Goal: Task Accomplishment & Management: Manage account settings

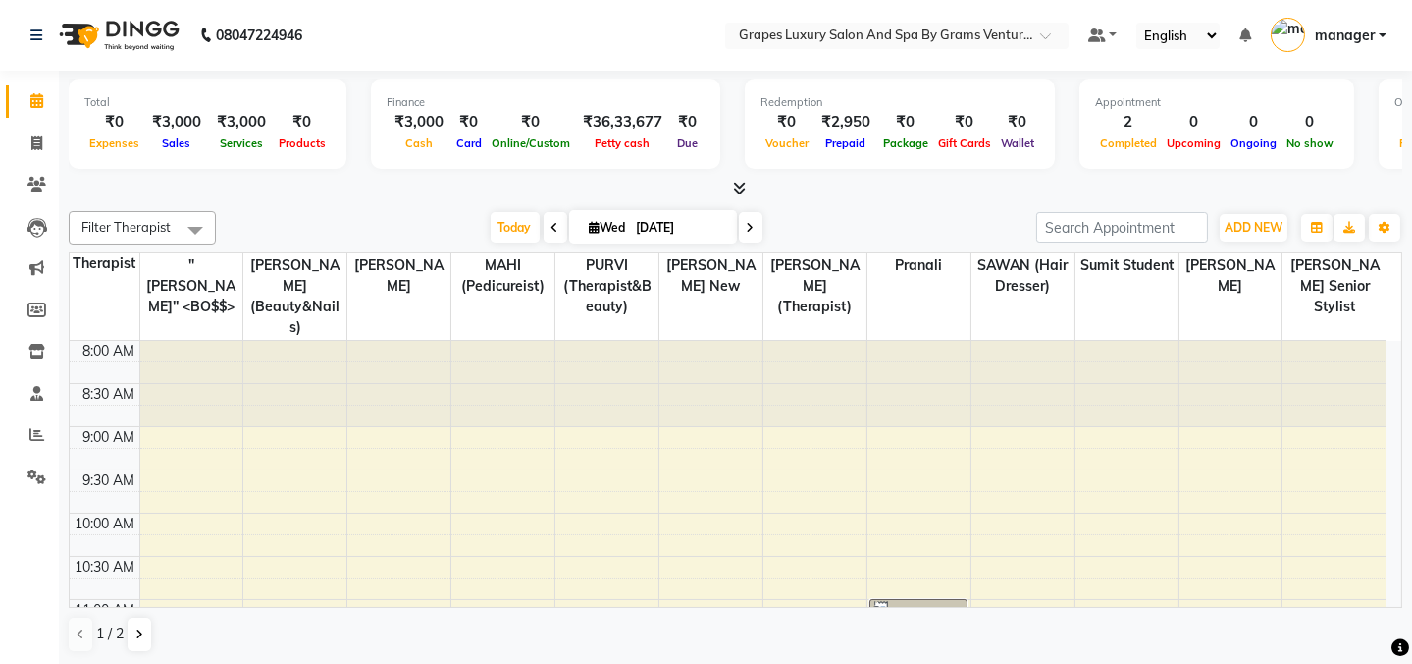
click at [402, 393] on div at bounding box center [398, 383] width 103 height 85
click at [399, 393] on div at bounding box center [398, 383] width 103 height 85
click at [410, 391] on div at bounding box center [398, 383] width 103 height 85
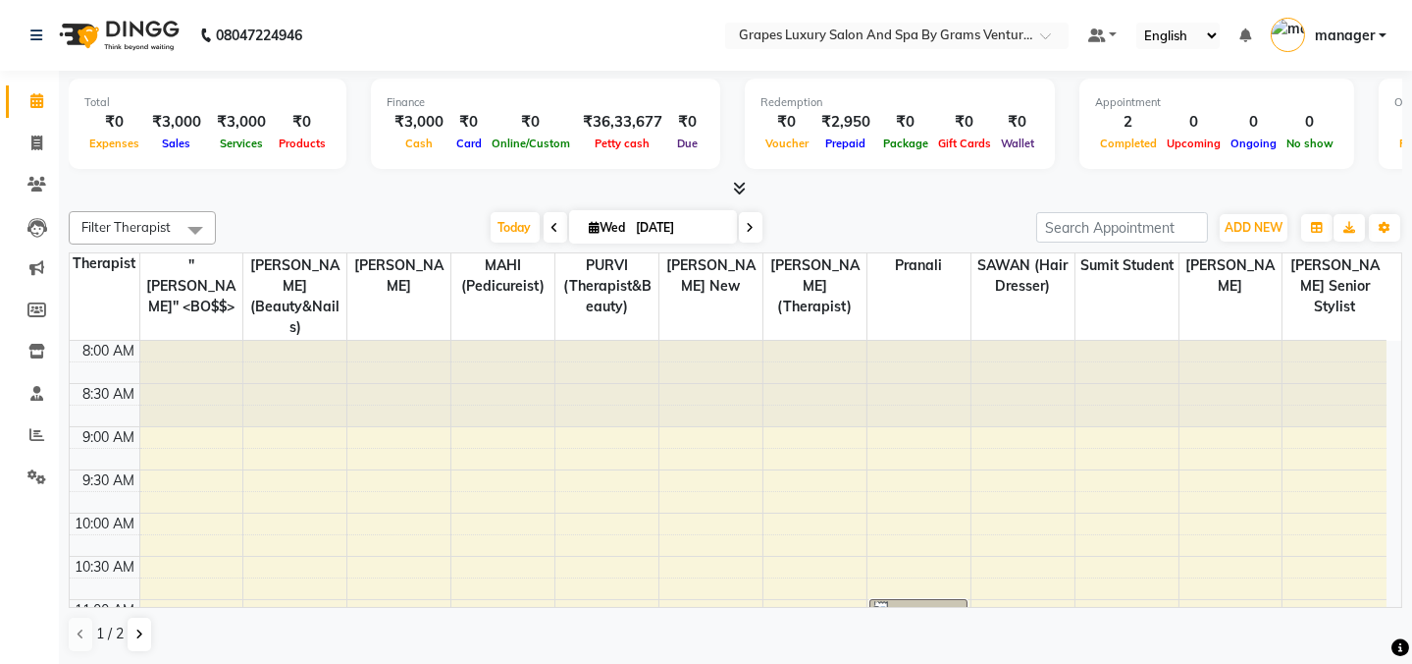
click at [410, 391] on div at bounding box center [398, 383] width 103 height 85
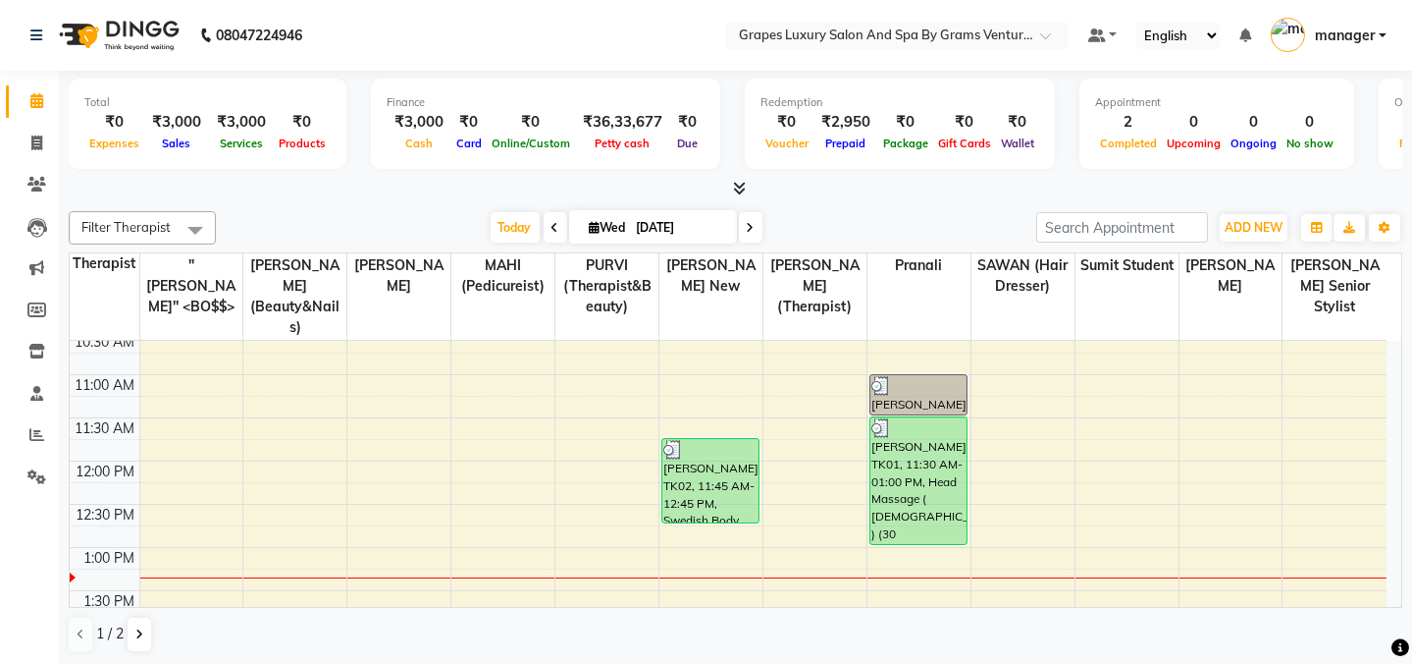
scroll to position [267, 0]
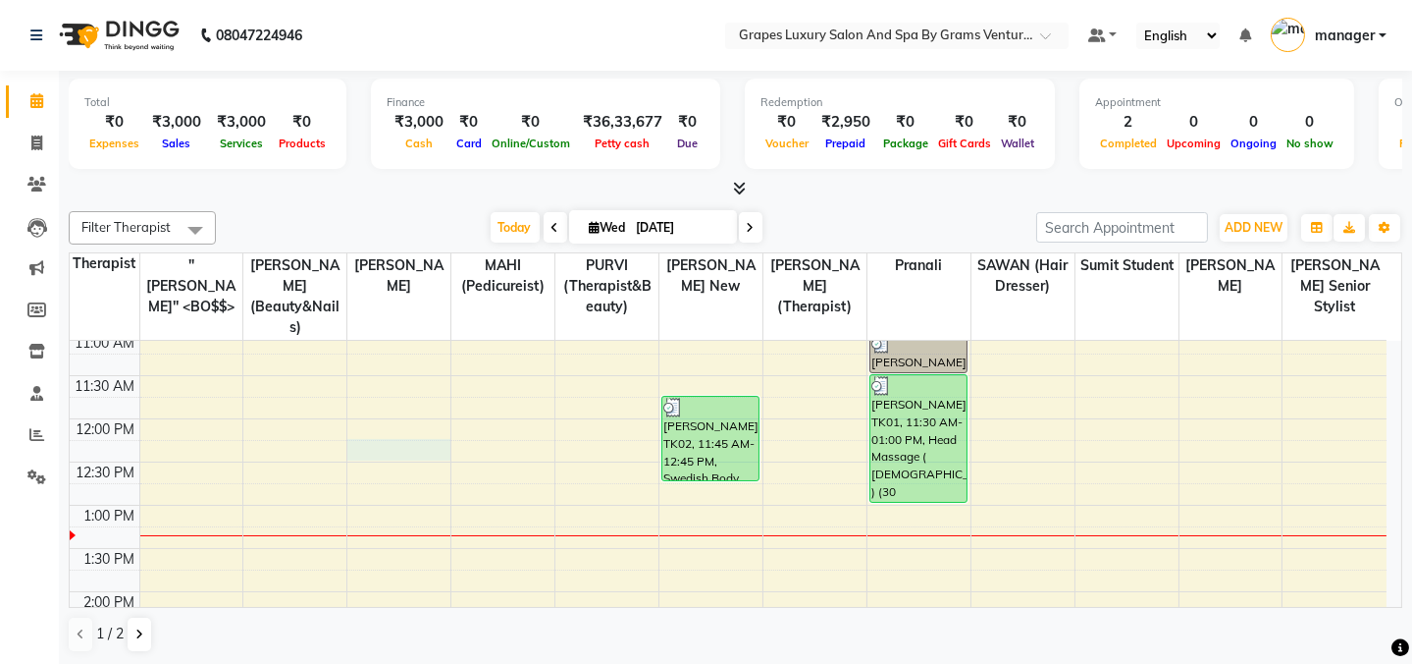
click at [403, 421] on div "8:00 AM 8:30 AM 9:00 AM 9:30 AM 10:00 AM 10:30 AM 11:00 AM 11:30 AM 12:00 PM 12…" at bounding box center [728, 635] width 1317 height 1122
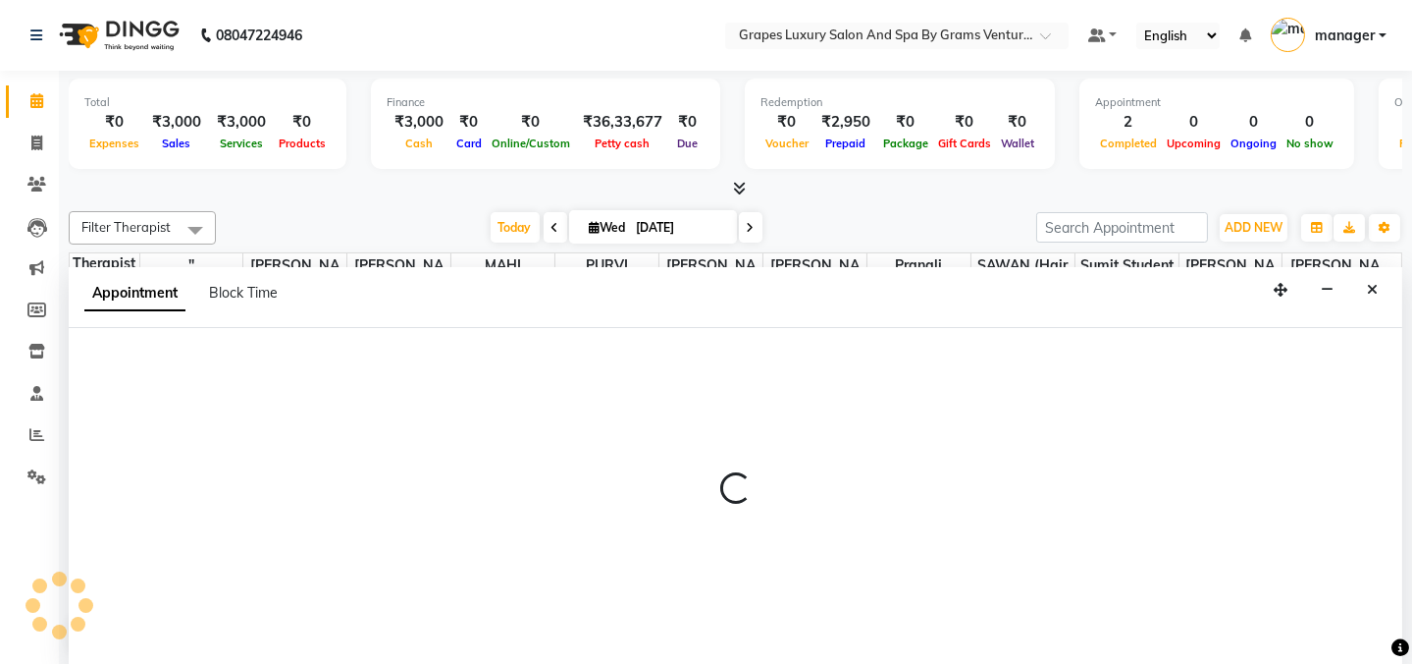
scroll to position [0, 0]
select select "78335"
select select "735"
select select "tentative"
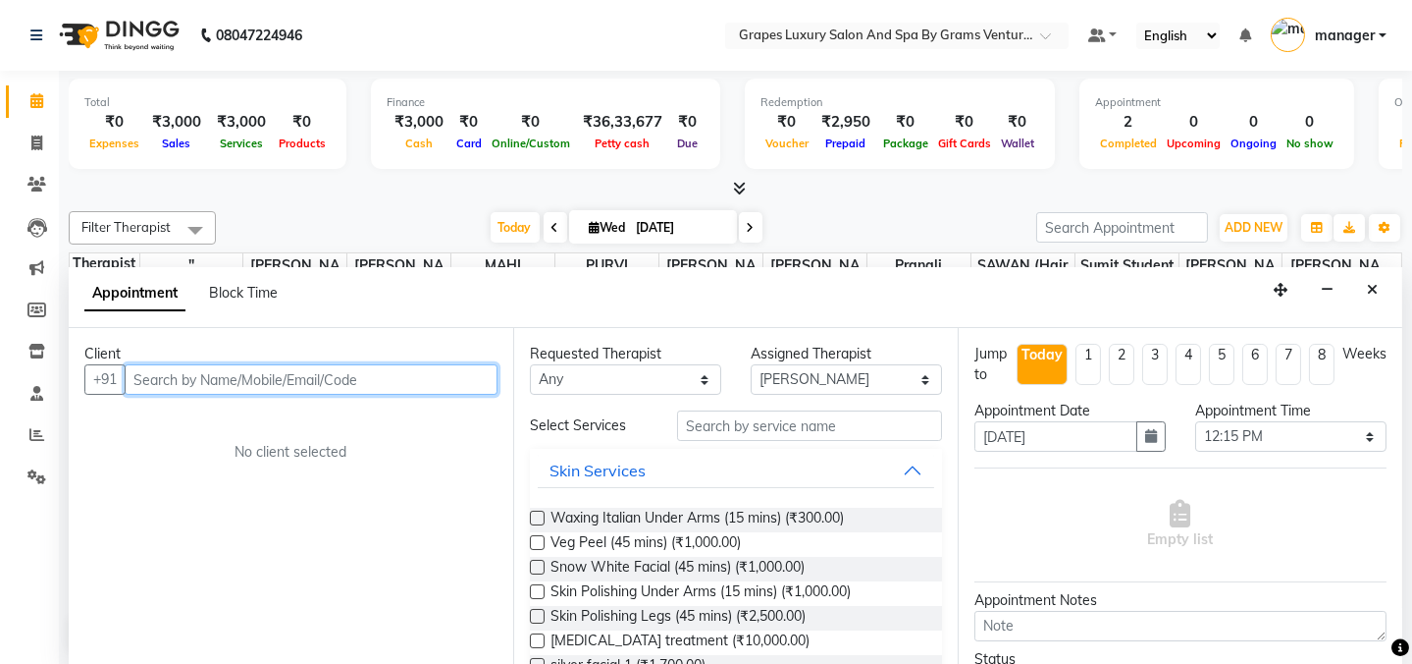
click at [389, 383] on input "text" at bounding box center [311, 379] width 373 height 30
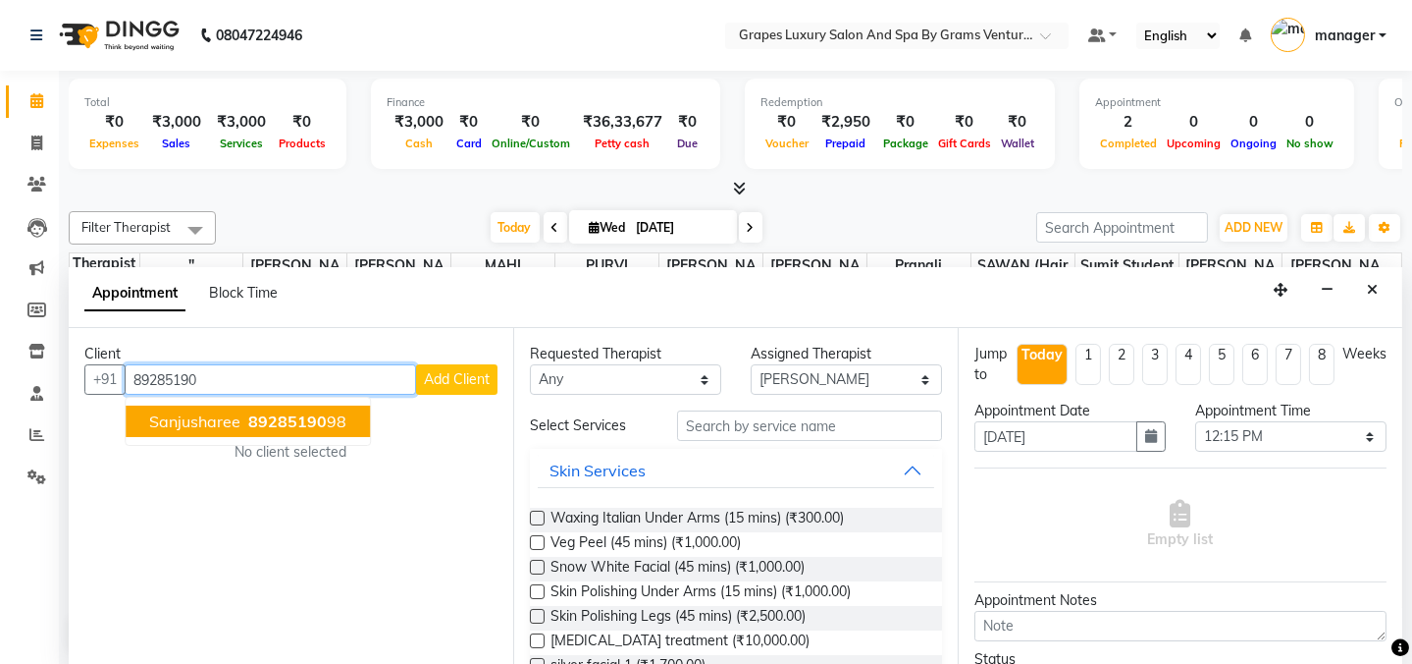
click at [258, 419] on span "89285190" at bounding box center [287, 421] width 79 height 20
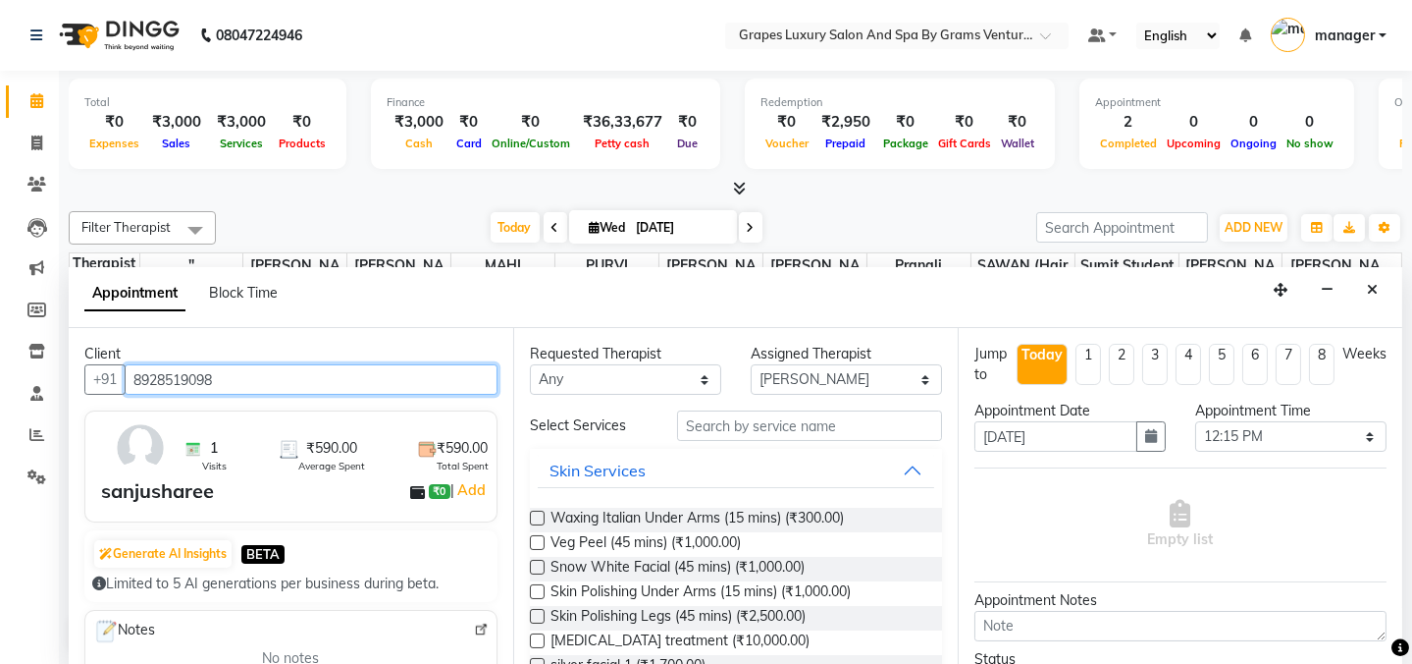
type input "8928519098"
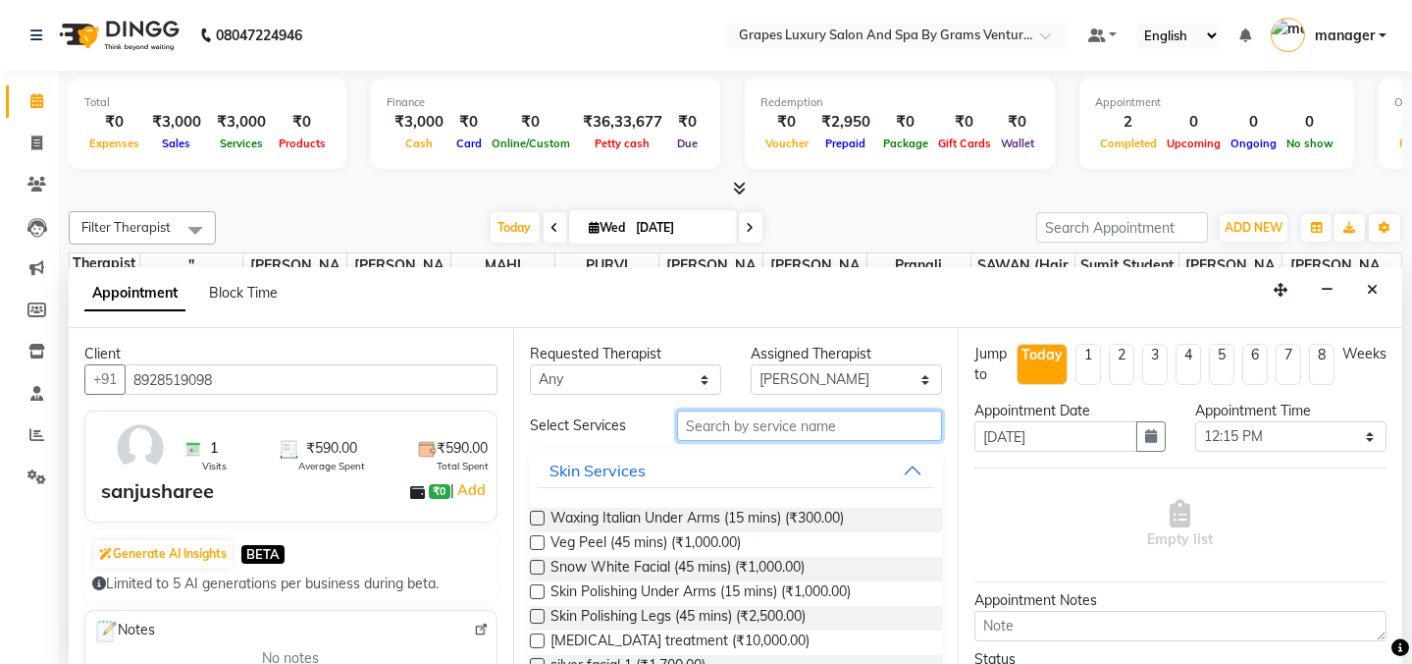
click at [806, 421] on input "text" at bounding box center [809, 425] width 265 height 30
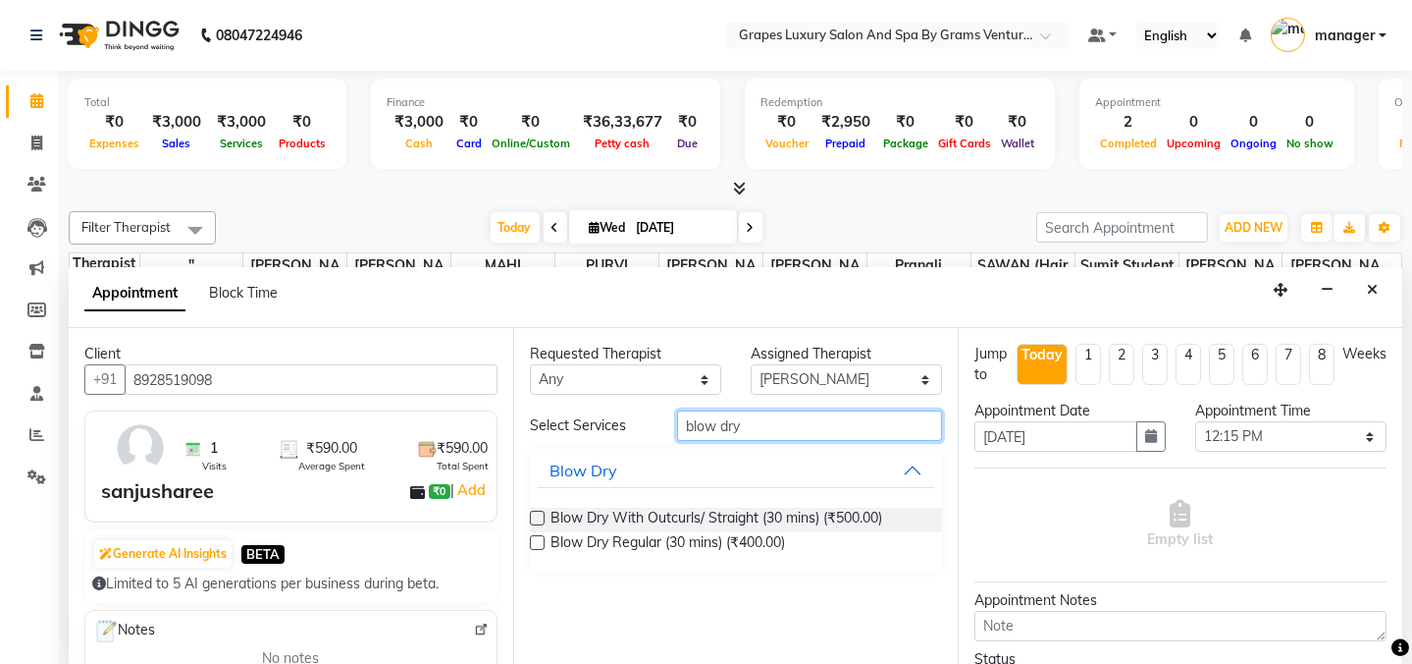
type input "blow dry"
click at [533, 513] on label at bounding box center [537, 517] width 15 height 15
click at [533, 513] on input "checkbox" at bounding box center [536, 519] width 13 height 13
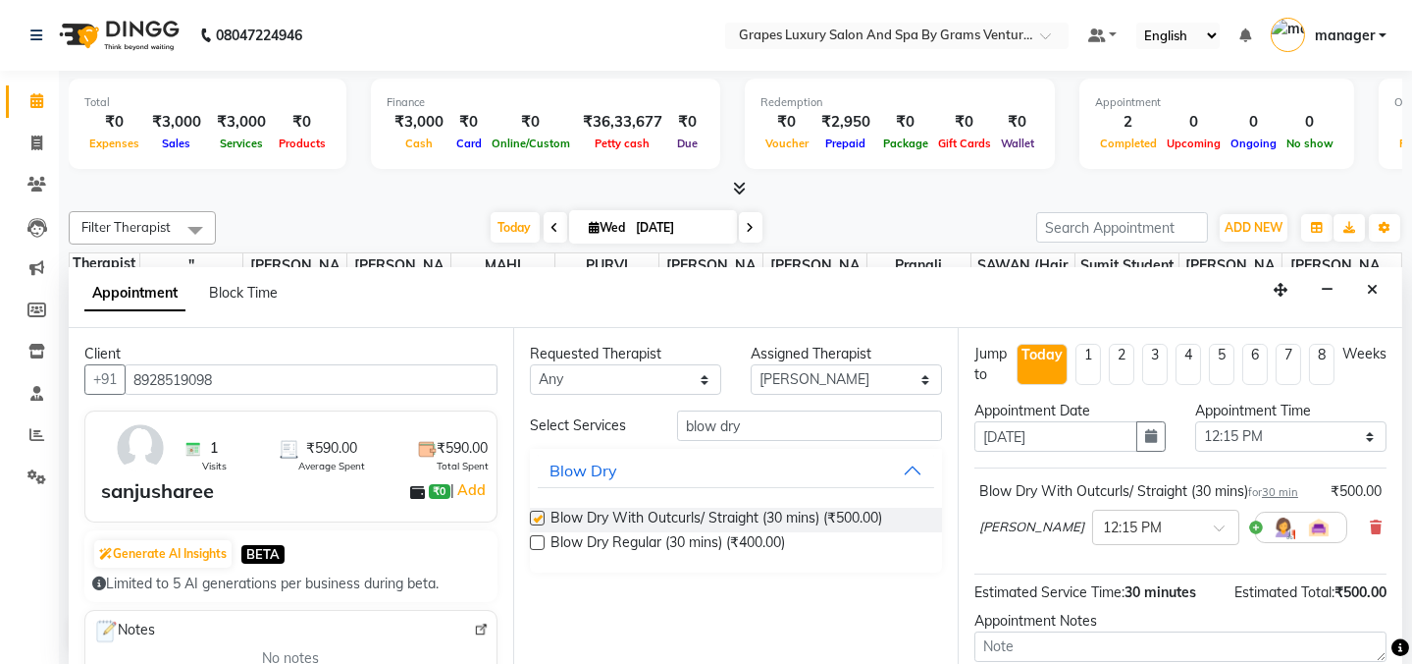
checkbox input "false"
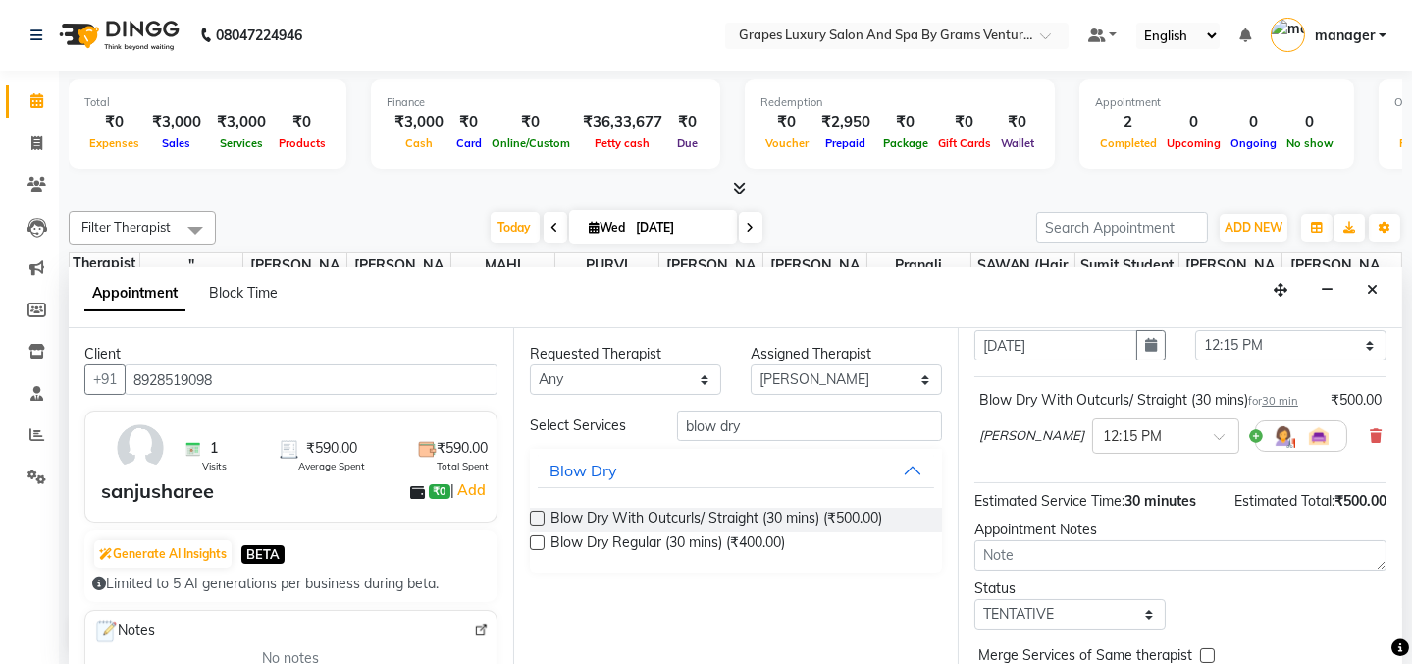
scroll to position [178, 0]
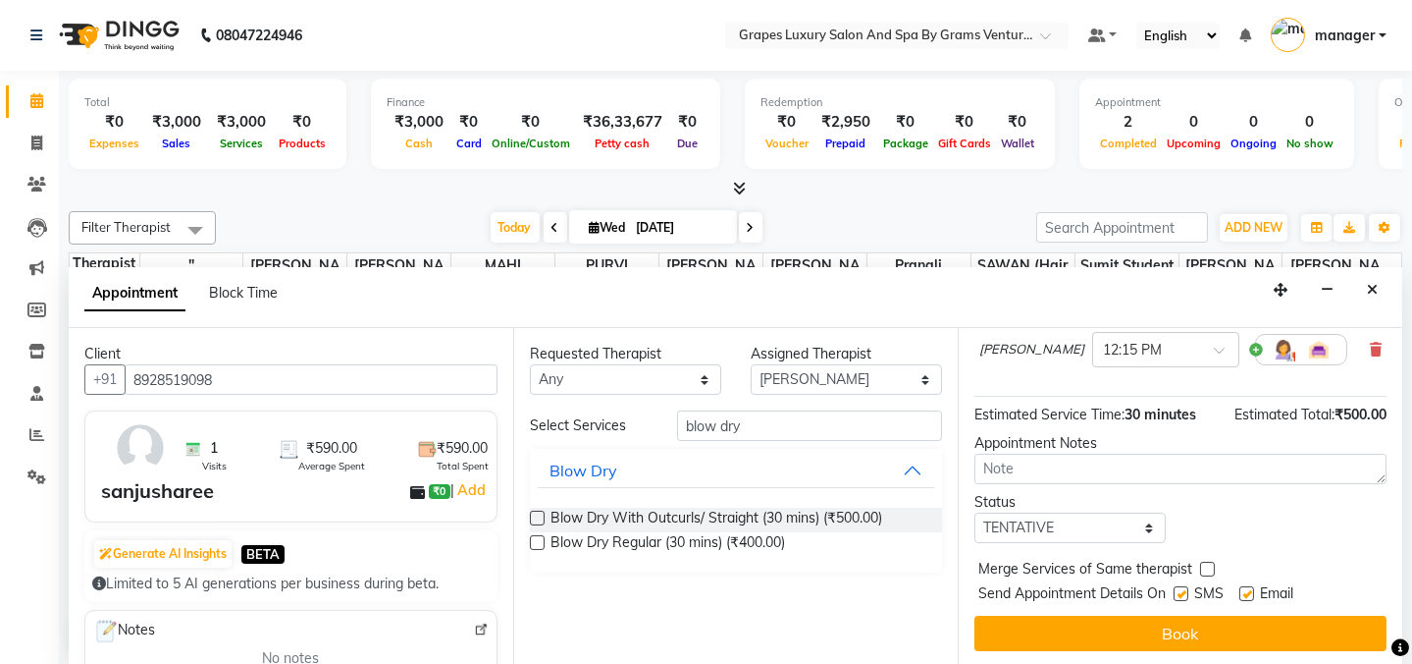
click at [1179, 591] on label at bounding box center [1181, 593] width 15 height 15
click at [1179, 591] on input "checkbox" at bounding box center [1180, 595] width 13 height 13
checkbox input "false"
click at [1252, 592] on label at bounding box center [1247, 593] width 15 height 15
click at [1252, 592] on input "checkbox" at bounding box center [1246, 595] width 13 height 13
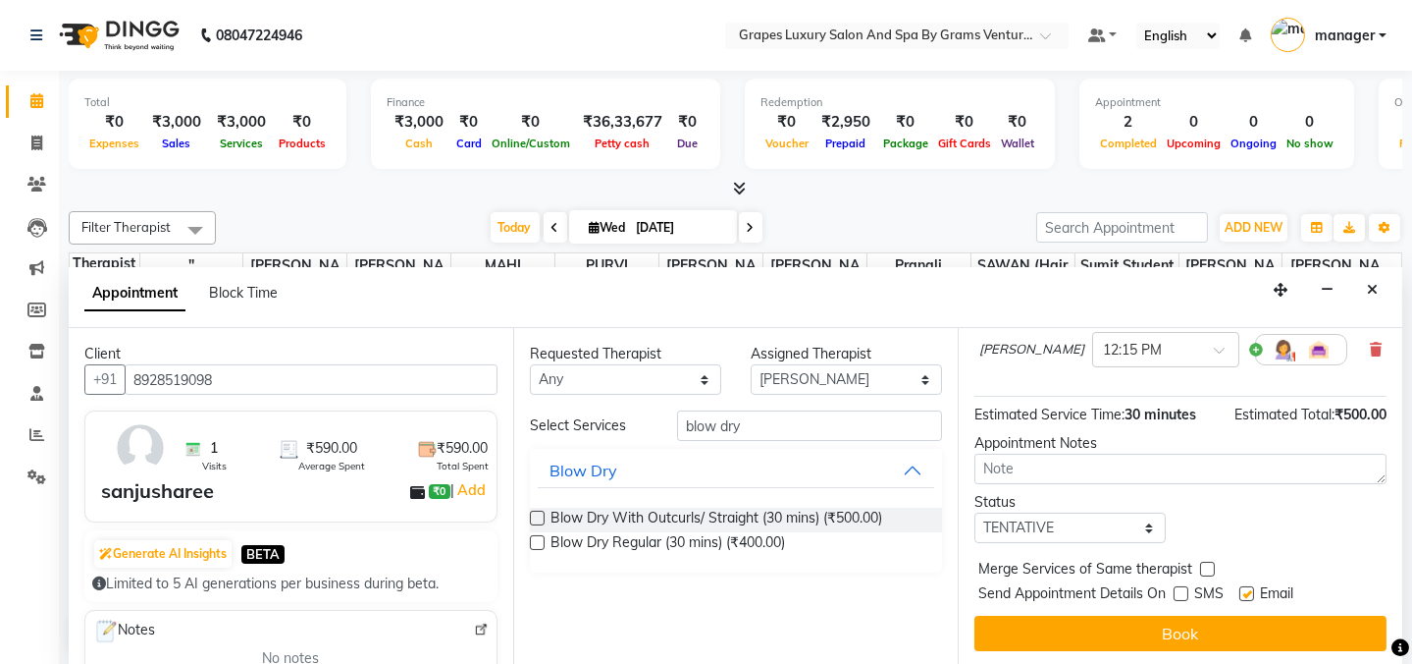
checkbox input "false"
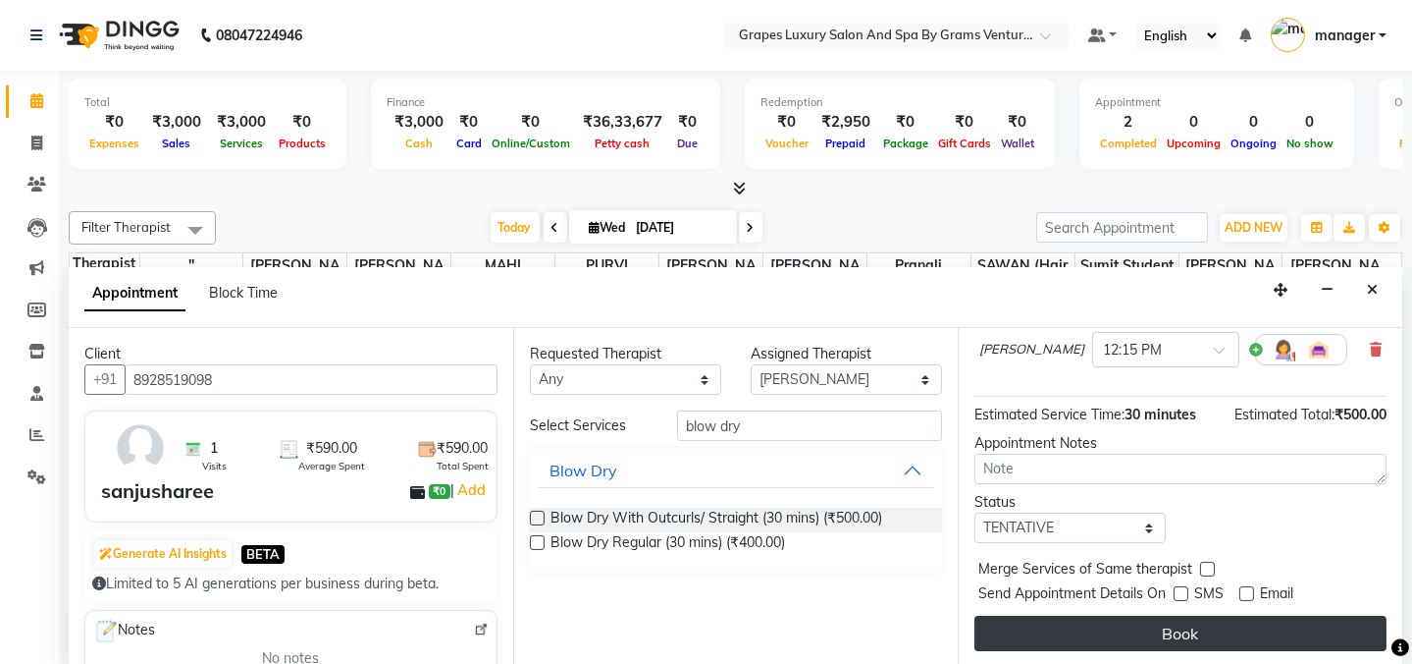
click at [1239, 621] on button "Book" at bounding box center [1181, 632] width 412 height 35
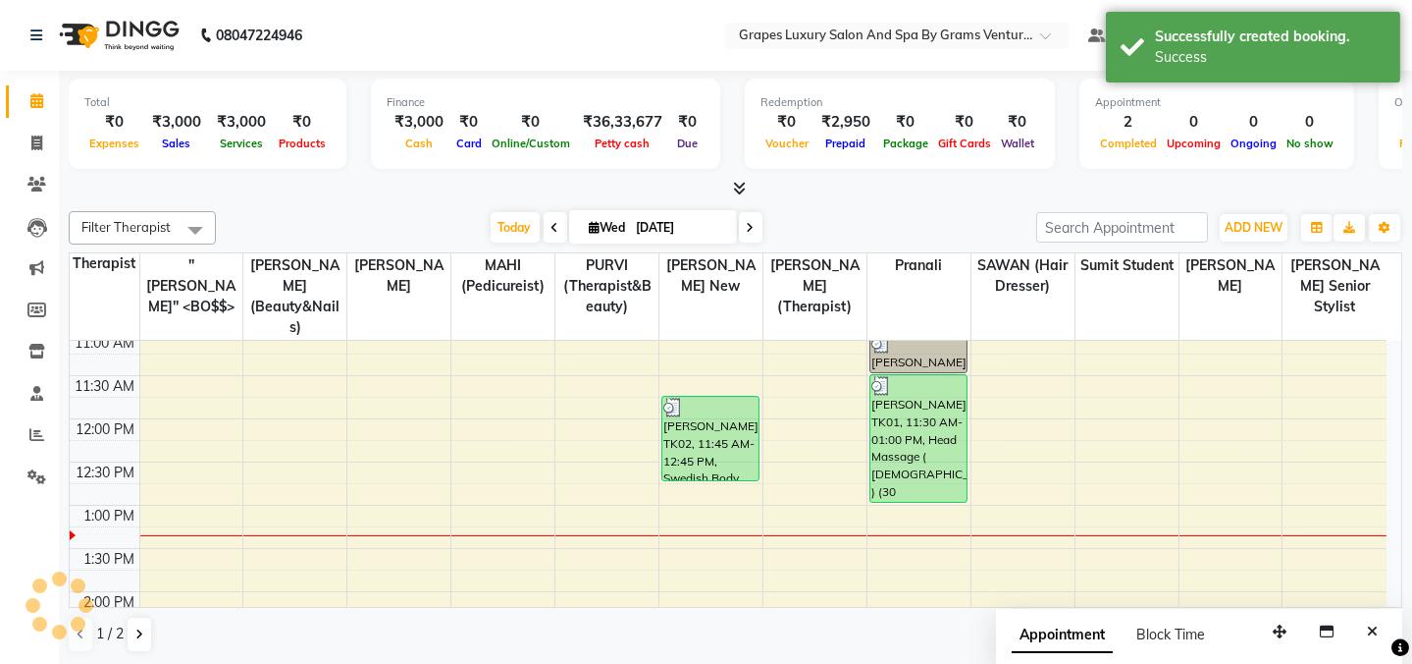
scroll to position [0, 0]
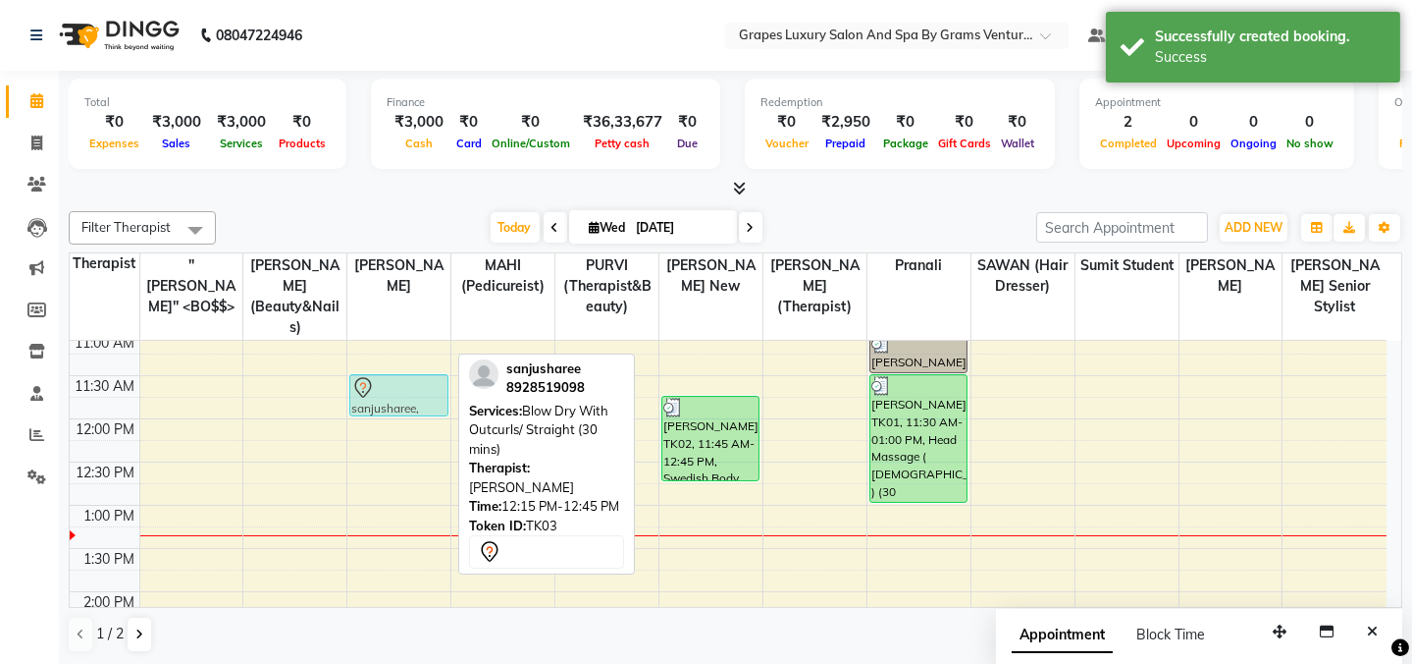
drag, startPoint x: 389, startPoint y: 426, endPoint x: 410, endPoint y: 369, distance: 60.9
click at [410, 369] on div "sanjusharee, TK03, 12:15 PM-12:45 PM, Blow Dry With Outcurls/ Straight (30 mins…" at bounding box center [398, 635] width 103 height 1122
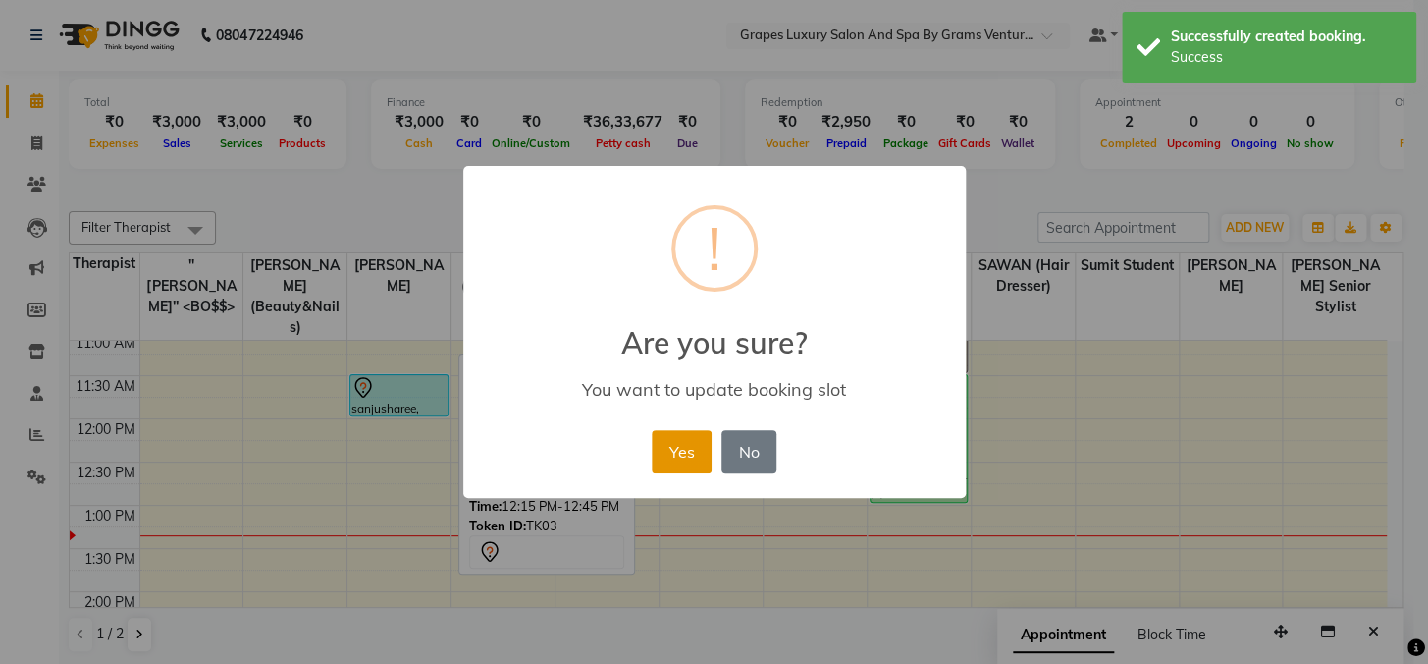
click at [684, 460] on button "Yes" at bounding box center [682, 451] width 60 height 43
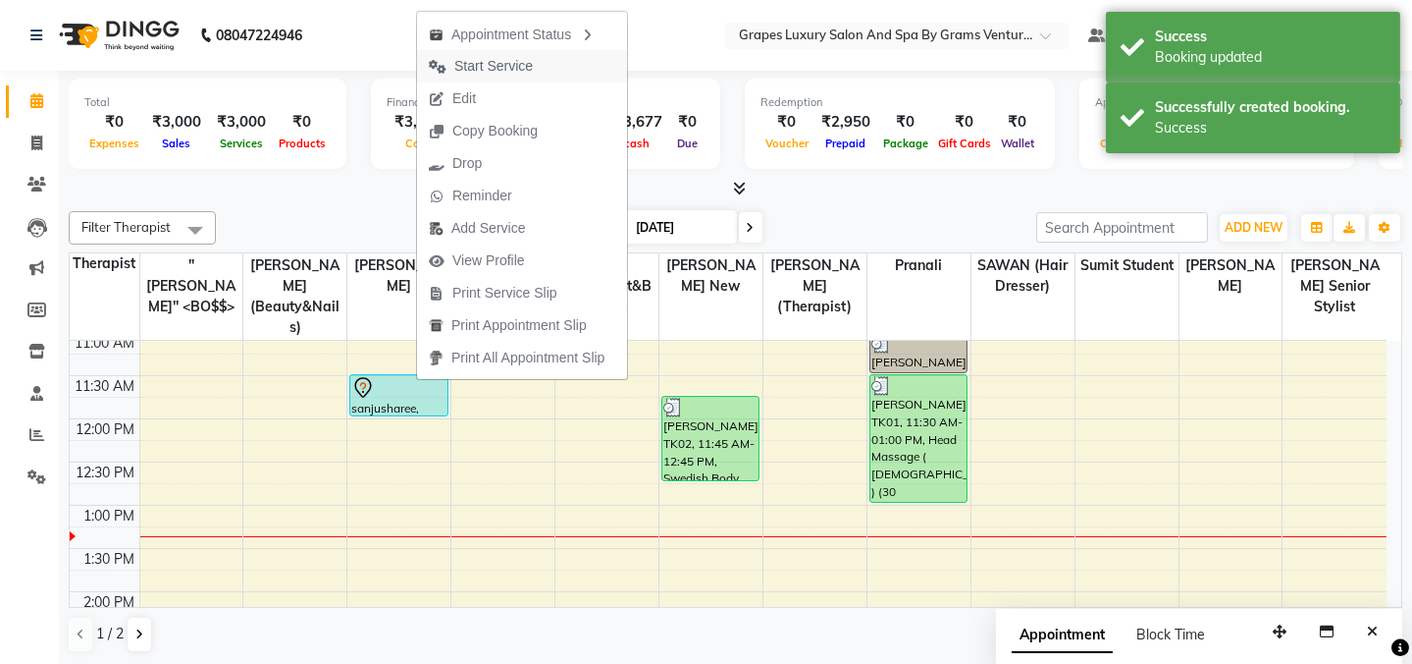
click at [505, 69] on span "Start Service" at bounding box center [493, 66] width 79 height 21
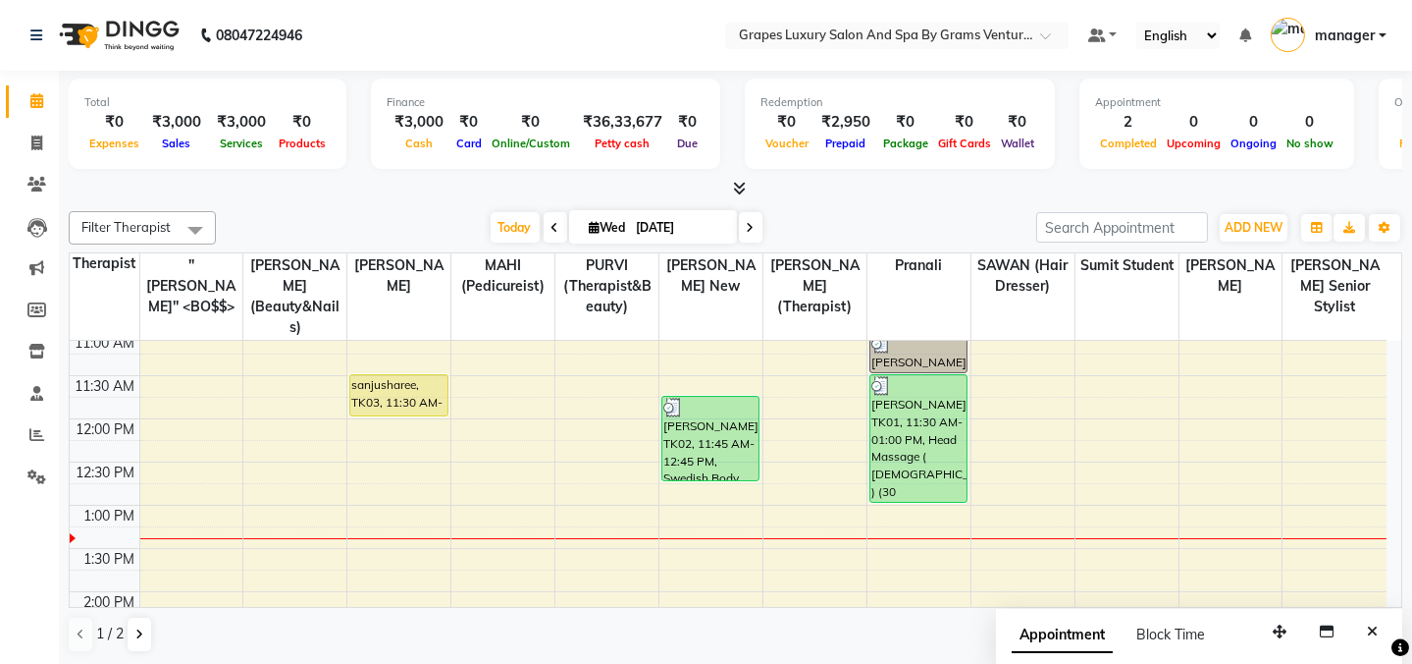
click at [1036, 383] on div "8:00 AM 8:30 AM 9:00 AM 9:30 AM 10:00 AM 10:30 AM 11:00 AM 11:30 AM 12:00 PM 12…" at bounding box center [728, 635] width 1317 height 1122
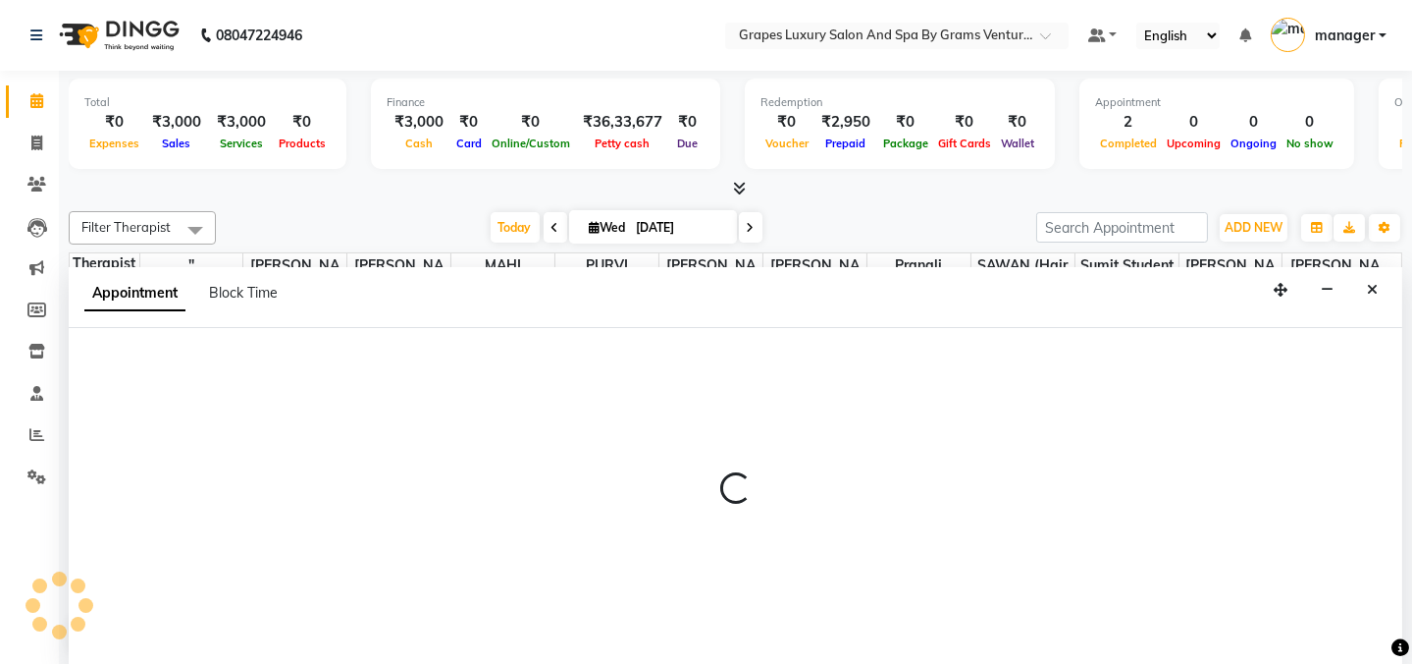
select select "41130"
select select "tentative"
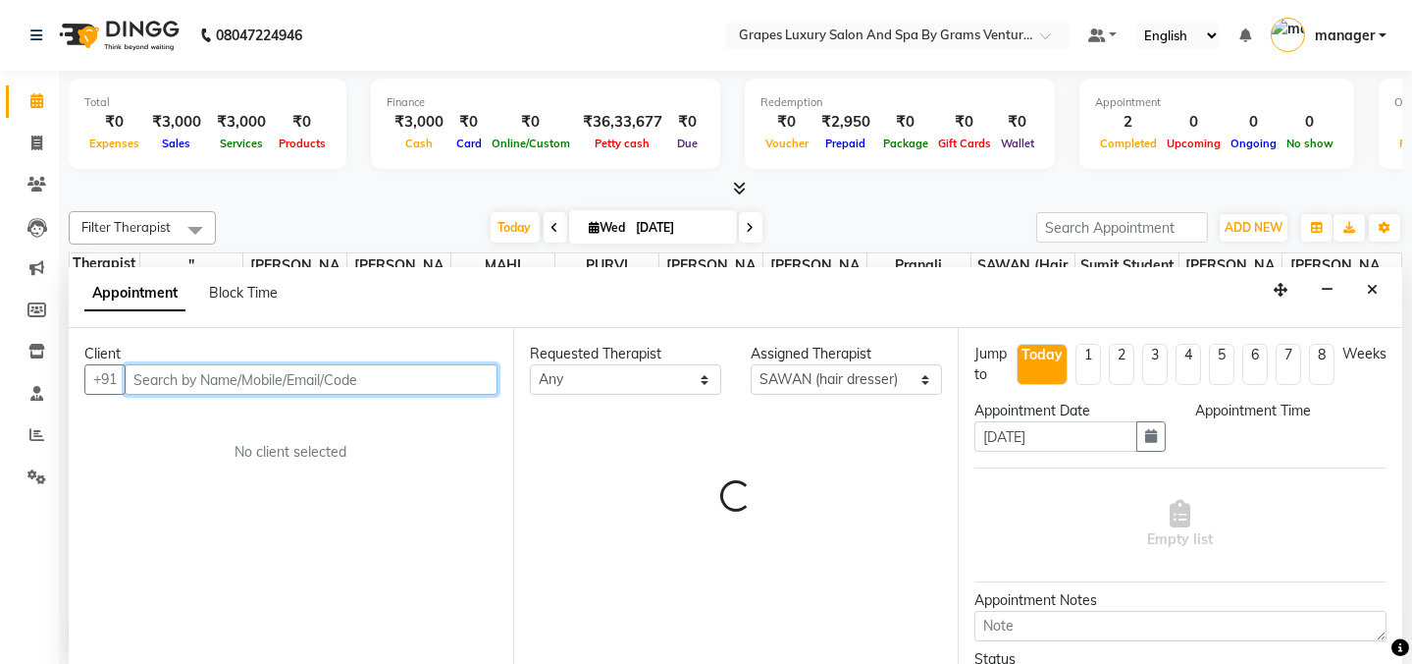
select select "705"
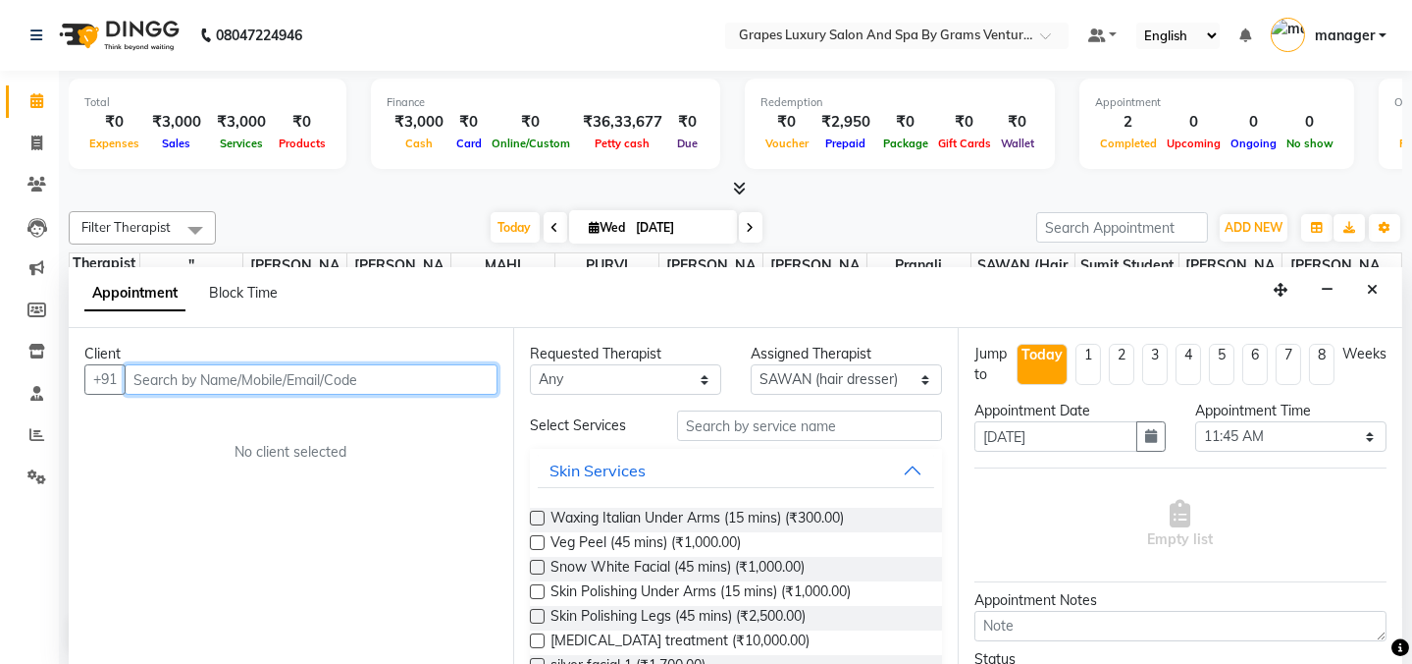
click at [299, 384] on input "text" at bounding box center [311, 379] width 373 height 30
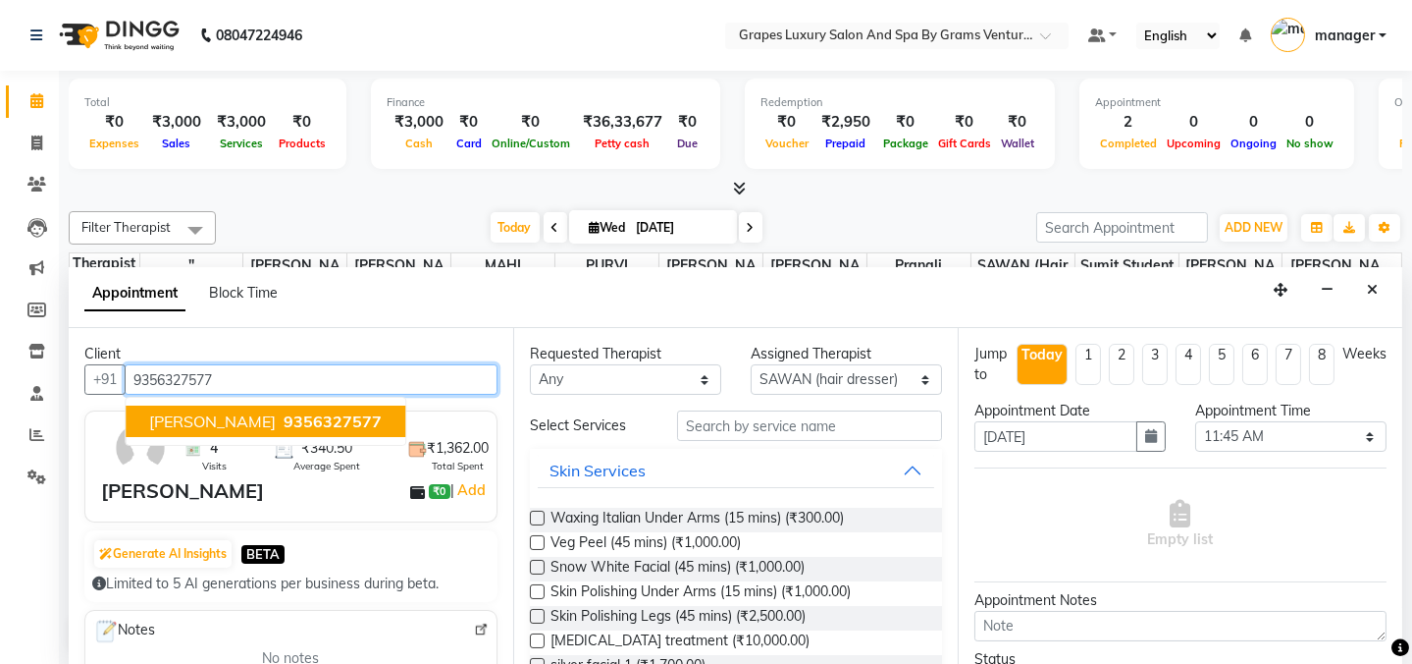
click at [284, 426] on span "9356327577" at bounding box center [333, 421] width 98 height 20
type input "9356327577"
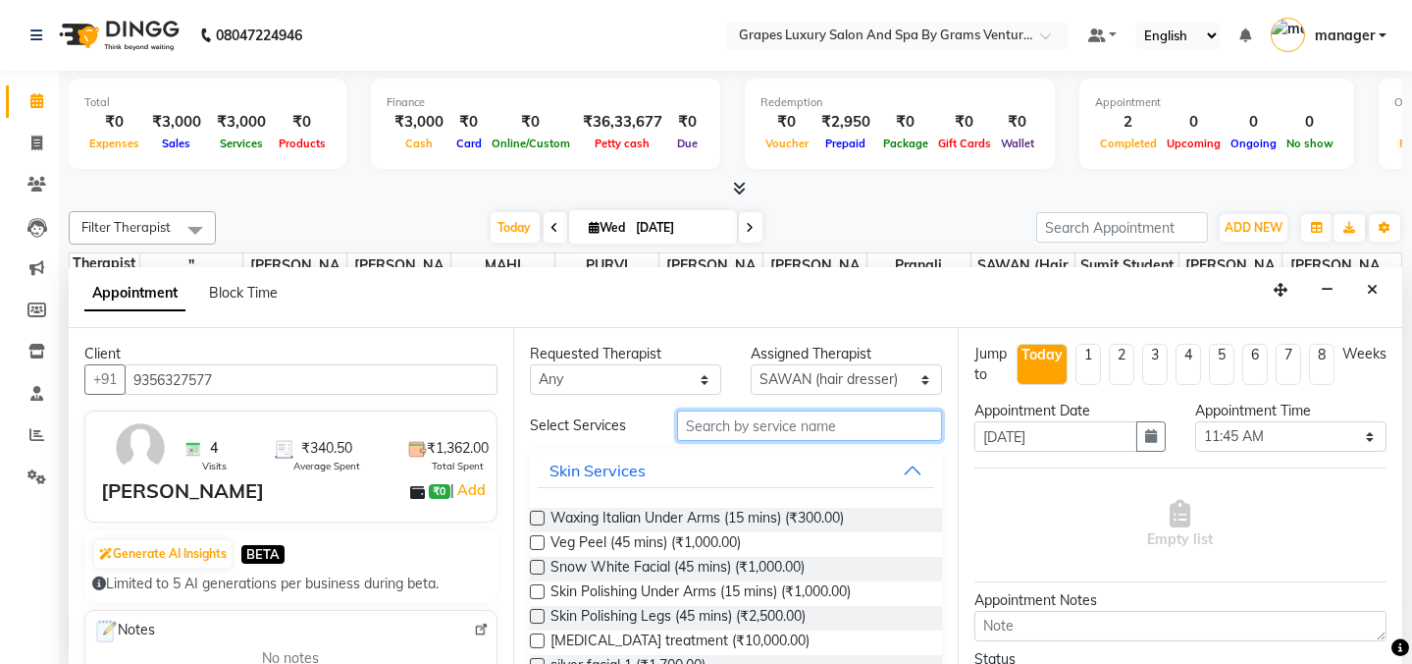
click at [795, 432] on input "text" at bounding box center [809, 425] width 265 height 30
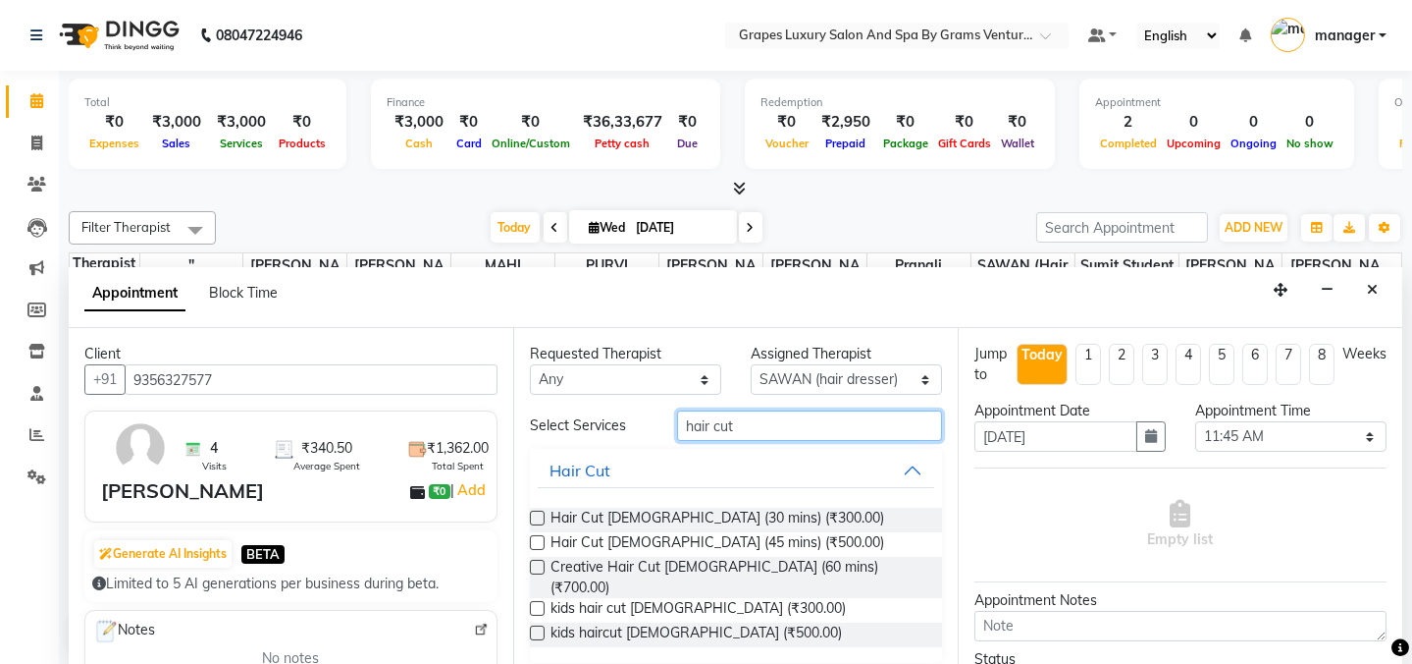
type input "hair cut"
click at [534, 513] on label at bounding box center [537, 517] width 15 height 15
click at [534, 513] on input "checkbox" at bounding box center [536, 519] width 13 height 13
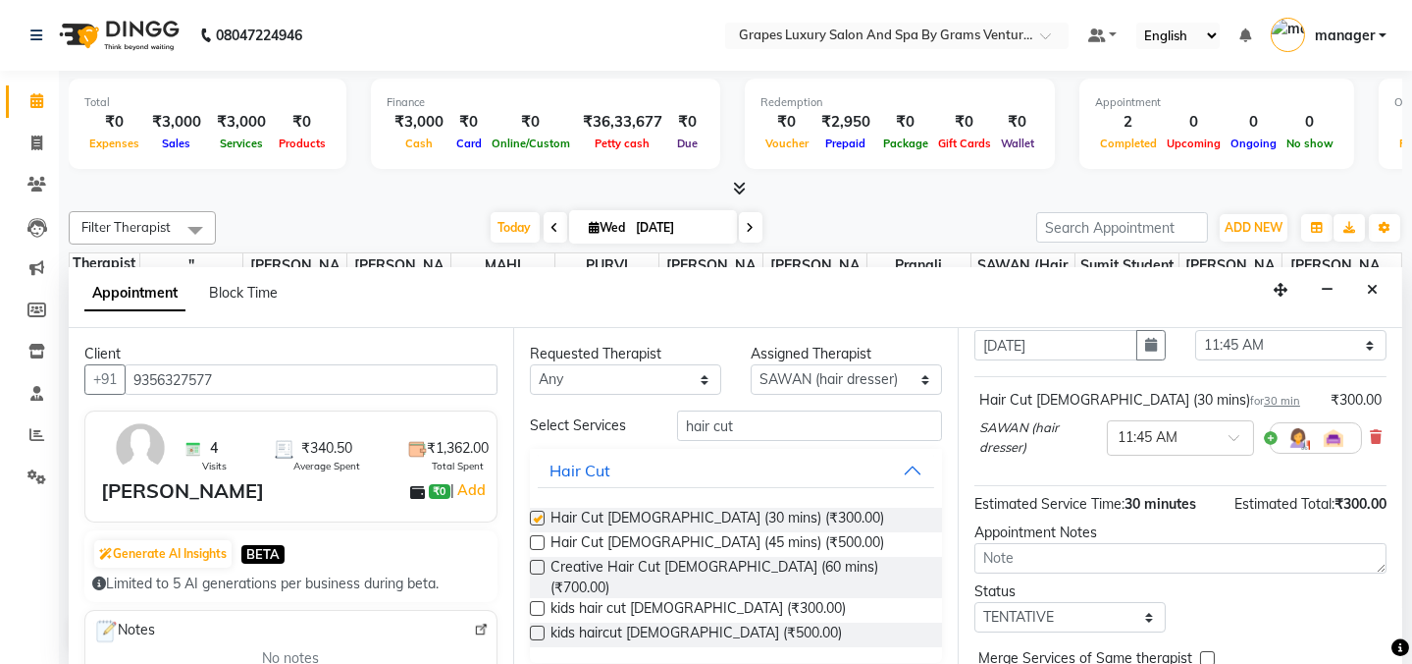
checkbox input "false"
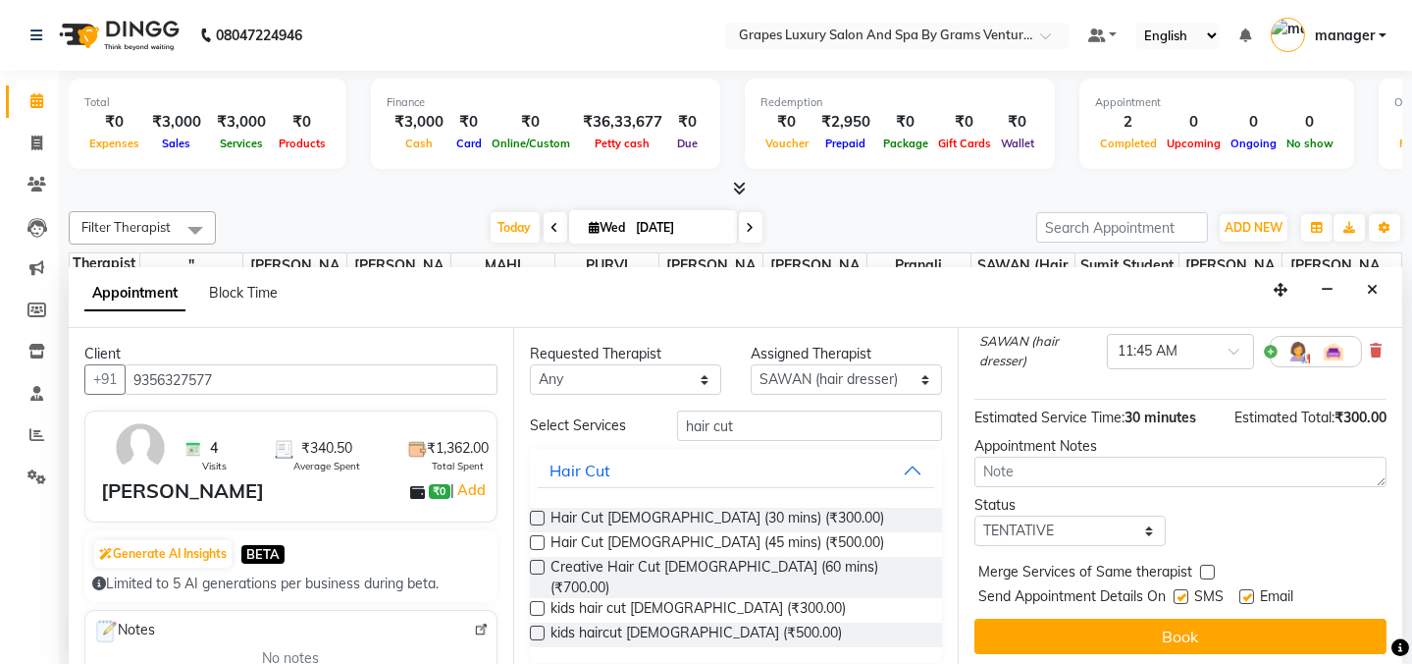
scroll to position [181, 0]
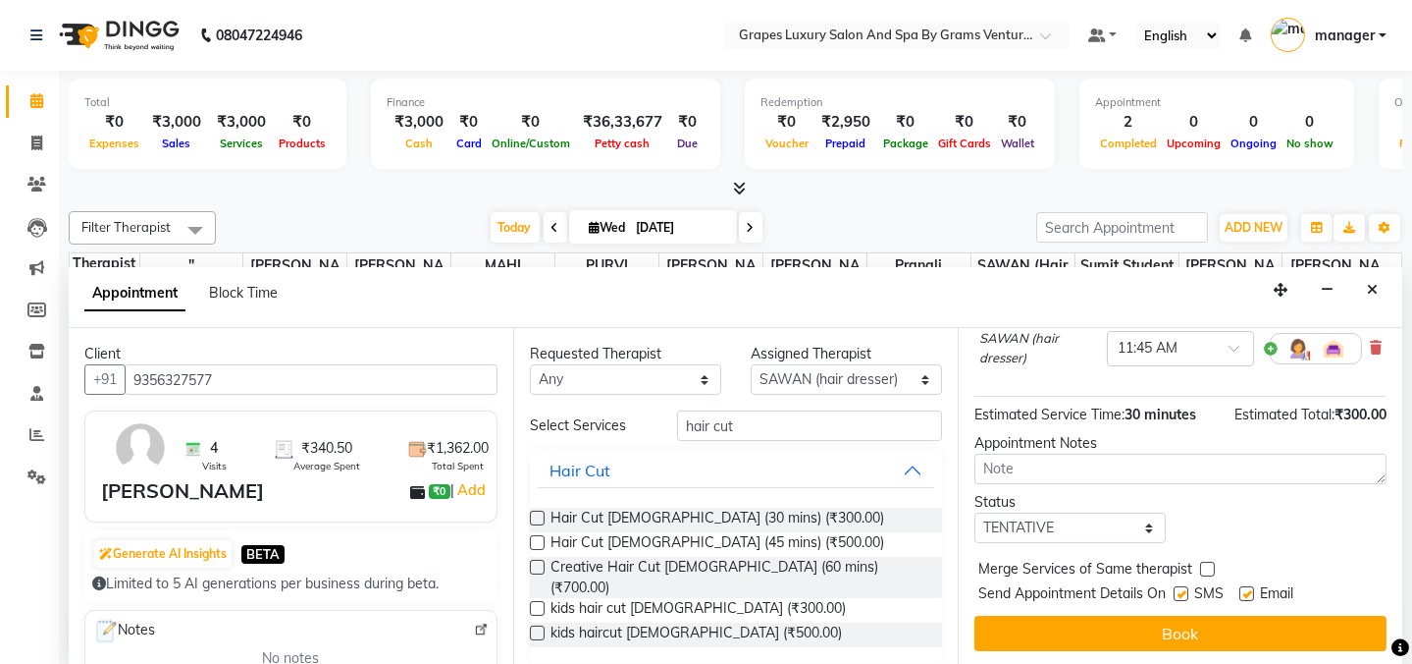
drag, startPoint x: 1181, startPoint y: 593, endPoint x: 1195, endPoint y: 594, distance: 13.8
click at [1180, 594] on label at bounding box center [1181, 593] width 15 height 15
click at [1180, 594] on input "checkbox" at bounding box center [1180, 595] width 13 height 13
checkbox input "false"
click at [1246, 593] on label at bounding box center [1247, 593] width 15 height 15
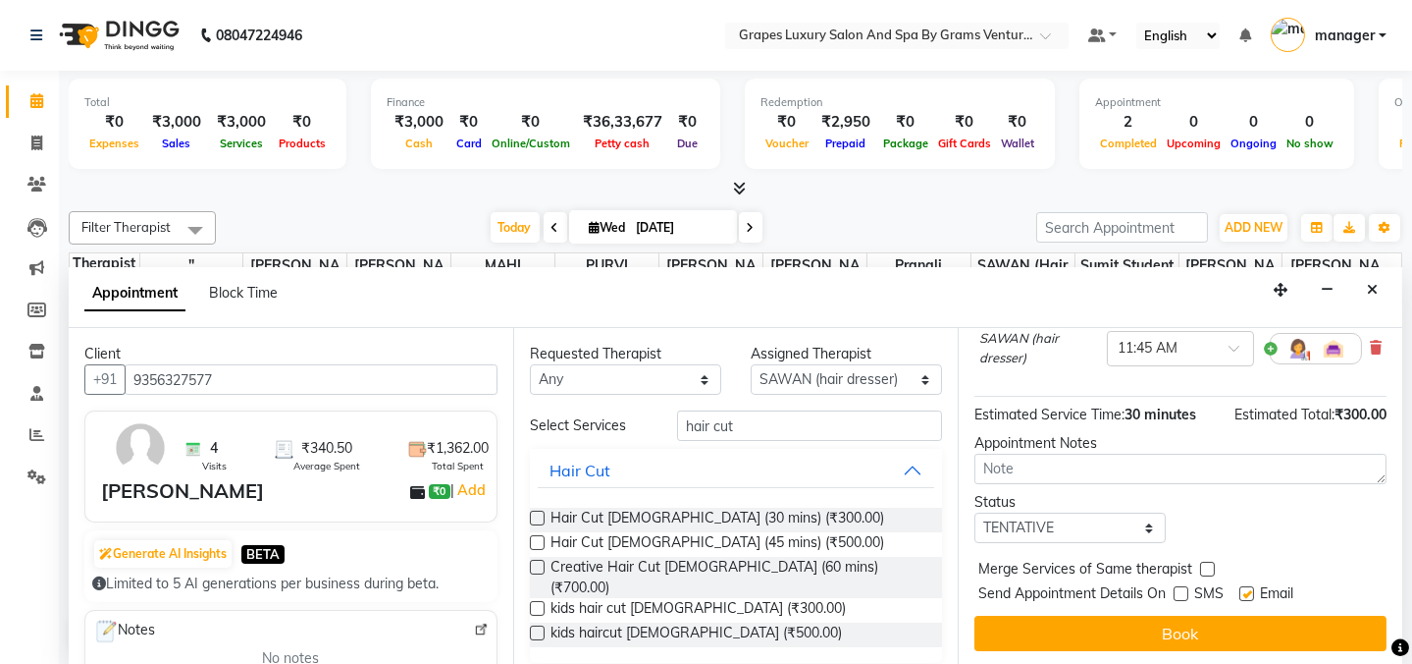
click at [1246, 593] on input "checkbox" at bounding box center [1246, 595] width 13 height 13
checkbox input "false"
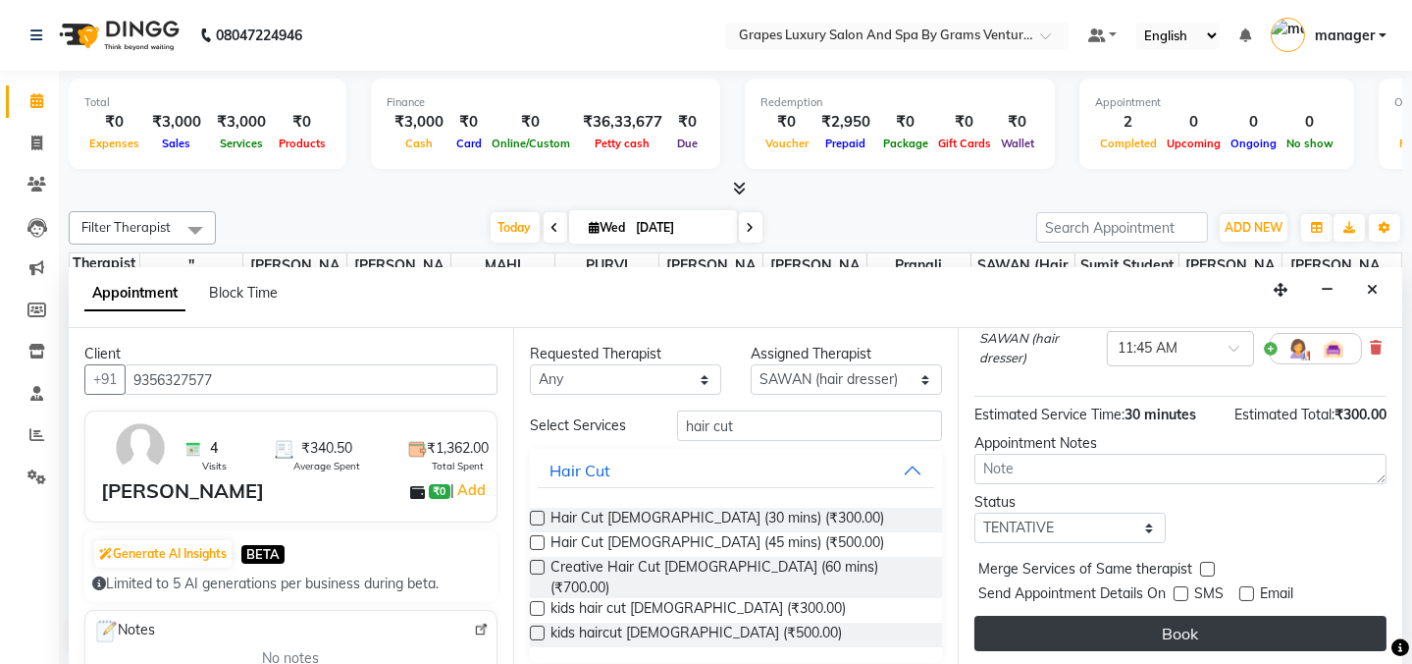
click at [1223, 628] on button "Book" at bounding box center [1181, 632] width 412 height 35
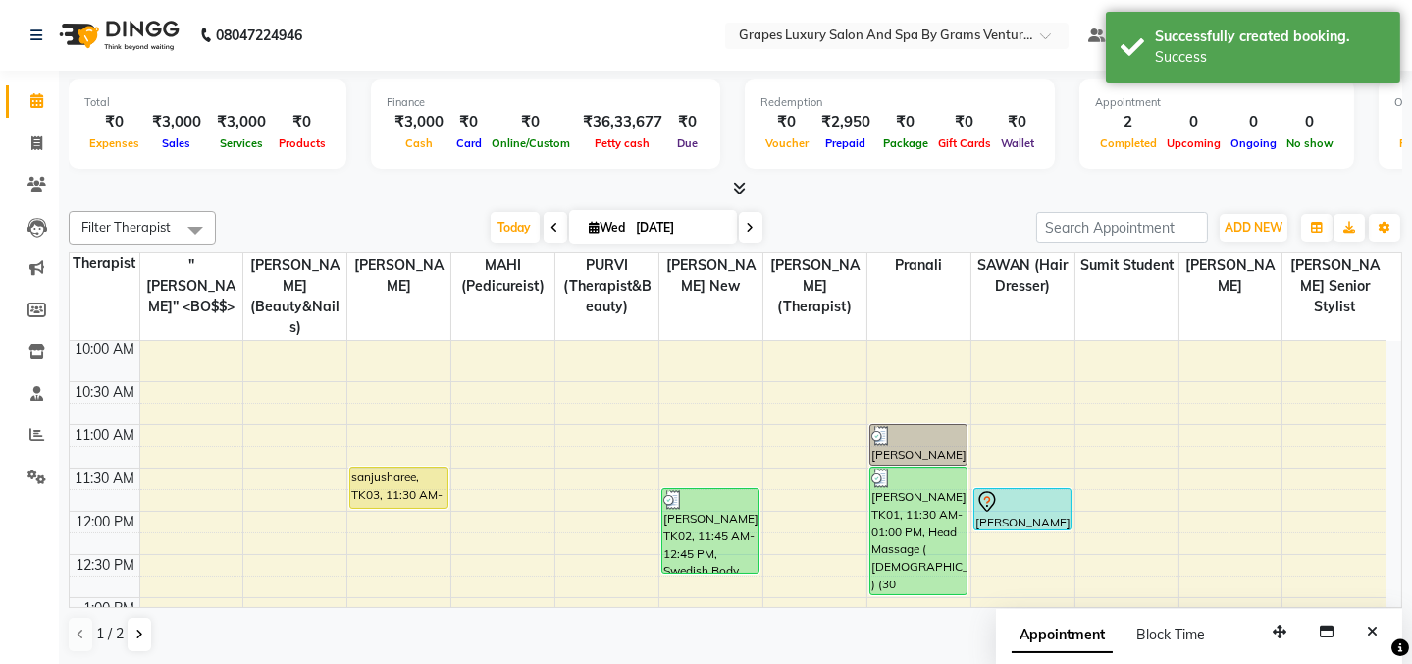
scroll to position [178, 0]
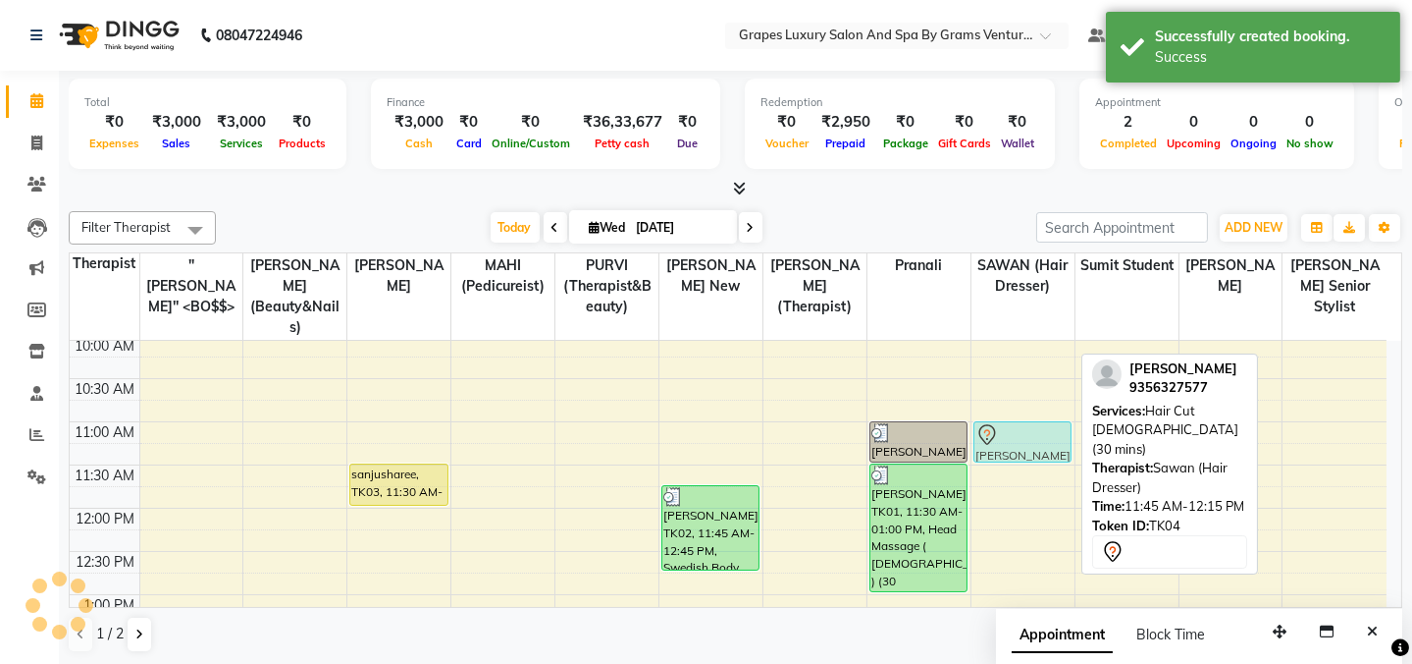
drag, startPoint x: 1041, startPoint y: 489, endPoint x: 1050, endPoint y: 435, distance: 54.7
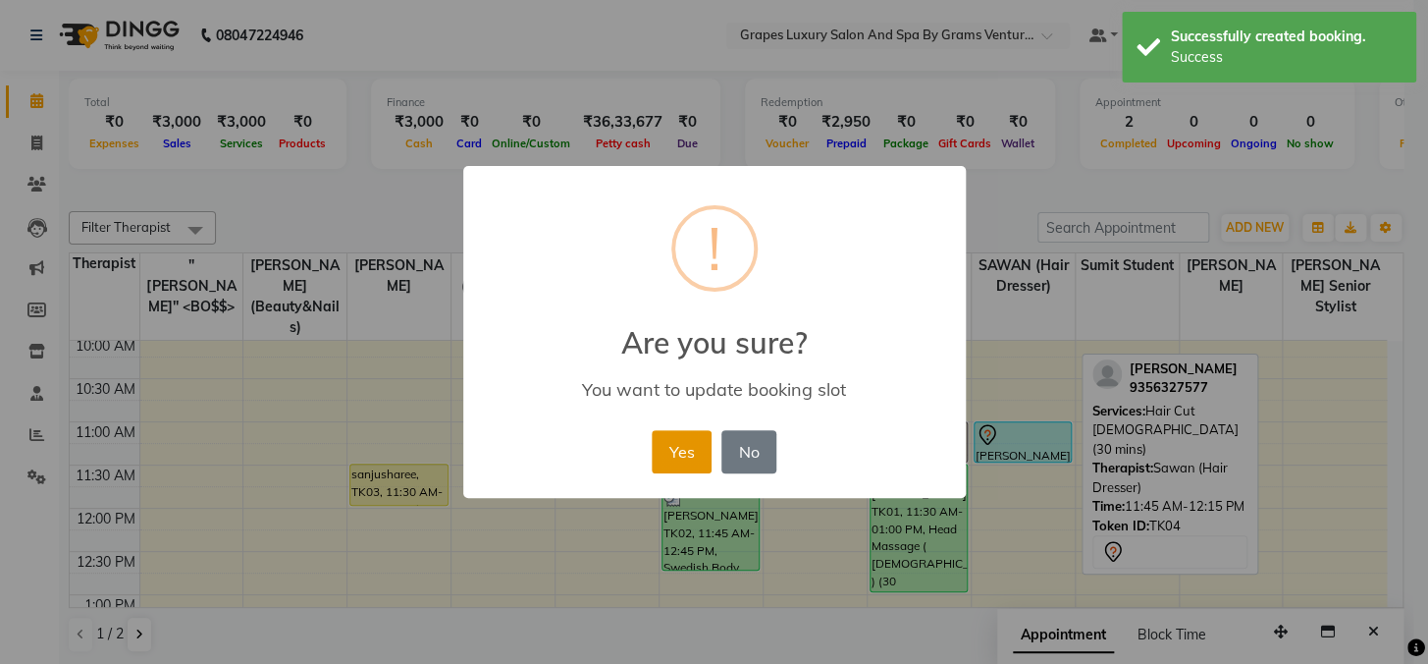
click at [669, 447] on button "Yes" at bounding box center [682, 451] width 60 height 43
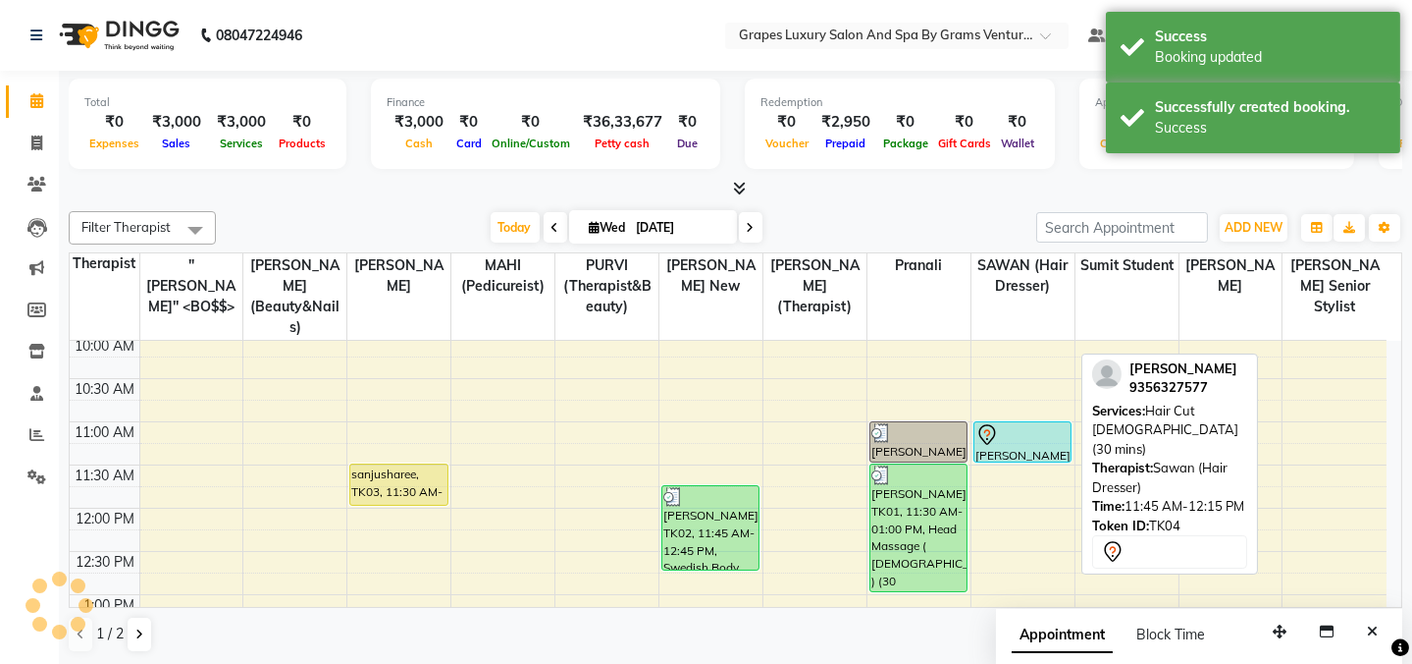
scroll to position [0, 0]
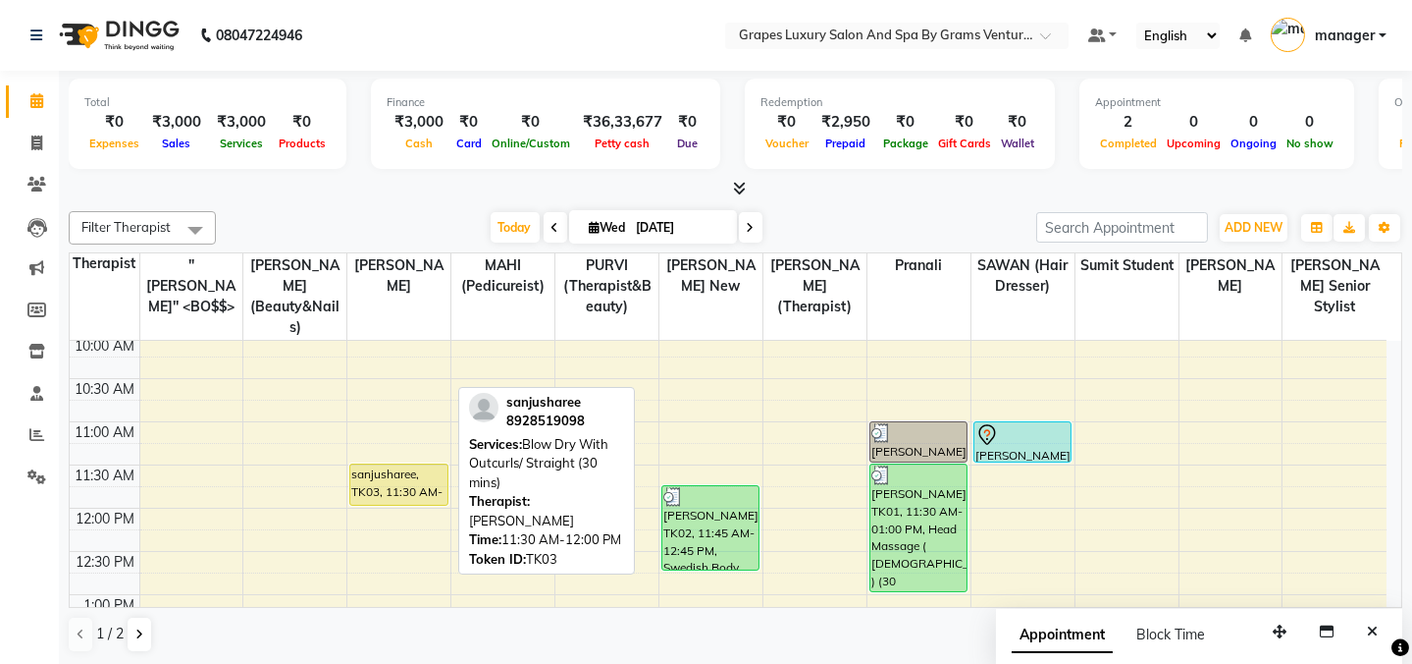
click at [417, 464] on div "sanjusharee, TK03, 11:30 AM-12:00 PM, Blow Dry With Outcurls/ Straight (30 mins)" at bounding box center [398, 484] width 96 height 40
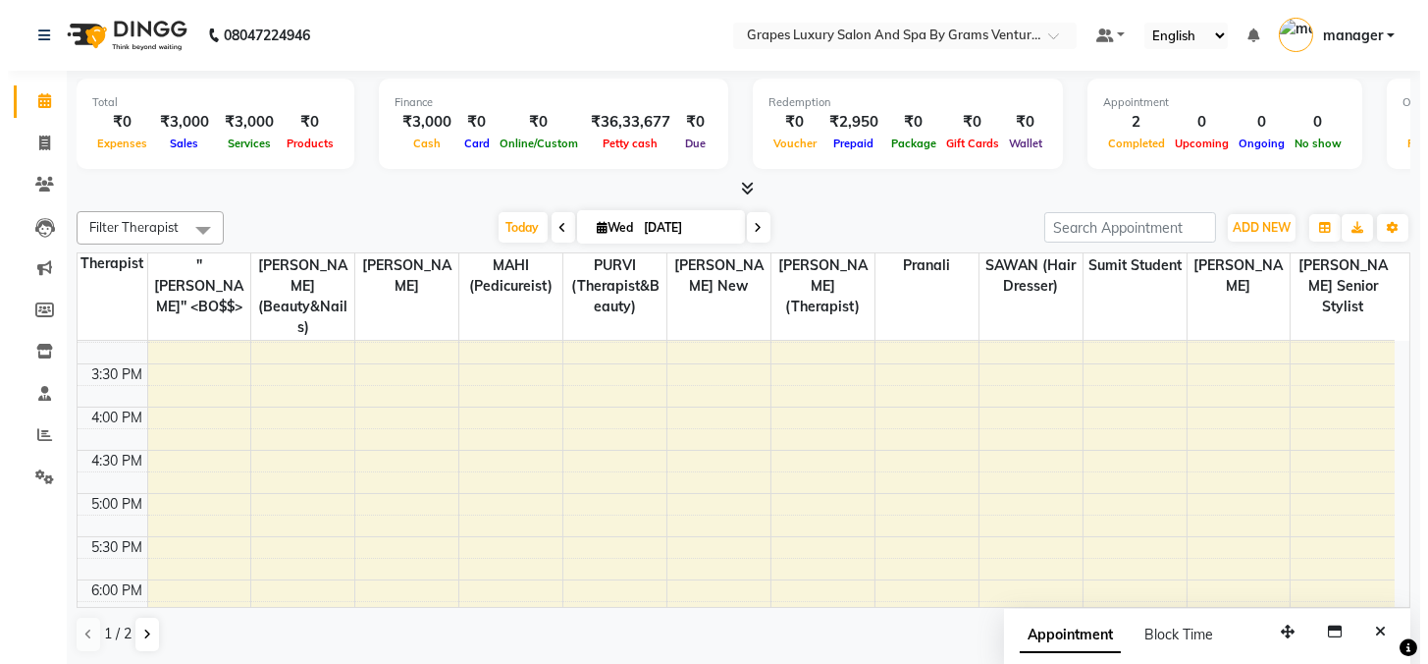
scroll to position [178, 0]
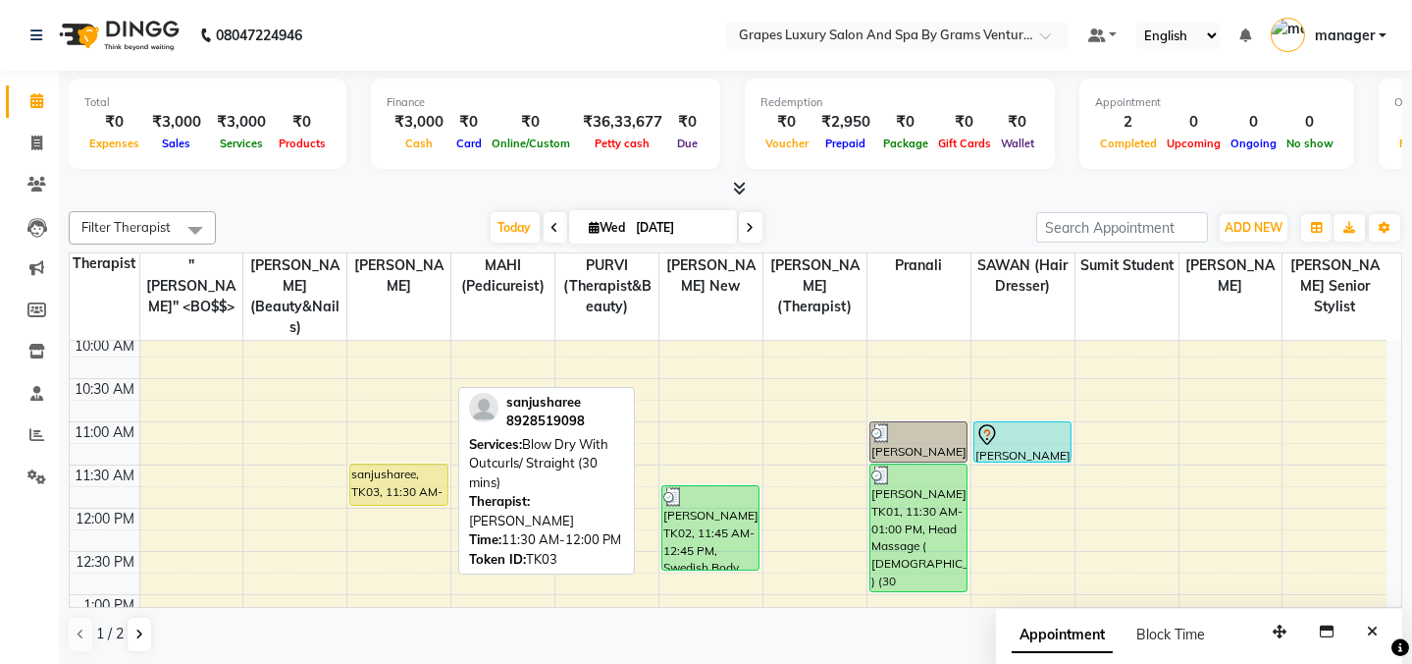
click at [373, 464] on div "sanjusharee, TK03, 11:30 AM-12:00 PM, Blow Dry With Outcurls/ Straight (30 mins)" at bounding box center [398, 484] width 96 height 40
select select "1"
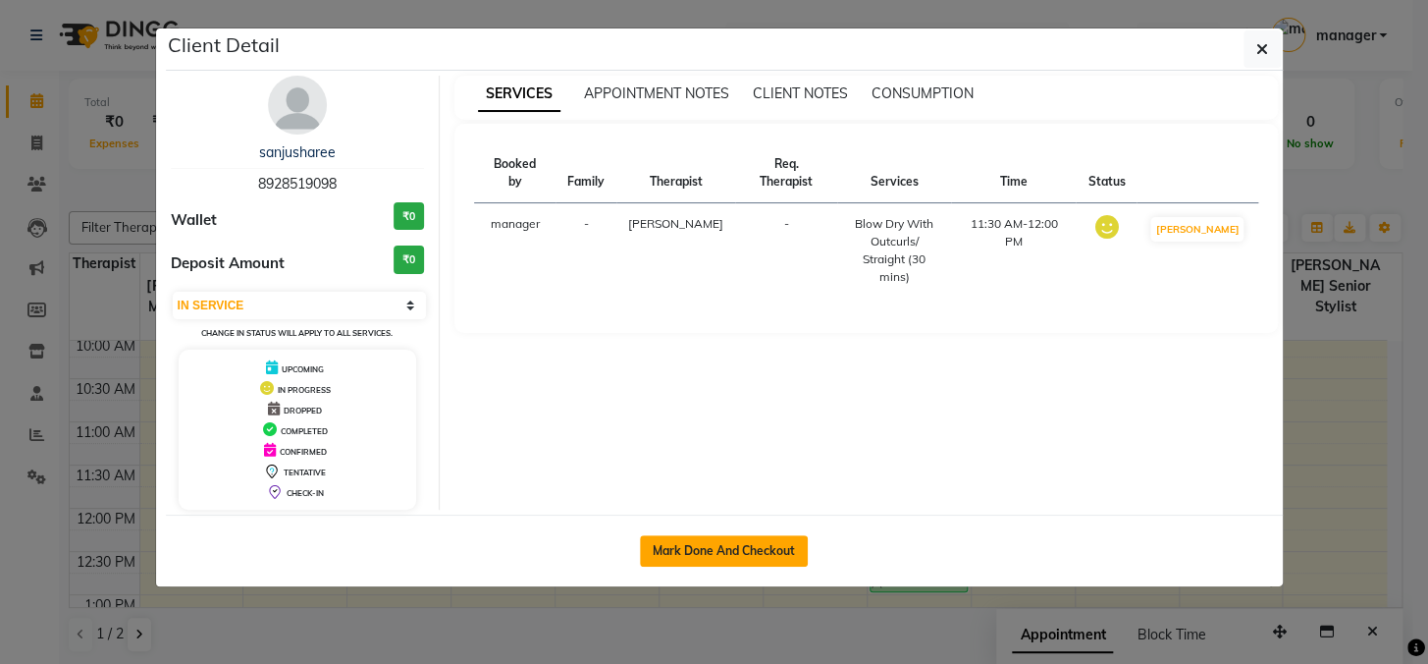
click at [707, 536] on button "Mark Done And Checkout" at bounding box center [724, 550] width 168 height 31
select select "service"
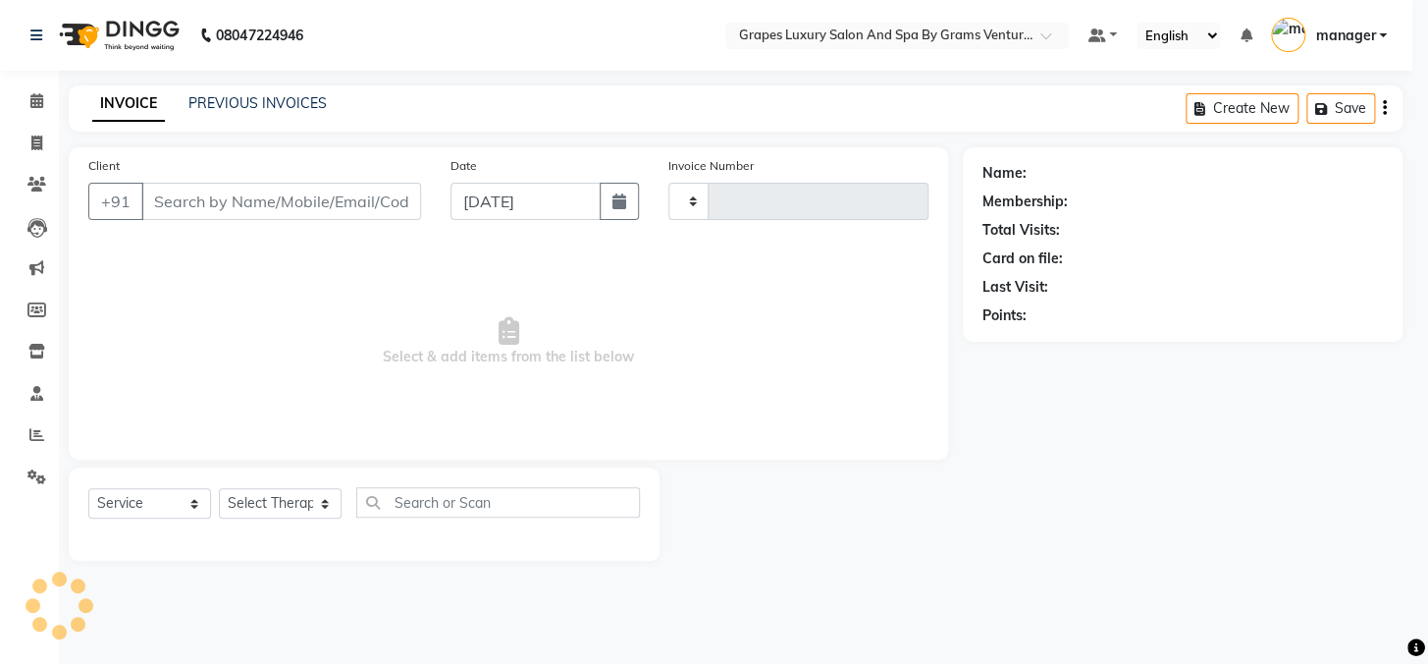
type input "2385"
select select "3585"
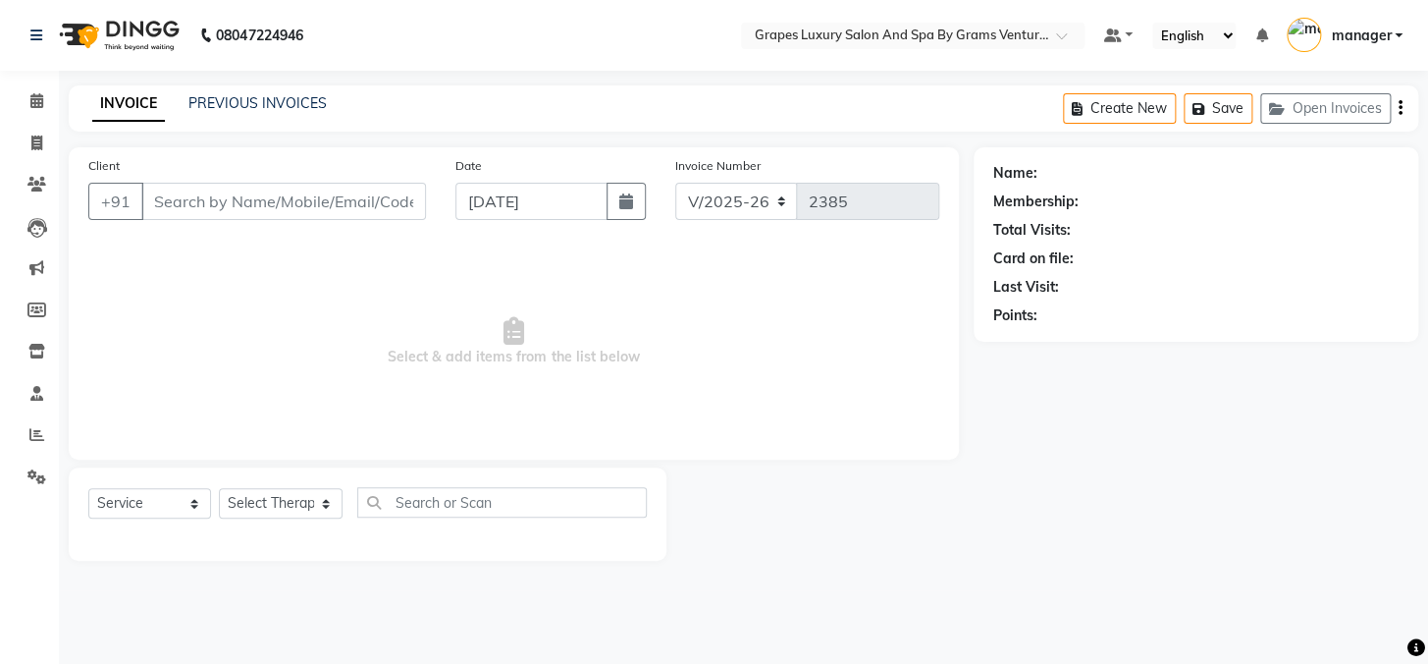
type input "8928519098"
select select "78335"
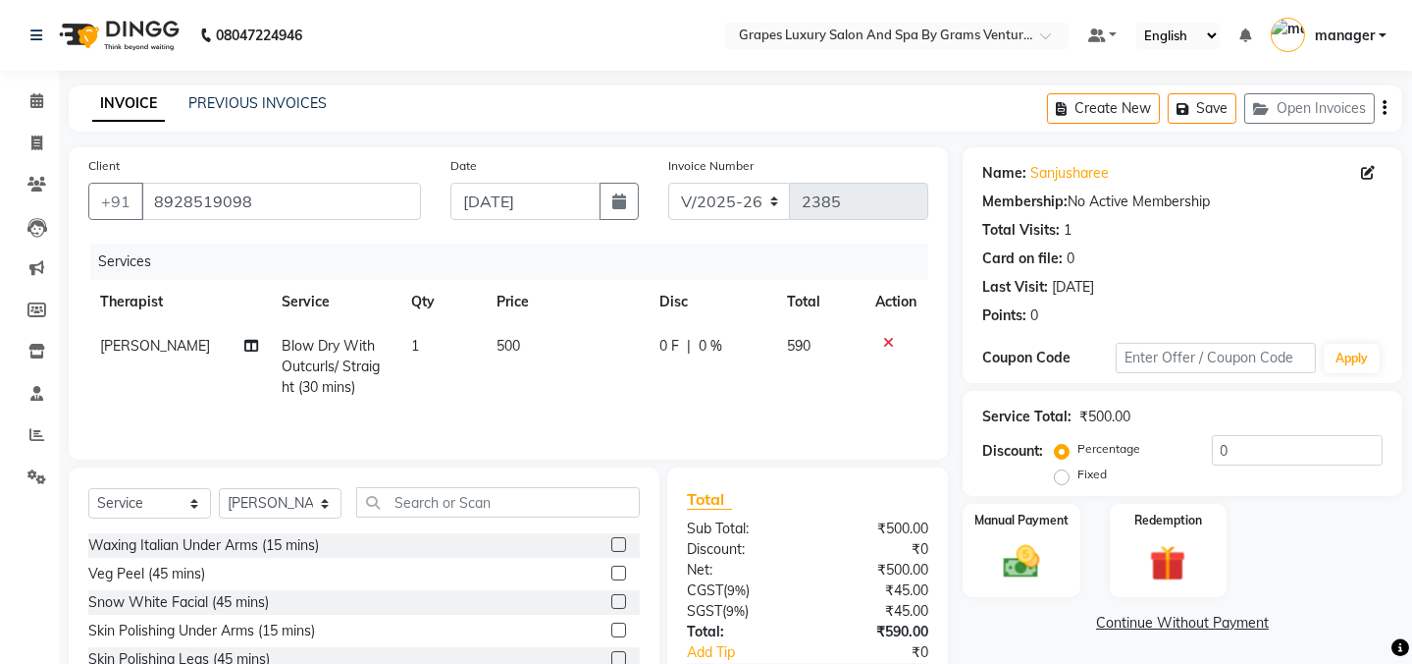
scroll to position [123, 0]
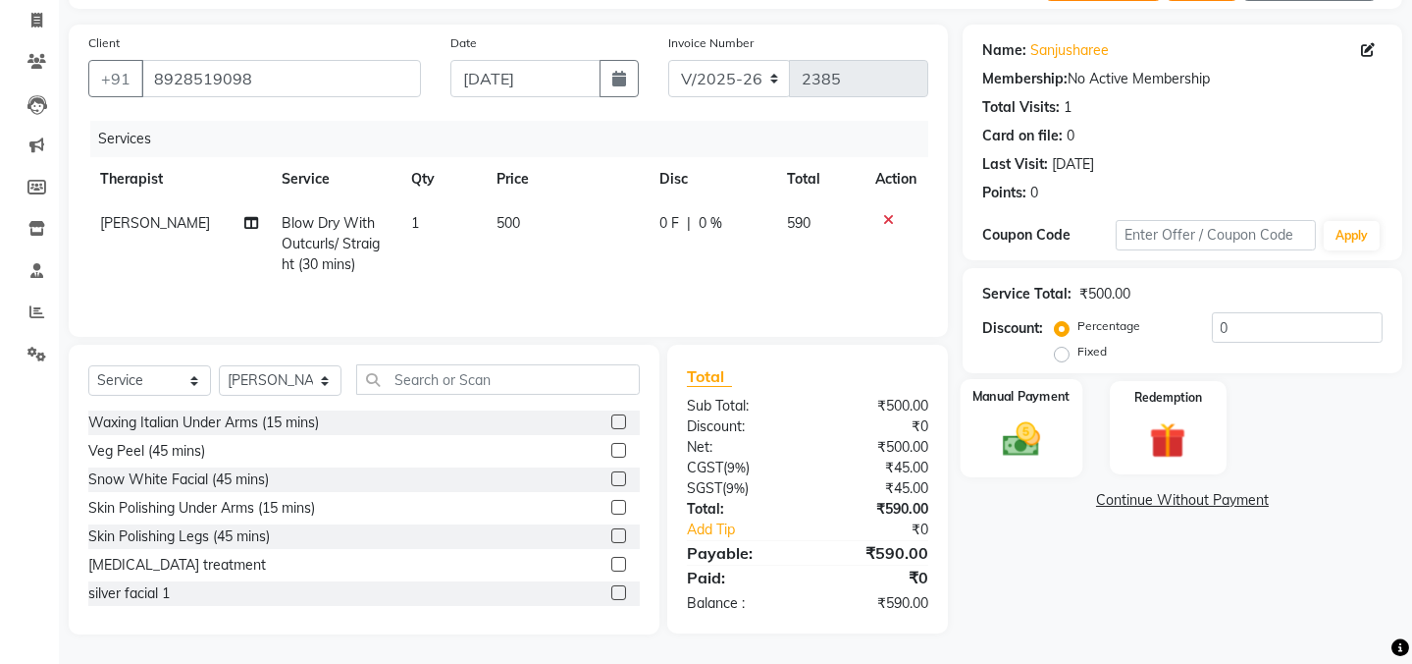
click at [1019, 431] on img at bounding box center [1021, 438] width 61 height 43
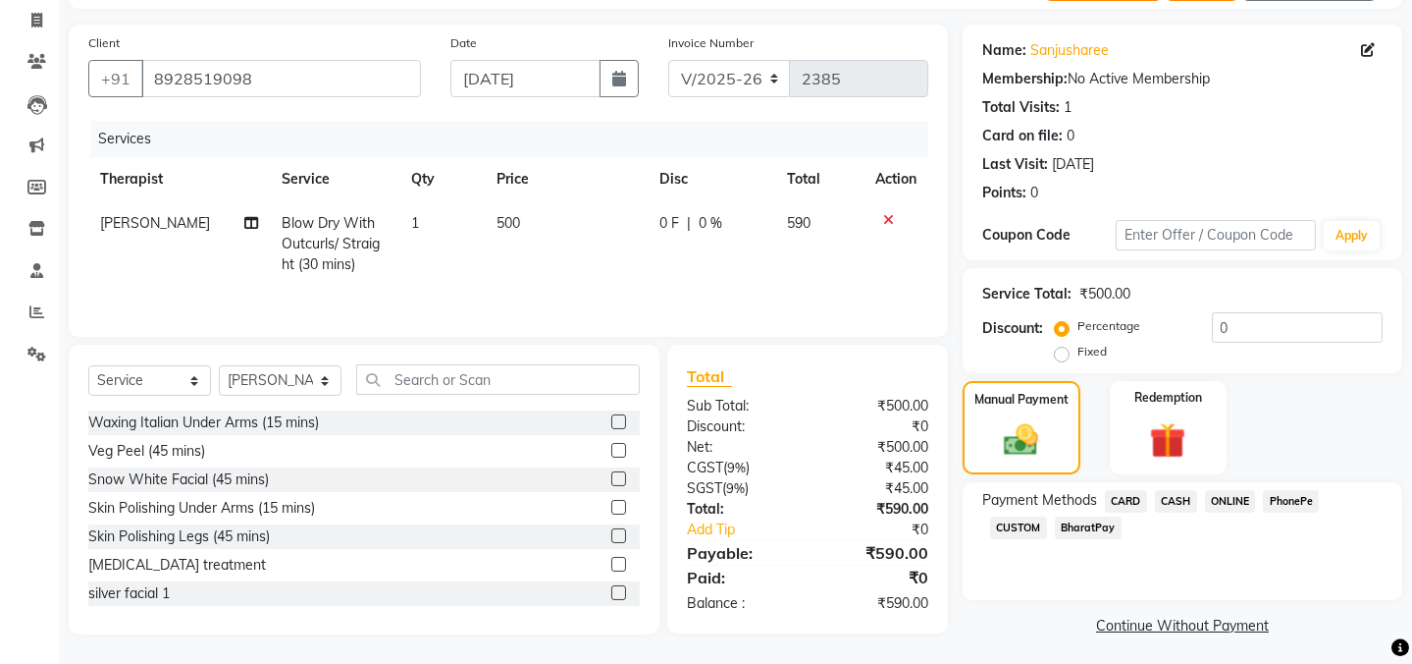
click at [1231, 501] on span "ONLINE" at bounding box center [1230, 501] width 51 height 23
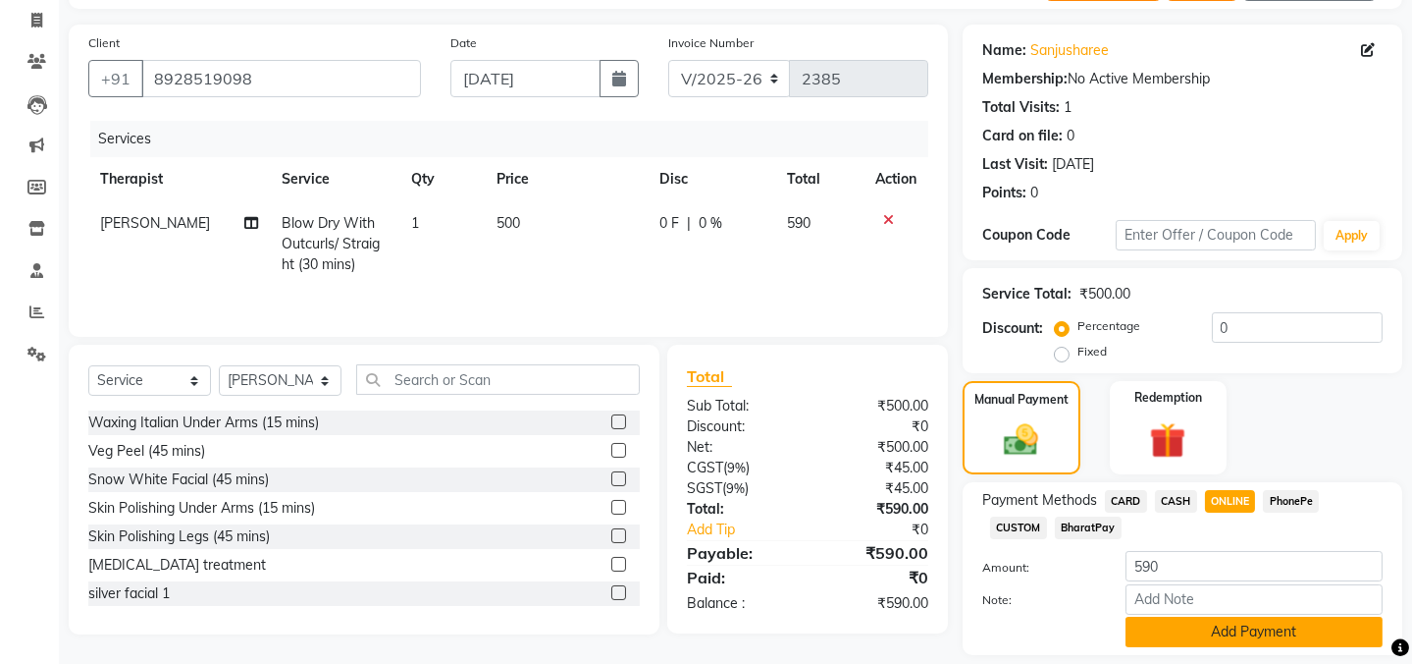
click at [1193, 628] on button "Add Payment" at bounding box center [1254, 631] width 257 height 30
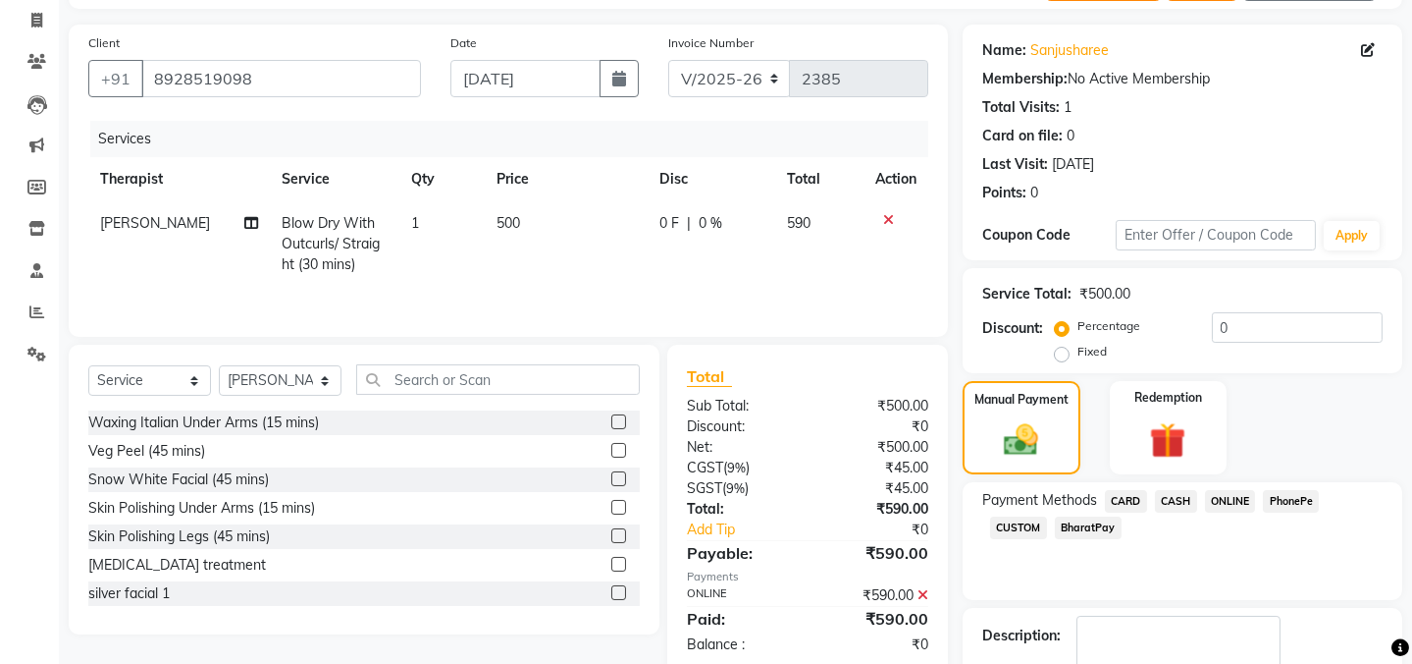
scroll to position [238, 0]
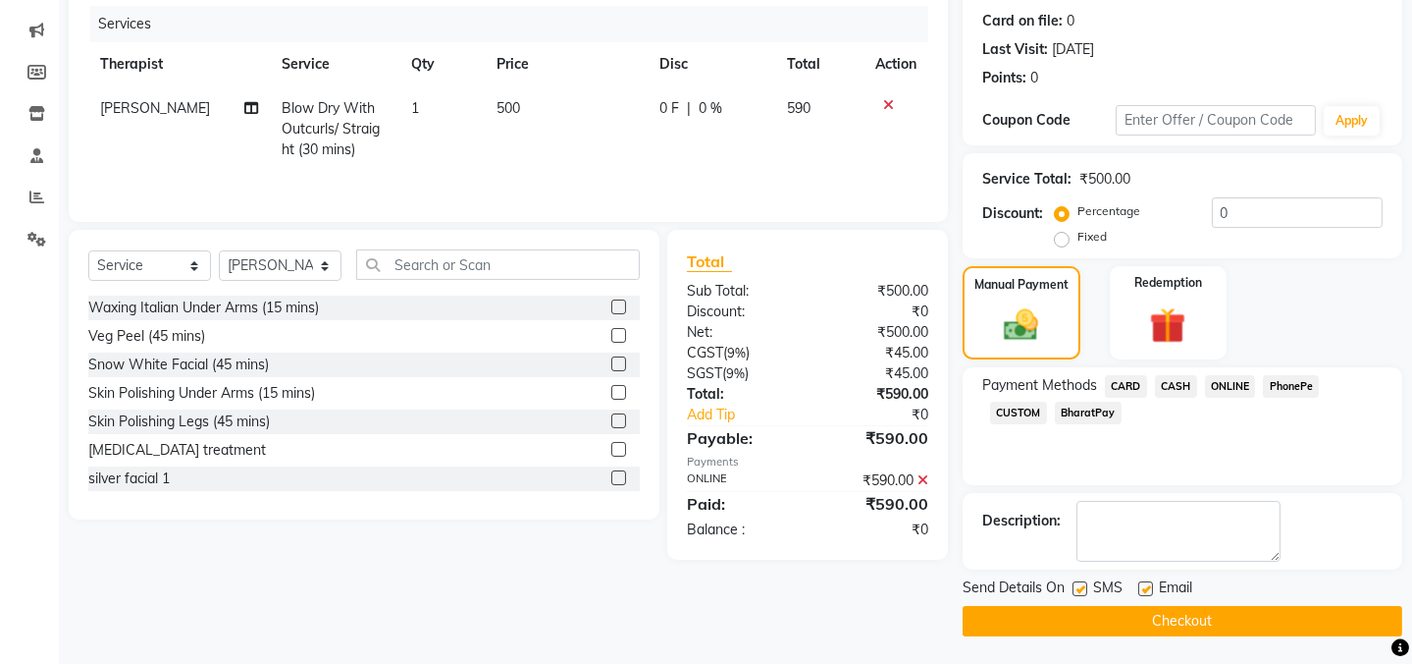
click at [1083, 585] on label at bounding box center [1080, 588] width 15 height 15
click at [1083, 585] on input "checkbox" at bounding box center [1079, 589] width 13 height 13
checkbox input "false"
click at [1124, 607] on button "Checkout" at bounding box center [1183, 621] width 440 height 30
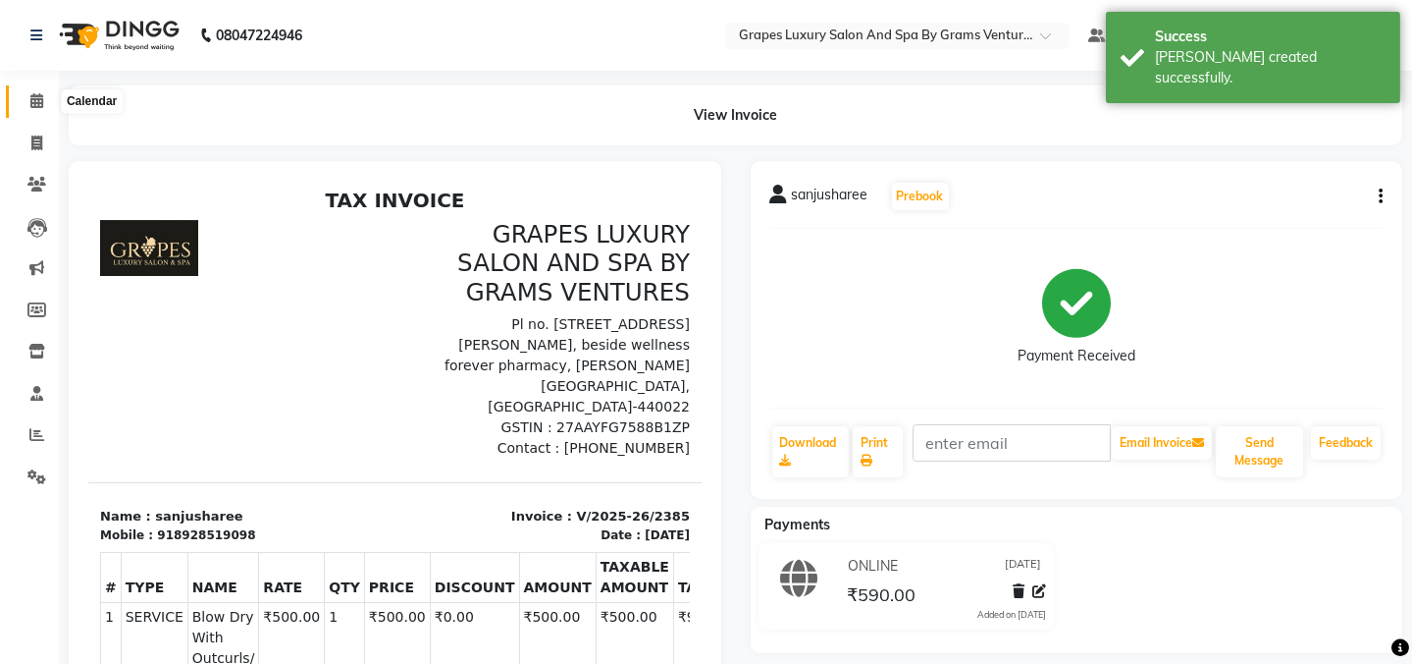
click at [20, 99] on span at bounding box center [37, 101] width 34 height 23
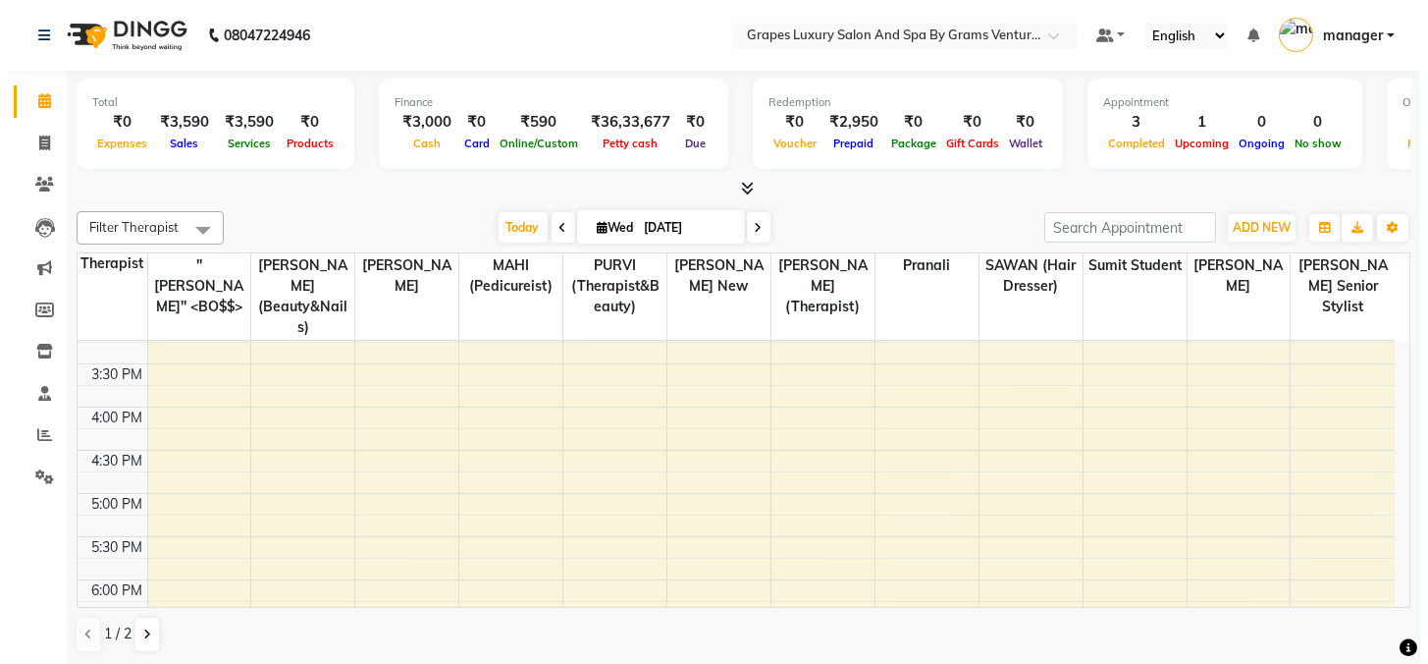
scroll to position [356, 0]
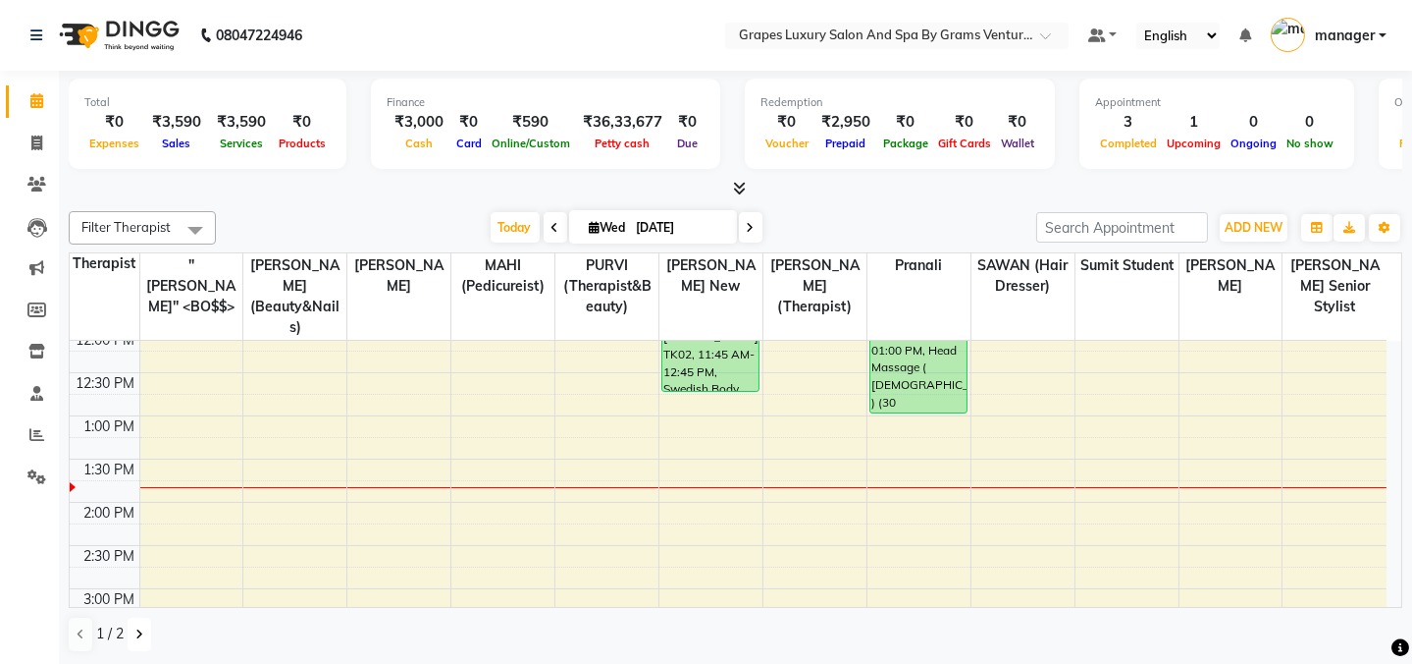
click at [140, 628] on icon at bounding box center [139, 634] width 8 height 12
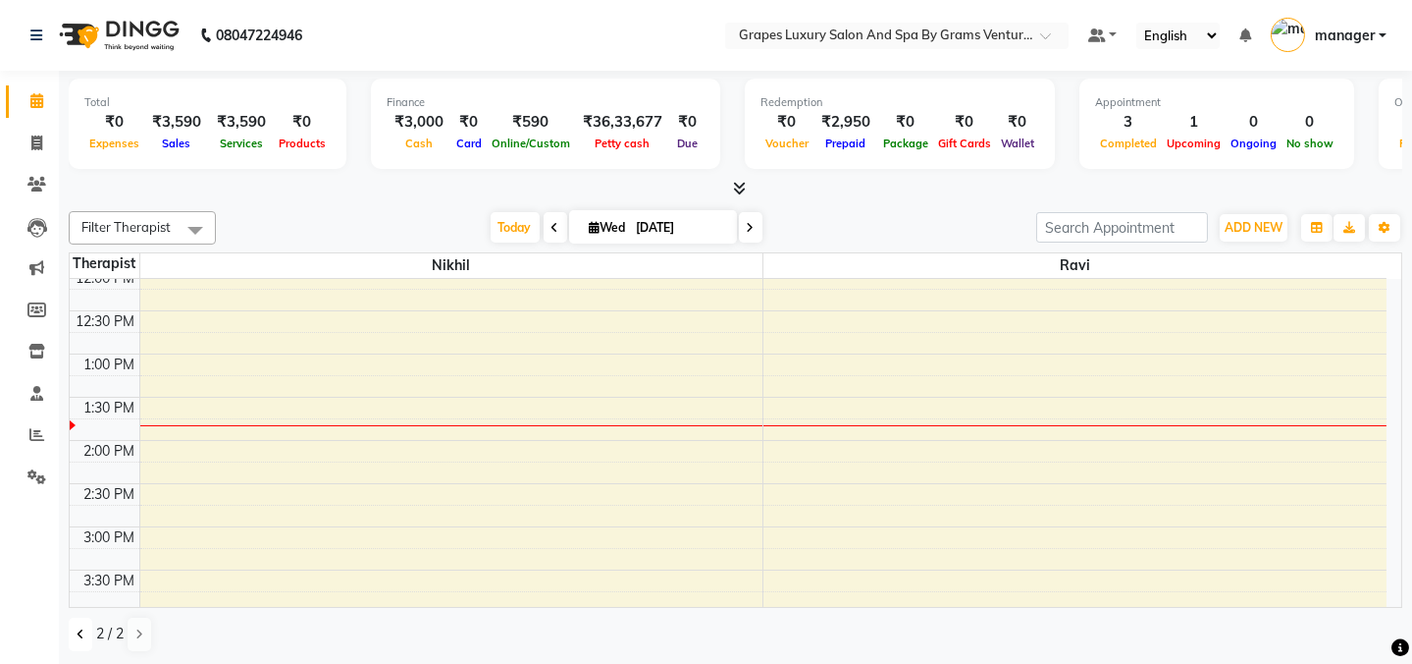
click at [77, 631] on icon at bounding box center [81, 634] width 8 height 12
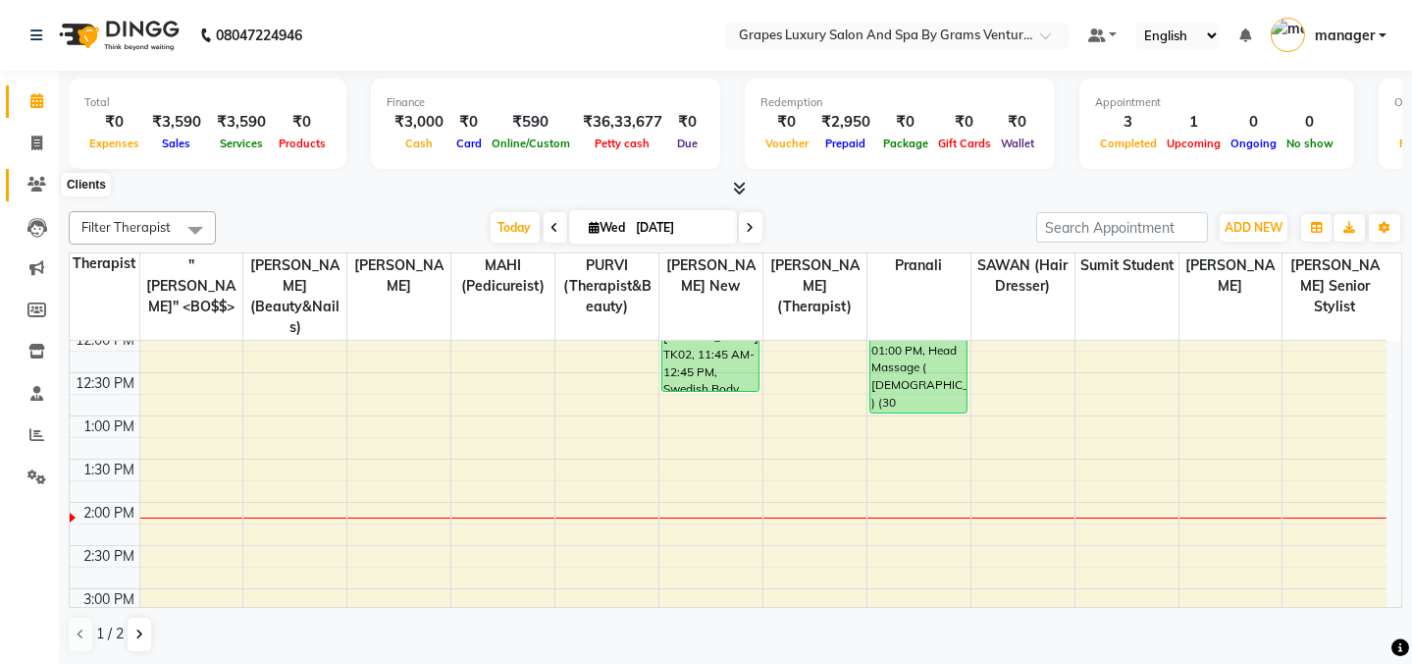
click at [40, 186] on icon at bounding box center [36, 184] width 19 height 15
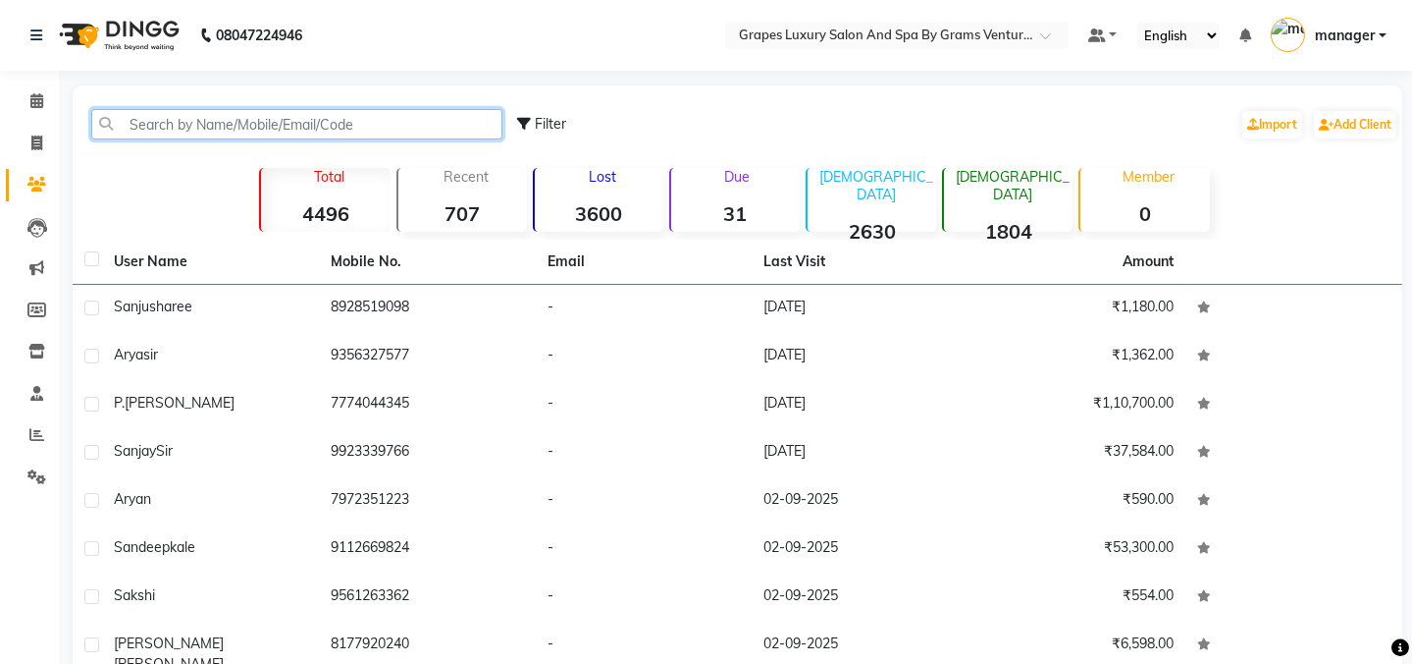
click at [259, 129] on input "text" at bounding box center [296, 124] width 411 height 30
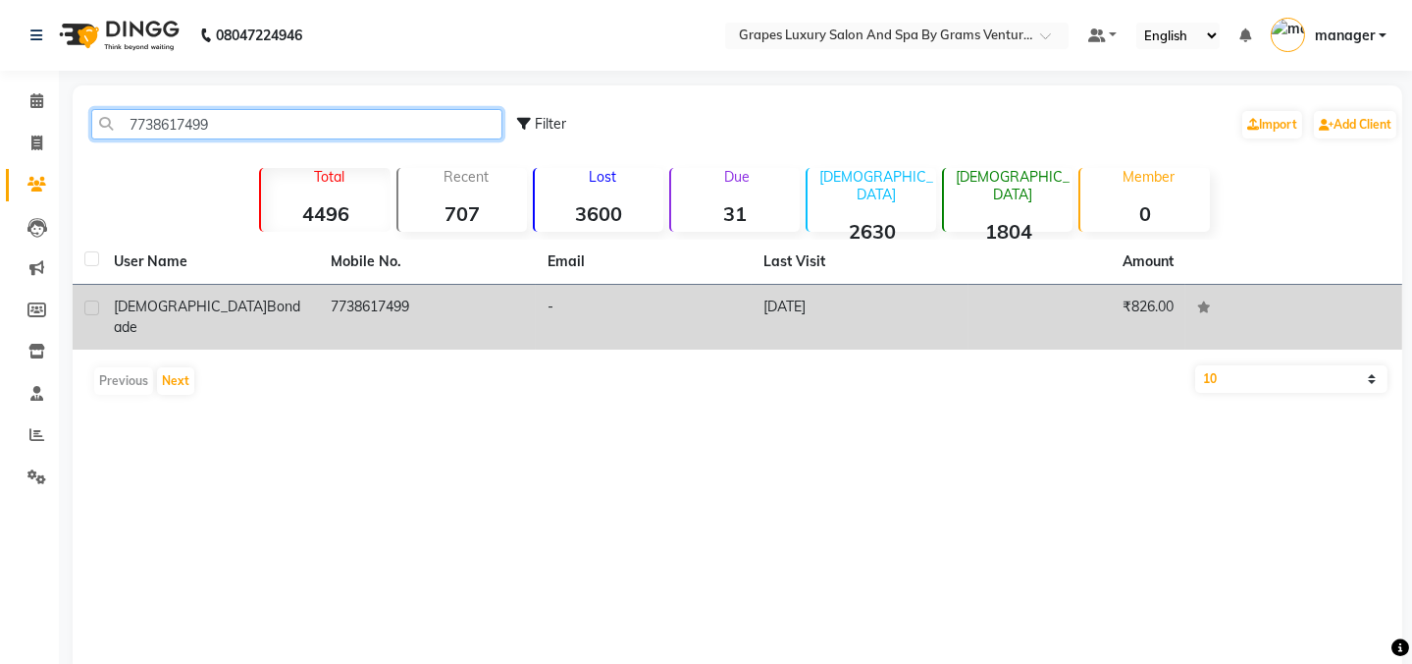
type input "7738617499"
click at [304, 311] on div "[PERSON_NAME]" at bounding box center [210, 316] width 193 height 41
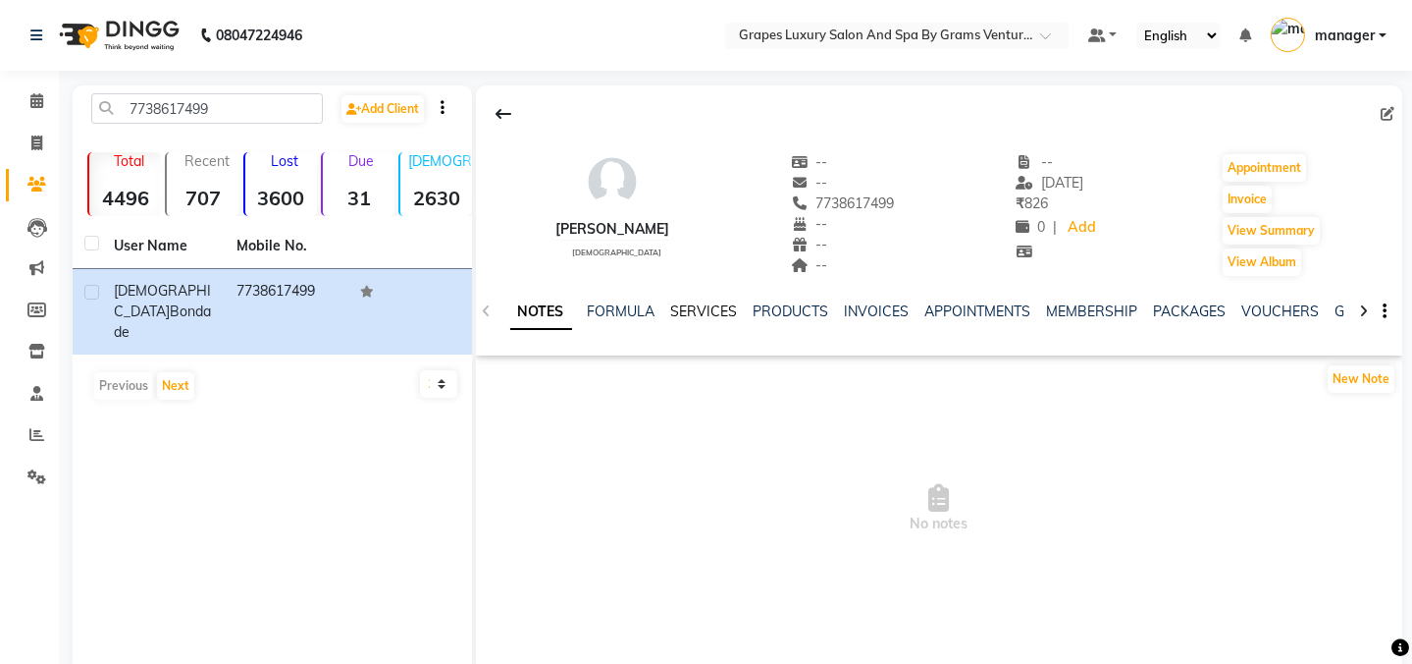
click at [700, 313] on link "SERVICES" at bounding box center [704, 311] width 67 height 18
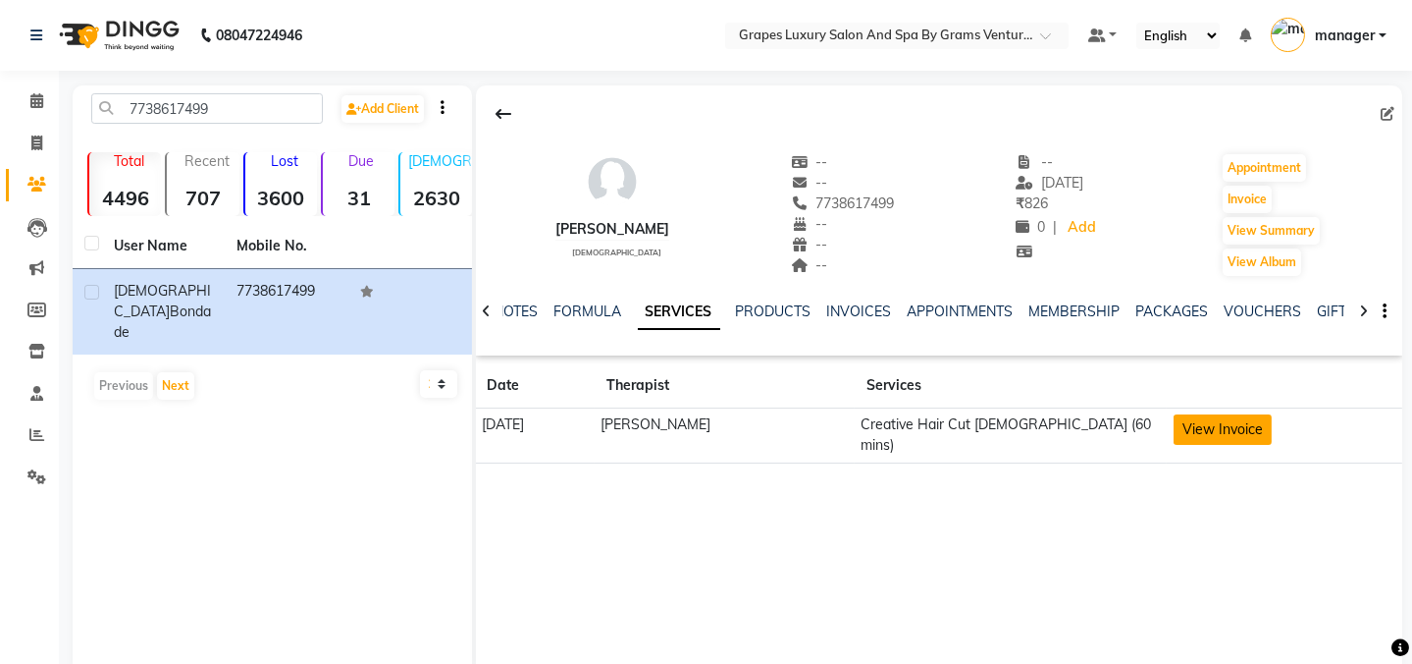
click at [1237, 425] on button "View Invoice" at bounding box center [1223, 429] width 98 height 30
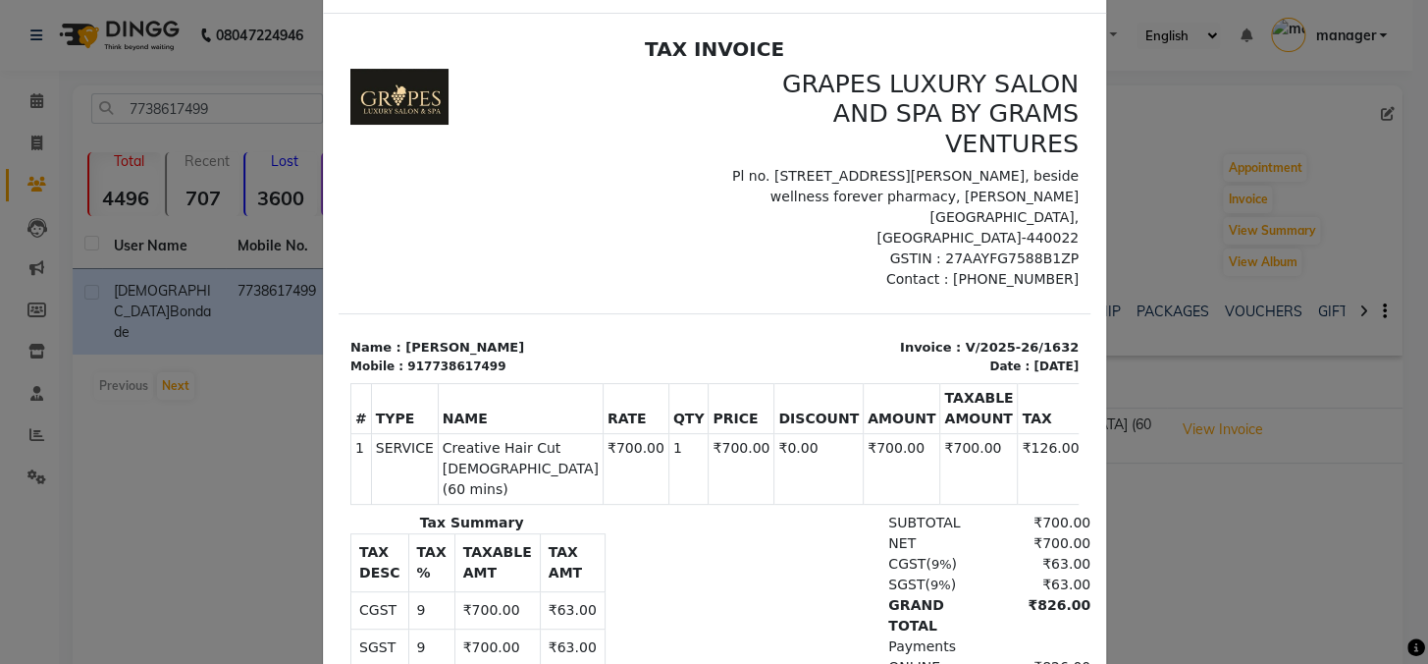
click at [1125, 274] on ngb-modal-window "INVOICE View Invoice Close" at bounding box center [714, 332] width 1428 height 664
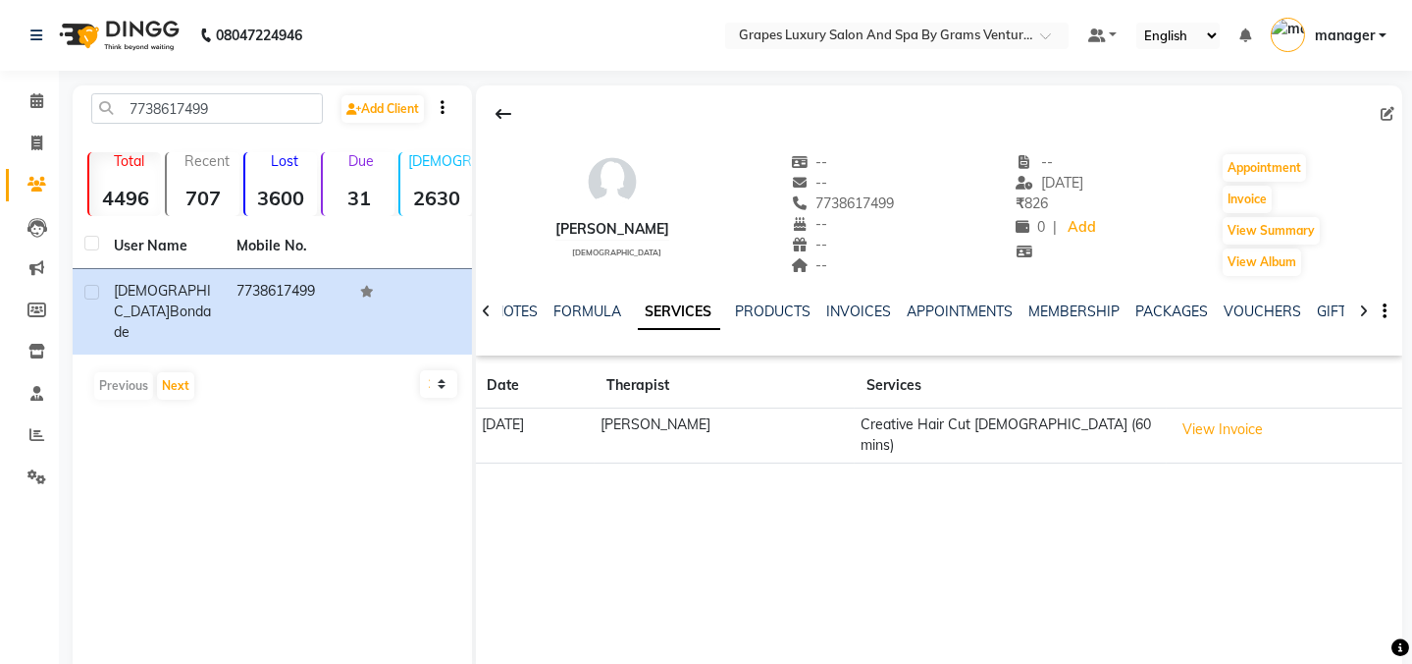
click at [807, 483] on div "[PERSON_NAME] [DEMOGRAPHIC_DATA] -- -- 7738617499 -- -- -- -- [DATE] ₹ 826 0 | …" at bounding box center [940, 379] width 928 height 589
drag, startPoint x: 819, startPoint y: 197, endPoint x: 914, endPoint y: 198, distance: 95.2
click at [914, 198] on div "[PERSON_NAME] [DEMOGRAPHIC_DATA] -- -- 7738617499 -- -- -- -- [DATE] ₹ 826 0 | …" at bounding box center [940, 205] width 928 height 145
copy span "7738617499"
click at [40, 93] on icon at bounding box center [36, 100] width 13 height 15
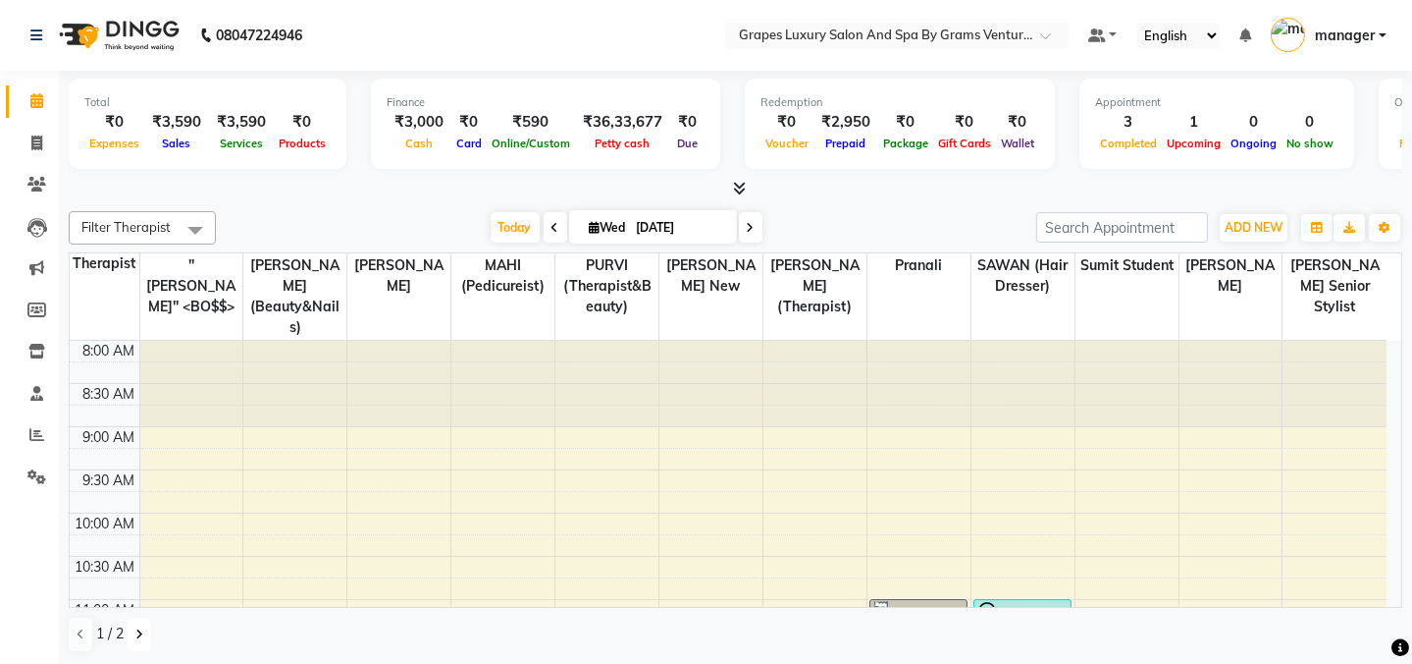
click at [133, 622] on button at bounding box center [140, 633] width 24 height 33
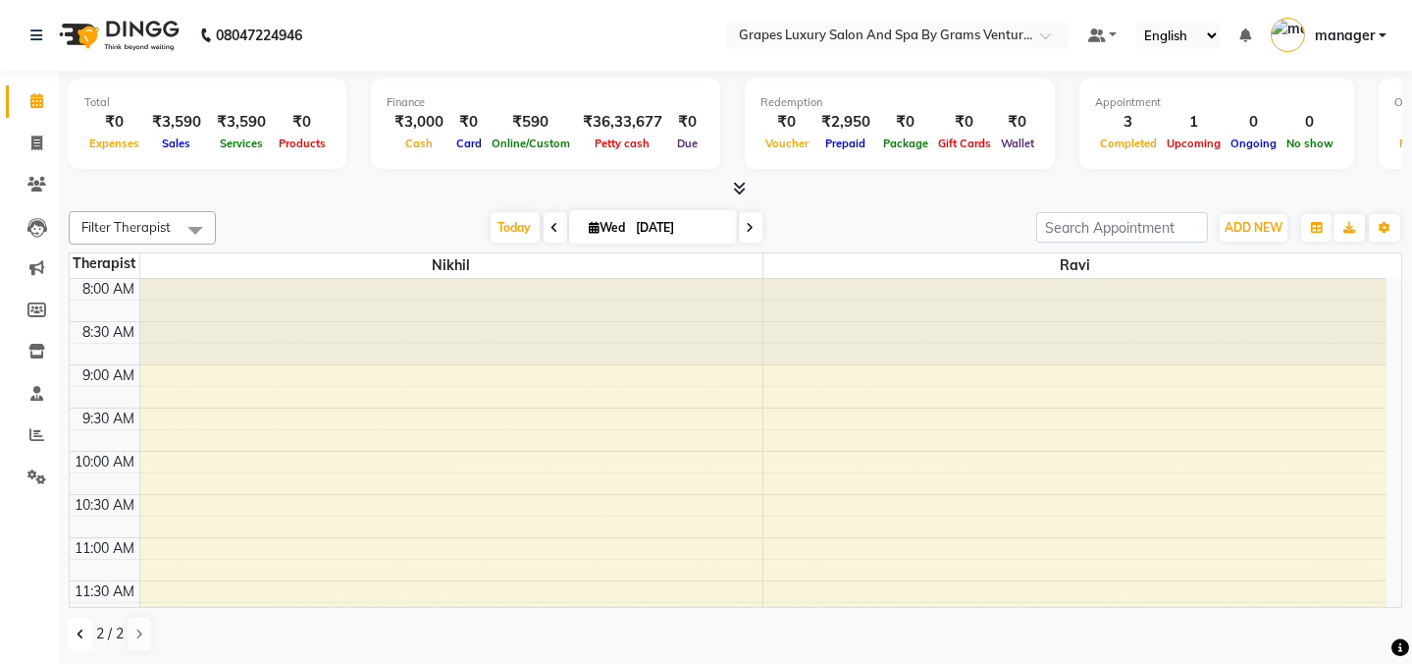
click at [69, 628] on button at bounding box center [81, 633] width 24 height 33
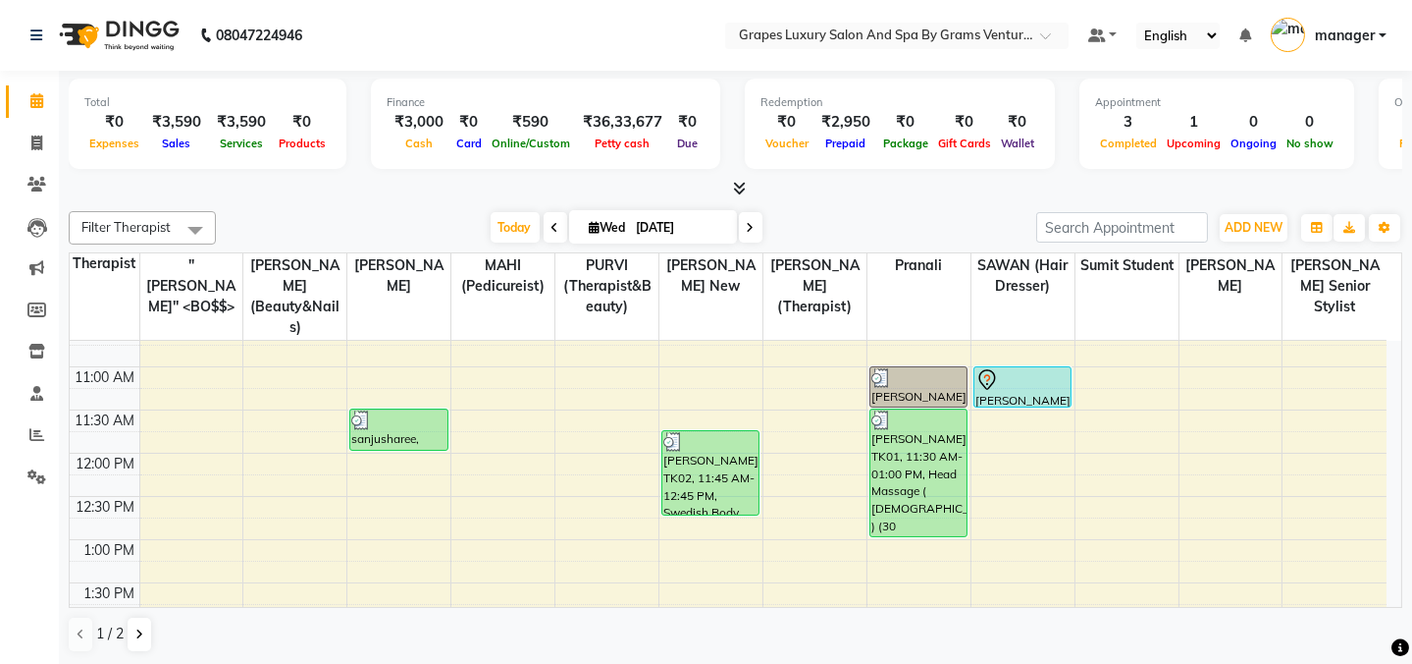
scroll to position [267, 0]
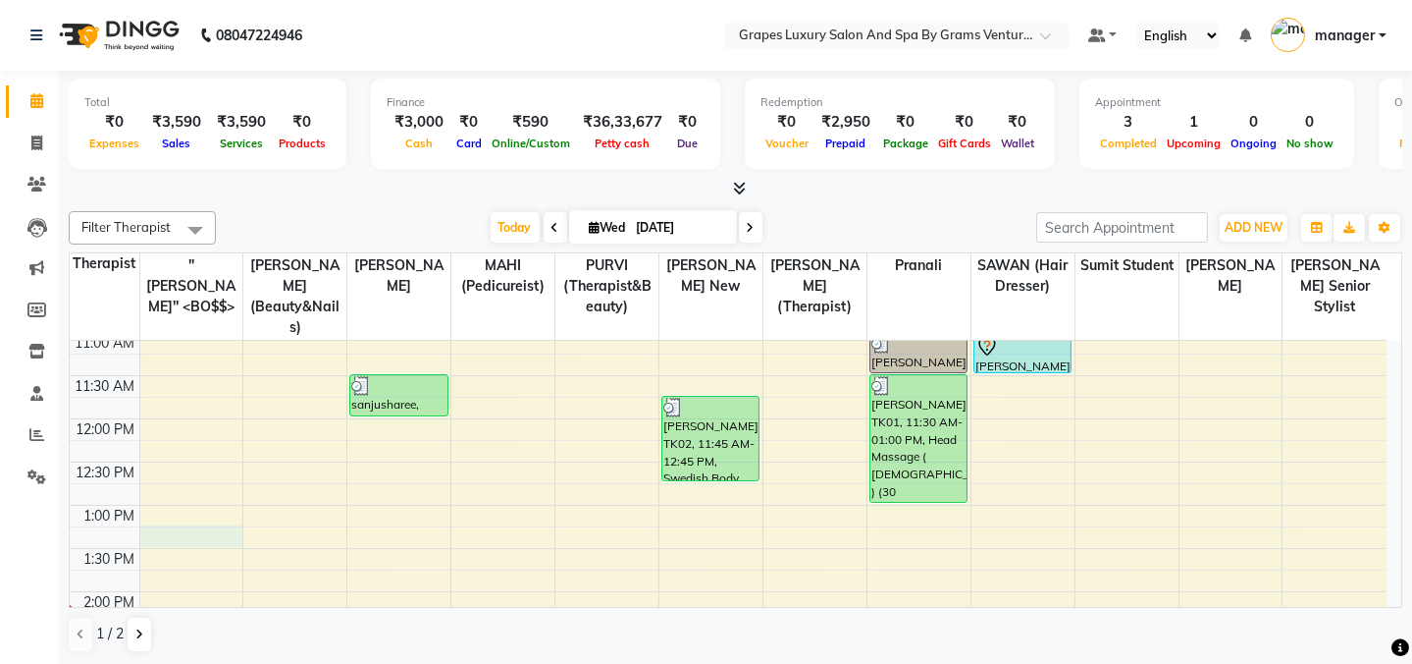
click at [169, 519] on div "8:00 AM 8:30 AM 9:00 AM 9:30 AM 10:00 AM 10:30 AM 11:00 AM 11:30 AM 12:00 PM 12…" at bounding box center [728, 635] width 1317 height 1122
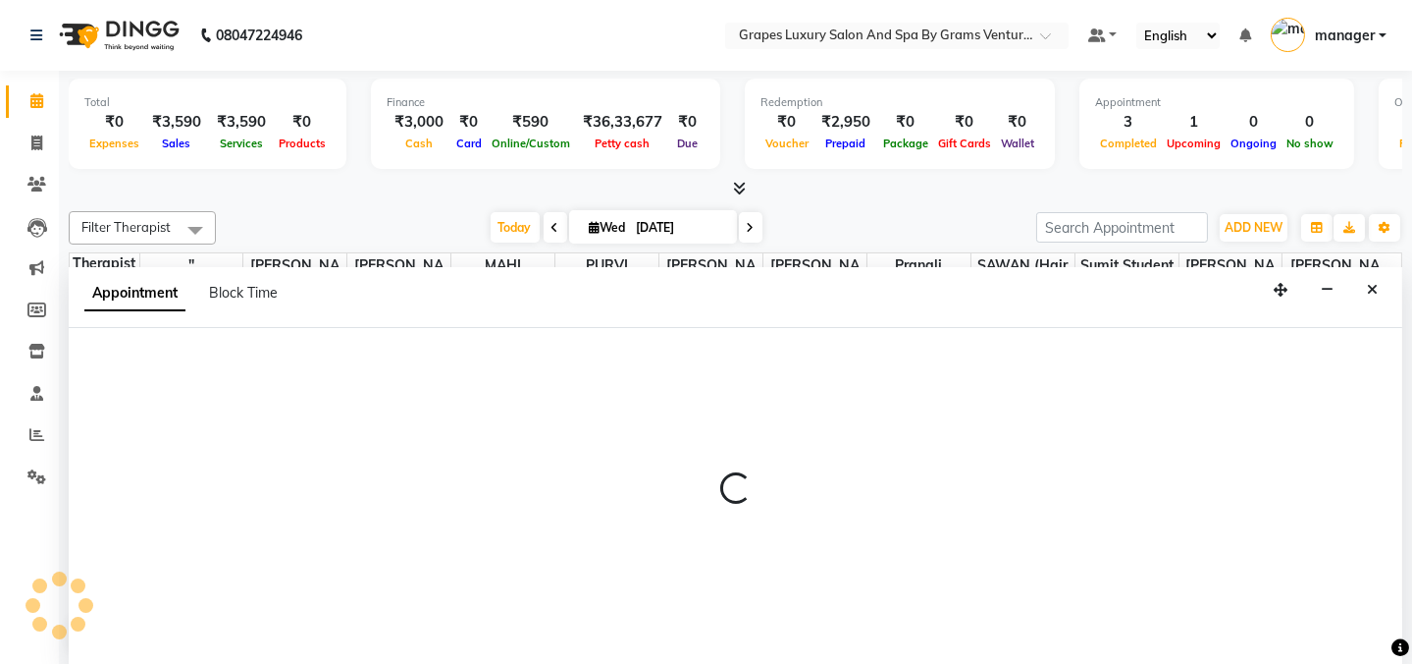
scroll to position [0, 0]
select select "16582"
select select "tentative"
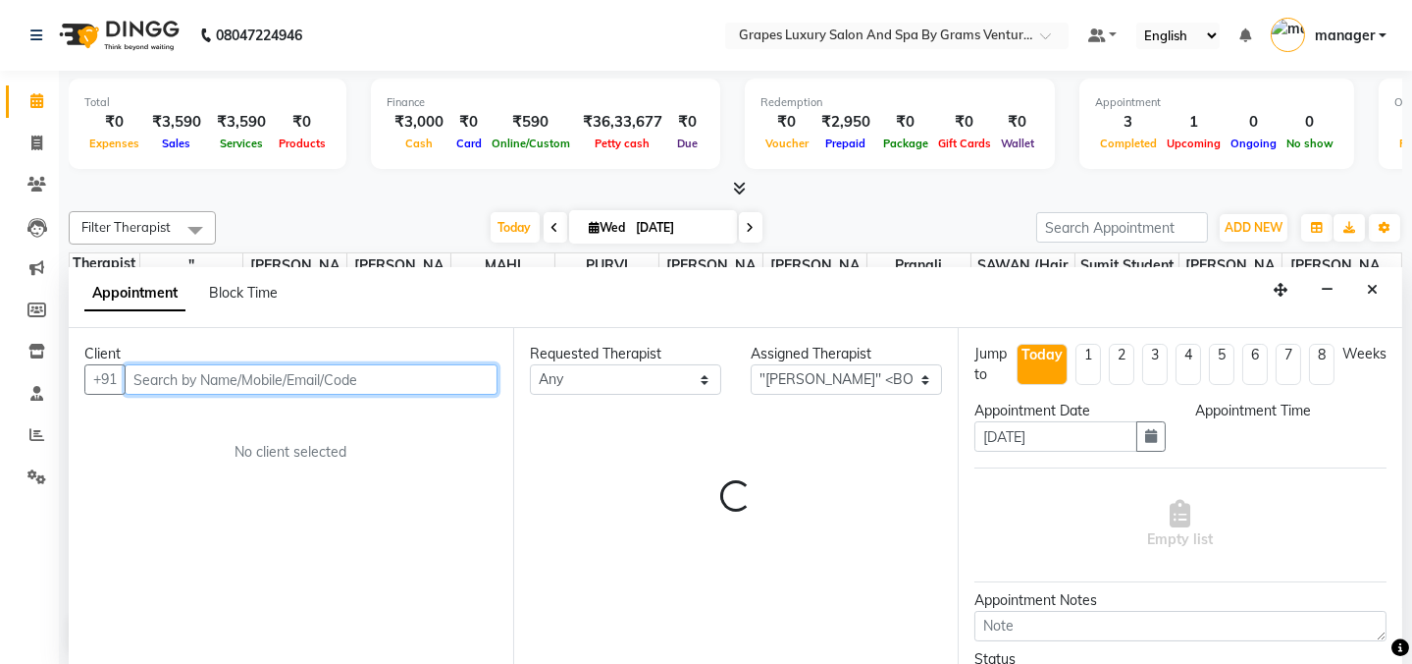
select select "795"
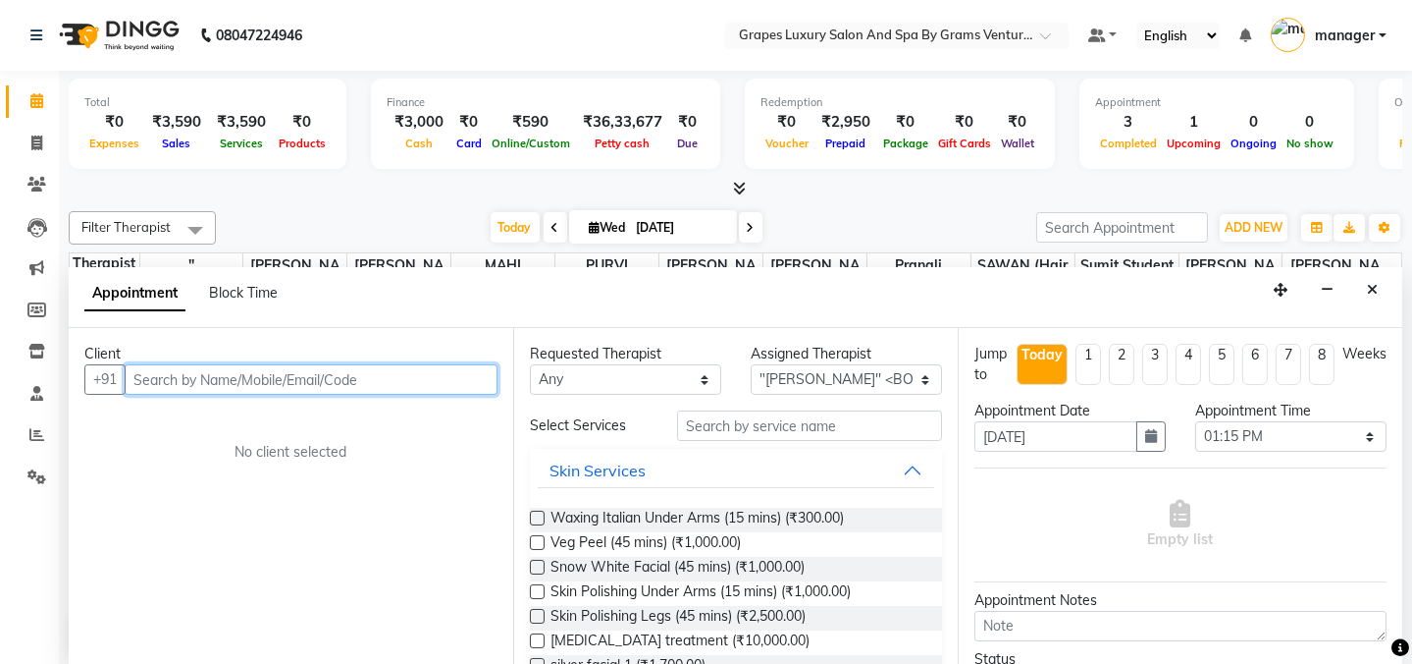
paste input "7738617499"
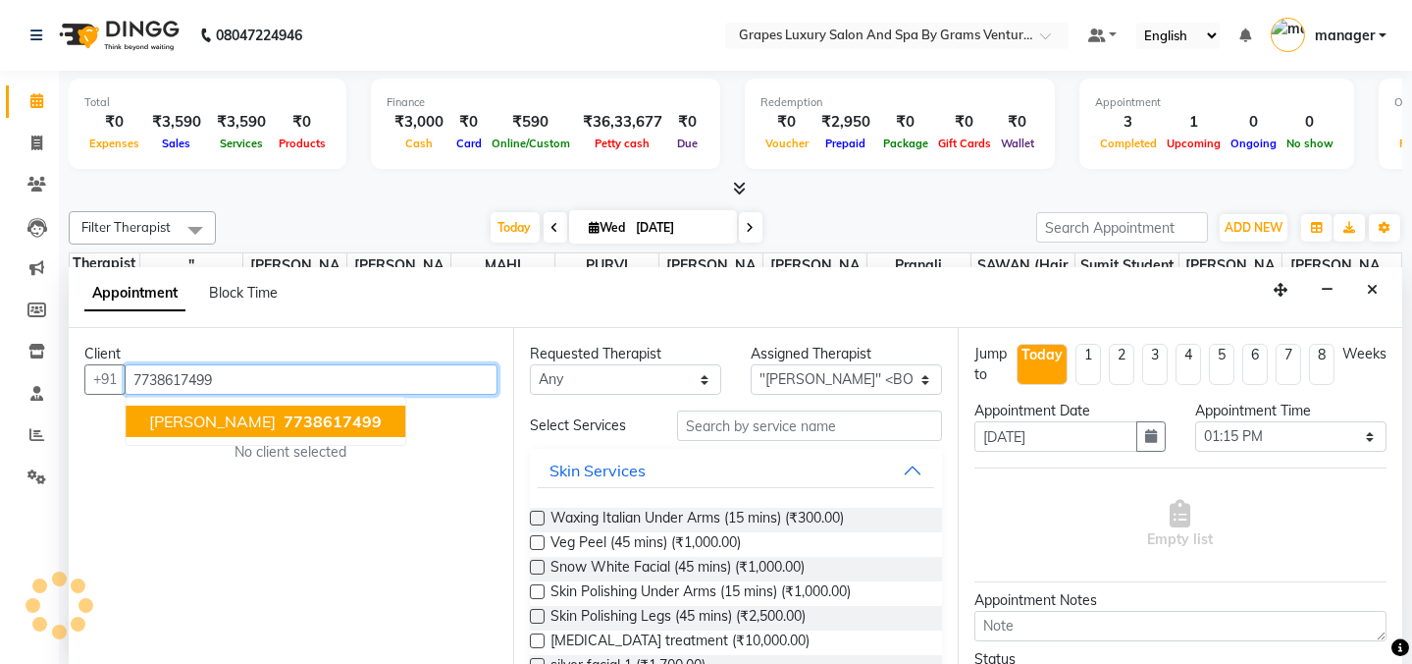
click at [191, 411] on span "[PERSON_NAME]" at bounding box center [212, 421] width 127 height 20
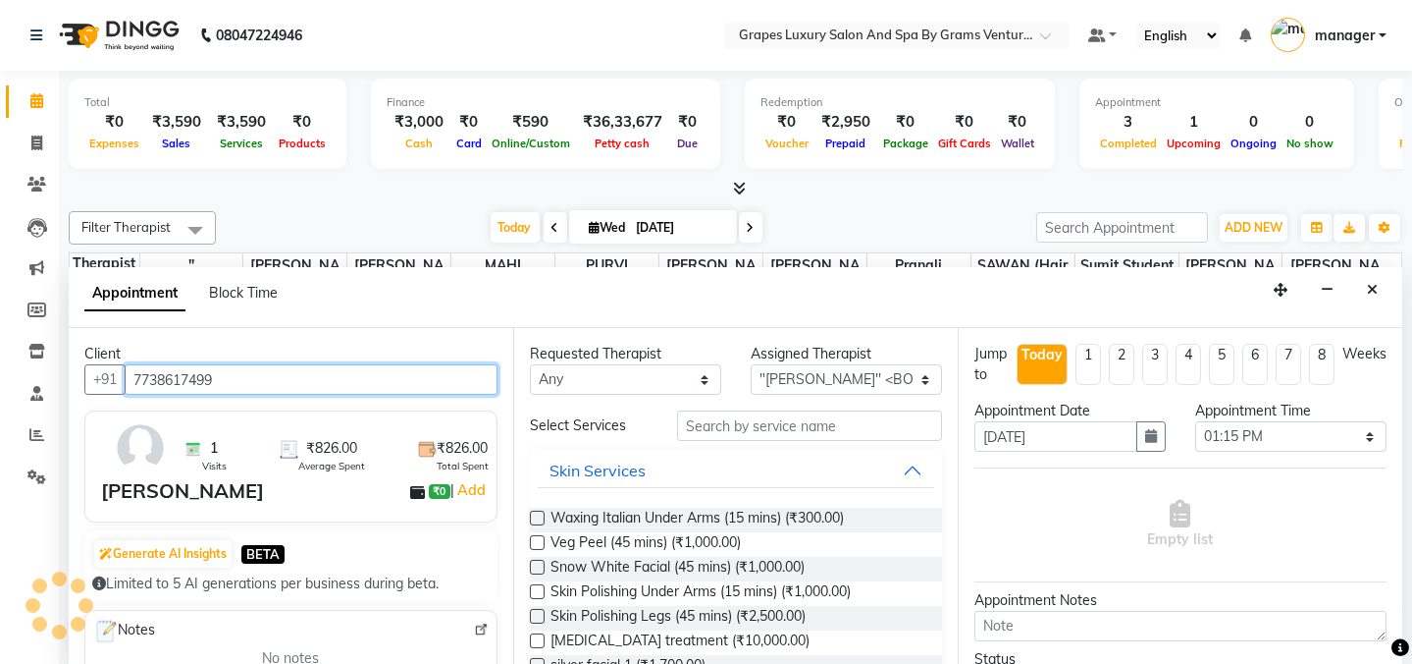
type input "7738617499"
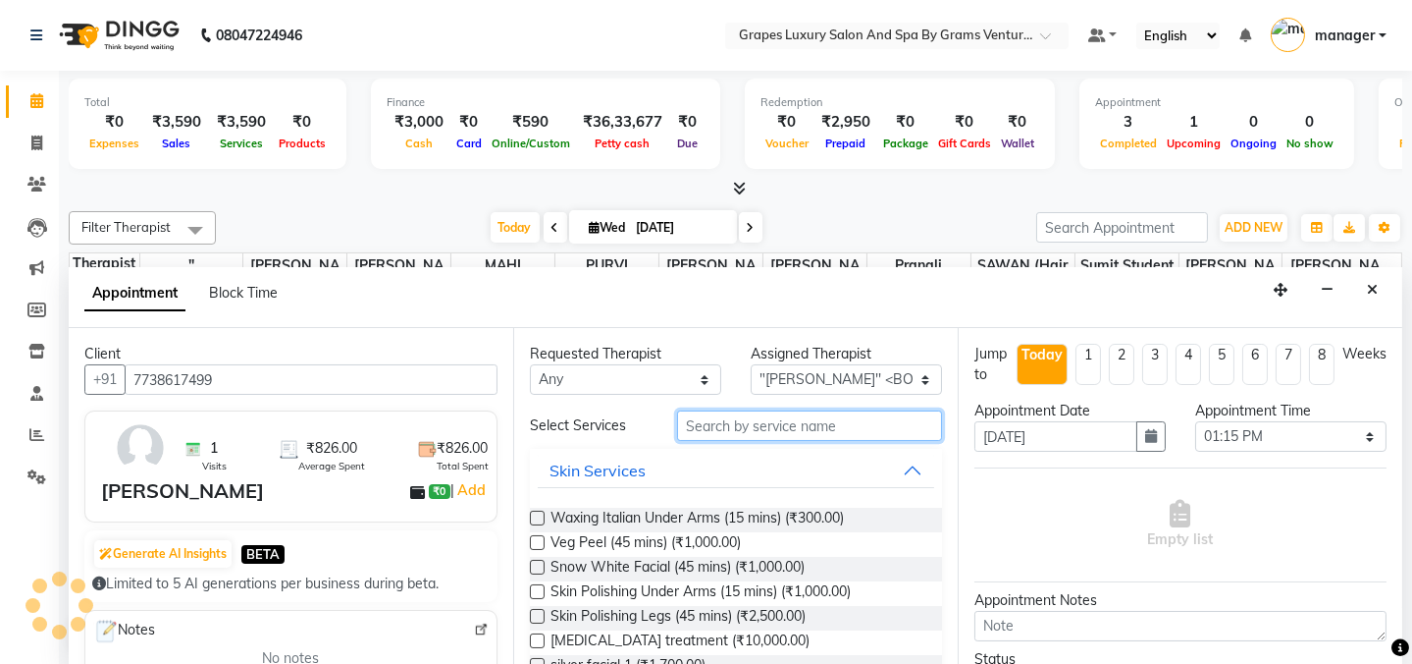
click at [696, 430] on input "text" at bounding box center [809, 425] width 265 height 30
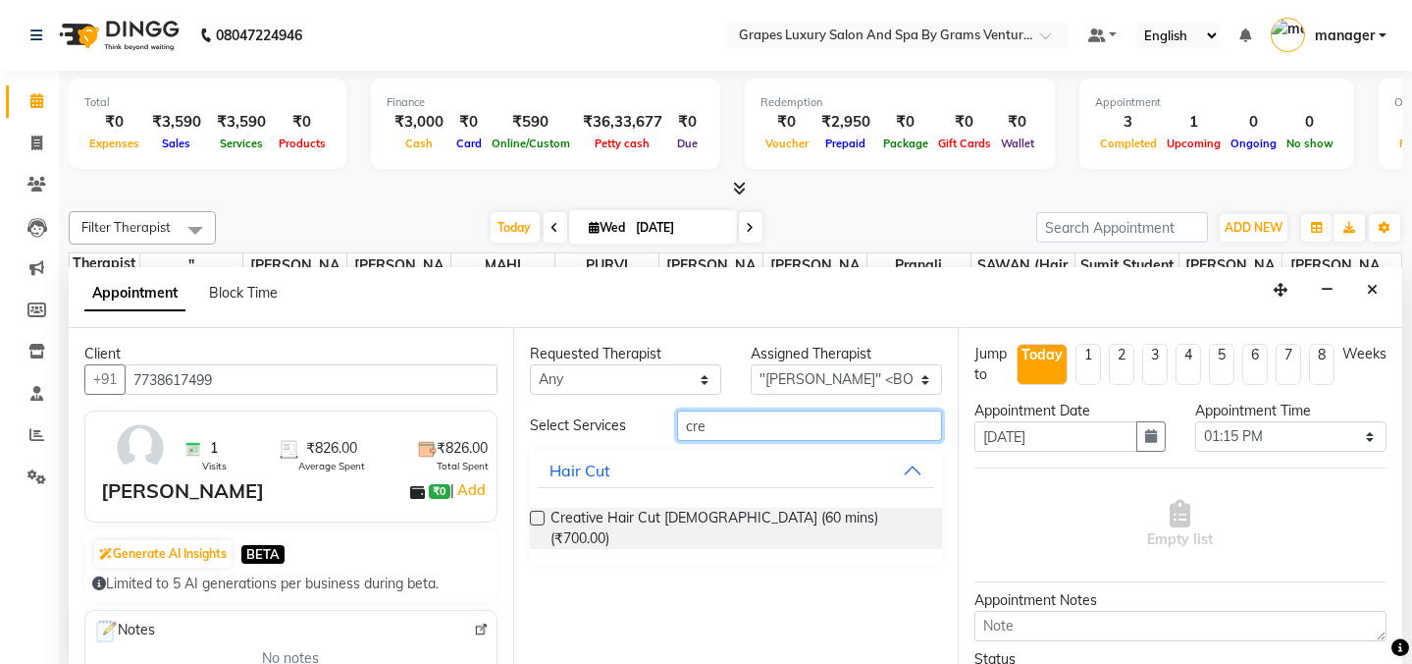
type input "cre"
click at [541, 516] on label at bounding box center [537, 517] width 15 height 15
click at [541, 516] on input "checkbox" at bounding box center [536, 519] width 13 height 13
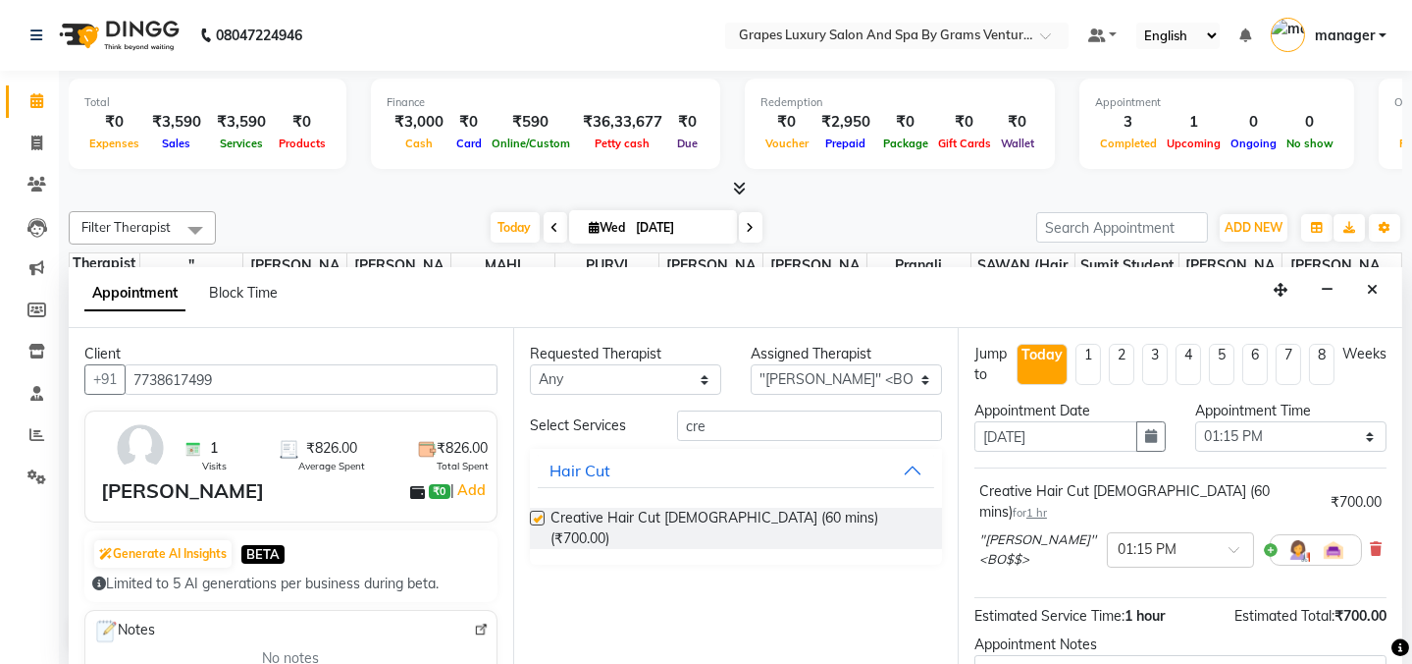
checkbox input "false"
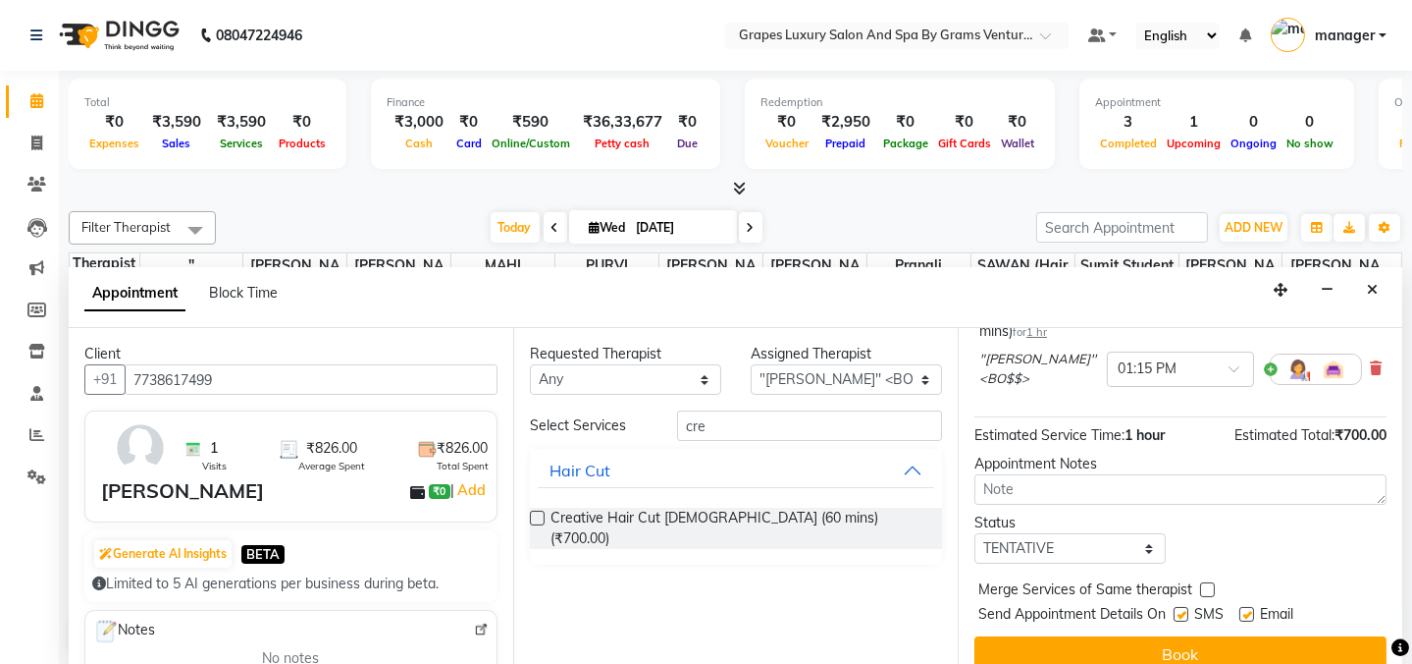
click at [1183, 607] on label at bounding box center [1181, 614] width 15 height 15
click at [1183, 610] on input "checkbox" at bounding box center [1180, 616] width 13 height 13
checkbox input "false"
click at [1249, 607] on label at bounding box center [1247, 614] width 15 height 15
click at [1249, 610] on input "checkbox" at bounding box center [1246, 616] width 13 height 13
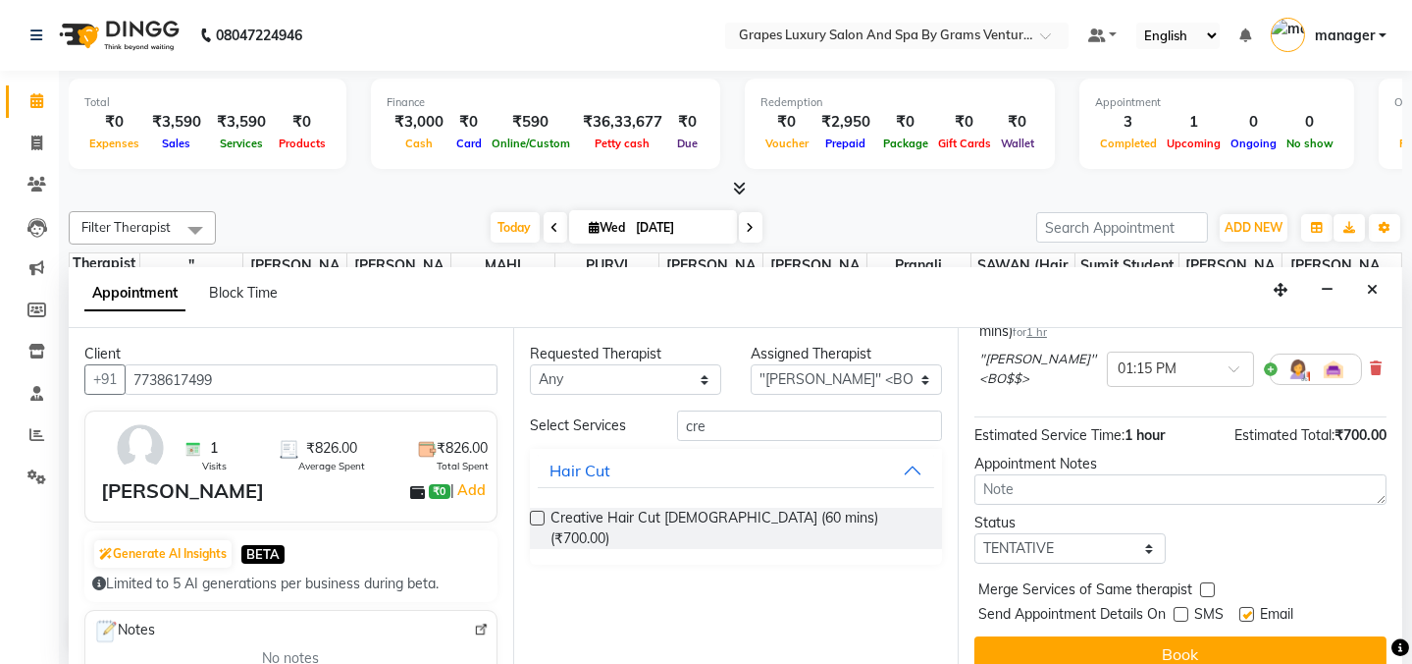
checkbox input "false"
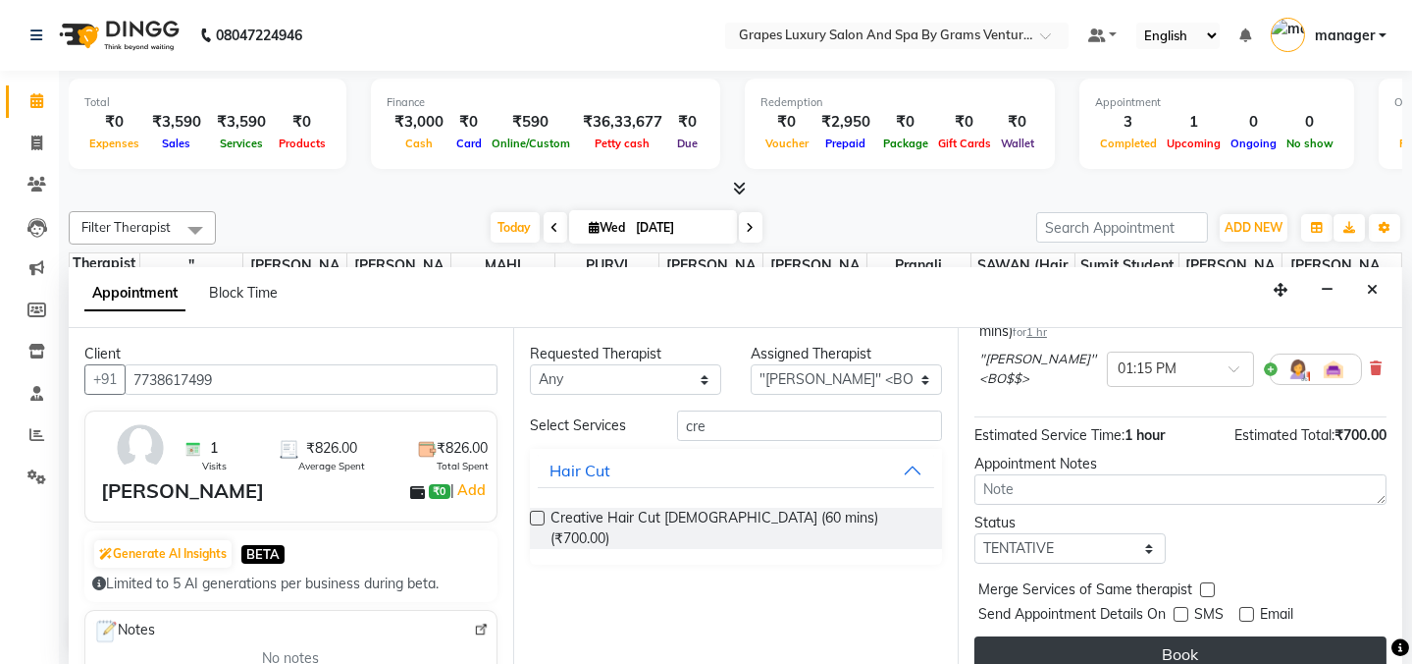
click at [1248, 636] on button "Book" at bounding box center [1181, 653] width 412 height 35
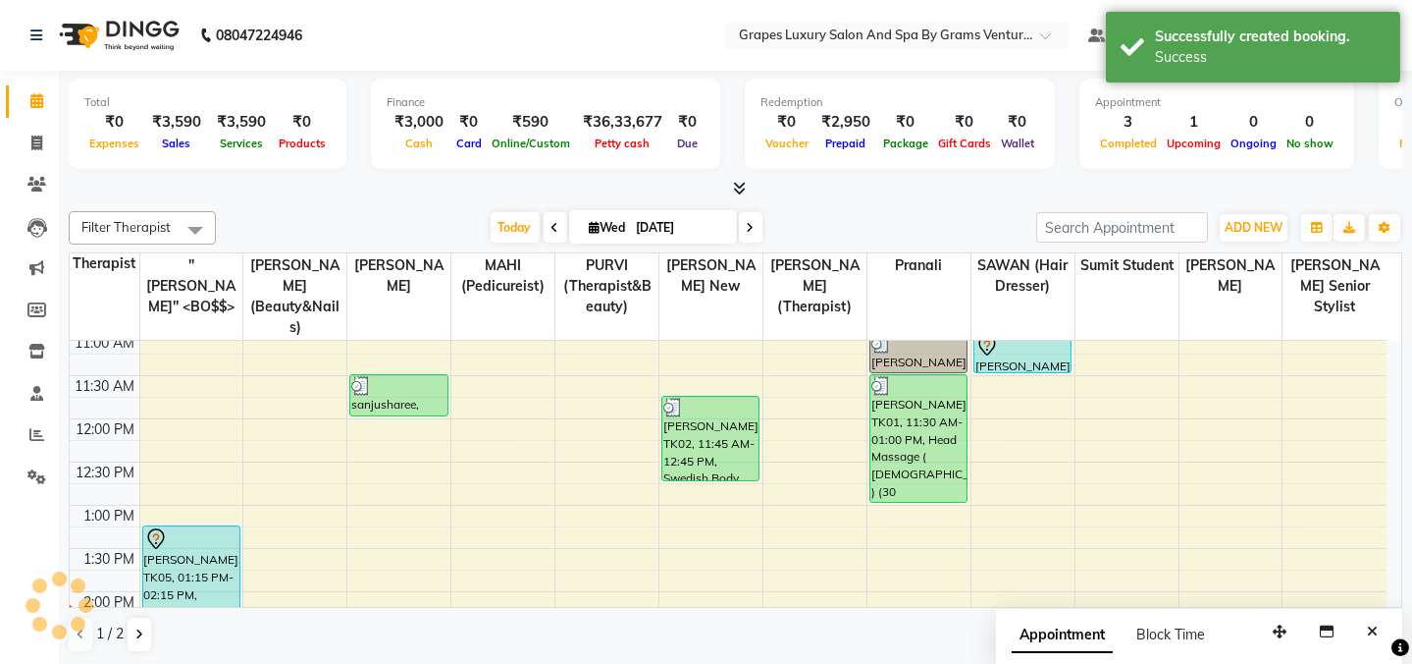
scroll to position [0, 0]
click at [33, 434] on icon at bounding box center [36, 434] width 15 height 15
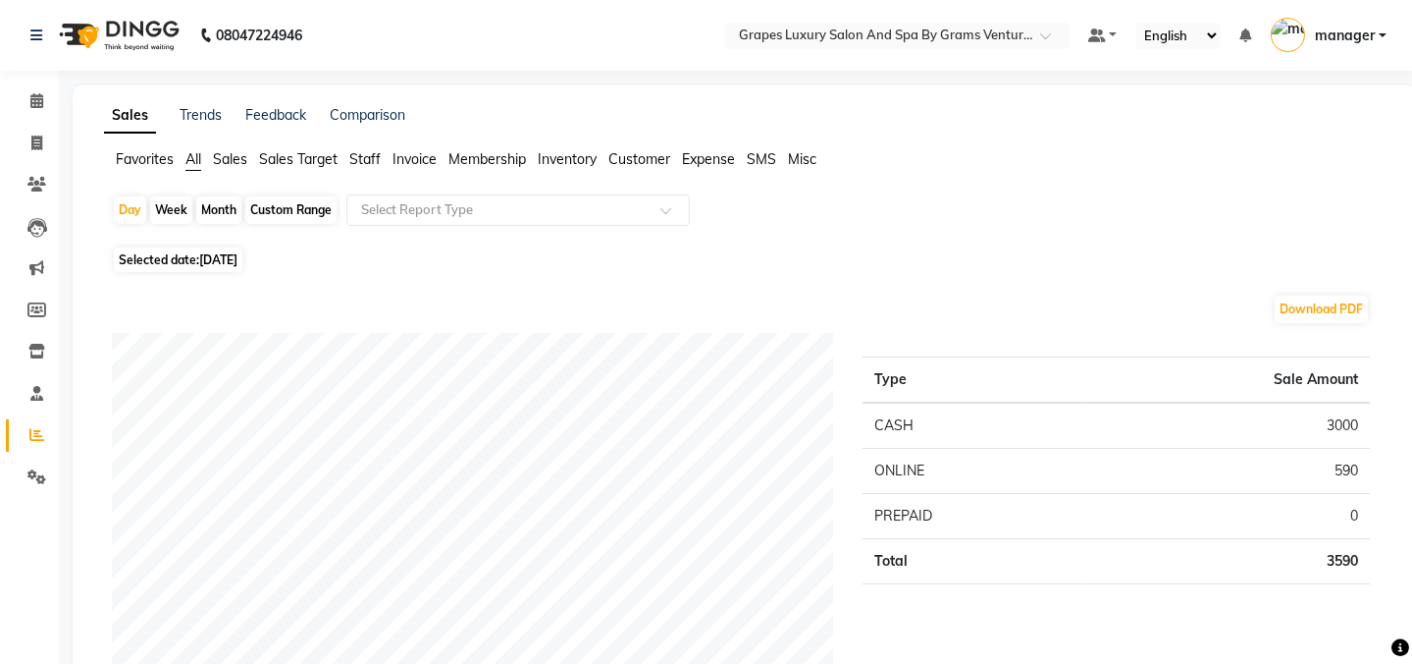
click at [225, 206] on div "Month" at bounding box center [218, 209] width 45 height 27
select select "9"
select select "2025"
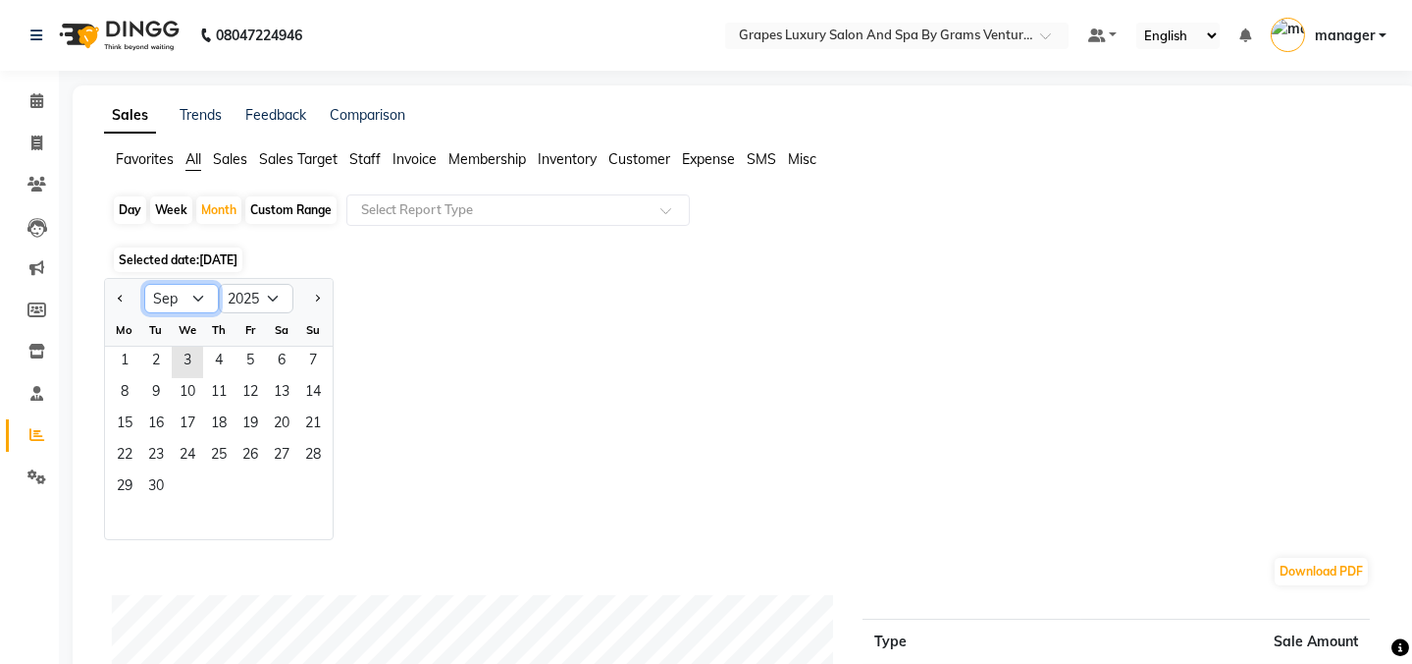
click at [159, 289] on select "Jan Feb Mar Apr May Jun [DATE] Aug Sep Oct Nov Dec" at bounding box center [181, 298] width 75 height 29
select select "8"
click at [144, 284] on select "Jan Feb Mar Apr May Jun [DATE] Aug Sep Oct Nov Dec" at bounding box center [181, 298] width 75 height 29
click at [308, 483] on span "31" at bounding box center [312, 487] width 31 height 31
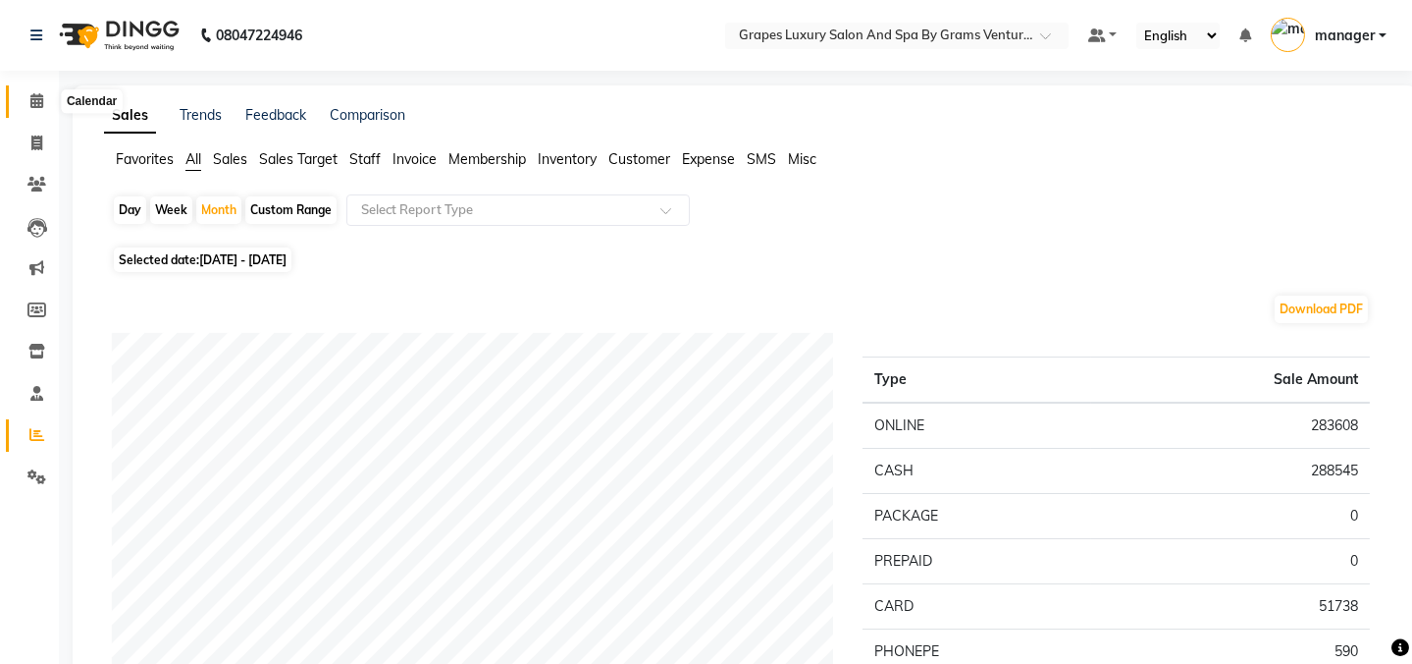
click at [37, 104] on icon at bounding box center [36, 100] width 13 height 15
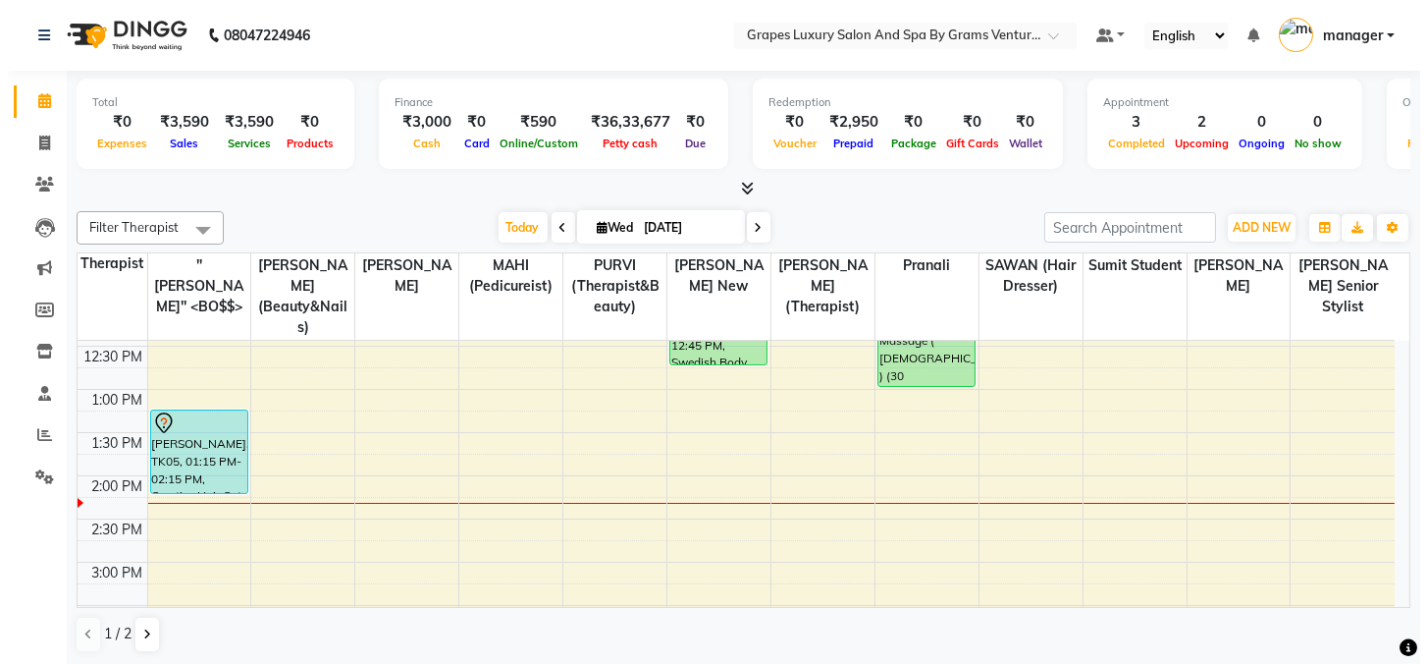
scroll to position [241, 0]
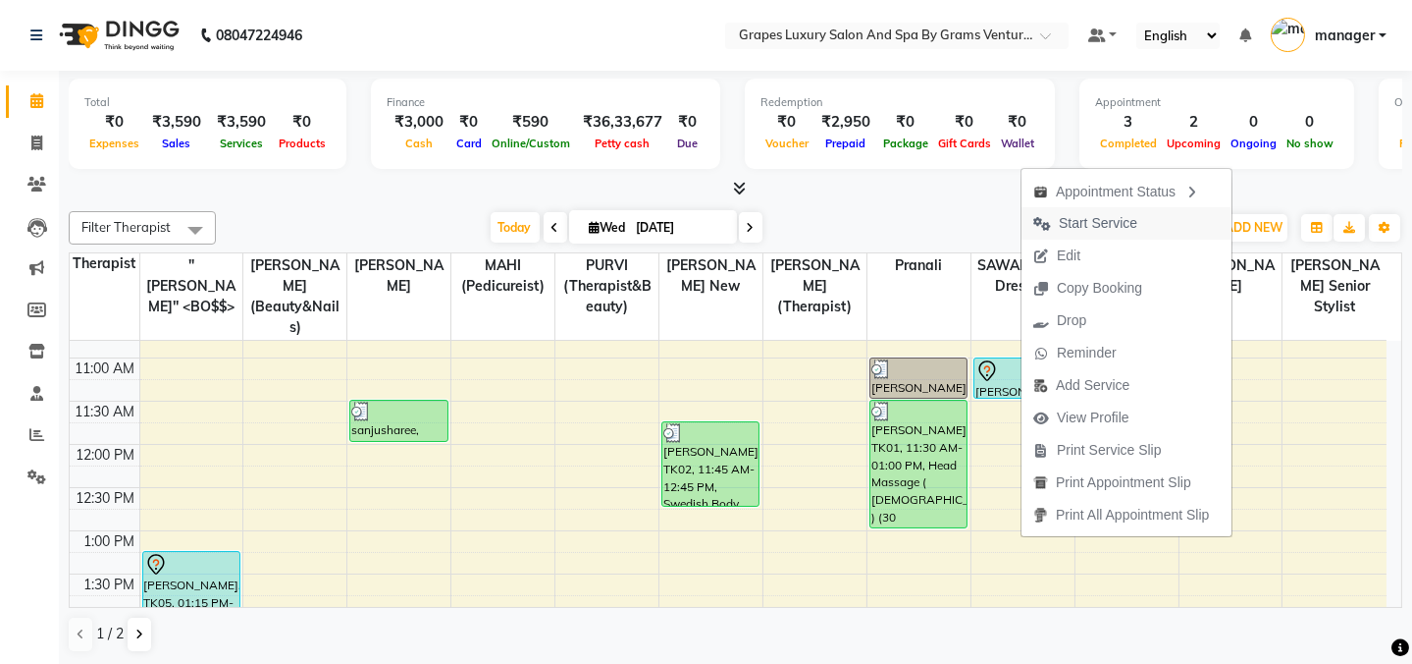
click at [1089, 227] on span "Start Service" at bounding box center [1098, 223] width 79 height 21
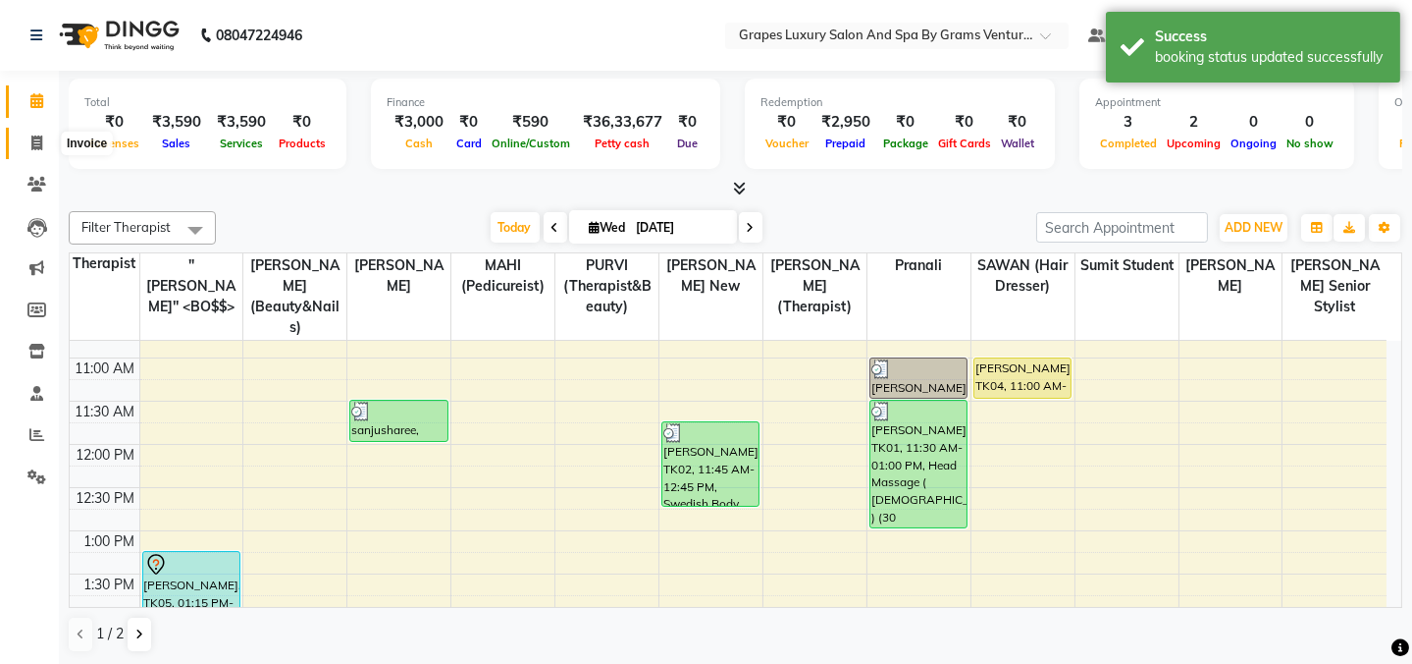
click at [41, 152] on span at bounding box center [37, 144] width 34 height 23
select select "service"
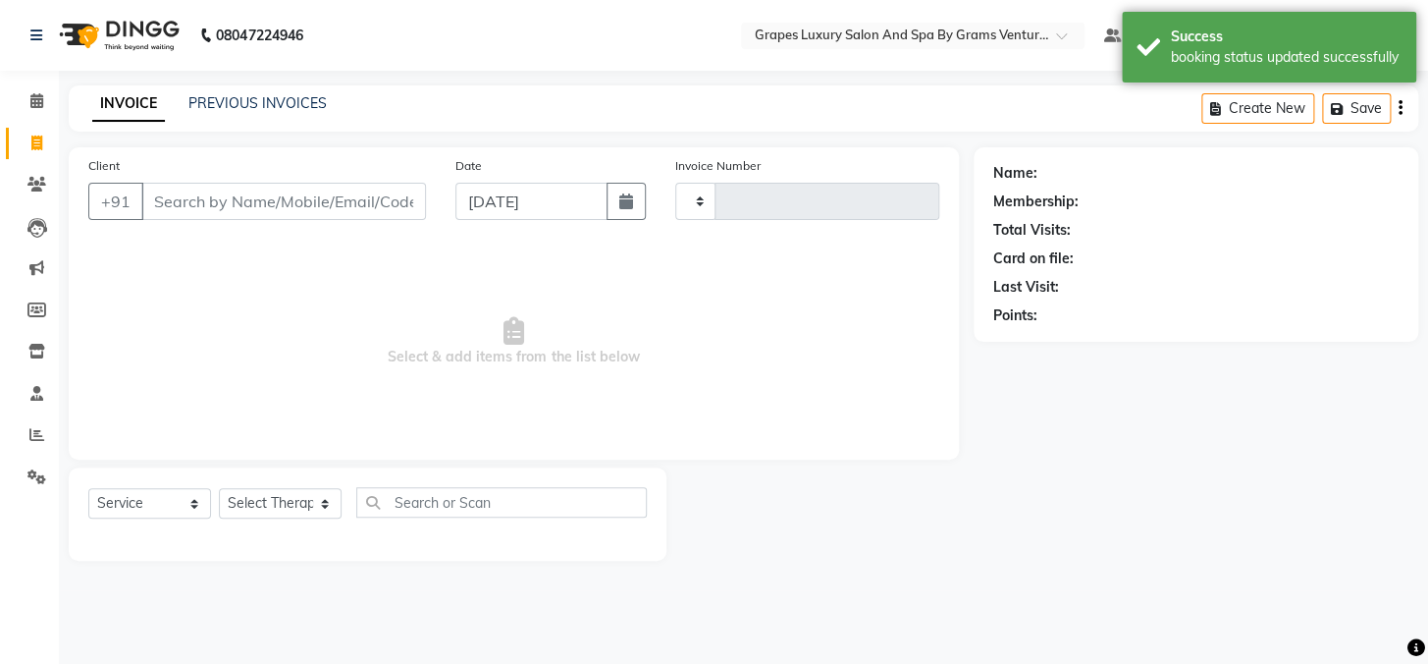
type input "2386"
select select "3585"
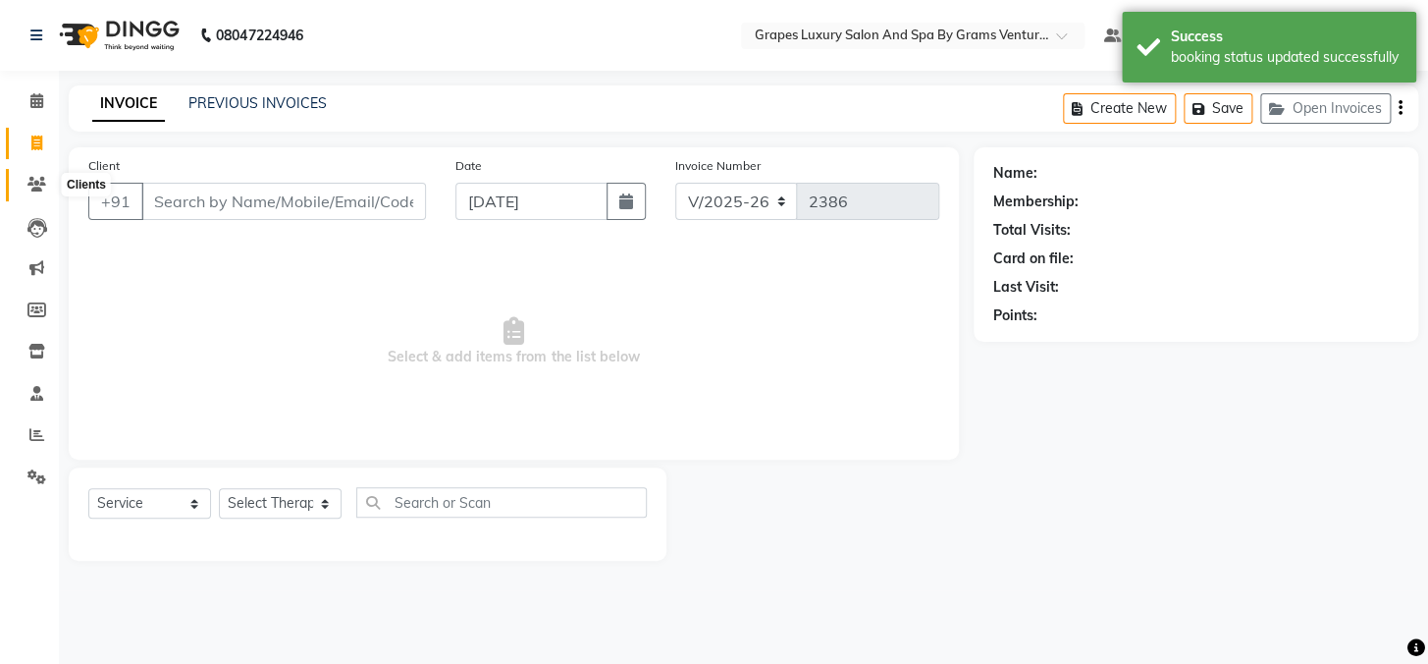
click at [36, 183] on icon at bounding box center [36, 184] width 19 height 15
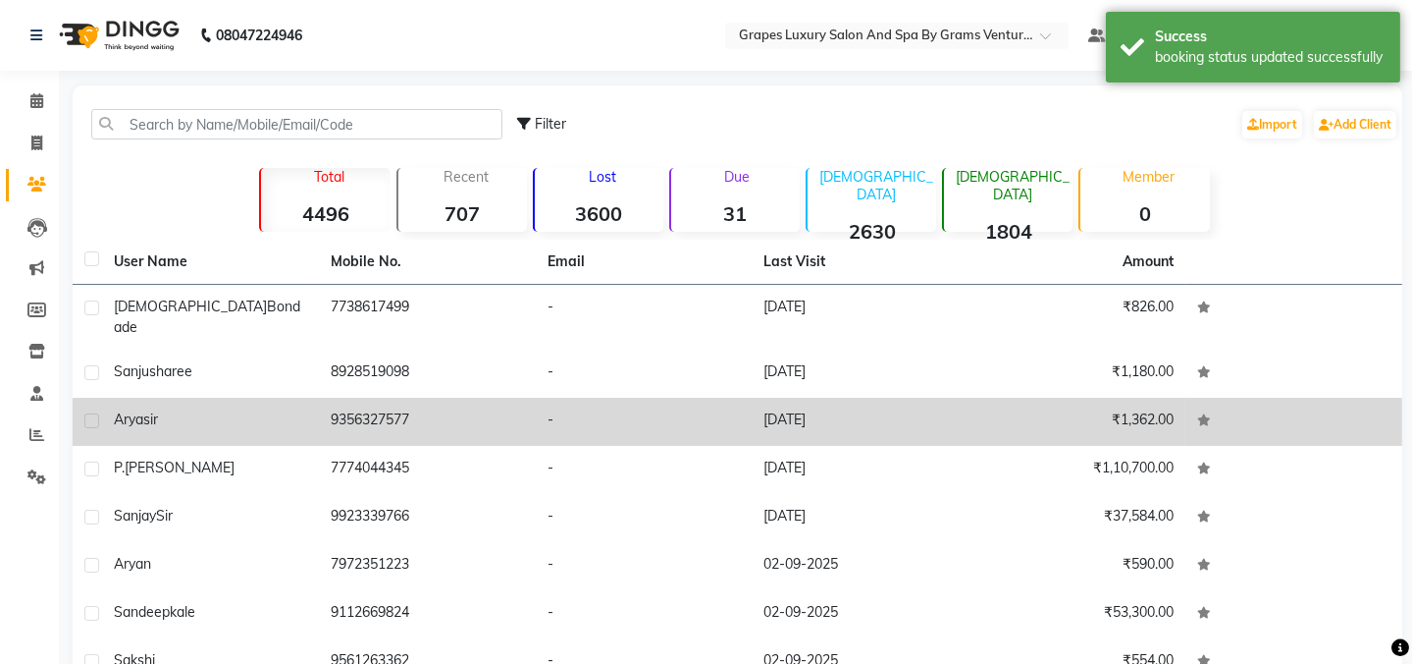
click at [131, 410] on span "arya" at bounding box center [128, 419] width 29 height 18
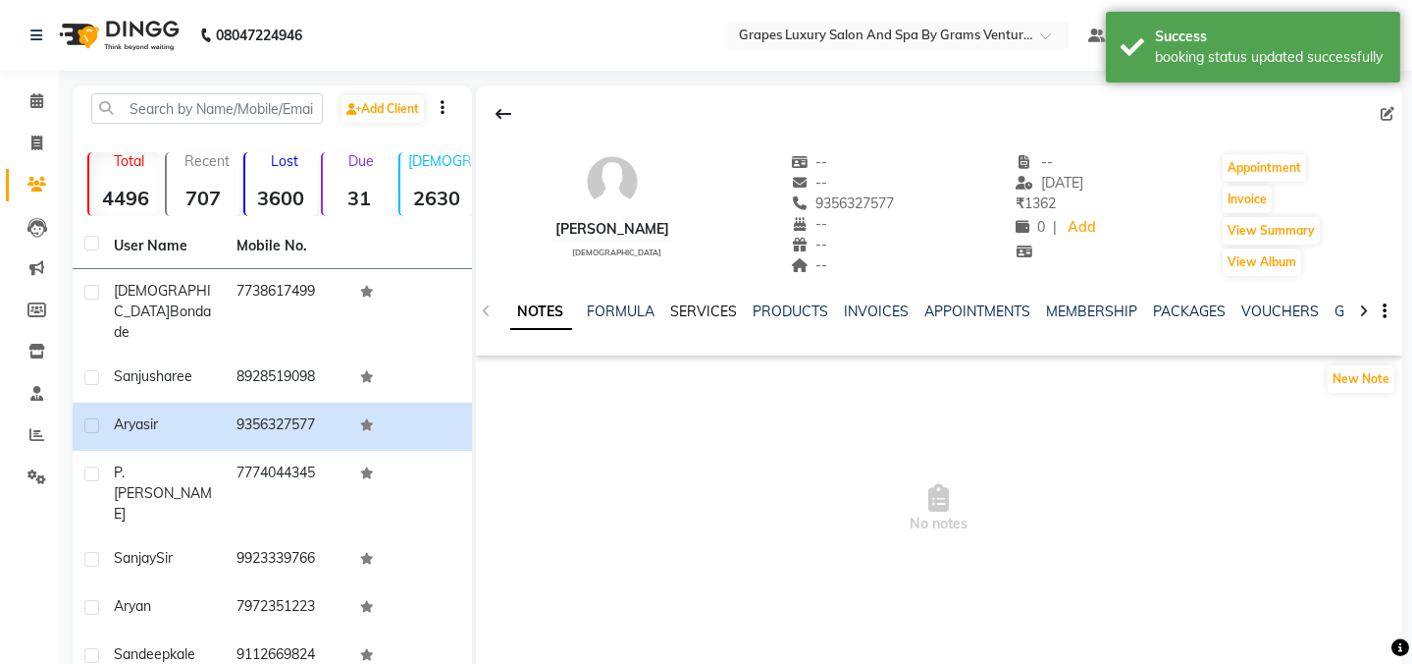
click at [687, 307] on link "SERVICES" at bounding box center [704, 311] width 67 height 18
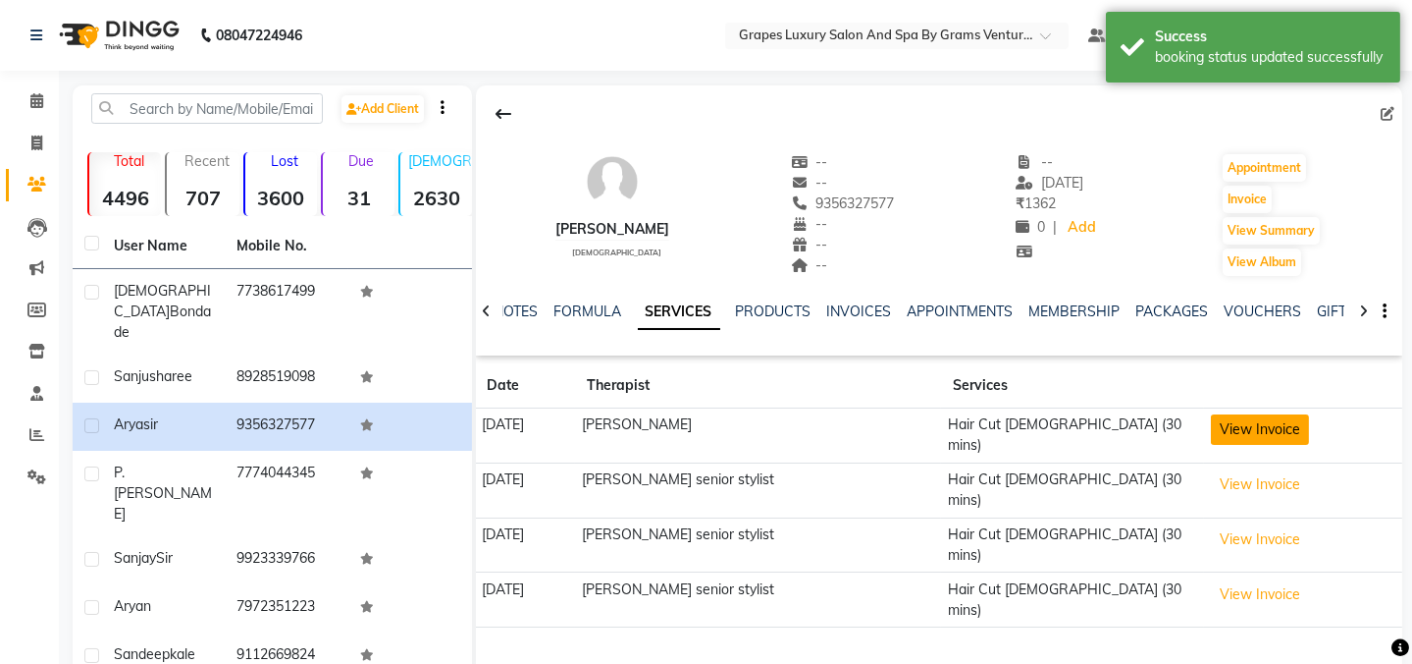
click at [1252, 431] on button "View Invoice" at bounding box center [1260, 429] width 98 height 30
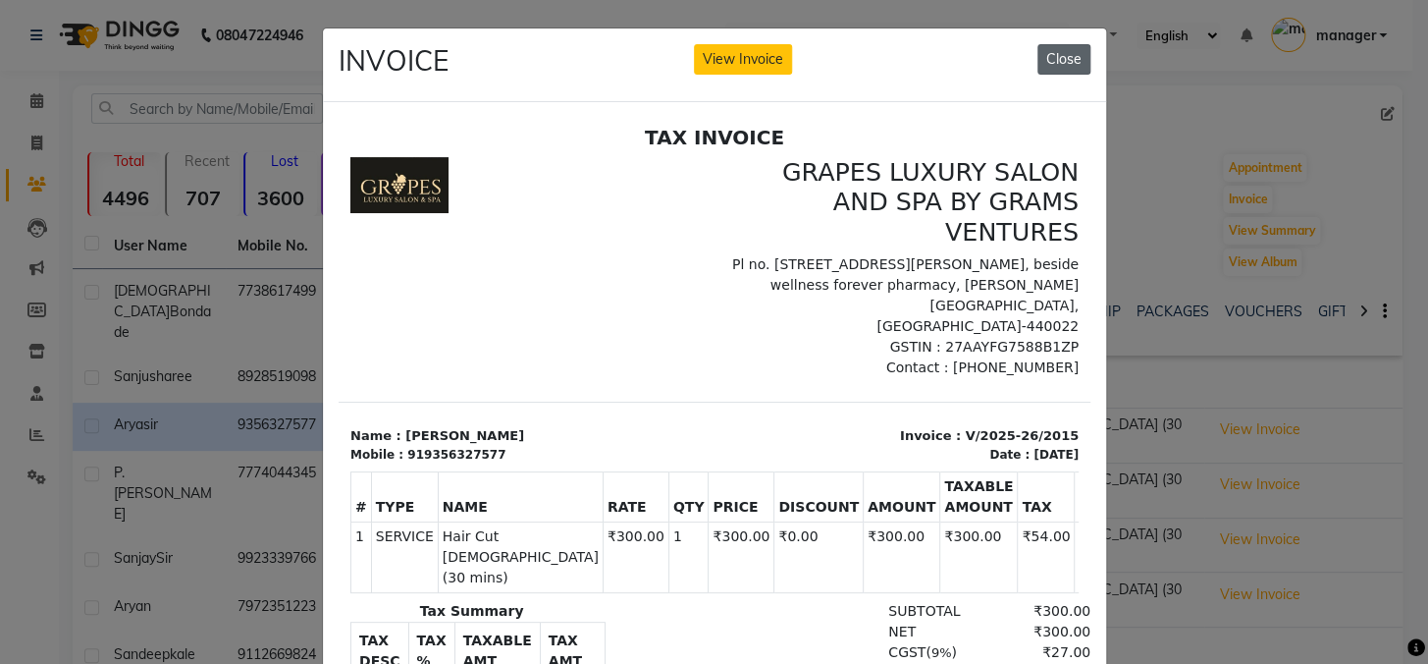
click at [1052, 54] on button "Close" at bounding box center [1064, 59] width 53 height 30
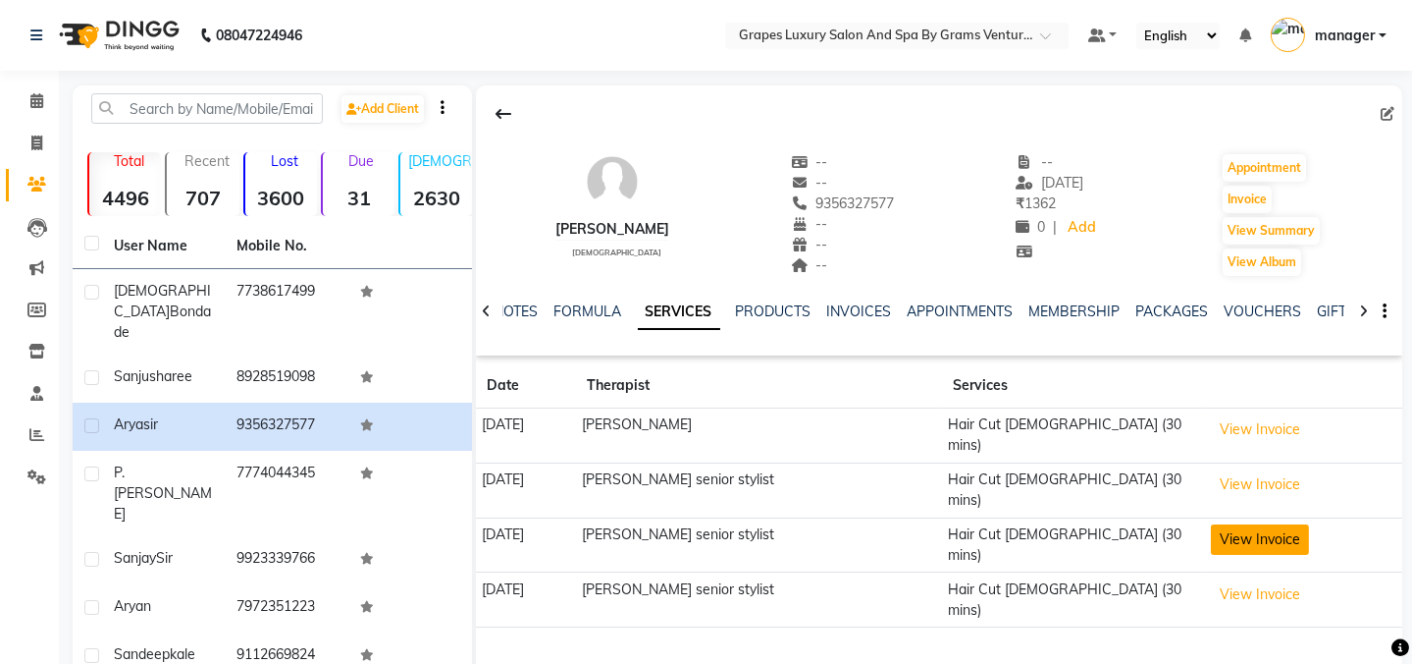
click at [1276, 524] on button "View Invoice" at bounding box center [1260, 539] width 98 height 30
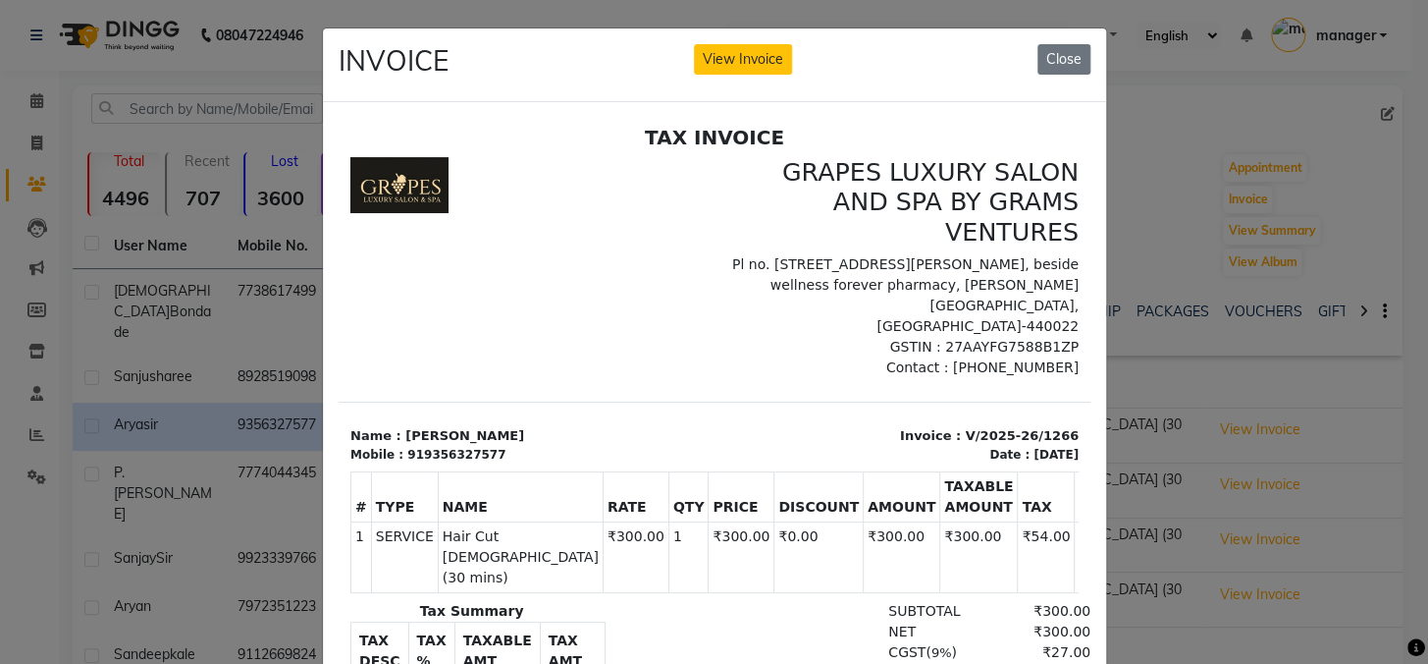
click at [1058, 76] on div "INVOICE View Invoice Close" at bounding box center [714, 65] width 783 height 74
click at [1058, 70] on button "Close" at bounding box center [1064, 59] width 53 height 30
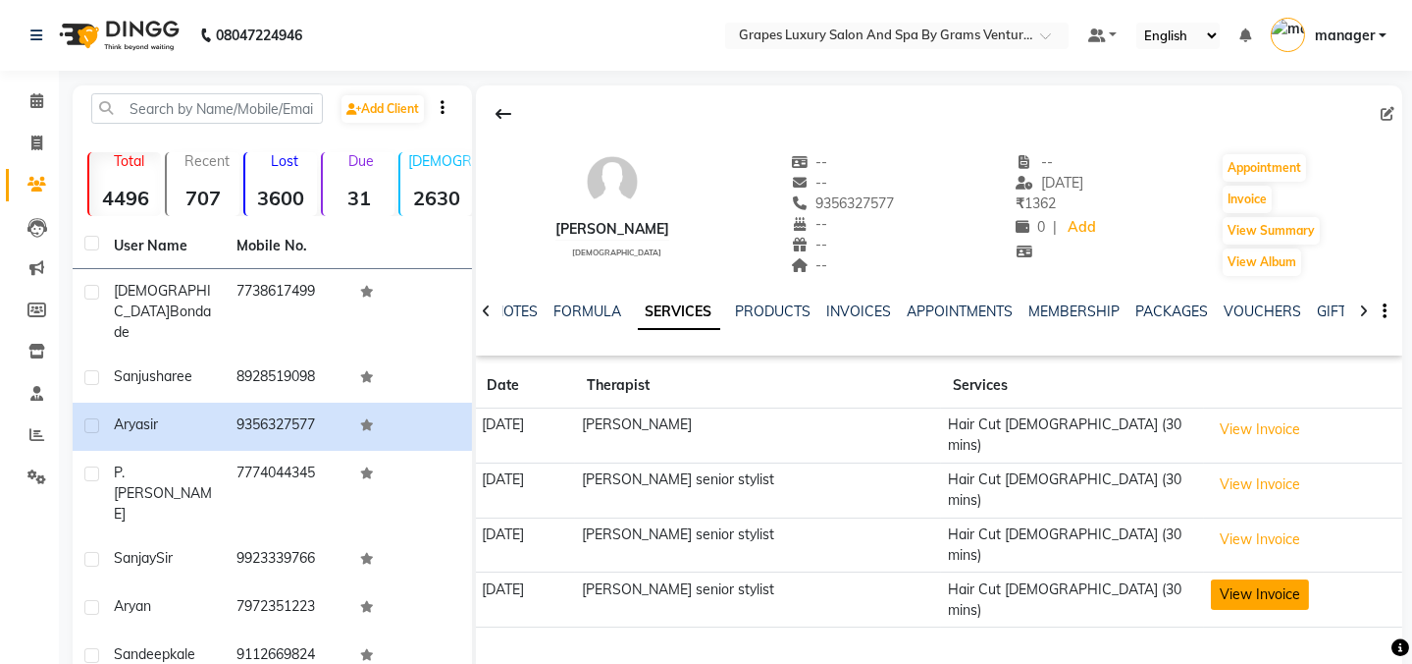
click at [1237, 579] on button "View Invoice" at bounding box center [1260, 594] width 98 height 30
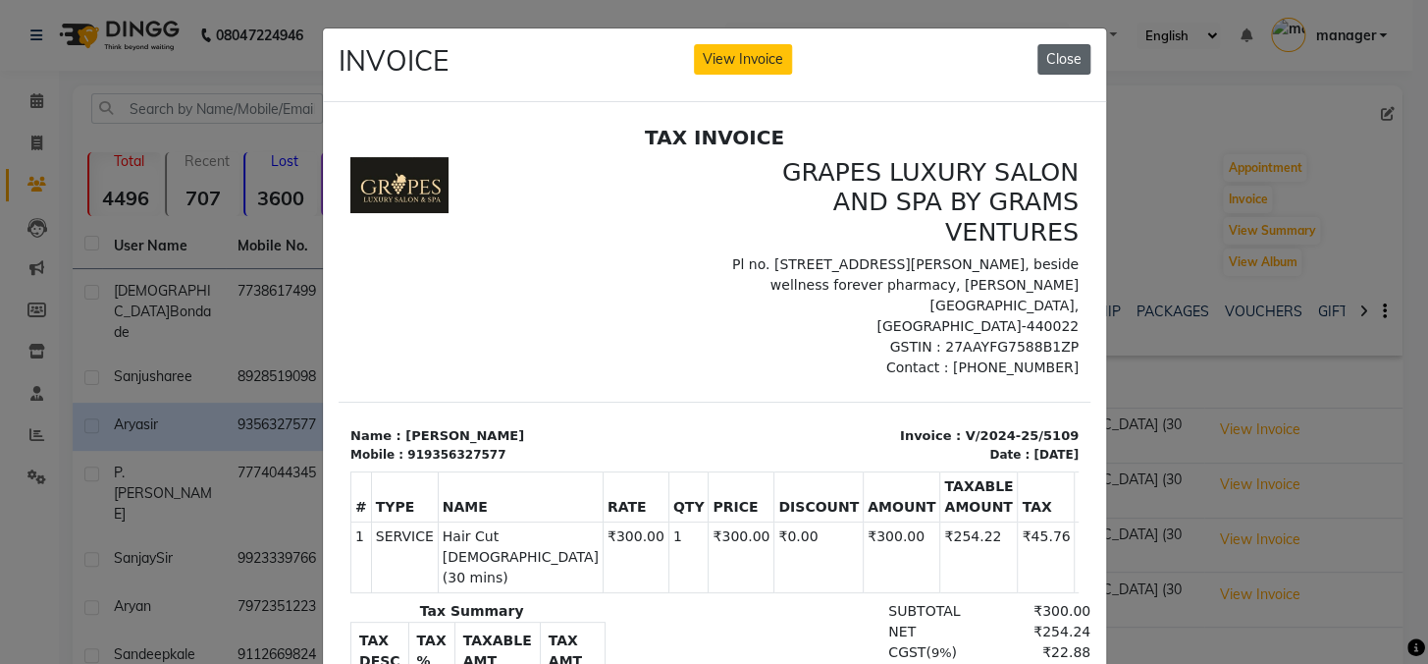
click at [1048, 53] on button "Close" at bounding box center [1064, 59] width 53 height 30
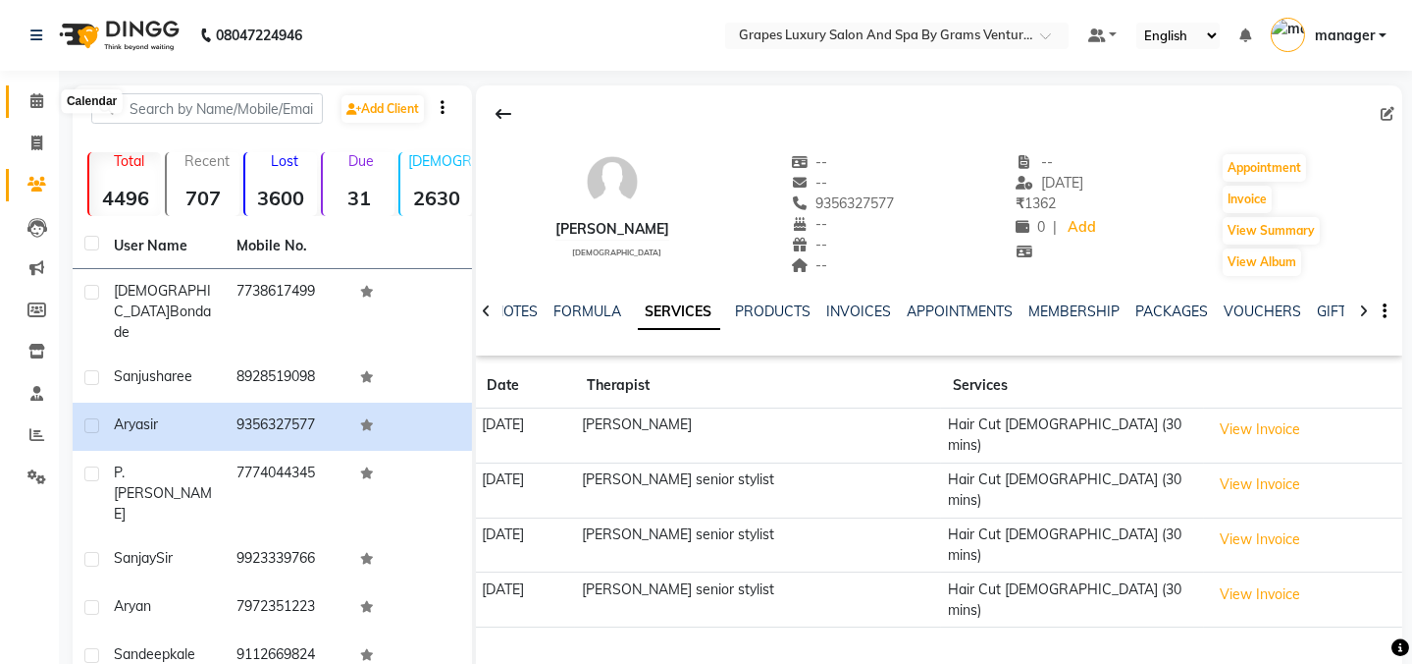
click at [35, 101] on icon at bounding box center [36, 100] width 13 height 15
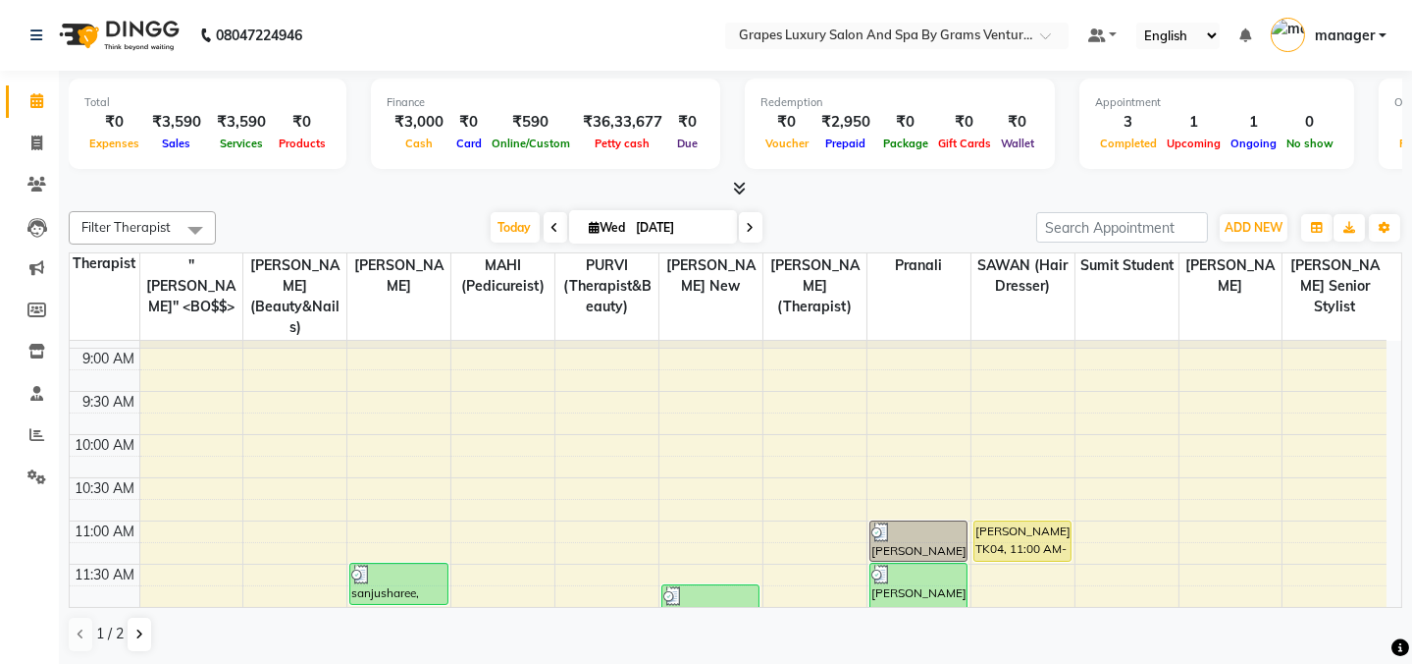
scroll to position [34, 0]
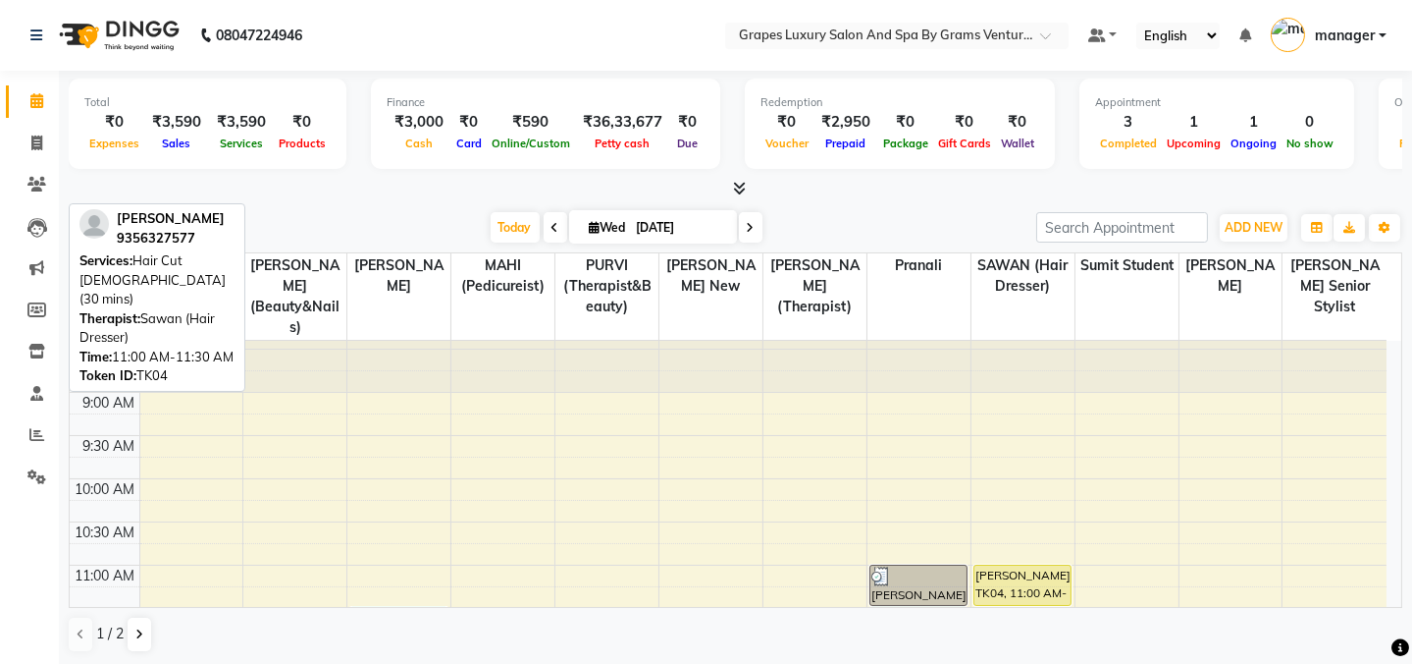
click at [1031, 565] on div "[PERSON_NAME], TK04, 11:00 AM-11:30 AM, Hair Cut [DEMOGRAPHIC_DATA] (30 mins)" at bounding box center [1023, 584] width 96 height 39
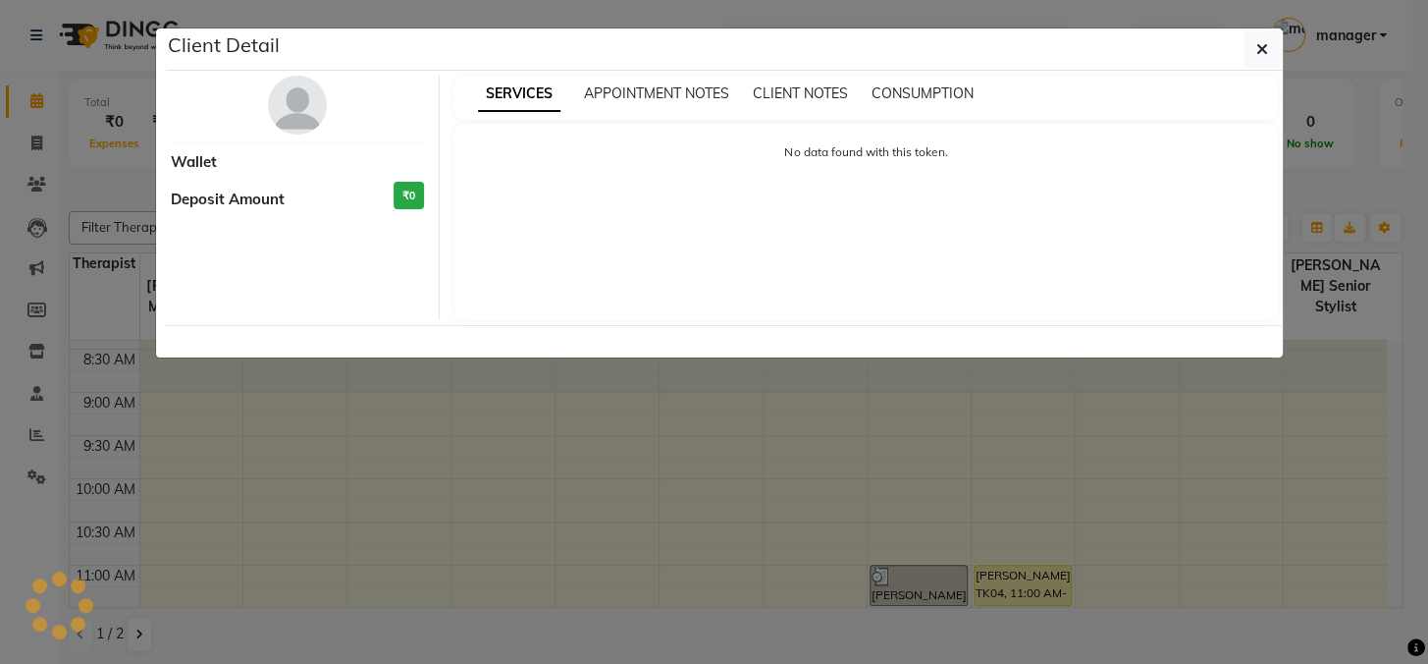
select select "1"
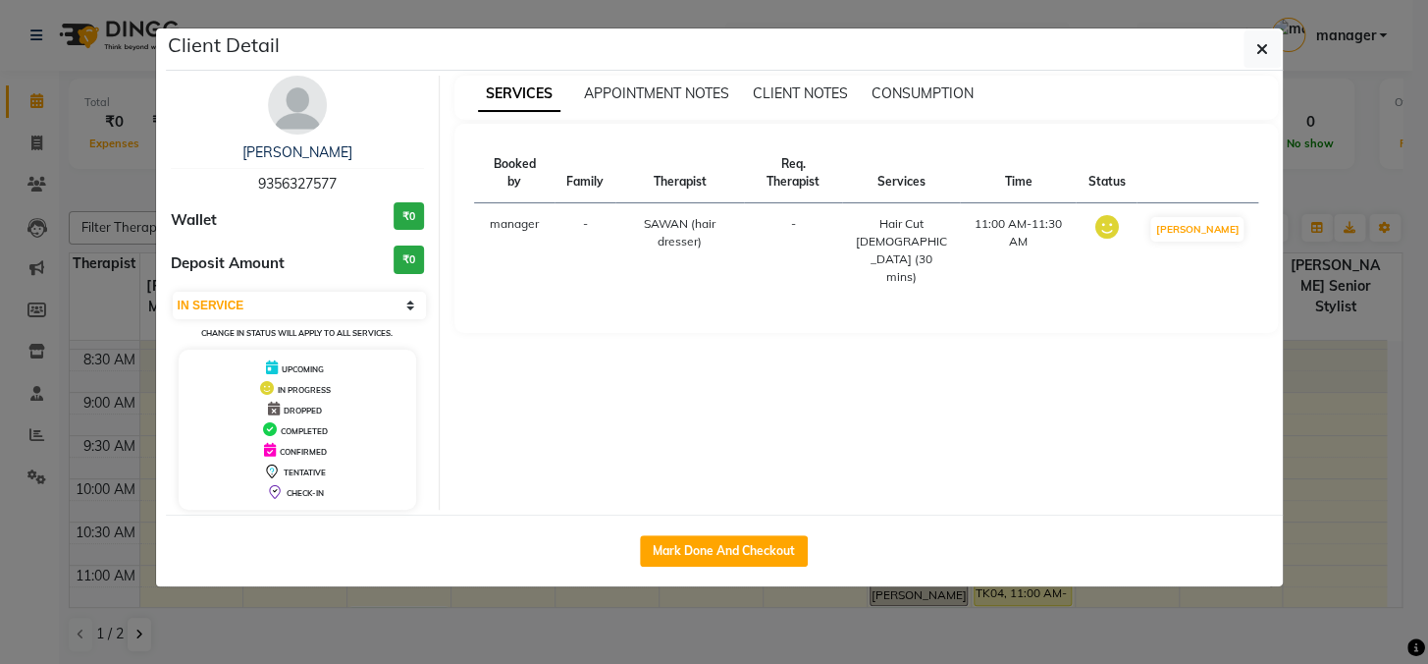
drag, startPoint x: 754, startPoint y: 538, endPoint x: 761, endPoint y: 517, distance: 21.7
click at [754, 529] on div "Mark Done And Checkout" at bounding box center [724, 550] width 1117 height 72
click at [755, 550] on button "Mark Done And Checkout" at bounding box center [724, 550] width 168 height 31
select select "service"
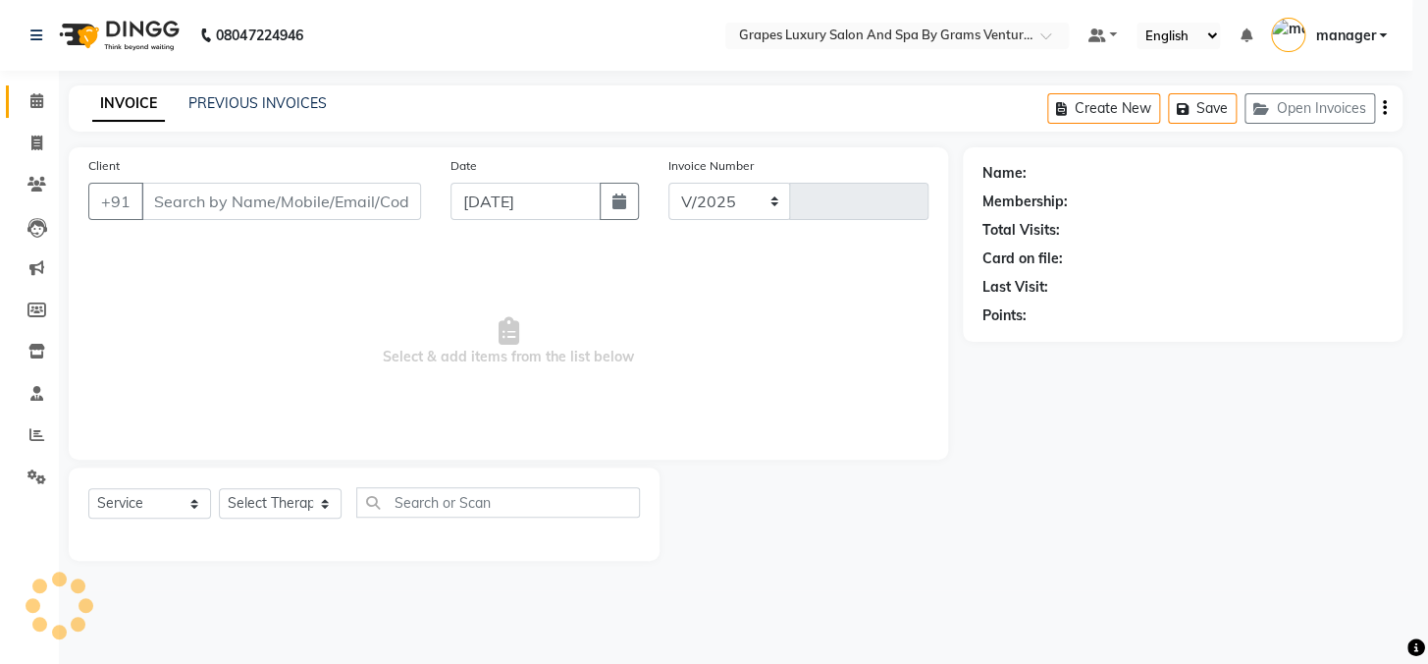
select select "3585"
type input "2386"
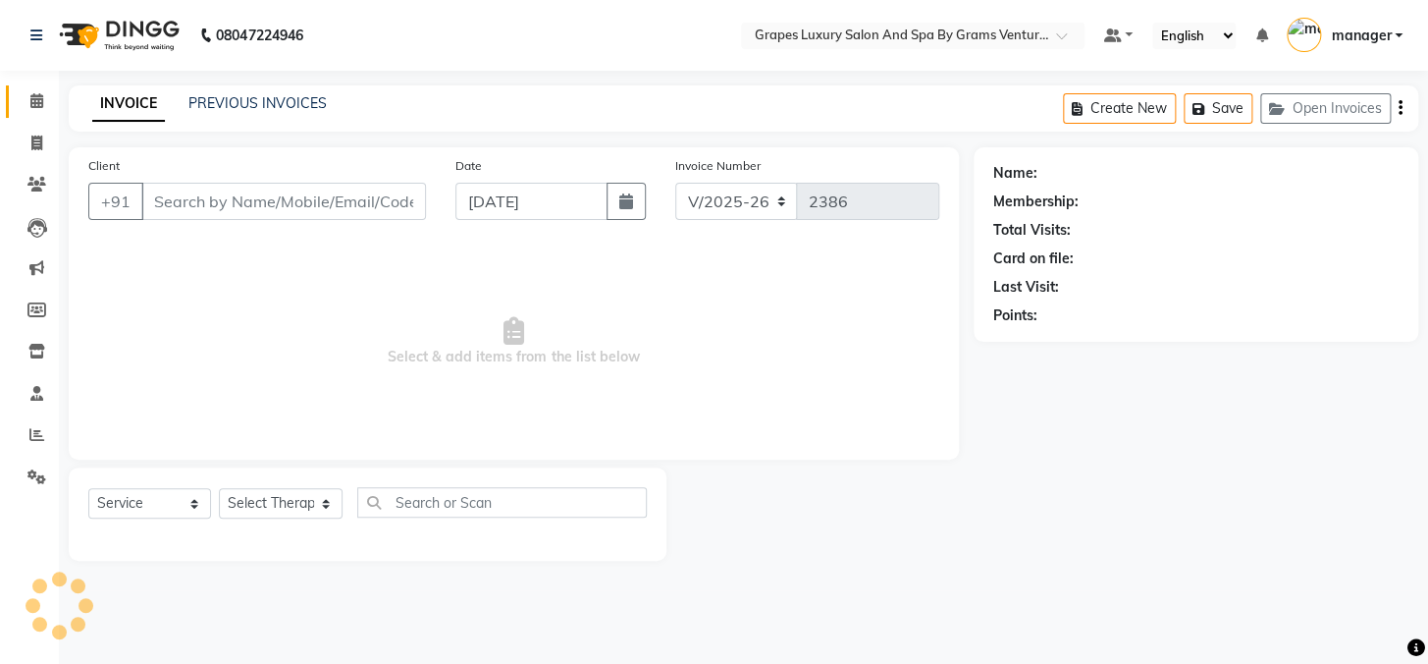
type input "9356327577"
select select "41130"
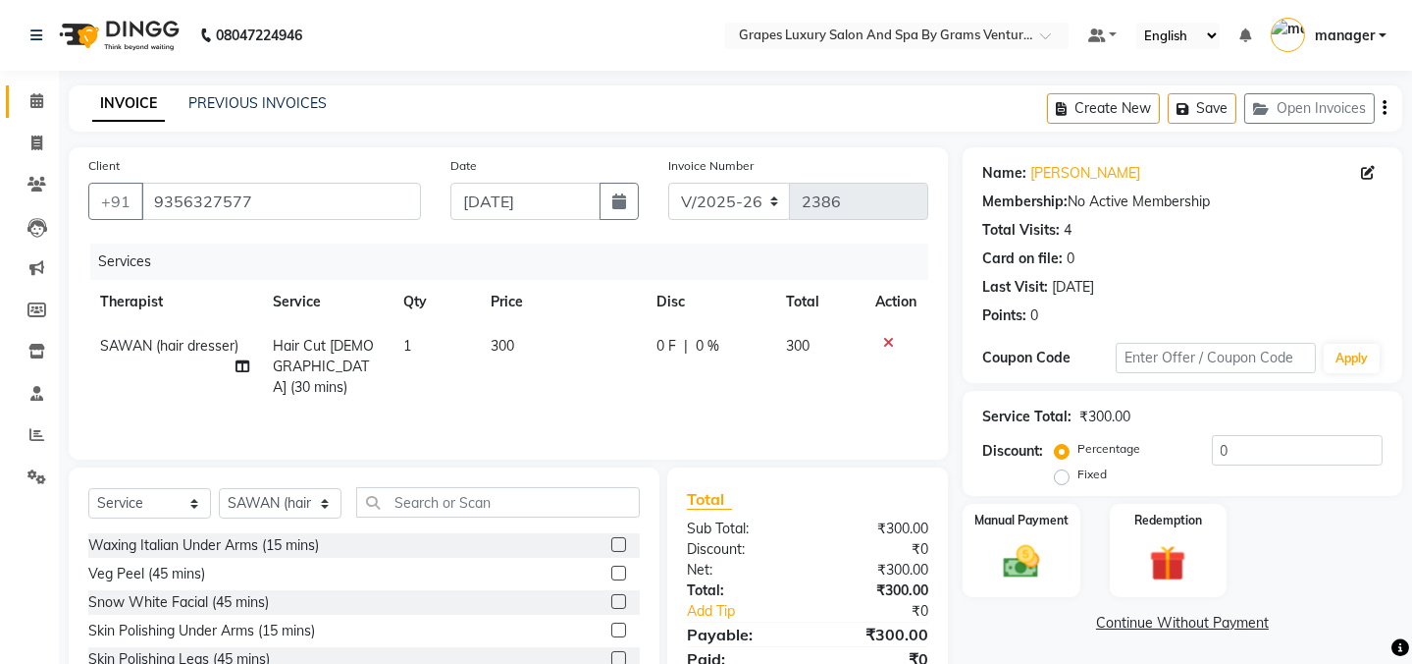
scroll to position [123, 0]
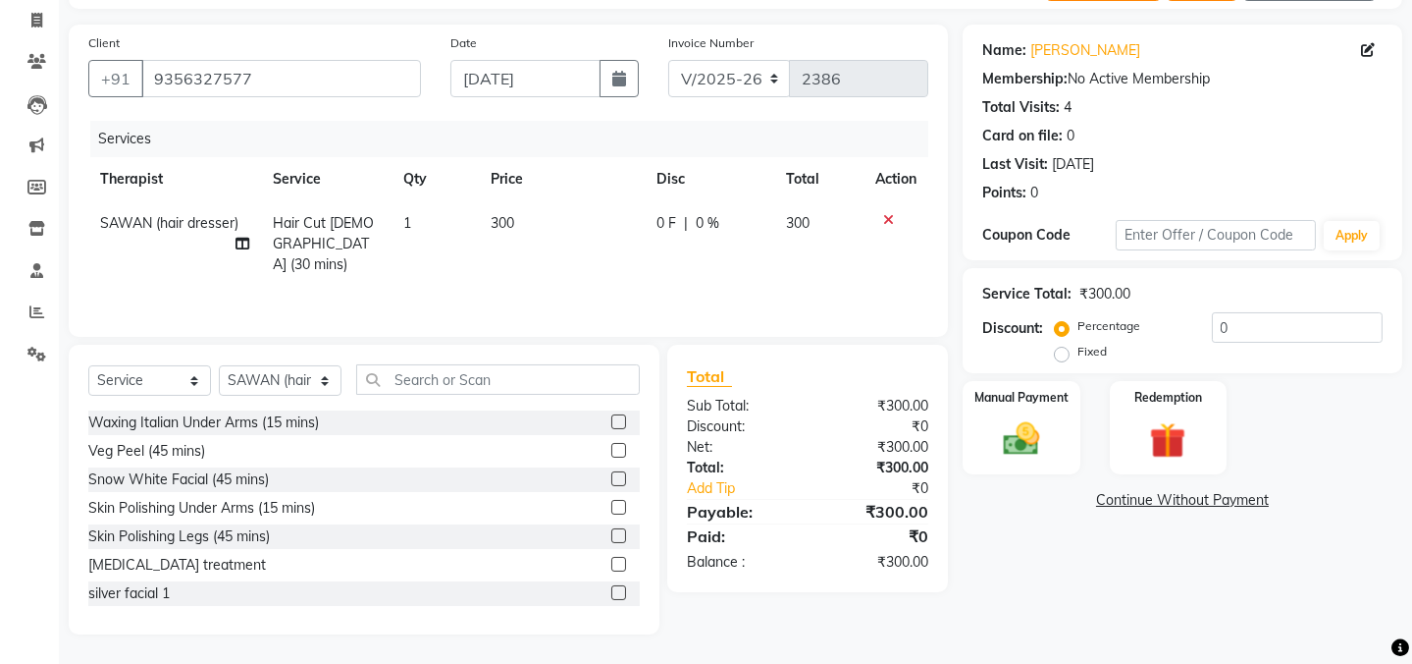
click at [584, 240] on td "300" at bounding box center [562, 243] width 166 height 85
select select "41130"
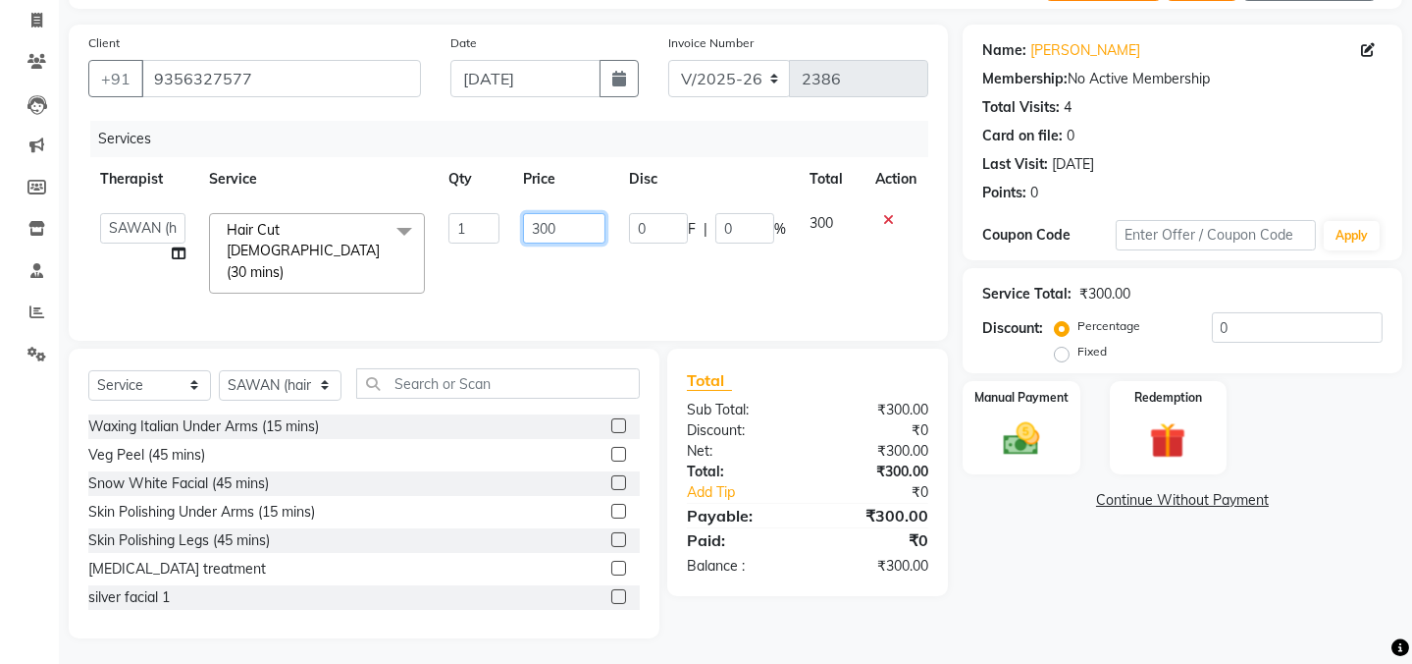
click at [589, 234] on input "300" at bounding box center [564, 228] width 82 height 30
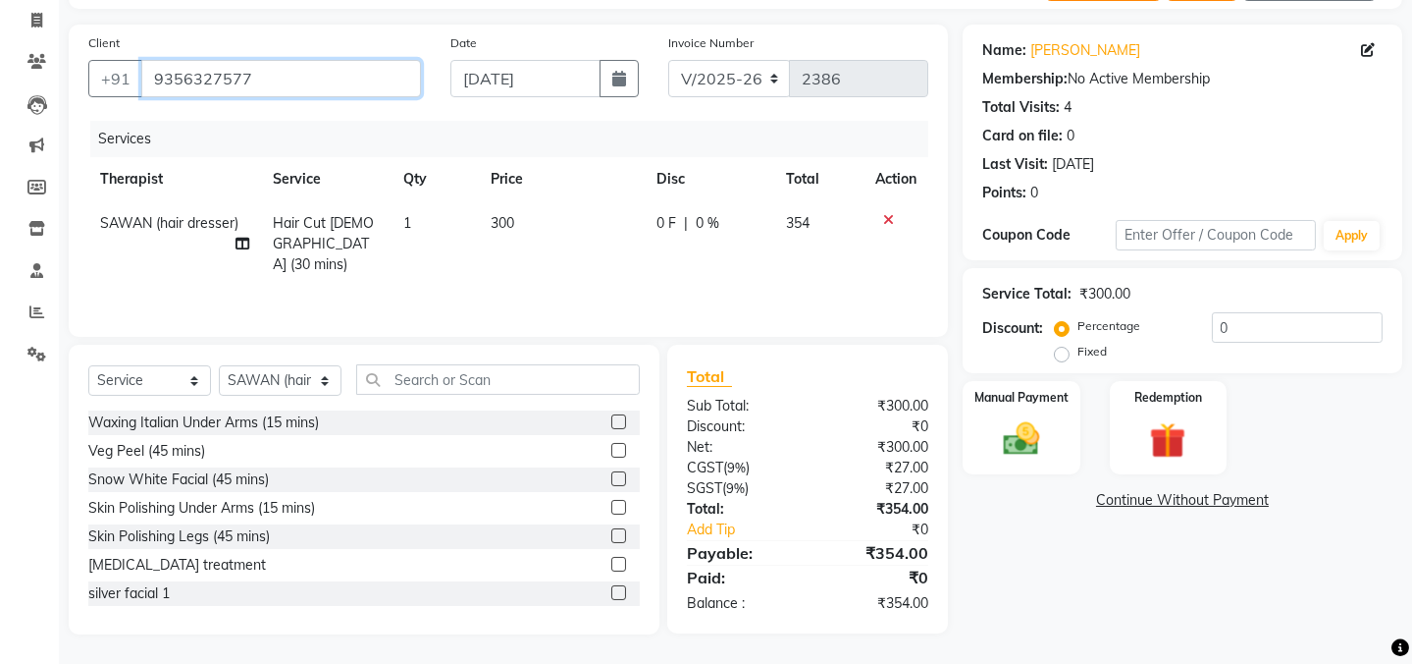
drag, startPoint x: 277, startPoint y: 79, endPoint x: 152, endPoint y: 80, distance: 124.7
click at [152, 80] on input "9356327577" at bounding box center [281, 78] width 280 height 37
click at [28, 69] on icon at bounding box center [36, 61] width 19 height 15
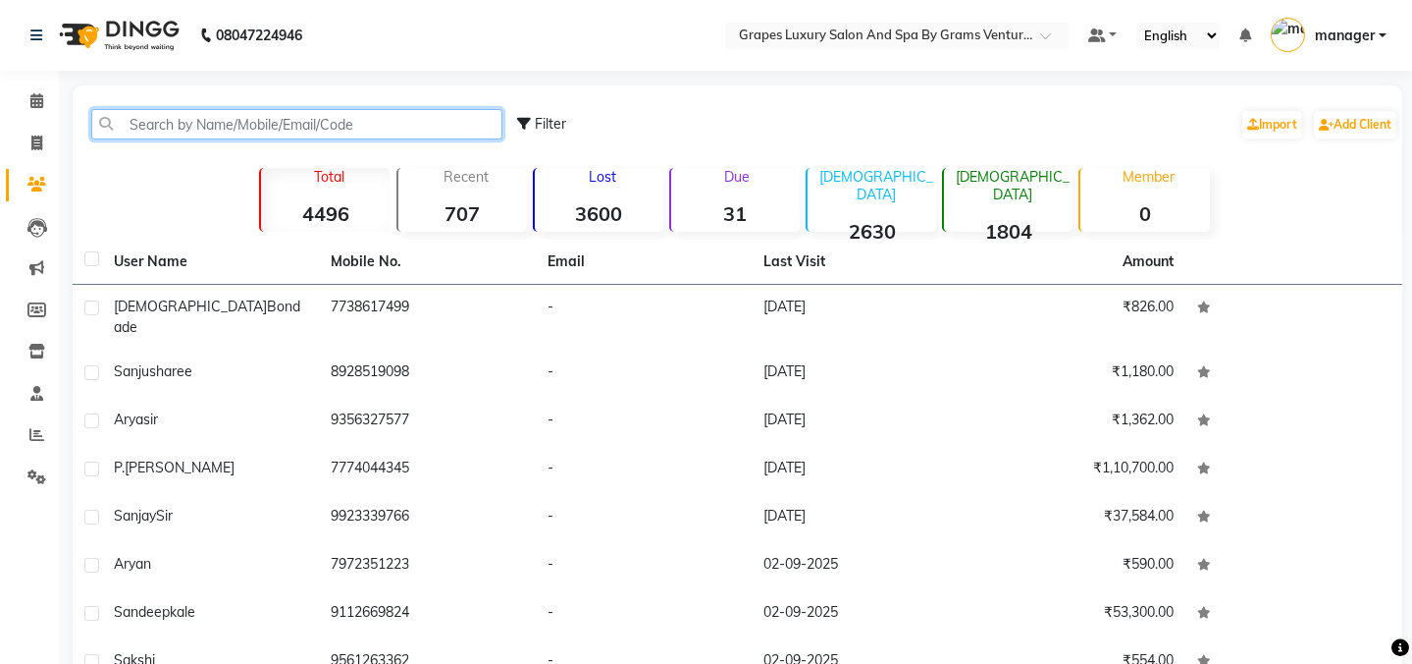
click at [242, 132] on input "text" at bounding box center [296, 124] width 411 height 30
click at [244, 122] on input "text" at bounding box center [296, 124] width 411 height 30
paste input "9356327577"
click at [272, 124] on input "9356327577" at bounding box center [296, 124] width 411 height 30
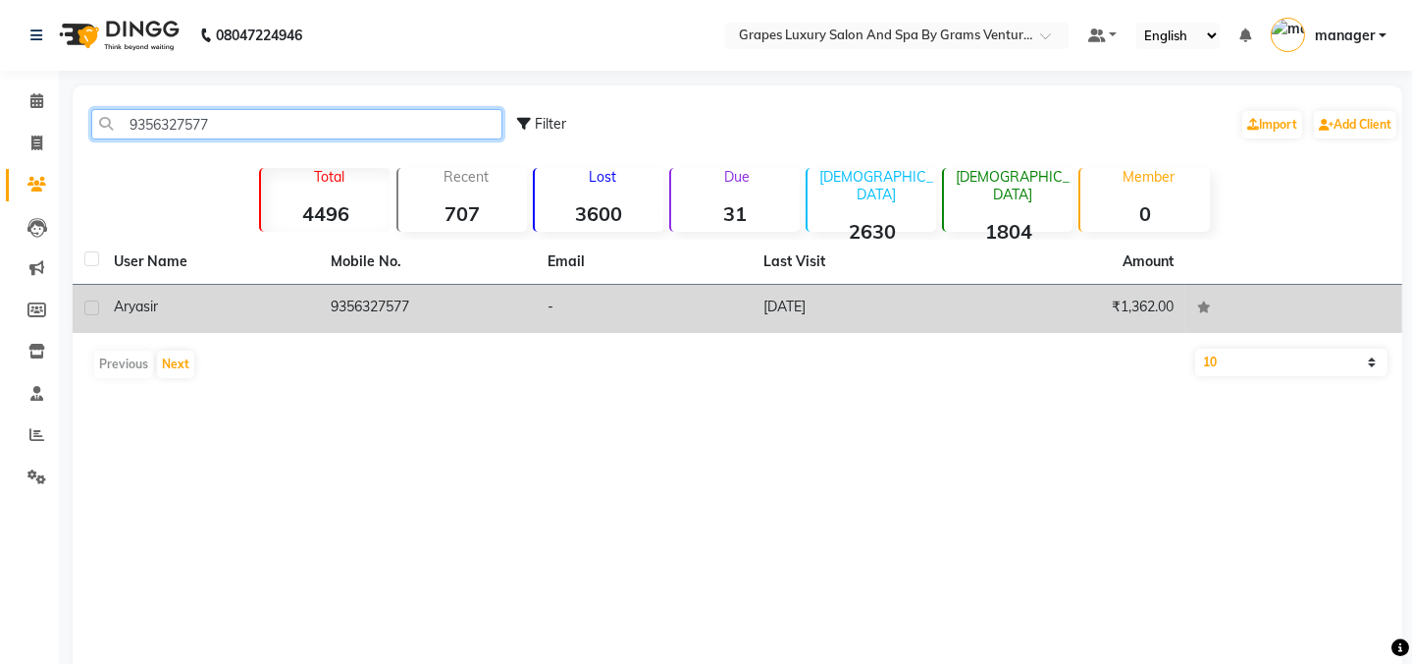
type input "9356327577"
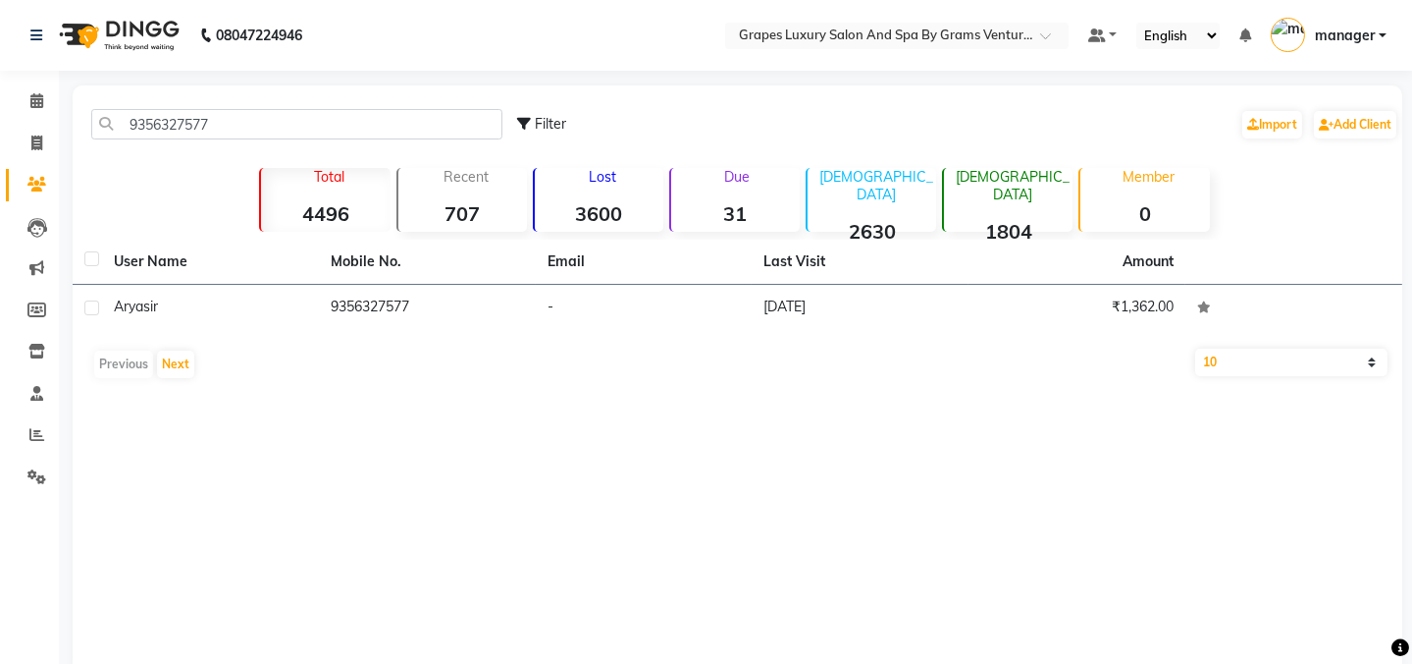
click at [351, 323] on td "9356327577" at bounding box center [427, 309] width 217 height 48
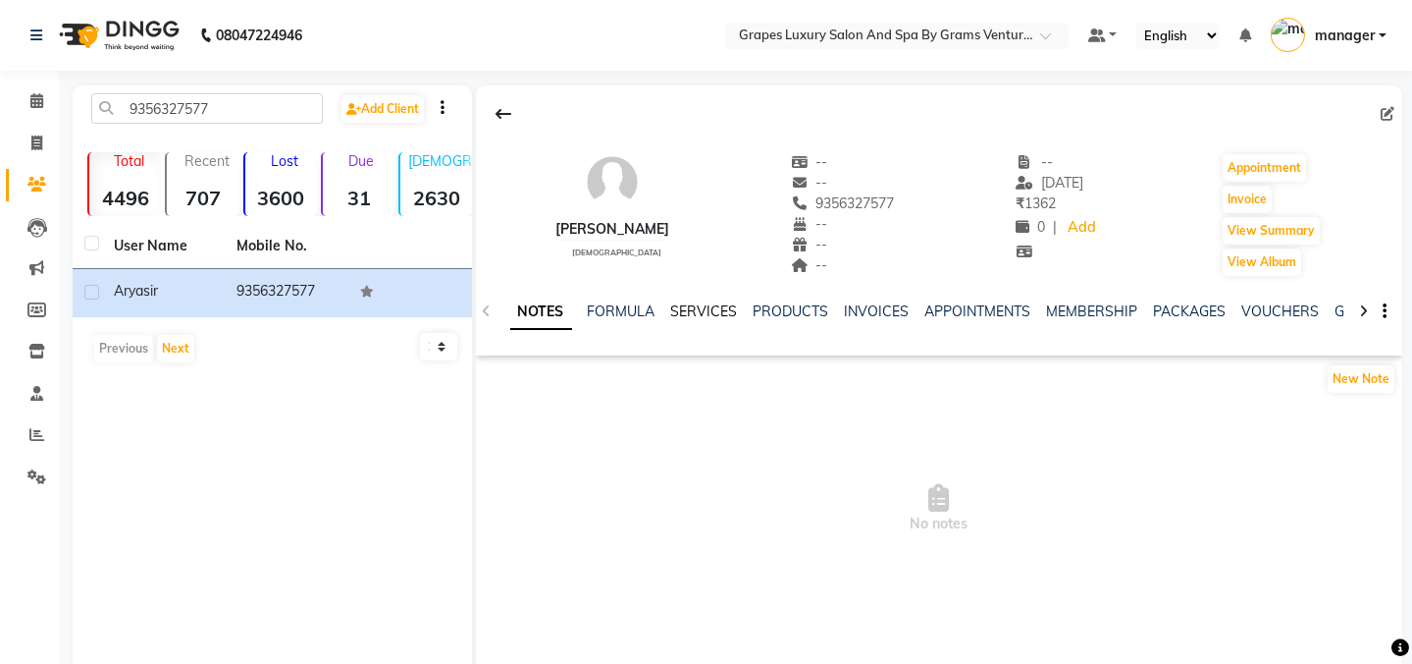
click at [713, 312] on link "SERVICES" at bounding box center [704, 311] width 67 height 18
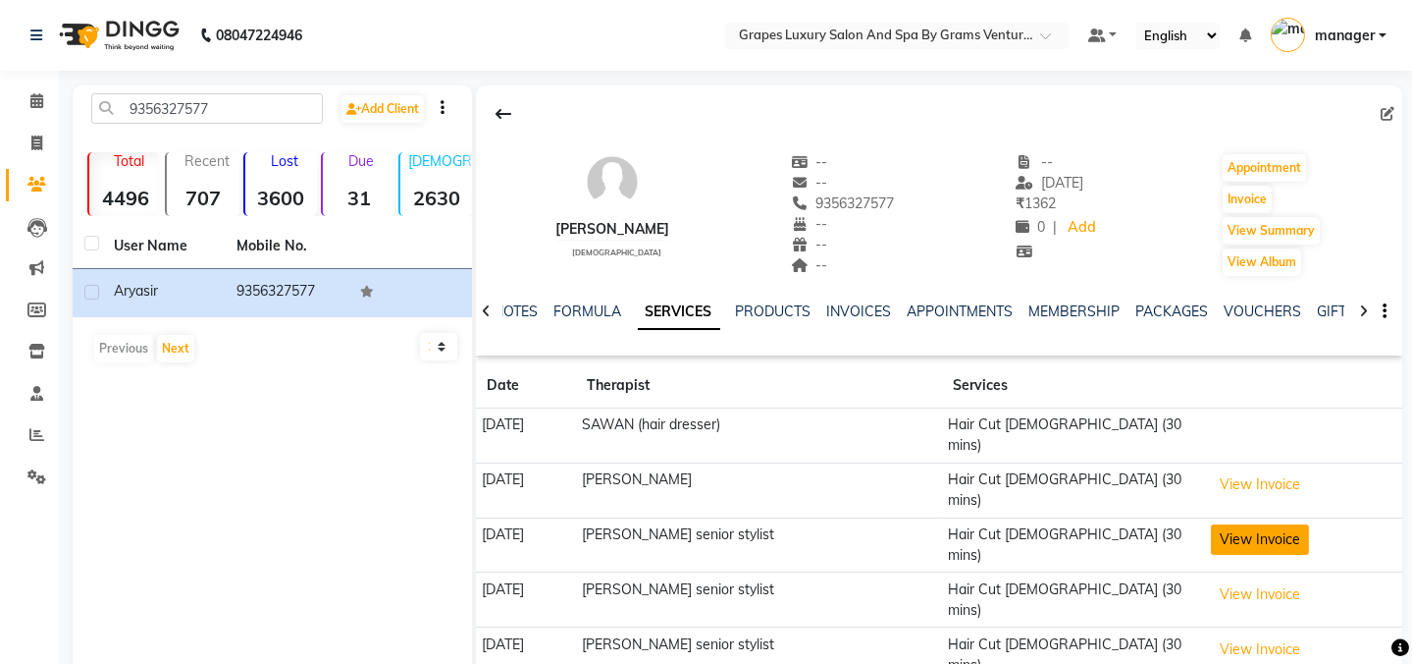
click at [1280, 524] on button "View Invoice" at bounding box center [1260, 539] width 98 height 30
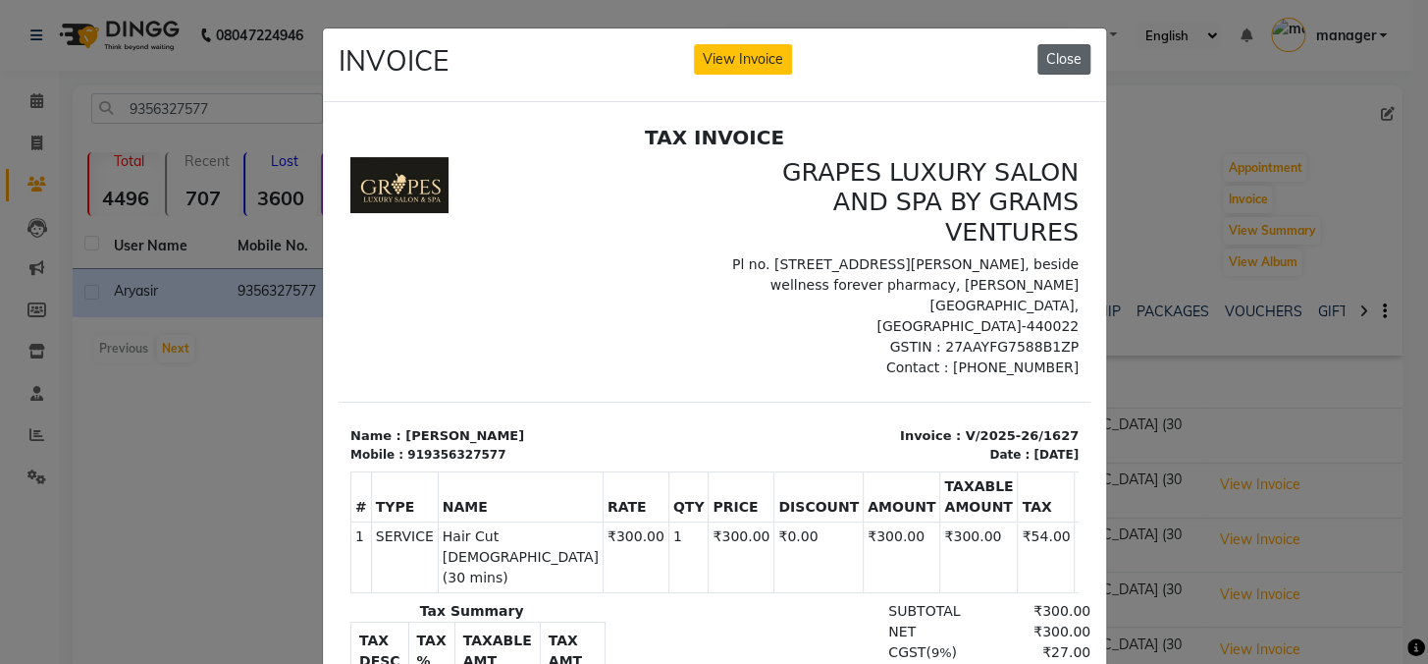
click at [1077, 65] on button "Close" at bounding box center [1064, 59] width 53 height 30
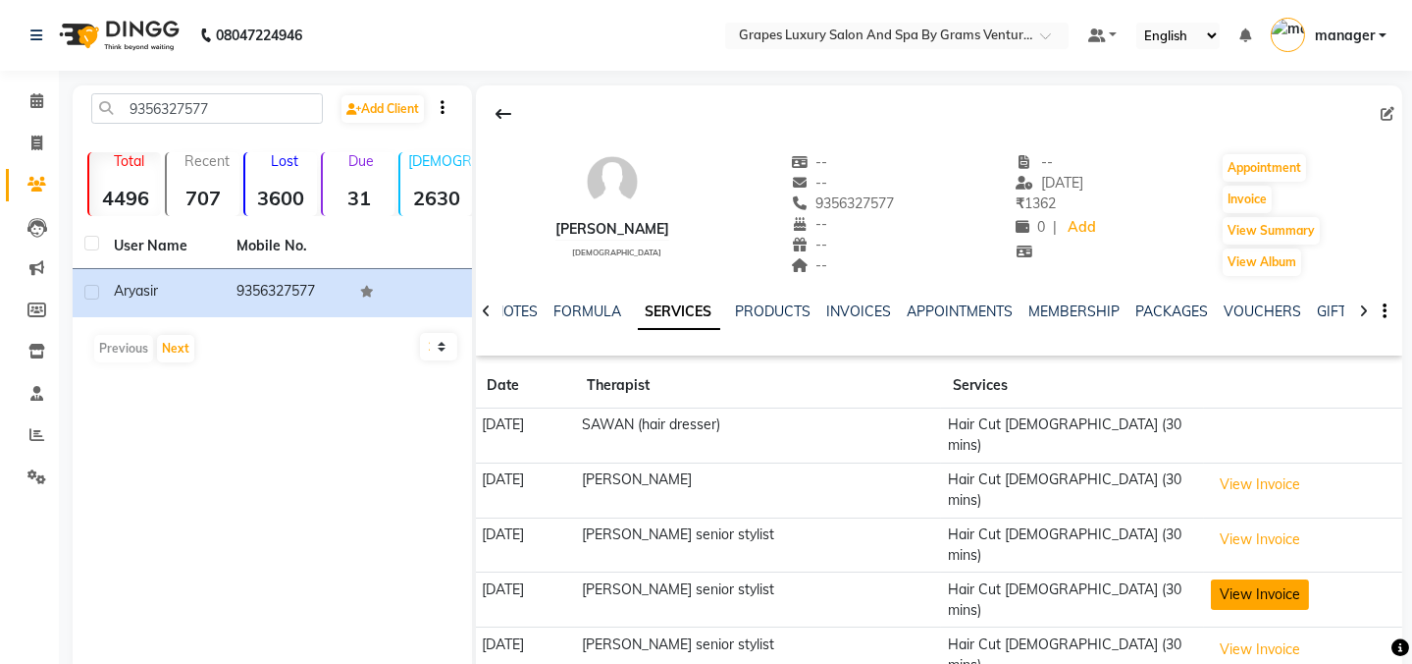
click at [1236, 579] on button "View Invoice" at bounding box center [1260, 594] width 98 height 30
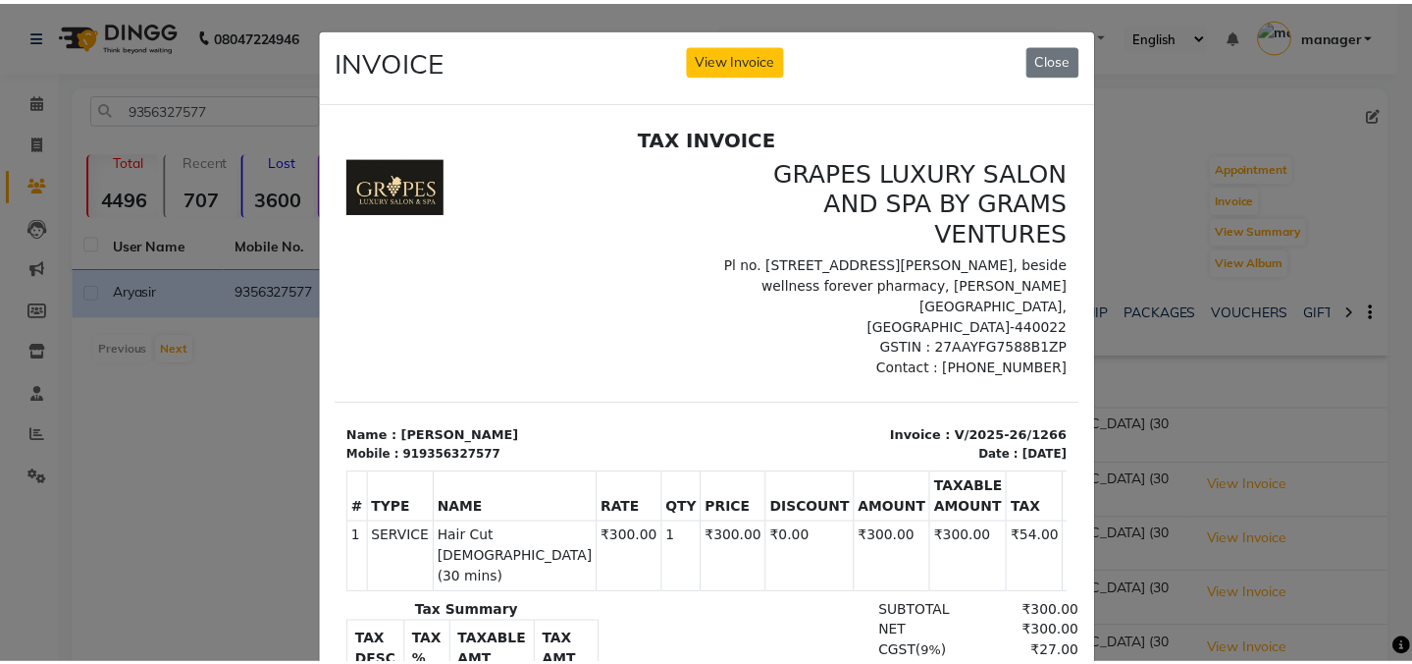
scroll to position [16, 0]
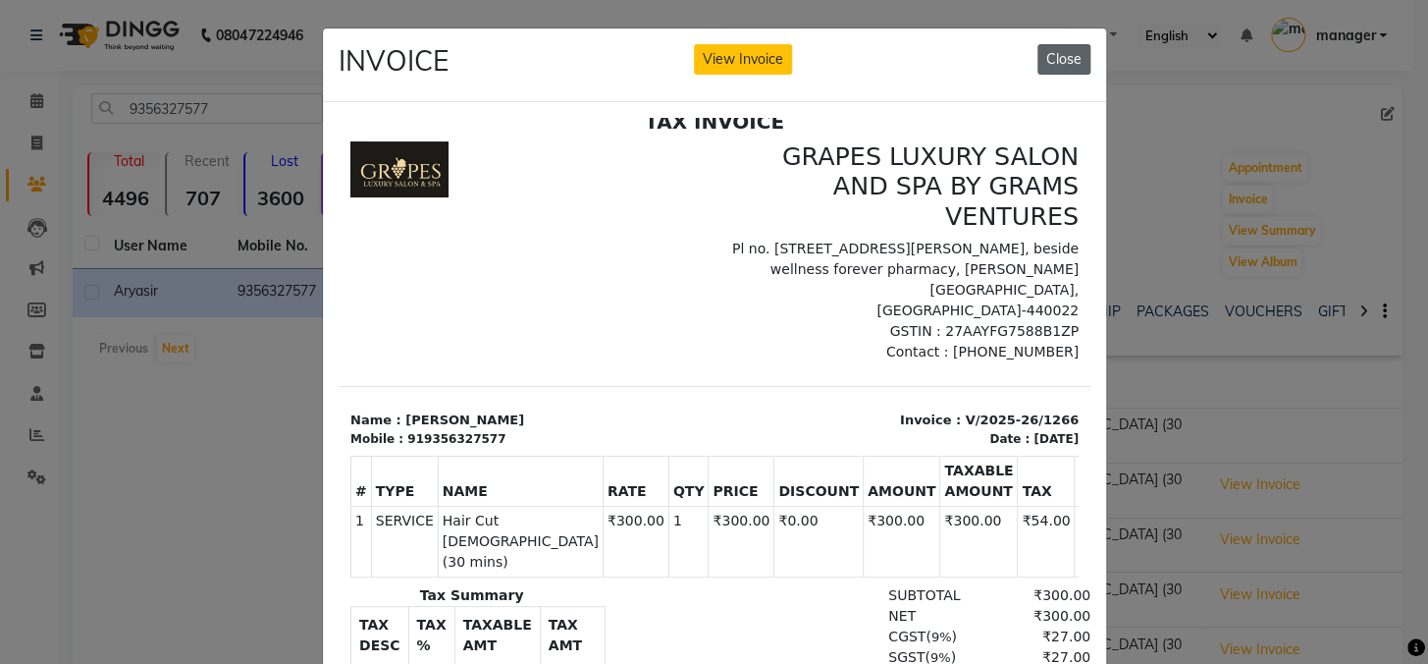
click at [1058, 58] on button "Close" at bounding box center [1064, 59] width 53 height 30
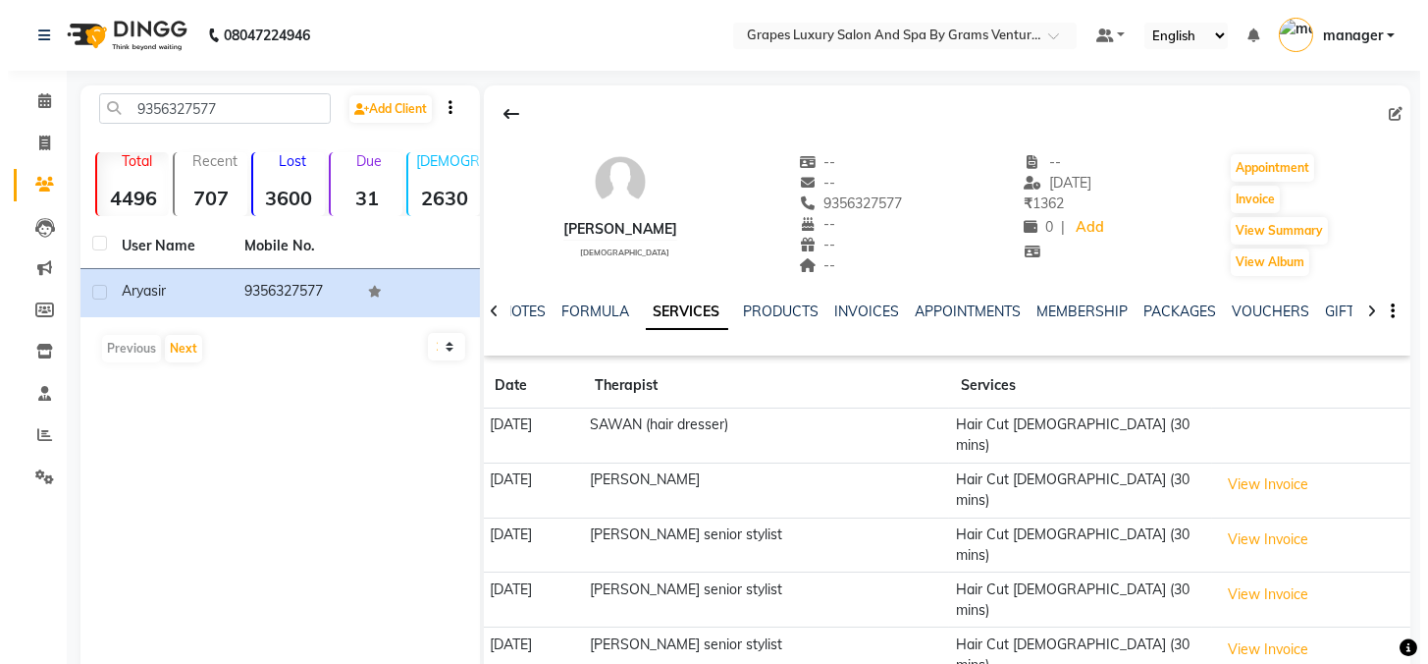
scroll to position [39, 0]
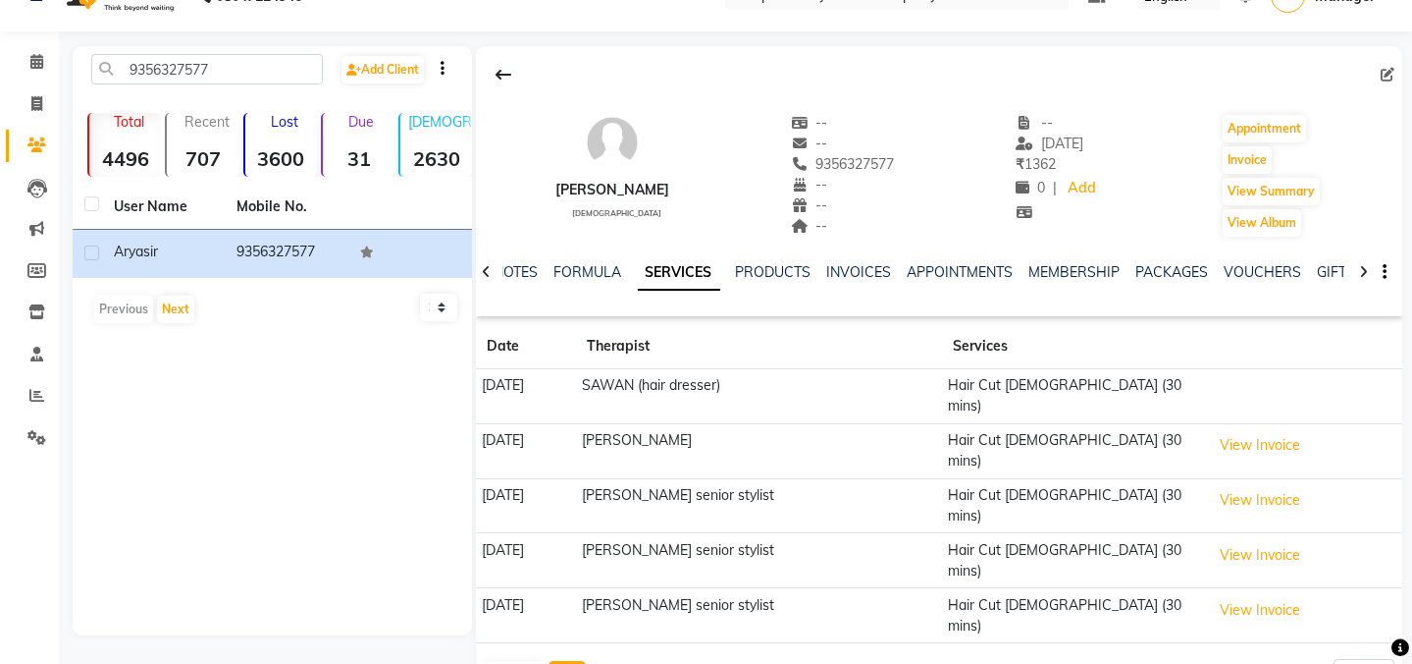
click at [566, 661] on button "Next" at bounding box center [567, 674] width 37 height 27
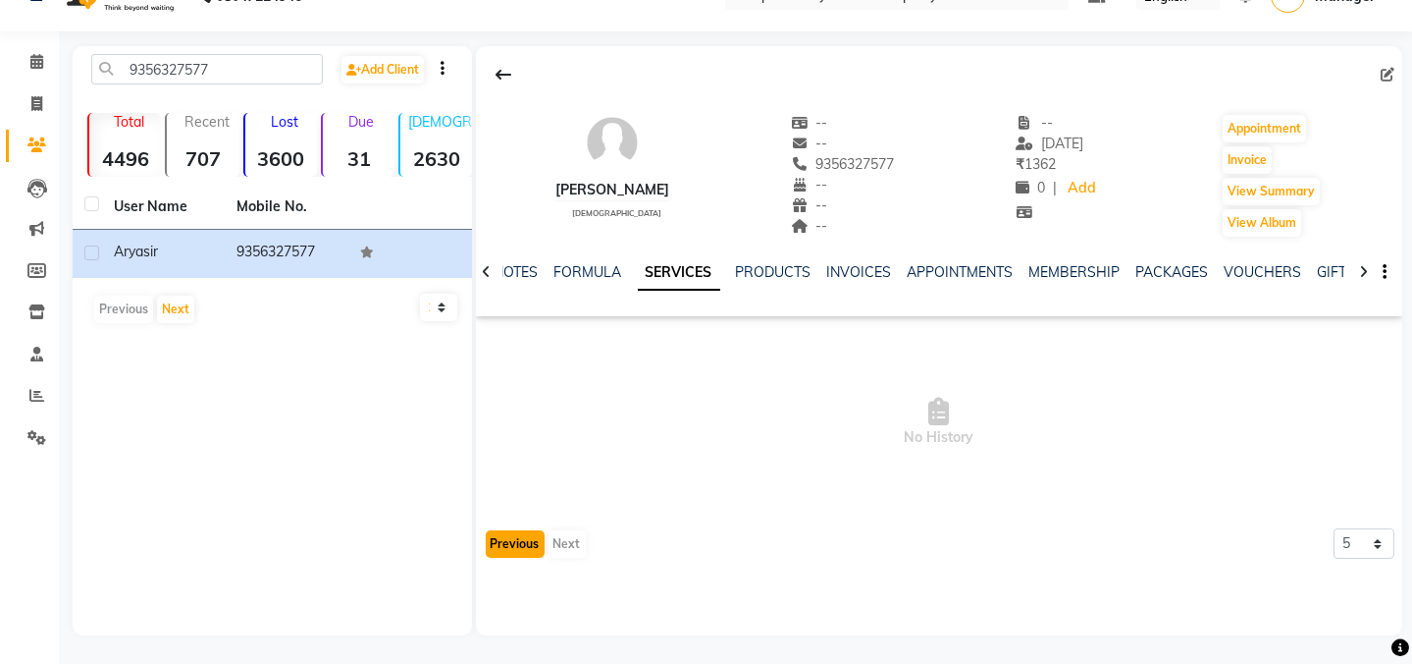
drag, startPoint x: 519, startPoint y: 529, endPoint x: 530, endPoint y: 542, distance: 16.7
click at [520, 530] on button "Previous" at bounding box center [515, 543] width 59 height 27
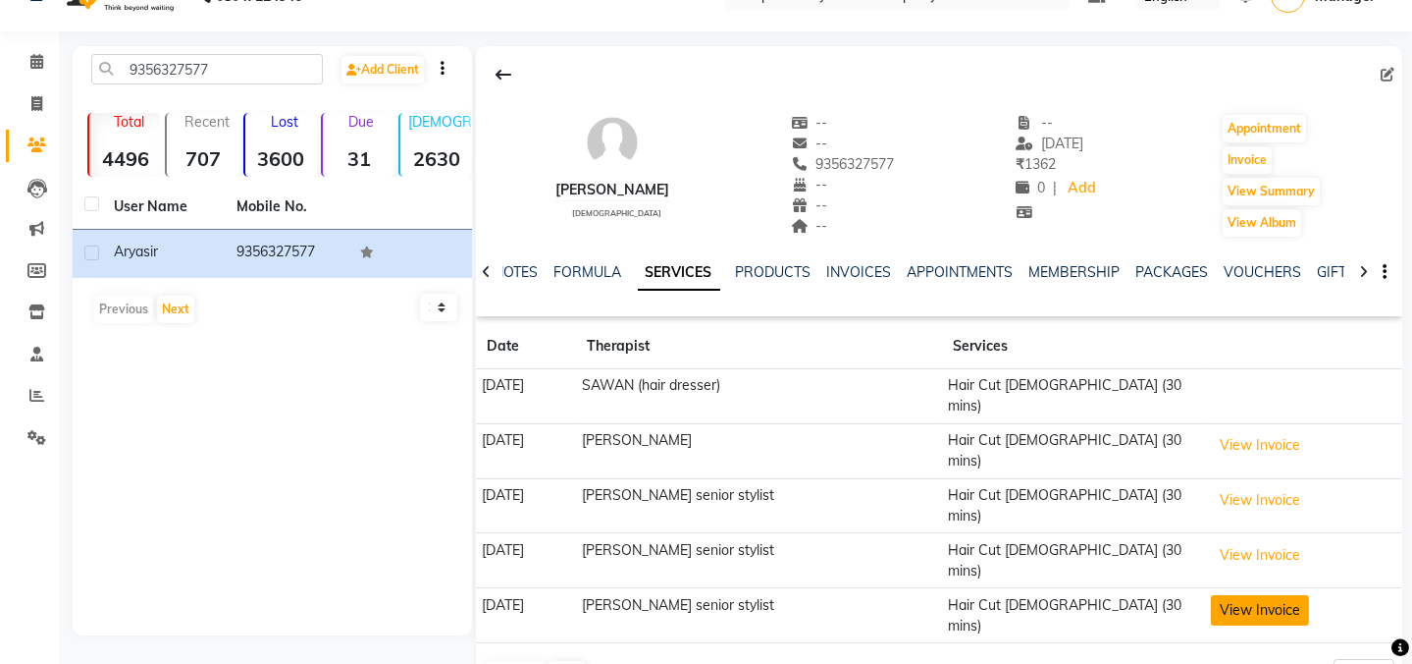
click at [1247, 595] on button "View Invoice" at bounding box center [1260, 610] width 98 height 30
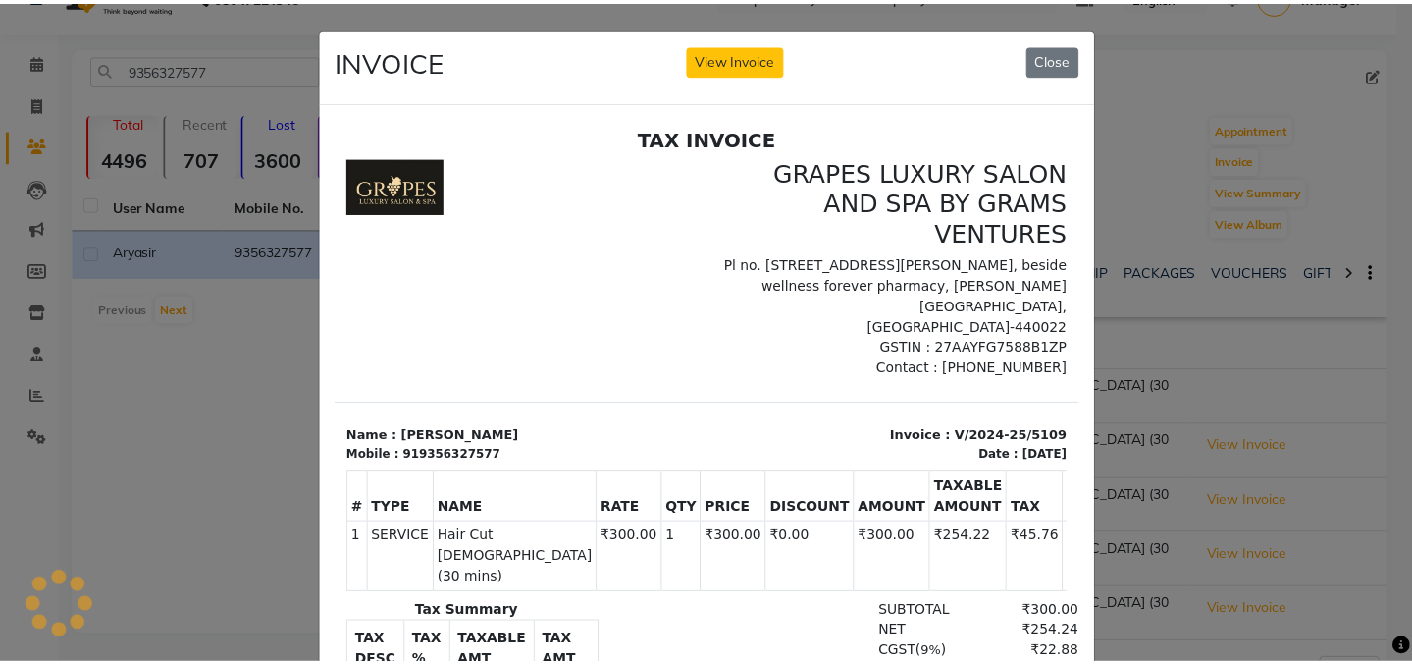
scroll to position [0, 0]
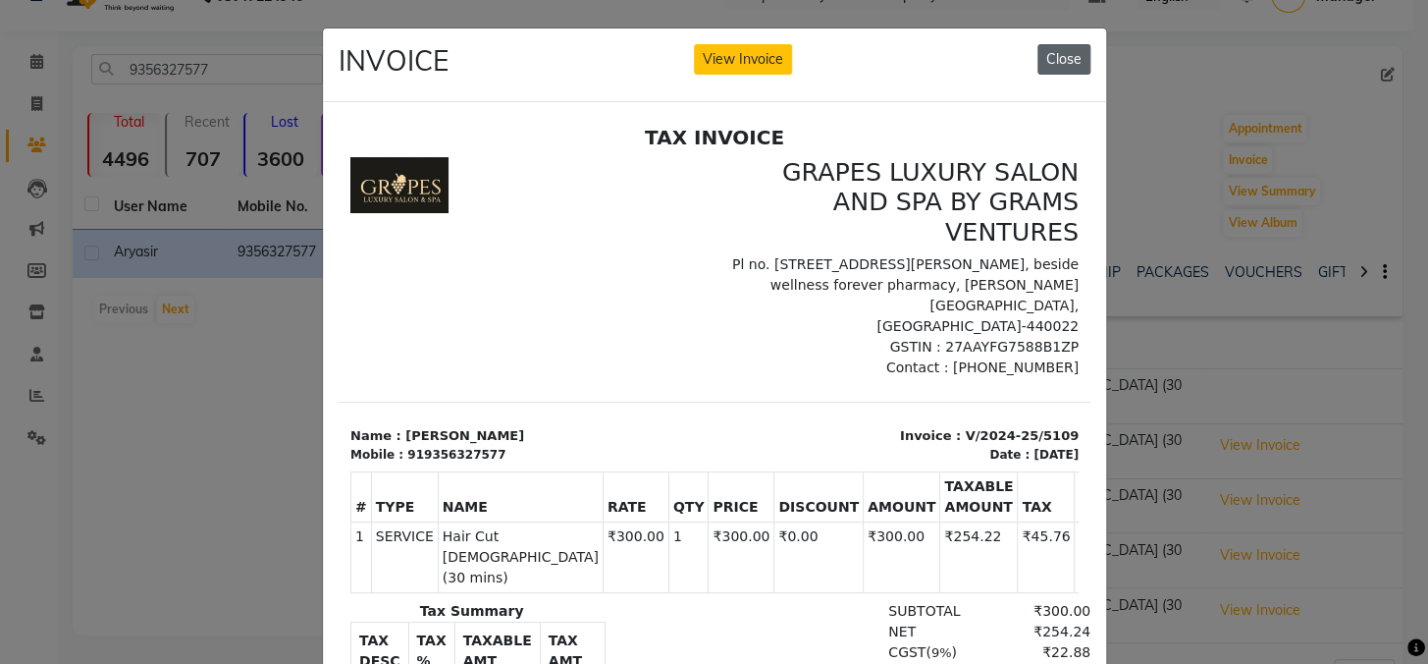
click at [1045, 58] on button "Close" at bounding box center [1064, 59] width 53 height 30
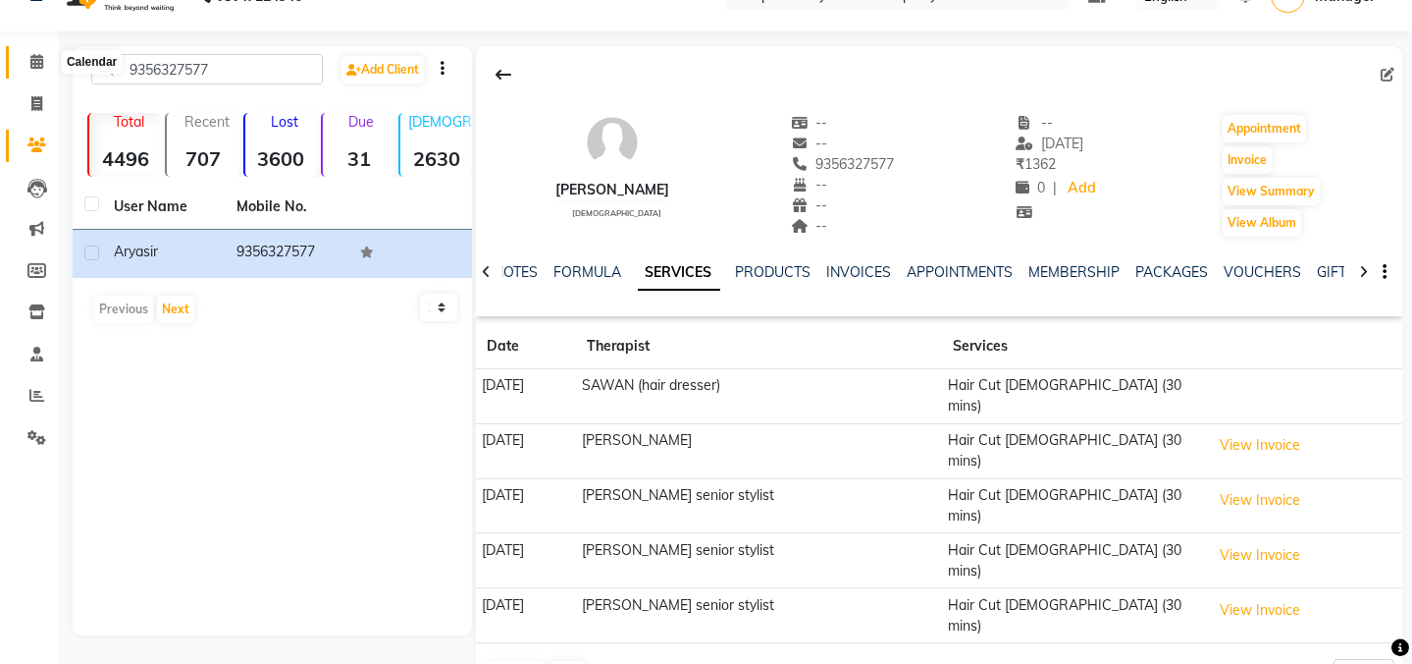
click at [33, 58] on icon at bounding box center [36, 61] width 13 height 15
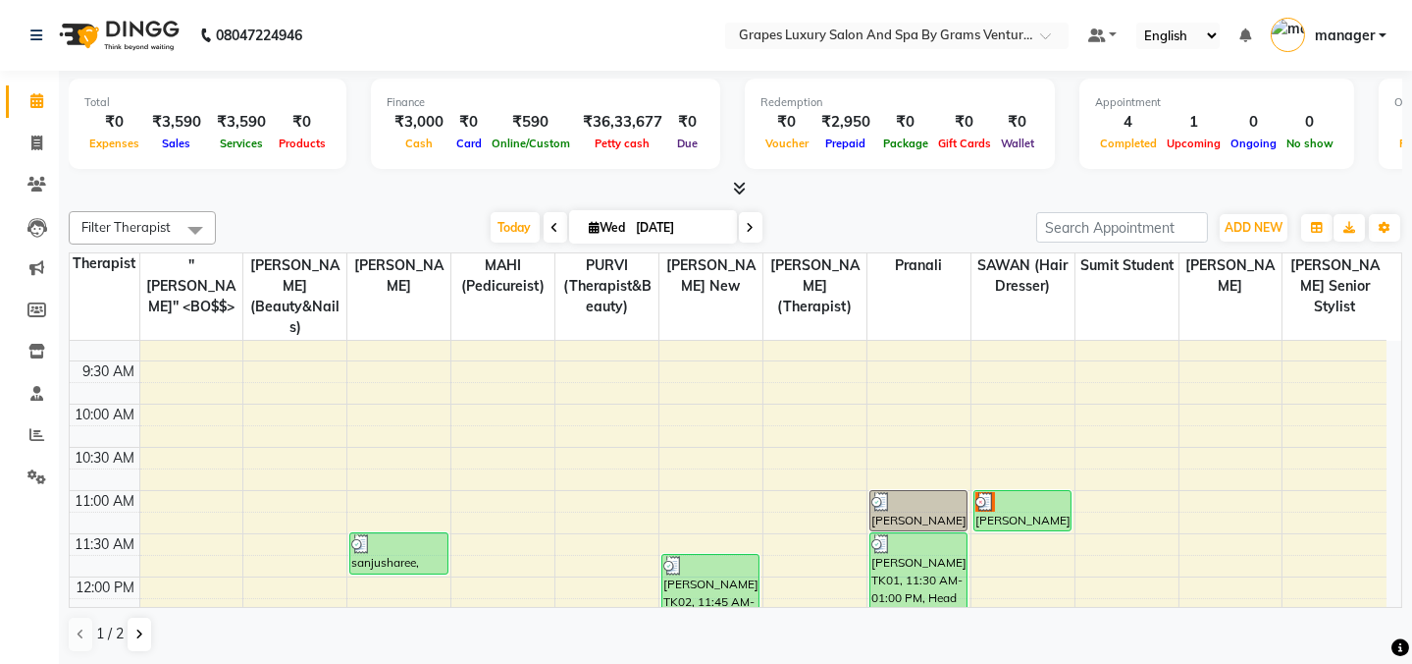
scroll to position [88, 0]
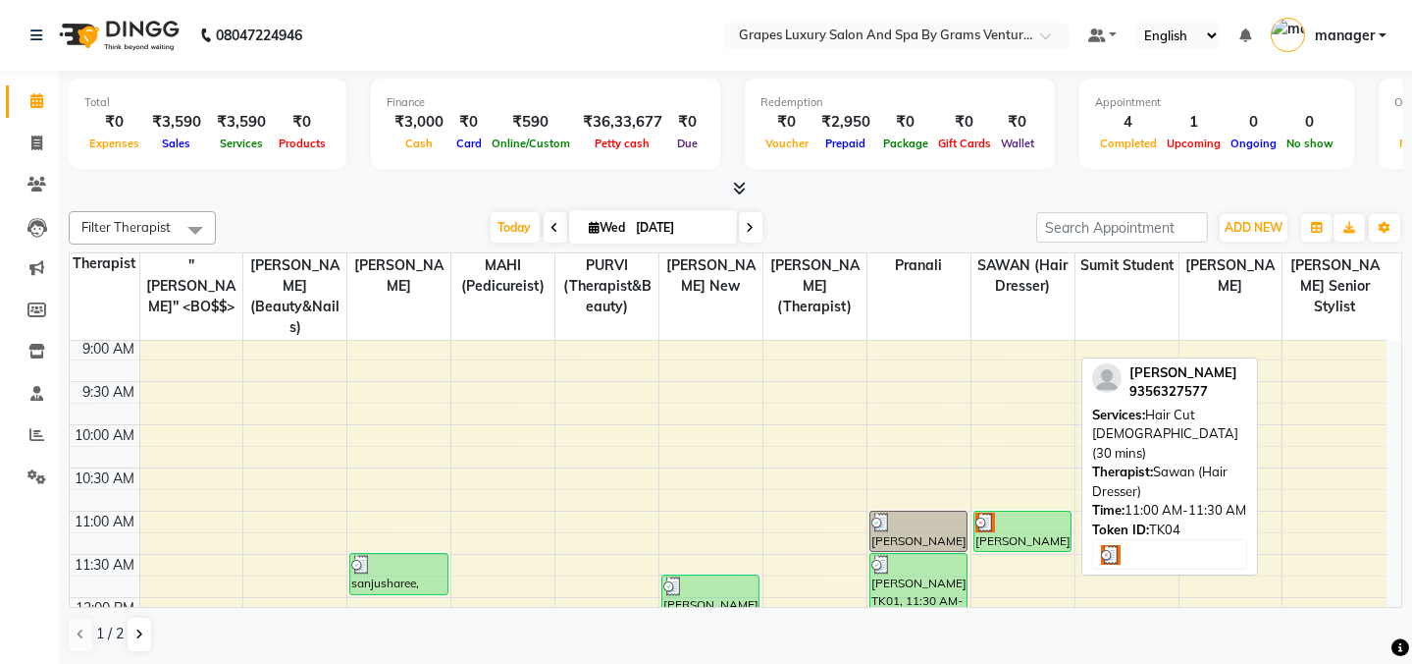
click at [1028, 512] on div at bounding box center [1023, 522] width 94 height 20
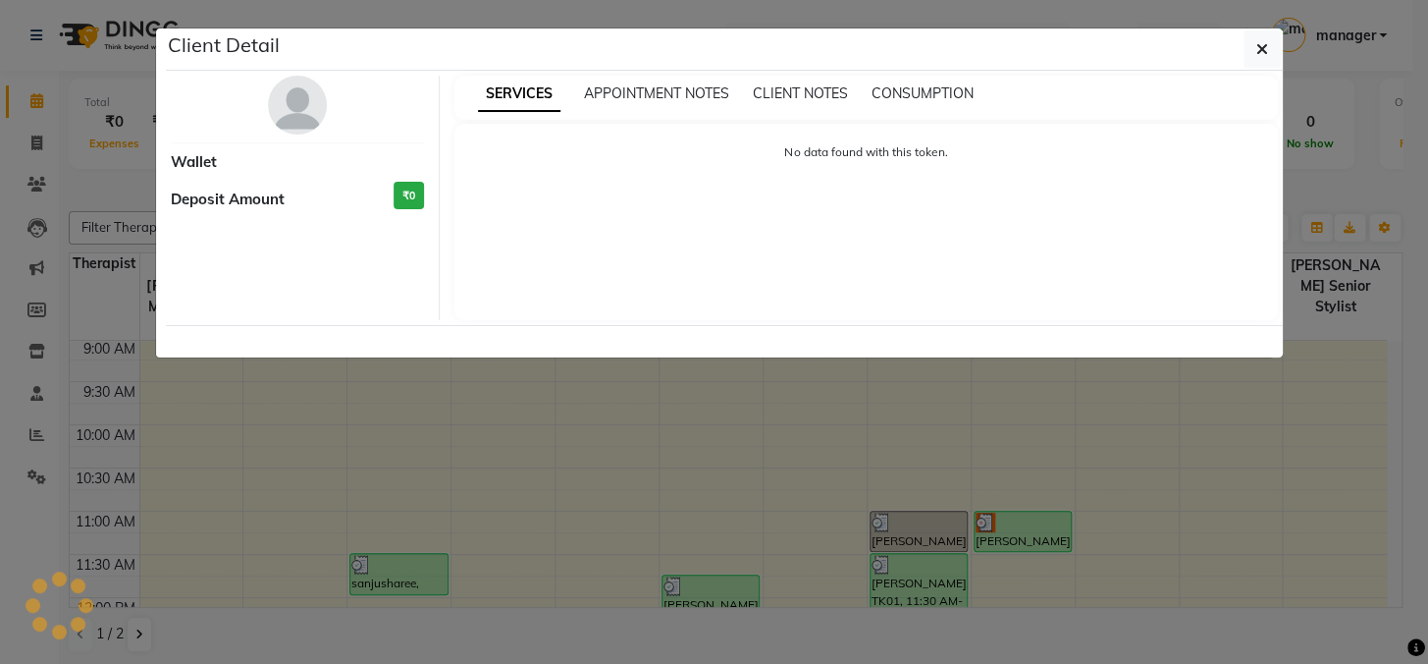
select select "3"
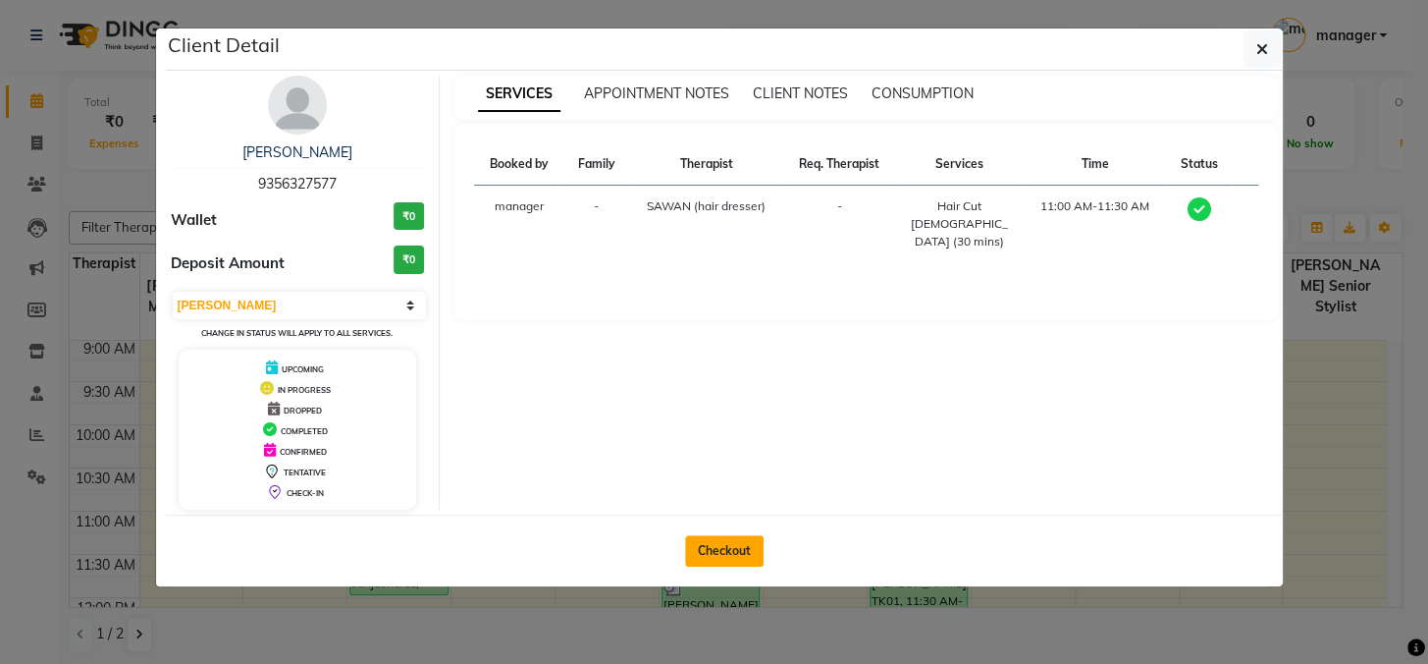
click at [700, 543] on button "Checkout" at bounding box center [724, 550] width 79 height 31
select select "service"
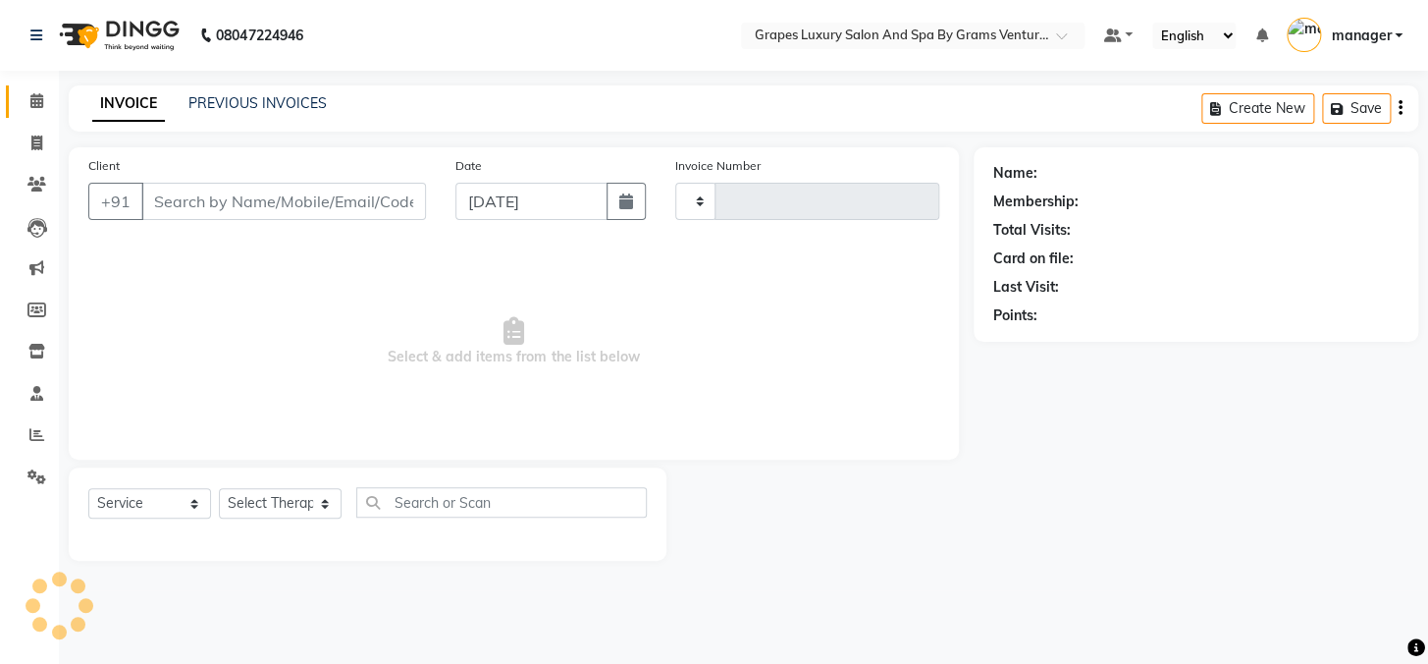
type input "2386"
select select "3585"
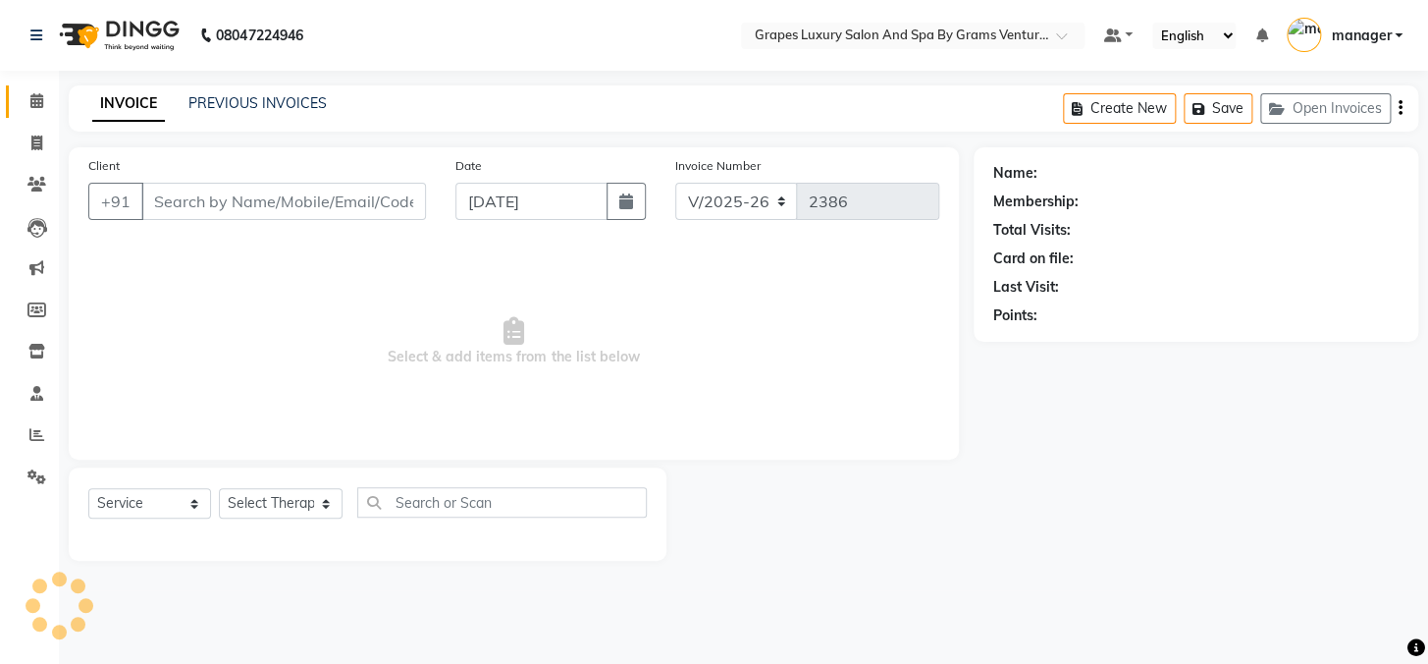
type input "9356327577"
select select "41130"
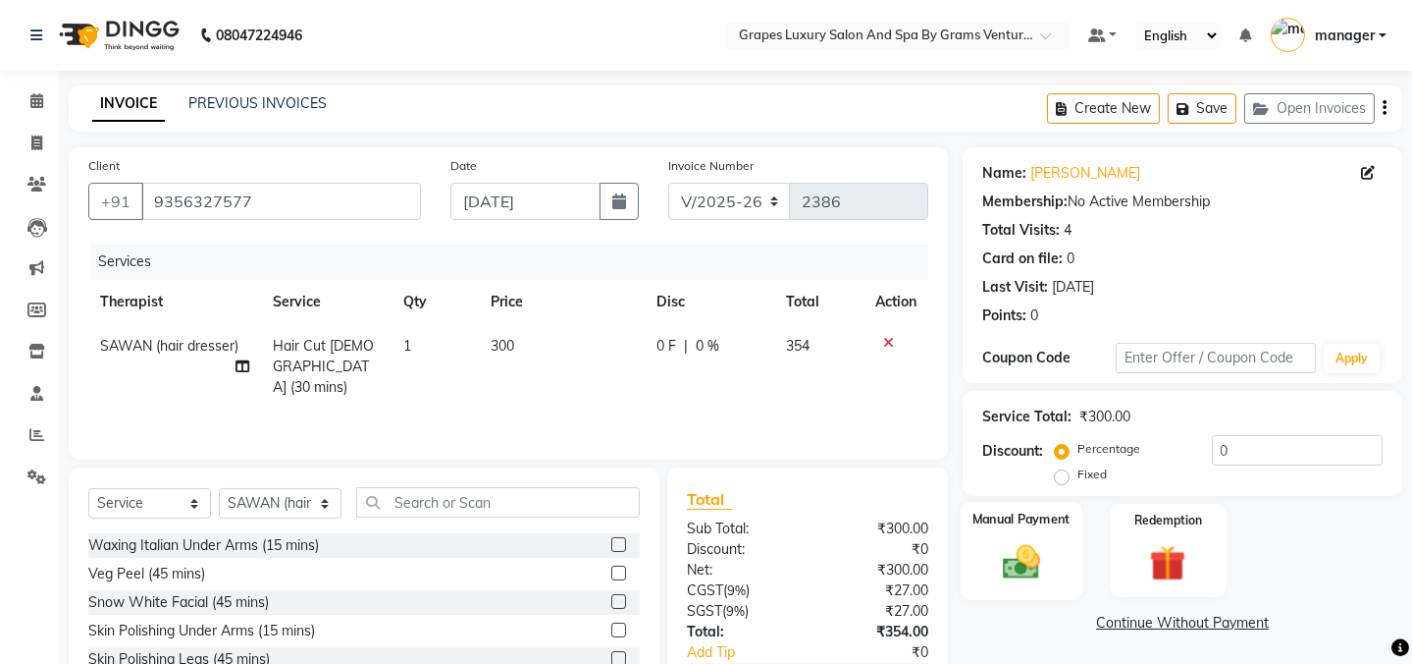
click at [1011, 540] on img at bounding box center [1021, 561] width 61 height 43
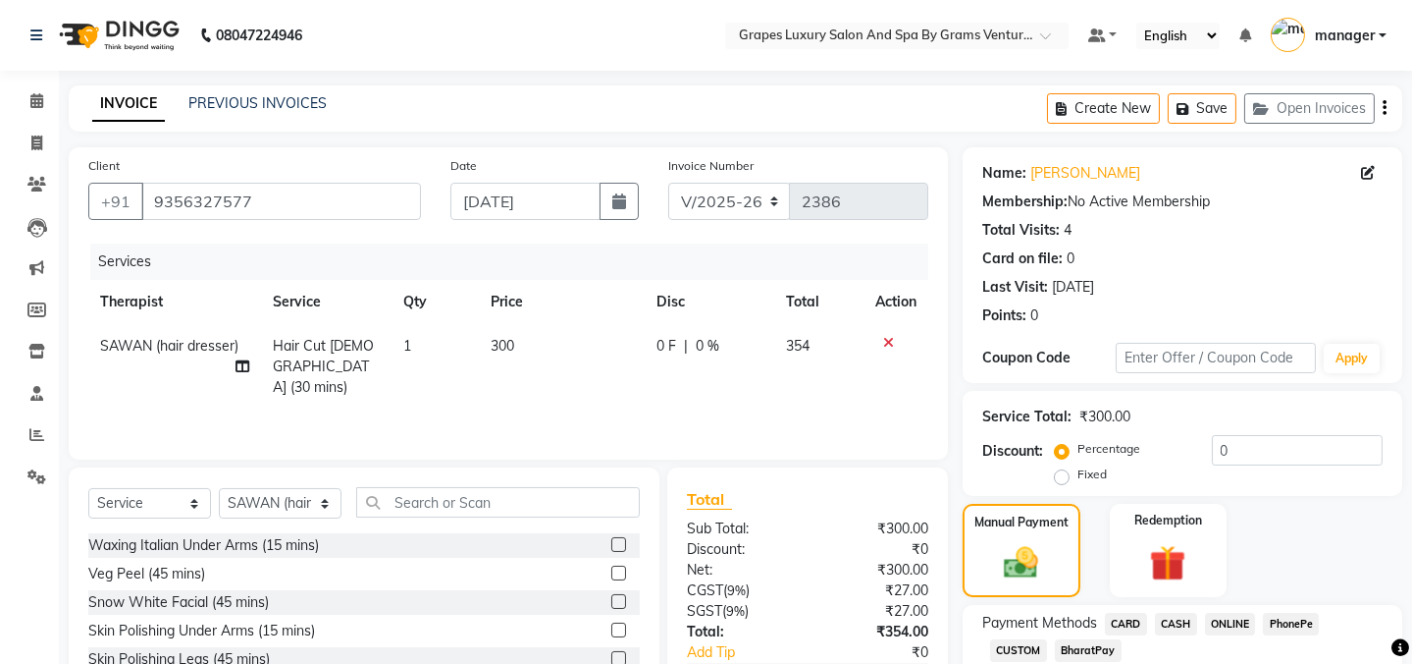
scroll to position [123, 0]
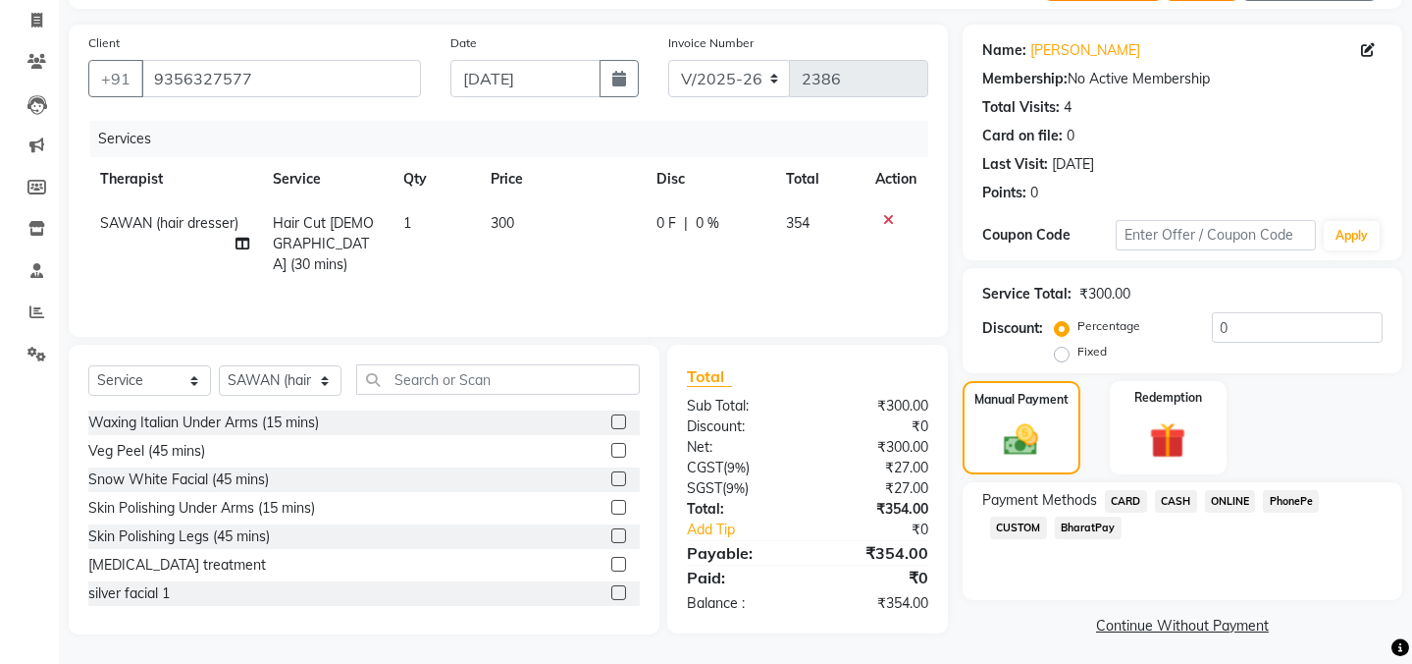
click at [1215, 492] on span "ONLINE" at bounding box center [1230, 501] width 51 height 23
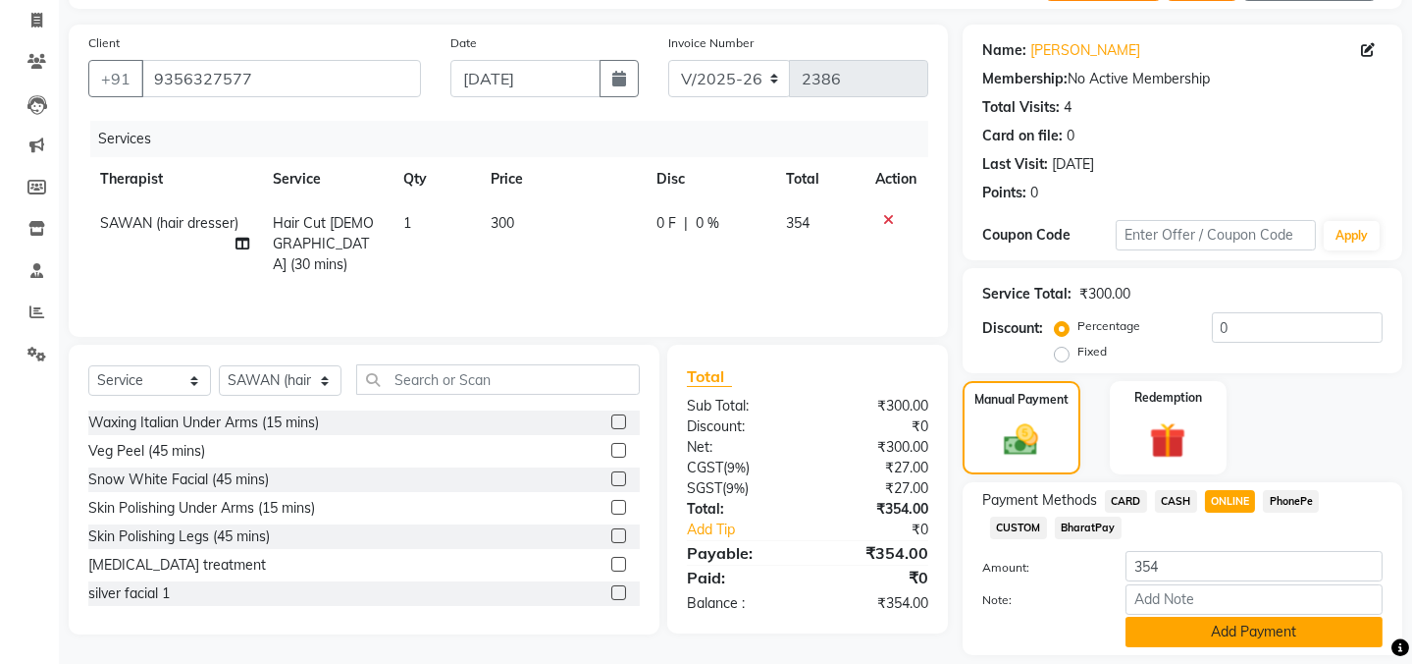
click at [1216, 616] on button "Add Payment" at bounding box center [1254, 631] width 257 height 30
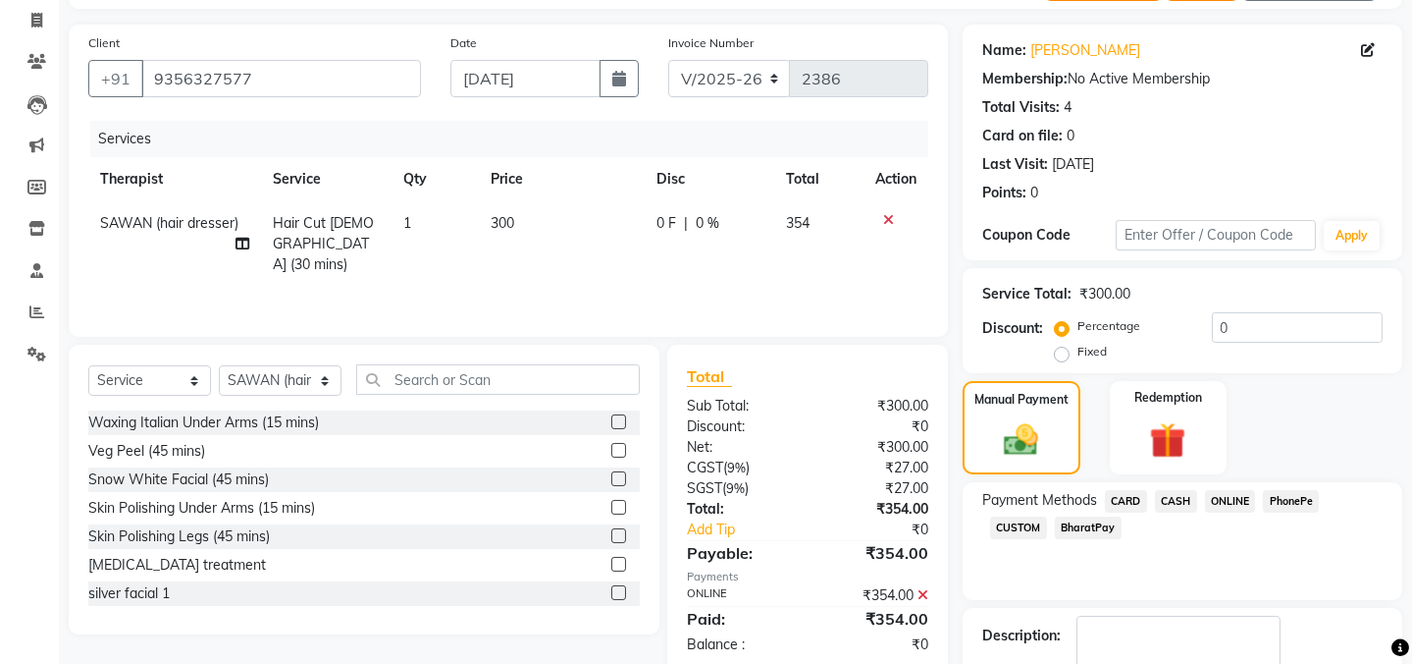
scroll to position [183, 0]
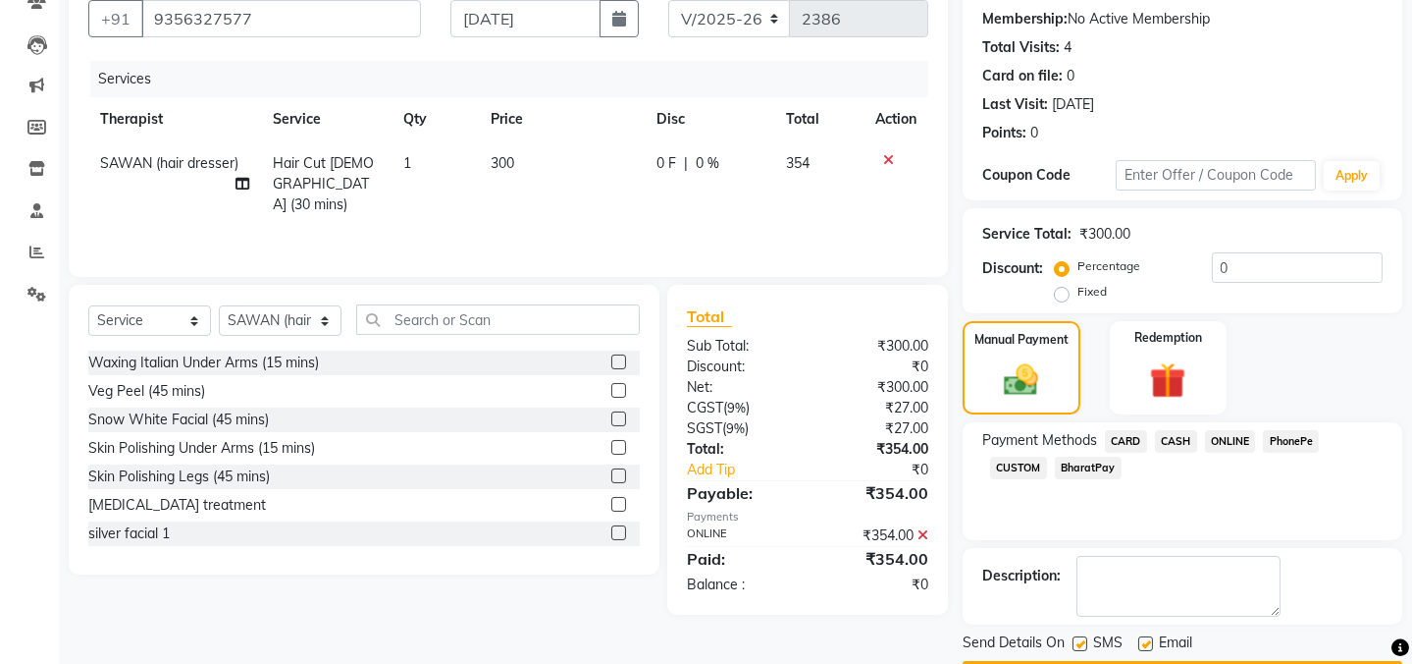
click at [1077, 636] on label at bounding box center [1080, 643] width 15 height 15
click at [1077, 638] on input "checkbox" at bounding box center [1079, 644] width 13 height 13
checkbox input "false"
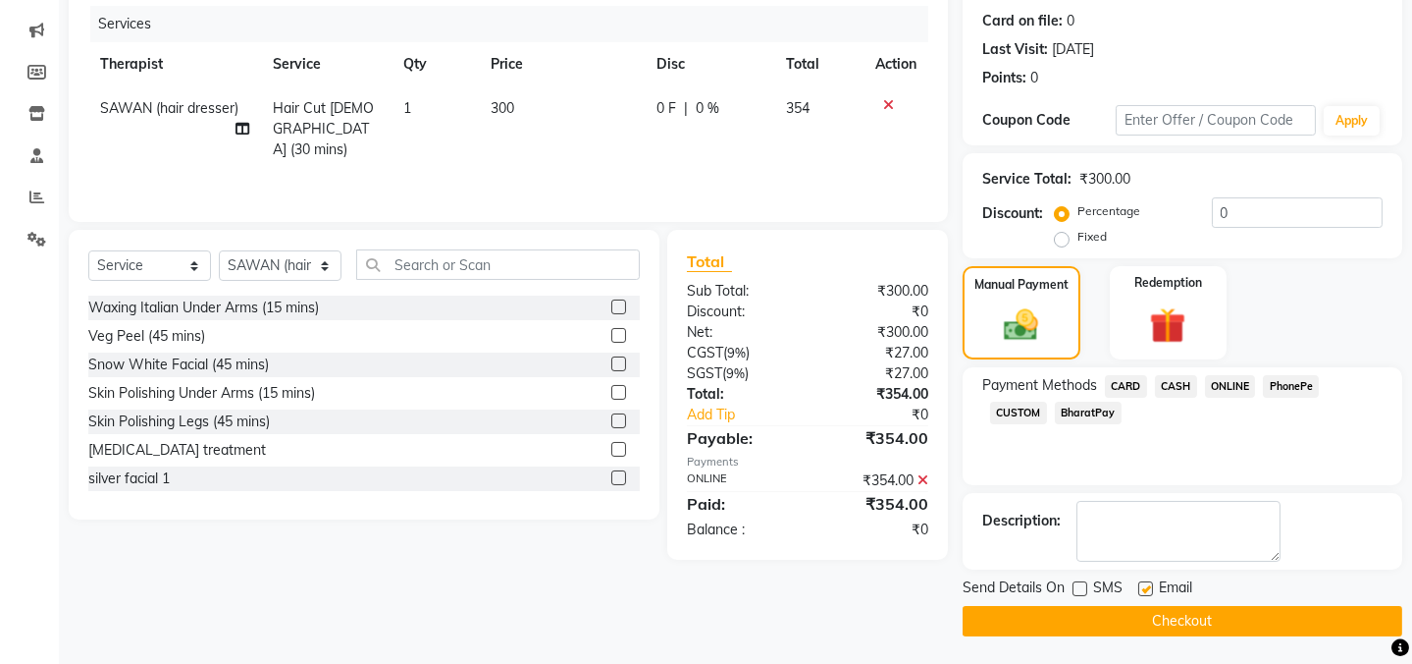
click at [1142, 586] on label at bounding box center [1146, 588] width 15 height 15
click at [1142, 586] on input "checkbox" at bounding box center [1145, 589] width 13 height 13
checkbox input "false"
click at [1152, 613] on button "Checkout" at bounding box center [1183, 621] width 440 height 30
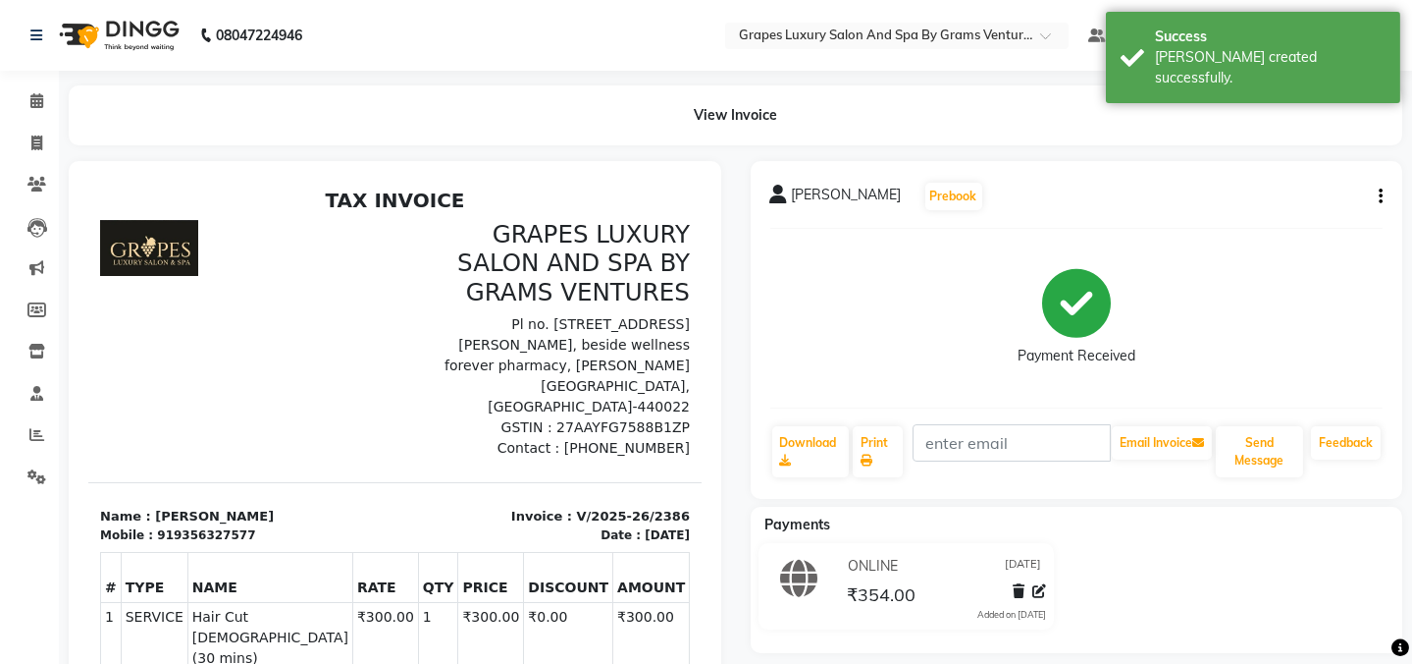
scroll to position [267, 0]
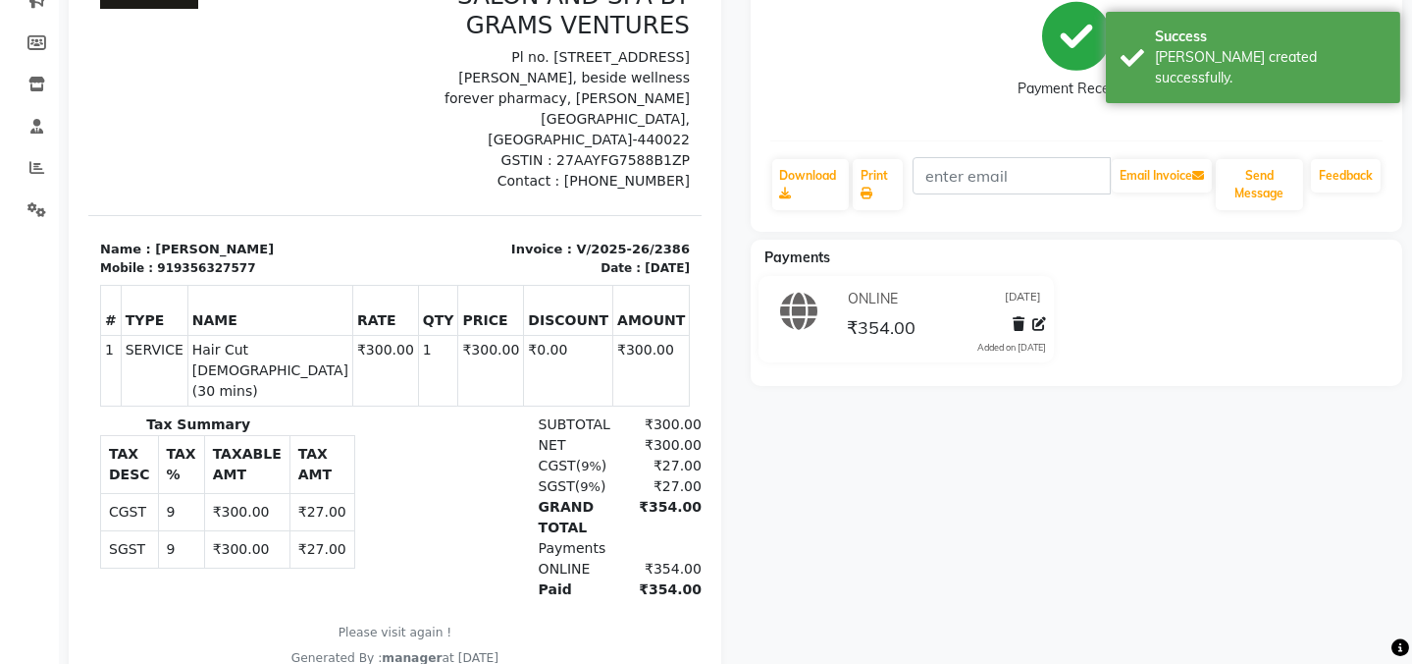
click at [811, 495] on div "arya sir Prebook Payment Received Download Print Email Invoice Send Message Fee…" at bounding box center [1077, 297] width 682 height 806
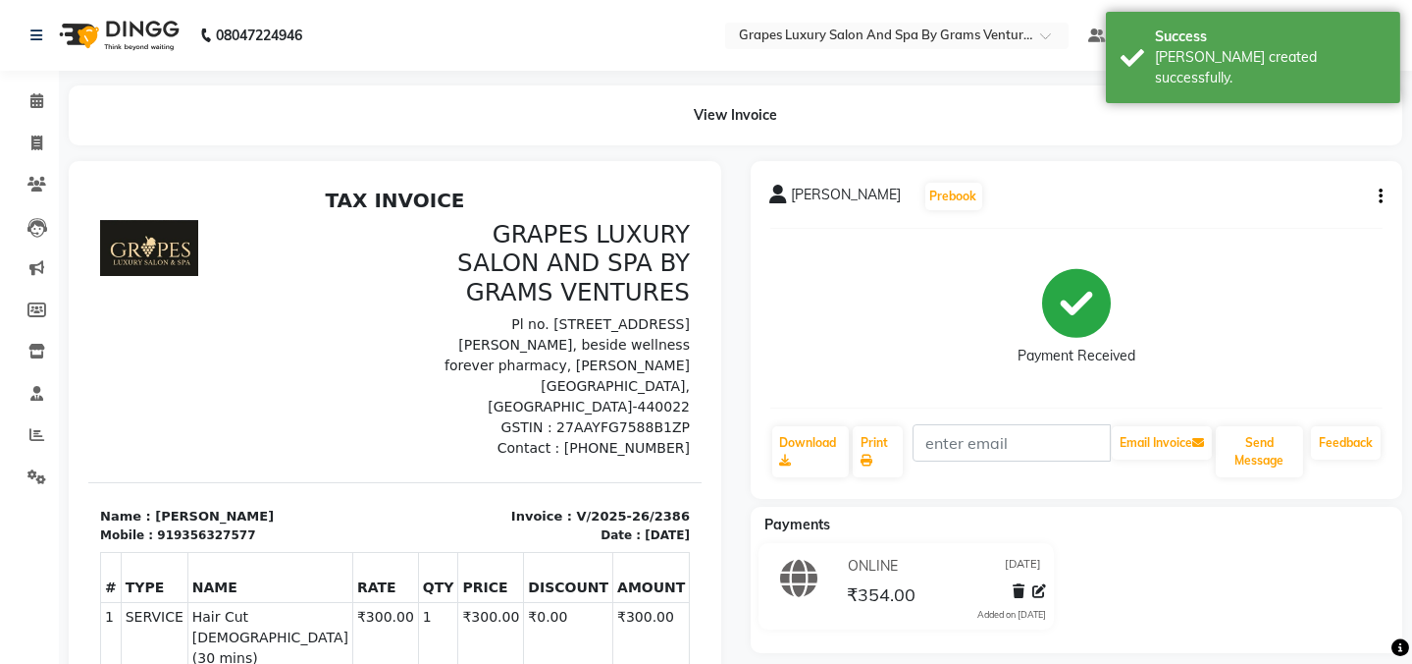
click at [58, 107] on div "View Invoice" at bounding box center [735, 115] width 1363 height 60
click at [48, 99] on span at bounding box center [37, 101] width 34 height 23
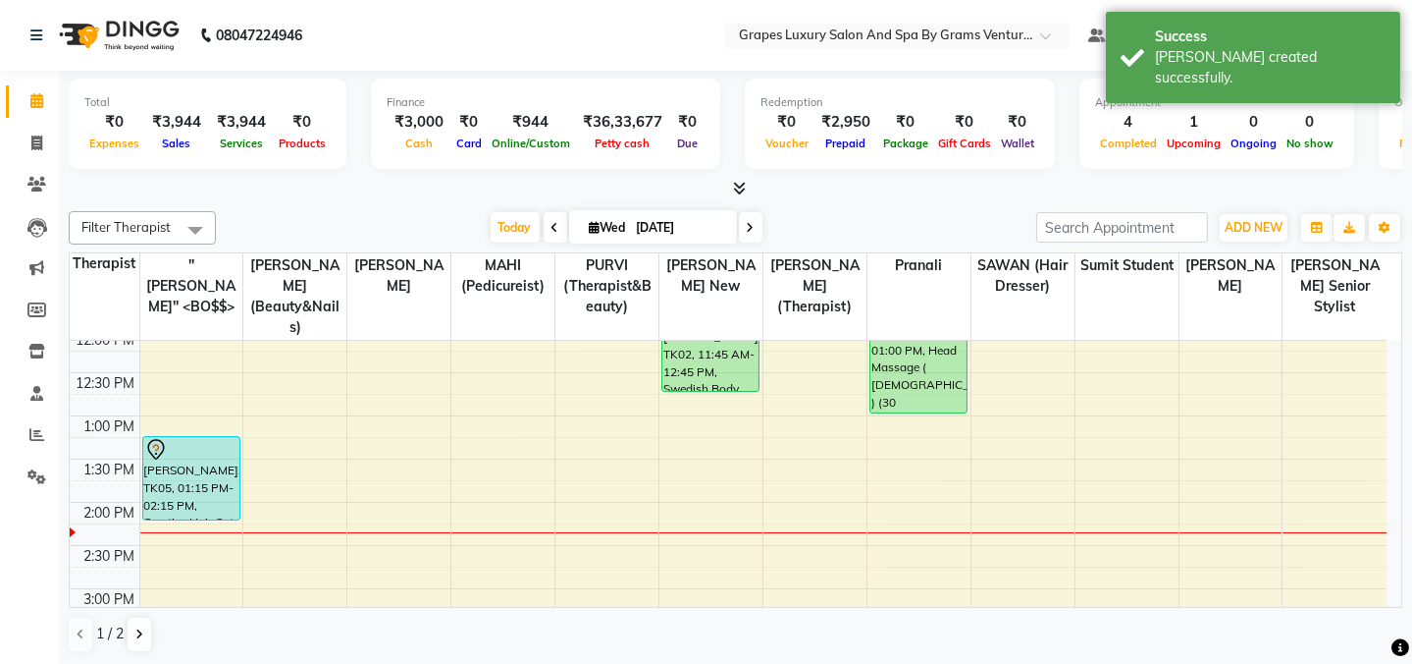
scroll to position [267, 0]
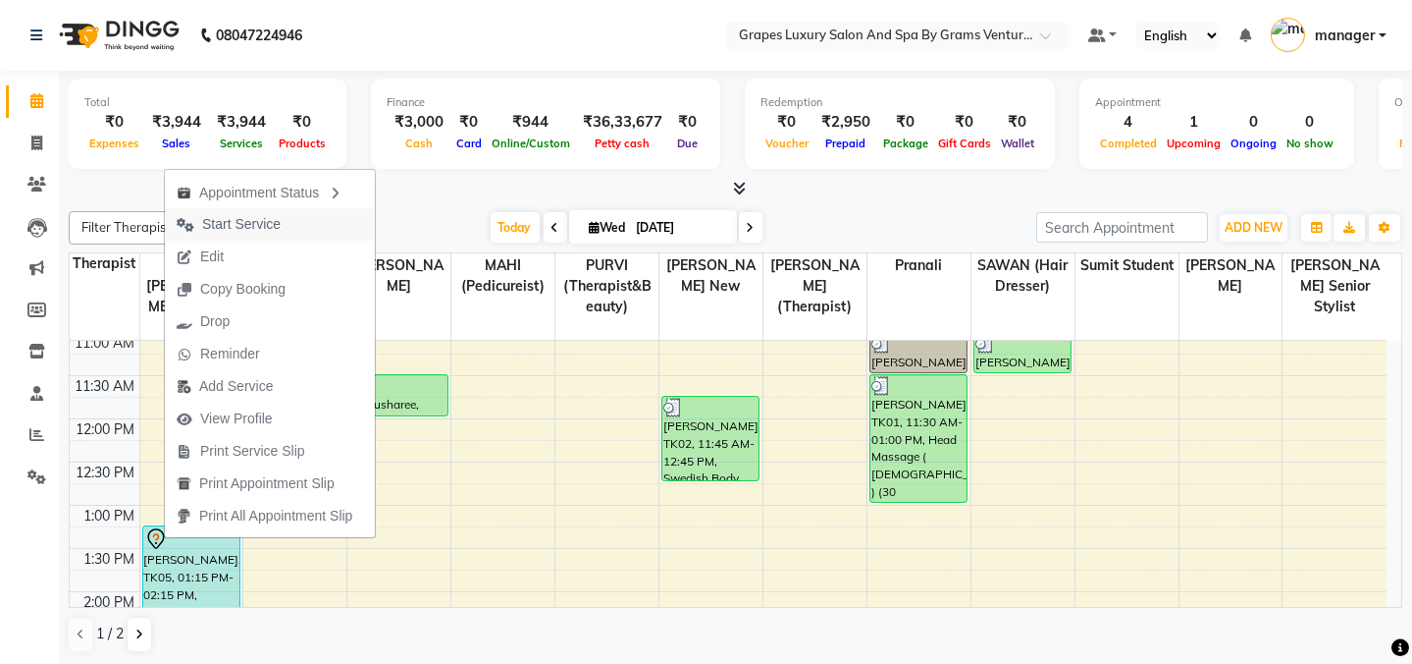
click at [287, 222] on span "Start Service" at bounding box center [229, 224] width 128 height 32
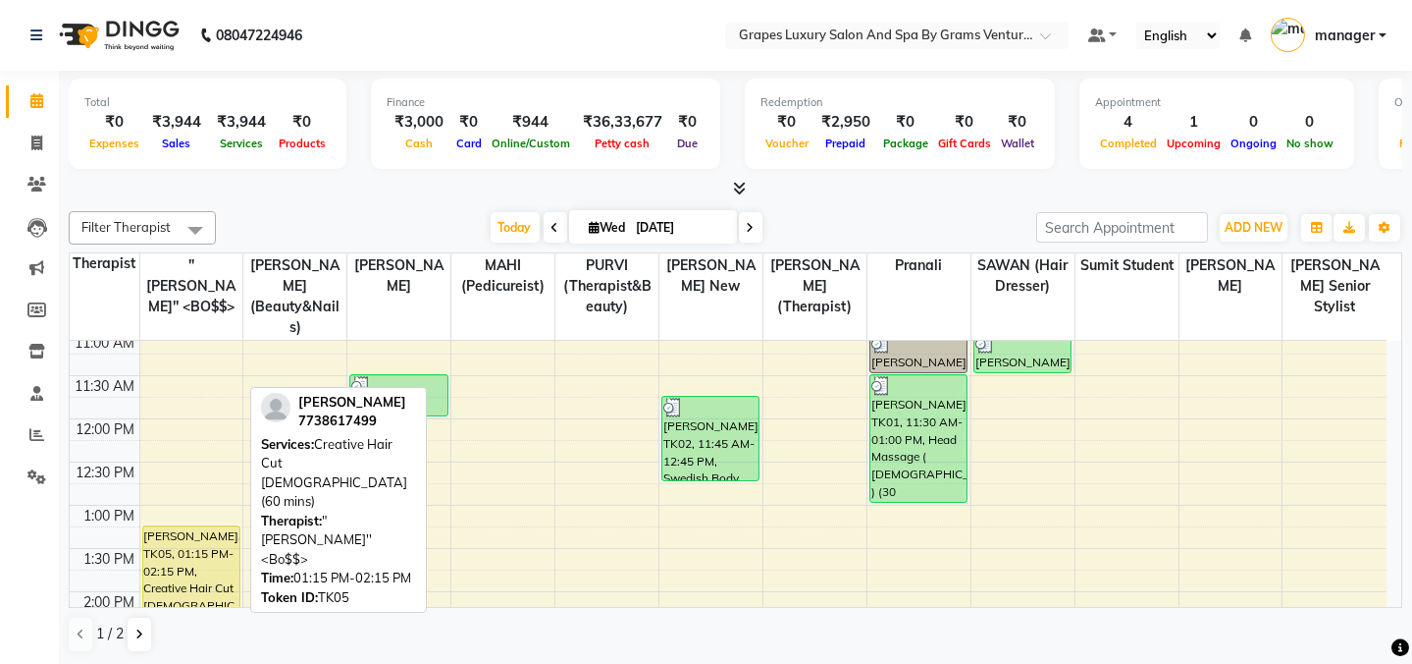
click at [156, 537] on div "[PERSON_NAME], TK05, 01:15 PM-02:15 PM, Creative Hair Cut [DEMOGRAPHIC_DATA] (6…" at bounding box center [191, 567] width 96 height 82
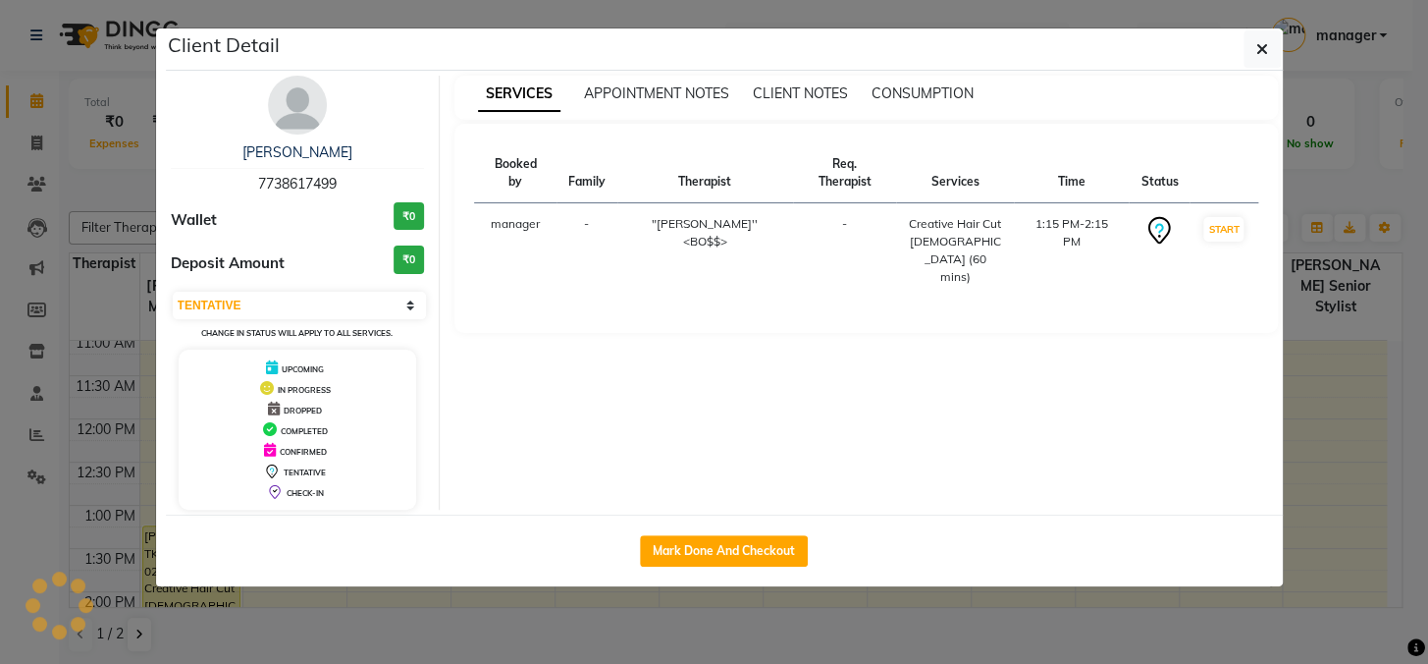
select select "1"
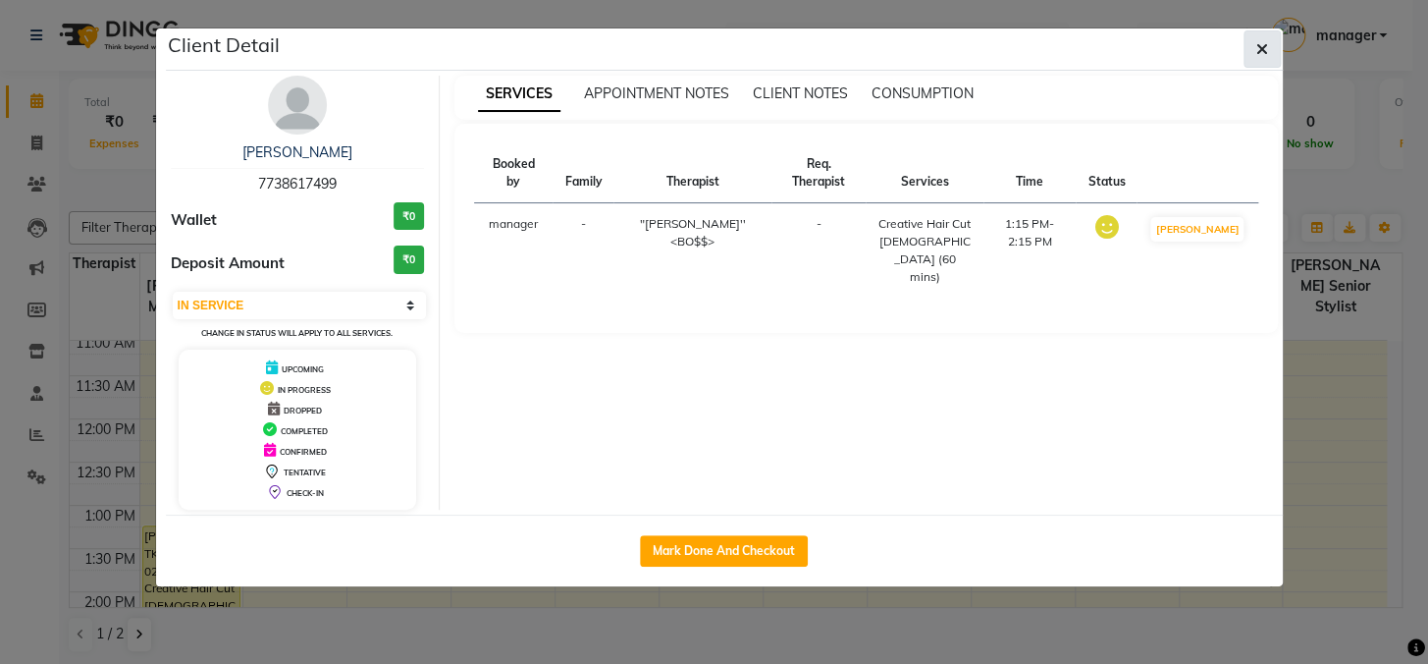
click at [1245, 47] on button "button" at bounding box center [1262, 48] width 37 height 37
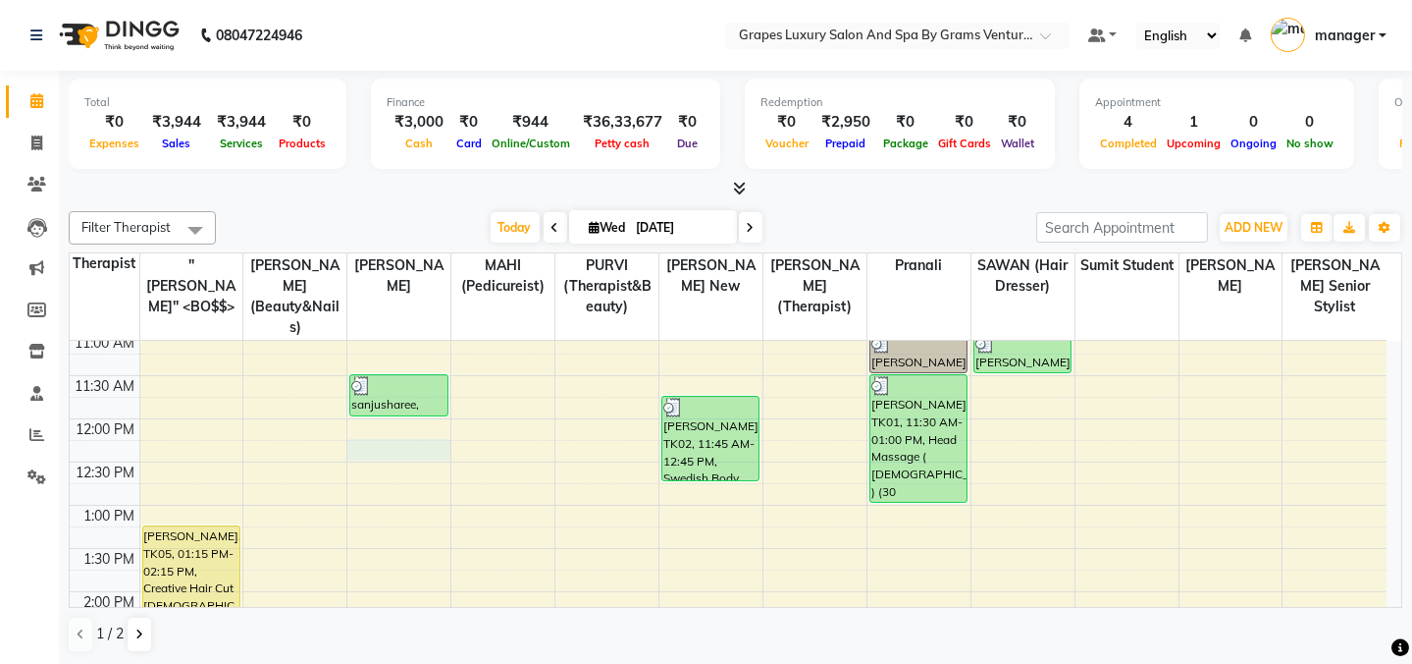
click at [387, 423] on div "8:00 AM 8:30 AM 9:00 AM 9:30 AM 10:00 AM 10:30 AM 11:00 AM 11:30 AM 12:00 PM 12…" at bounding box center [728, 635] width 1317 height 1122
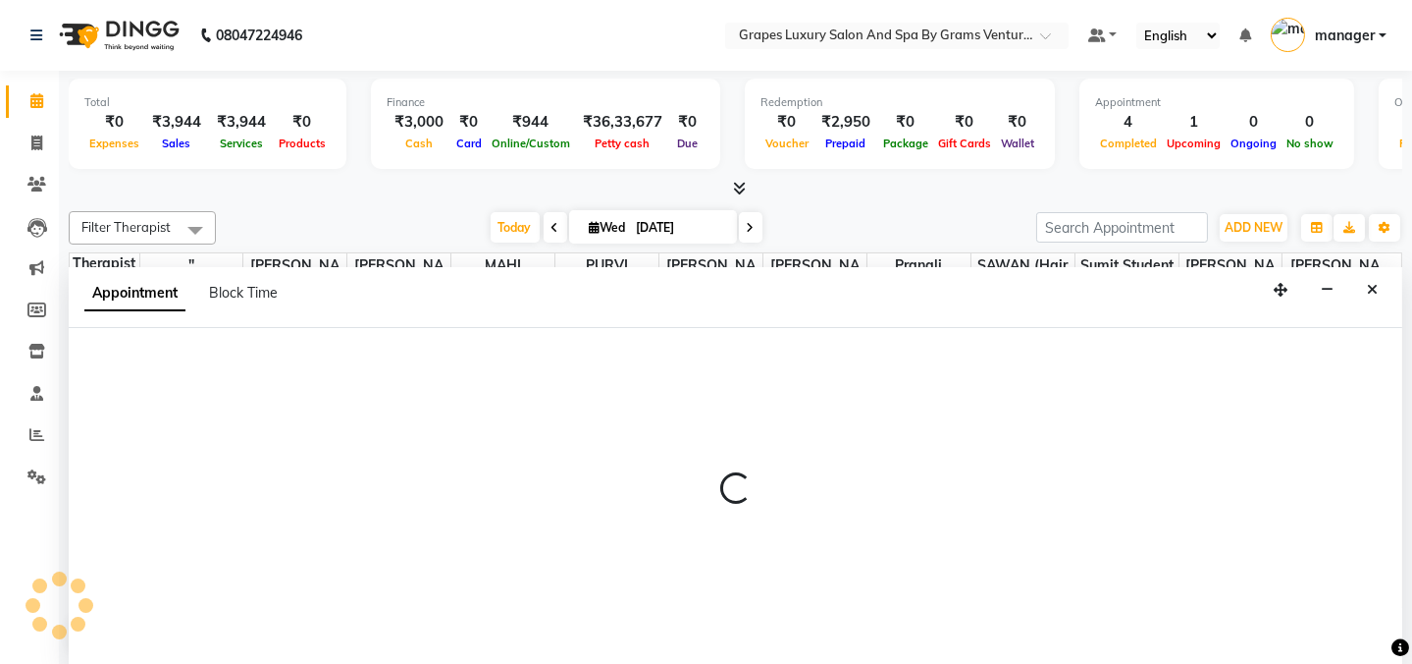
select select "78335"
select select "tentative"
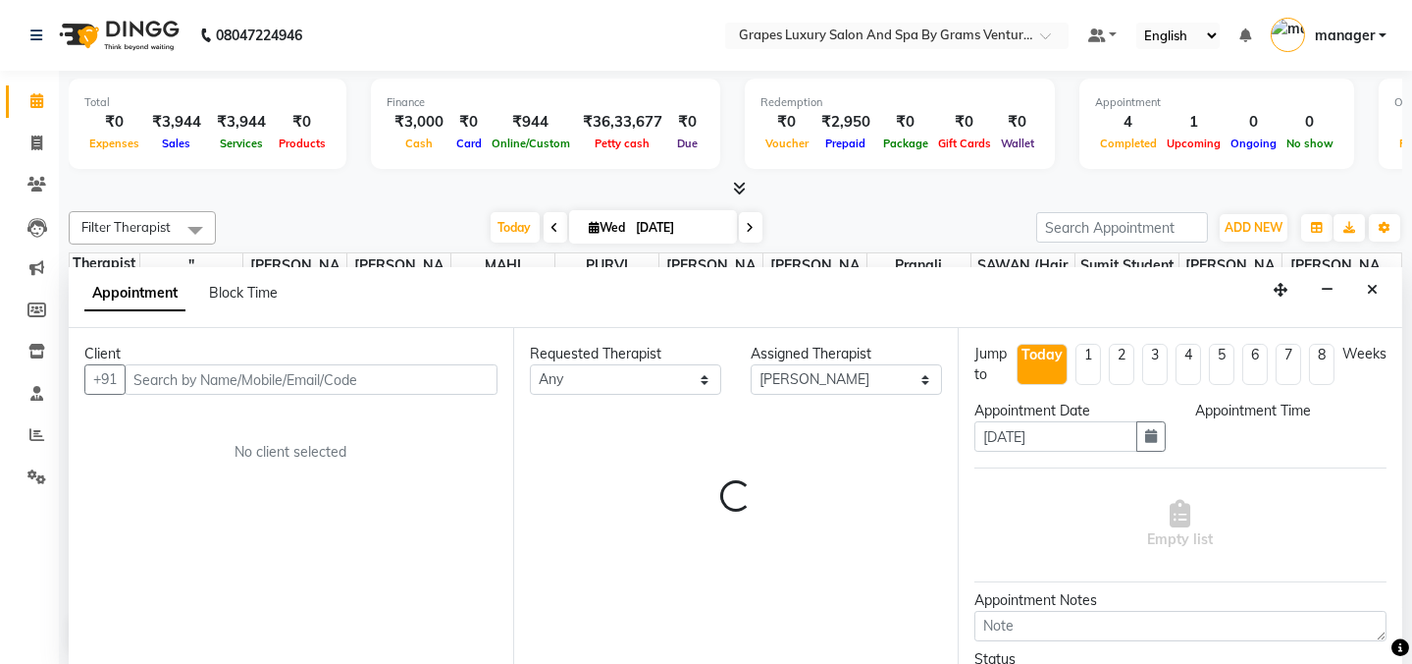
scroll to position [0, 0]
select select "735"
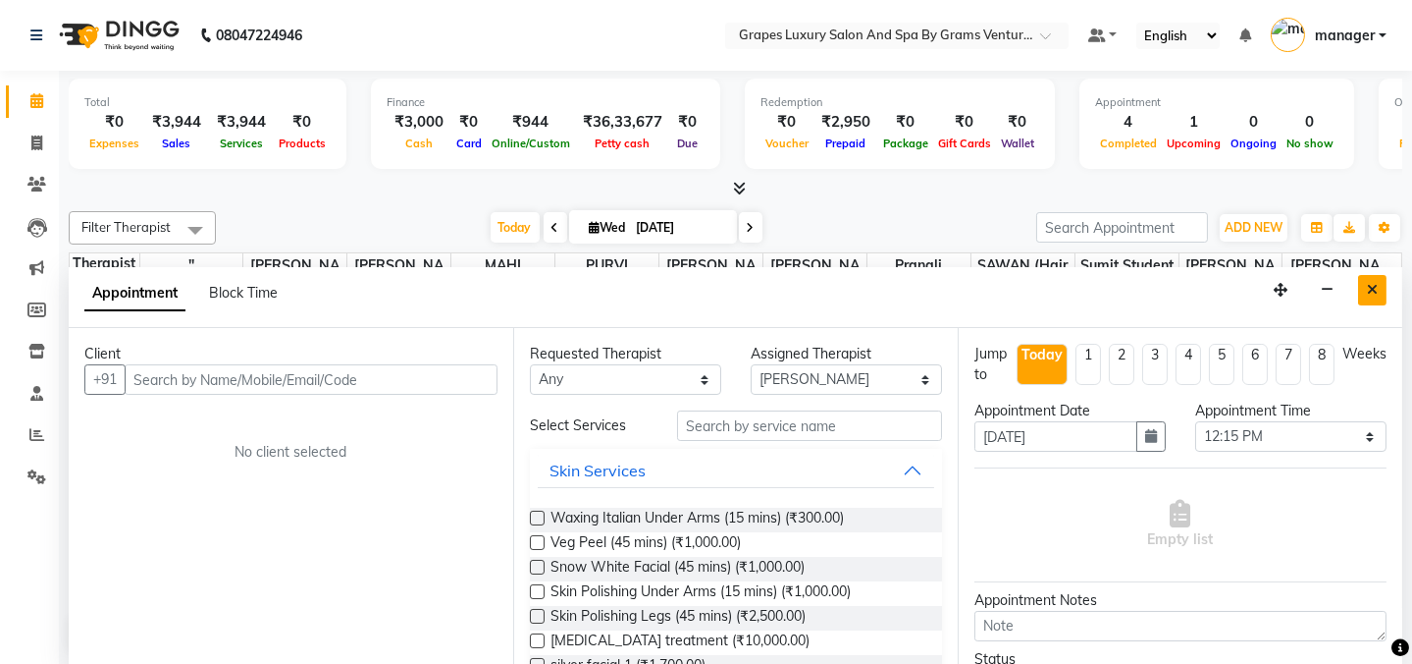
click at [1370, 287] on icon "Close" at bounding box center [1372, 290] width 11 height 14
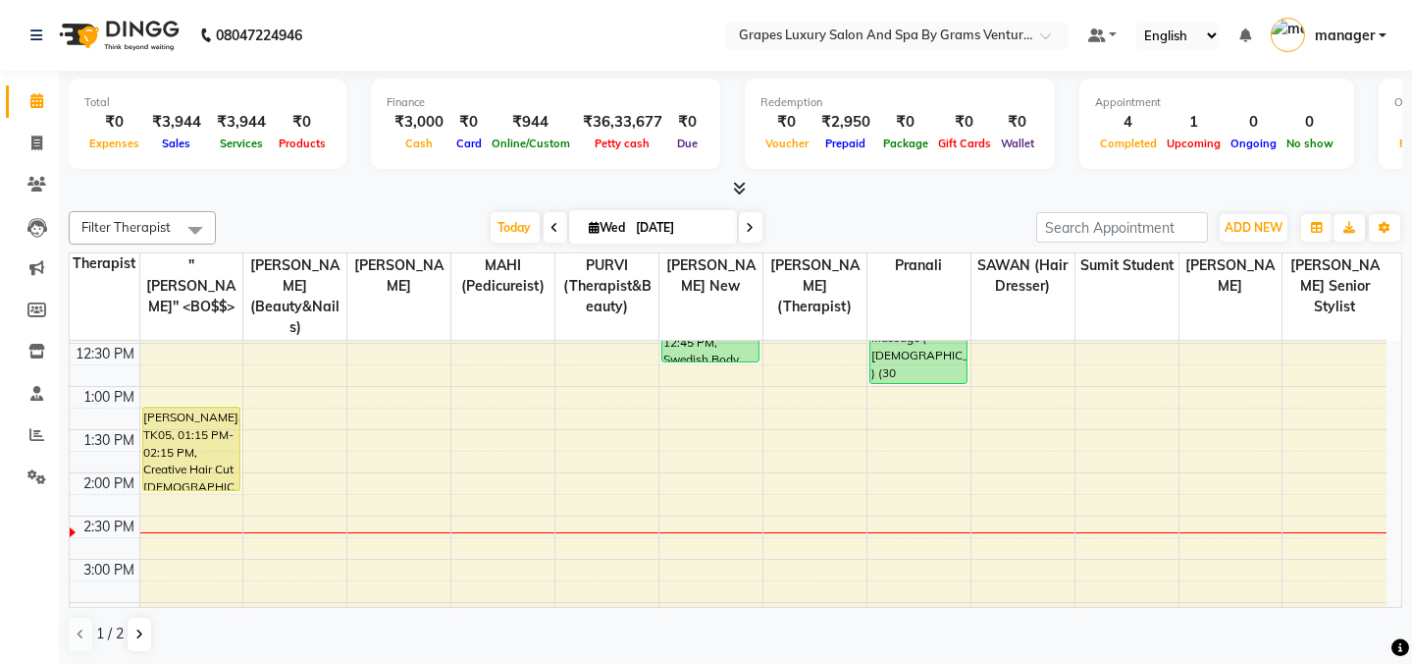
scroll to position [379, 0]
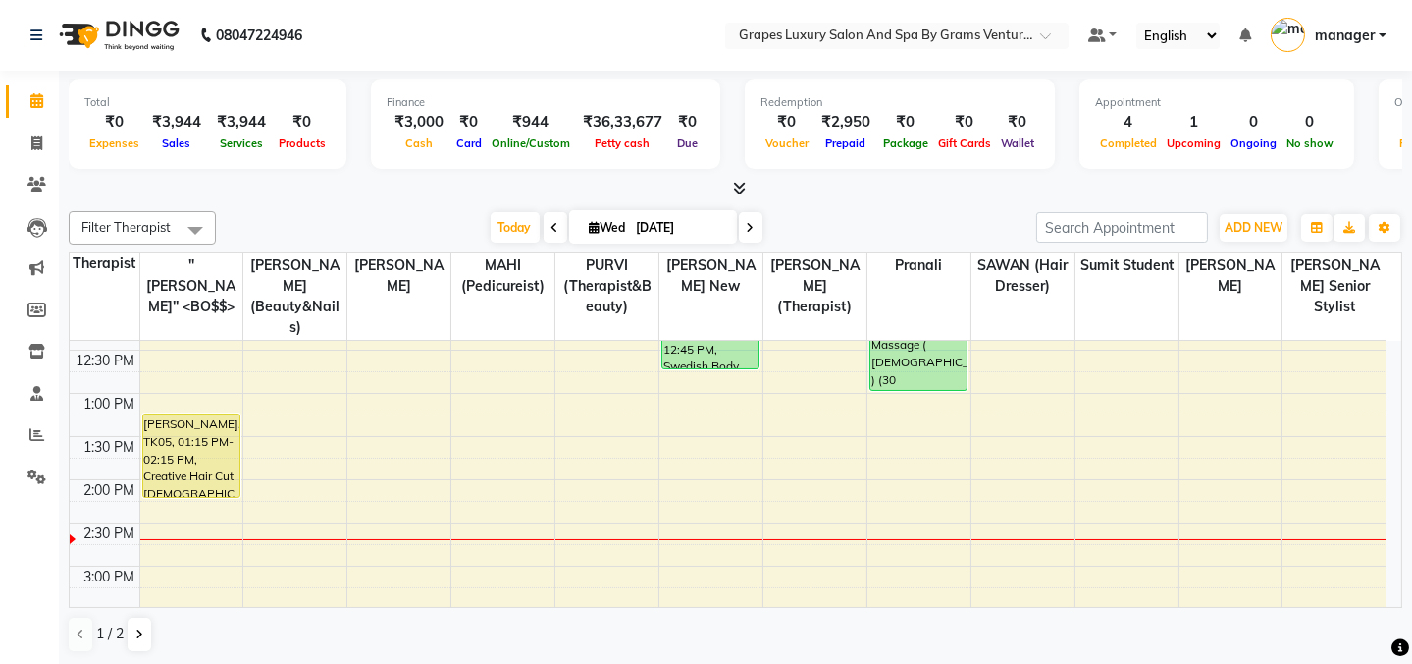
click at [411, 462] on div "8:00 AM 8:30 AM 9:00 AM 9:30 AM 10:00 AM 10:30 AM 11:00 AM 11:30 AM 12:00 PM 12…" at bounding box center [728, 523] width 1317 height 1122
select select "78335"
select select "tentative"
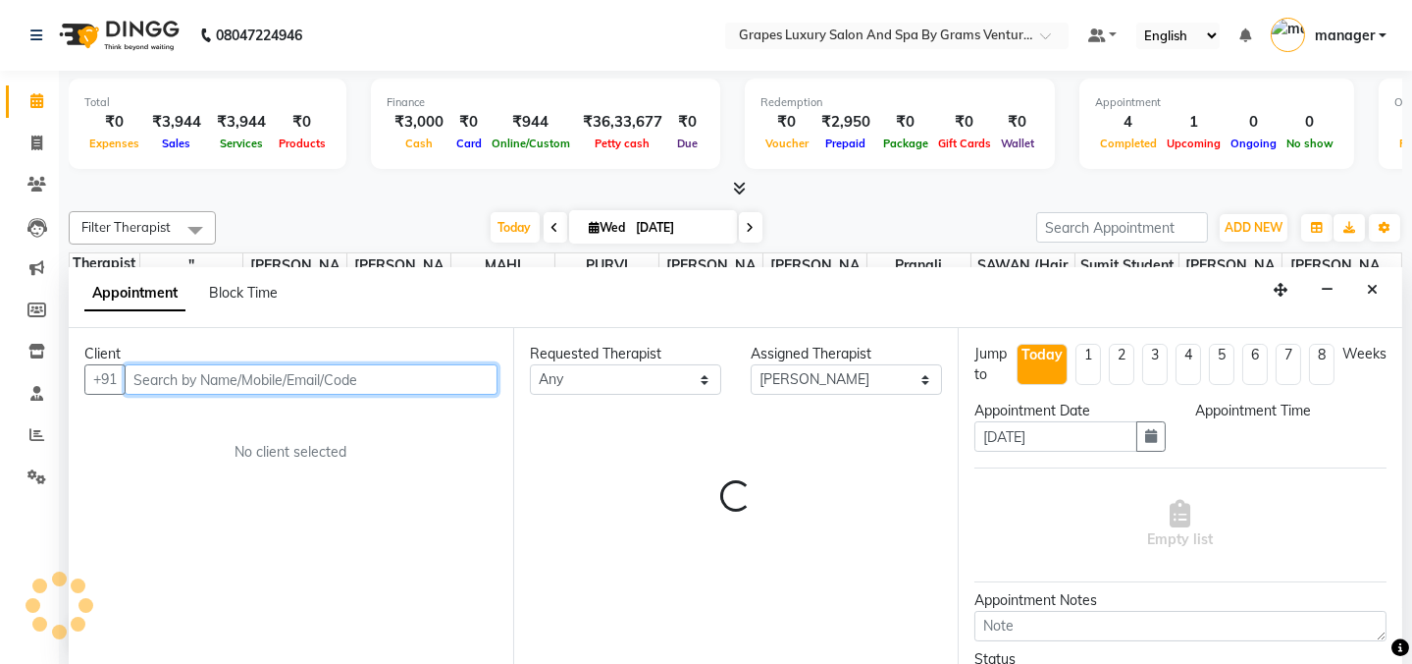
select select "840"
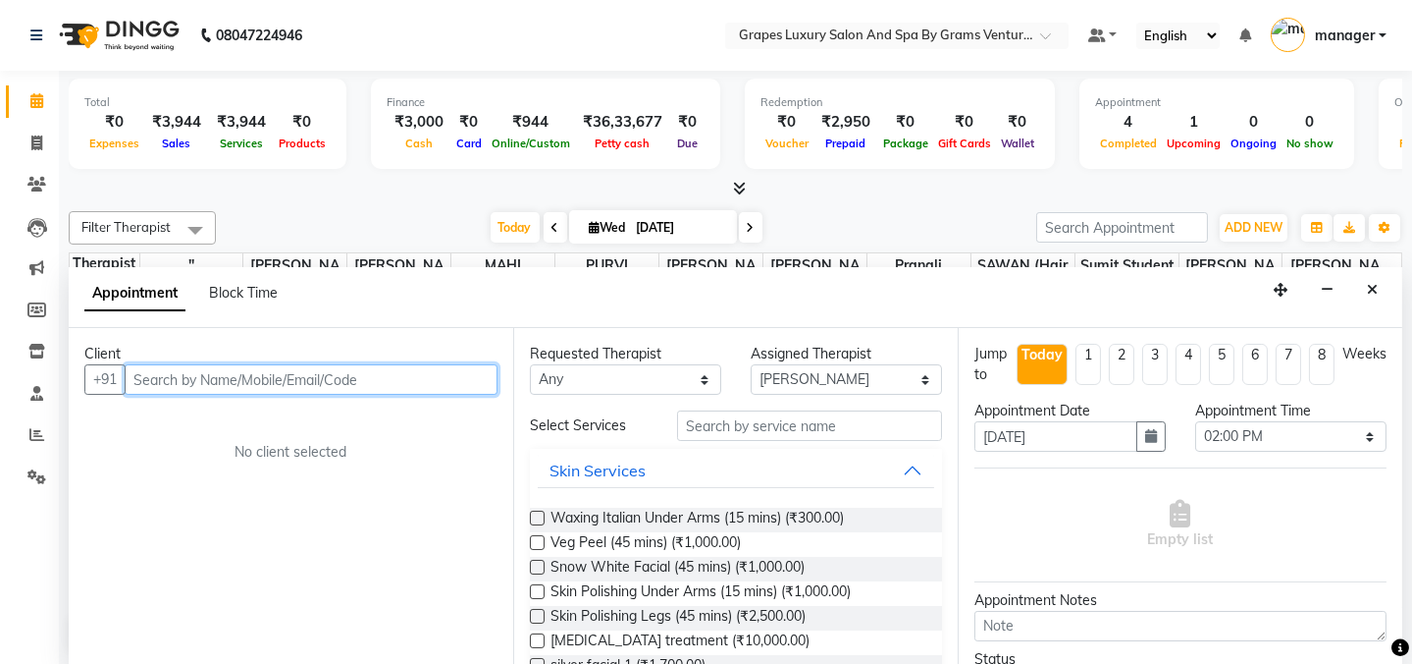
click at [196, 367] on input "text" at bounding box center [311, 379] width 373 height 30
click at [409, 371] on input "text" at bounding box center [311, 379] width 373 height 30
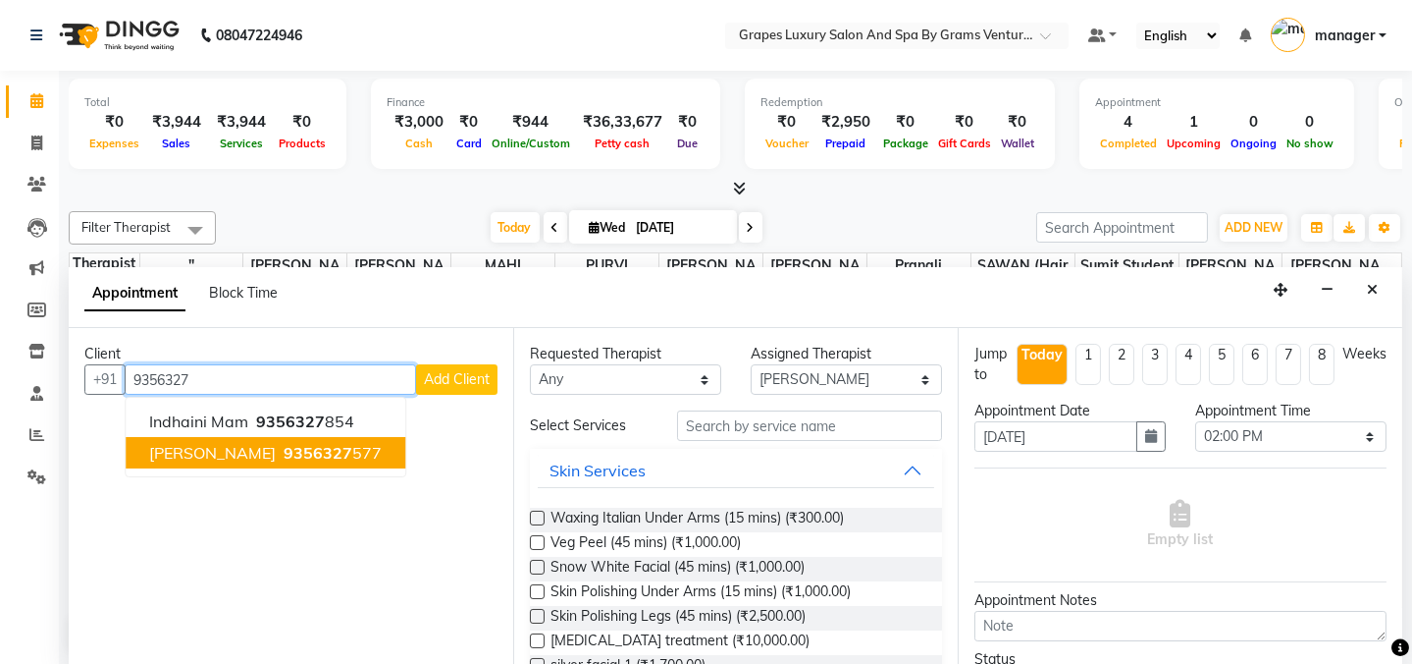
click at [312, 453] on ngb-highlight "9356327 577" at bounding box center [331, 453] width 102 height 20
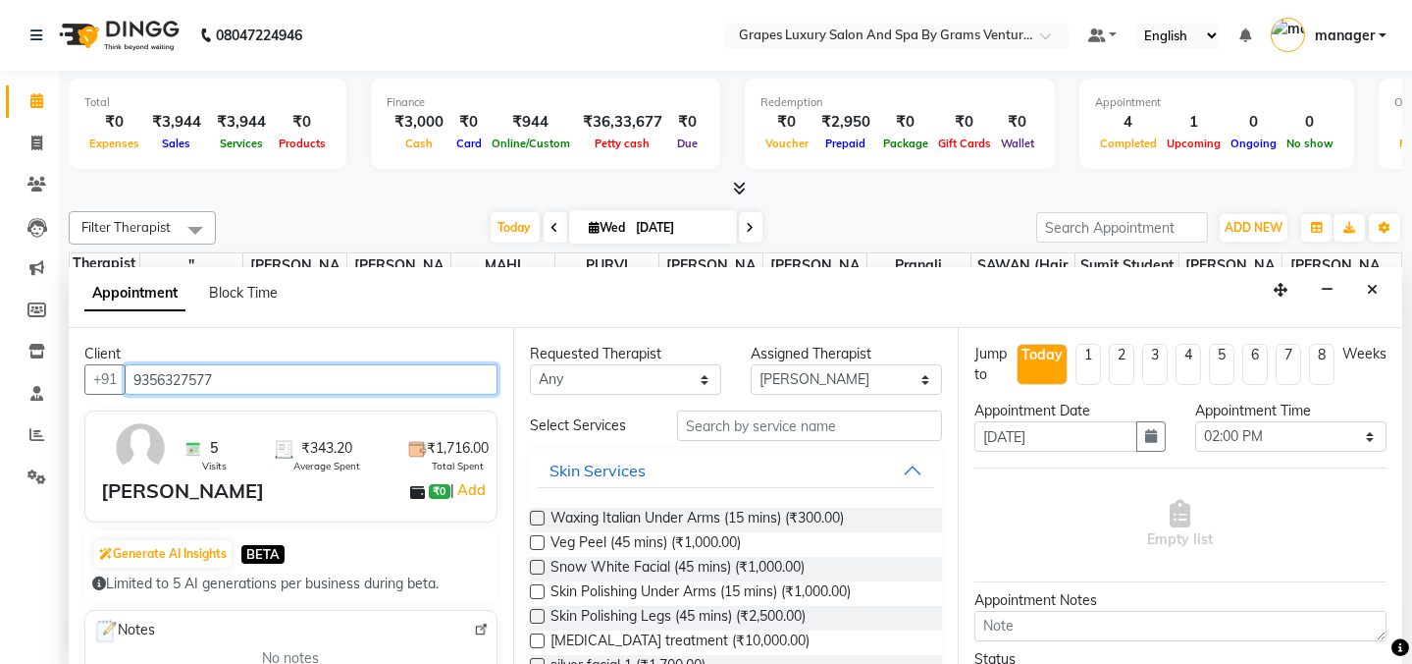
type input "9356327577"
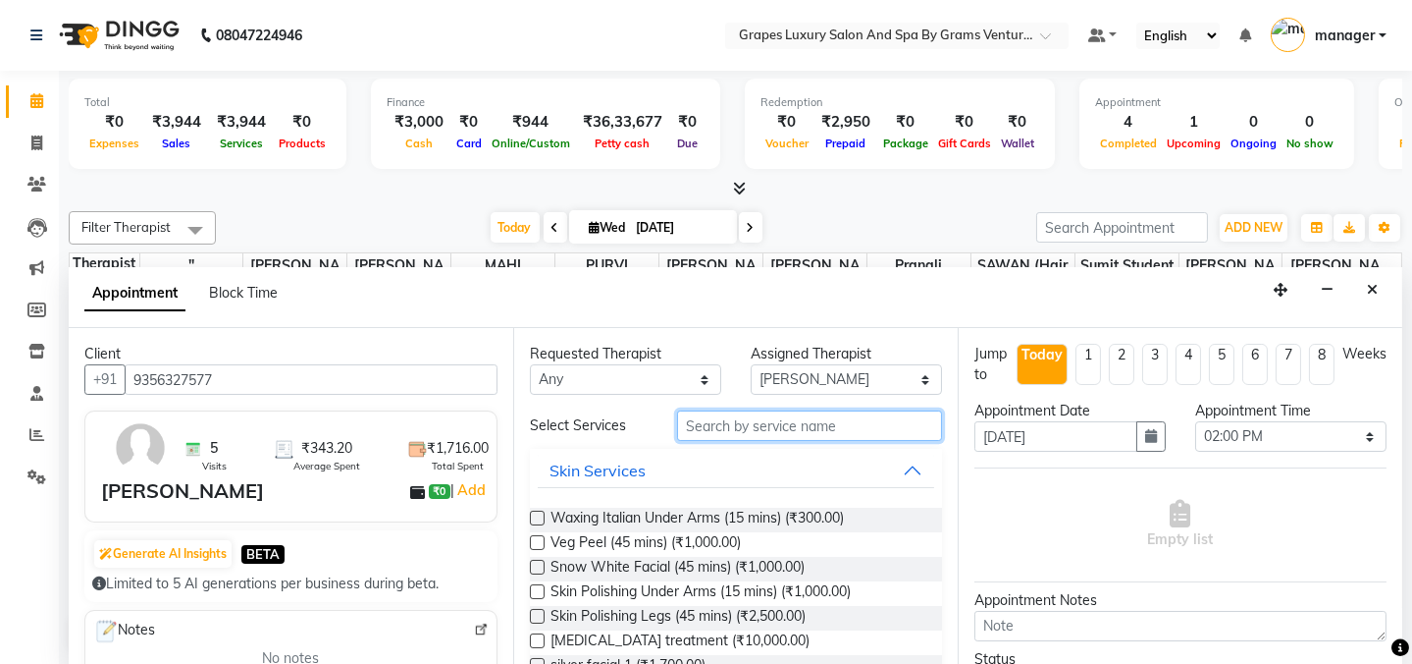
click at [827, 421] on input "text" at bounding box center [809, 425] width 265 height 30
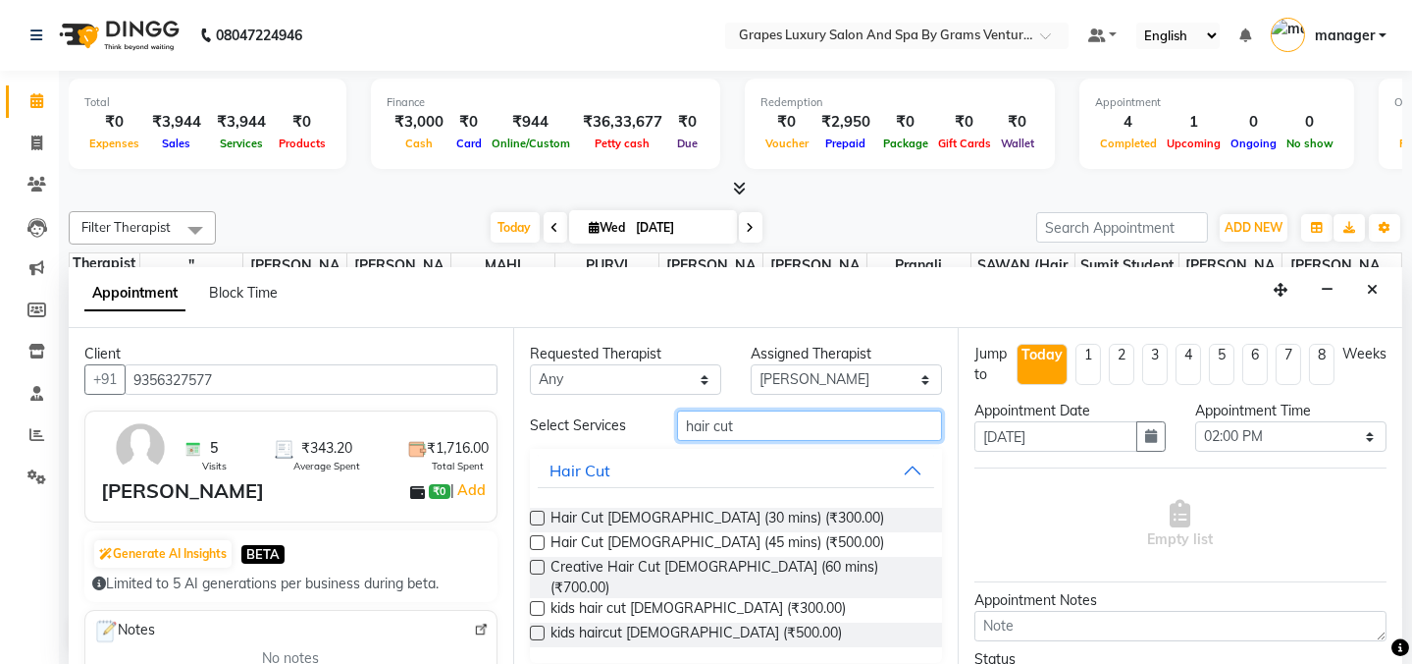
type input "hair cut"
click at [534, 520] on label at bounding box center [537, 517] width 15 height 15
click at [534, 520] on input "checkbox" at bounding box center [536, 519] width 13 height 13
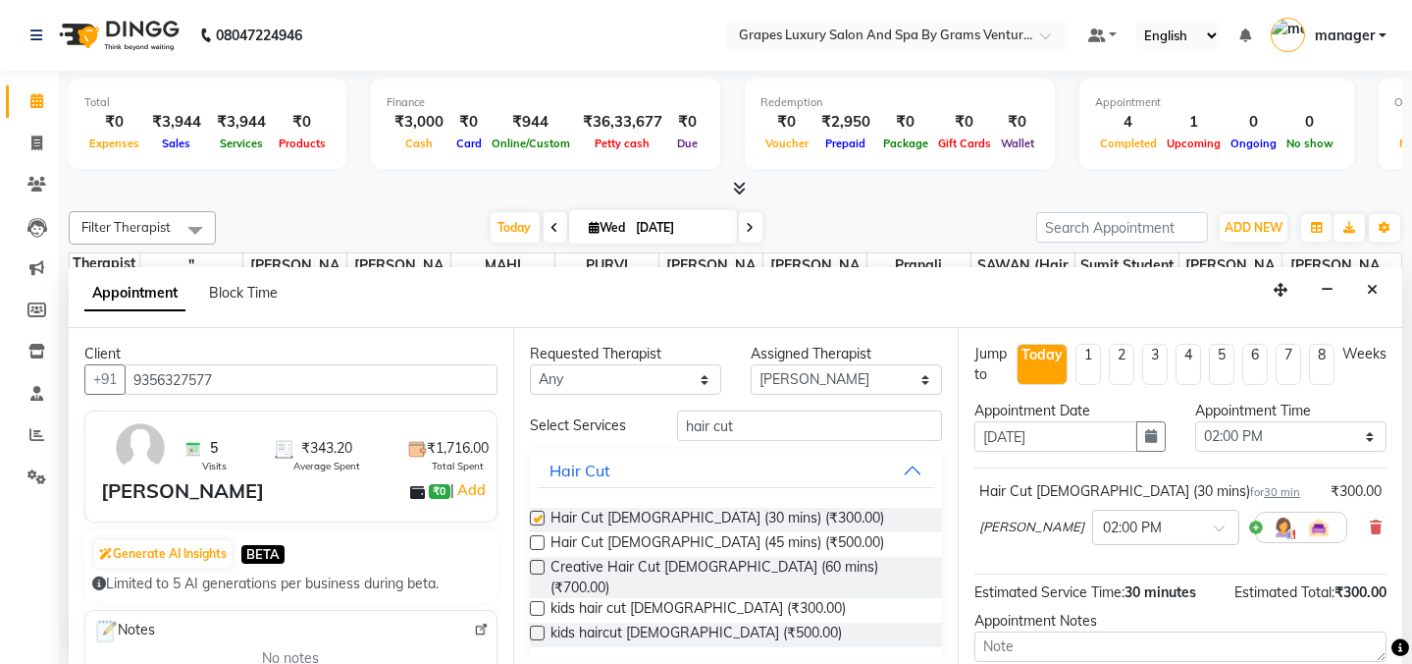
checkbox input "false"
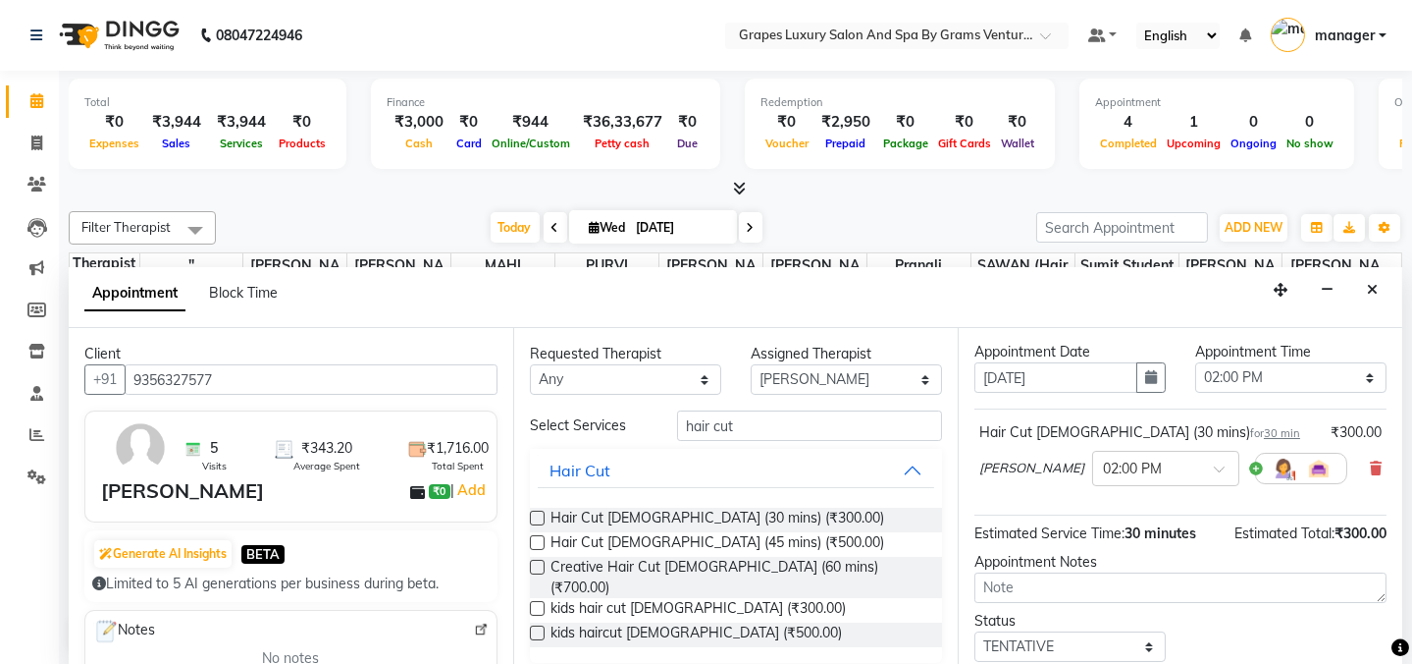
scroll to position [178, 0]
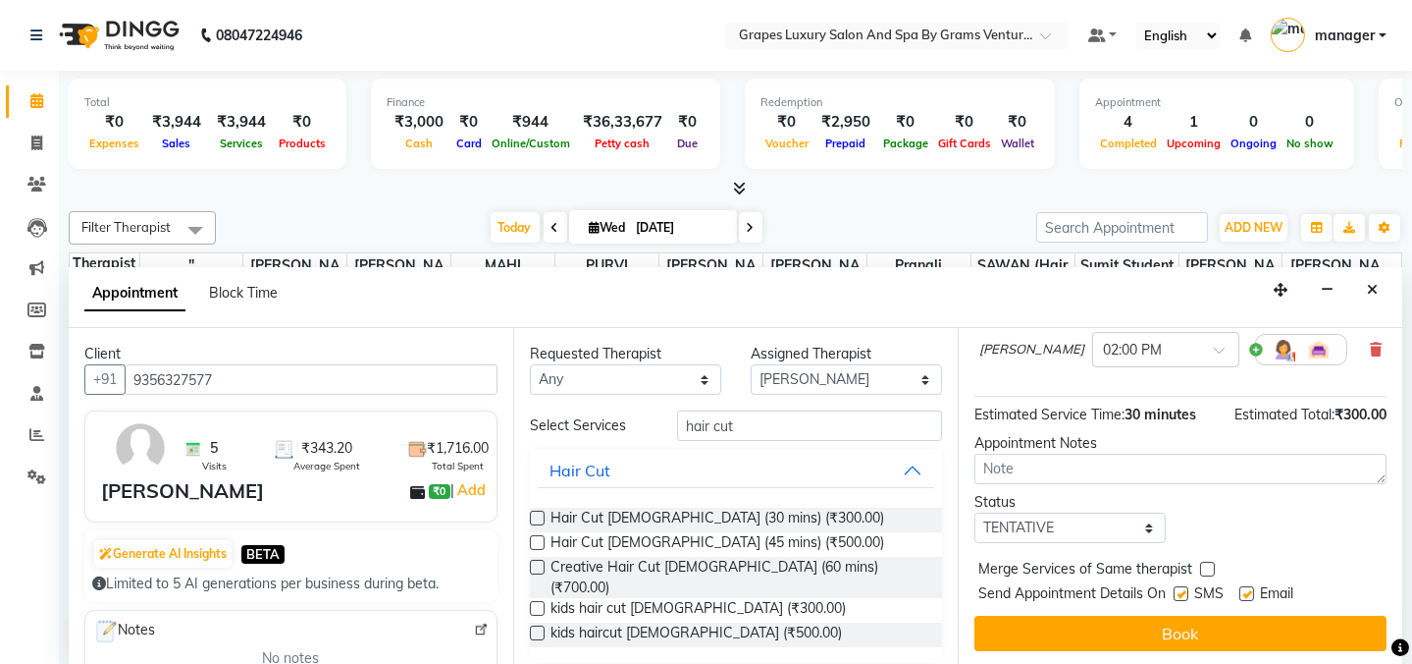
click at [1188, 589] on div "SMS" at bounding box center [1207, 595] width 66 height 25
click at [1250, 597] on label at bounding box center [1247, 593] width 15 height 15
click at [1250, 597] on input "checkbox" at bounding box center [1246, 595] width 13 height 13
checkbox input "false"
click at [1182, 590] on label at bounding box center [1181, 593] width 15 height 15
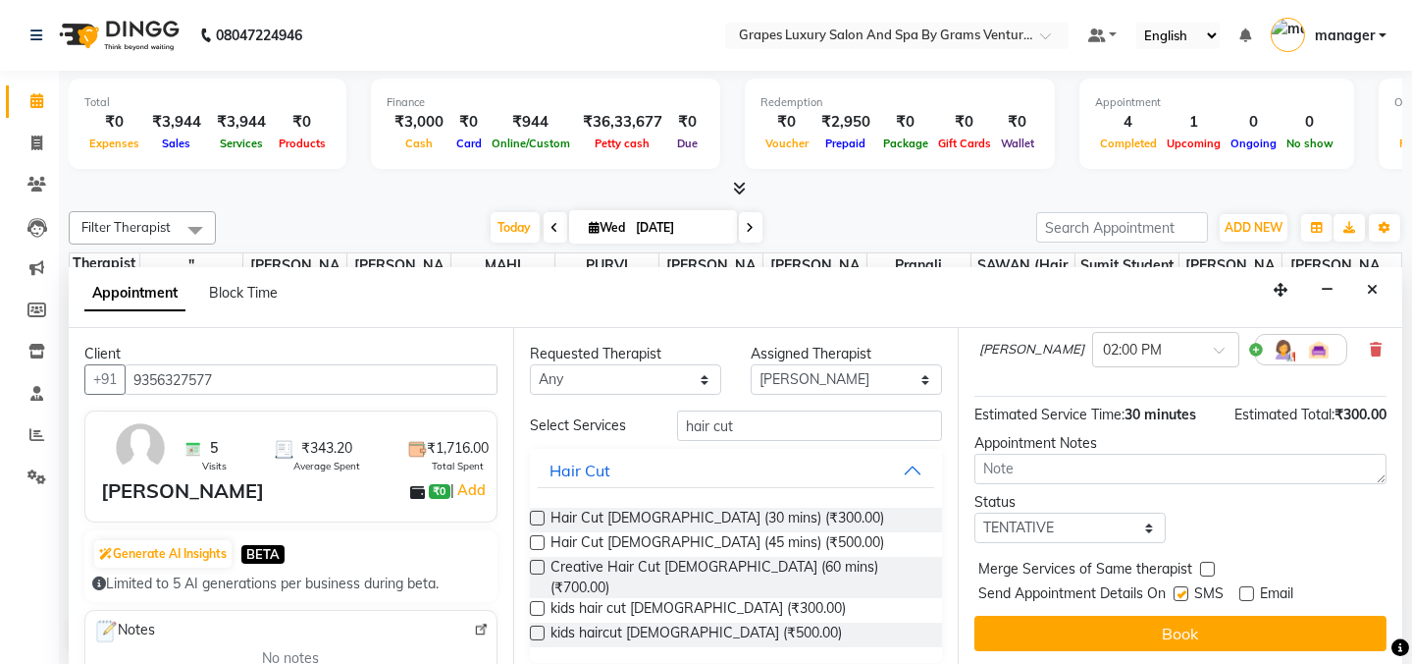
click at [1182, 590] on input "checkbox" at bounding box center [1180, 595] width 13 height 13
checkbox input "false"
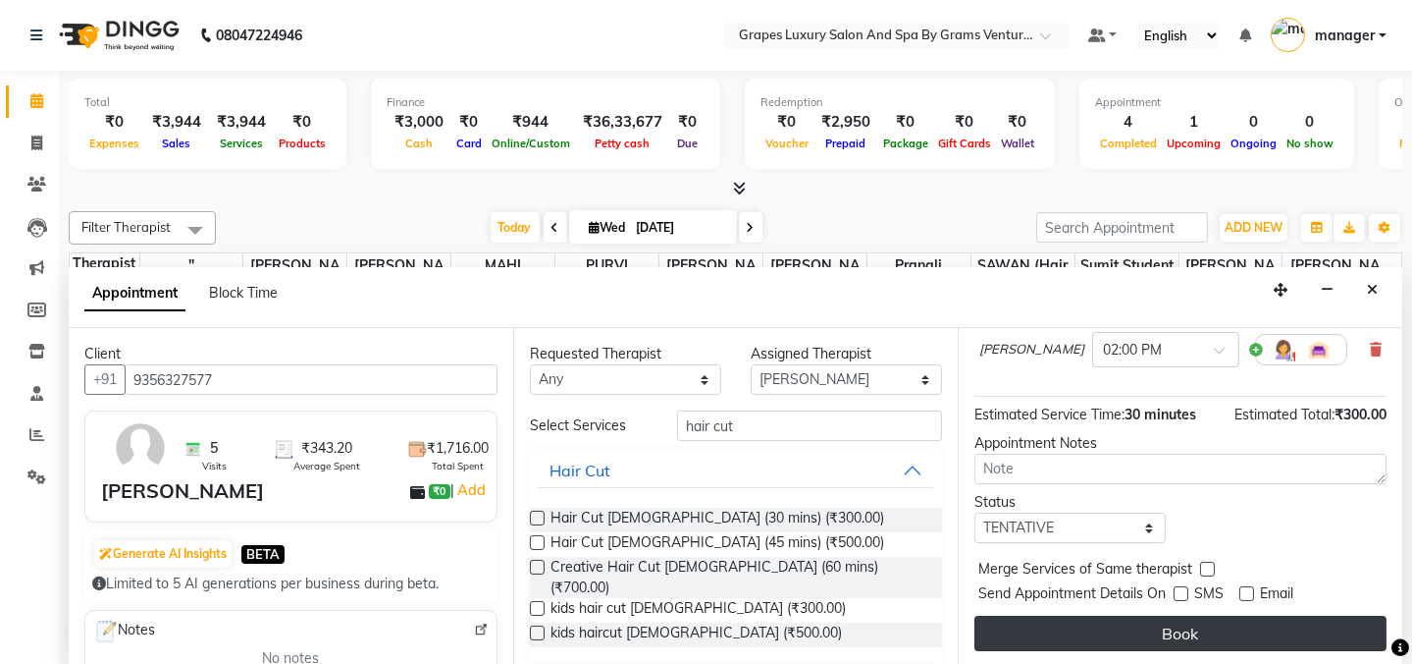
click at [1187, 625] on button "Book" at bounding box center [1181, 632] width 412 height 35
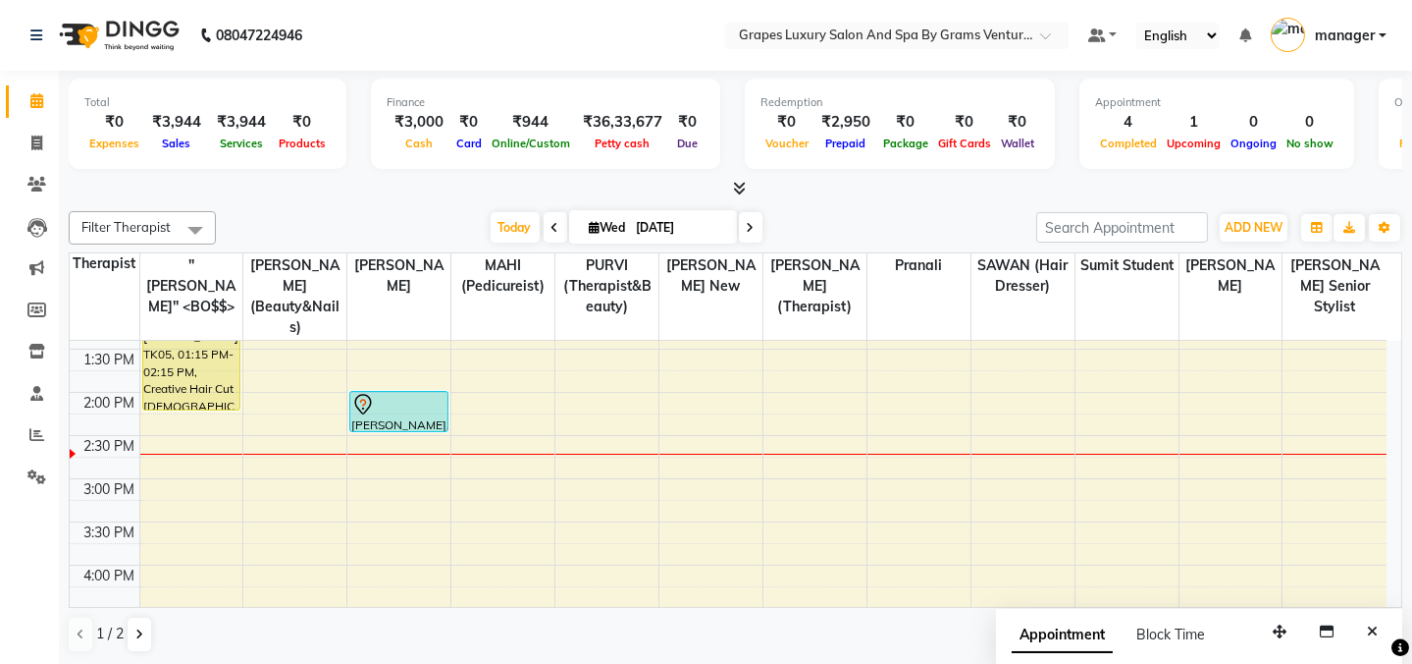
scroll to position [468, 0]
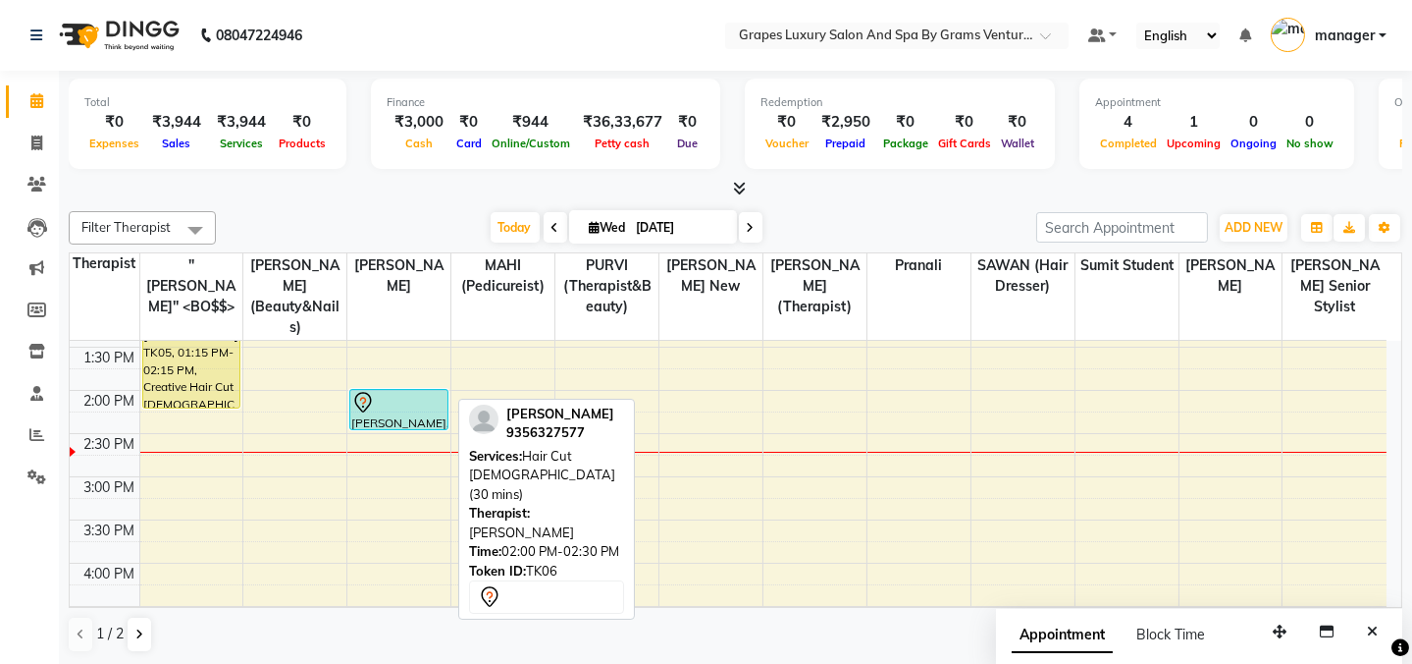
click at [429, 394] on div "[PERSON_NAME], TK06, 02:00 PM-02:30 PM, Hair Cut [DEMOGRAPHIC_DATA] (30 mins)" at bounding box center [398, 409] width 96 height 39
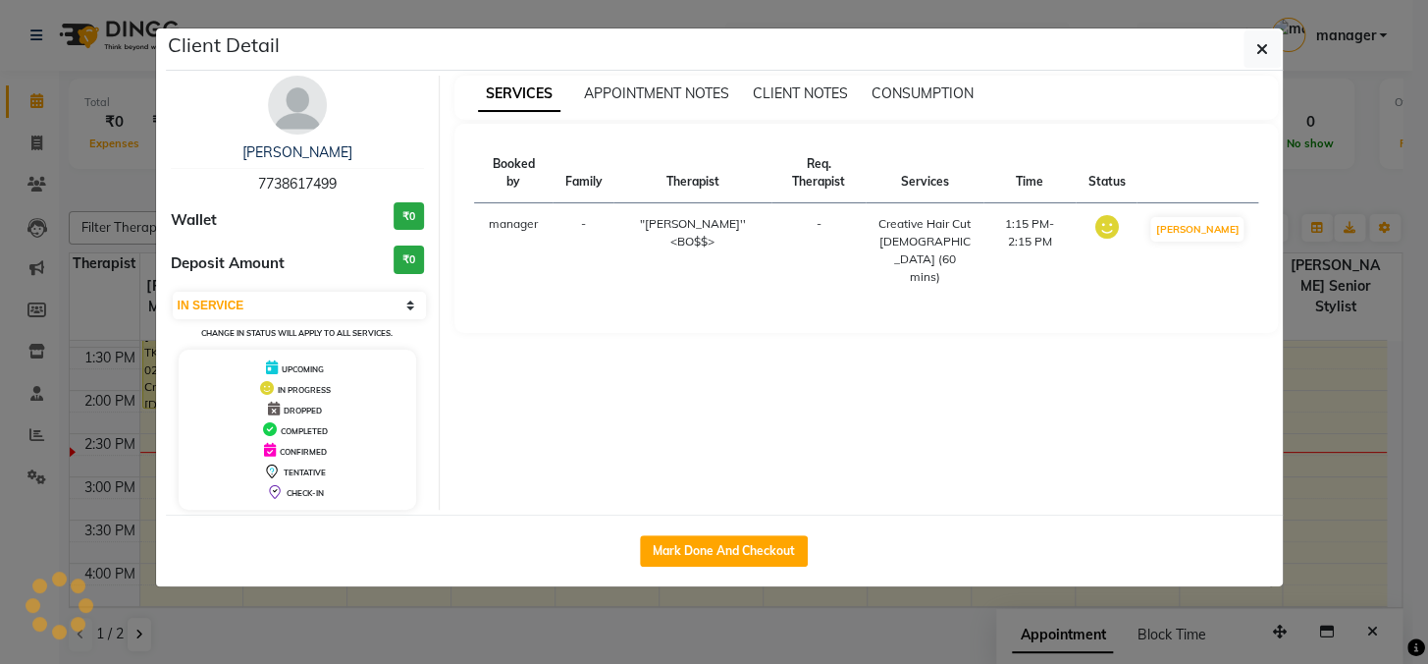
select select "7"
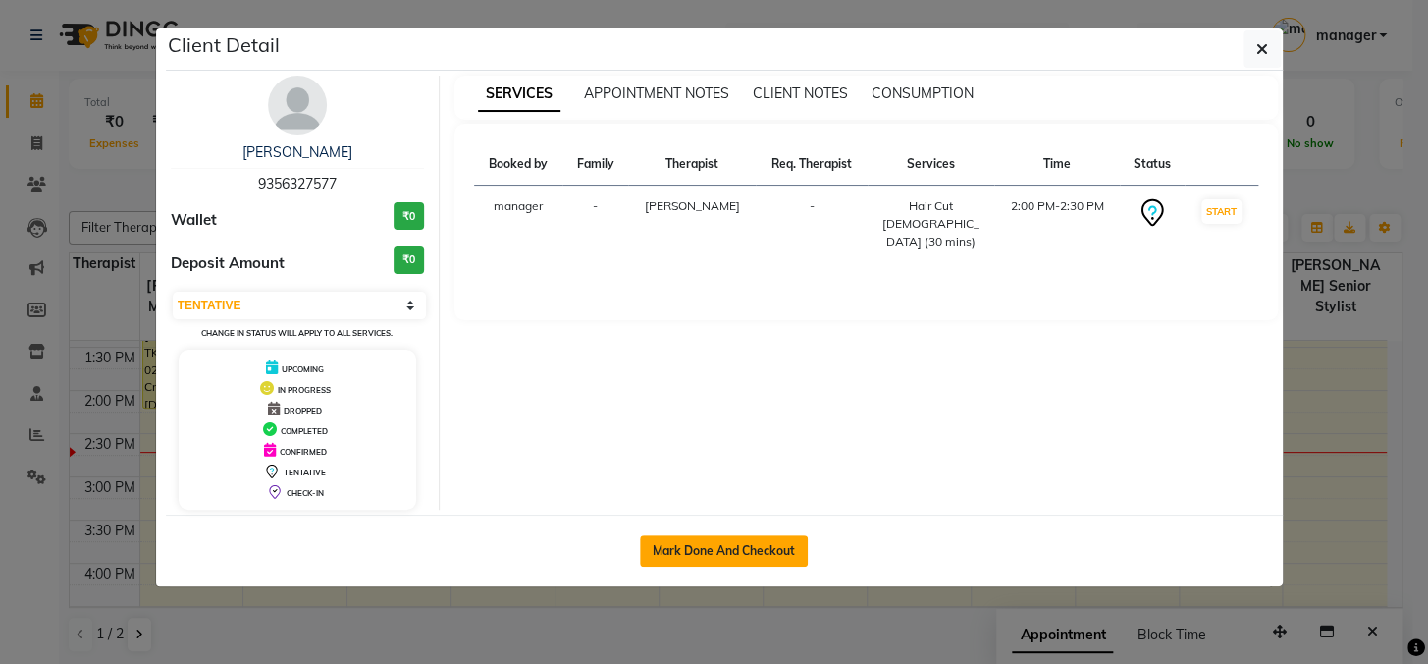
click at [709, 540] on button "Mark Done And Checkout" at bounding box center [724, 550] width 168 height 31
select select "service"
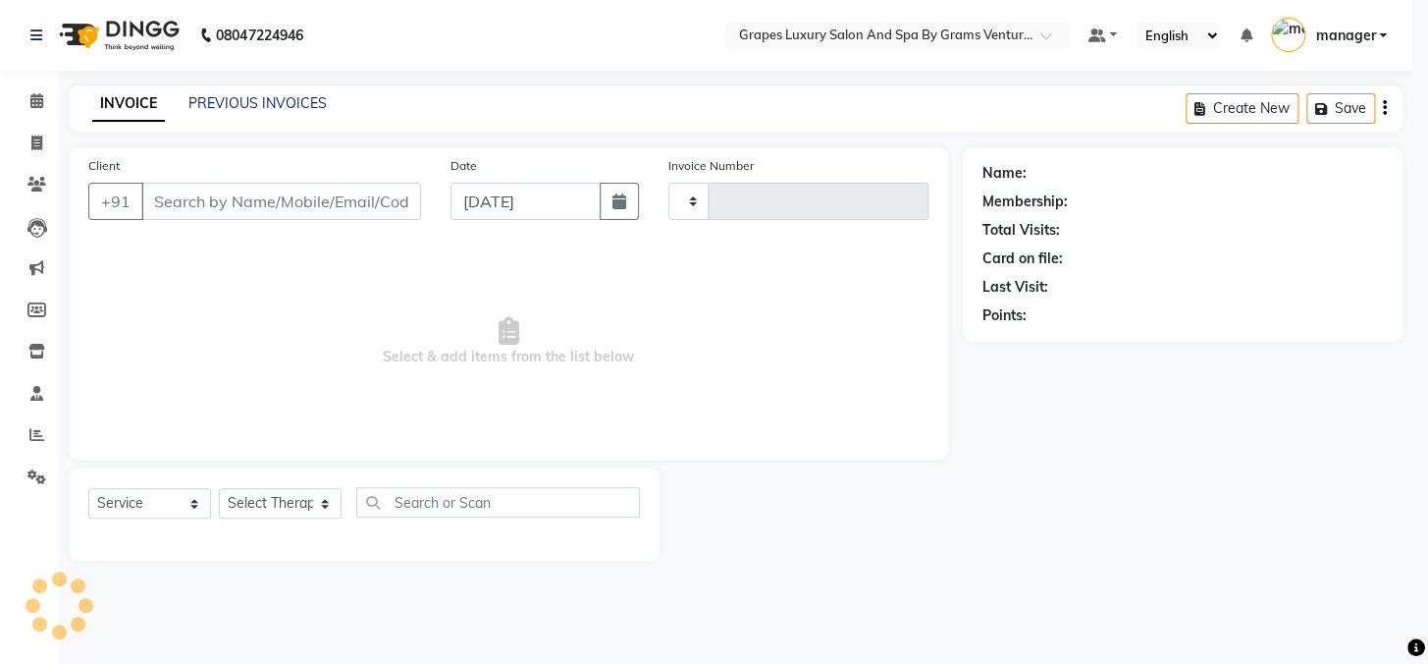
type input "2387"
select select "3585"
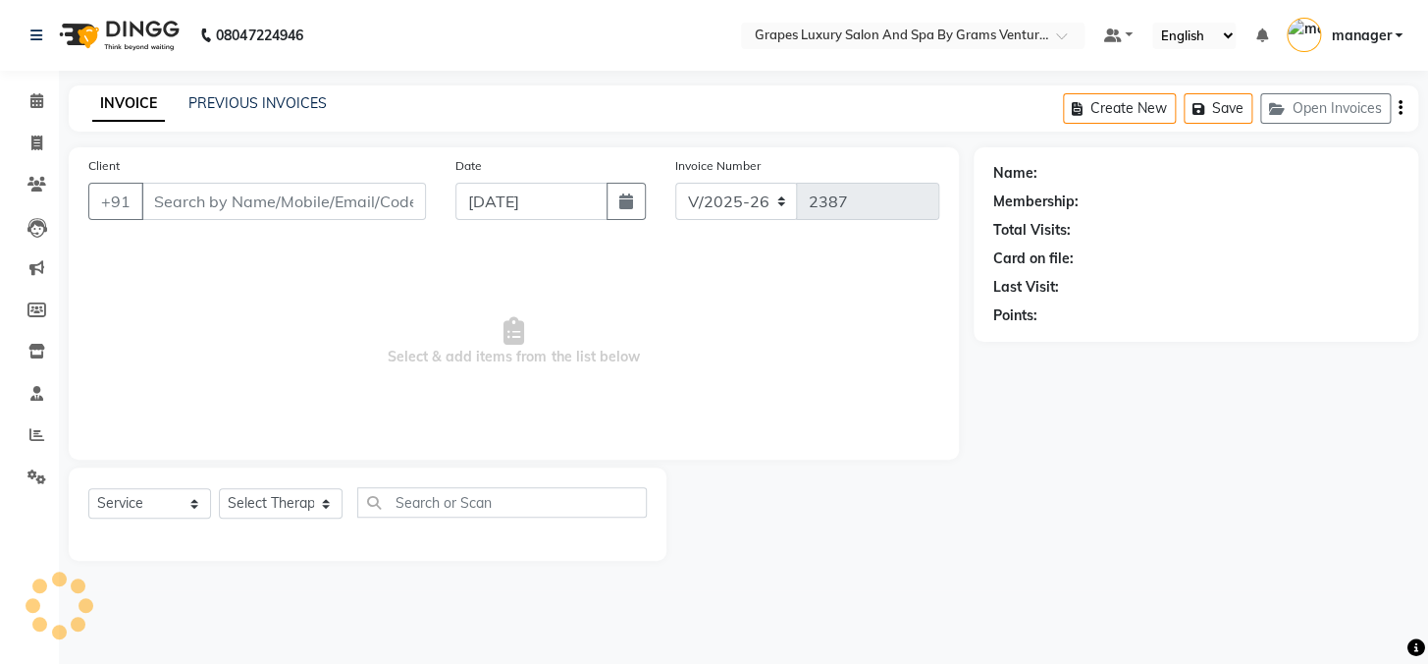
type input "9356327577"
select select "78335"
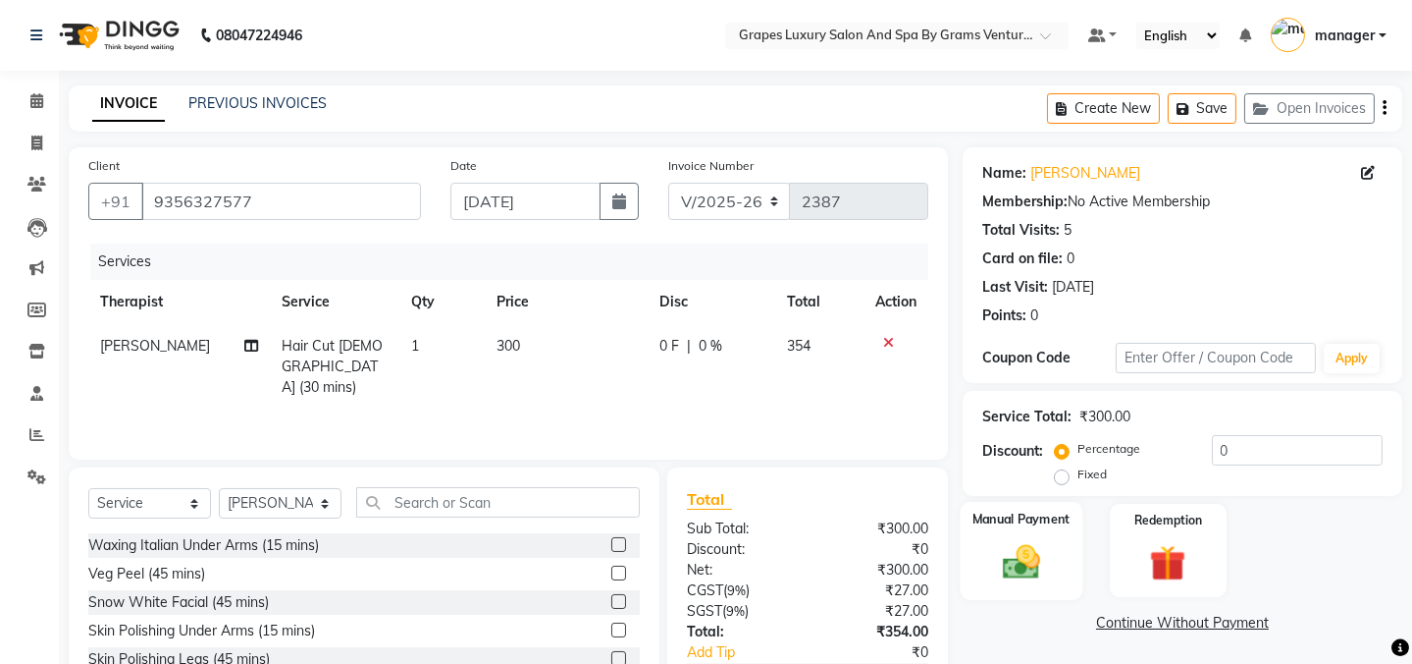
click at [1071, 502] on div "Manual Payment" at bounding box center [1022, 550] width 122 height 97
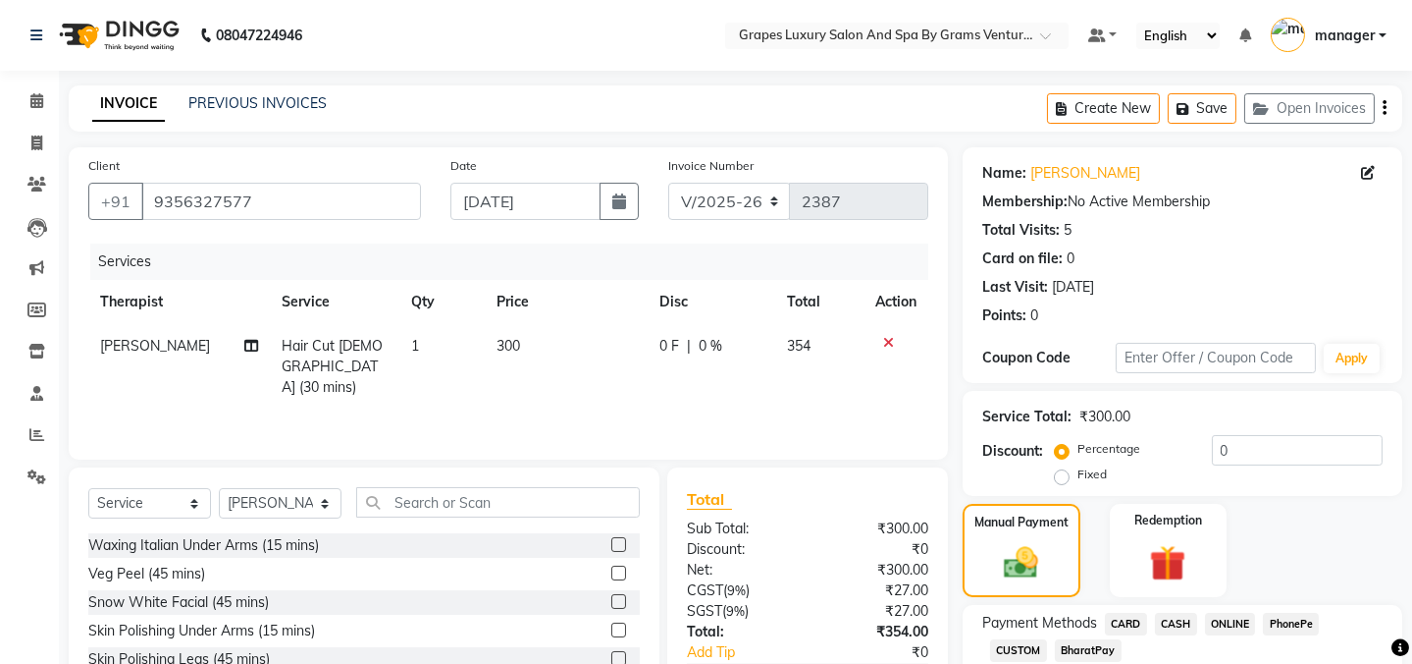
scroll to position [123, 0]
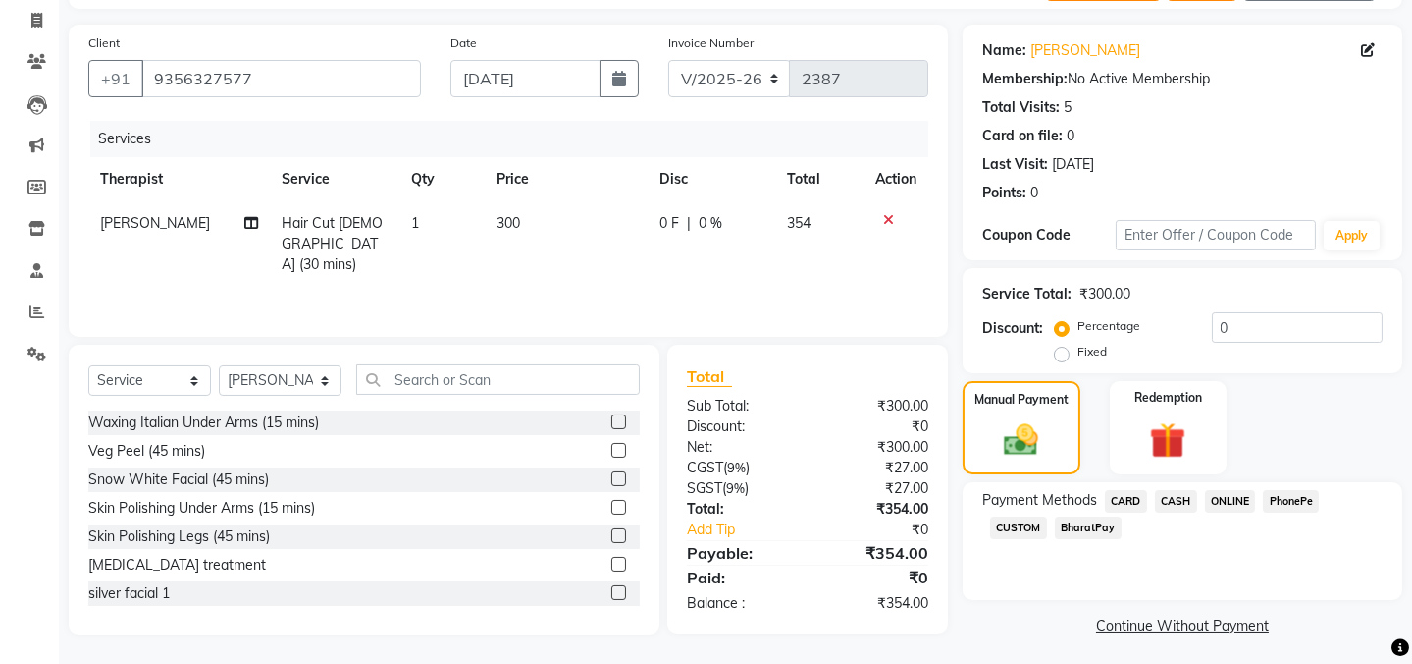
click at [1230, 500] on span "ONLINE" at bounding box center [1230, 501] width 51 height 23
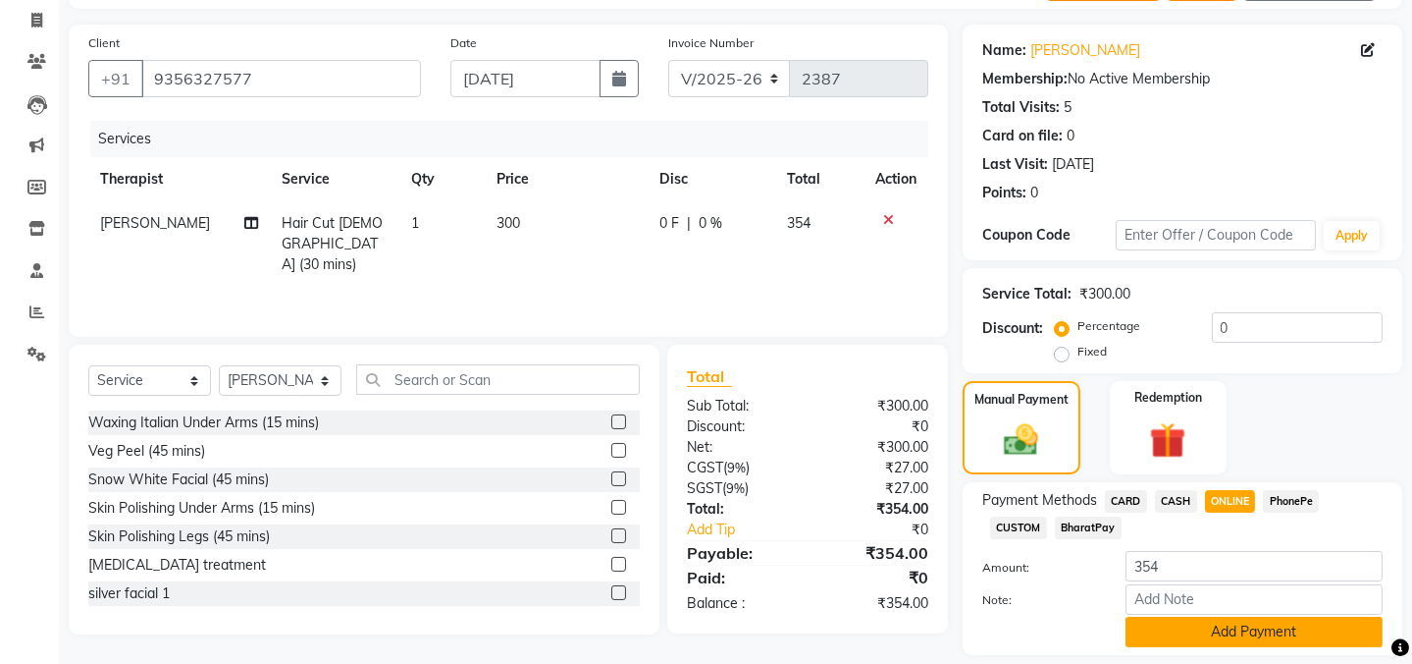
click at [1168, 628] on button "Add Payment" at bounding box center [1254, 631] width 257 height 30
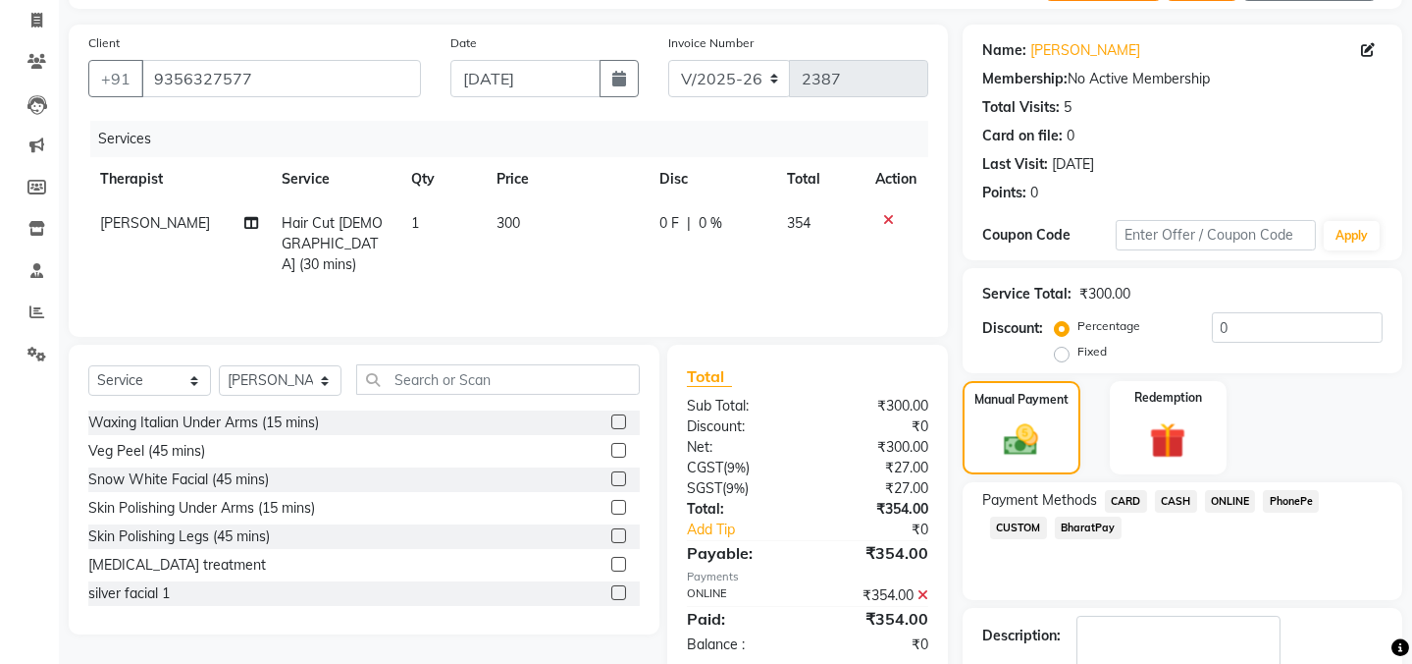
checkbox input "false"
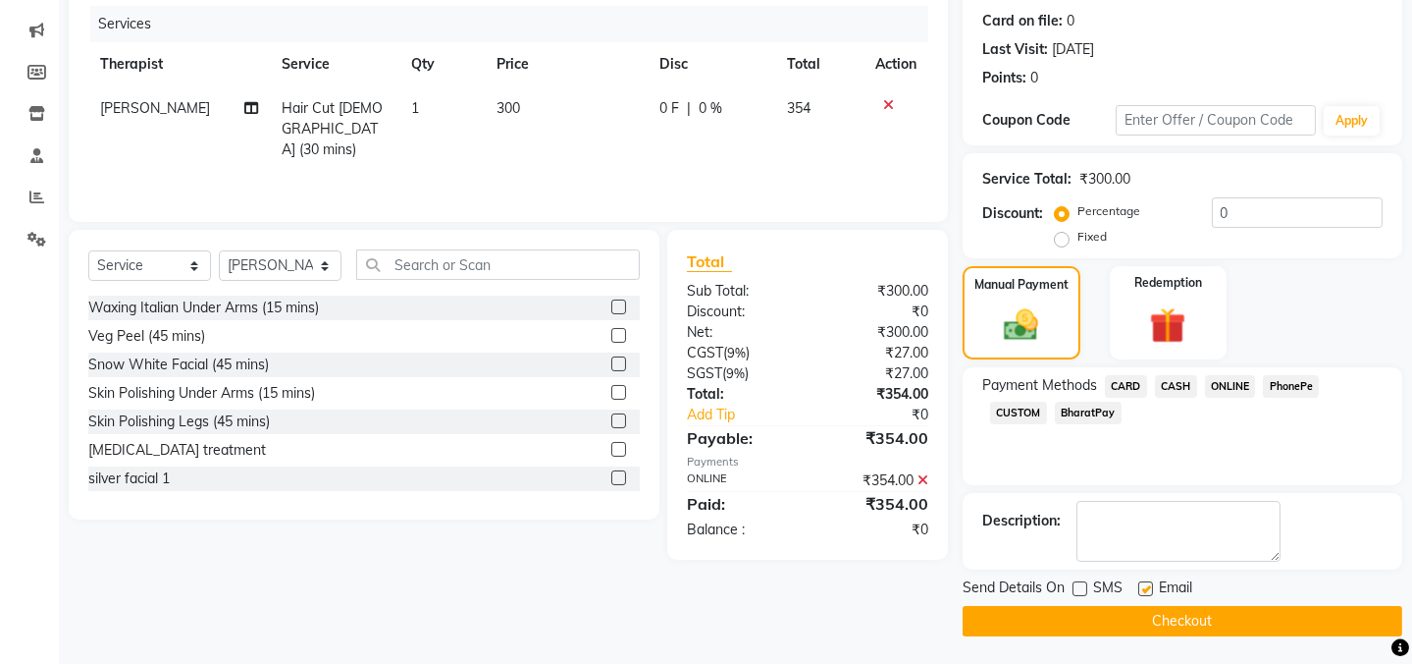
click at [1149, 586] on label at bounding box center [1146, 588] width 15 height 15
click at [1149, 586] on input "checkbox" at bounding box center [1145, 589] width 13 height 13
checkbox input "false"
click at [1150, 624] on button "Checkout" at bounding box center [1183, 621] width 440 height 30
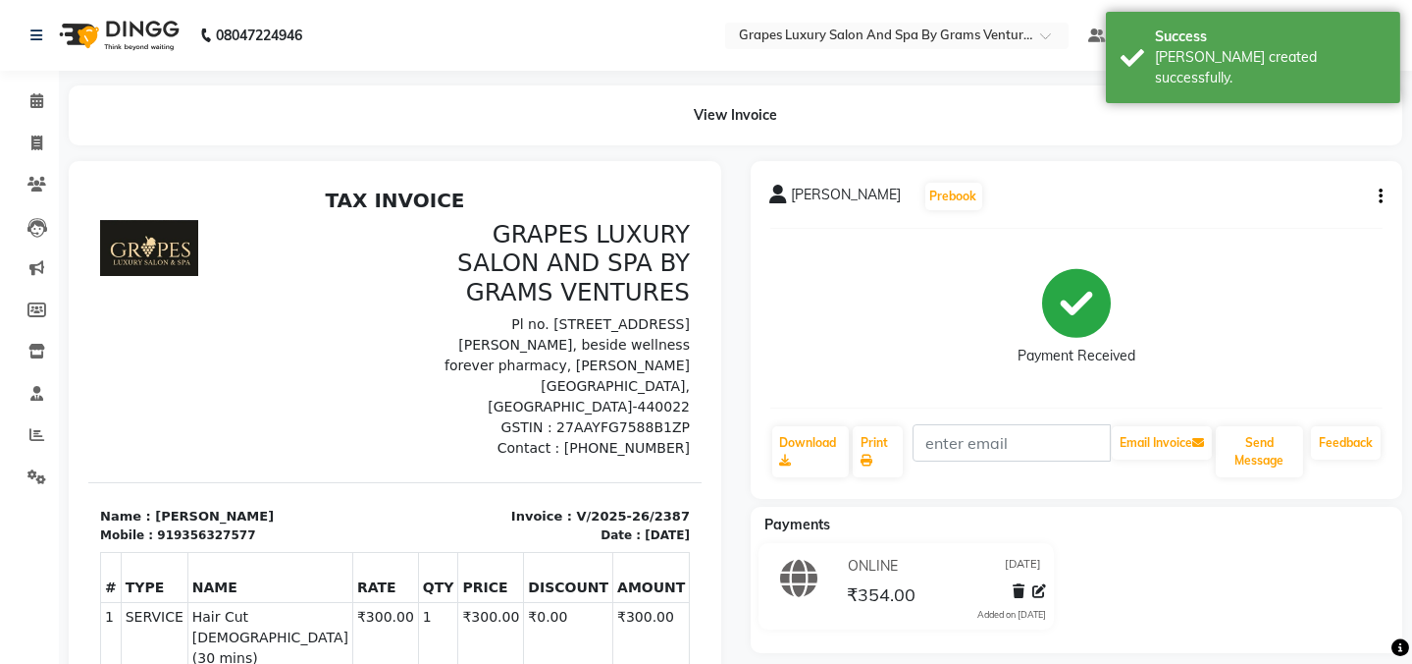
click at [597, 105] on div "View Invoice" at bounding box center [736, 115] width 1334 height 60
click at [38, 102] on icon at bounding box center [36, 100] width 13 height 15
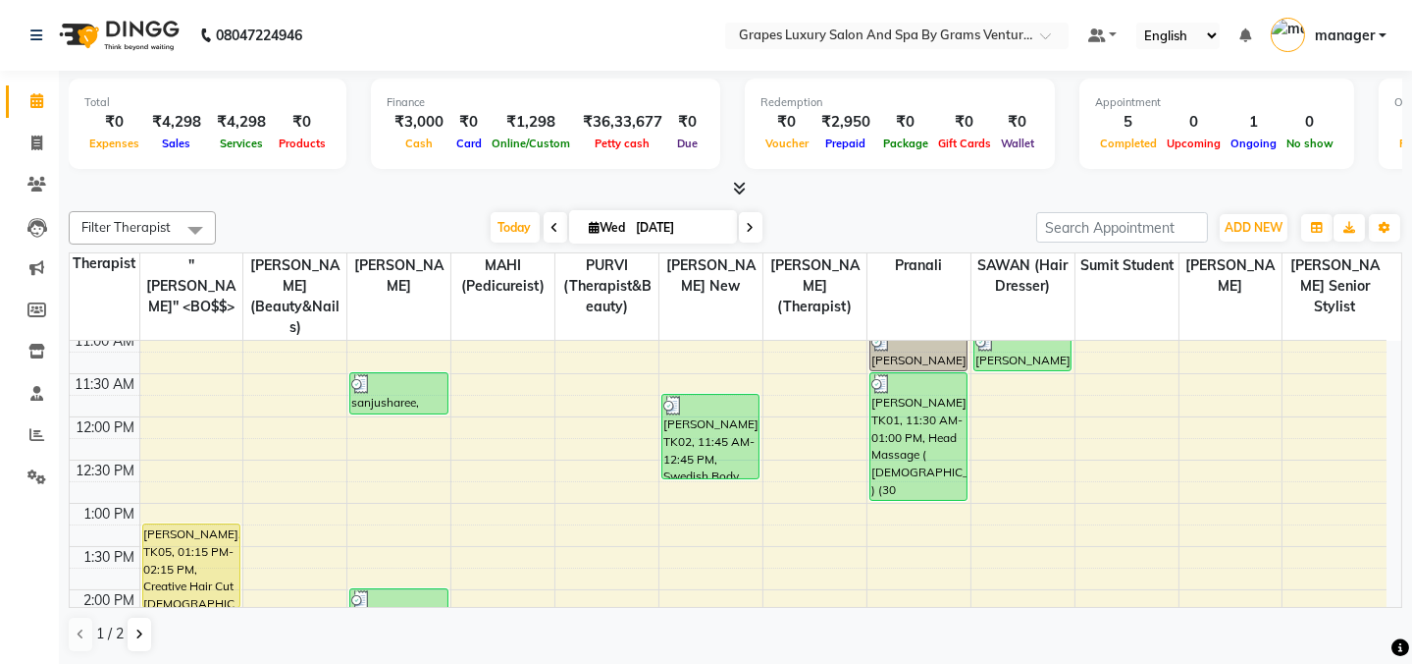
scroll to position [281, 0]
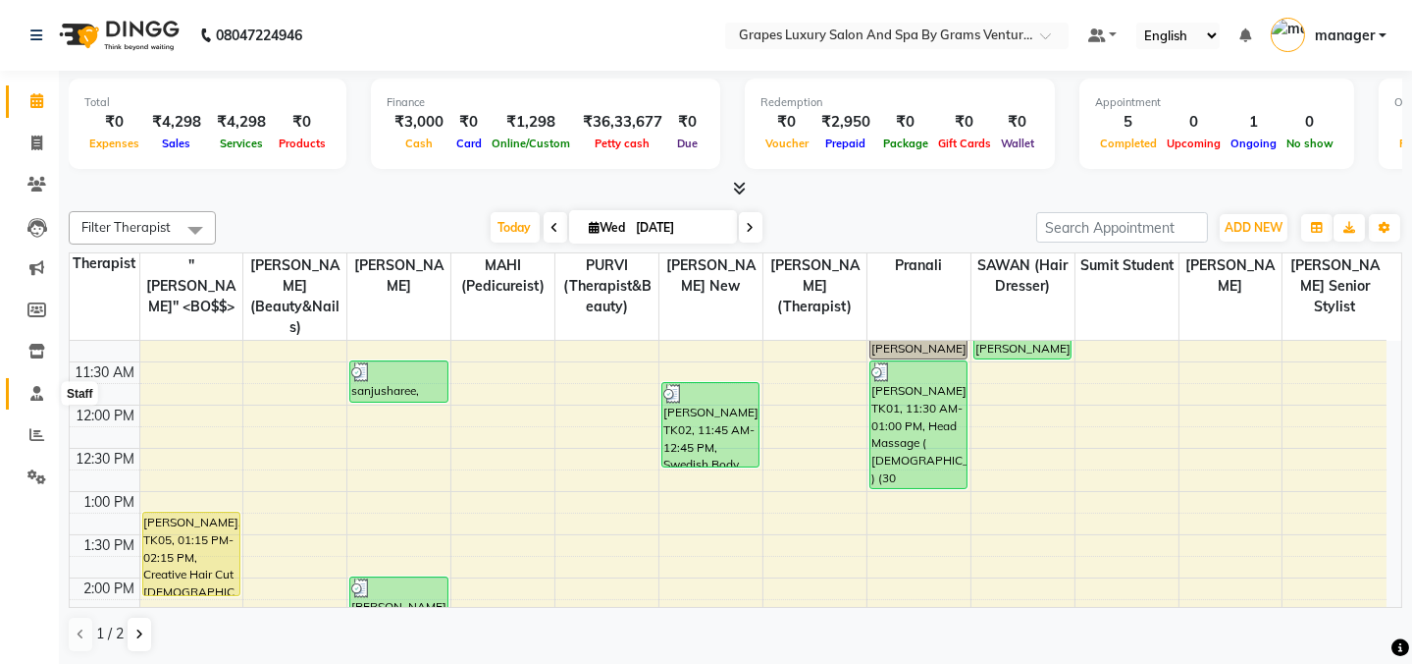
click at [46, 389] on span at bounding box center [37, 394] width 34 height 23
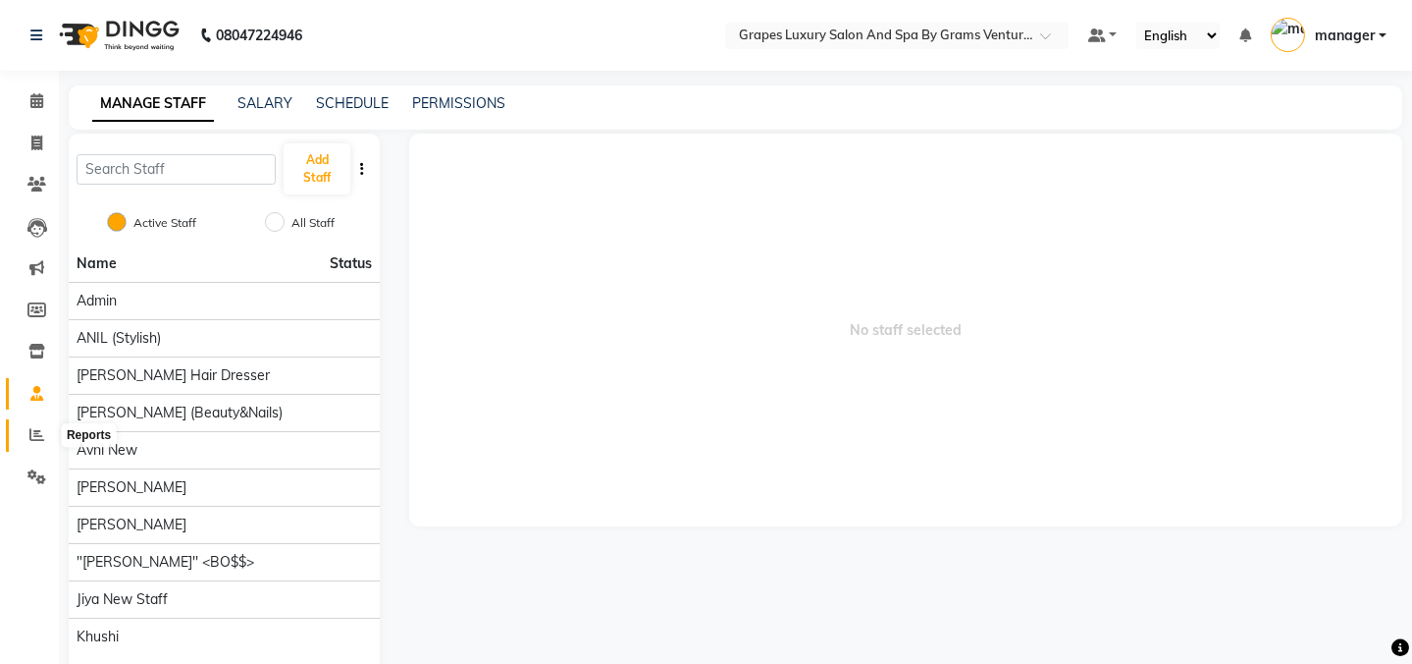
click at [32, 431] on icon at bounding box center [36, 434] width 15 height 15
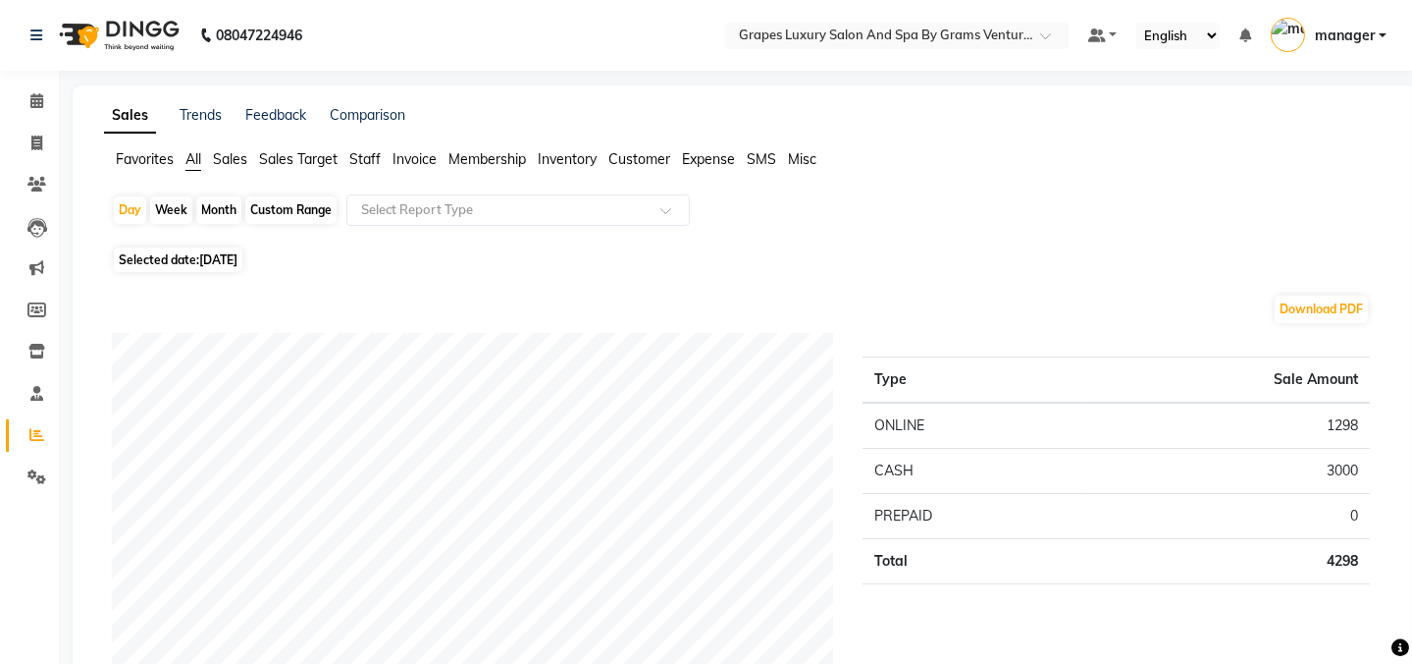
click at [215, 204] on div "Month" at bounding box center [218, 209] width 45 height 27
select select "9"
select select "2025"
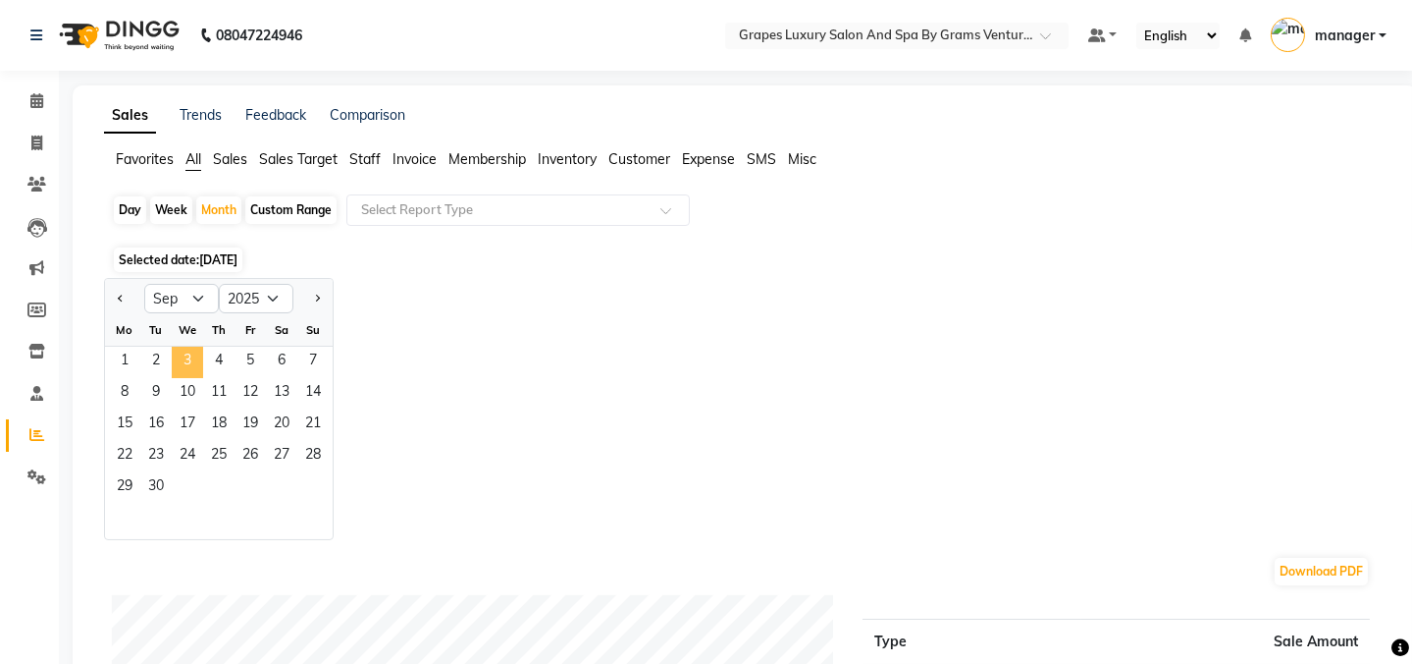
click at [198, 360] on span "3" at bounding box center [187, 361] width 31 height 31
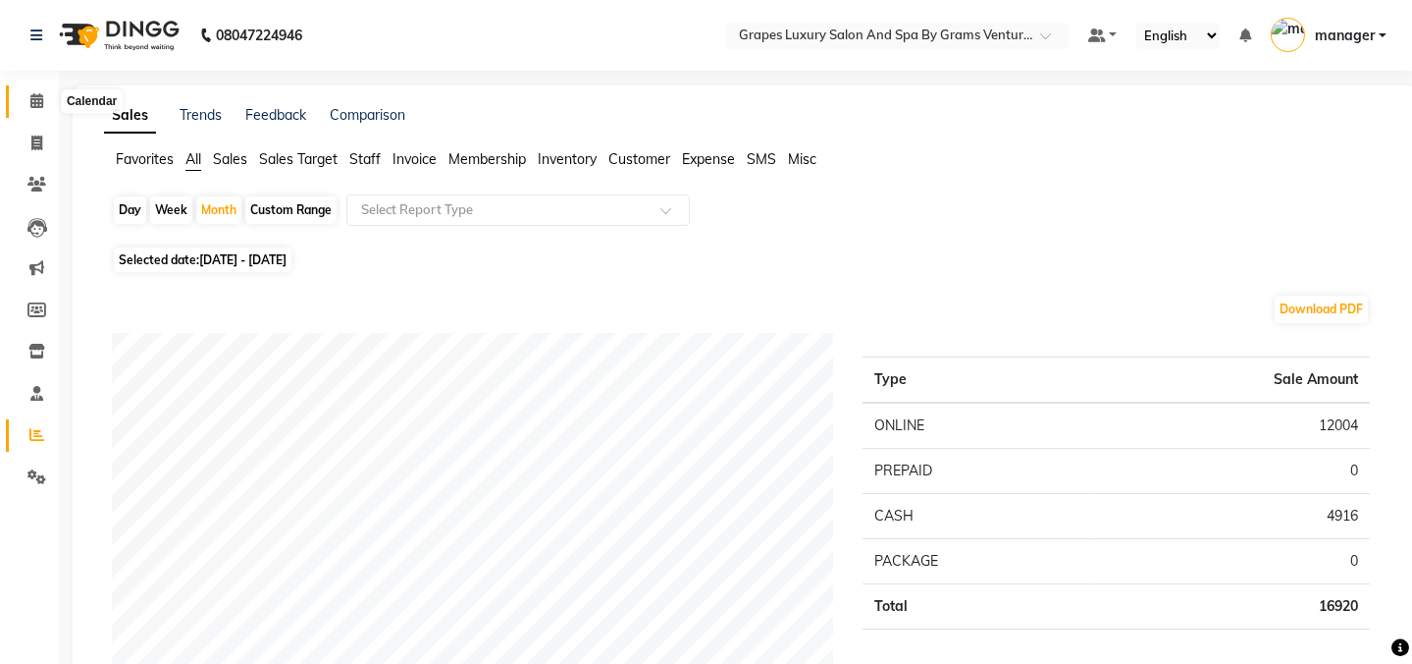
click at [38, 100] on icon at bounding box center [36, 100] width 13 height 15
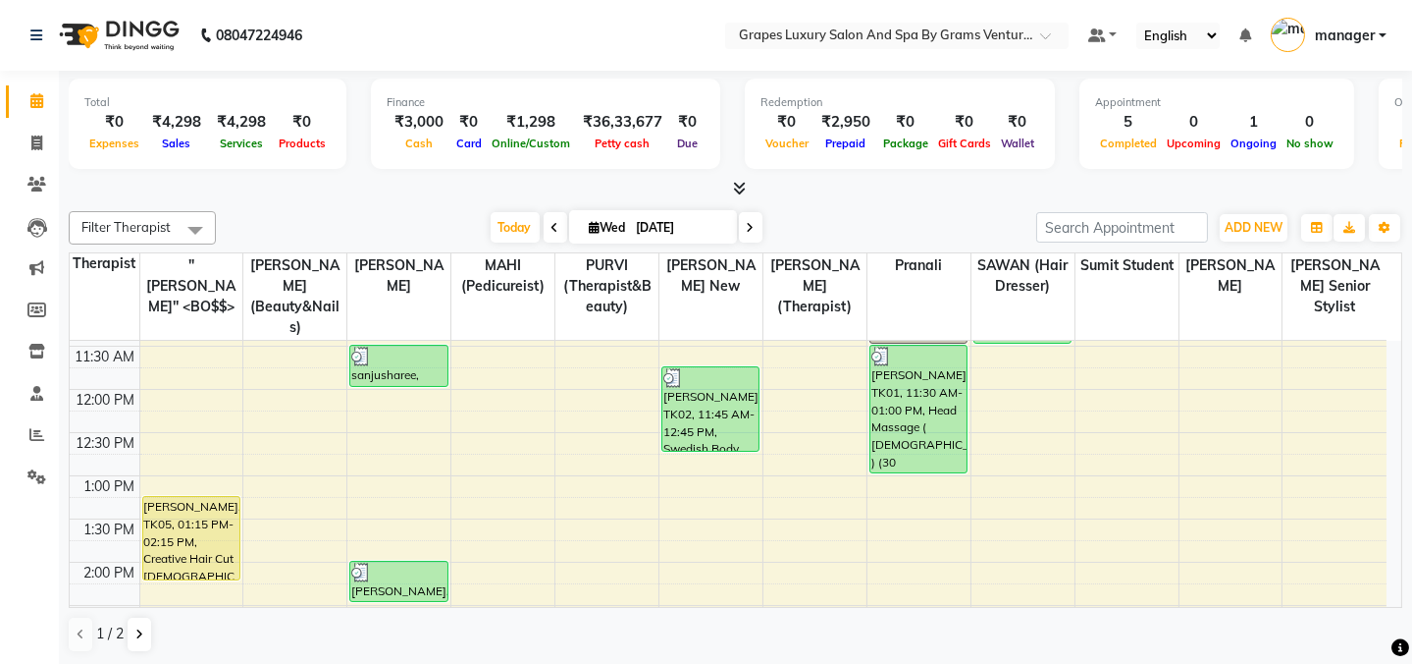
scroll to position [206, 0]
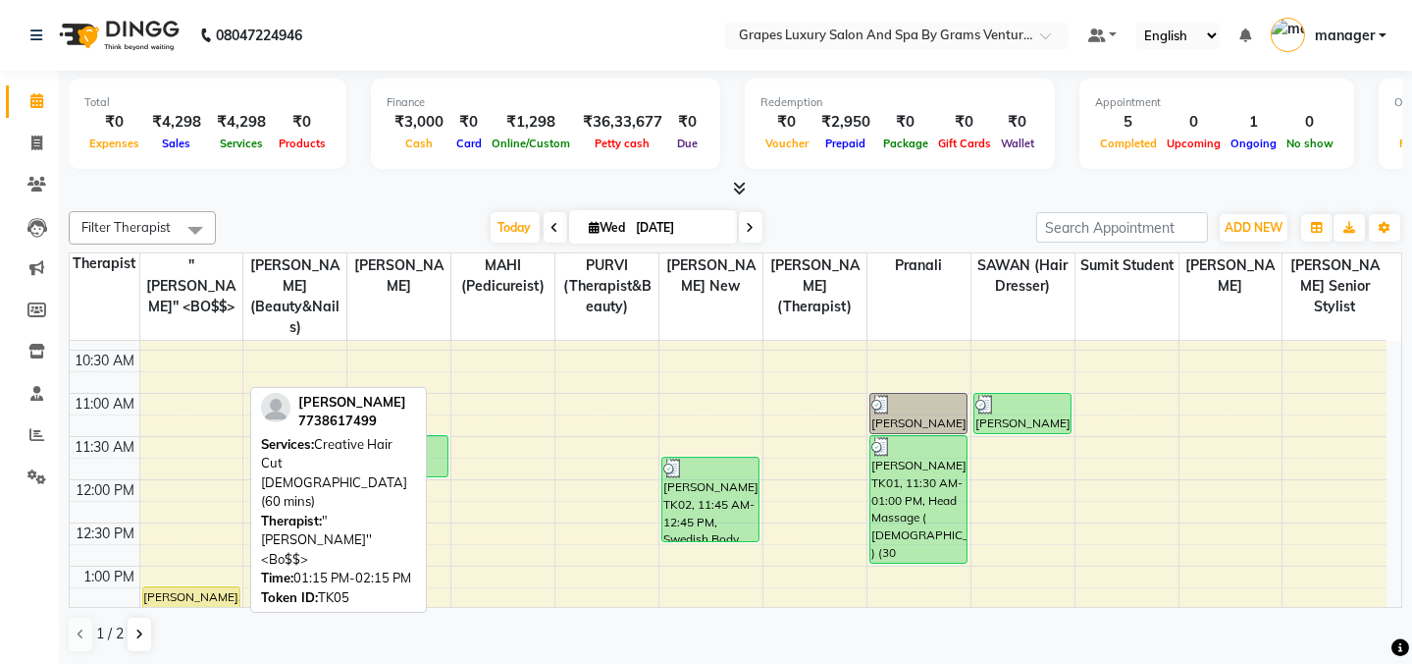
click at [165, 587] on div "[PERSON_NAME], TK05, 01:15 PM-02:15 PM, Creative Hair Cut [DEMOGRAPHIC_DATA] (6…" at bounding box center [191, 628] width 96 height 82
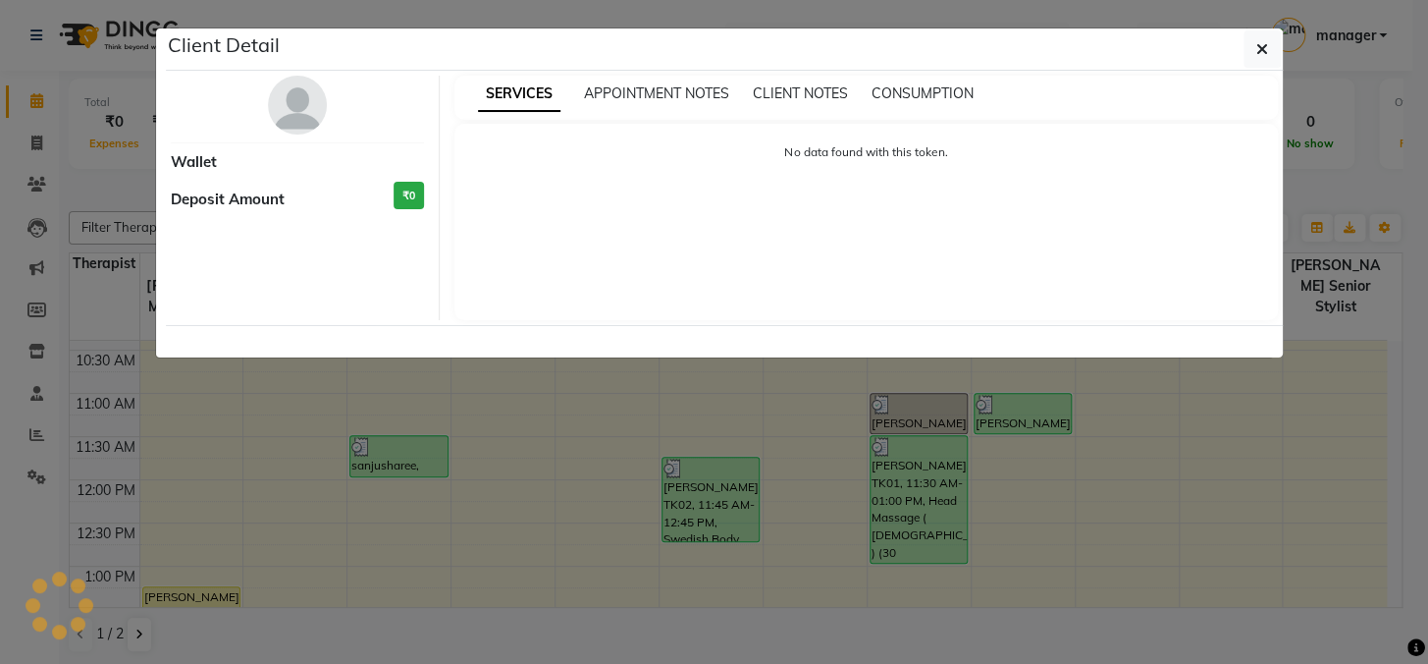
select select "1"
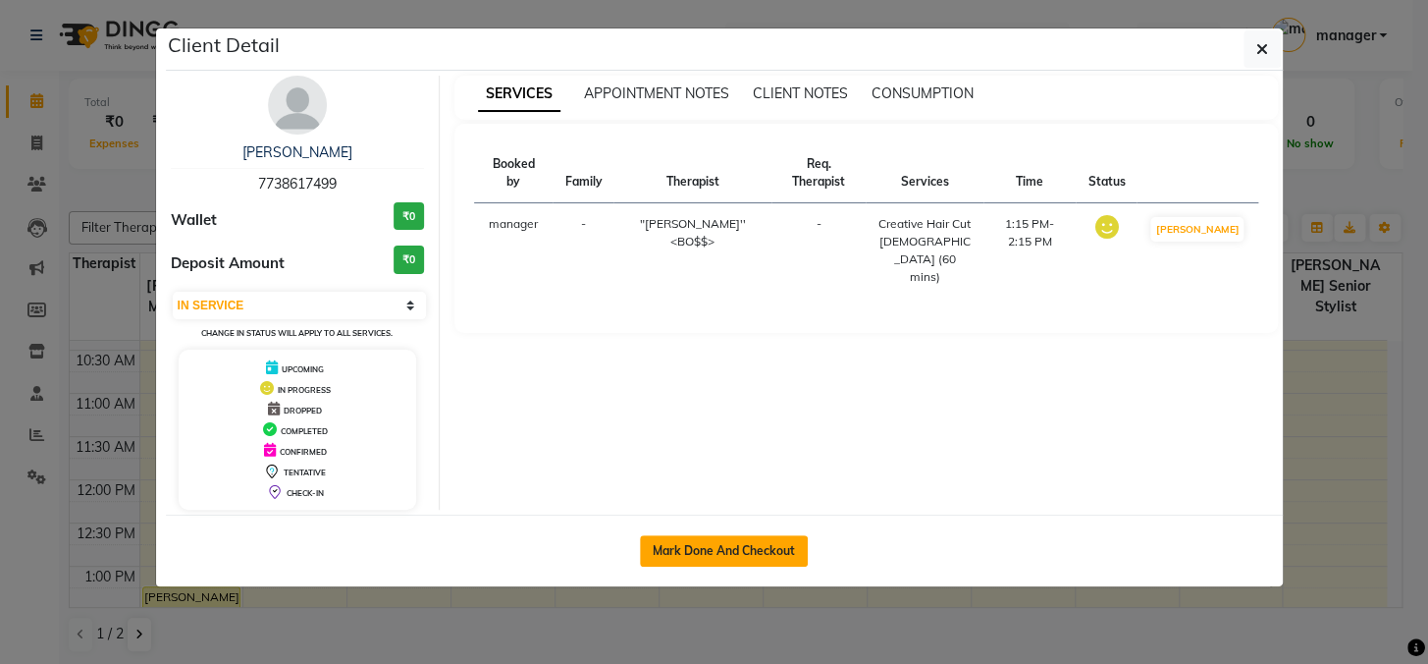
click at [730, 547] on button "Mark Done And Checkout" at bounding box center [724, 550] width 168 height 31
select select "service"
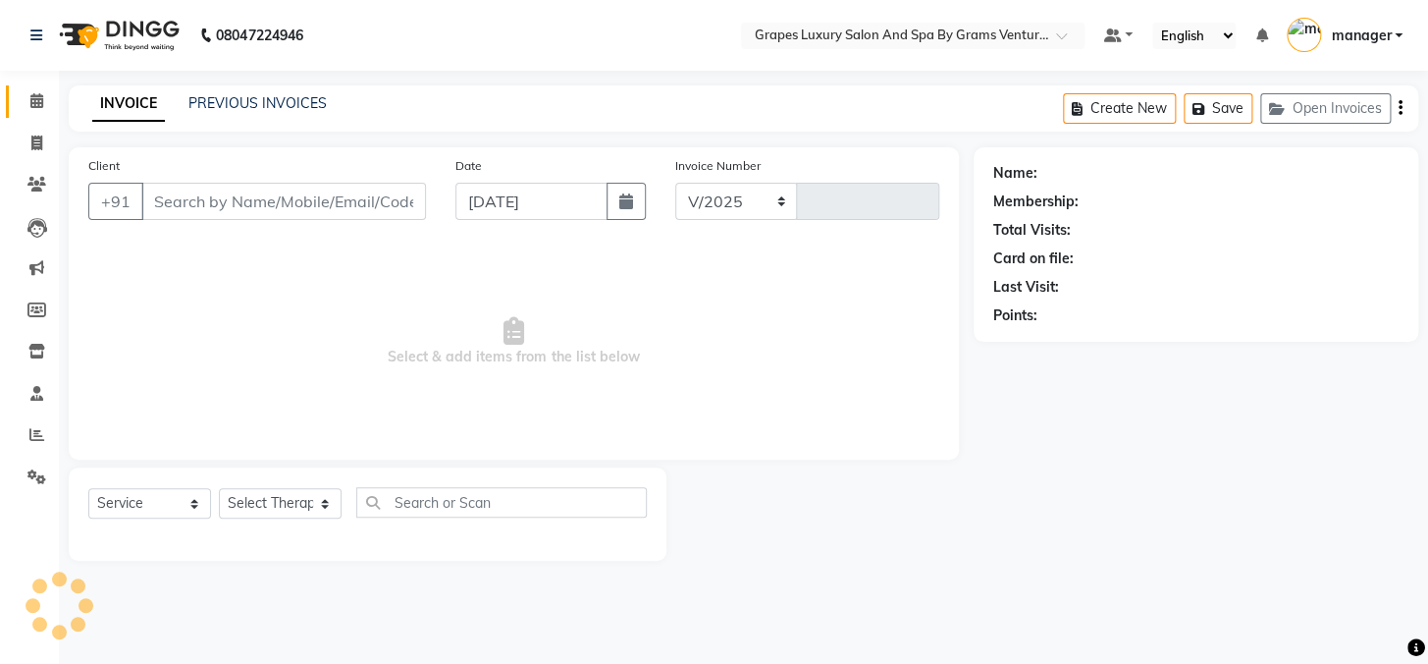
select select "3585"
type input "2388"
type input "7738617499"
select select "16582"
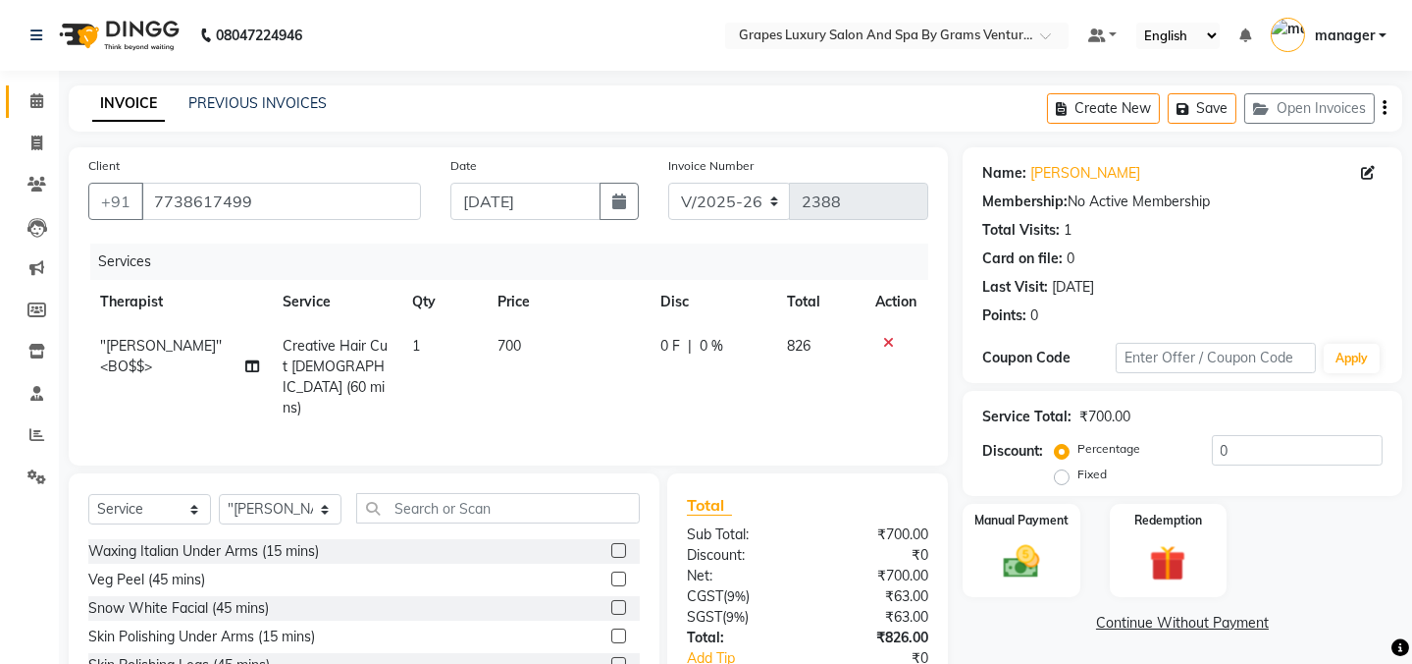
scroll to position [123, 0]
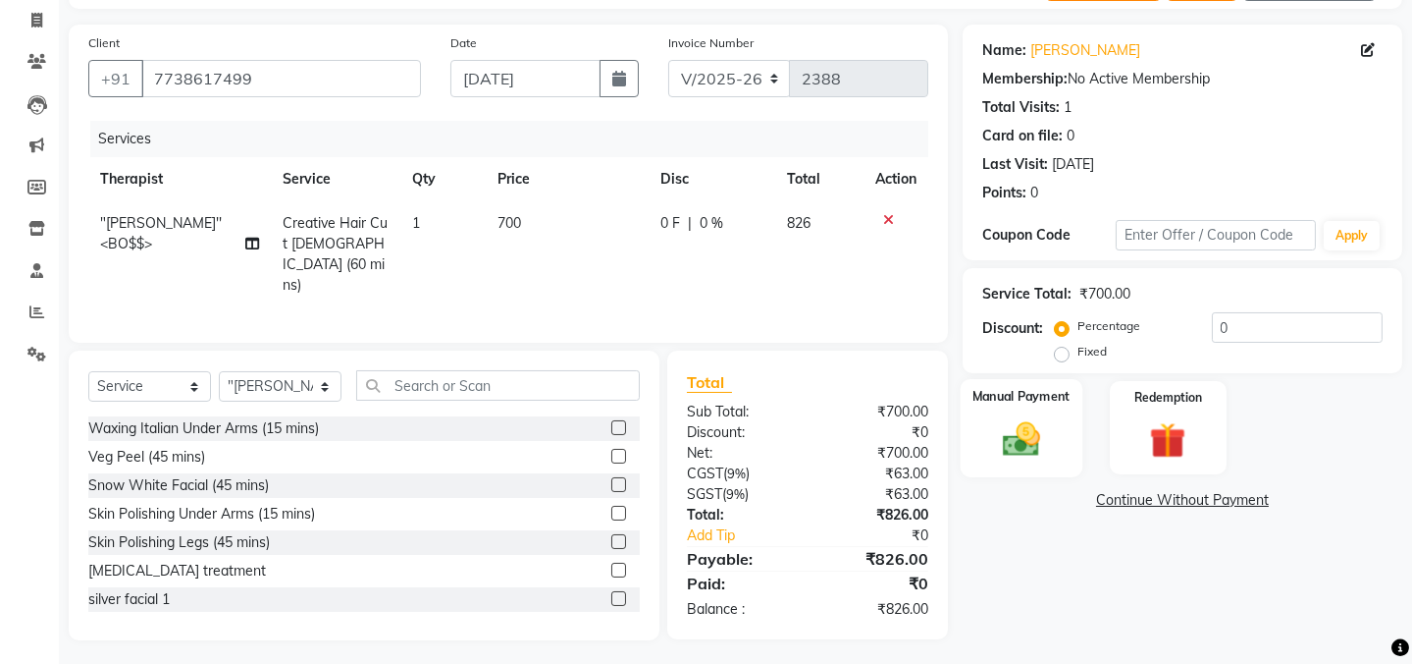
click at [962, 453] on div "Manual Payment" at bounding box center [1022, 427] width 122 height 97
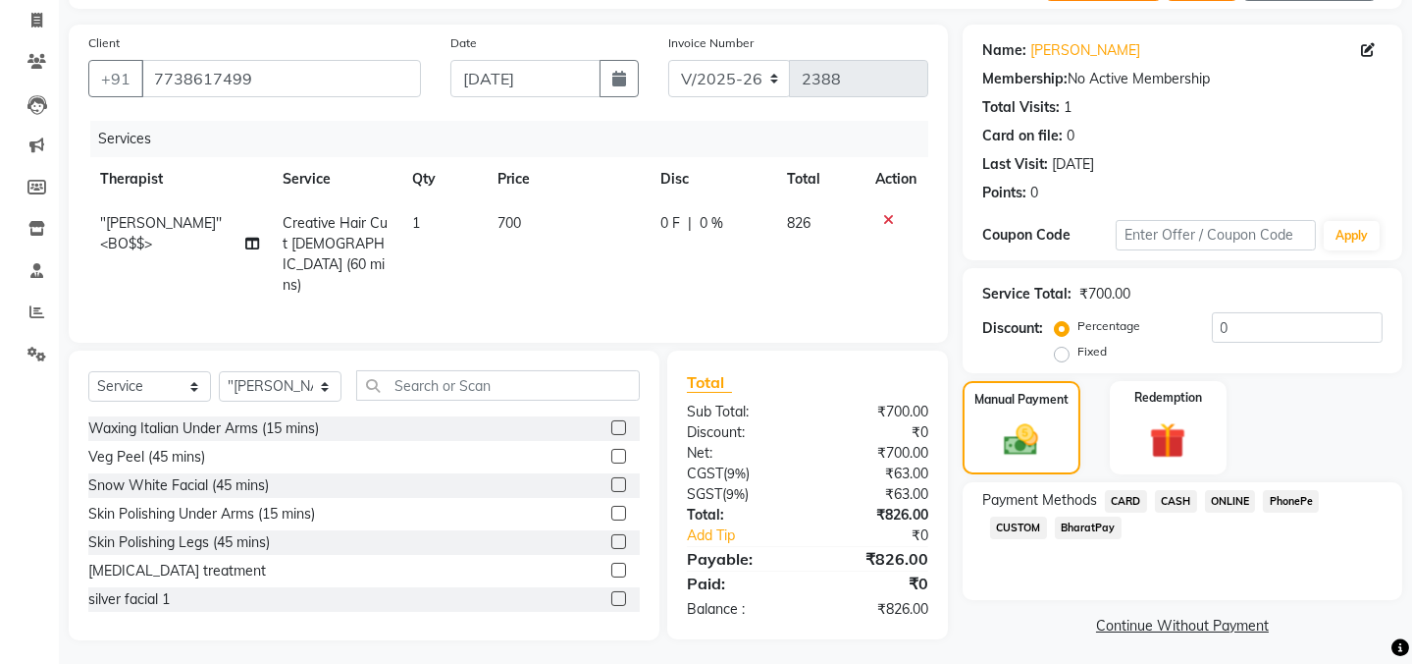
click at [1222, 494] on span "ONLINE" at bounding box center [1230, 501] width 51 height 23
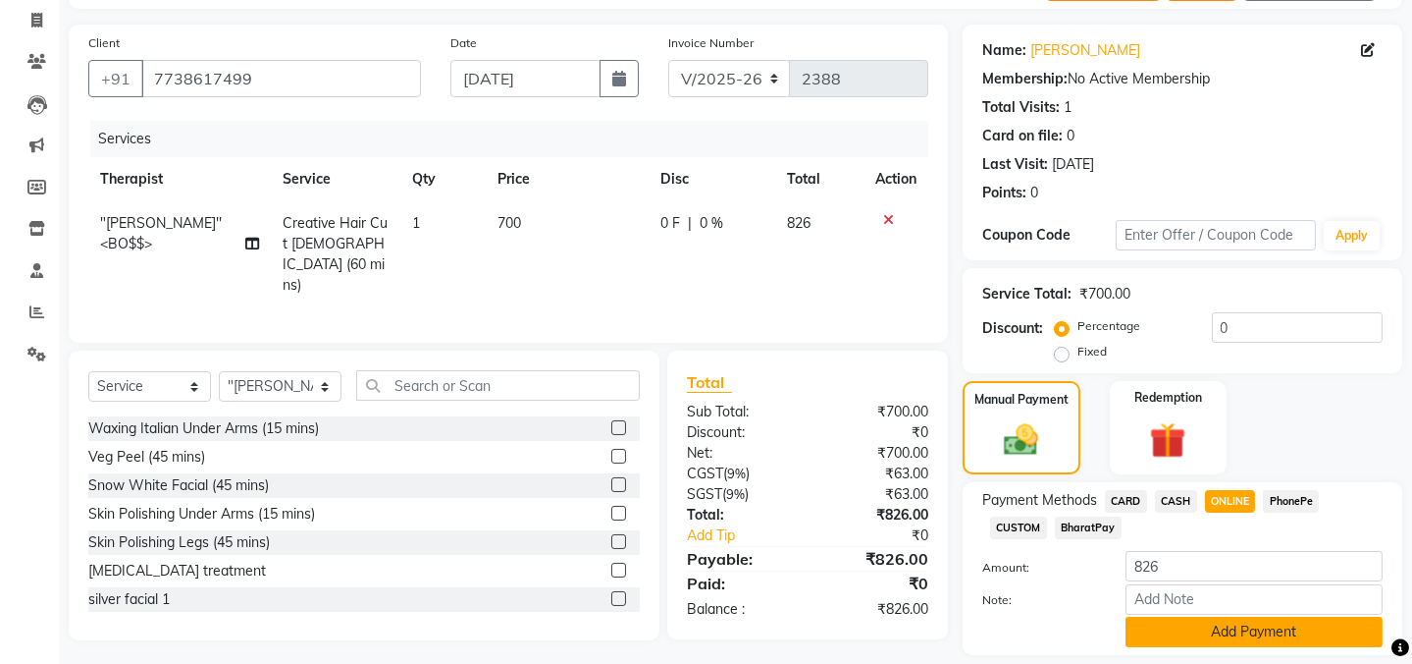
click at [1226, 638] on button "Add Payment" at bounding box center [1254, 631] width 257 height 30
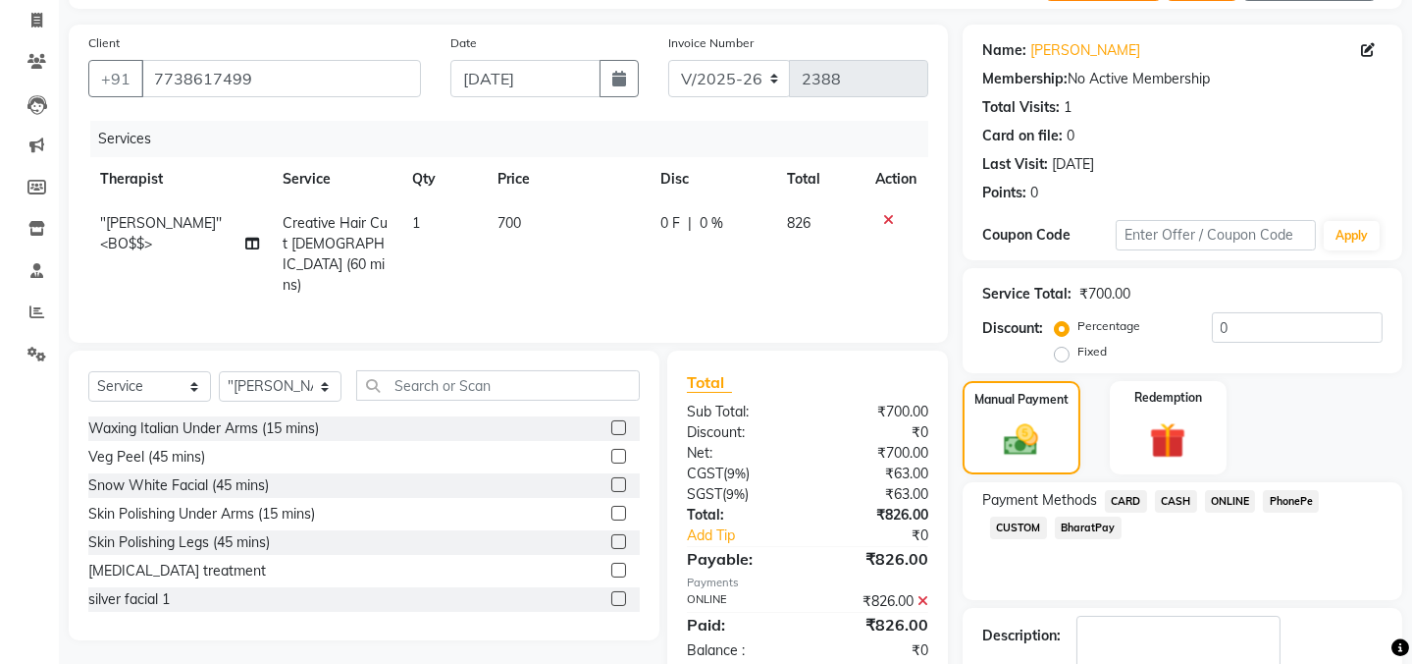
scroll to position [238, 0]
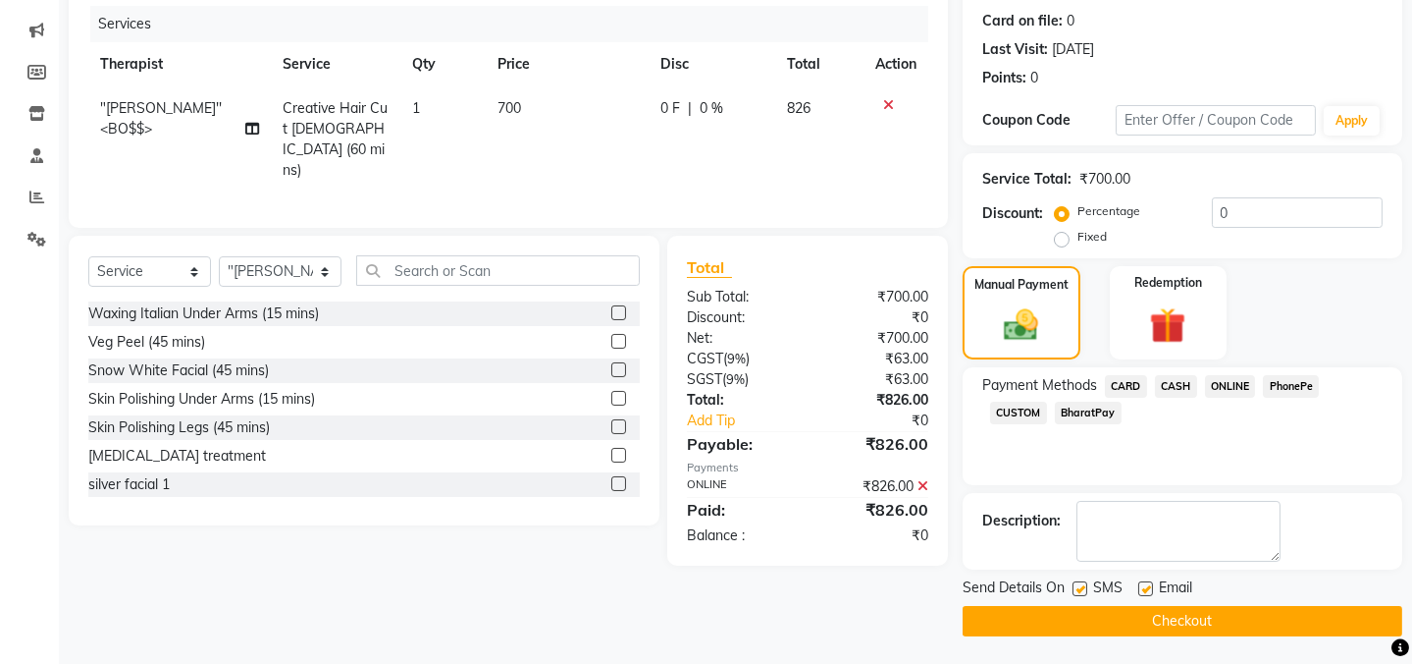
click at [1084, 582] on label at bounding box center [1080, 588] width 15 height 15
click at [1084, 583] on input "checkbox" at bounding box center [1079, 589] width 13 height 13
checkbox input "false"
click at [1144, 585] on label at bounding box center [1146, 588] width 15 height 15
click at [1144, 585] on input "checkbox" at bounding box center [1145, 589] width 13 height 13
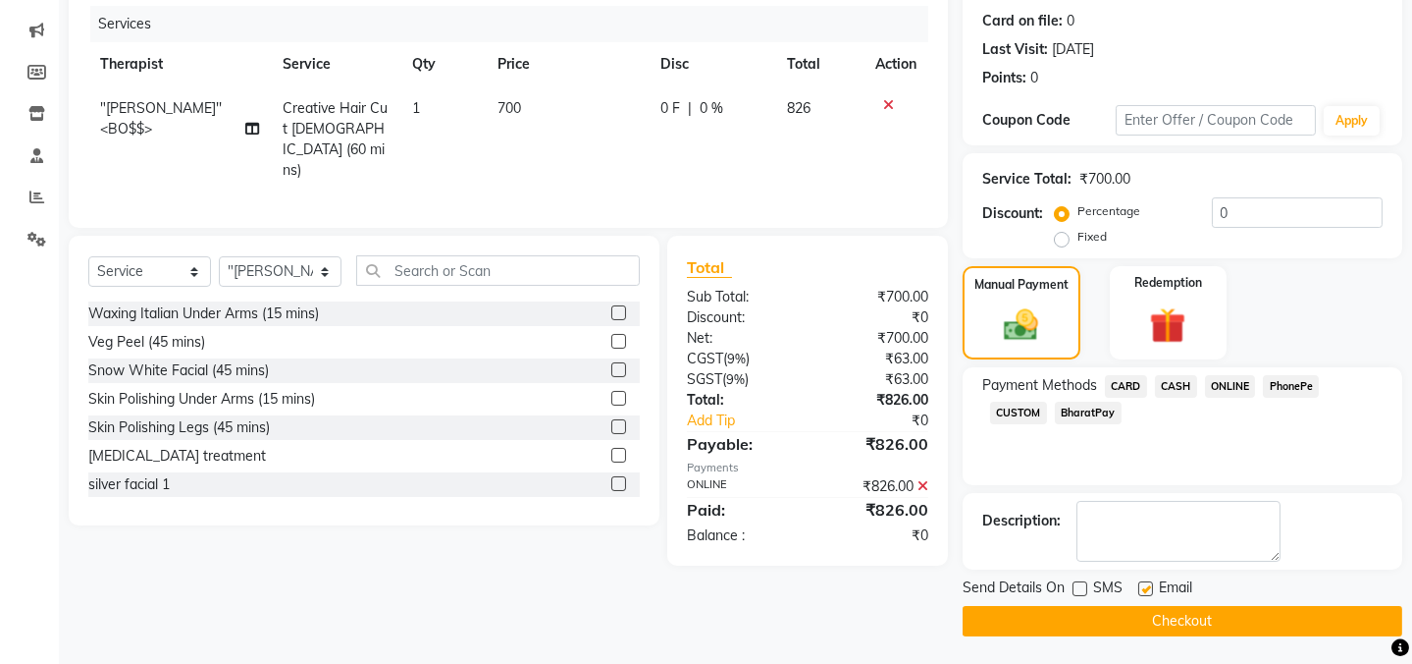
checkbox input "false"
click at [1150, 625] on button "Checkout" at bounding box center [1183, 621] width 440 height 30
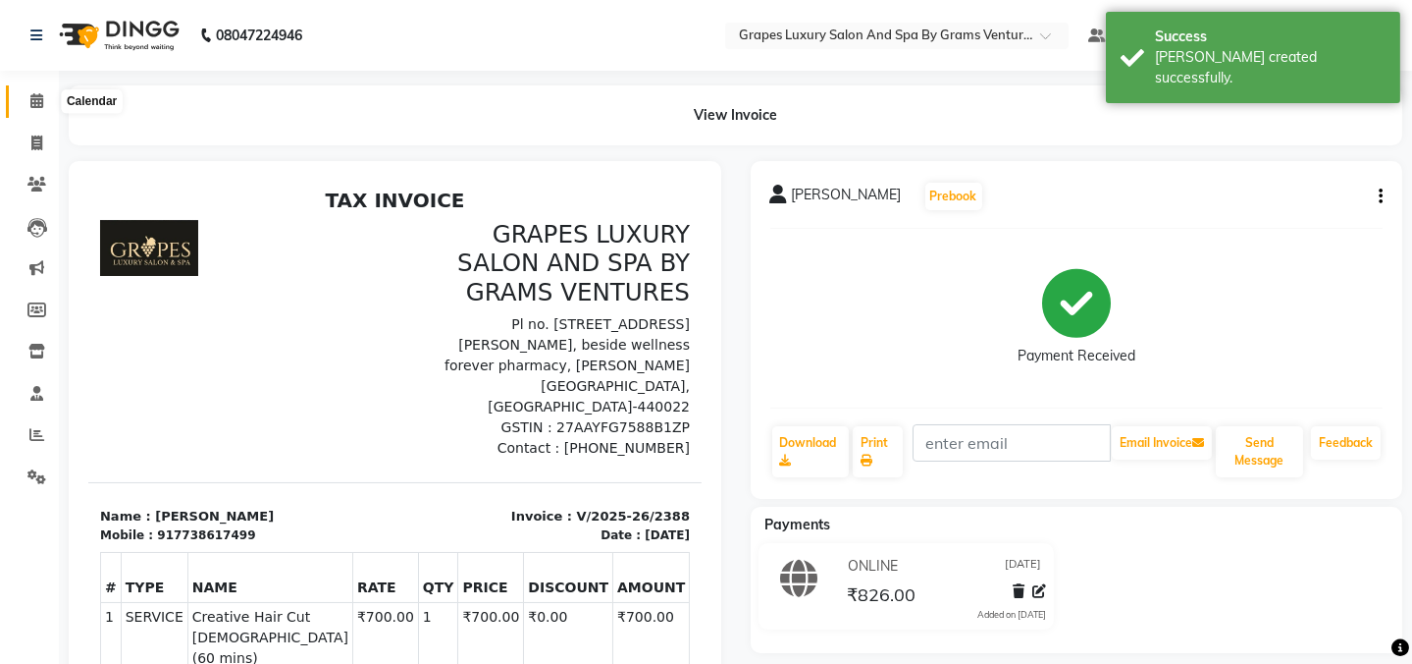
click at [37, 94] on icon at bounding box center [36, 100] width 13 height 15
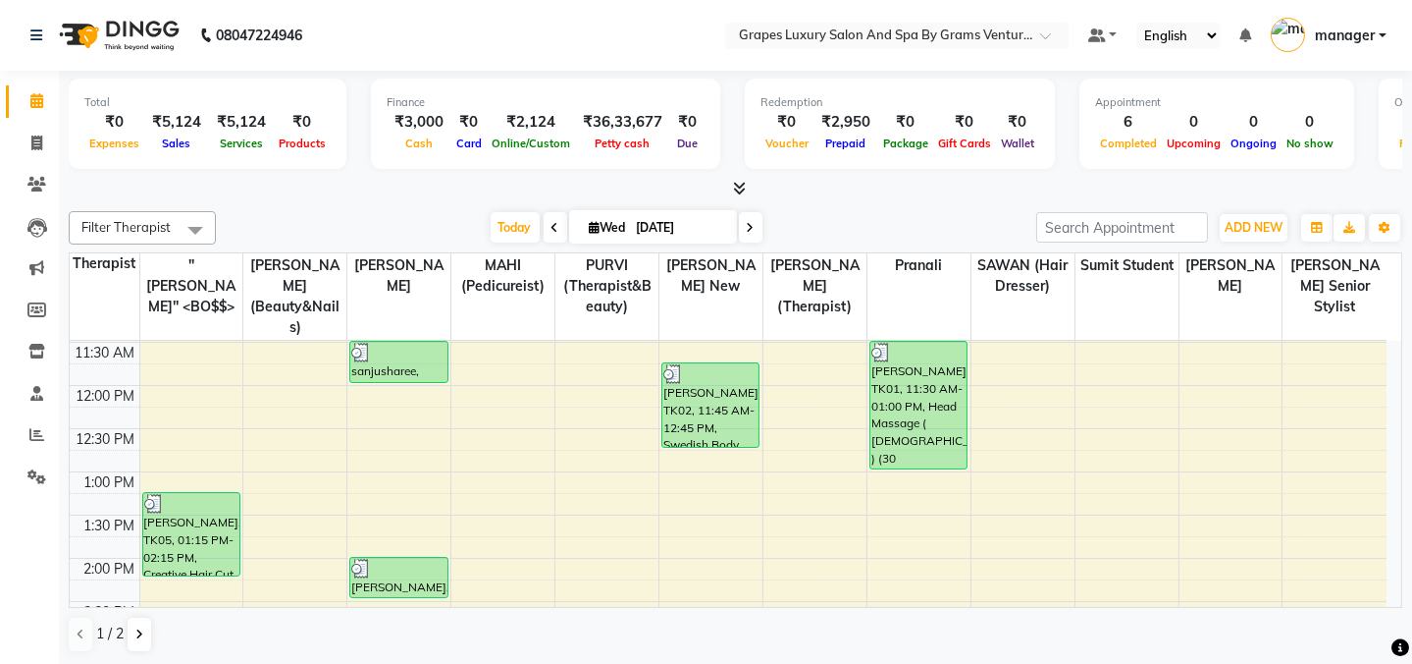
scroll to position [464, 0]
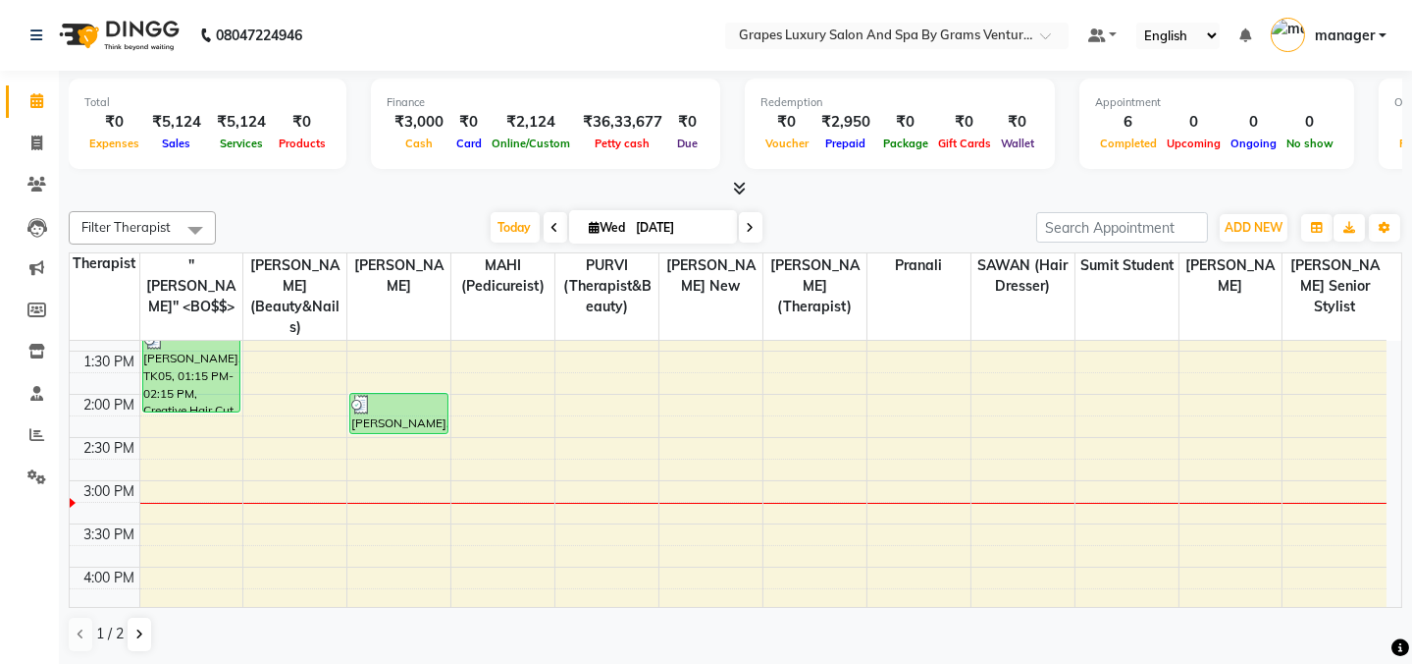
click at [927, 347] on div "8:00 AM 8:30 AM 9:00 AM 9:30 AM 10:00 AM 10:30 AM 11:00 AM 11:30 AM 12:00 PM 12…" at bounding box center [728, 437] width 1317 height 1122
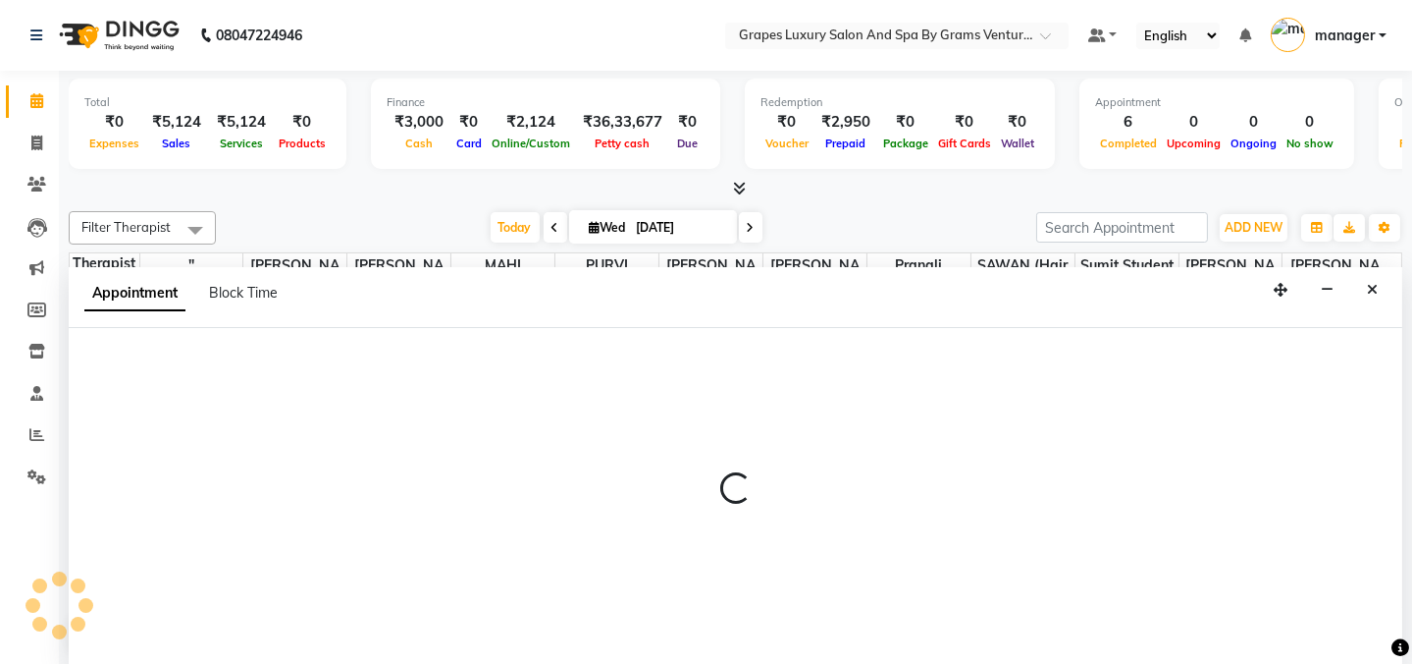
scroll to position [0, 0]
select select "79782"
select select "810"
select select "tentative"
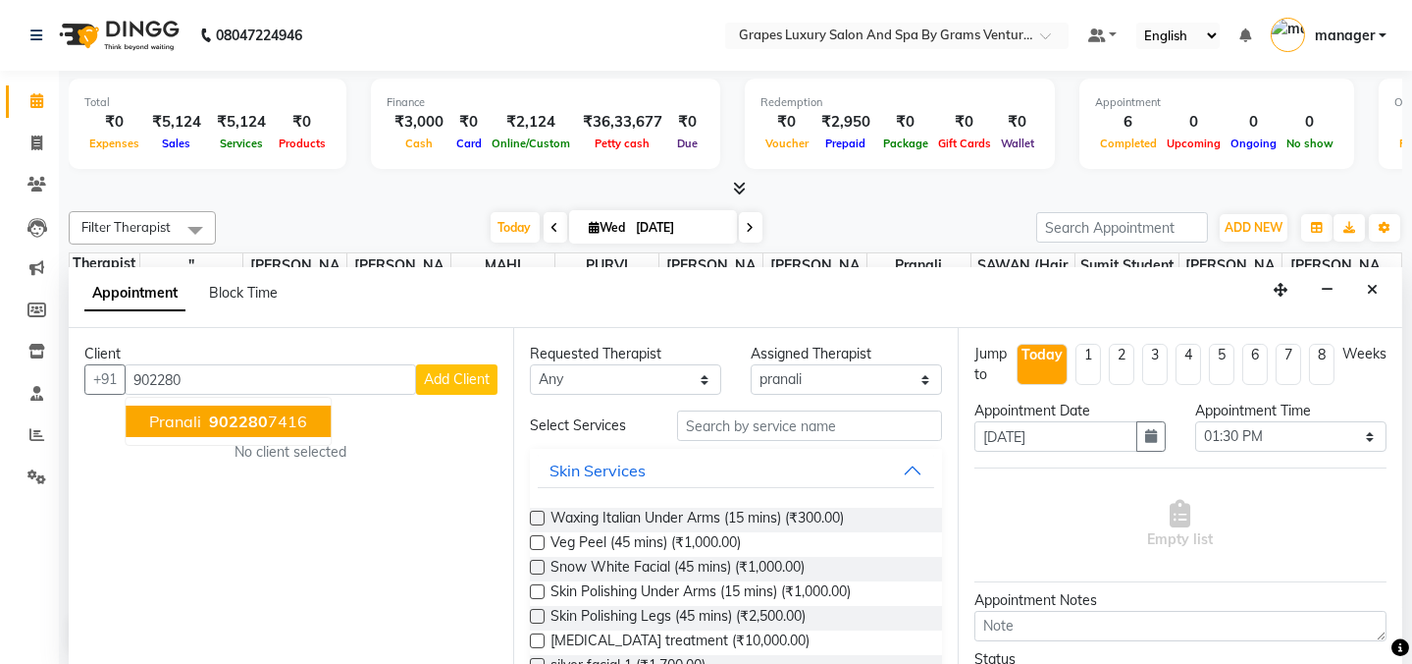
click at [246, 421] on span "902280" at bounding box center [238, 421] width 59 height 20
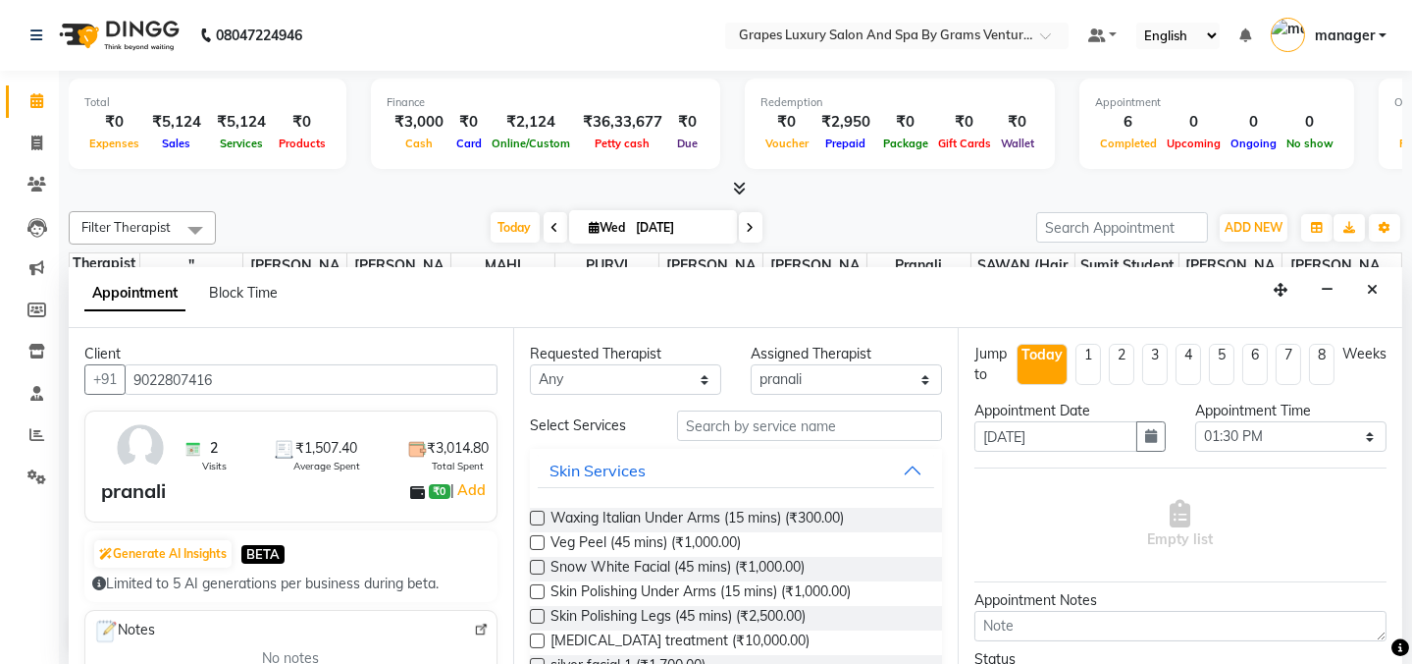
type input "9022807416"
click at [679, 429] on input "text" at bounding box center [809, 425] width 265 height 30
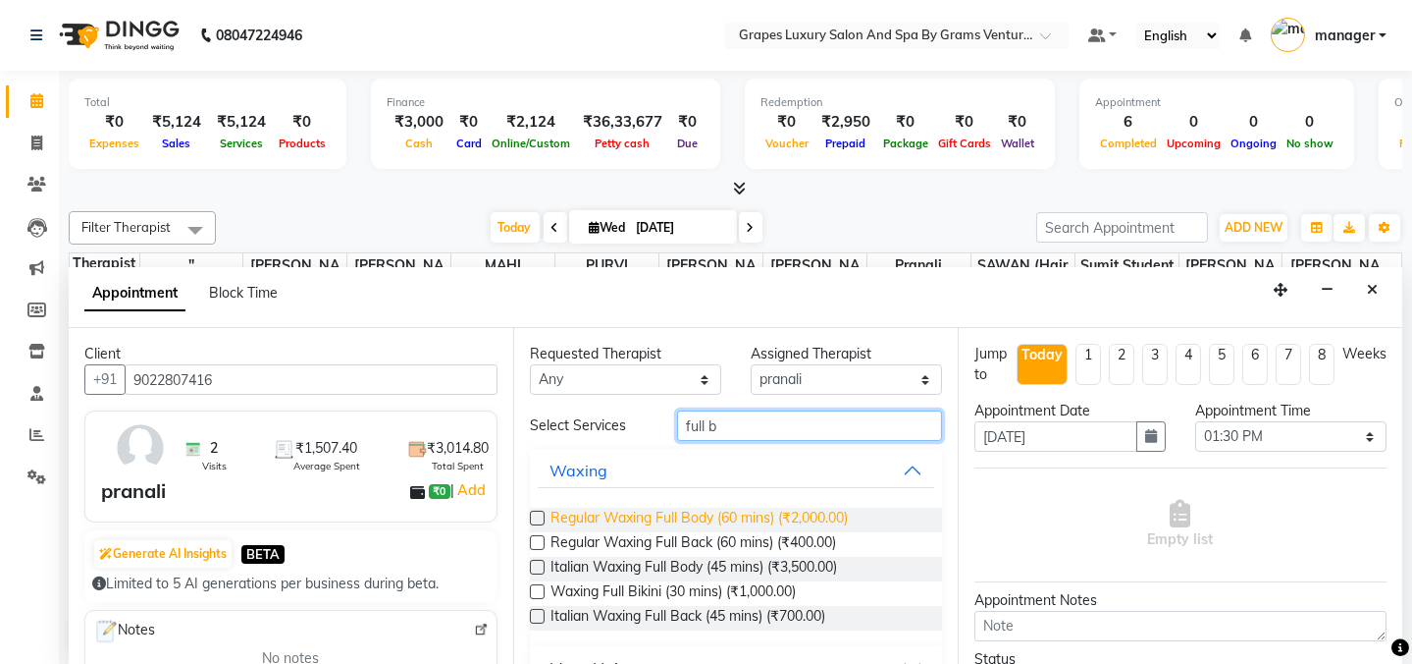
type input "full b"
click at [701, 518] on span "Regular Waxing Full Body (60 mins) (₹2,000.00)" at bounding box center [699, 519] width 297 height 25
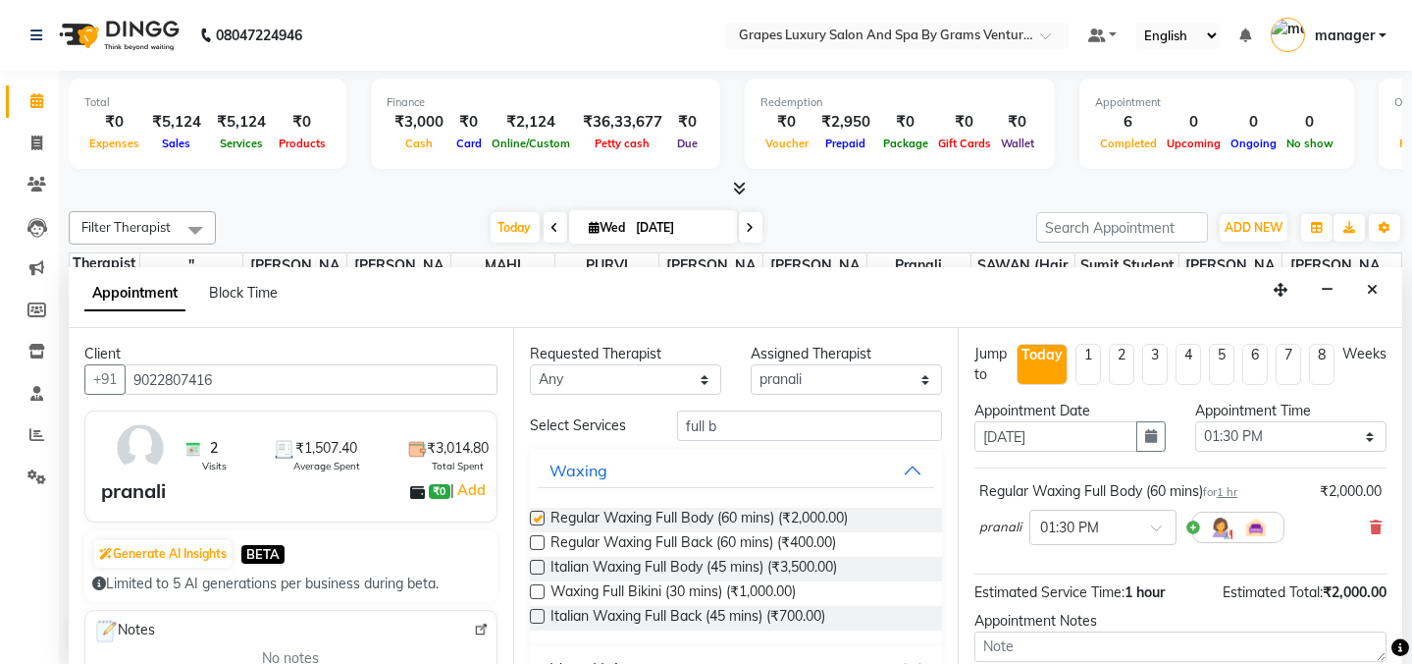
checkbox input "false"
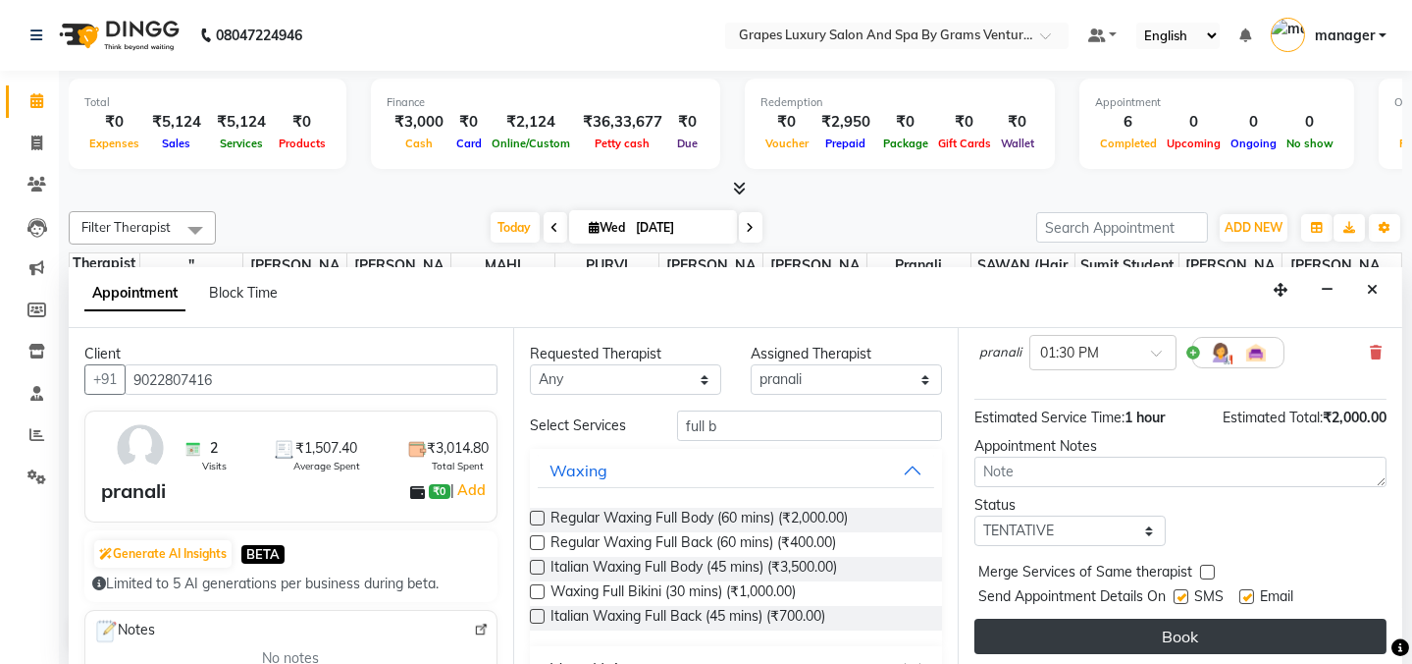
scroll to position [178, 0]
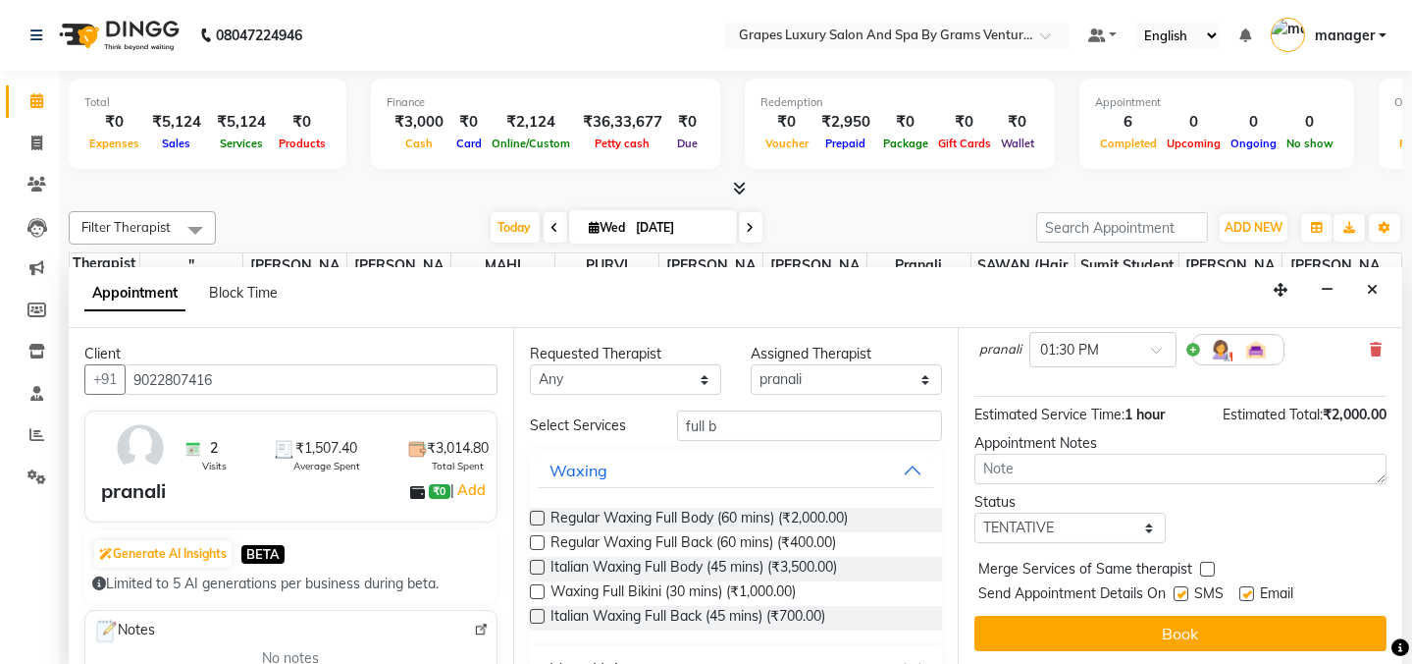
click at [1183, 589] on label at bounding box center [1181, 593] width 15 height 15
click at [1183, 589] on input "checkbox" at bounding box center [1180, 595] width 13 height 13
checkbox input "false"
click at [1186, 616] on button "Book" at bounding box center [1181, 632] width 412 height 35
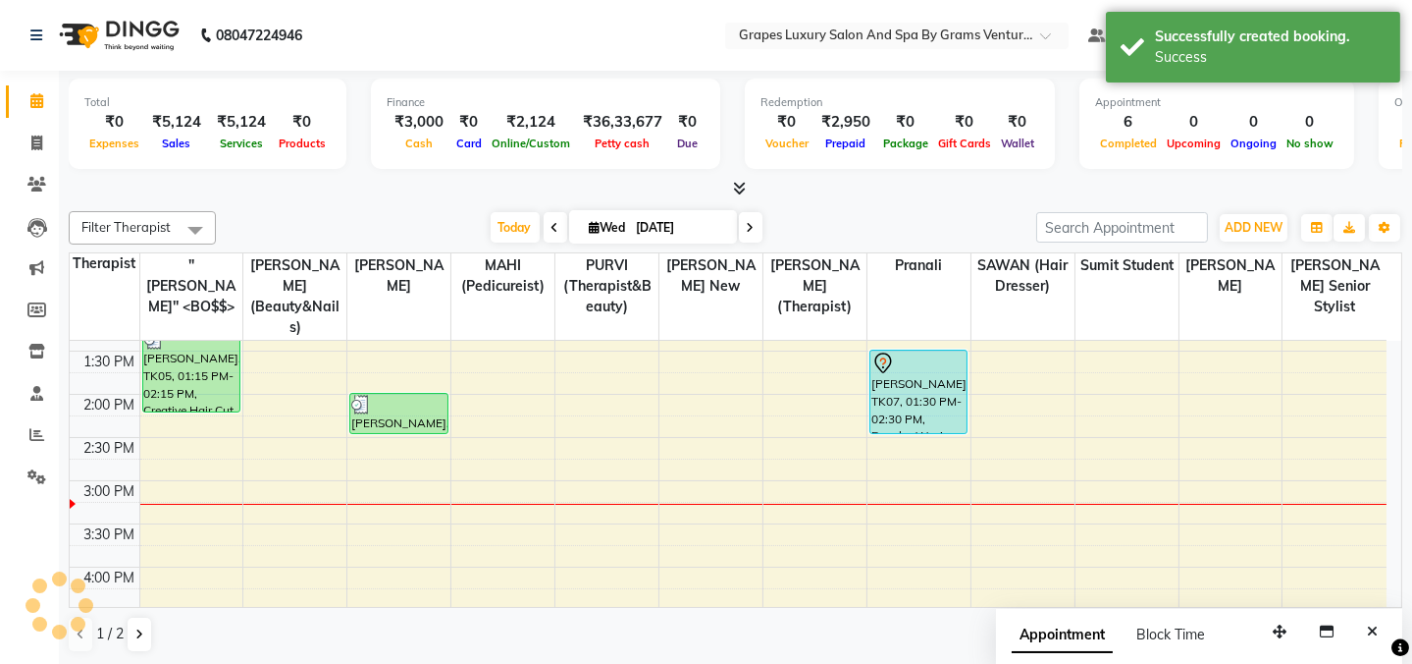
scroll to position [0, 0]
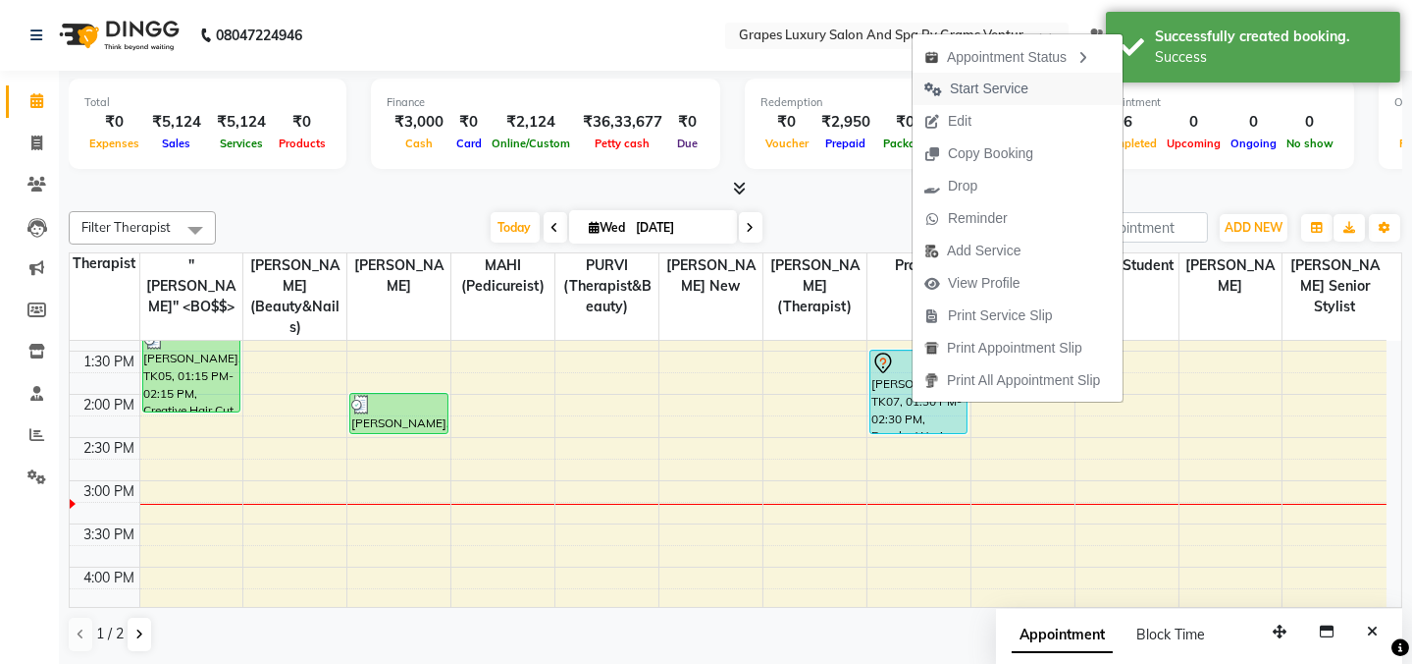
click at [979, 92] on span "Start Service" at bounding box center [989, 89] width 79 height 21
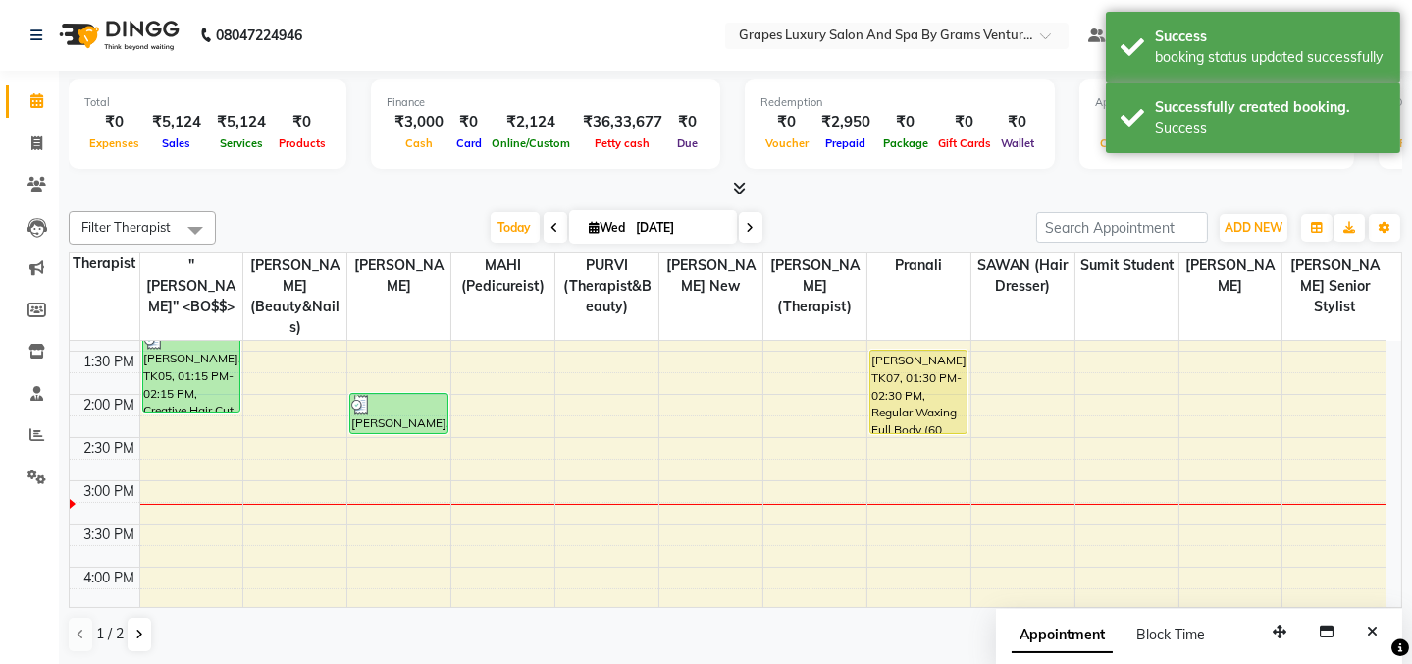
click at [370, 436] on div "8:00 AM 8:30 AM 9:00 AM 9:30 AM 10:00 AM 10:30 AM 11:00 AM 11:30 AM 12:00 PM 12…" at bounding box center [728, 437] width 1317 height 1122
select select "78335"
select select "tentative"
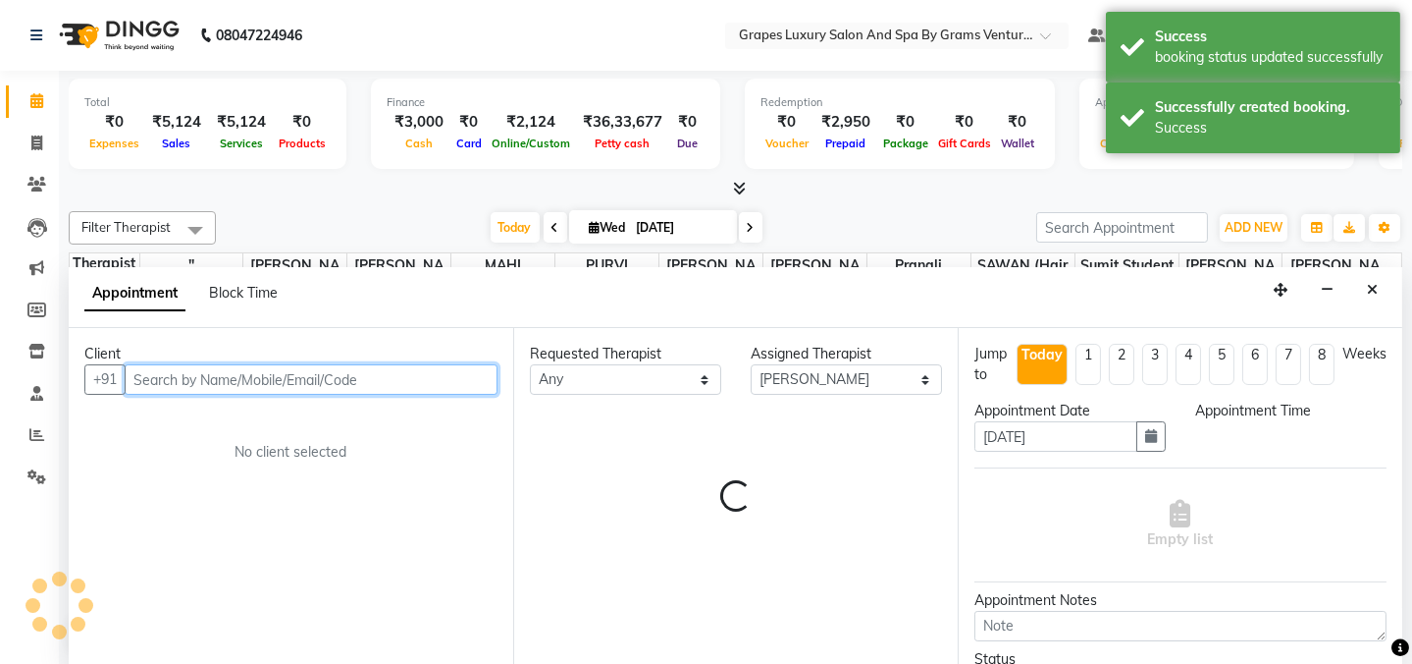
select select "885"
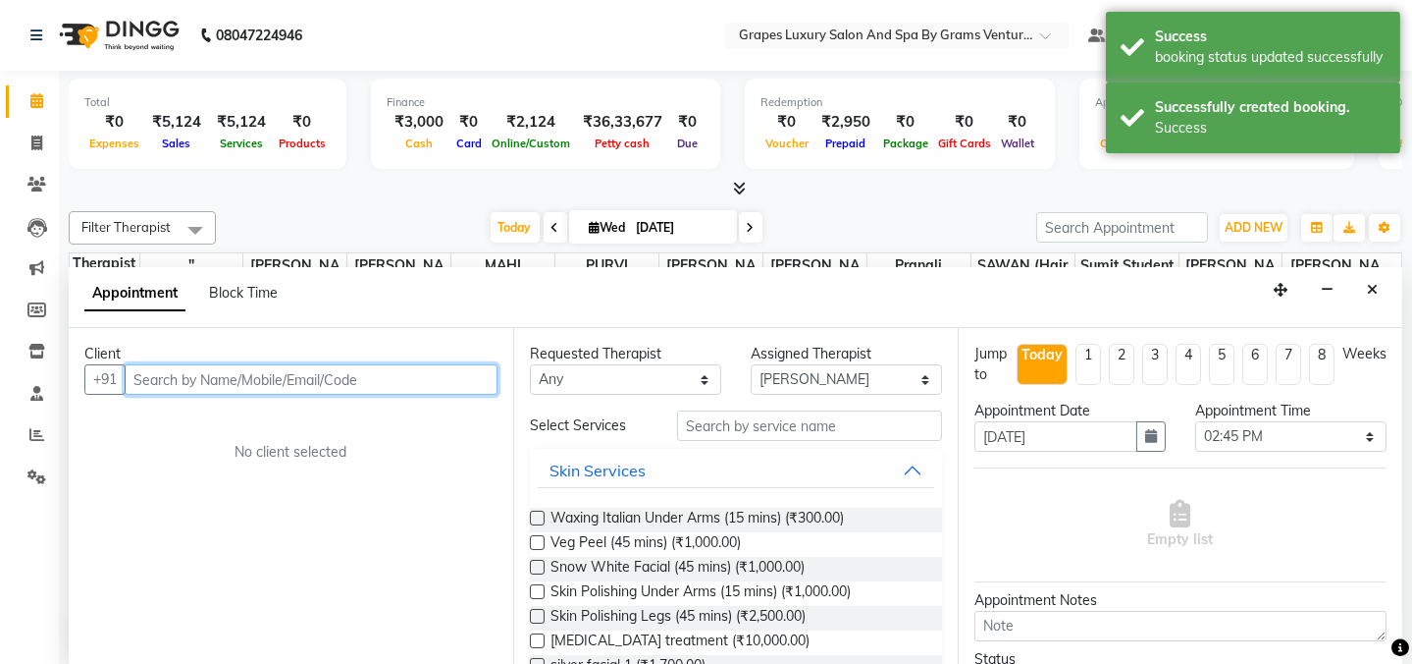
click at [252, 378] on input "text" at bounding box center [311, 379] width 373 height 30
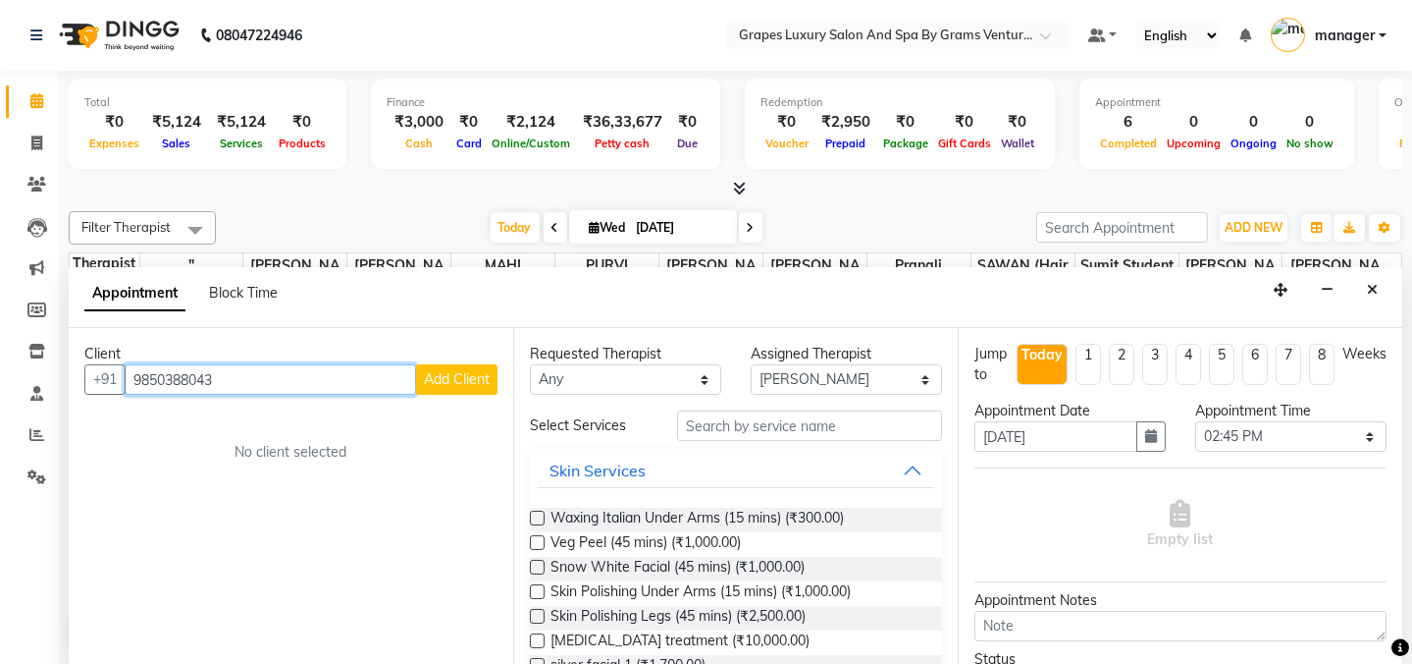
type input "9850388043"
click at [461, 374] on span "Add Client" at bounding box center [457, 379] width 66 height 18
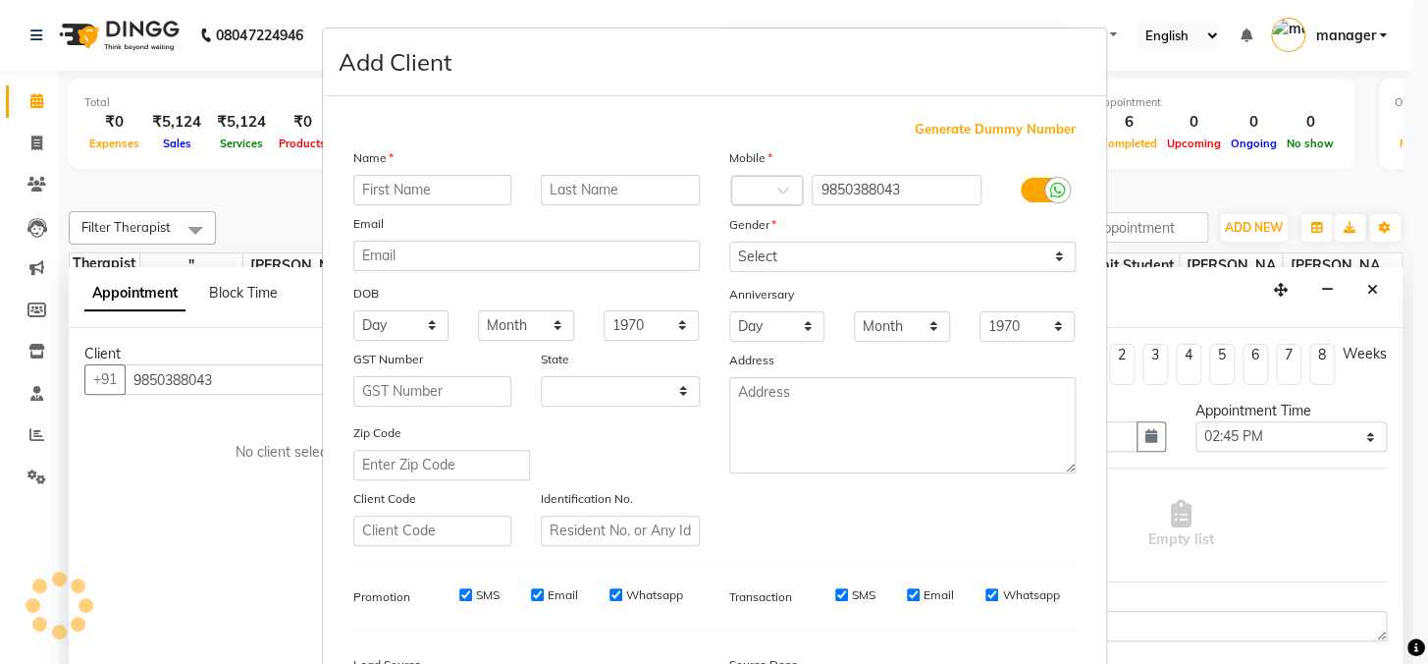
select select "22"
click at [484, 183] on input "text" at bounding box center [432, 190] width 159 height 30
type input "girish"
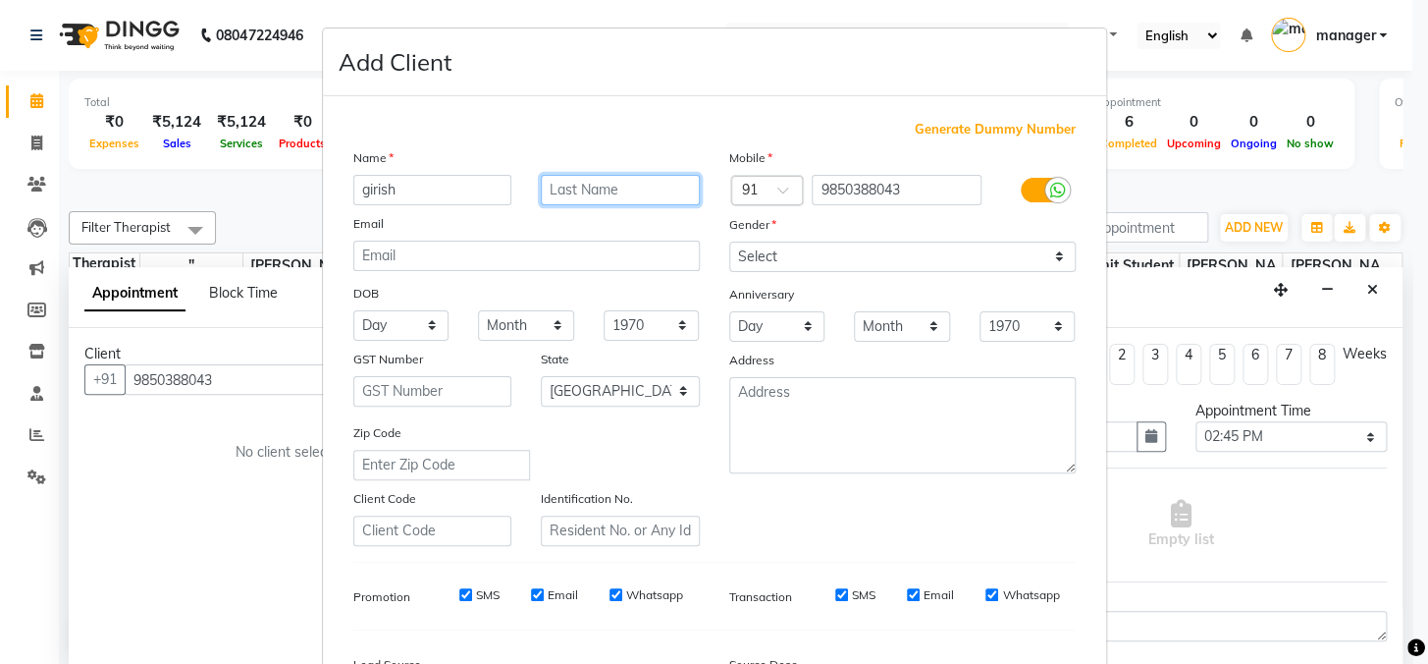
click at [615, 196] on input "text" at bounding box center [620, 190] width 159 height 30
type input "sir"
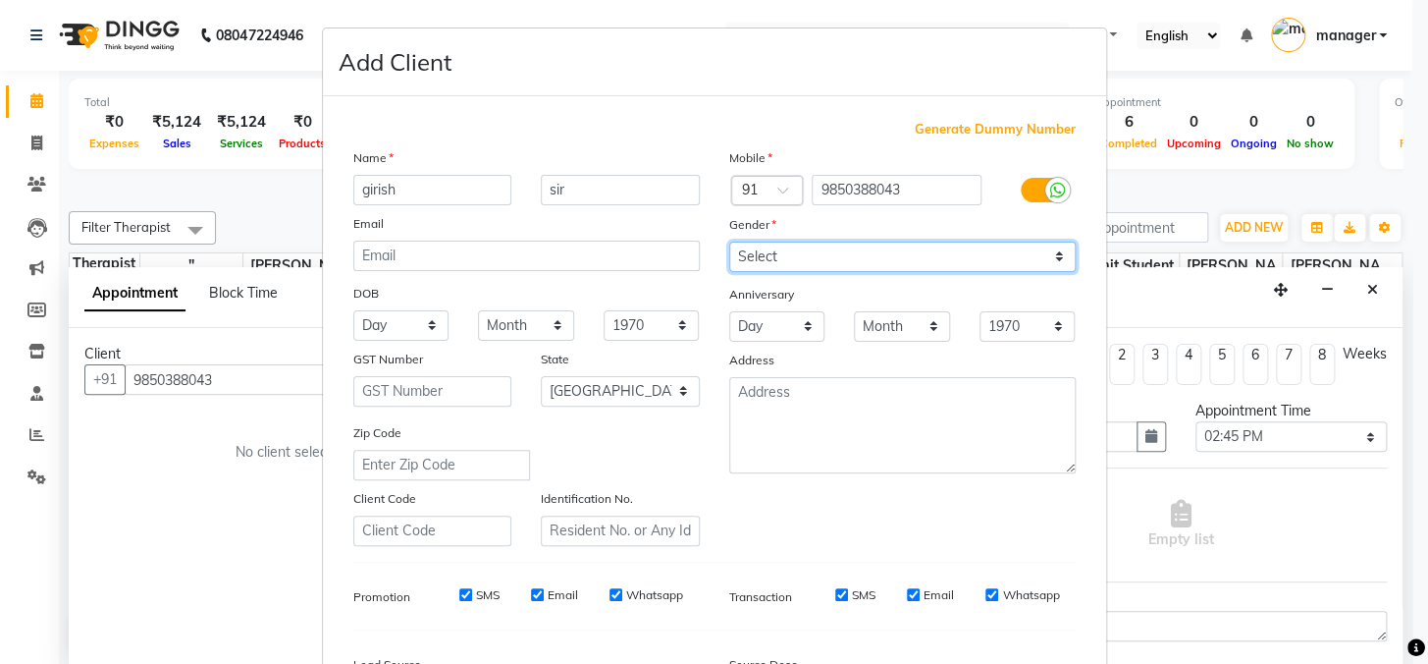
drag, startPoint x: 771, startPoint y: 253, endPoint x: 759, endPoint y: 266, distance: 17.4
click at [771, 253] on select "Select [DEMOGRAPHIC_DATA] [DEMOGRAPHIC_DATA] Other Prefer Not To Say" at bounding box center [902, 256] width 346 height 30
select select "[DEMOGRAPHIC_DATA]"
click at [729, 241] on select "Select [DEMOGRAPHIC_DATA] [DEMOGRAPHIC_DATA] Other Prefer Not To Say" at bounding box center [902, 256] width 346 height 30
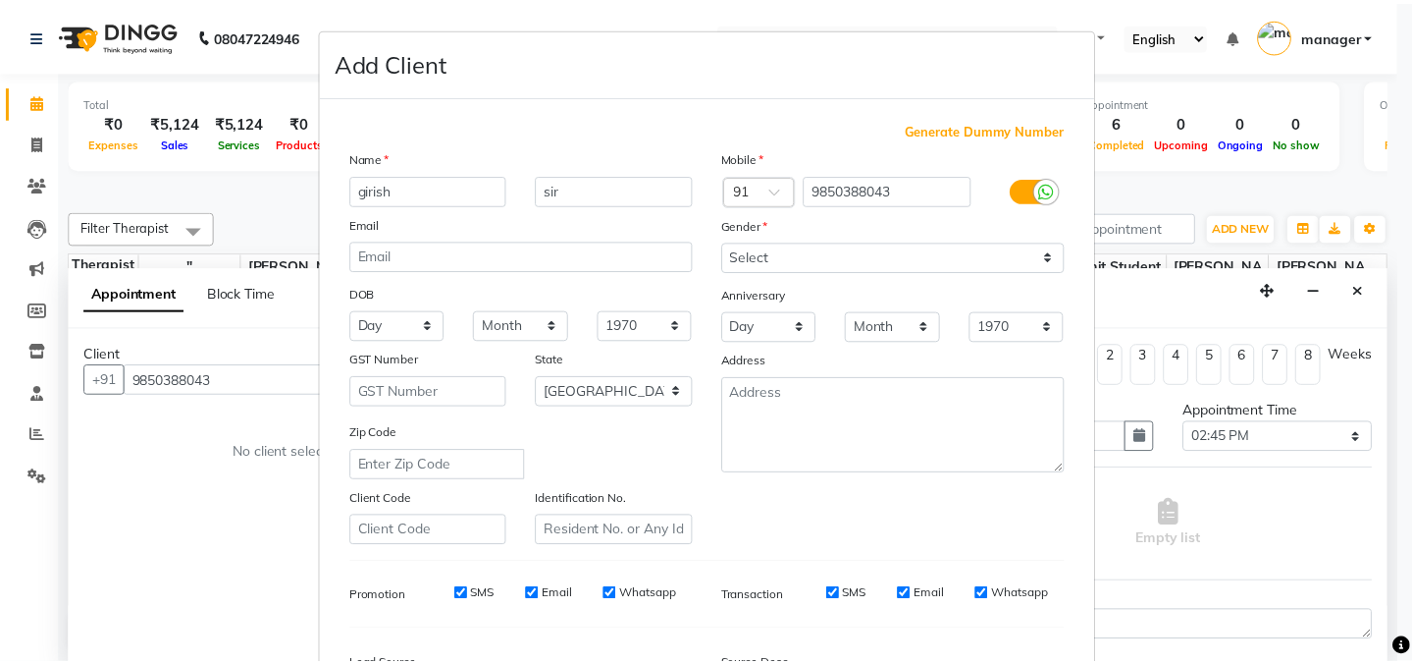
scroll to position [247, 0]
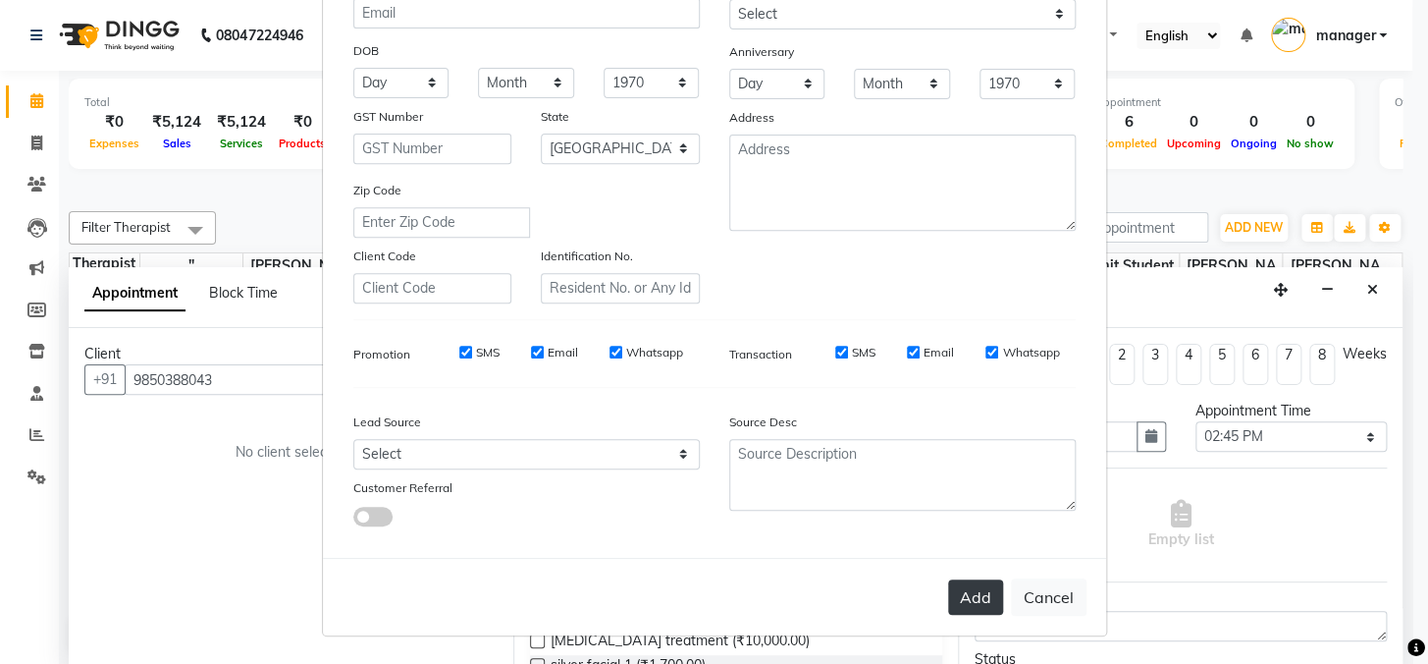
click at [959, 593] on button "Add" at bounding box center [975, 596] width 55 height 35
select select
select select "null"
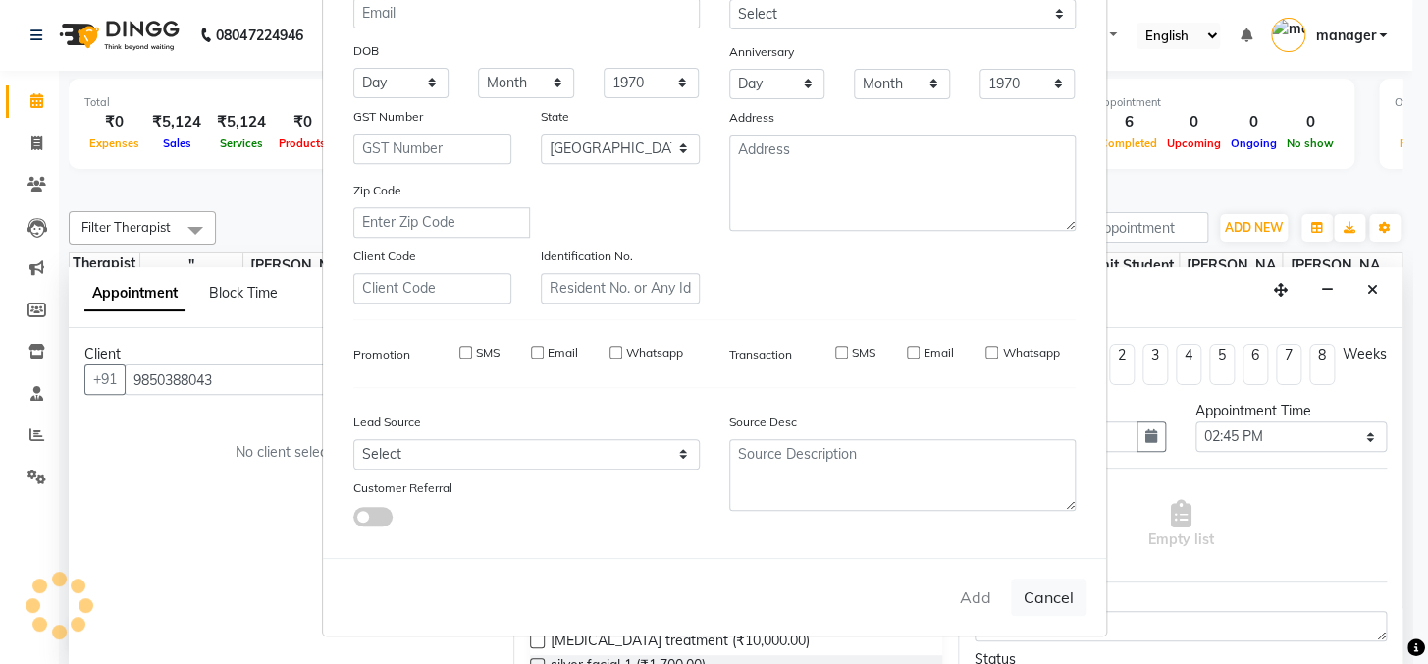
select select
checkbox input "false"
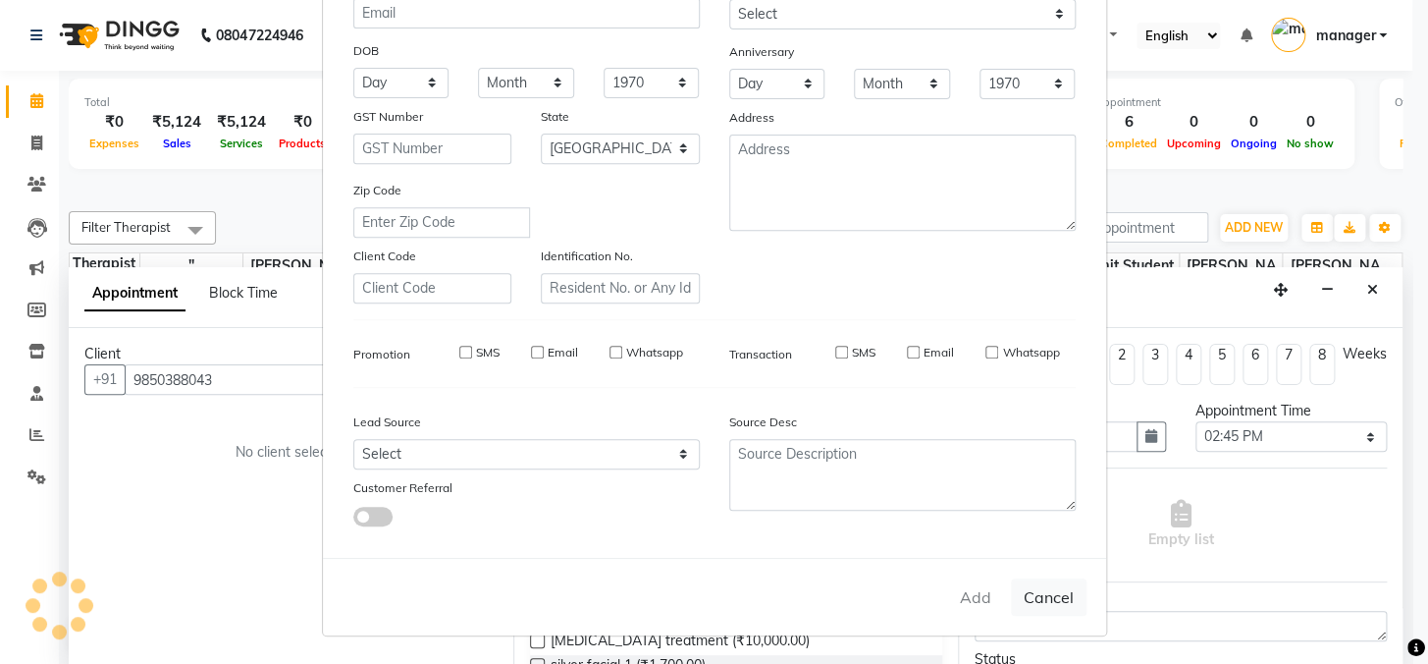
checkbox input "false"
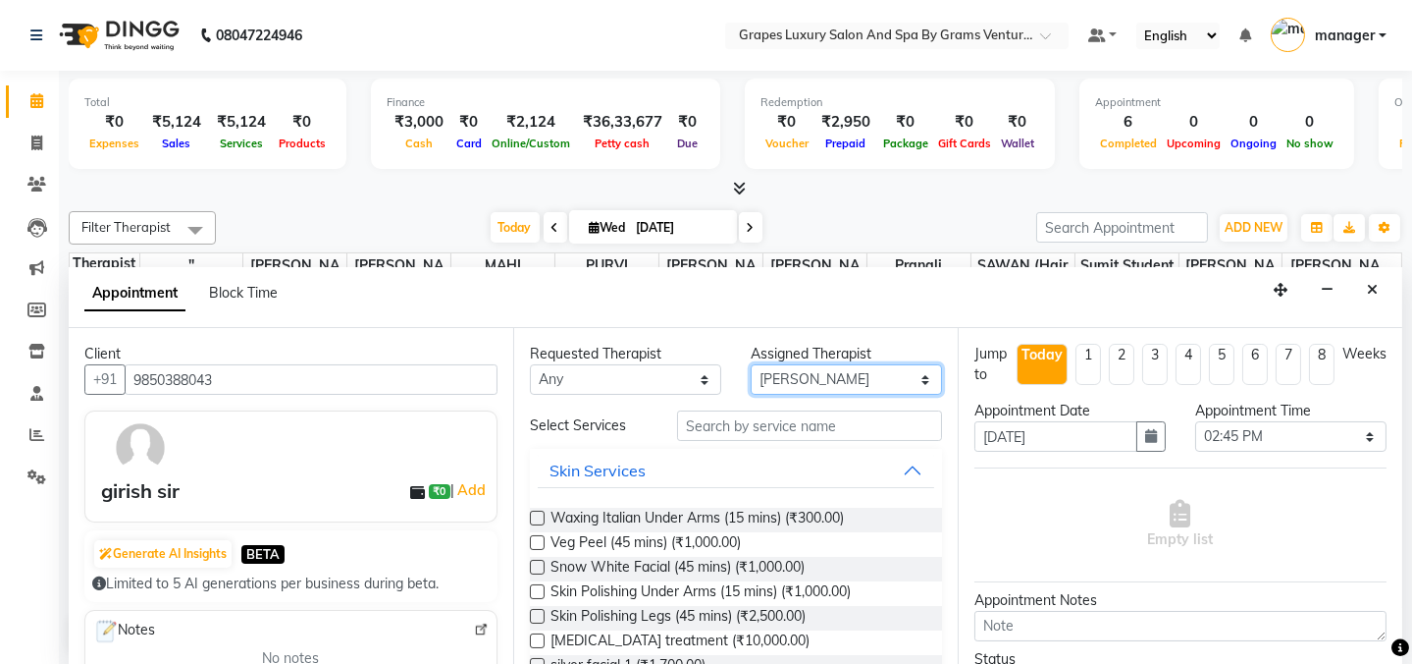
click at [829, 373] on select "Select [PERSON_NAME] (beauty&nails) [PERSON_NAME] "[PERSON_NAME]'' <BO$$> MAHI …" at bounding box center [846, 379] width 191 height 30
select select "60449"
click at [751, 364] on select "Select [PERSON_NAME] (beauty&nails) [PERSON_NAME] "[PERSON_NAME]'' <BO$$> MAHI …" at bounding box center [846, 379] width 191 height 30
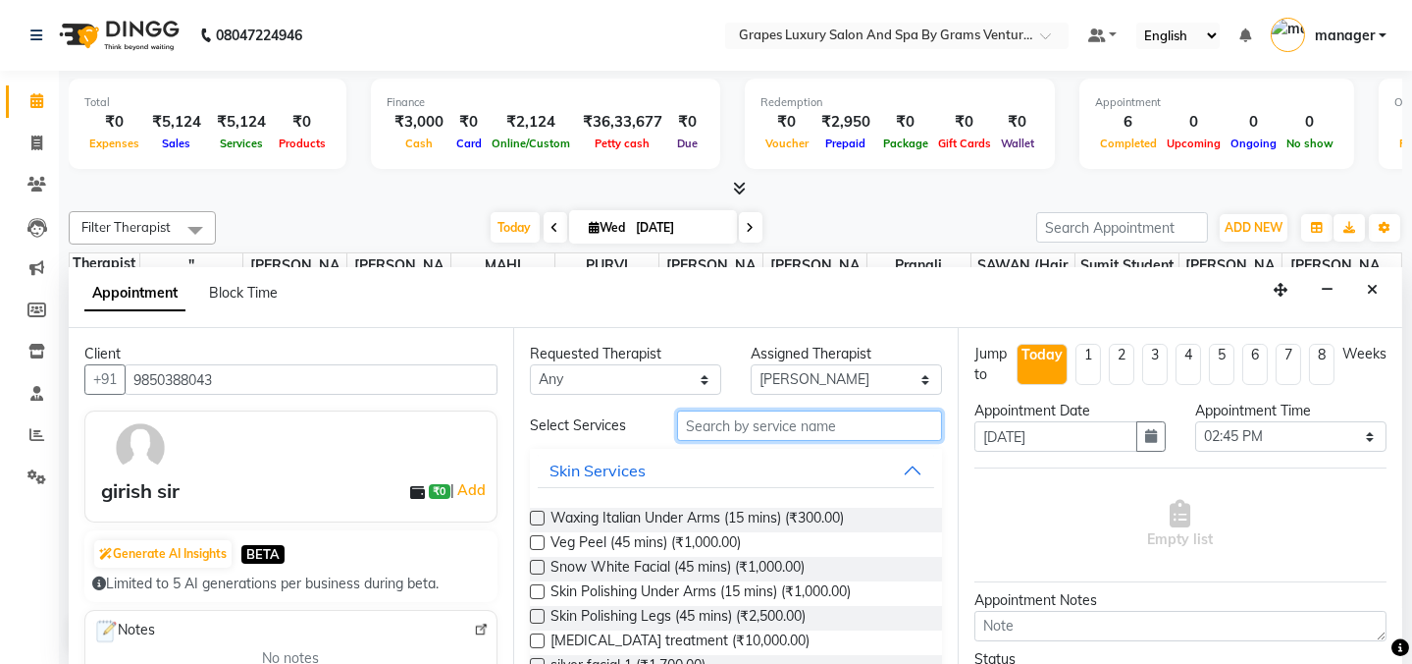
click at [819, 424] on input "text" at bounding box center [809, 425] width 265 height 30
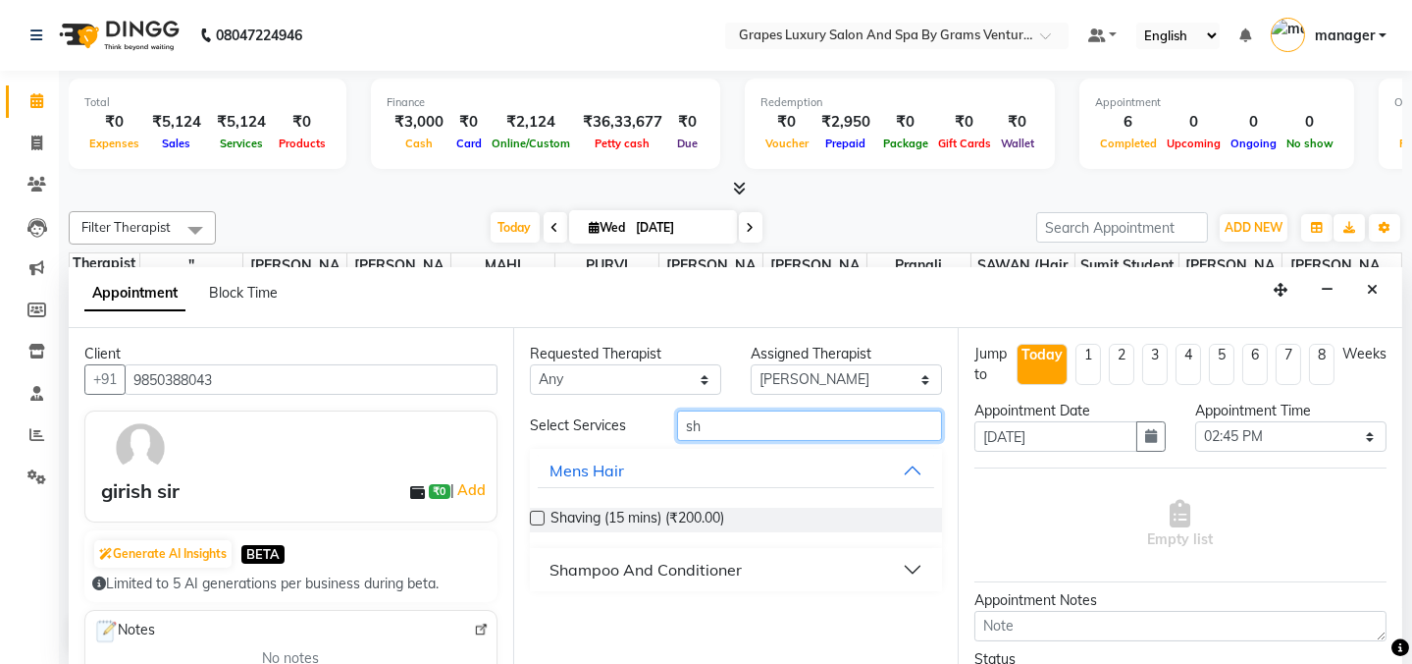
type input "s"
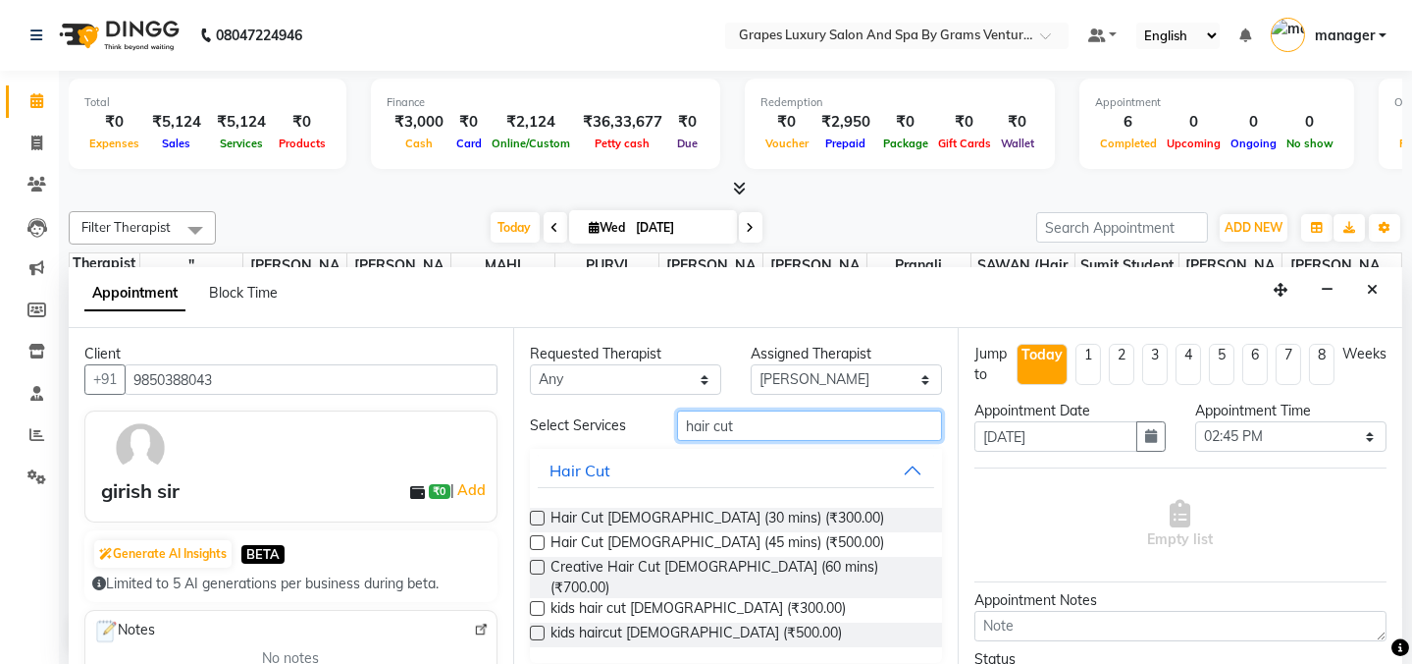
type input "hair cut"
click at [805, 507] on div "Hair Cut [DEMOGRAPHIC_DATA] (30 mins) (₹300.00)" at bounding box center [736, 519] width 412 height 25
click at [802, 514] on div "Hair Cut [DEMOGRAPHIC_DATA] (30 mins) (₹300.00)" at bounding box center [736, 519] width 412 height 25
click at [530, 519] on label at bounding box center [537, 517] width 15 height 15
click at [530, 519] on input "checkbox" at bounding box center [536, 519] width 13 height 13
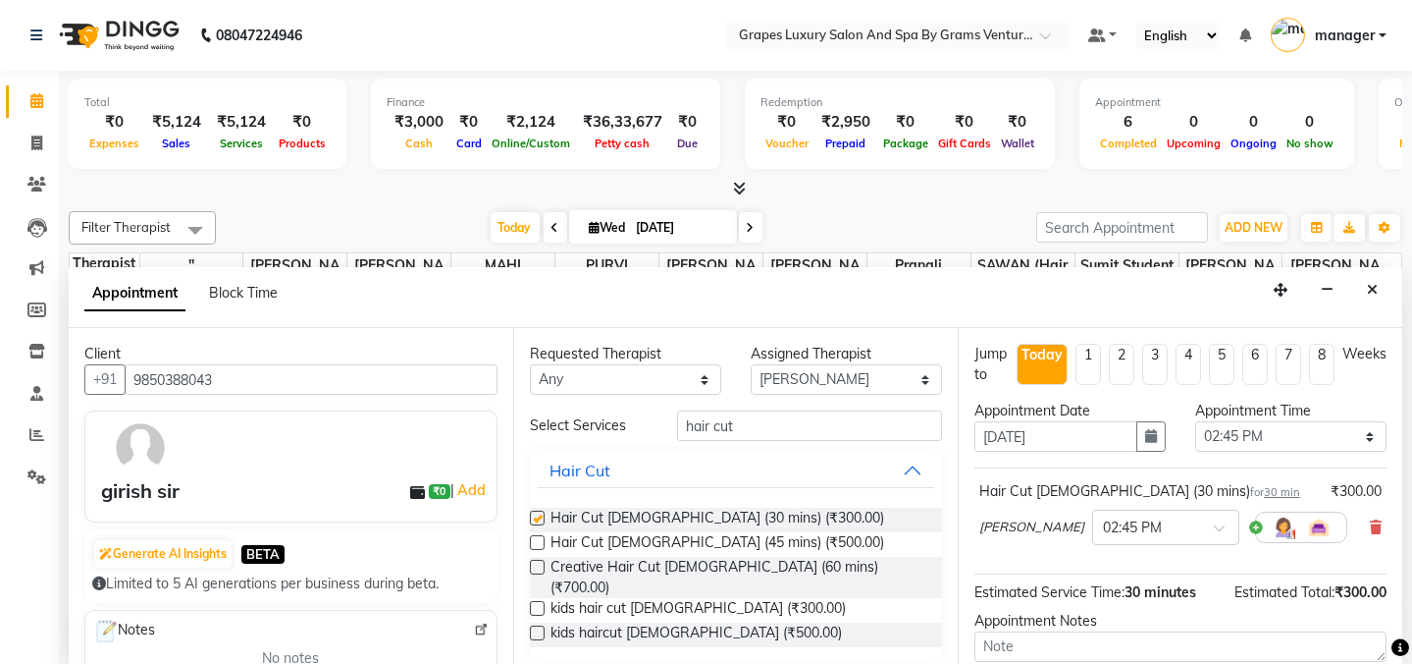
checkbox input "false"
click at [1386, 514] on div "Jump to [DATE] 1 2 3 4 5 6 7 8 Weeks Appointment Date [DATE] Appointment Time S…" at bounding box center [1180, 497] width 445 height 338
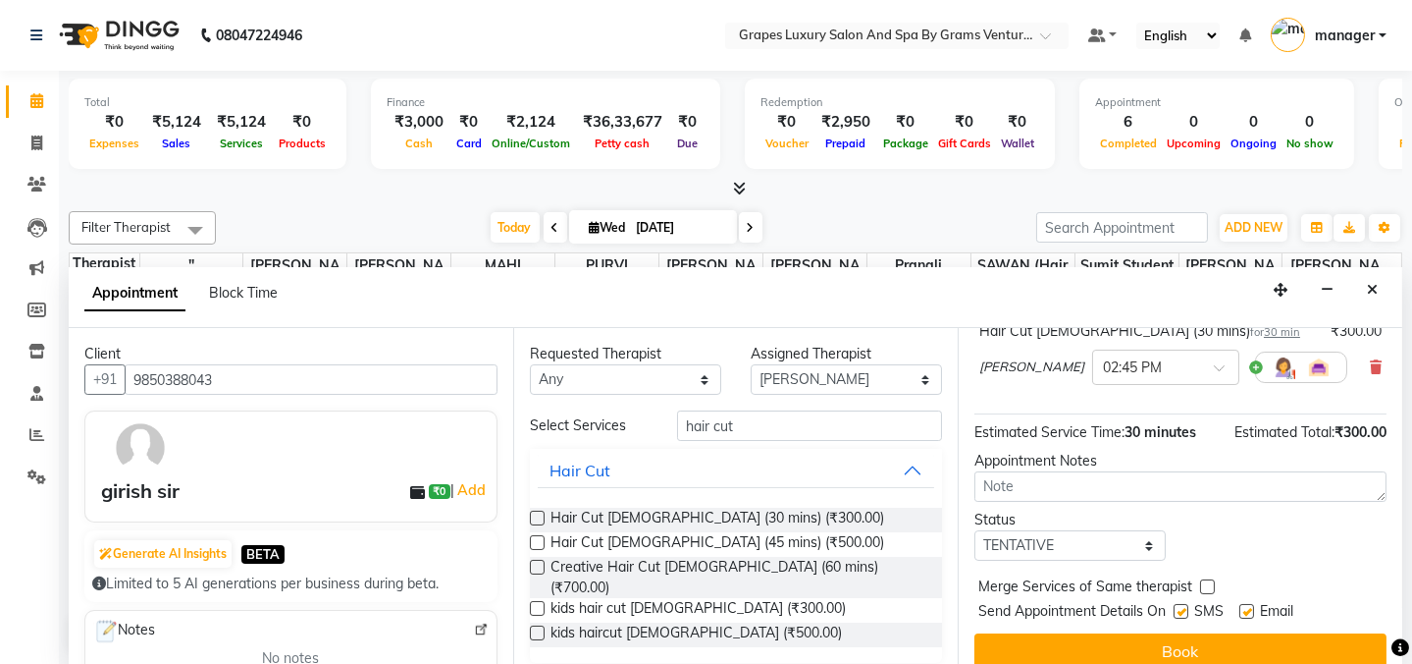
scroll to position [178, 0]
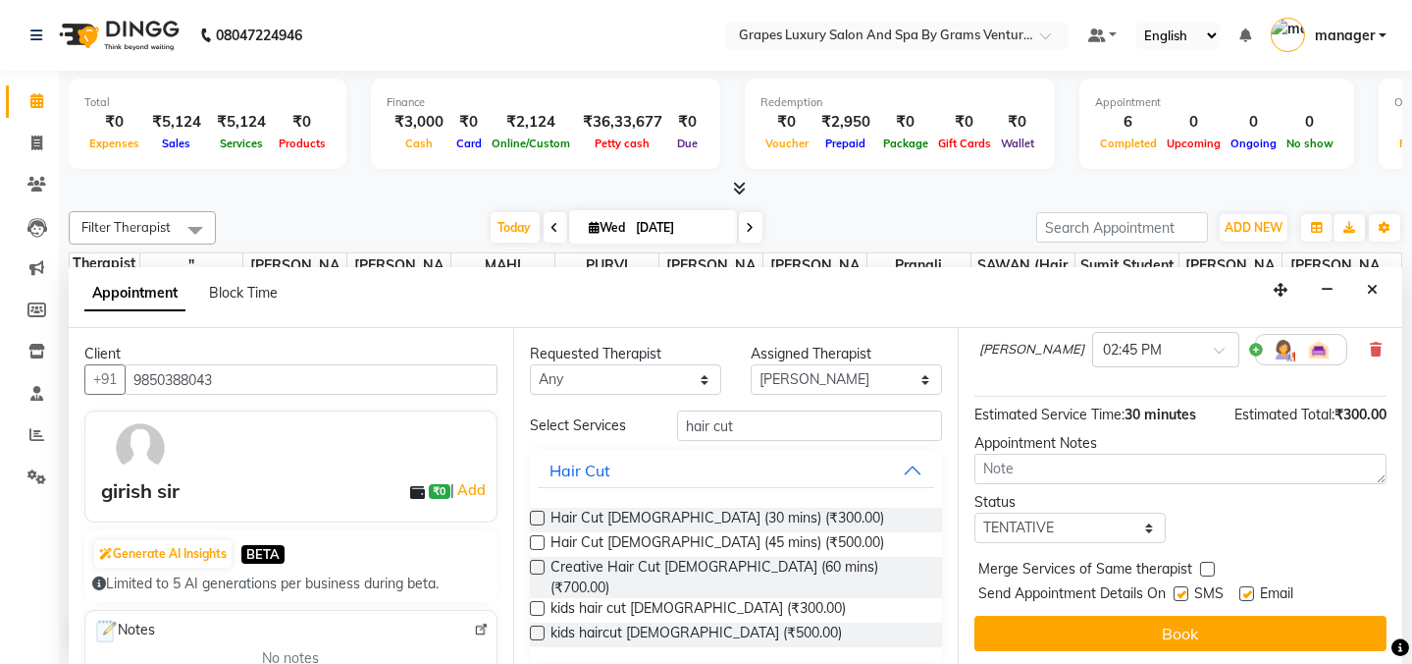
click at [1177, 595] on label at bounding box center [1181, 593] width 15 height 15
click at [1177, 595] on input "checkbox" at bounding box center [1180, 595] width 13 height 13
checkbox input "false"
click at [687, 539] on span "Hair Cut [DEMOGRAPHIC_DATA] (45 mins) (₹500.00)" at bounding box center [718, 544] width 334 height 25
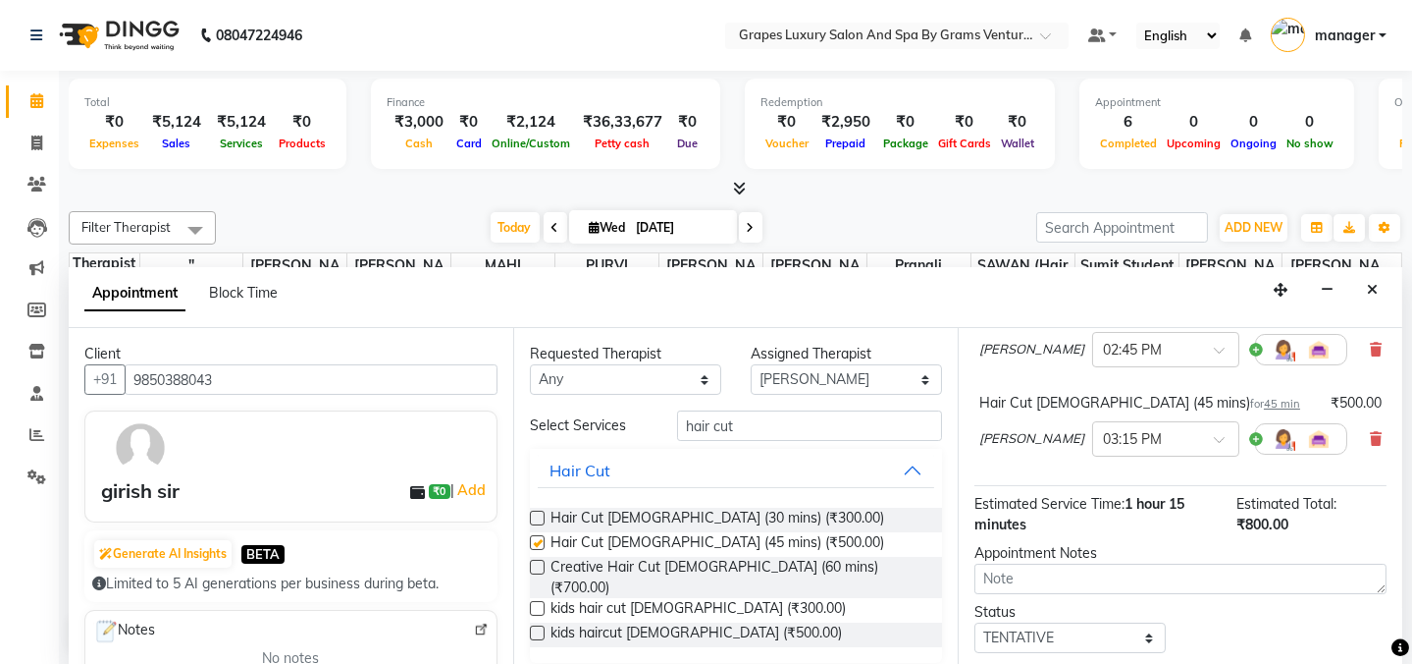
checkbox input "false"
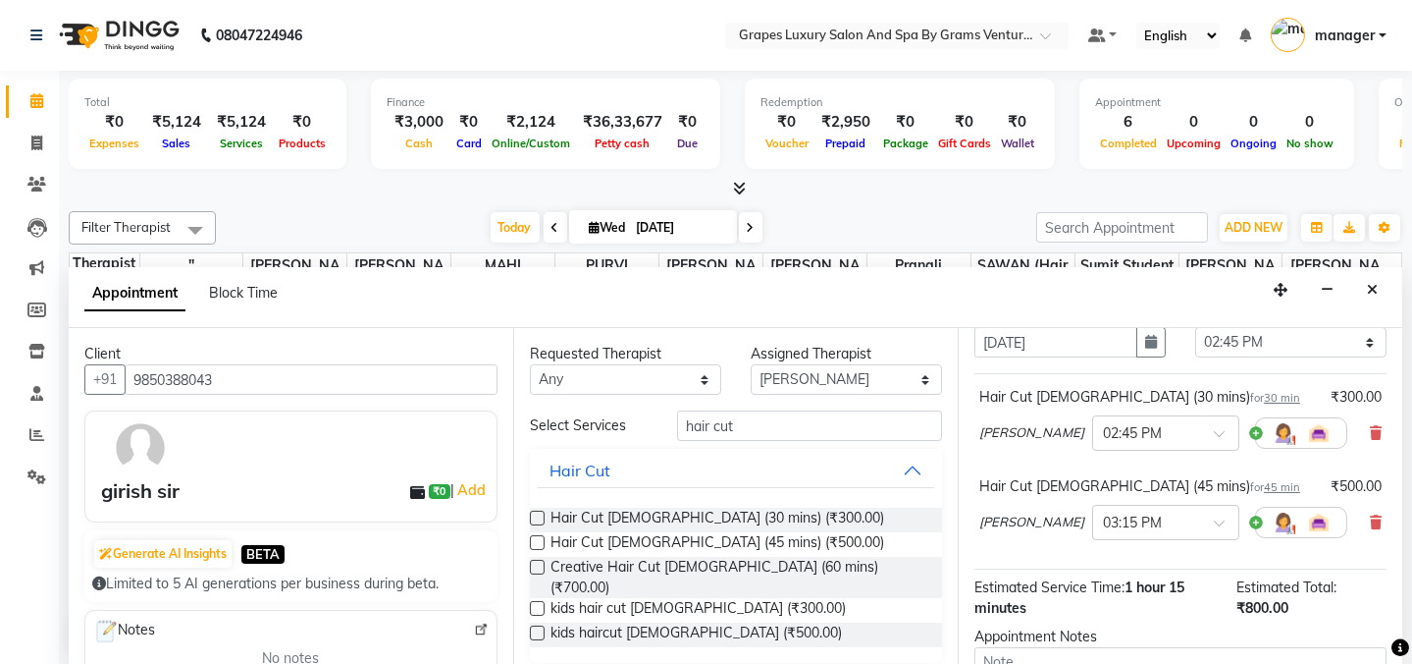
scroll to position [68, 0]
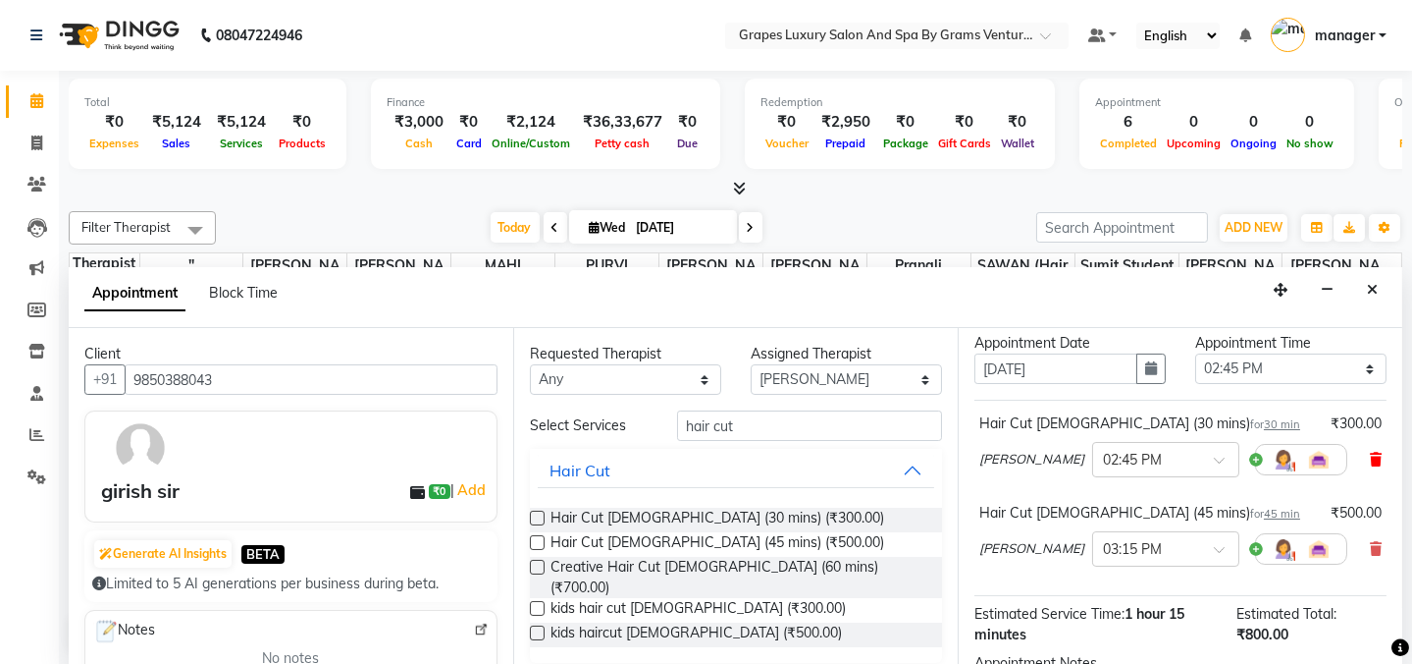
click at [1370, 457] on icon at bounding box center [1376, 460] width 12 height 14
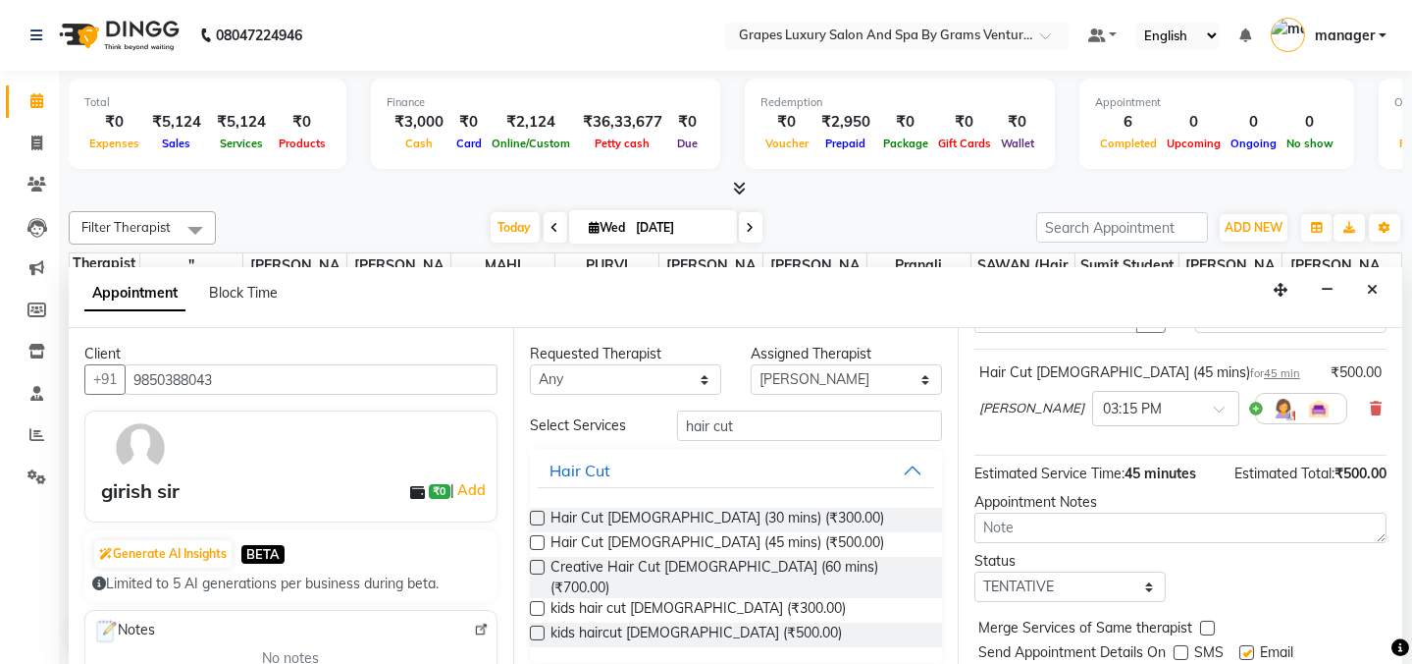
scroll to position [178, 0]
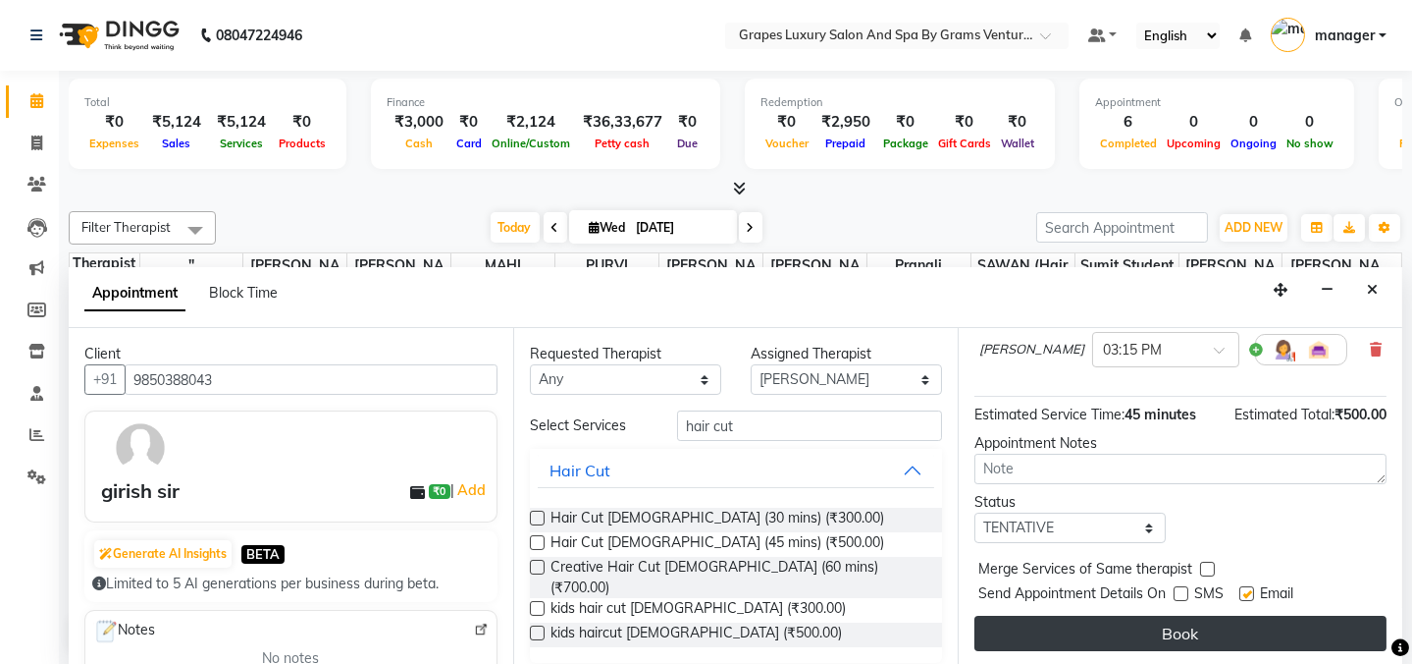
click at [1141, 638] on button "Book" at bounding box center [1181, 632] width 412 height 35
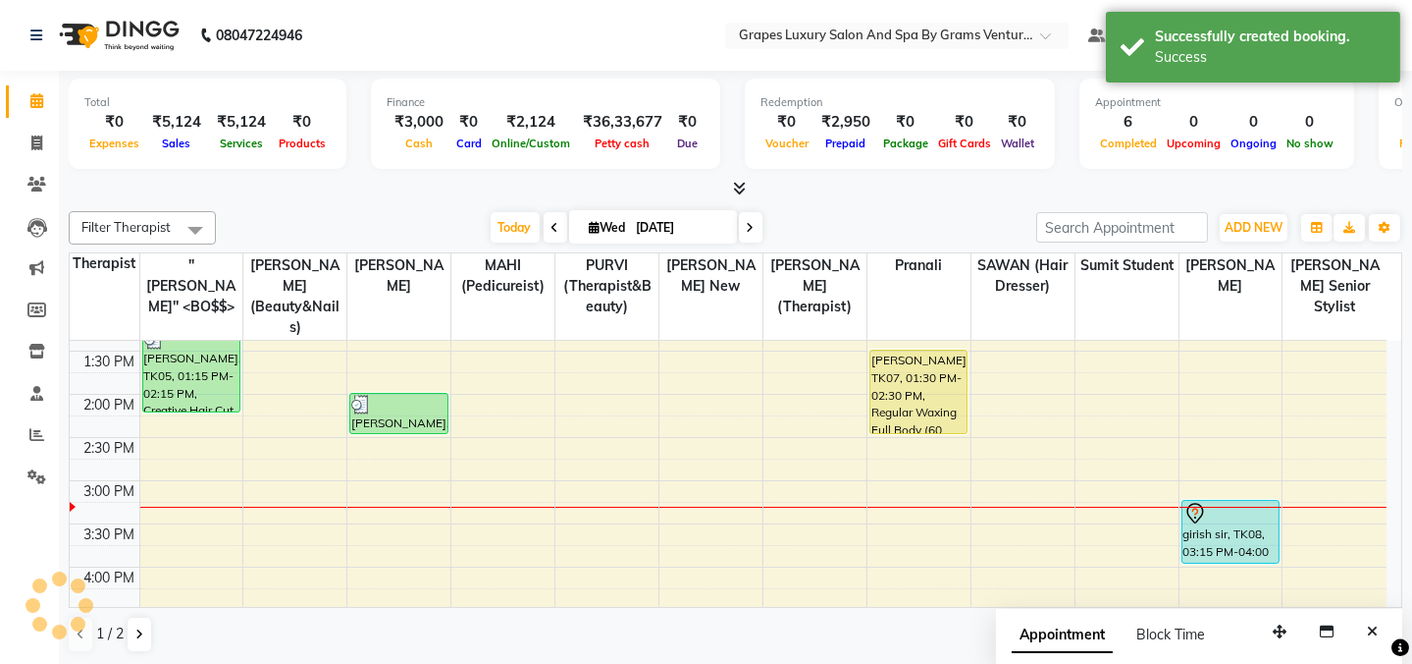
scroll to position [0, 0]
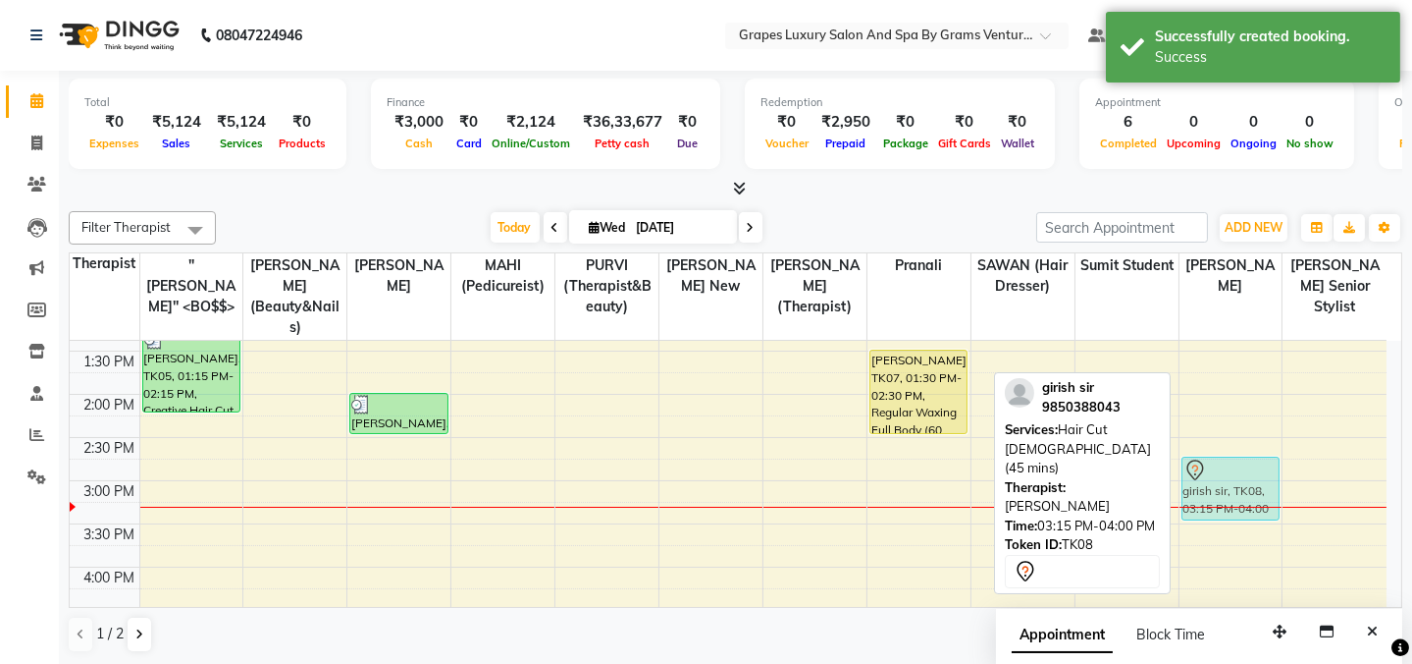
drag, startPoint x: 1207, startPoint y: 526, endPoint x: 1216, endPoint y: 479, distance: 47.9
click at [1216, 479] on div "girish sir, TK08, 03:15 PM-04:00 PM, Hair Cut [DEMOGRAPHIC_DATA] (45 mins) giri…" at bounding box center [1231, 437] width 103 height 1122
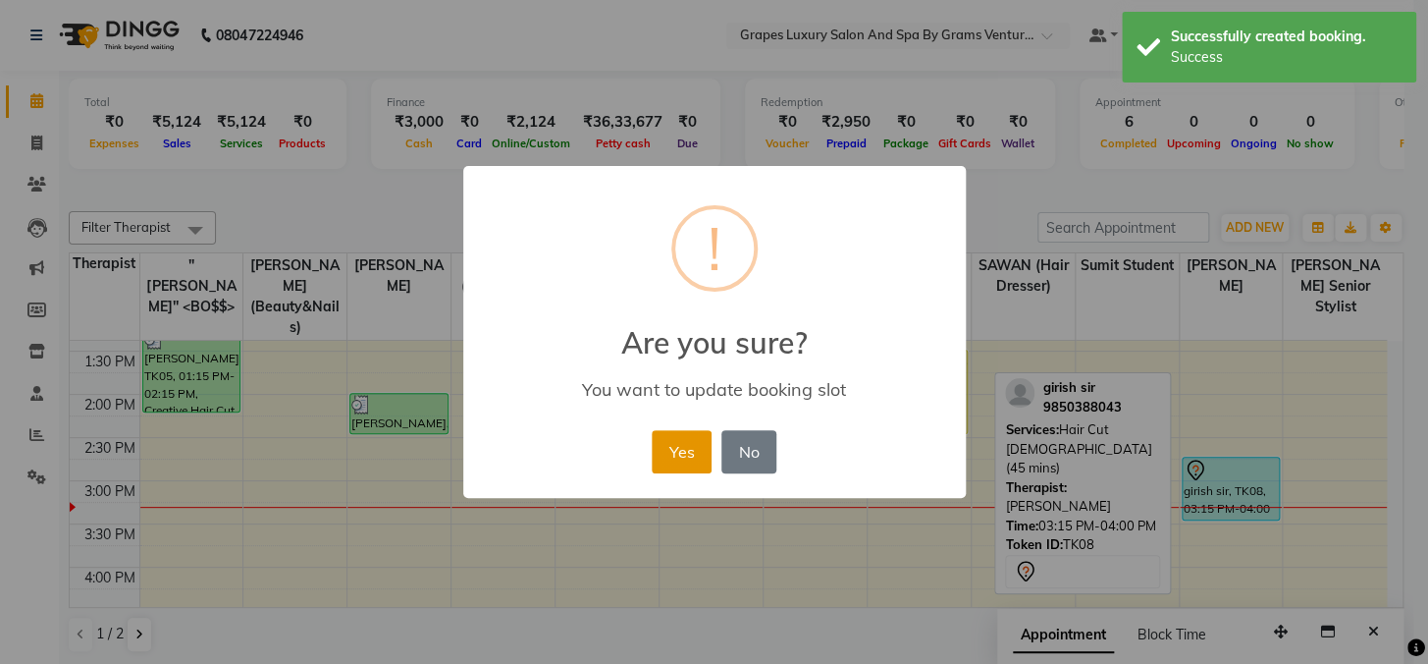
click at [697, 461] on button "Yes" at bounding box center [682, 451] width 60 height 43
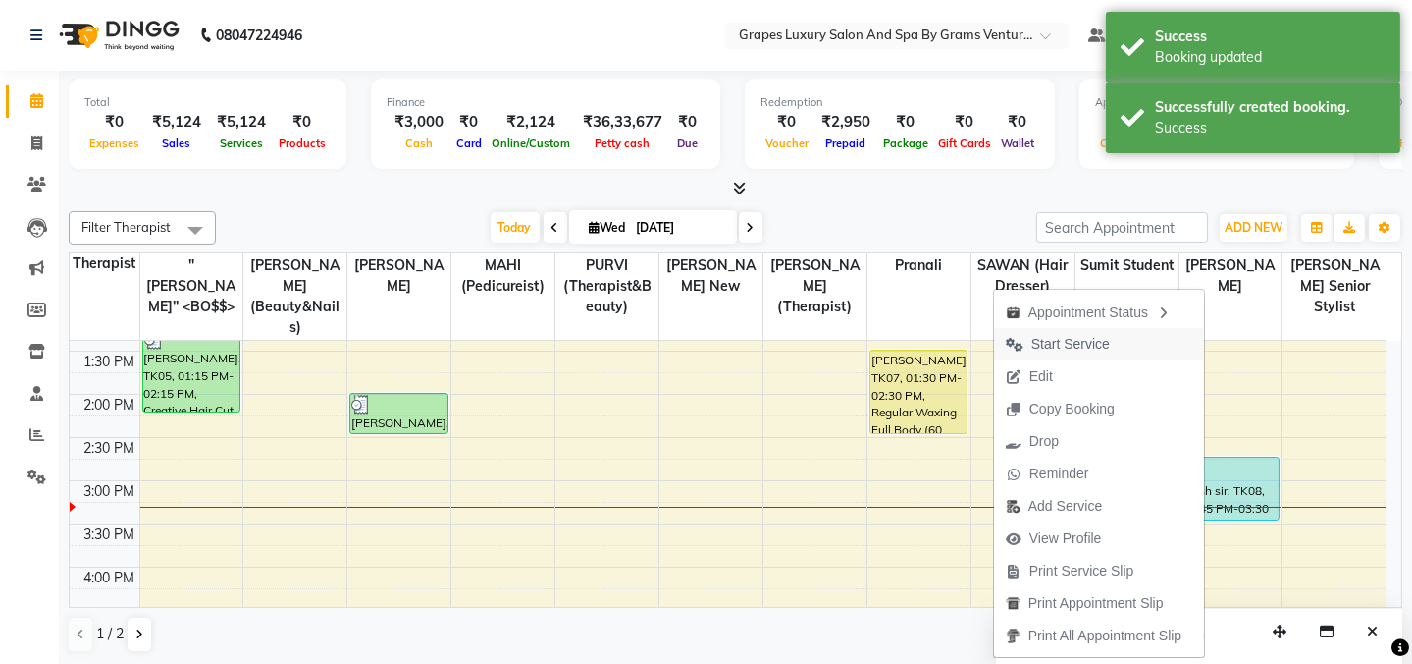
click at [1077, 340] on span "Start Service" at bounding box center [1071, 344] width 79 height 21
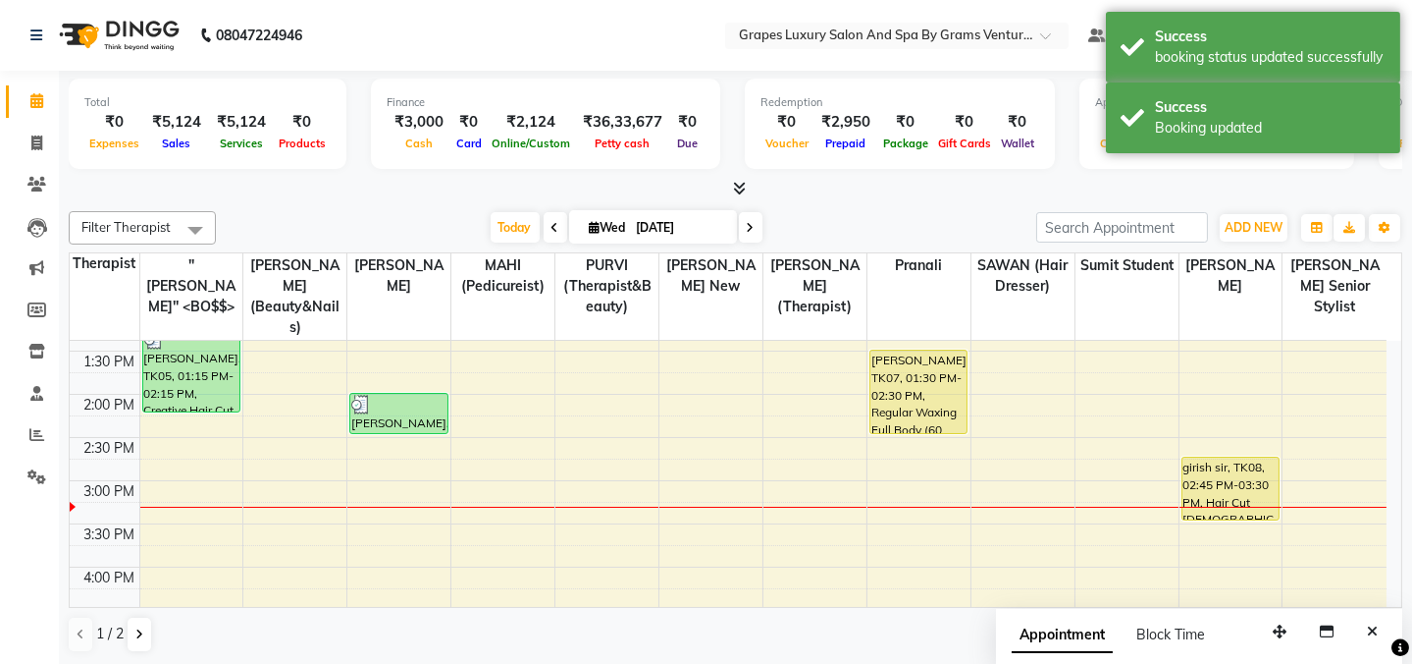
click at [993, 470] on div "8:00 AM 8:30 AM 9:00 AM 9:30 AM 10:00 AM 10:30 AM 11:00 AM 11:30 AM 12:00 PM 12…" at bounding box center [728, 437] width 1317 height 1122
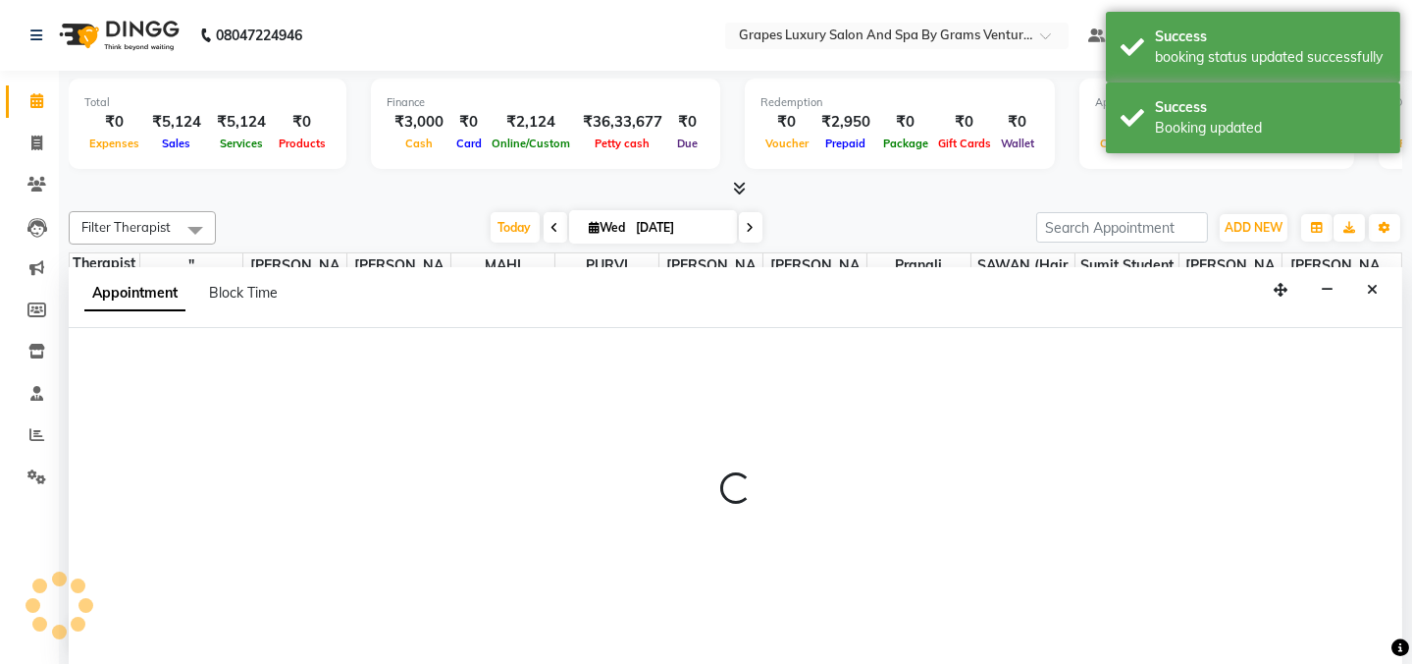
select select "41130"
select select "900"
select select "tentative"
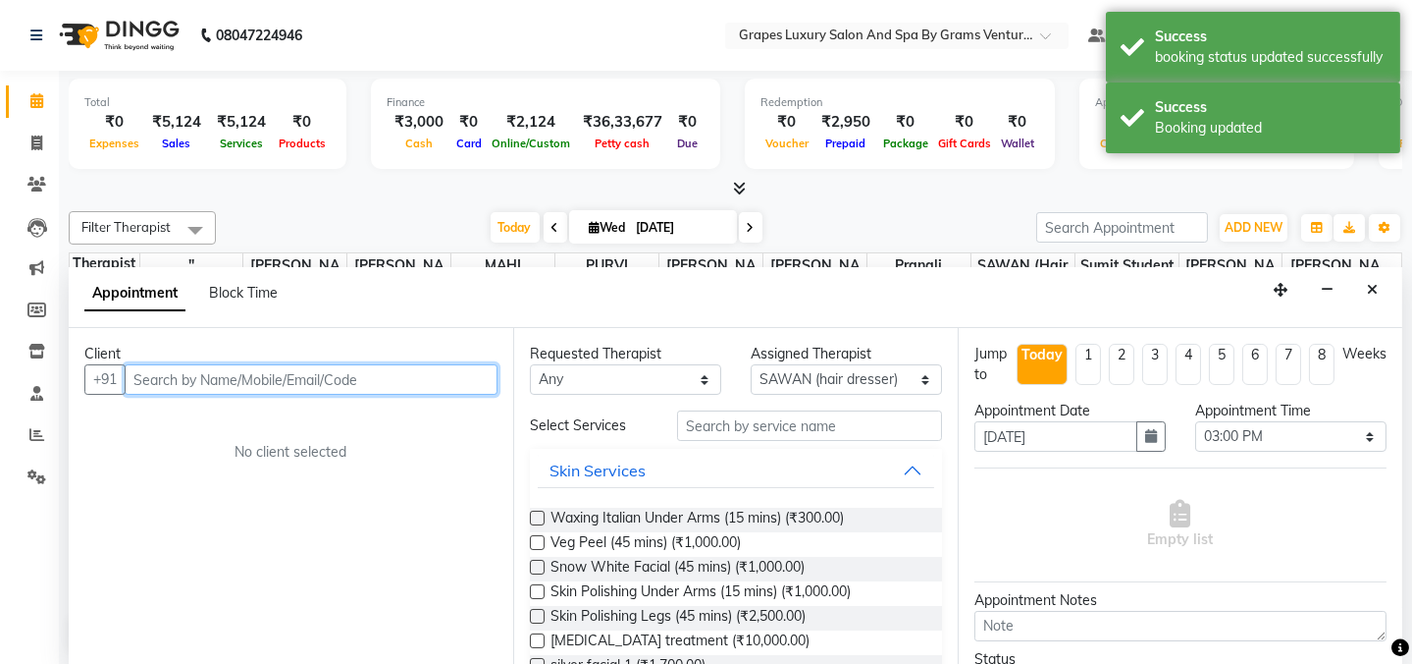
click at [164, 374] on input "text" at bounding box center [311, 379] width 373 height 30
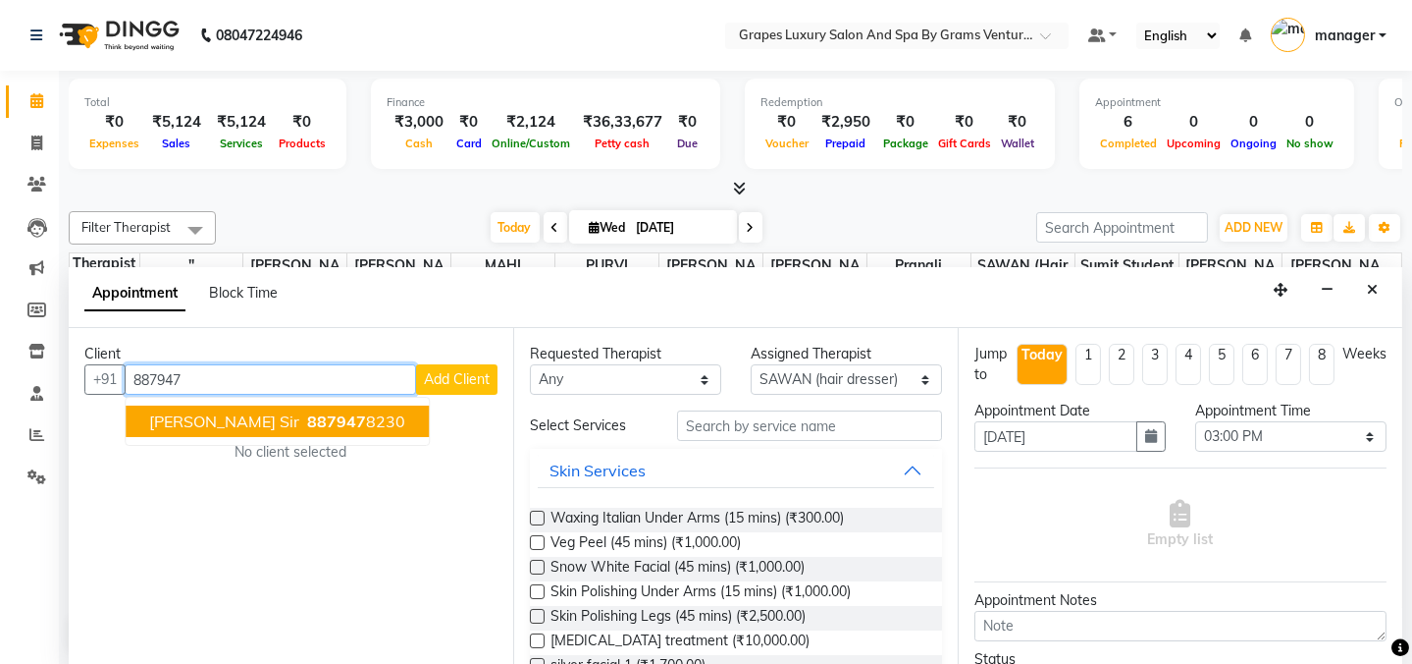
click at [307, 425] on span "887947" at bounding box center [336, 421] width 59 height 20
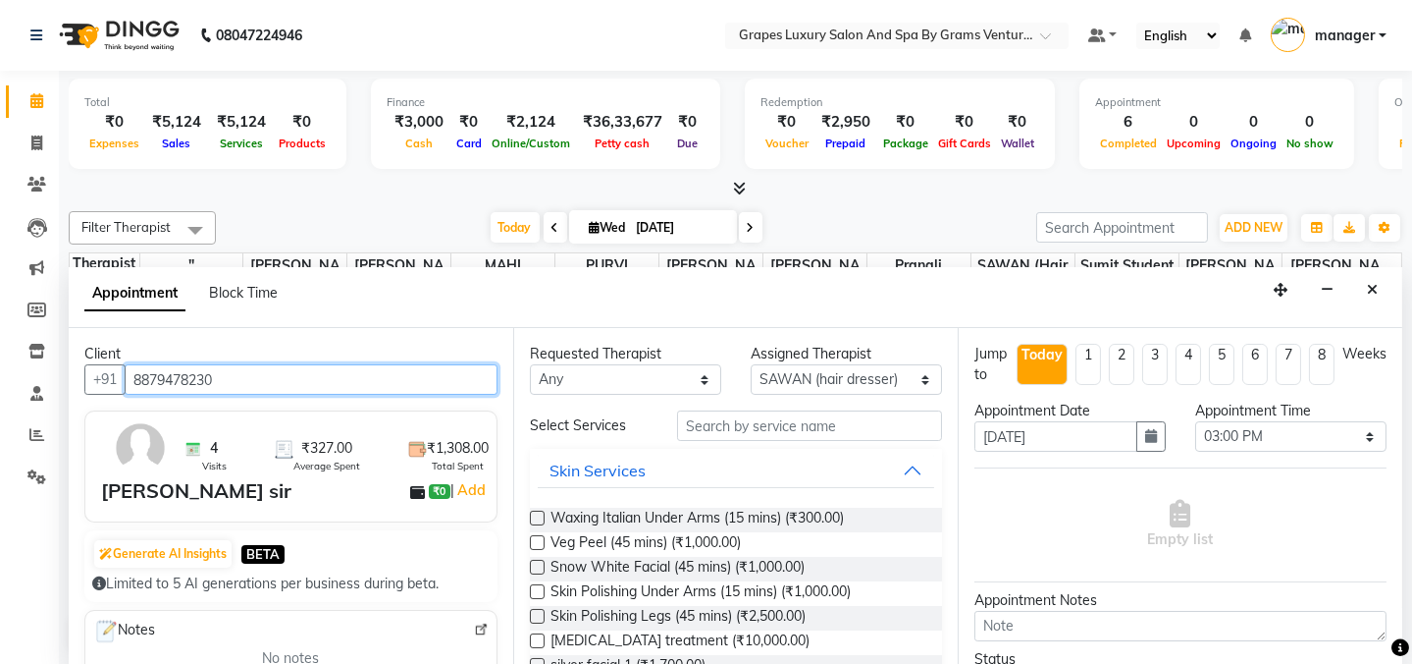
type input "8879478230"
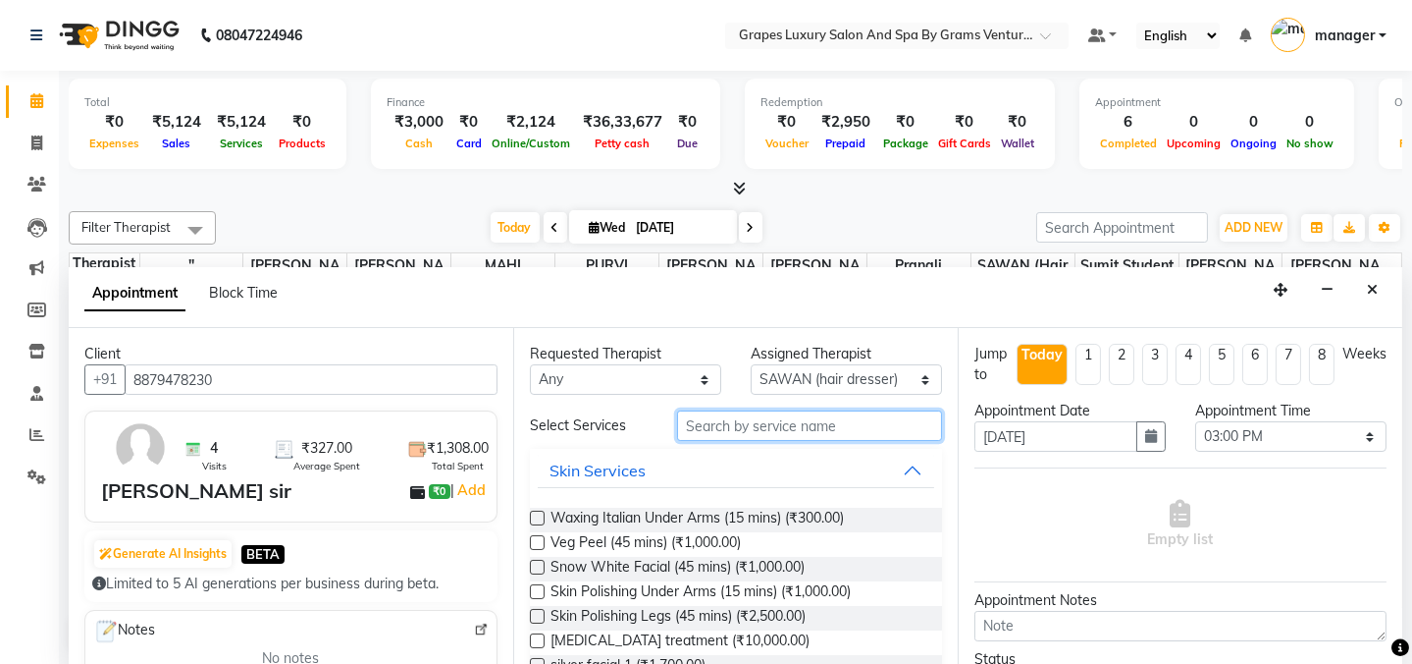
click at [764, 426] on input "text" at bounding box center [809, 425] width 265 height 30
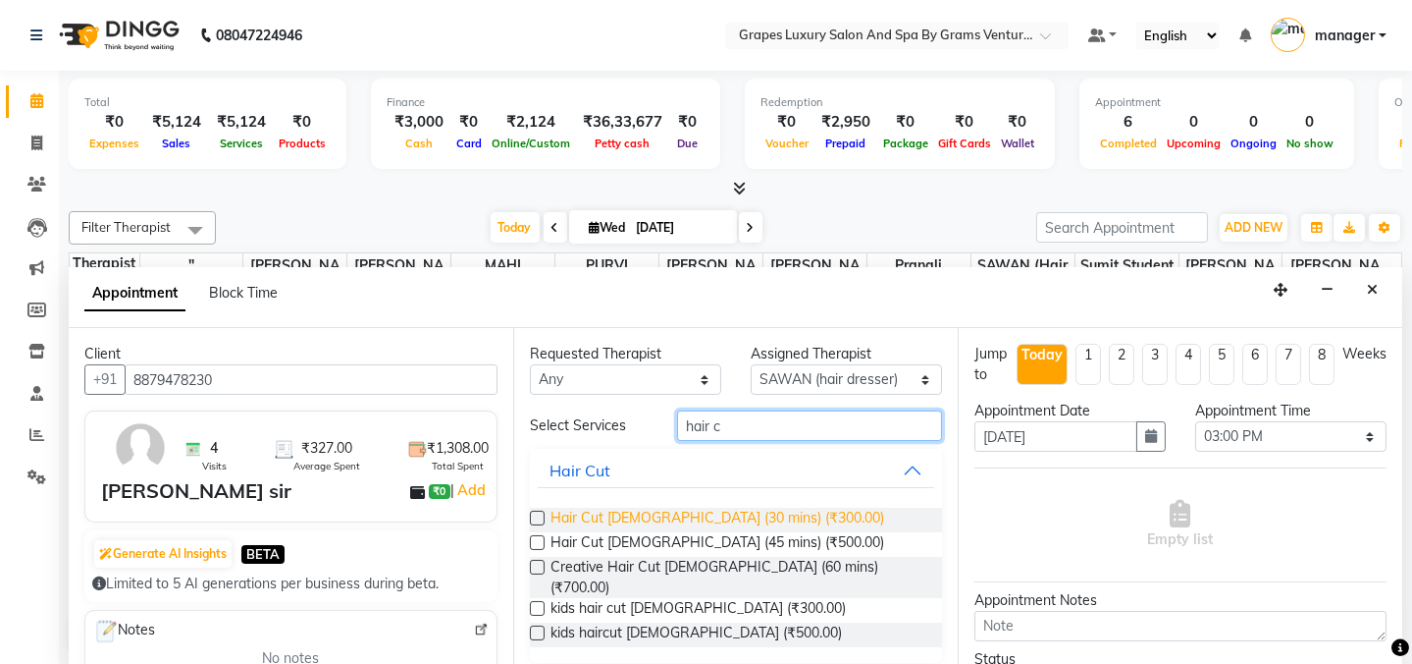
type input "hair c"
click at [710, 513] on span "Hair Cut [DEMOGRAPHIC_DATA] (30 mins) (₹300.00)" at bounding box center [718, 519] width 334 height 25
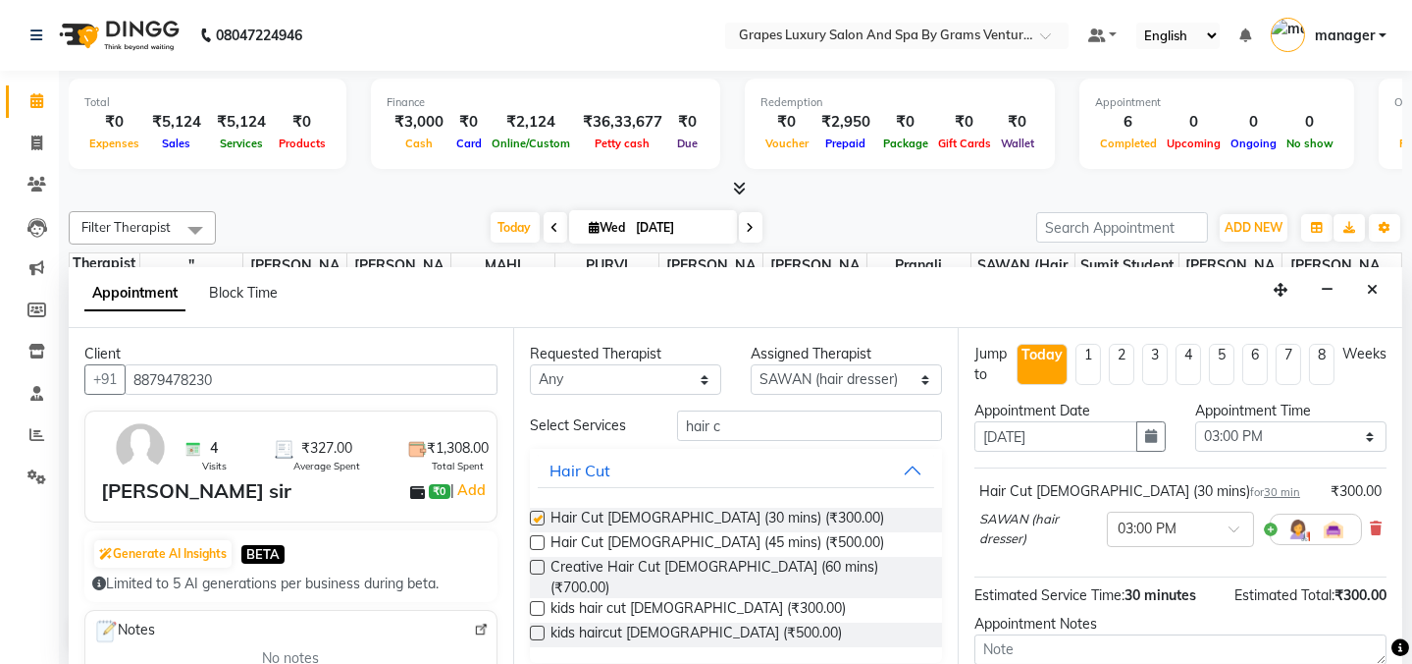
checkbox input "false"
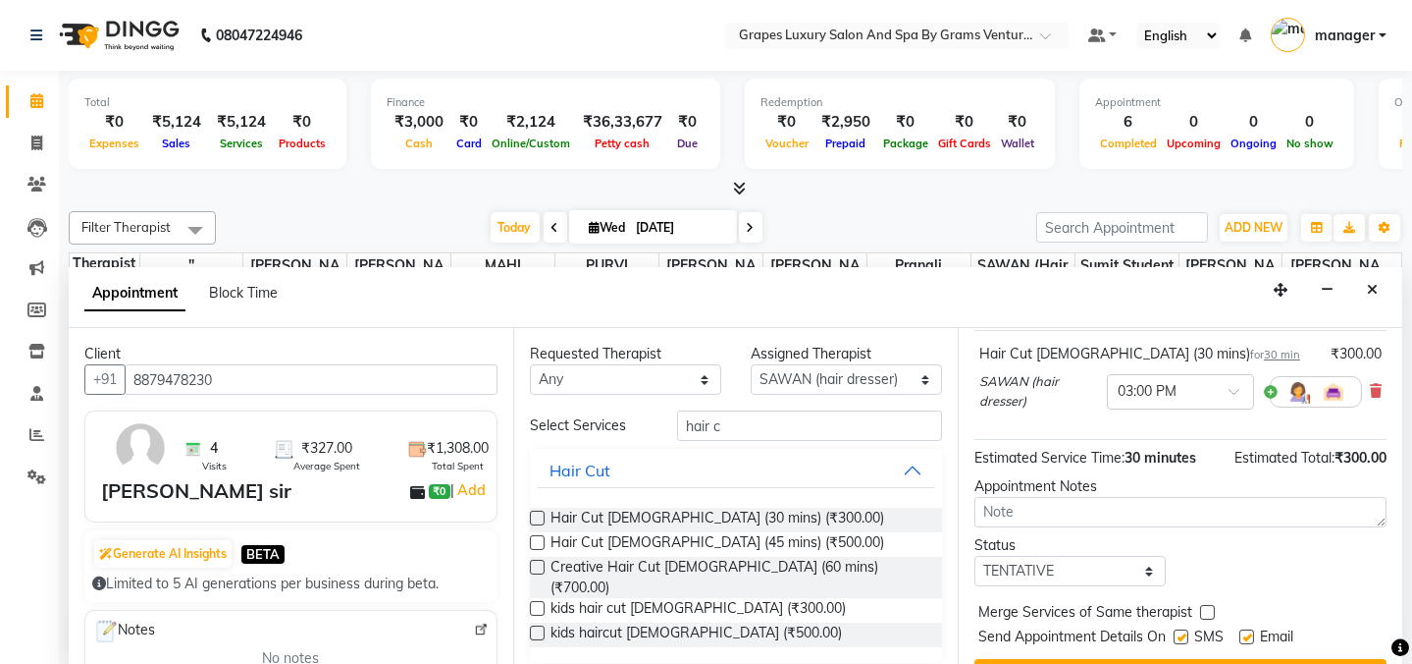
scroll to position [181, 0]
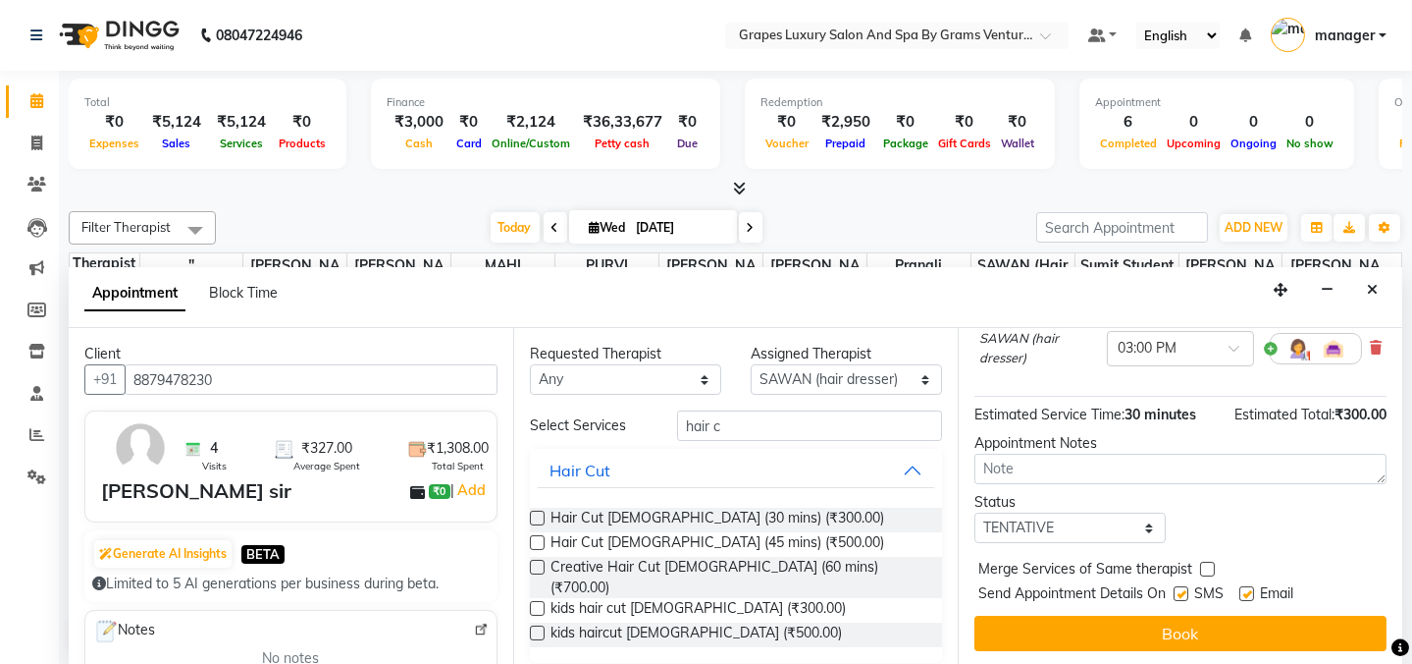
click at [1175, 586] on label at bounding box center [1181, 593] width 15 height 15
click at [1175, 589] on input "checkbox" at bounding box center [1180, 595] width 13 height 13
checkbox input "false"
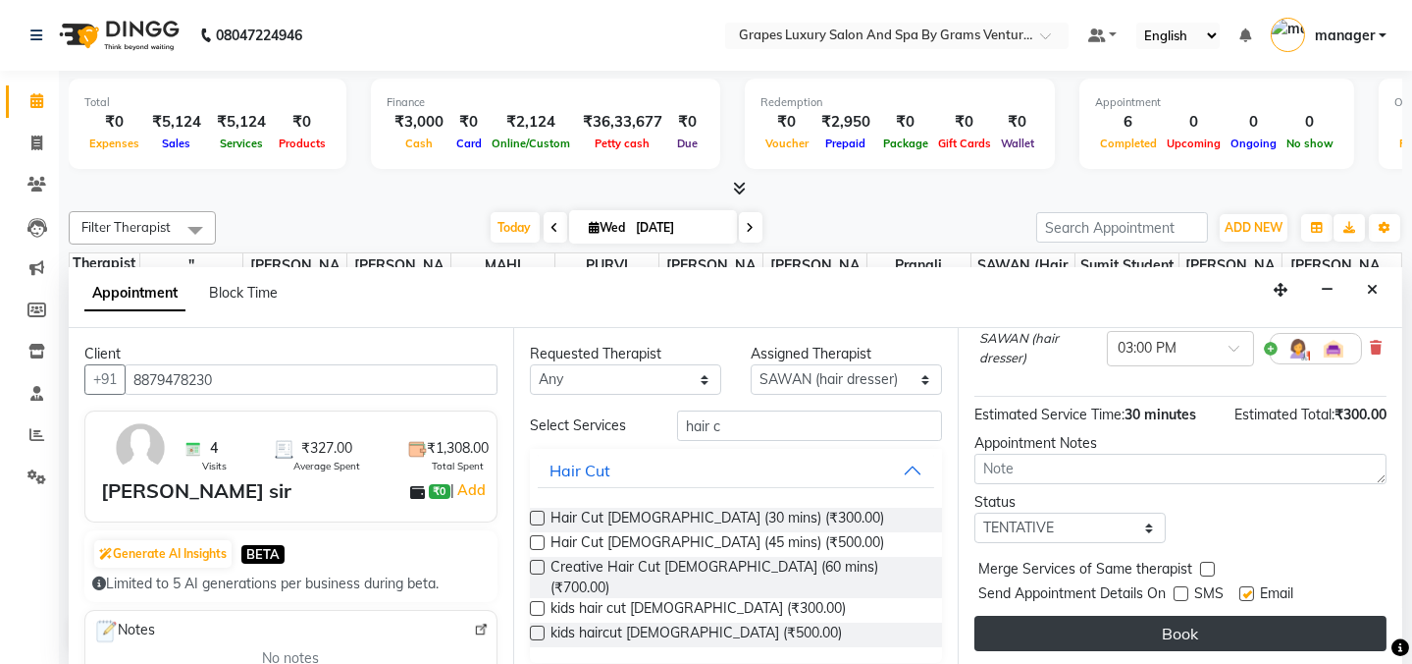
drag, startPoint x: 1180, startPoint y: 639, endPoint x: 1188, endPoint y: 609, distance: 31.4
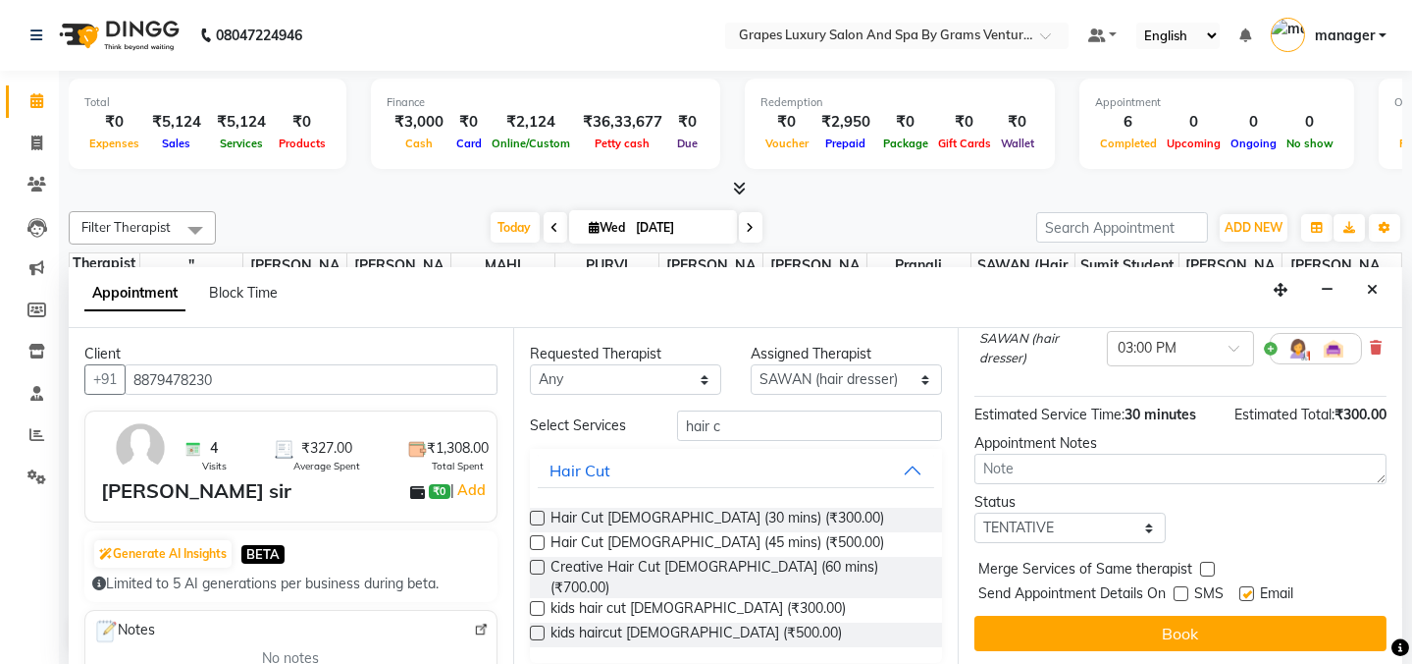
click at [1180, 640] on button "Book" at bounding box center [1181, 632] width 412 height 35
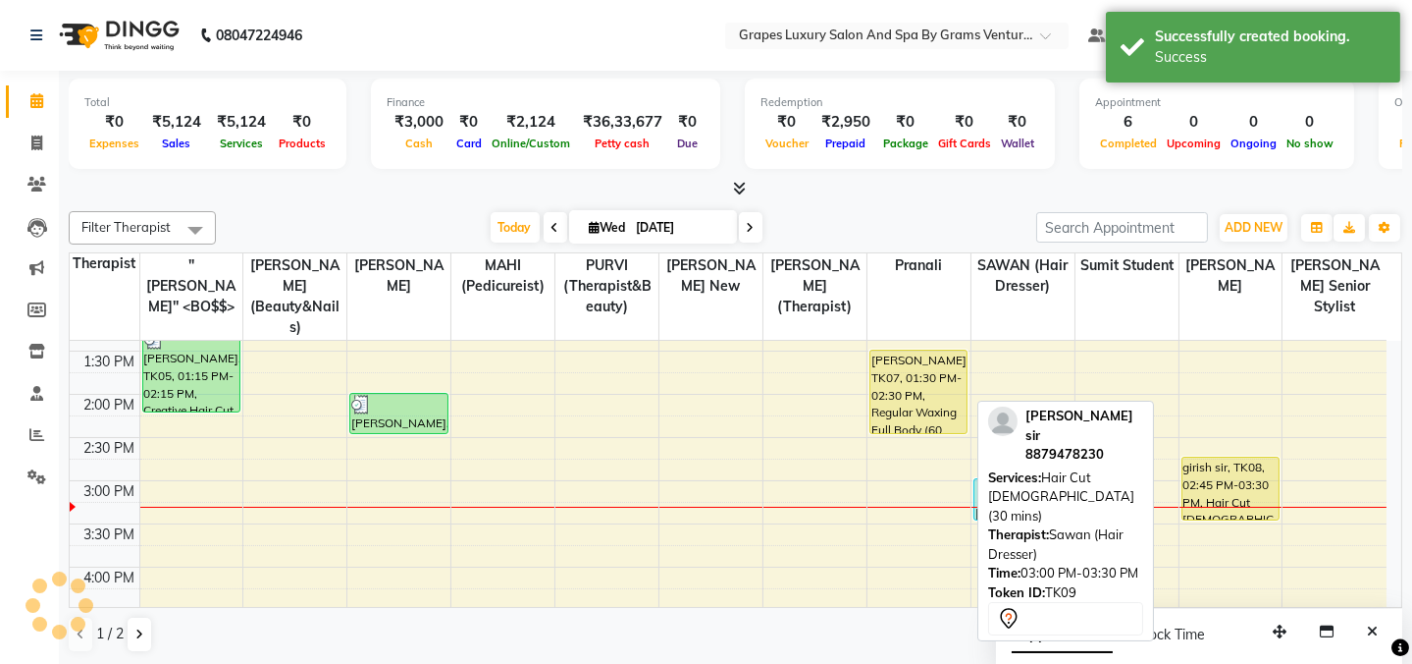
scroll to position [0, 0]
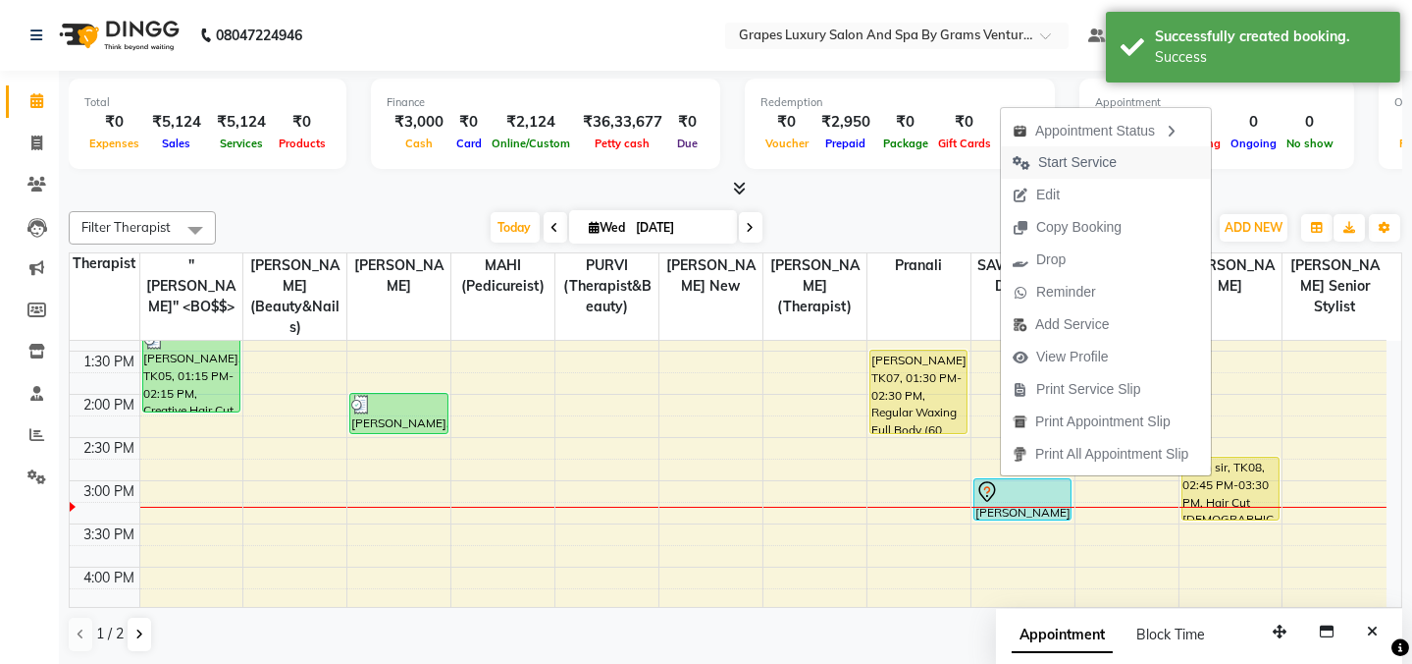
click at [1072, 153] on span "Start Service" at bounding box center [1078, 162] width 79 height 21
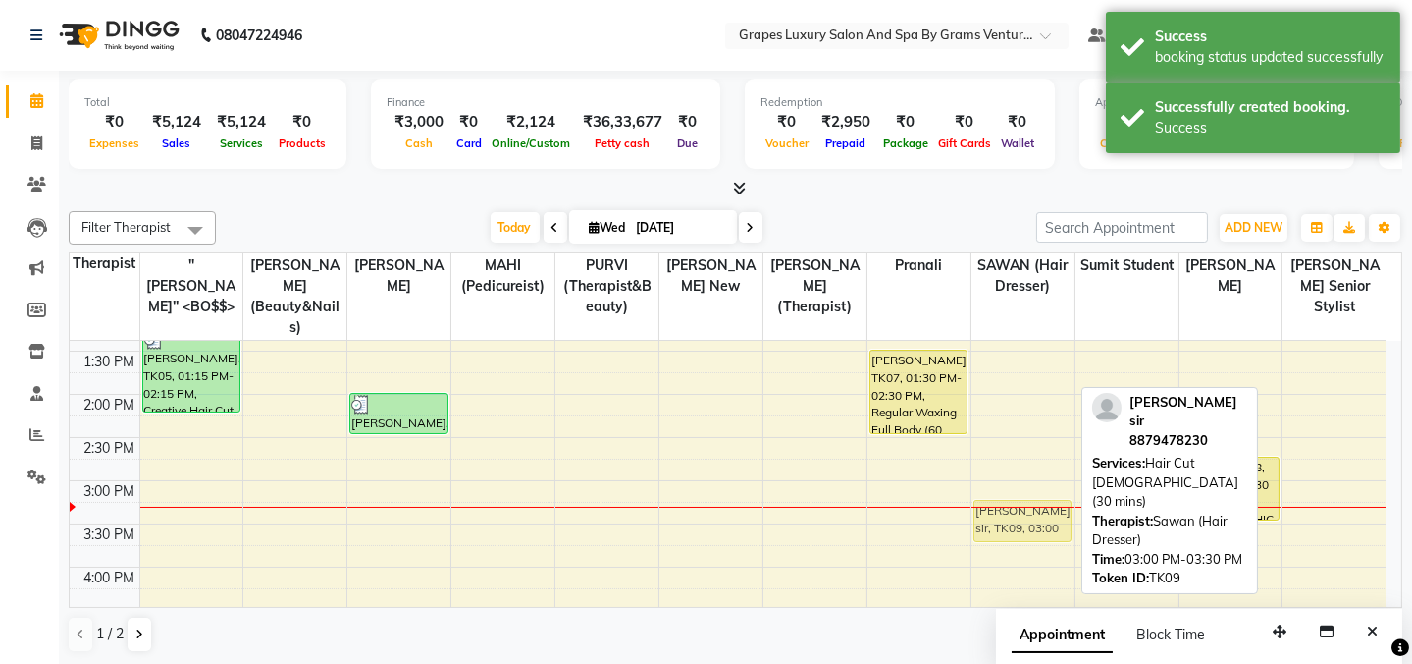
click at [1012, 499] on div "[PERSON_NAME], TK04, 11:00 AM-11:30 AM, Hair Cut [DEMOGRAPHIC_DATA] (30 mins) […" at bounding box center [1023, 437] width 103 height 1122
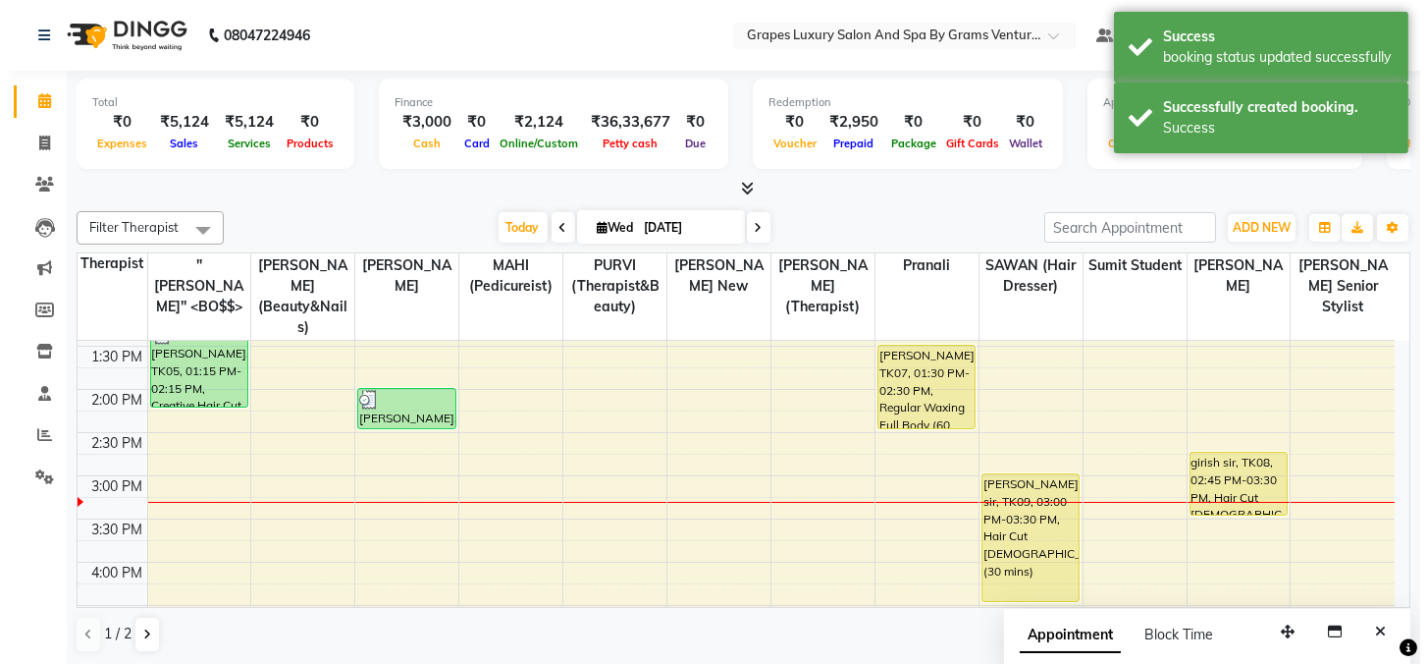
scroll to position [471, 0]
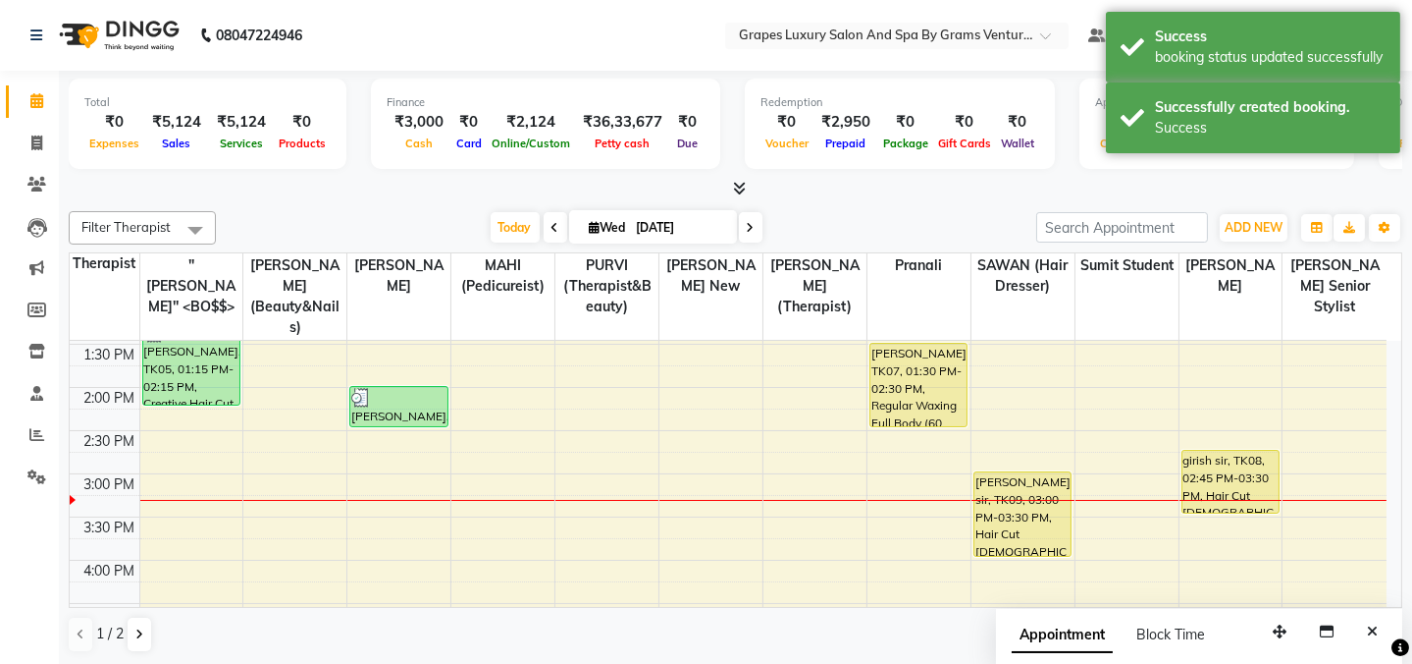
drag, startPoint x: 1014, startPoint y: 496, endPoint x: 1024, endPoint y: 524, distance: 30.1
click at [1024, 524] on div "[PERSON_NAME], TK04, 11:00 AM-11:30 AM, Hair Cut [DEMOGRAPHIC_DATA] (30 mins) […" at bounding box center [1023, 430] width 103 height 1122
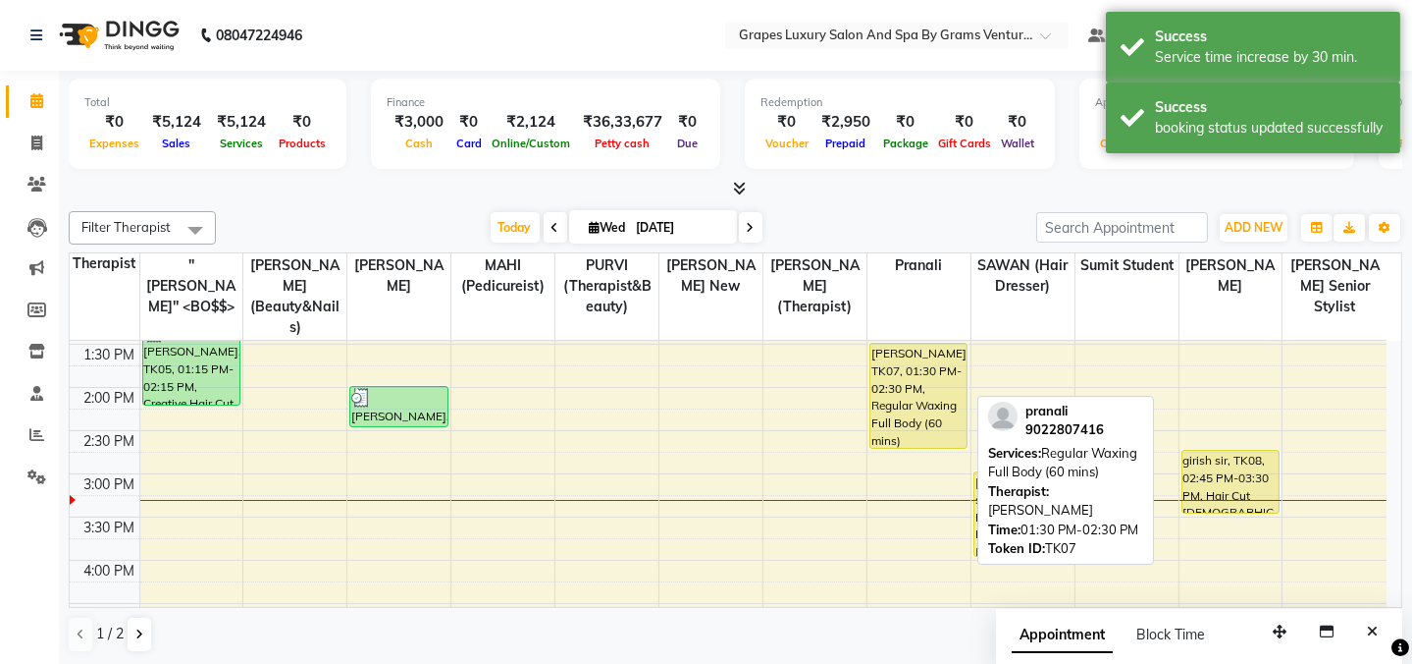
click at [935, 407] on div "[PERSON_NAME], TK01, 11:00 AM-11:30 AM, swedish spa 30 min Sanjay Sir, TK01, 11…" at bounding box center [919, 430] width 103 height 1122
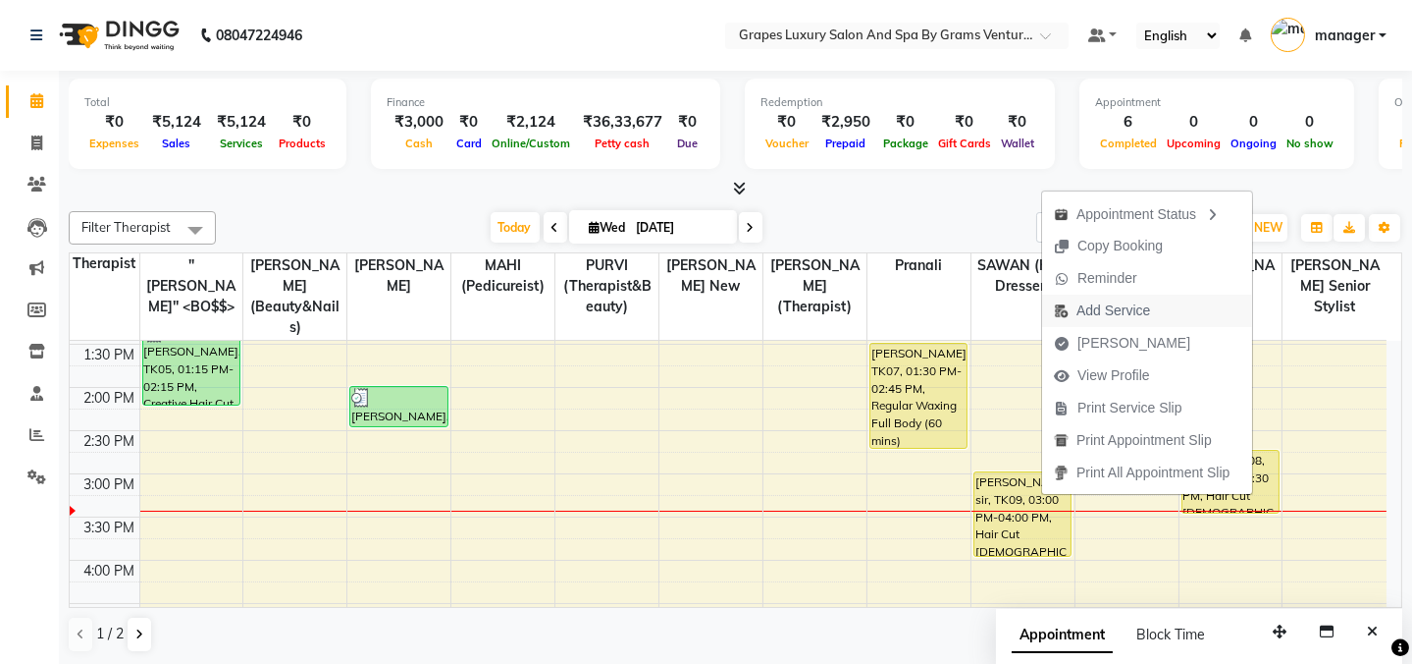
click at [1118, 312] on span "Add Service" at bounding box center [1114, 310] width 74 height 21
select select "41130"
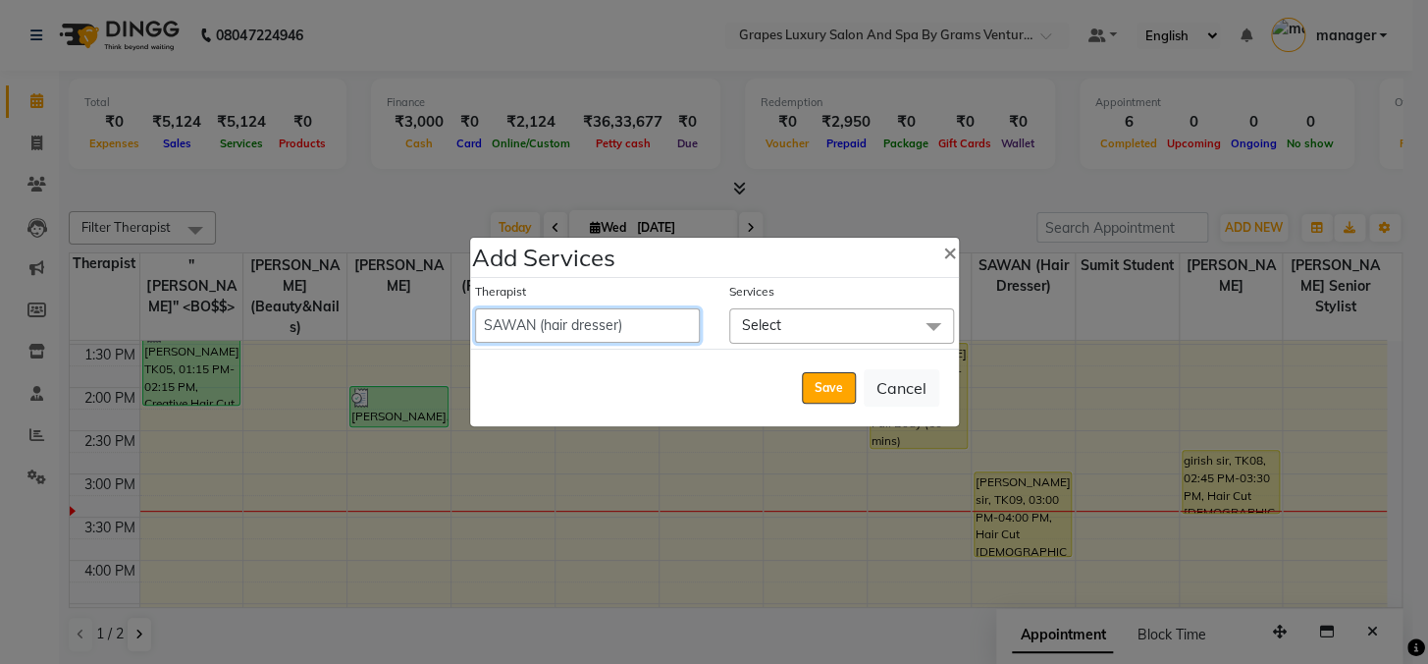
click at [569, 324] on select "Admin ANIL (stylish) [PERSON_NAME] hair [PERSON_NAME] (beauty&nails) avni new […" at bounding box center [587, 325] width 225 height 34
click at [787, 325] on span "Select" at bounding box center [841, 325] width 225 height 34
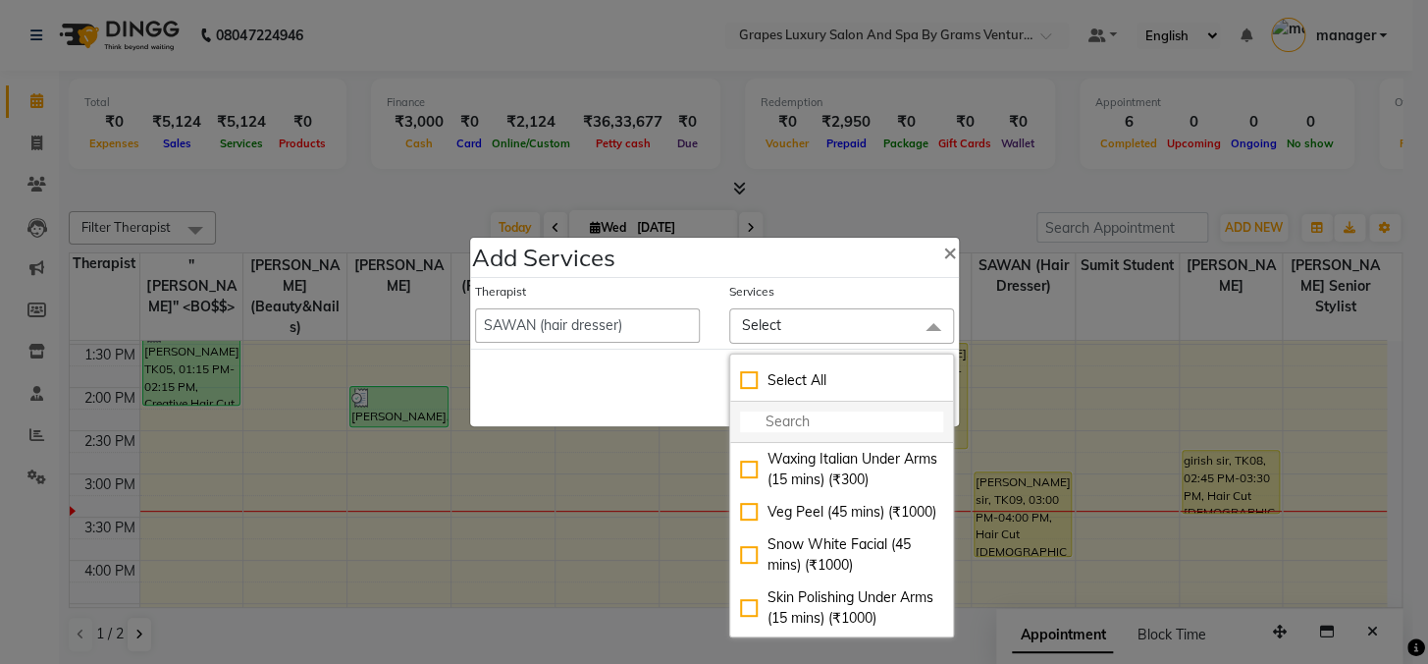
click at [782, 415] on input "multiselect-search" at bounding box center [841, 421] width 203 height 21
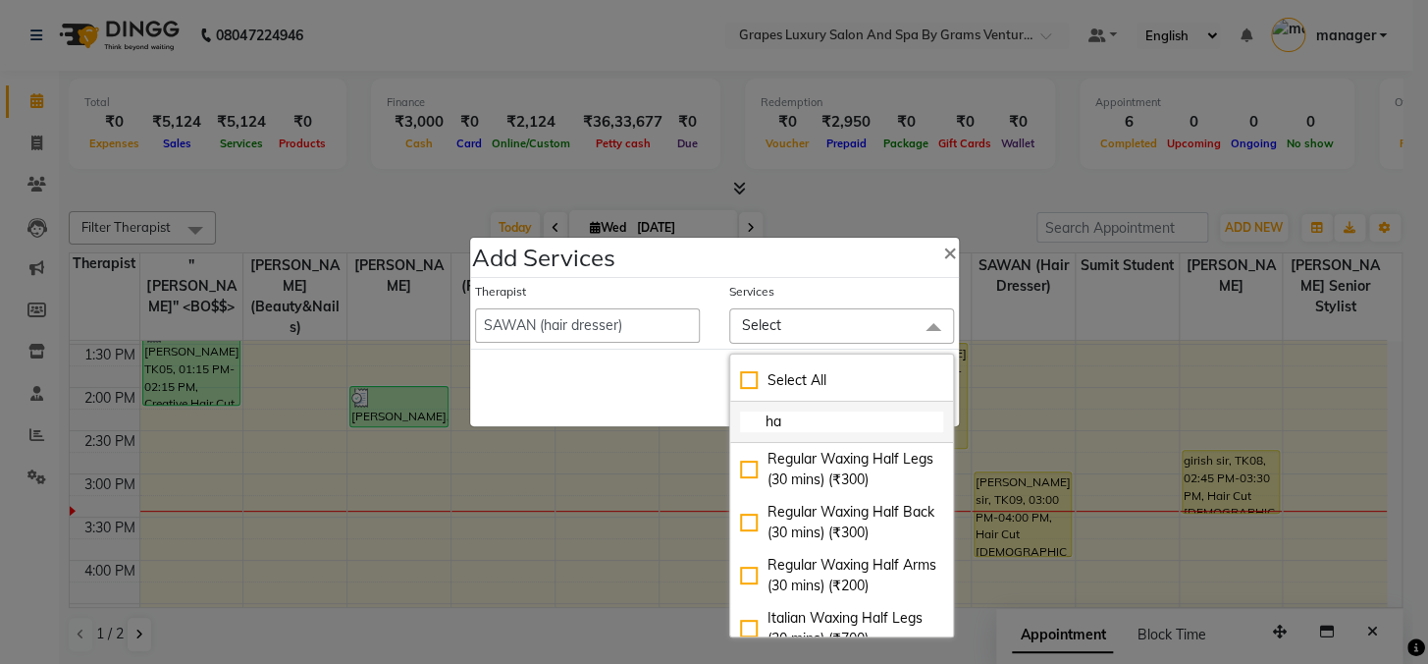
type input "h"
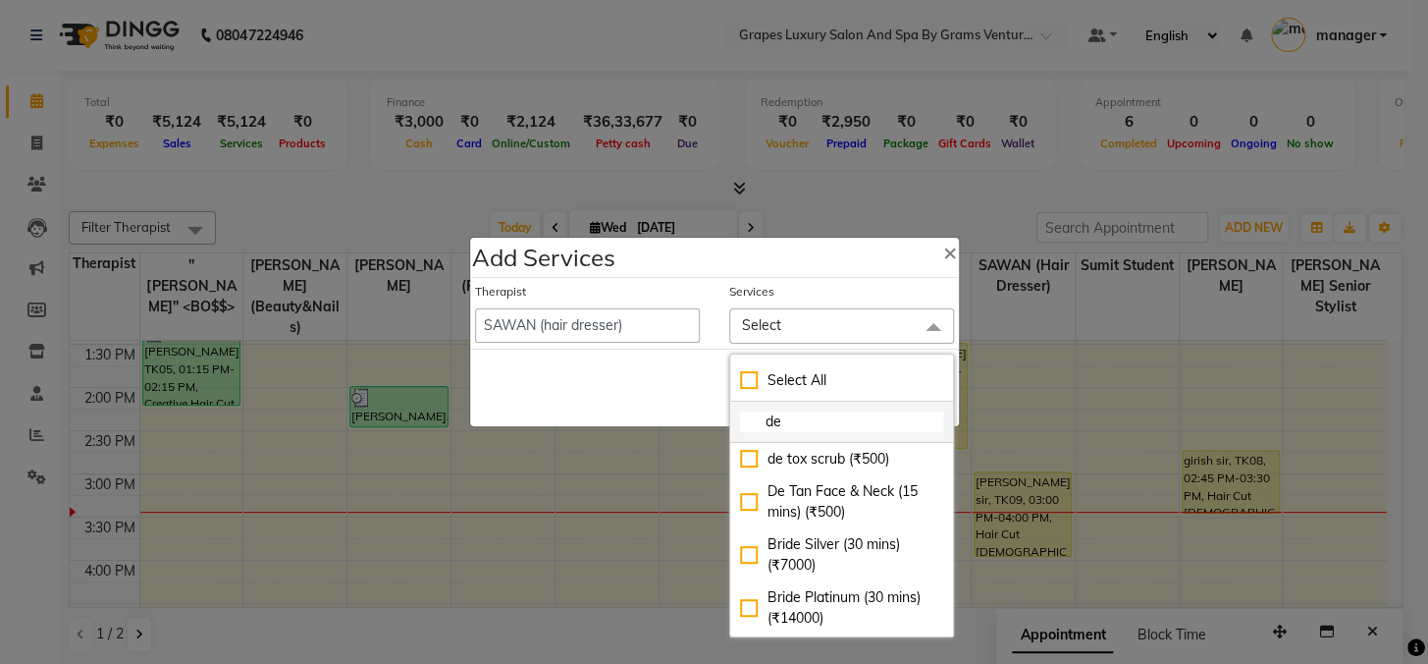
click at [822, 422] on input "de" at bounding box center [841, 421] width 203 height 21
type input "de d"
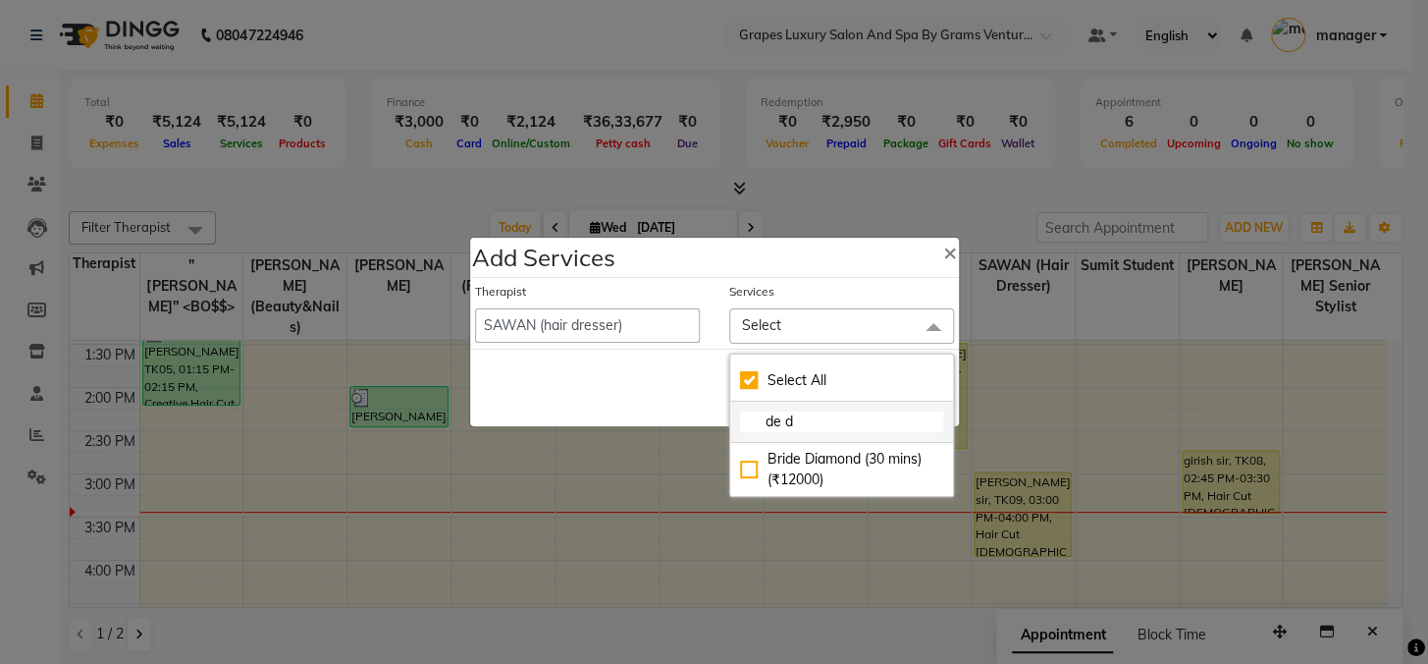
checkbox input "true"
type input "de da"
checkbox input "false"
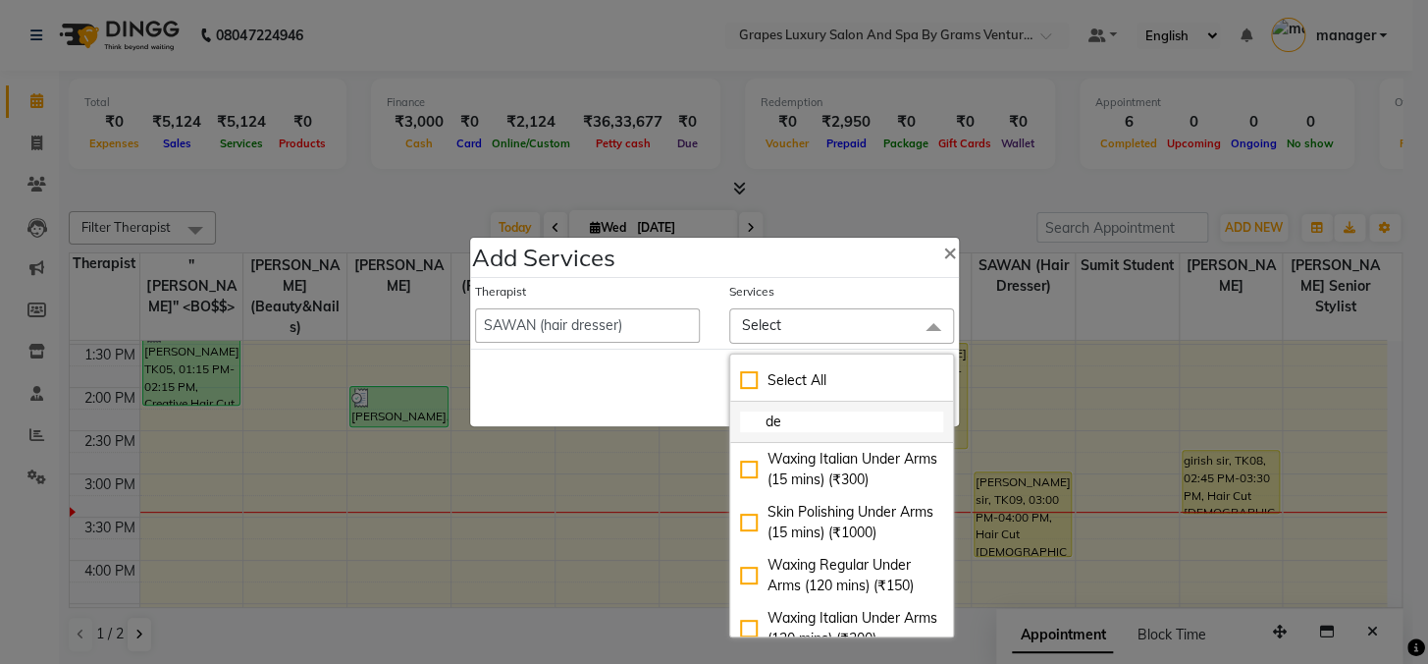
type input "d"
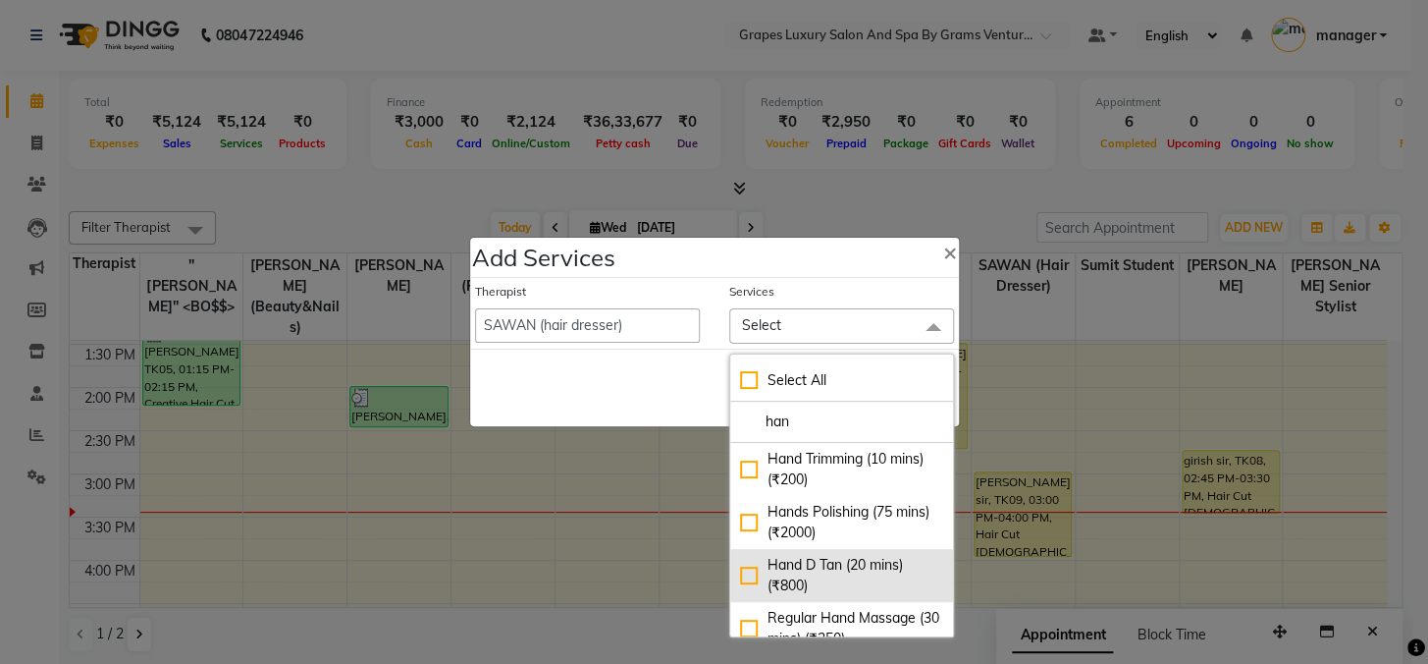
type input "han"
click at [847, 566] on div "Hand D Tan (20 mins) (₹800)" at bounding box center [841, 575] width 203 height 41
checkbox input "true"
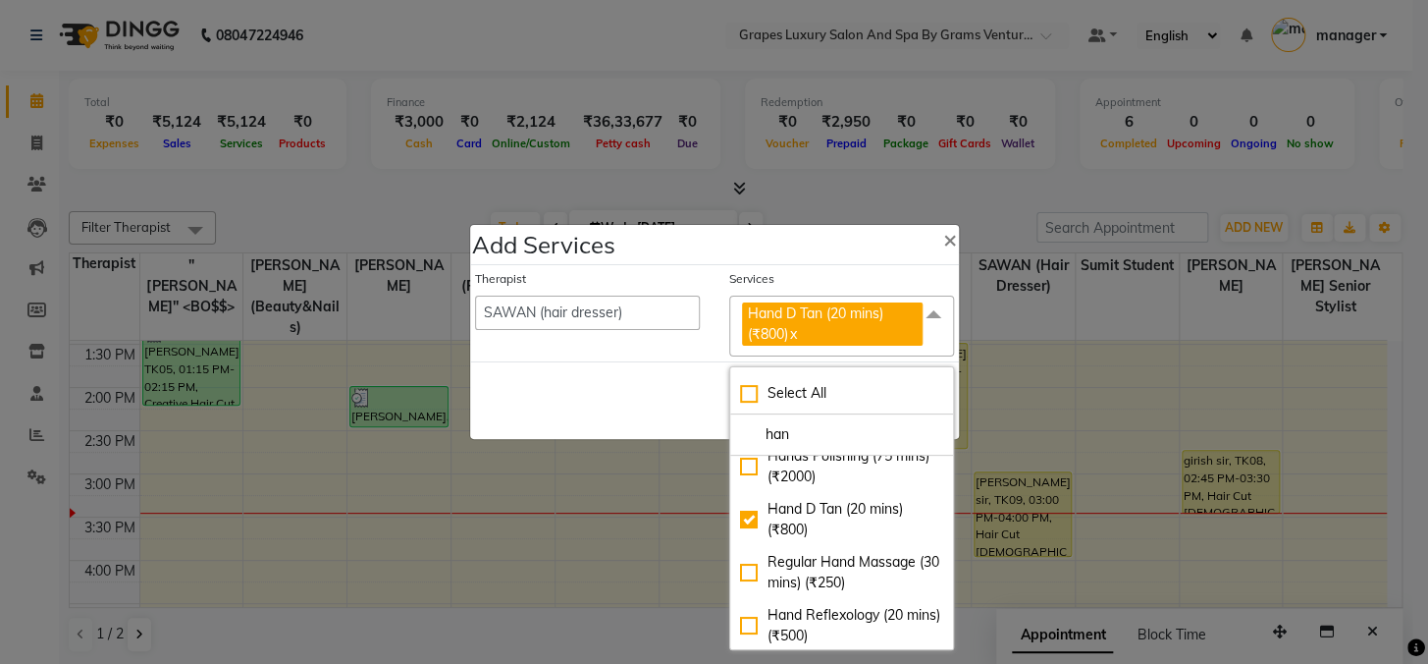
scroll to position [0, 0]
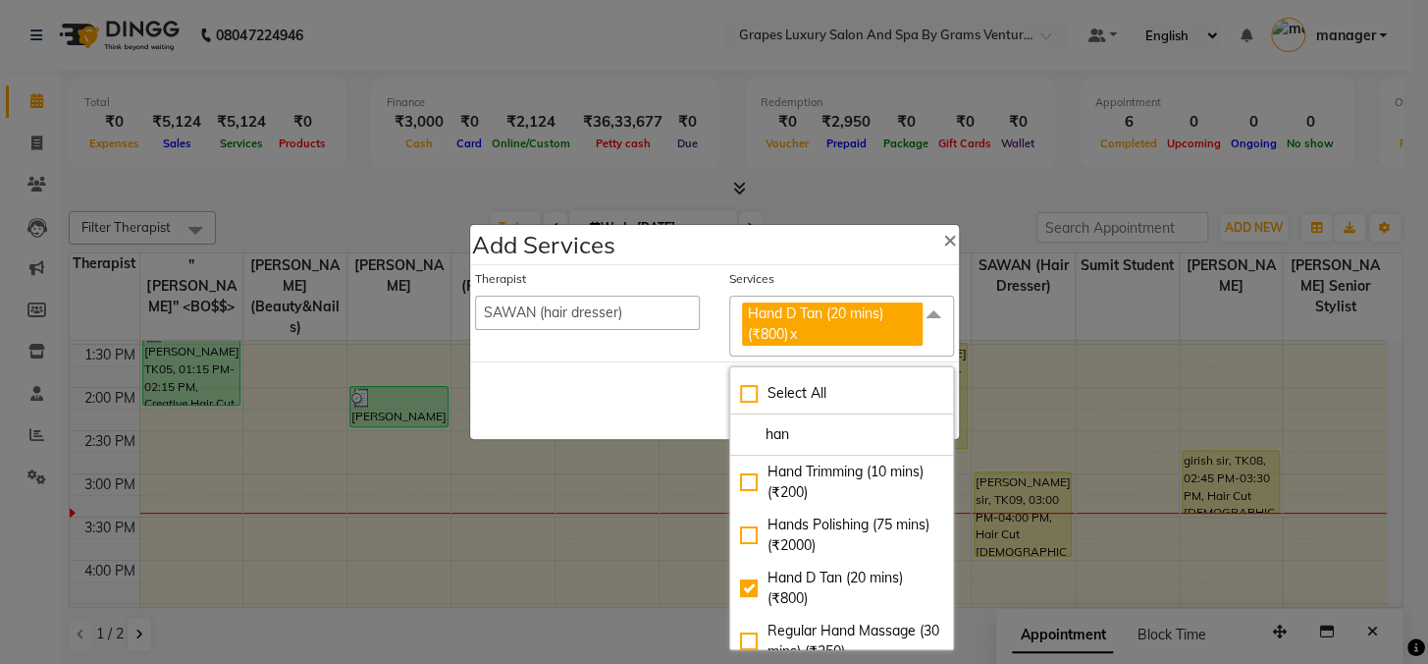
click at [656, 378] on div "Save Cancel" at bounding box center [714, 400] width 489 height 78
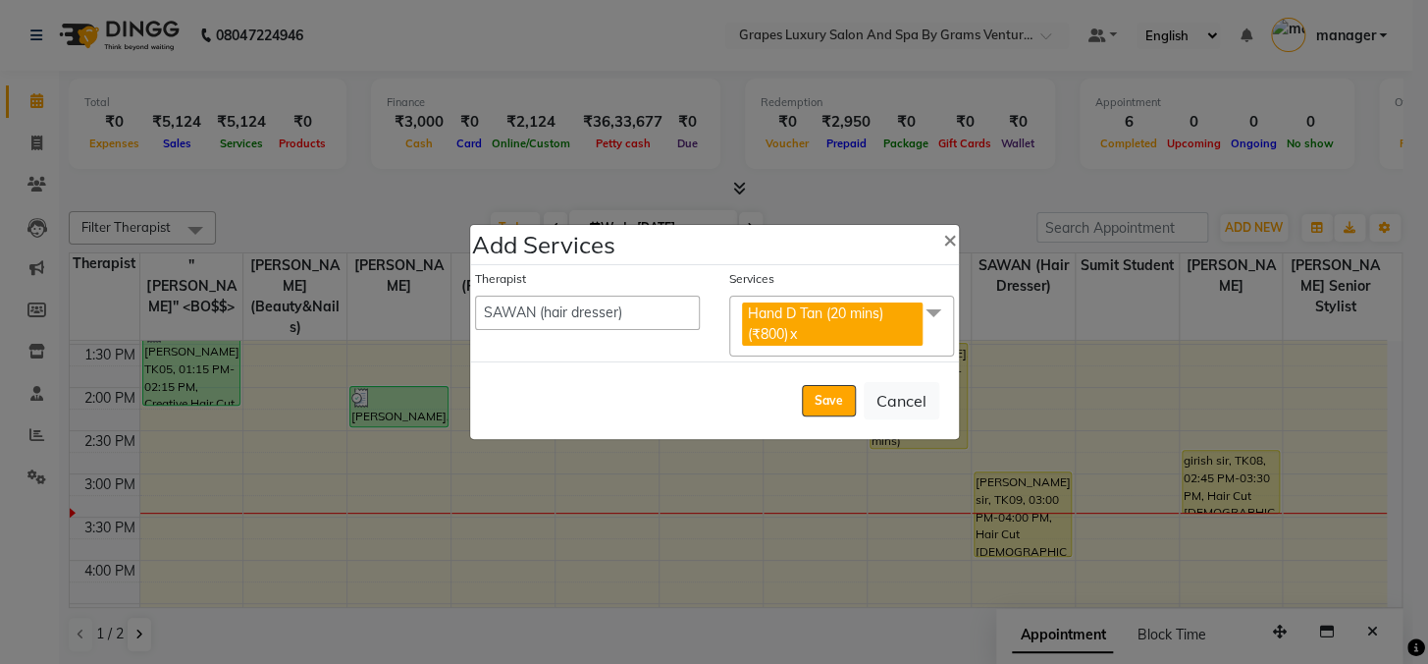
click at [978, 230] on ngb-modal-window "Add Services × Therapist Admin ANIL (stylish) [PERSON_NAME] hair [PERSON_NAME] …" at bounding box center [714, 332] width 1428 height 664
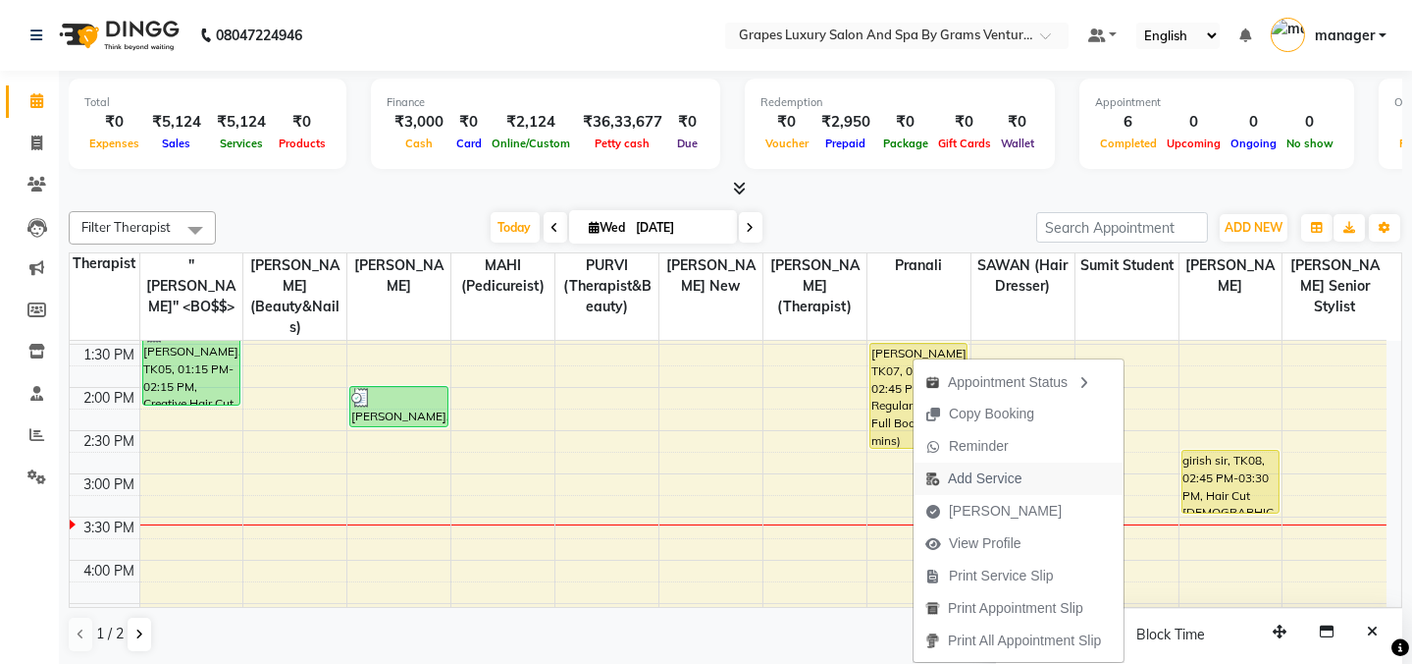
click at [984, 480] on span "Add Service" at bounding box center [985, 478] width 74 height 21
select select "79782"
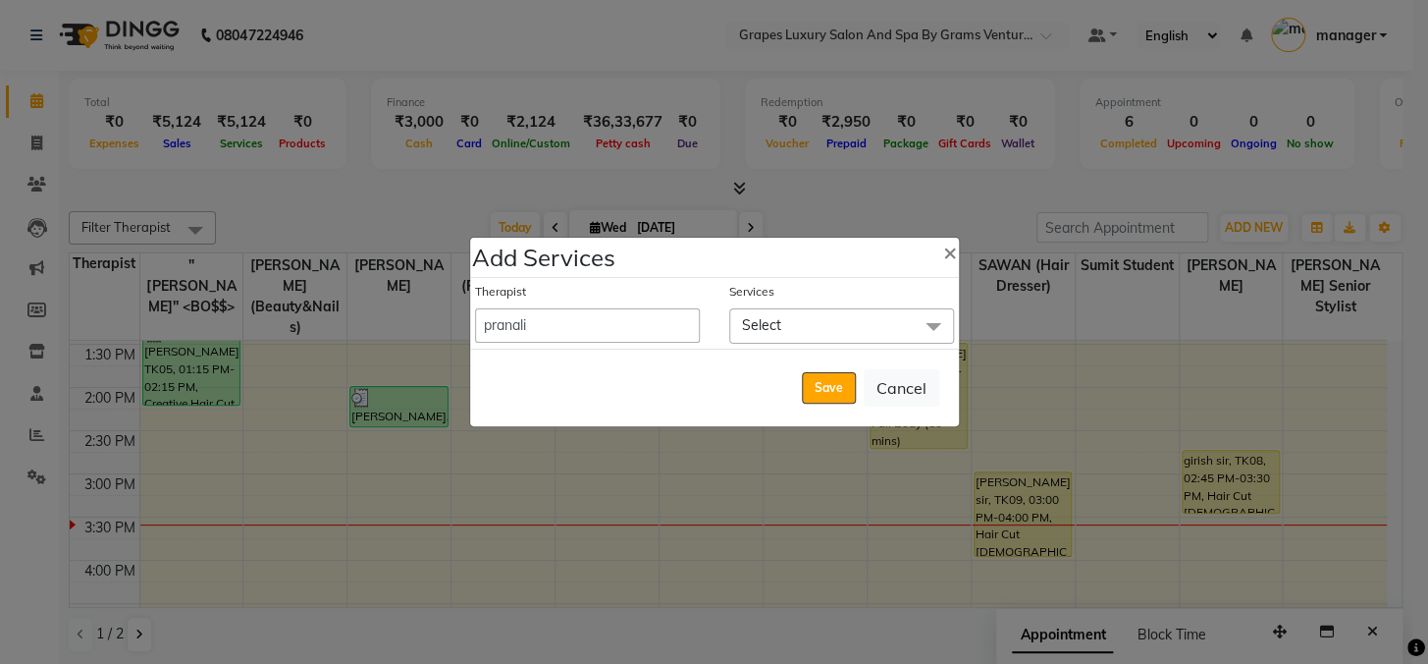
click at [825, 328] on span "Select" at bounding box center [841, 325] width 225 height 34
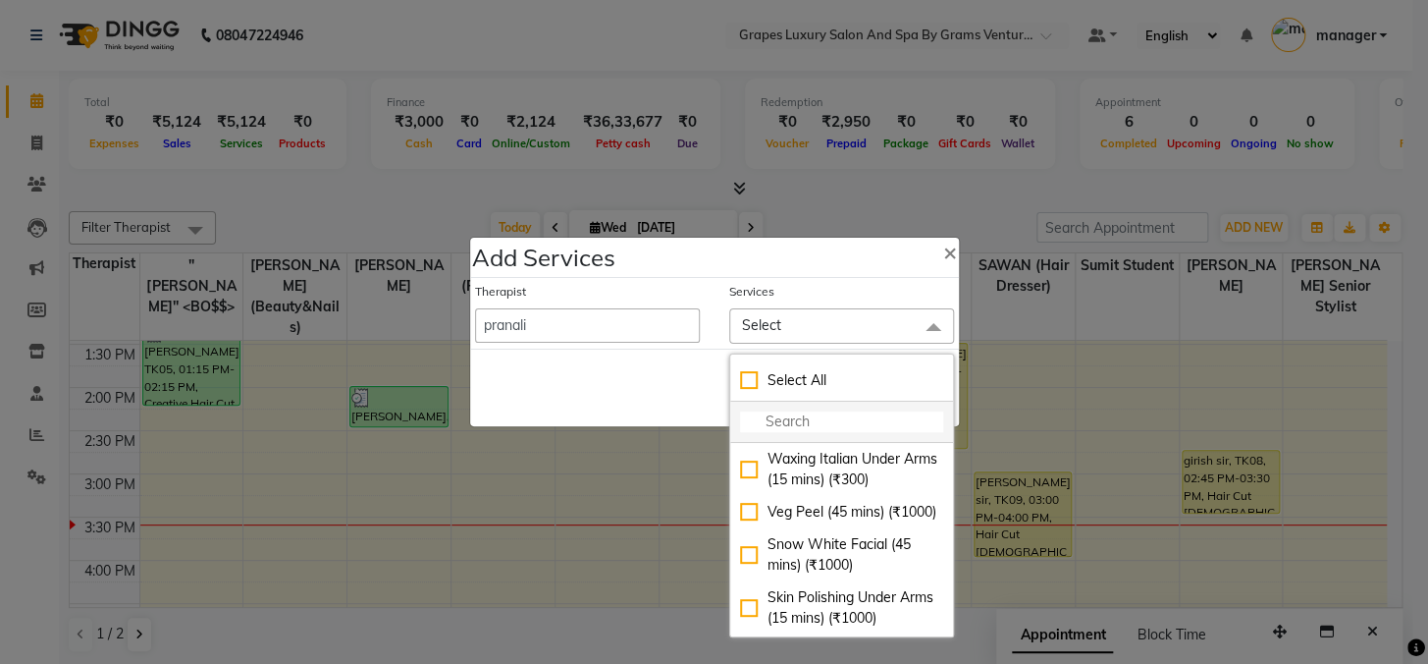
click at [777, 412] on input "multiselect-search" at bounding box center [841, 421] width 203 height 21
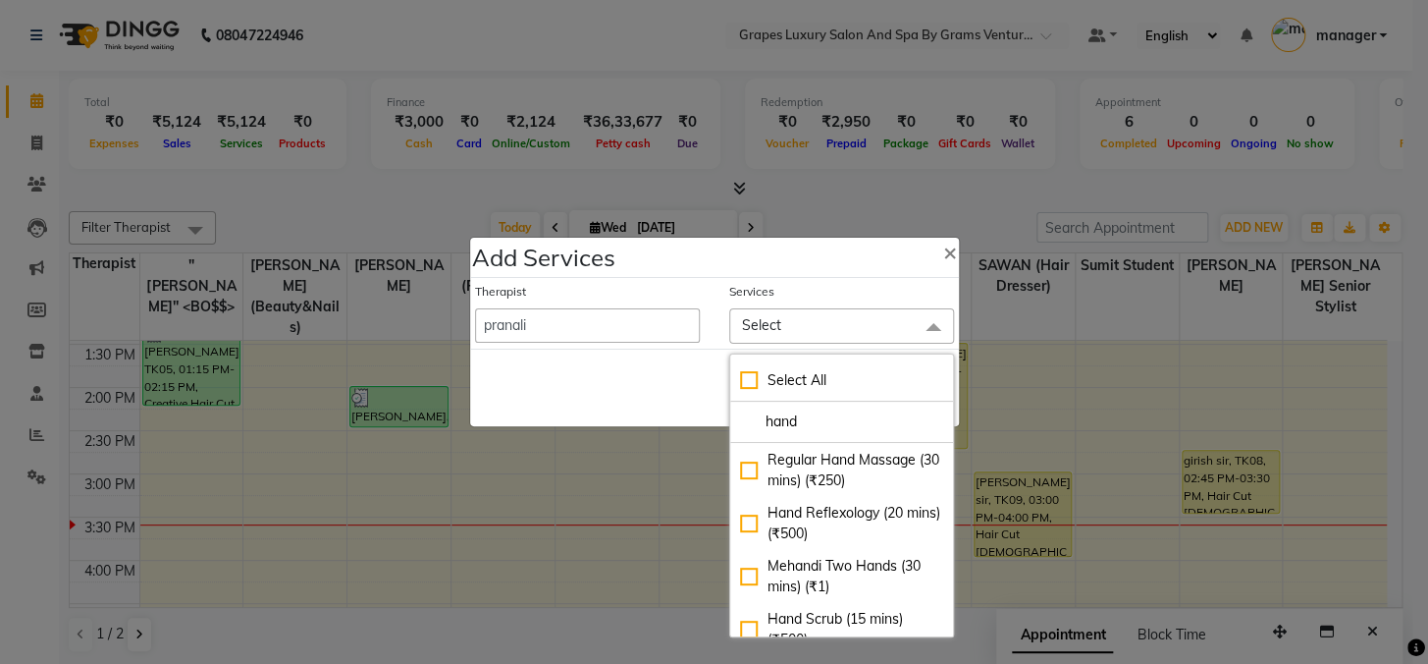
scroll to position [177, 0]
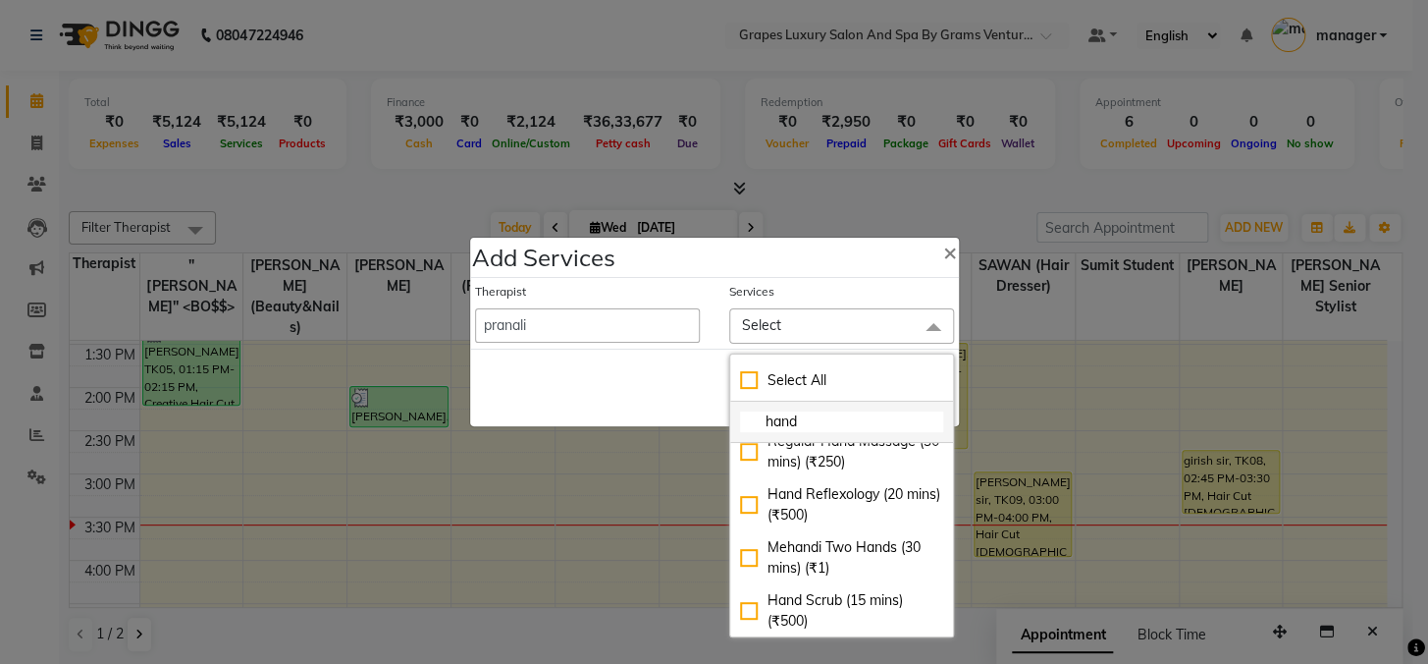
click at [826, 423] on input "hand" at bounding box center [841, 421] width 203 height 21
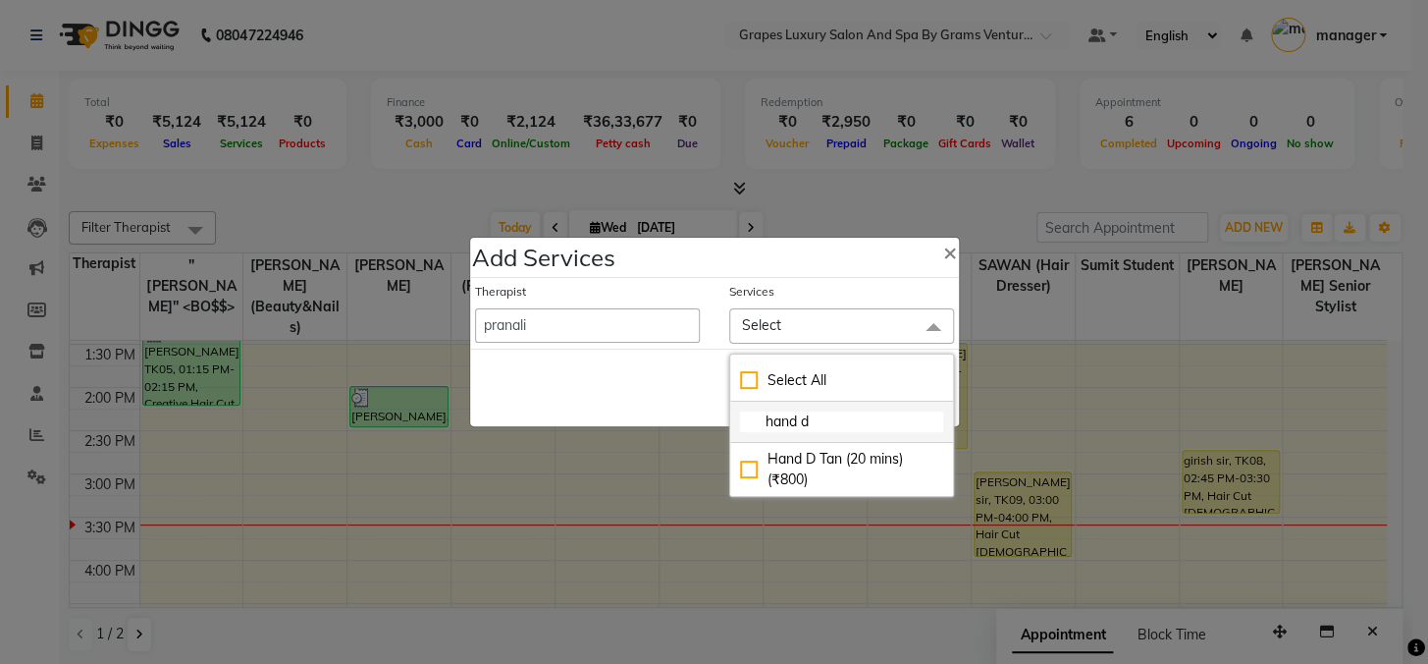
scroll to position [0, 0]
type input "hand d"
click at [834, 470] on div "Hand D Tan (20 mins) (₹800)" at bounding box center [841, 469] width 203 height 41
checkbox input "true"
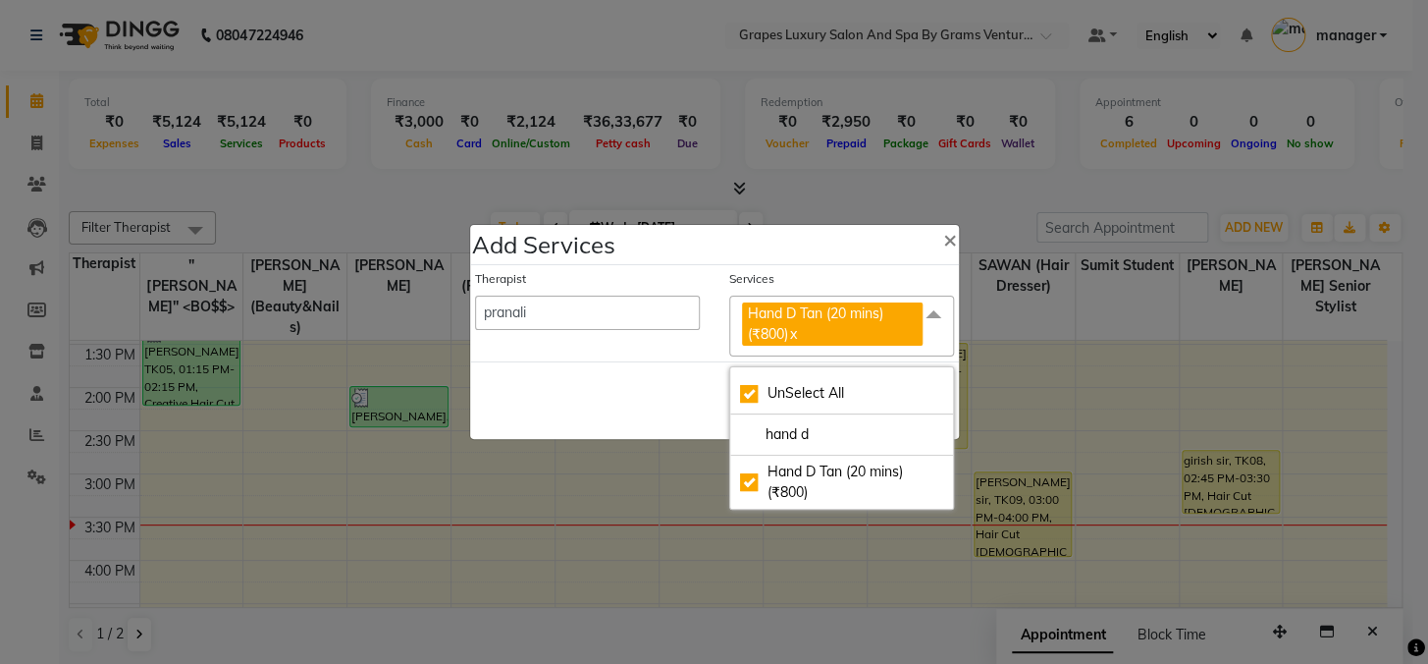
click at [691, 403] on div "Save Cancel" at bounding box center [714, 400] width 489 height 78
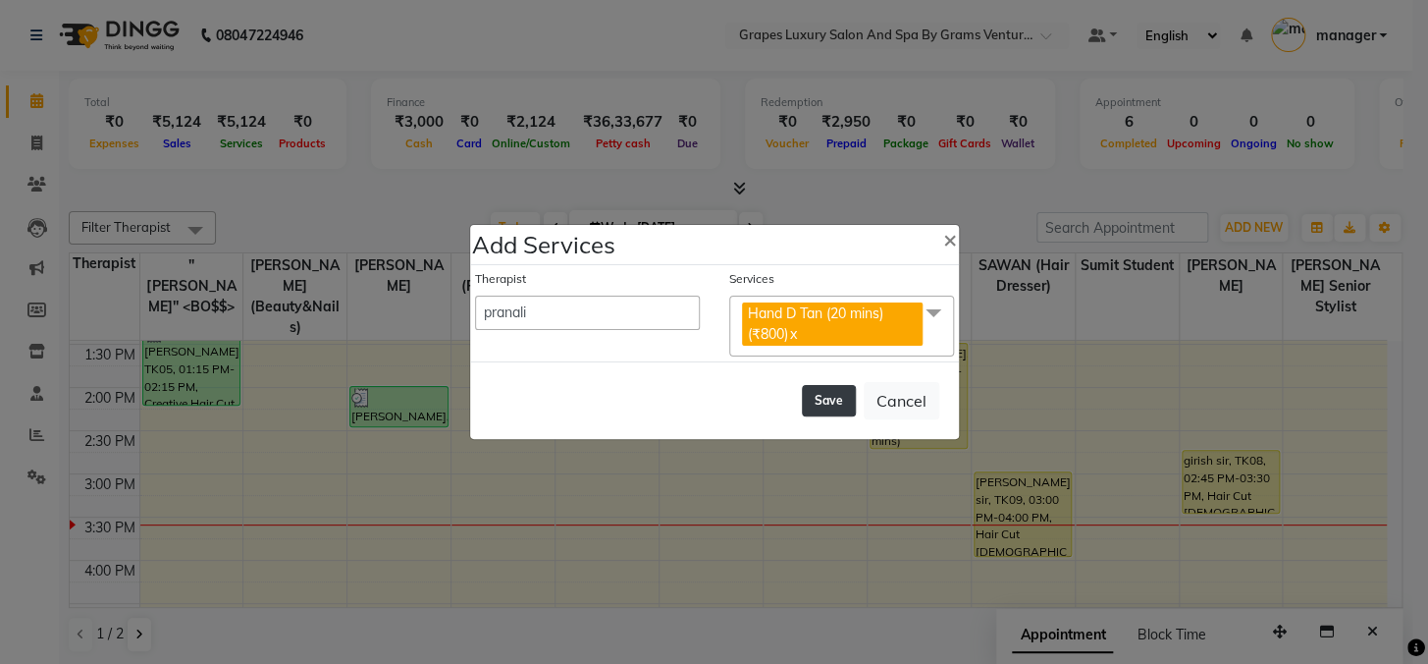
click at [822, 400] on button "Save" at bounding box center [829, 400] width 54 height 31
select select "43258"
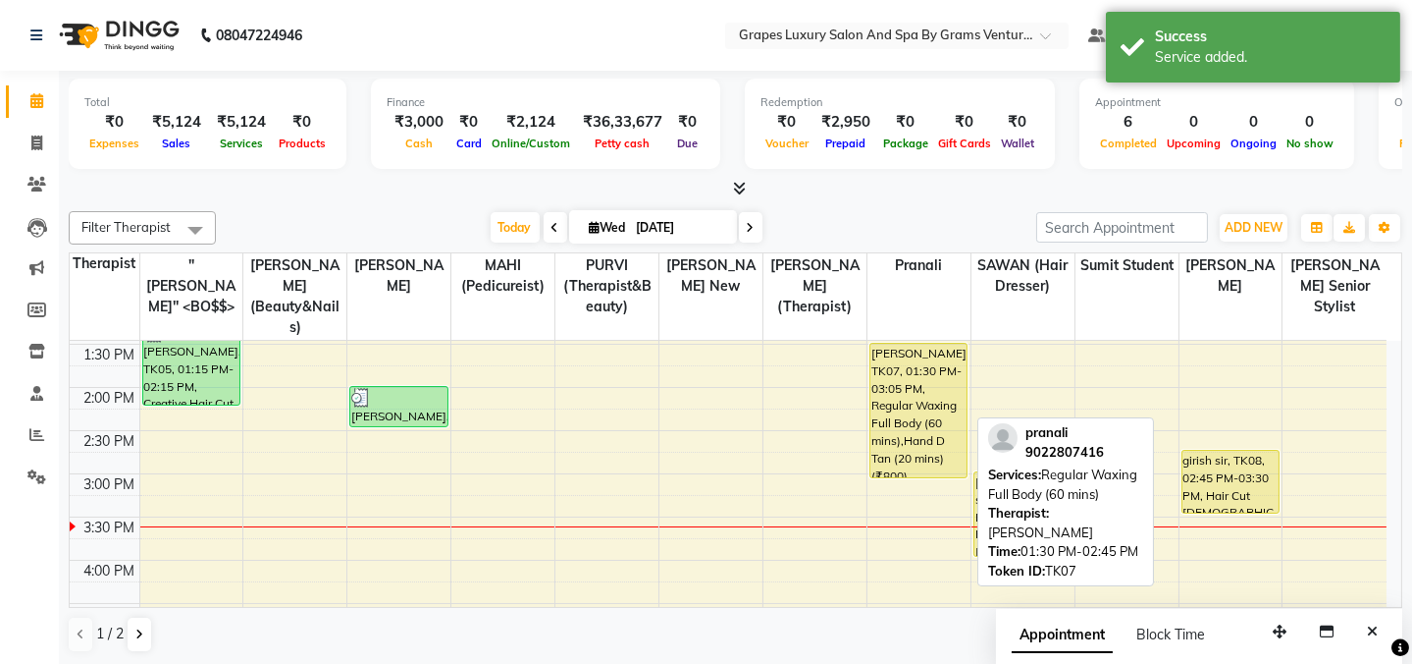
click at [911, 384] on div "[PERSON_NAME], TK07, 01:30 PM-03:05 PM, Regular Waxing Full Body (60 mins),Hand…" at bounding box center [919, 410] width 96 height 133
click at [909, 371] on div "[PERSON_NAME], TK07, 01:30 PM-03:05 PM, Regular Waxing Full Body (60 mins),Hand…" at bounding box center [919, 410] width 96 height 133
select select "1"
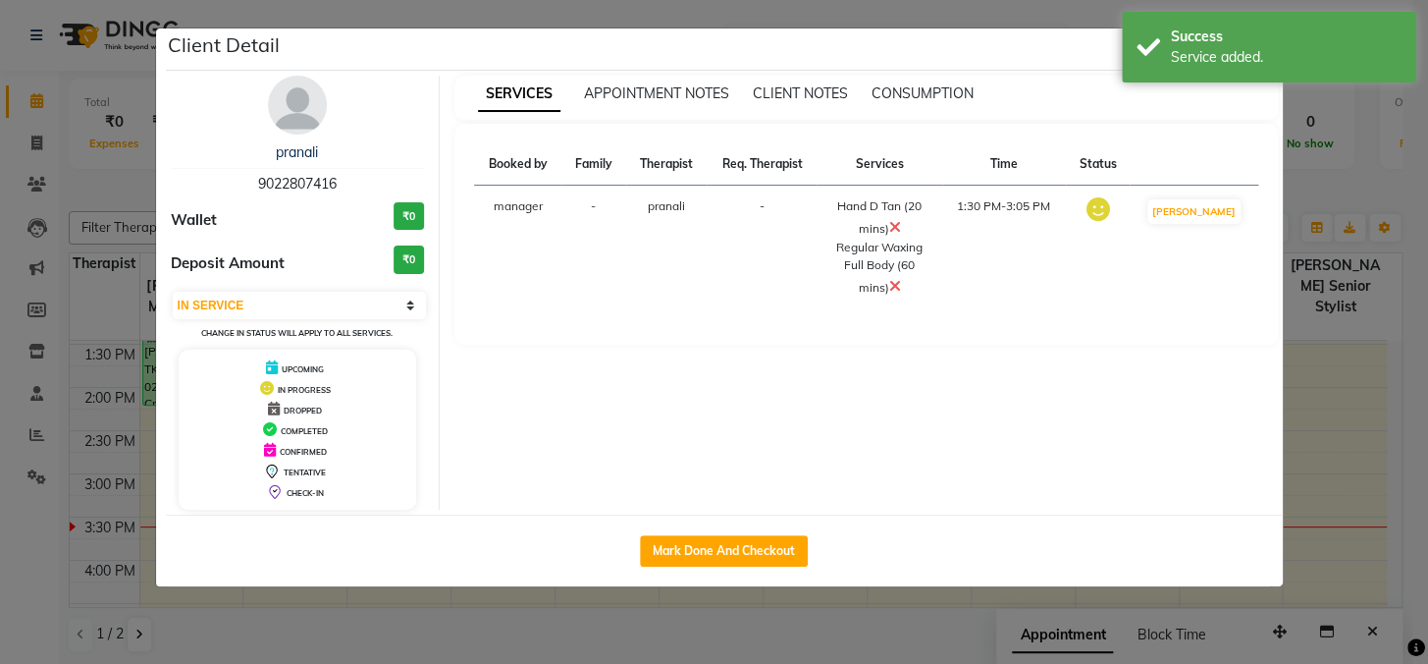
click at [882, 279] on div "Regular Waxing Full Body (60 mins)" at bounding box center [878, 268] width 101 height 59
click at [888, 284] on icon at bounding box center [894, 286] width 12 height 16
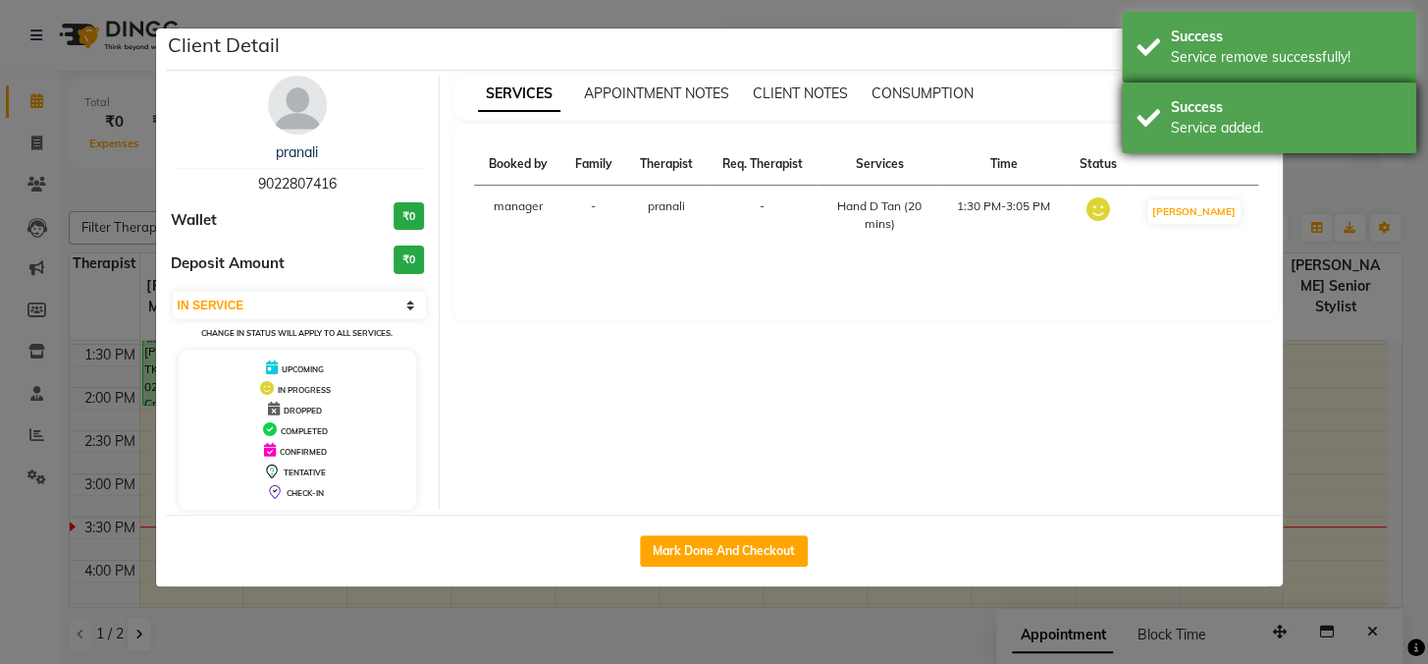
click at [1198, 84] on div "Success Service added." at bounding box center [1269, 117] width 294 height 71
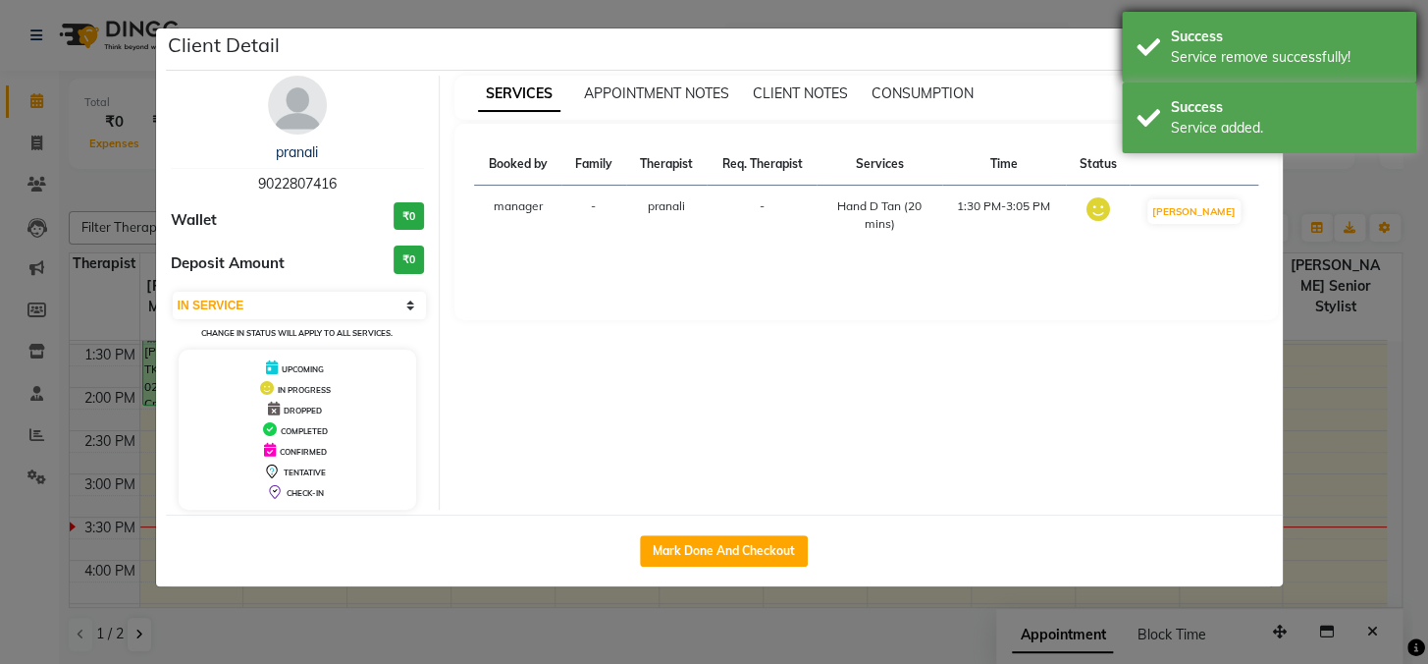
click at [1201, 38] on div "Success" at bounding box center [1286, 37] width 231 height 21
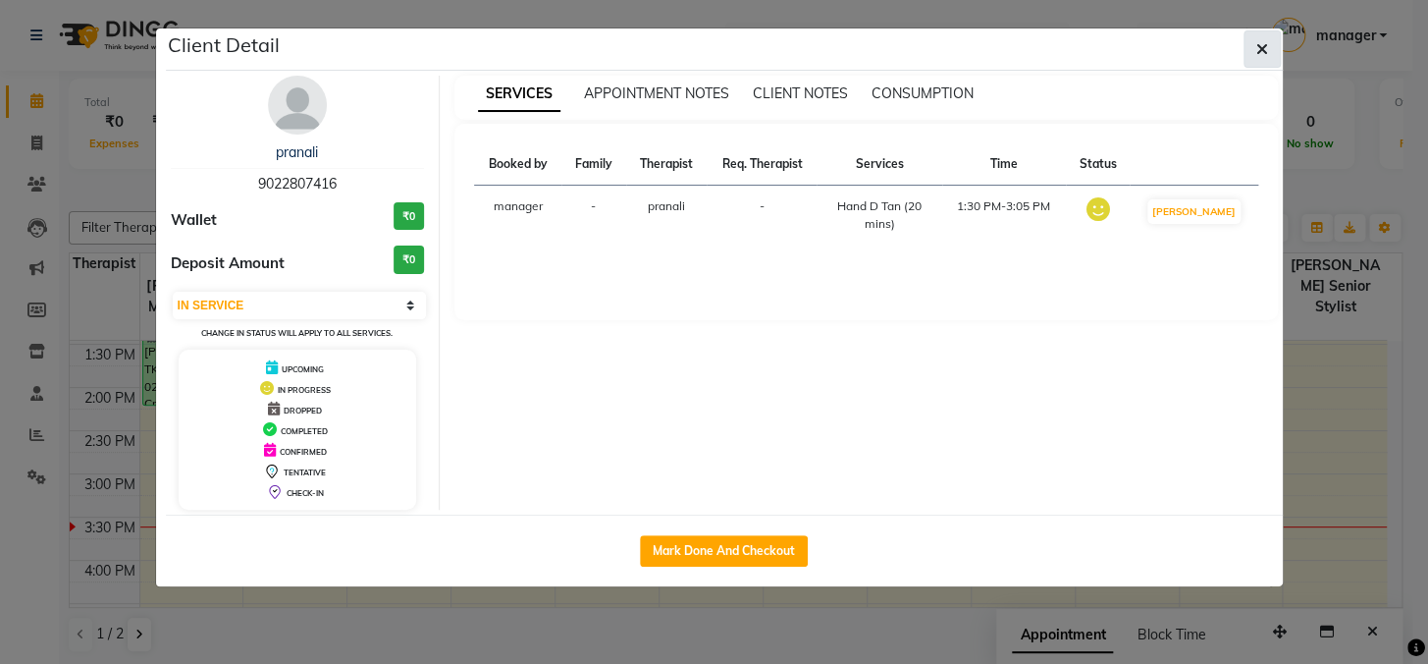
click at [1260, 53] on icon "button" at bounding box center [1262, 49] width 12 height 16
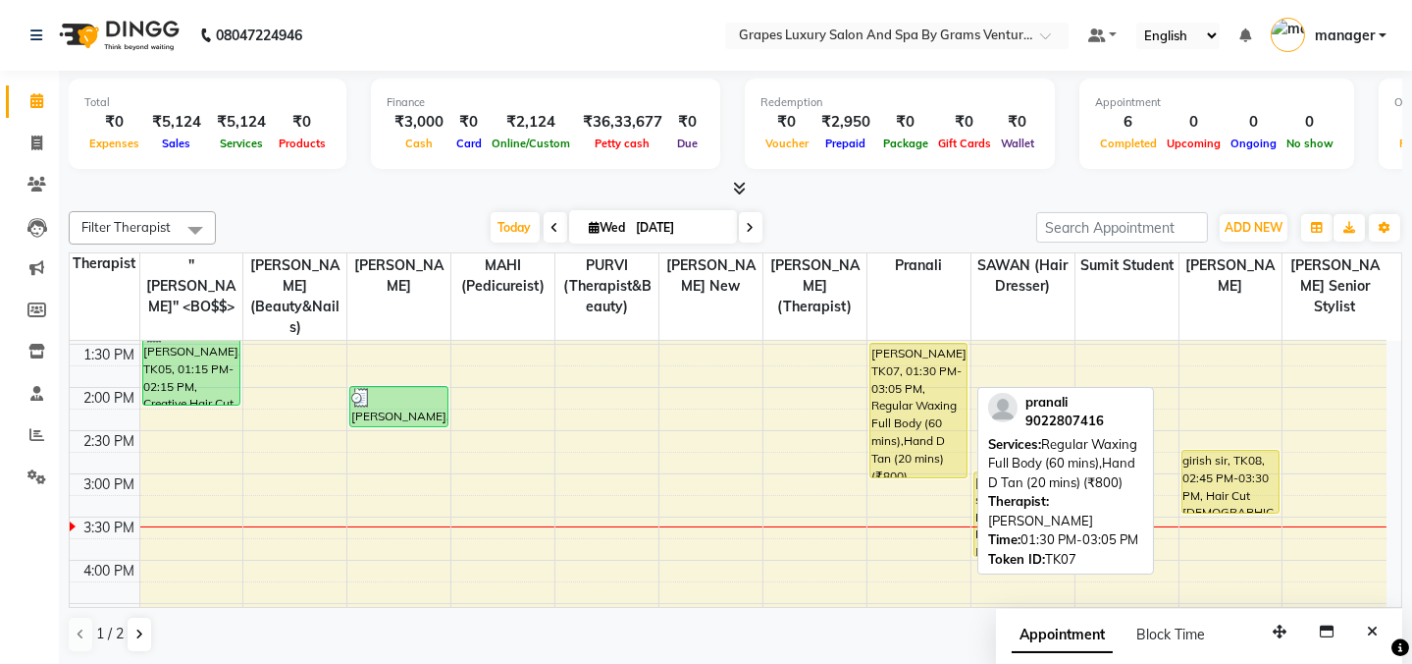
click at [902, 421] on div "[PERSON_NAME], TK07, 01:30 PM-03:05 PM, Regular Waxing Full Body (60 mins),Hand…" at bounding box center [919, 410] width 96 height 133
select select "1"
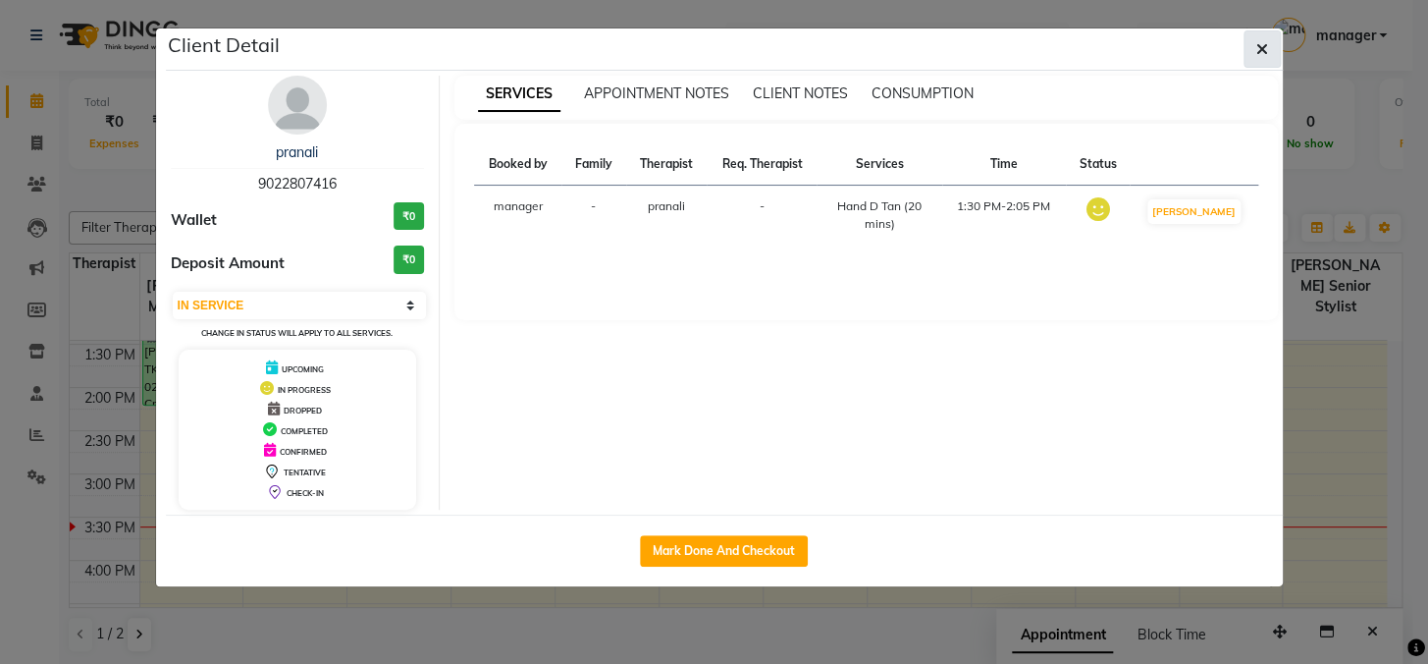
click at [1262, 47] on icon "button" at bounding box center [1262, 49] width 12 height 16
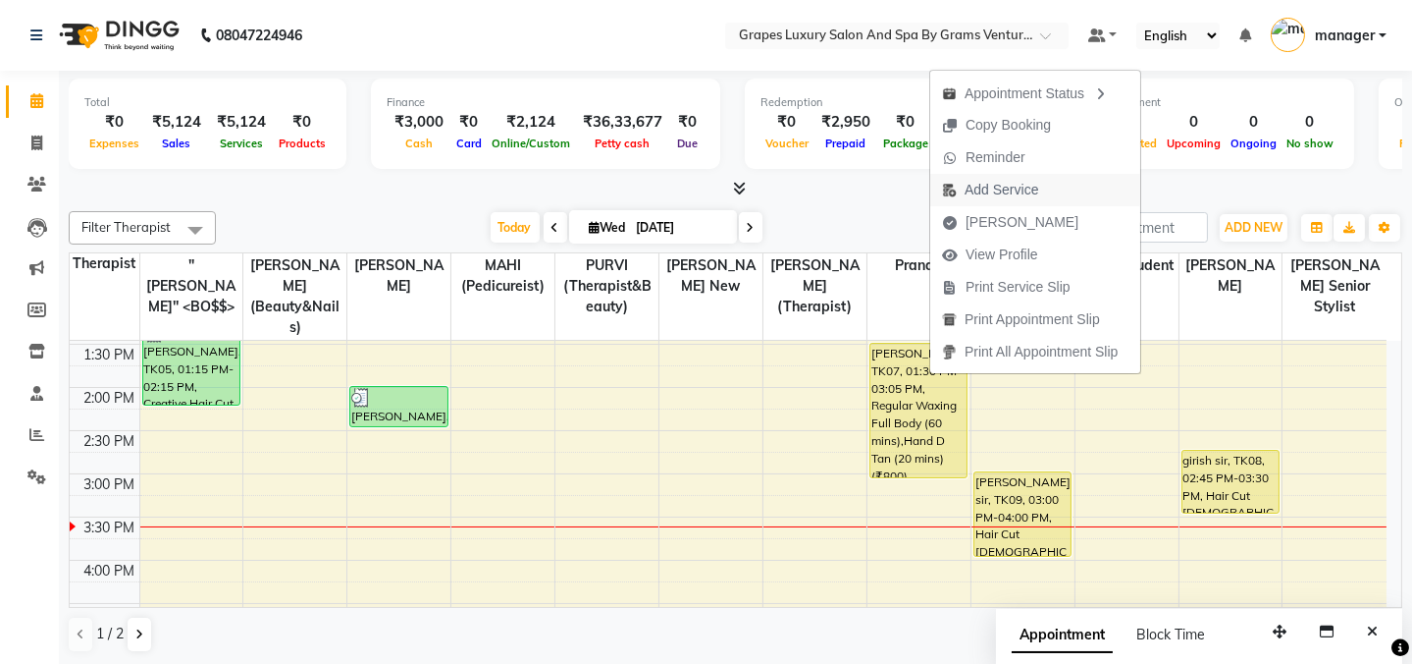
click at [1011, 187] on span "Add Service" at bounding box center [1002, 190] width 74 height 21
select select "79782"
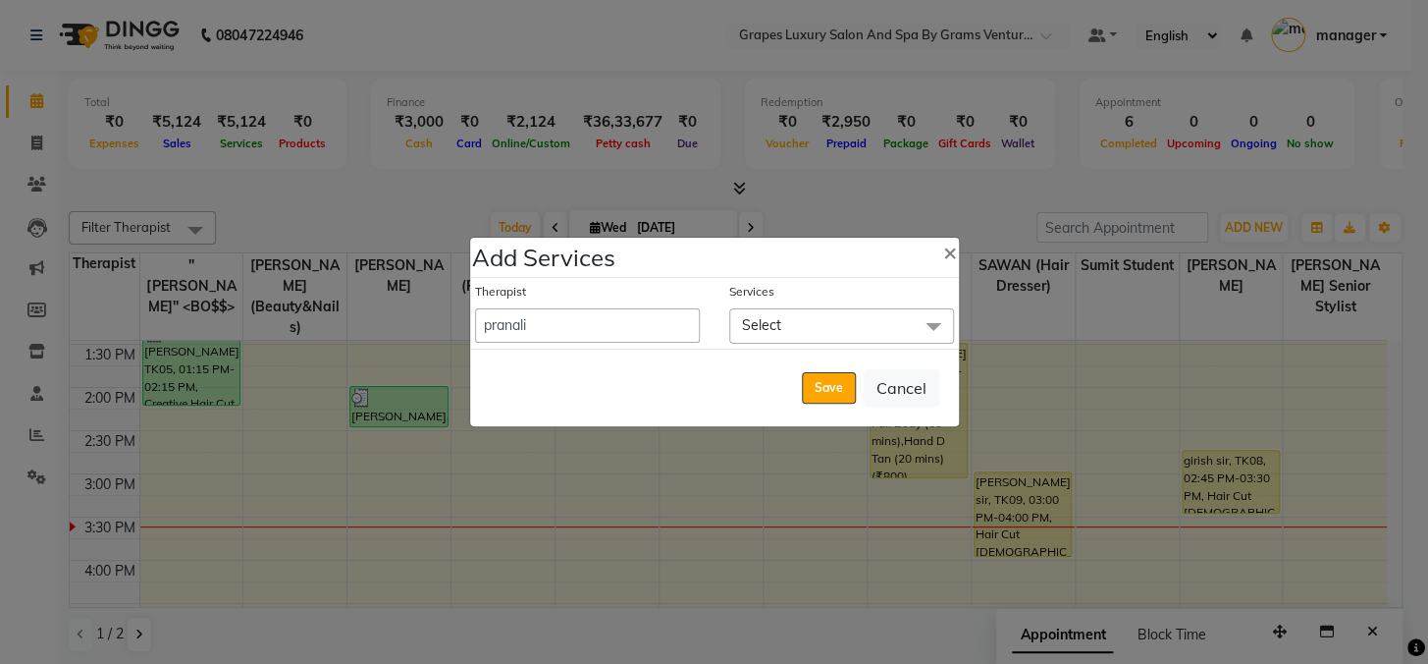
click at [825, 324] on span "Select" at bounding box center [841, 325] width 225 height 34
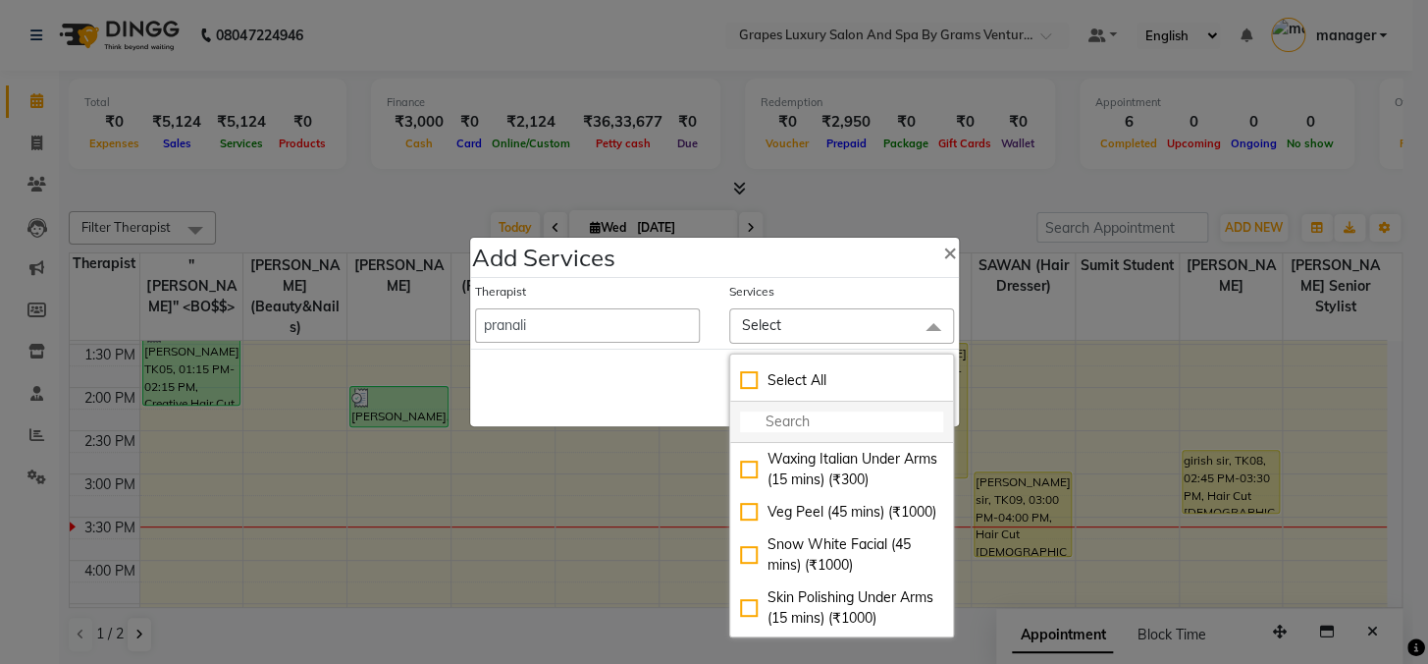
click at [799, 423] on input "multiselect-search" at bounding box center [841, 421] width 203 height 21
click at [760, 419] on input "multiselect-search" at bounding box center [841, 421] width 203 height 21
type input "b"
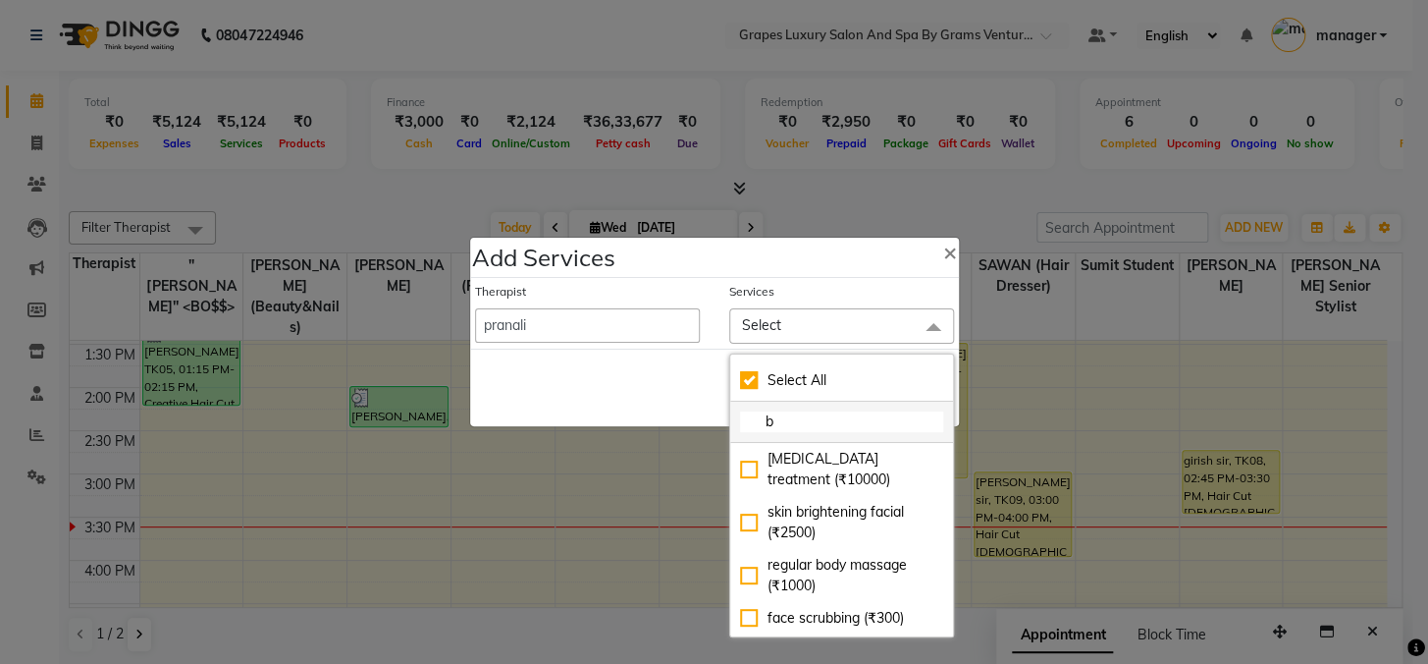
checkbox input "true"
type input "bp"
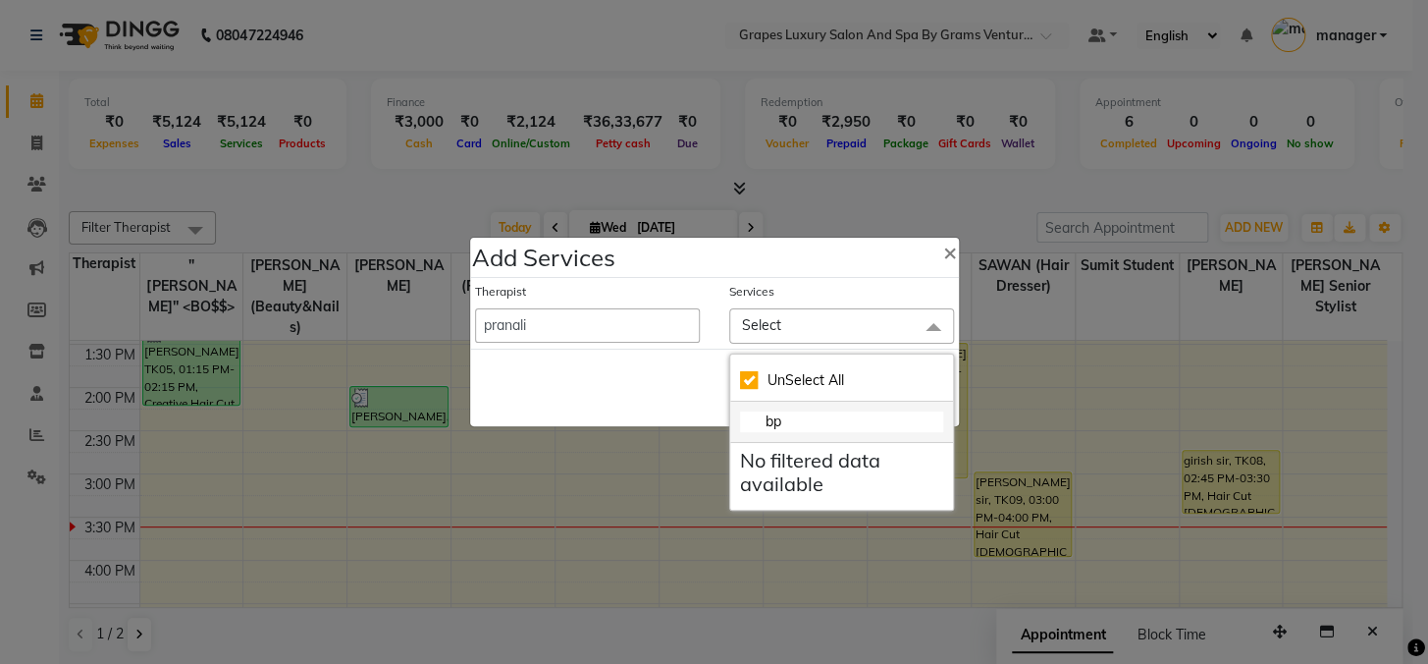
checkbox input "false"
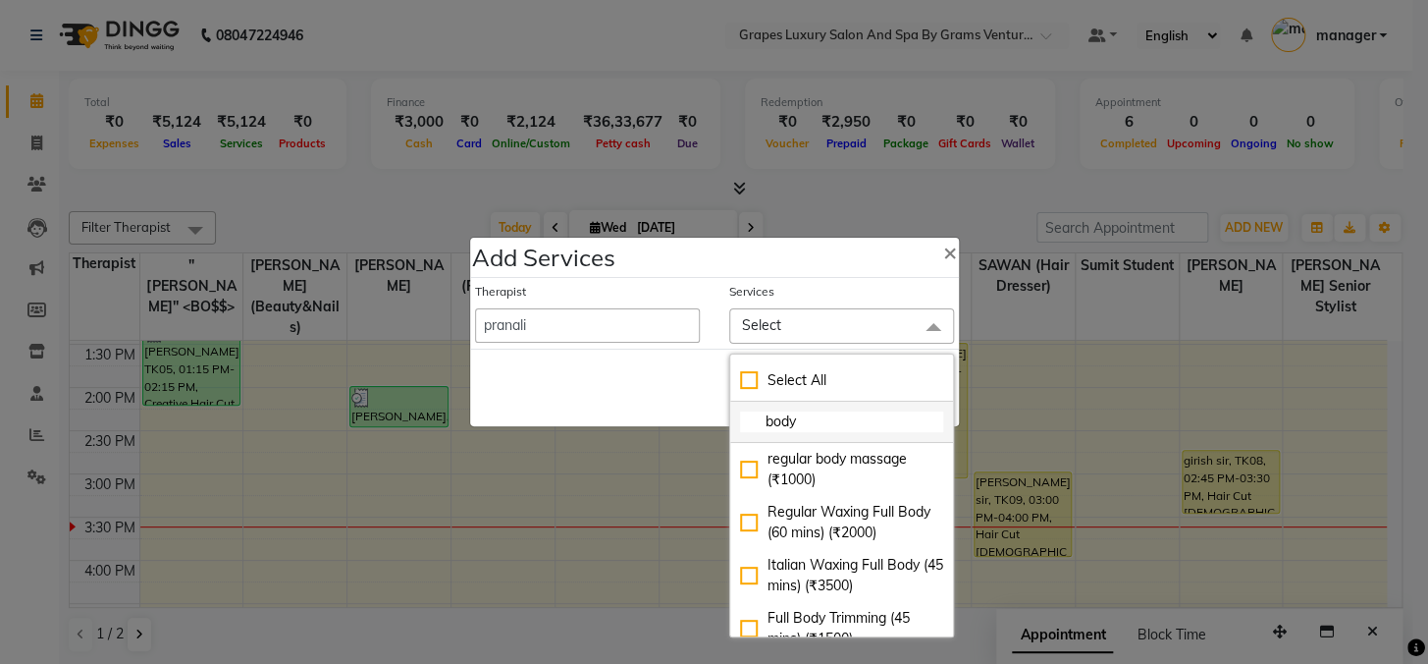
type input "body w"
checkbox input "true"
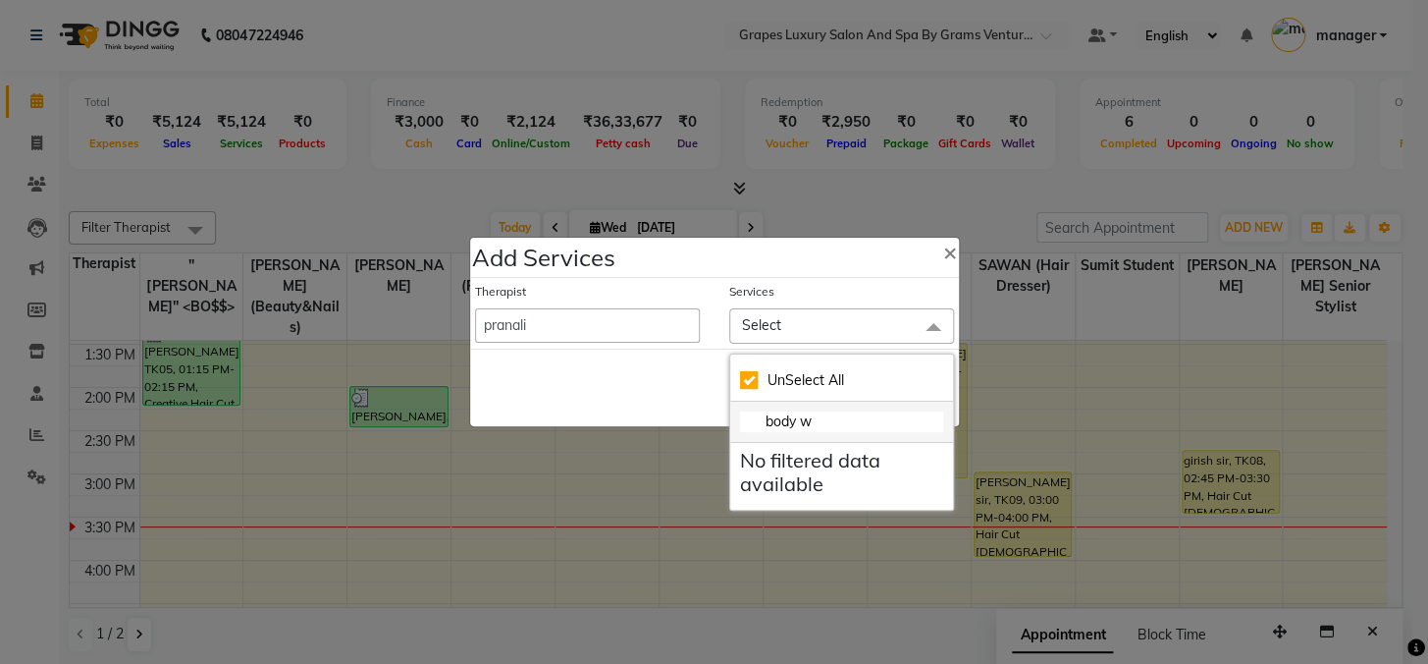
type input "body"
checkbox input "false"
type input "b"
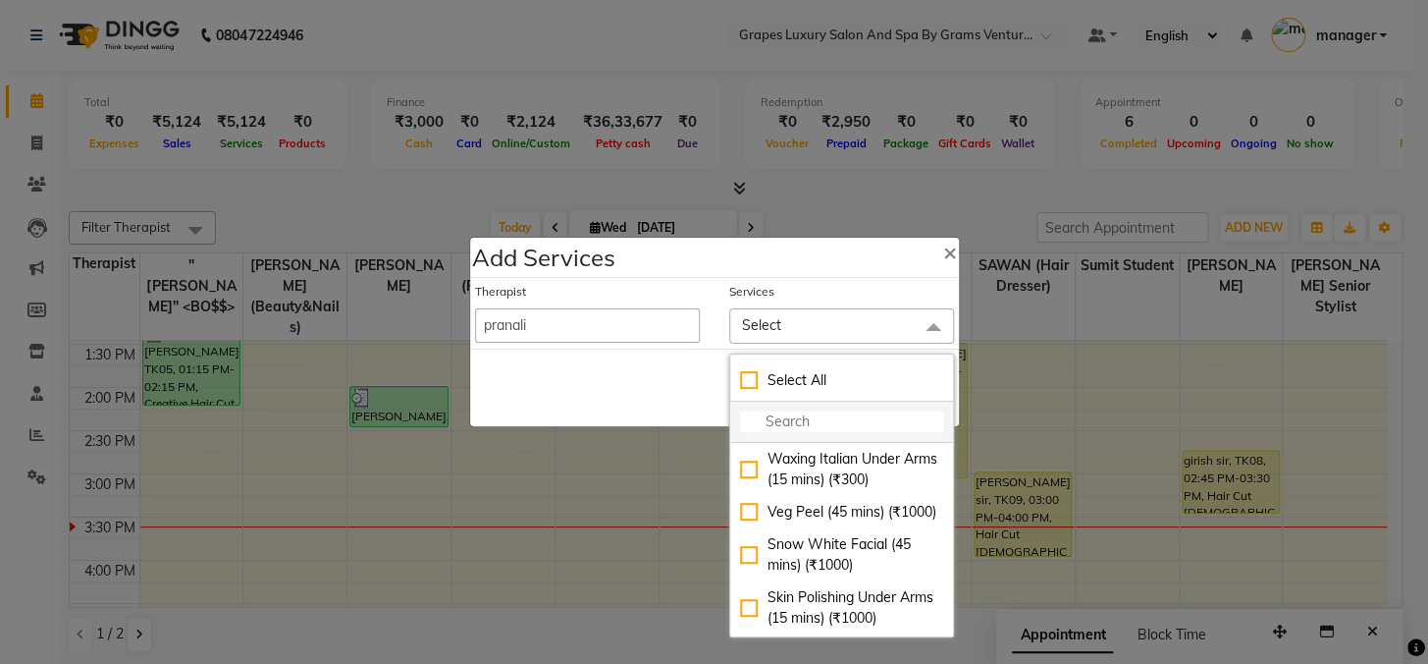
click at [782, 420] on input "multiselect-search" at bounding box center [841, 421] width 203 height 21
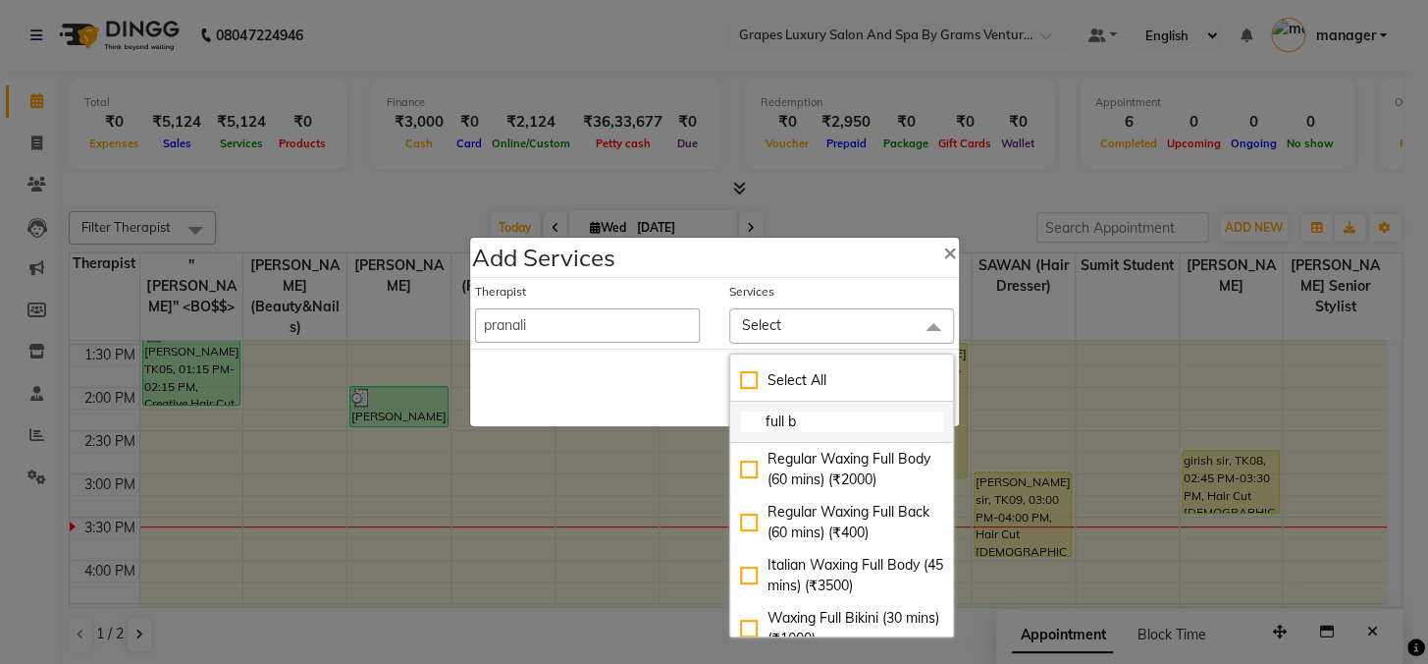
type input "full bo"
checkbox input "true"
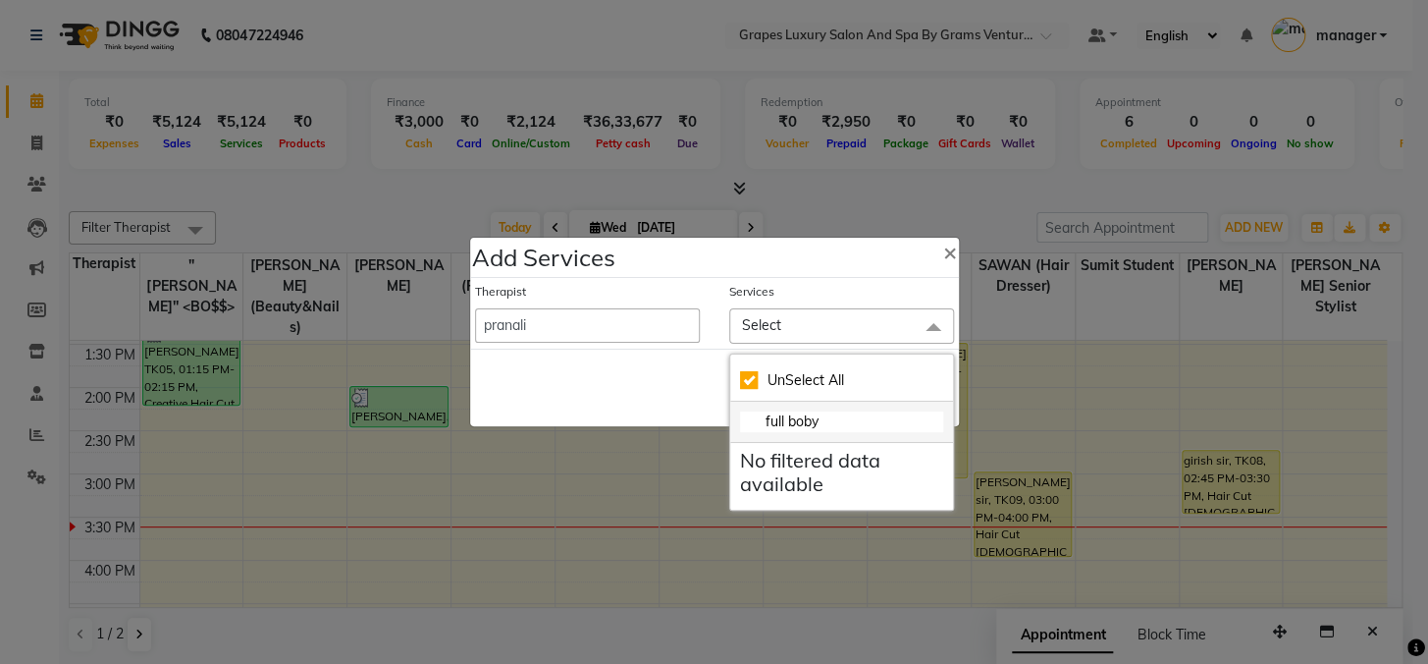
type input "full [PERSON_NAME]"
checkbox input "false"
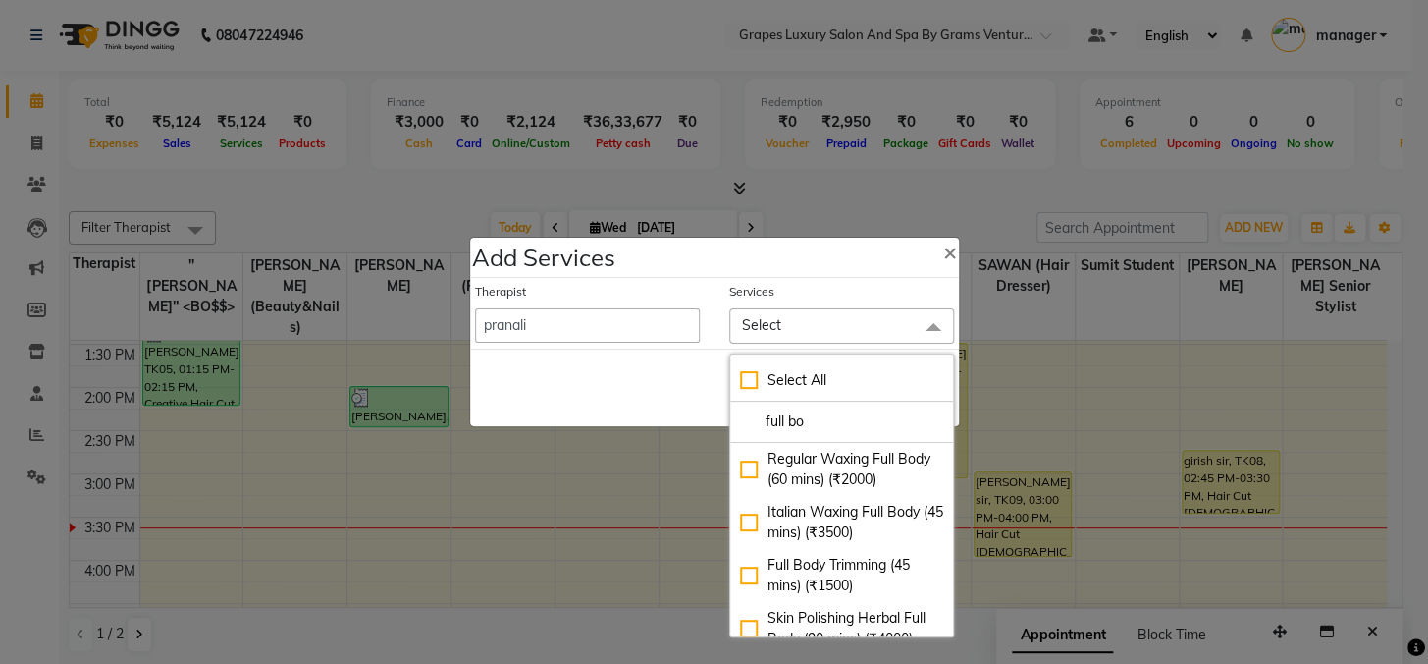
type input "full bo"
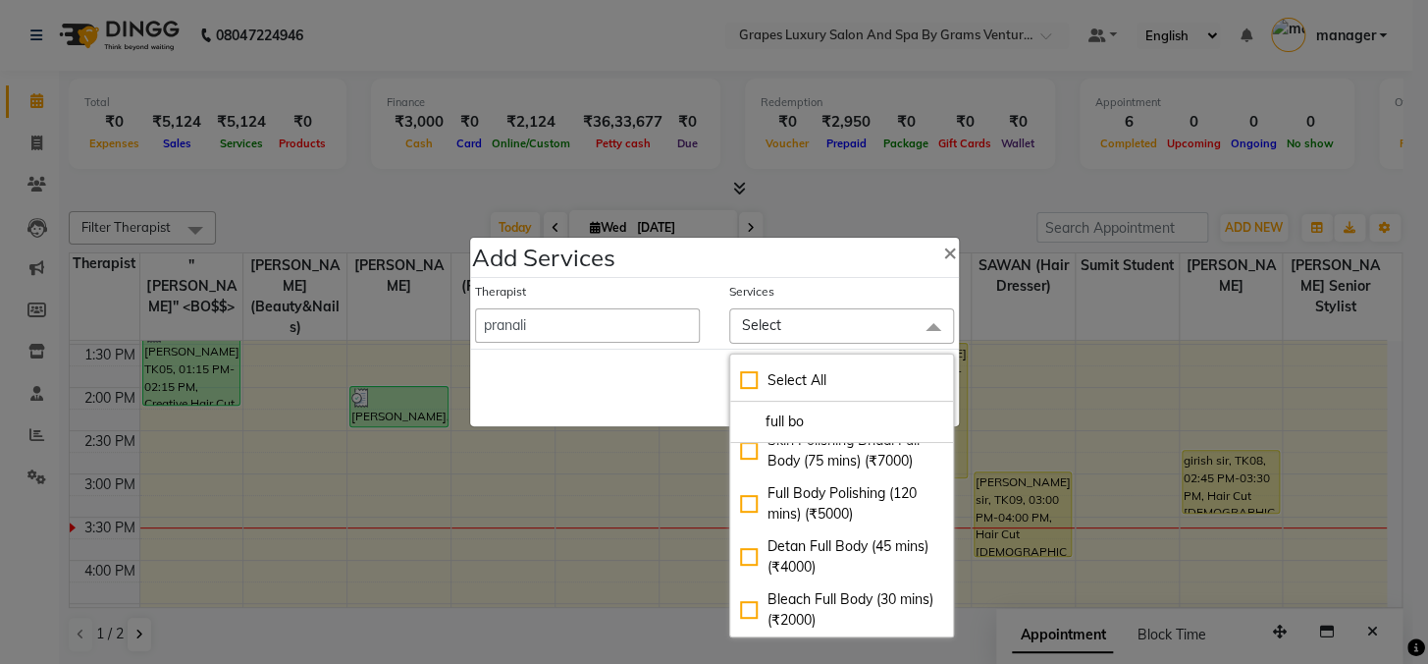
scroll to position [304, 0]
click at [896, 596] on div "Bleach Full Body (30 mins) (₹2000)" at bounding box center [841, 609] width 203 height 41
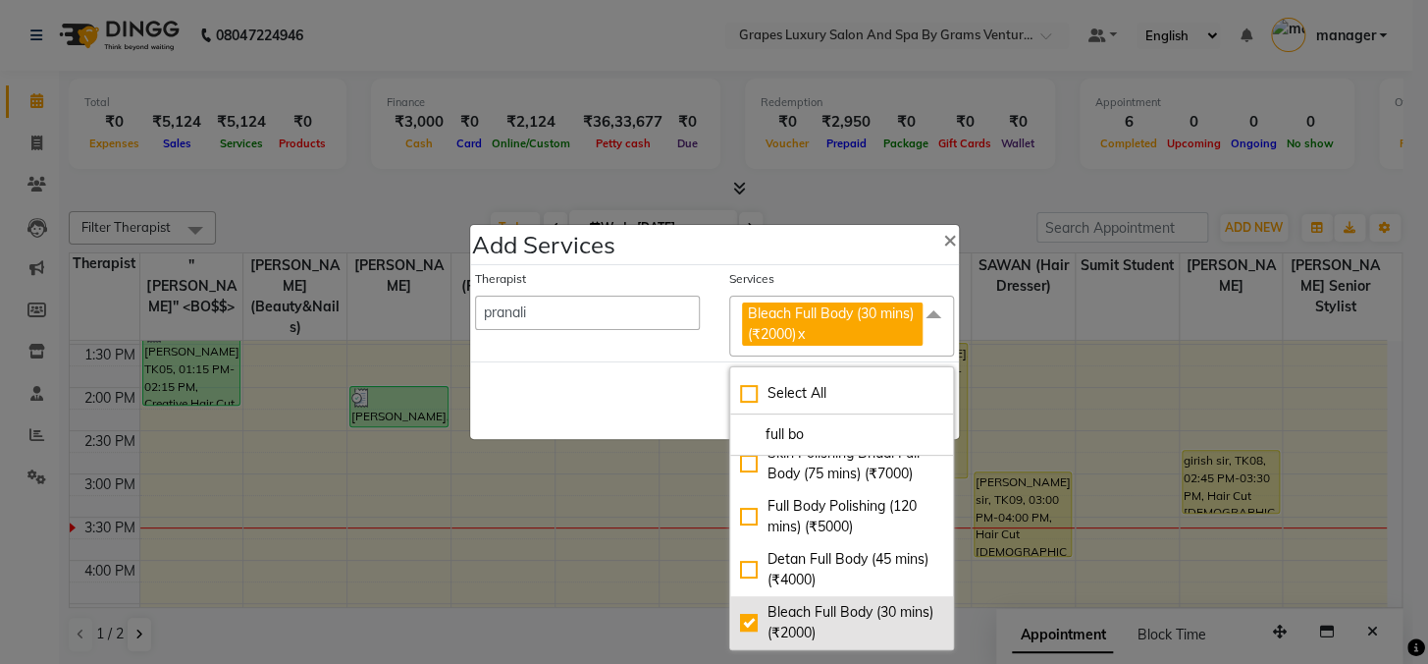
click at [799, 618] on div "Bleach Full Body (30 mins) (₹2000)" at bounding box center [841, 622] width 203 height 41
checkbox input "false"
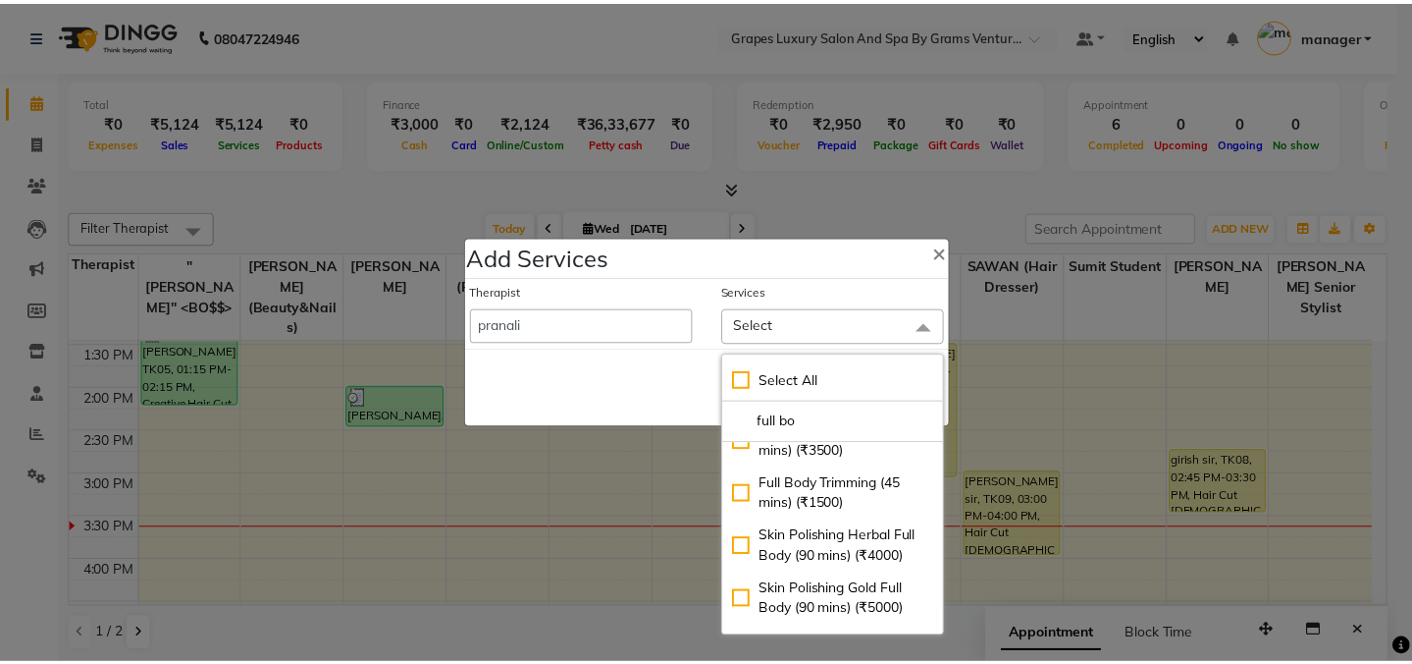
scroll to position [0, 0]
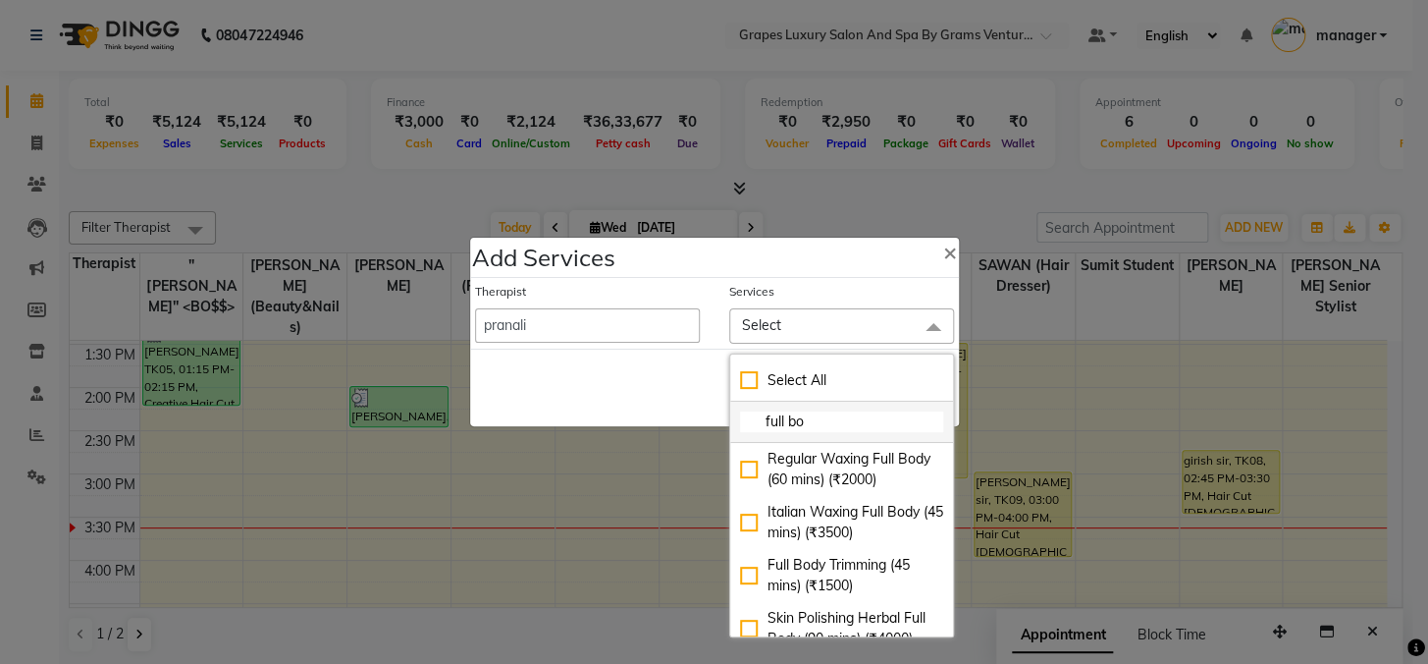
click at [830, 406] on li "full bo" at bounding box center [841, 421] width 223 height 41
click at [838, 469] on div "Regular Waxing Full Body (60 mins) (₹2000)" at bounding box center [841, 469] width 203 height 41
checkbox input "true"
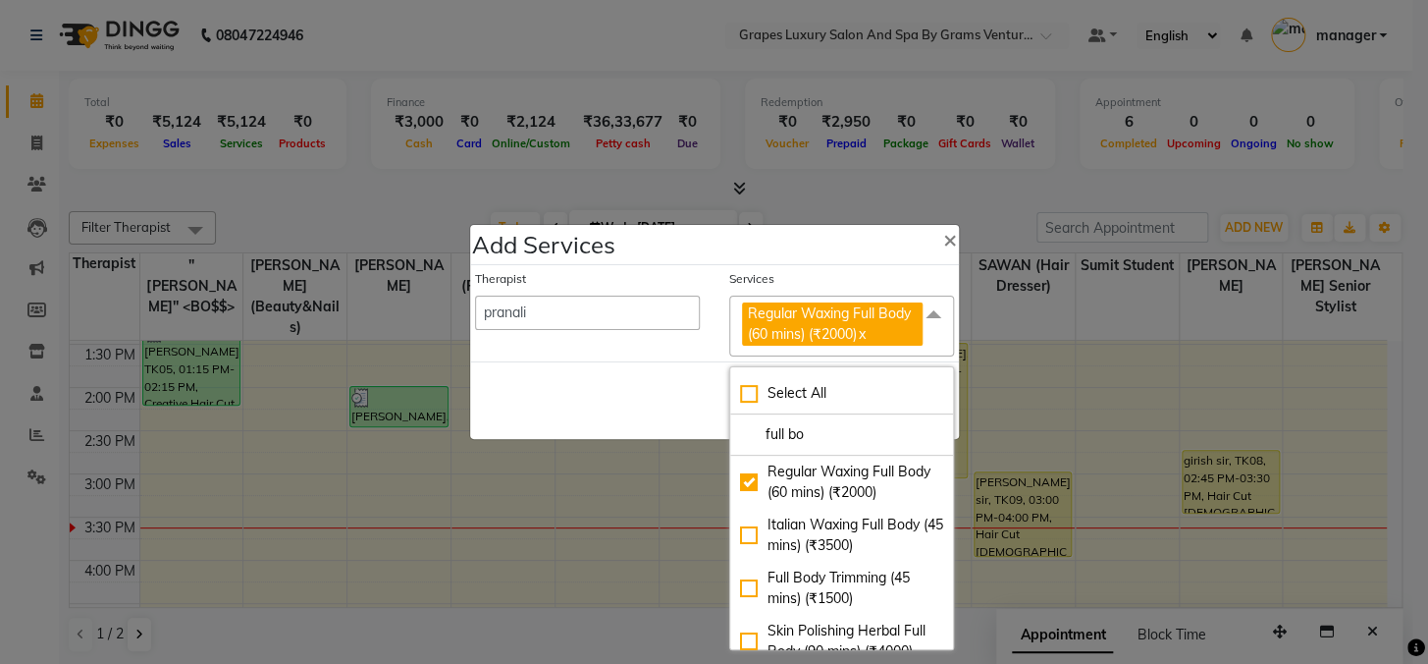
click at [638, 413] on div "Save Cancel" at bounding box center [714, 400] width 489 height 78
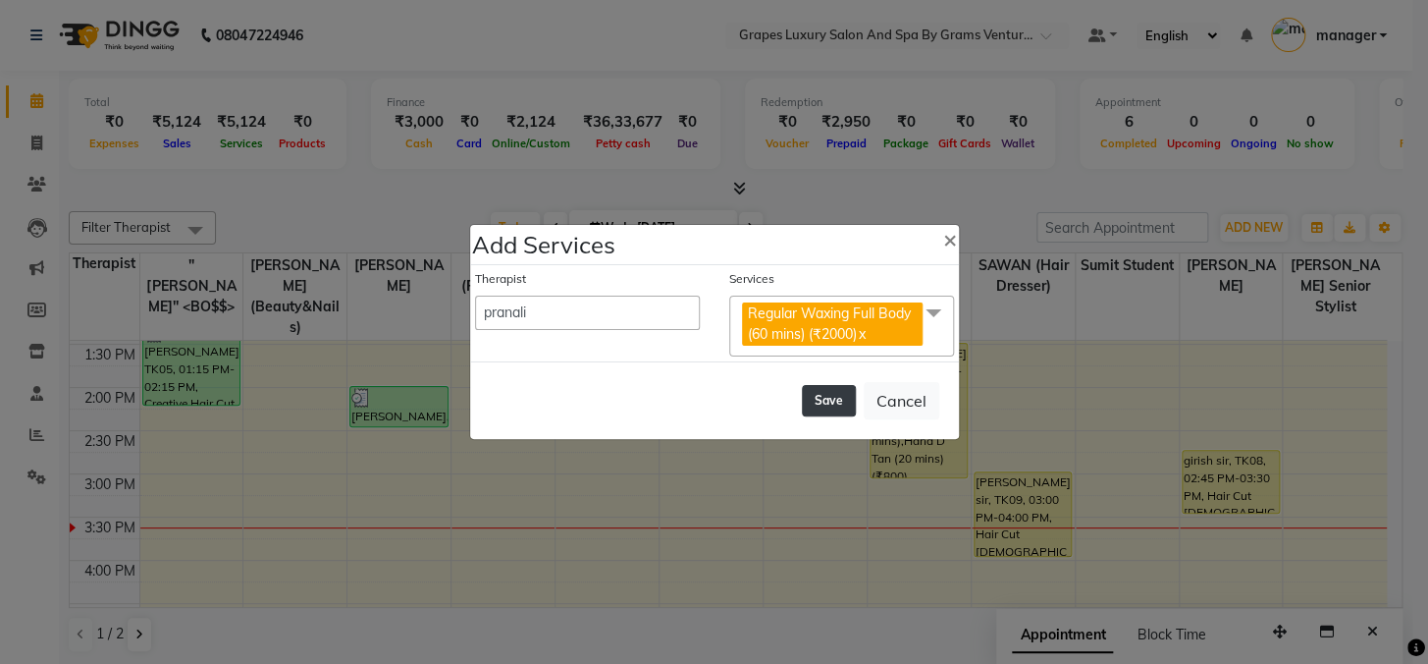
click at [826, 400] on button "Save" at bounding box center [829, 400] width 54 height 31
select select "43258"
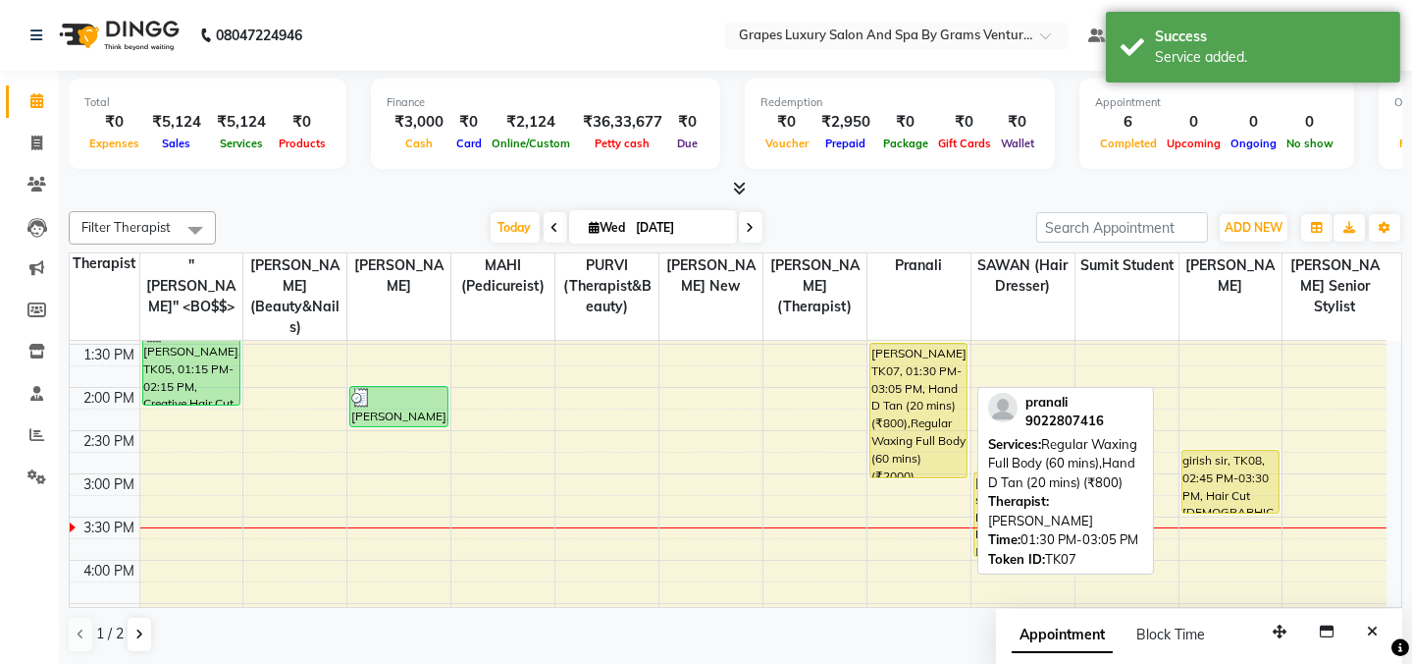
click at [909, 415] on div "[PERSON_NAME], TK07, 01:30 PM-03:05 PM, Hand D Tan (20 mins) (₹800),Regular Wax…" at bounding box center [919, 410] width 96 height 133
select select "1"
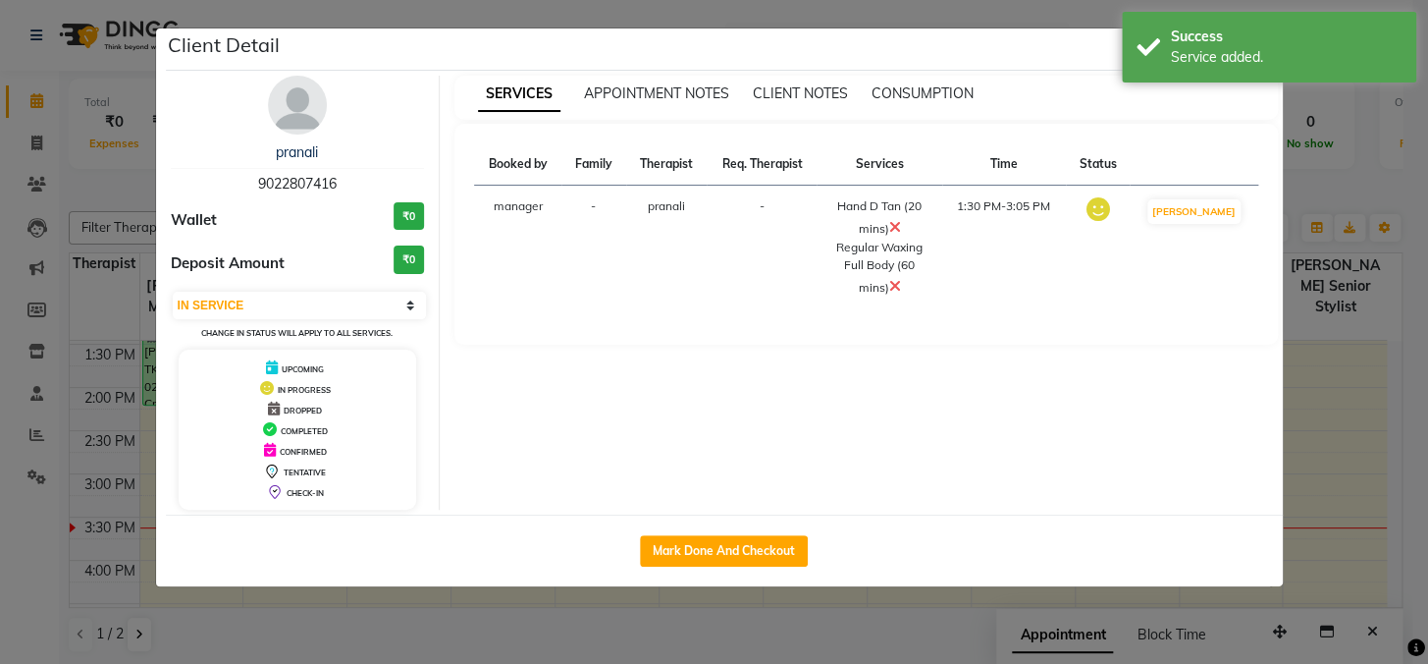
click at [900, 219] on icon at bounding box center [894, 227] width 12 height 16
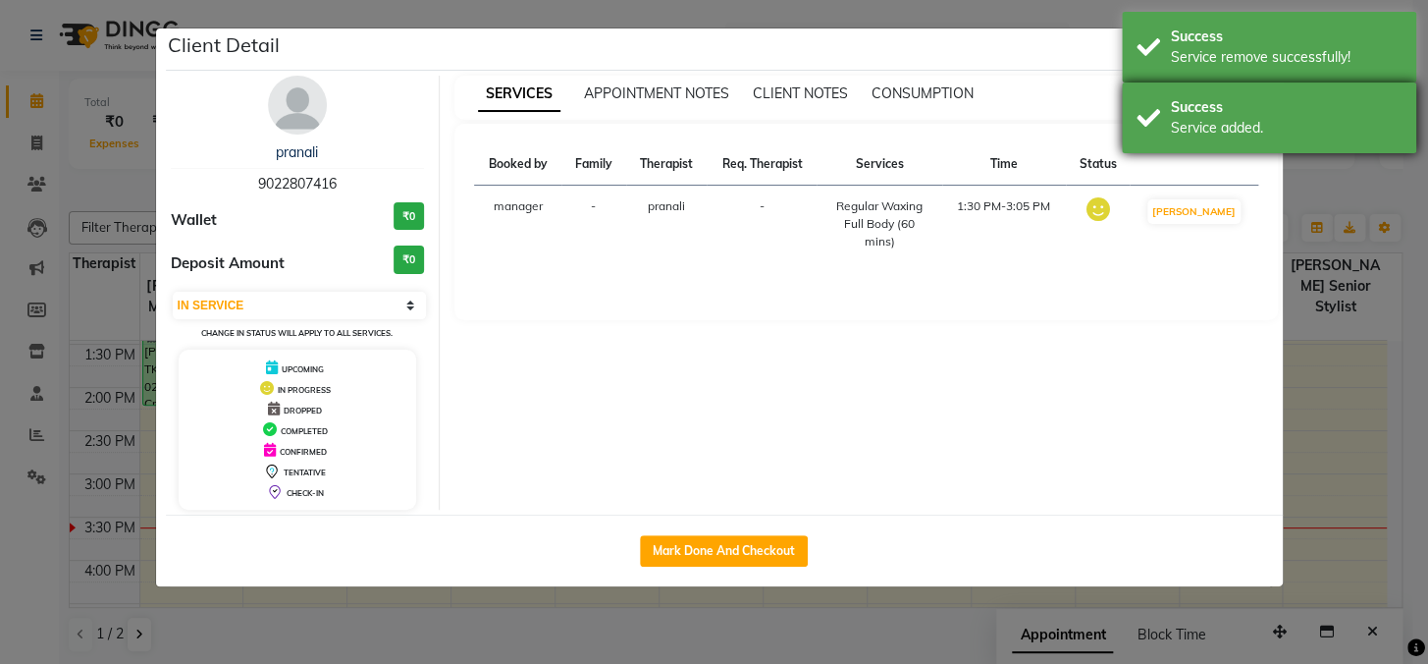
click at [1235, 121] on div "Service added." at bounding box center [1286, 128] width 231 height 21
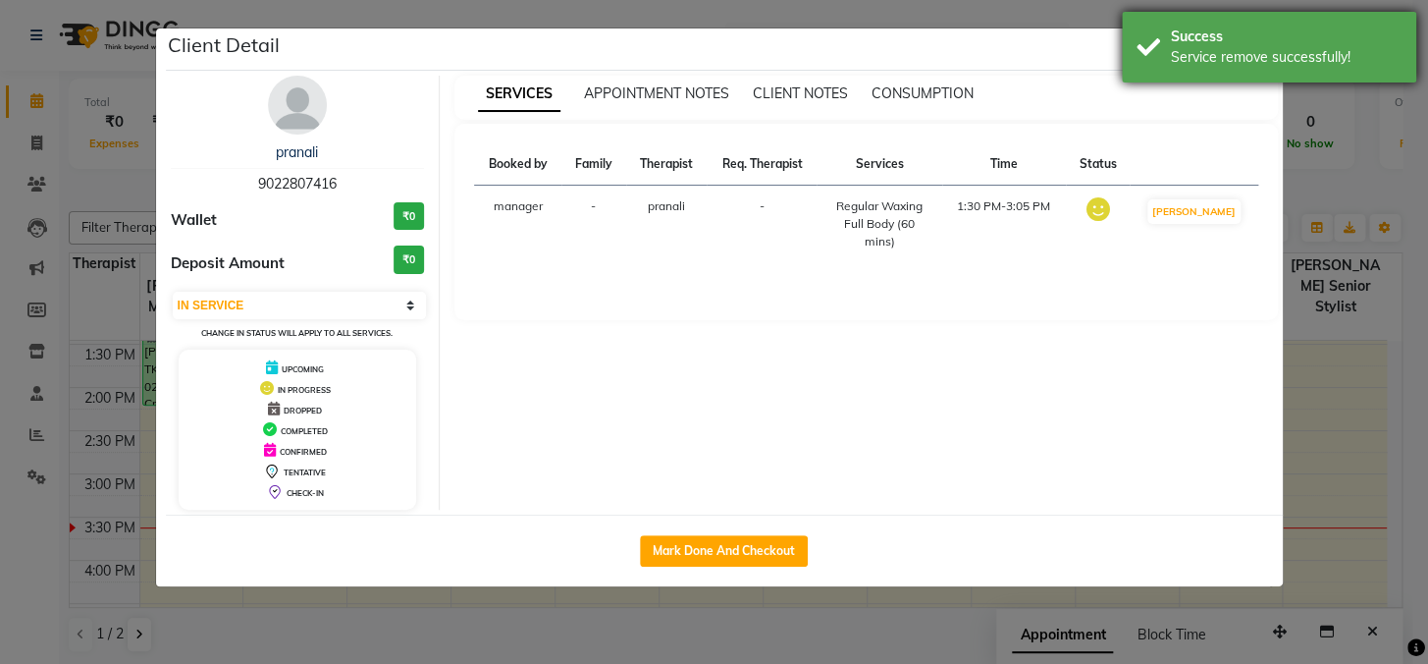
click at [1240, 38] on div "Success" at bounding box center [1286, 37] width 231 height 21
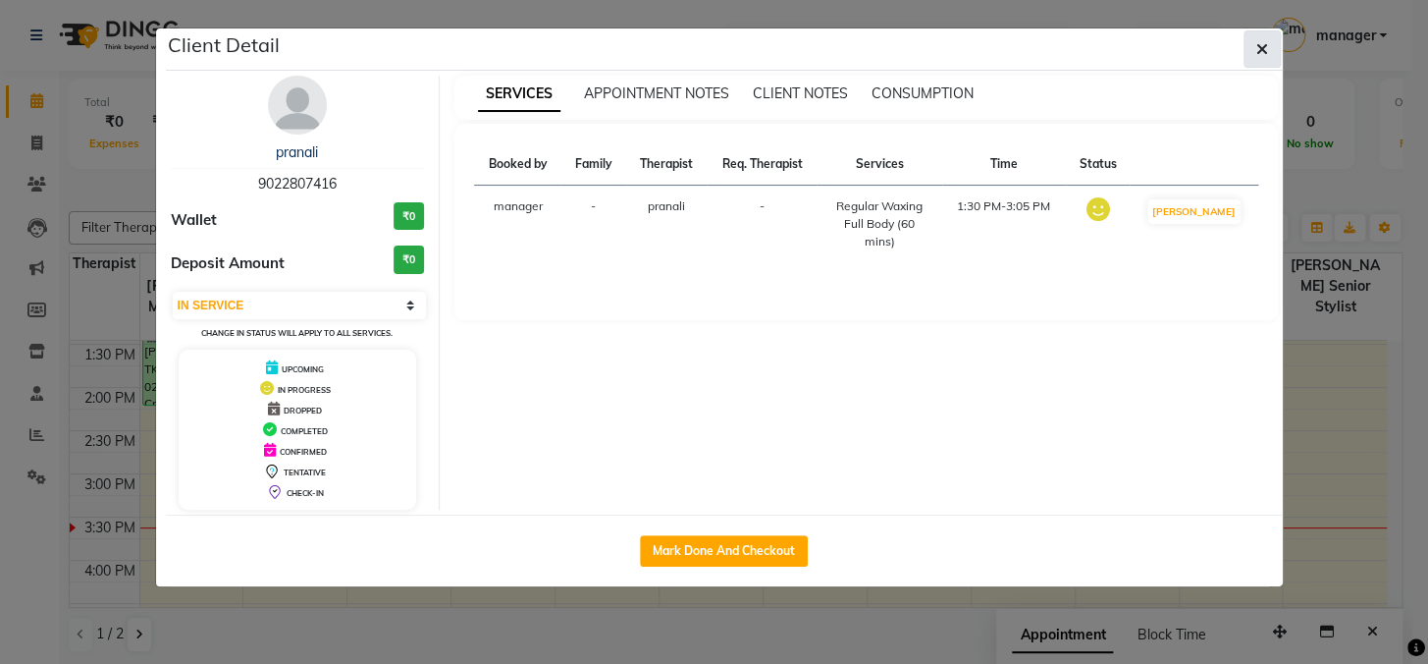
click at [1250, 43] on button "button" at bounding box center [1262, 48] width 37 height 37
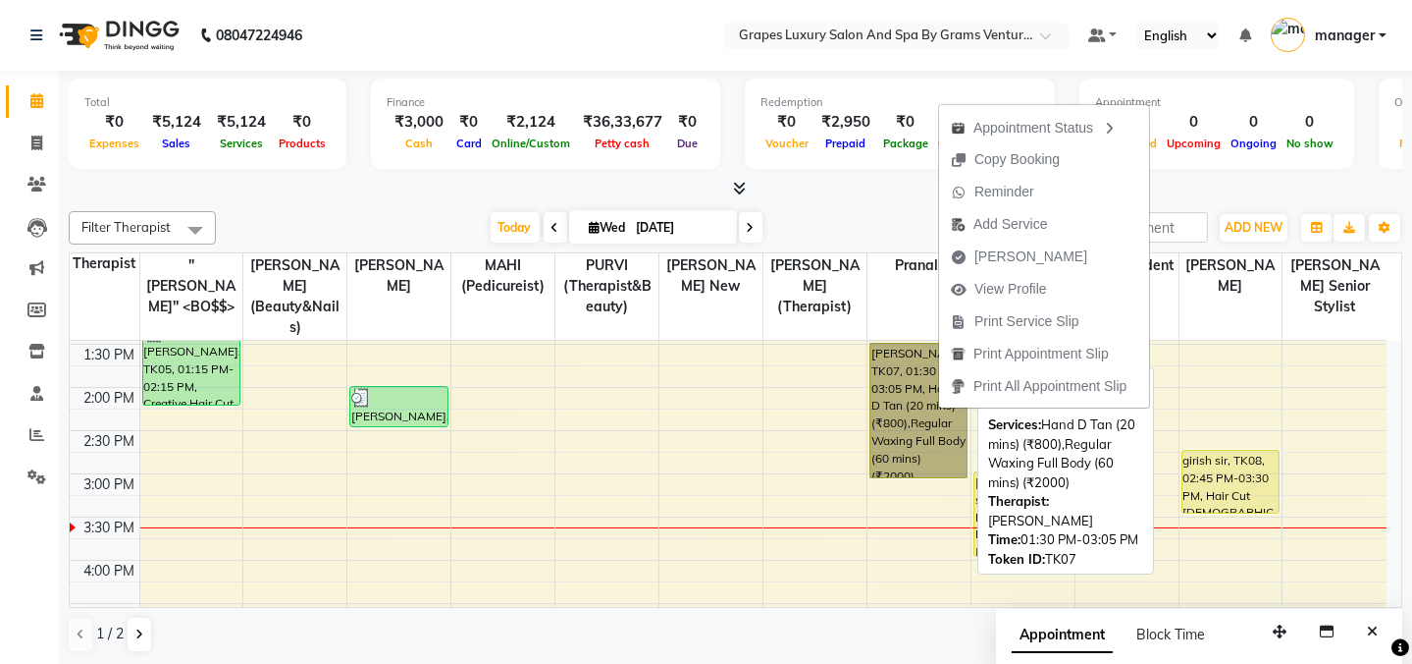
click at [895, 392] on link "[PERSON_NAME], TK07, 01:30 PM-03:05 PM, Hand D Tan (20 mins) (₹800),Regular Wax…" at bounding box center [919, 410] width 98 height 135
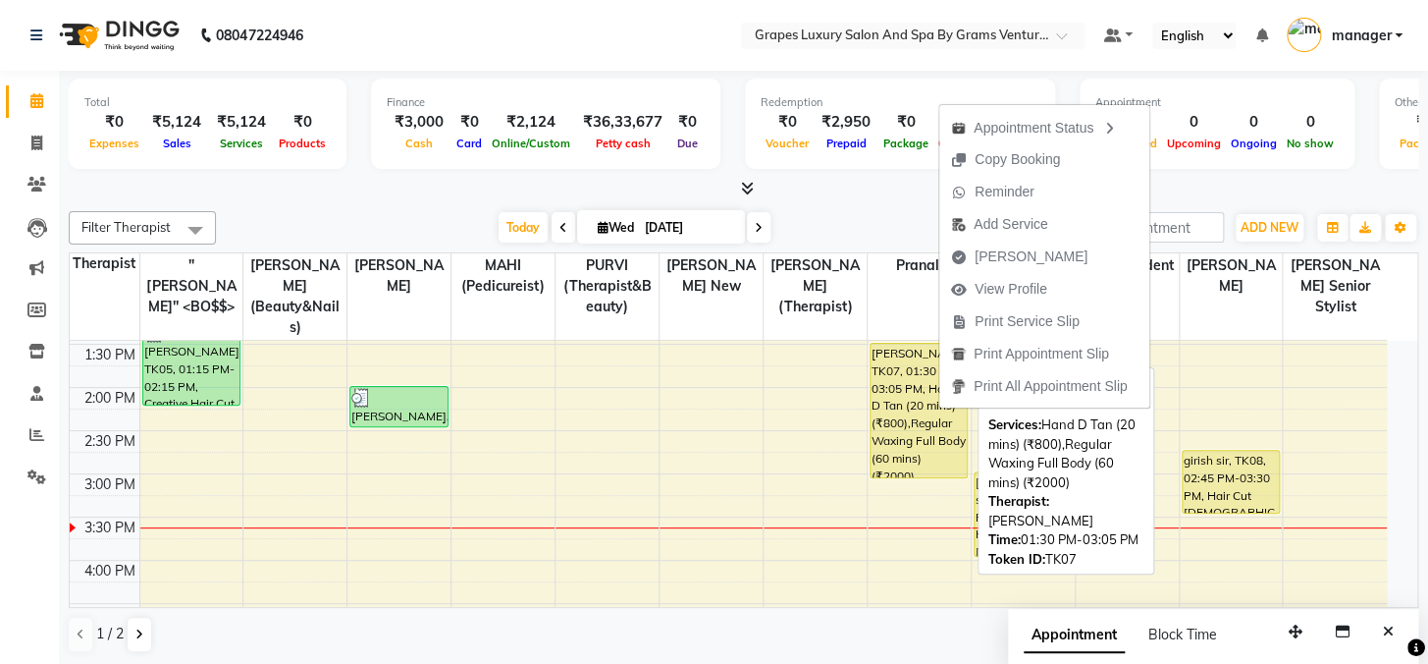
select select "1"
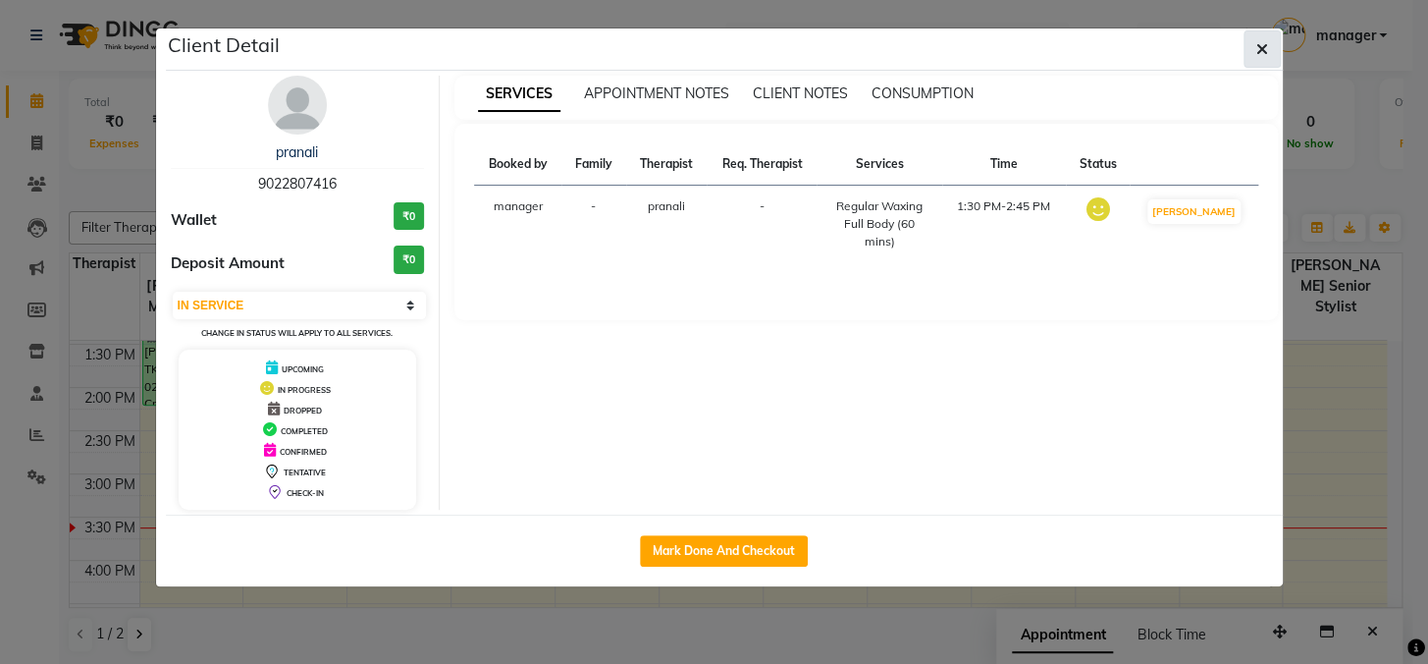
click at [1257, 47] on icon "button" at bounding box center [1262, 49] width 12 height 16
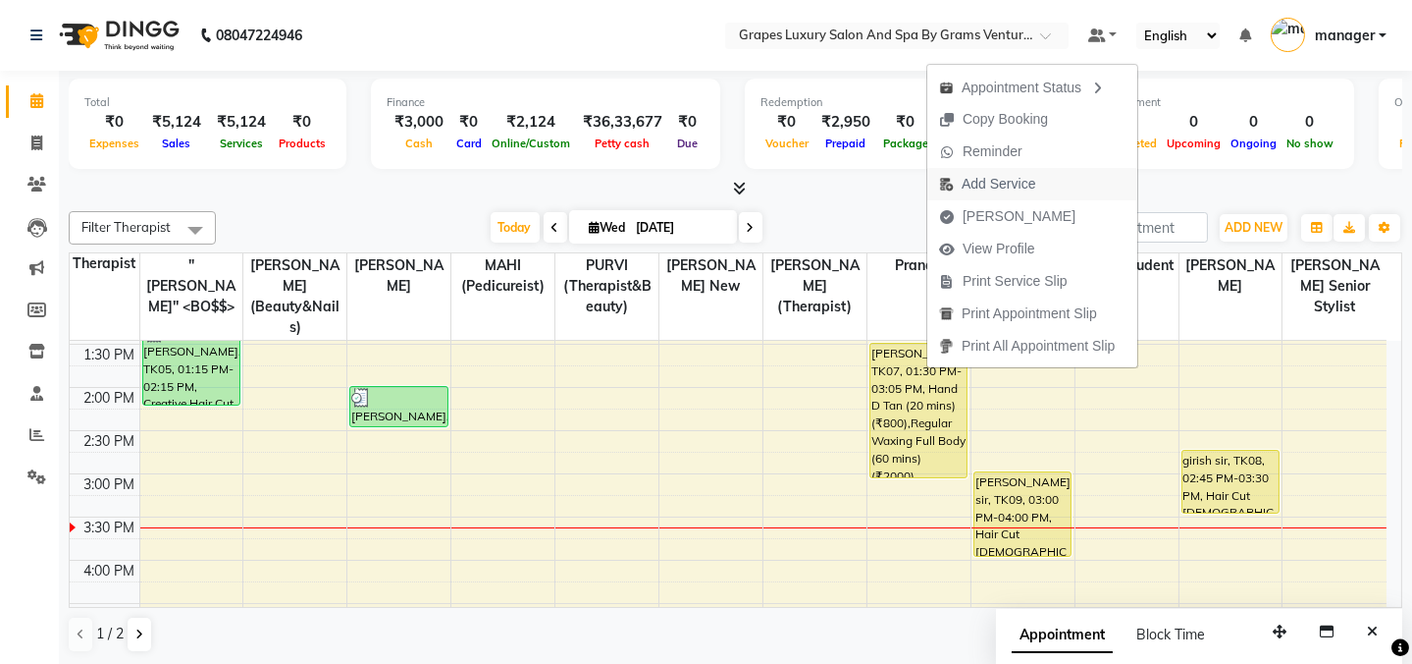
click at [962, 180] on span "Add Service" at bounding box center [999, 184] width 74 height 21
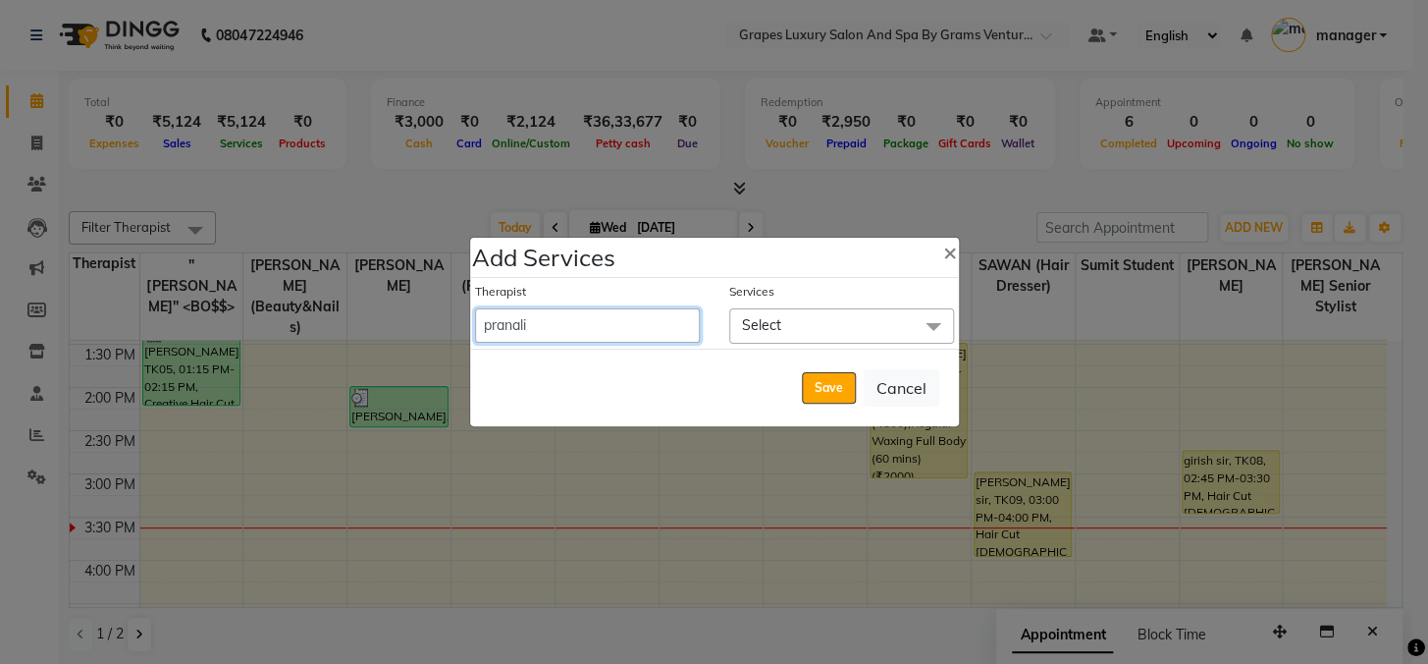
click at [559, 323] on select "Admin ANIL (stylish) [PERSON_NAME] hair [PERSON_NAME] (beauty&nails) avni new […" at bounding box center [587, 325] width 225 height 34
select select "78335"
click at [475, 308] on select "Admin ANIL (stylish) [PERSON_NAME] hair [PERSON_NAME] (beauty&nails) avni new […" at bounding box center [587, 325] width 225 height 34
select select "870"
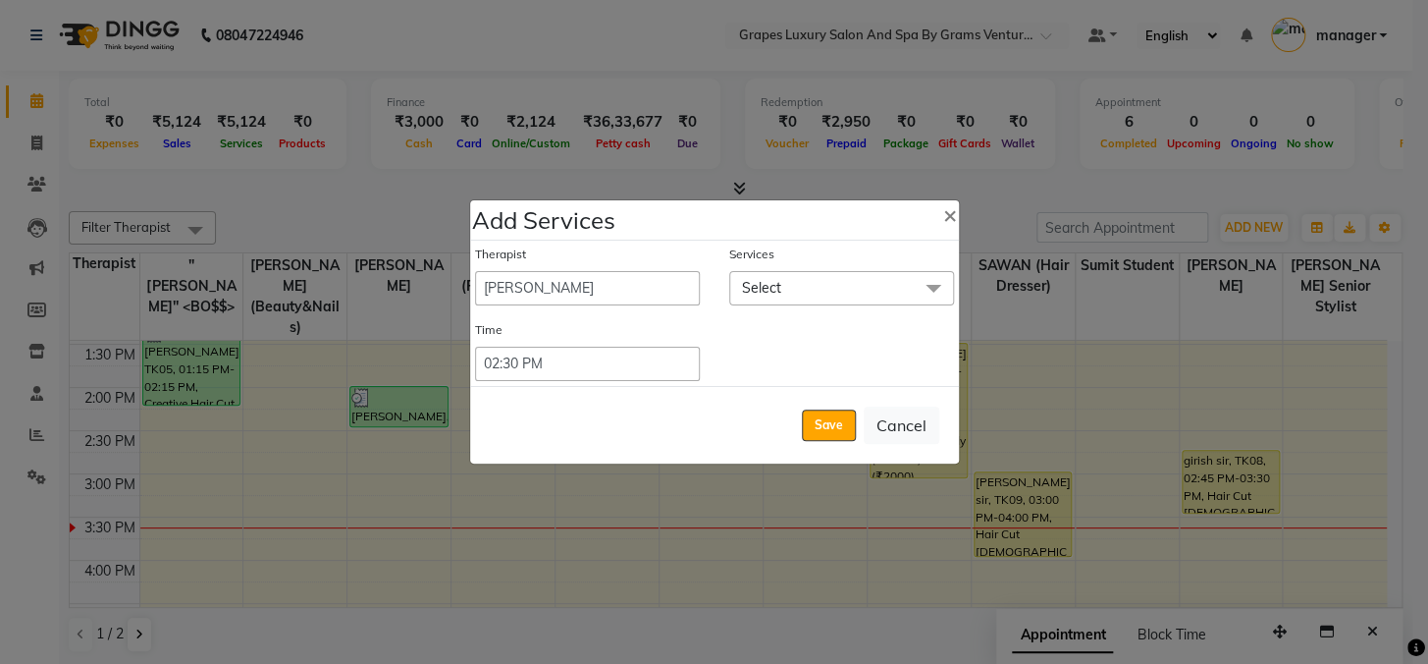
click at [748, 268] on div "Services" at bounding box center [841, 258] width 225 height 26
click at [773, 286] on span "Select" at bounding box center [761, 288] width 39 height 18
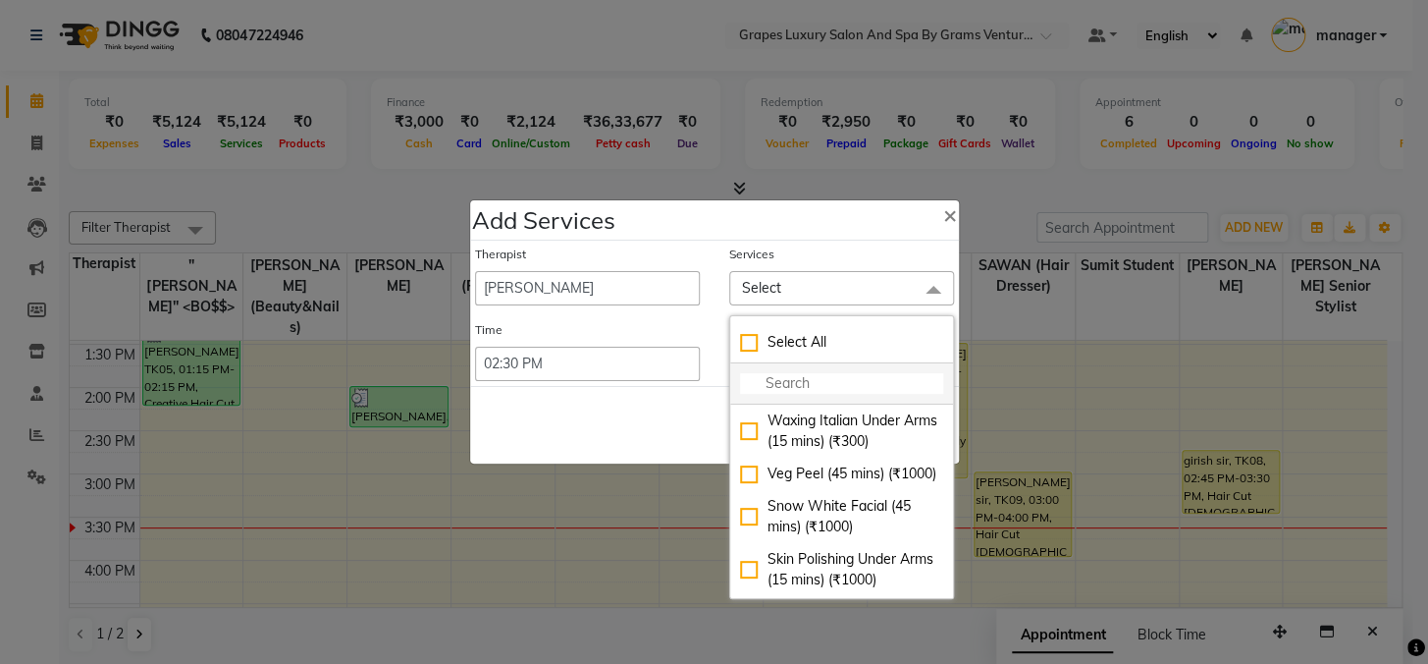
click at [750, 386] on input "multiselect-search" at bounding box center [841, 383] width 203 height 21
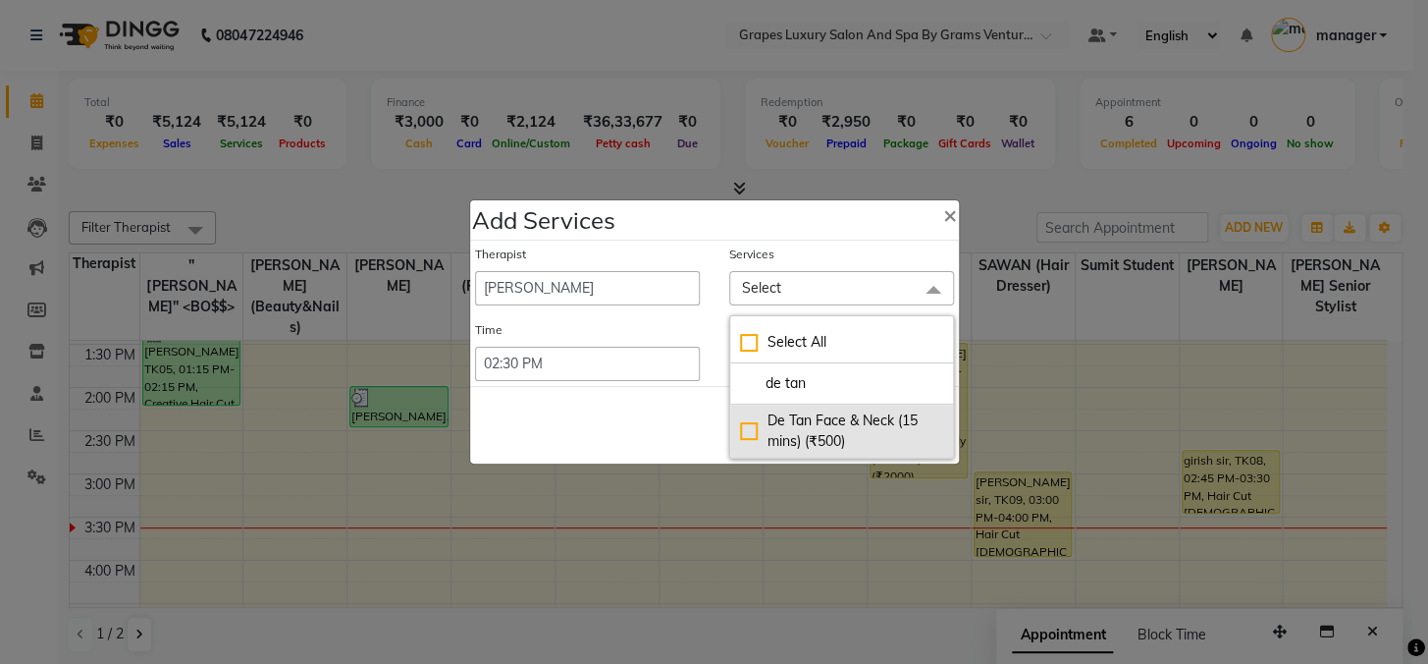
type input "de tan"
click at [858, 429] on div "De Tan Face & Neck (15 mins) (₹500)" at bounding box center [841, 430] width 203 height 41
checkbox input "true"
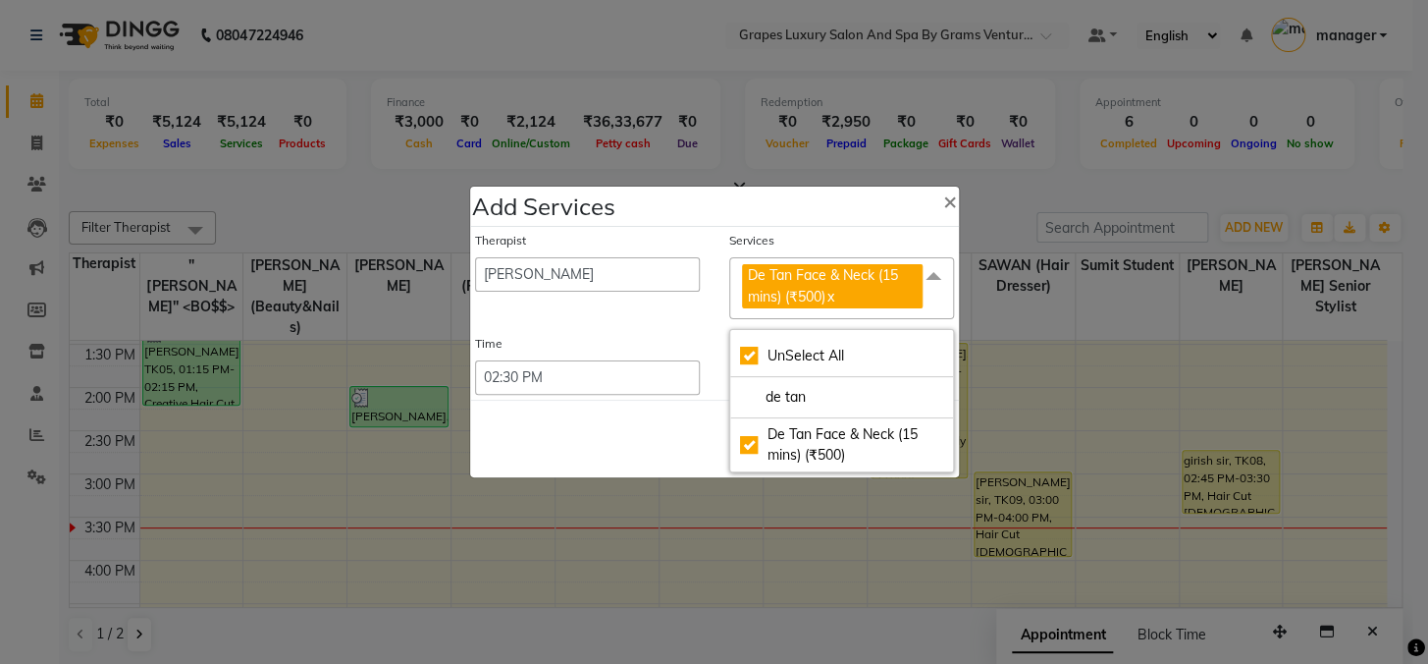
click at [693, 421] on div "Save Cancel" at bounding box center [714, 439] width 489 height 78
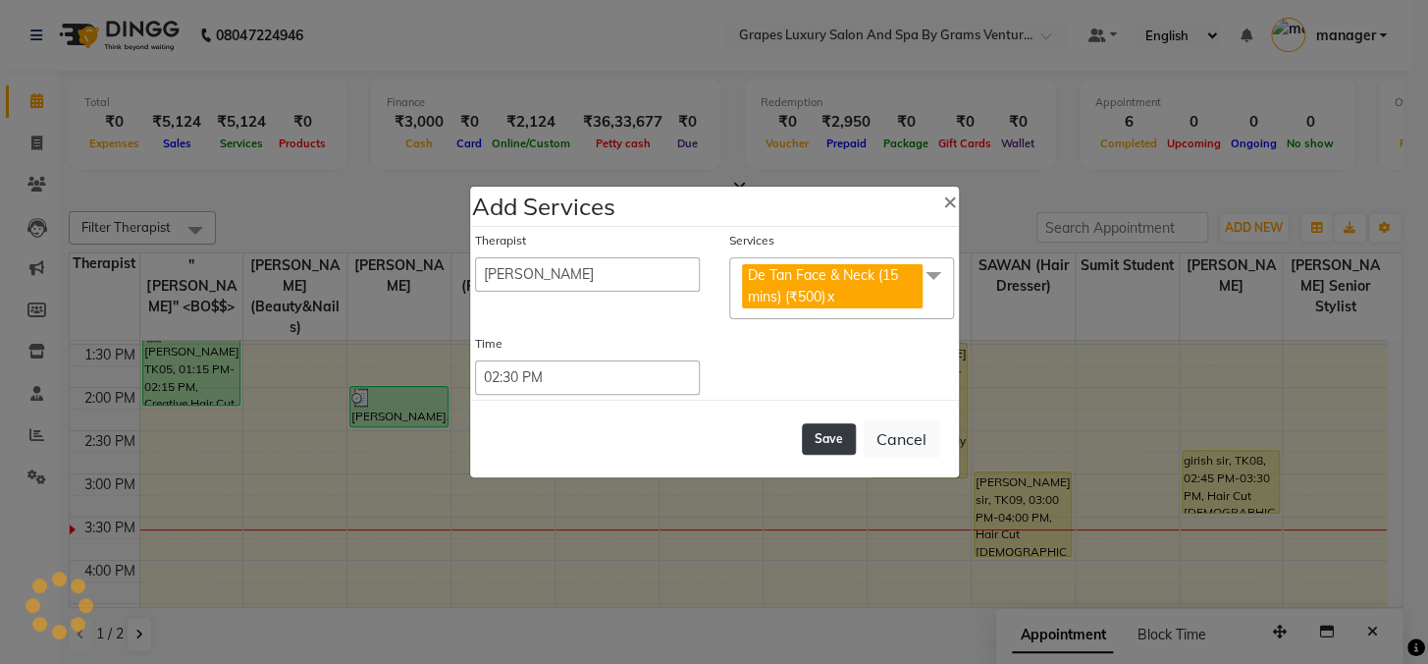
click at [838, 438] on button "Save" at bounding box center [829, 438] width 54 height 31
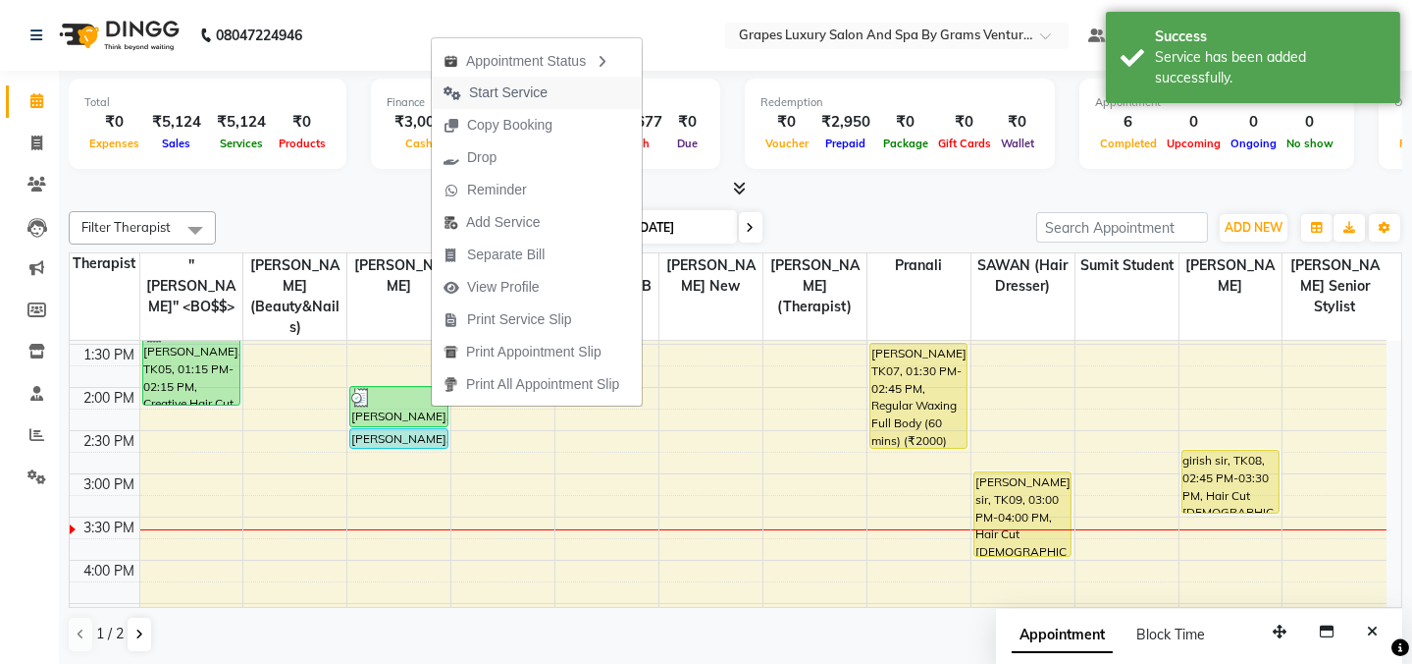
click at [480, 87] on span "Start Service" at bounding box center [508, 92] width 79 height 21
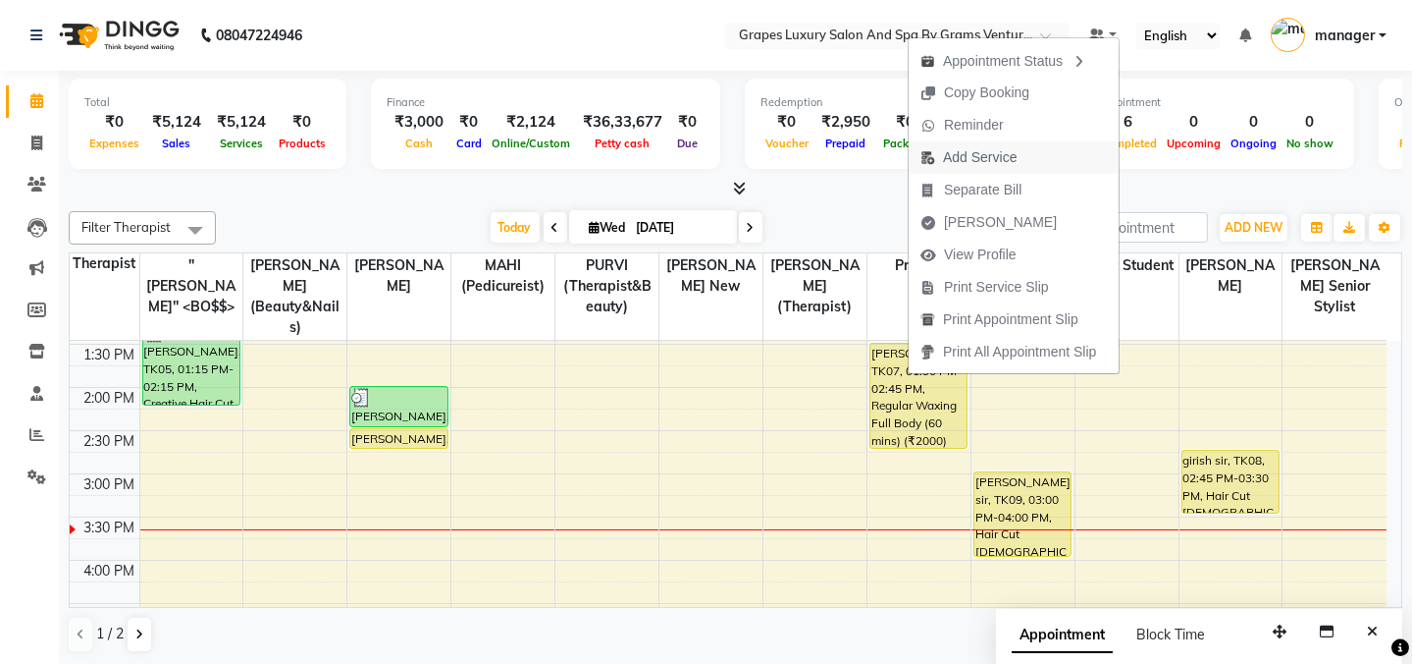
click at [975, 152] on span "Add Service" at bounding box center [980, 157] width 74 height 21
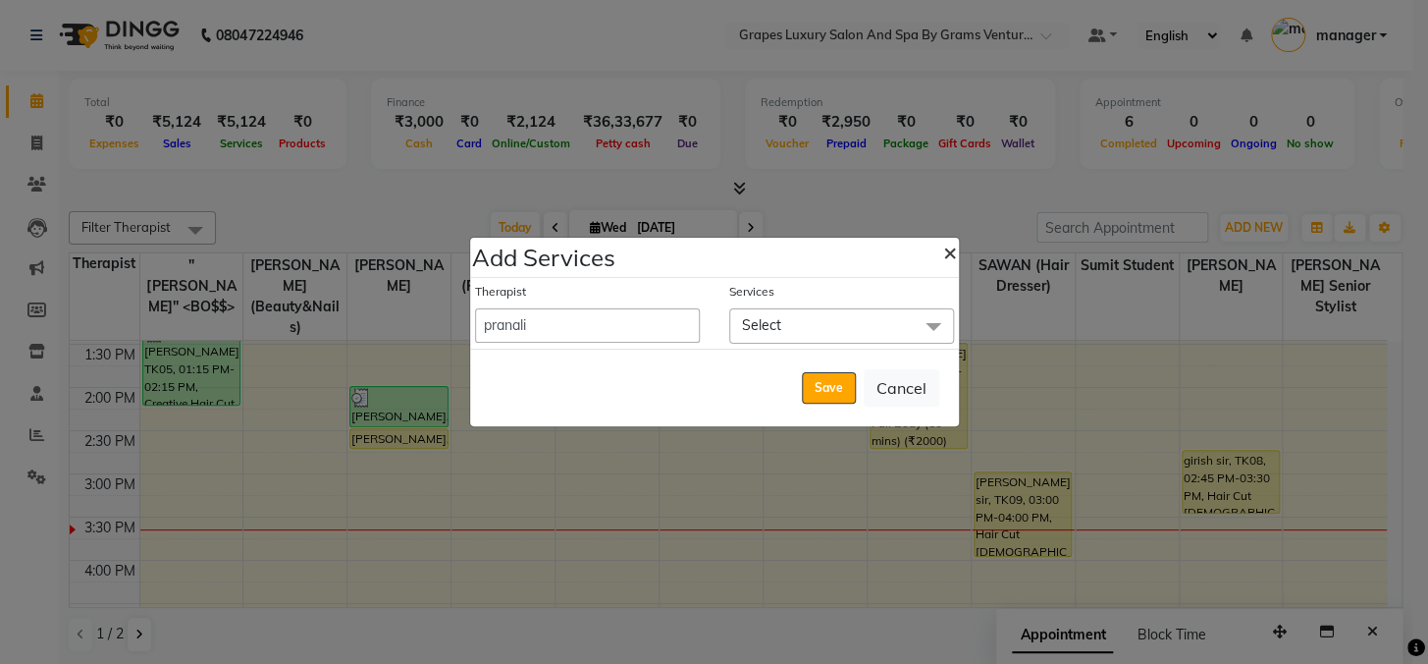
click at [940, 251] on button "×" at bounding box center [950, 251] width 45 height 55
select select "43258"
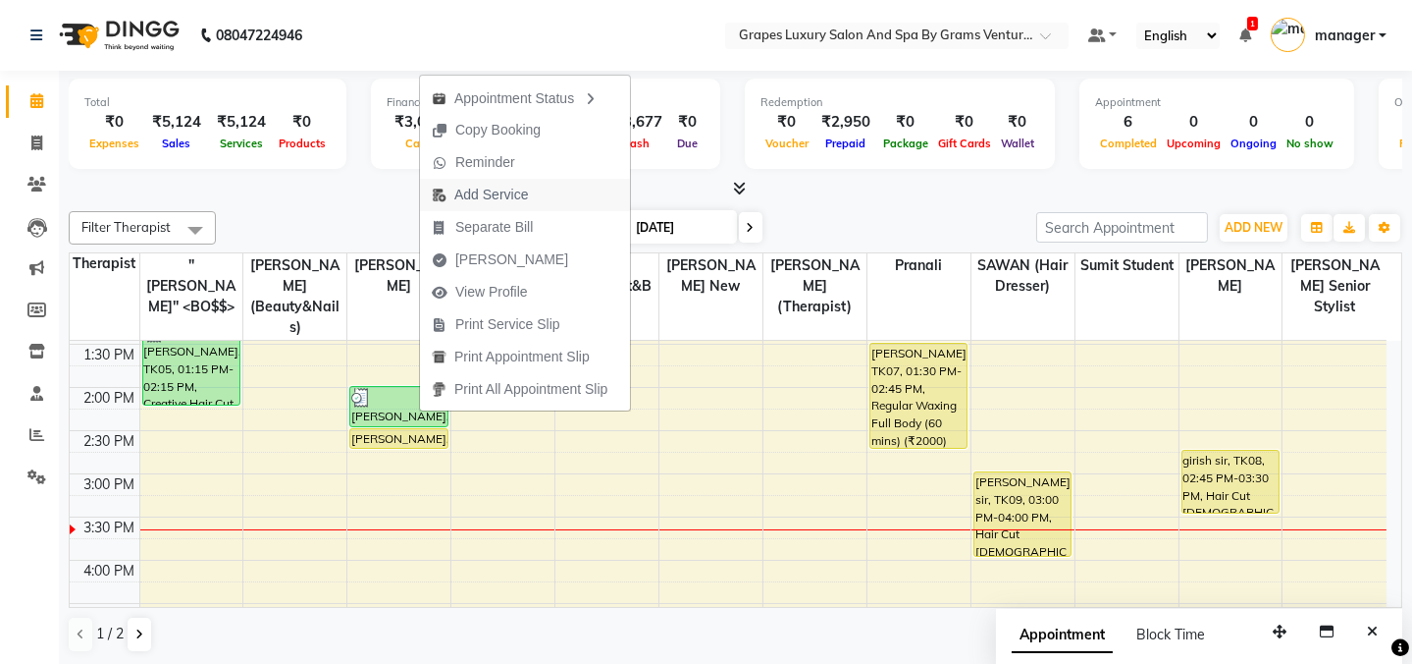
click at [490, 186] on span "Add Service" at bounding box center [491, 195] width 74 height 21
select select "78335"
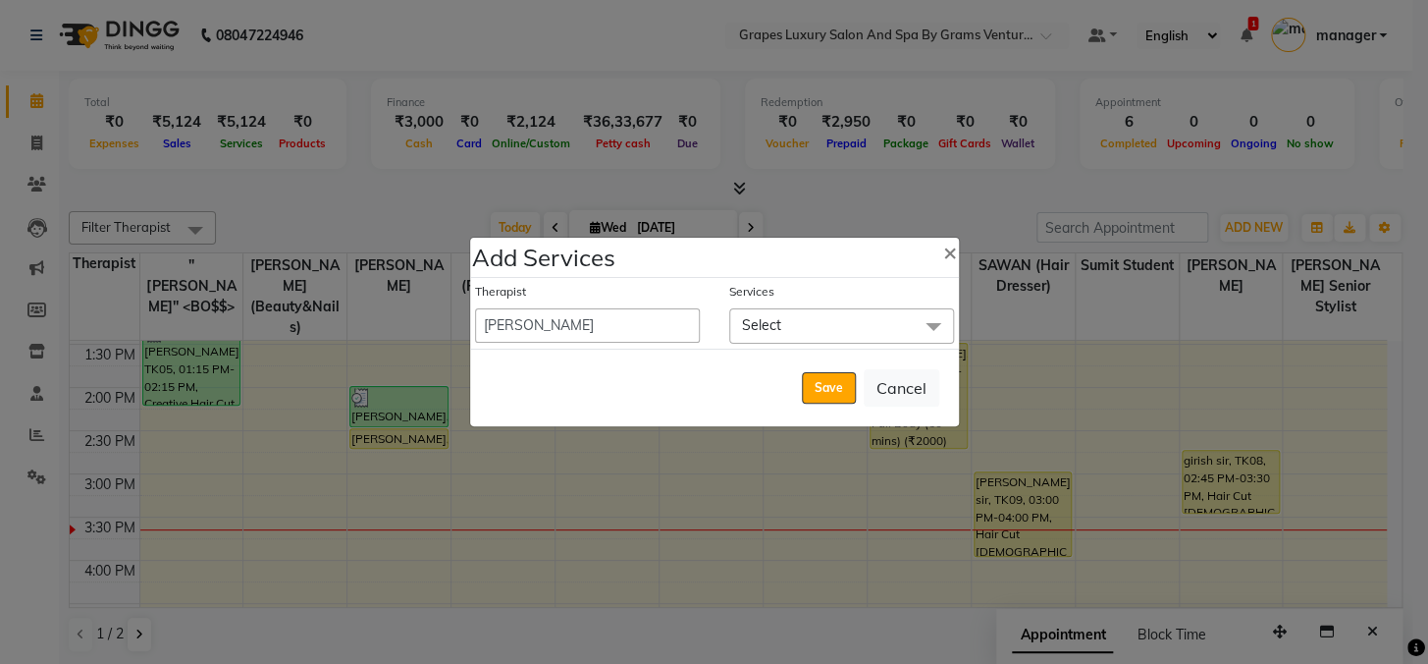
drag, startPoint x: 826, startPoint y: 329, endPoint x: 815, endPoint y: 346, distance: 20.4
click at [823, 336] on span "Select" at bounding box center [841, 325] width 225 height 34
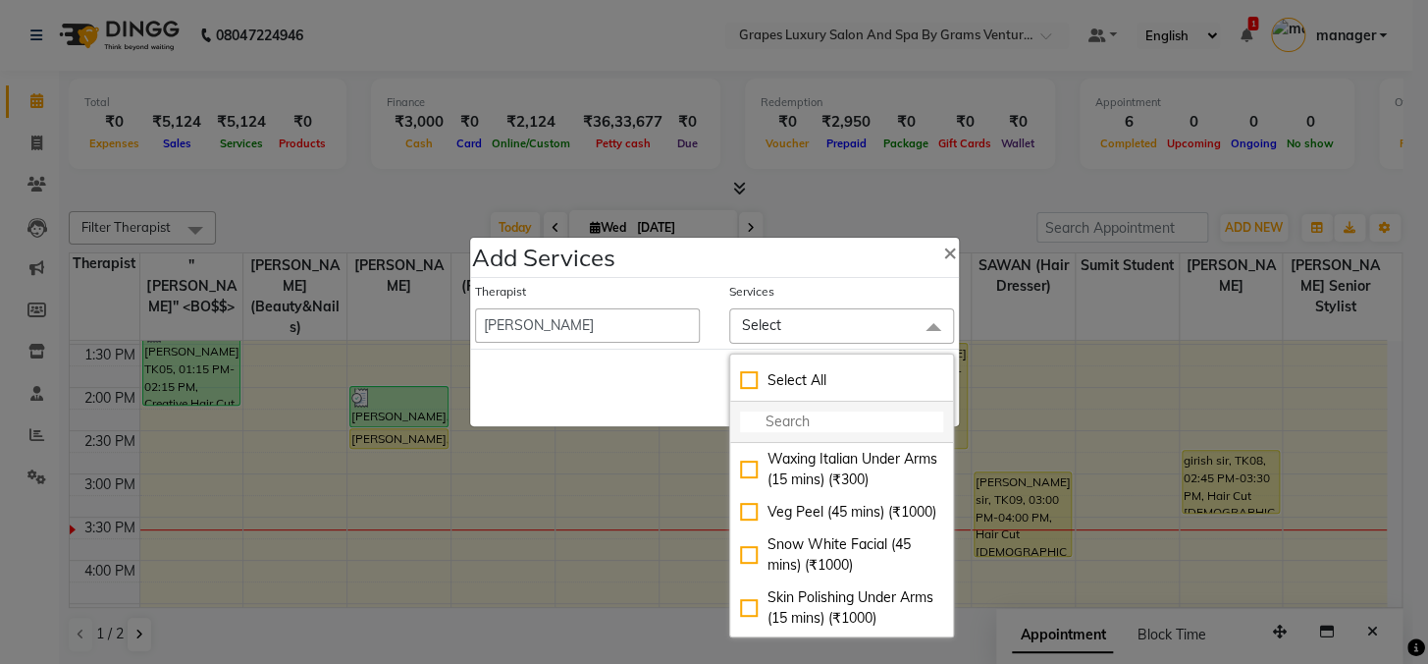
click at [772, 420] on input "multiselect-search" at bounding box center [841, 421] width 203 height 21
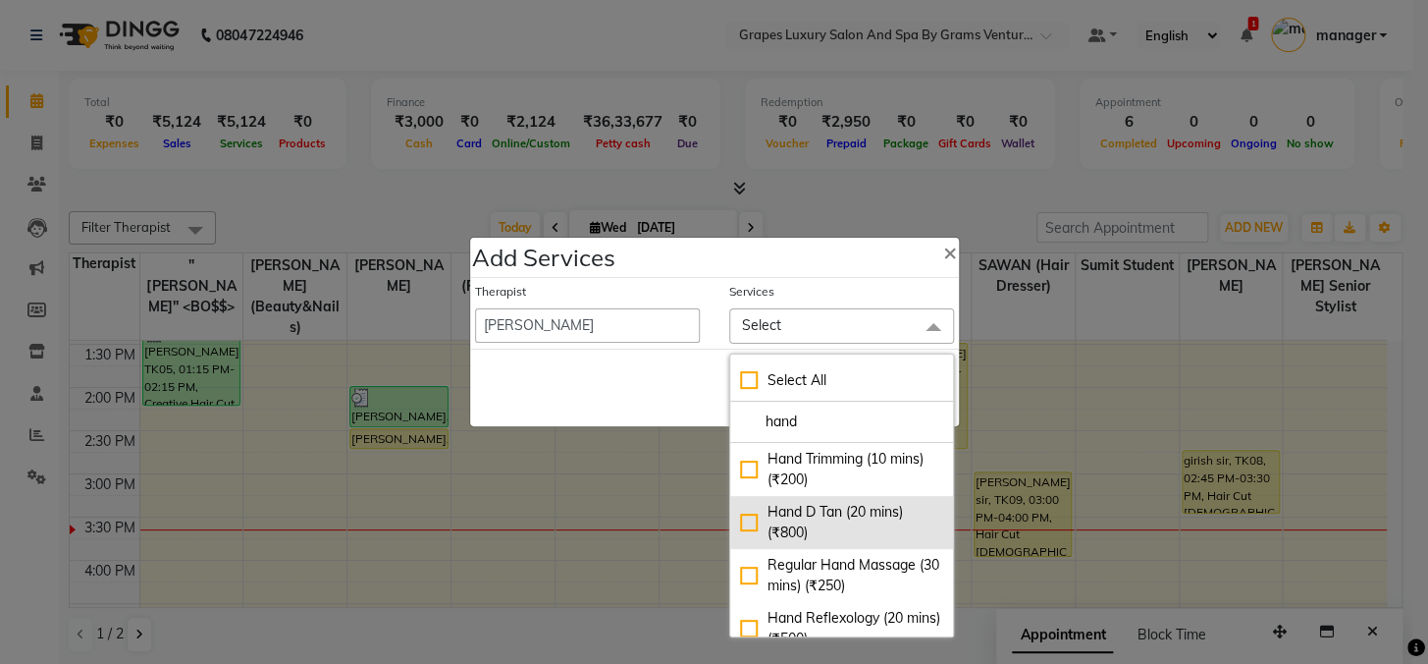
type input "hand"
click at [882, 515] on div "Hand D Tan (20 mins) (₹800)" at bounding box center [841, 522] width 203 height 41
checkbox input "true"
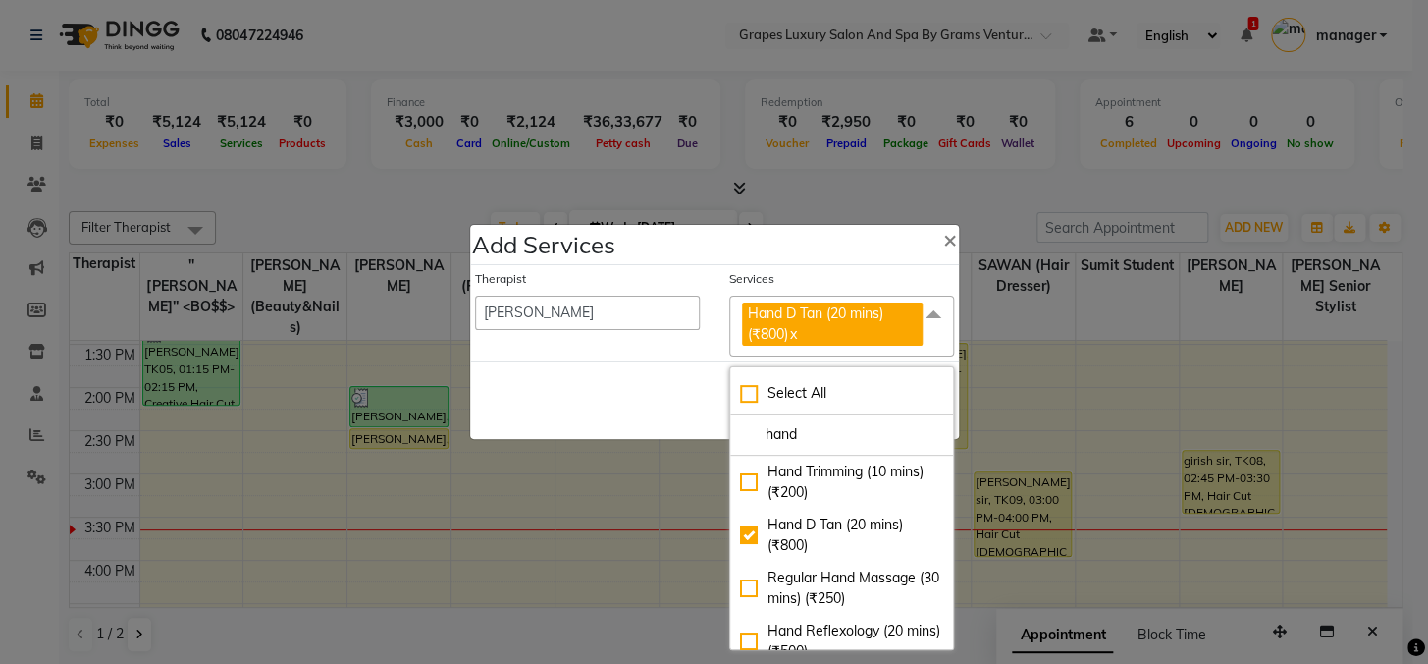
click at [621, 414] on div "Save Cancel" at bounding box center [714, 400] width 489 height 78
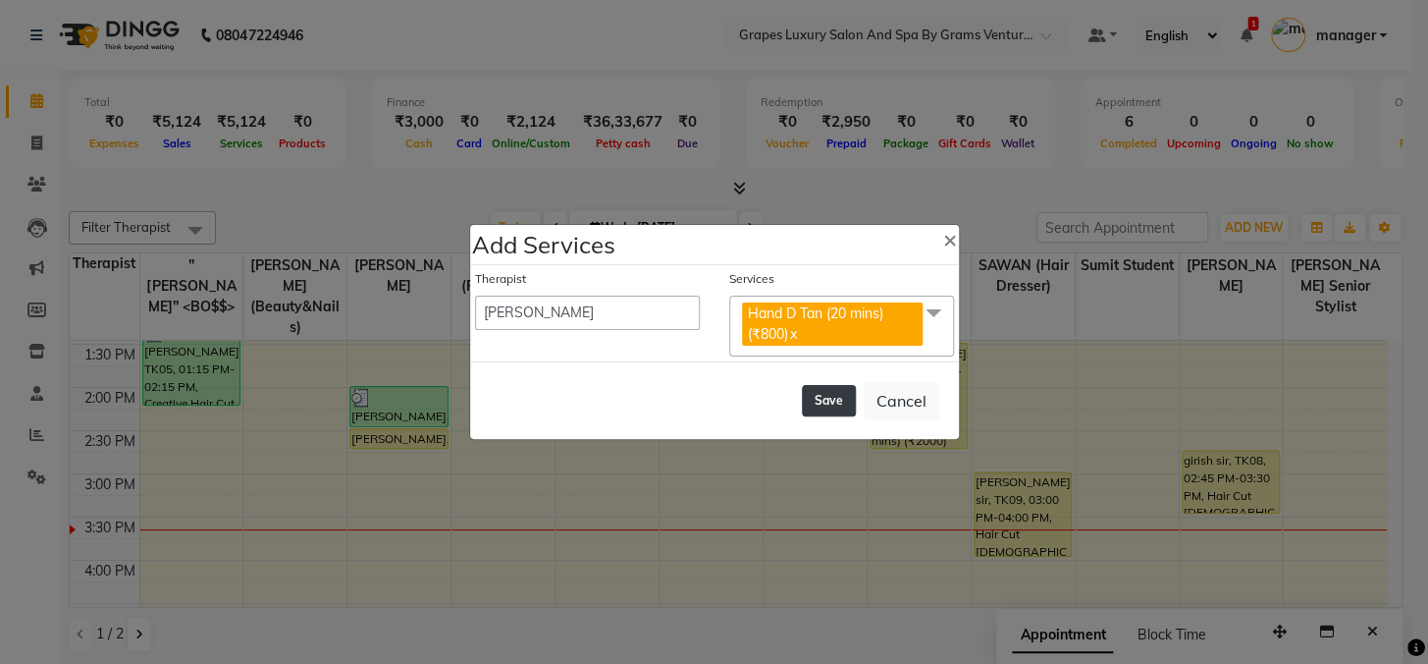
click at [835, 407] on button "Save" at bounding box center [829, 400] width 54 height 31
select select "43258"
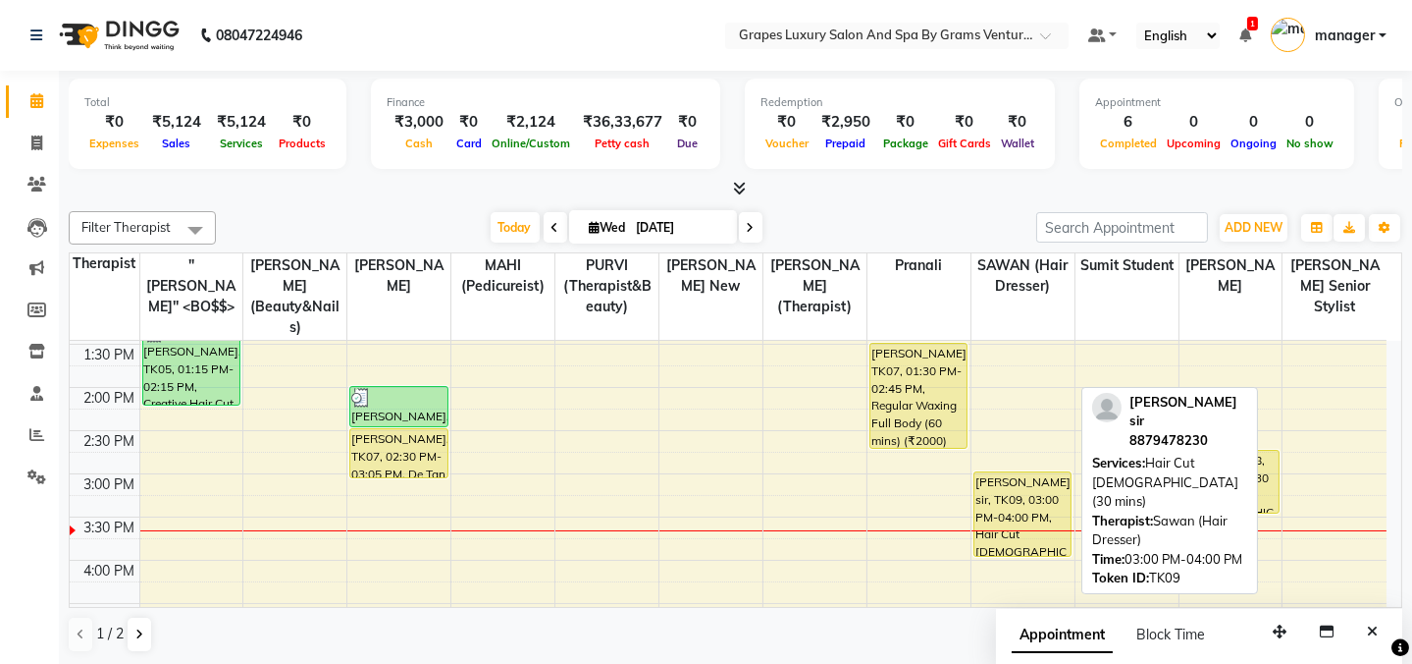
click at [1031, 475] on div "[PERSON_NAME] sir, TK09, 03:00 PM-04:00 PM, Hair Cut [DEMOGRAPHIC_DATA] (30 min…" at bounding box center [1023, 513] width 96 height 83
select select "1"
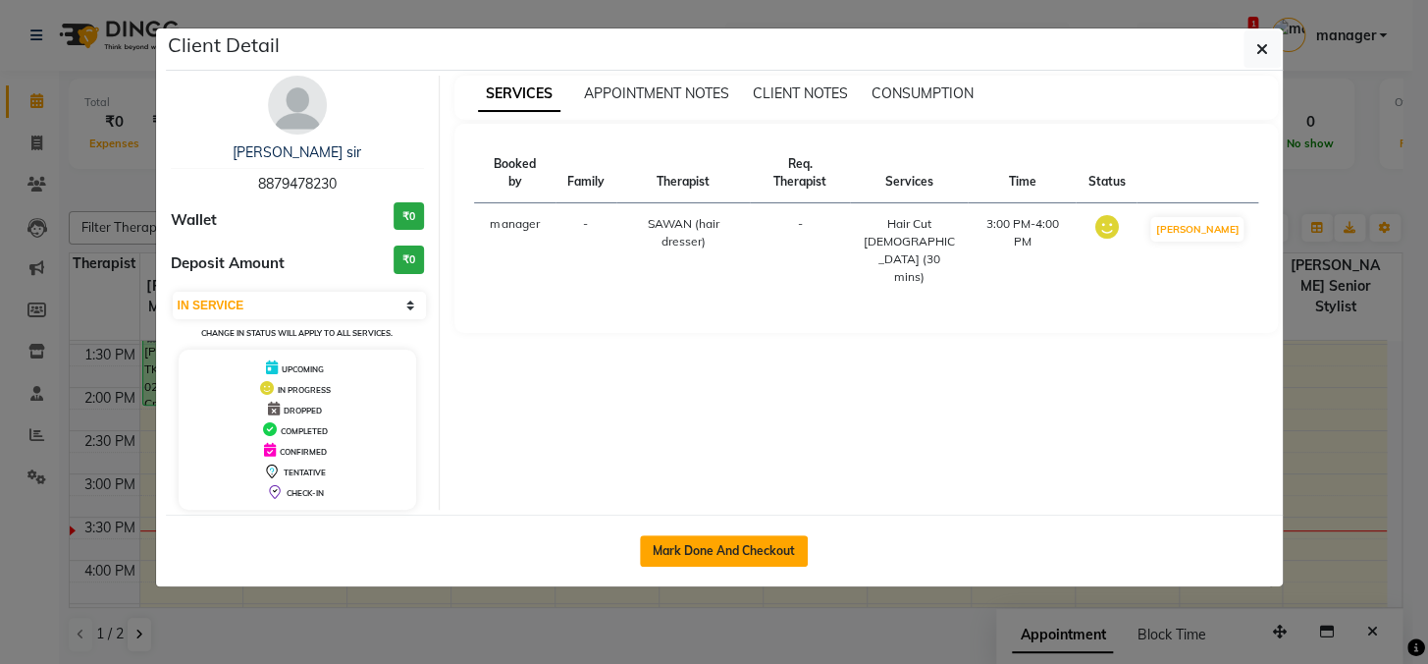
click at [720, 549] on button "Mark Done And Checkout" at bounding box center [724, 550] width 168 height 31
select select "service"
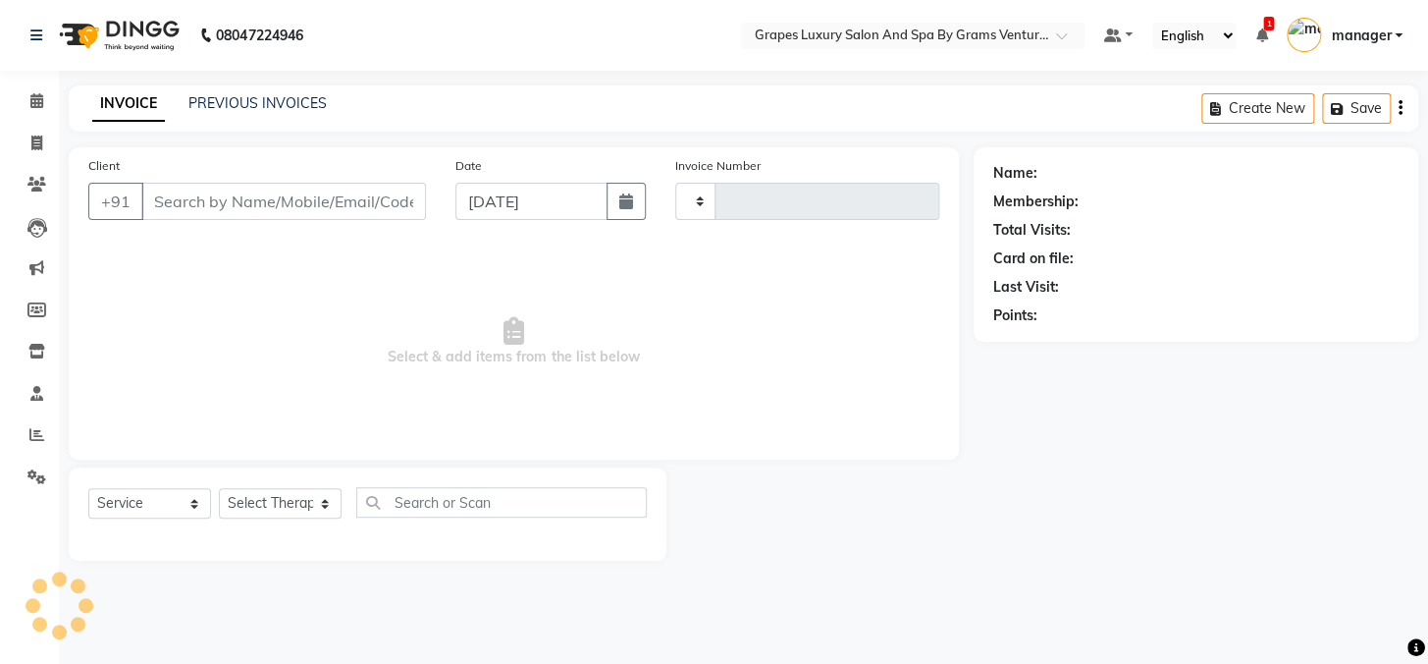
type input "2389"
select select "3585"
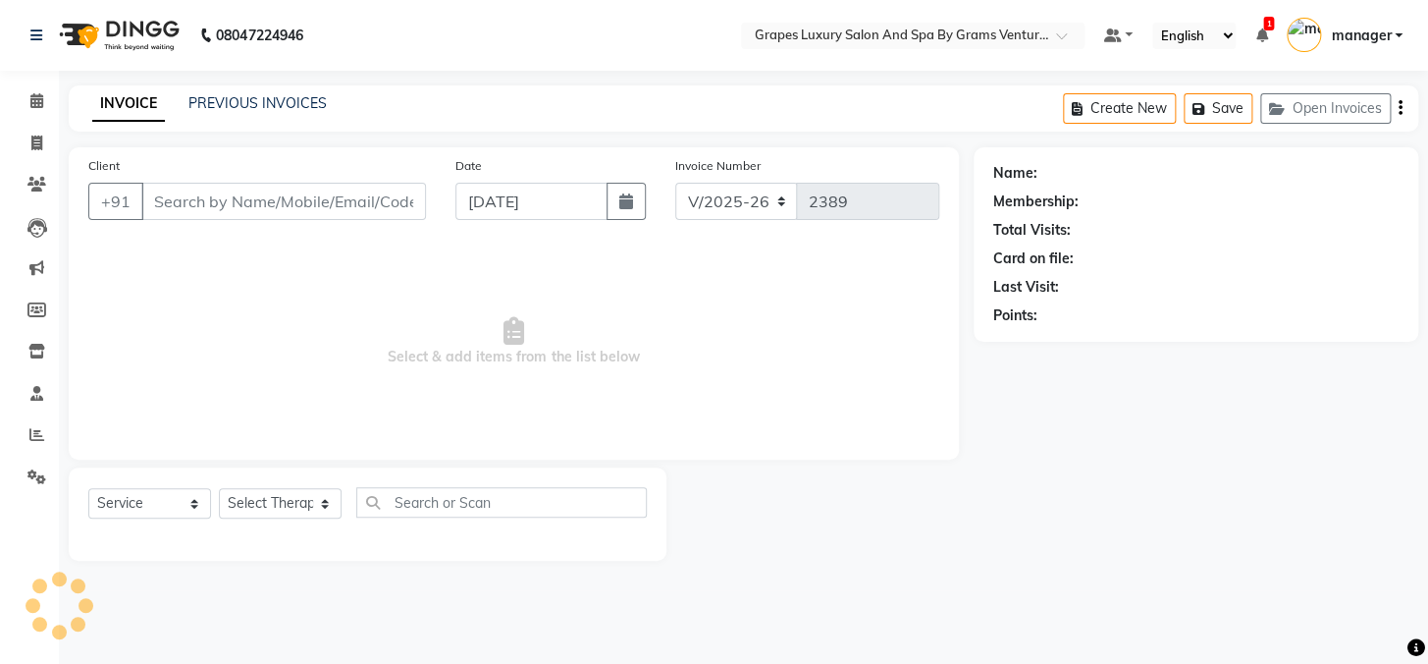
type input "8879478230"
select select "41130"
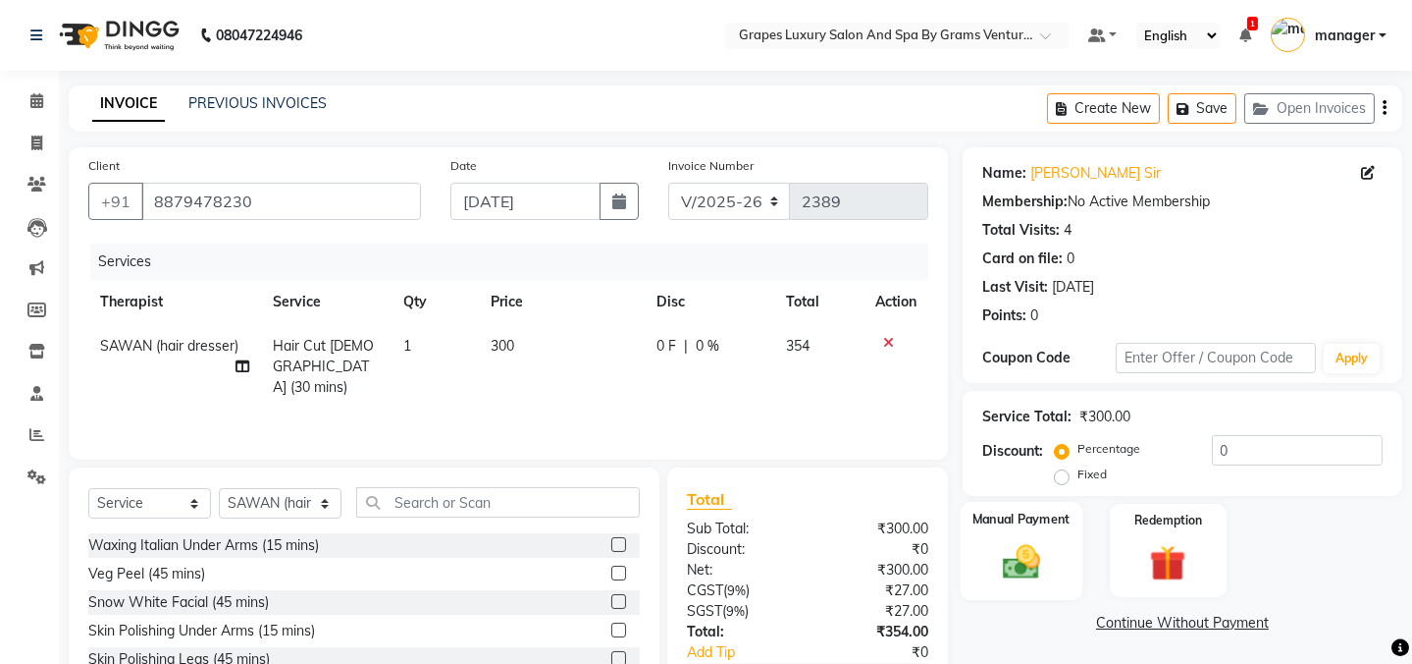
click at [1022, 540] on img at bounding box center [1021, 561] width 61 height 43
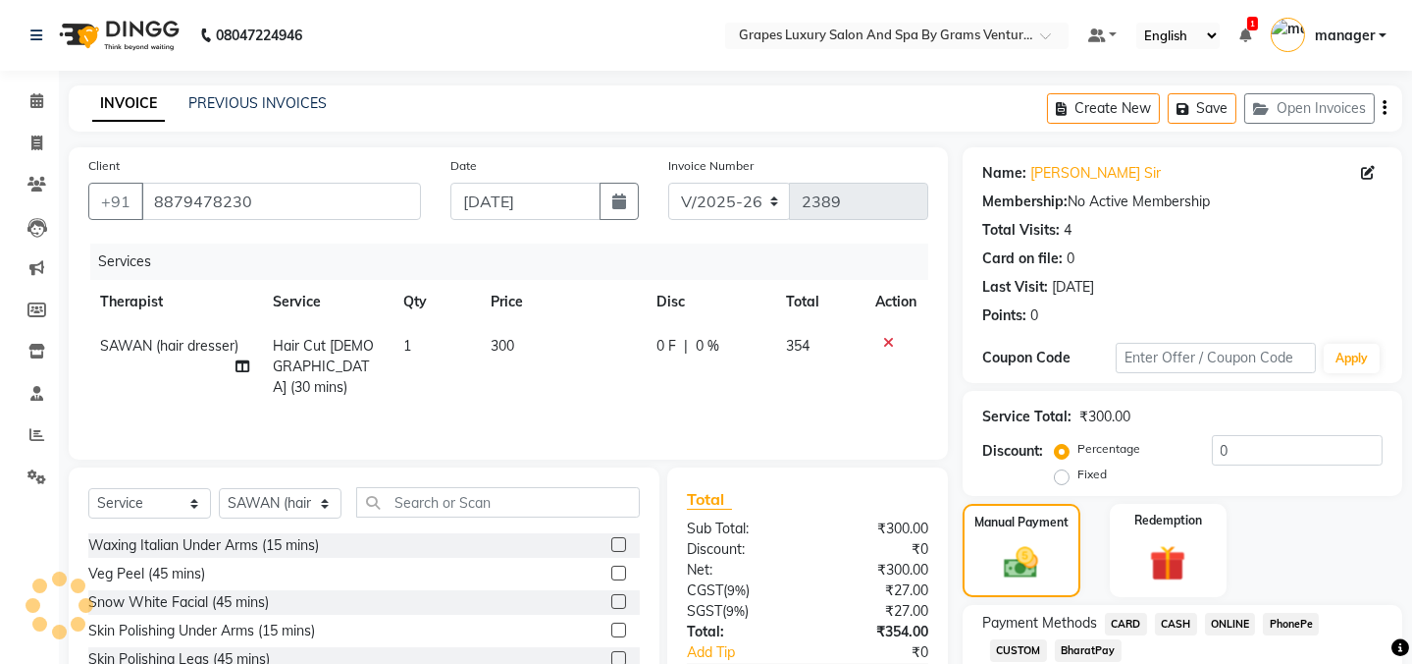
scroll to position [123, 0]
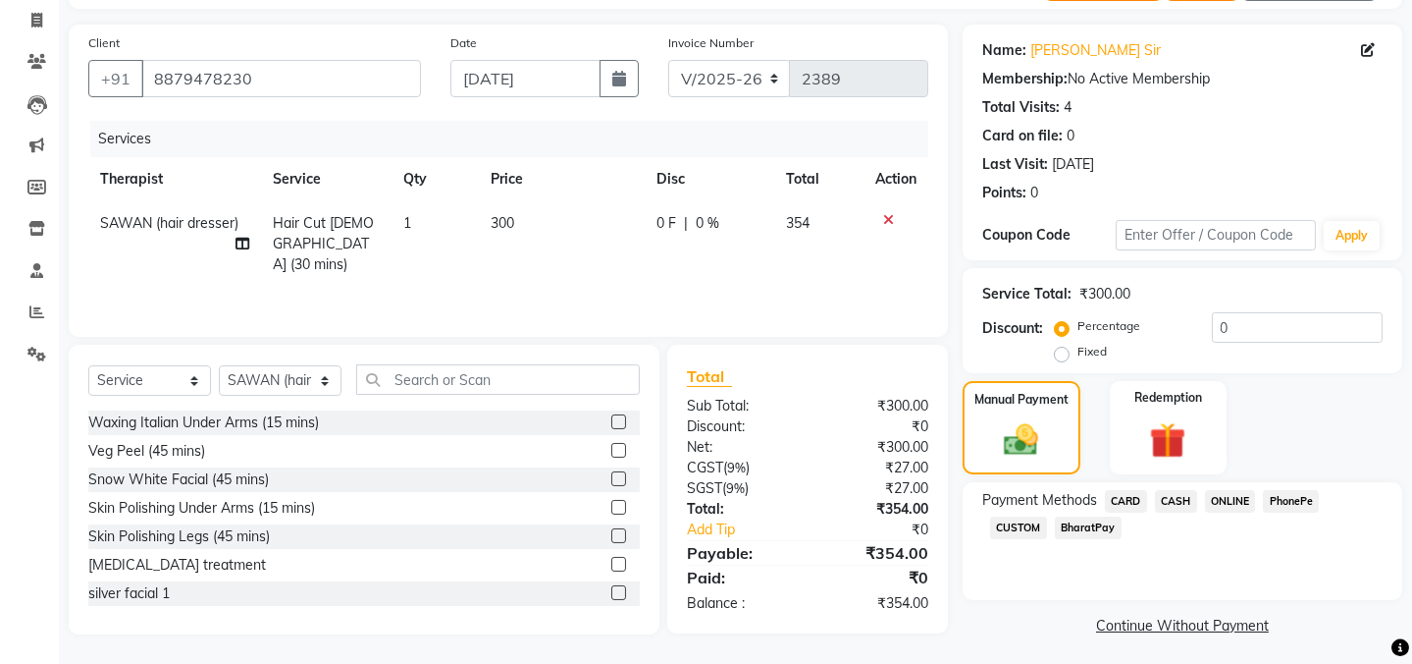
click at [1214, 500] on span "ONLINE" at bounding box center [1230, 501] width 51 height 23
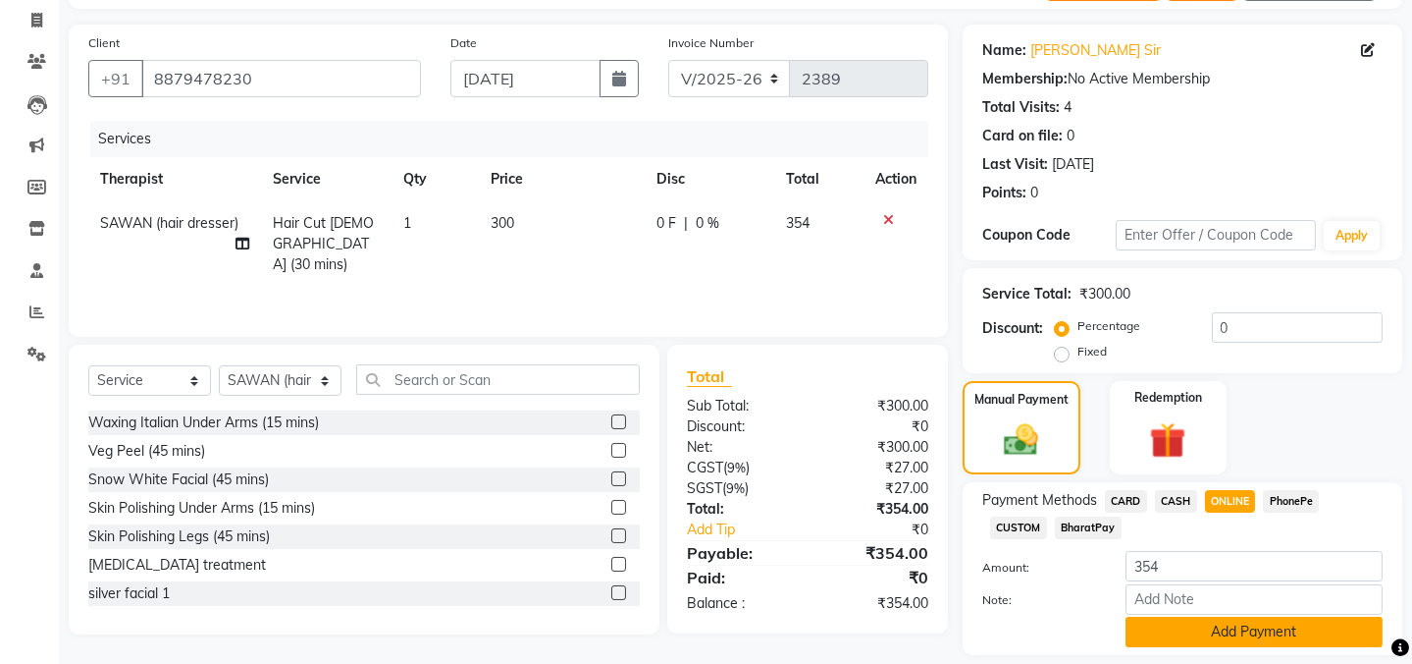
click at [1180, 616] on button "Add Payment" at bounding box center [1254, 631] width 257 height 30
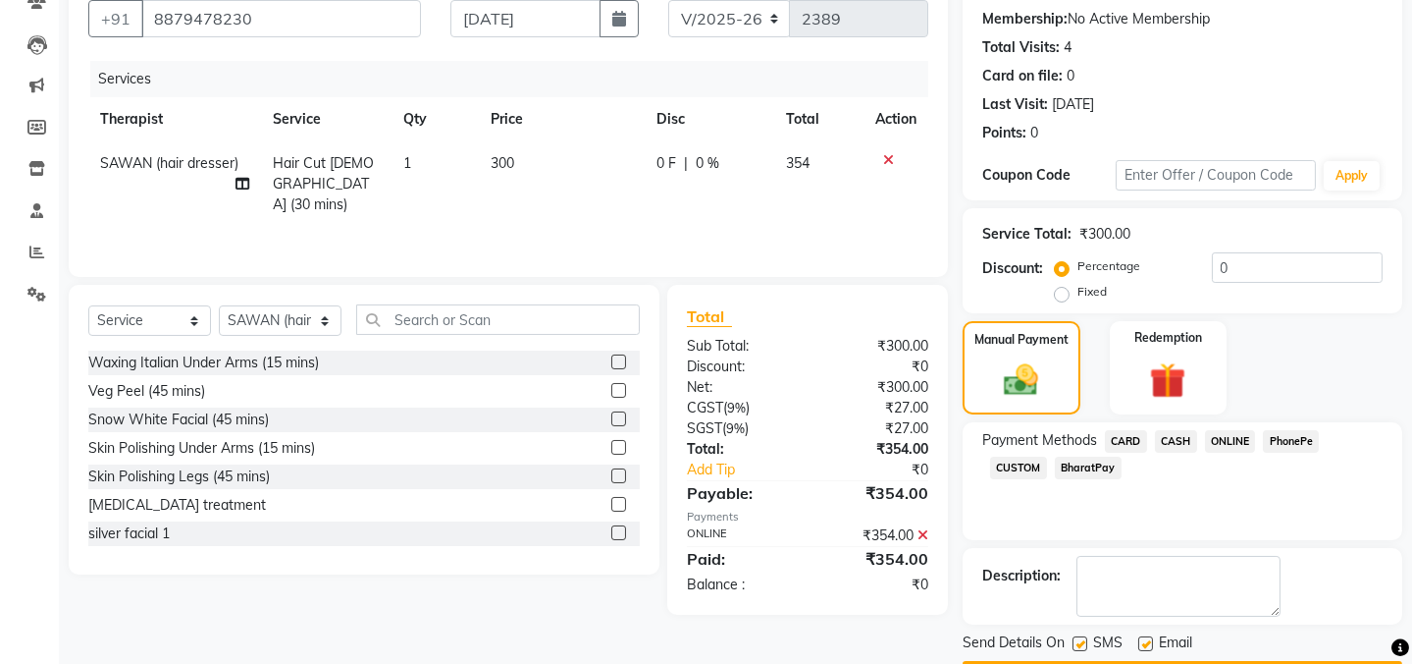
scroll to position [238, 0]
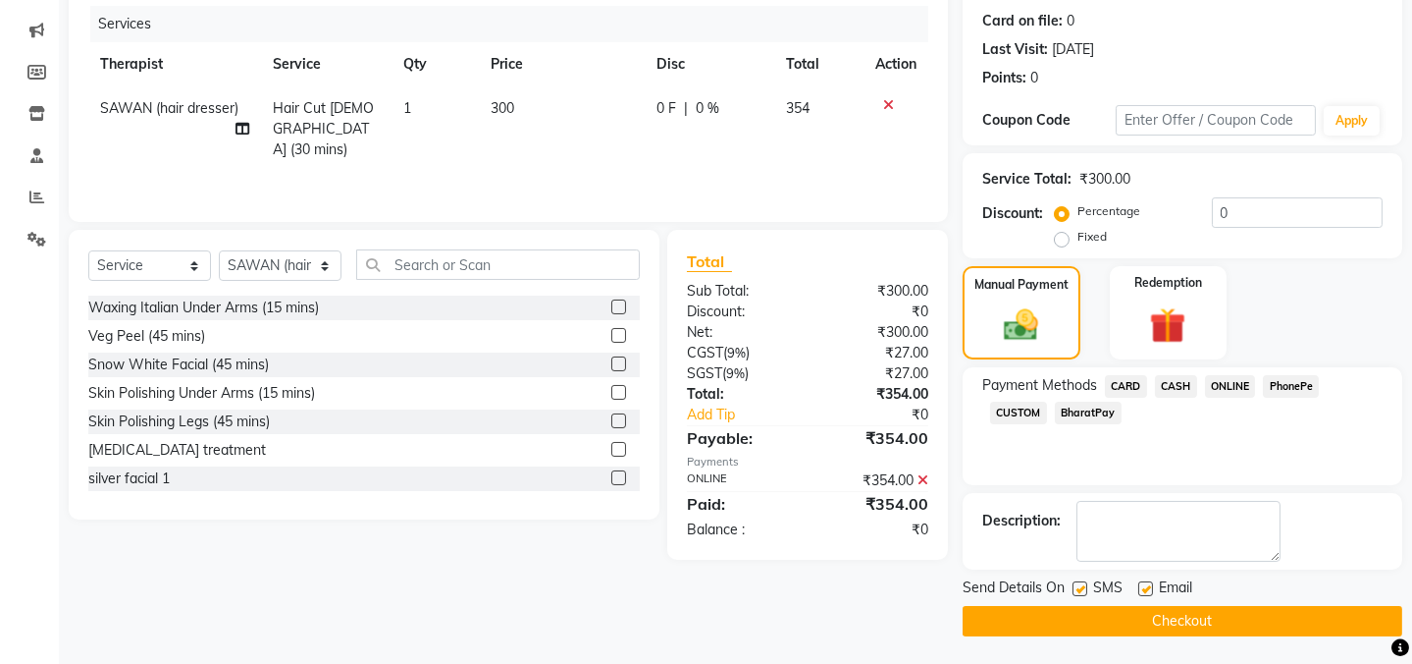
click at [1076, 588] on label at bounding box center [1080, 588] width 15 height 15
click at [1076, 588] on input "checkbox" at bounding box center [1079, 589] width 13 height 13
checkbox input "false"
click at [1077, 613] on button "Checkout" at bounding box center [1183, 621] width 440 height 30
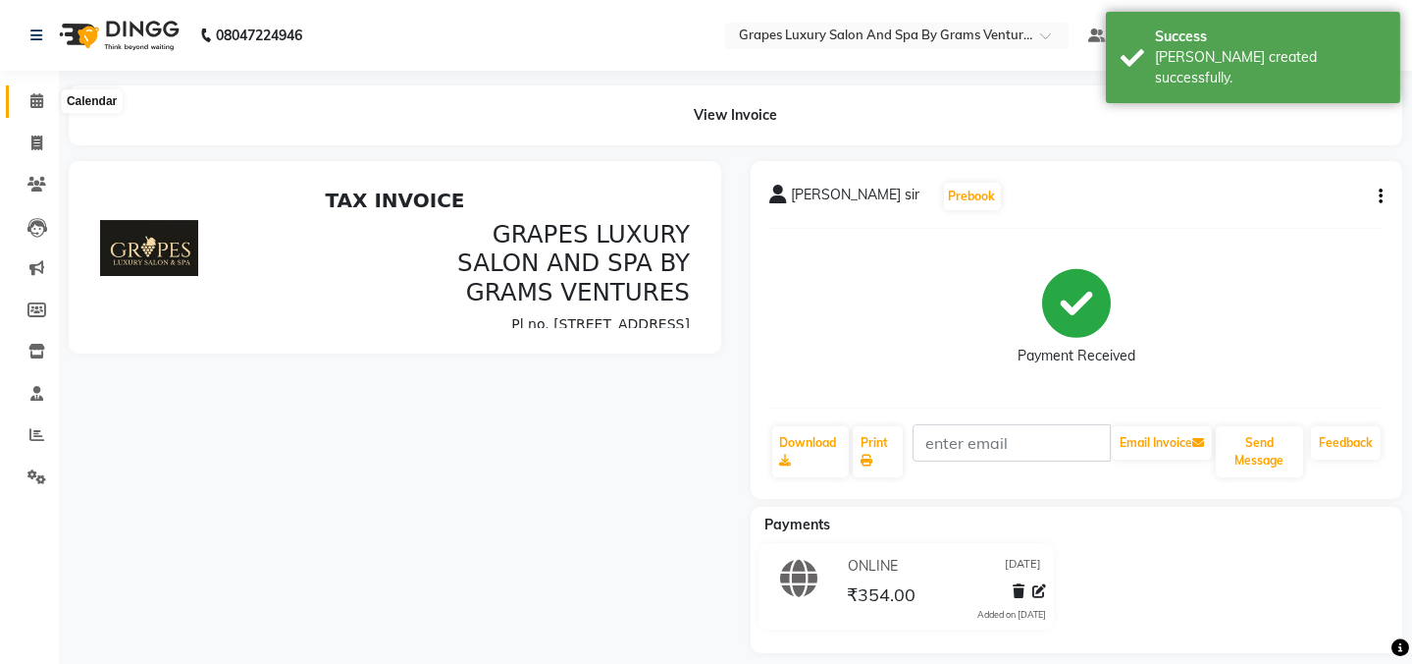
click at [27, 93] on span at bounding box center [37, 101] width 34 height 23
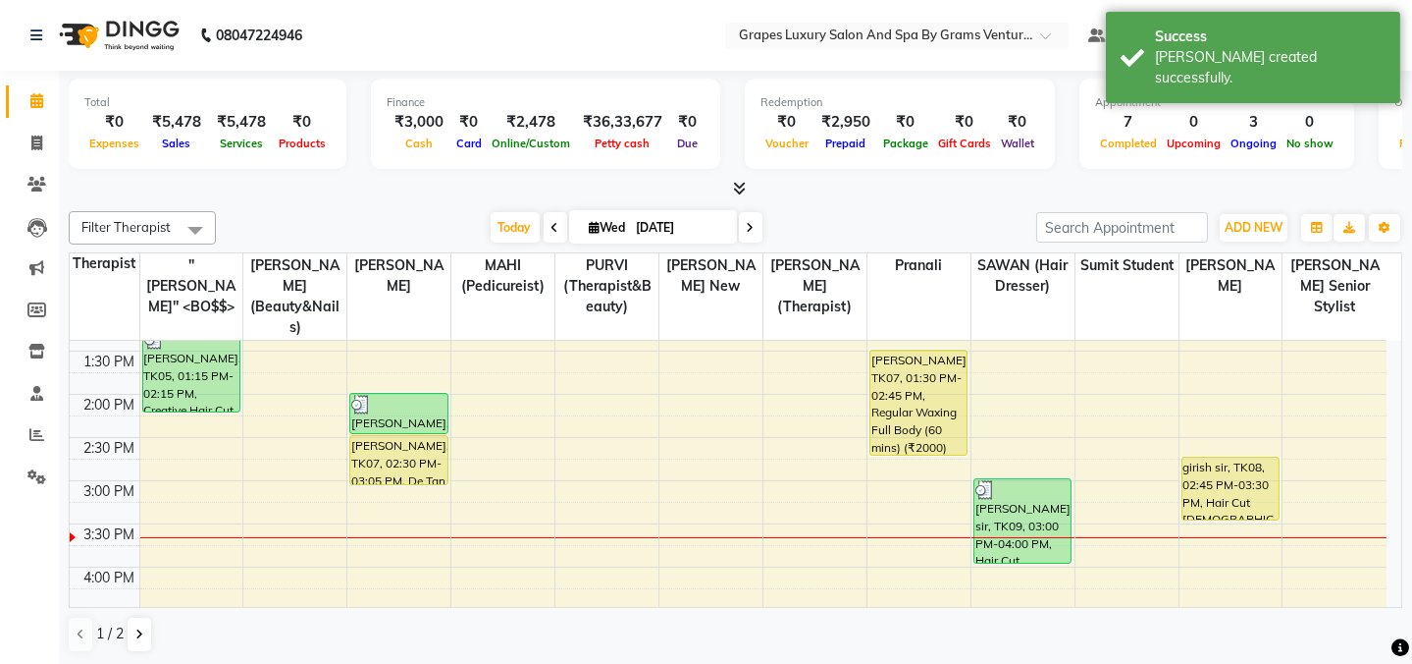
scroll to position [460, 0]
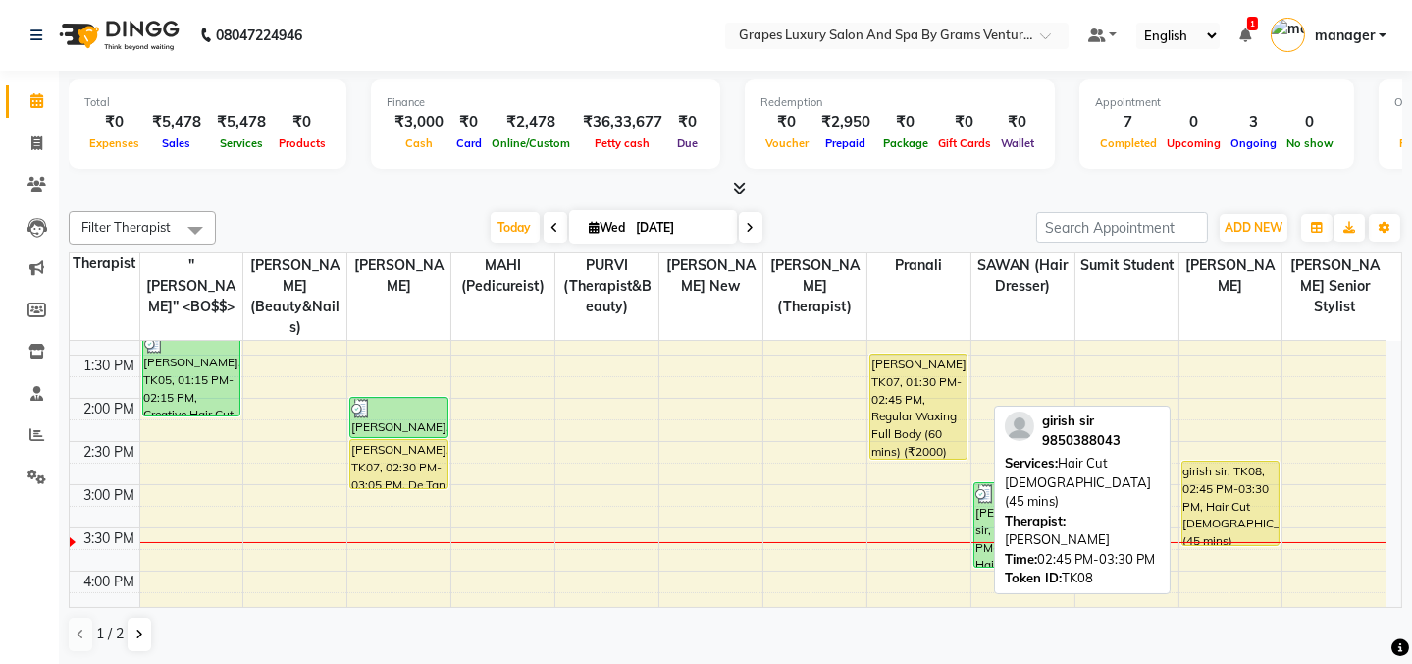
click at [1236, 507] on div "girish sir, TK08, 02:45 PM-03:30 PM, Hair Cut [DEMOGRAPHIC_DATA] (45 mins) giri…" at bounding box center [1231, 441] width 103 height 1122
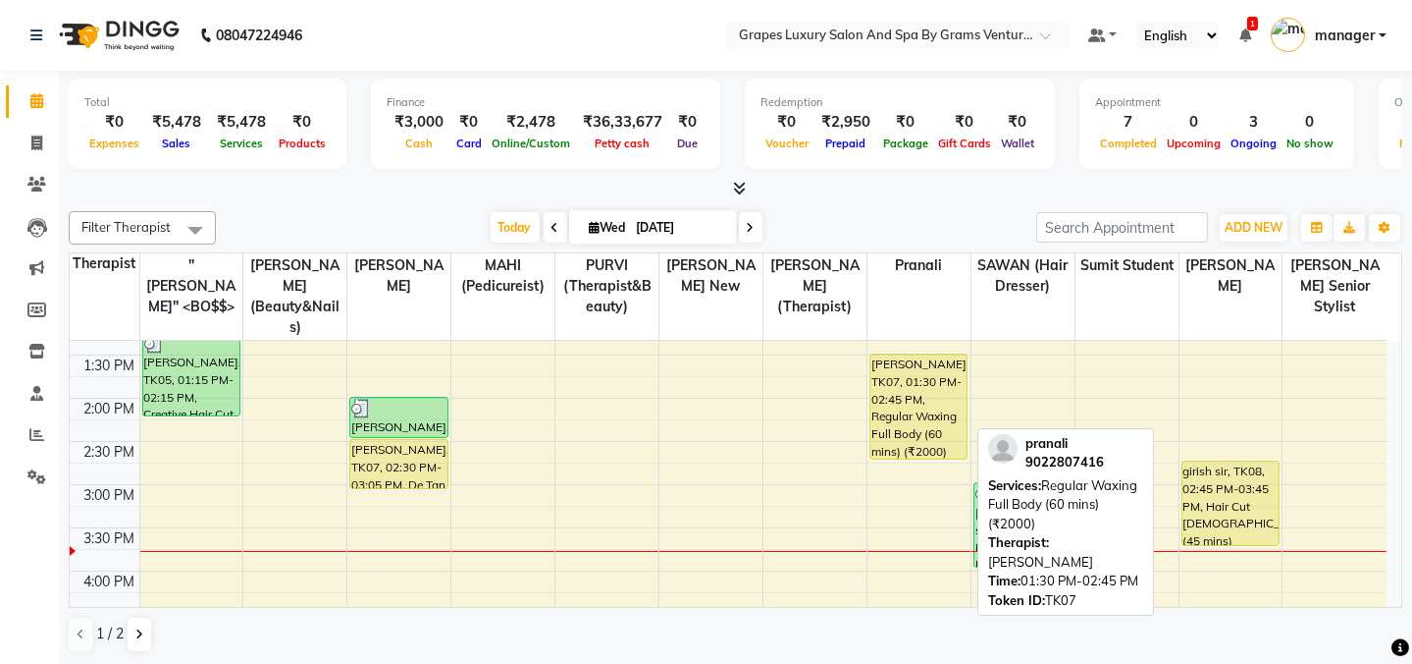
click at [932, 371] on div "[PERSON_NAME], TK07, 01:30 PM-02:45 PM, Regular Waxing Full Body (60 mins) (₹20…" at bounding box center [919, 406] width 96 height 104
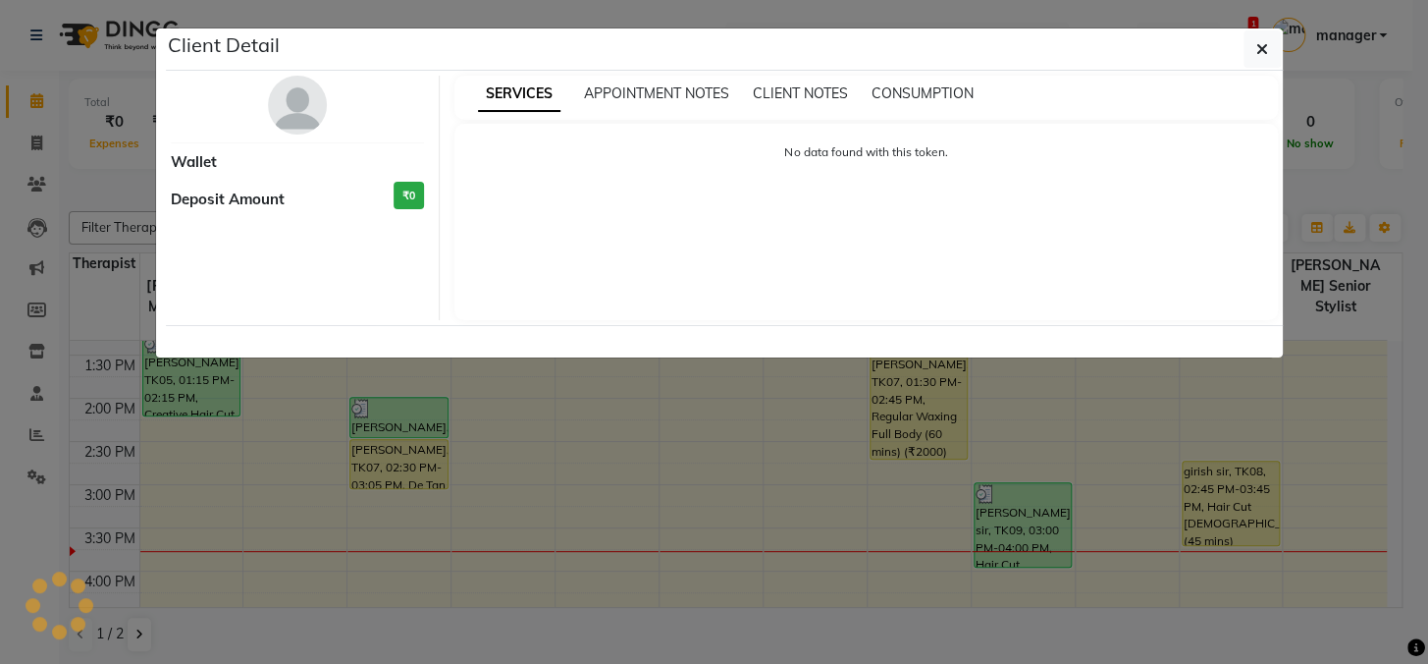
select select "1"
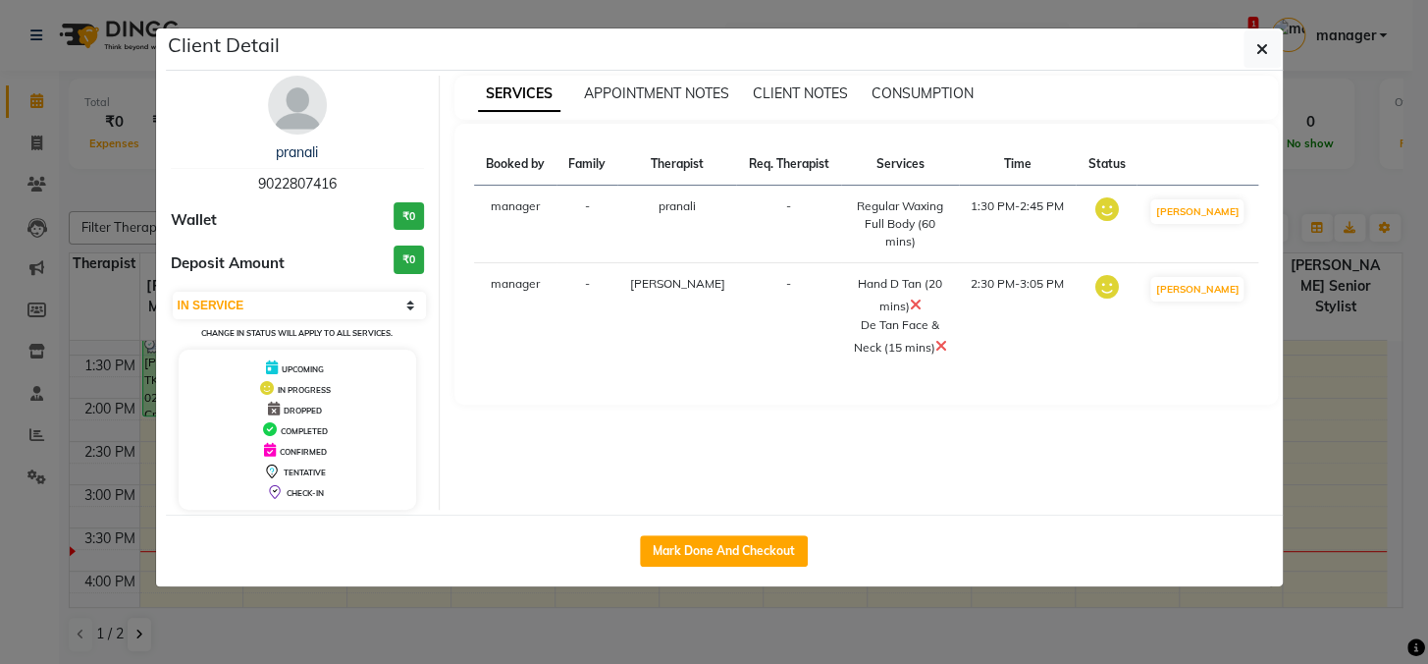
click at [1257, 69] on div "Client Detail" at bounding box center [724, 49] width 1117 height 42
click at [1274, 49] on button "button" at bounding box center [1262, 48] width 37 height 37
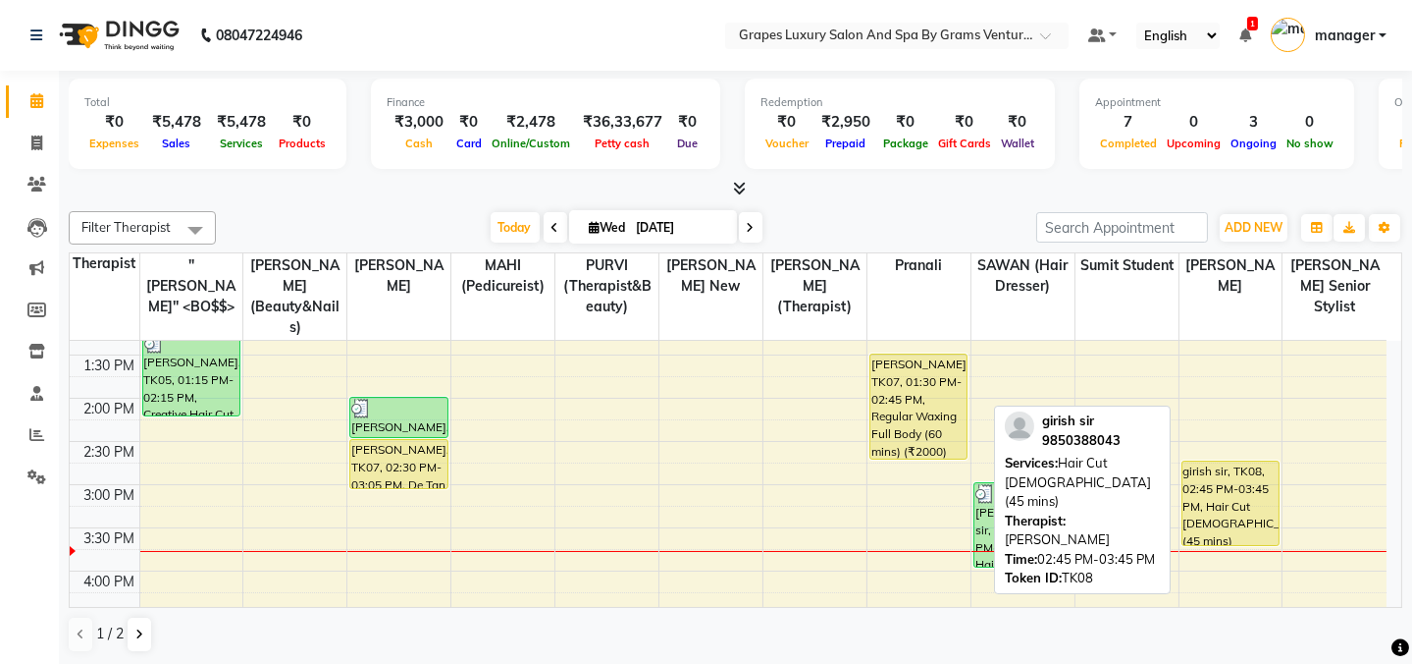
click at [1235, 477] on div "girish sir, TK08, 02:45 PM-03:45 PM, Hair Cut [DEMOGRAPHIC_DATA] (45 mins)" at bounding box center [1231, 502] width 96 height 83
select select "1"
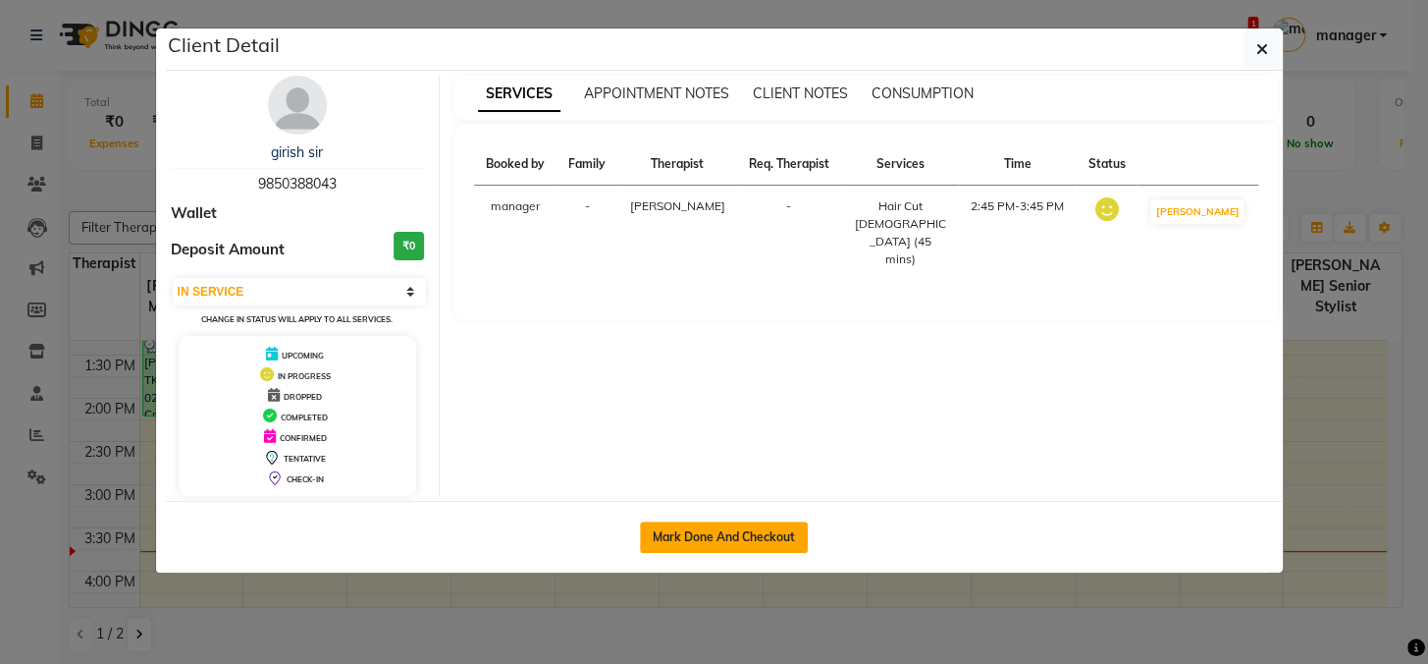
click at [729, 530] on button "Mark Done And Checkout" at bounding box center [724, 536] width 168 height 31
select select "service"
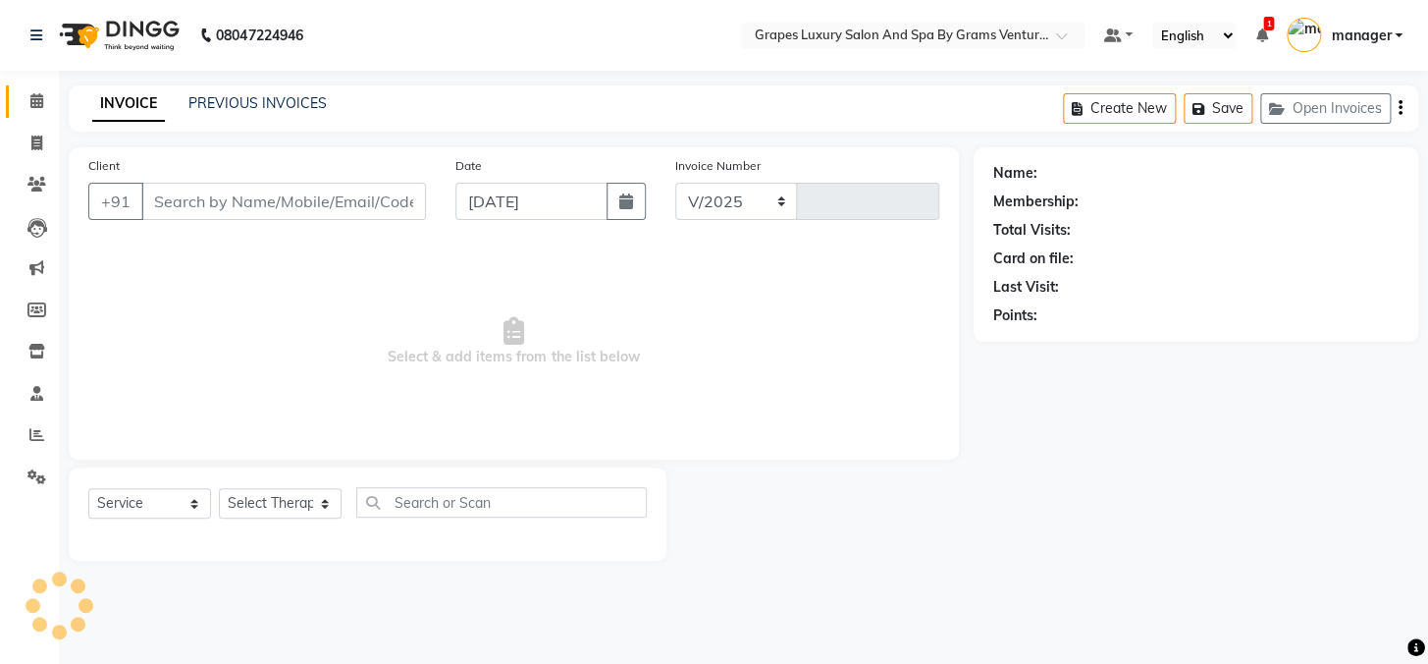
select select "3585"
type input "2390"
type input "9850388043"
select select "60449"
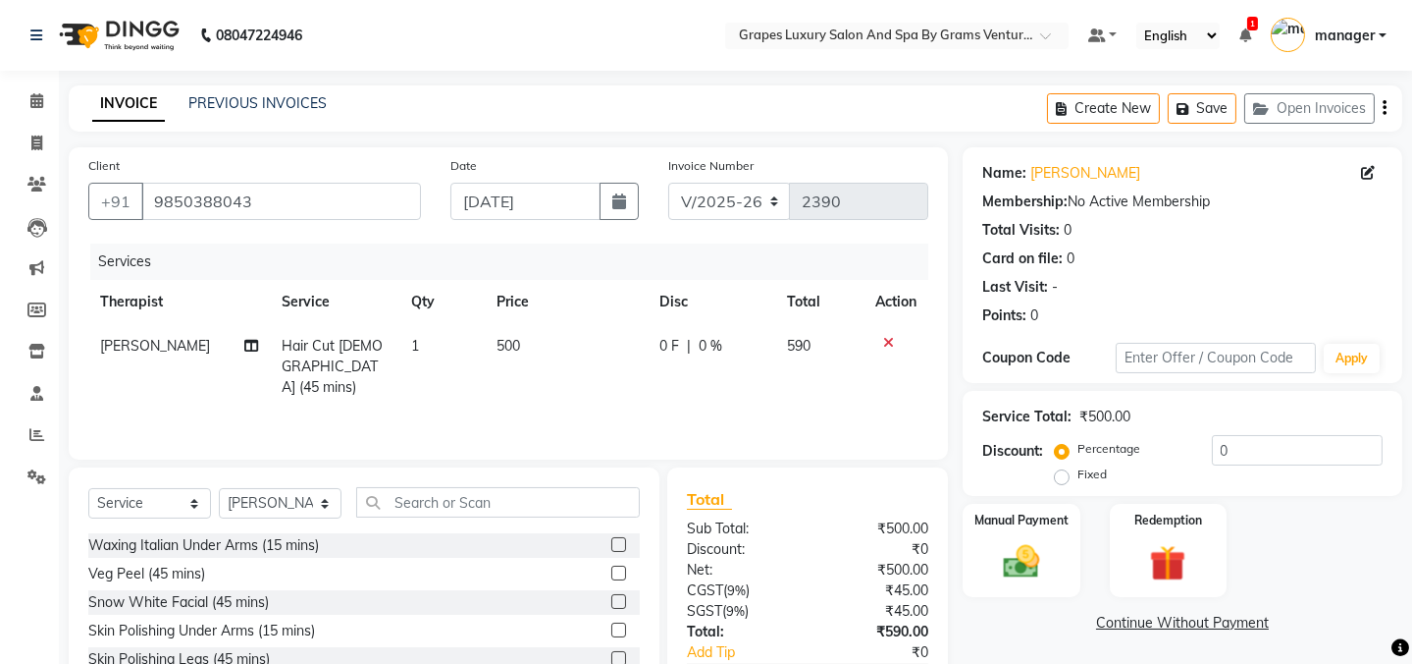
click at [501, 332] on td "500" at bounding box center [566, 366] width 163 height 85
select select "60449"
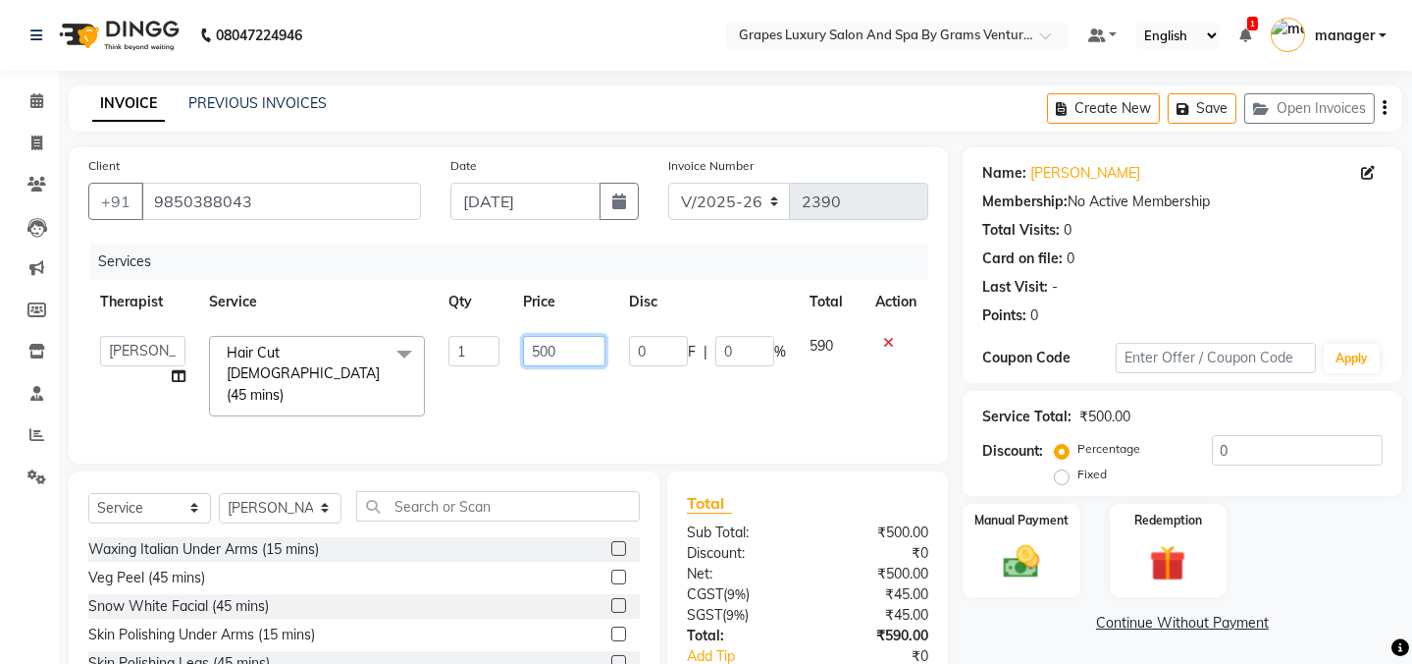
click at [537, 346] on input "500" at bounding box center [564, 351] width 82 height 30
type input "600"
click at [996, 616] on link "Continue Without Payment" at bounding box center [1183, 623] width 432 height 21
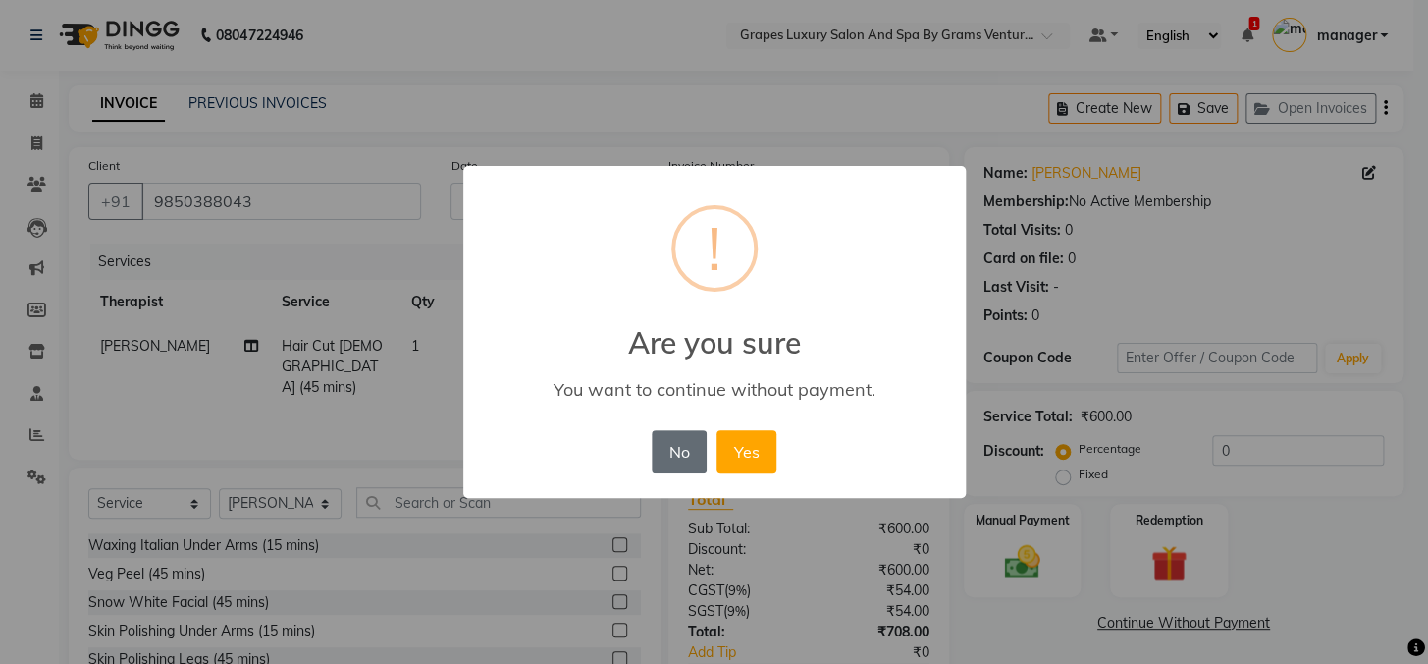
click at [672, 444] on button "No" at bounding box center [679, 451] width 55 height 43
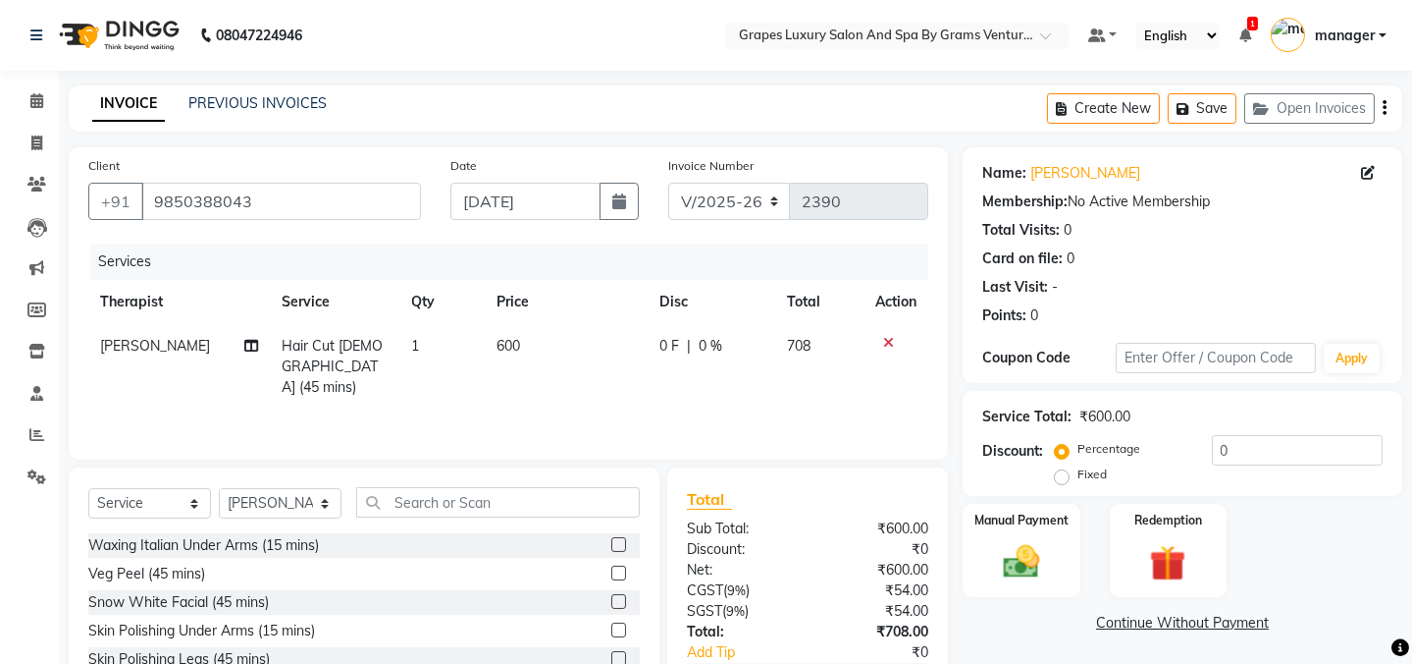
scroll to position [123, 0]
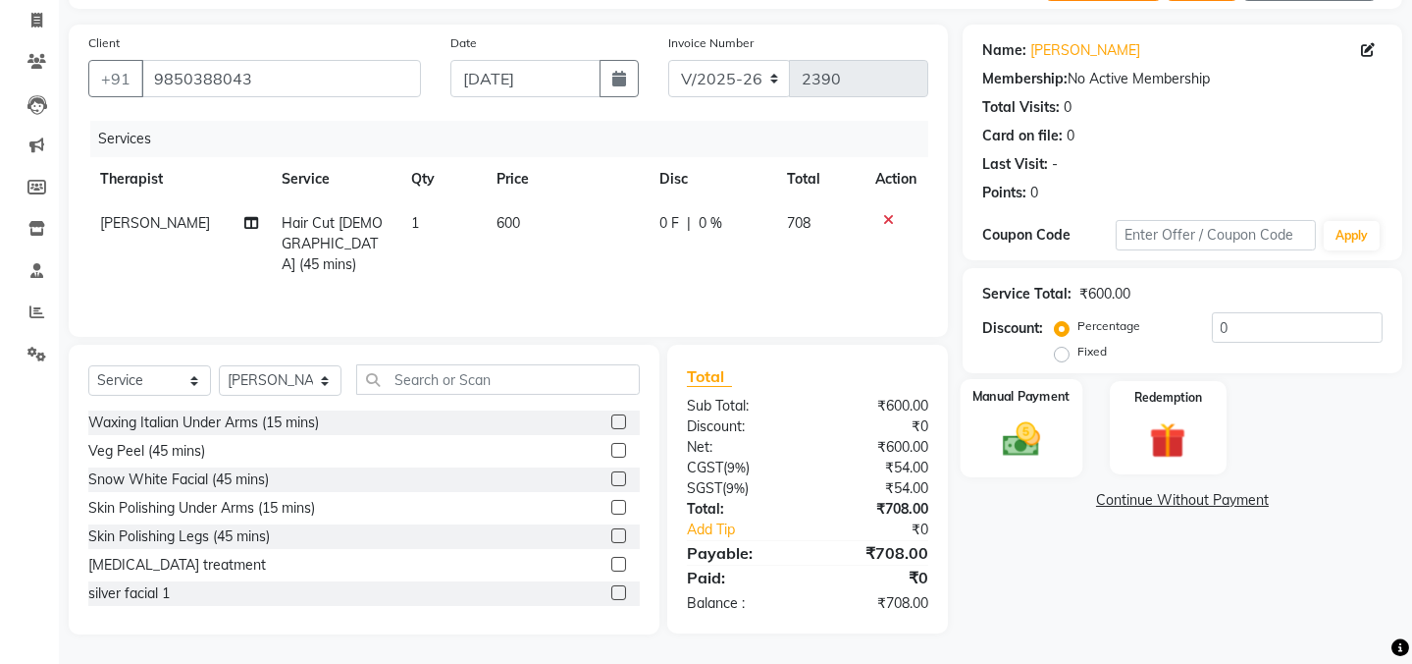
click at [1002, 452] on img at bounding box center [1021, 438] width 61 height 43
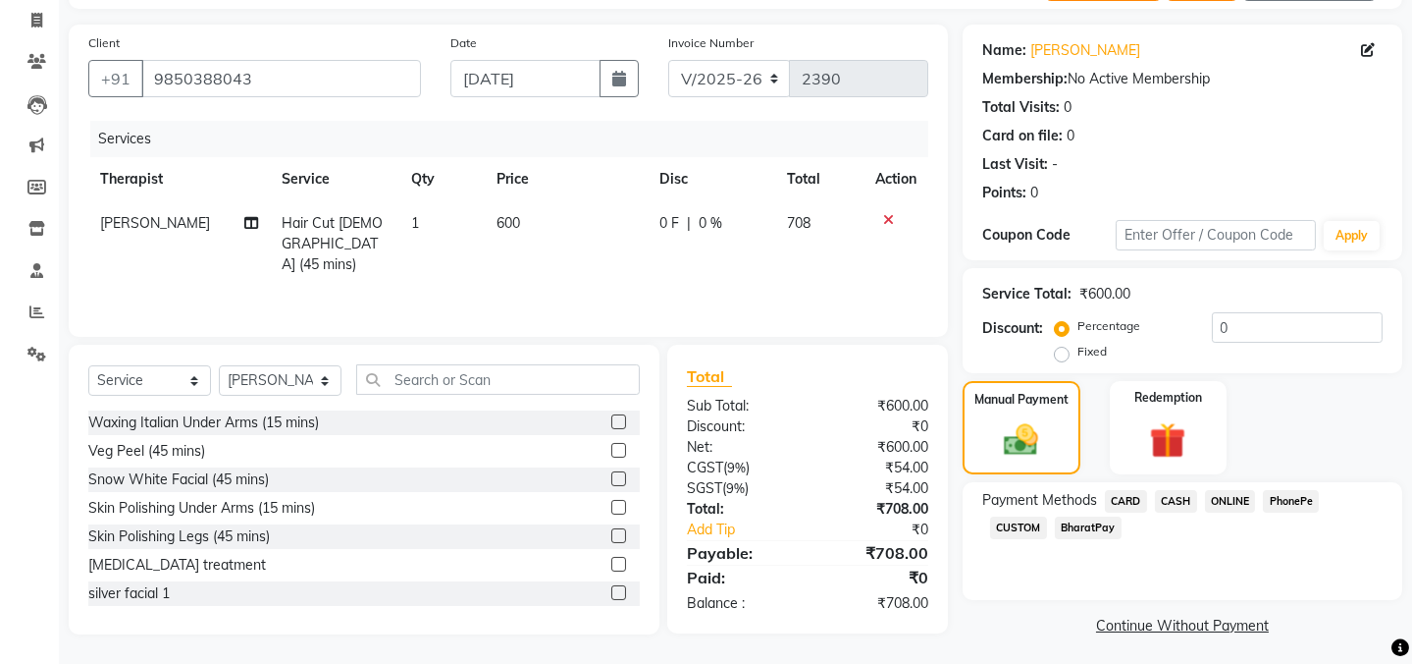
click at [1224, 505] on span "ONLINE" at bounding box center [1230, 501] width 51 height 23
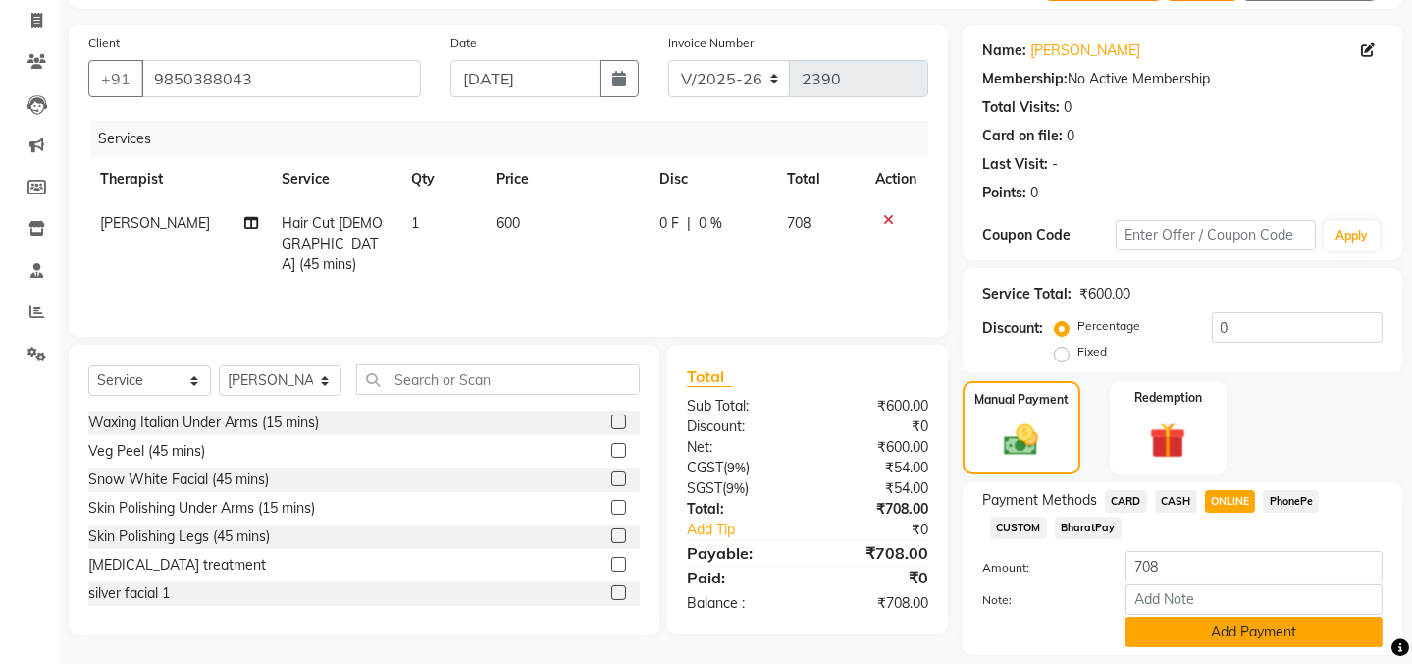
click at [1247, 646] on button "Add Payment" at bounding box center [1254, 631] width 257 height 30
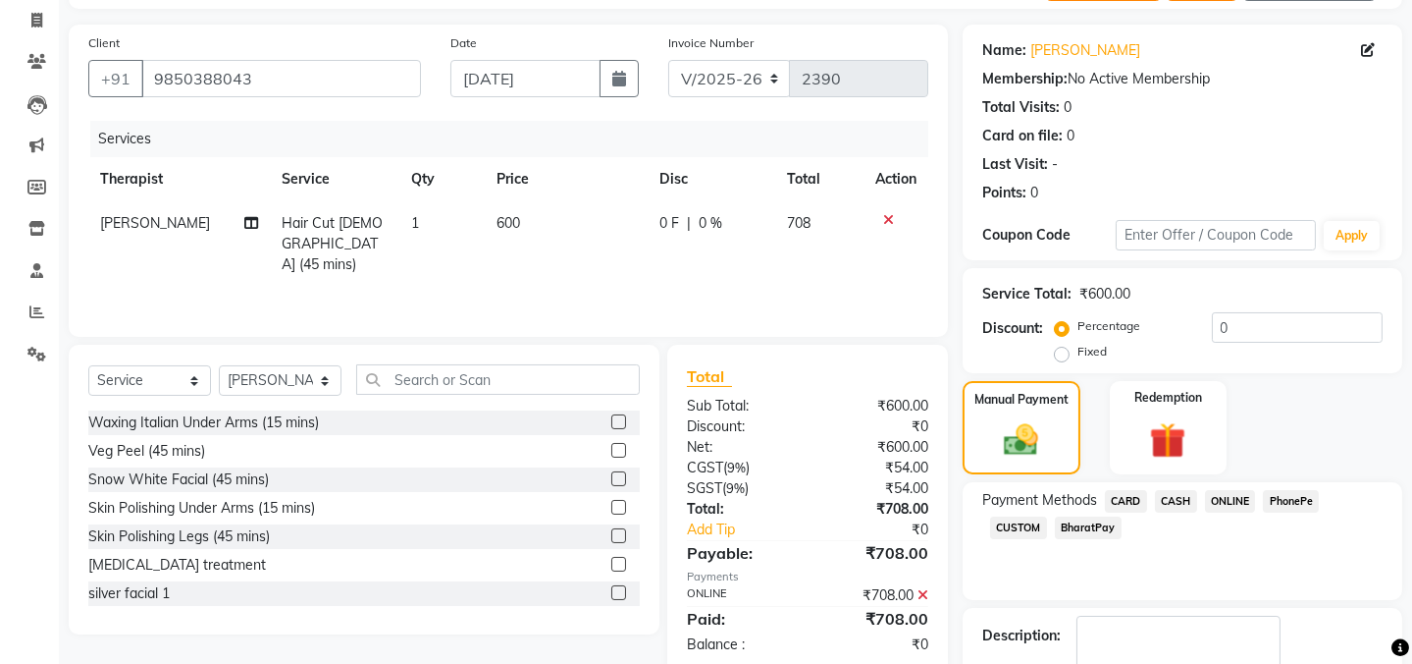
checkbox input "false"
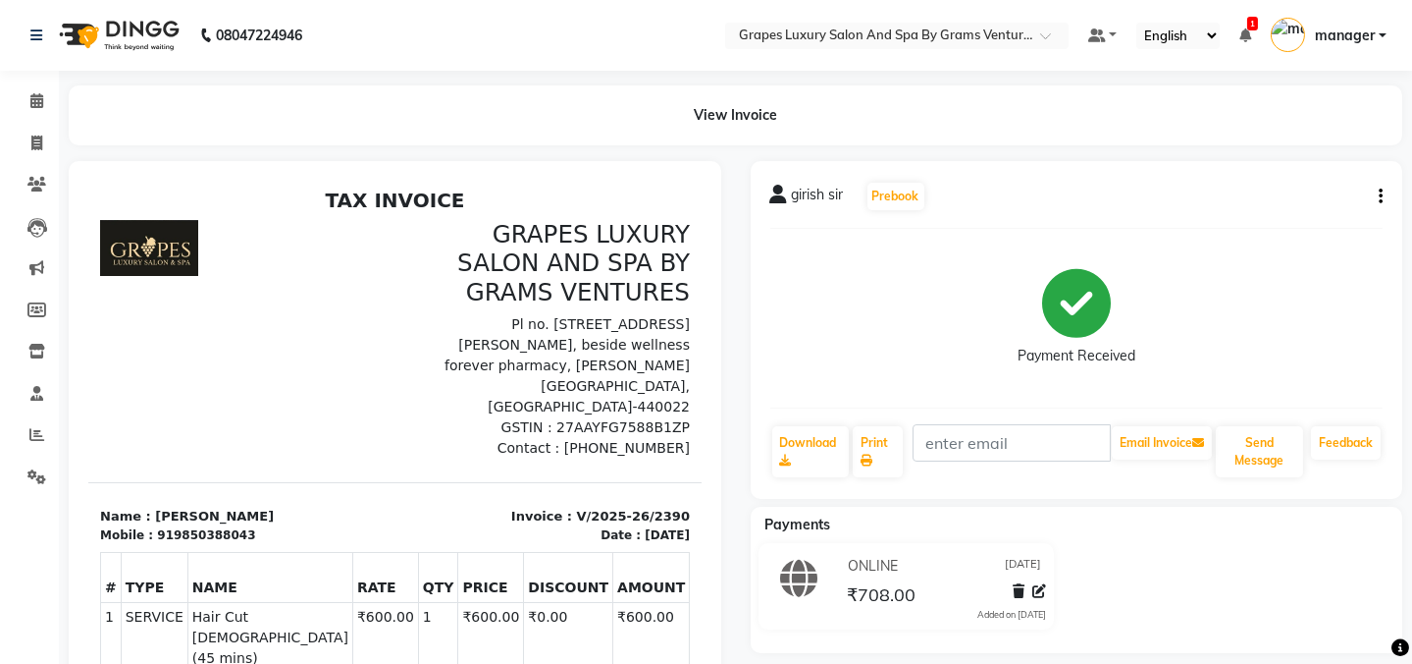
click at [1280, 20] on img at bounding box center [1288, 35] width 34 height 34
drag, startPoint x: 1150, startPoint y: 121, endPoint x: 969, endPoint y: 69, distance: 188.9
click at [1150, 123] on div "View Invoice" at bounding box center [736, 115] width 1334 height 60
click at [18, 102] on link "Calendar" at bounding box center [29, 101] width 47 height 32
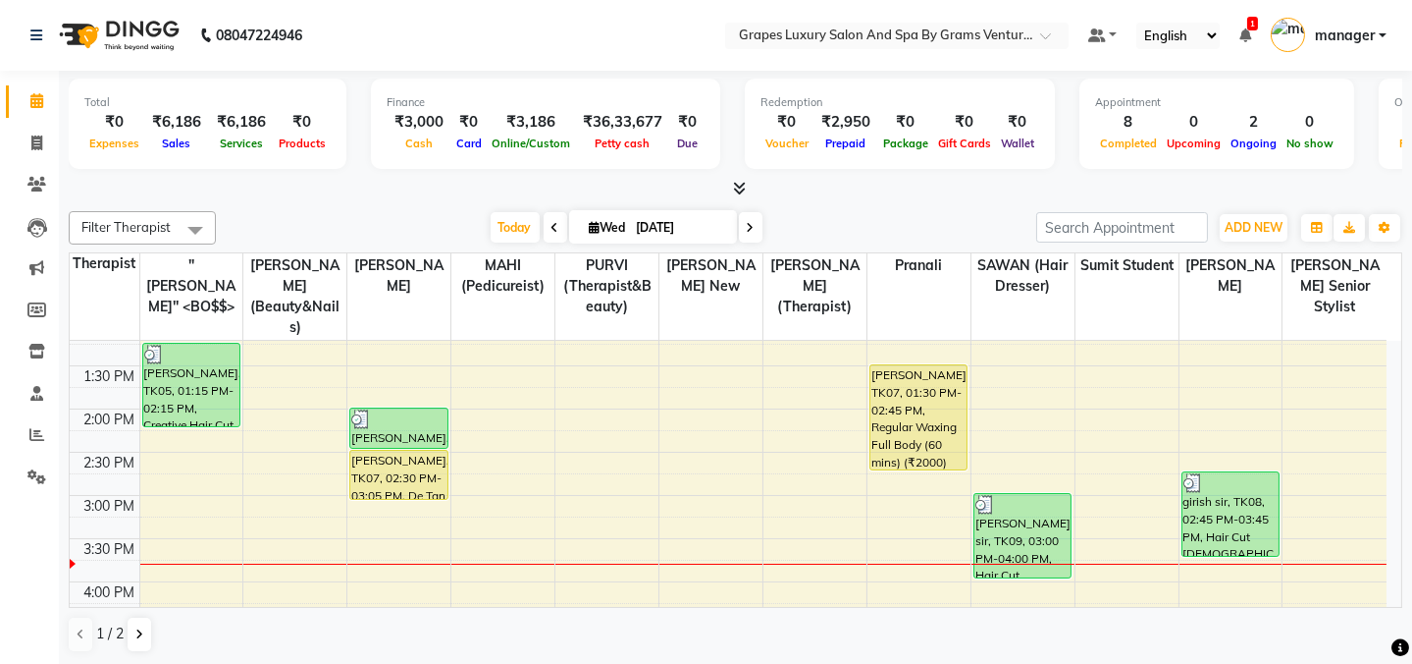
scroll to position [444, 0]
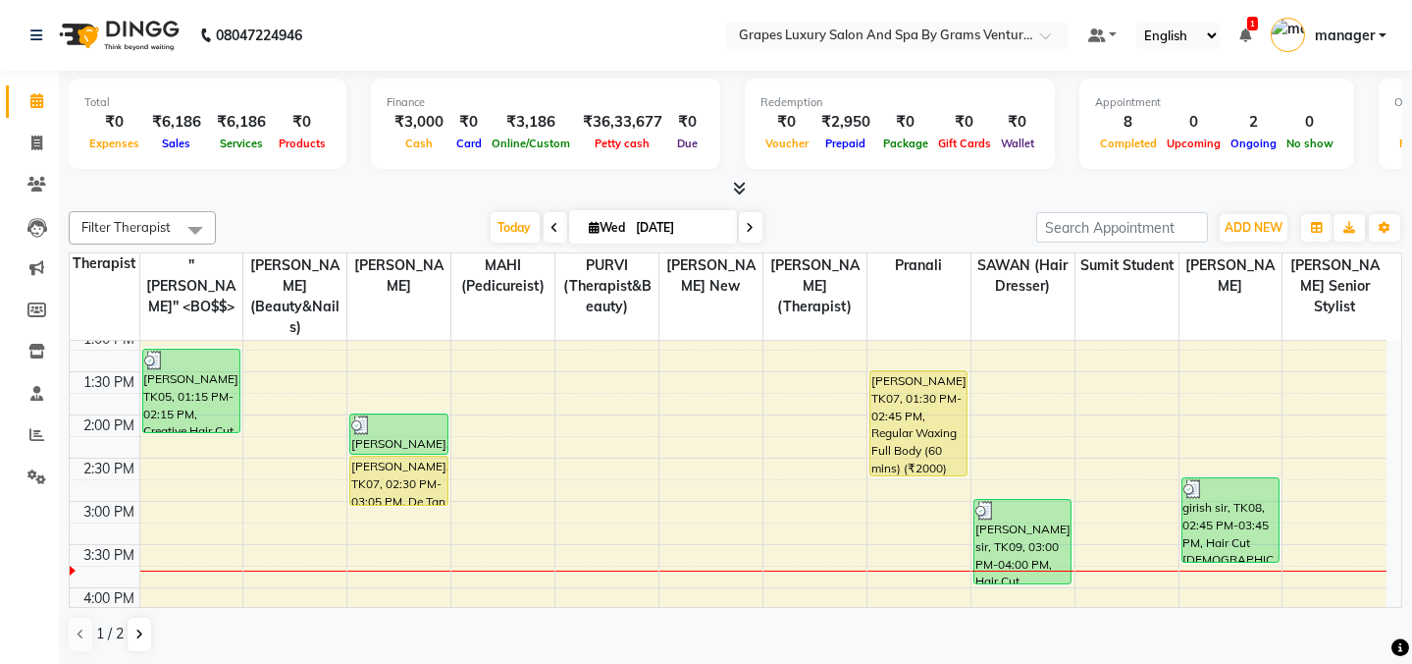
click at [897, 217] on div "[DATE] [DATE]" at bounding box center [626, 227] width 801 height 29
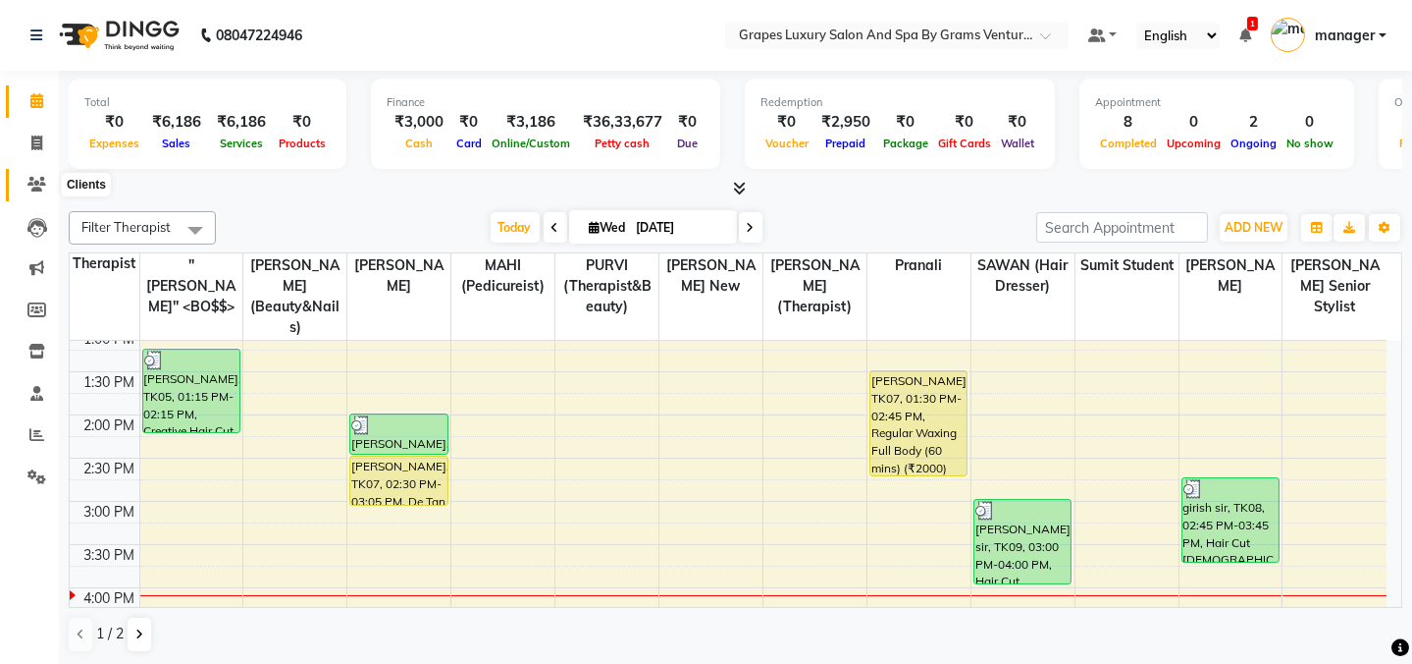
drag, startPoint x: 28, startPoint y: 188, endPoint x: 31, endPoint y: 177, distance: 12.1
click at [28, 188] on icon at bounding box center [36, 184] width 19 height 15
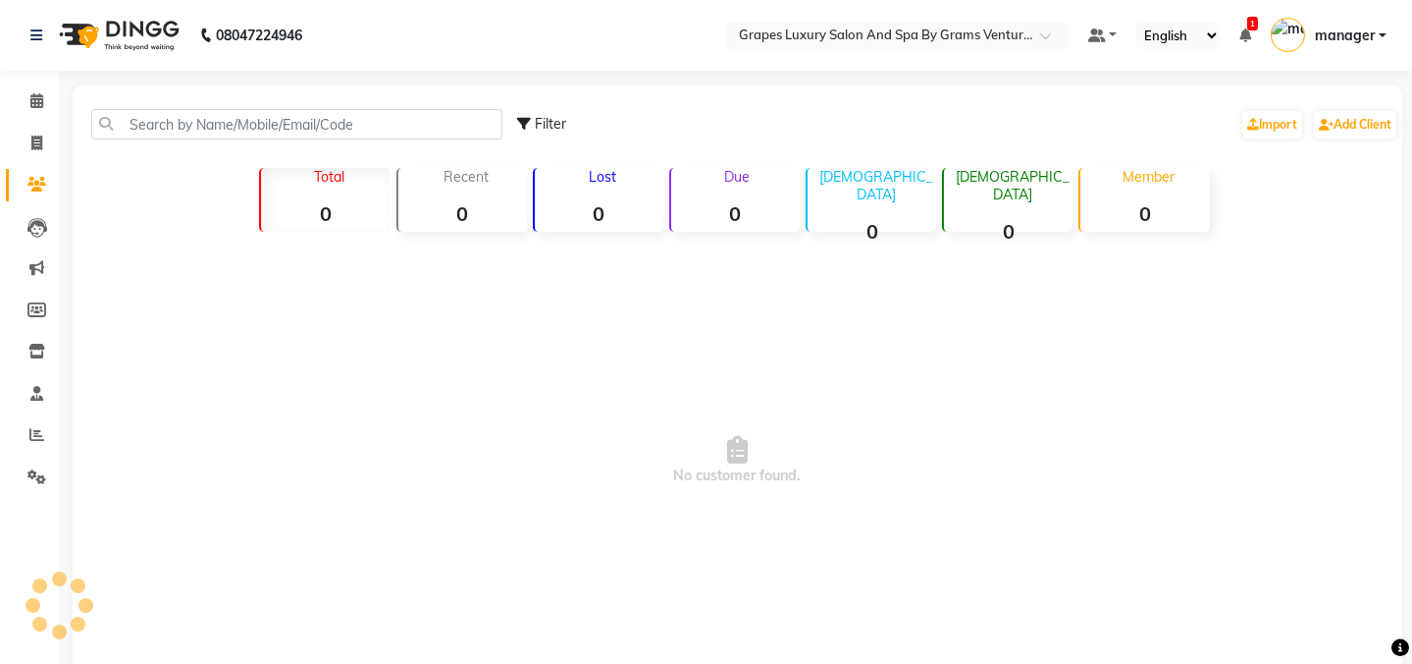
click at [32, 177] on icon at bounding box center [36, 184] width 19 height 15
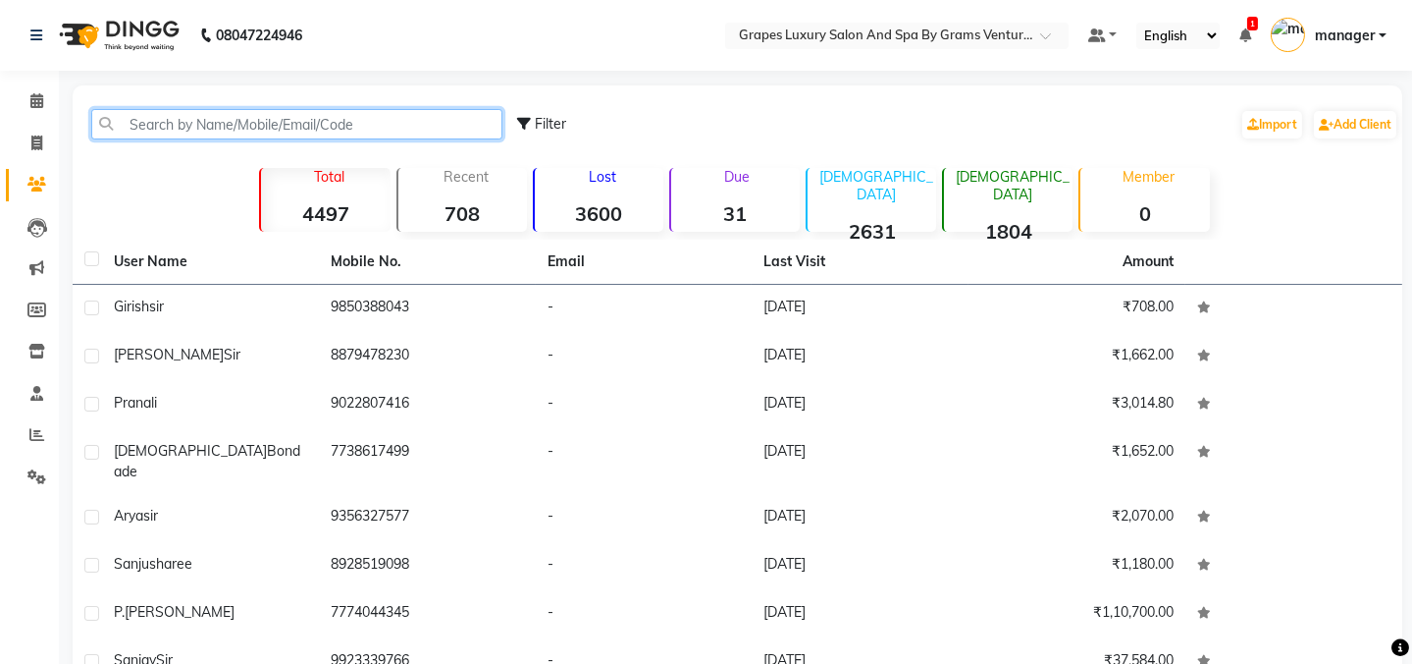
click at [203, 128] on input "text" at bounding box center [296, 124] width 411 height 30
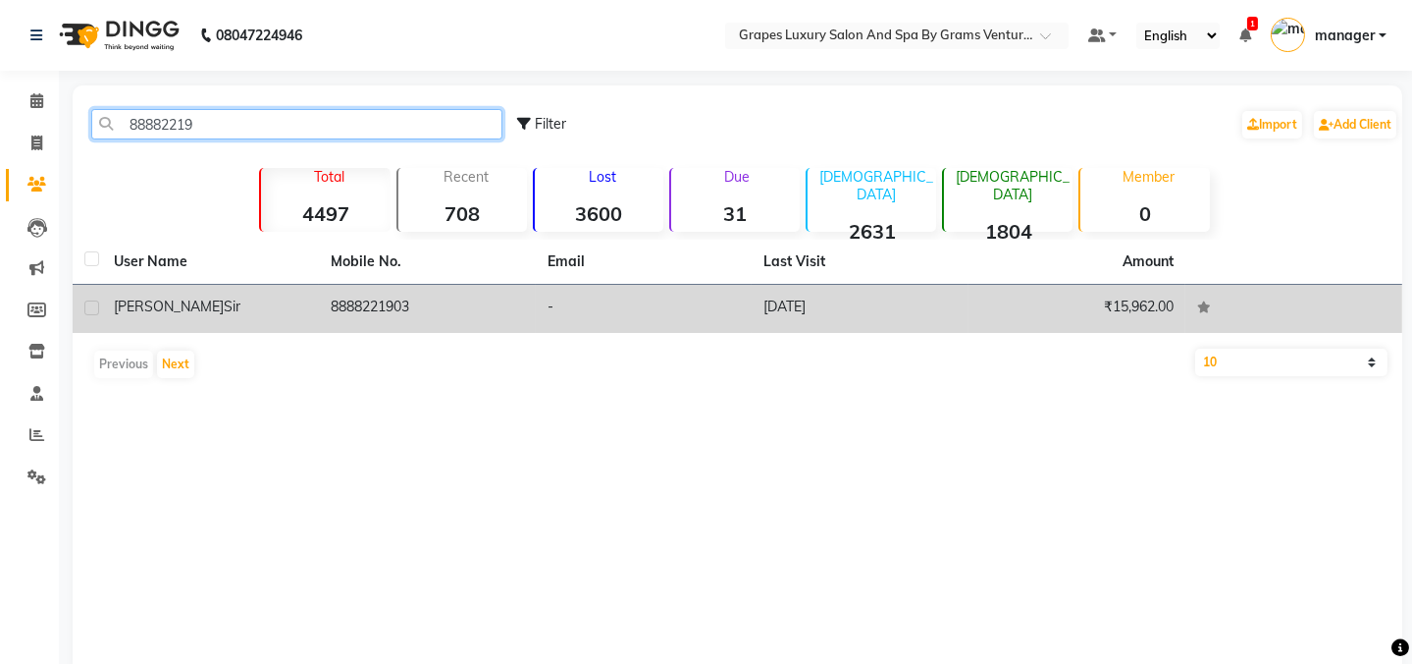
type input "88882219"
click at [224, 307] on span "Sir" at bounding box center [232, 306] width 17 height 18
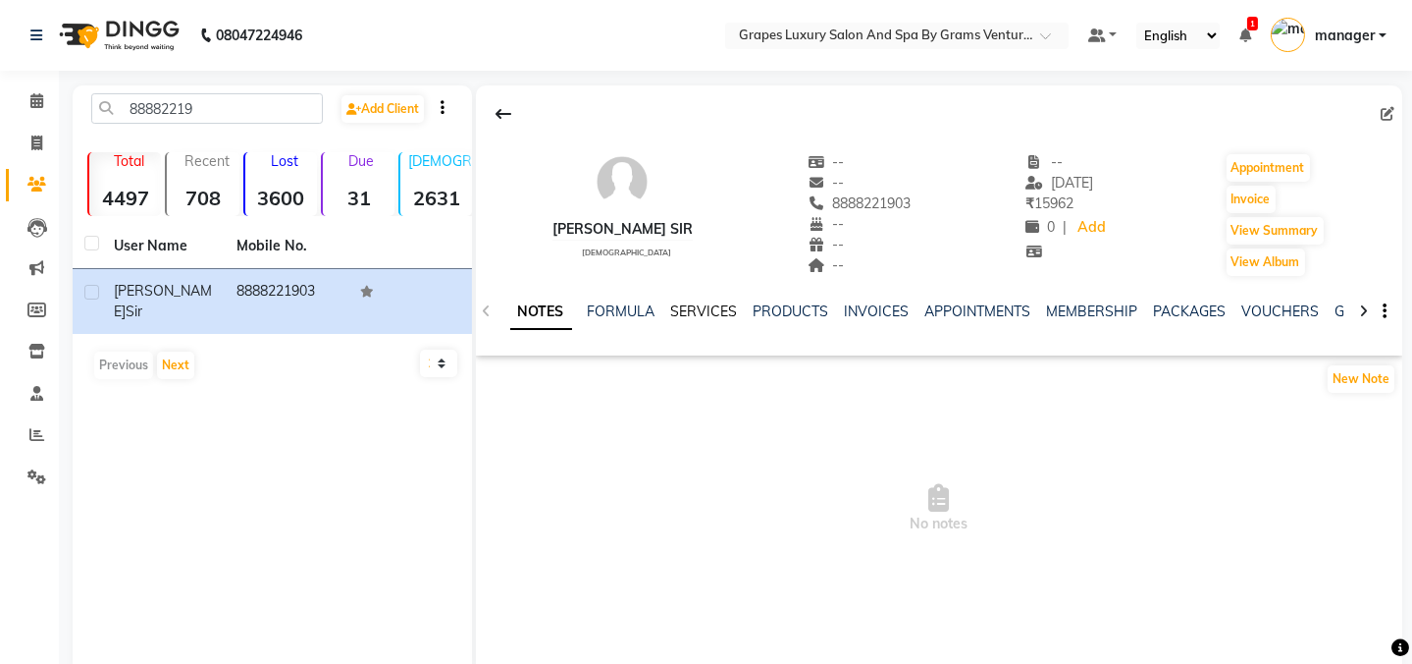
click at [703, 317] on link "SERVICES" at bounding box center [704, 311] width 67 height 18
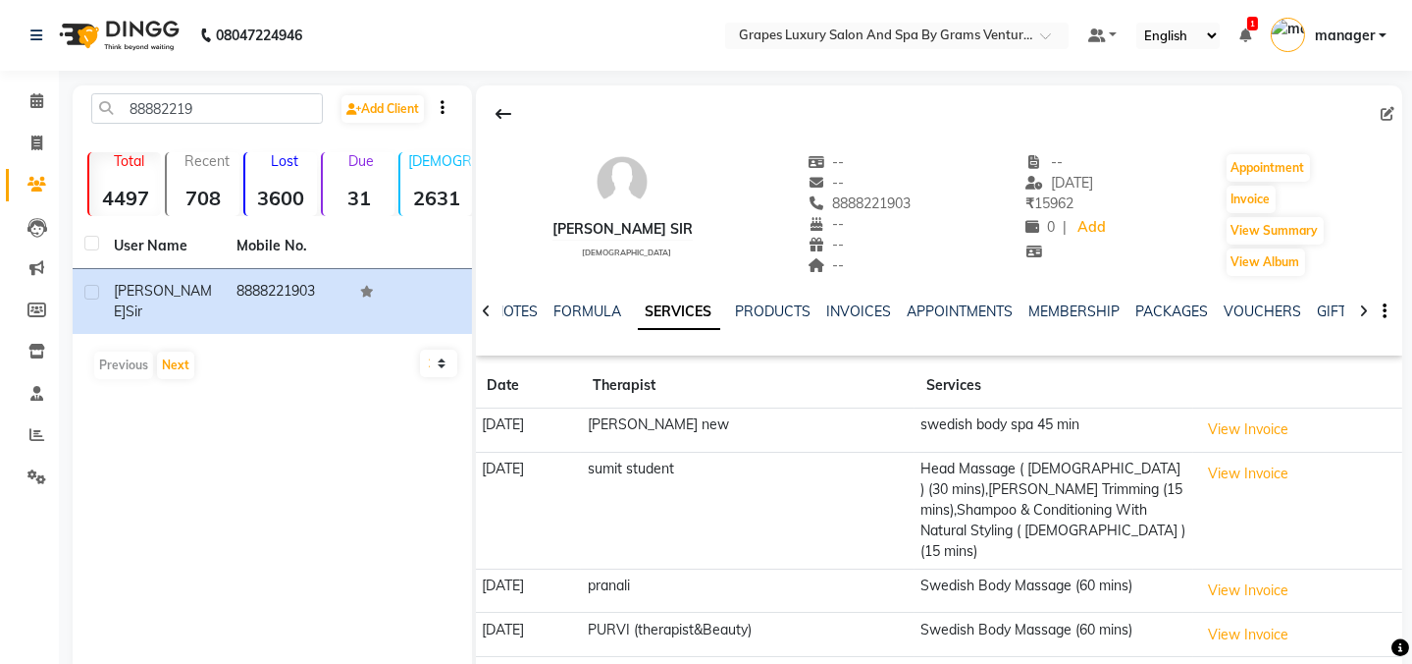
scroll to position [109, 0]
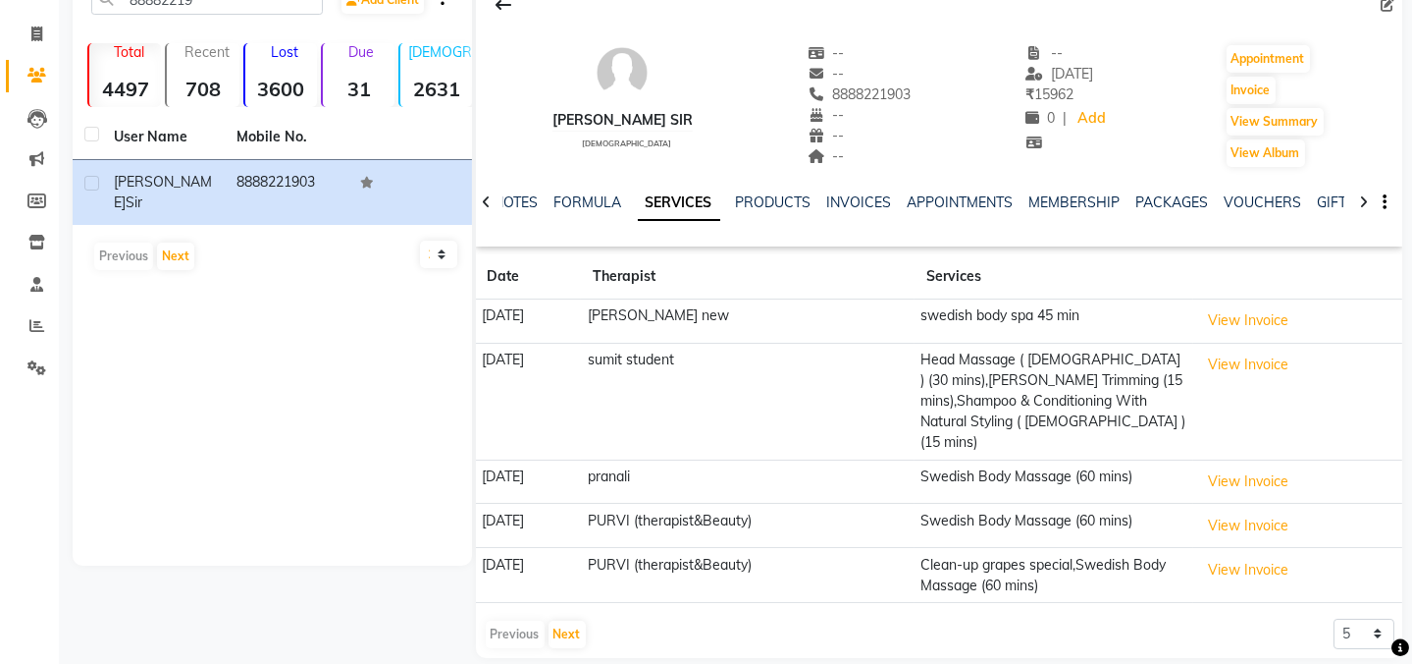
click at [1254, 337] on td "View Invoice" at bounding box center [1298, 321] width 209 height 44
click at [1254, 339] on td "View Invoice" at bounding box center [1298, 321] width 209 height 44
click at [1256, 331] on button "View Invoice" at bounding box center [1248, 320] width 98 height 30
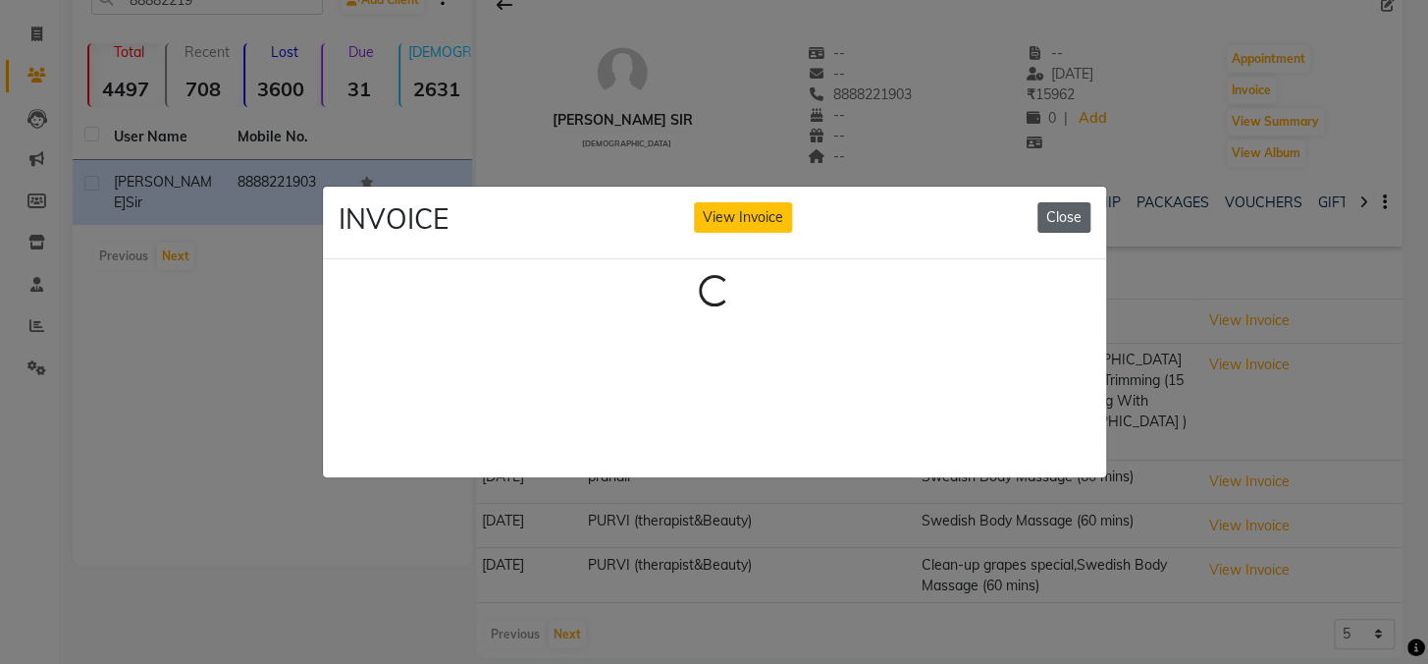
click at [1061, 214] on button "Close" at bounding box center [1064, 217] width 53 height 30
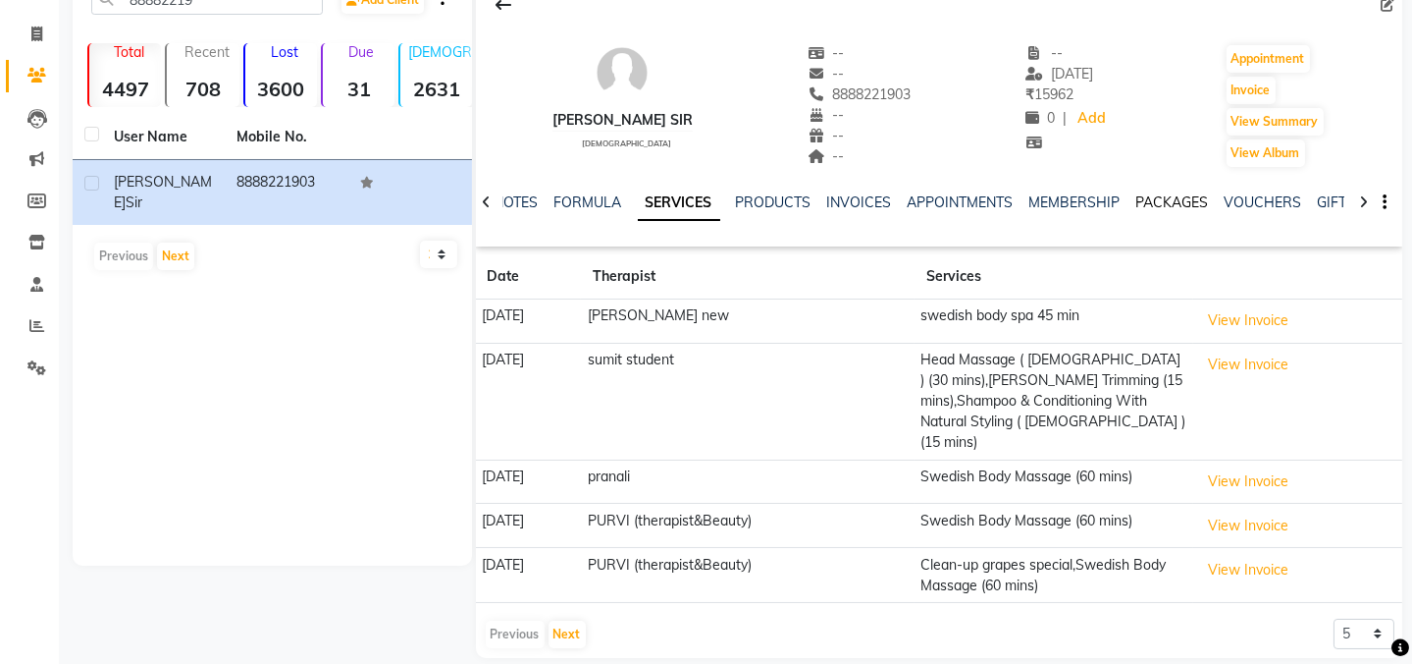
click at [1172, 205] on link "PACKAGES" at bounding box center [1173, 202] width 73 height 18
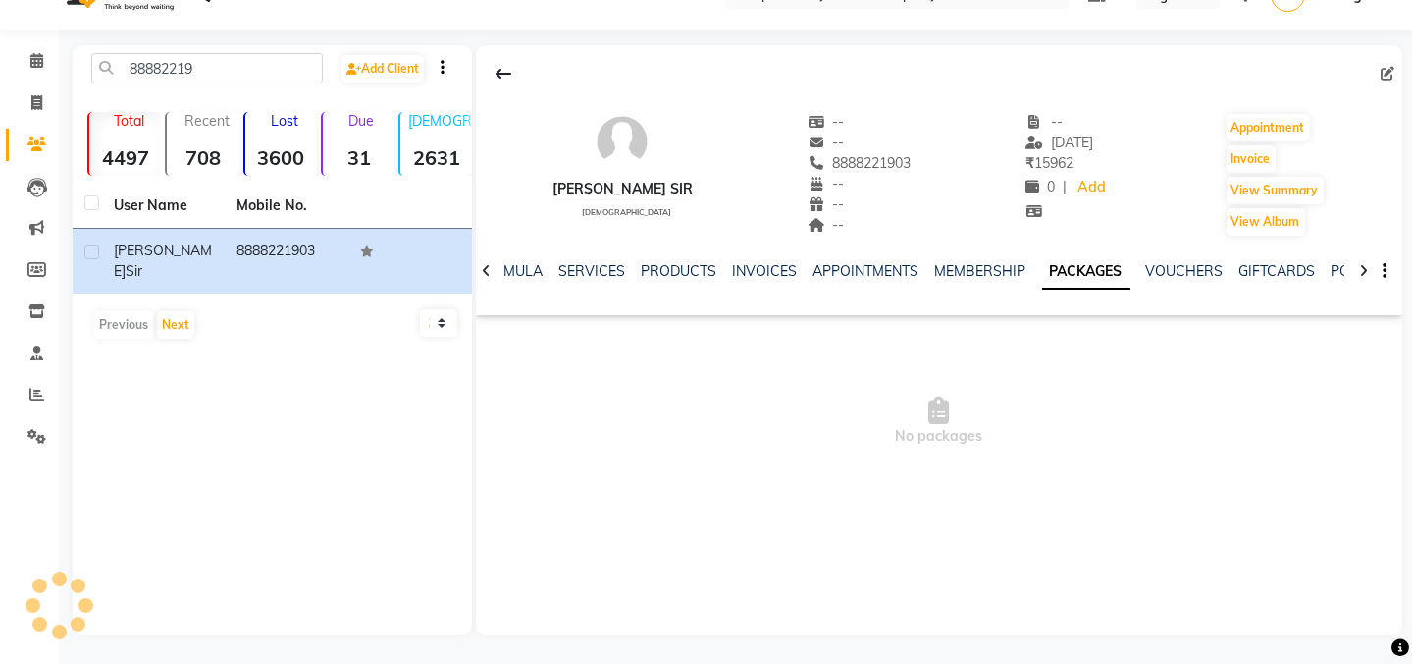
scroll to position [39, 0]
drag, startPoint x: 796, startPoint y: 159, endPoint x: 892, endPoint y: 156, distance: 96.2
click at [892, 156] on div "[PERSON_NAME] [DEMOGRAPHIC_DATA] -- -- 8888221903 -- -- -- -- [DATE] ₹ 15962 0 …" at bounding box center [940, 165] width 928 height 145
copy span "8888221903"
drag, startPoint x: 868, startPoint y: 305, endPoint x: 895, endPoint y: 149, distance: 158.5
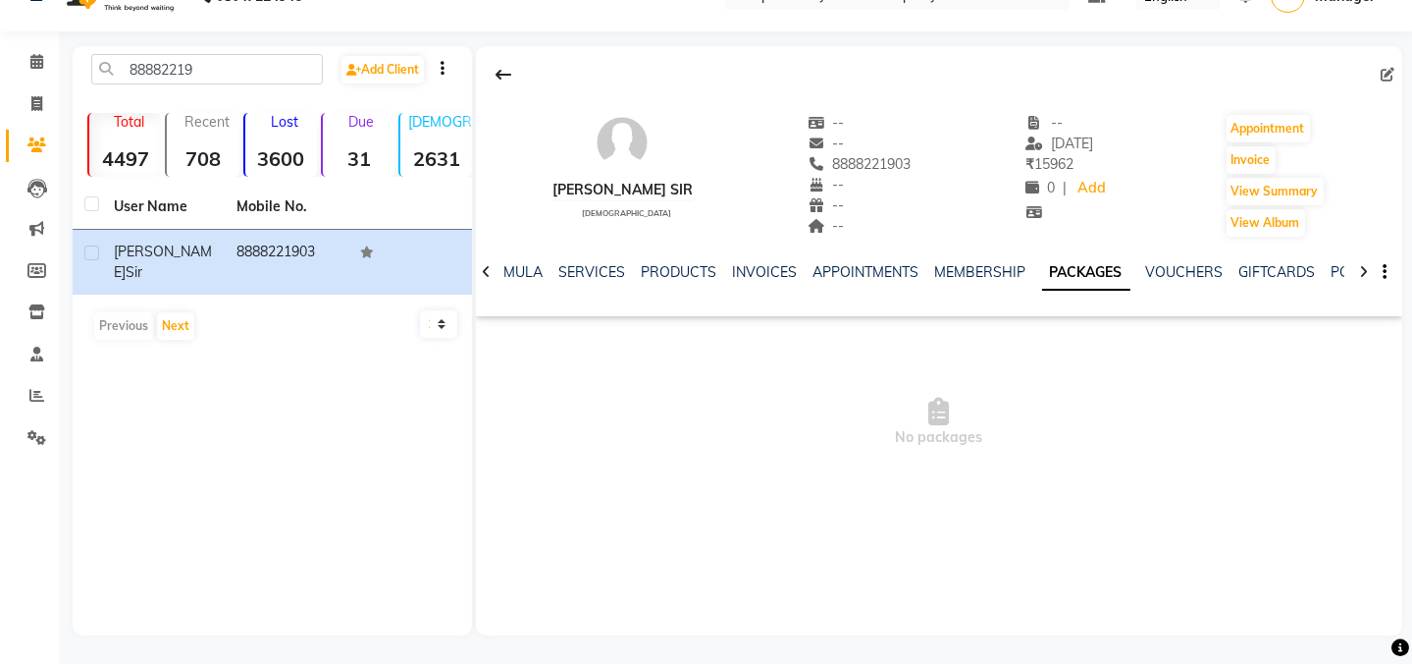
click at [895, 149] on div "[PERSON_NAME] [DEMOGRAPHIC_DATA] -- -- 8888221903 -- -- -- -- [DATE] ₹ 15962 0 …" at bounding box center [940, 165] width 928 height 145
drag, startPoint x: 798, startPoint y: 154, endPoint x: 882, endPoint y: 165, distance: 85.1
click at [882, 165] on span "8888221903" at bounding box center [860, 164] width 104 height 18
copy span "8888221903"
click at [24, 57] on span at bounding box center [37, 62] width 34 height 23
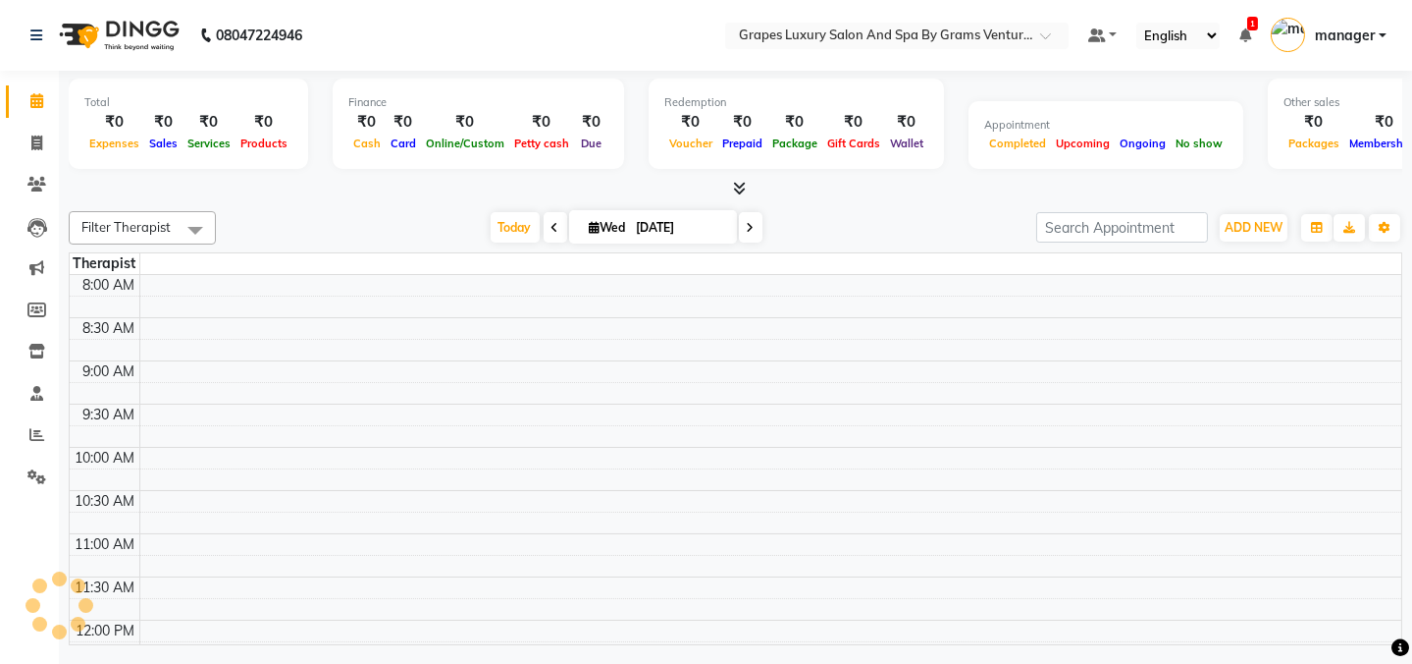
click at [24, 57] on div "08047224946" at bounding box center [166, 35] width 301 height 55
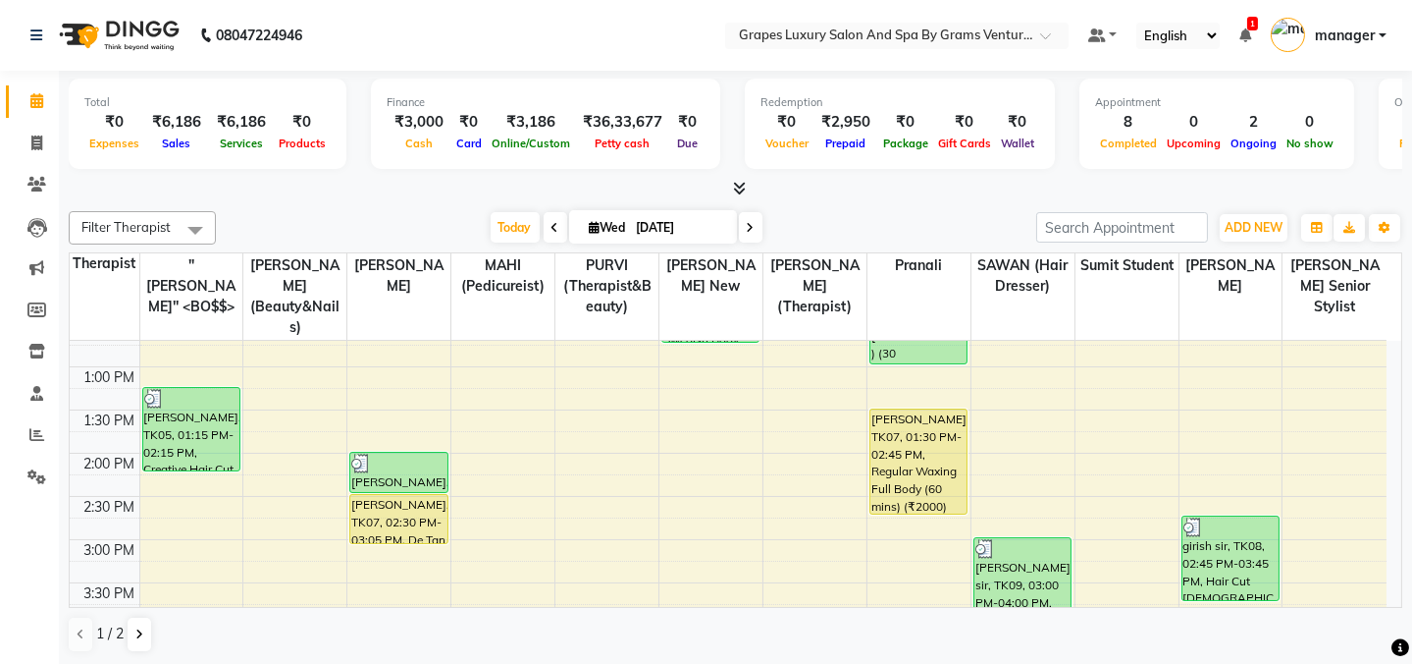
scroll to position [399, 0]
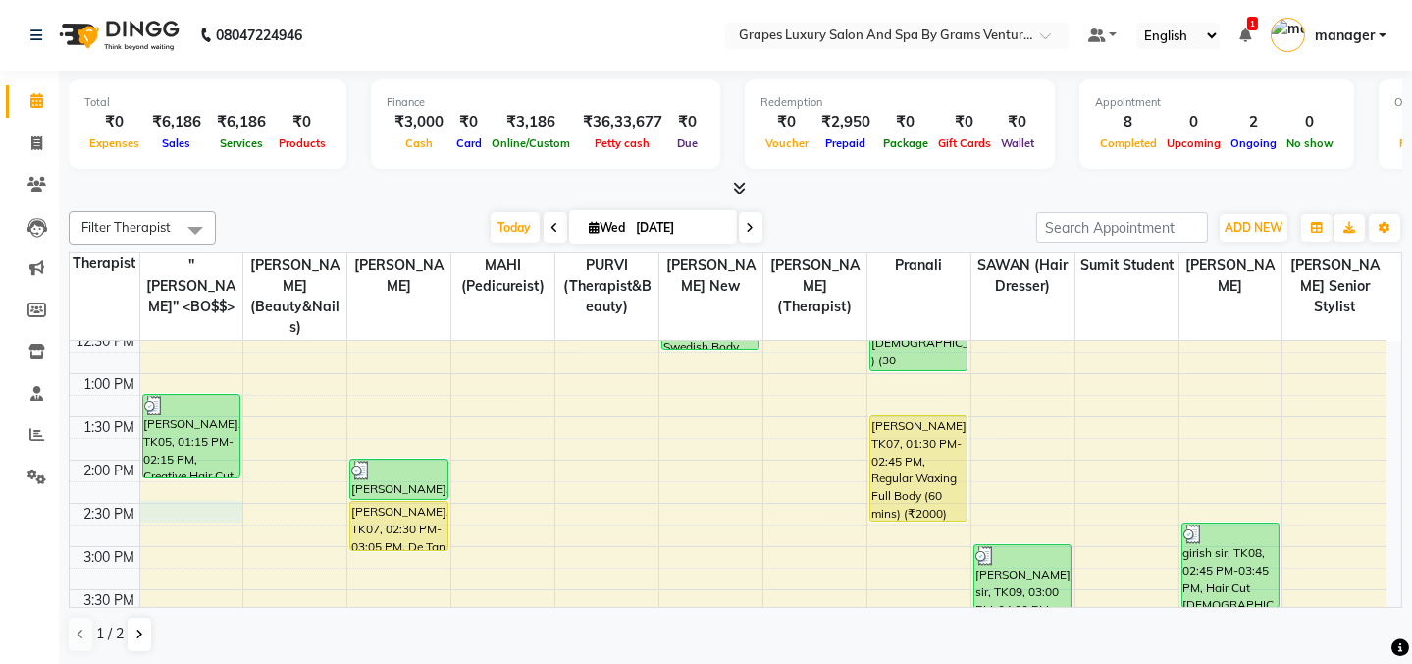
click at [191, 524] on td at bounding box center [763, 535] width 1248 height 22
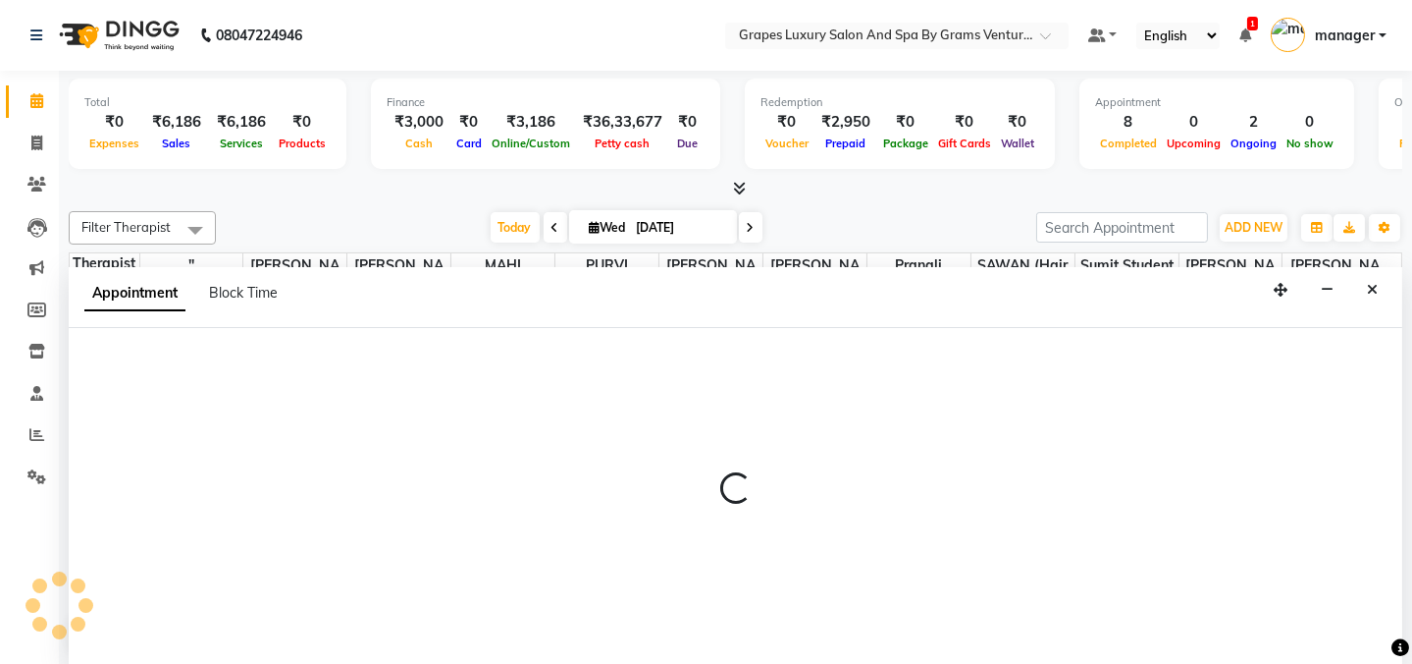
scroll to position [0, 0]
select select "16582"
select select "870"
select select "tentative"
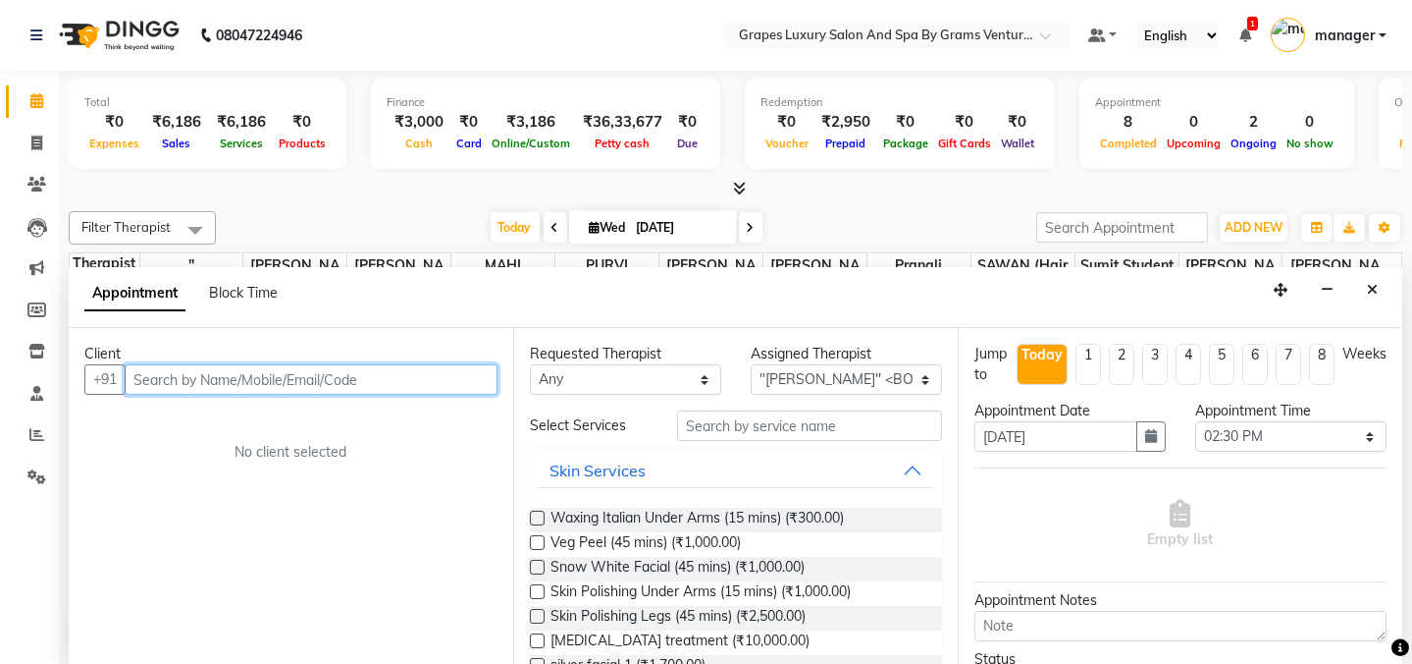
paste input "8888221903"
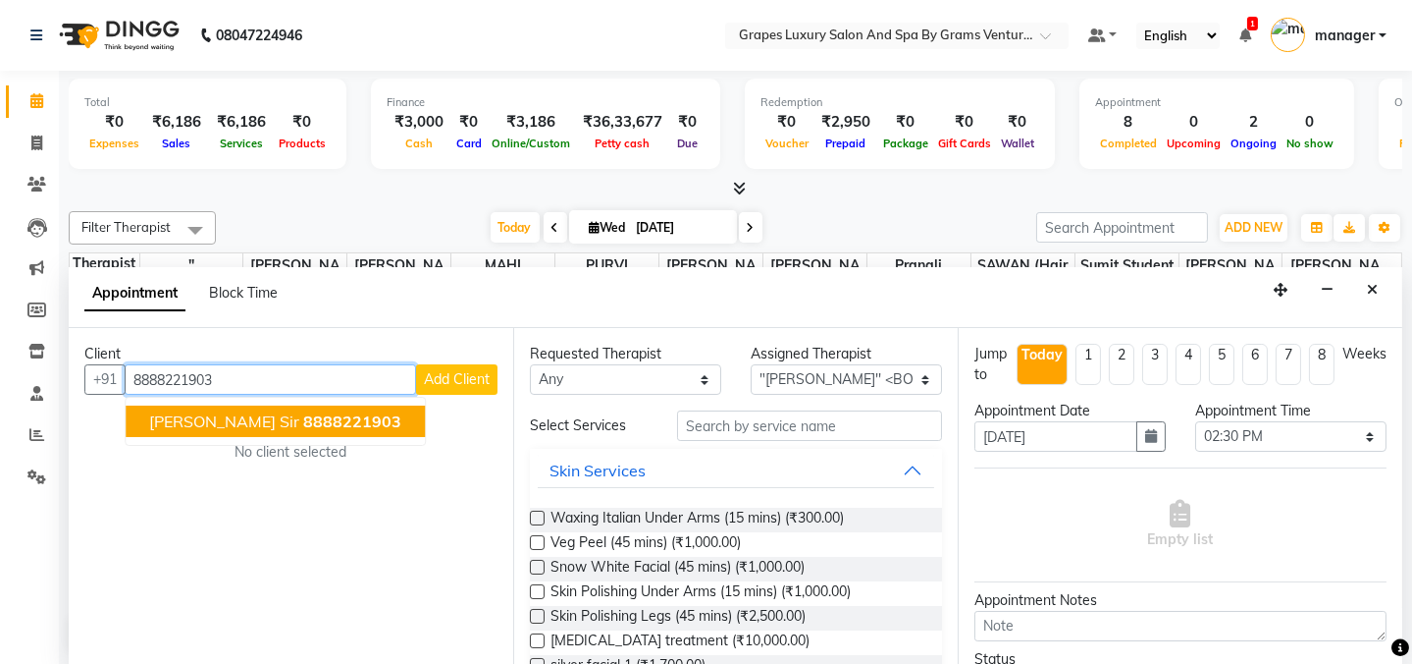
click at [201, 423] on span "[PERSON_NAME] Sir" at bounding box center [224, 421] width 150 height 20
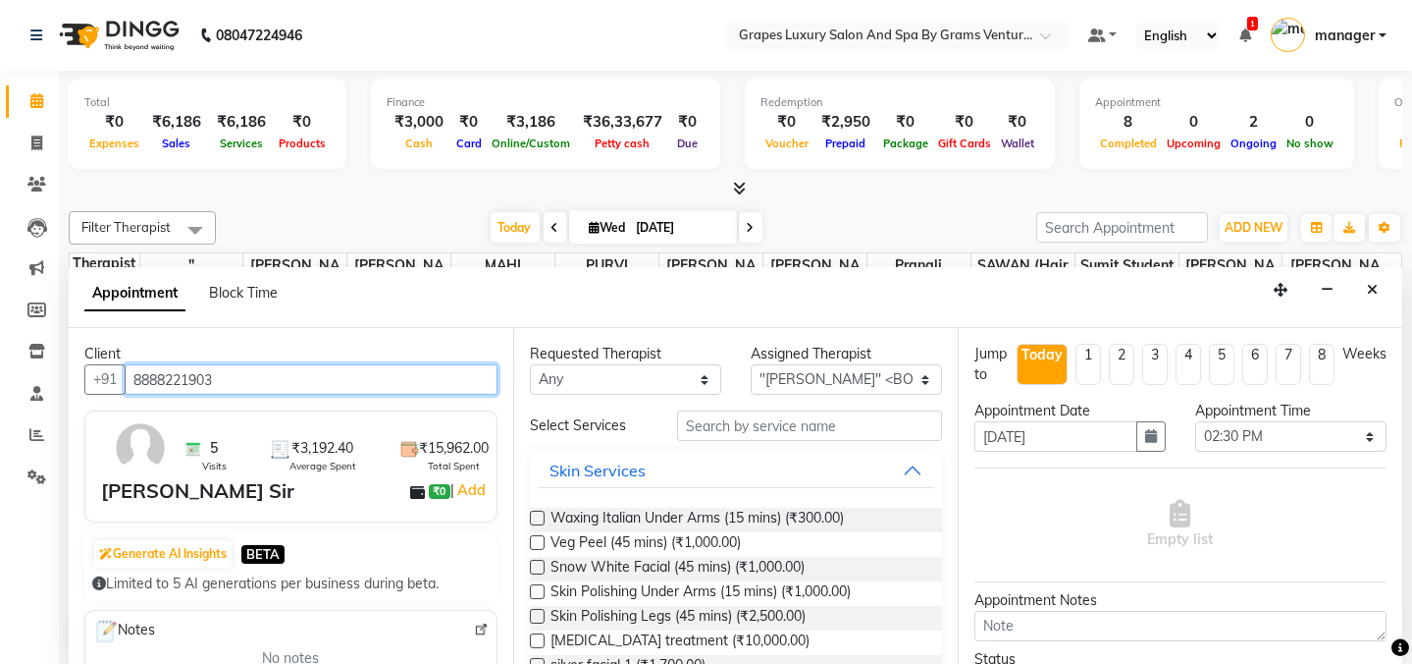
type input "8888221903"
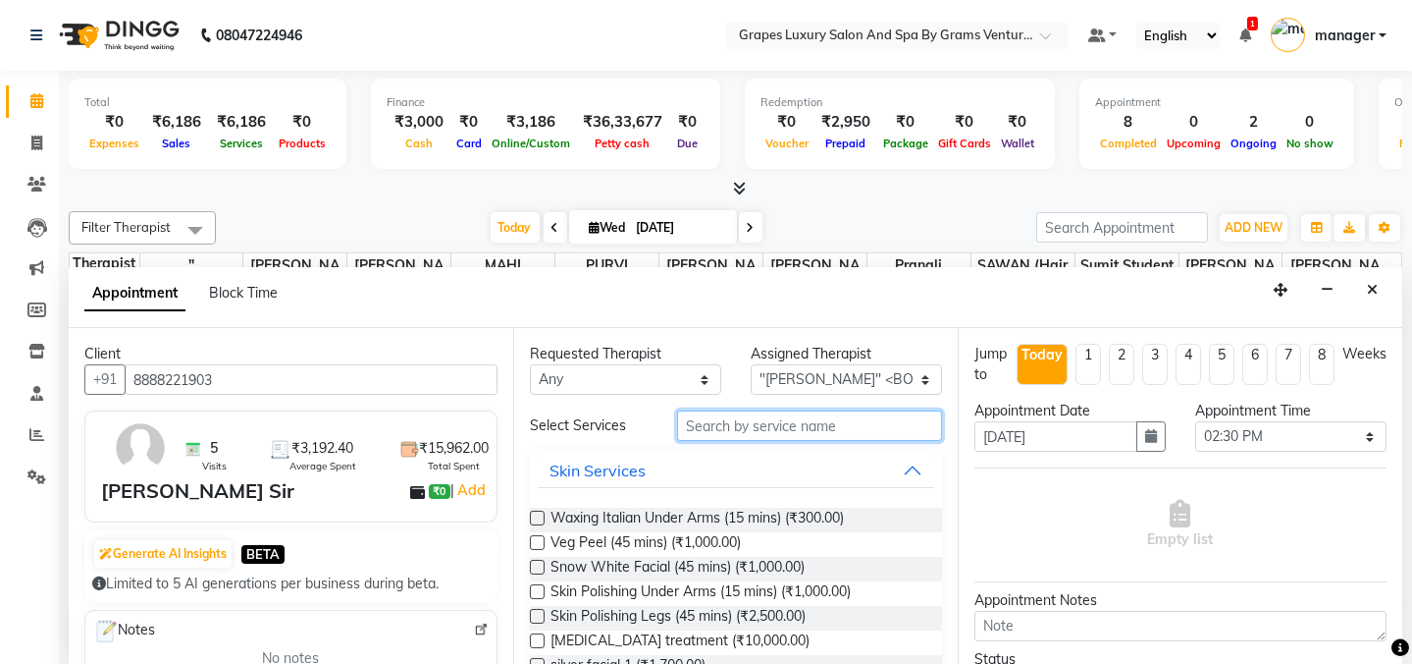
click at [773, 430] on input "text" at bounding box center [809, 425] width 265 height 30
type input "b"
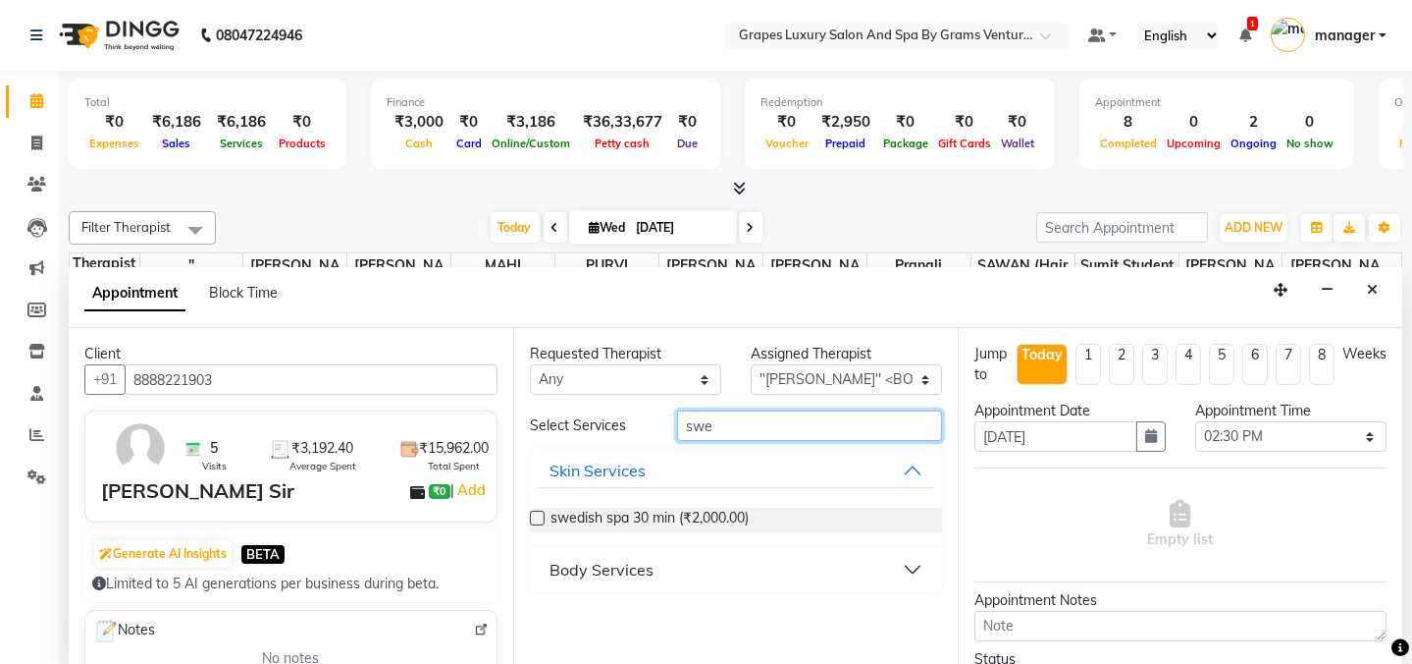
type input "swe"
click at [643, 572] on div "Body Services" at bounding box center [602, 570] width 104 height 24
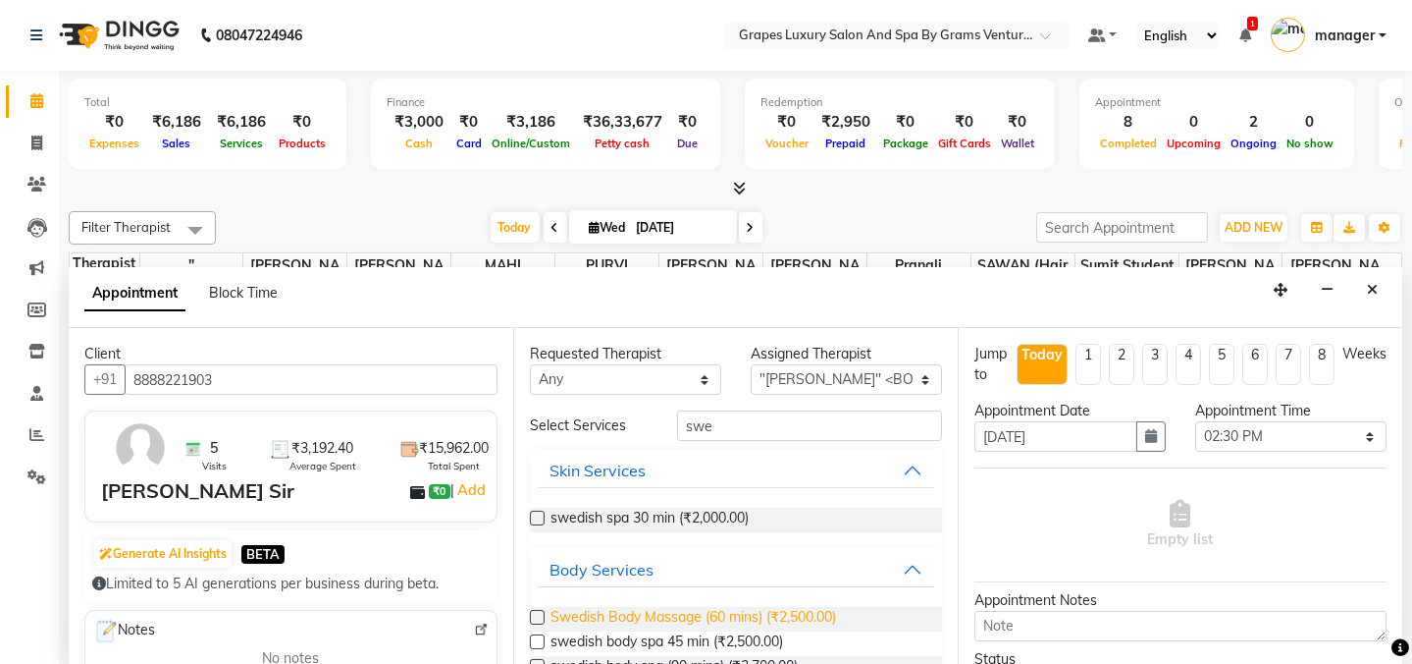
click at [690, 609] on span "Swedish Body Massage (60 mins) (₹2,500.00)" at bounding box center [694, 619] width 286 height 25
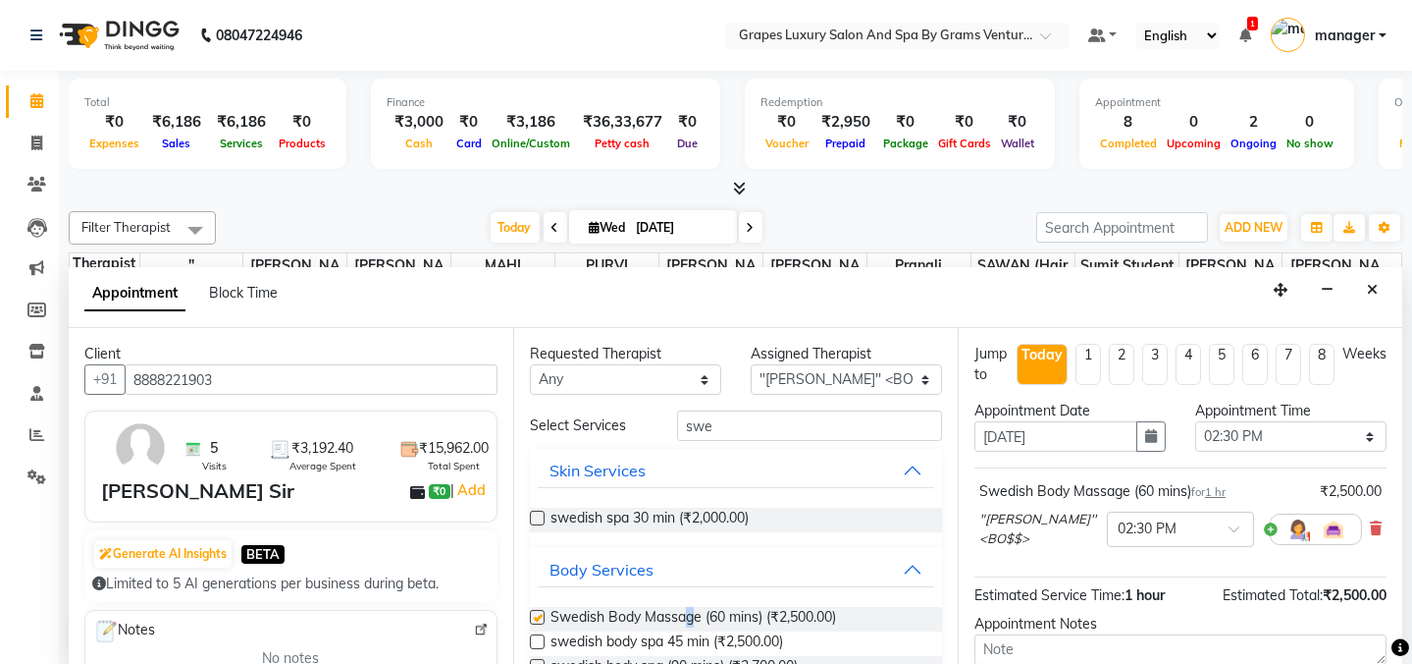
checkbox input "false"
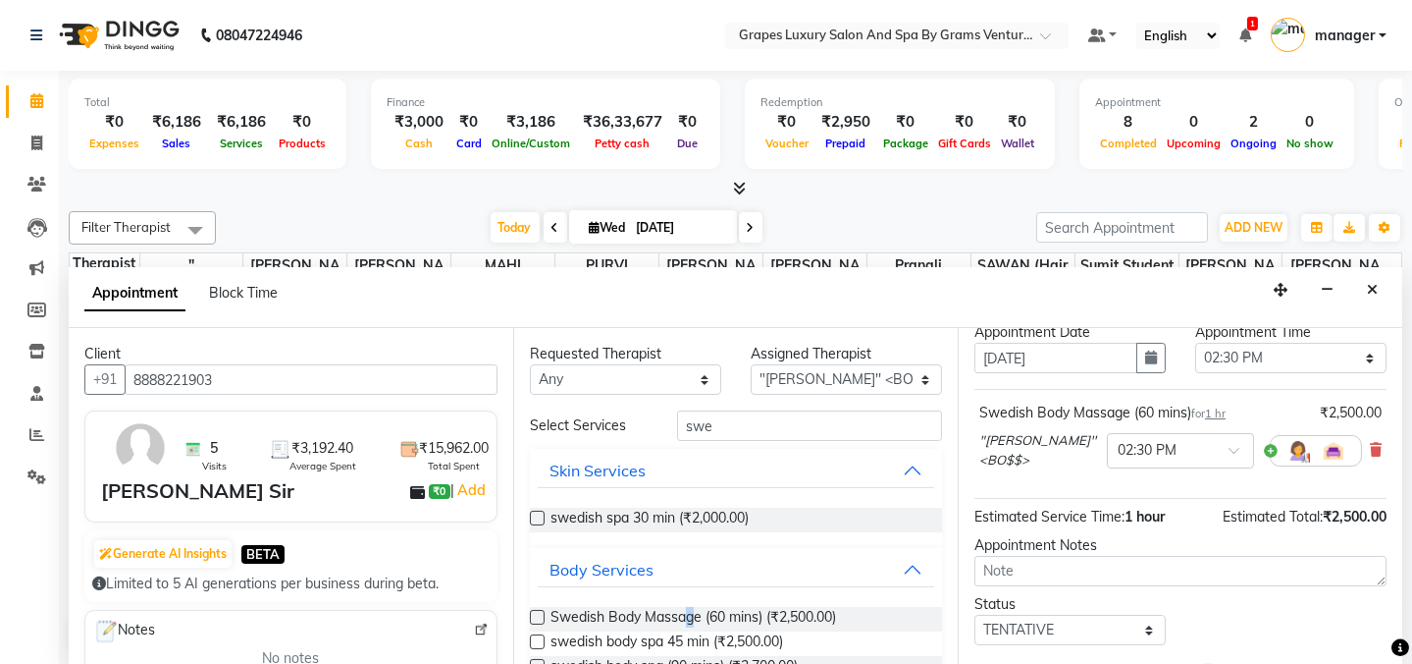
scroll to position [181, 0]
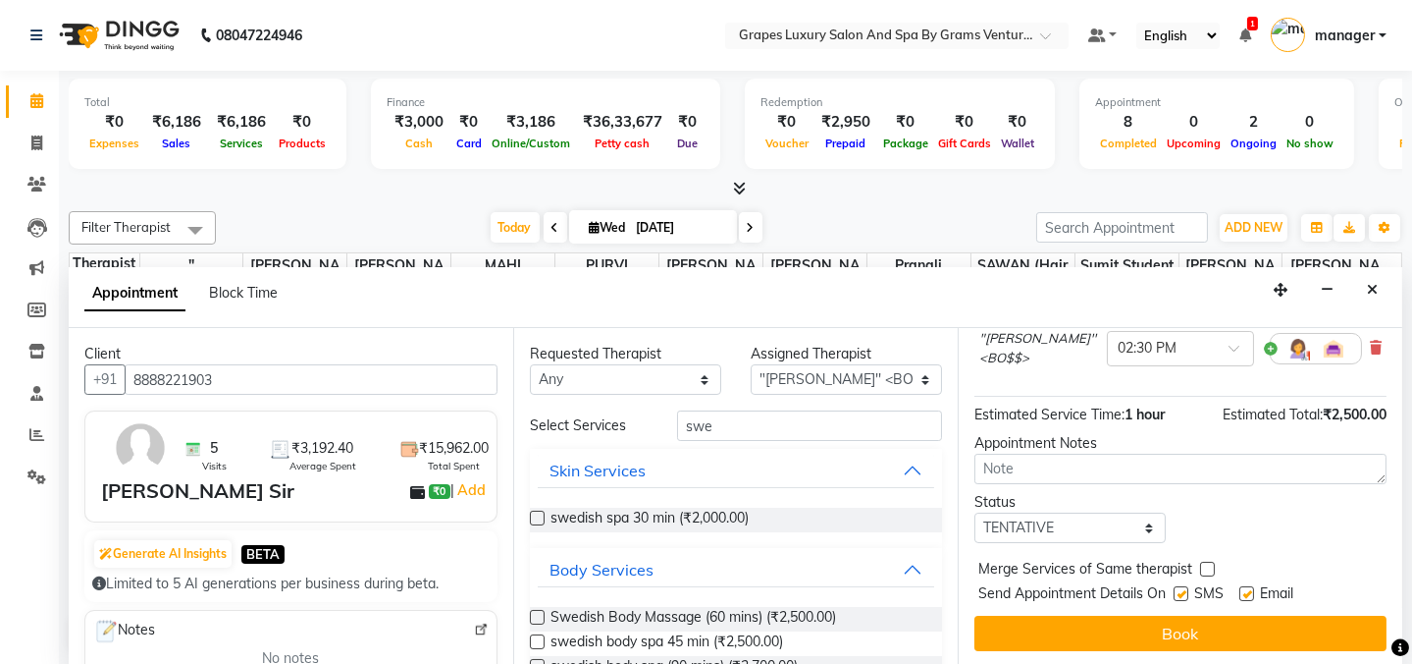
click at [1182, 593] on label at bounding box center [1181, 593] width 15 height 15
click at [1182, 593] on input "checkbox" at bounding box center [1180, 595] width 13 height 13
checkbox input "false"
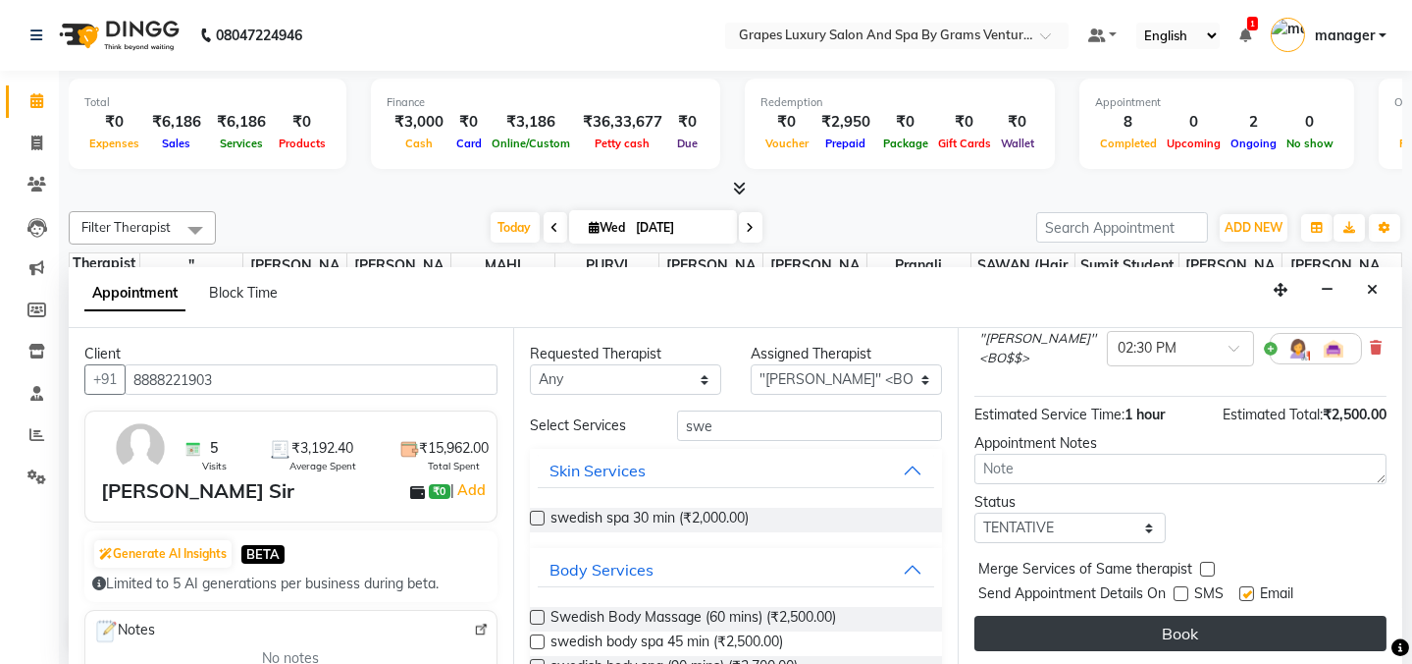
click at [1186, 623] on button "Book" at bounding box center [1181, 632] width 412 height 35
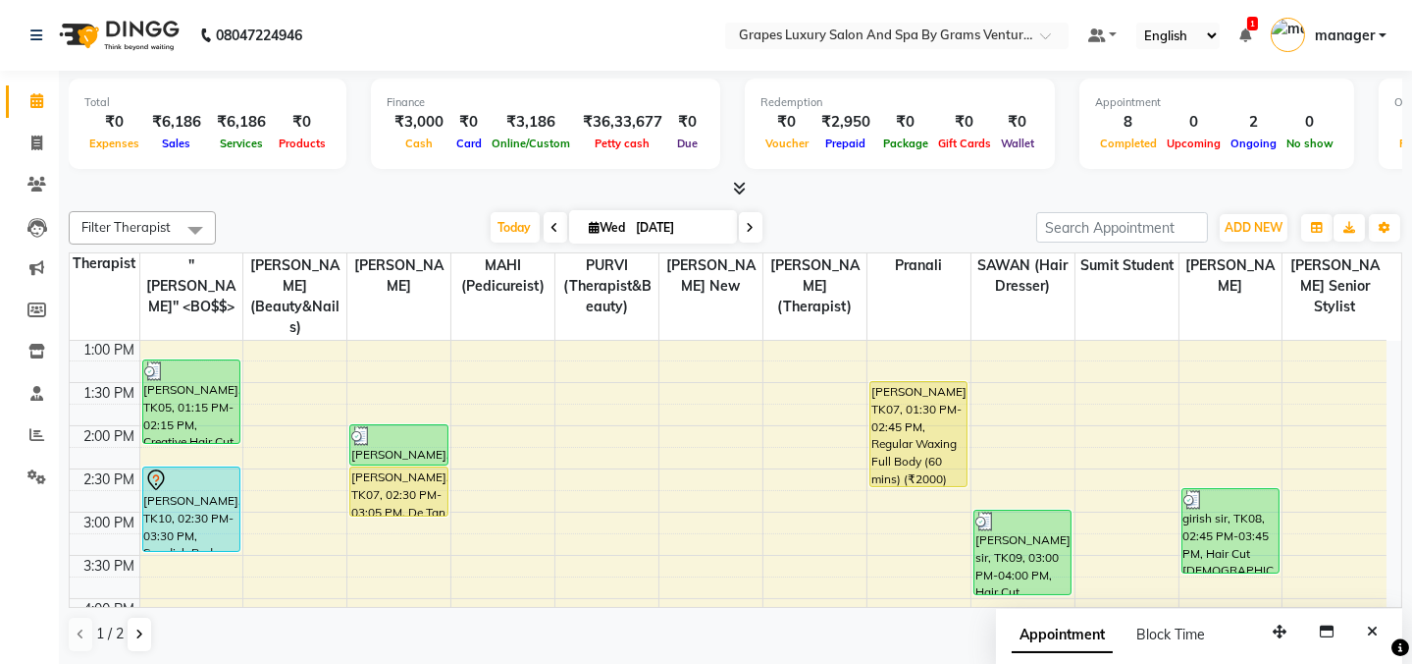
scroll to position [437, 0]
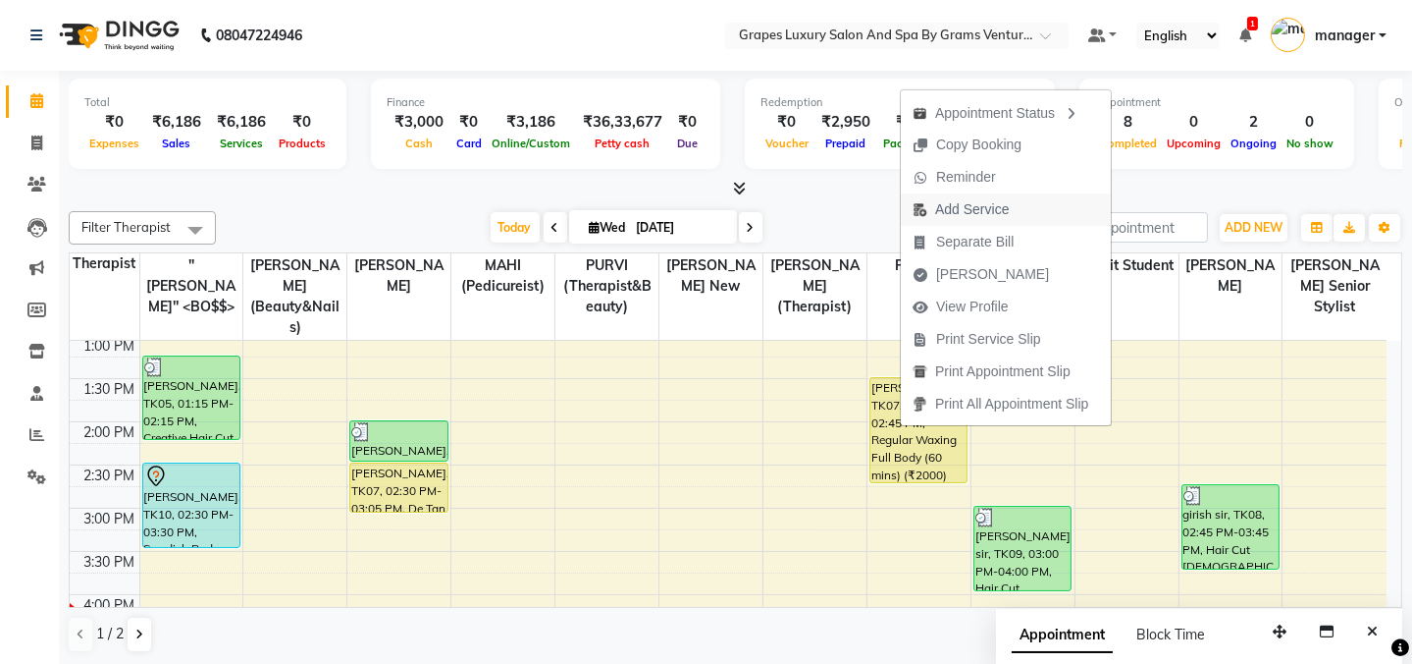
click at [984, 206] on span "Add Service" at bounding box center [972, 209] width 74 height 21
select select "79782"
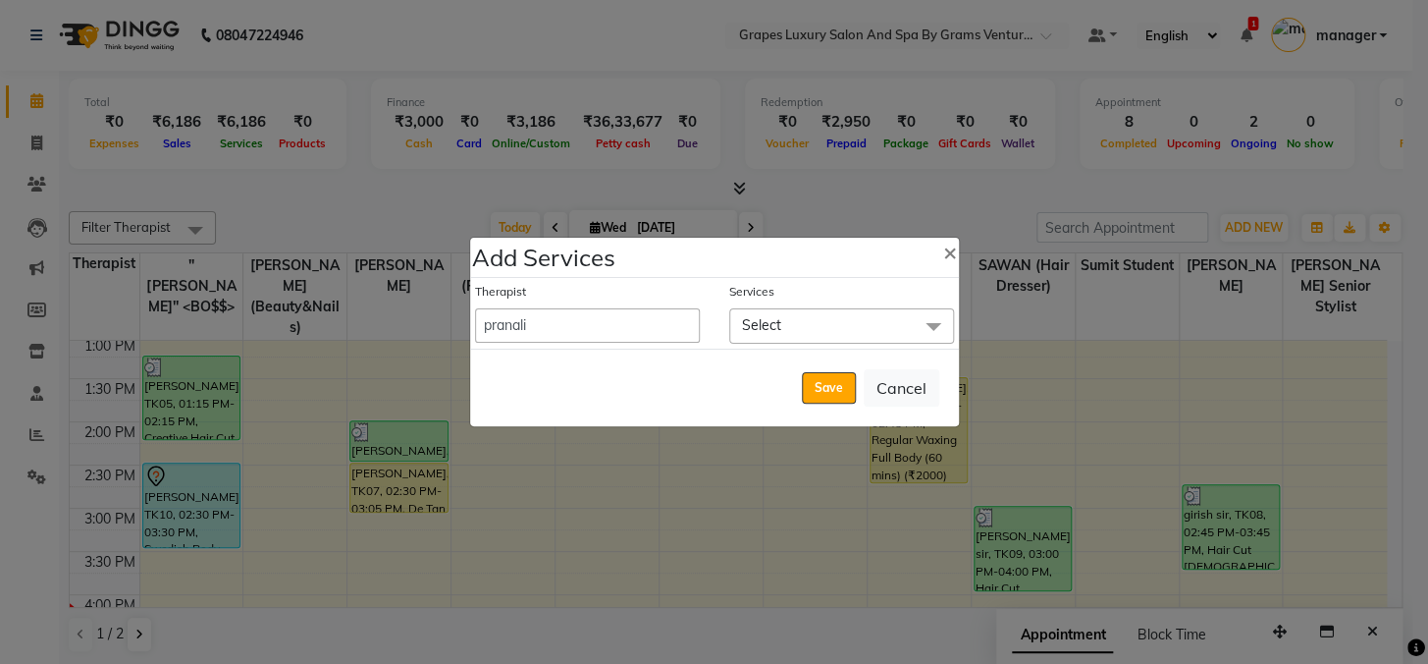
drag, startPoint x: 824, startPoint y: 316, endPoint x: 803, endPoint y: 346, distance: 36.8
click at [823, 316] on span "Select" at bounding box center [841, 325] width 225 height 34
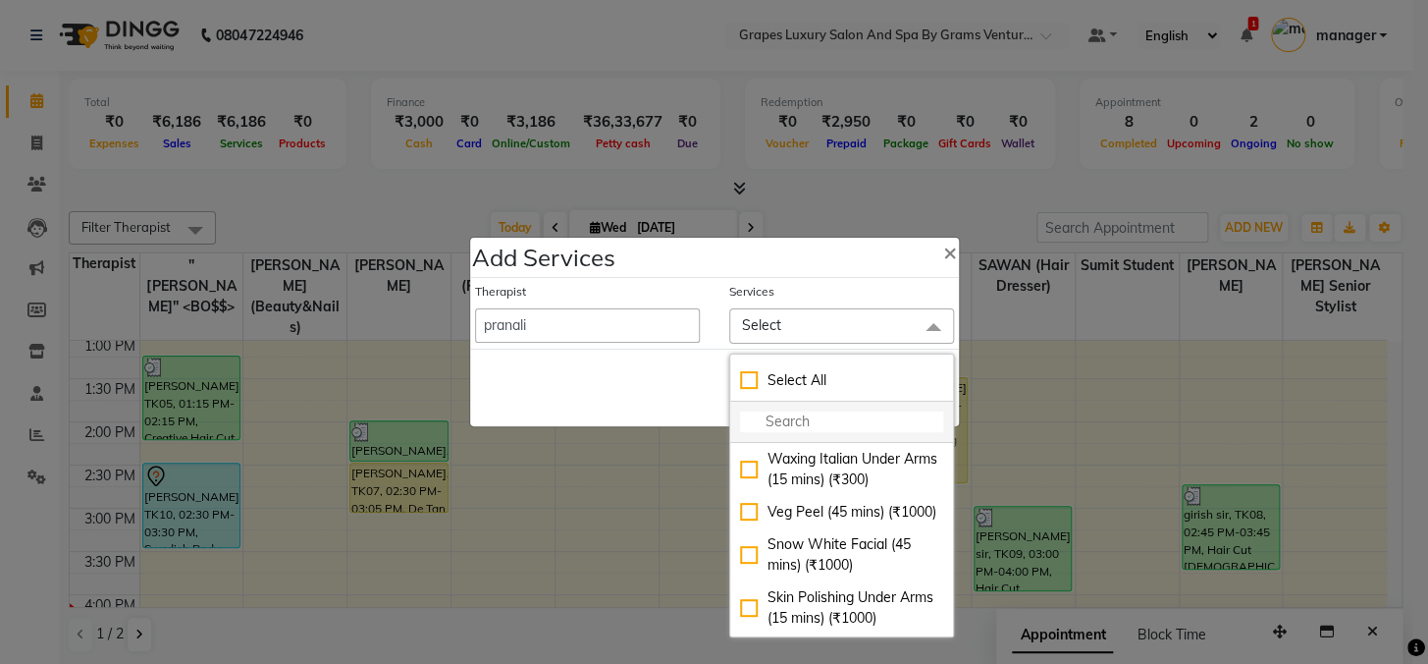
click at [775, 428] on input "multiselect-search" at bounding box center [841, 421] width 203 height 21
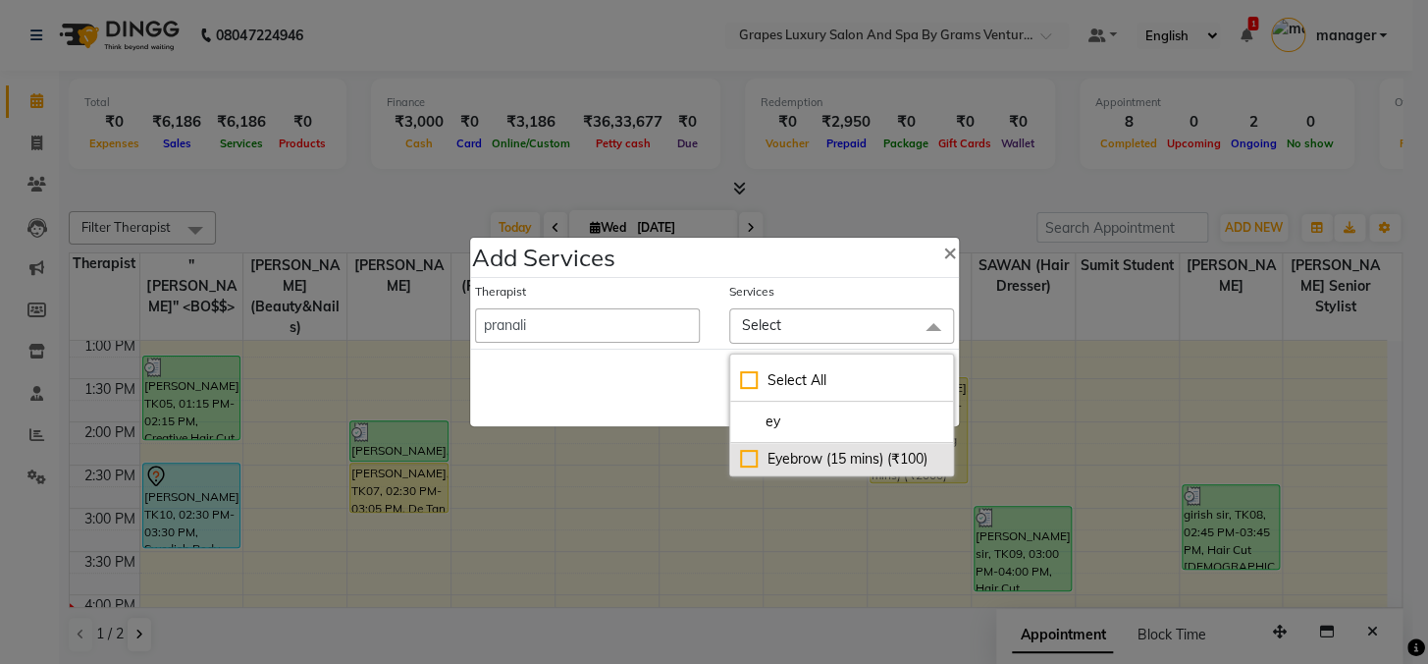
click at [770, 454] on div "Eyebrow (15 mins) (₹100)" at bounding box center [841, 459] width 203 height 21
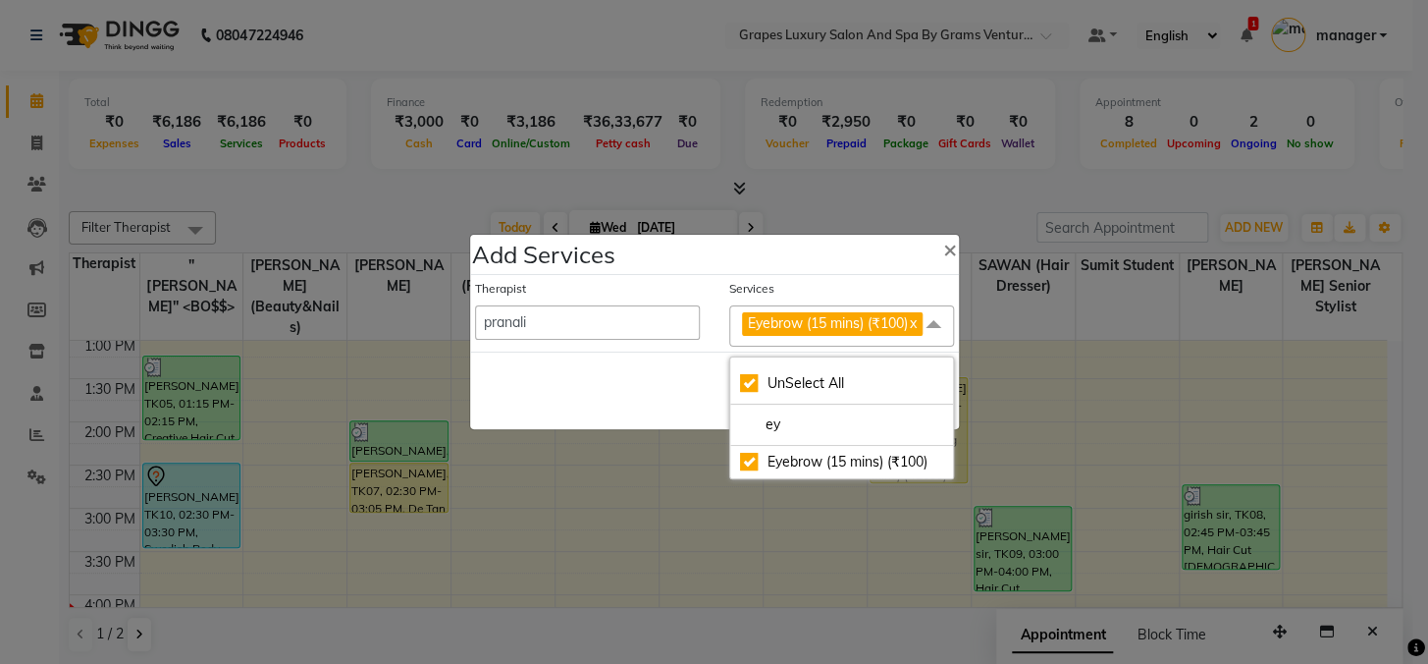
click at [658, 385] on div "Save Cancel" at bounding box center [714, 390] width 489 height 78
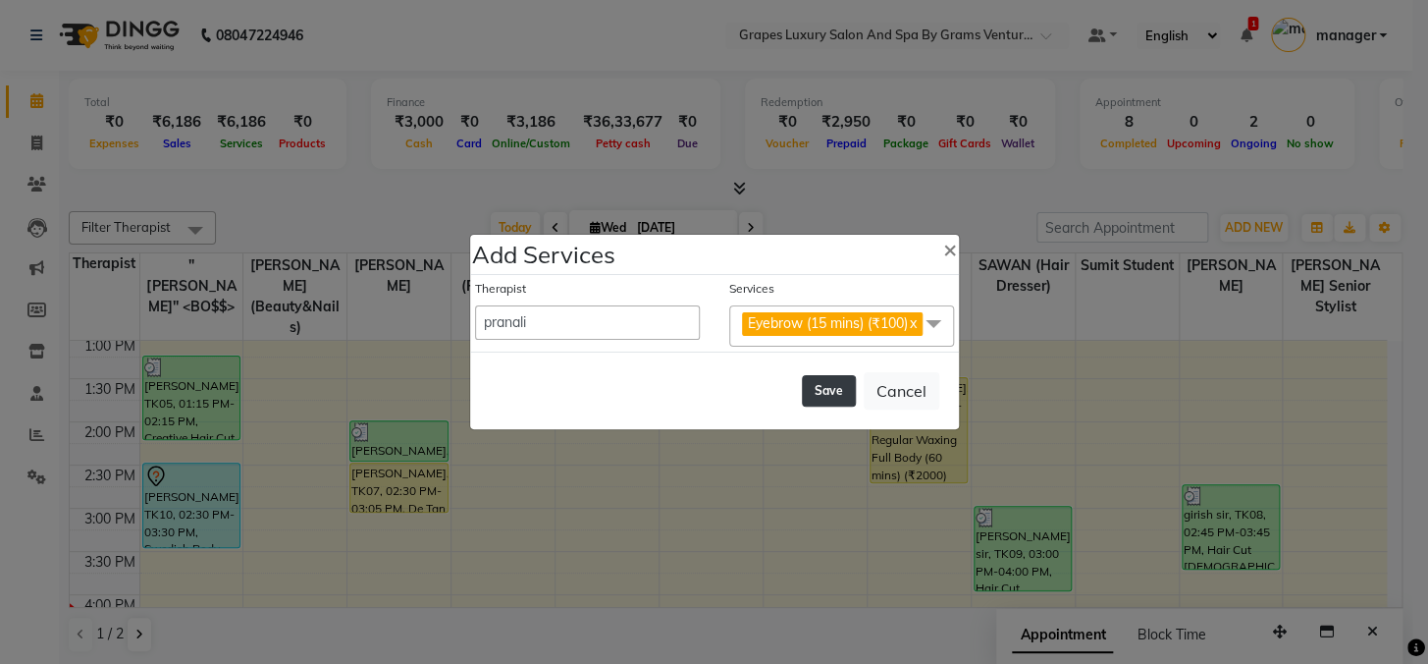
click at [825, 397] on button "Save" at bounding box center [829, 390] width 54 height 31
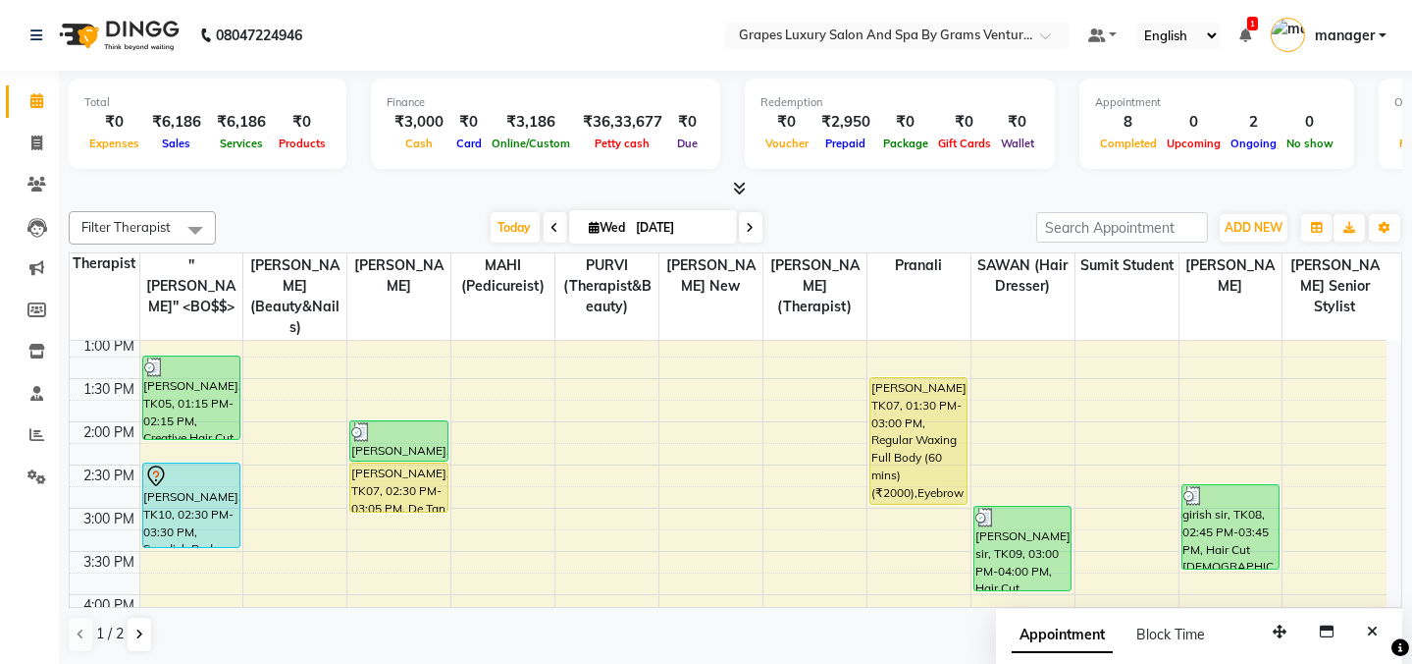
click at [907, 198] on div "Total ₹0 Expenses ₹6,186 Sales ₹6,186 Services ₹0 Products Finance ₹3,000 Cash …" at bounding box center [736, 368] width 1354 height 595
click at [34, 145] on icon at bounding box center [36, 142] width 11 height 15
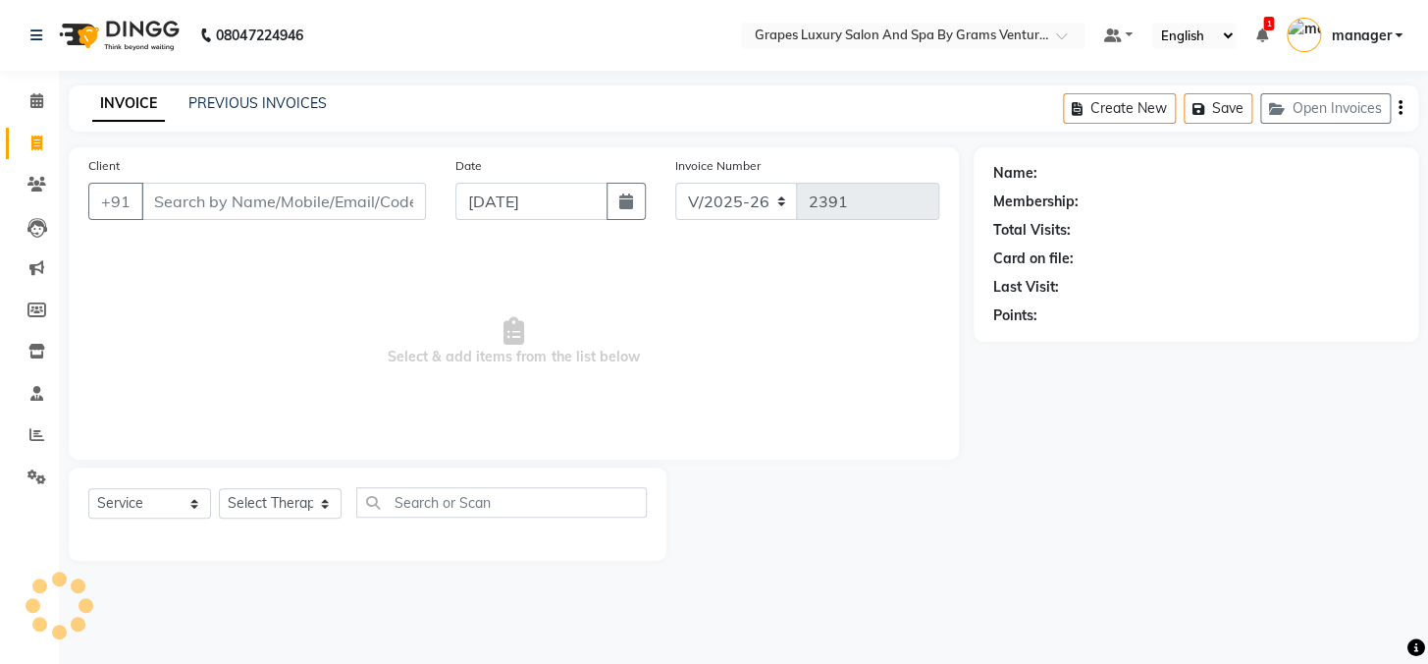
click at [176, 217] on input "Client" at bounding box center [283, 201] width 285 height 37
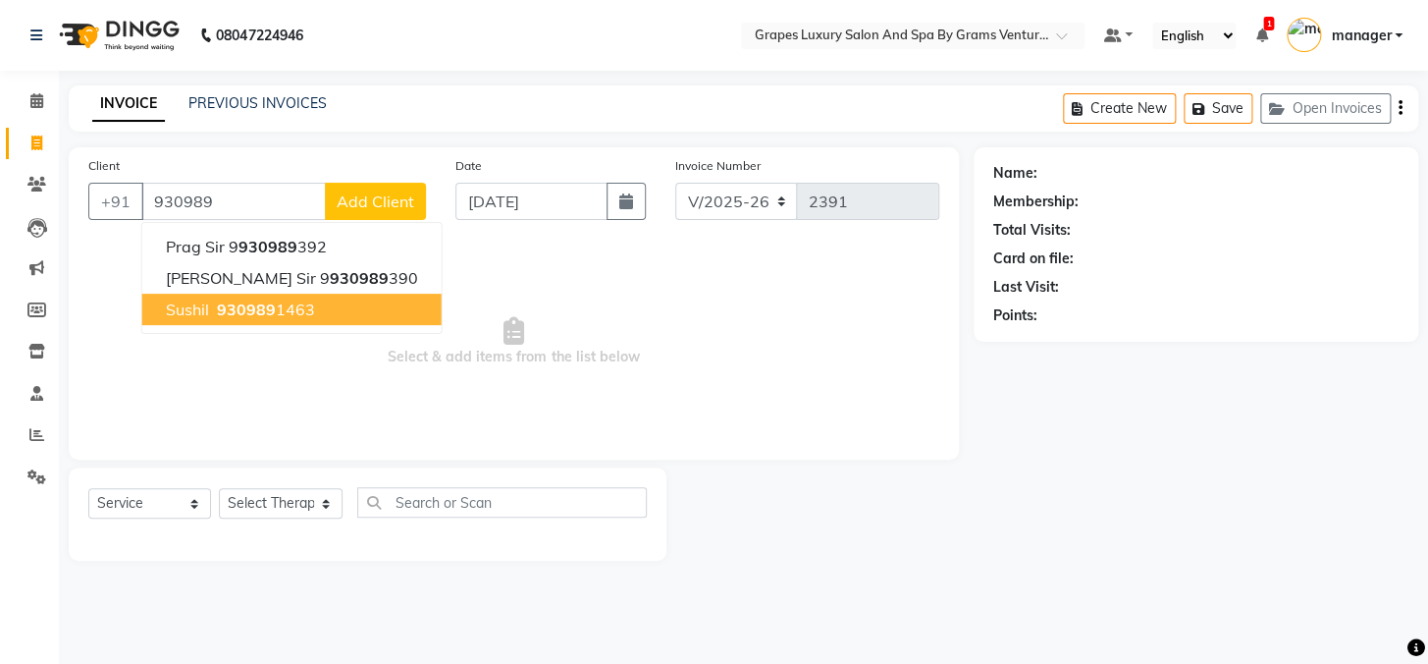
click at [244, 311] on span "930989" at bounding box center [246, 309] width 59 height 20
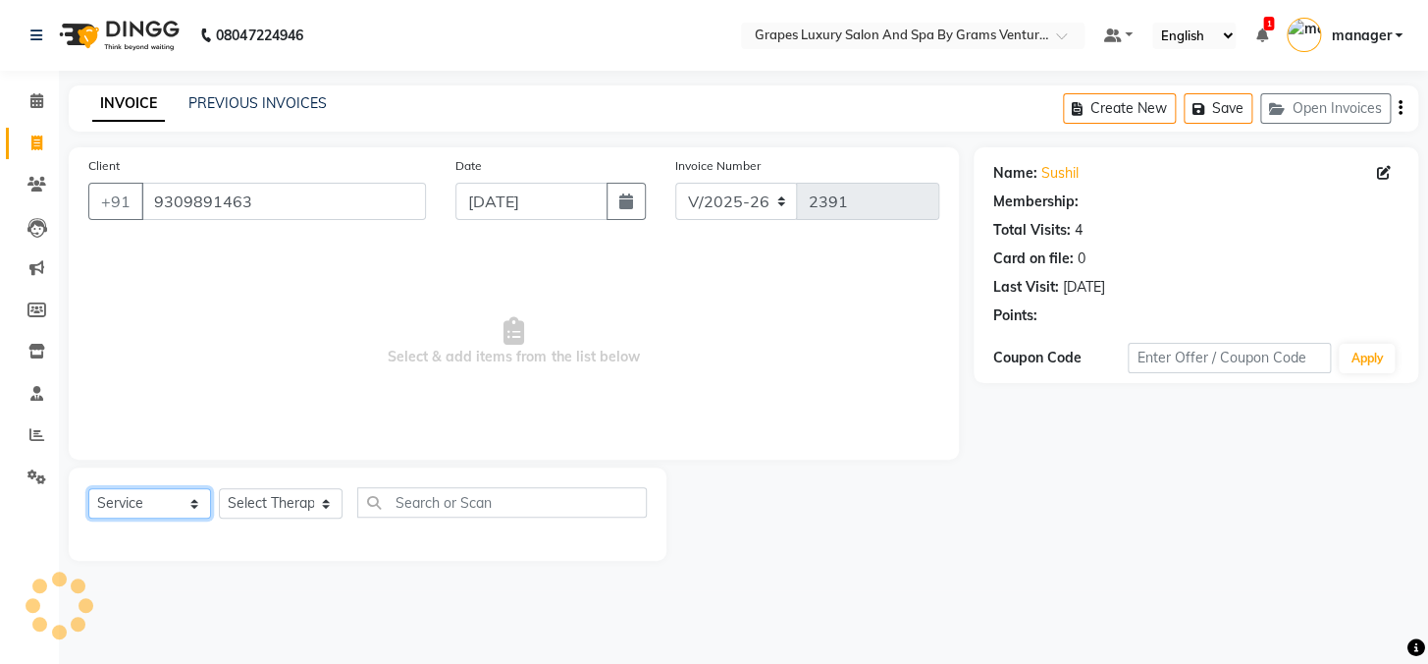
click at [149, 501] on select "Select Service Product Membership Package Voucher Prepaid Gift Card" at bounding box center [149, 503] width 123 height 30
click at [88, 488] on select "Select Service Product Membership Package Voucher Prepaid Gift Card" at bounding box center [149, 503] width 123 height 30
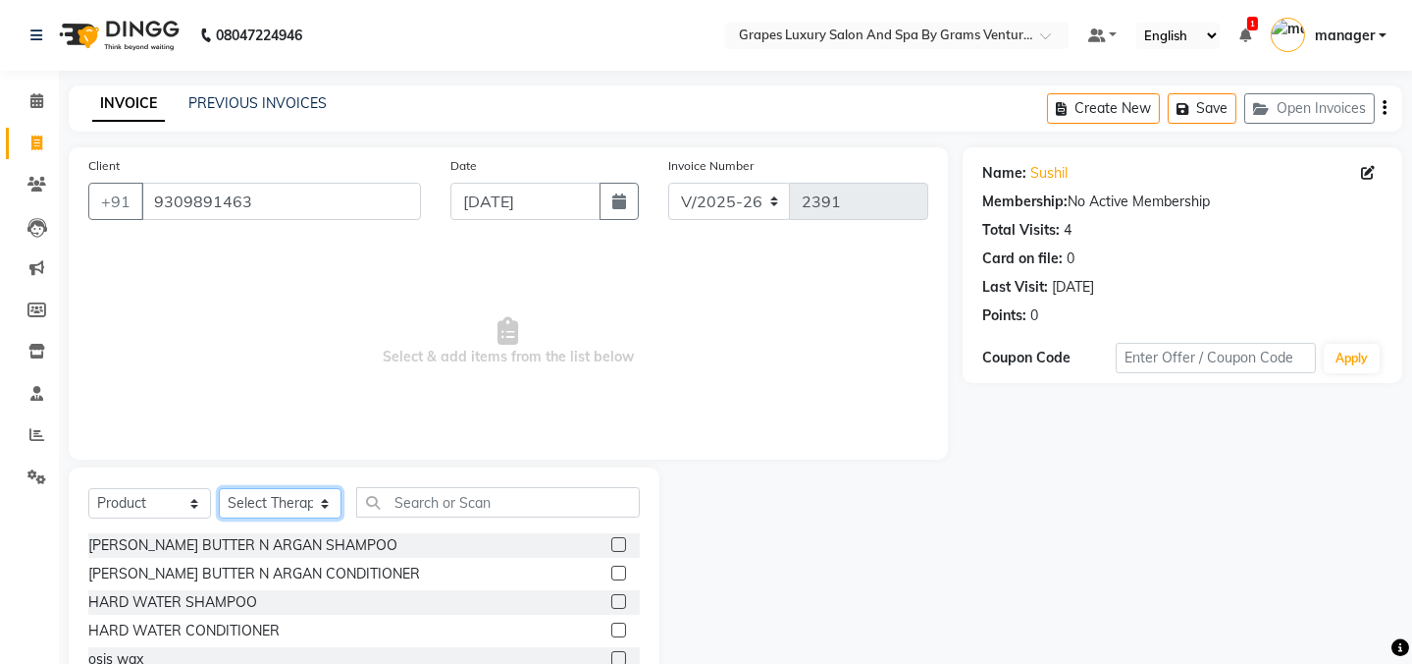
click at [281, 501] on select "Select Therapist Admin ANIL (stylish) [PERSON_NAME] hair [PERSON_NAME] (beauty&…" at bounding box center [280, 503] width 123 height 30
click at [219, 488] on select "Select Therapist Admin ANIL (stylish) [PERSON_NAME] hair [PERSON_NAME] (beauty&…" at bounding box center [280, 503] width 123 height 30
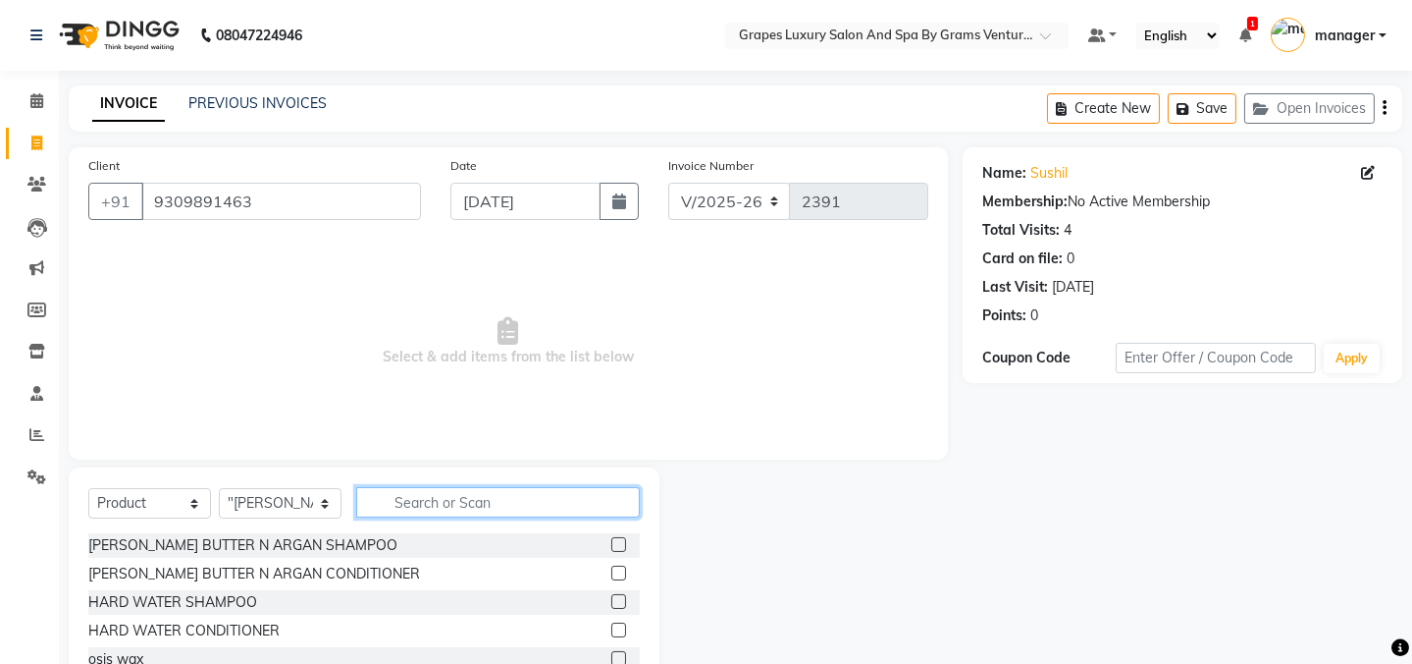
click at [438, 510] on input "text" at bounding box center [498, 502] width 284 height 30
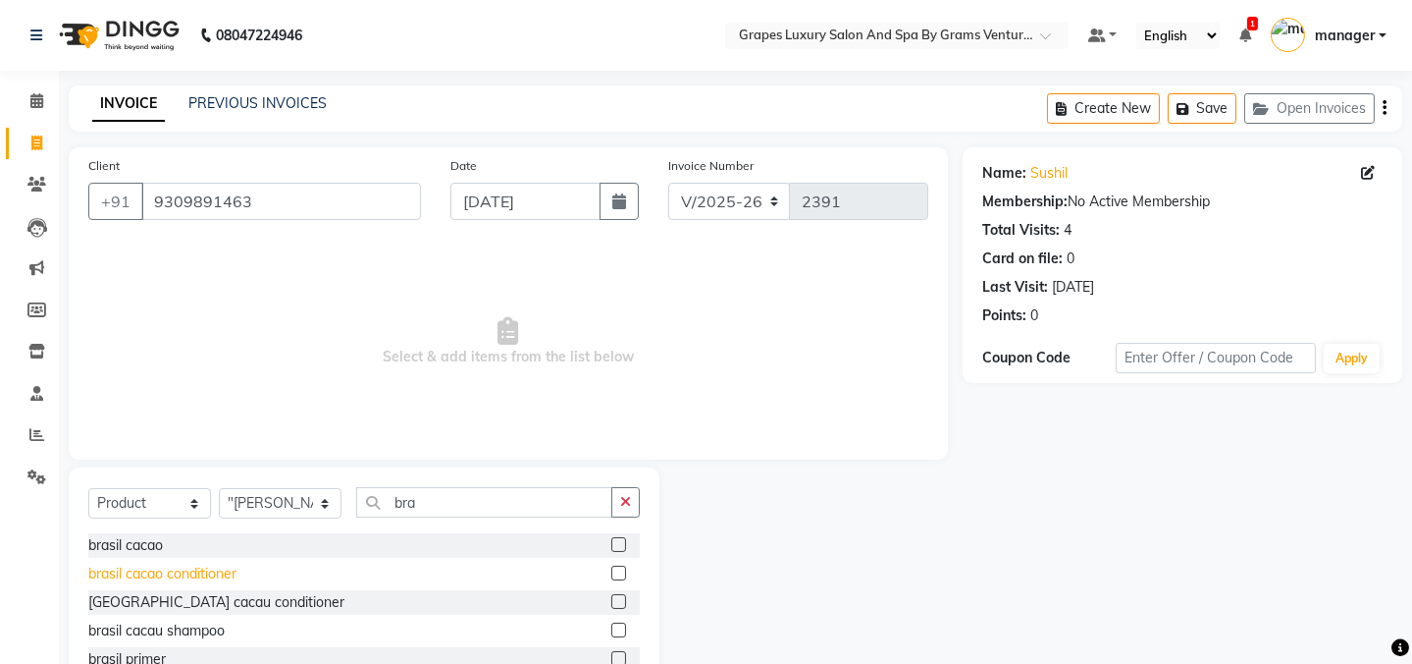
click at [208, 579] on div "brasil cacao conditioner" at bounding box center [162, 573] width 148 height 21
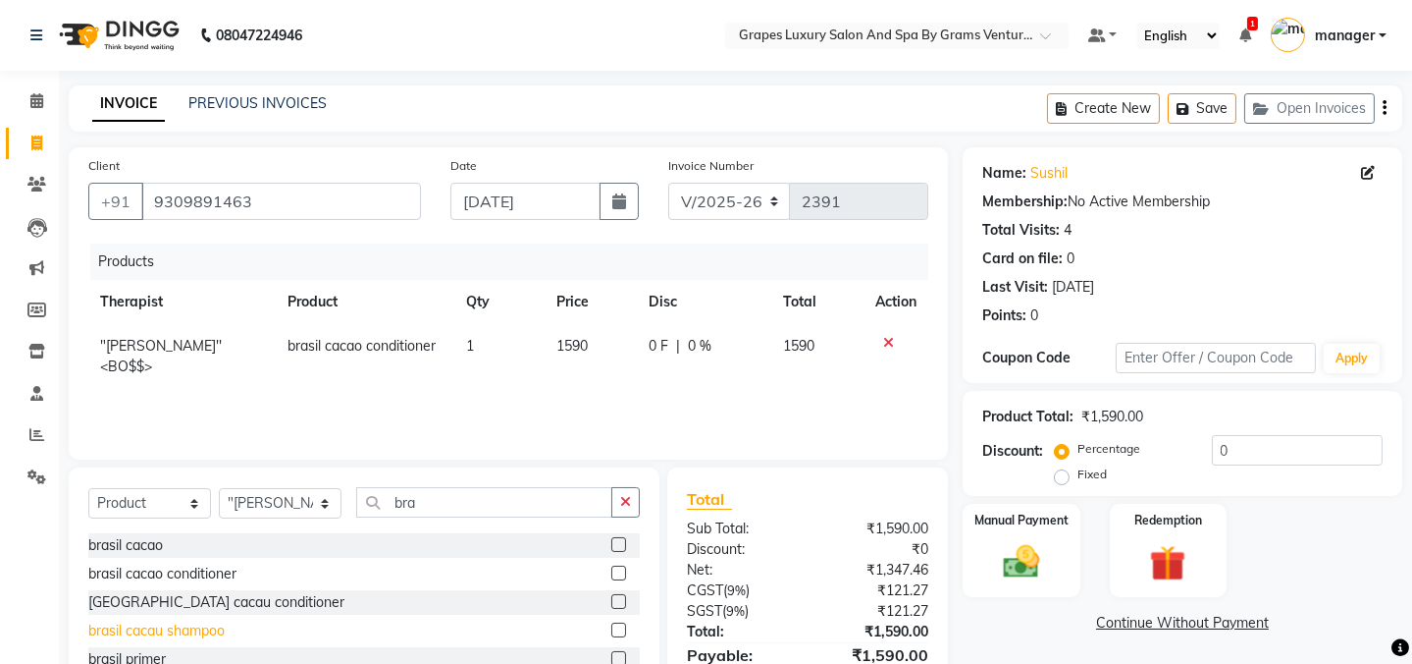
click at [191, 636] on div "brasil cacau shampoo" at bounding box center [156, 630] width 136 height 21
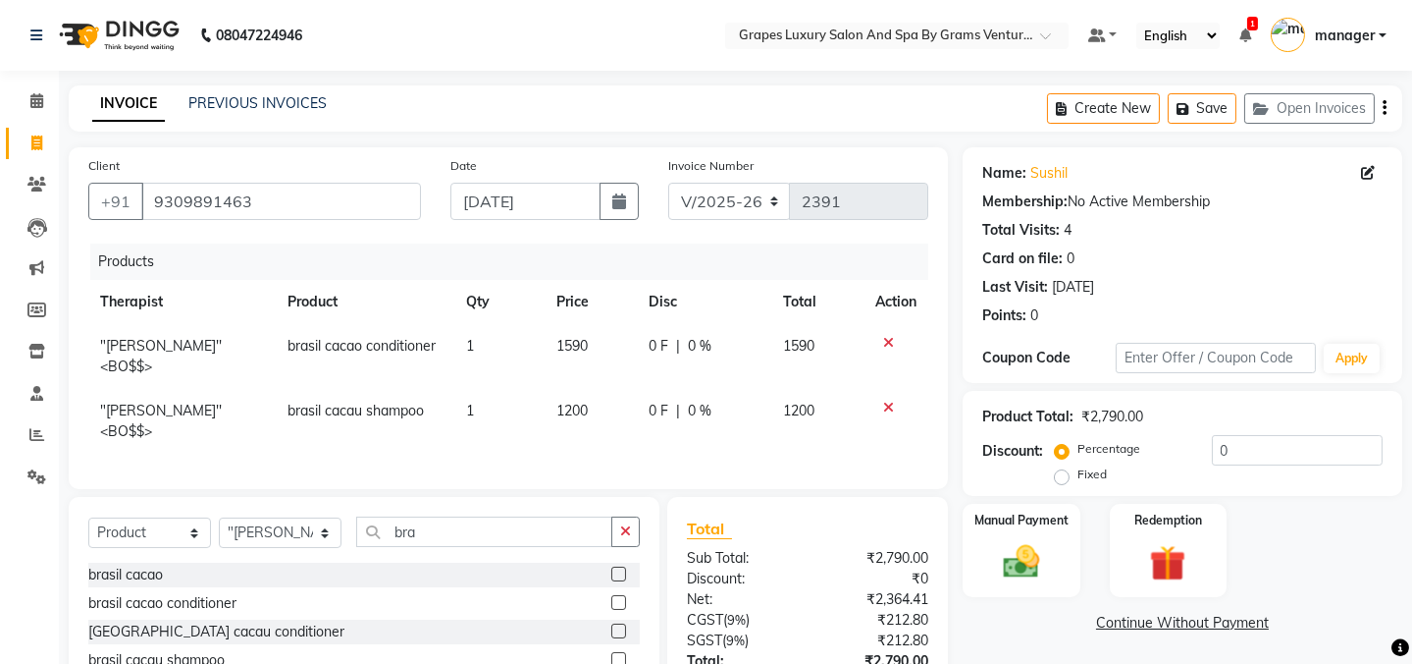
scroll to position [105, 0]
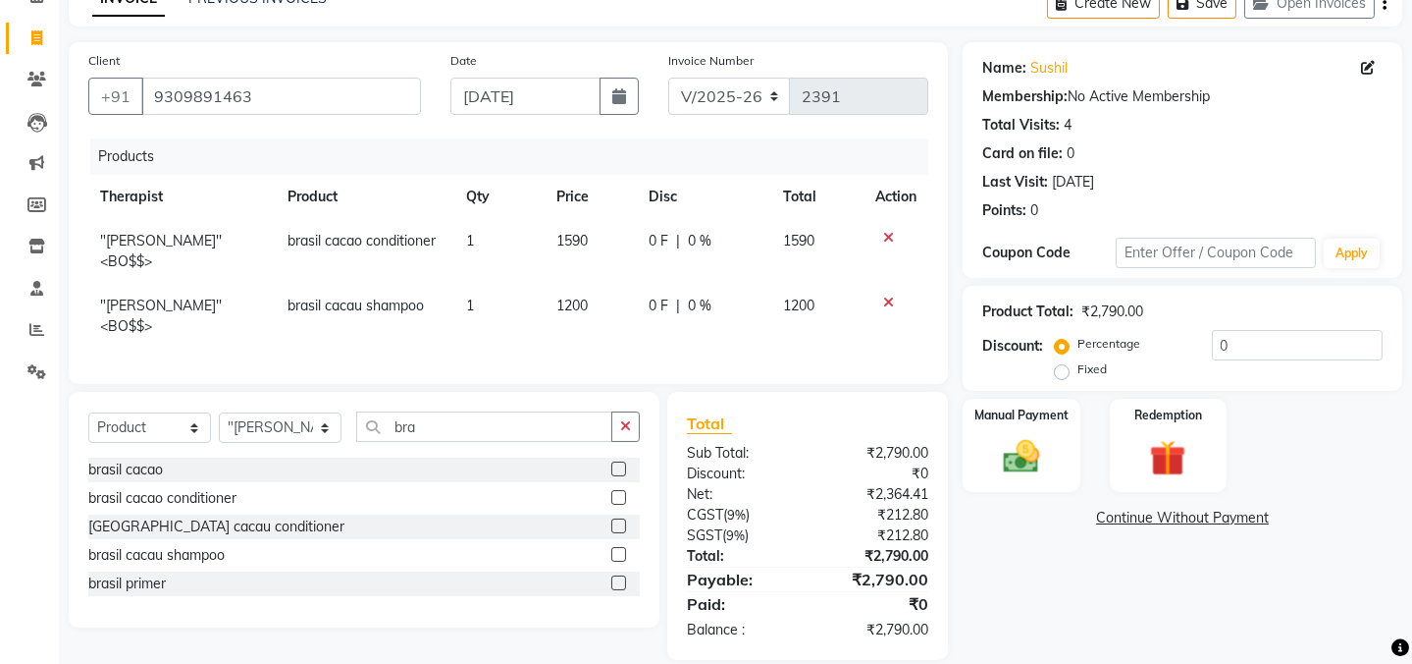
click at [594, 248] on td "1590" at bounding box center [591, 251] width 92 height 65
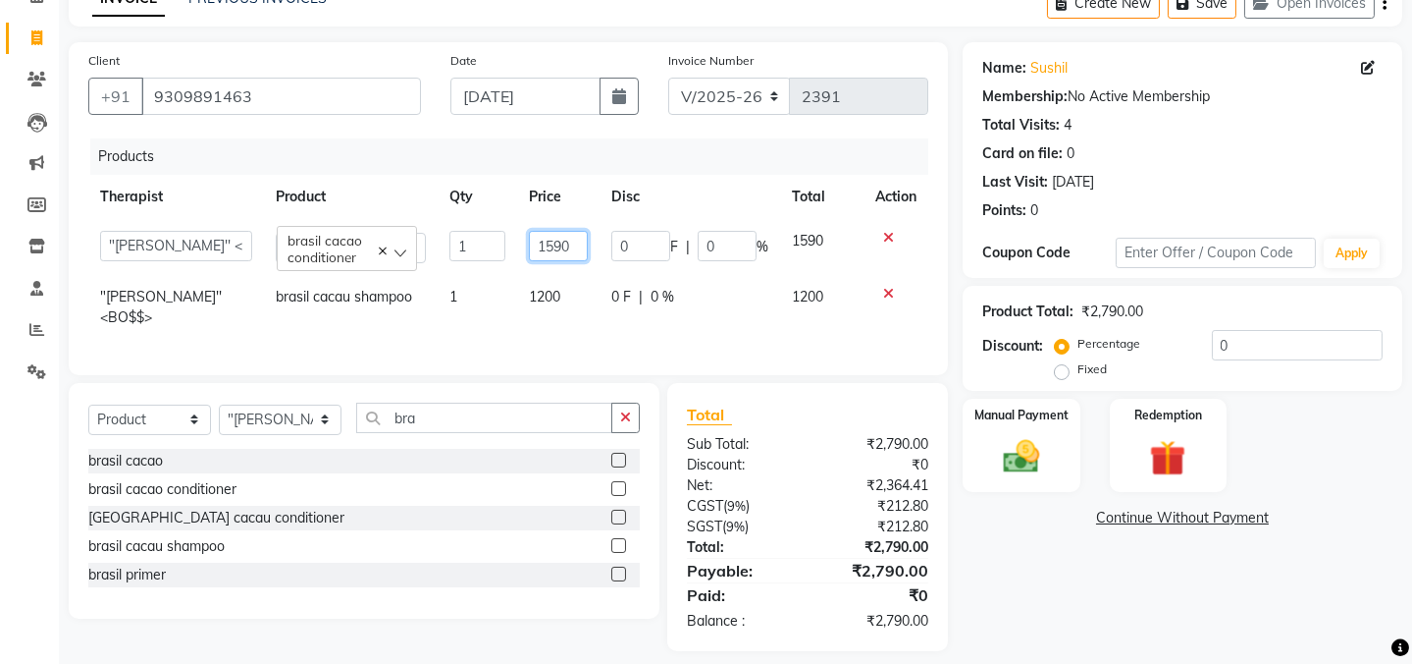
click at [581, 241] on input "1590" at bounding box center [558, 246] width 59 height 30
click at [543, 304] on td "1200" at bounding box center [558, 307] width 82 height 65
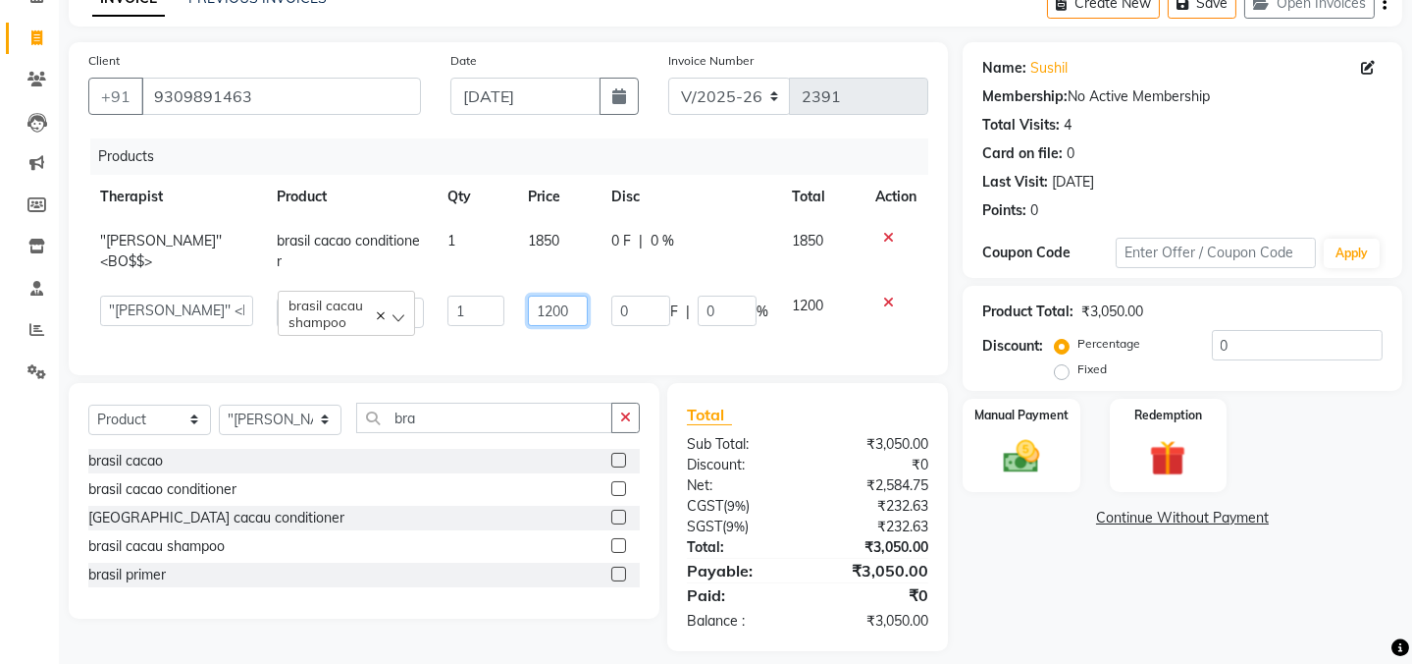
click at [581, 308] on input "1200" at bounding box center [558, 310] width 60 height 30
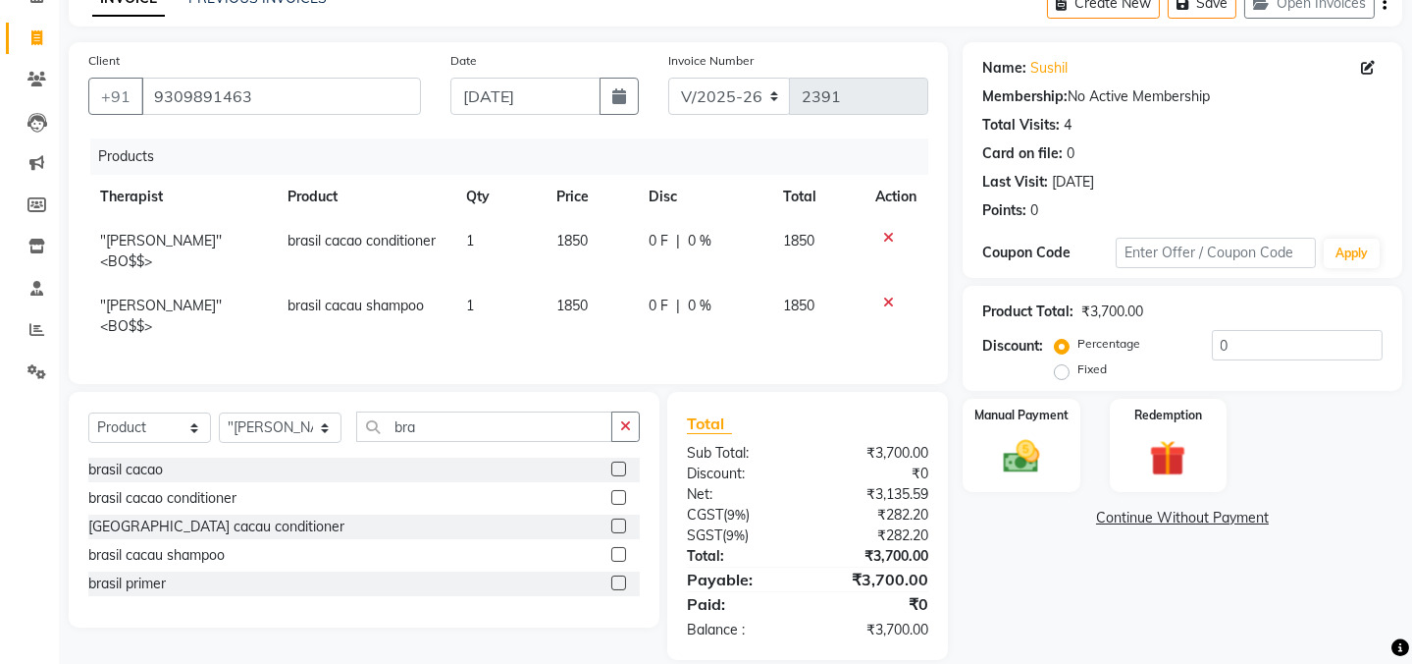
click at [1041, 552] on div "Name: Sushil Membership: No Active Membership Total Visits: 4 Card on file: 0 L…" at bounding box center [1190, 350] width 454 height 617
click at [560, 296] on span "1850" at bounding box center [572, 305] width 31 height 18
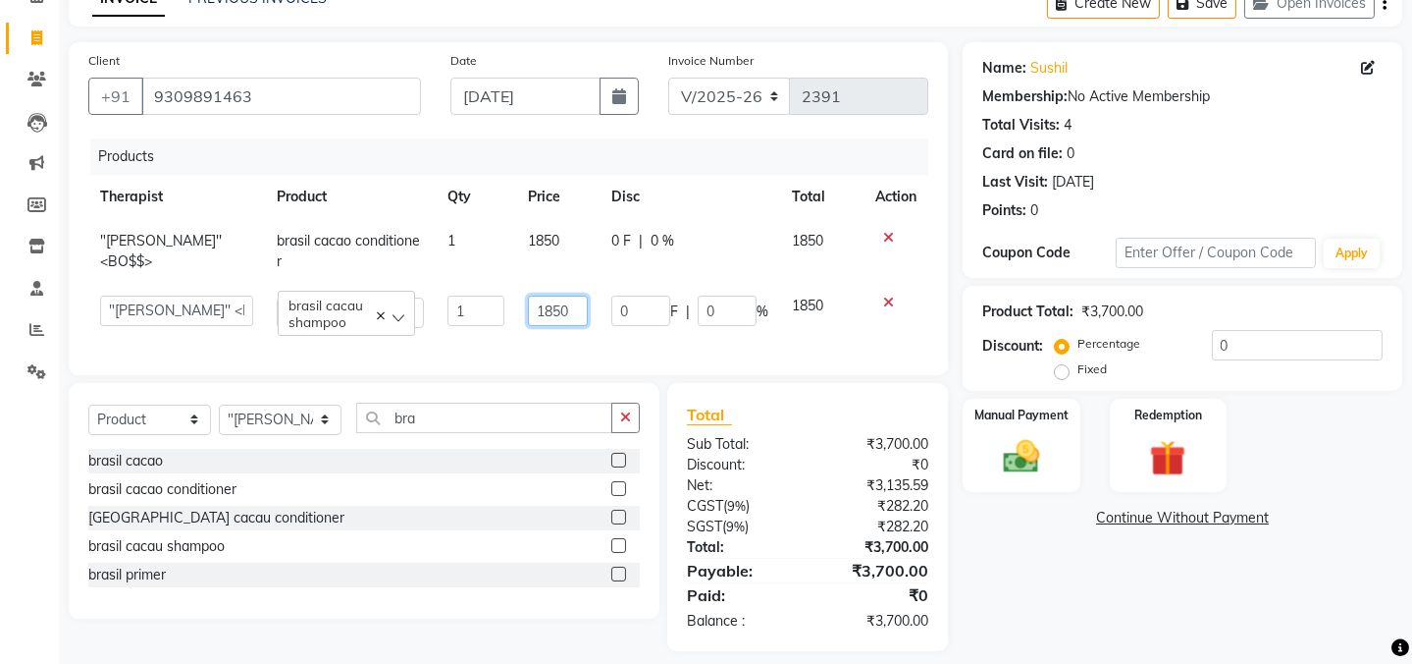
click at [549, 310] on input "1850" at bounding box center [558, 310] width 60 height 30
click at [1061, 623] on div "Name: Sushil Membership: No Active Membership Total Visits: 4 Card on file: 0 L…" at bounding box center [1190, 346] width 454 height 609
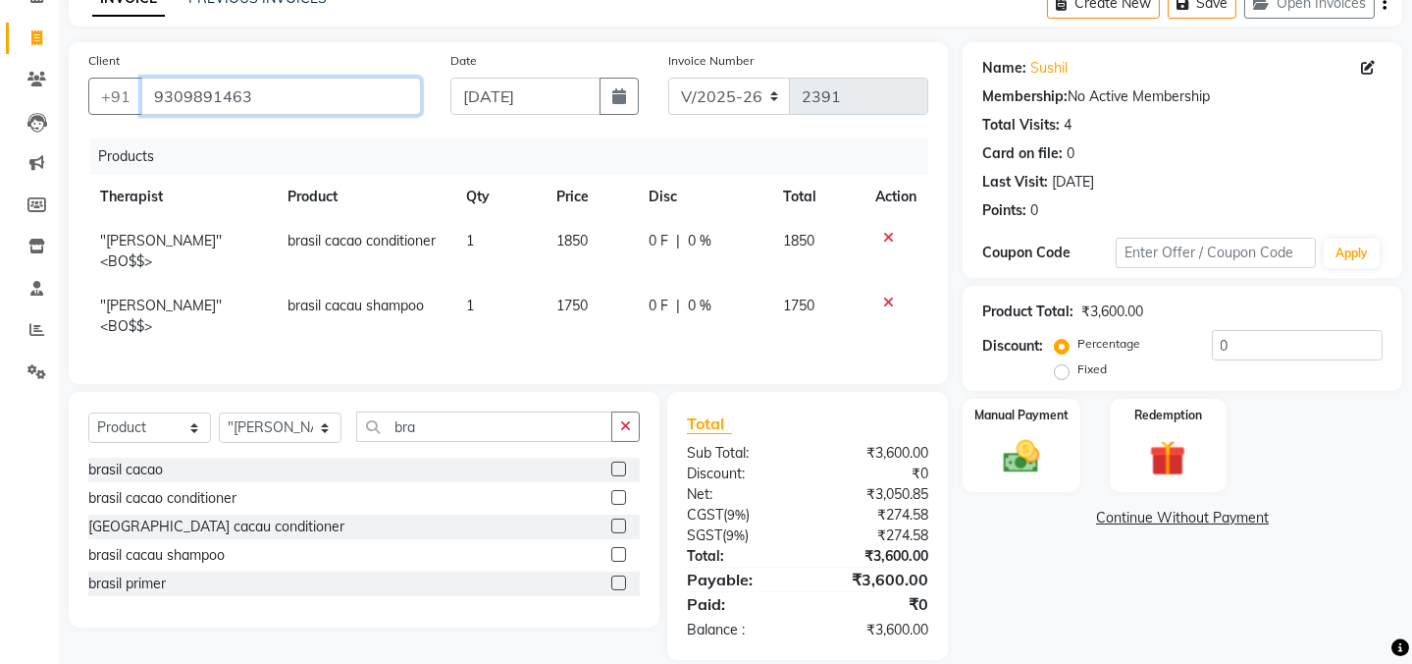
drag, startPoint x: 147, startPoint y: 97, endPoint x: 264, endPoint y: 92, distance: 116.9
click at [264, 92] on input "9309891463" at bounding box center [281, 96] width 280 height 37
click at [31, 86] on icon at bounding box center [36, 79] width 19 height 15
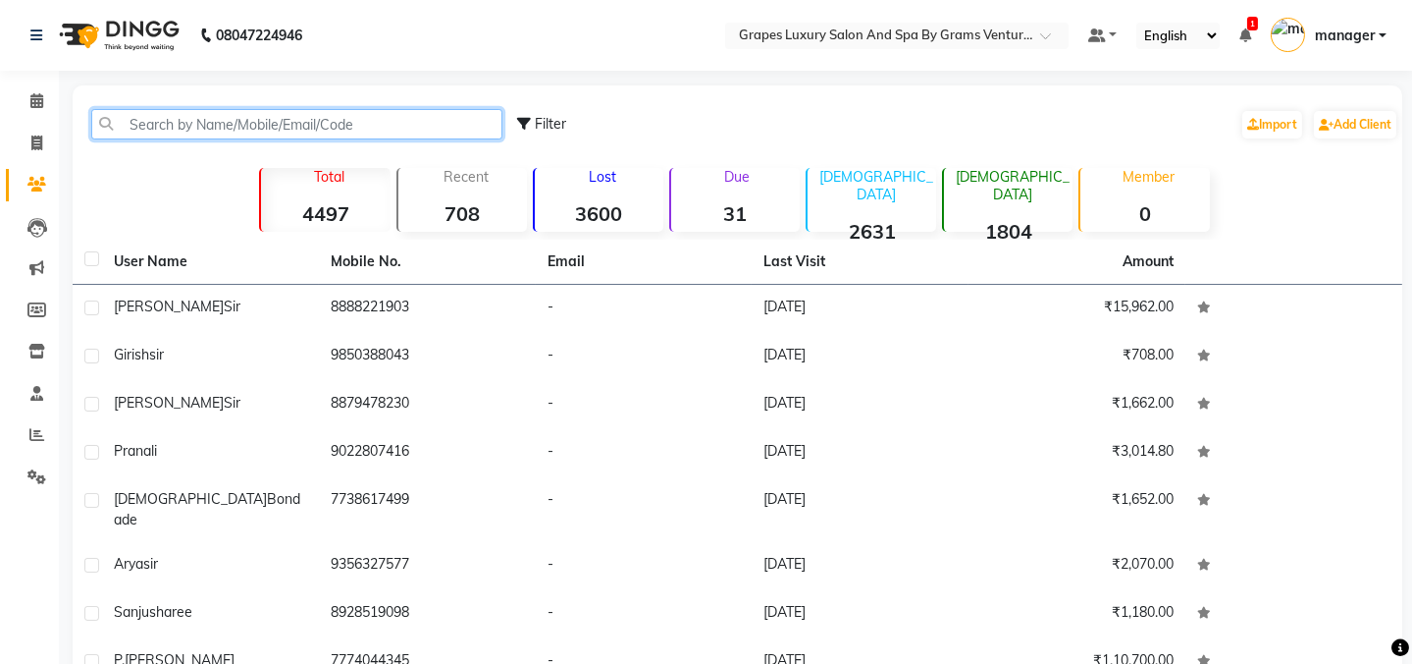
paste input "9309891463"
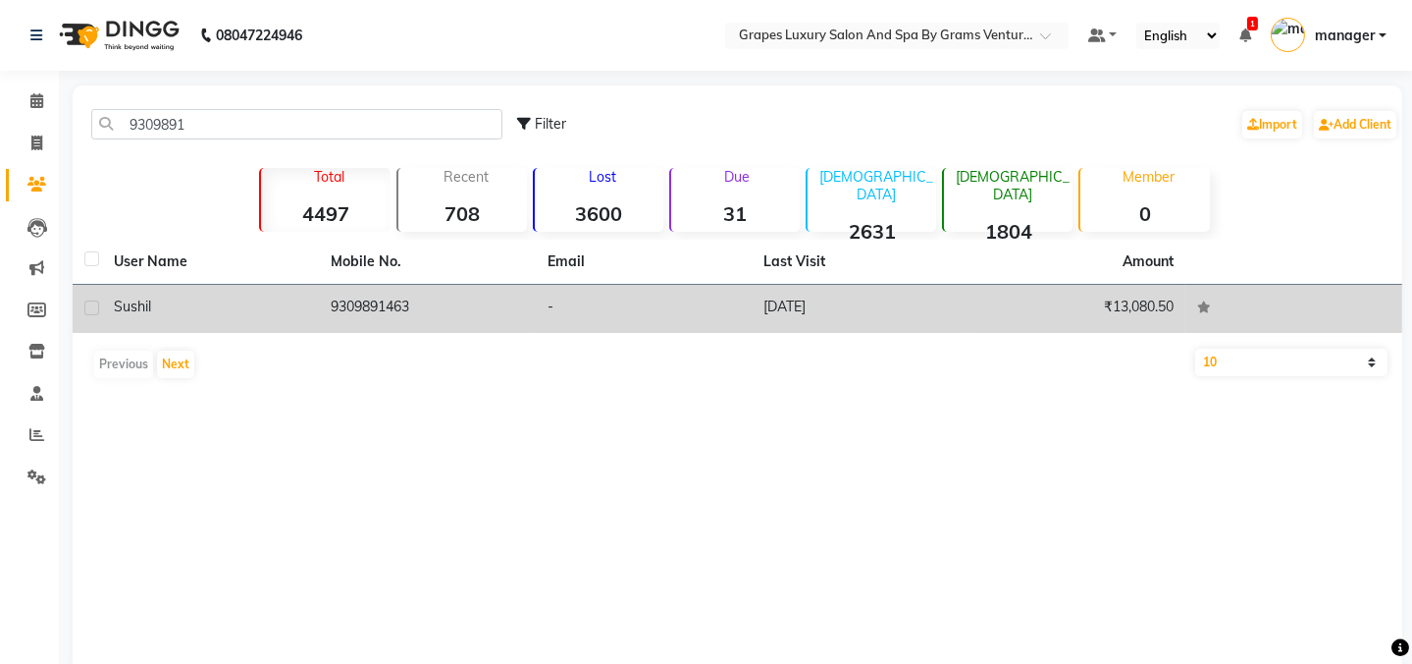
click at [227, 310] on div "sushil" at bounding box center [210, 306] width 193 height 21
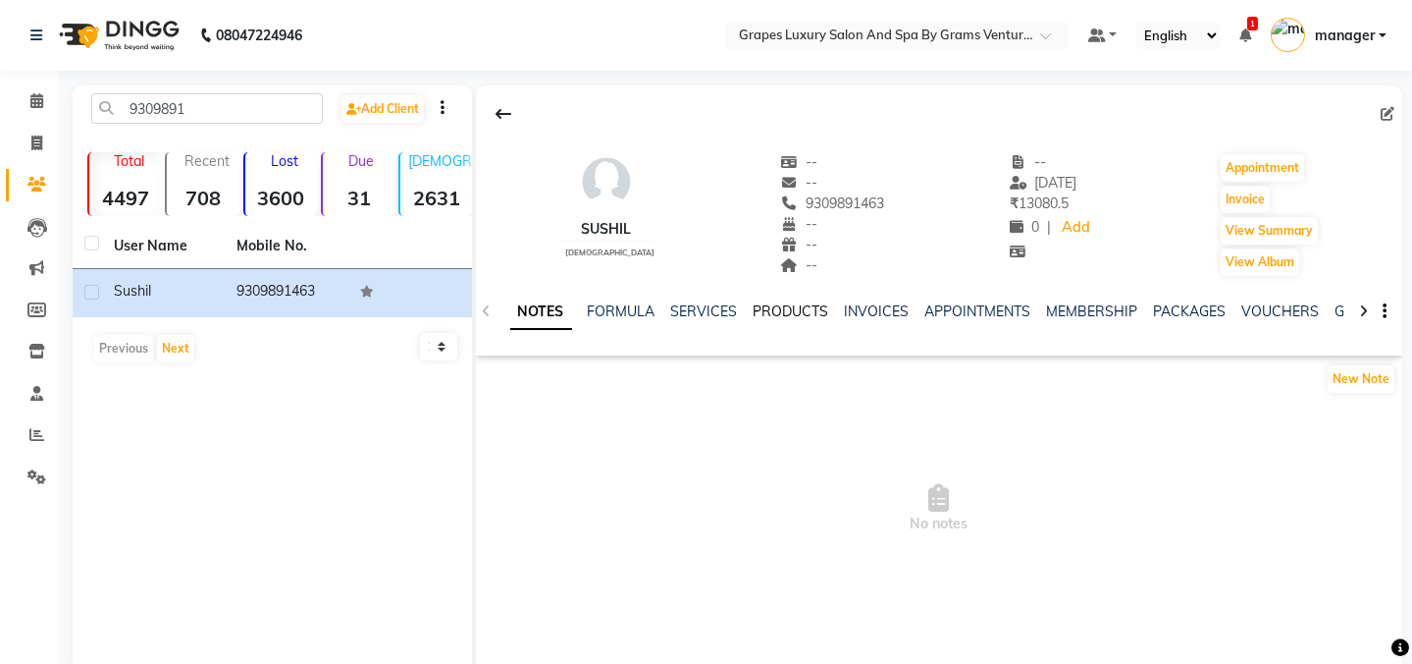
drag, startPoint x: 779, startPoint y: 304, endPoint x: 784, endPoint y: 331, distance: 27.0
click at [780, 305] on link "PRODUCTS" at bounding box center [792, 311] width 76 height 18
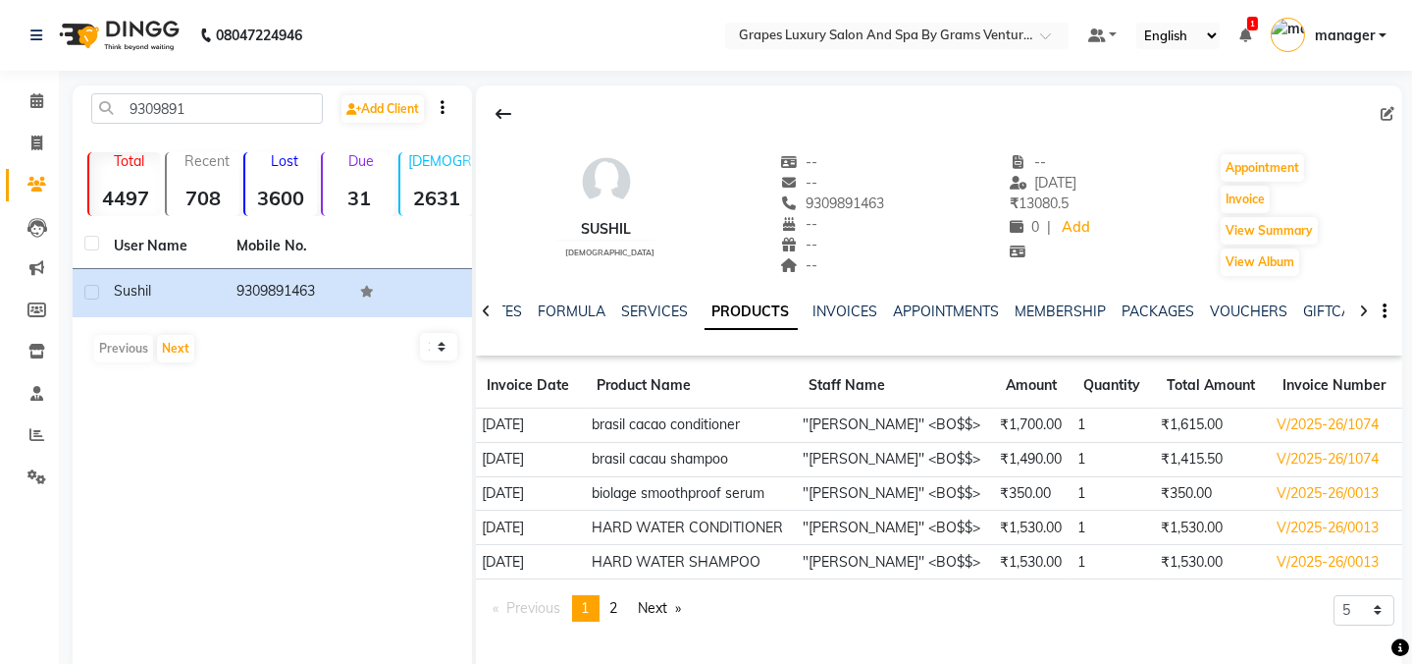
scroll to position [39, 0]
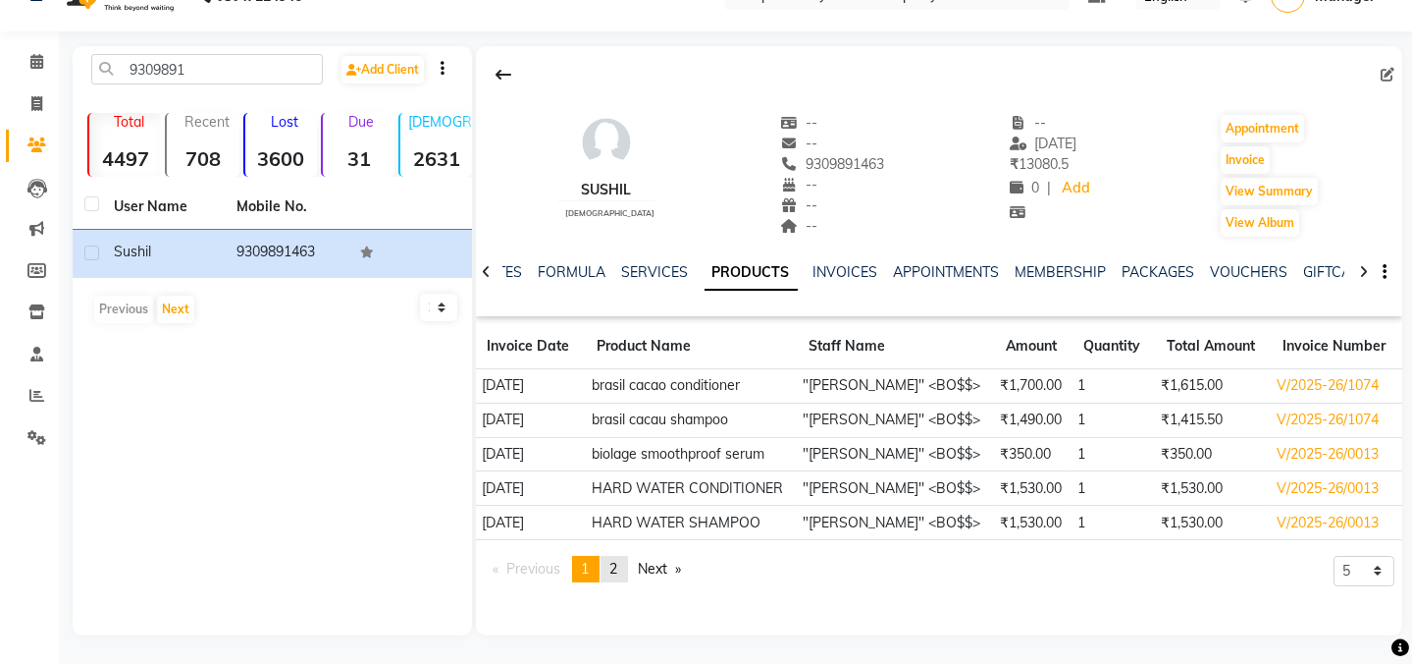
click at [618, 571] on span "2" at bounding box center [615, 568] width 8 height 18
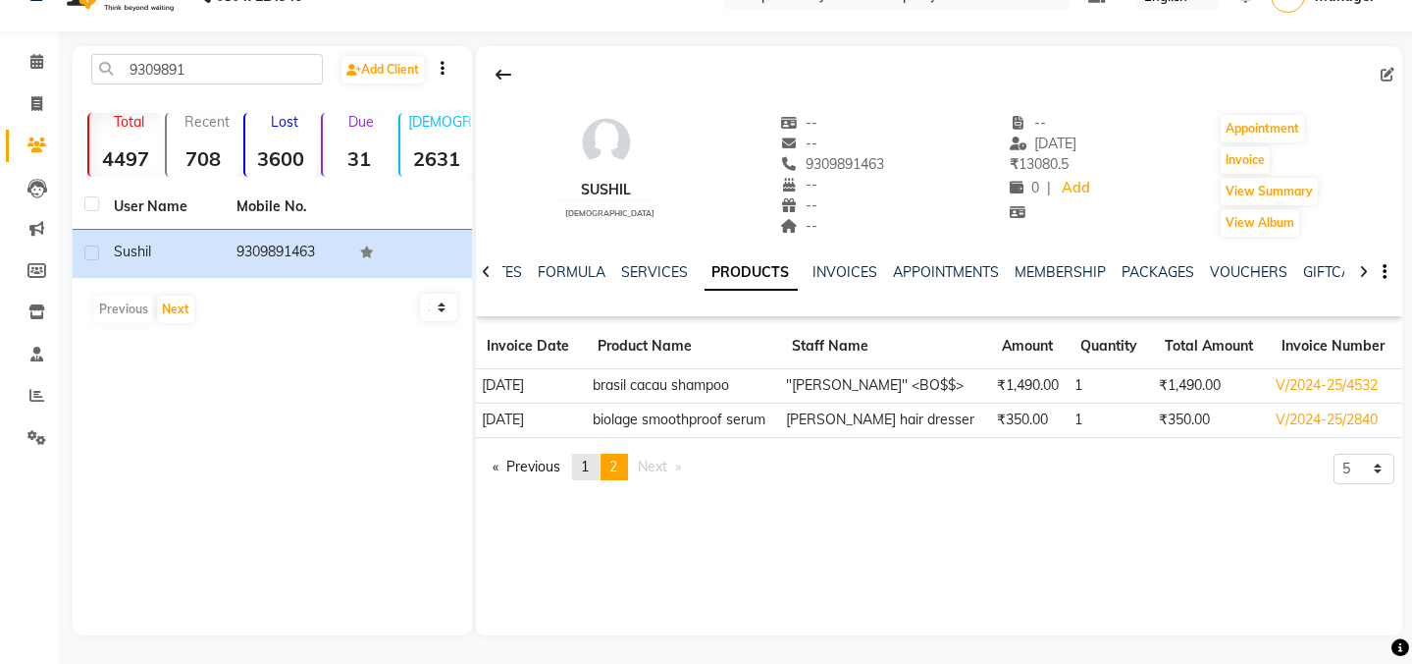
click at [583, 456] on link "page 1" at bounding box center [585, 466] width 27 height 27
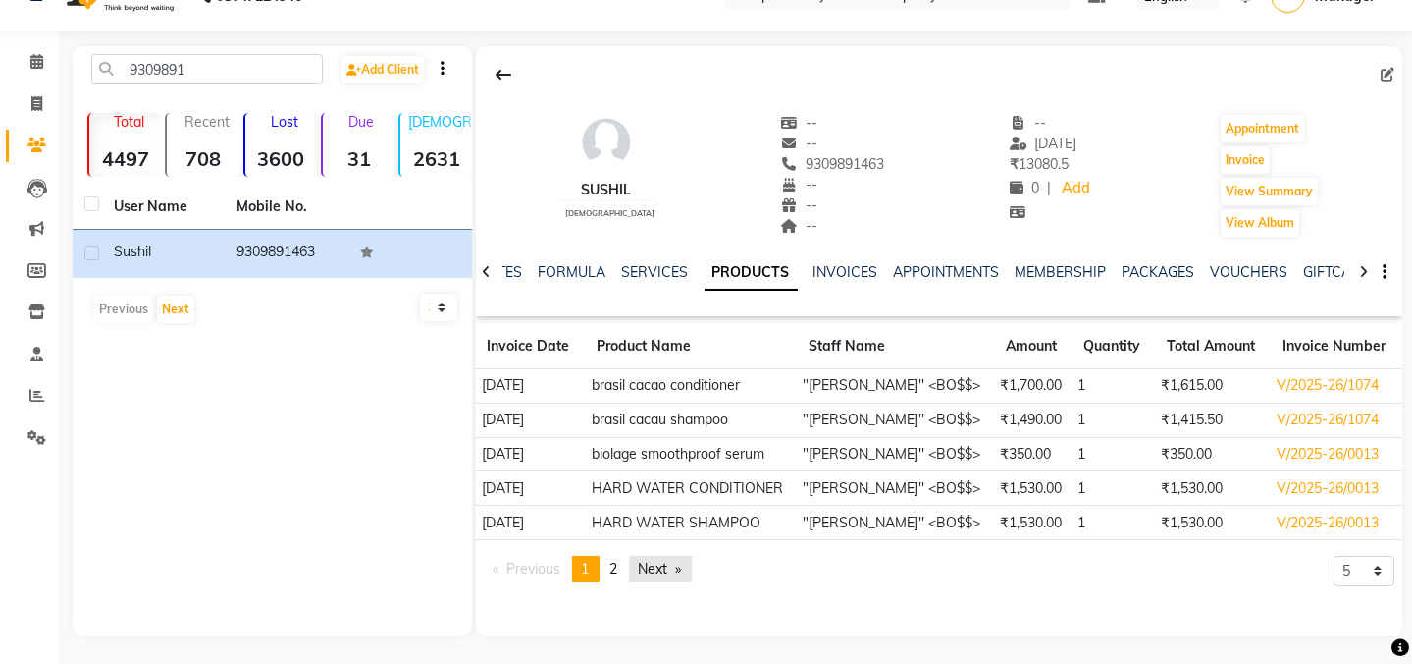
click at [651, 574] on link "Next page" at bounding box center [660, 569] width 63 height 27
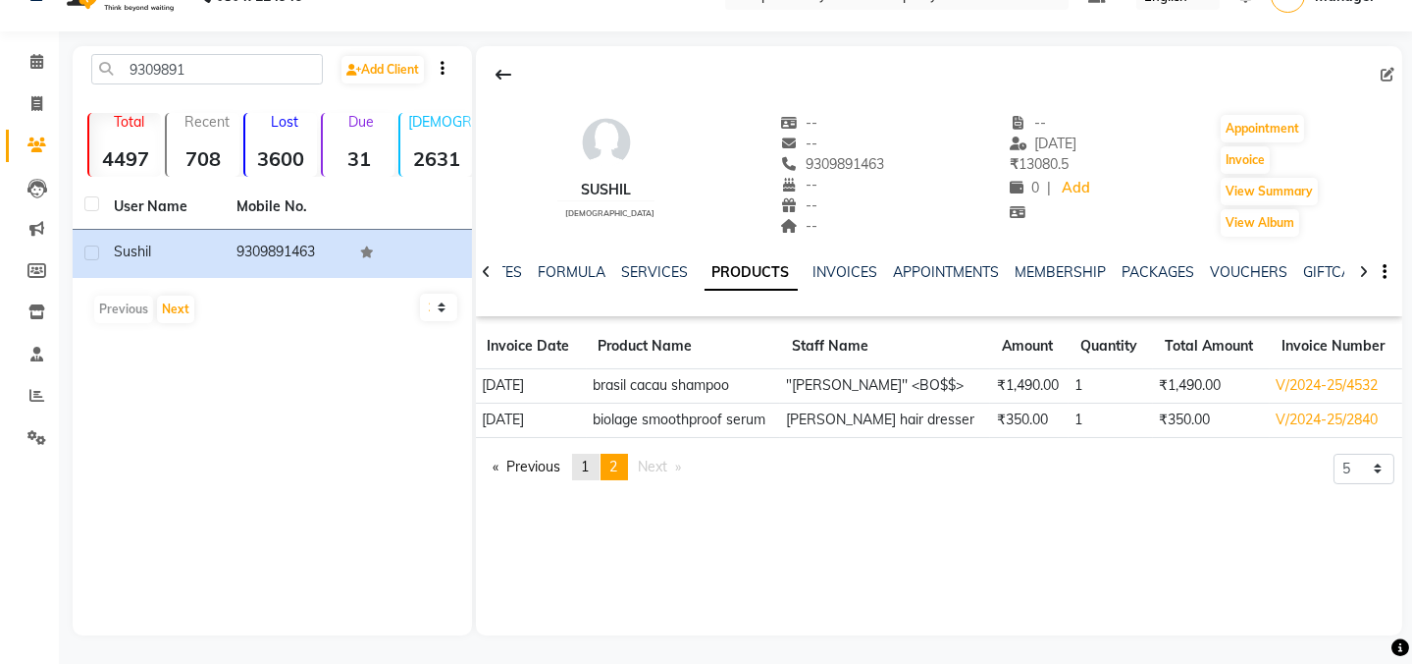
click at [590, 462] on span "1" at bounding box center [586, 466] width 8 height 18
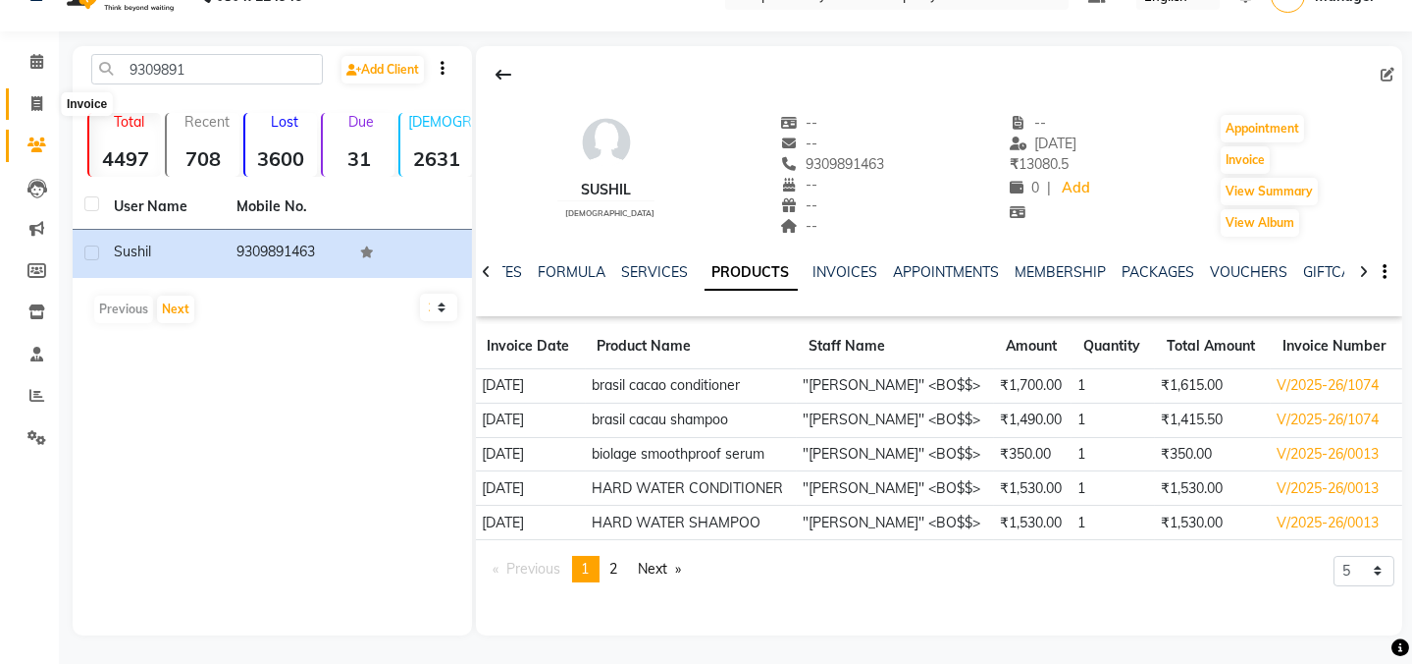
click at [32, 97] on icon at bounding box center [36, 103] width 11 height 15
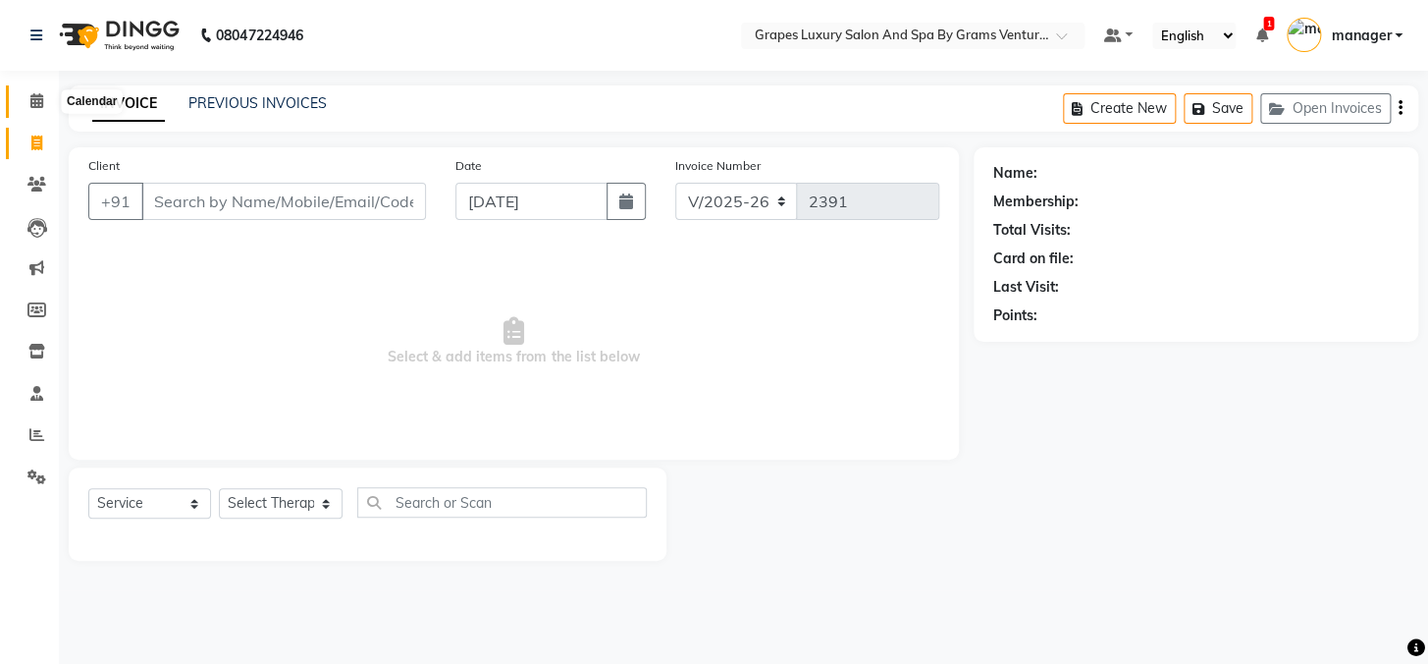
click at [35, 95] on icon at bounding box center [36, 100] width 13 height 15
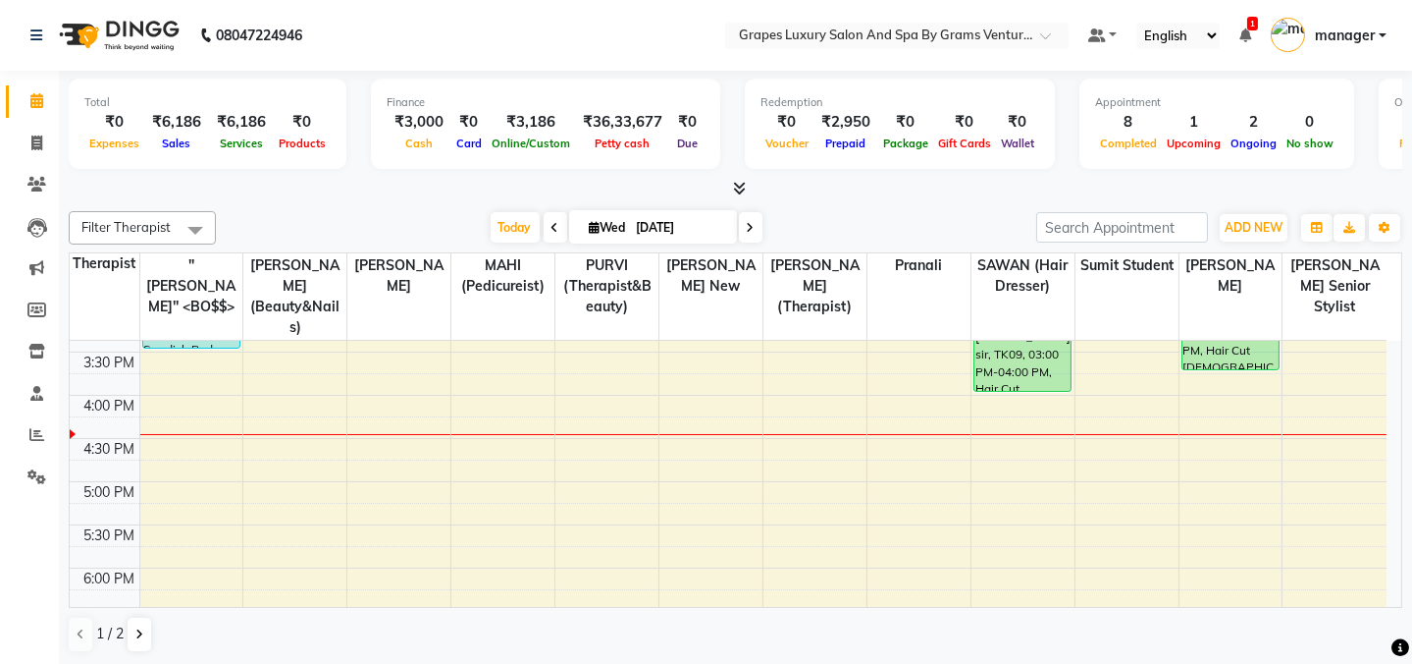
scroll to position [374, 0]
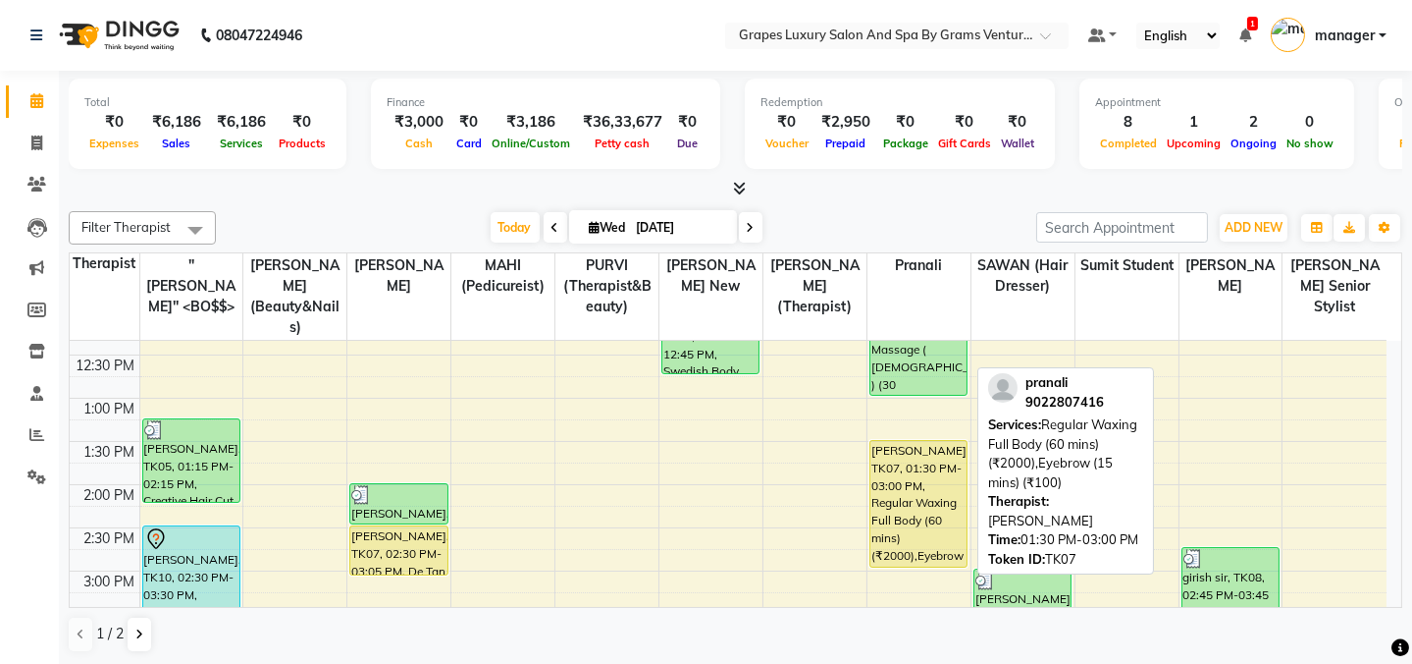
click at [914, 458] on div "[PERSON_NAME], TK07, 01:30 PM-03:00 PM, Regular Waxing Full Body (60 mins) (₹20…" at bounding box center [919, 504] width 96 height 126
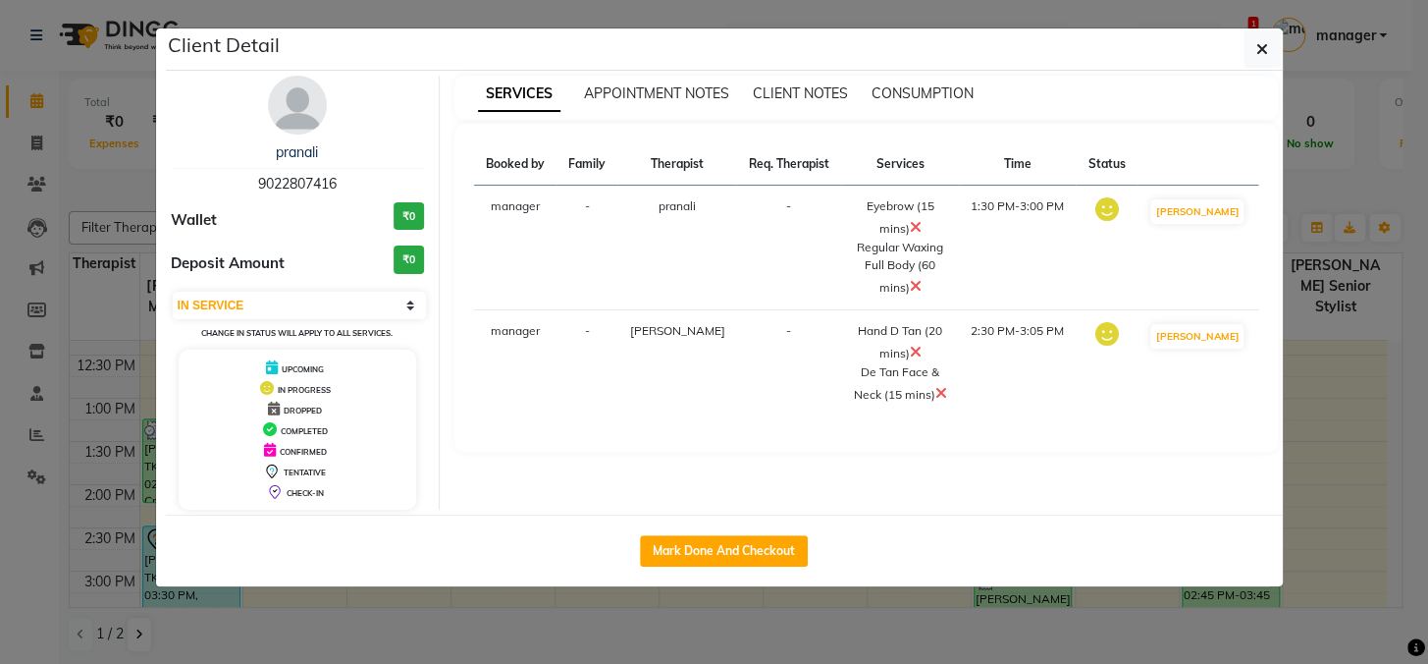
click at [735, 603] on ngb-modal-window "Client Detail [PERSON_NAME] 9022807416 Wallet ₹0 Deposit Amount ₹0 Select IN SE…" at bounding box center [714, 332] width 1428 height 664
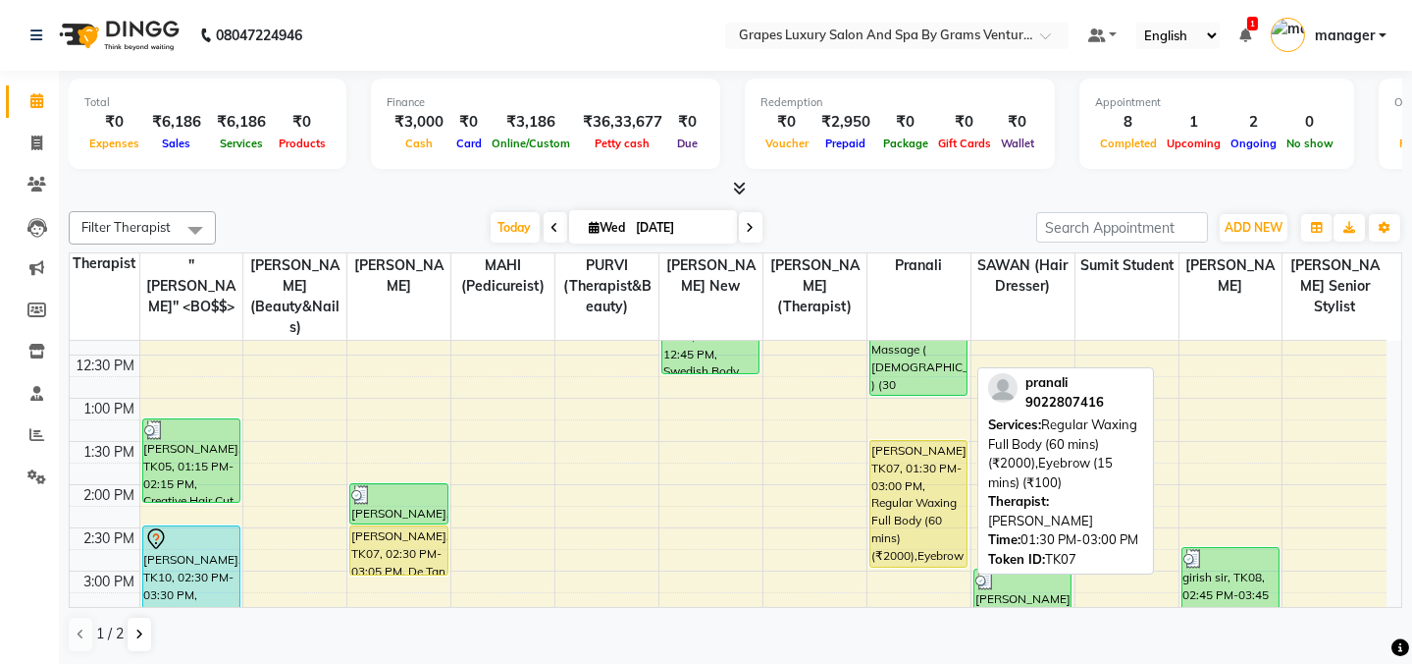
click at [887, 501] on div "[PERSON_NAME], TK07, 01:30 PM-03:00 PM, Regular Waxing Full Body (60 mins) (₹20…" at bounding box center [919, 504] width 96 height 126
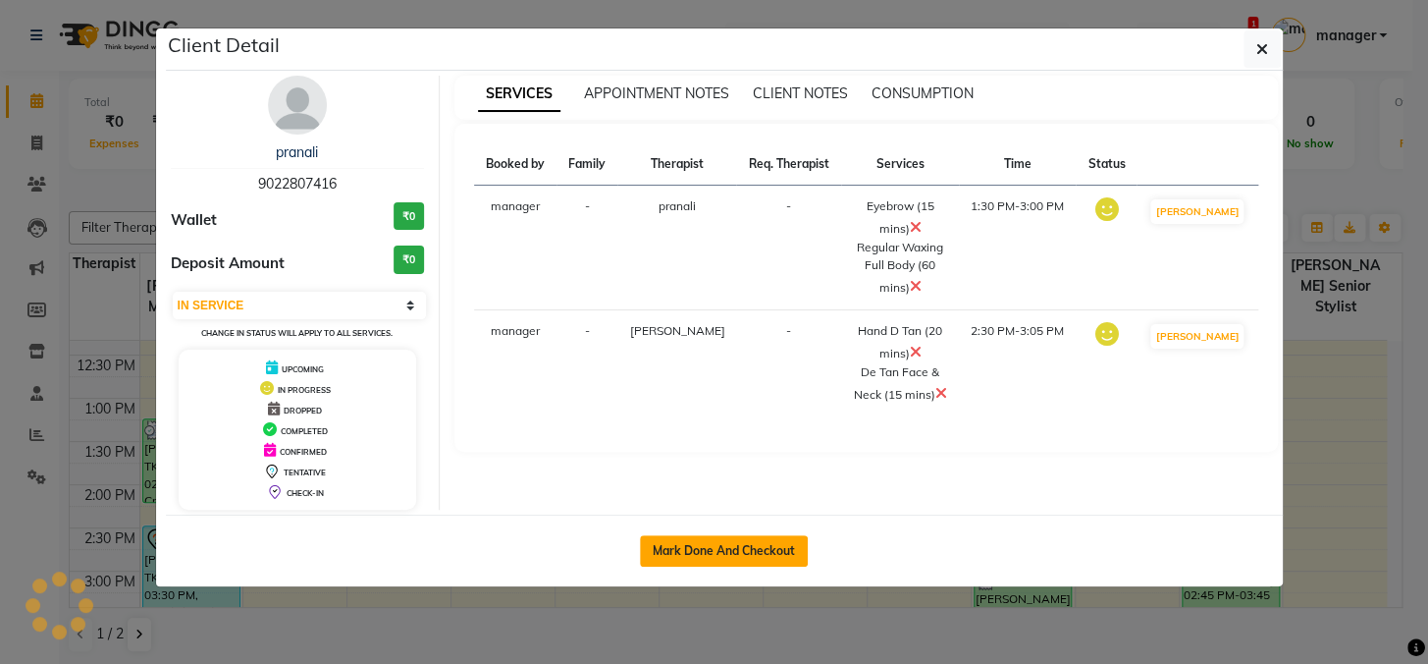
click at [756, 541] on button "Mark Done And Checkout" at bounding box center [724, 550] width 168 height 31
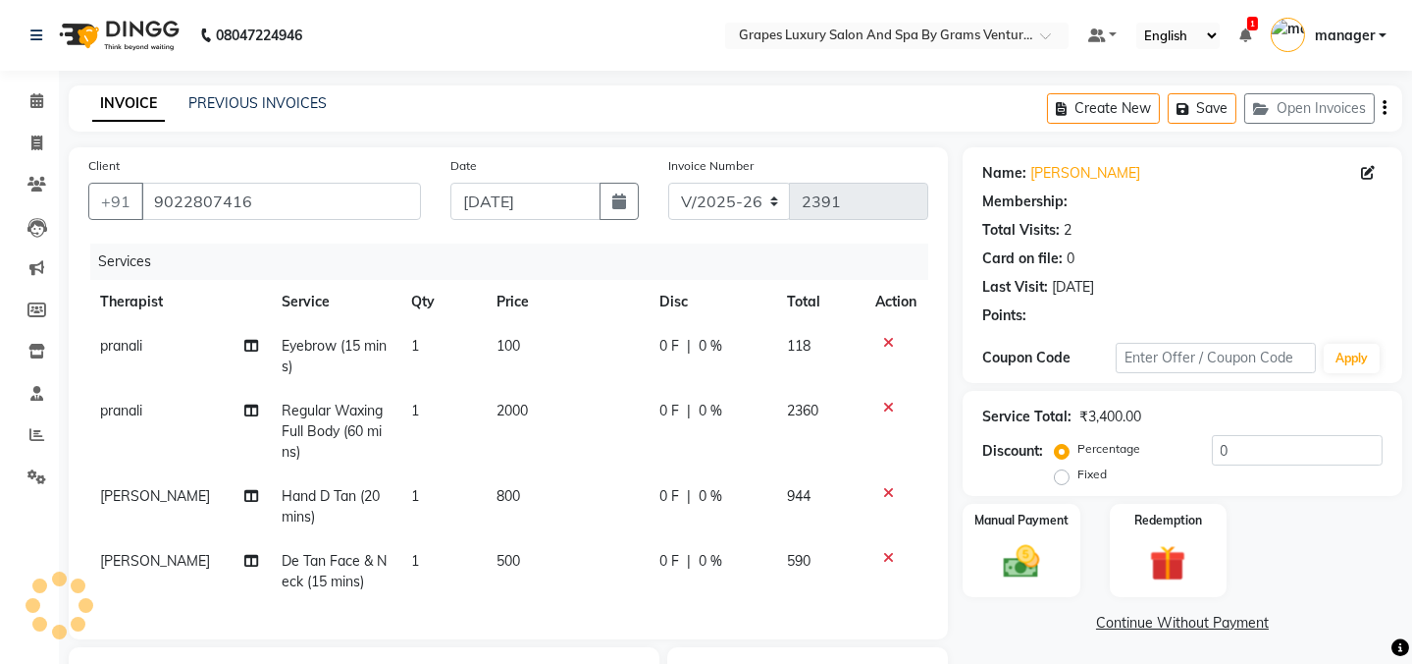
click at [506, 324] on td "100" at bounding box center [566, 356] width 163 height 65
click at [511, 280] on th "Price" at bounding box center [566, 302] width 163 height 44
click at [486, 280] on th "Qty" at bounding box center [443, 302] width 86 height 44
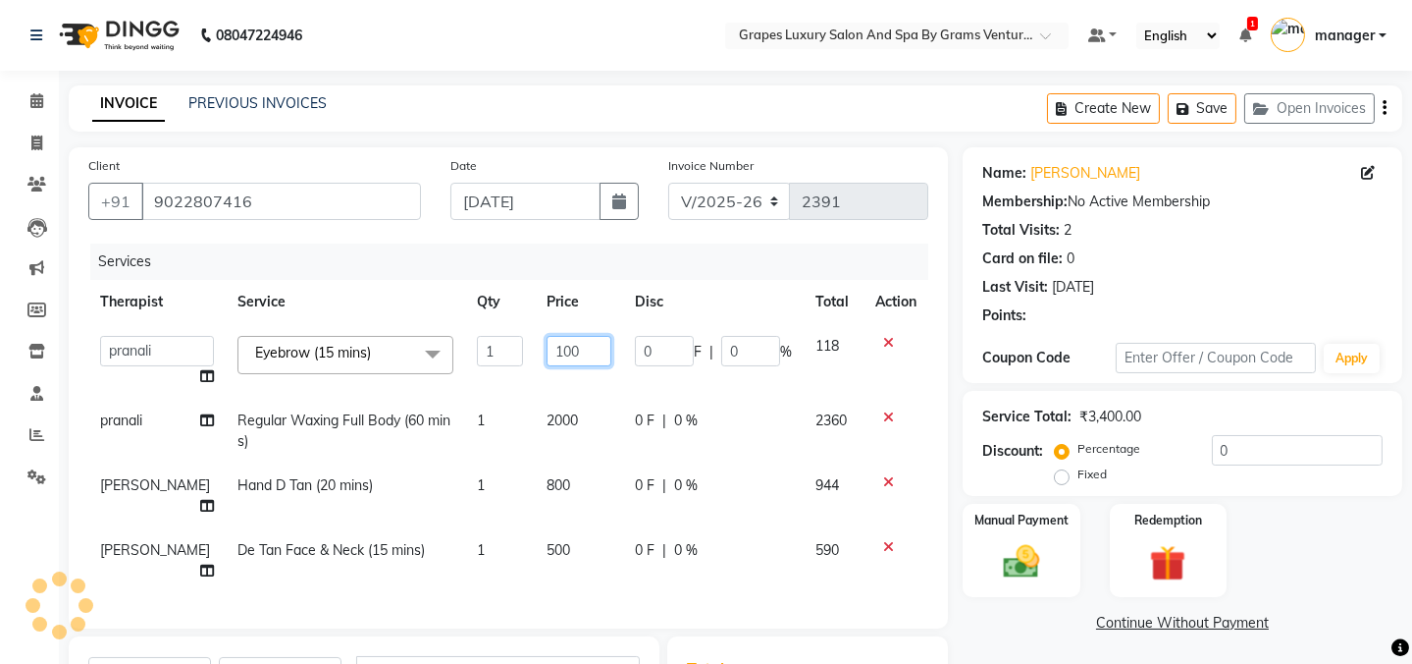
click at [547, 336] on input "100" at bounding box center [580, 351] width 66 height 30
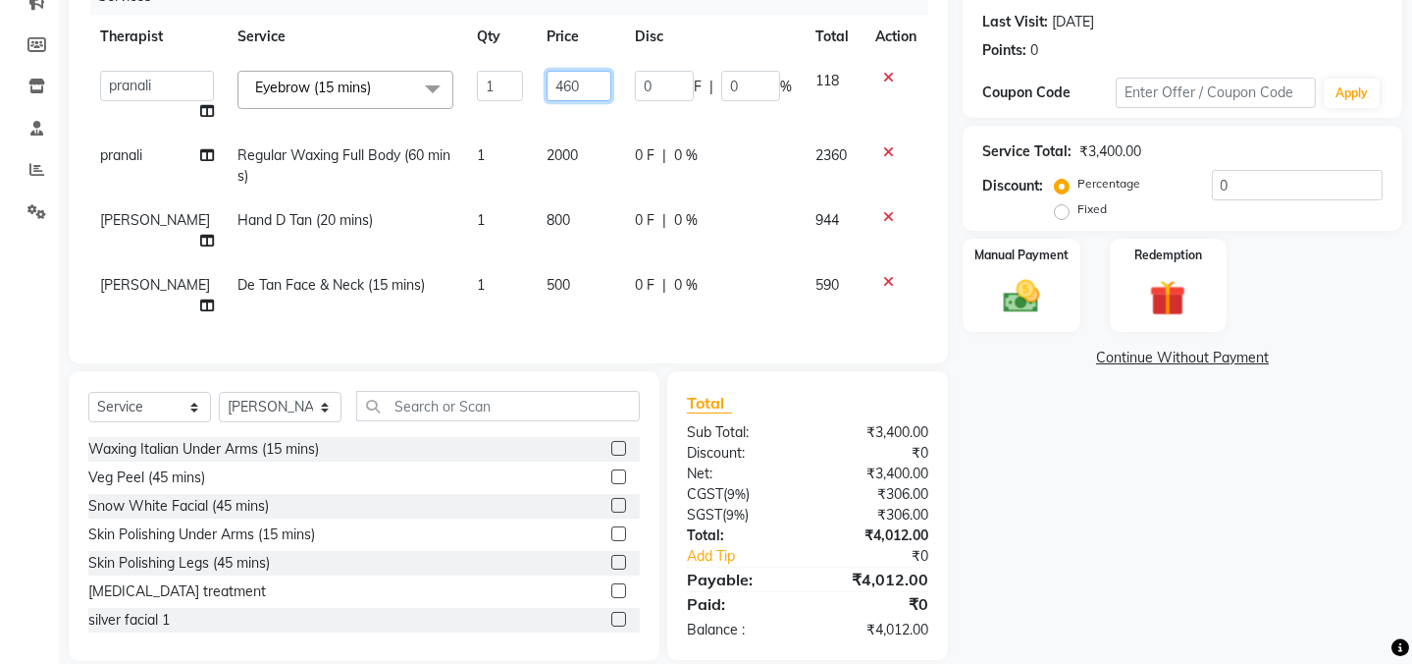
click at [547, 85] on input "460" at bounding box center [580, 86] width 66 height 30
drag, startPoint x: 1095, startPoint y: 458, endPoint x: 1088, endPoint y: 480, distance: 23.0
click at [1094, 465] on div "Name: [PERSON_NAME] Membership: No Active Membership Total Visits: 2 Card on fi…" at bounding box center [1190, 271] width 454 height 778
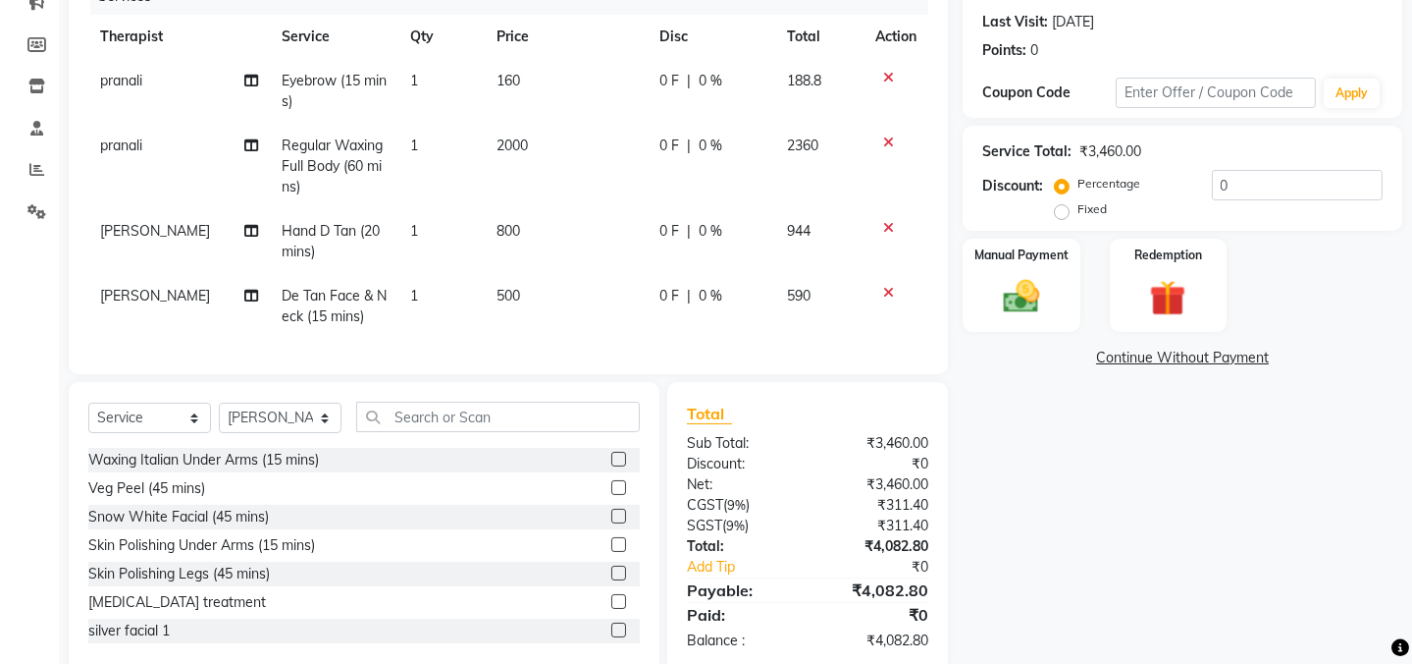
scroll to position [0, 0]
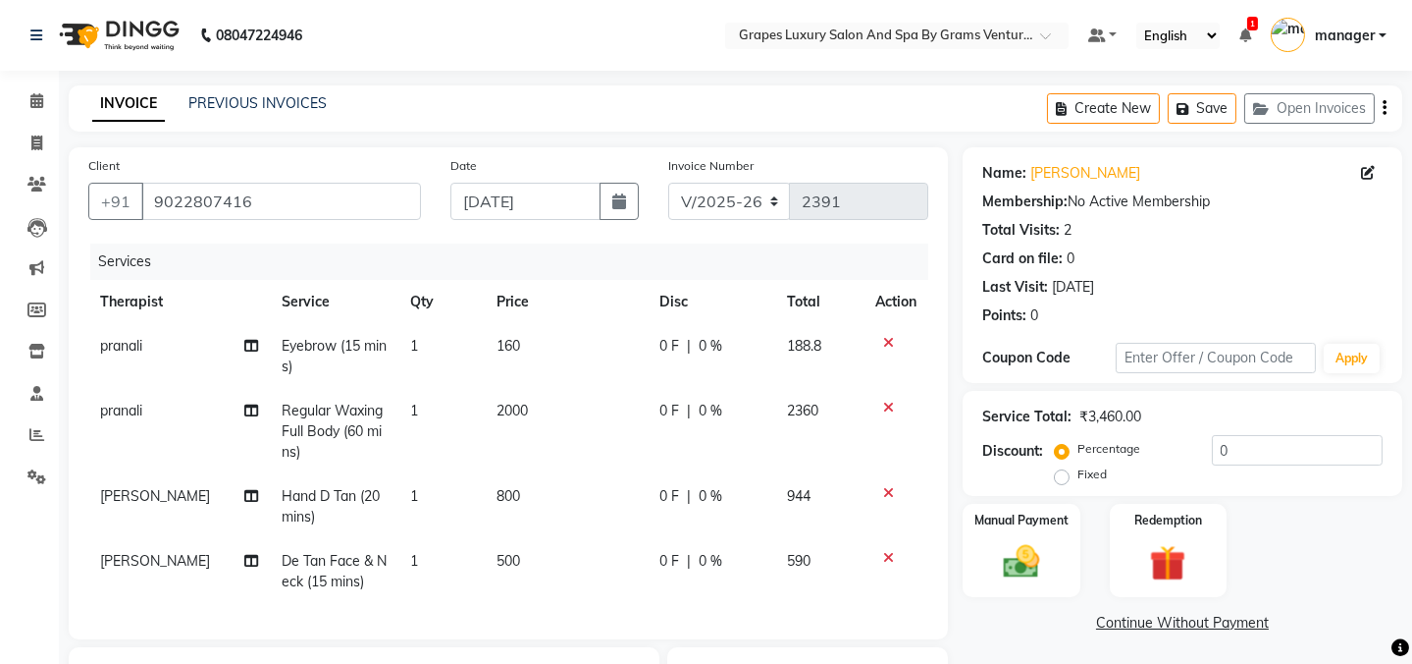
click at [500, 401] on span "2000" at bounding box center [512, 410] width 31 height 18
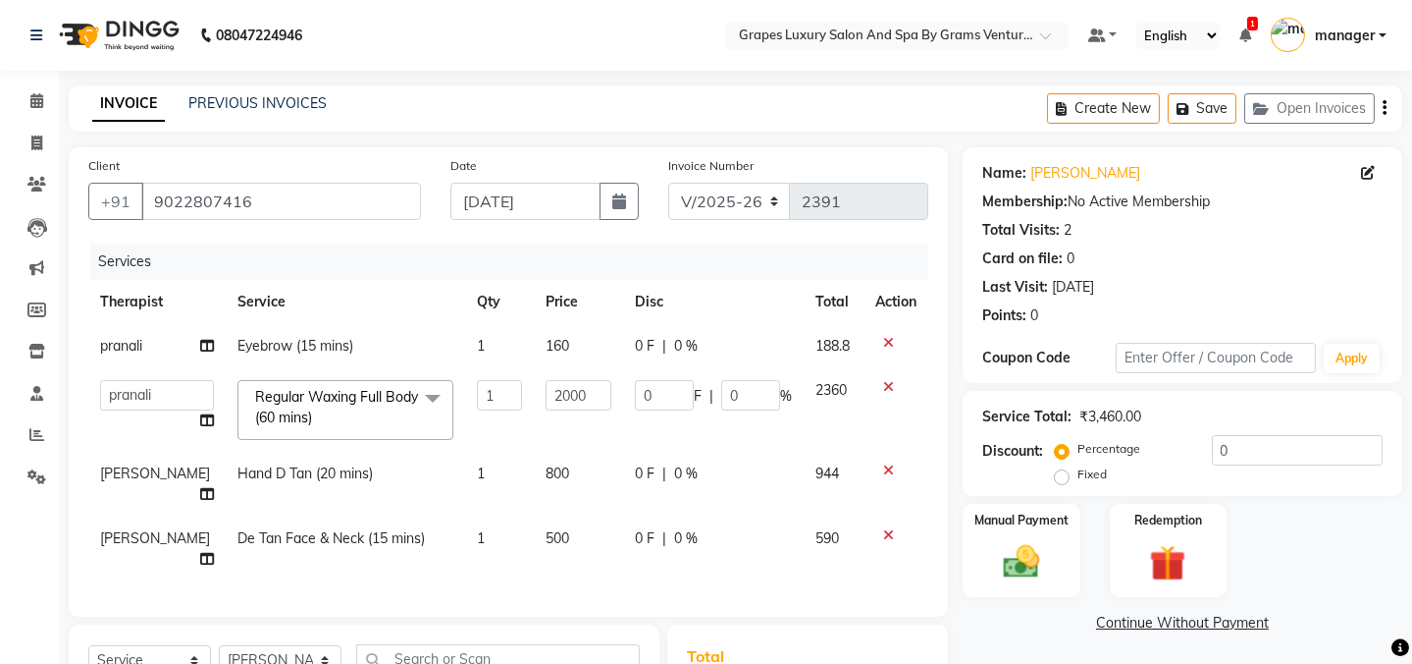
click at [502, 368] on td "1" at bounding box center [500, 409] width 70 height 83
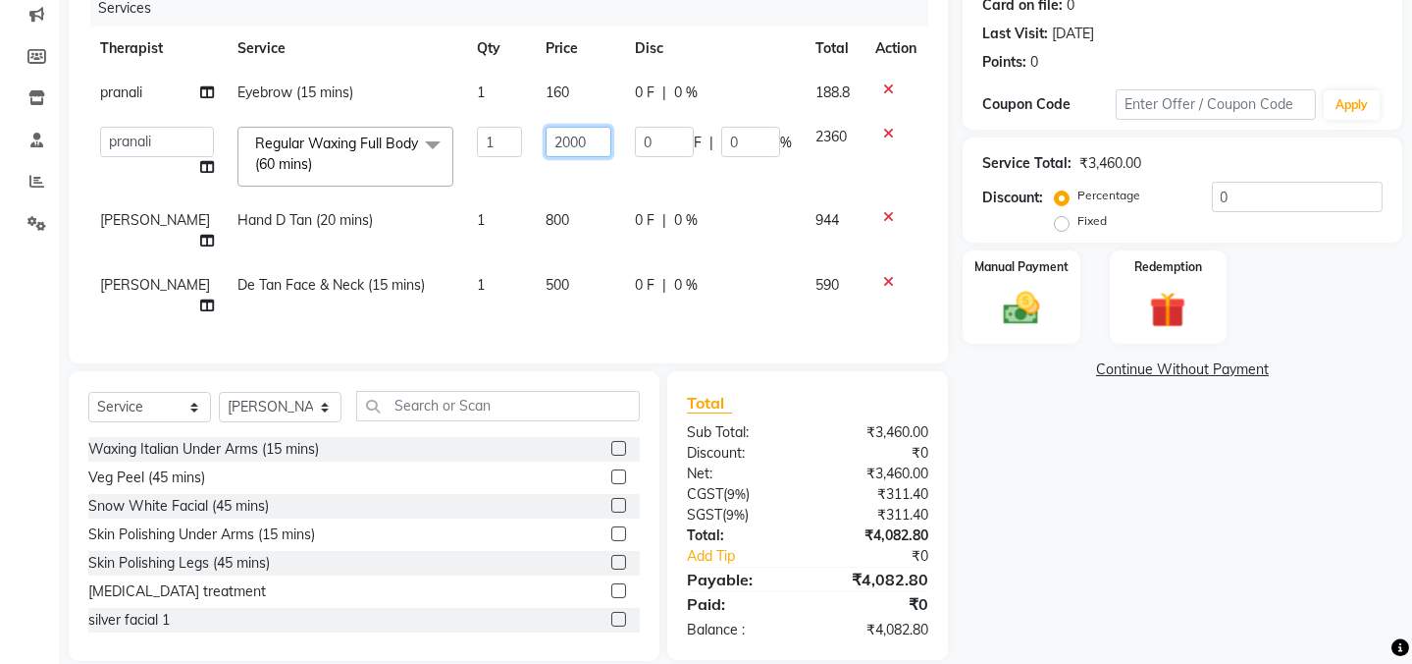
click at [546, 143] on input "2000" at bounding box center [578, 142] width 65 height 30
click at [547, 137] on input "2000" at bounding box center [578, 142] width 65 height 30
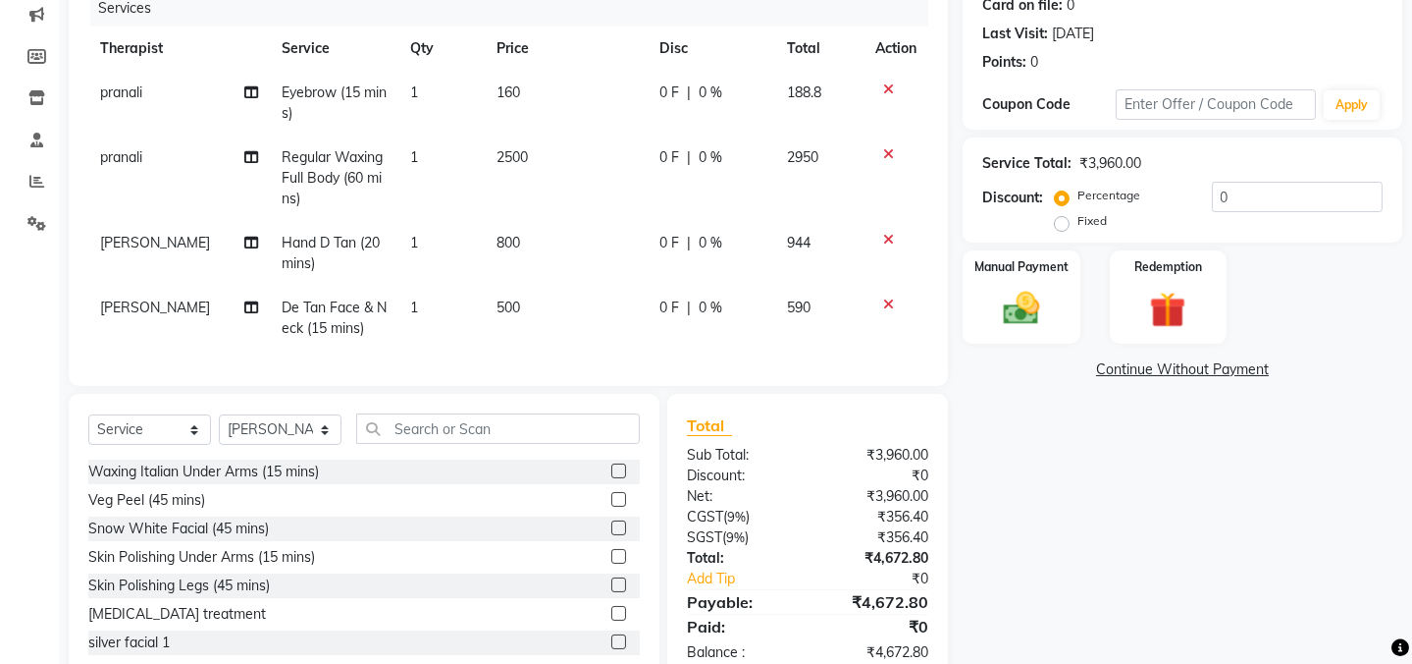
click at [1029, 417] on div "Name: [PERSON_NAME] Membership: No Active Membership Total Visits: 2 Card on fi…" at bounding box center [1190, 288] width 454 height 789
click at [511, 246] on span "800" at bounding box center [509, 243] width 24 height 18
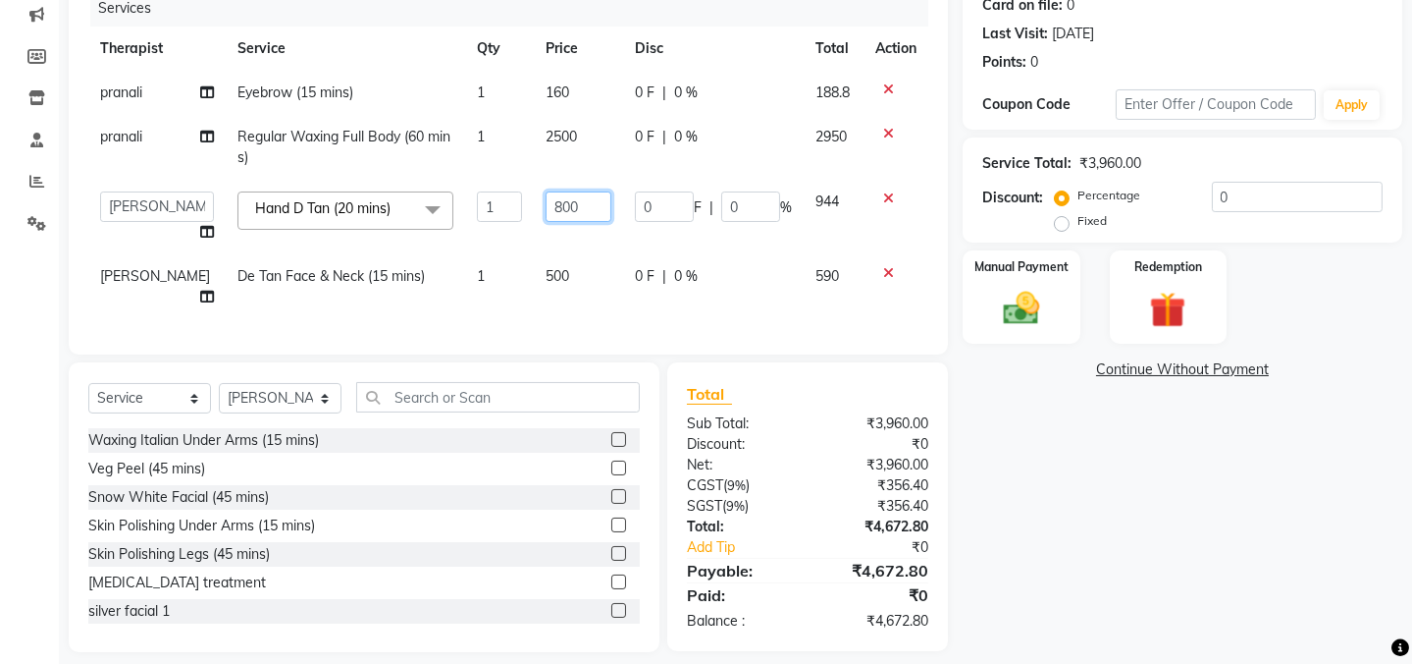
click at [546, 210] on input "800" at bounding box center [578, 206] width 65 height 30
click at [1015, 506] on div "Name: [PERSON_NAME] Membership: No Active Membership Total Visits: 2 Card on fi…" at bounding box center [1190, 273] width 454 height 758
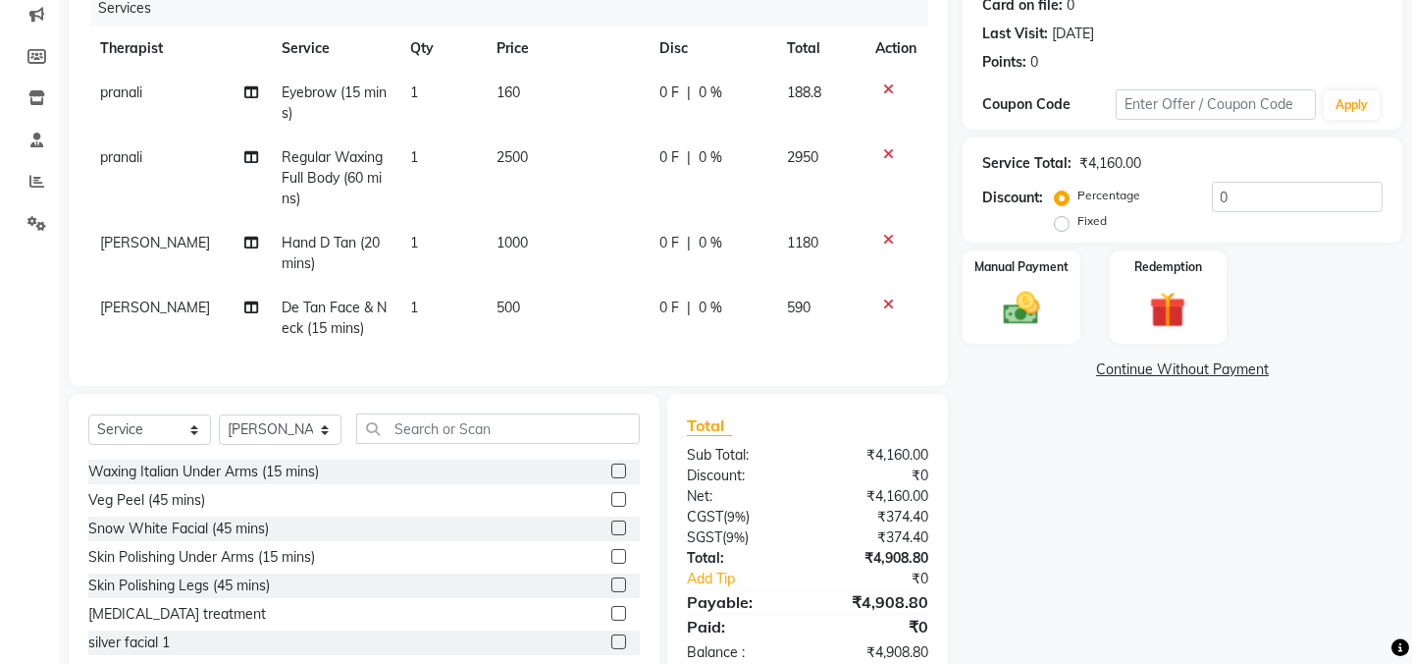
scroll to position [317, 0]
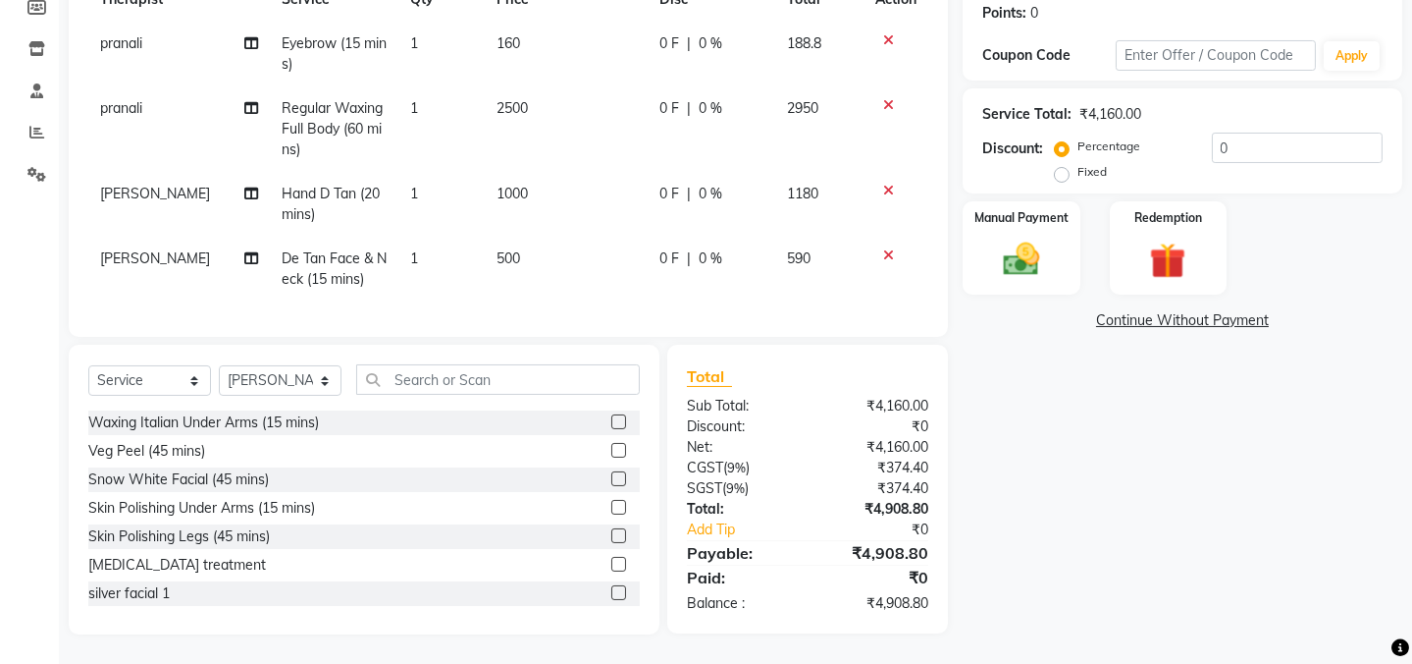
click at [432, 397] on div "Select Service Product Membership Package Voucher Prepaid Gift Card Select Ther…" at bounding box center [364, 387] width 552 height 46
click at [432, 387] on input "text" at bounding box center [498, 379] width 284 height 30
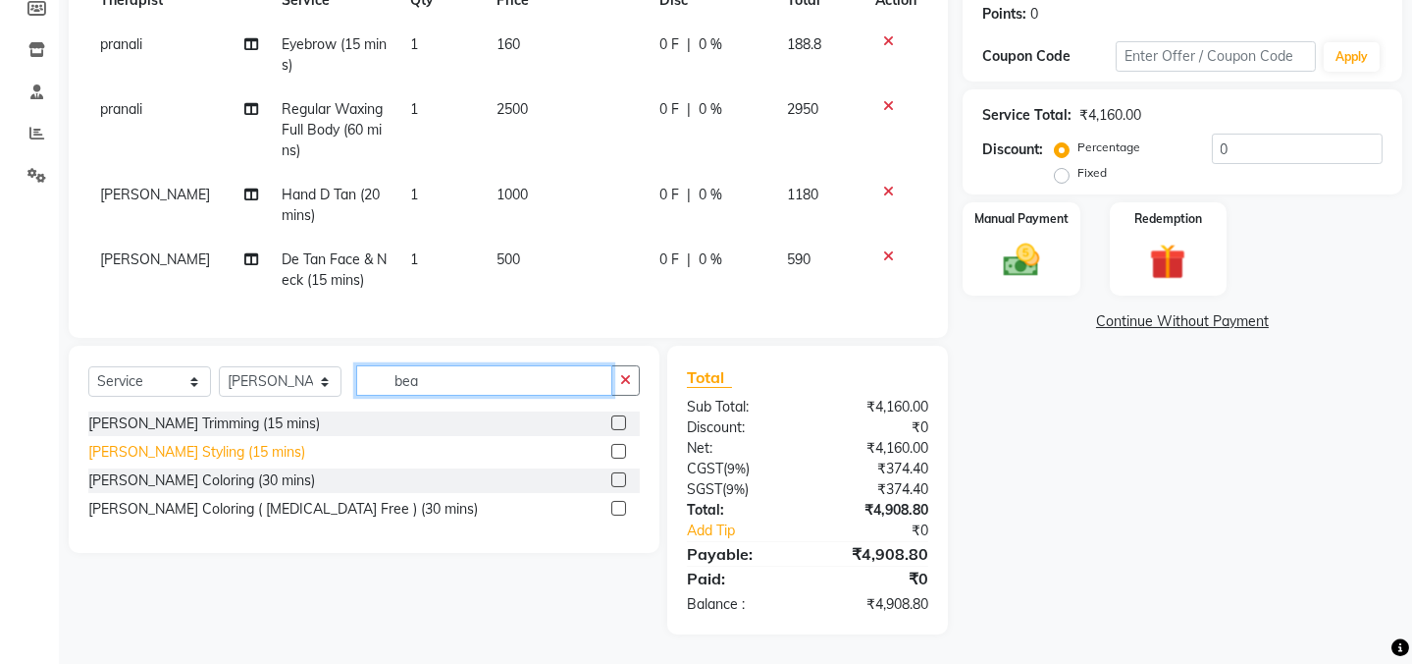
scroll to position [316, 0]
click at [168, 458] on div "[PERSON_NAME] Styling (15 mins)" at bounding box center [196, 452] width 217 height 21
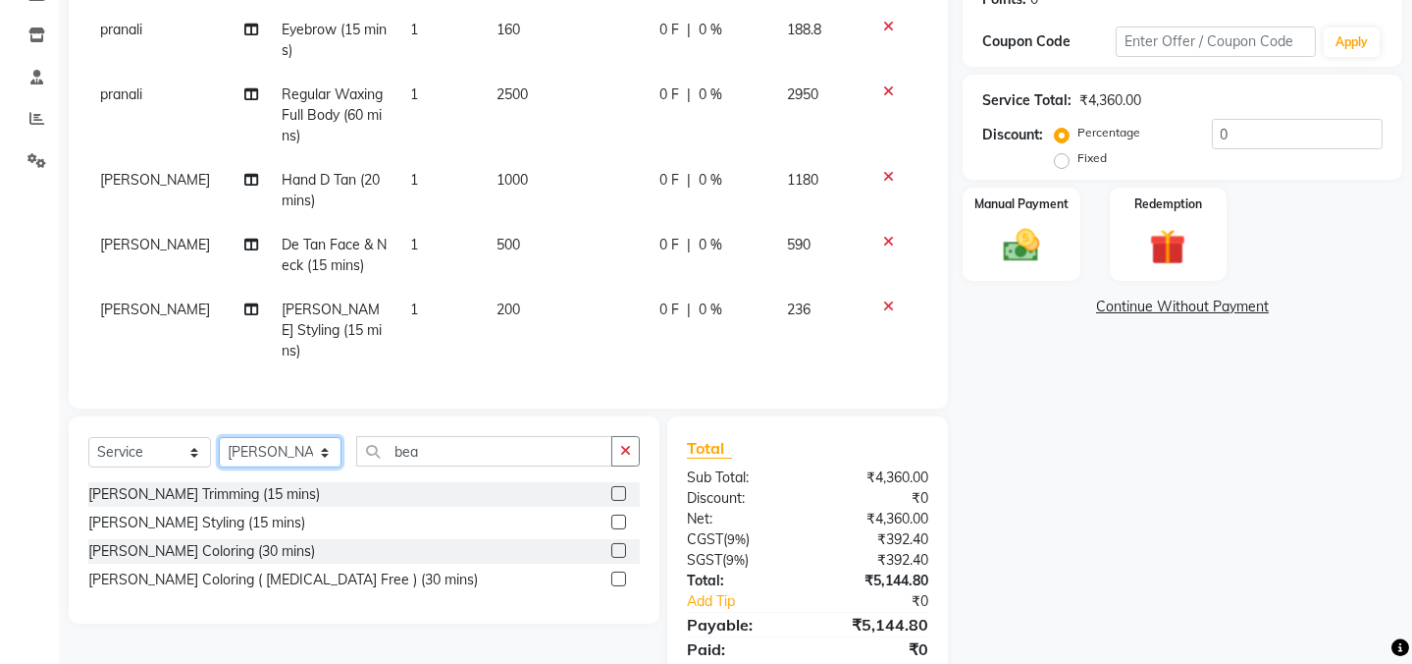
click at [252, 441] on select "Select Therapist Admin ANIL (stylish) [PERSON_NAME] hair [PERSON_NAME] (beauty&…" at bounding box center [280, 452] width 123 height 30
click at [219, 437] on select "Select Therapist Admin ANIL (stylish) [PERSON_NAME] hair [PERSON_NAME] (beauty&…" at bounding box center [280, 452] width 123 height 30
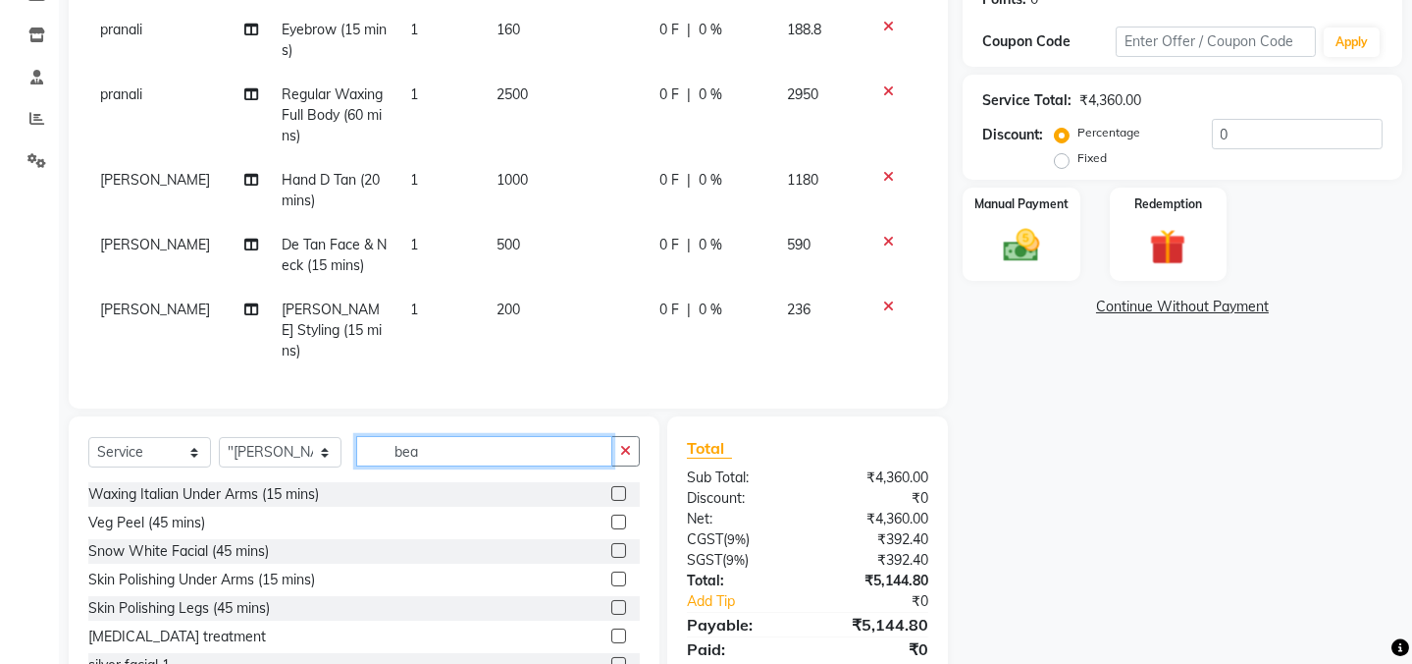
click at [467, 442] on input "bea" at bounding box center [484, 451] width 256 height 30
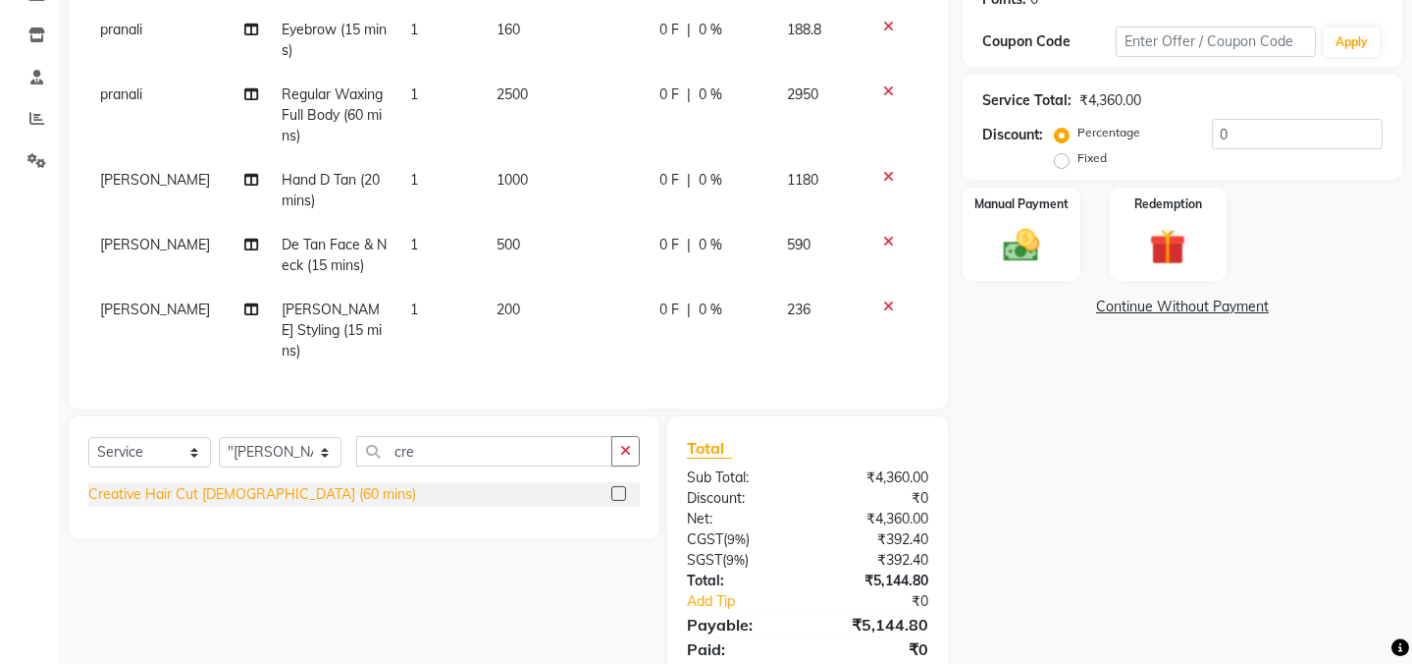
click at [235, 488] on div "Creative Hair Cut [DEMOGRAPHIC_DATA] (60 mins)" at bounding box center [252, 494] width 328 height 21
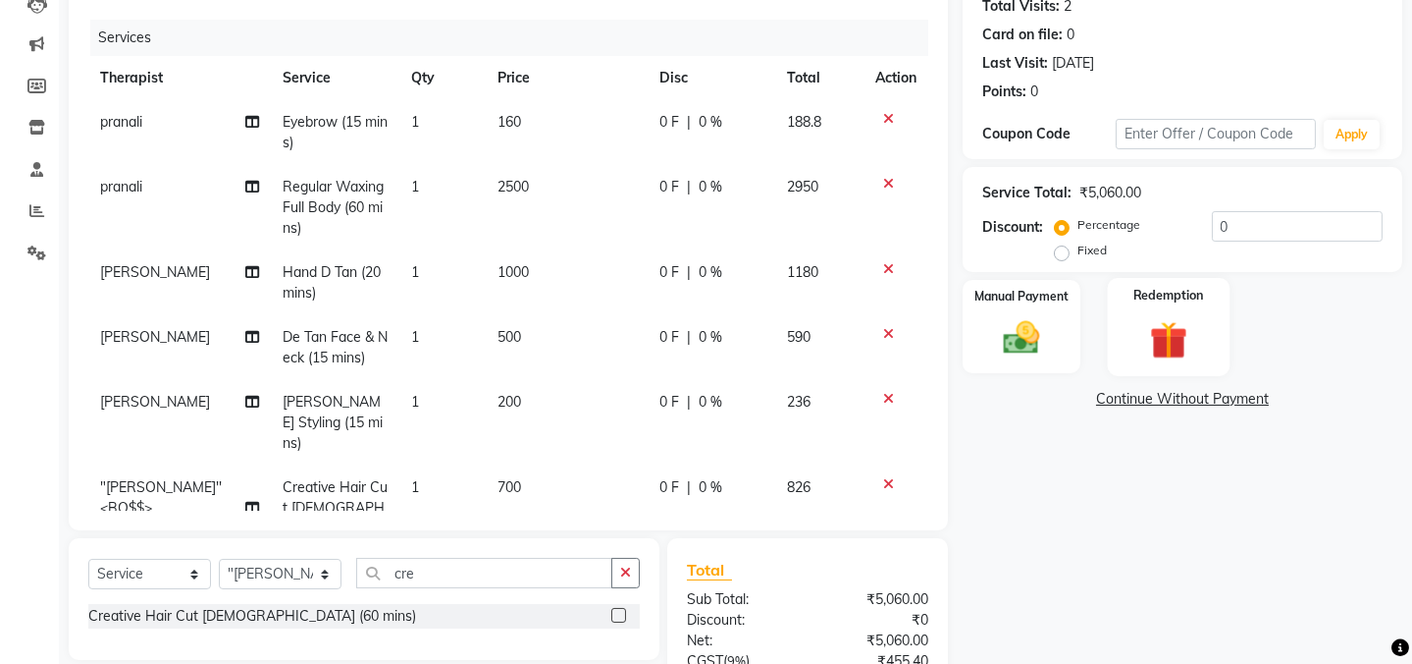
scroll to position [416, 0]
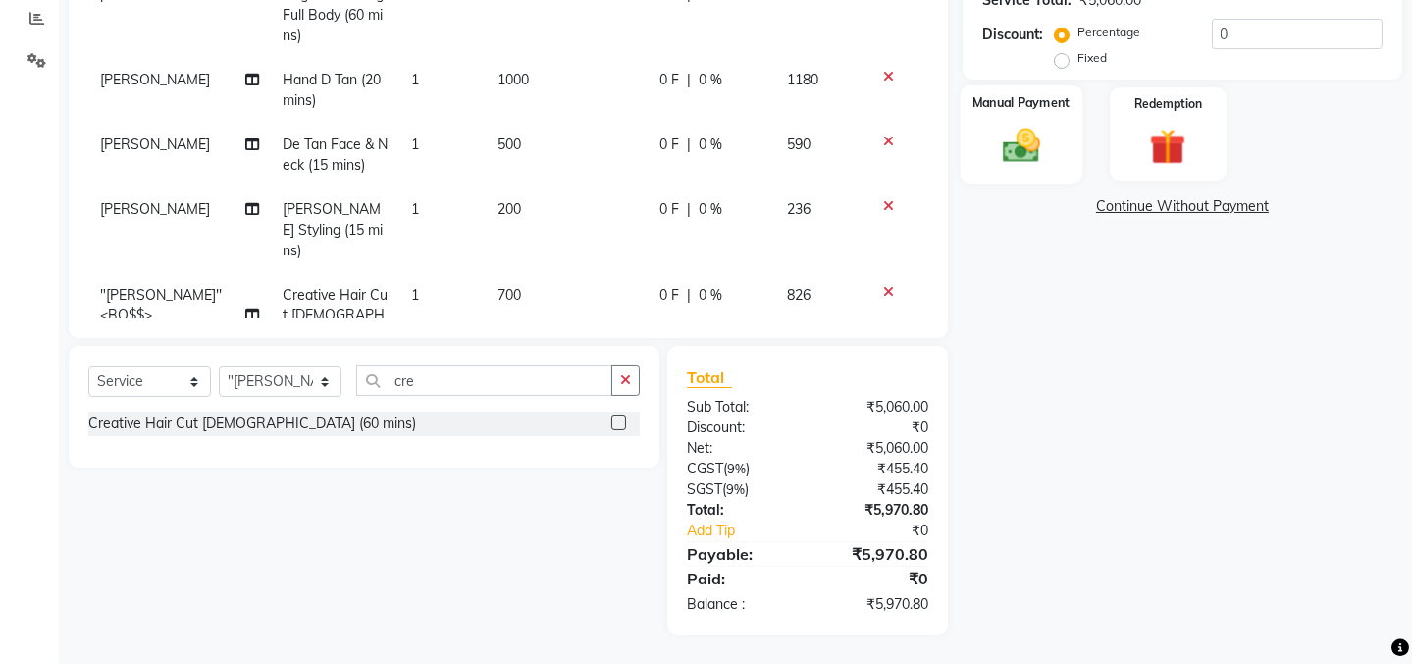
click at [1029, 140] on img at bounding box center [1021, 145] width 61 height 43
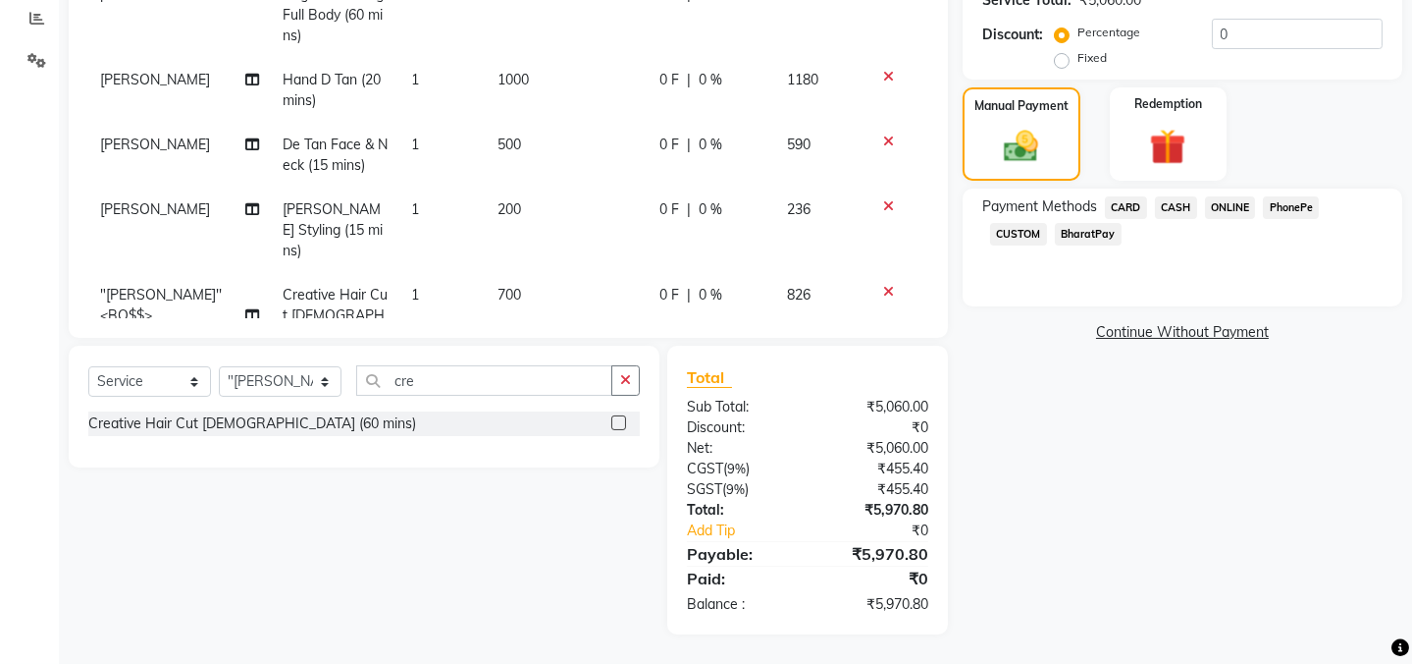
click at [1185, 206] on span "CASH" at bounding box center [1176, 207] width 42 height 23
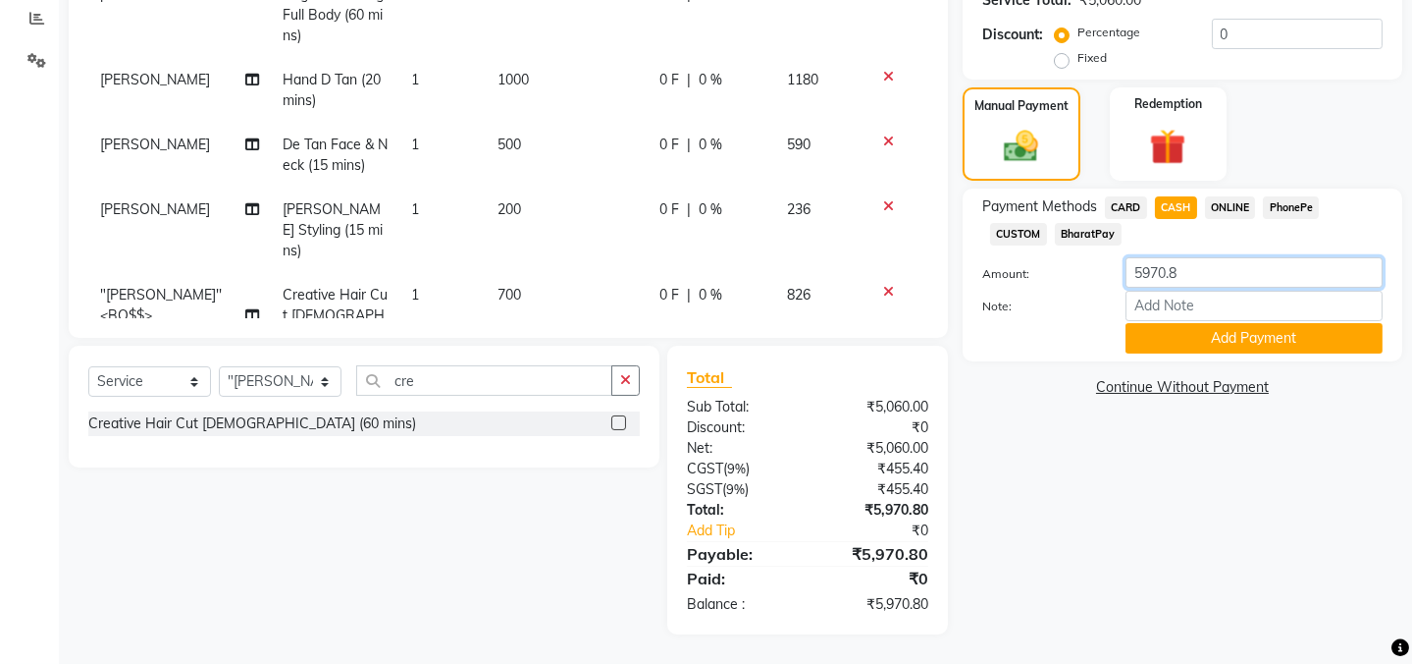
click at [1203, 275] on input "5970.8" at bounding box center [1254, 272] width 257 height 30
click at [1254, 339] on button "Add Payment" at bounding box center [1254, 338] width 257 height 30
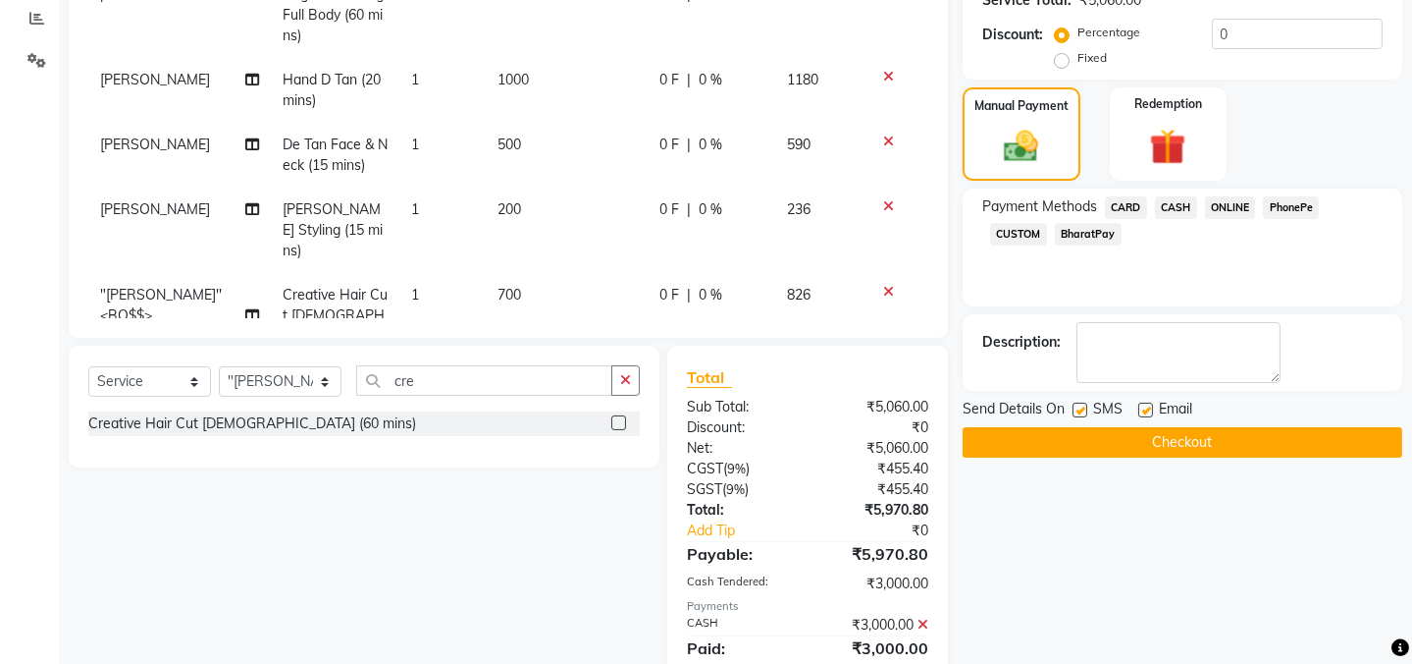
click at [1227, 206] on span "ONLINE" at bounding box center [1230, 207] width 51 height 23
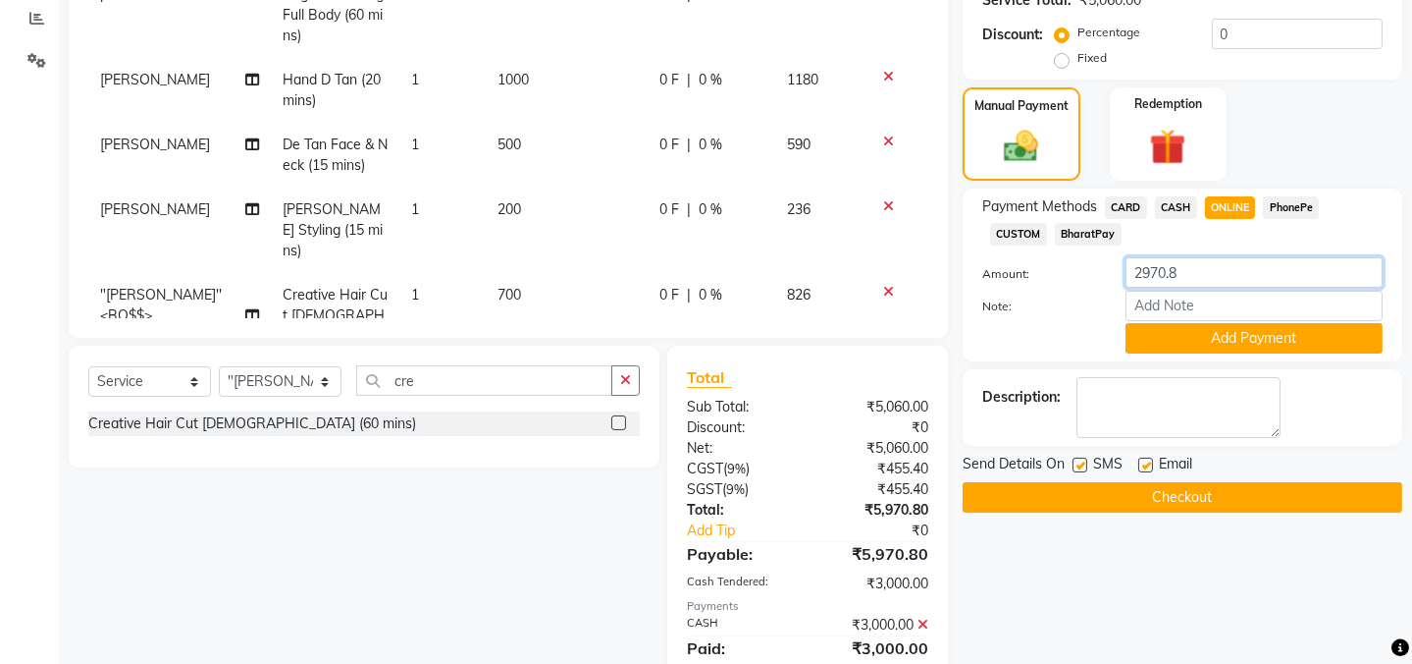
click at [1189, 273] on input "2970.8" at bounding box center [1254, 272] width 257 height 30
click at [1173, 278] on input "number" at bounding box center [1254, 272] width 257 height 30
click at [1241, 327] on button "Add Payment" at bounding box center [1254, 338] width 257 height 30
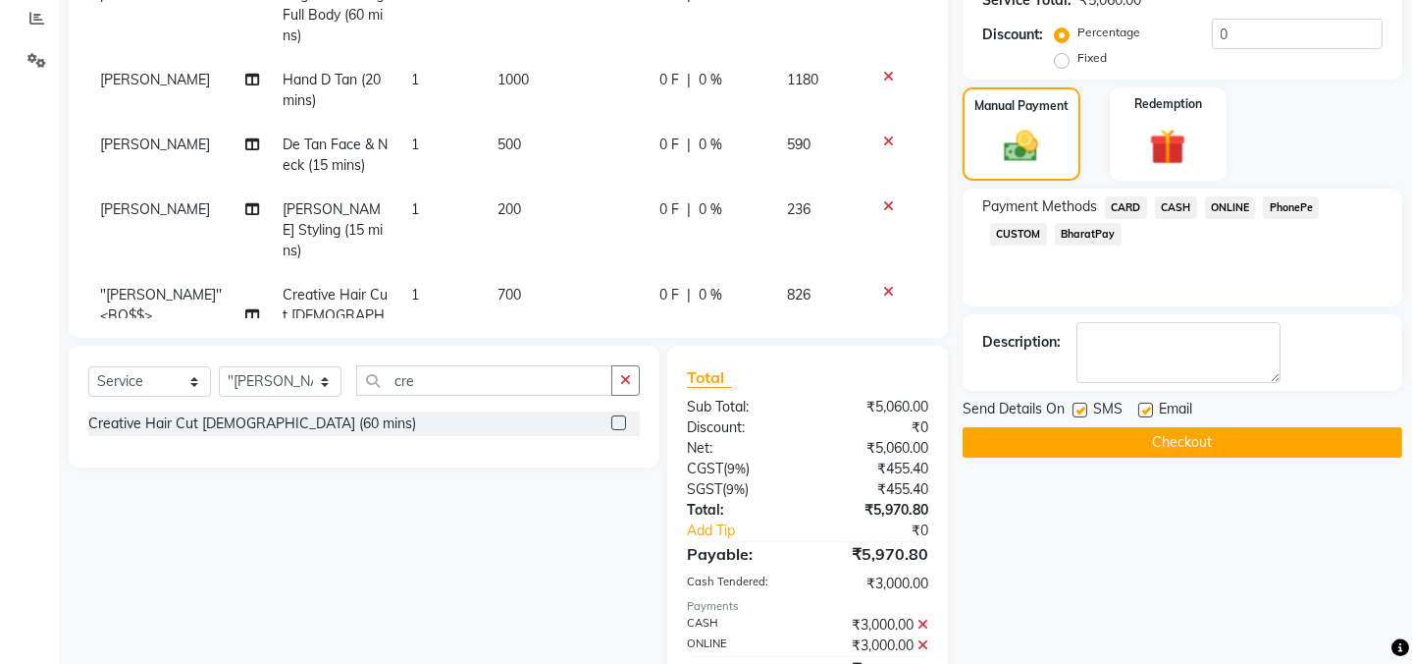
click at [1171, 200] on span "CASH" at bounding box center [1176, 207] width 42 height 23
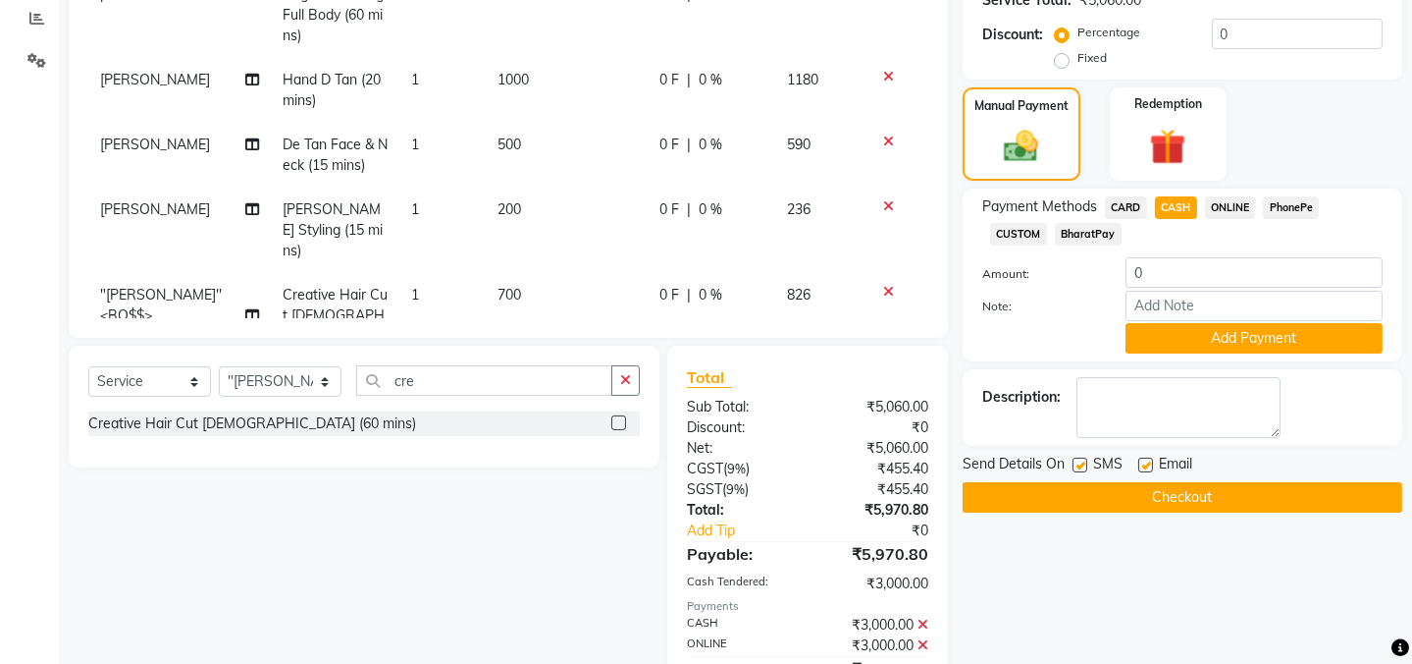
click at [922, 638] on icon at bounding box center [923, 645] width 11 height 14
click at [921, 598] on div "Payments" at bounding box center [807, 606] width 241 height 17
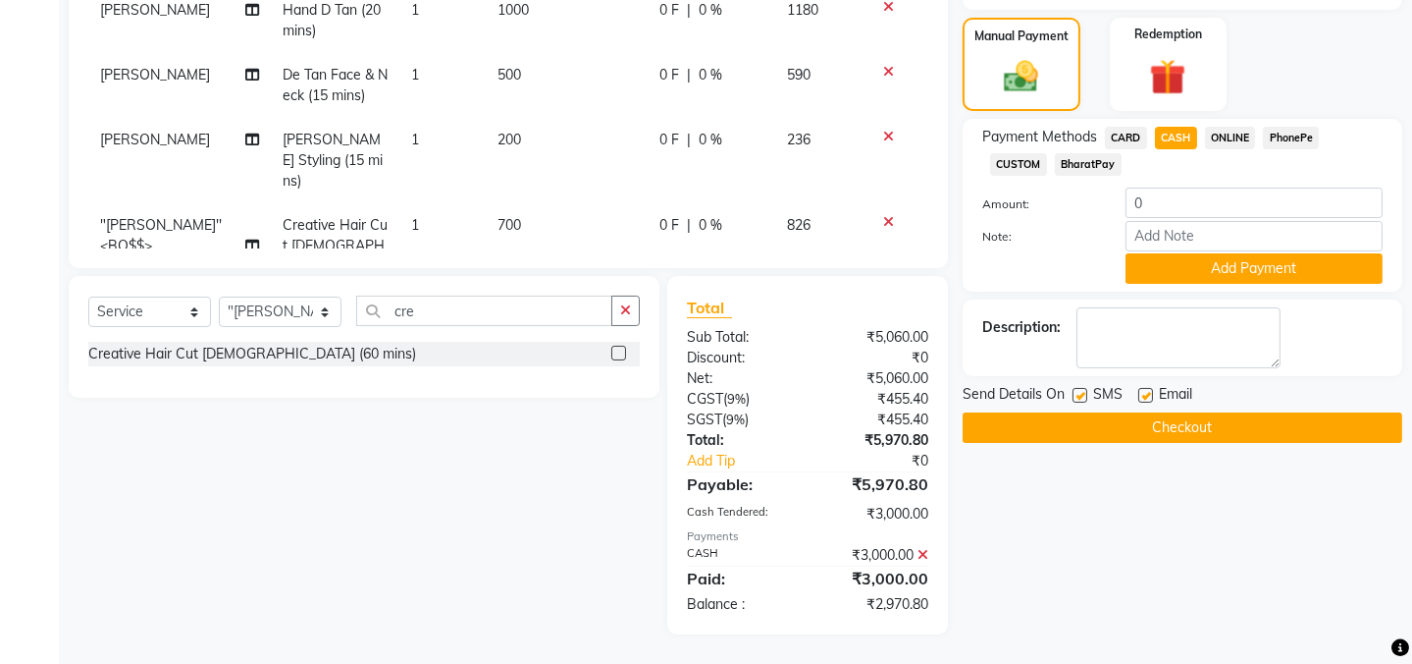
click at [923, 552] on icon at bounding box center [923, 555] width 11 height 14
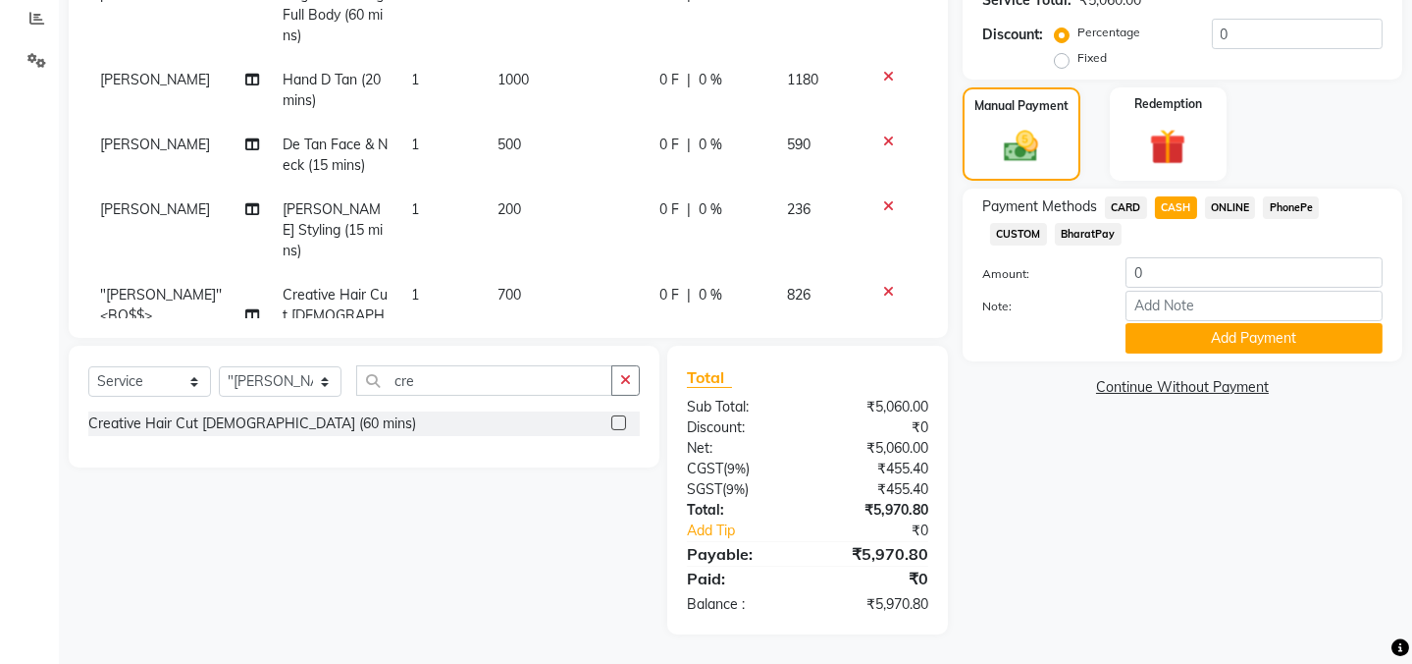
scroll to position [416, 0]
click at [1146, 273] on input "0" at bounding box center [1254, 272] width 257 height 30
click at [1217, 192] on div "Payment Methods CARD CASH ONLINE PhonePe CUSTOM BharatPay Amount: Note: Add Pay…" at bounding box center [1183, 274] width 440 height 173
click at [1220, 205] on span "ONLINE" at bounding box center [1230, 207] width 51 height 23
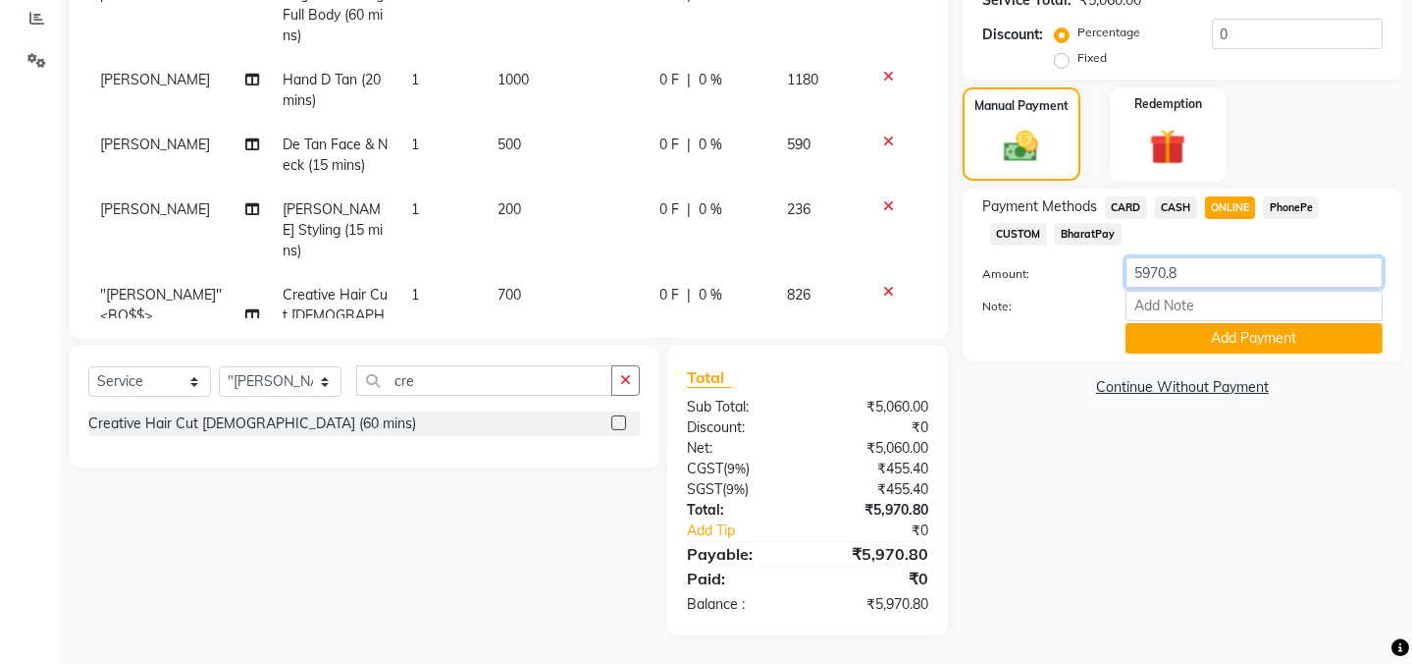
click at [1193, 269] on input "5970.8" at bounding box center [1254, 272] width 257 height 30
click at [1286, 345] on button "Add Payment" at bounding box center [1254, 338] width 257 height 30
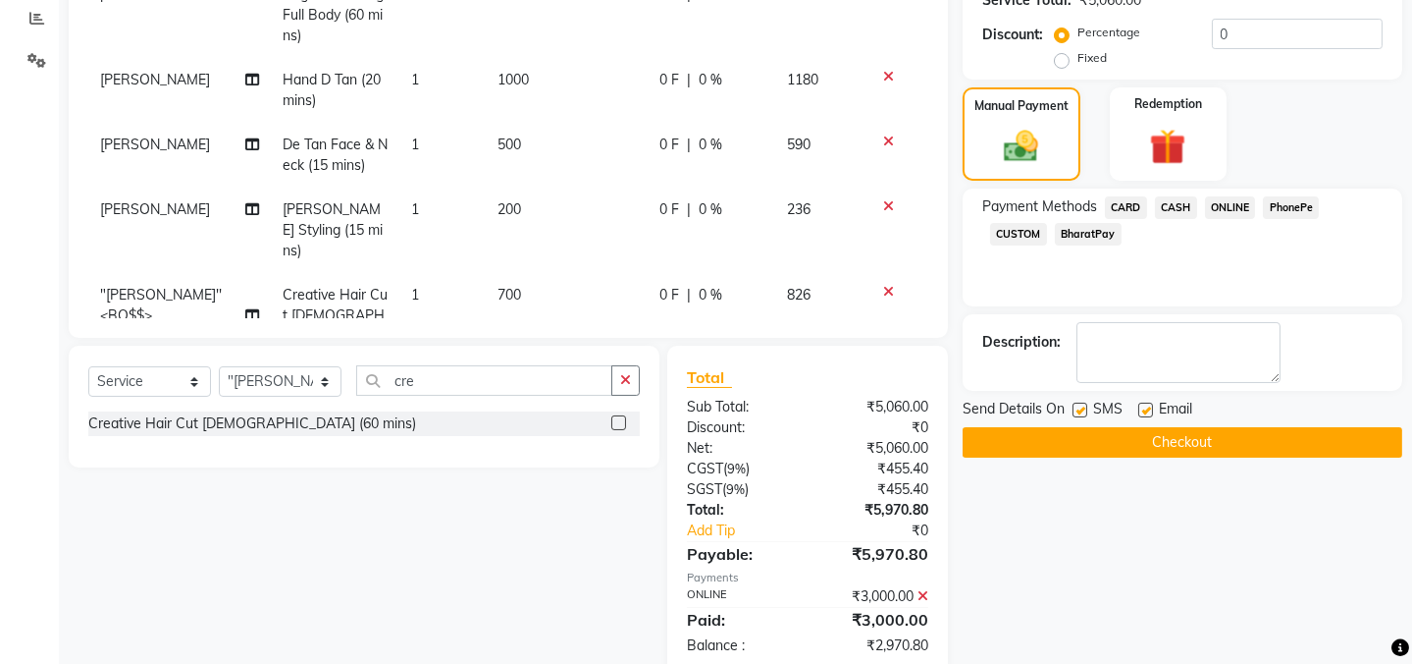
click at [1165, 199] on span "CASH" at bounding box center [1176, 207] width 42 height 23
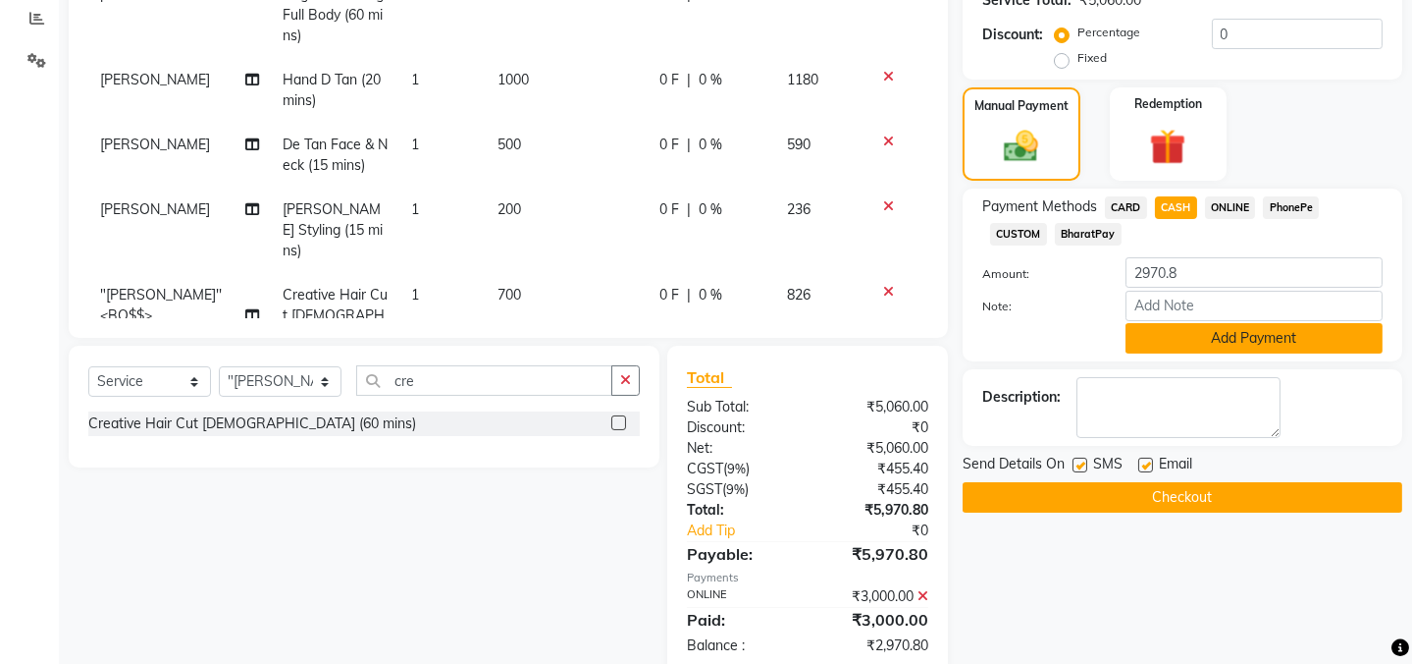
click at [1202, 330] on button "Add Payment" at bounding box center [1254, 338] width 257 height 30
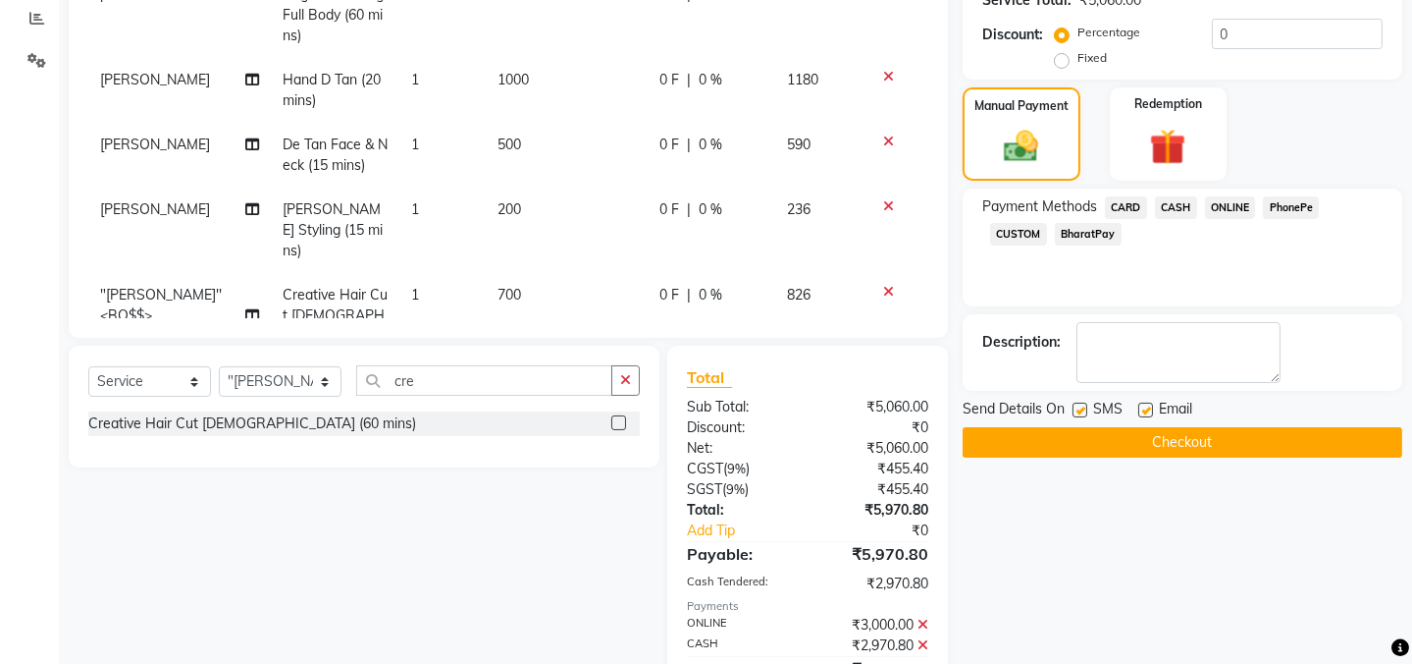
drag, startPoint x: 1076, startPoint y: 410, endPoint x: 1100, endPoint y: 417, distance: 25.5
click at [1077, 409] on label at bounding box center [1080, 409] width 15 height 15
click at [1077, 409] on input "checkbox" at bounding box center [1079, 410] width 13 height 13
click at [1148, 407] on label at bounding box center [1146, 409] width 15 height 15
click at [1148, 407] on input "checkbox" at bounding box center [1145, 410] width 13 height 13
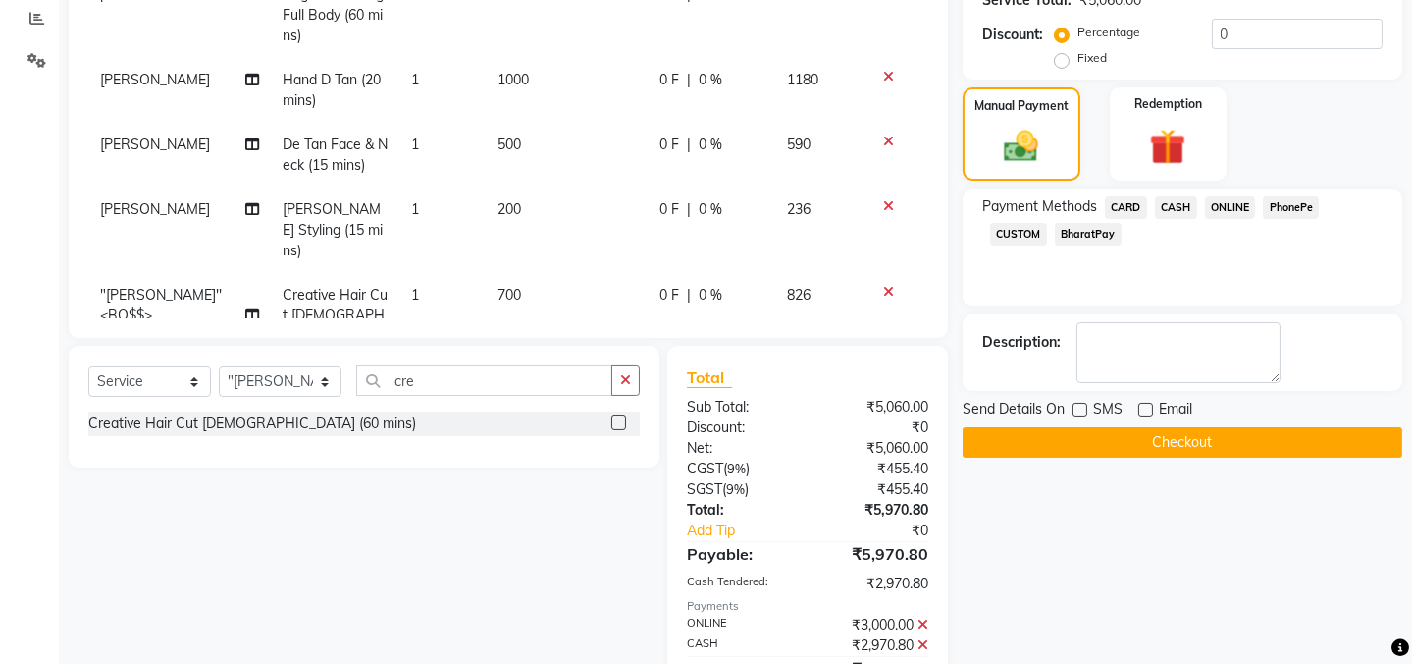
click at [1154, 439] on button "Checkout" at bounding box center [1183, 442] width 440 height 30
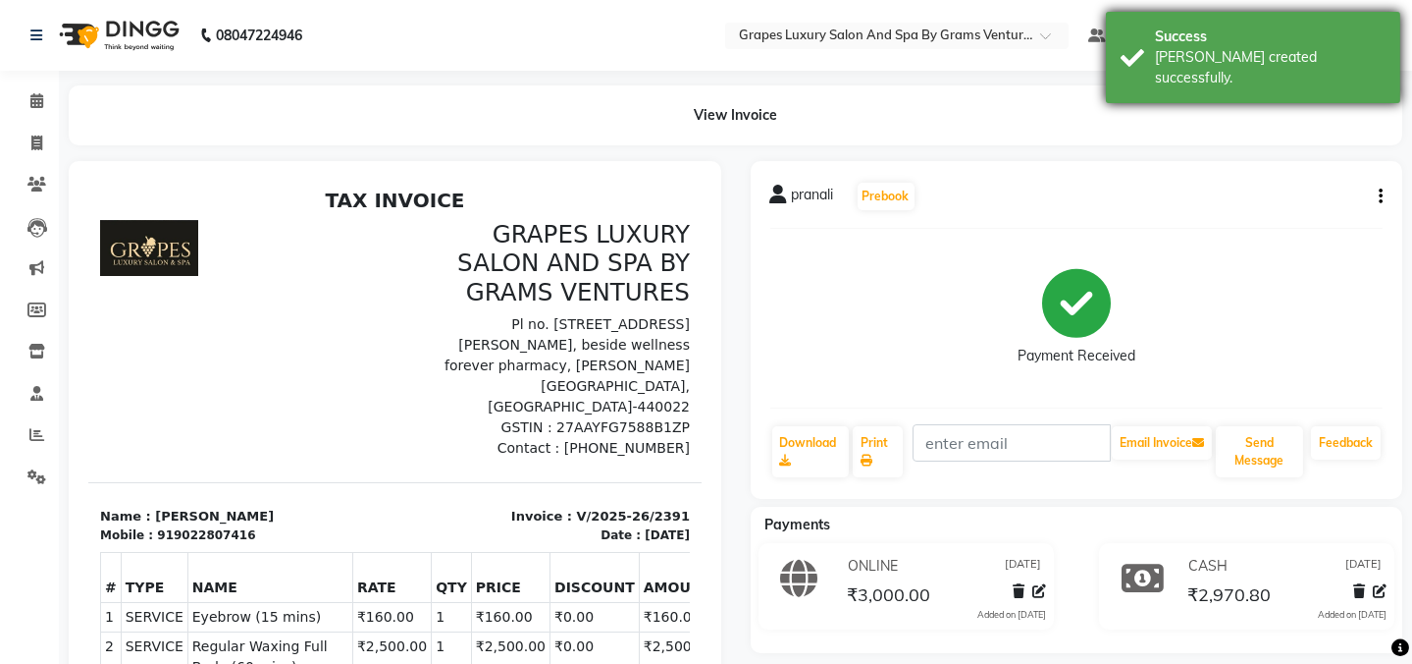
click at [1198, 45] on div "Success" at bounding box center [1270, 37] width 231 height 21
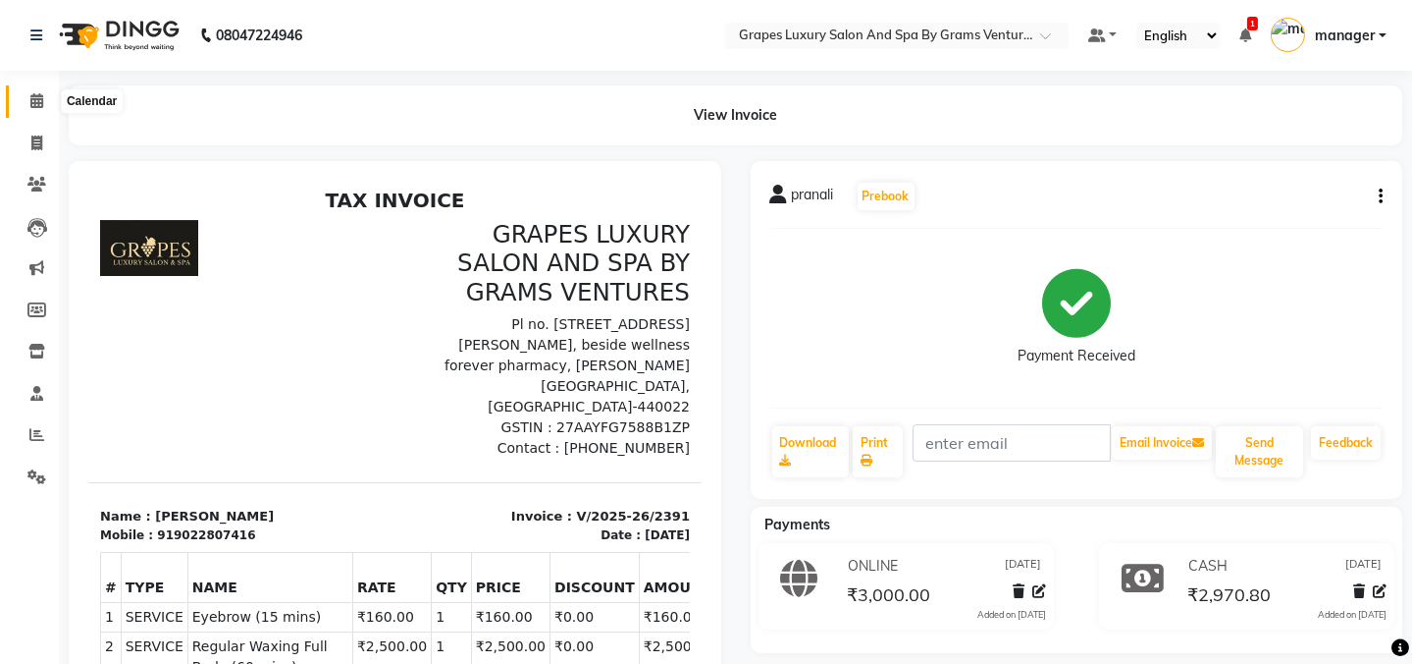
click at [31, 90] on span at bounding box center [37, 101] width 34 height 23
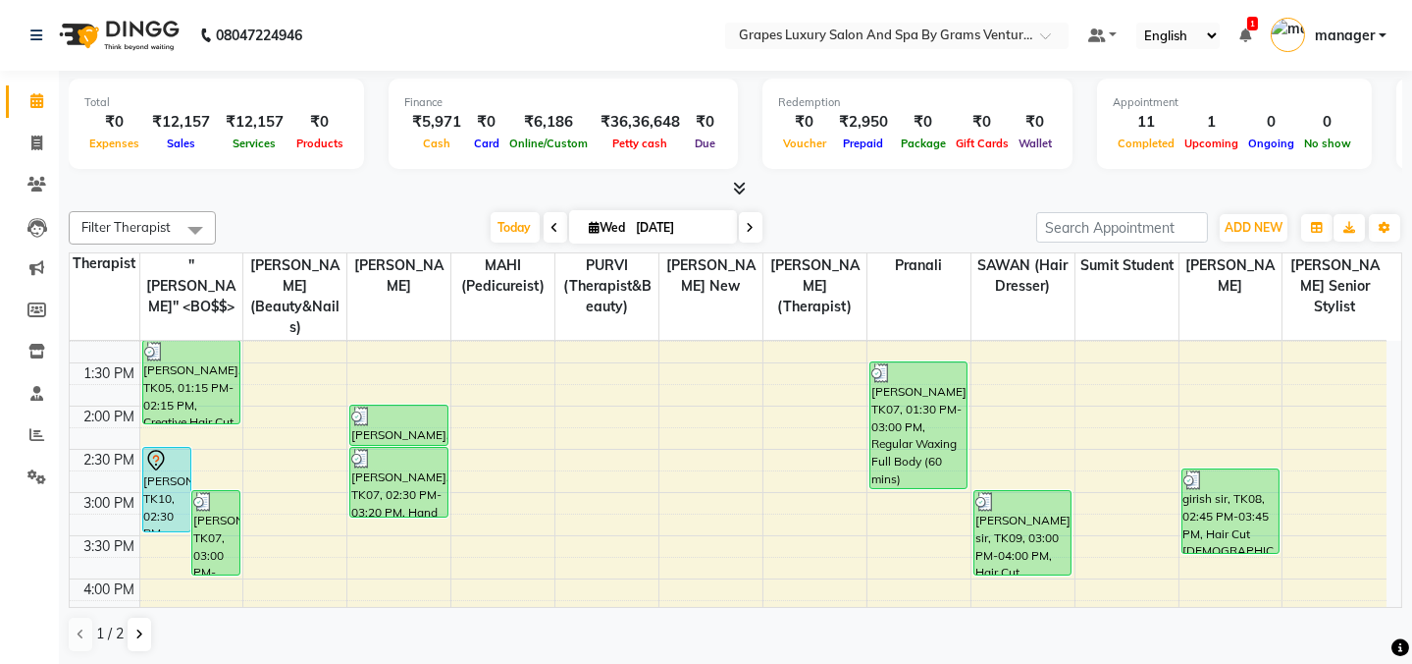
scroll to position [488, 0]
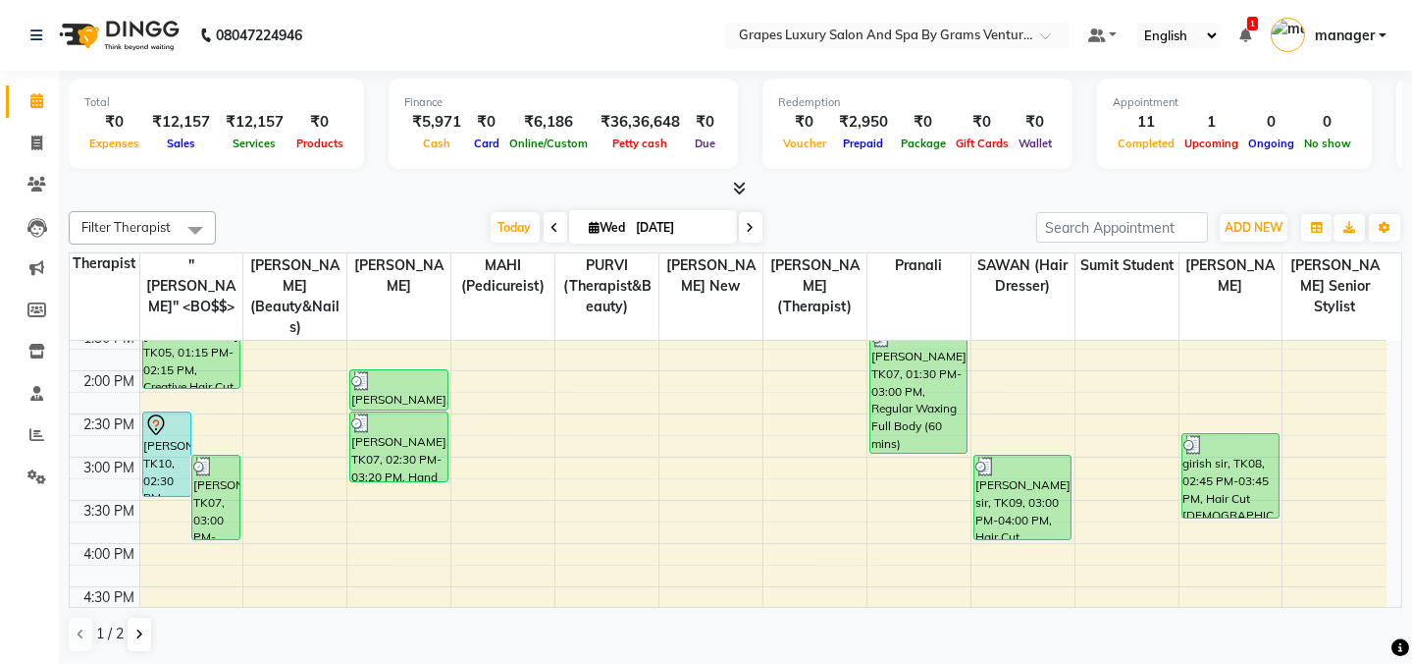
click at [805, 515] on div "8:00 AM 8:30 AM 9:00 AM 9:30 AM 10:00 AM 10:30 AM 11:00 AM 11:30 AM 12:00 PM 12…" at bounding box center [728, 414] width 1317 height 1122
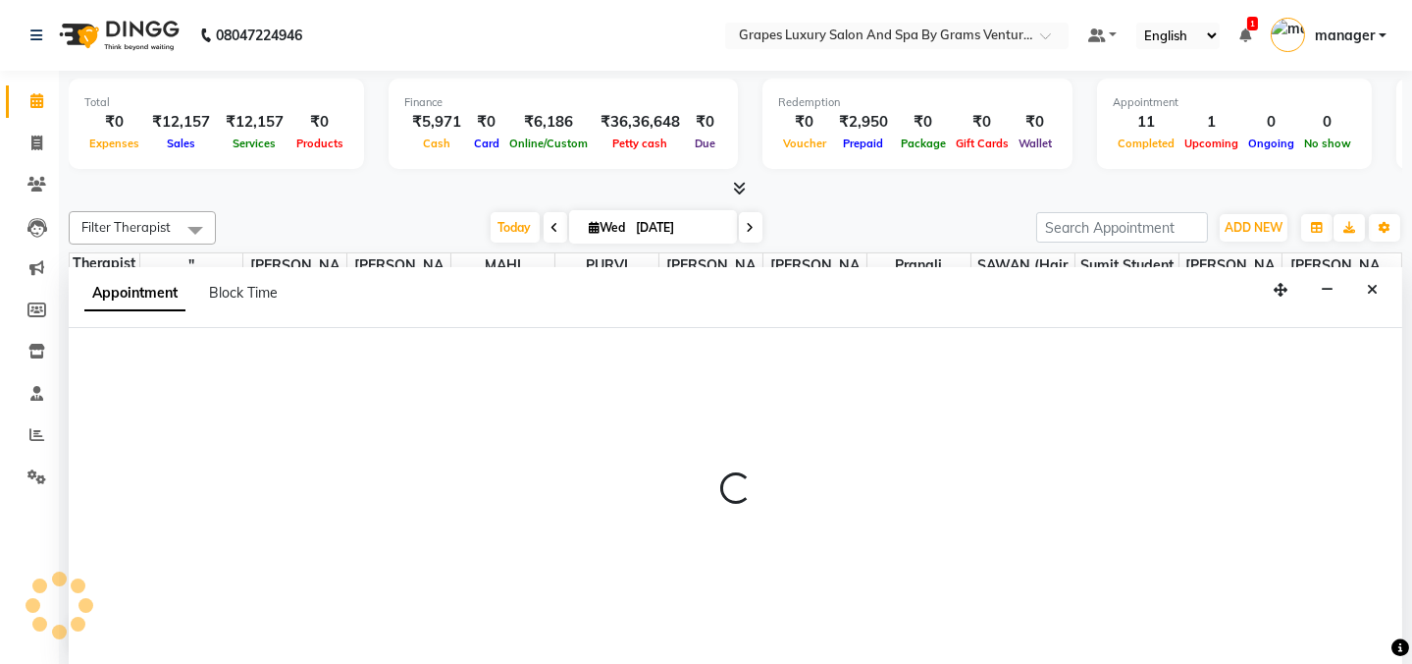
scroll to position [0, 0]
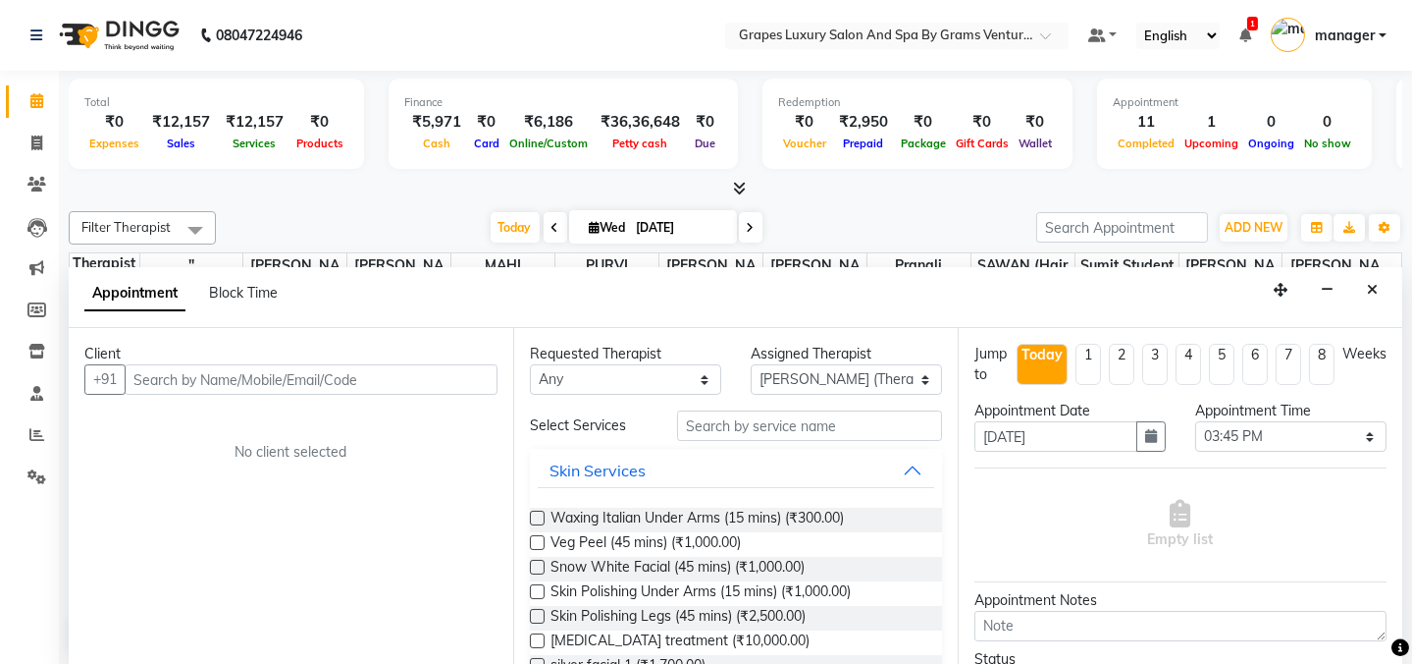
click at [194, 383] on input "text" at bounding box center [311, 379] width 373 height 30
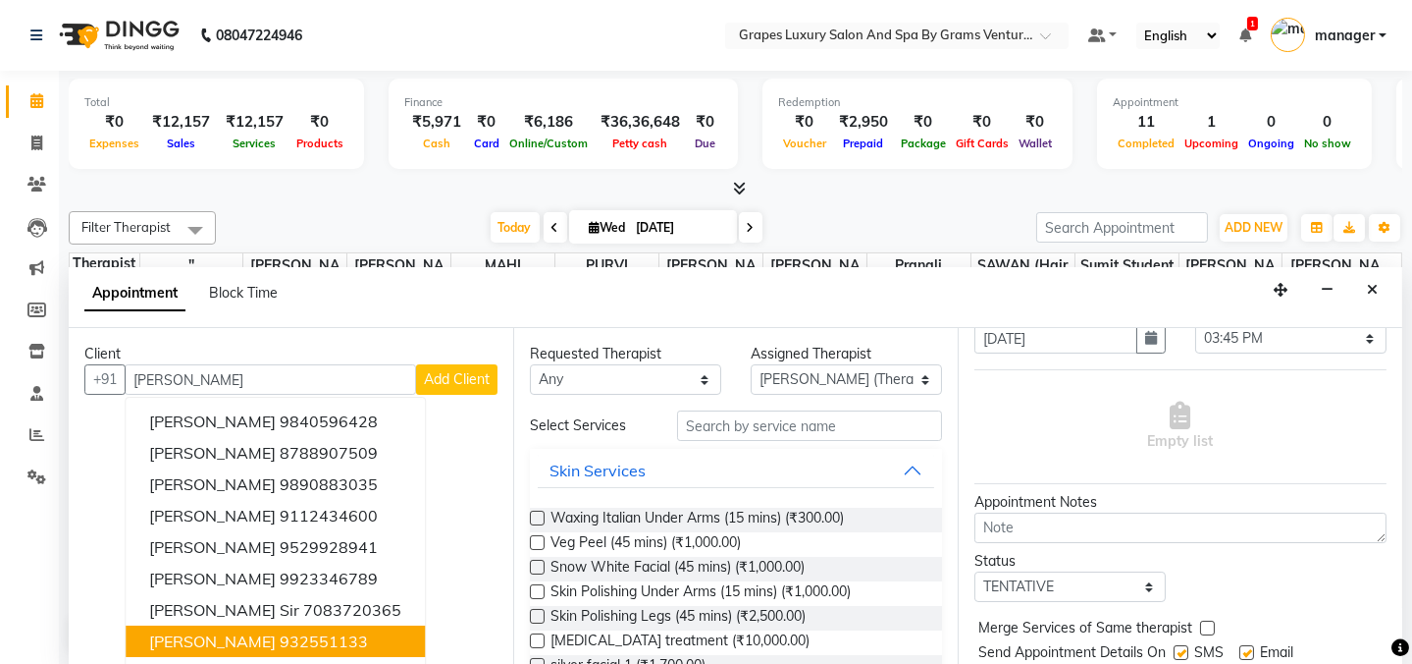
scroll to position [158, 0]
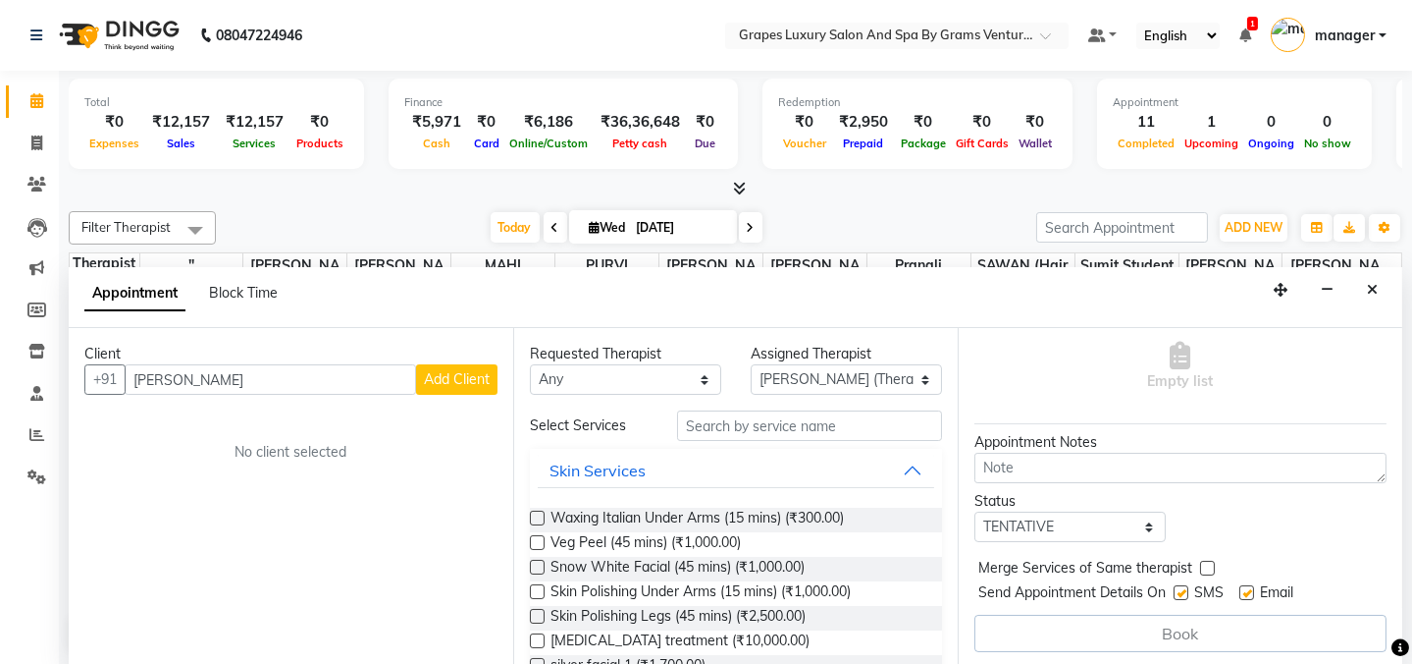
click at [225, 366] on input "[PERSON_NAME]" at bounding box center [271, 379] width 292 height 30
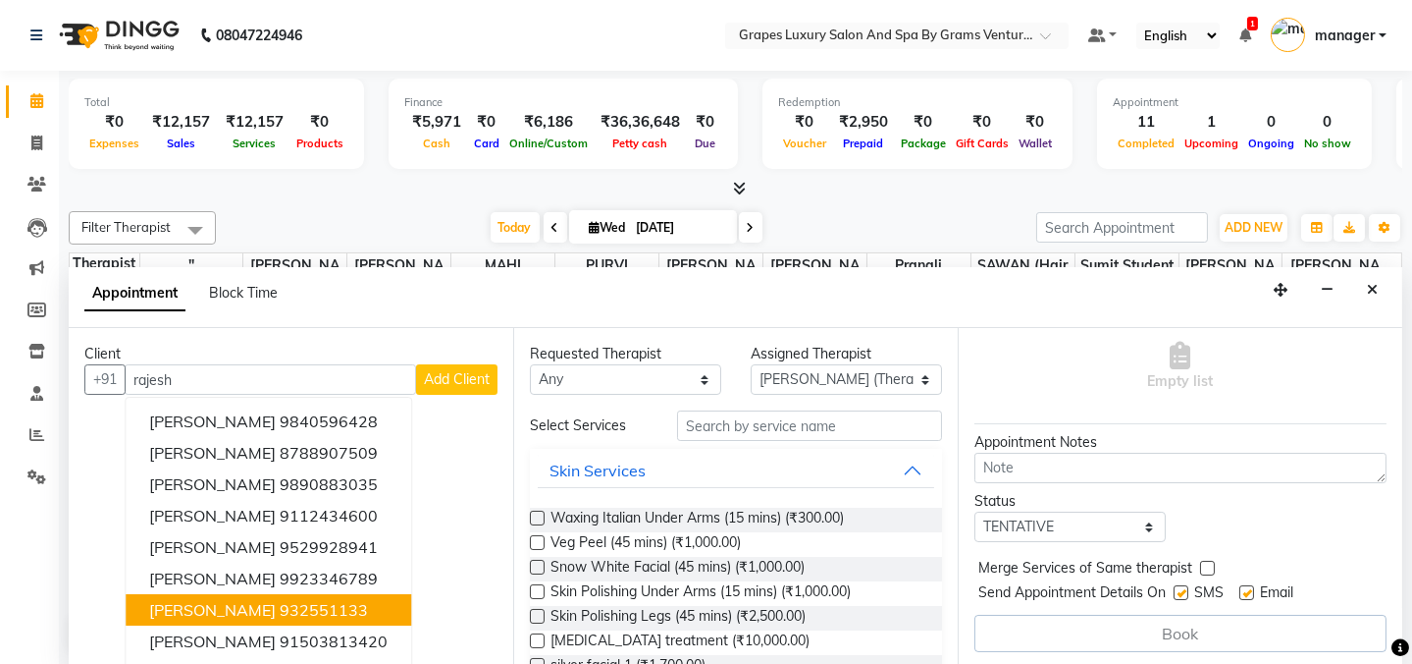
click at [289, 612] on ngb-highlight "932551133" at bounding box center [324, 610] width 88 height 20
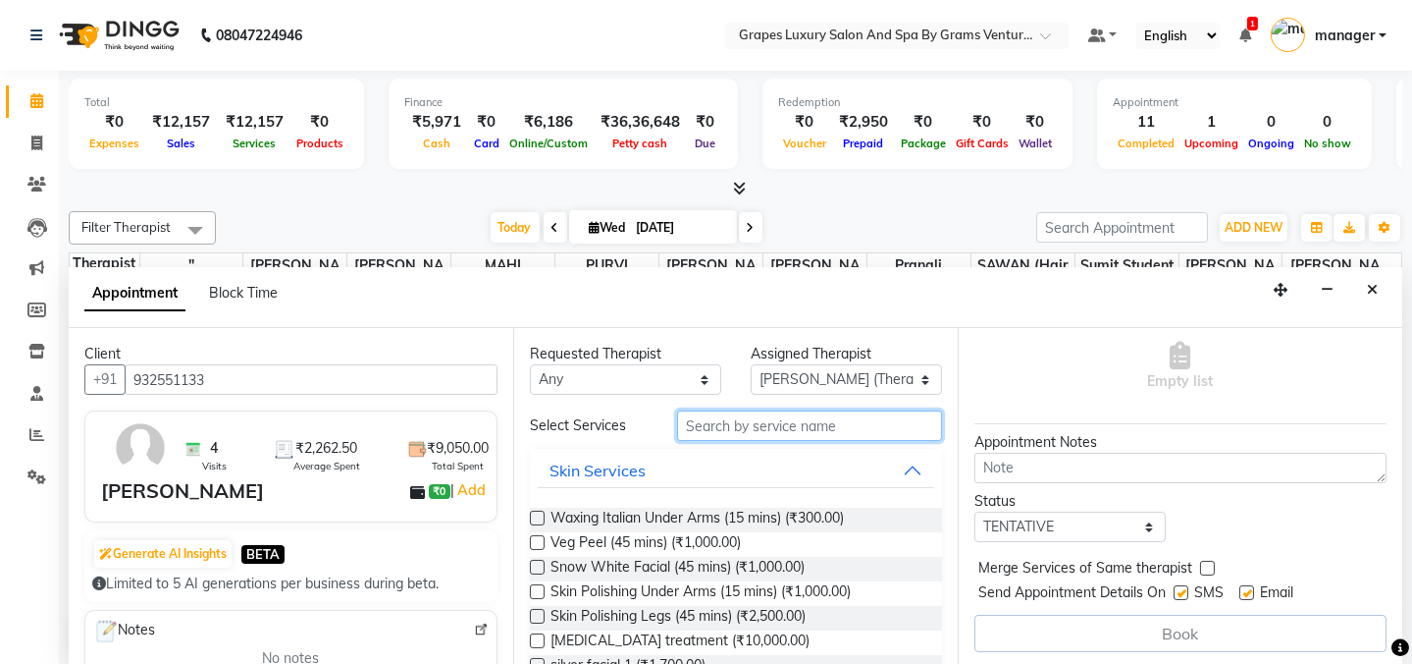
click at [730, 429] on input "text" at bounding box center [809, 425] width 265 height 30
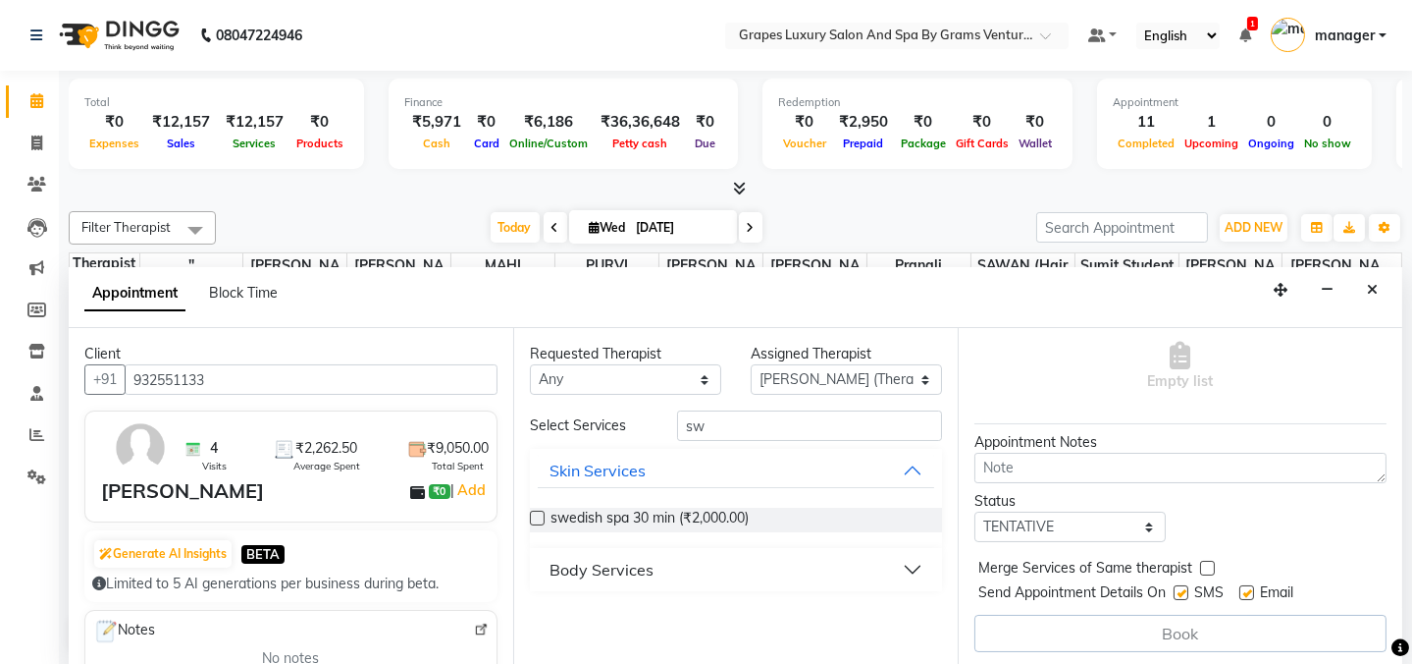
click at [600, 563] on div "Body Services" at bounding box center [602, 570] width 104 height 24
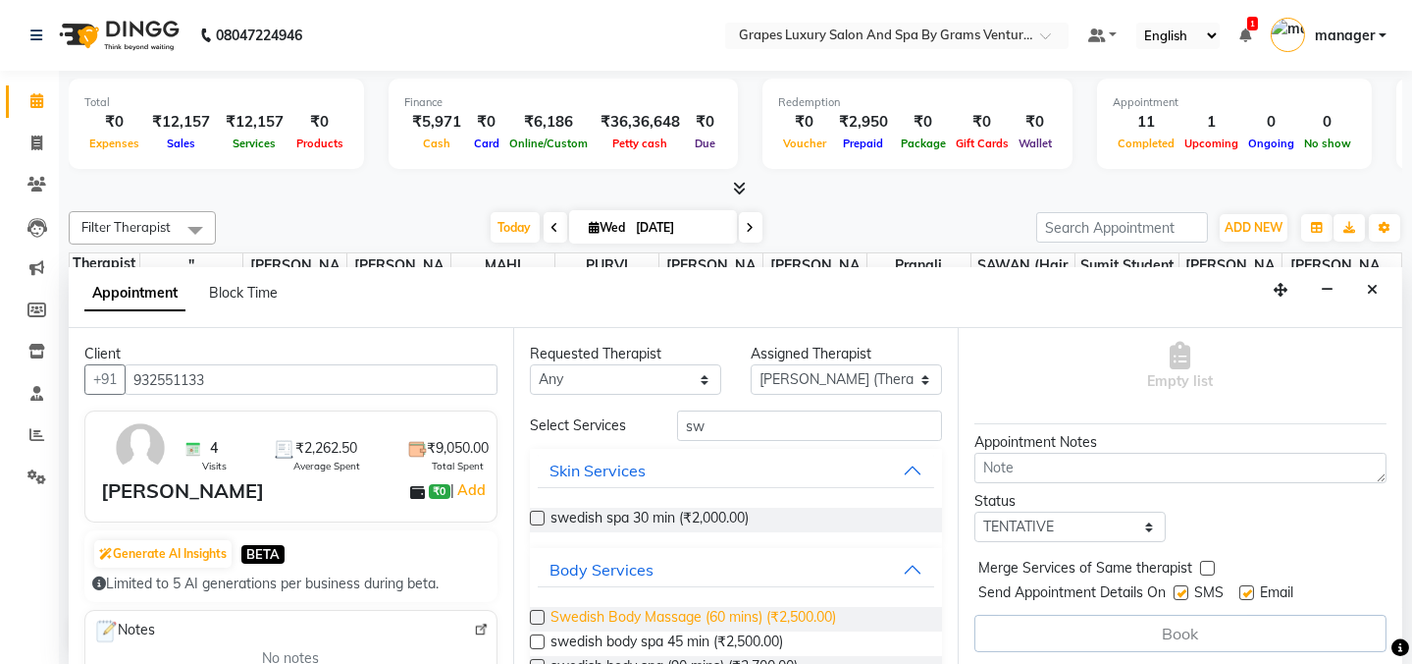
click at [699, 613] on span "Swedish Body Massage (60 mins) (₹2,500.00)" at bounding box center [694, 619] width 286 height 25
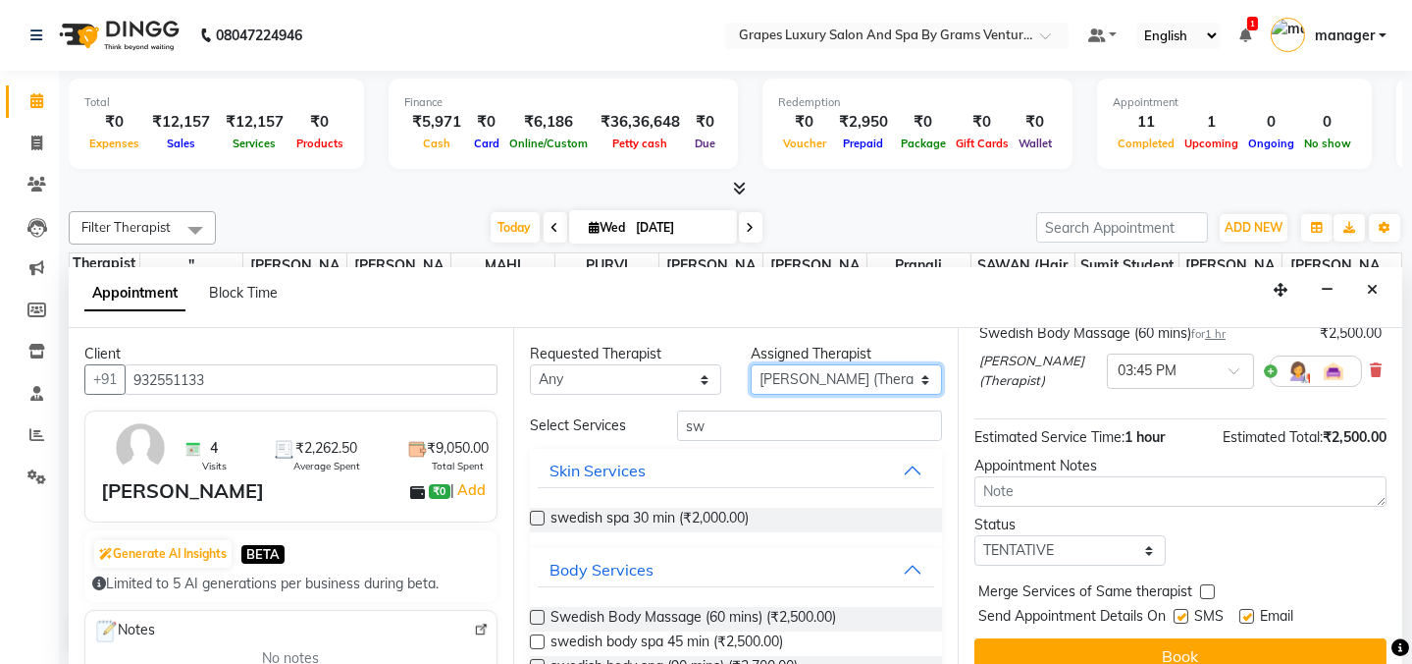
click at [816, 387] on select "Select [PERSON_NAME] (beauty&nails) [PERSON_NAME] "[PERSON_NAME]'' <BO$$> MAHI …" at bounding box center [846, 379] width 191 height 30
click at [751, 364] on select "Select [PERSON_NAME] (beauty&nails) [PERSON_NAME] "[PERSON_NAME]'' <BO$$> MAHI …" at bounding box center [846, 379] width 191 height 30
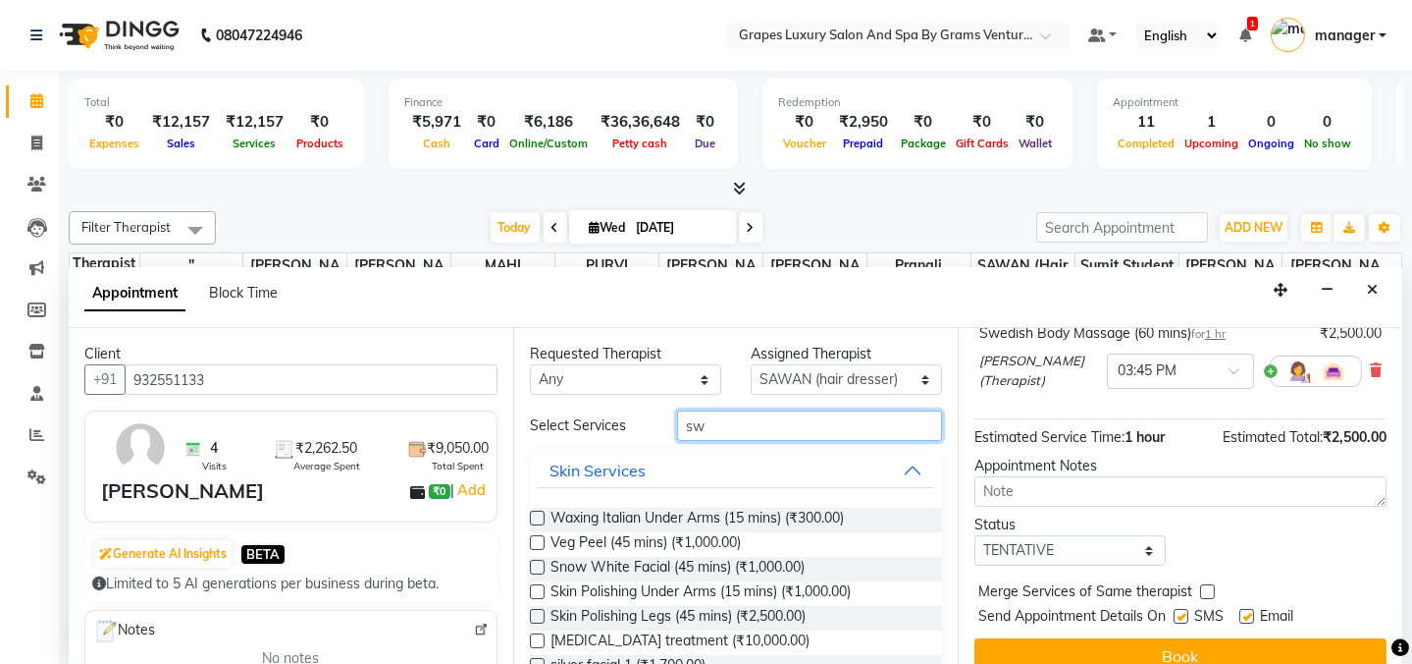
click at [763, 431] on input "sw" at bounding box center [809, 425] width 265 height 30
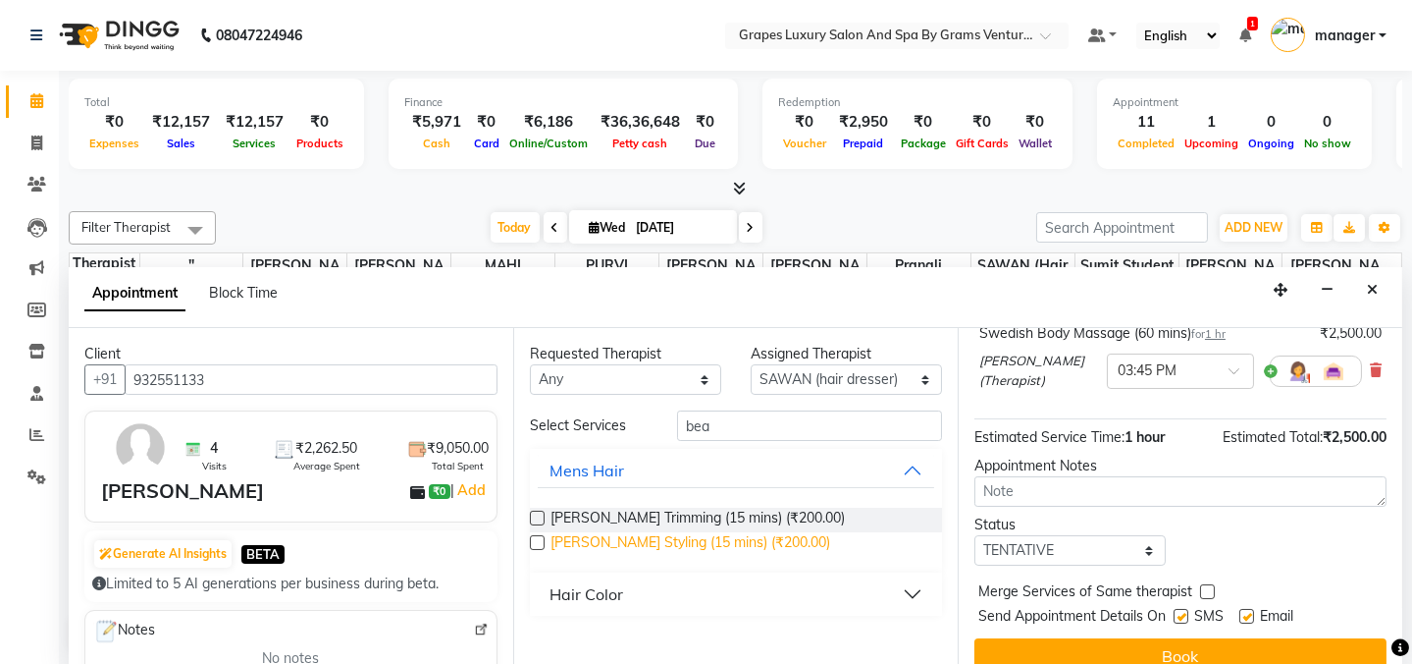
click at [639, 534] on span "[PERSON_NAME] Styling (15 mins) (₹200.00)" at bounding box center [691, 544] width 280 height 25
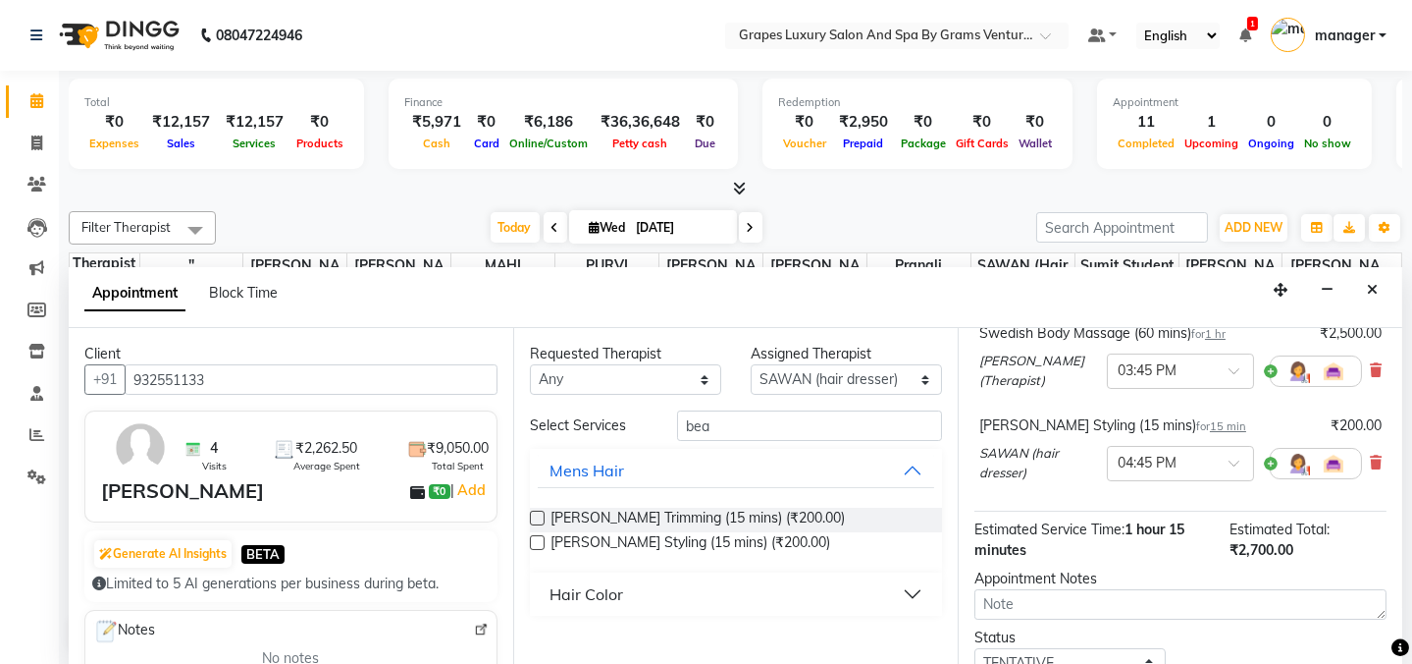
scroll to position [291, 0]
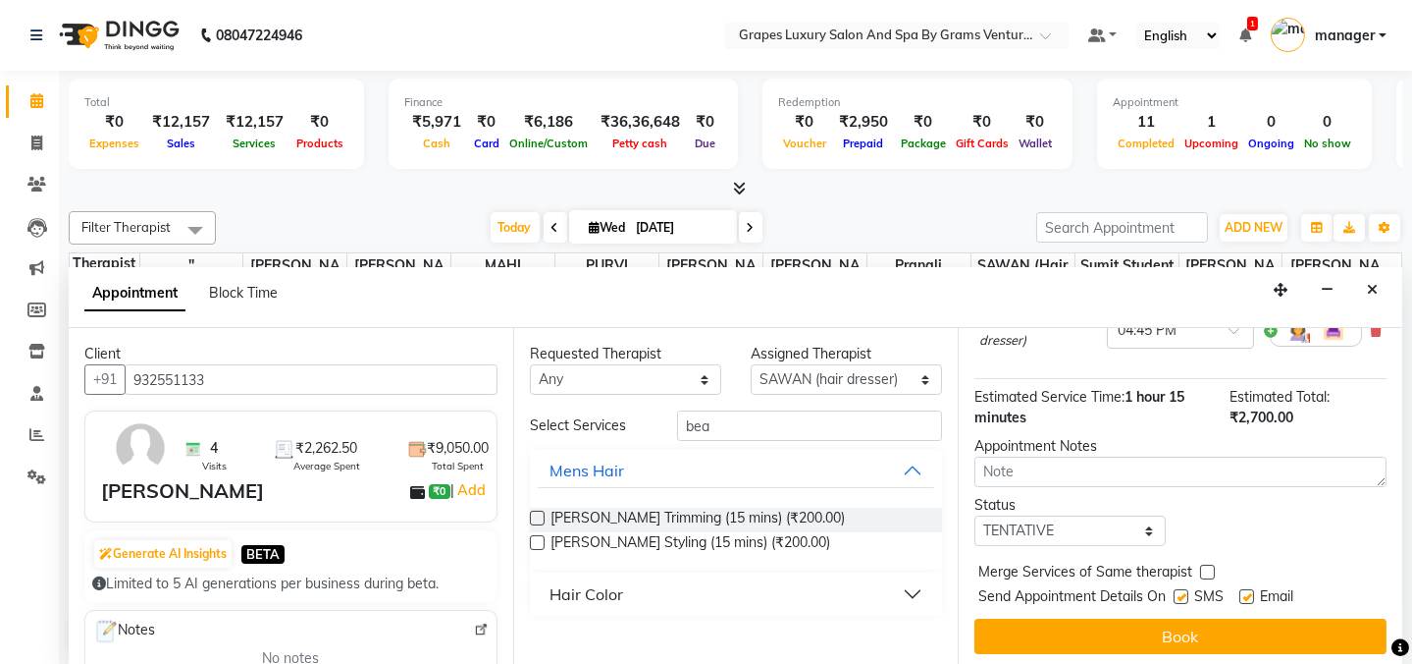
click at [1178, 591] on label at bounding box center [1181, 596] width 15 height 15
click at [1178, 592] on input "checkbox" at bounding box center [1180, 598] width 13 height 13
click at [1192, 632] on button "Book" at bounding box center [1181, 635] width 412 height 35
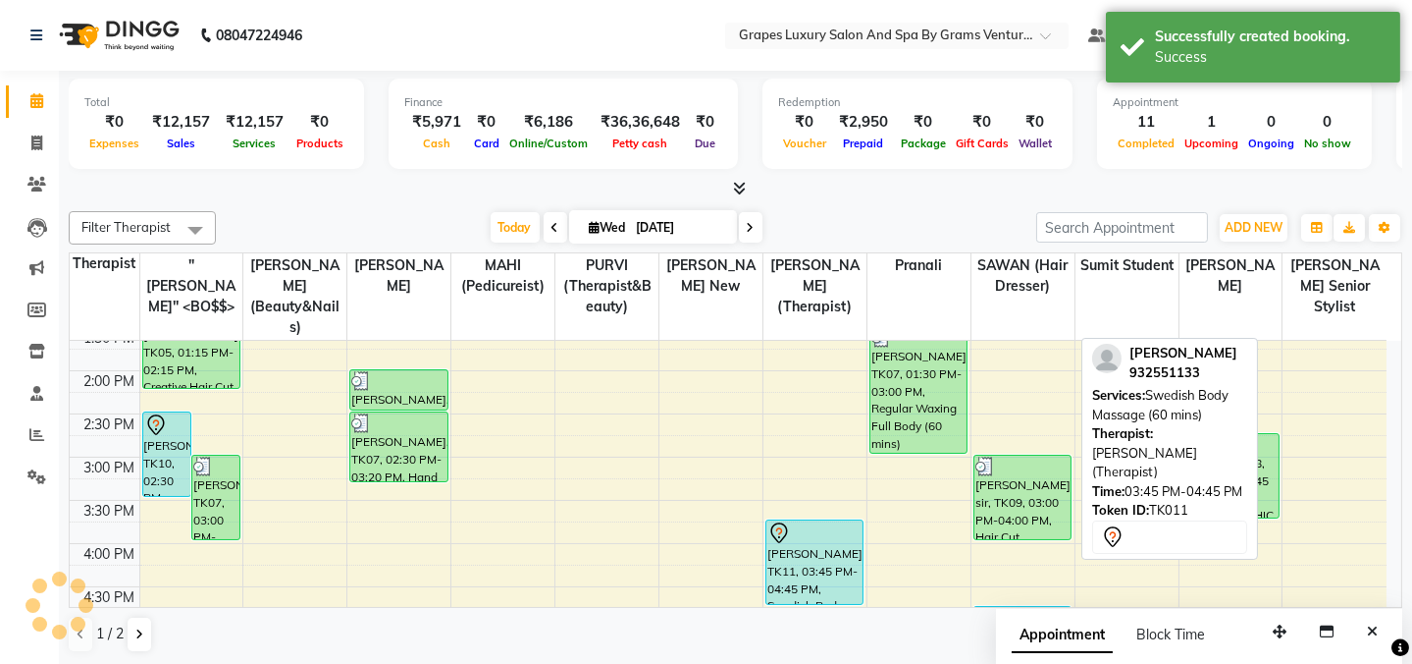
click at [803, 540] on div "[PERSON_NAME], TK11, 03:45 PM-04:45 PM, Swedish Body Massage (60 mins)" at bounding box center [815, 561] width 96 height 83
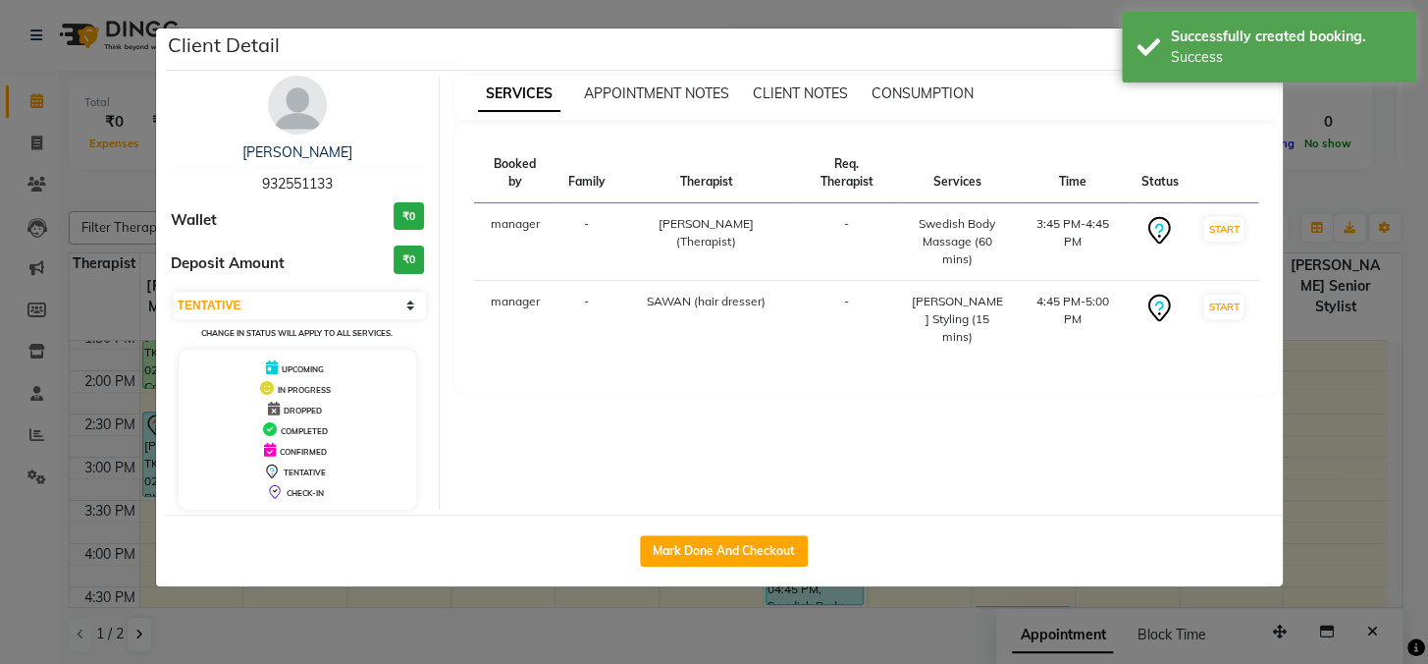
drag, startPoint x: 774, startPoint y: 554, endPoint x: 1243, endPoint y: 261, distance: 552.1
click at [774, 555] on button "Mark Done And Checkout" at bounding box center [724, 550] width 168 height 31
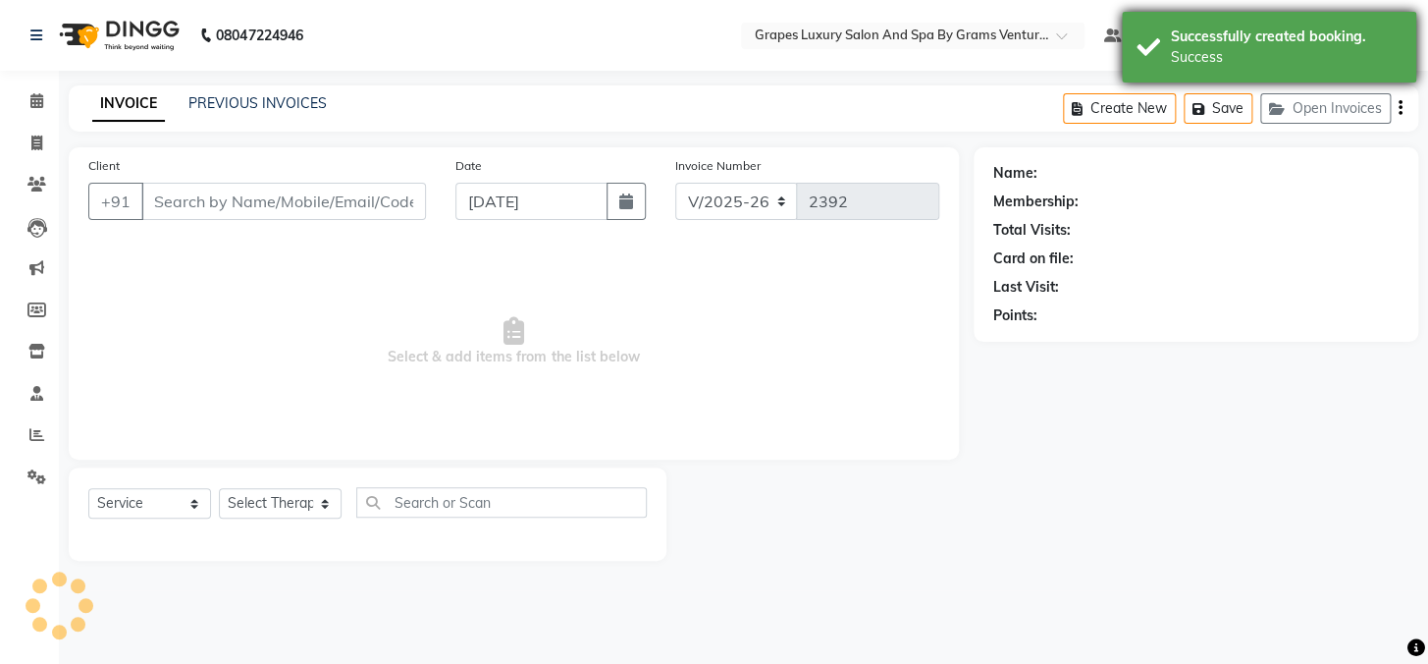
click at [1336, 53] on div "Success" at bounding box center [1286, 57] width 231 height 21
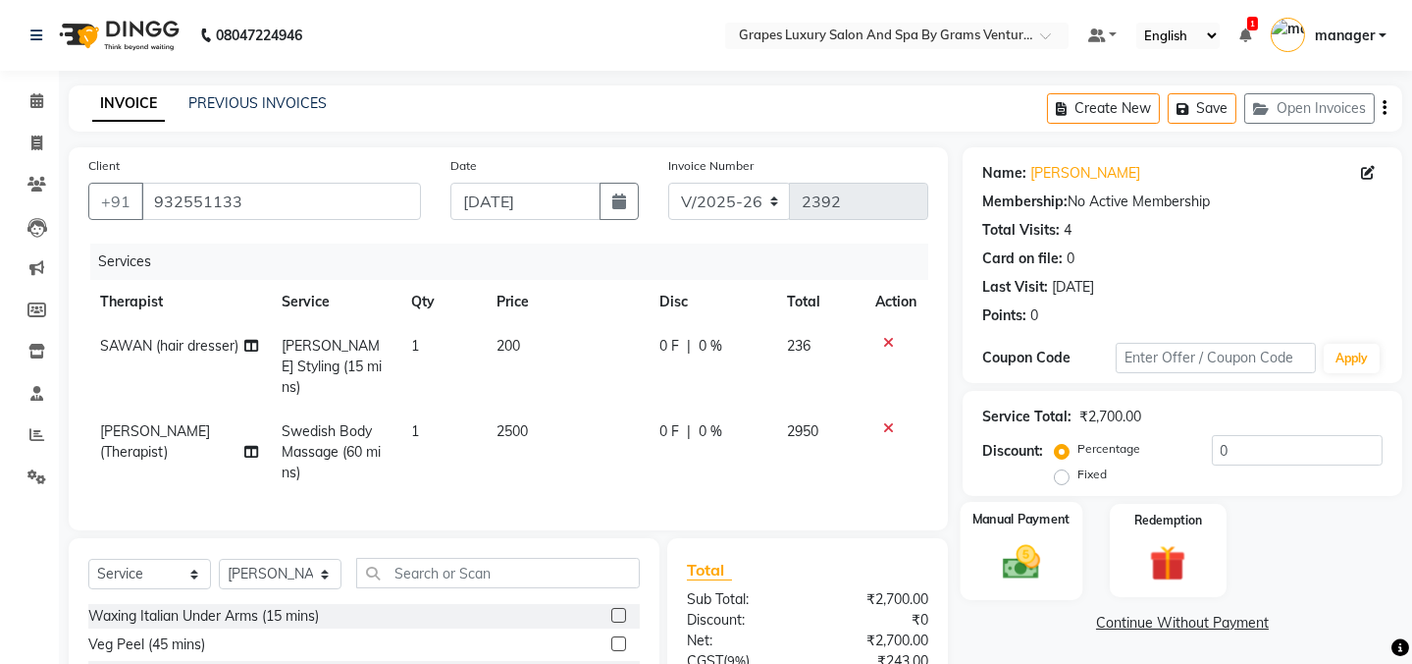
click at [1027, 540] on img at bounding box center [1021, 561] width 61 height 43
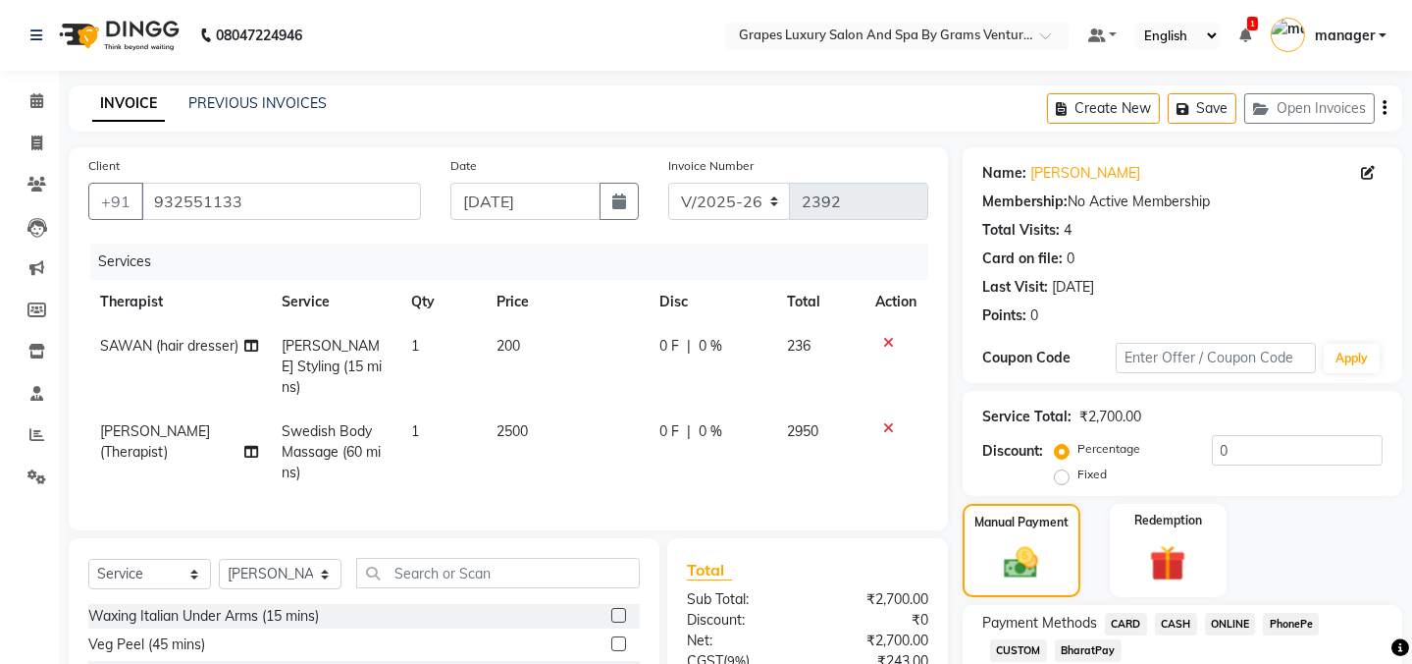
scroll to position [187, 0]
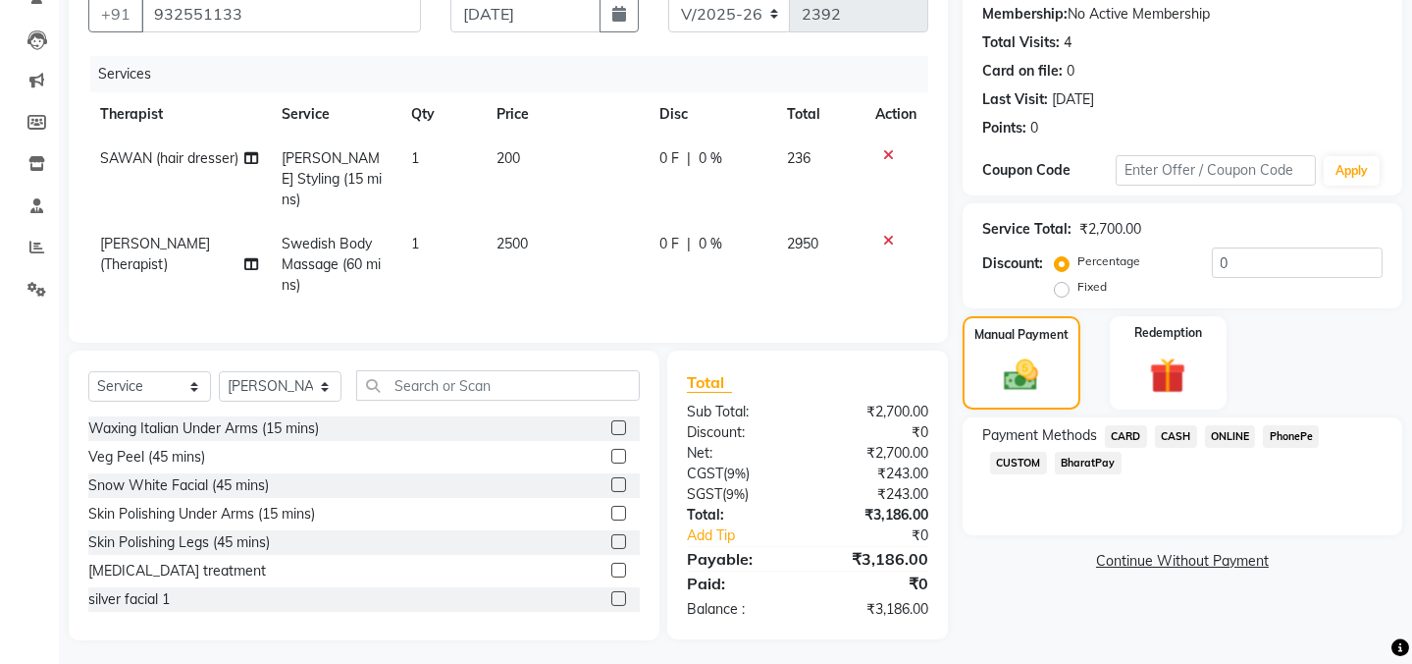
click at [1218, 436] on span "ONLINE" at bounding box center [1230, 436] width 51 height 23
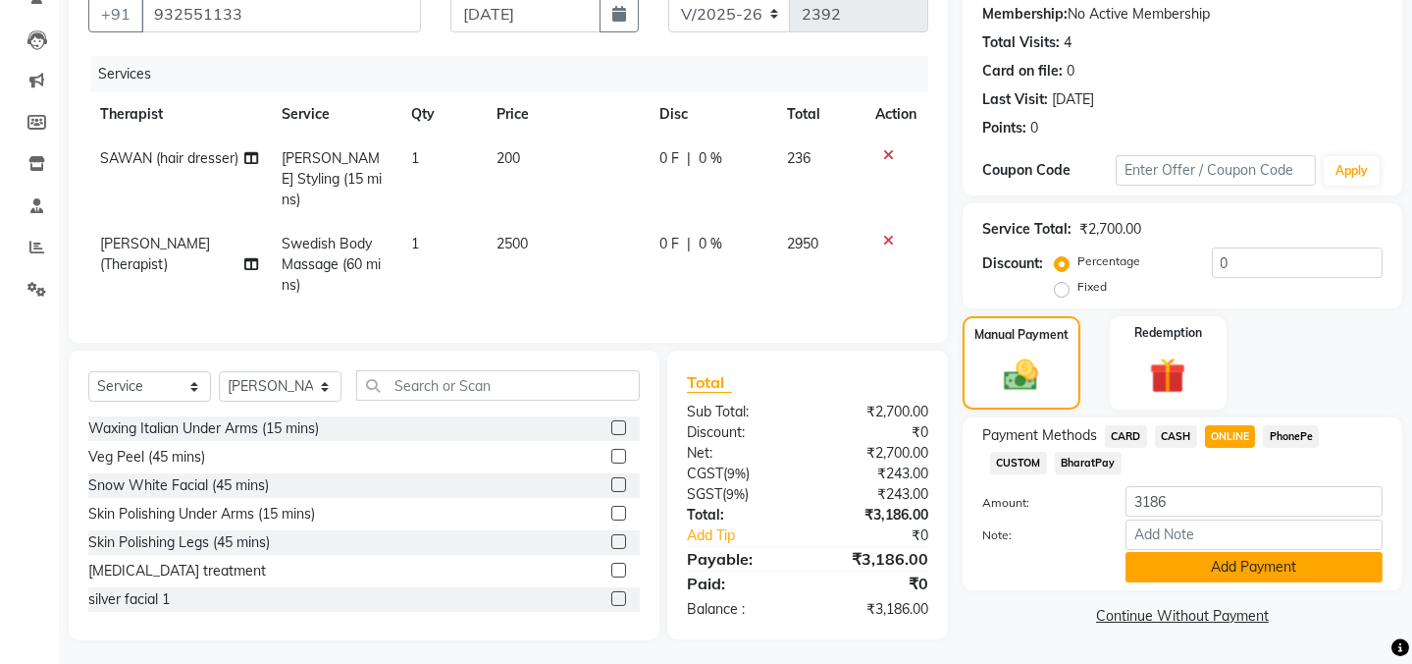
click at [1217, 570] on button "Add Payment" at bounding box center [1254, 567] width 257 height 30
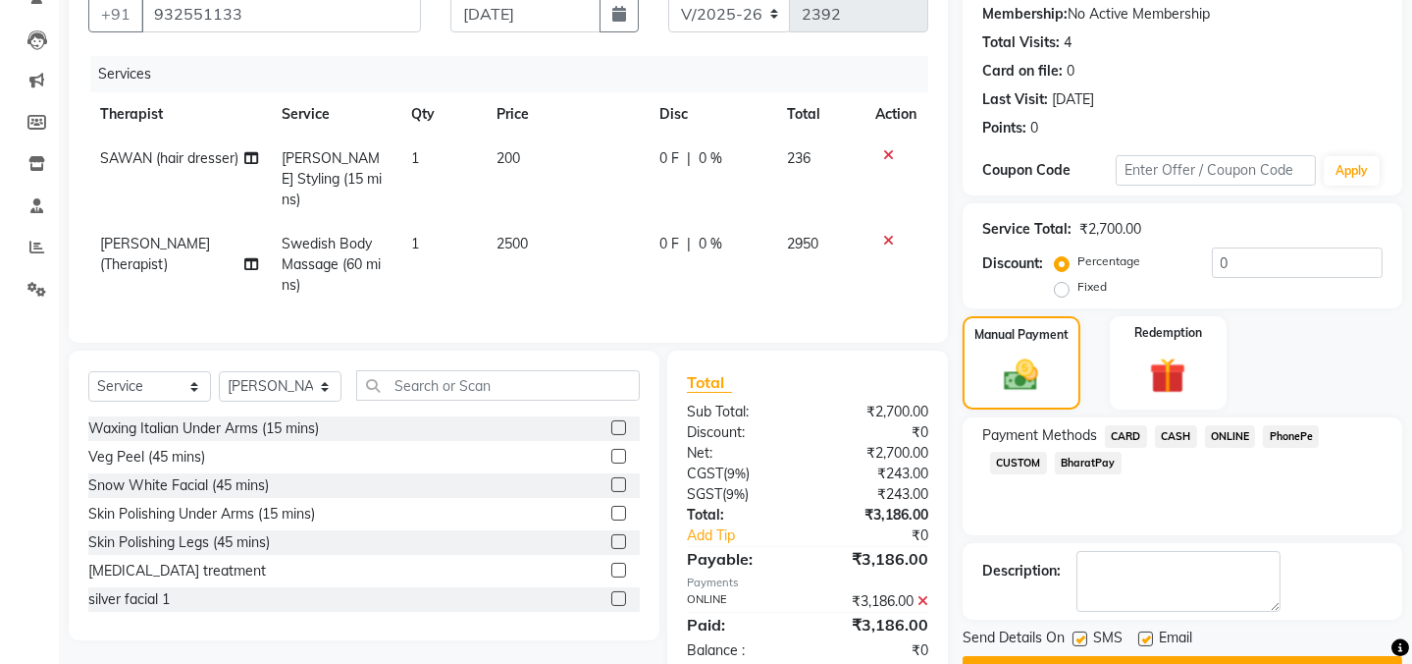
click at [1078, 631] on label at bounding box center [1080, 638] width 15 height 15
click at [1078, 633] on input "checkbox" at bounding box center [1079, 639] width 13 height 13
click at [1082, 656] on button "Checkout" at bounding box center [1183, 671] width 440 height 30
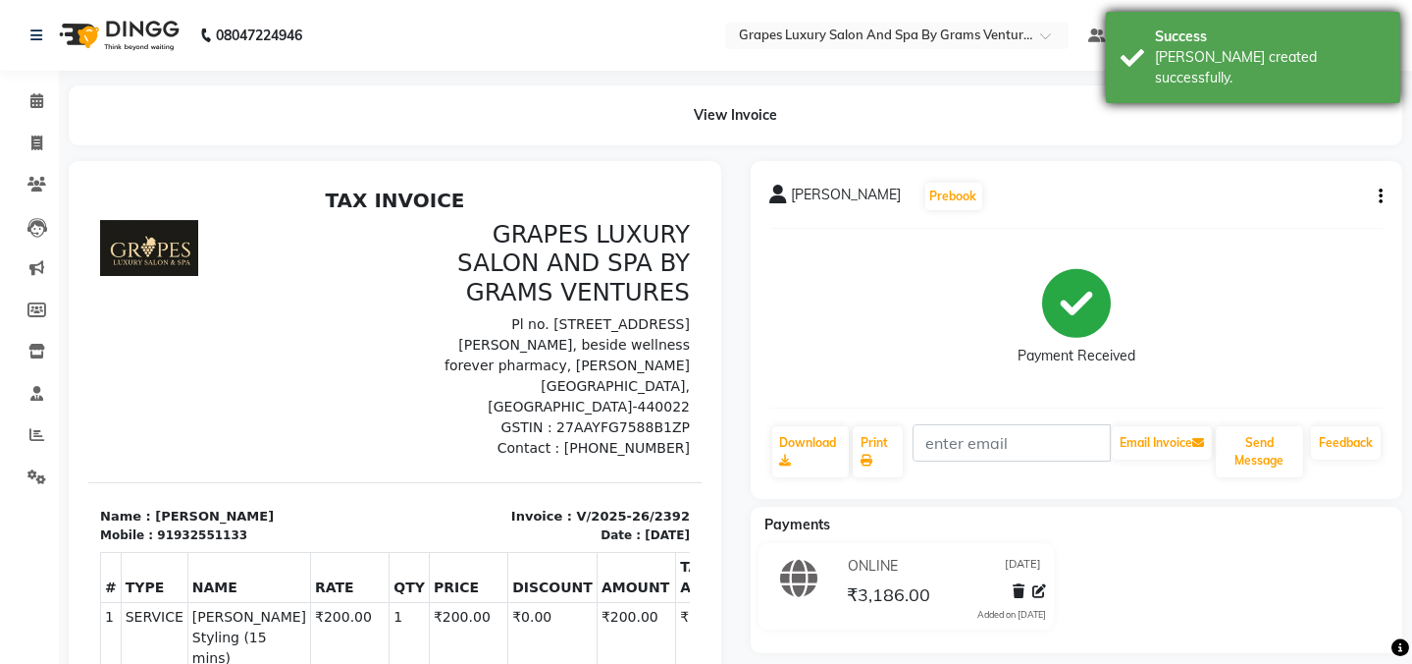
click at [1255, 47] on div "[PERSON_NAME] created successfully." at bounding box center [1270, 67] width 231 height 41
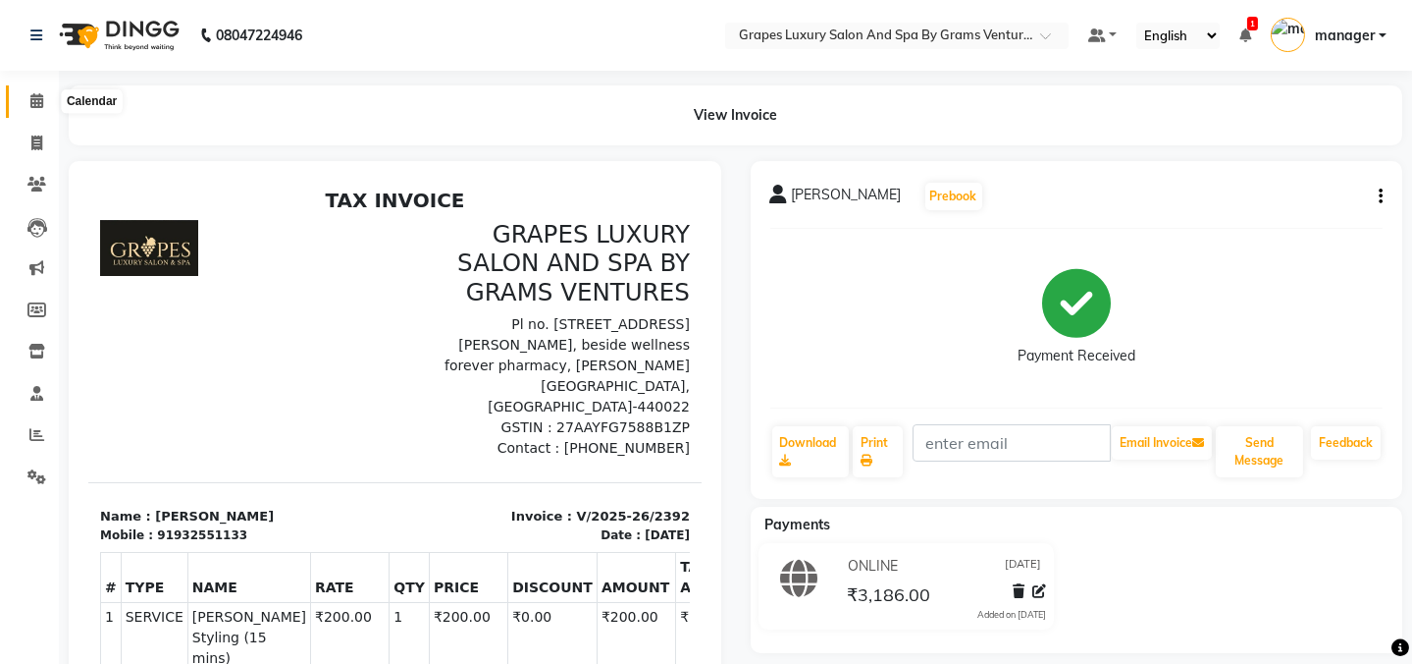
click at [27, 93] on span at bounding box center [37, 101] width 34 height 23
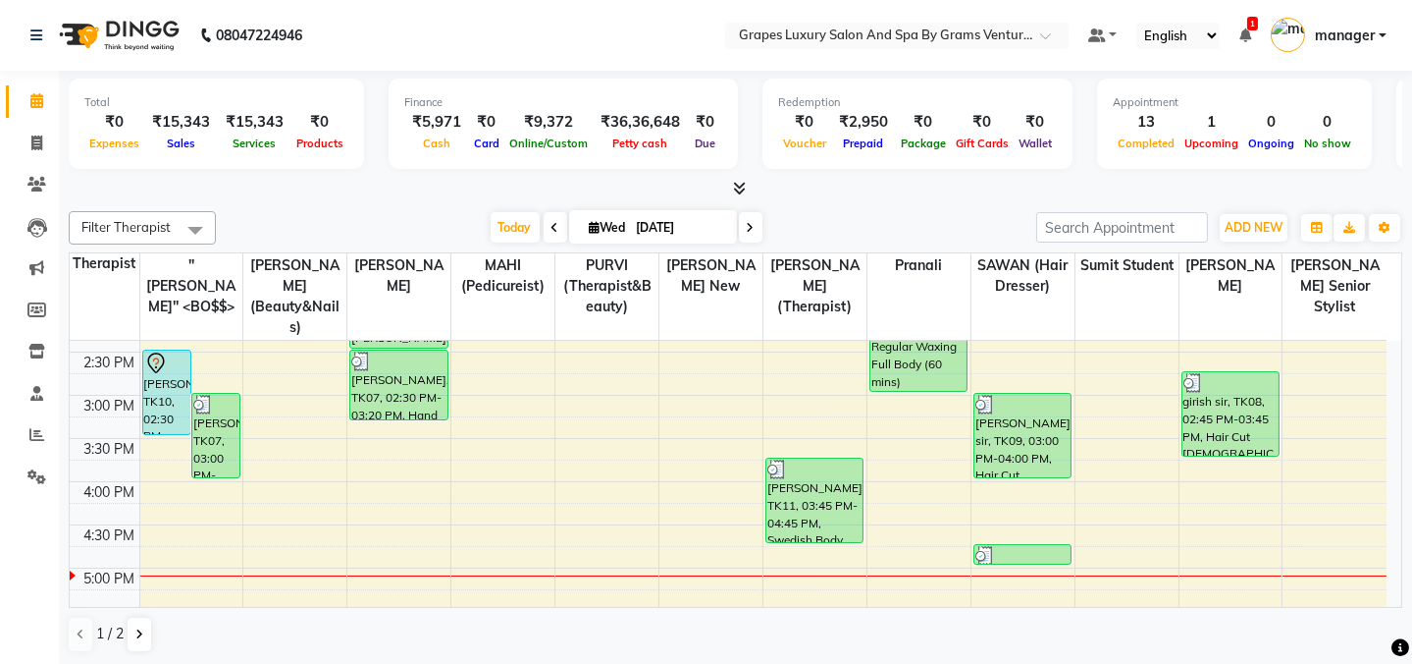
scroll to position [519, 0]
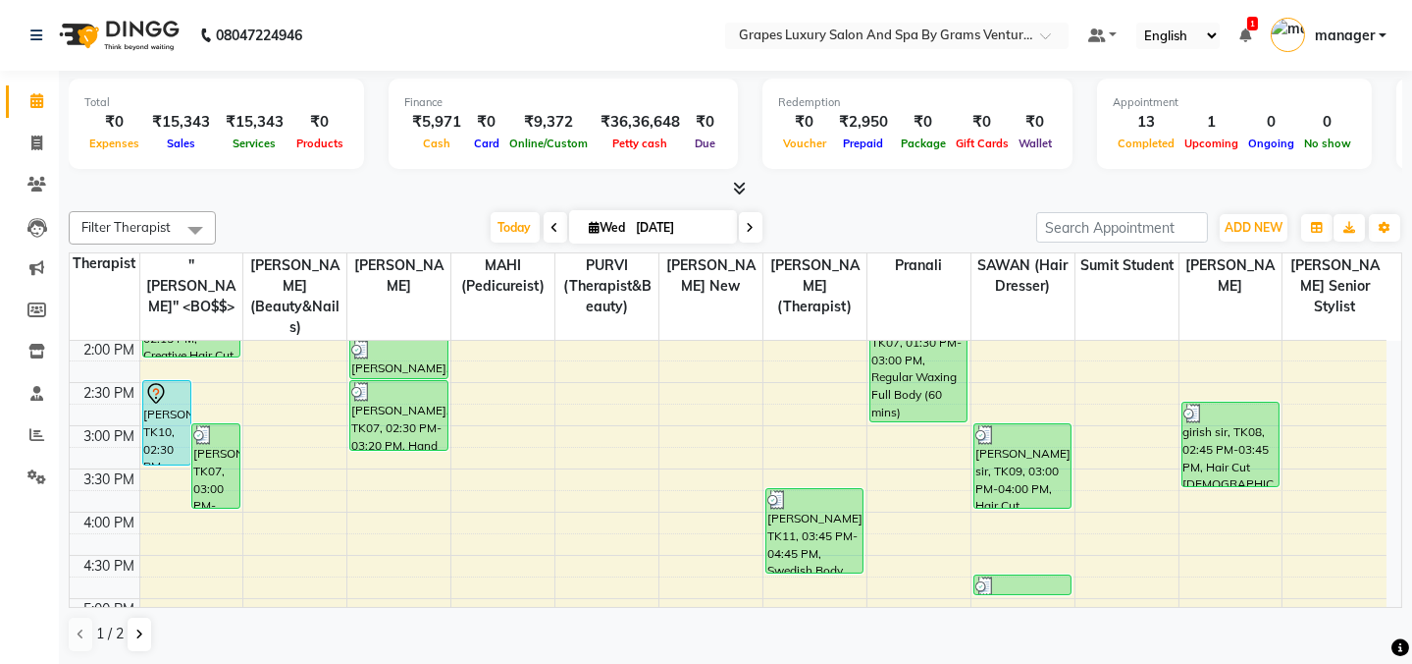
click at [951, 436] on table "Therapist "[PERSON_NAME]'' <BO$$> [PERSON_NAME] (beauty&nails) [PERSON_NAME] MA…" at bounding box center [736, 429] width 1334 height 355
click at [330, 190] on div at bounding box center [736, 189] width 1334 height 21
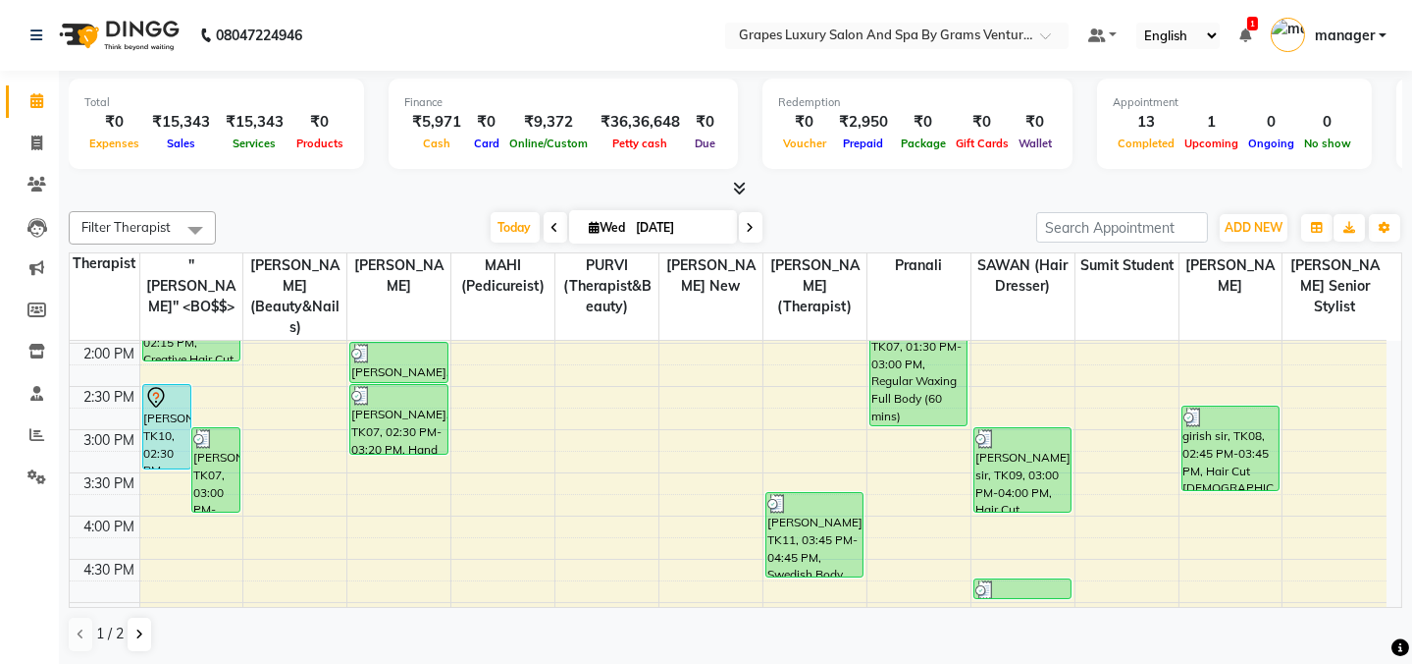
scroll to position [510, 0]
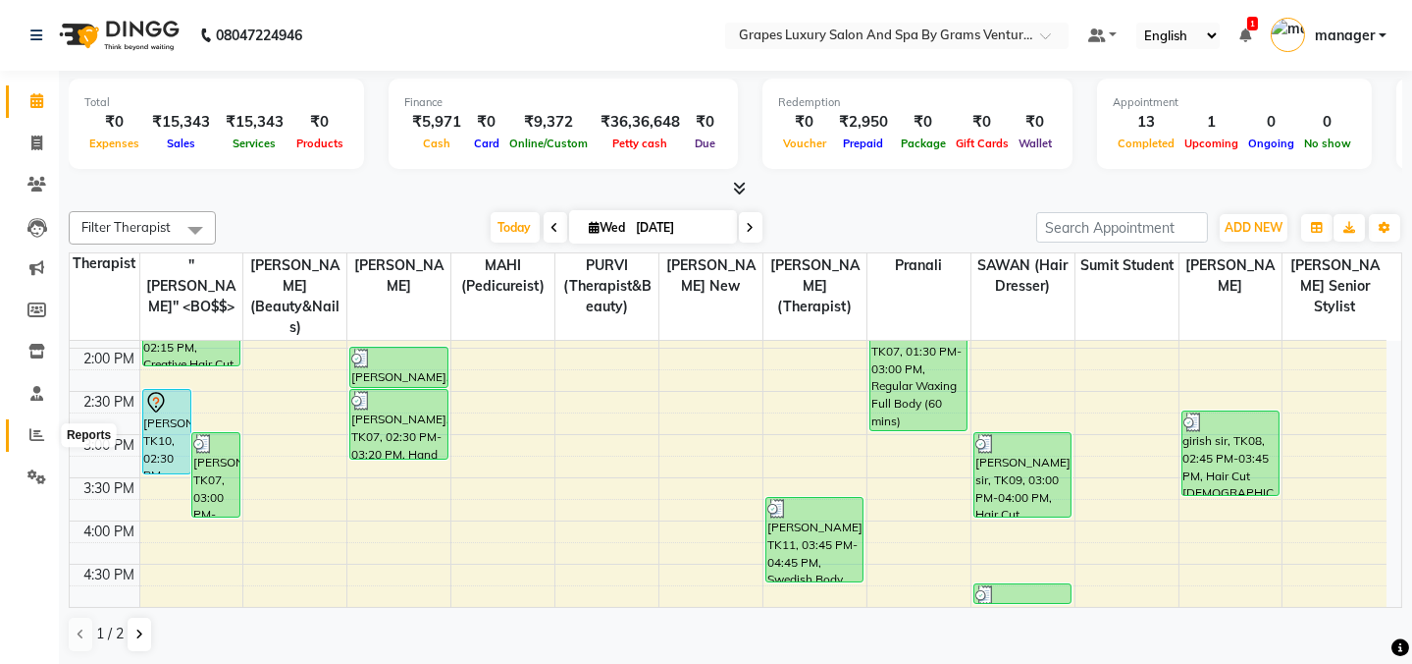
click at [36, 431] on icon at bounding box center [36, 434] width 15 height 15
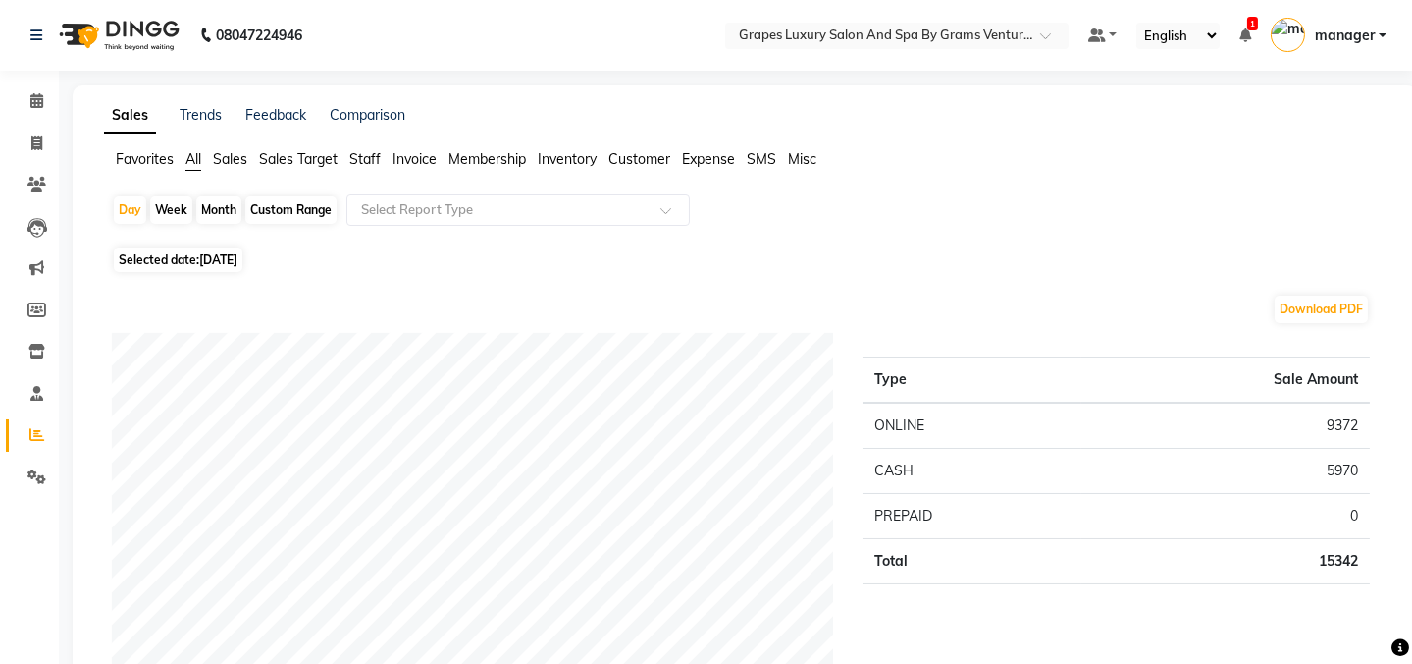
click at [201, 208] on div "Month" at bounding box center [218, 209] width 45 height 27
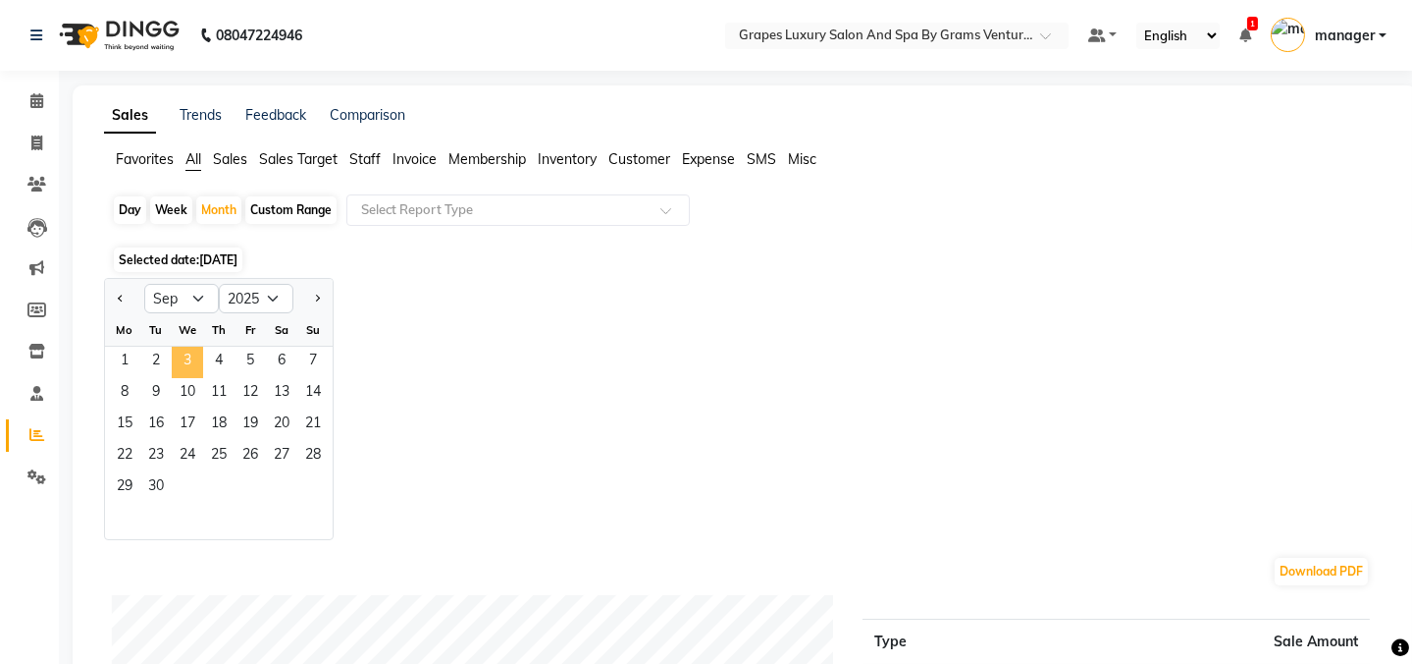
click at [194, 363] on span "3" at bounding box center [187, 361] width 31 height 31
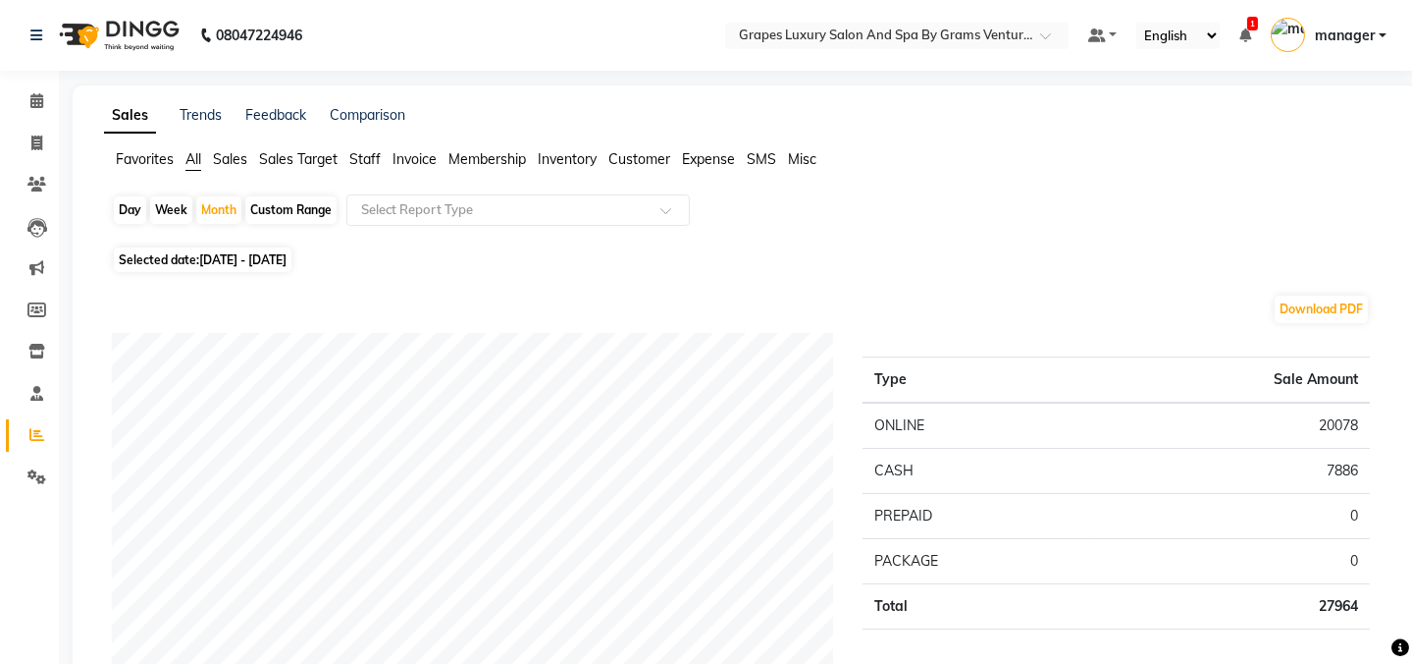
drag, startPoint x: 211, startPoint y: 221, endPoint x: 206, endPoint y: 234, distance: 13.7
click at [206, 234] on div "Day Week Month Custom Range Select Report Type" at bounding box center [745, 217] width 1266 height 47
click at [221, 206] on div "Month" at bounding box center [218, 209] width 45 height 27
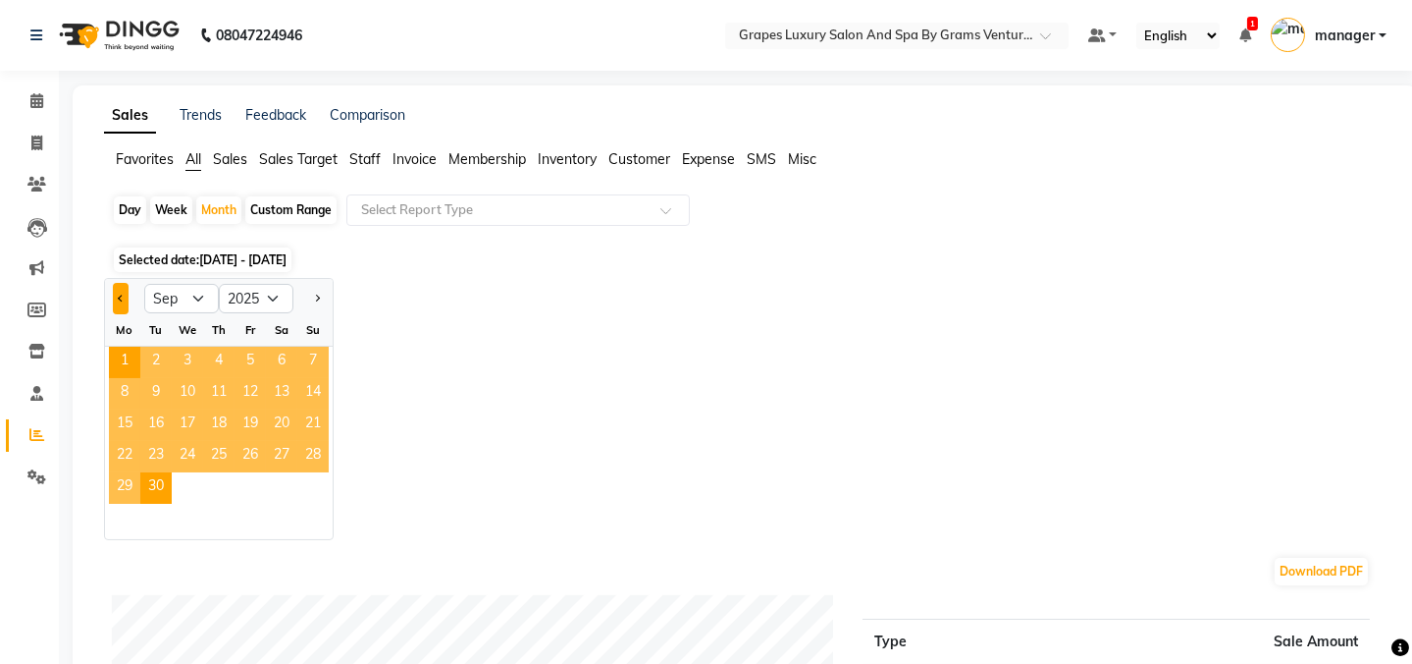
click at [113, 292] on button "Previous month" at bounding box center [121, 298] width 16 height 31
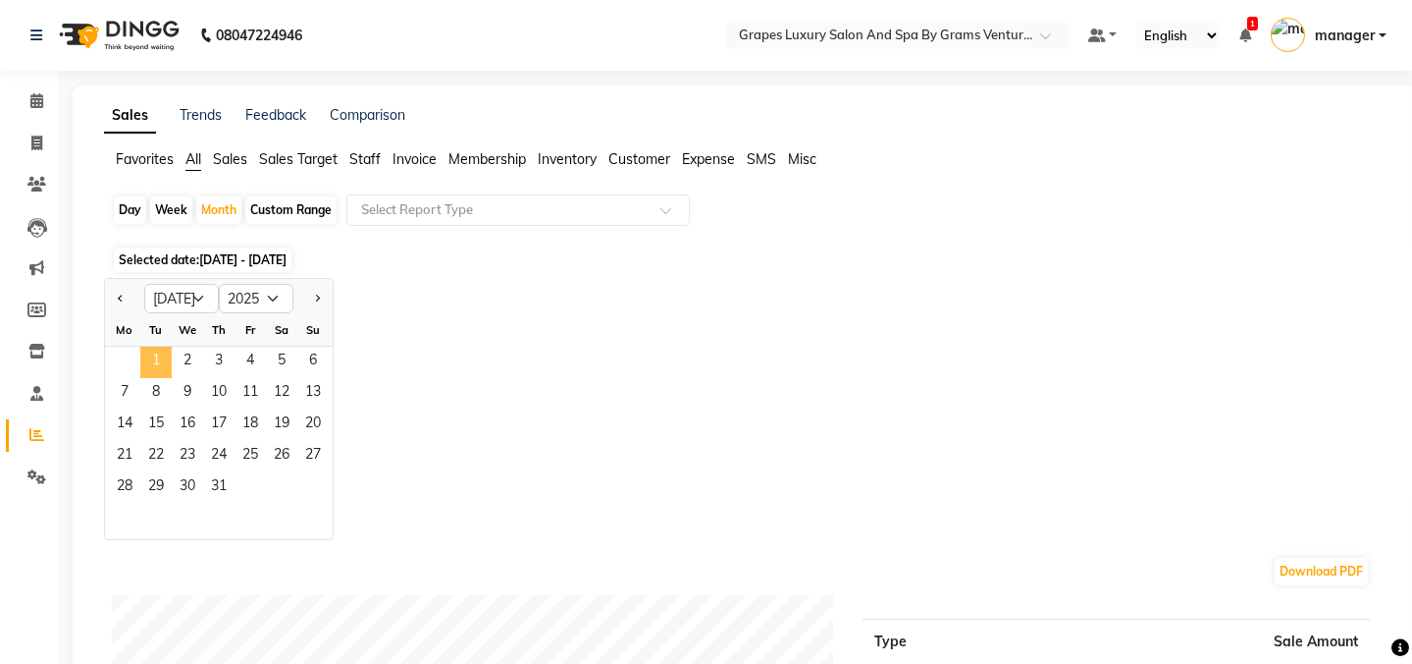
click at [153, 364] on span "1" at bounding box center [155, 361] width 31 height 31
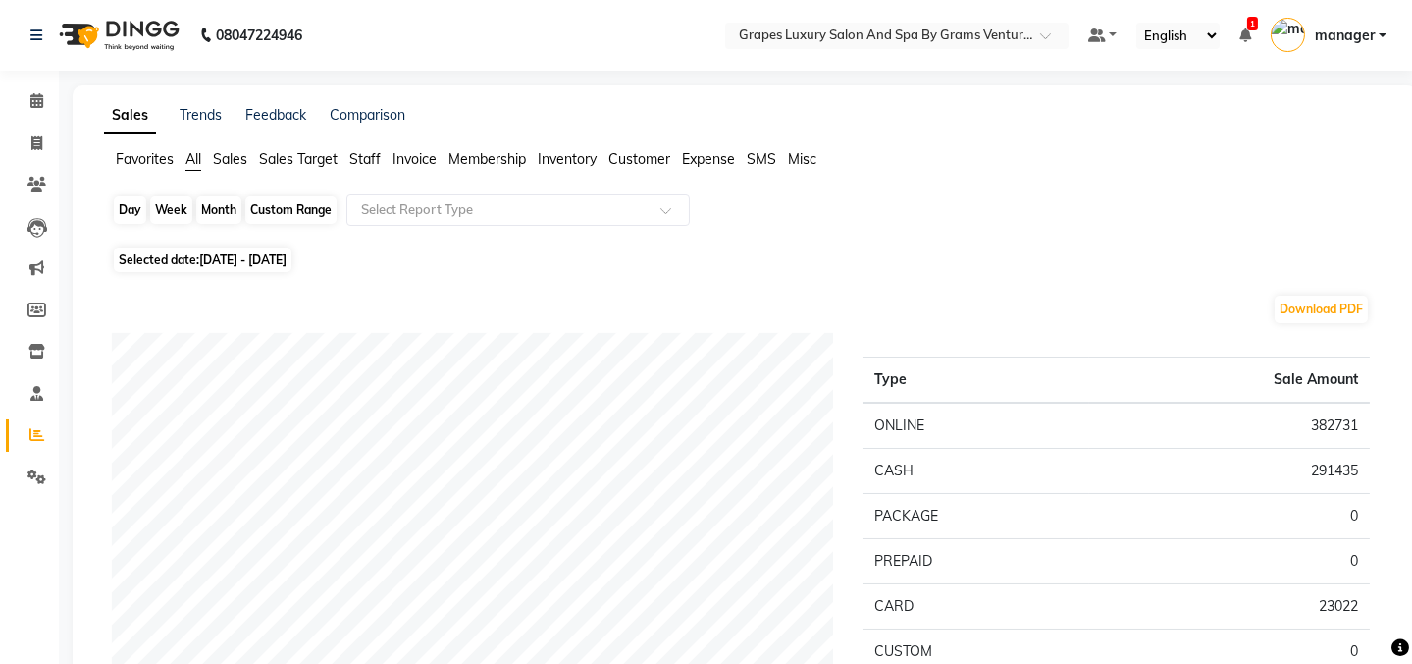
click at [225, 208] on div "Month" at bounding box center [218, 209] width 45 height 27
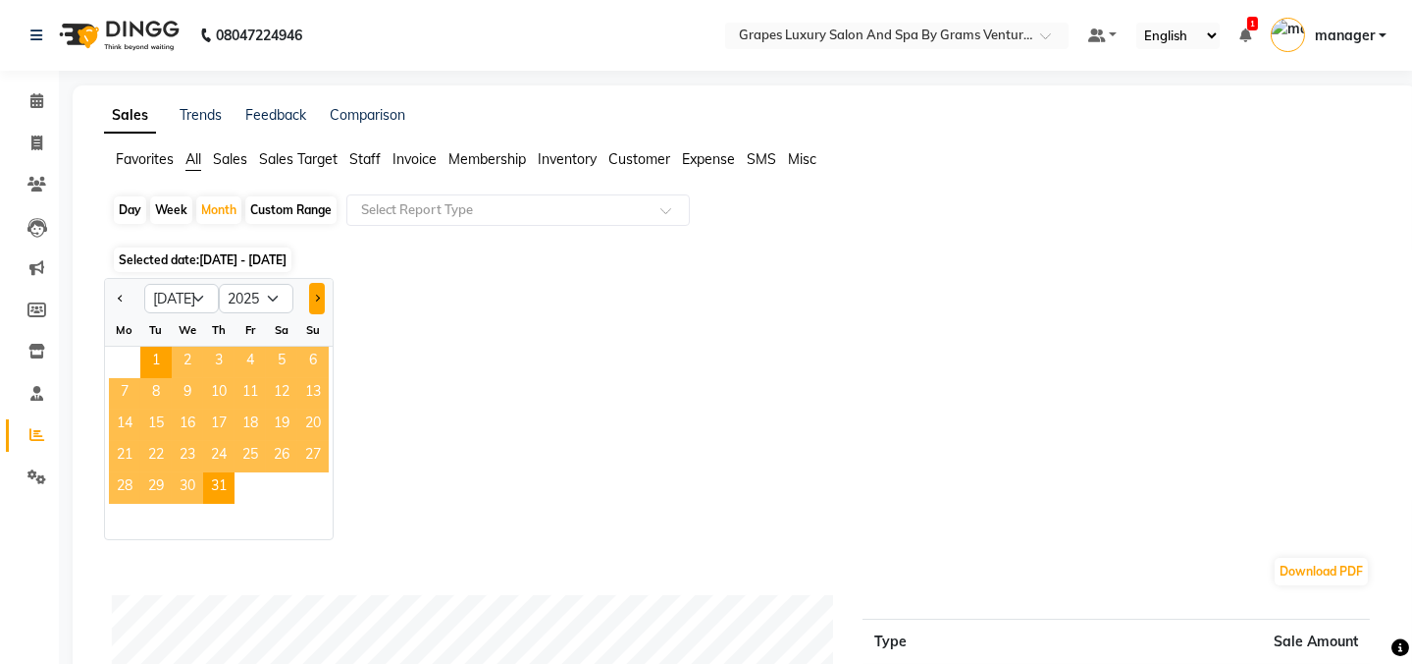
click at [309, 294] on button "Next month" at bounding box center [317, 298] width 16 height 31
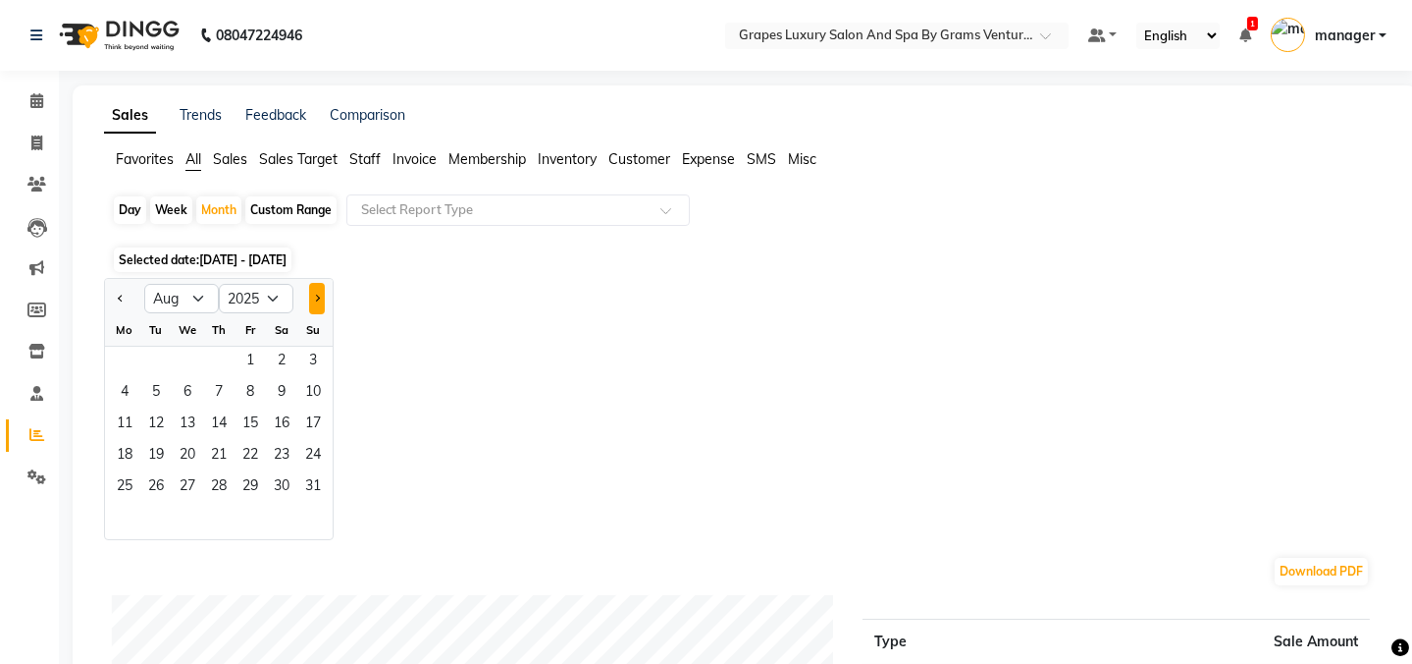
click at [309, 294] on button "Next month" at bounding box center [317, 298] width 16 height 31
click at [105, 294] on div at bounding box center [124, 298] width 39 height 31
click at [122, 293] on button "Previous month" at bounding box center [121, 298] width 16 height 31
click at [252, 357] on span "1" at bounding box center [250, 361] width 31 height 31
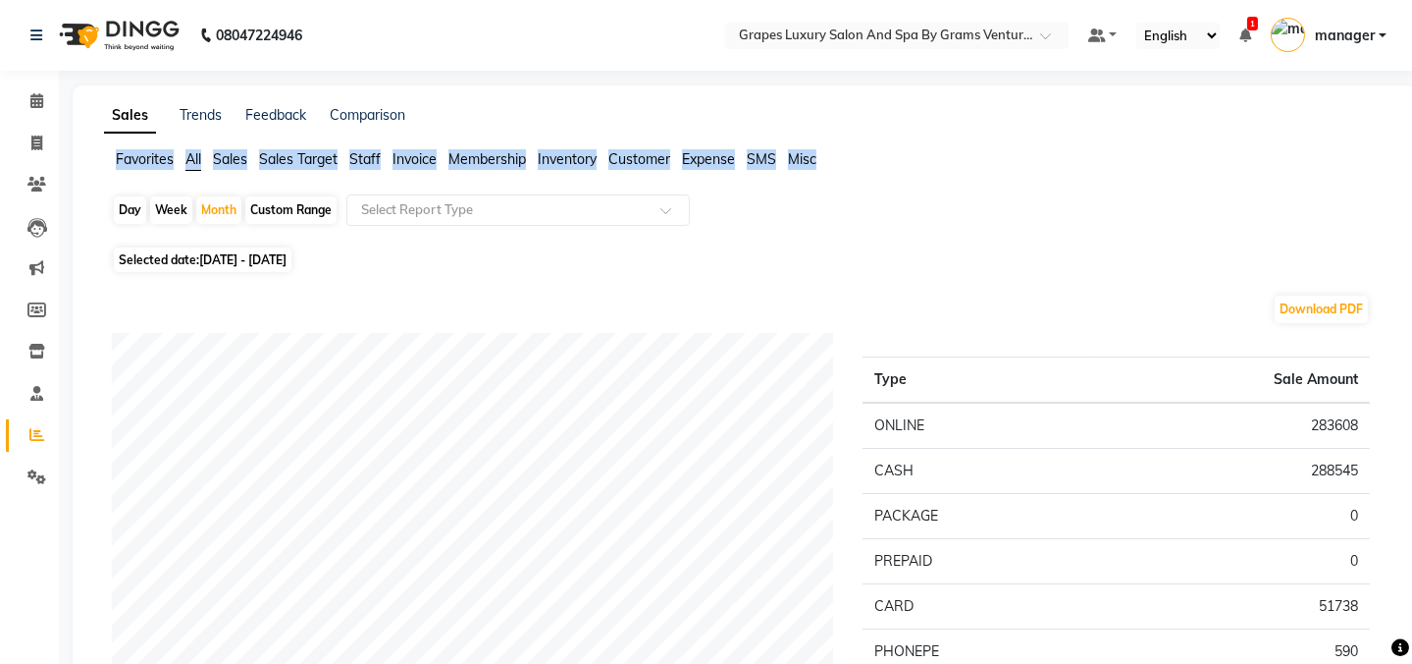
drag, startPoint x: 1409, startPoint y: 127, endPoint x: 1419, endPoint y: 145, distance: 21.6
click at [1412, 149] on html "08047224946 Select Location × Grapes Luxury Salon And Spa By Grams Ventures, [P…" at bounding box center [706, 332] width 1412 height 664
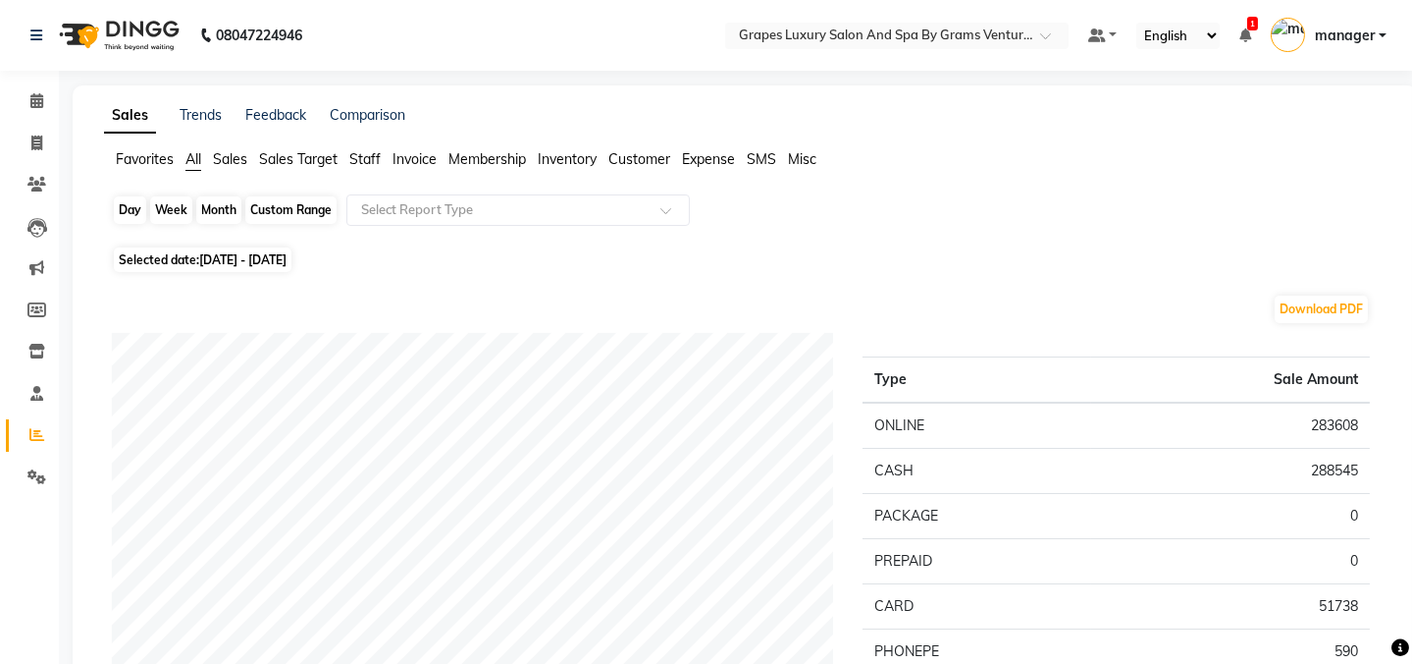
click at [228, 206] on div "Month" at bounding box center [218, 209] width 45 height 27
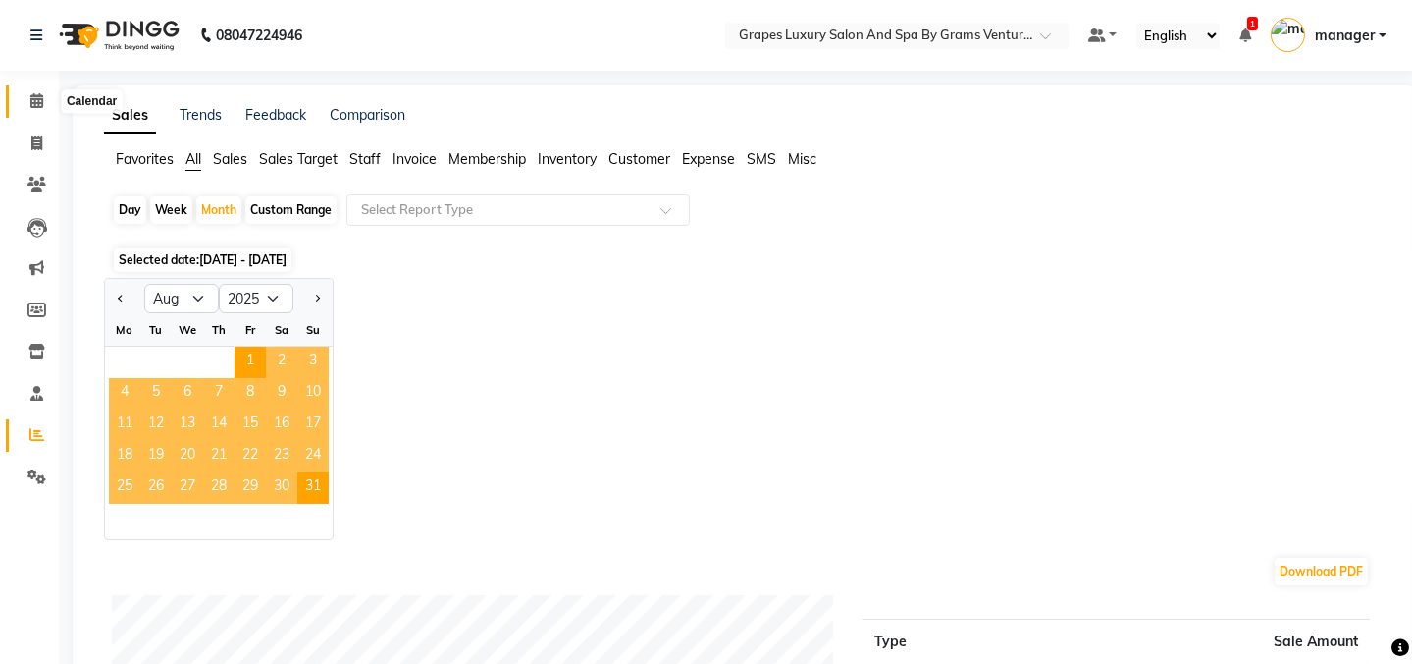
click at [38, 101] on icon at bounding box center [36, 100] width 13 height 15
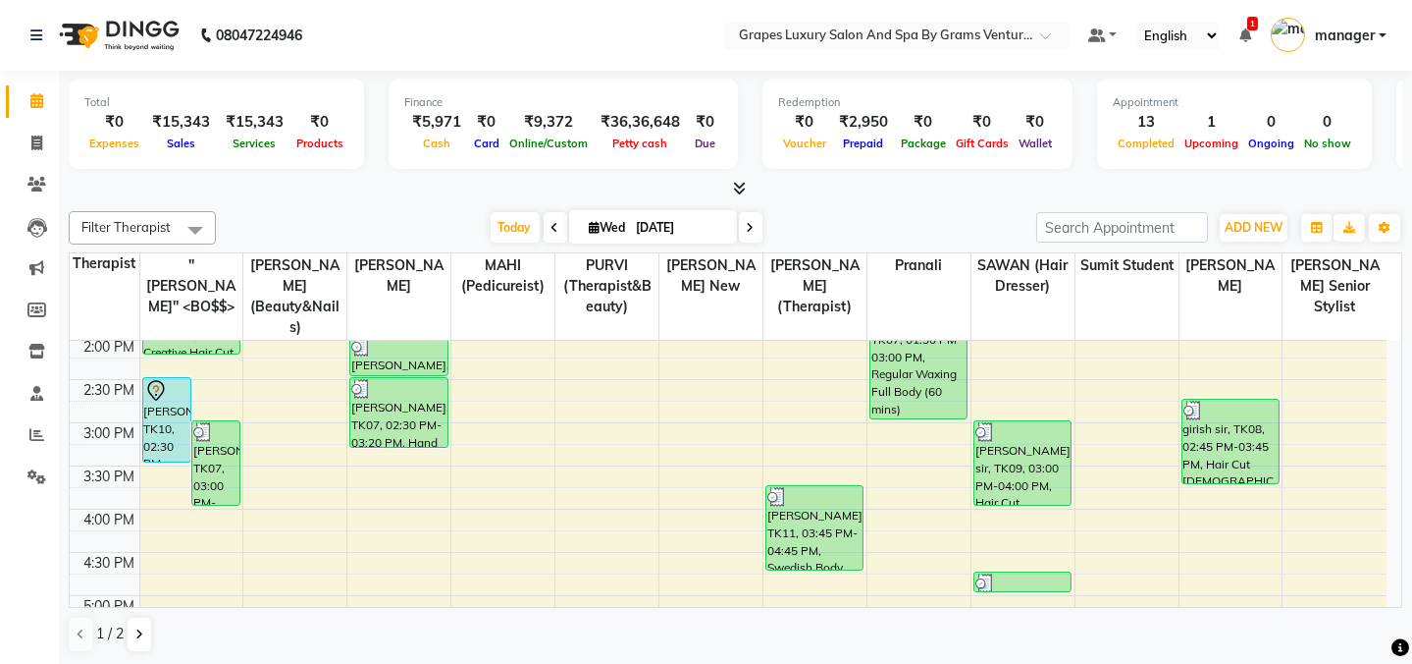
scroll to position [597, 0]
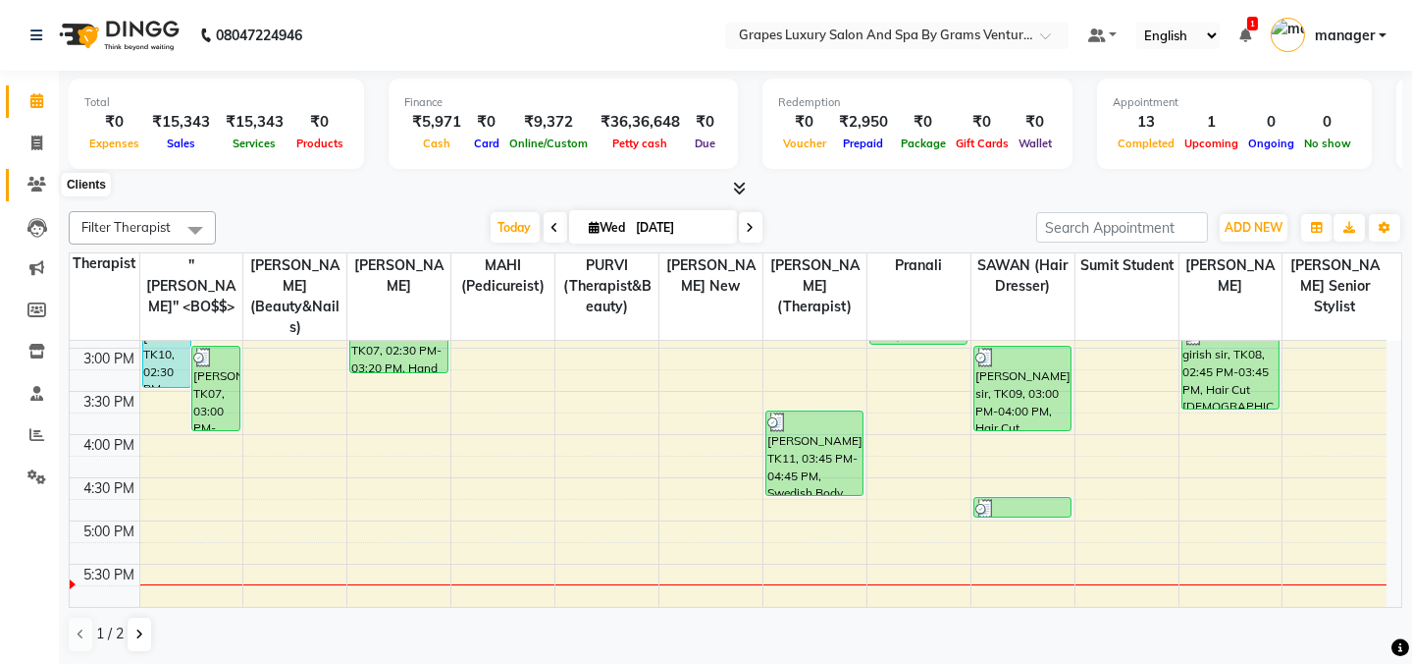
click at [20, 186] on span at bounding box center [37, 185] width 34 height 23
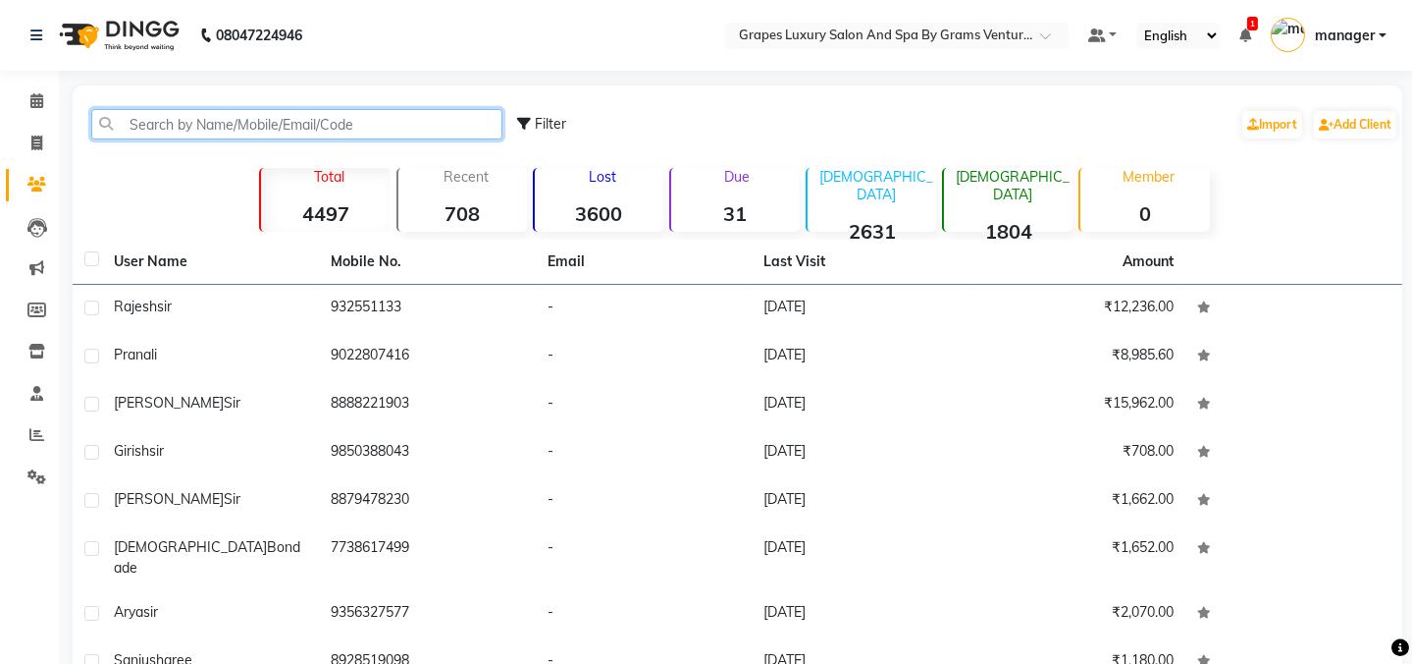
click at [282, 125] on input "text" at bounding box center [296, 124] width 411 height 30
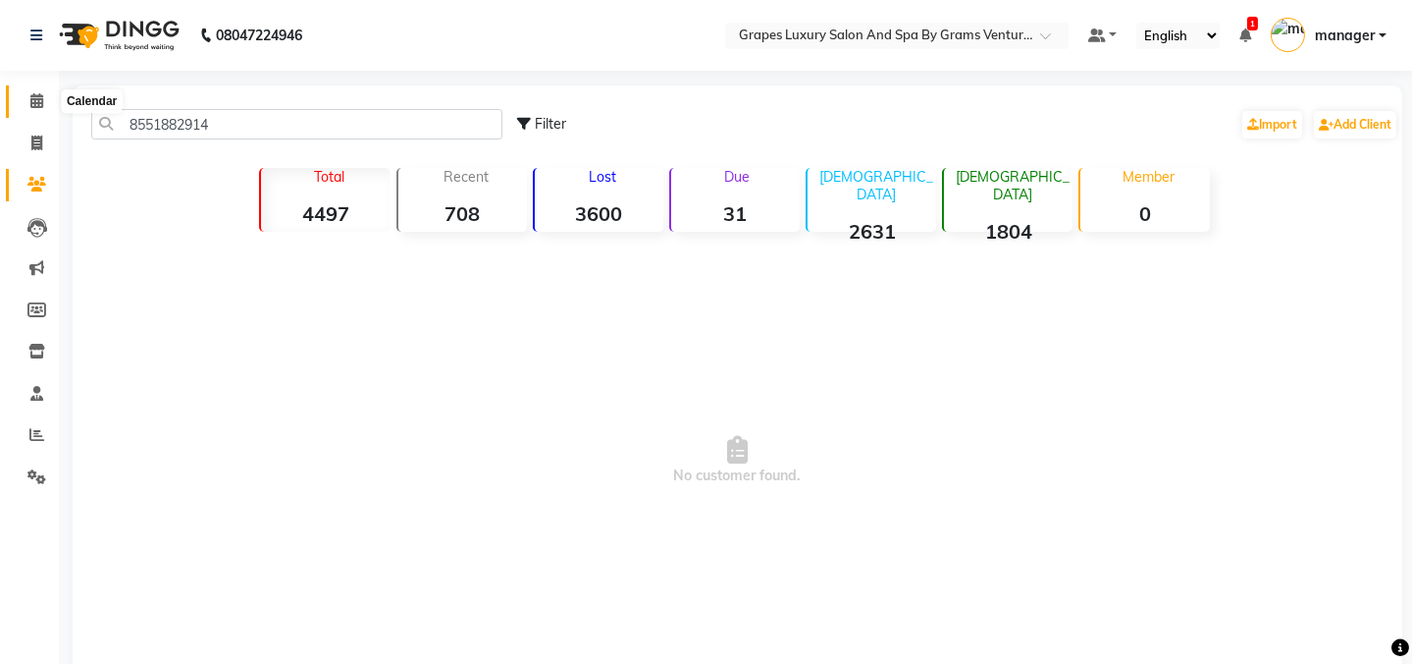
click at [30, 98] on icon at bounding box center [36, 100] width 13 height 15
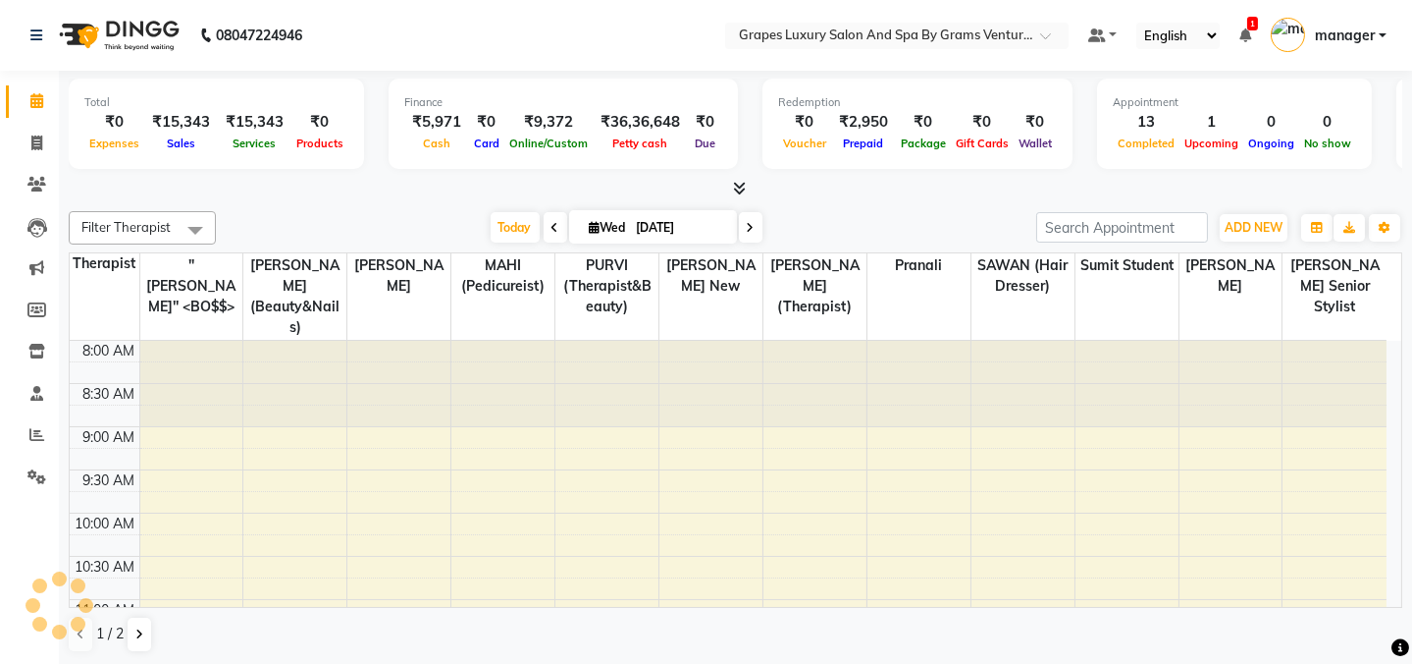
scroll to position [775, 0]
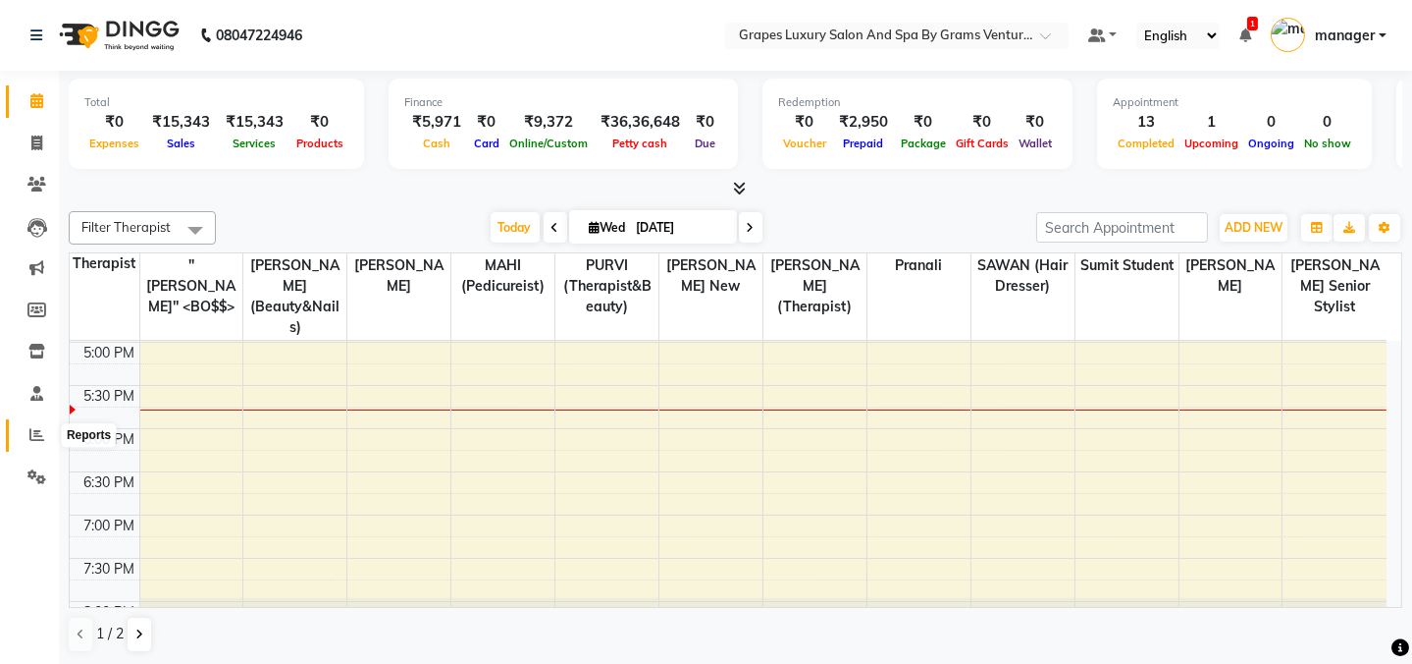
click at [29, 439] on icon at bounding box center [36, 434] width 15 height 15
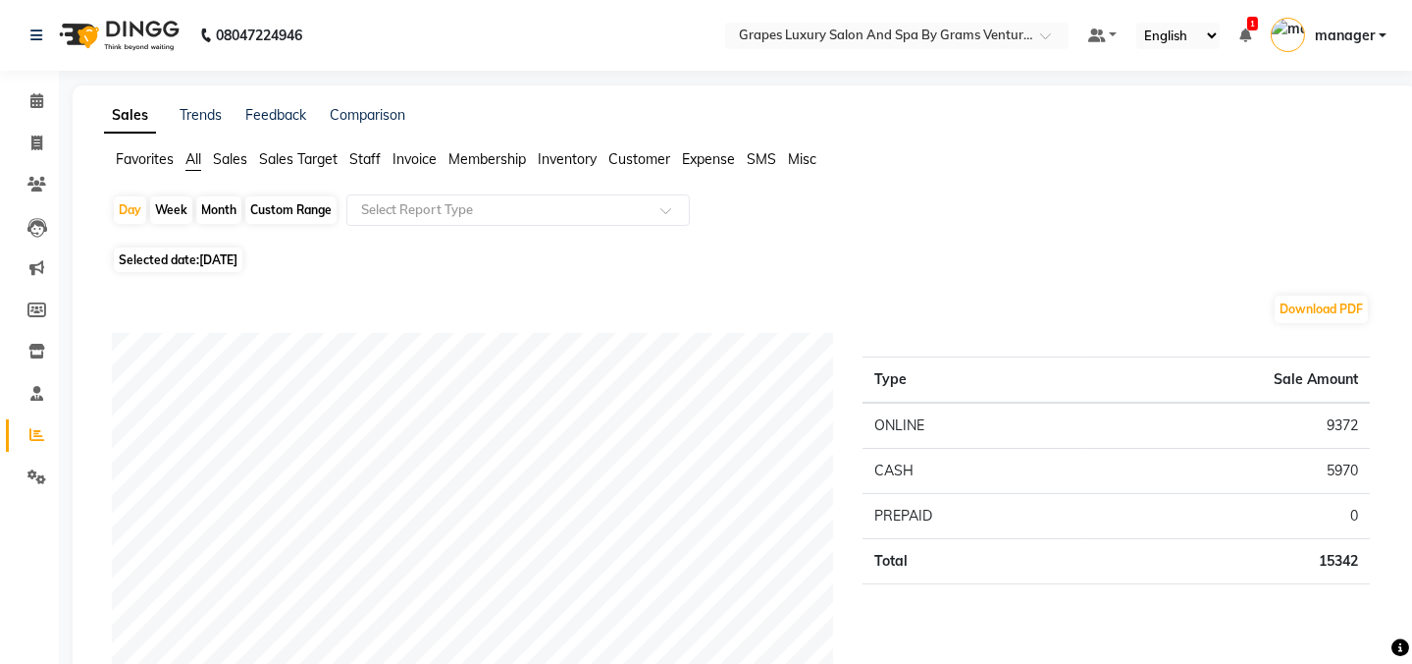
click at [205, 216] on div "Month" at bounding box center [218, 209] width 45 height 27
select select "9"
select select "2025"
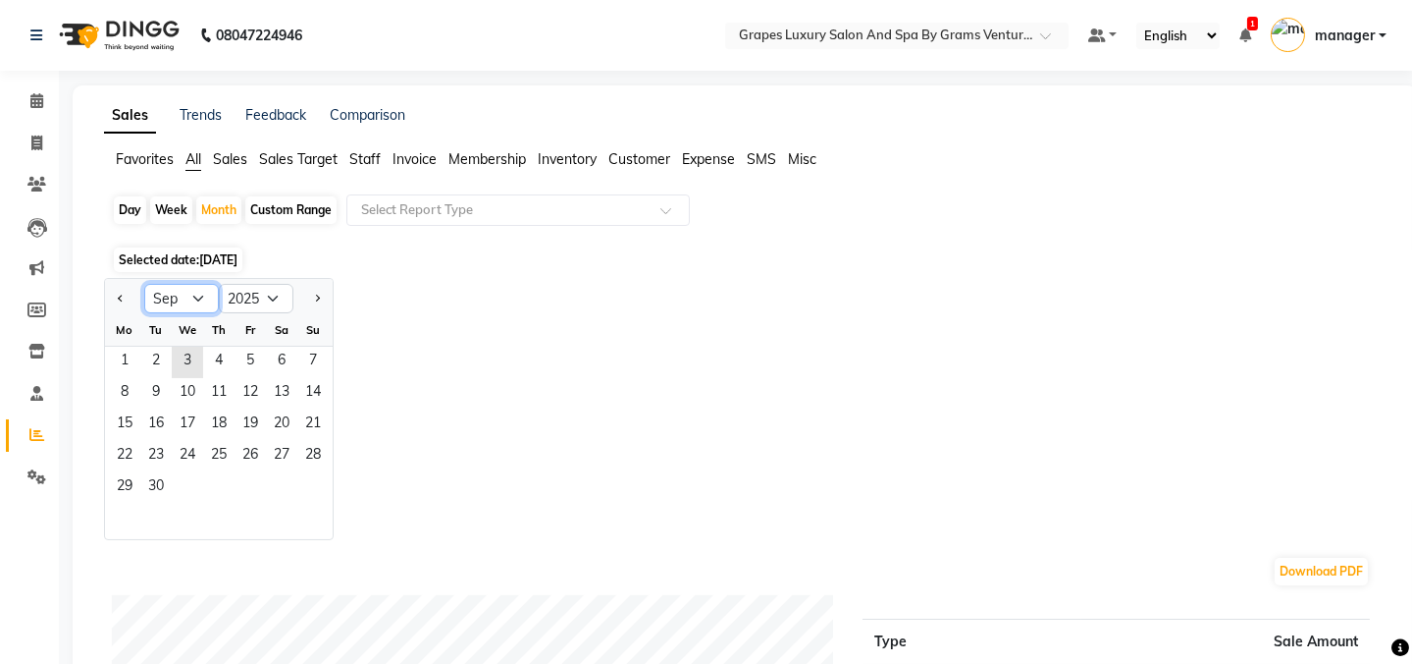
click at [205, 294] on select "Jan Feb Mar Apr May Jun [DATE] Aug Sep Oct Nov Dec" at bounding box center [181, 298] width 75 height 29
click at [665, 286] on div "Jan Feb Mar Apr May Jun [DATE] Aug Sep Oct Nov [DATE] 2016 2017 2018 2019 2020 …" at bounding box center [745, 409] width 1282 height 262
click at [133, 362] on span "1" at bounding box center [124, 361] width 31 height 31
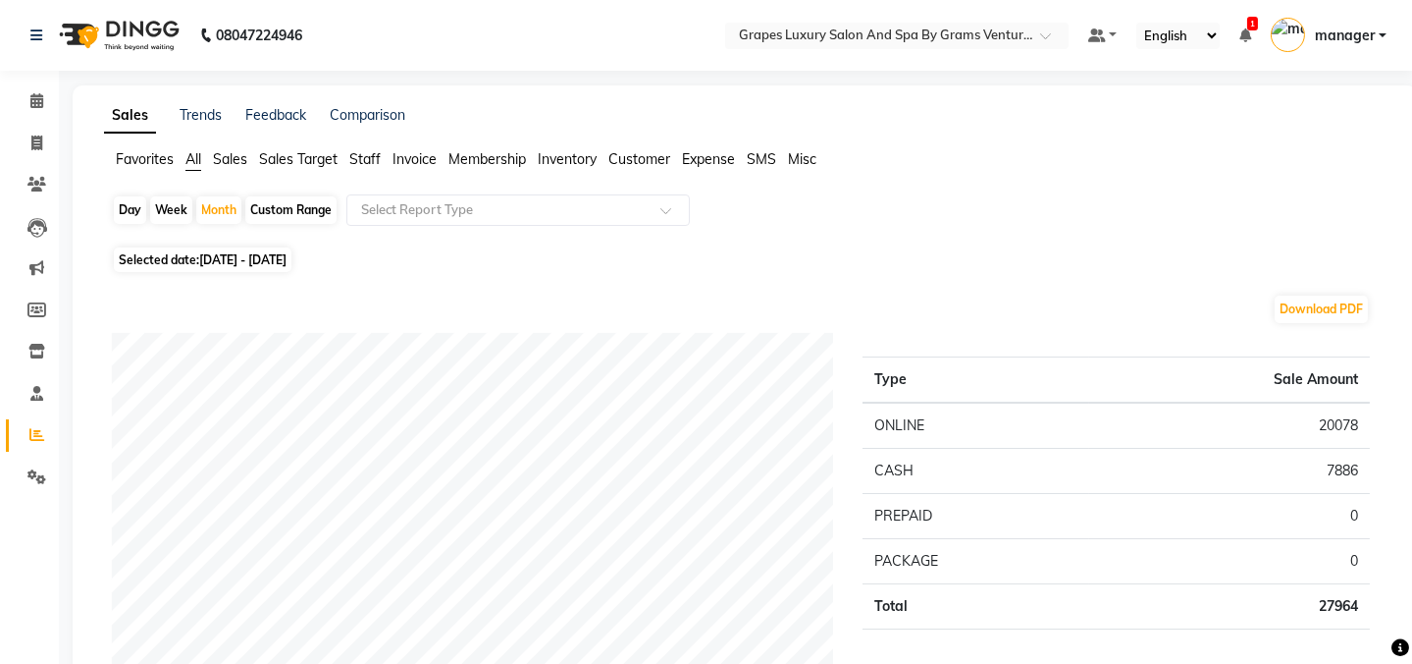
click at [157, 208] on div "Week" at bounding box center [171, 209] width 42 height 27
select select "9"
select select "2025"
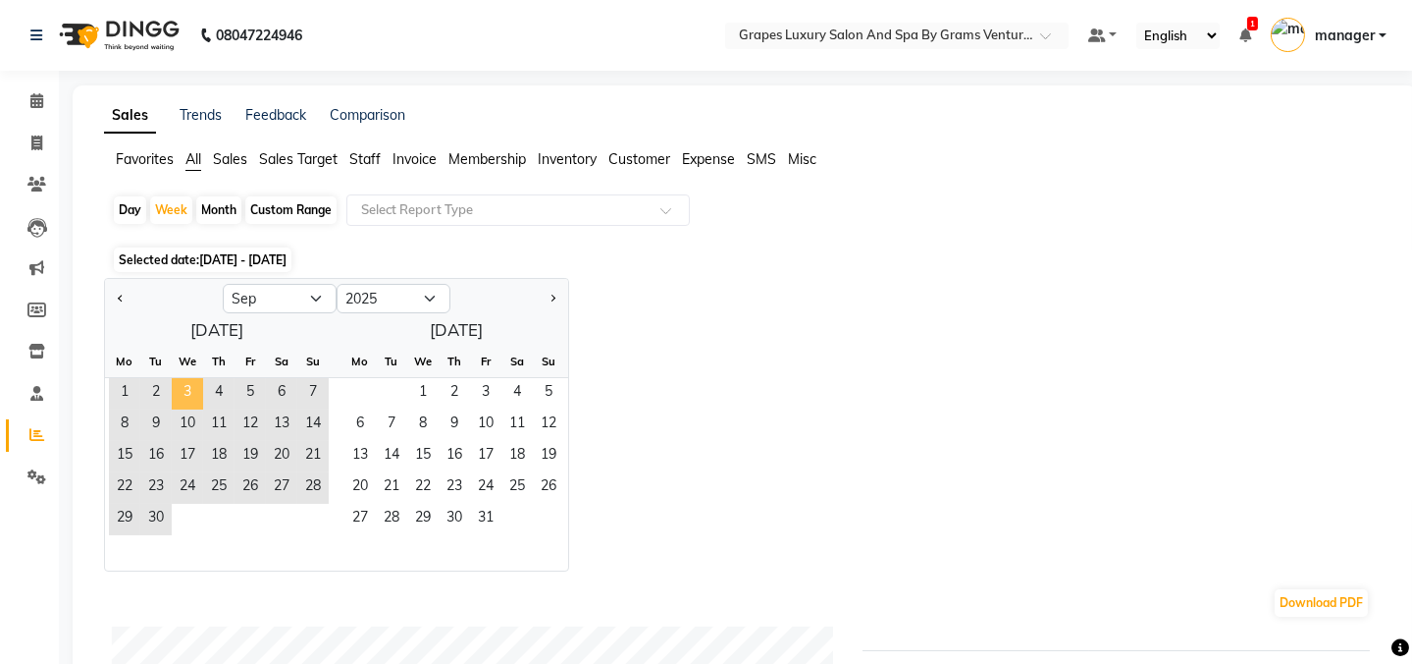
click at [175, 389] on span "3" at bounding box center [187, 393] width 31 height 31
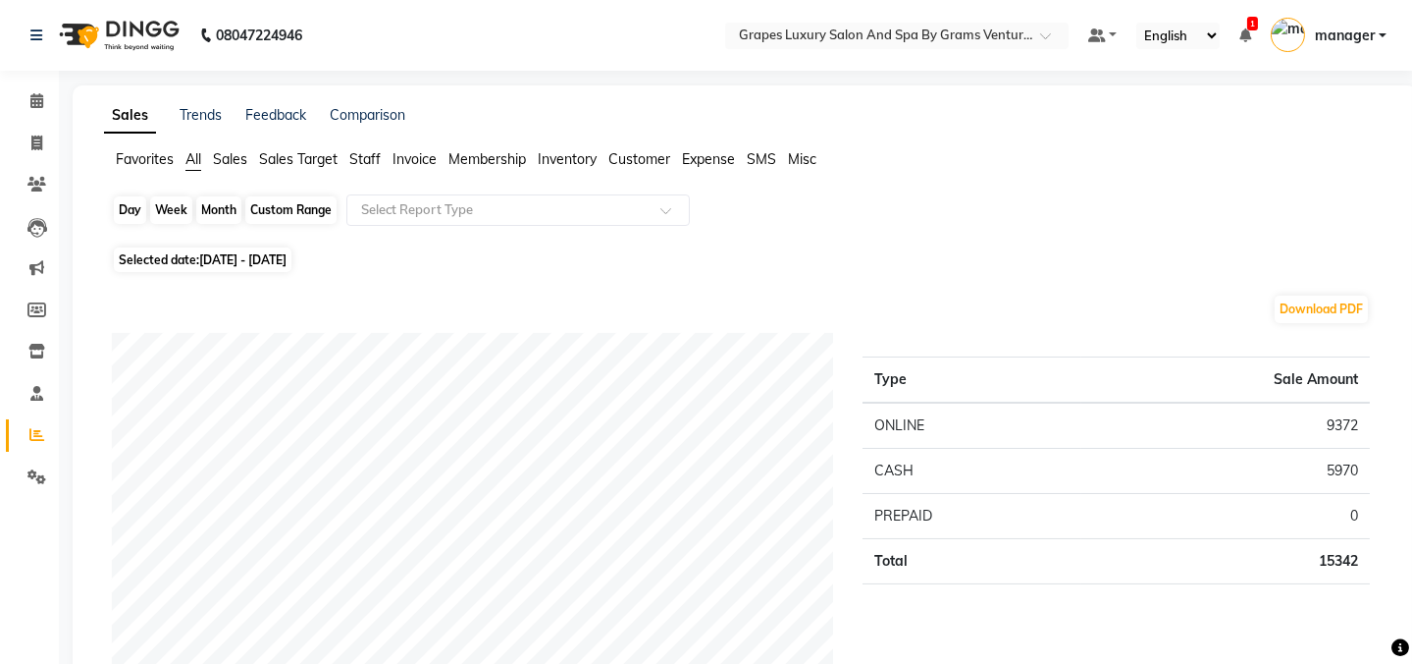
click at [165, 216] on div "Week" at bounding box center [171, 209] width 42 height 27
select select "9"
select select "2025"
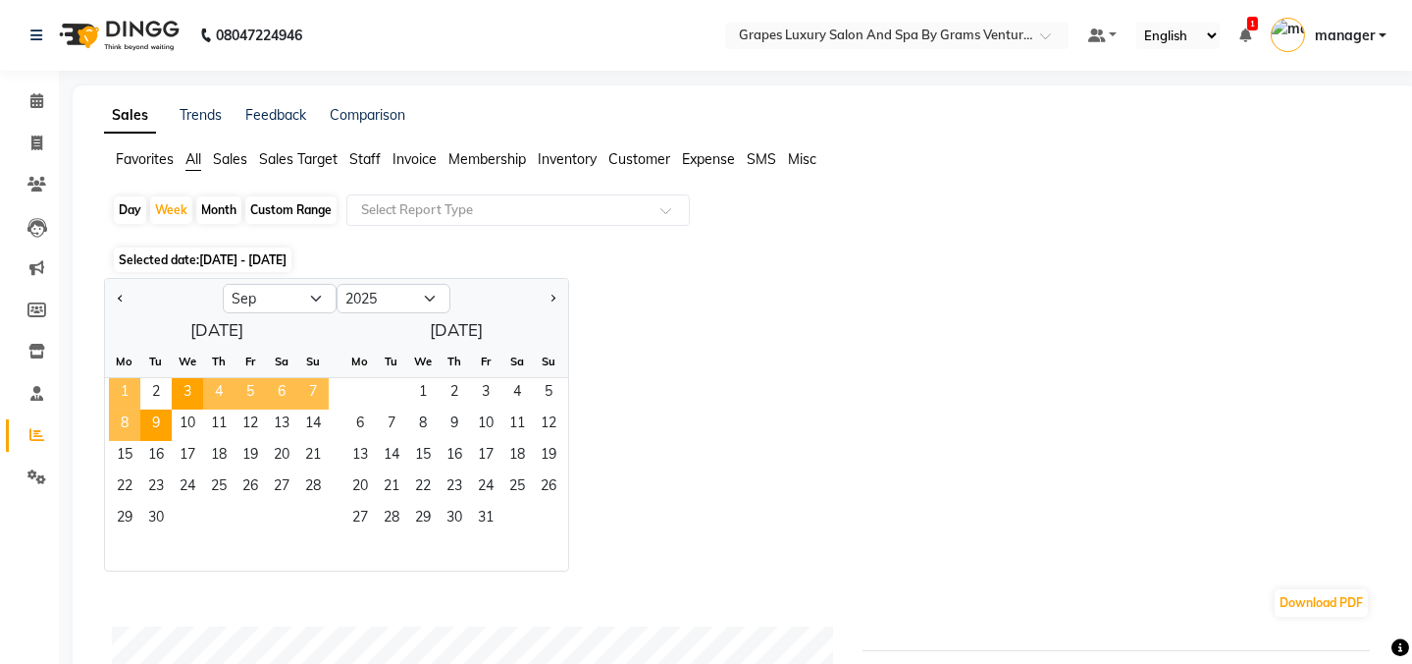
click at [113, 386] on span "1" at bounding box center [124, 393] width 31 height 31
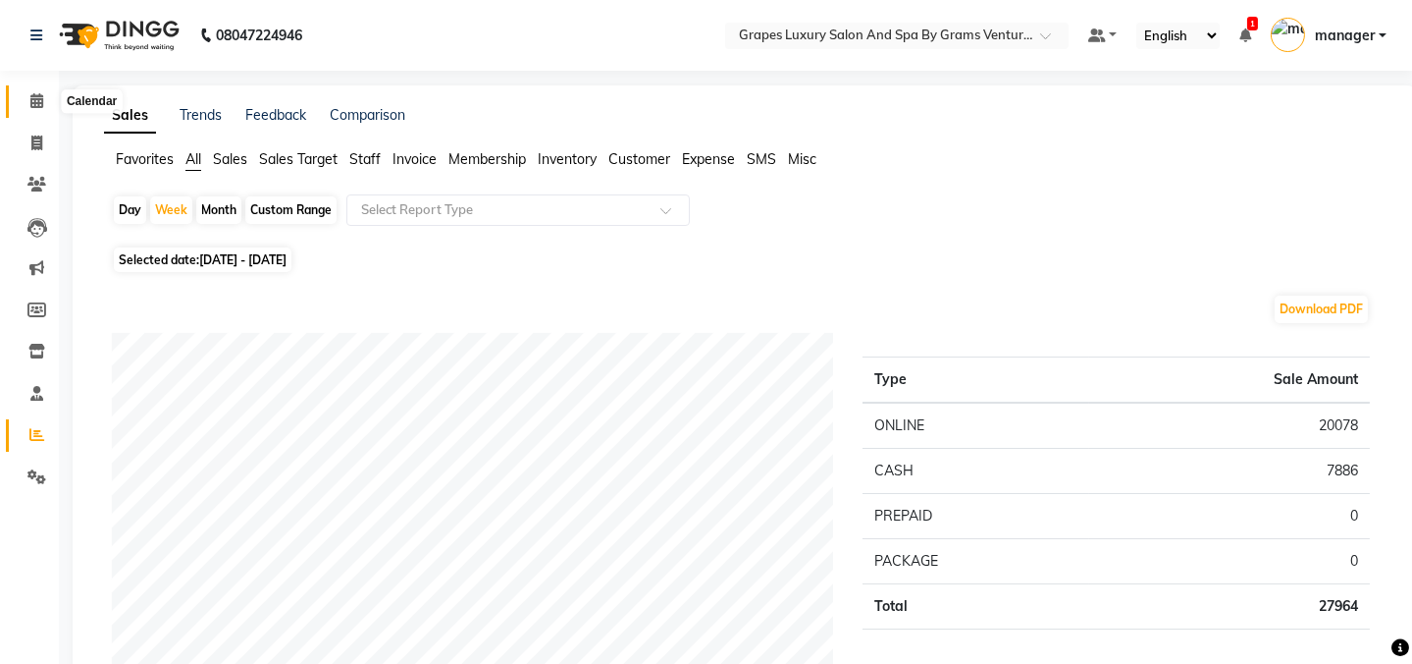
click at [24, 95] on span at bounding box center [37, 101] width 34 height 23
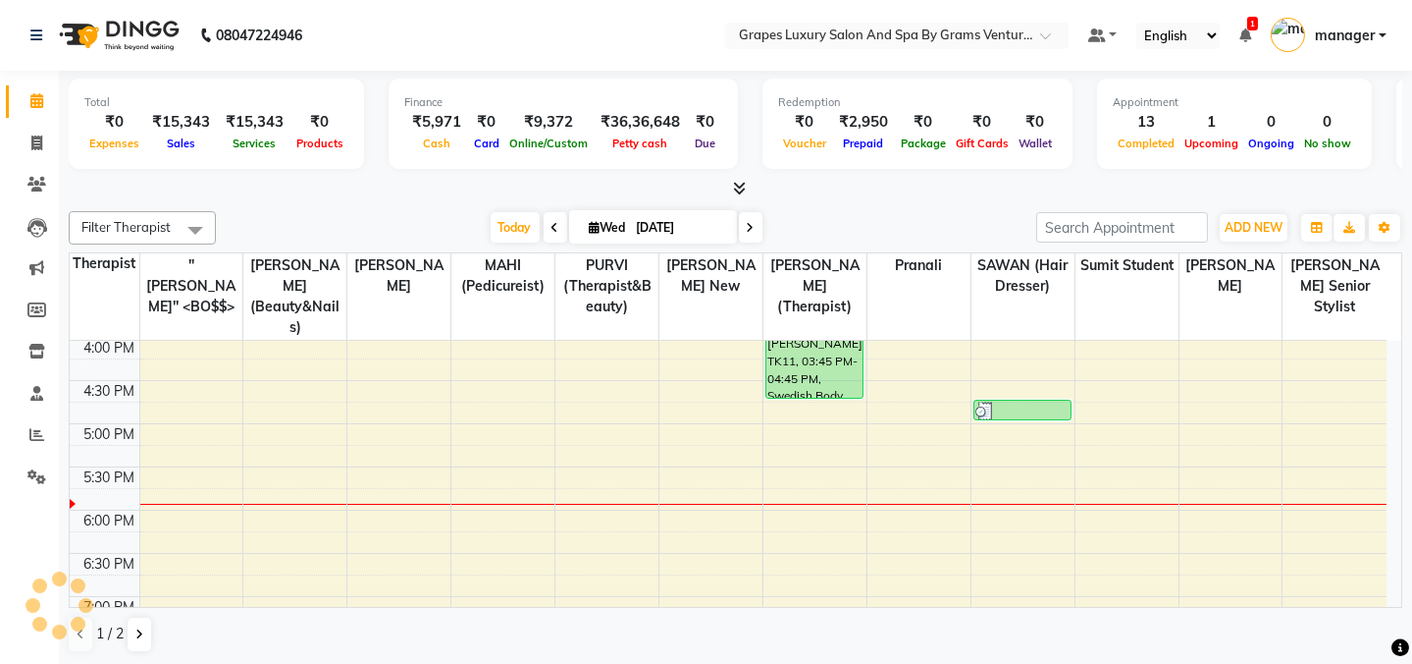
scroll to position [562, 0]
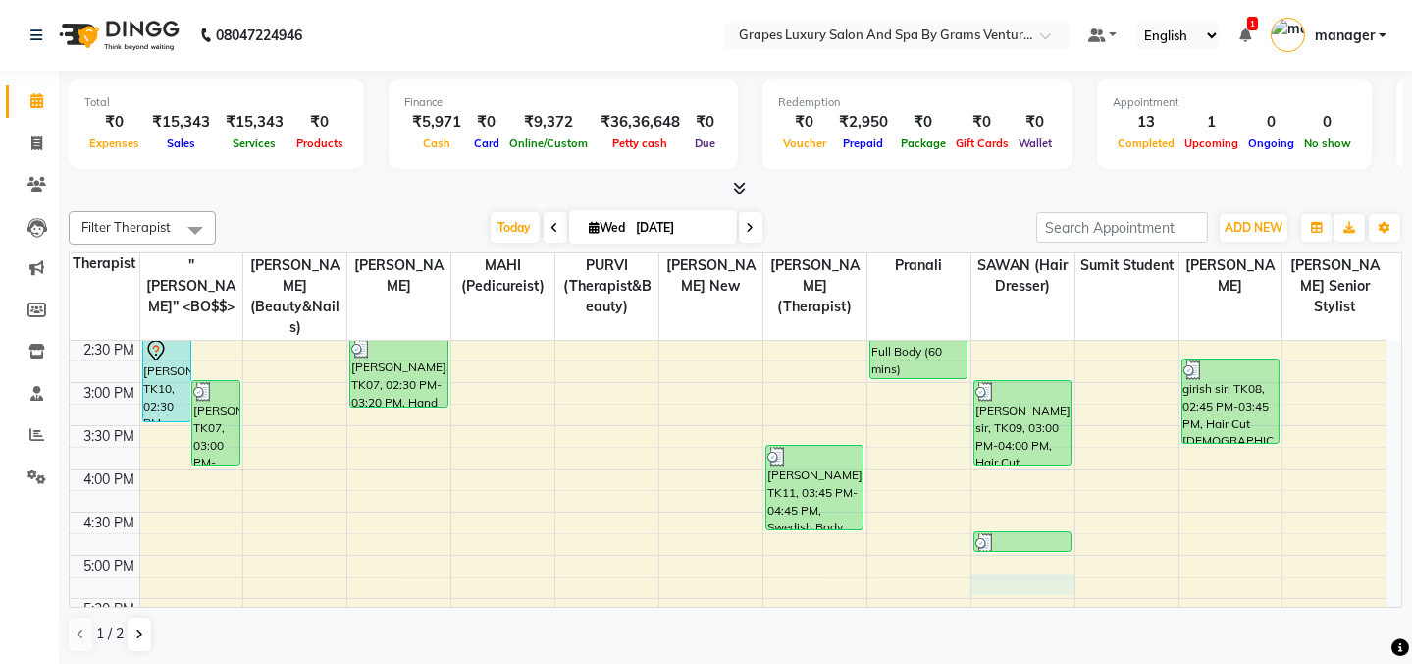
click at [1001, 562] on div "8:00 AM 8:30 AM 9:00 AM 9:30 AM 10:00 AM 10:30 AM 11:00 AM 11:30 AM 12:00 PM 12…" at bounding box center [728, 339] width 1317 height 1122
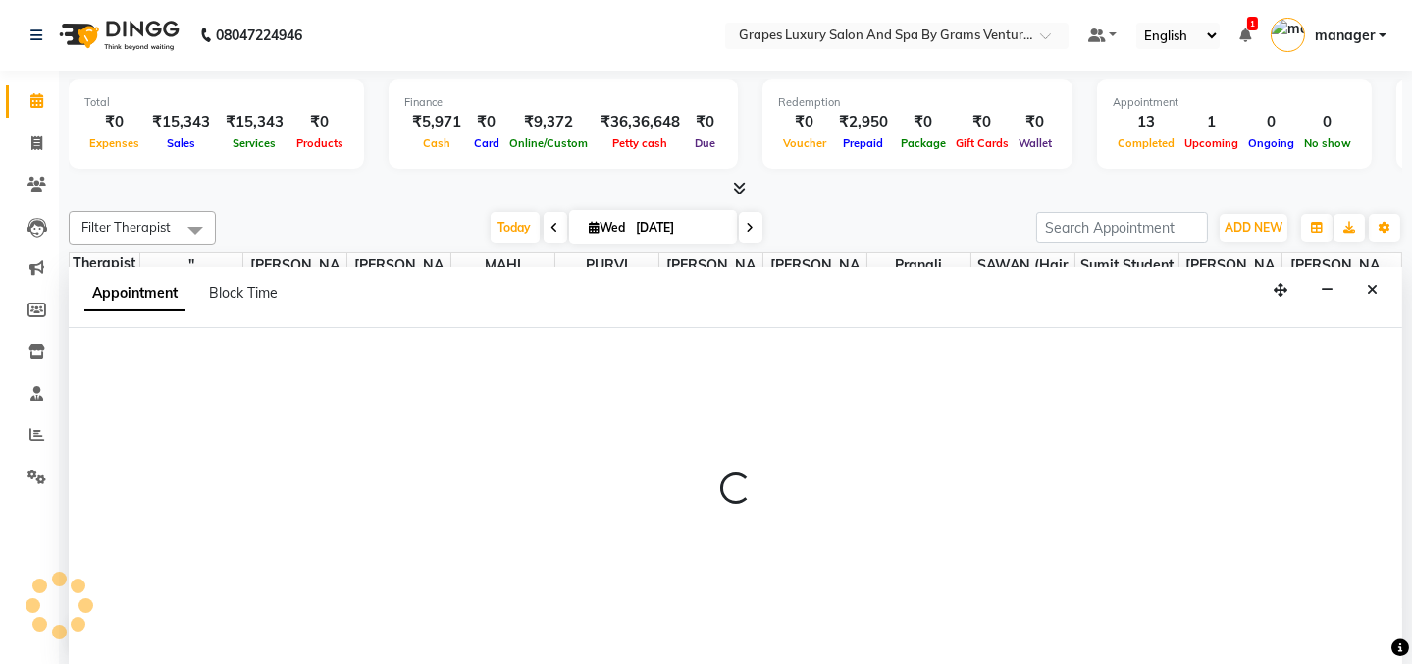
scroll to position [0, 0]
select select "41130"
select select "1035"
select select "tentative"
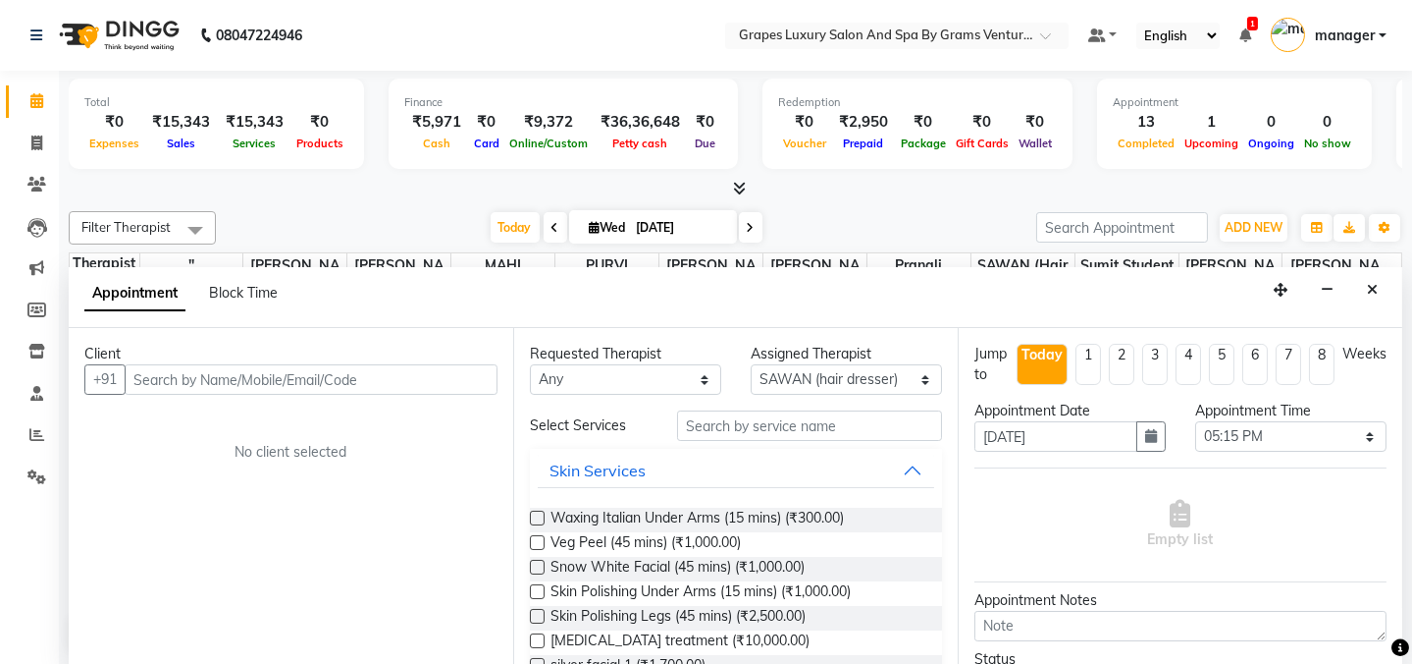
click at [305, 375] on input "text" at bounding box center [311, 379] width 373 height 30
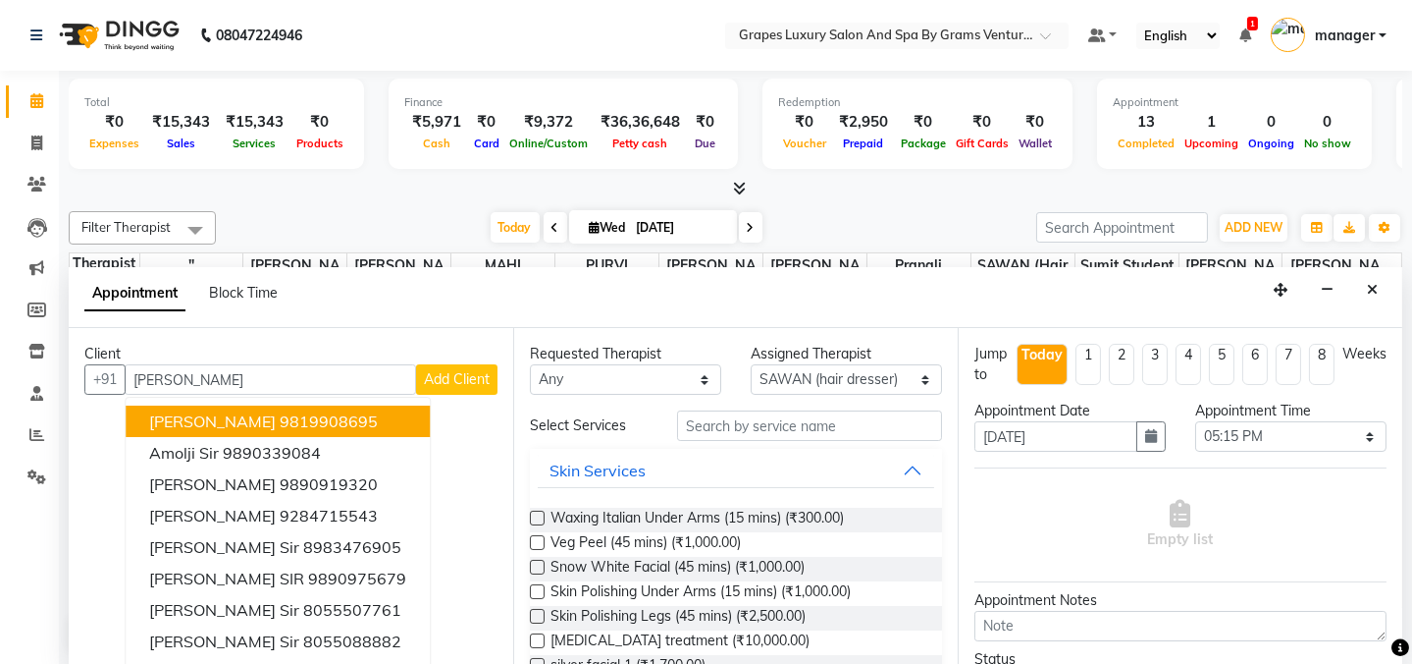
click at [250, 383] on input "[PERSON_NAME]" at bounding box center [271, 379] width 292 height 30
type input "a"
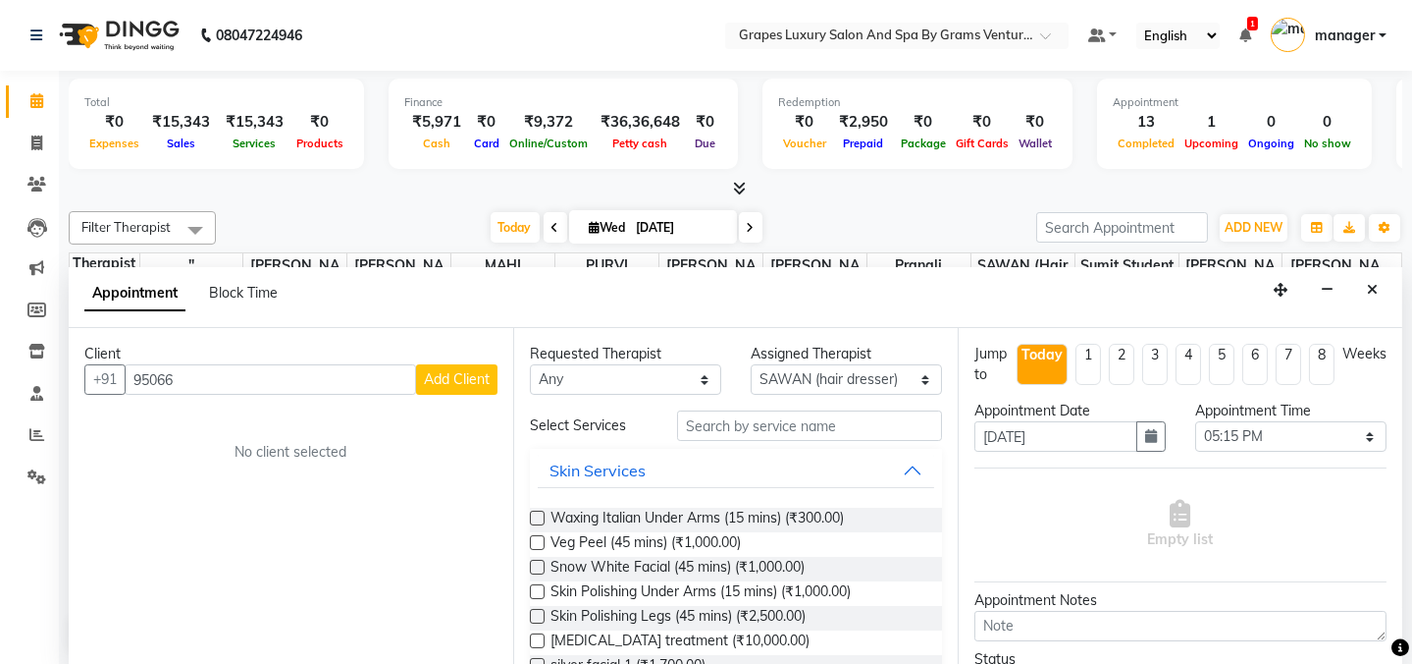
click at [210, 375] on input "95066" at bounding box center [271, 379] width 292 height 30
click at [280, 428] on ngb-highlight "9503315 112" at bounding box center [331, 421] width 102 height 20
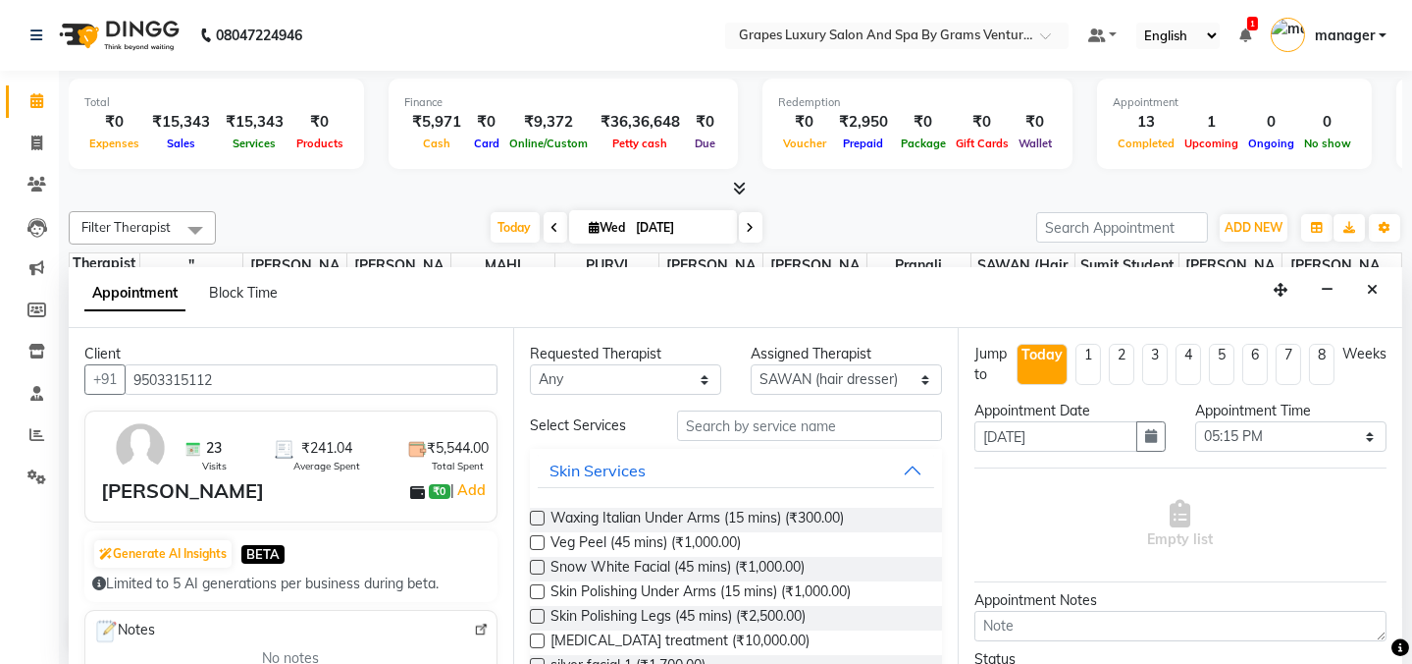
type input "9503315112"
click at [791, 416] on input "text" at bounding box center [809, 425] width 265 height 30
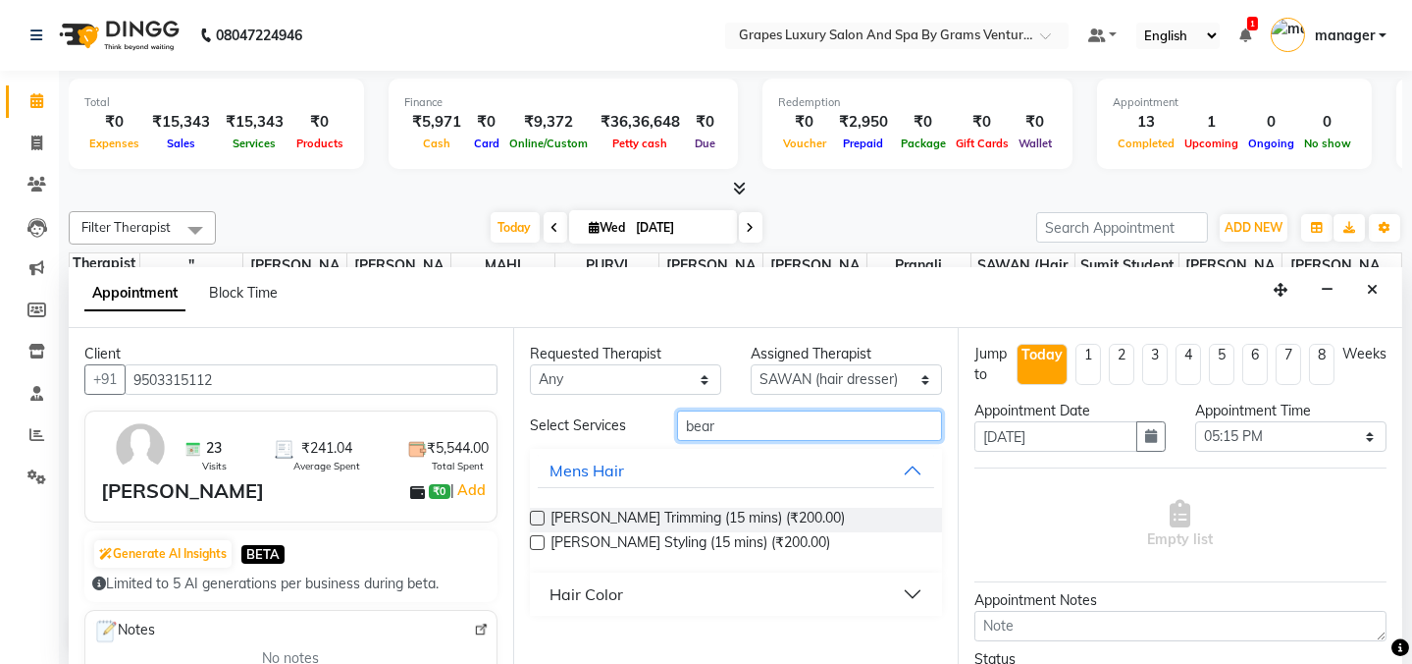
type input "bear"
click at [536, 510] on label at bounding box center [537, 517] width 15 height 15
click at [536, 513] on input "checkbox" at bounding box center [536, 519] width 13 height 13
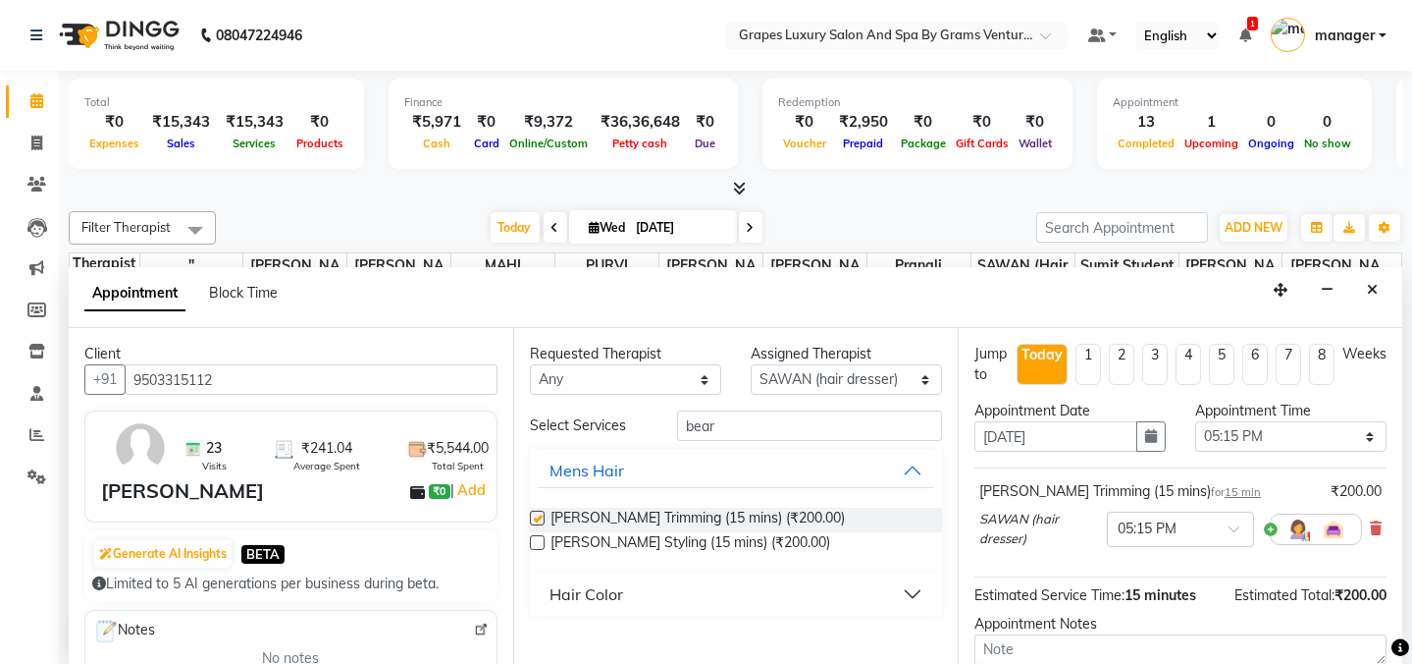
checkbox input "false"
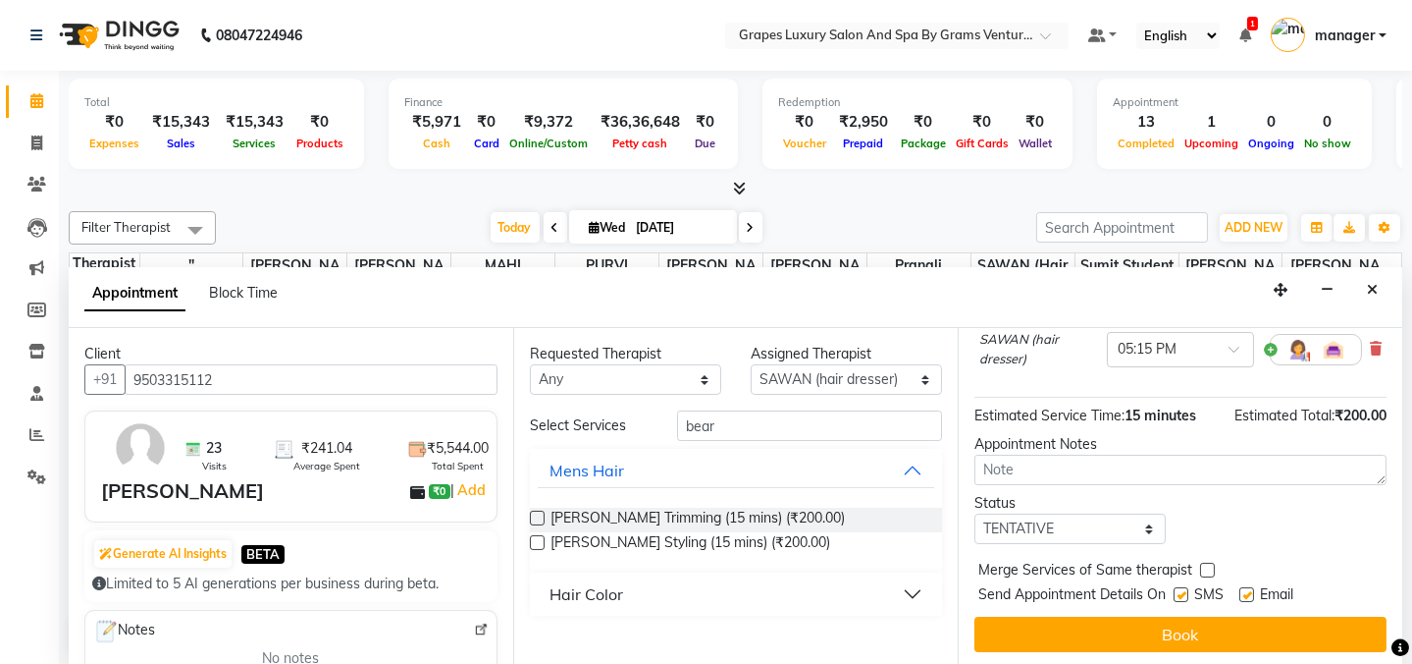
scroll to position [181, 0]
click at [1181, 589] on label at bounding box center [1181, 593] width 15 height 15
click at [1181, 589] on input "checkbox" at bounding box center [1180, 595] width 13 height 13
checkbox input "false"
click at [1252, 589] on label at bounding box center [1247, 593] width 15 height 15
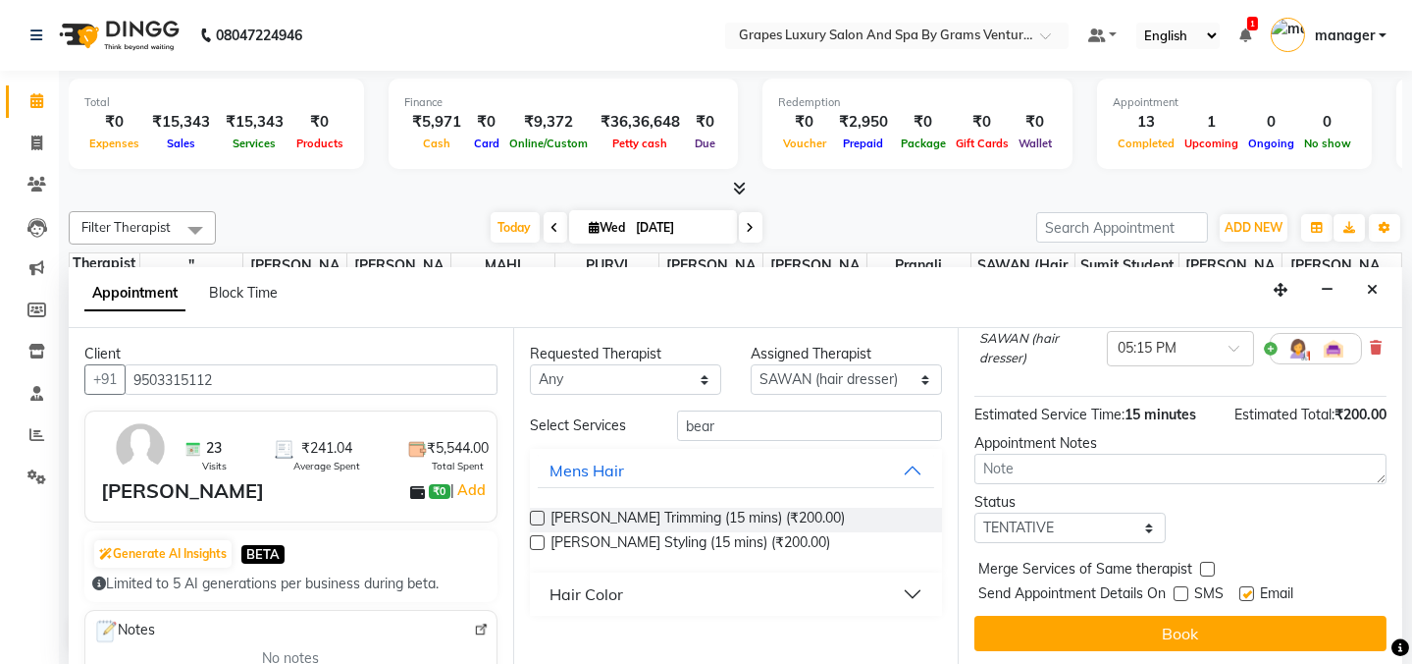
click at [1252, 589] on input "checkbox" at bounding box center [1246, 595] width 13 height 13
checkbox input "false"
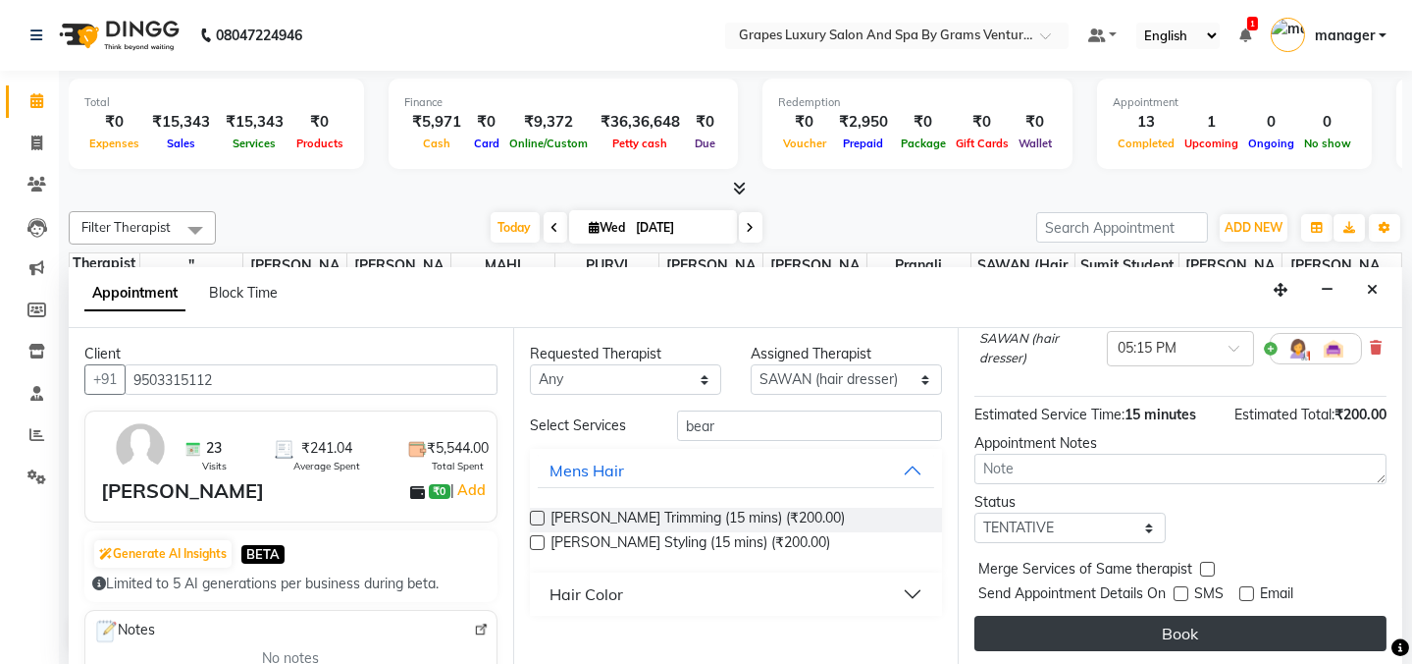
click at [1250, 624] on button "Book" at bounding box center [1181, 632] width 412 height 35
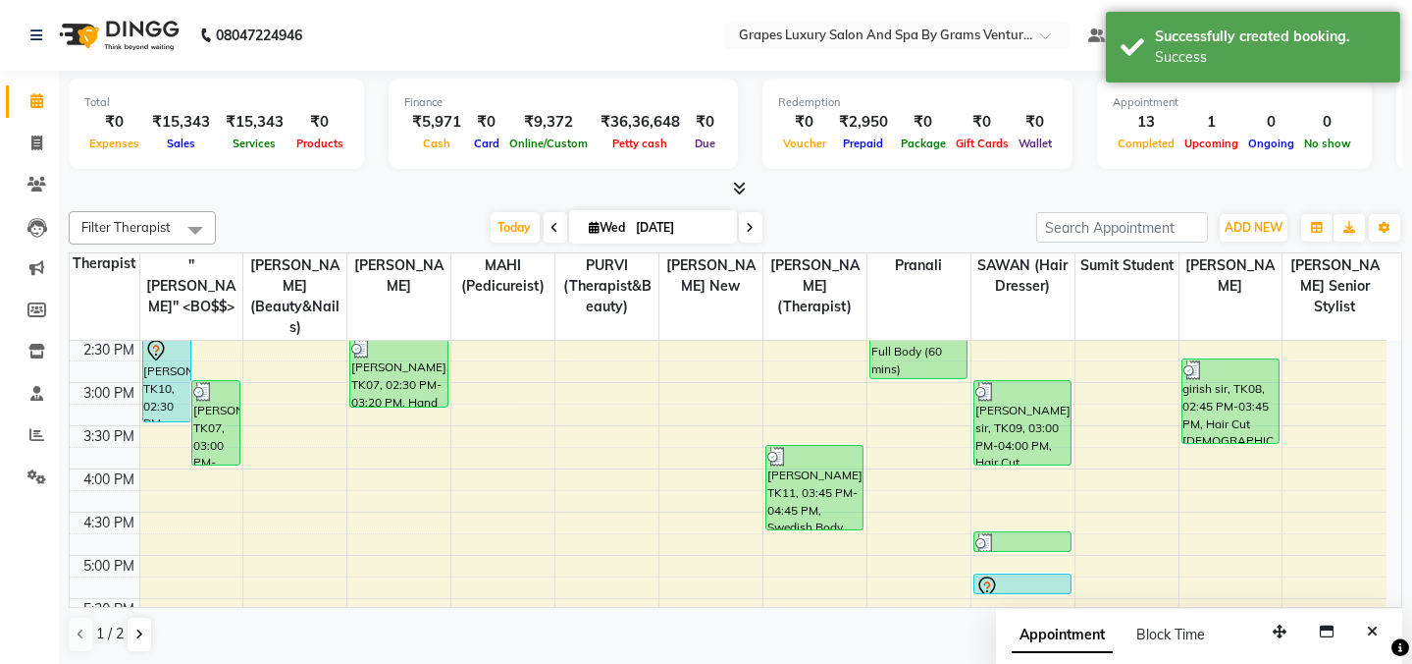
scroll to position [0, 0]
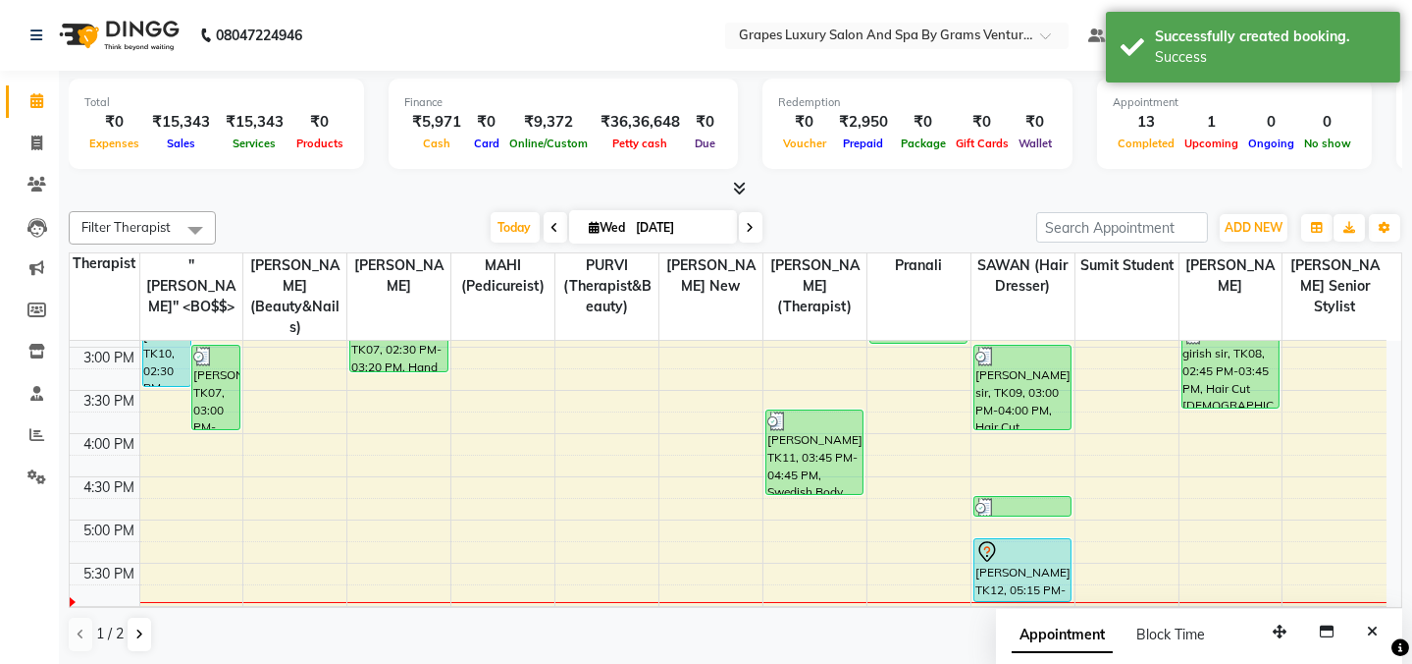
drag, startPoint x: 1041, startPoint y: 569, endPoint x: 1039, endPoint y: 581, distance: 11.9
click at [1039, 581] on div "arya sir, TK04, 11:00 AM-11:30 AM, Hair Cut Male (30 mins) digvijay sir, TK09, …" at bounding box center [1023, 304] width 103 height 1122
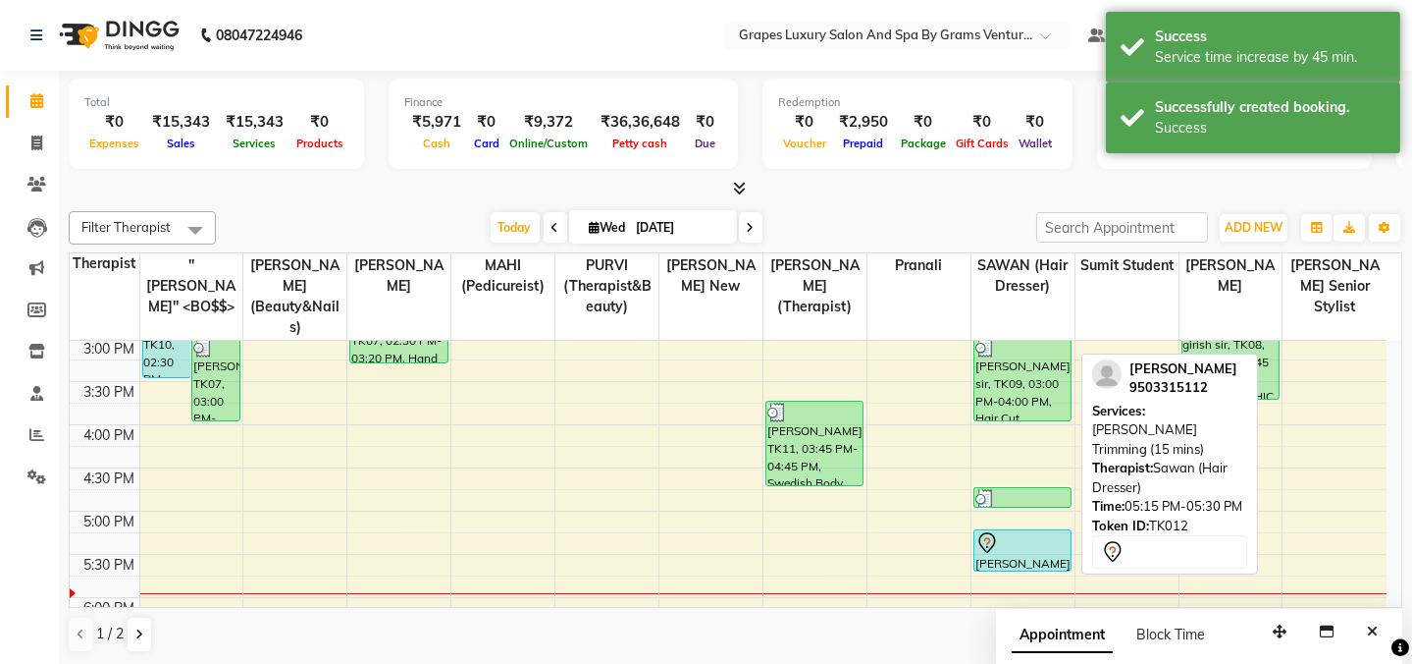
drag, startPoint x: 1040, startPoint y: 589, endPoint x: 1046, endPoint y: 546, distance: 43.6
click at [1046, 547] on div "arya sir, TK04, 11:00 AM-11:30 AM, Hair Cut Male (30 mins) digvijay sir, TK09, …" at bounding box center [1023, 295] width 103 height 1122
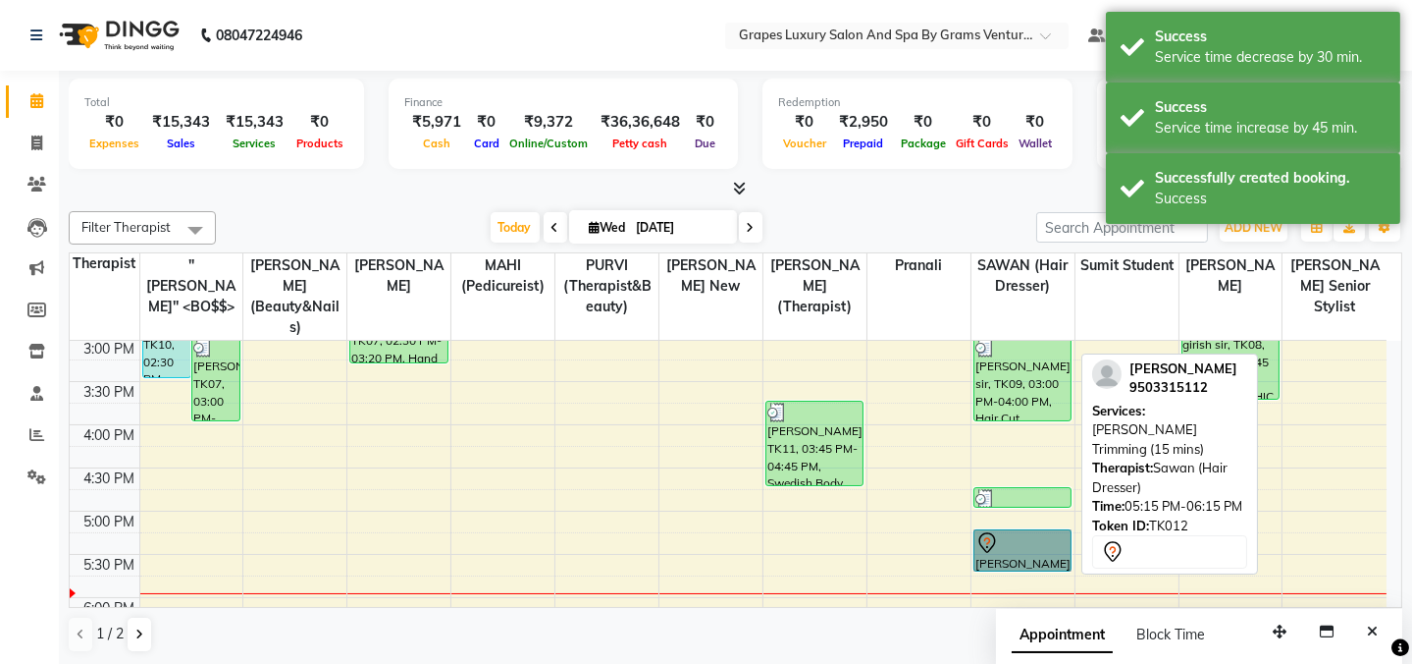
click at [1041, 529] on link "amol, TK12, 05:15 PM-05:45 PM, Beard Trimming (15 mins)" at bounding box center [1023, 550] width 98 height 42
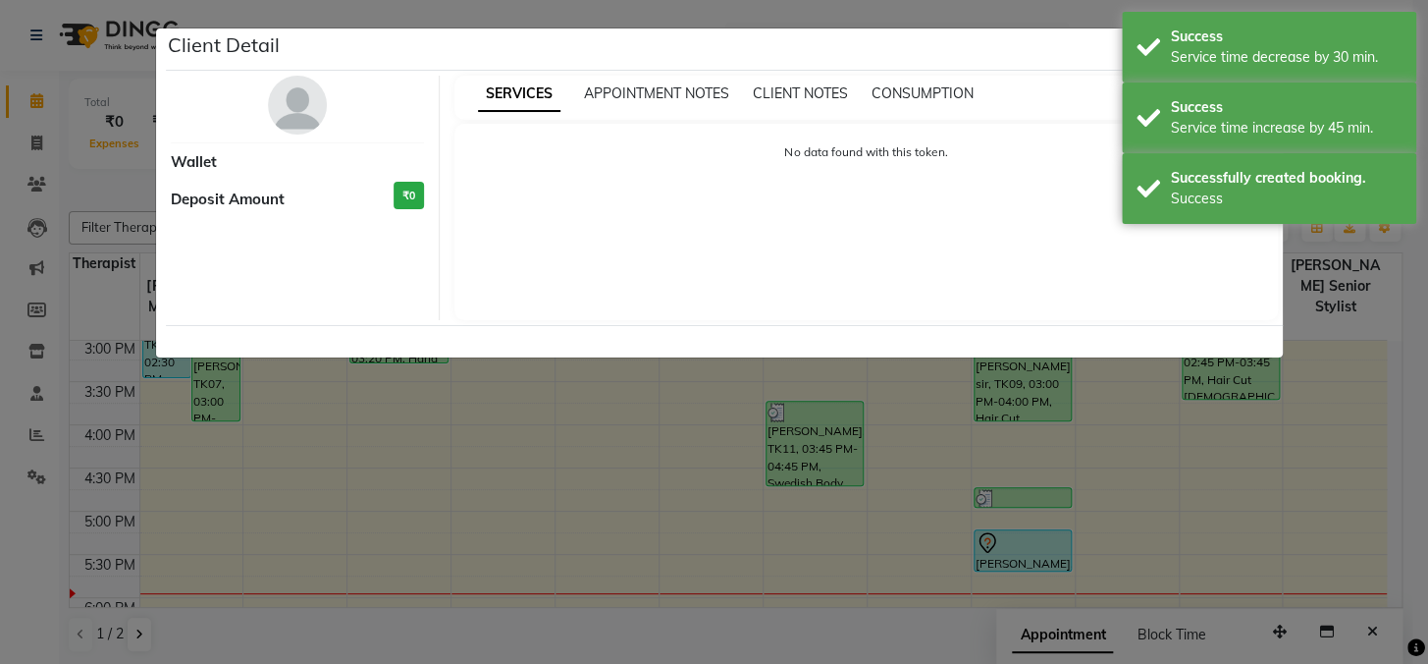
select select "7"
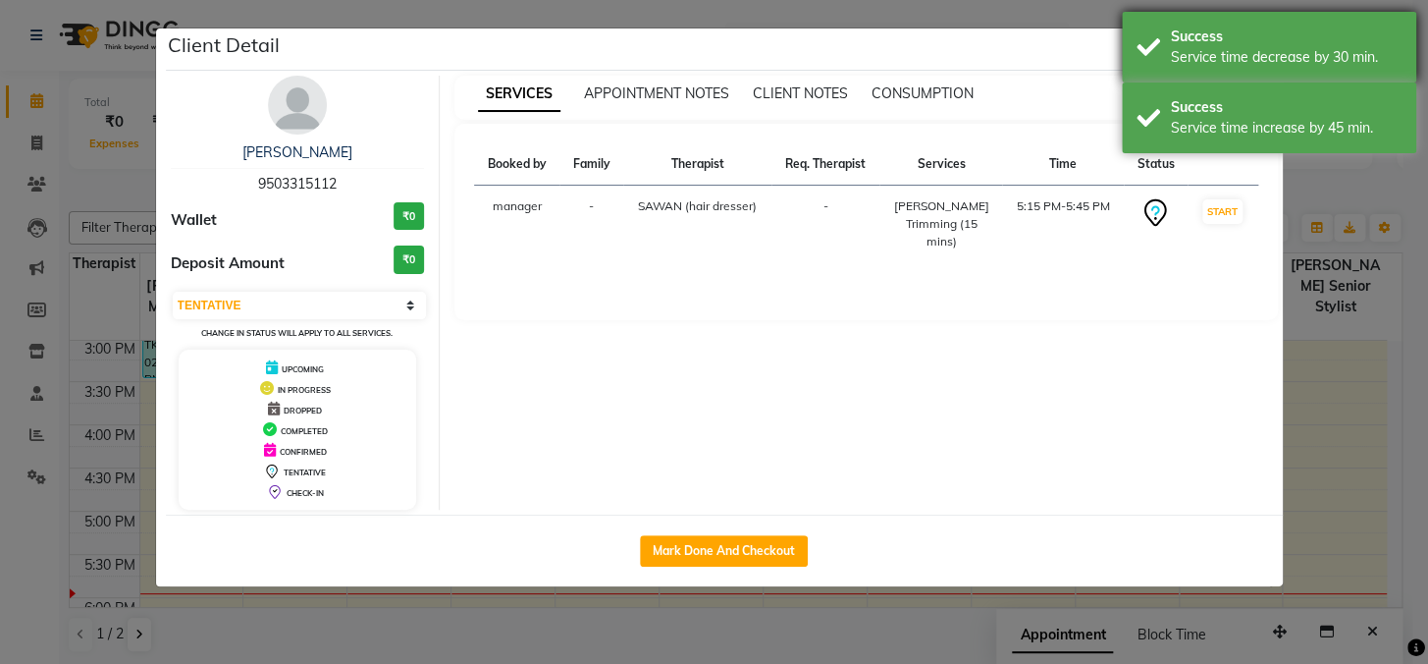
drag, startPoint x: 1041, startPoint y: 527, endPoint x: 1159, endPoint y: 33, distance: 507.6
click at [1159, 33] on div "Success Service time decrease by 30 min." at bounding box center [1269, 47] width 294 height 71
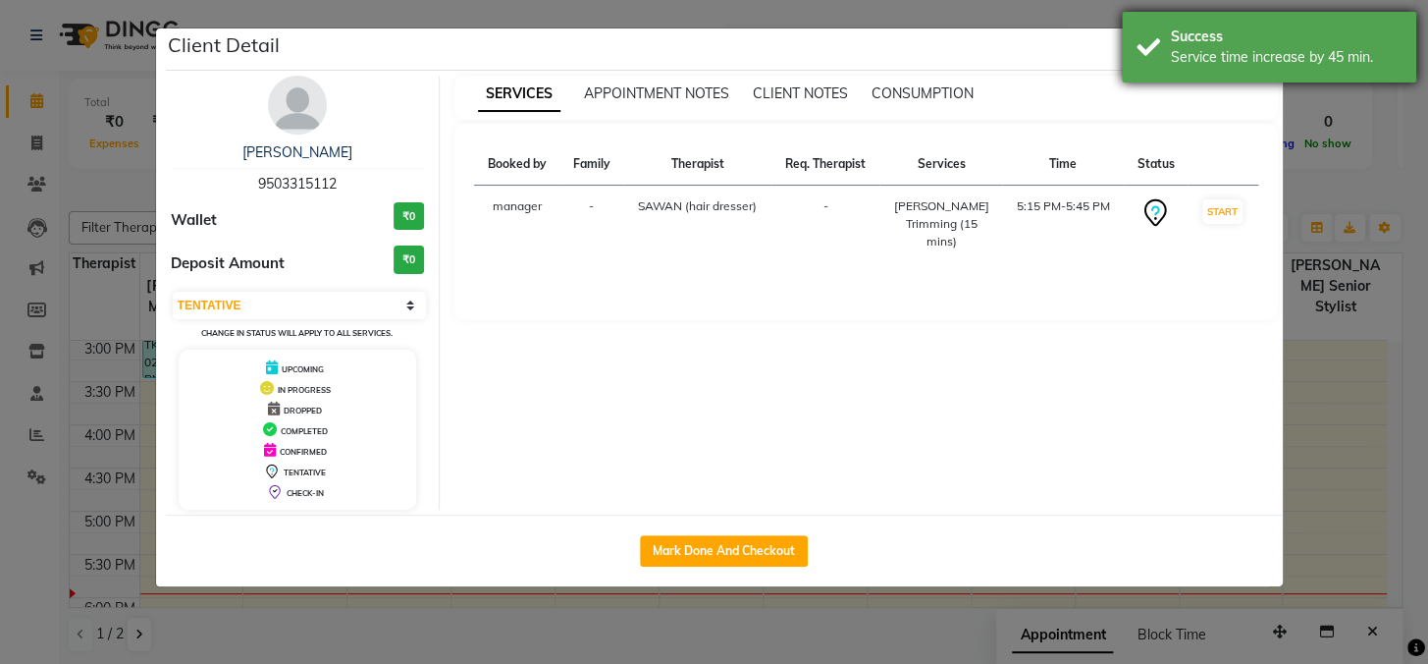
click at [1262, 43] on div "Success" at bounding box center [1286, 37] width 231 height 21
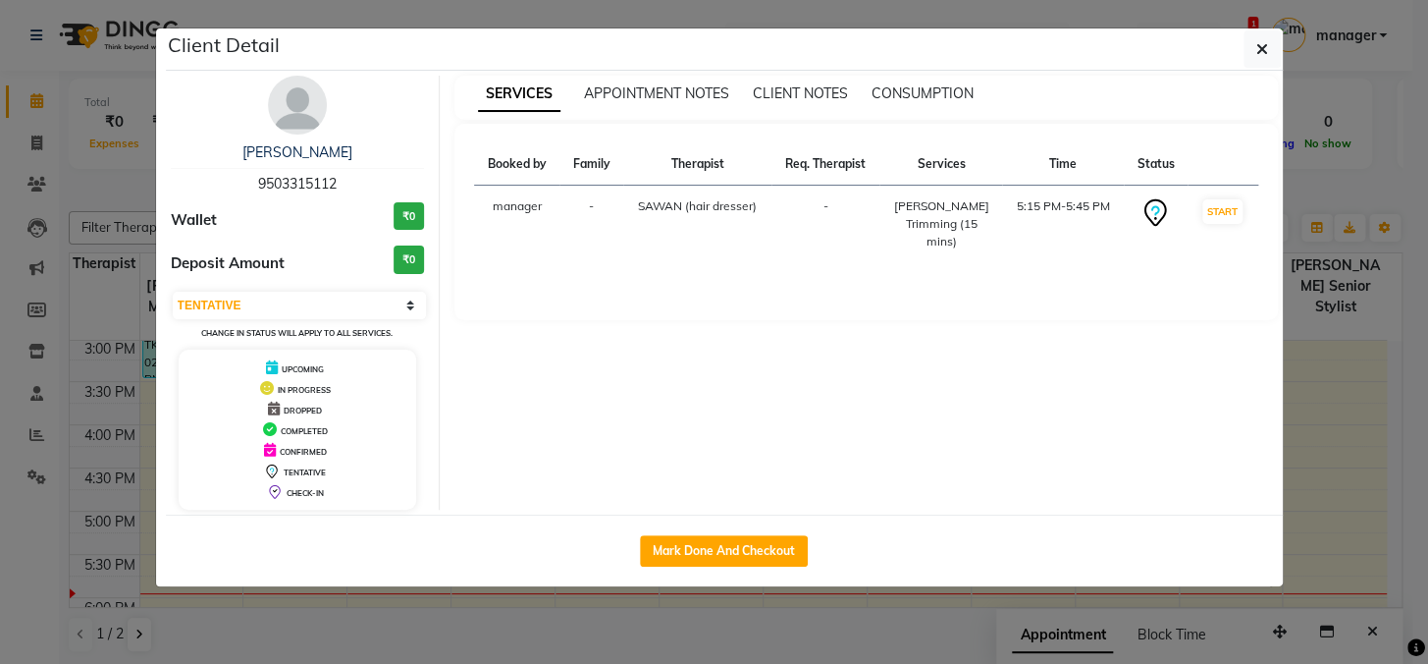
click at [1262, 50] on icon "button" at bounding box center [1262, 49] width 12 height 16
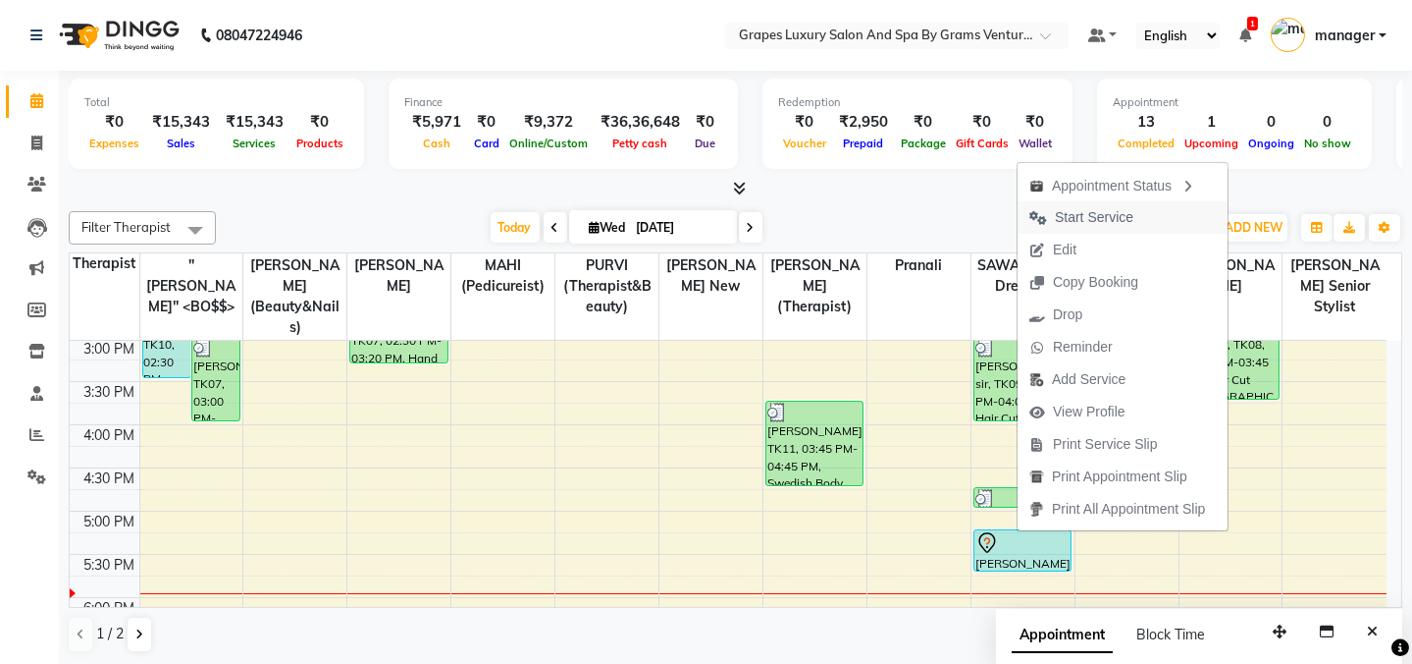
click at [1099, 218] on span "Start Service" at bounding box center [1094, 217] width 79 height 21
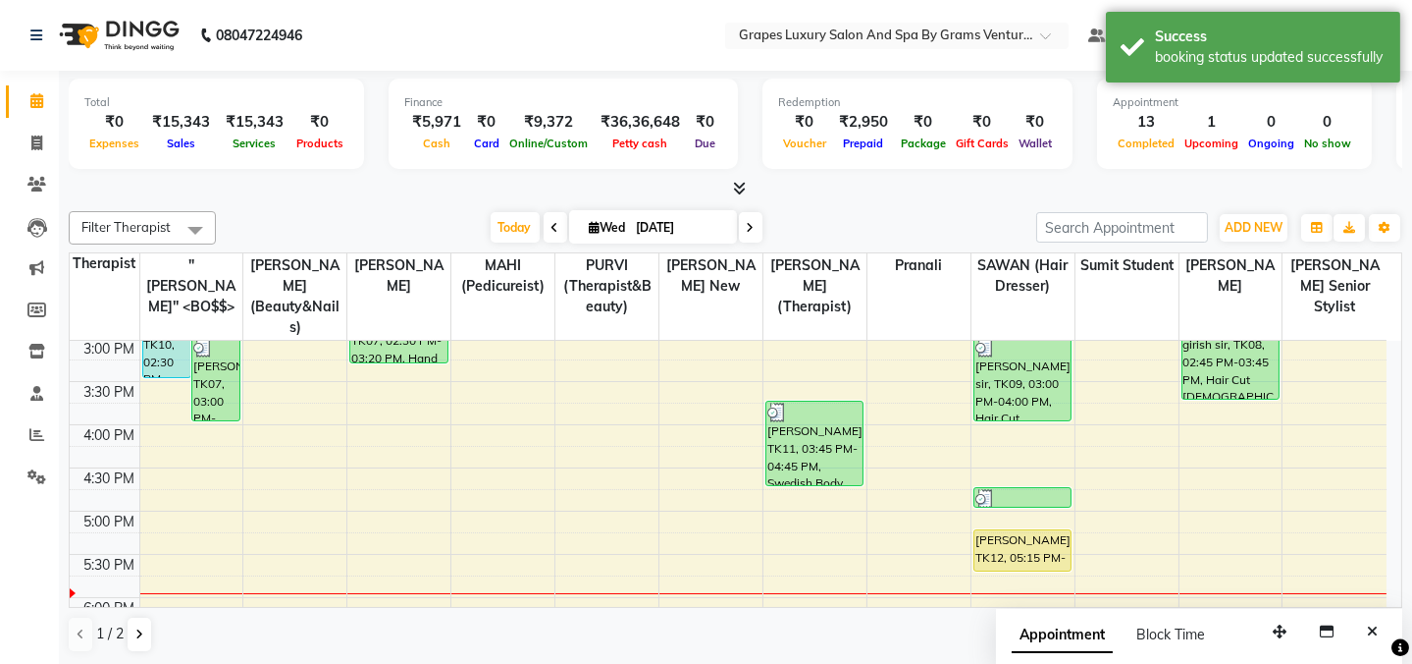
click at [947, 215] on div "[DATE] [DATE]" at bounding box center [626, 227] width 801 height 29
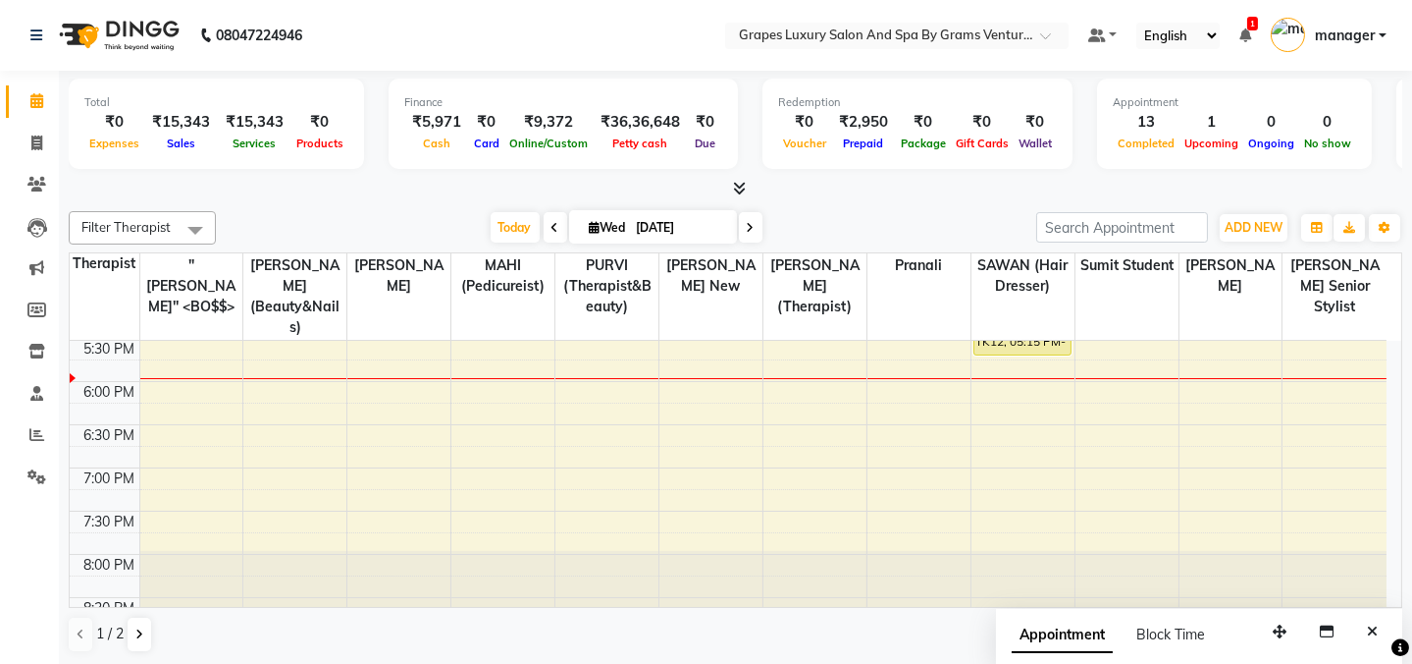
scroll to position [830, 0]
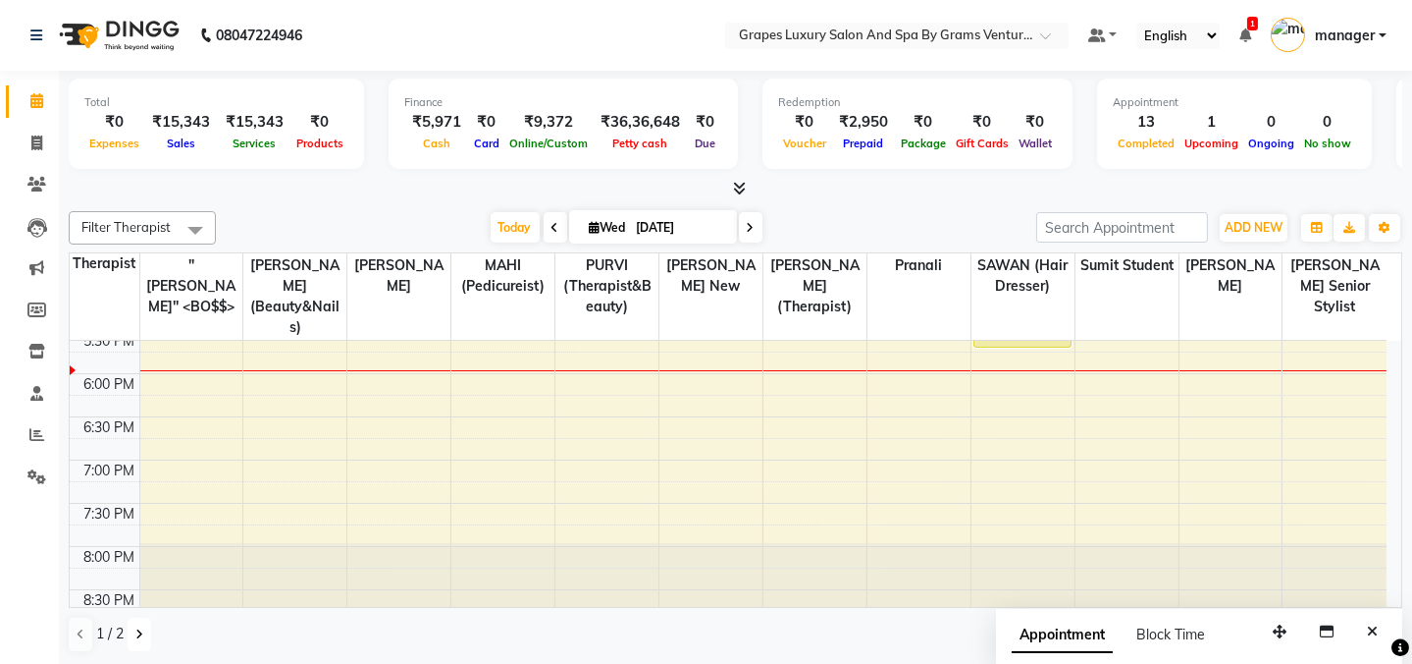
click at [138, 621] on button at bounding box center [140, 633] width 24 height 33
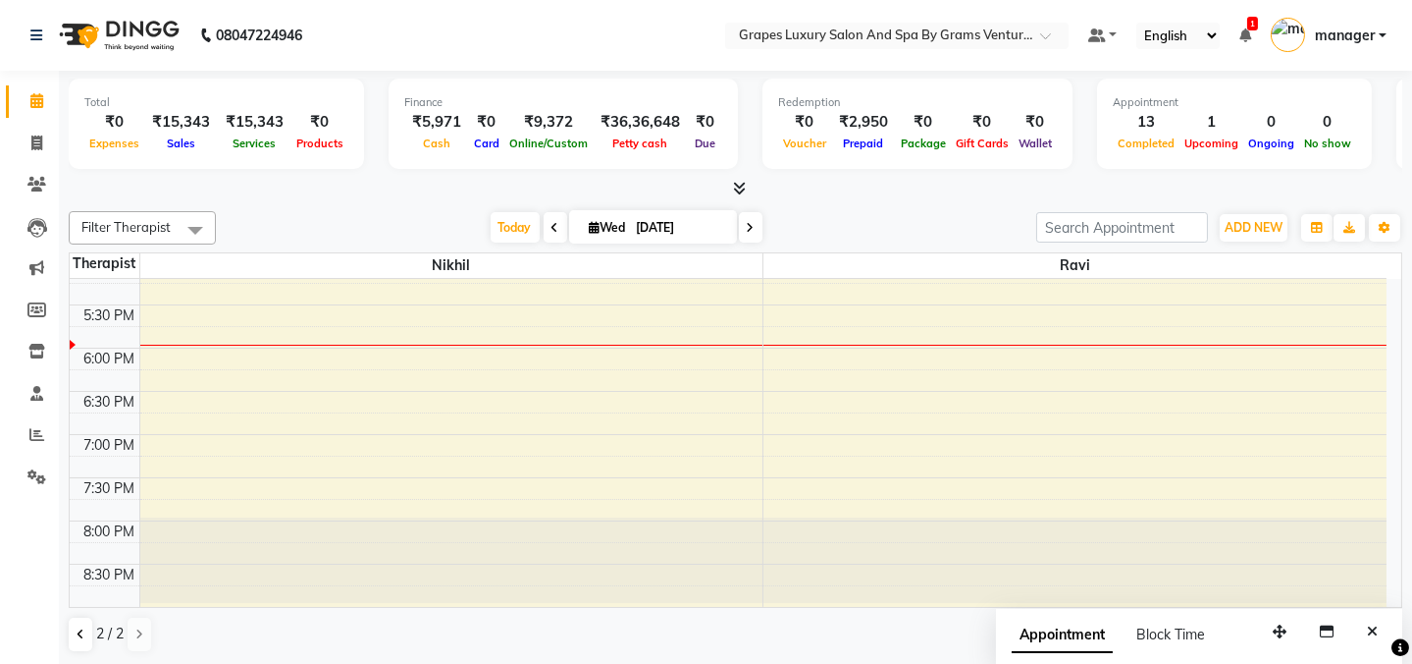
scroll to position [789, 0]
click at [80, 633] on icon at bounding box center [81, 634] width 8 height 12
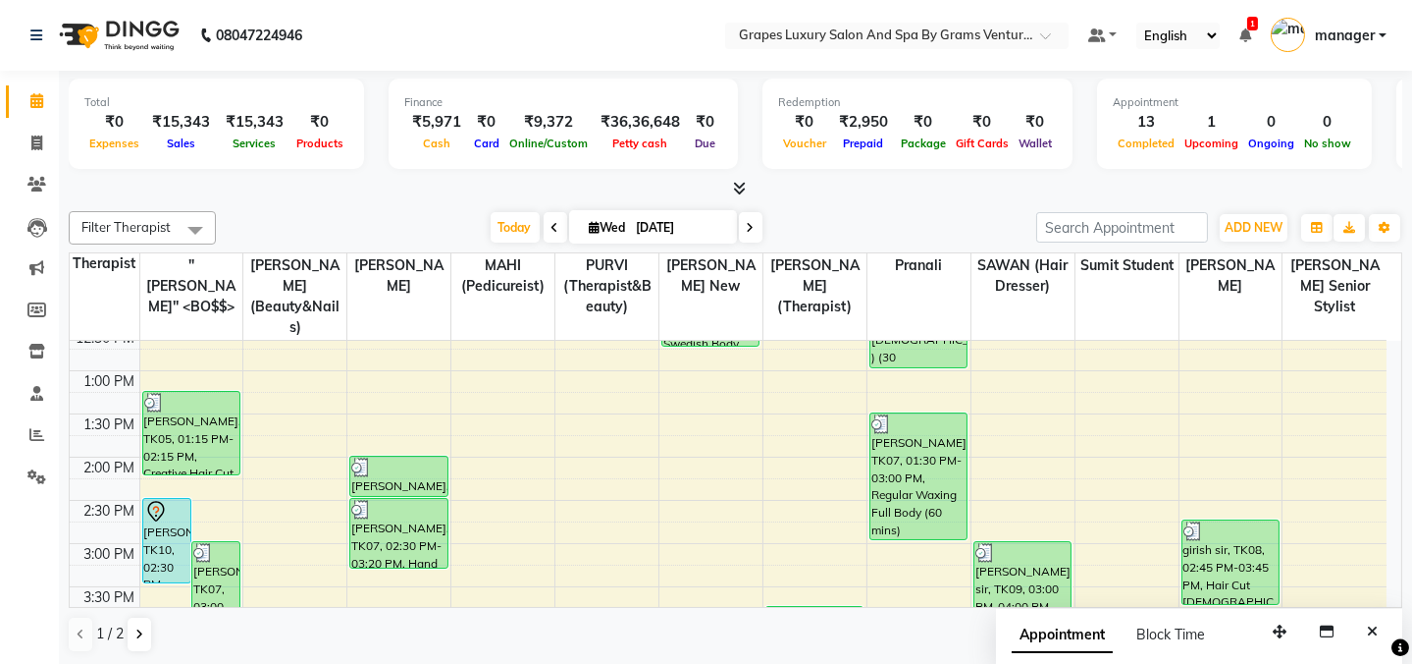
scroll to position [446, 0]
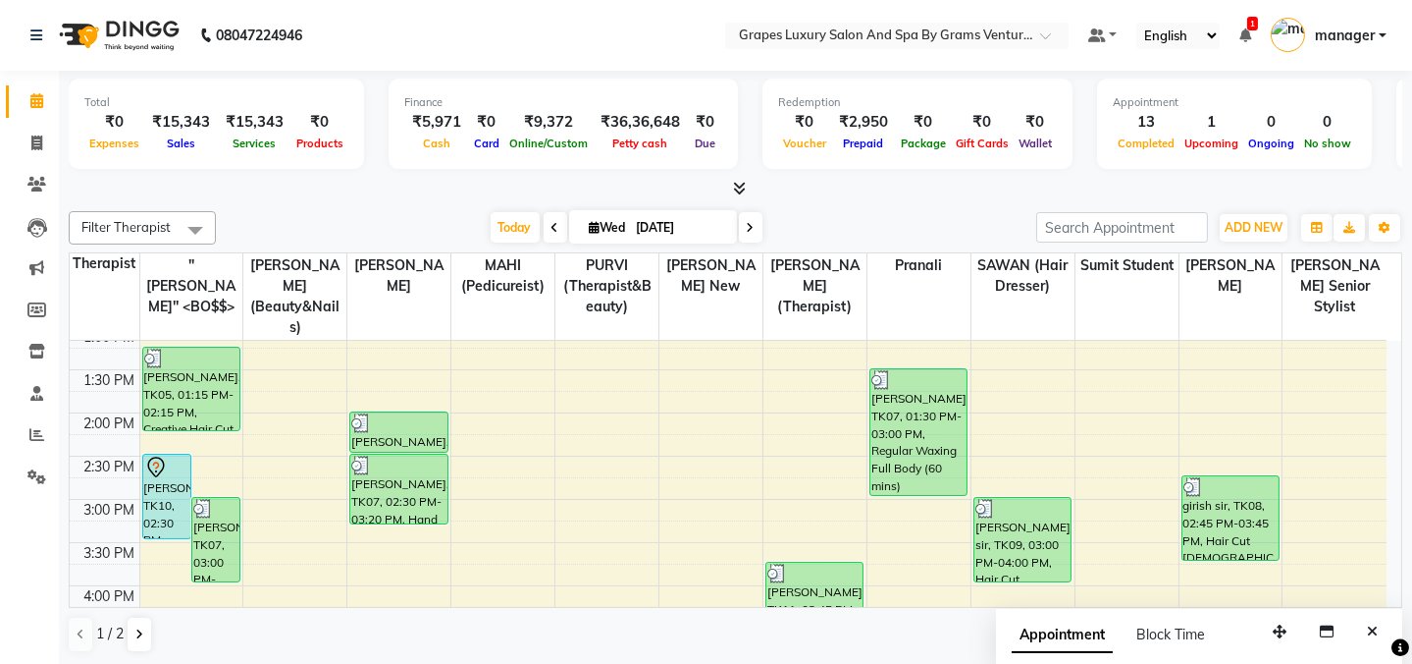
click at [1213, 569] on div "8:00 AM 8:30 AM 9:00 AM 9:30 AM 10:00 AM 10:30 AM 11:00 AM 11:30 AM 12:00 PM 12…" at bounding box center [728, 456] width 1317 height 1122
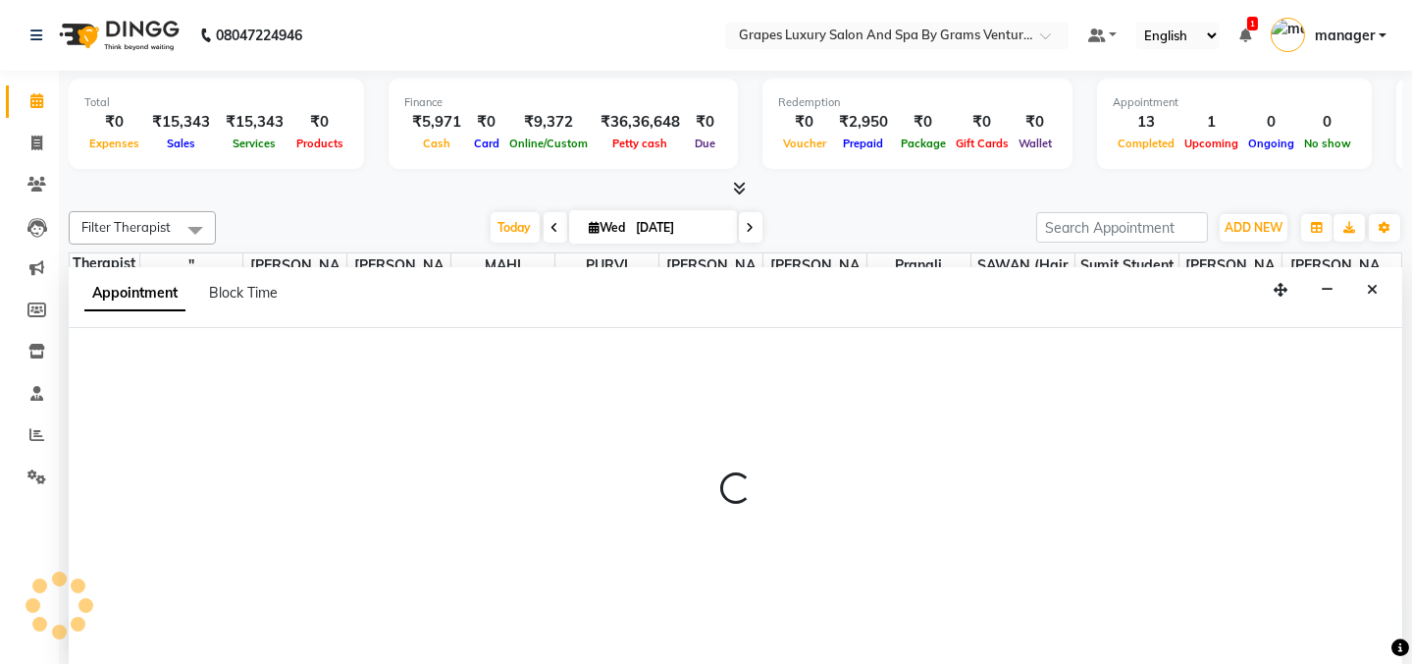
select select "60449"
select select "960"
select select "tentative"
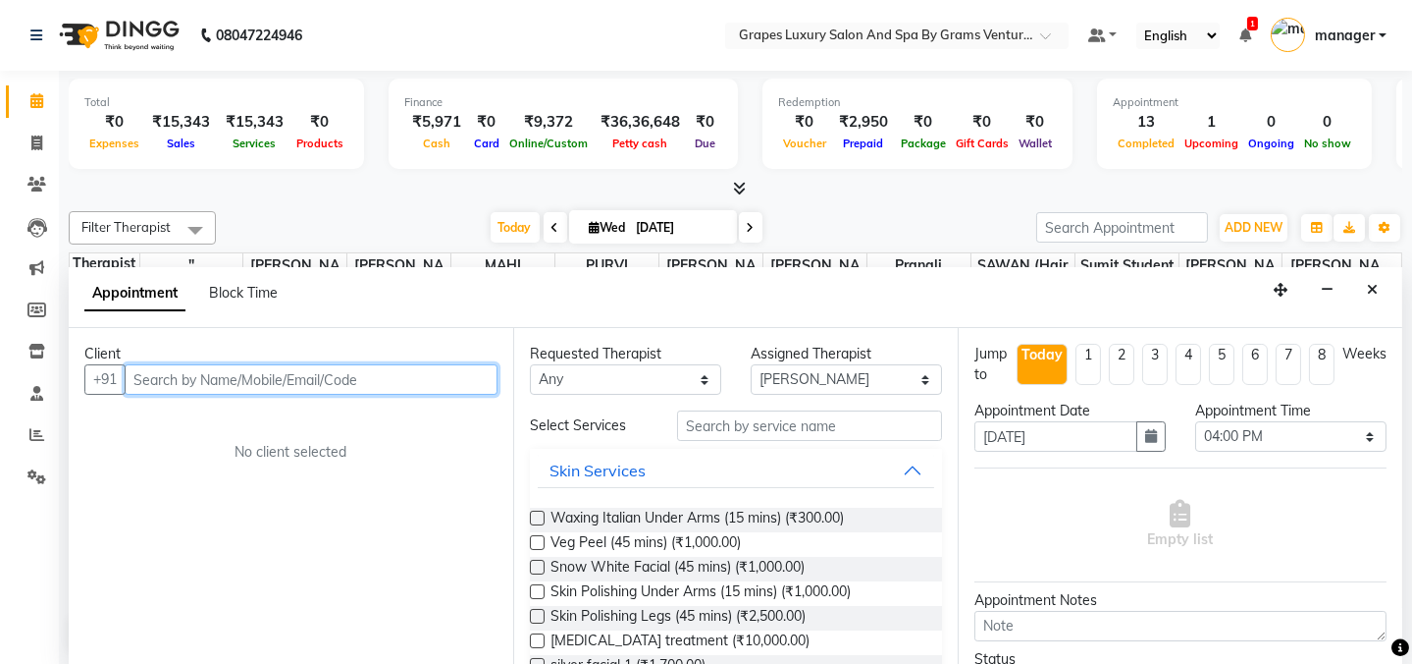
click at [284, 380] on input "text" at bounding box center [311, 379] width 373 height 30
click at [280, 376] on input "text" at bounding box center [311, 379] width 373 height 30
click at [381, 370] on input "text" at bounding box center [311, 379] width 373 height 30
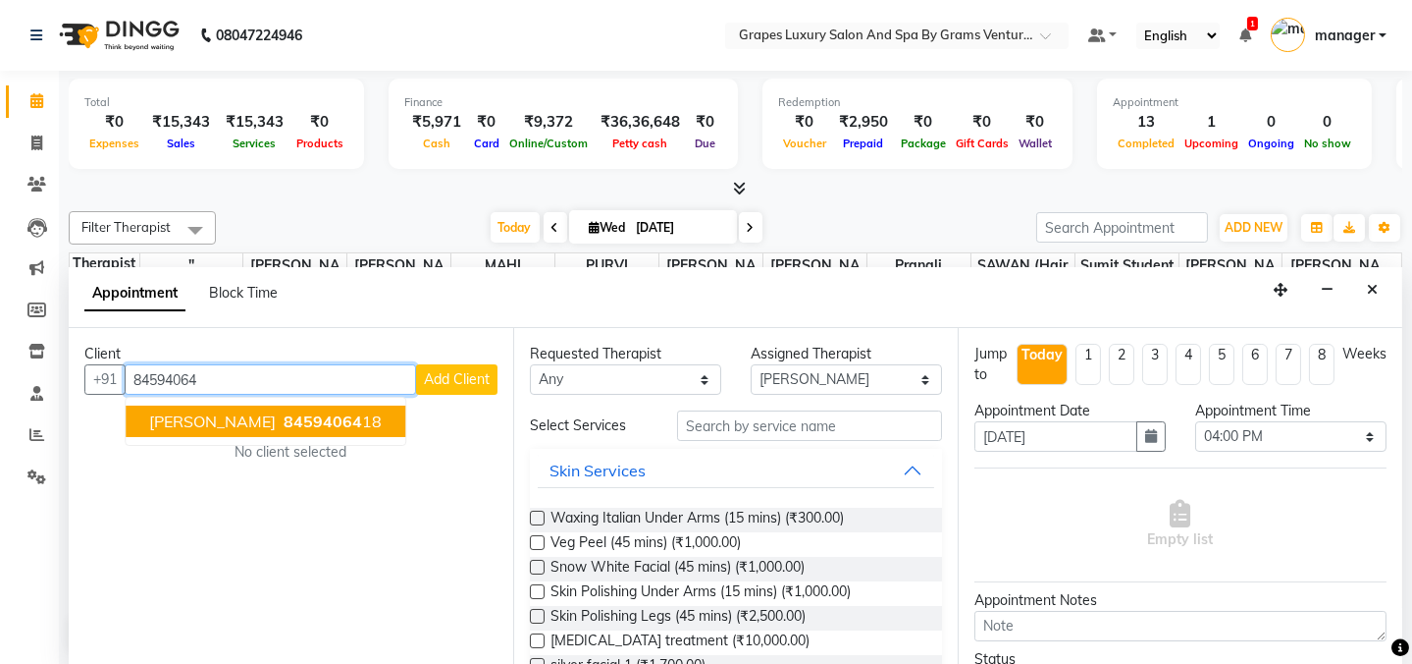
click at [293, 415] on ngb-highlight "84594064 18" at bounding box center [331, 421] width 102 height 20
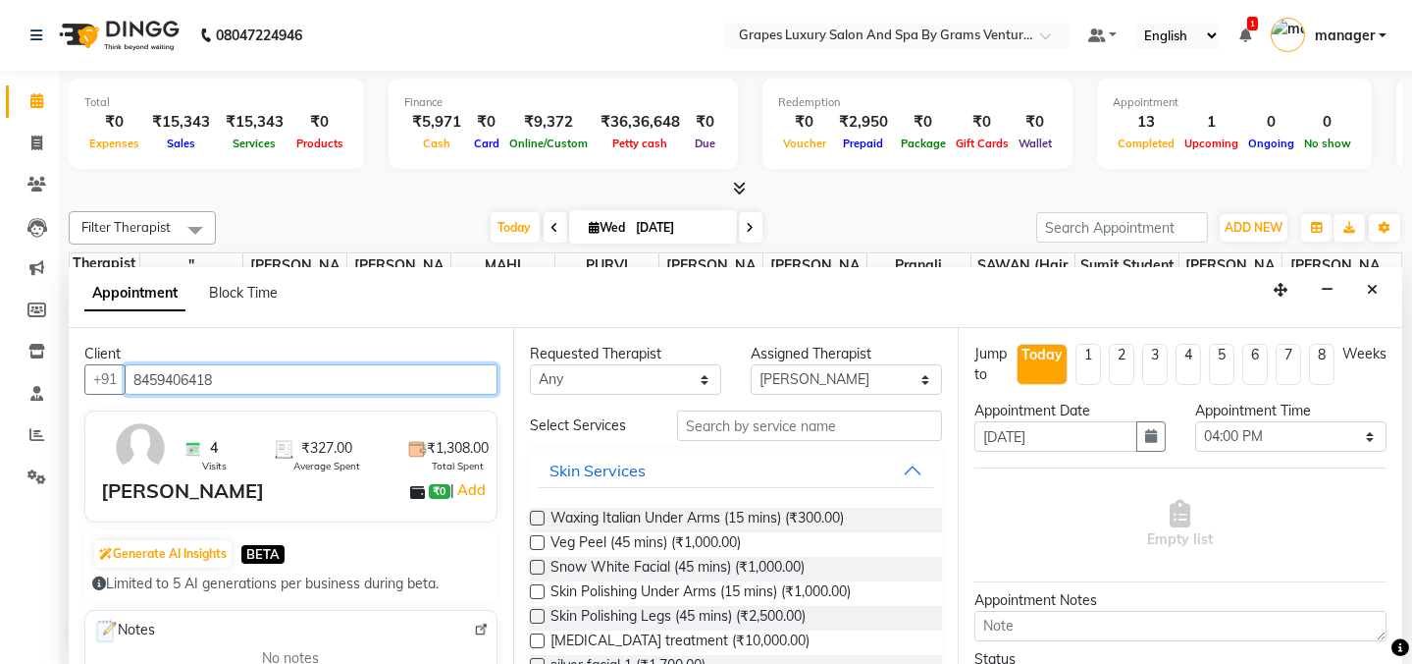
type input "8459406418"
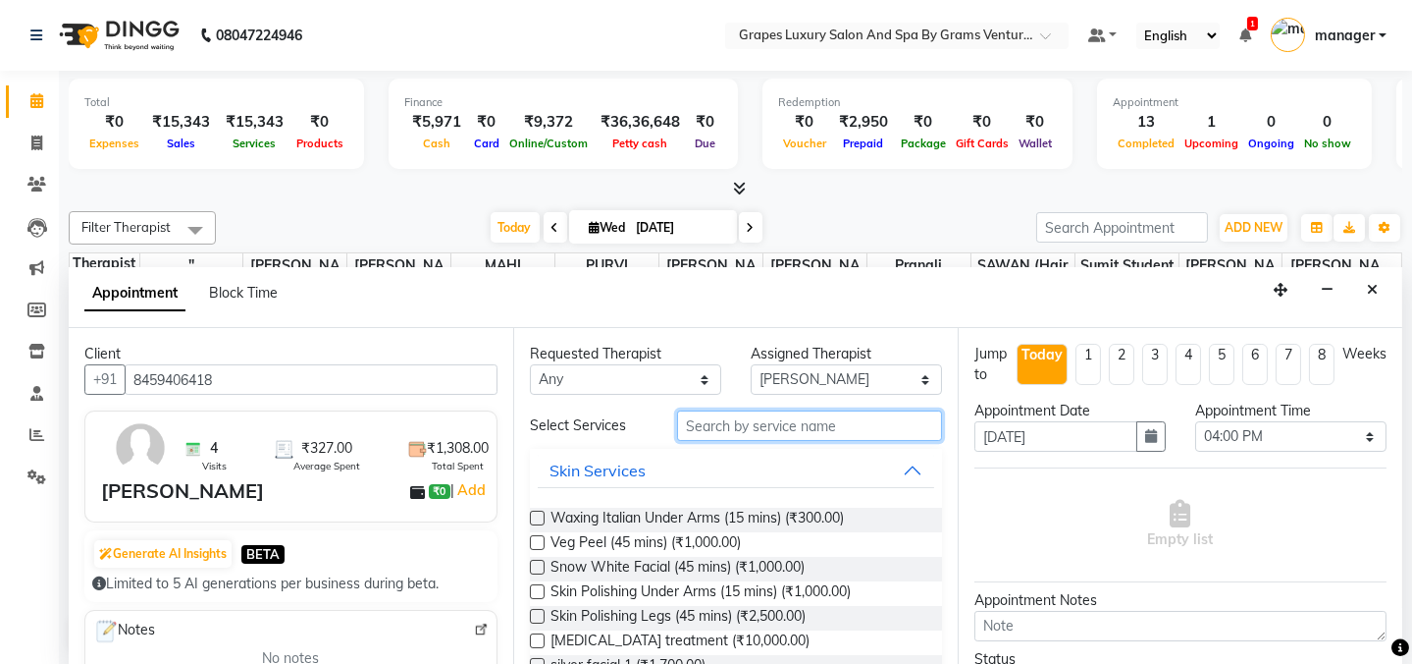
click at [773, 431] on input "text" at bounding box center [809, 425] width 265 height 30
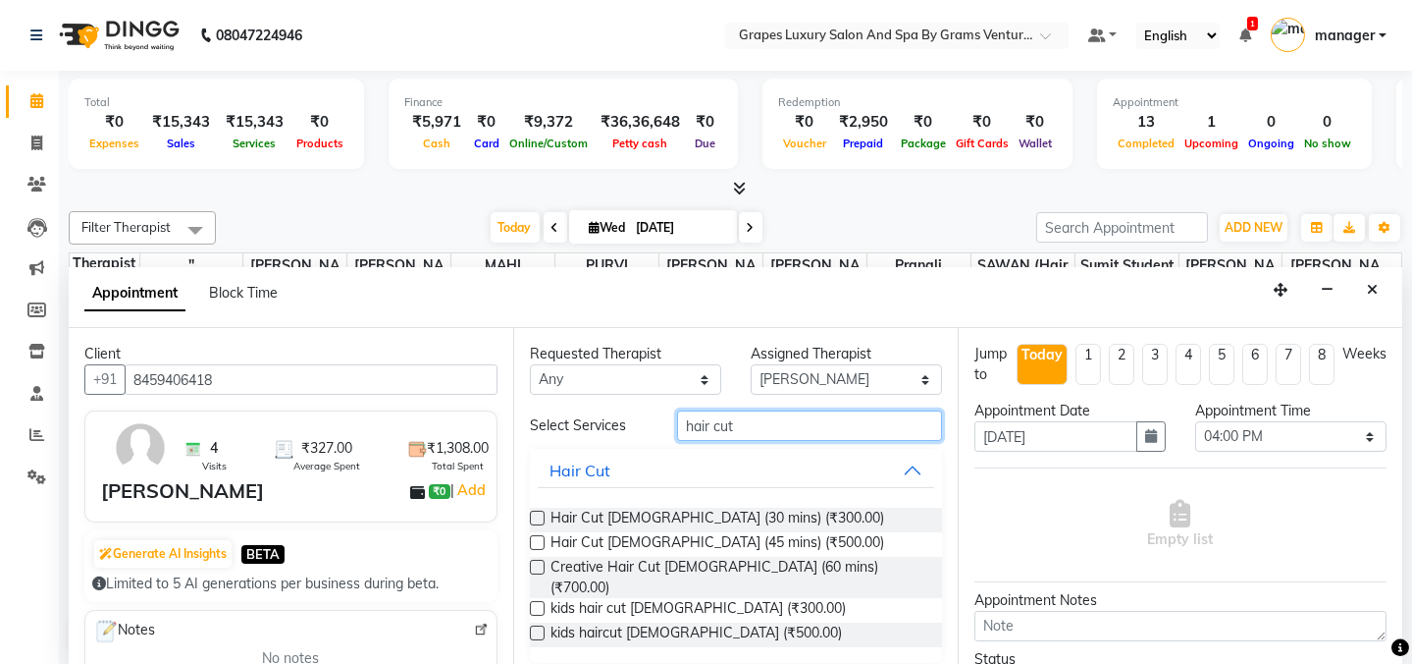
type input "hair cut"
click at [544, 517] on label at bounding box center [537, 517] width 15 height 15
click at [543, 517] on input "checkbox" at bounding box center [536, 519] width 13 height 13
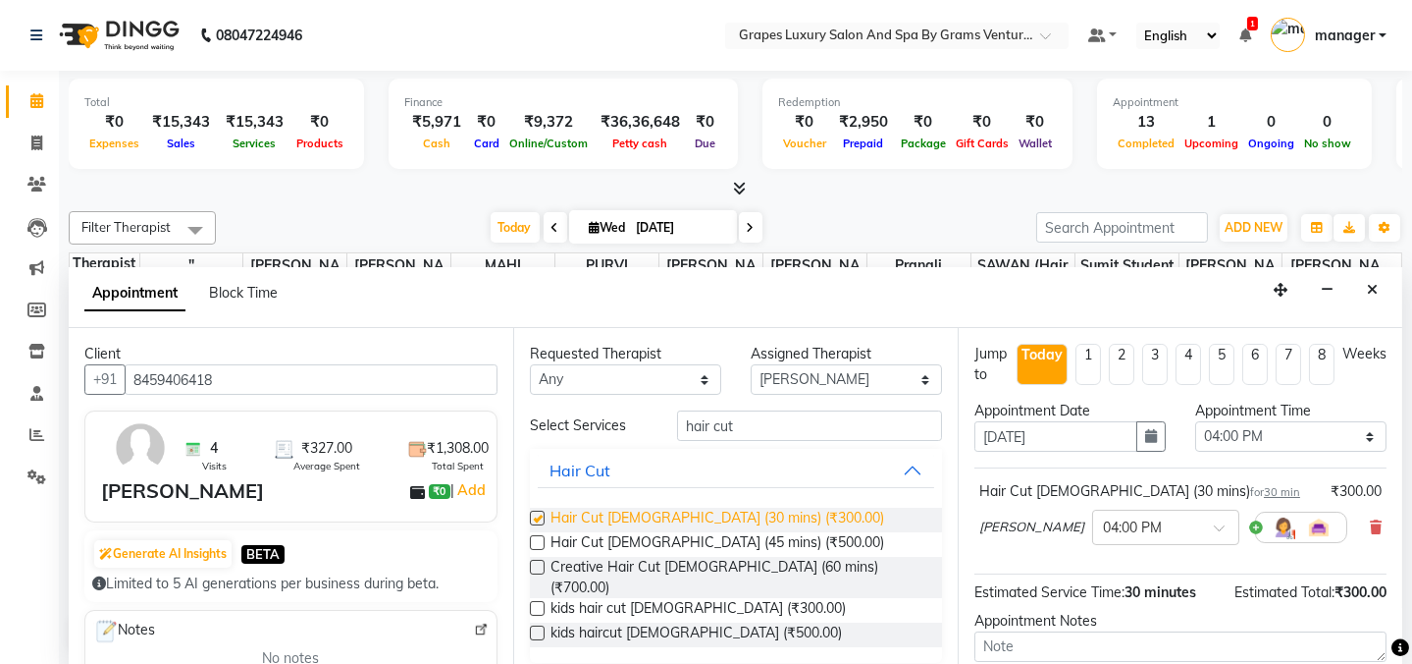
checkbox input "false"
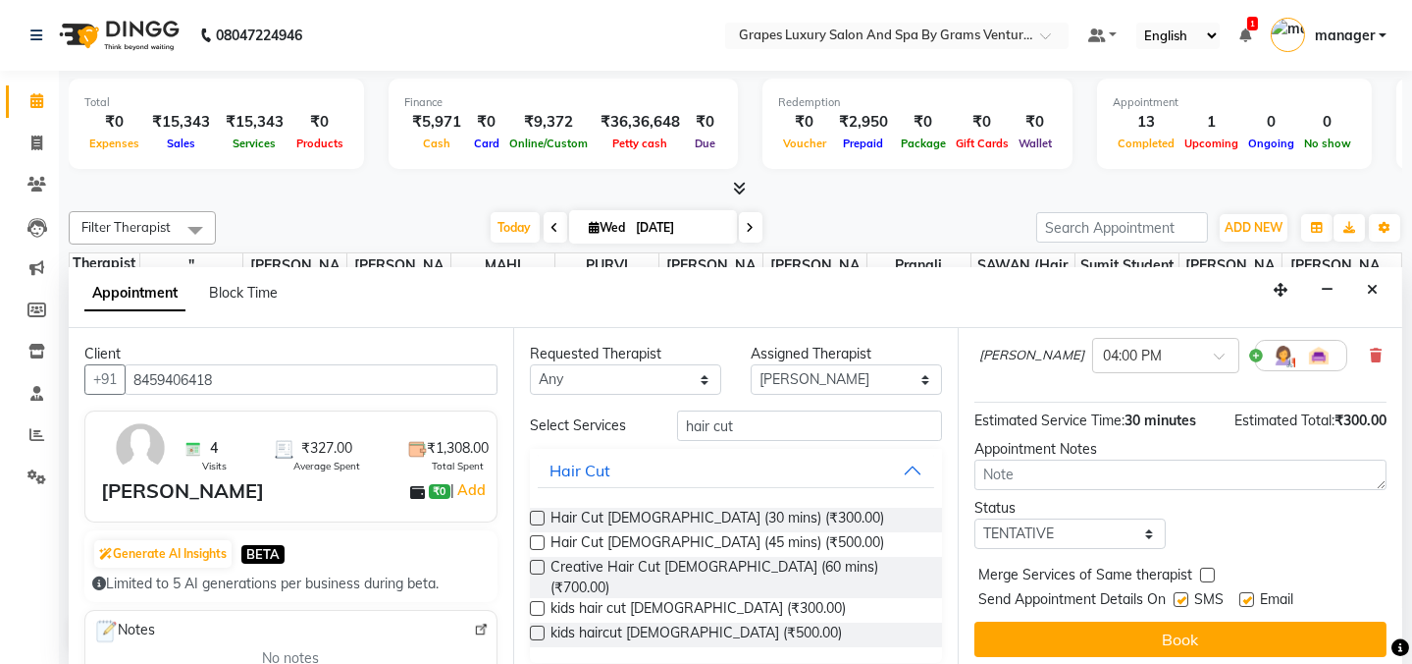
scroll to position [178, 0]
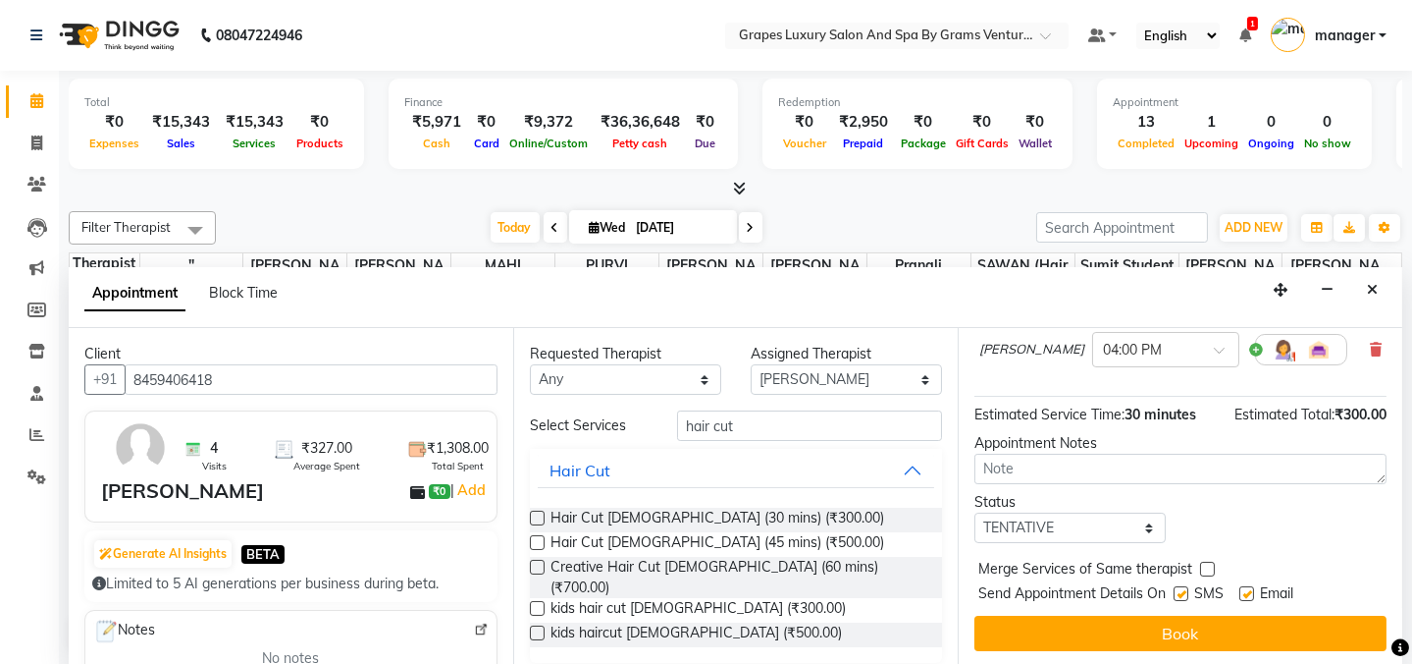
click at [1184, 593] on label at bounding box center [1181, 593] width 15 height 15
click at [1184, 593] on input "checkbox" at bounding box center [1180, 595] width 13 height 13
checkbox input "false"
click at [1240, 591] on label at bounding box center [1247, 593] width 15 height 15
click at [1240, 591] on input "checkbox" at bounding box center [1246, 595] width 13 height 13
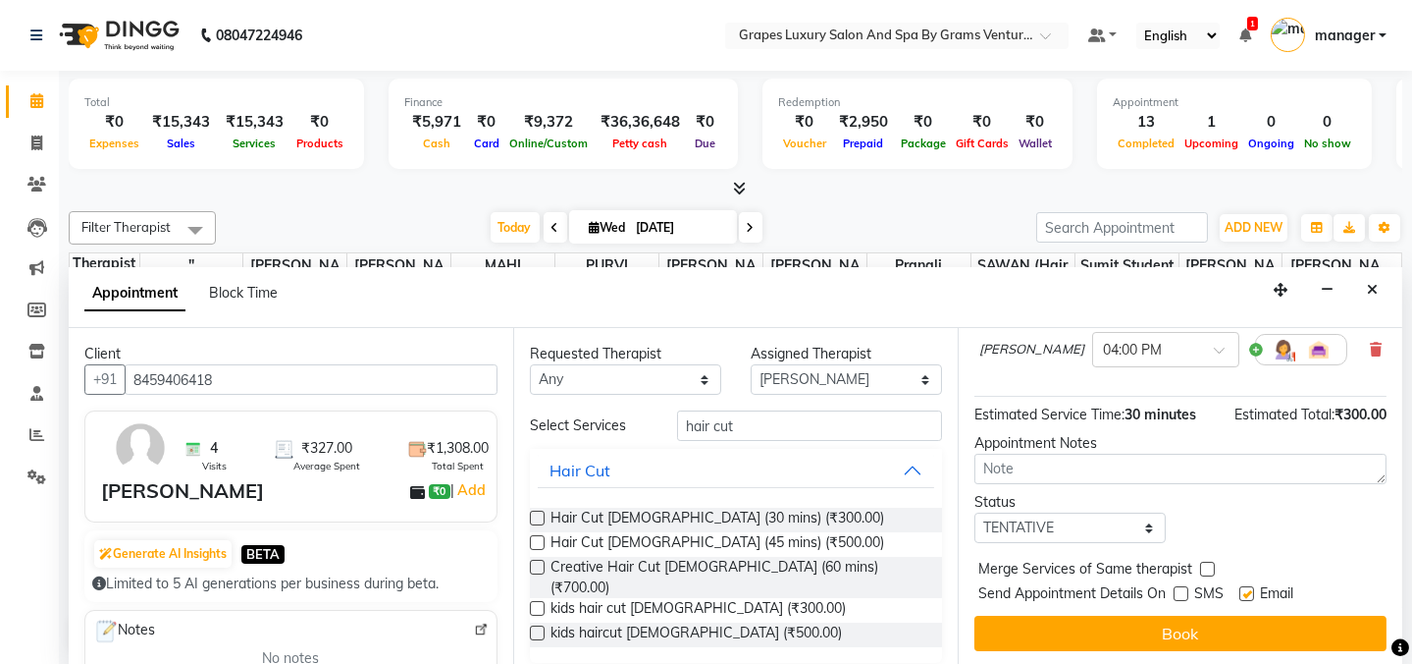
checkbox input "false"
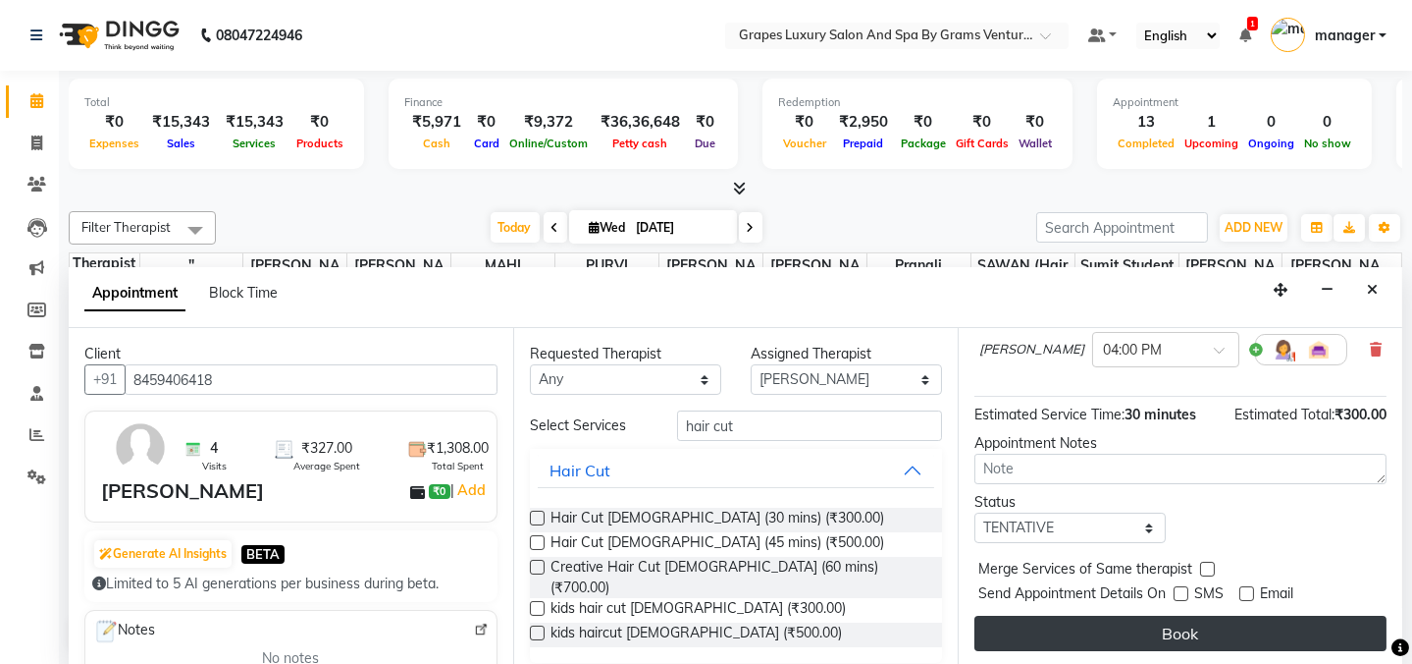
click at [1228, 631] on button "Book" at bounding box center [1181, 632] width 412 height 35
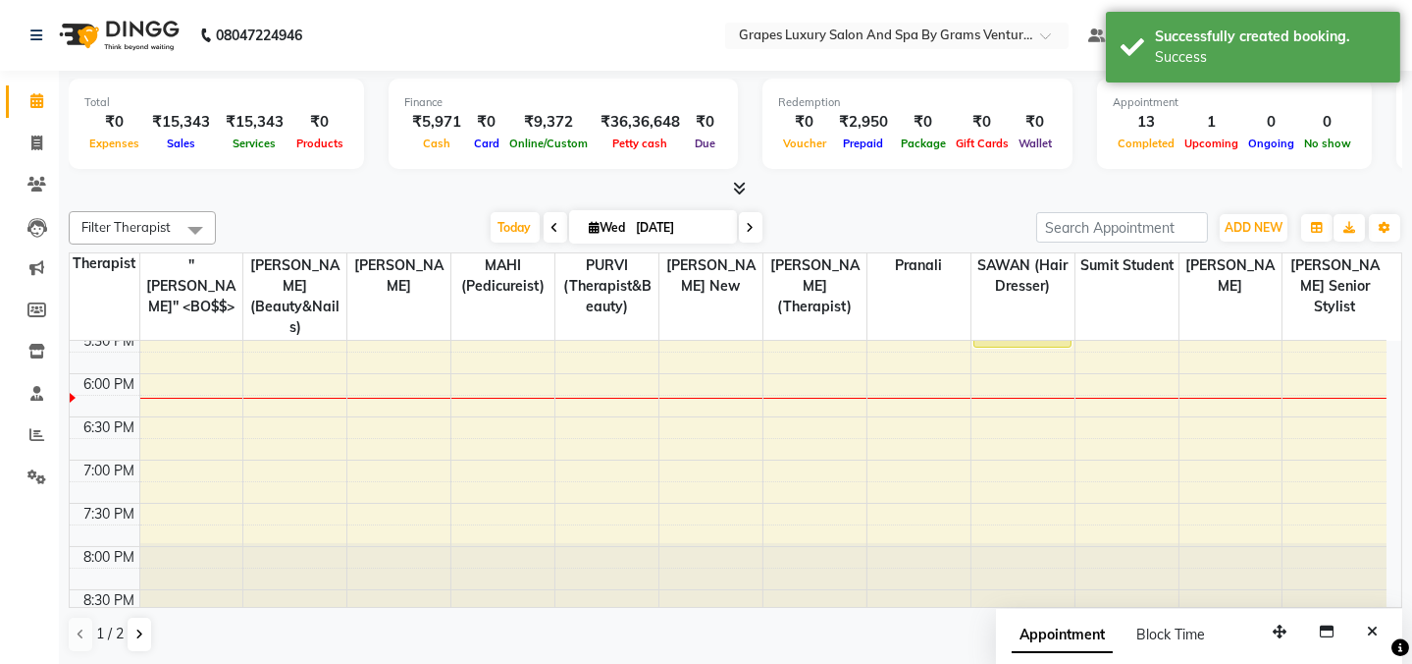
scroll to position [562, 0]
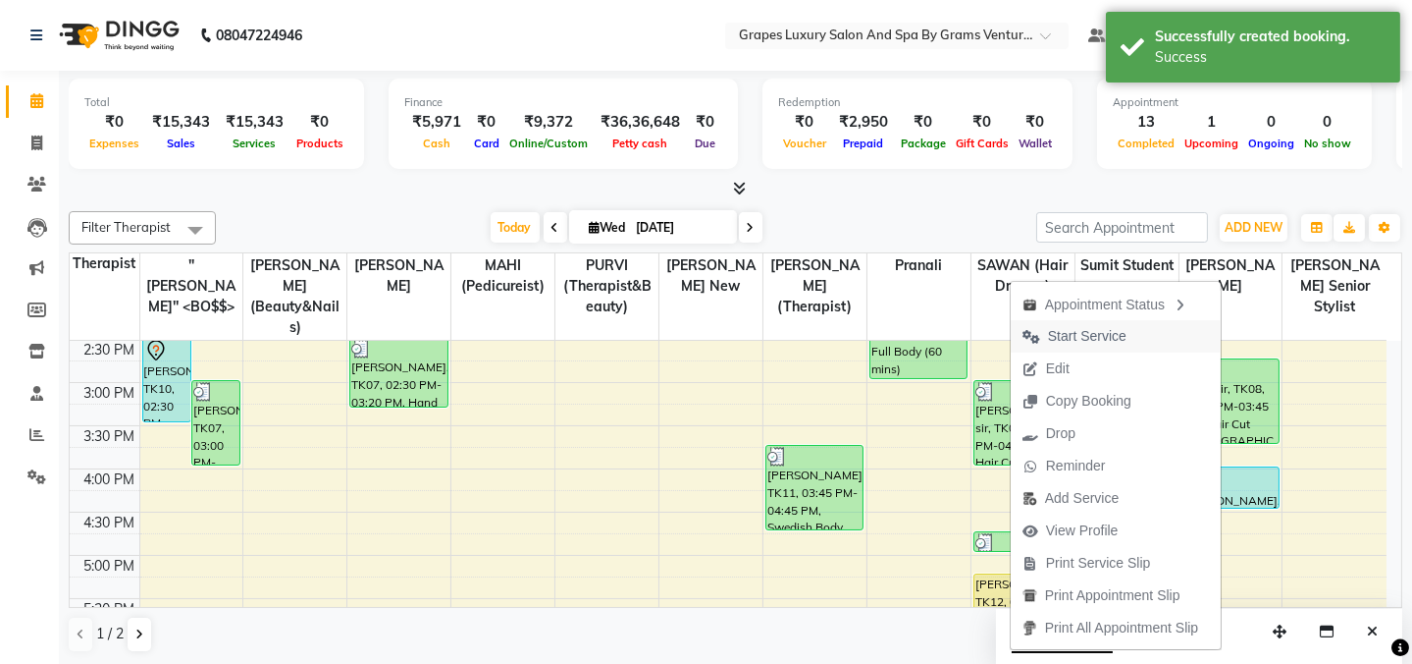
click at [1129, 337] on span "Start Service" at bounding box center [1075, 336] width 128 height 32
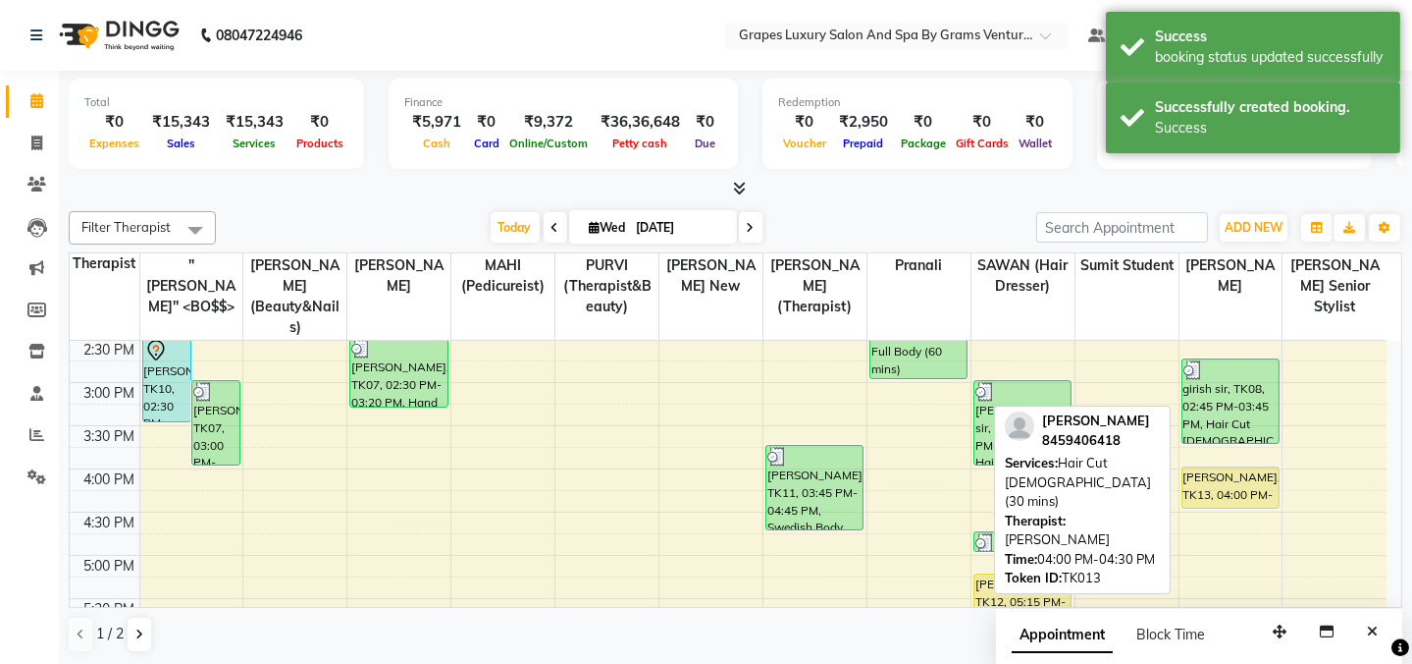
click at [1225, 467] on div "ronny, TK13, 04:00 PM-04:30 PM, Hair Cut Male (30 mins)" at bounding box center [1231, 487] width 96 height 40
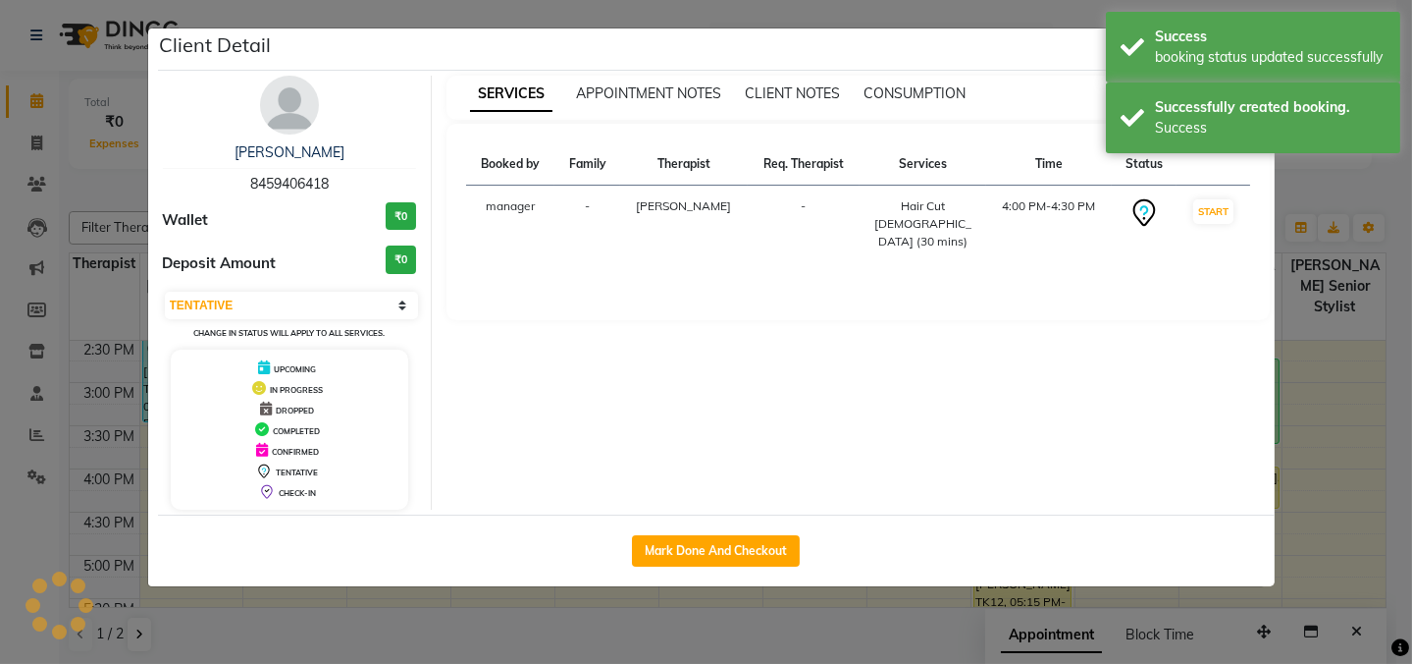
select select "1"
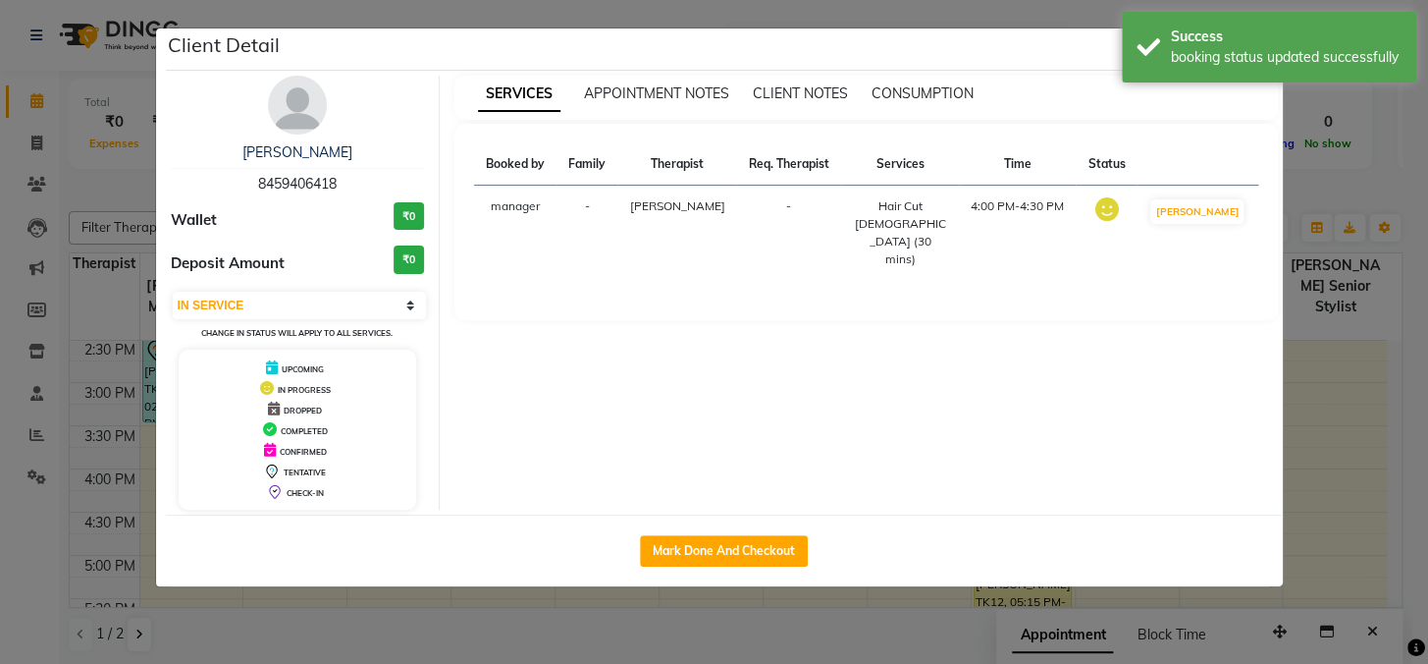
click at [1018, 63] on div "Client Detail" at bounding box center [724, 49] width 1117 height 42
click at [1258, 50] on div "booking status updated successfully" at bounding box center [1286, 57] width 231 height 21
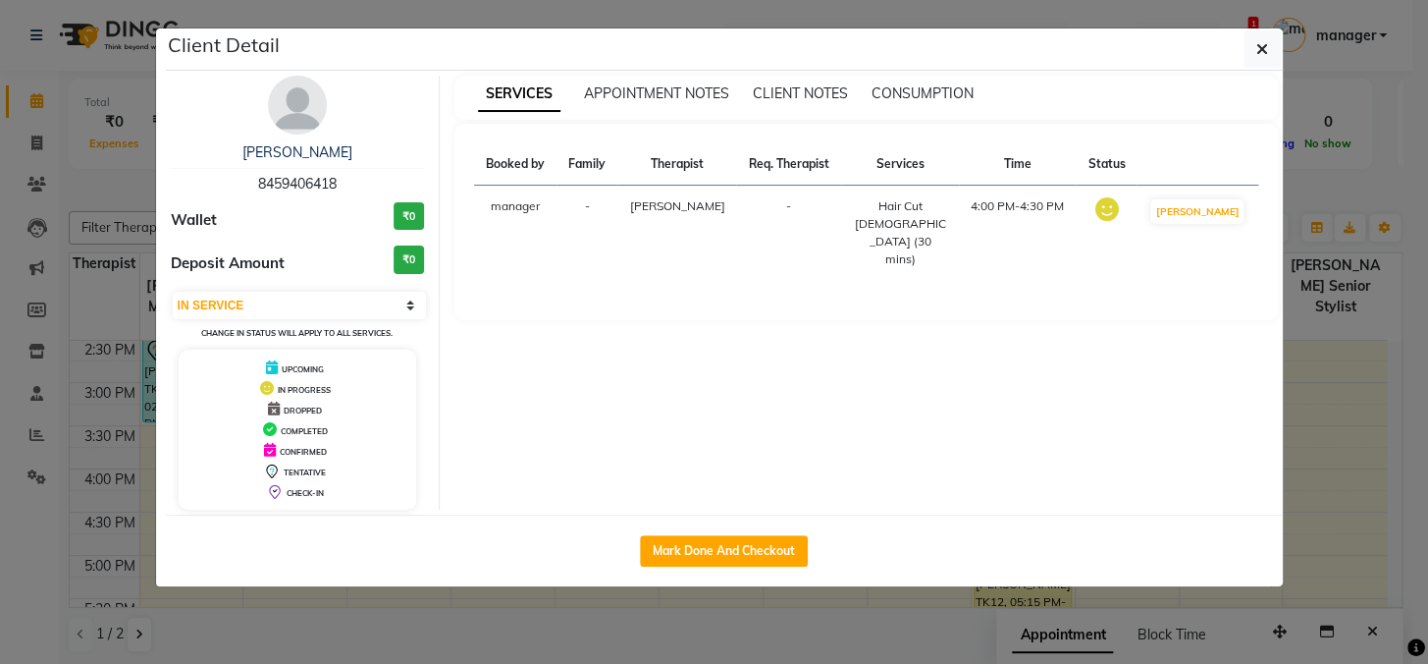
click at [1258, 50] on icon "button" at bounding box center [1262, 49] width 12 height 16
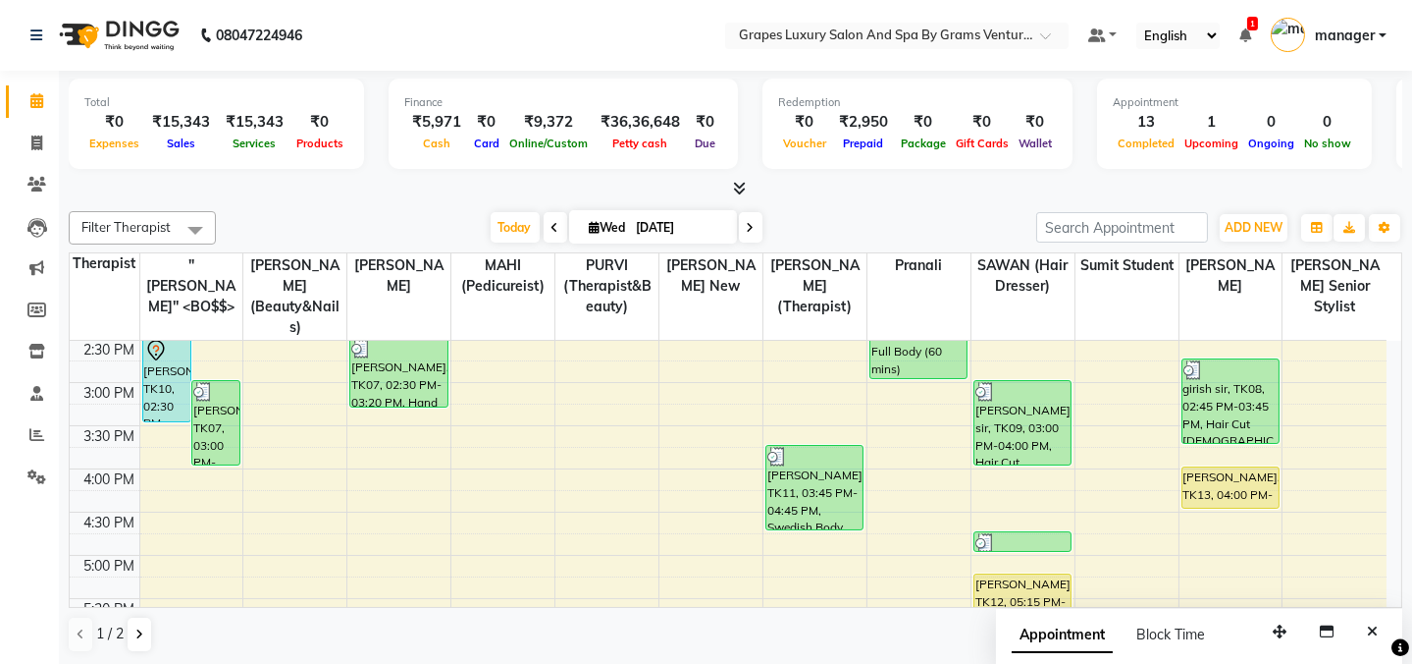
click at [929, 215] on div "[DATE] [DATE]" at bounding box center [626, 227] width 801 height 29
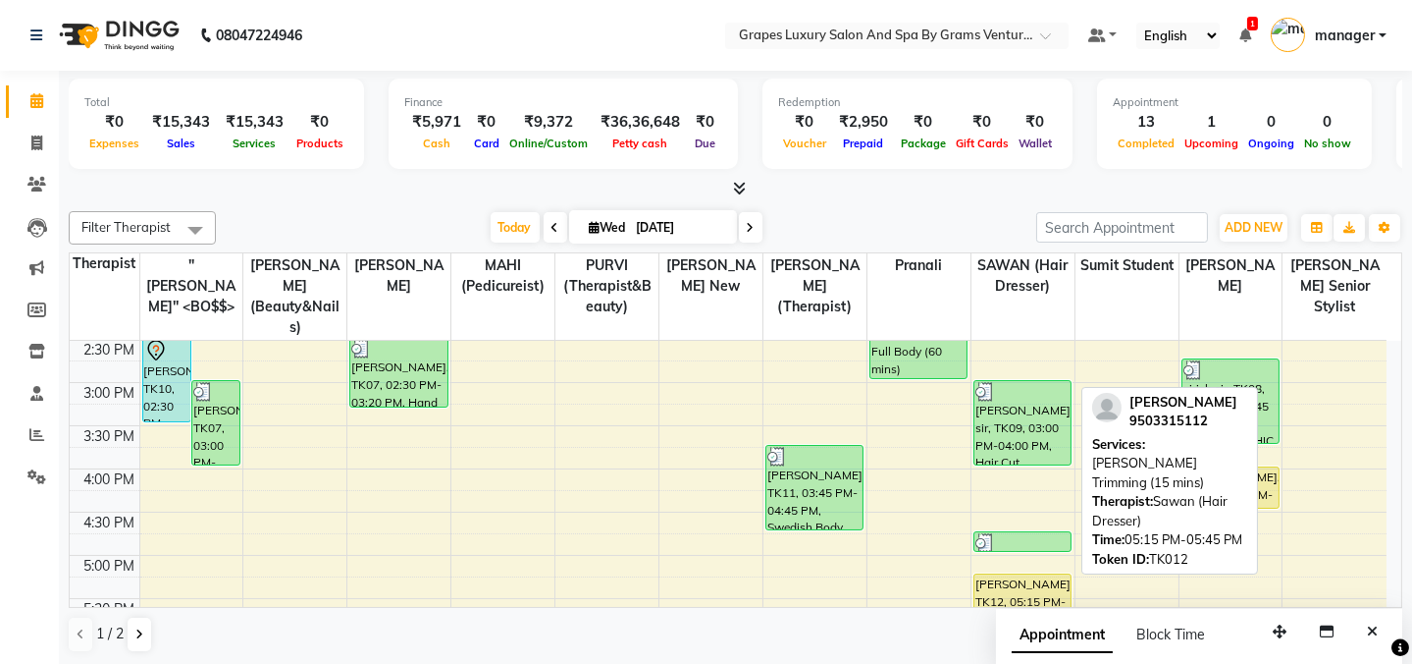
click at [1022, 574] on div "amol, TK12, 05:15 PM-05:45 PM, Beard Trimming (15 mins)" at bounding box center [1023, 594] width 96 height 40
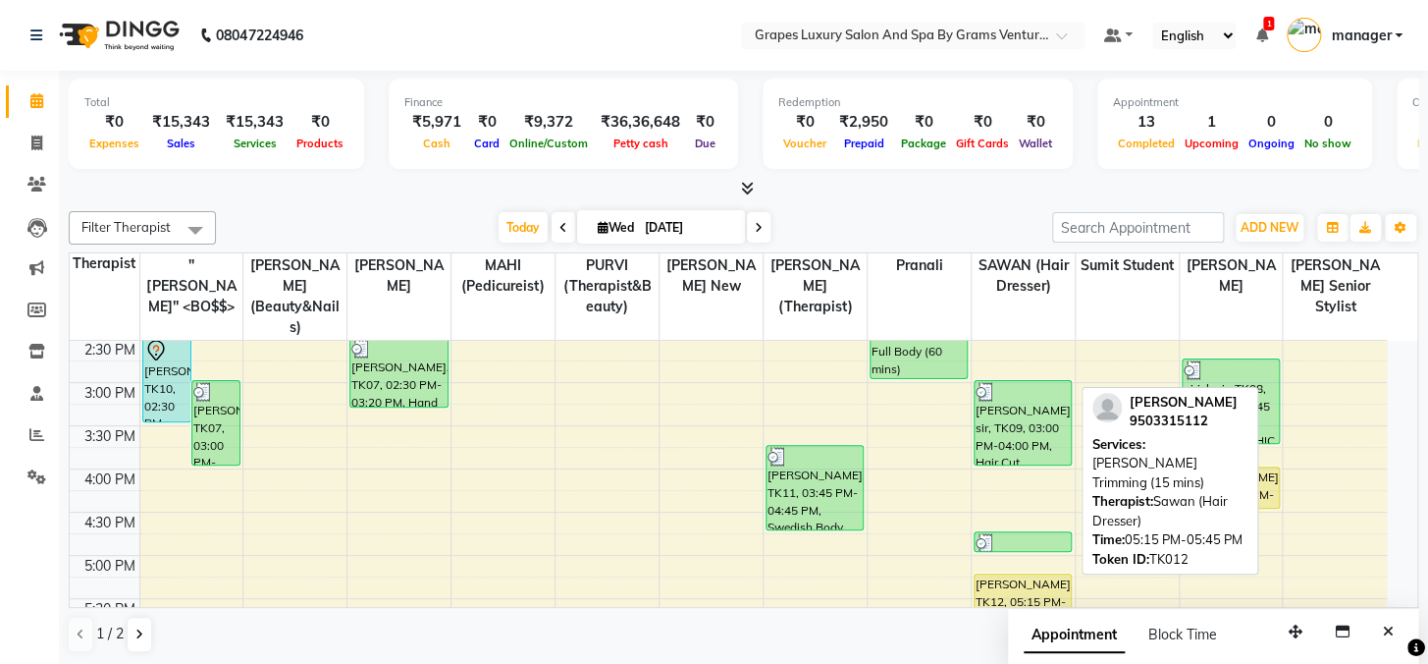
select select "1"
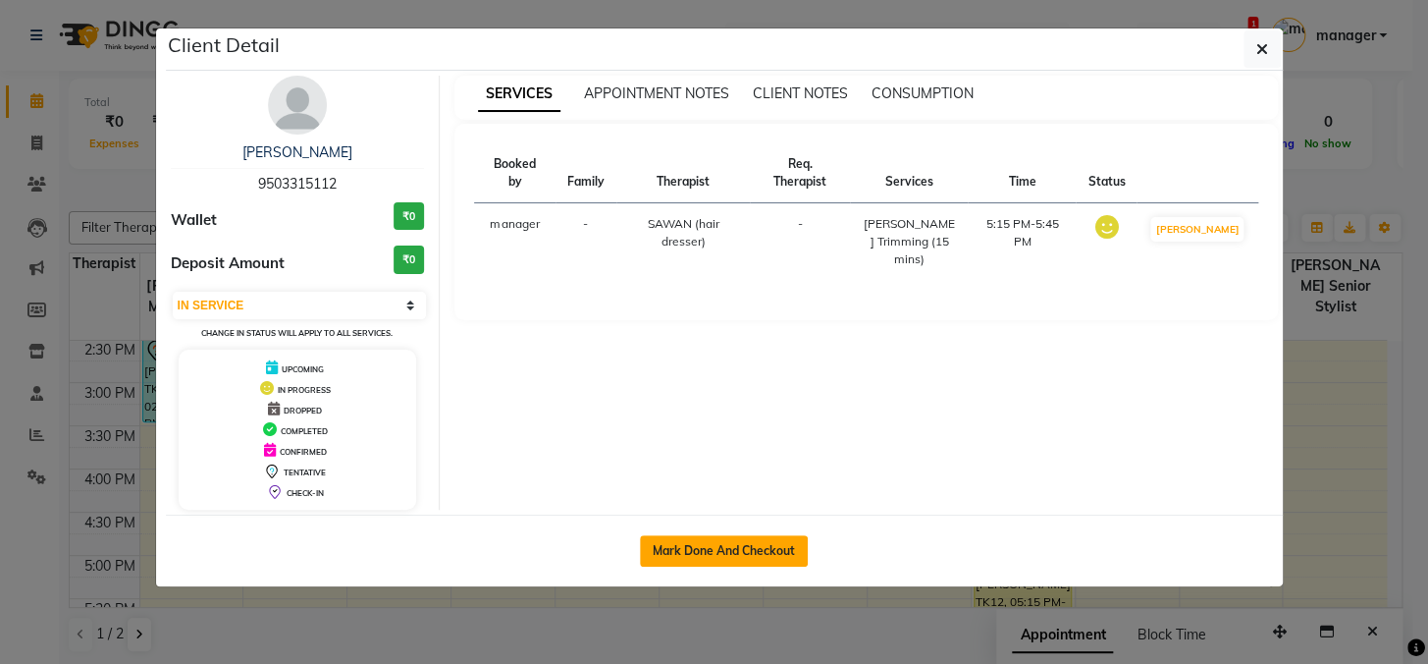
click at [741, 550] on button "Mark Done And Checkout" at bounding box center [724, 550] width 168 height 31
select select "service"
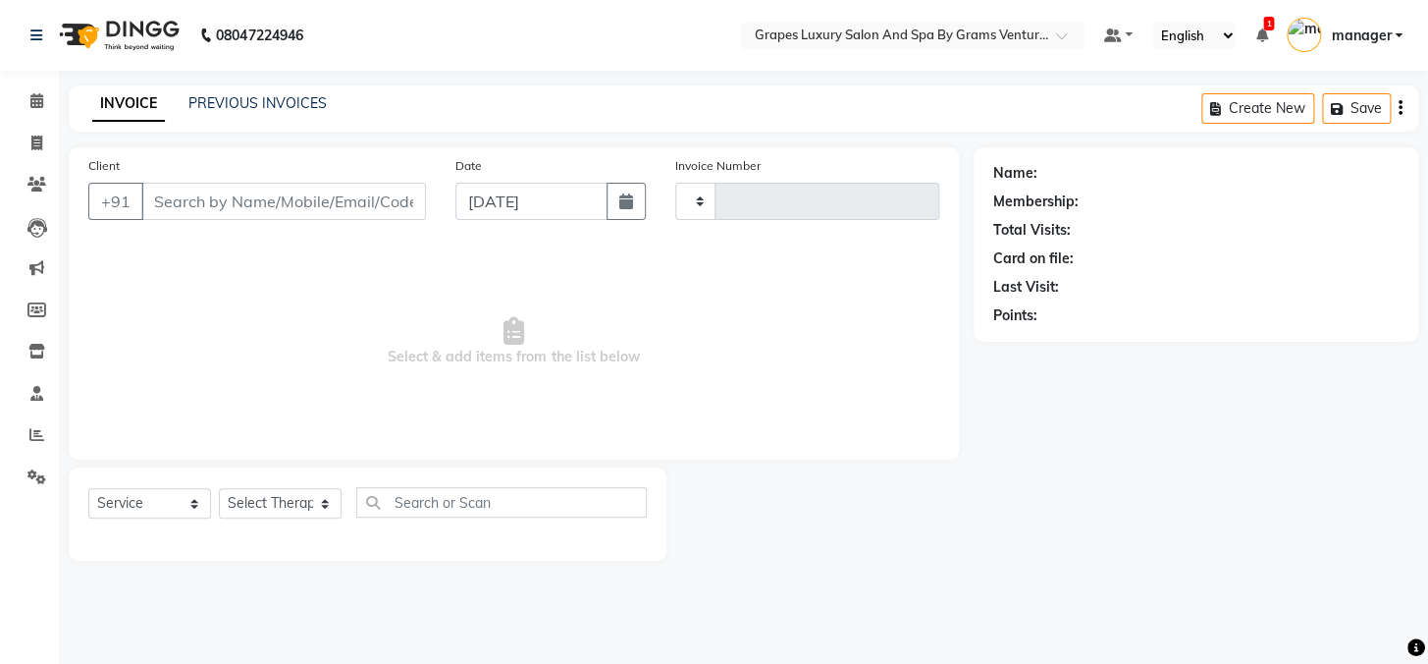
type input "2393"
select select "3585"
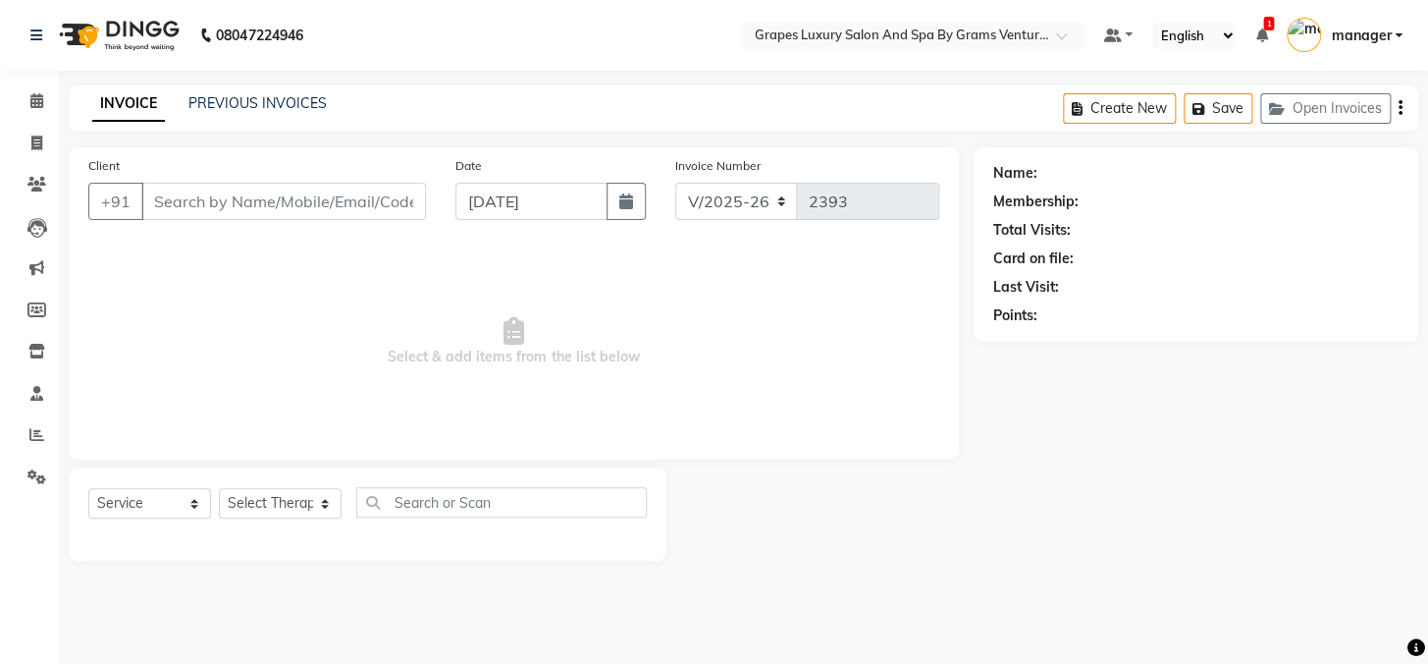
type input "9503315112"
select select "41130"
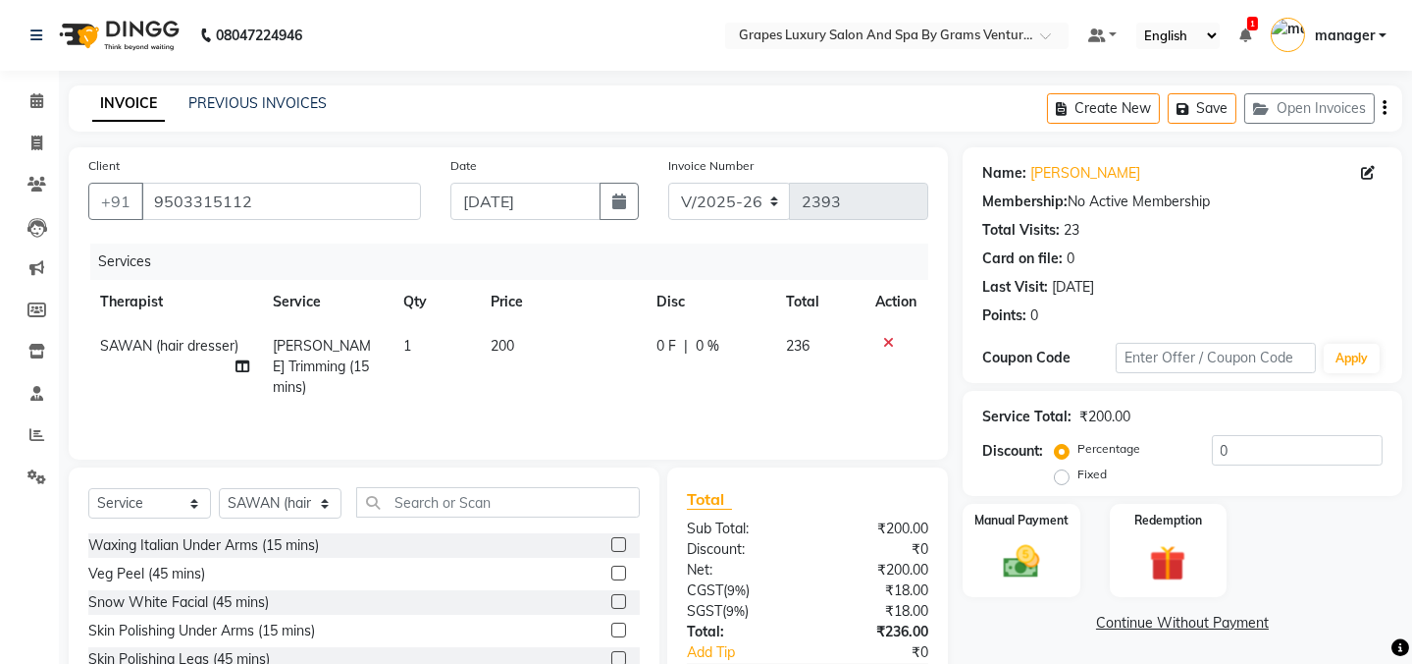
click at [1148, 617] on link "Continue Without Payment" at bounding box center [1183, 623] width 432 height 21
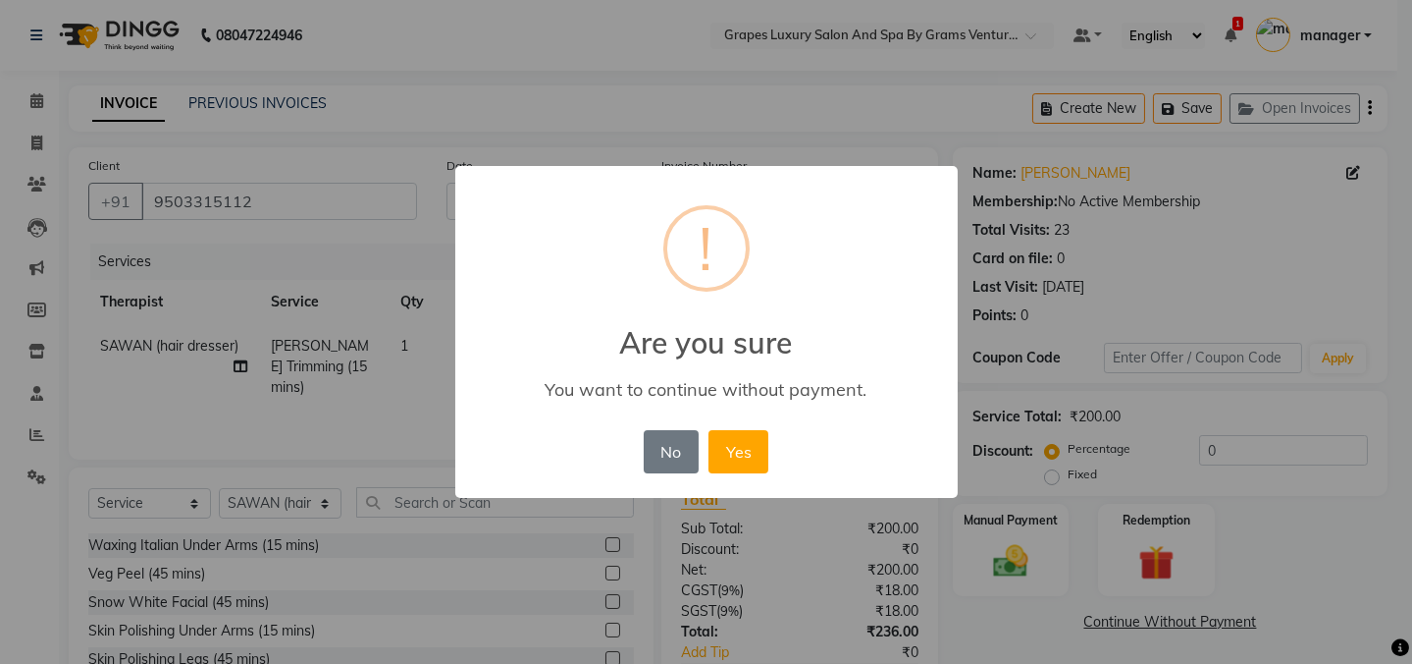
scroll to position [123, 0]
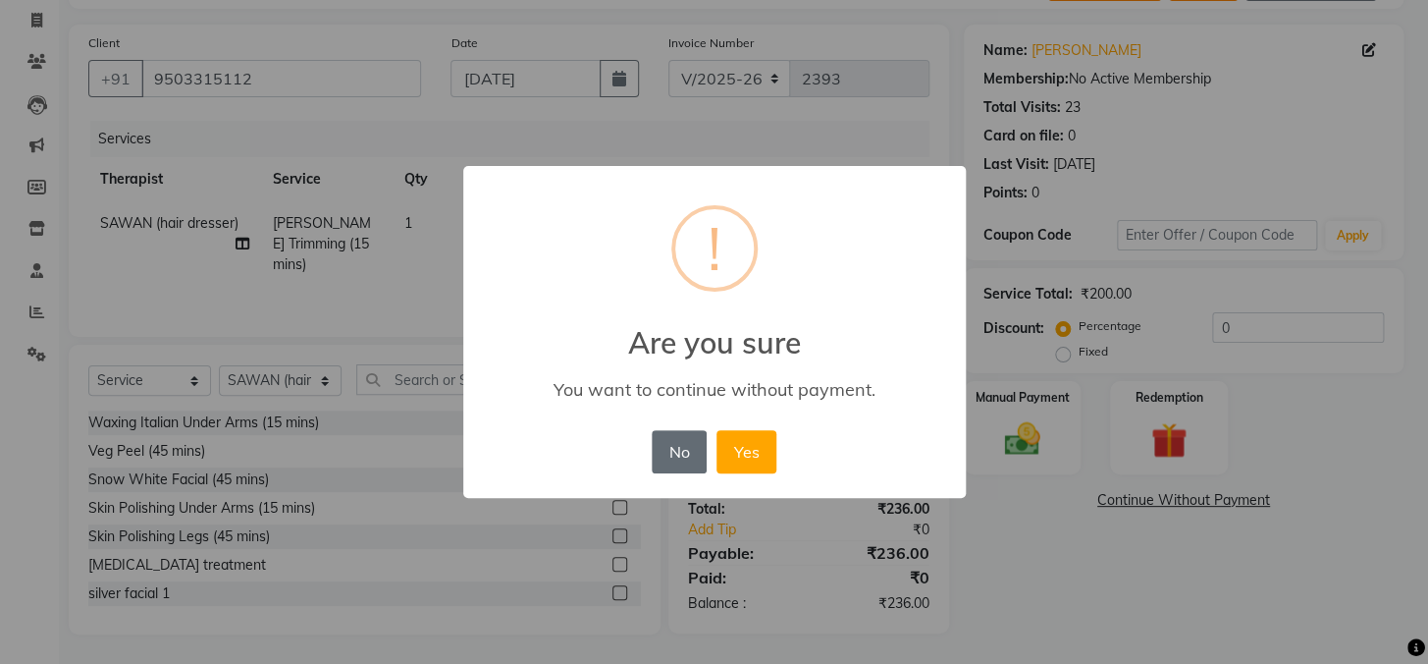
drag, startPoint x: 684, startPoint y: 451, endPoint x: 708, endPoint y: 451, distance: 23.6
click at [683, 451] on button "No" at bounding box center [679, 451] width 55 height 43
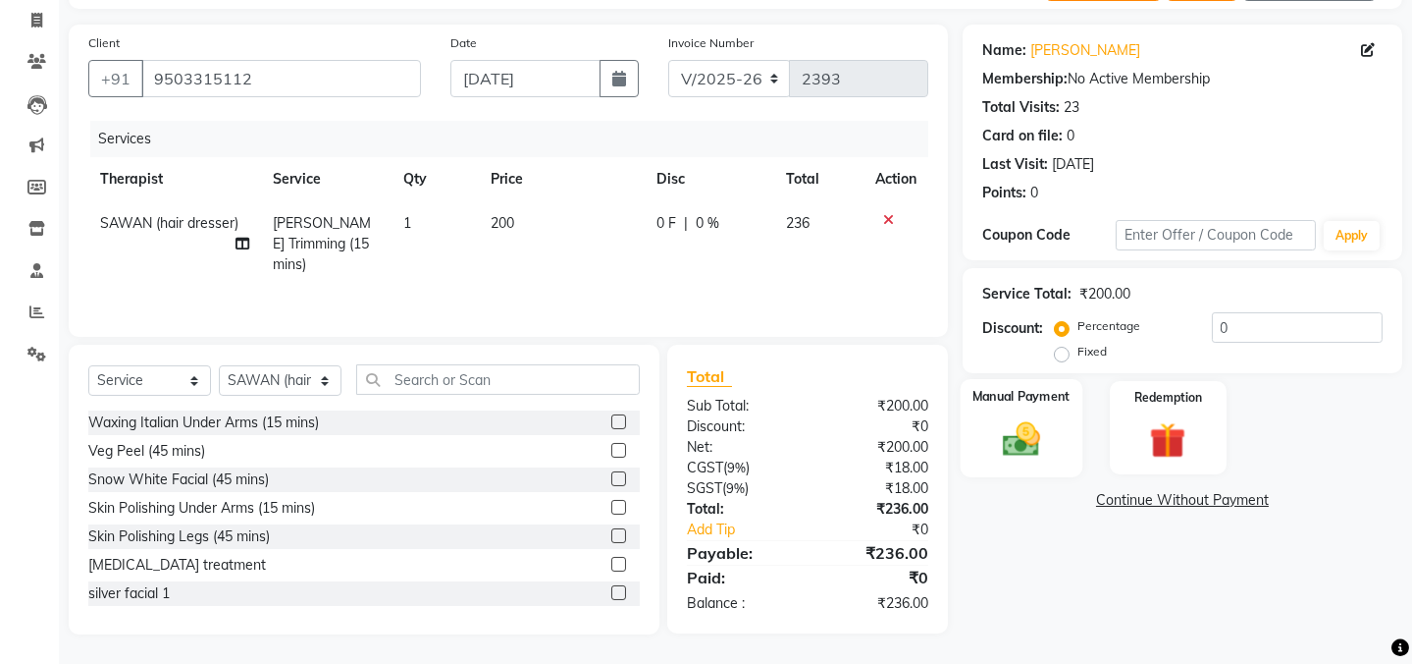
click at [1054, 444] on div "Manual Payment" at bounding box center [1022, 427] width 122 height 97
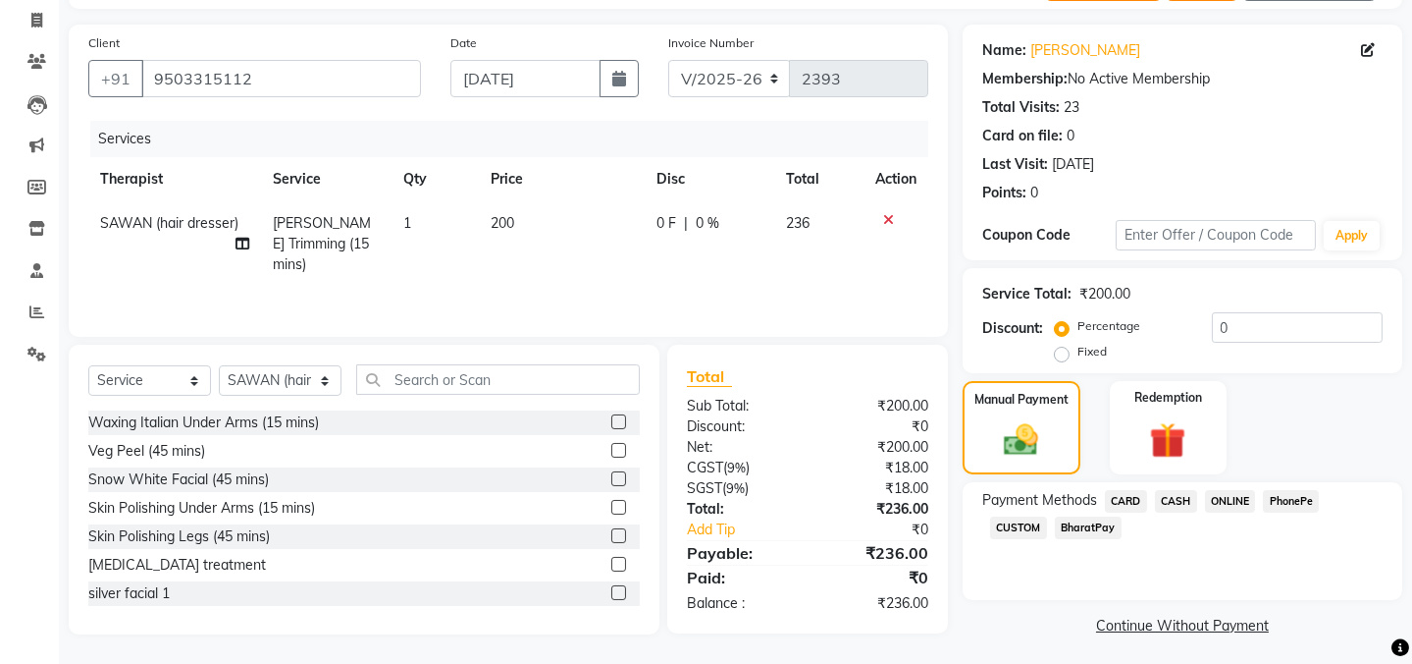
click at [1235, 500] on span "ONLINE" at bounding box center [1230, 501] width 51 height 23
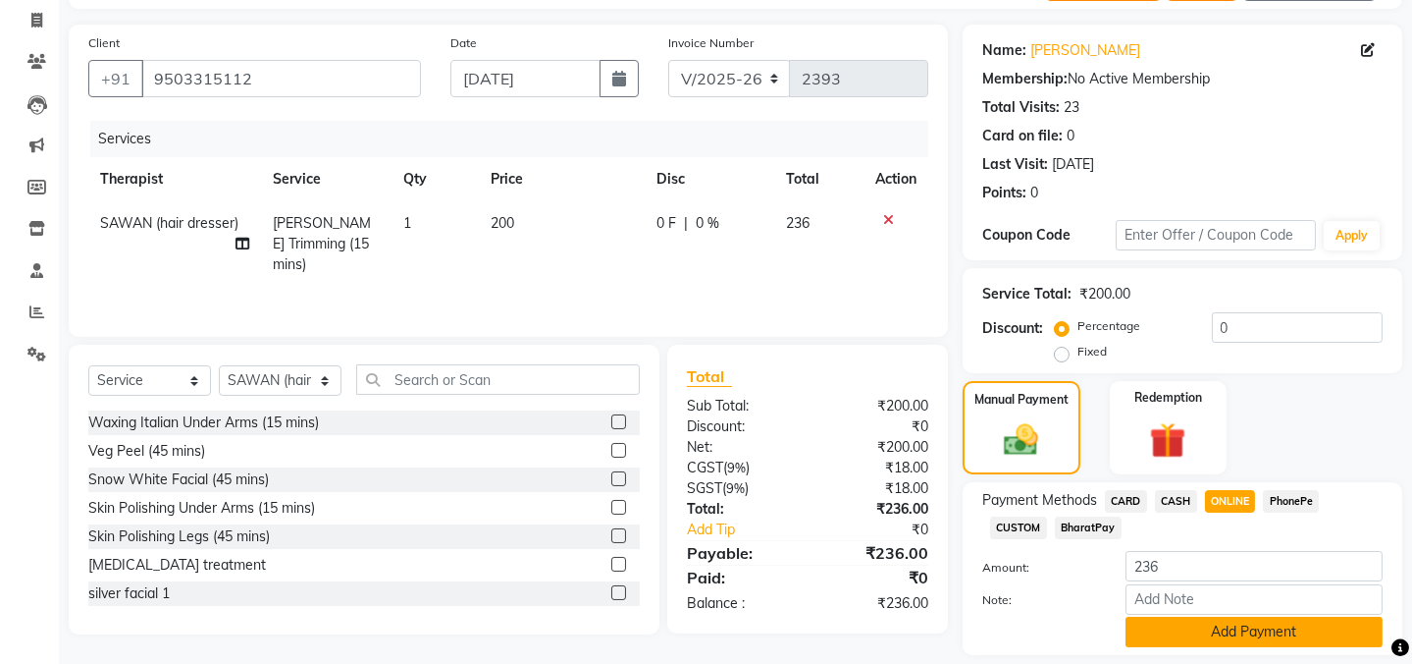
click at [1255, 632] on button "Add Payment" at bounding box center [1254, 631] width 257 height 30
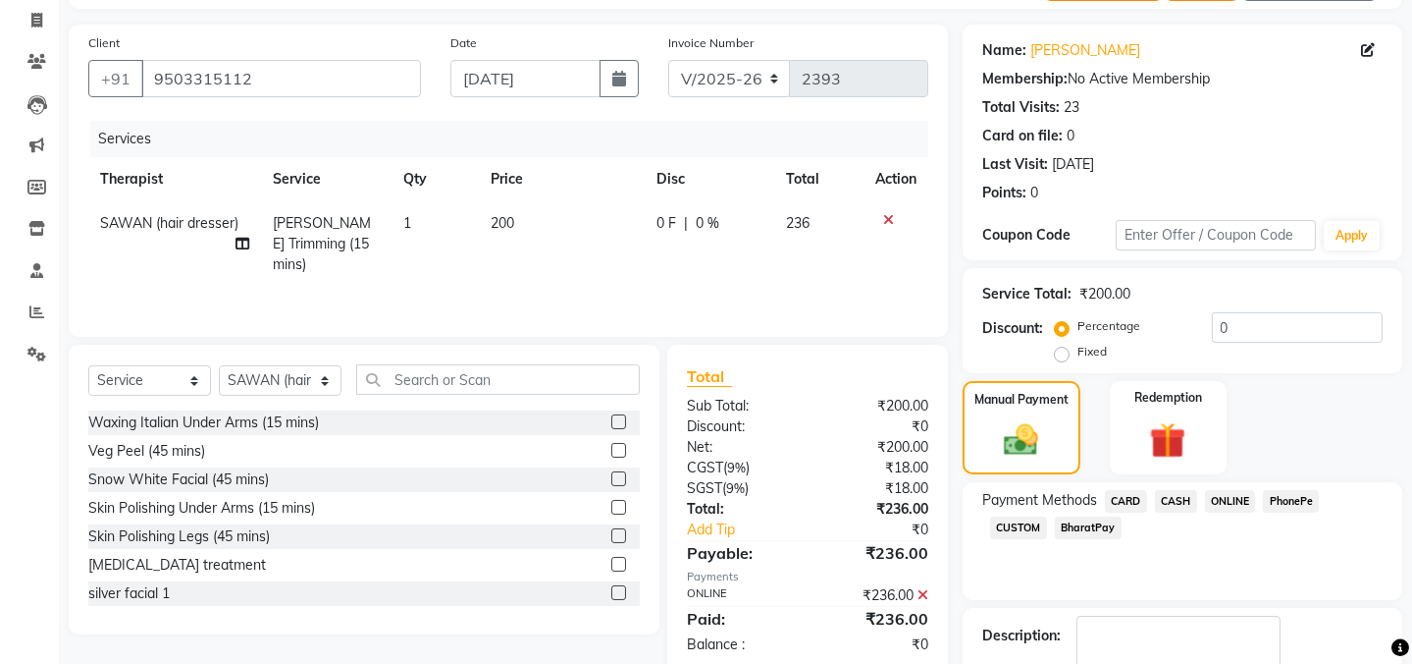
click at [1076, 587] on div "Name: Amol Membership: No Active Membership Total Visits: 23 Card on file: 0 La…" at bounding box center [1190, 388] width 454 height 726
checkbox input "false"
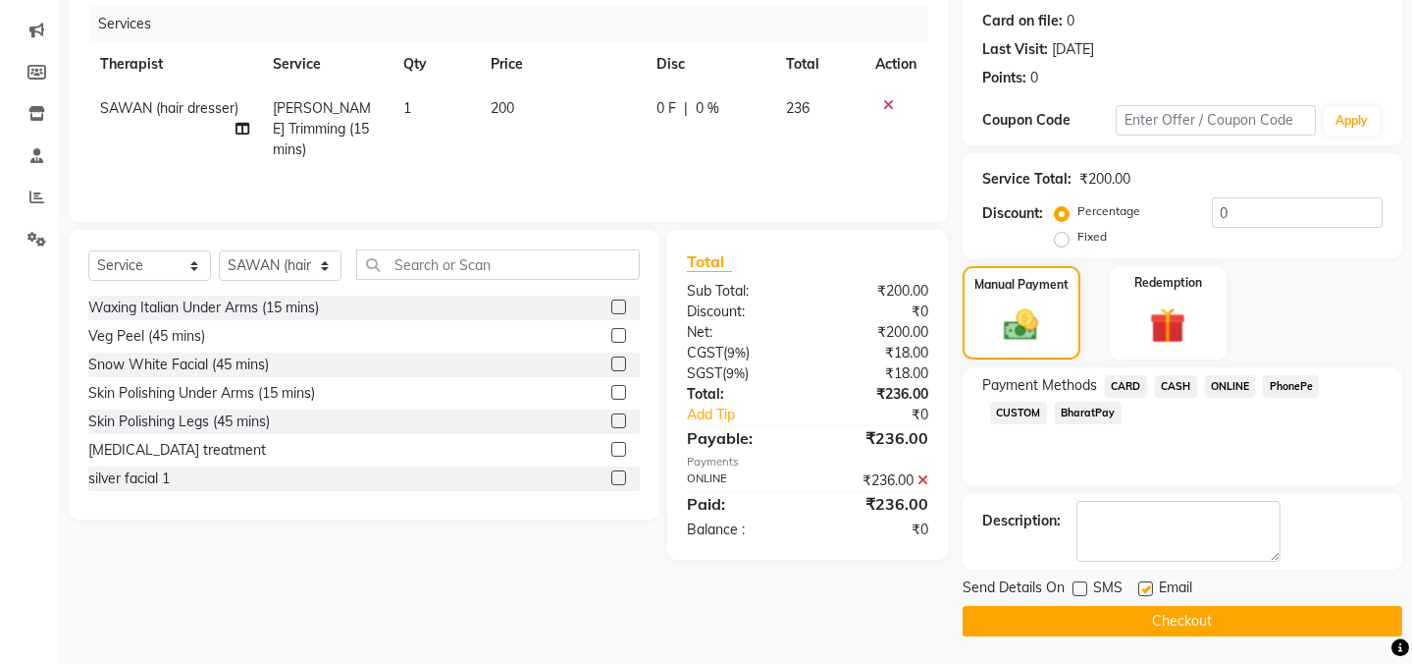
click at [1144, 627] on button "Checkout" at bounding box center [1183, 621] width 440 height 30
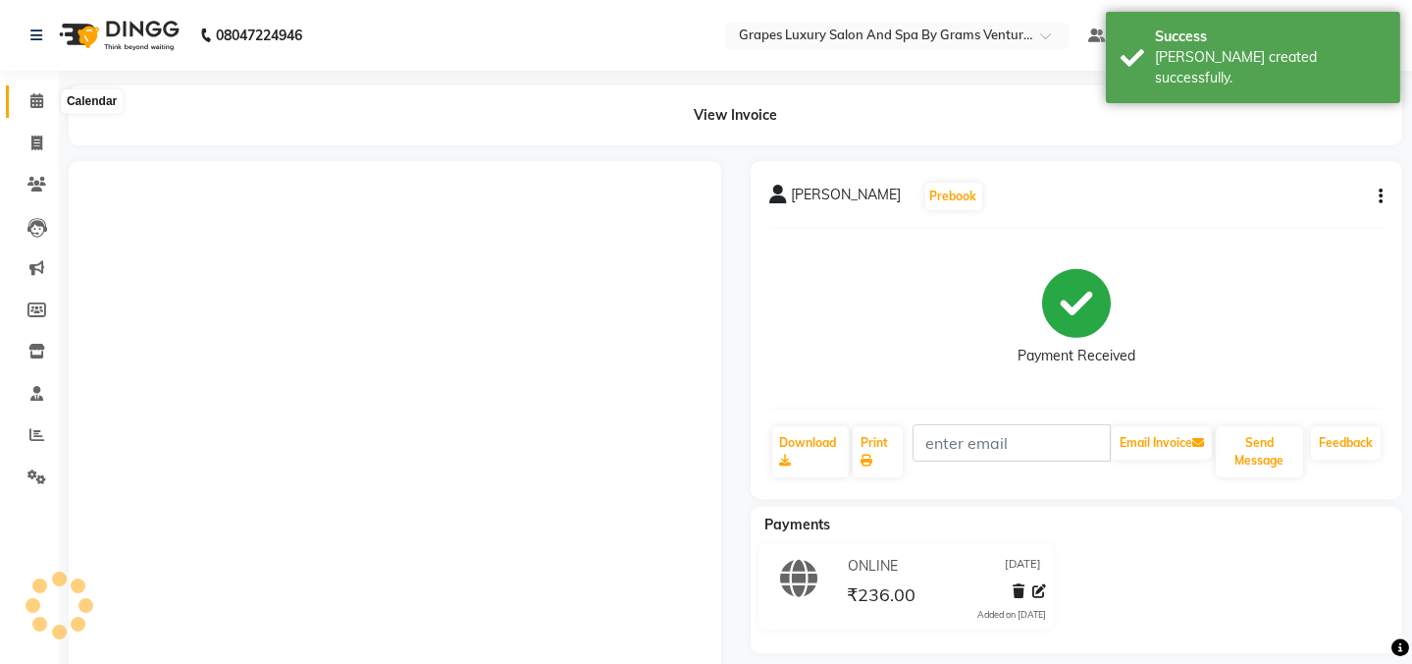
click at [31, 98] on icon at bounding box center [36, 100] width 13 height 15
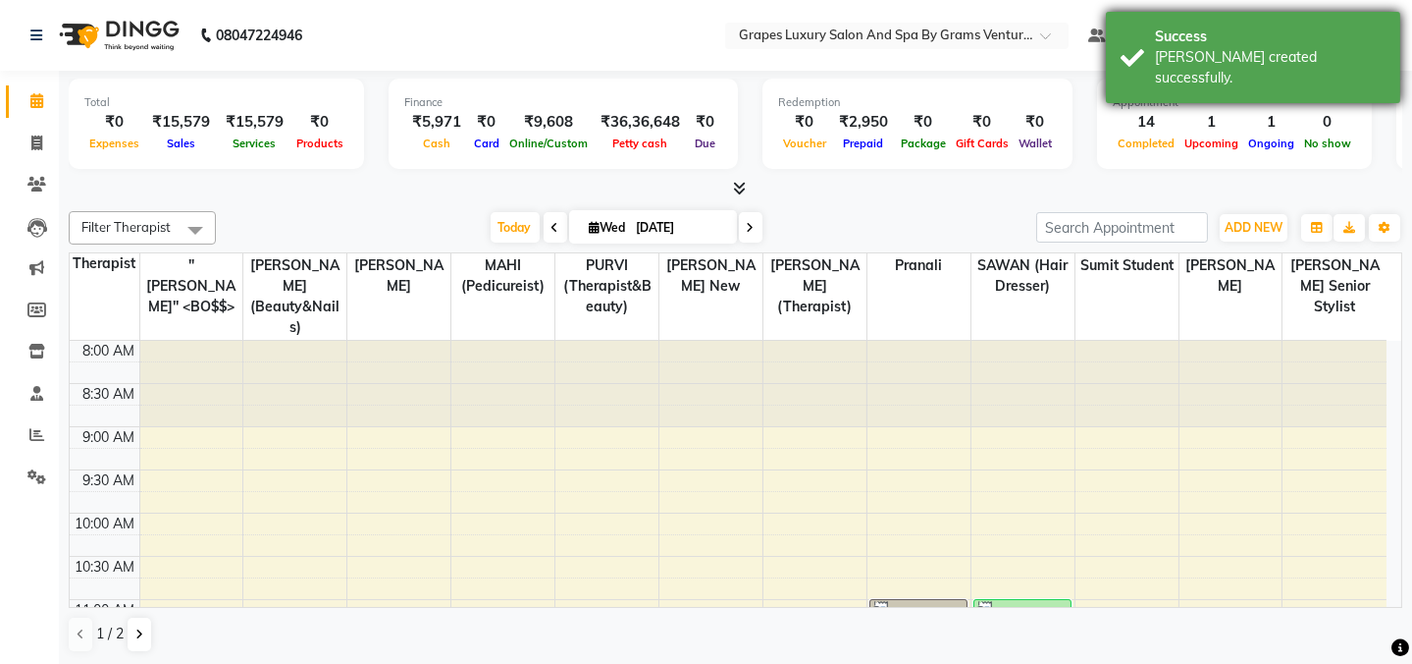
click at [1257, 19] on div "Success Bill created successfully." at bounding box center [1253, 57] width 294 height 91
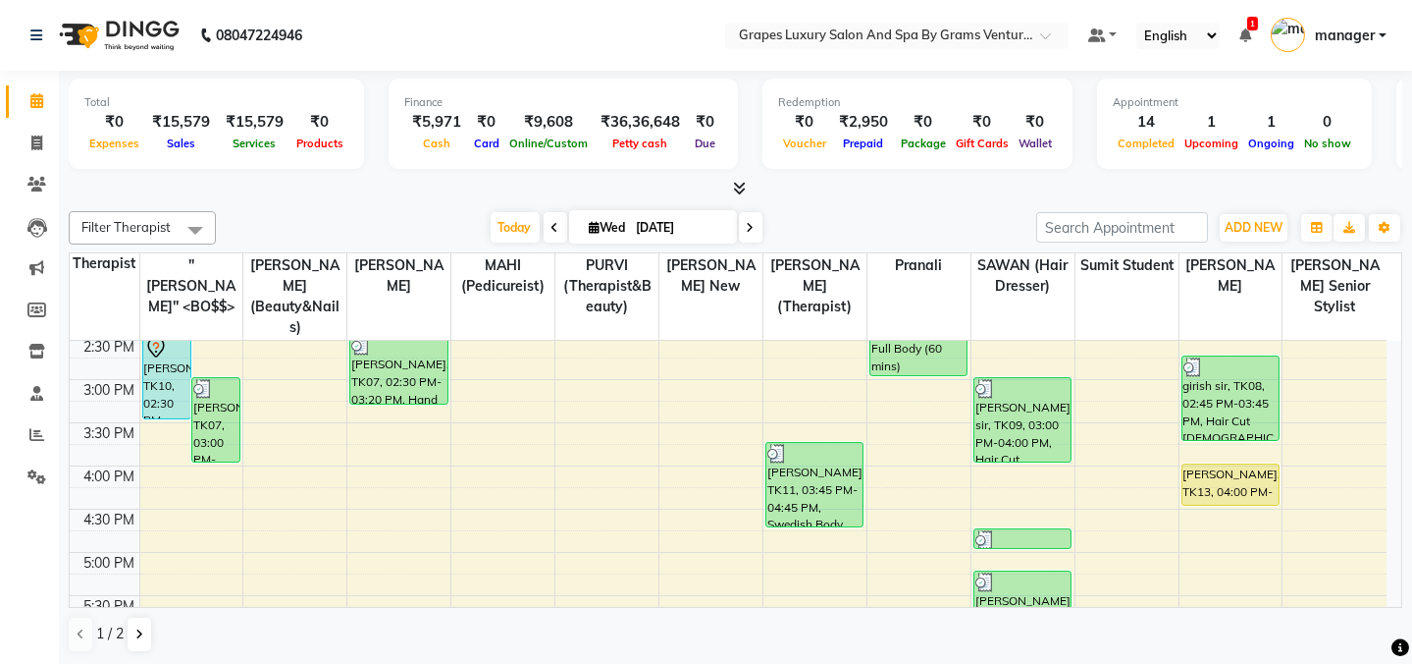
scroll to position [593, 0]
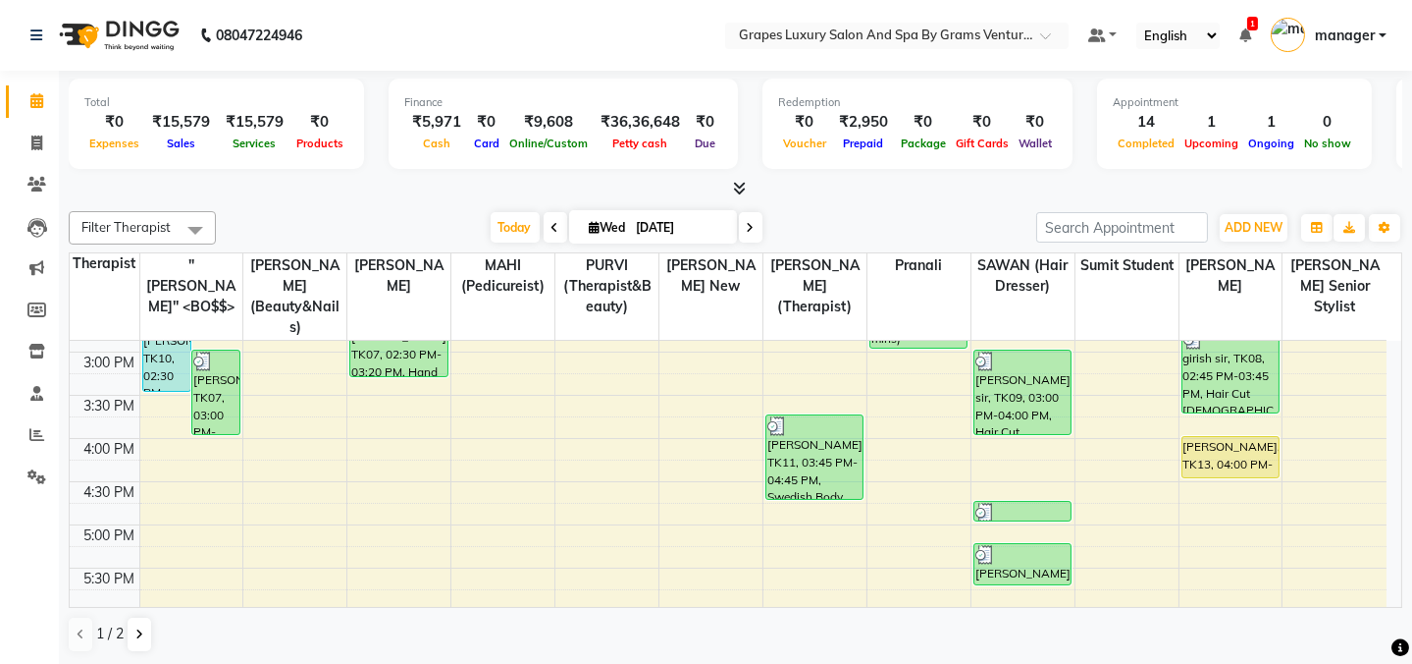
click at [896, 204] on div "Filter Therapist Select All "GUNJAN'' <BO$$> ASMITA (beauty&nails) faizaan MAHI…" at bounding box center [736, 431] width 1334 height 457
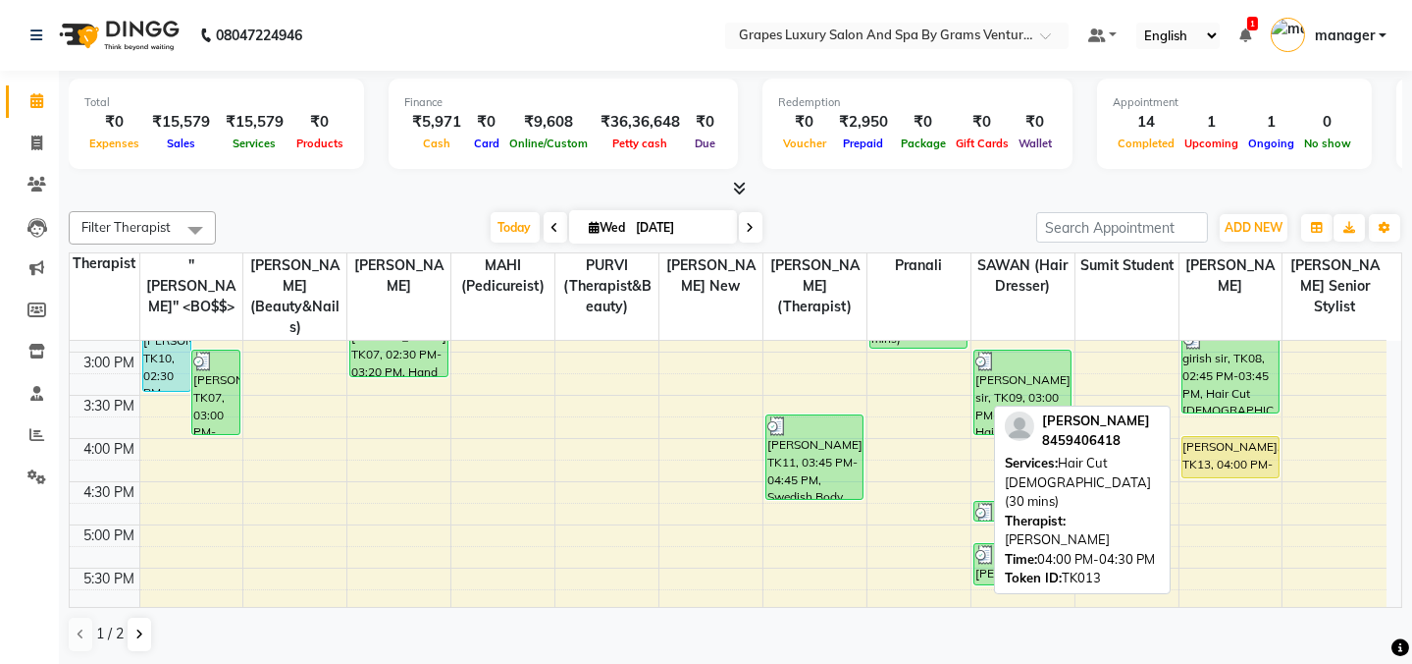
click at [1214, 440] on div "ronny, TK13, 04:00 PM-04:30 PM, Hair Cut Male (30 mins)" at bounding box center [1231, 457] width 96 height 40
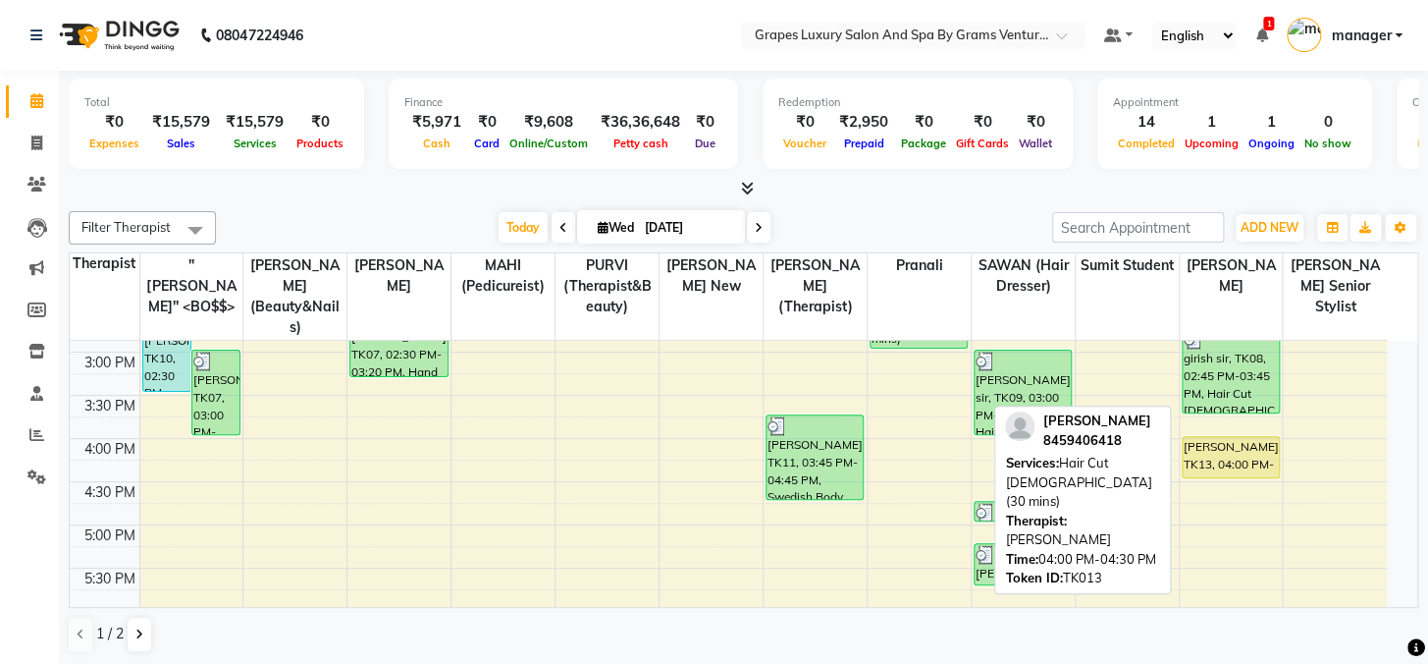
select select "1"
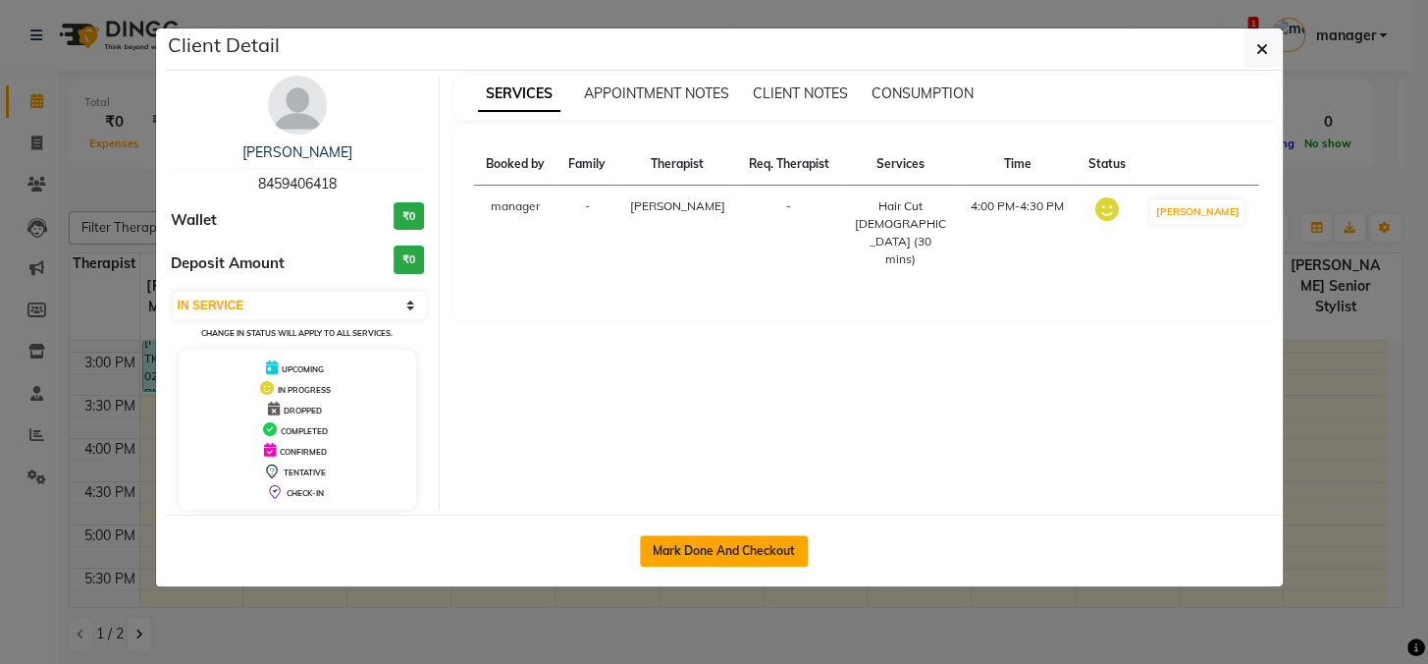
click at [783, 543] on button "Mark Done And Checkout" at bounding box center [724, 550] width 168 height 31
select select "service"
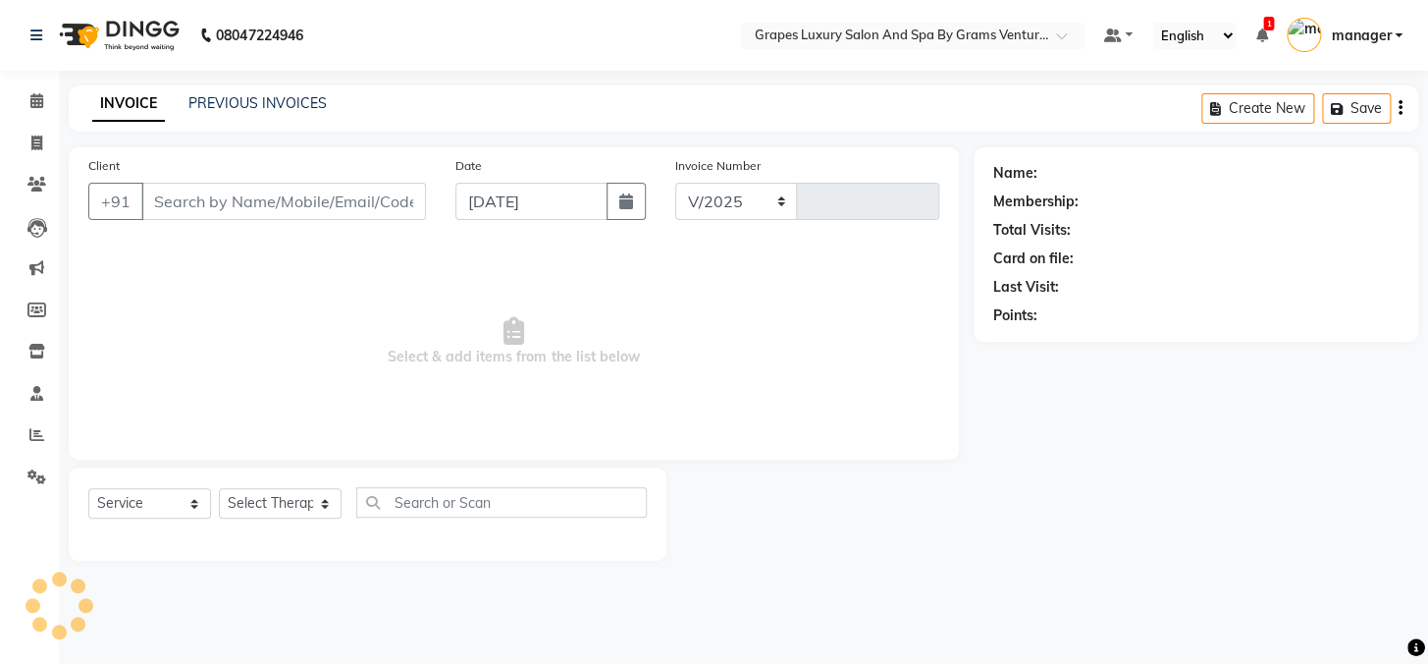
select select "3585"
type input "2394"
type input "8459406418"
select select "60449"
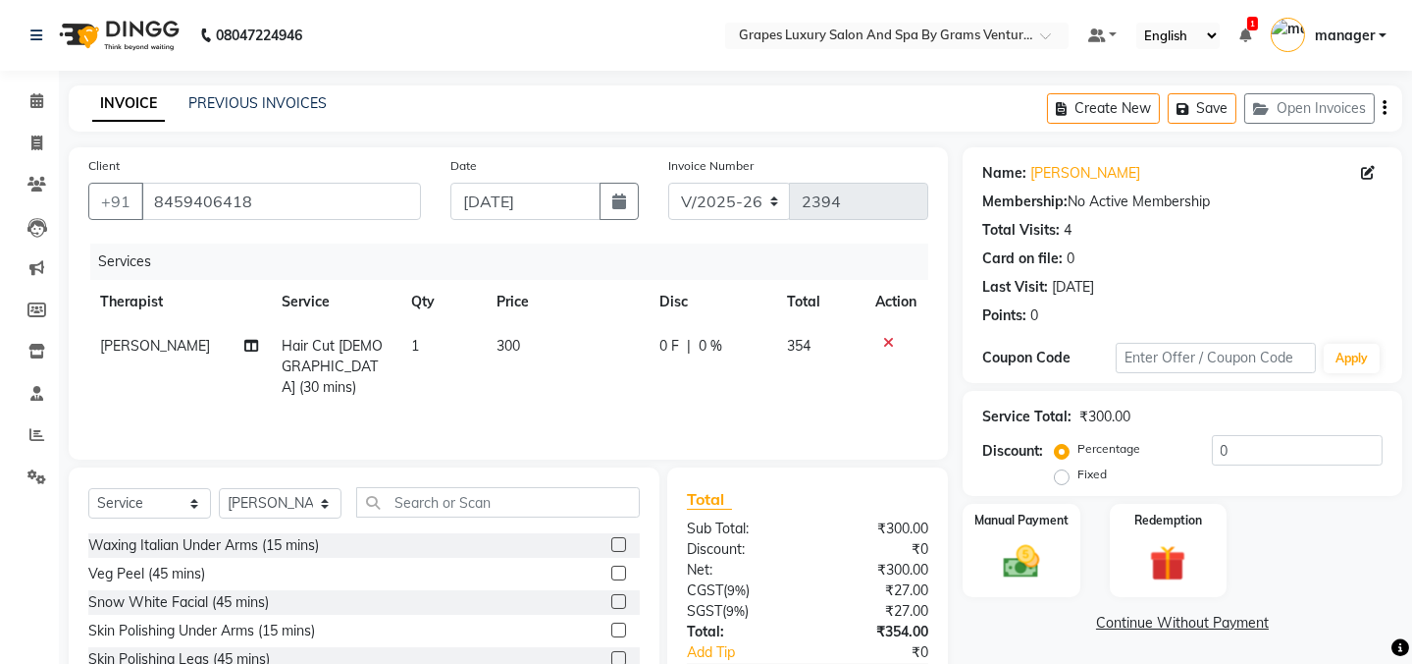
click at [488, 324] on td "300" at bounding box center [566, 366] width 163 height 85
click at [510, 324] on td "300" at bounding box center [566, 366] width 163 height 85
select select "60449"
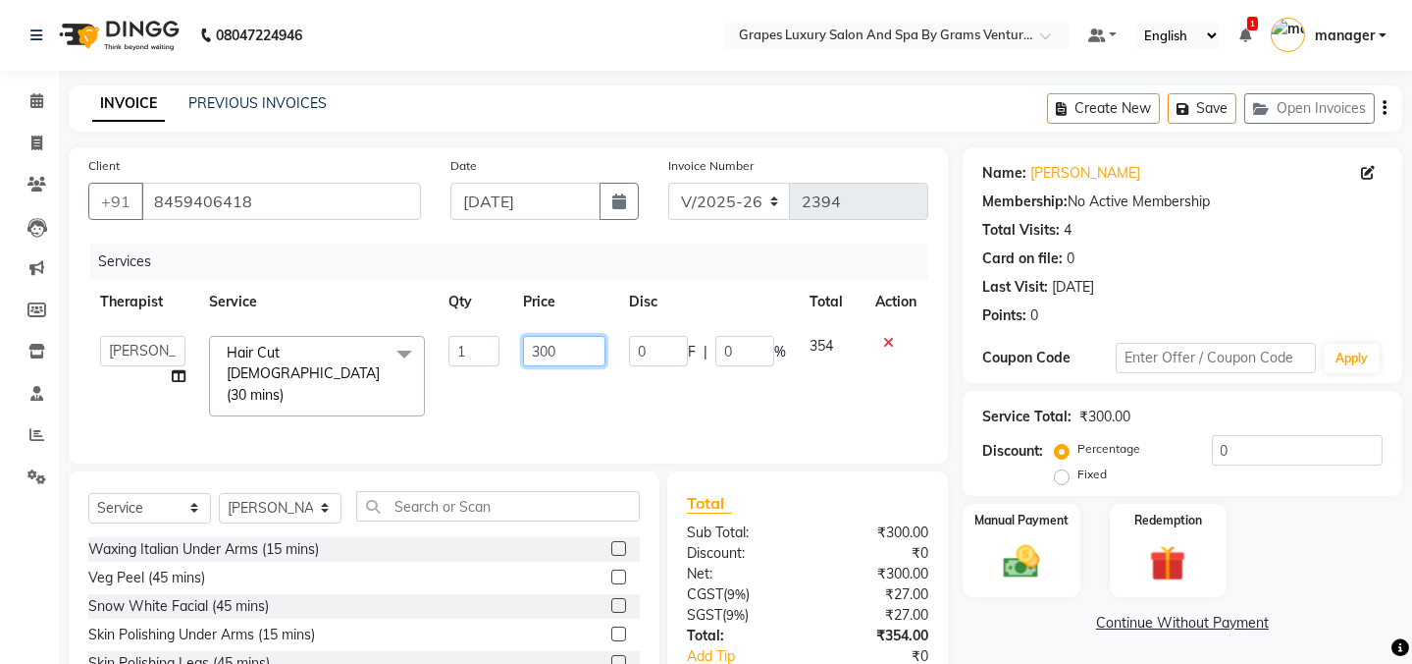
click at [538, 336] on input "300" at bounding box center [564, 351] width 82 height 30
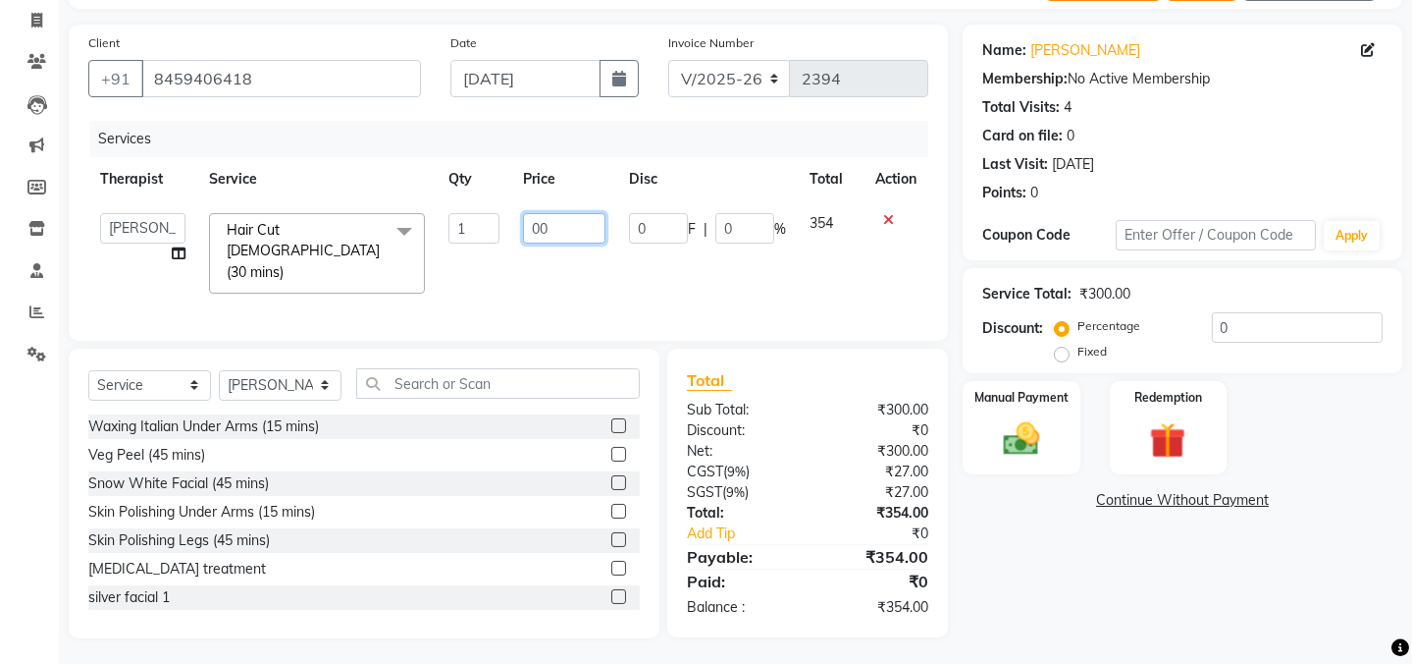
type input "400"
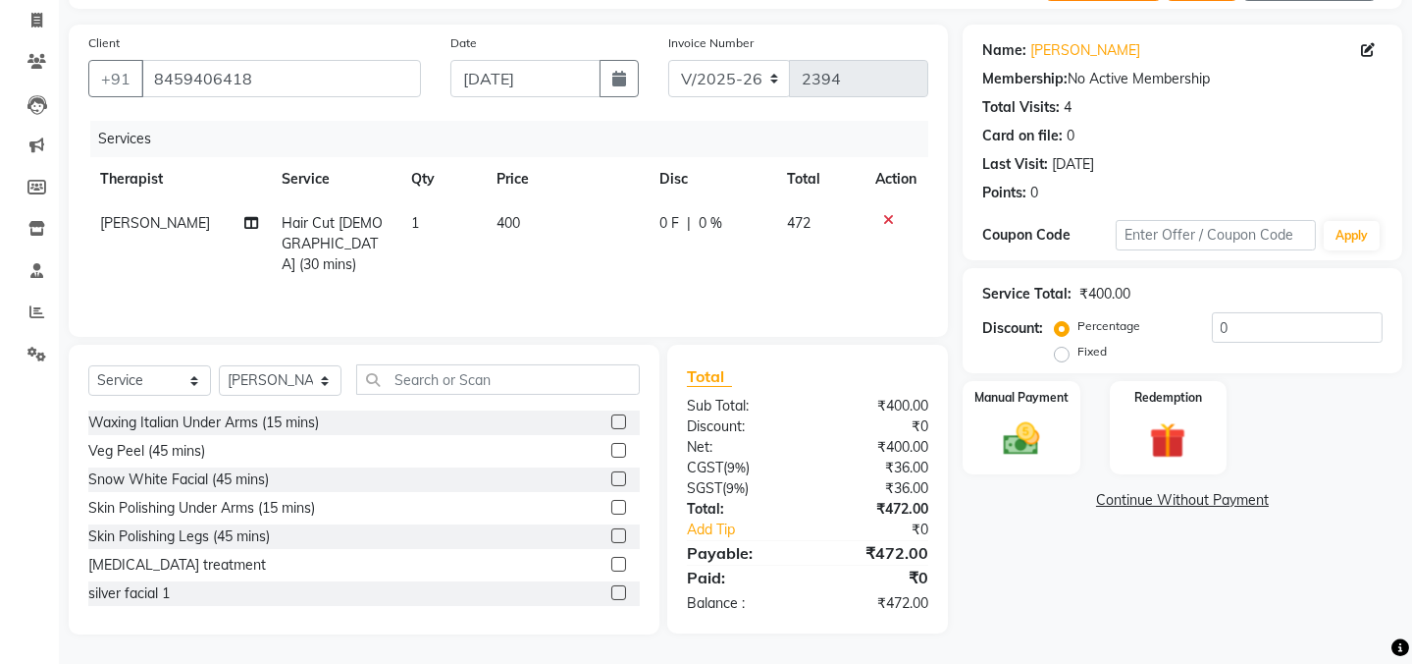
click at [1150, 599] on div "Name: Ronny Membership: No Active Membership Total Visits: 4 Card on file: 0 La…" at bounding box center [1190, 330] width 454 height 610
drag, startPoint x: 1025, startPoint y: 454, endPoint x: 996, endPoint y: 458, distance: 28.7
click at [1025, 455] on img at bounding box center [1021, 438] width 61 height 43
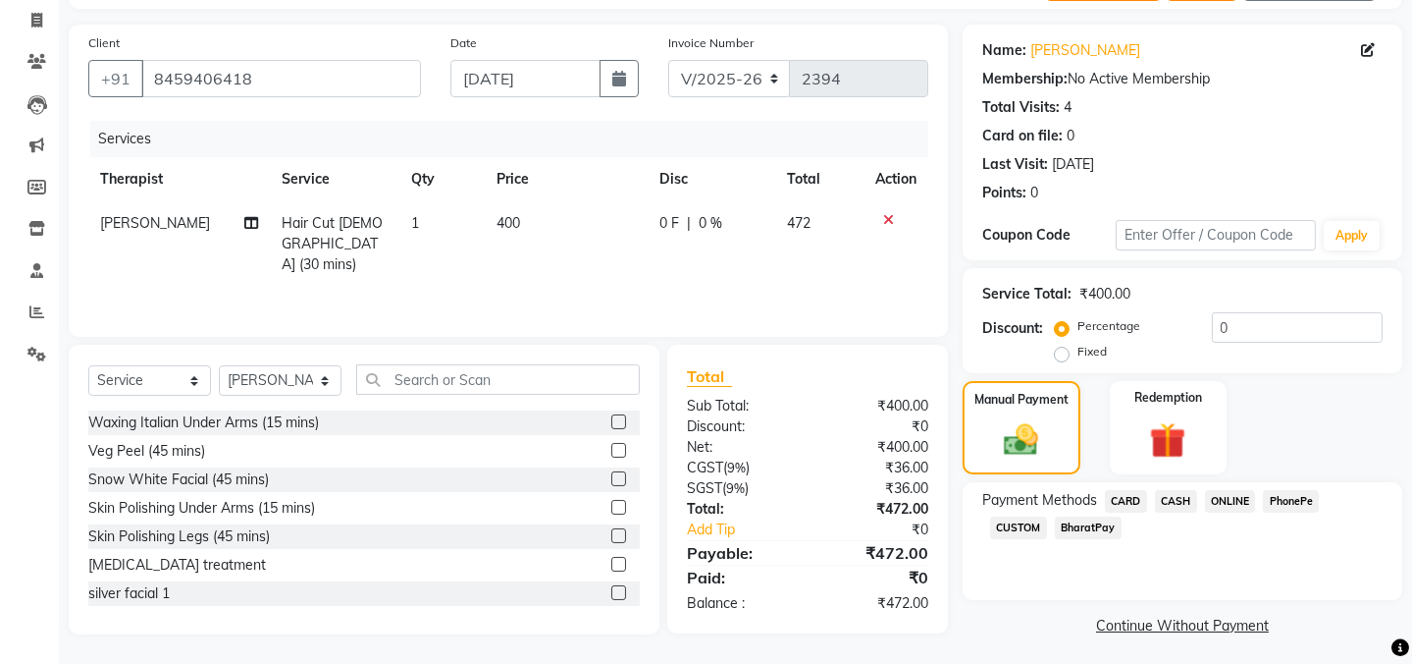
click at [1236, 501] on span "ONLINE" at bounding box center [1230, 501] width 51 height 23
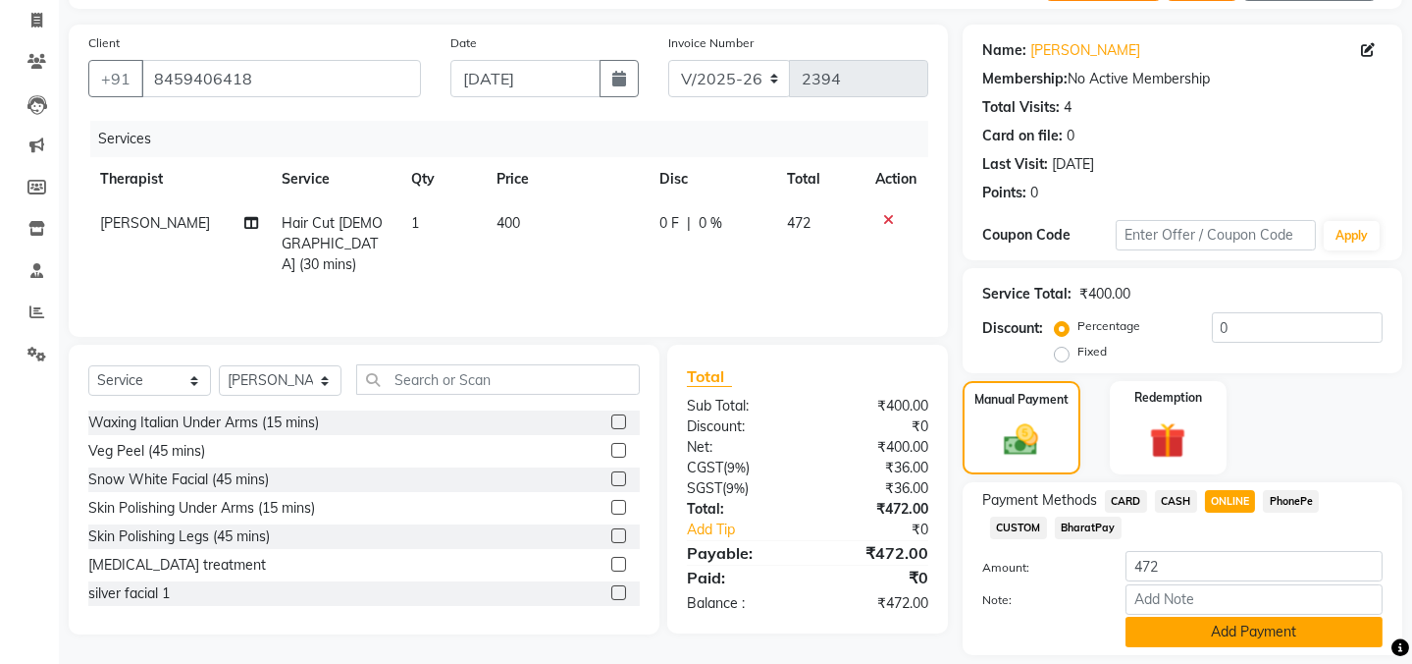
click at [1266, 638] on button "Add Payment" at bounding box center [1254, 631] width 257 height 30
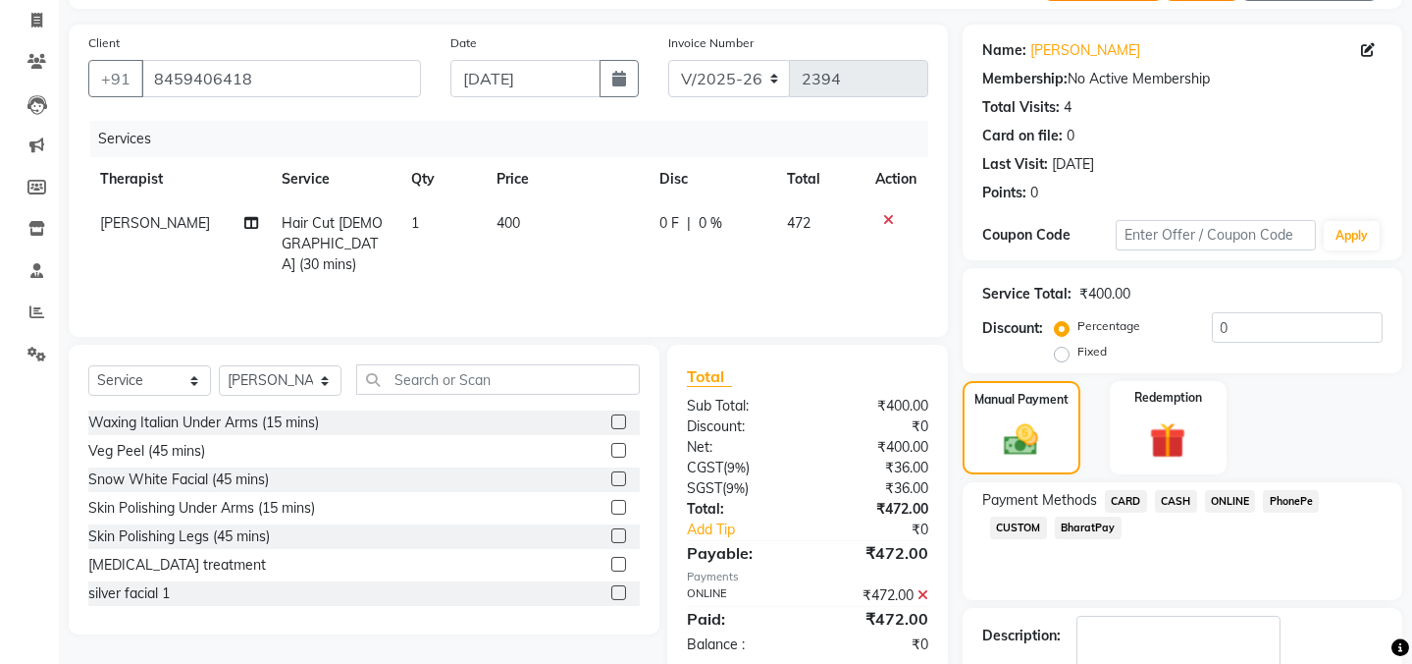
click at [1084, 589] on div "Payment Methods CARD CASH ONLINE PhonePe CUSTOM BharatPay" at bounding box center [1183, 541] width 440 height 118
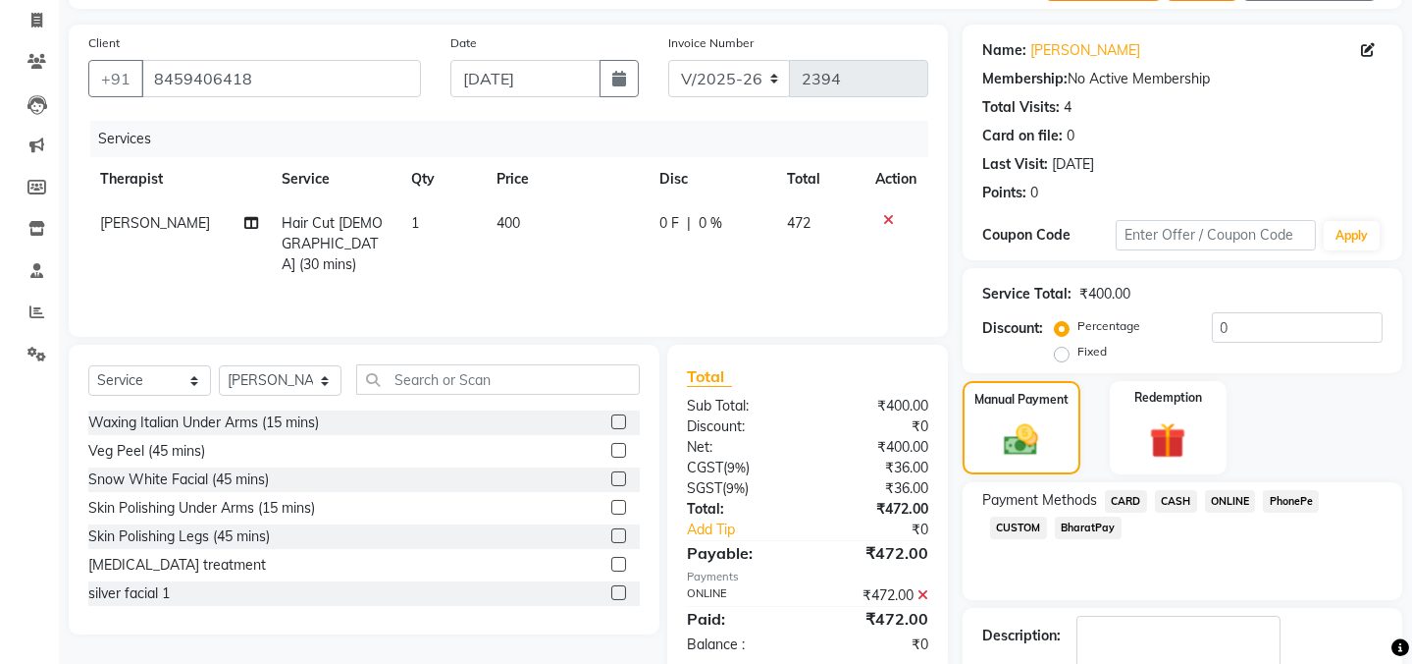
checkbox input "false"
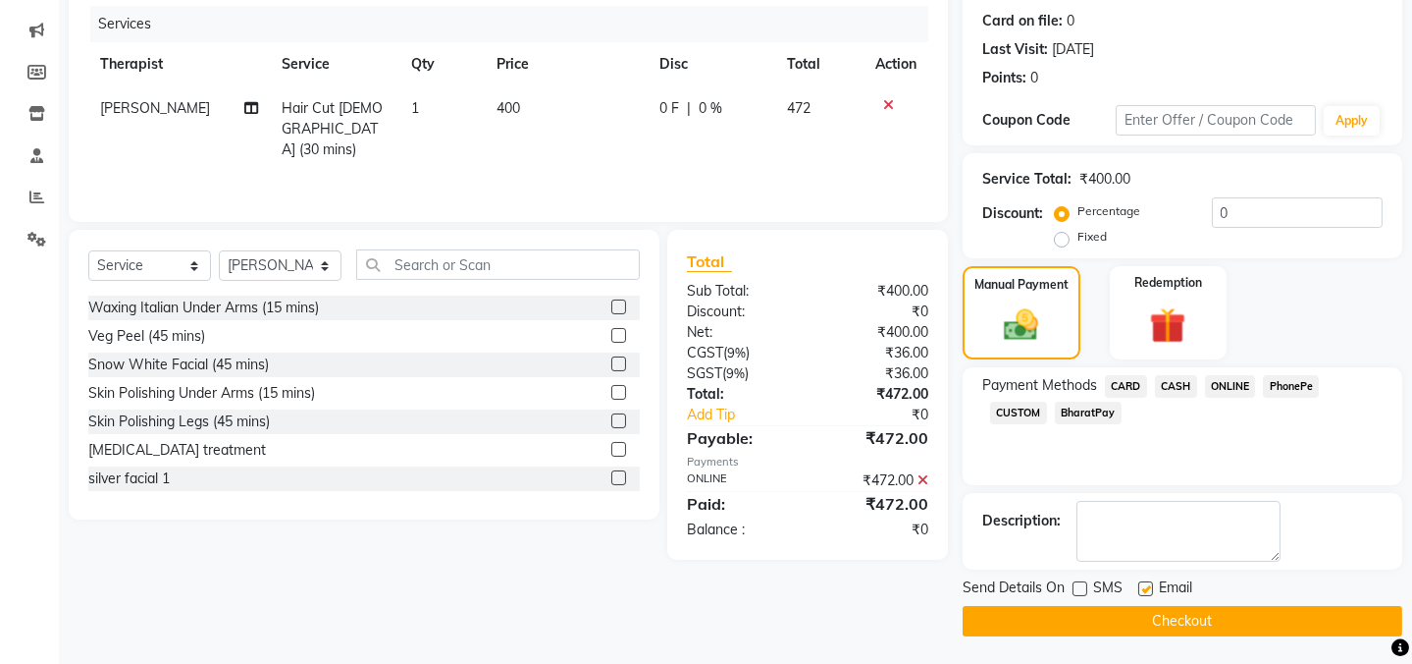
click at [1084, 612] on button "Checkout" at bounding box center [1183, 621] width 440 height 30
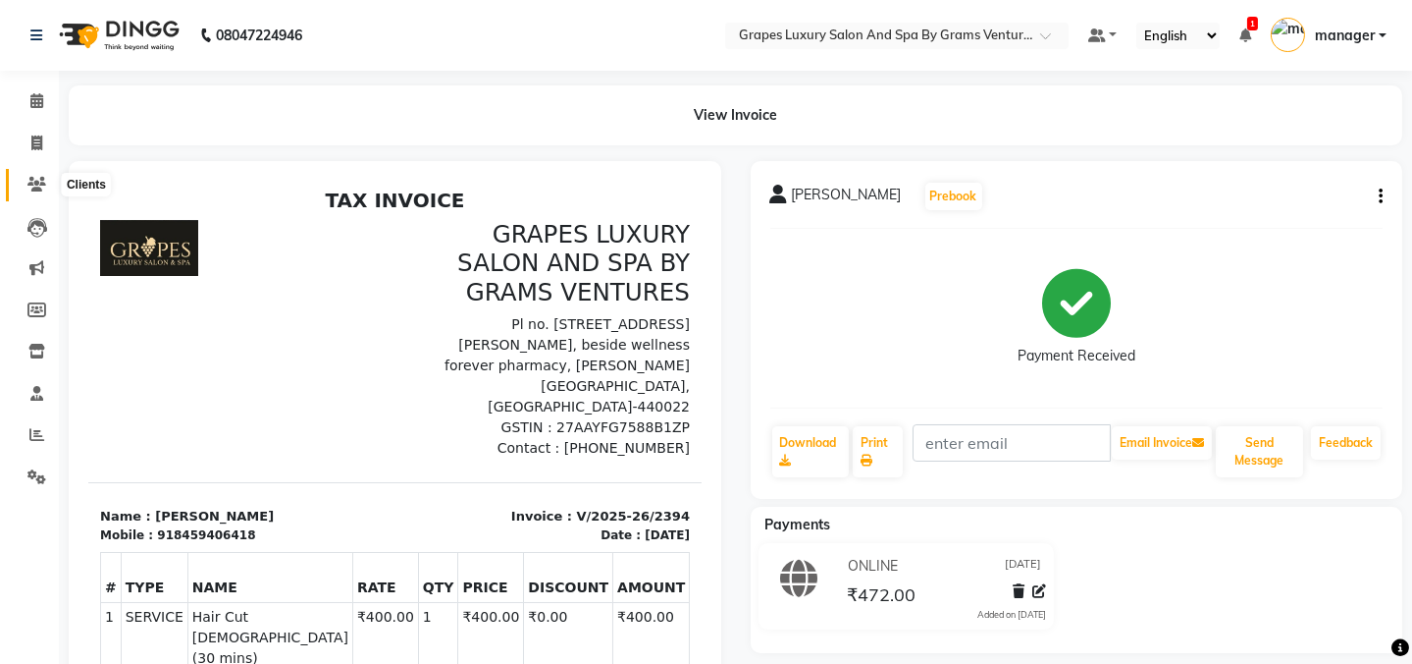
click at [39, 181] on icon at bounding box center [36, 184] width 19 height 15
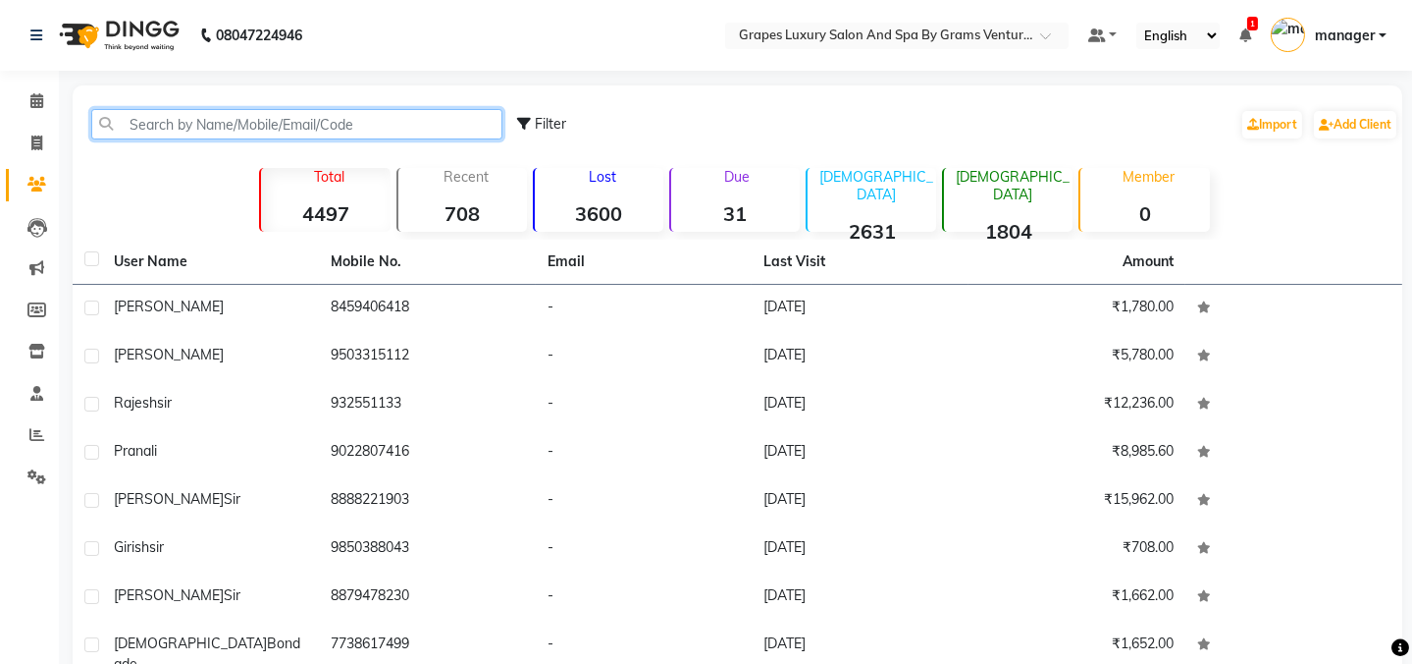
click at [161, 130] on input "text" at bounding box center [296, 124] width 411 height 30
click at [145, 128] on input "text" at bounding box center [296, 124] width 411 height 30
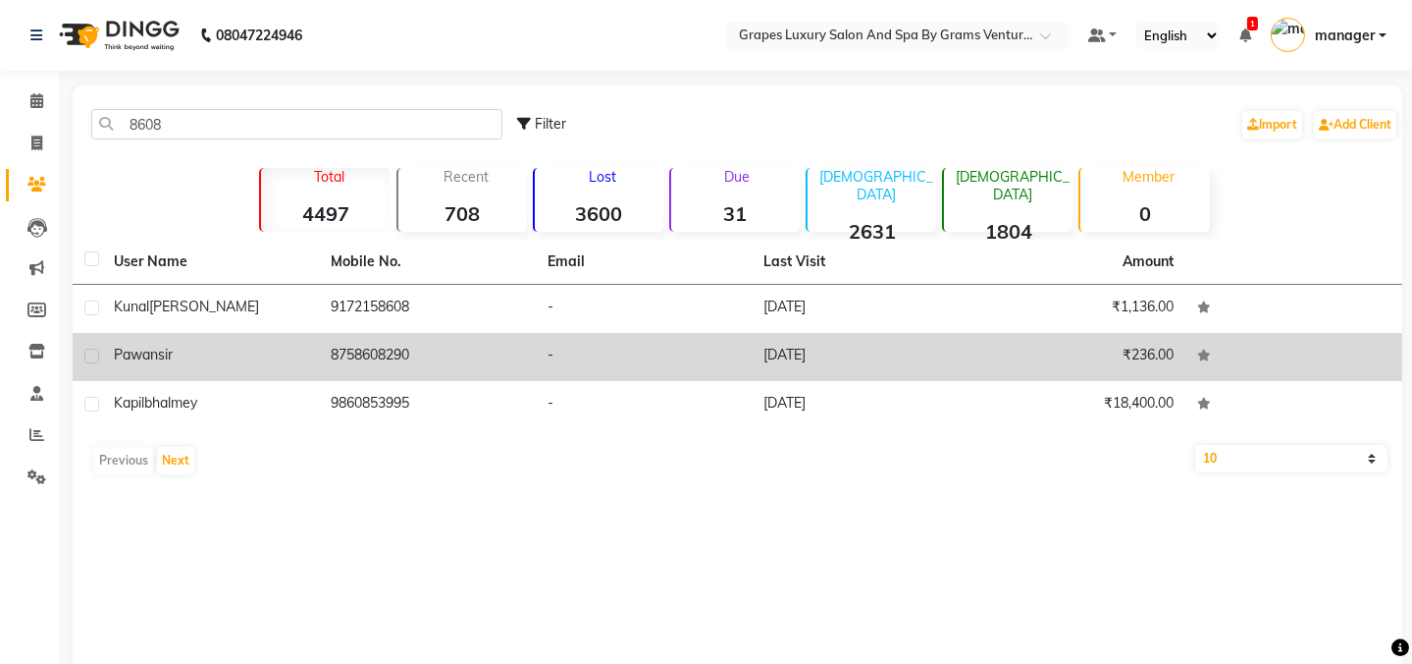
click at [183, 357] on div "pawan sir" at bounding box center [210, 355] width 193 height 21
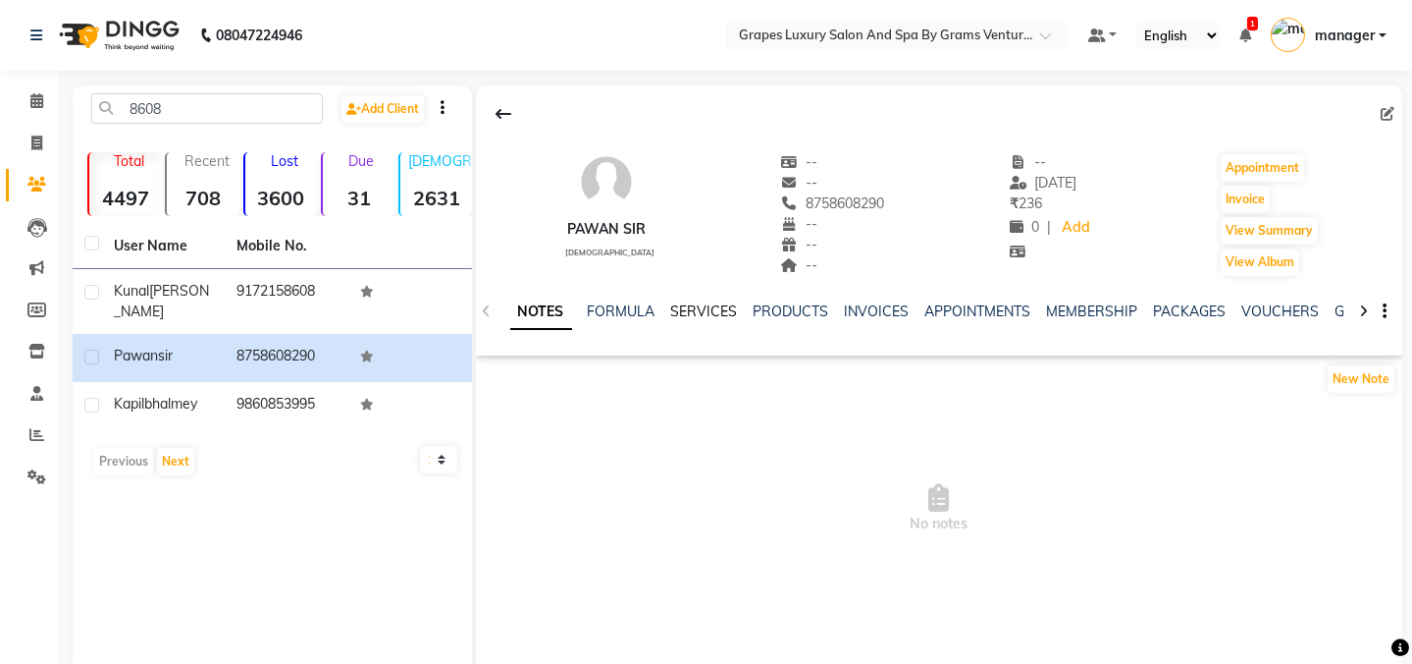
click at [705, 307] on link "SERVICES" at bounding box center [704, 311] width 67 height 18
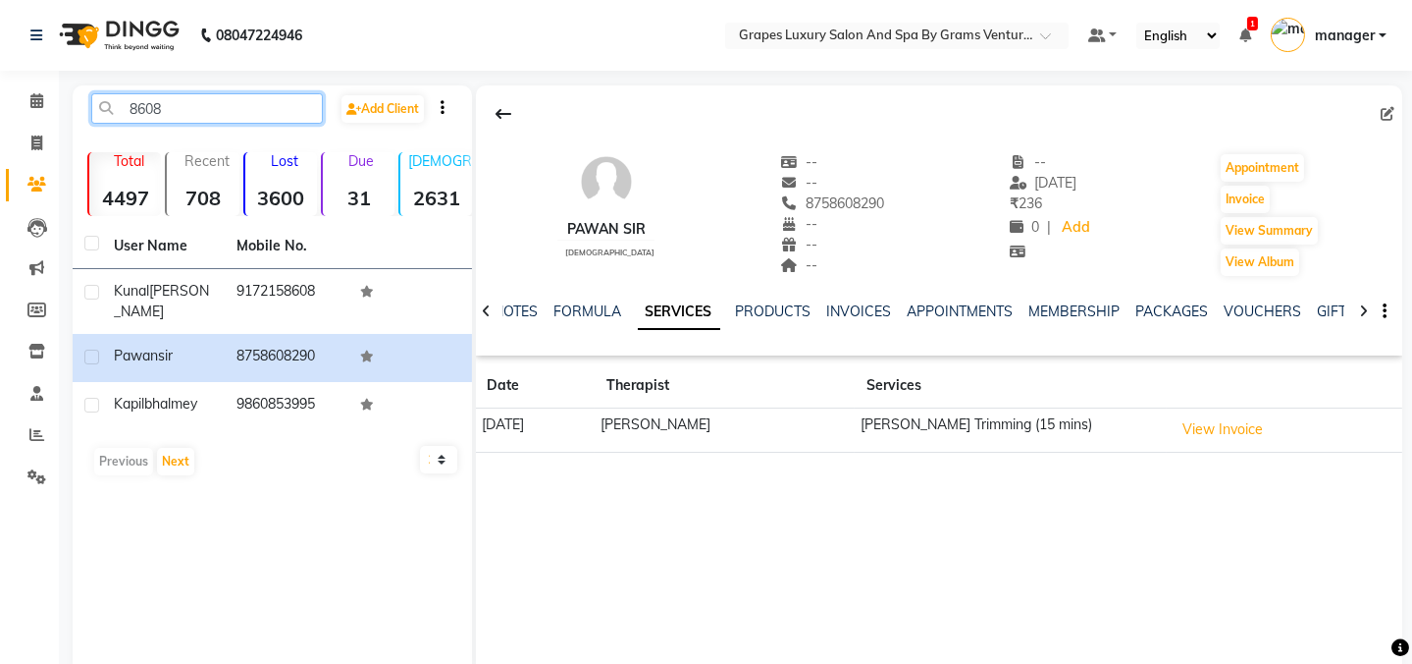
click at [187, 99] on input "8608" at bounding box center [207, 108] width 232 height 30
type input "8"
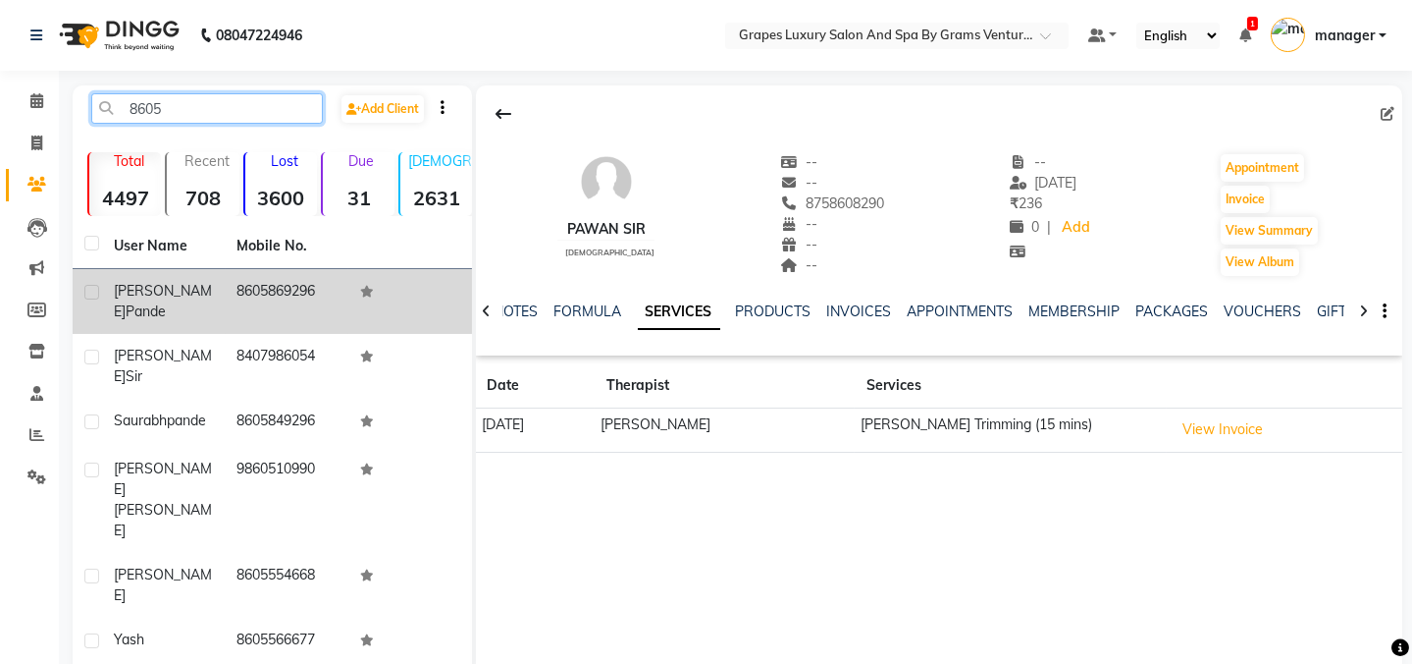
type input "8605"
click at [235, 294] on td "8605869296" at bounding box center [288, 301] width 124 height 65
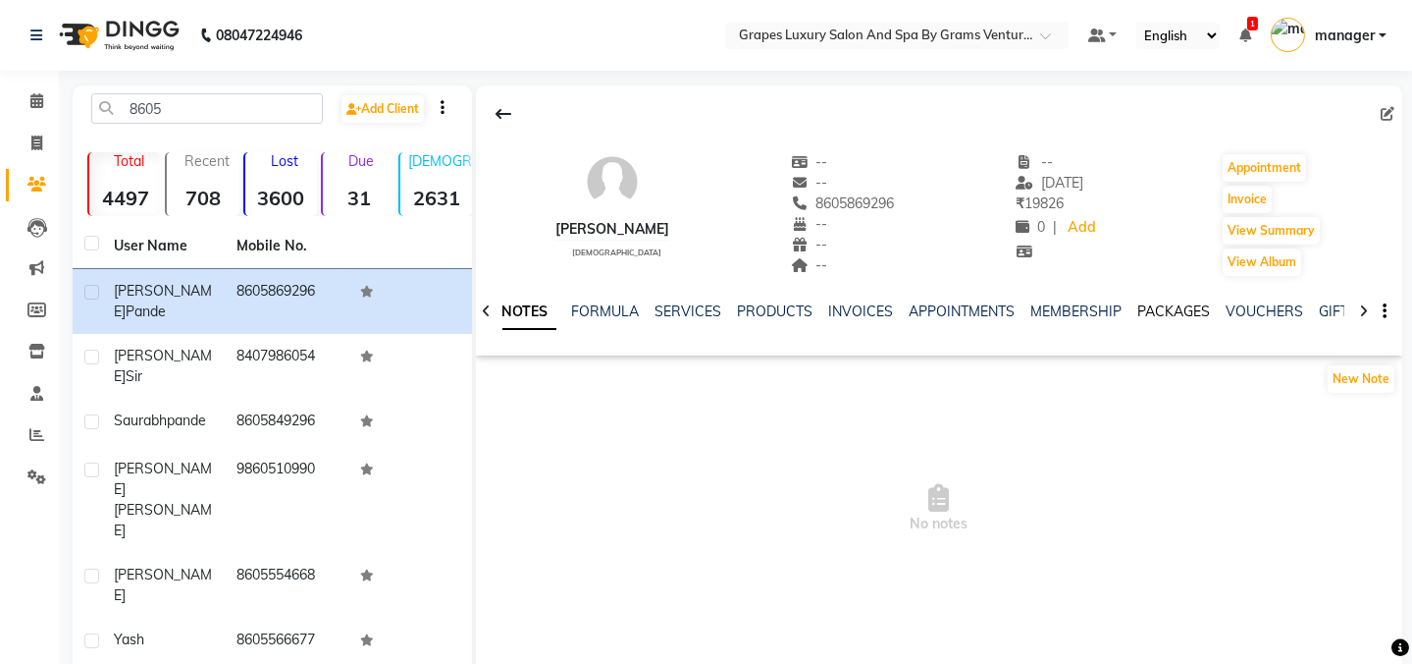
click at [1159, 314] on link "PACKAGES" at bounding box center [1175, 311] width 73 height 18
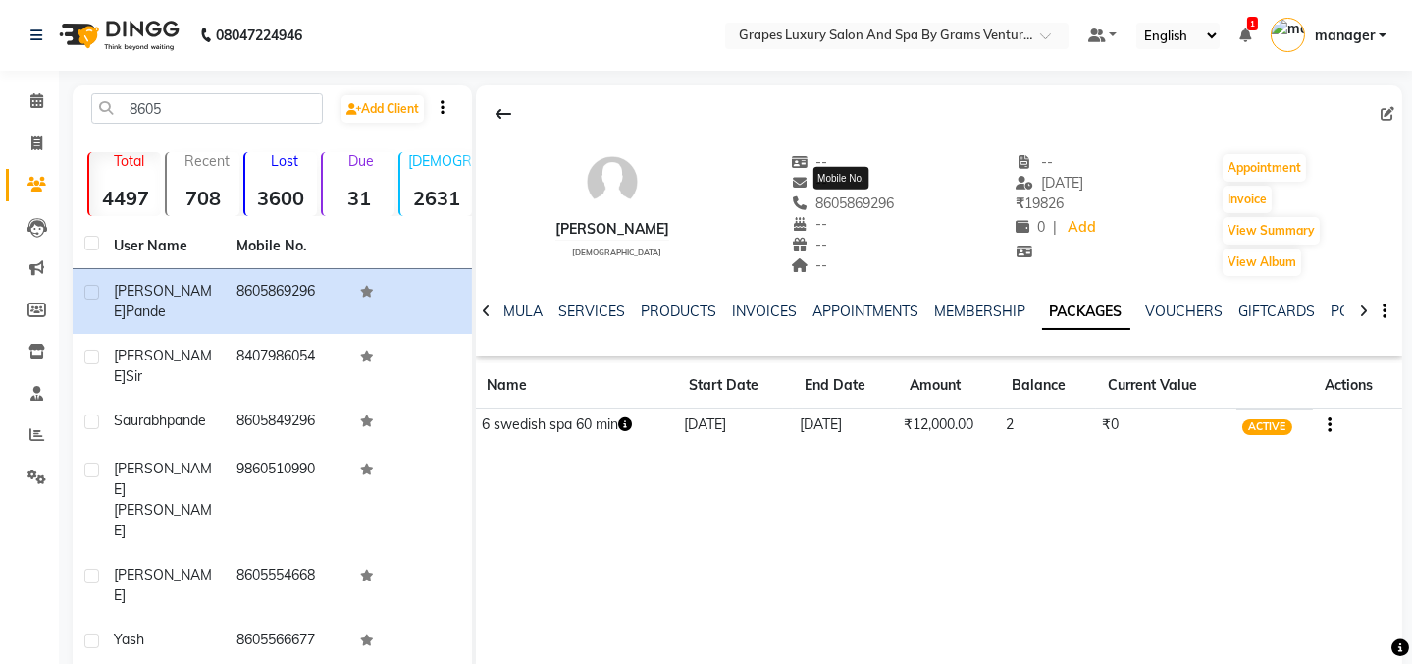
drag, startPoint x: 901, startPoint y: 202, endPoint x: 806, endPoint y: 201, distance: 95.2
click at [806, 201] on div "Sourabh Pande male -- -- 8605869296 Mobile No. -- -- -- -- 24-08-2025 ₹ 19826 0…" at bounding box center [940, 205] width 928 height 145
copy span "8605869296"
click at [26, 90] on span at bounding box center [37, 101] width 34 height 23
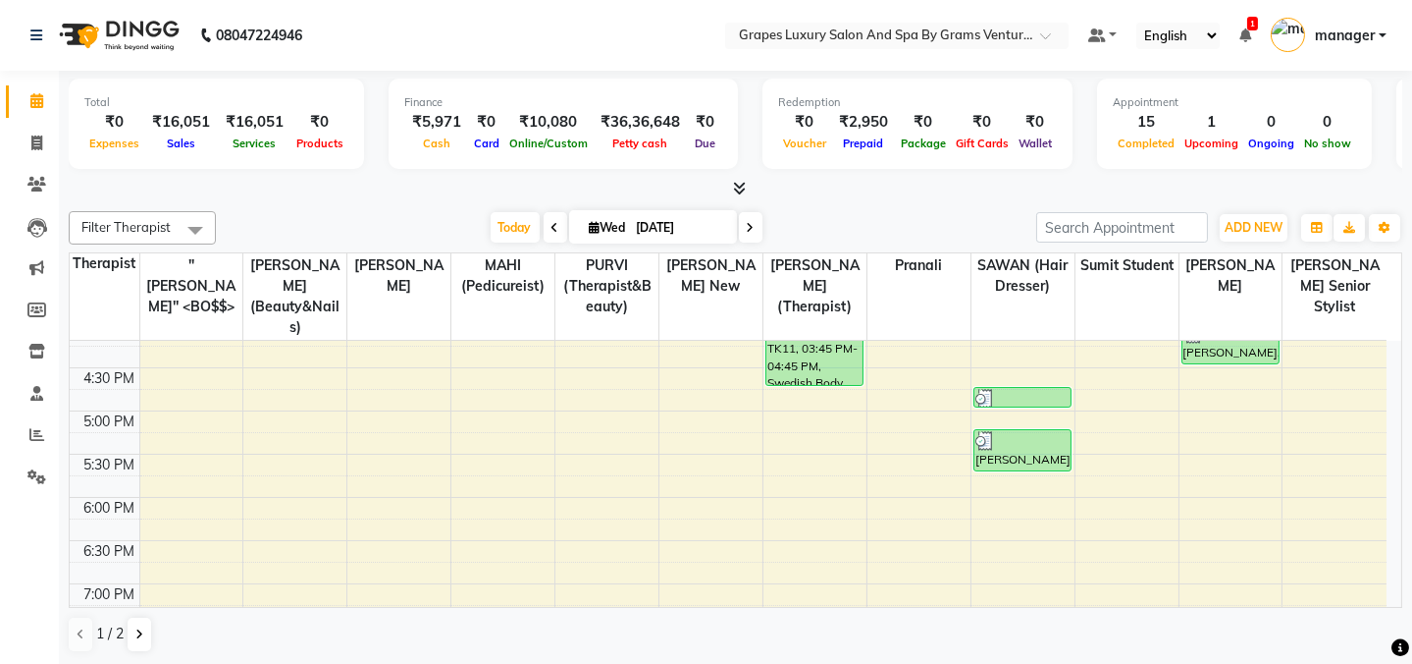
scroll to position [830, 0]
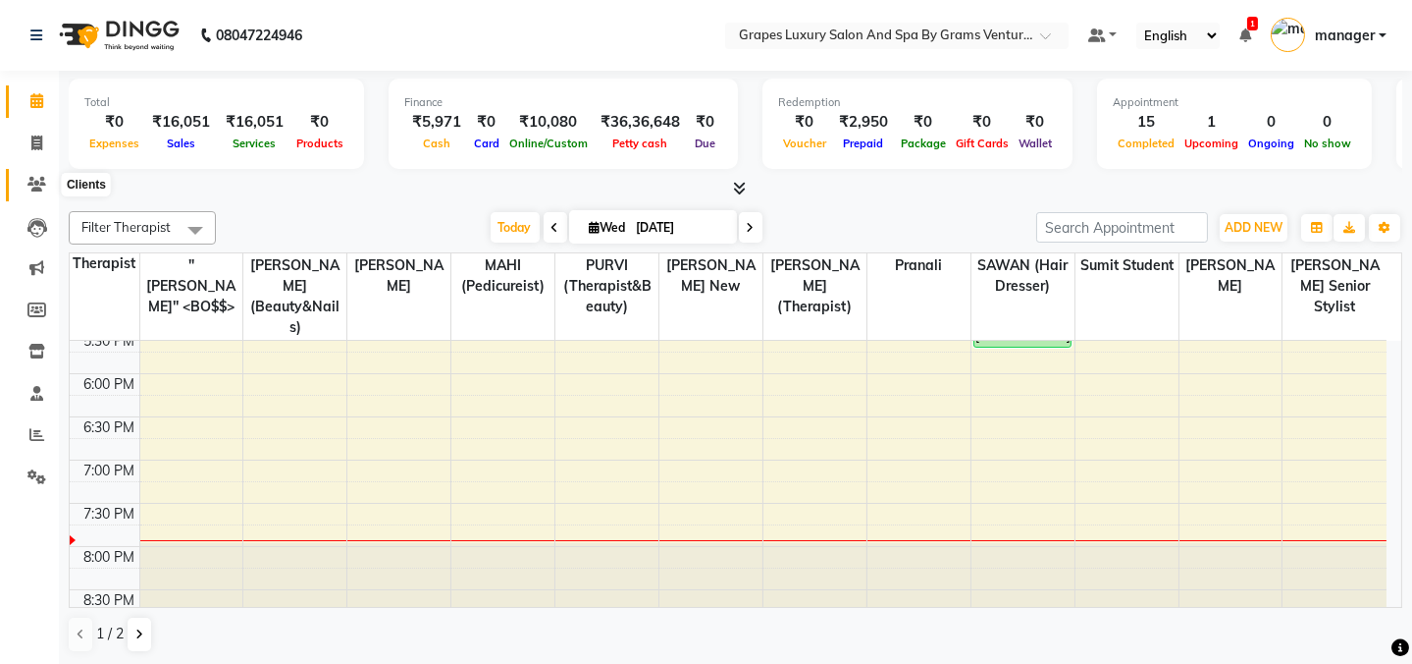
click at [24, 179] on span at bounding box center [37, 185] width 34 height 23
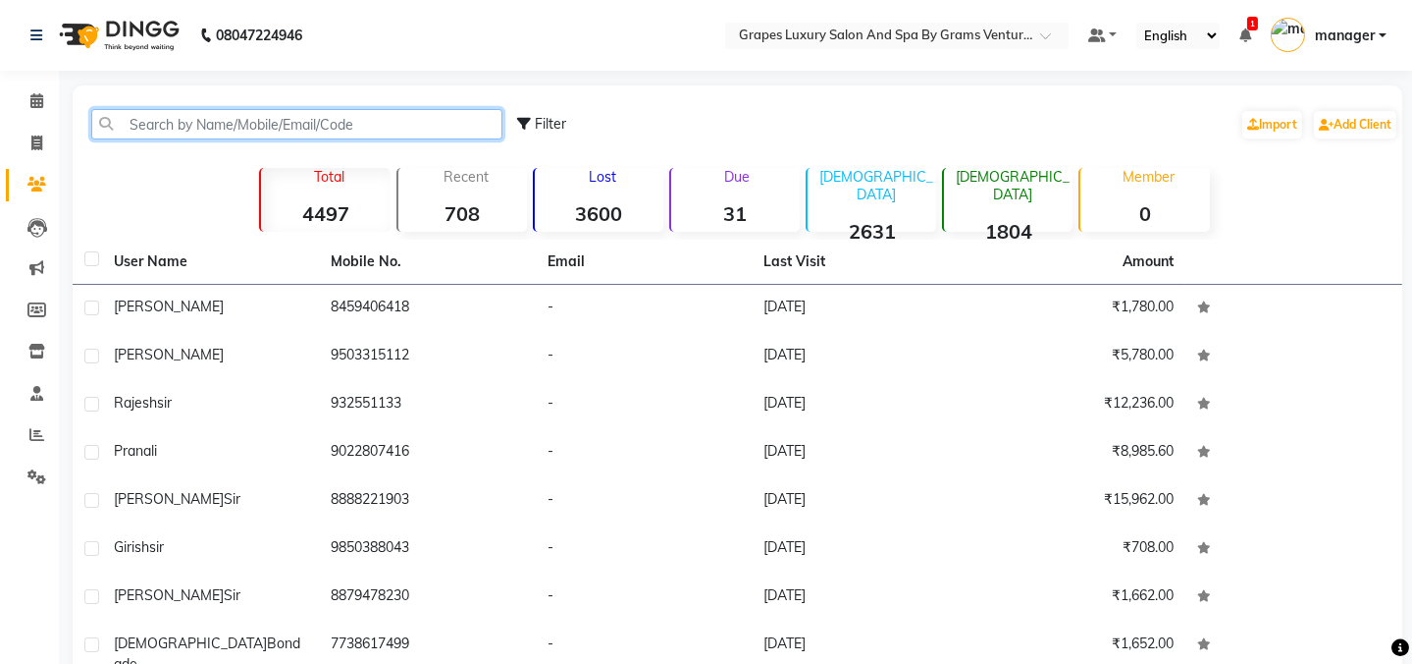
click at [173, 115] on input "text" at bounding box center [296, 124] width 411 height 30
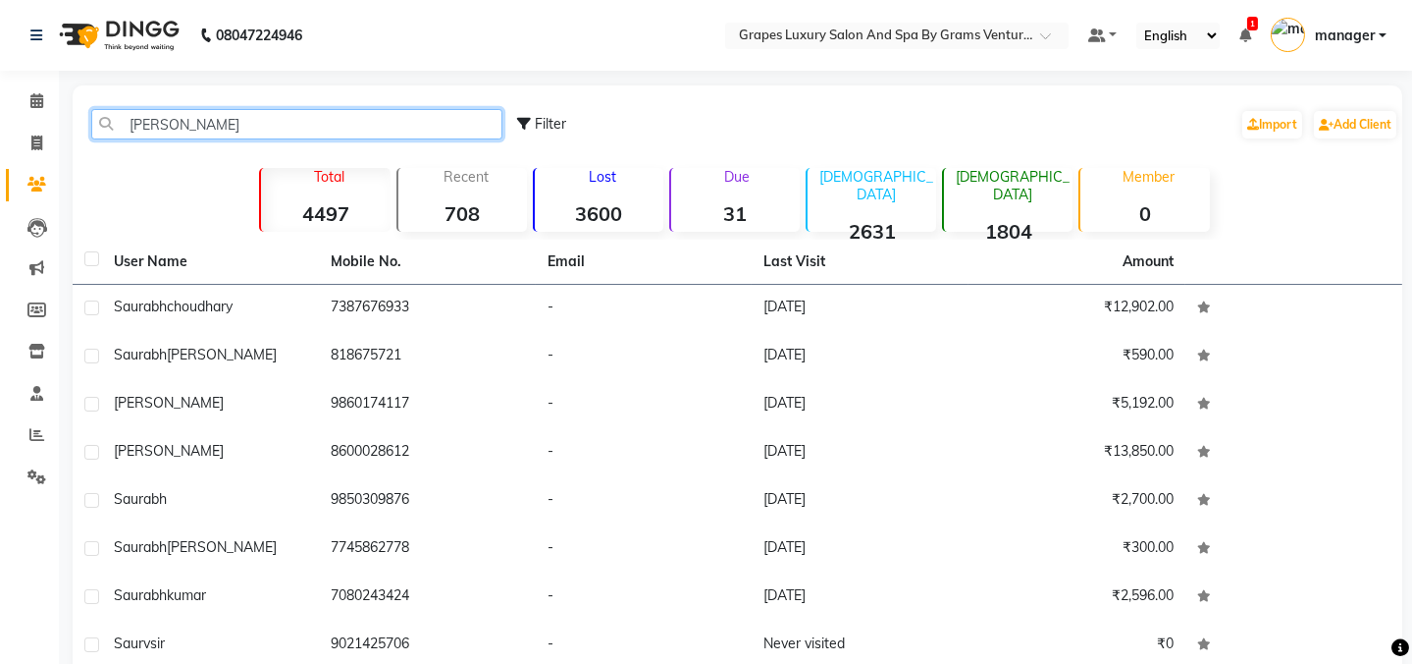
scroll to position [186, 0]
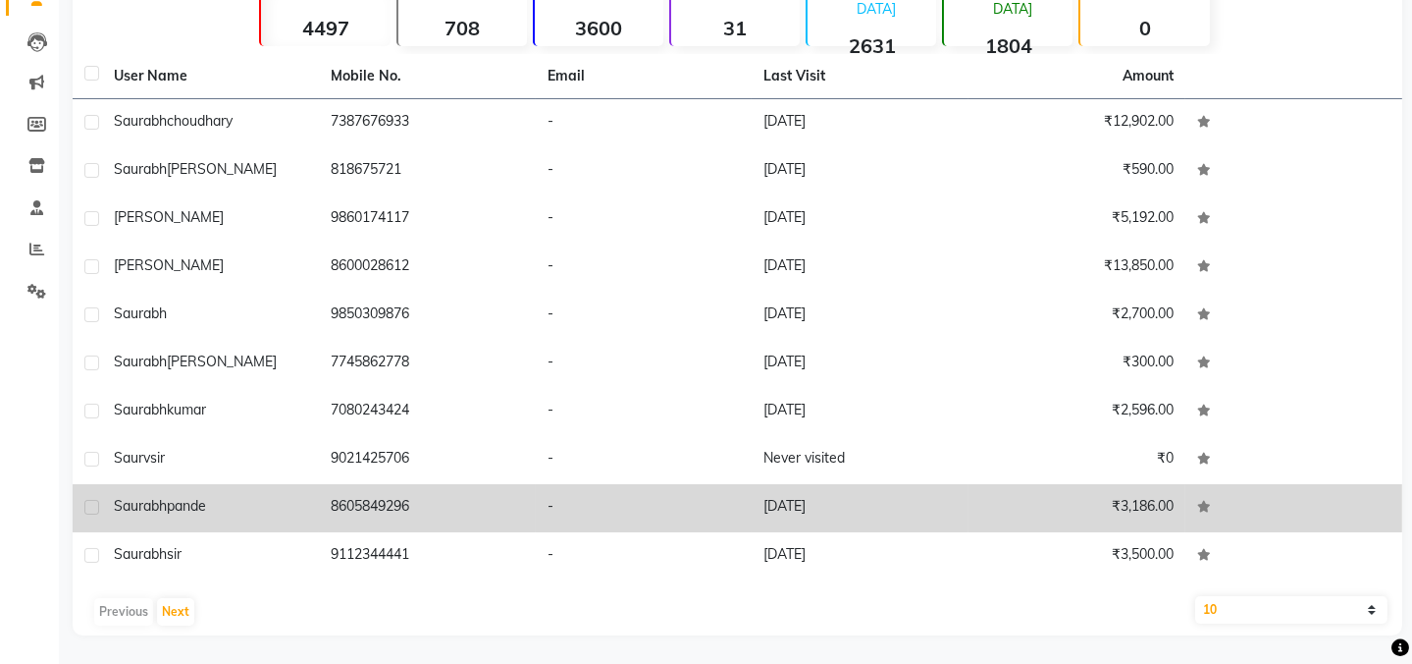
click at [192, 494] on td "saurabh pande" at bounding box center [210, 508] width 217 height 48
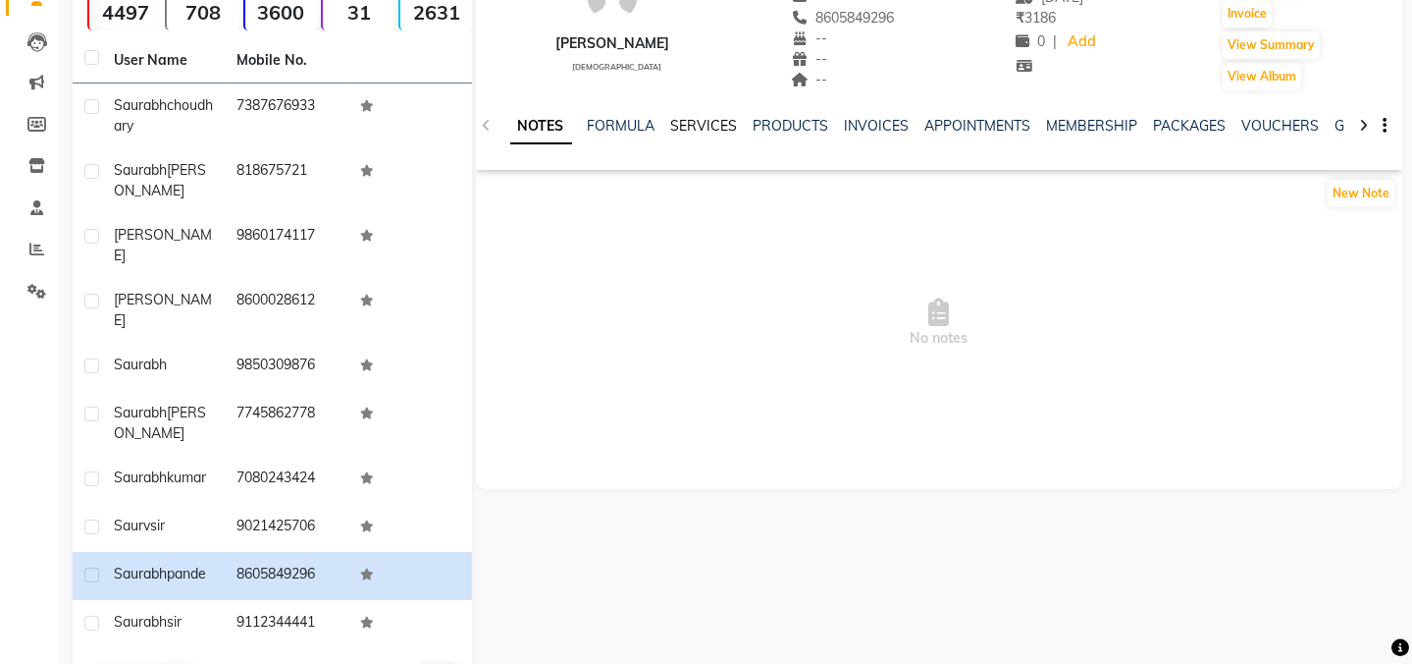
click at [676, 126] on link "SERVICES" at bounding box center [704, 126] width 67 height 18
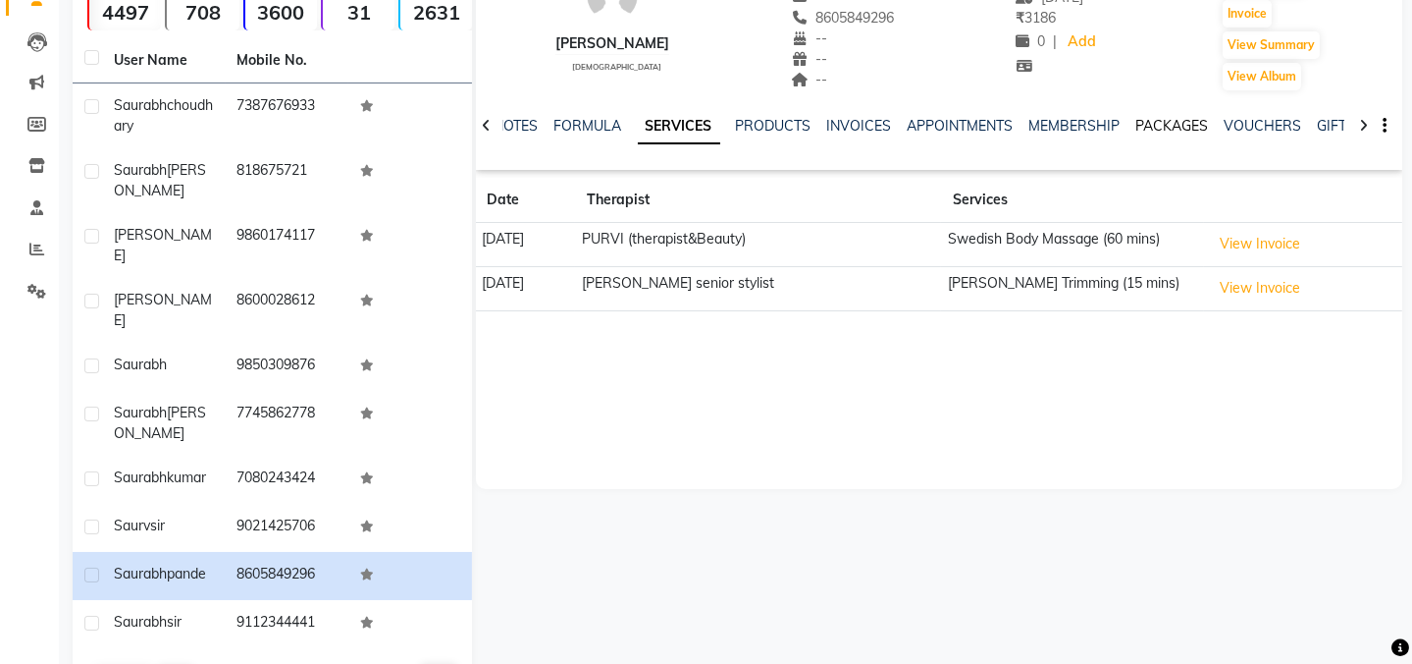
click at [1168, 126] on link "PACKAGES" at bounding box center [1173, 126] width 73 height 18
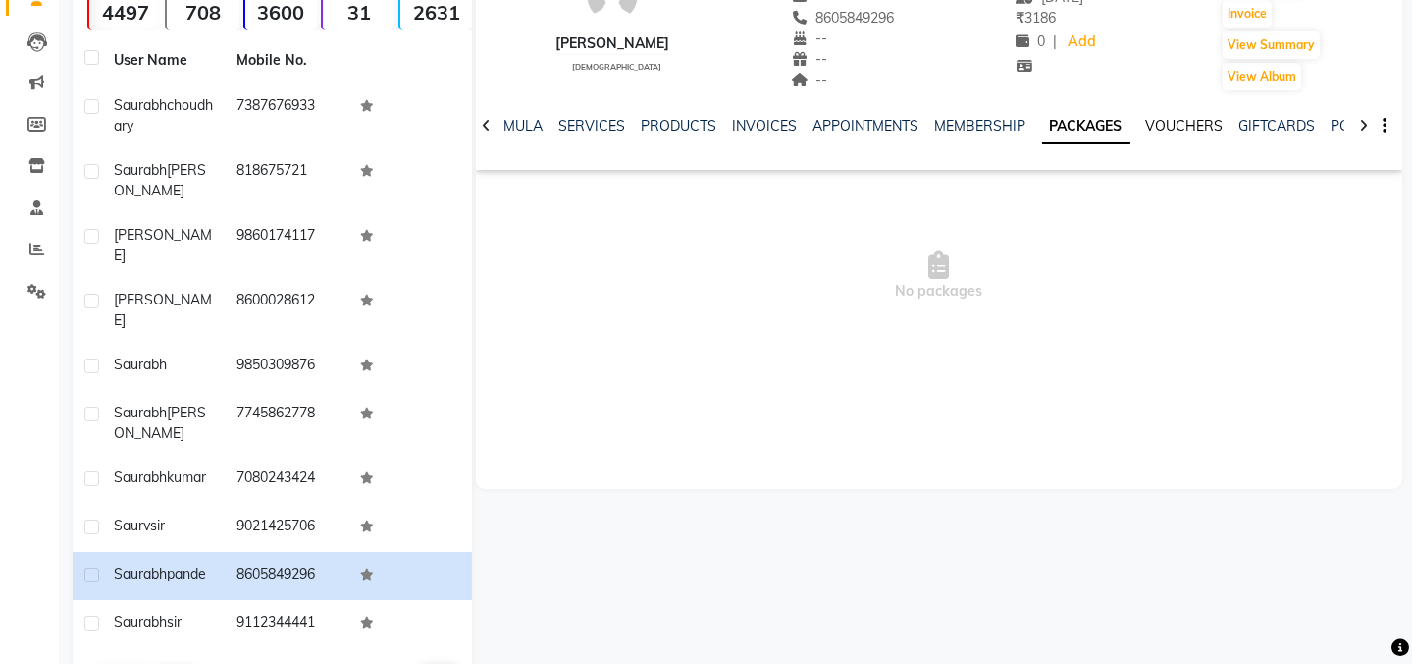
click at [1158, 126] on link "VOUCHERS" at bounding box center [1185, 126] width 78 height 18
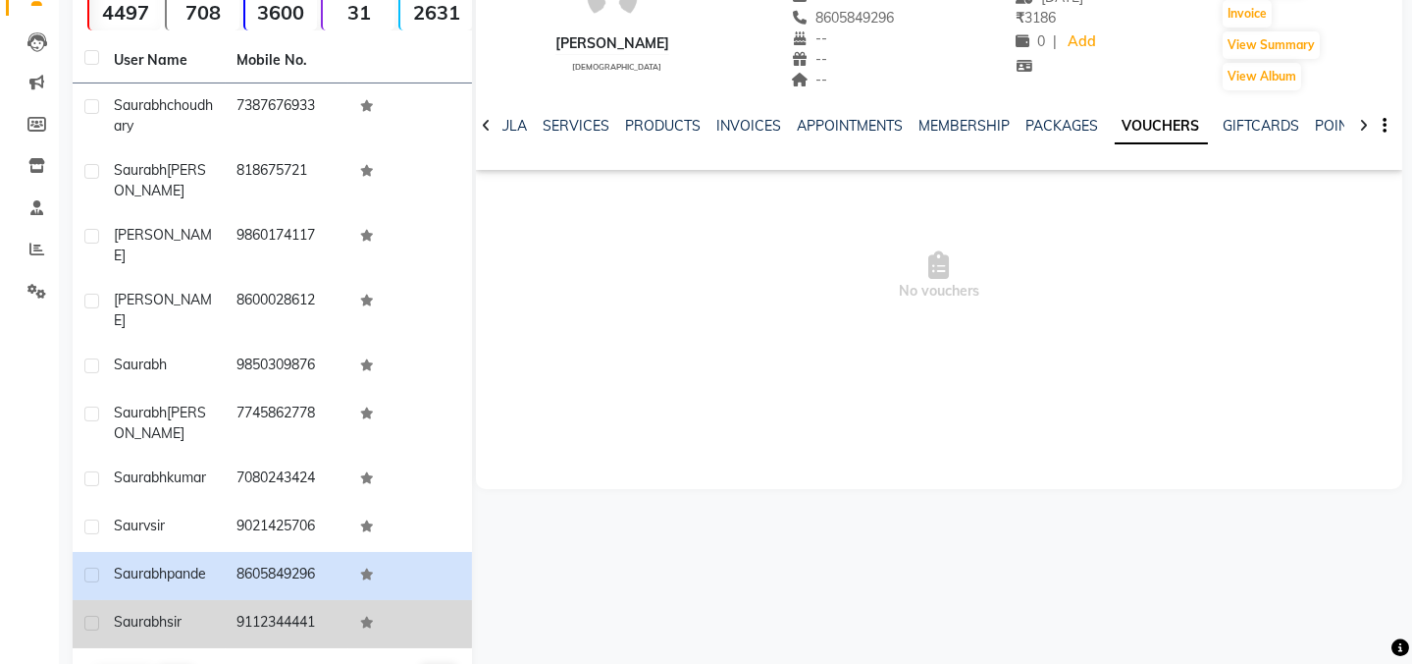
click at [246, 600] on td "9112344441" at bounding box center [288, 624] width 124 height 48
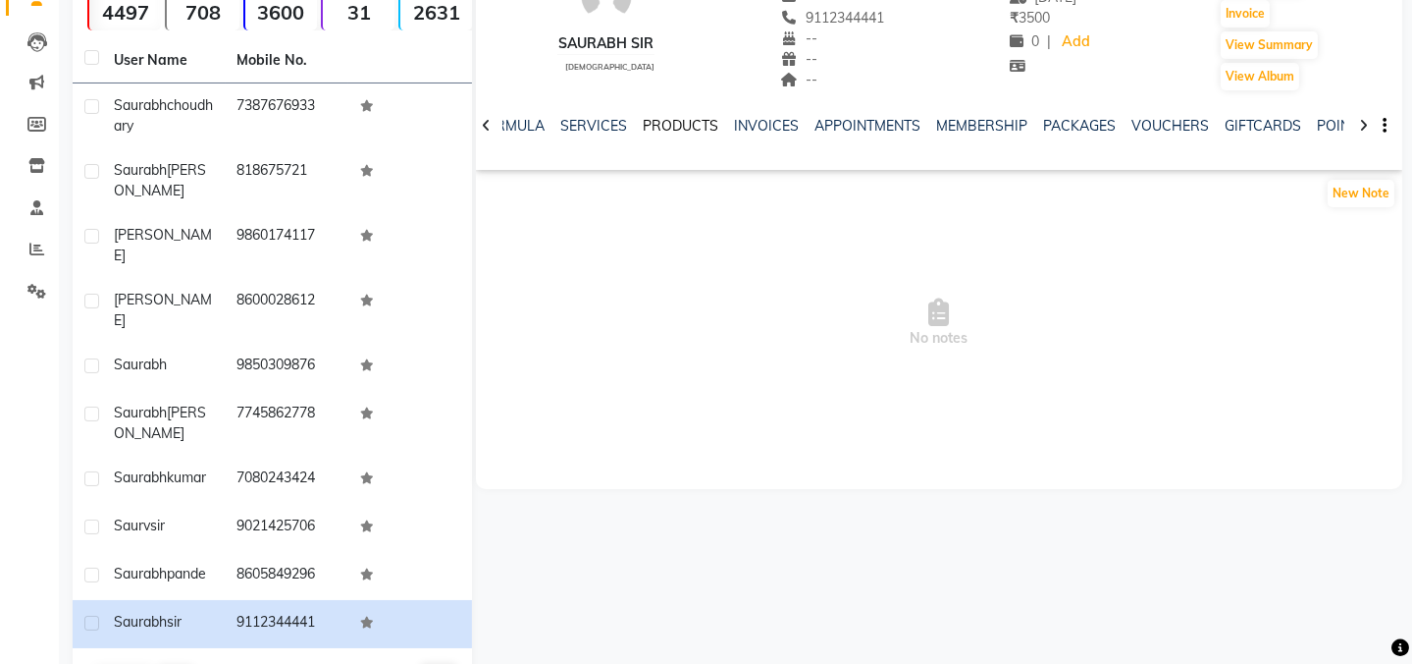
drag, startPoint x: 660, startPoint y: 126, endPoint x: 719, endPoint y: 136, distance: 59.9
click at [659, 128] on link "PRODUCTS" at bounding box center [682, 126] width 76 height 18
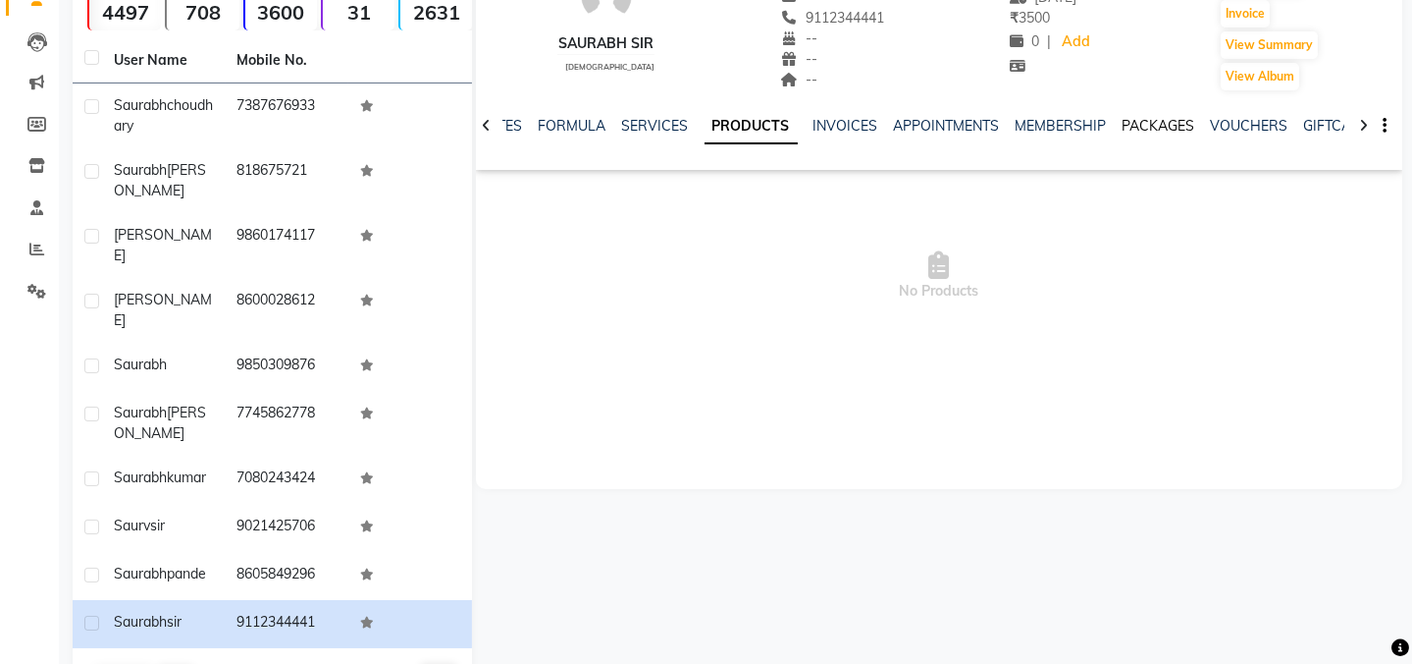
click at [1162, 128] on link "PACKAGES" at bounding box center [1159, 126] width 73 height 18
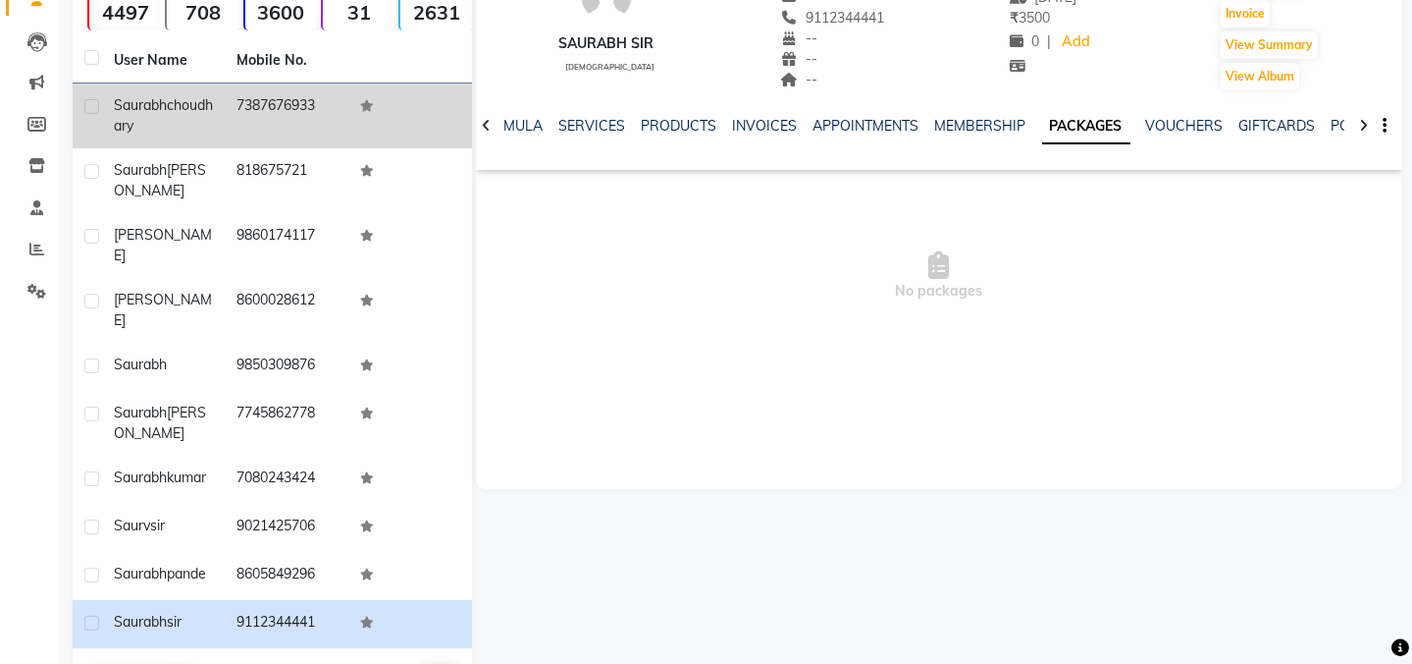
click at [211, 116] on div "saurabh choudhary" at bounding box center [164, 115] width 100 height 41
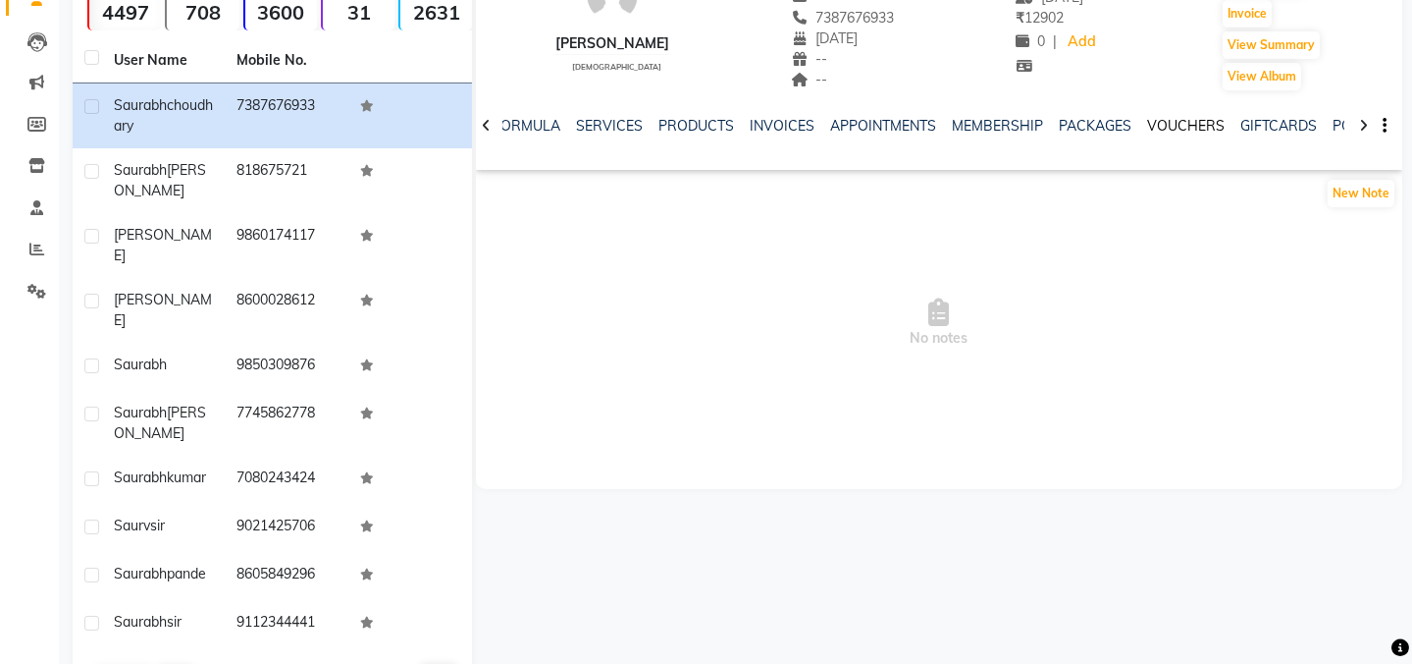
click at [1160, 119] on link "VOUCHERS" at bounding box center [1187, 126] width 78 height 18
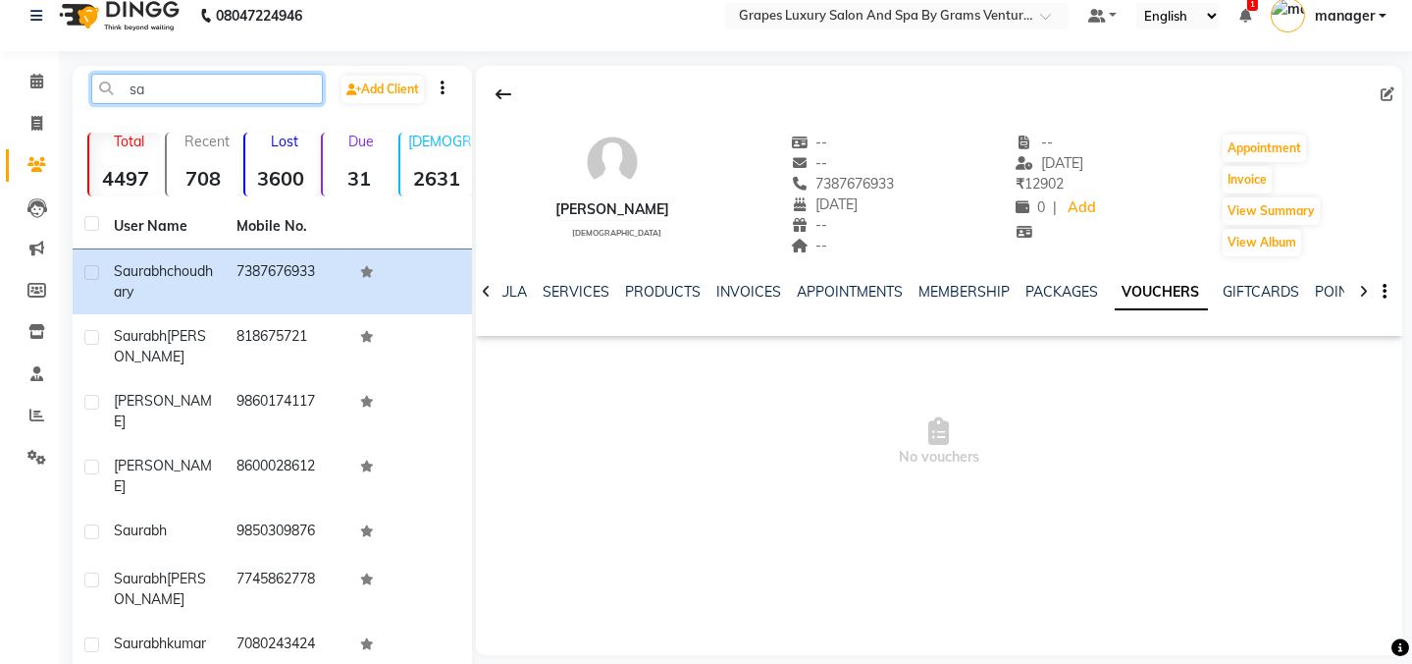
type input "s"
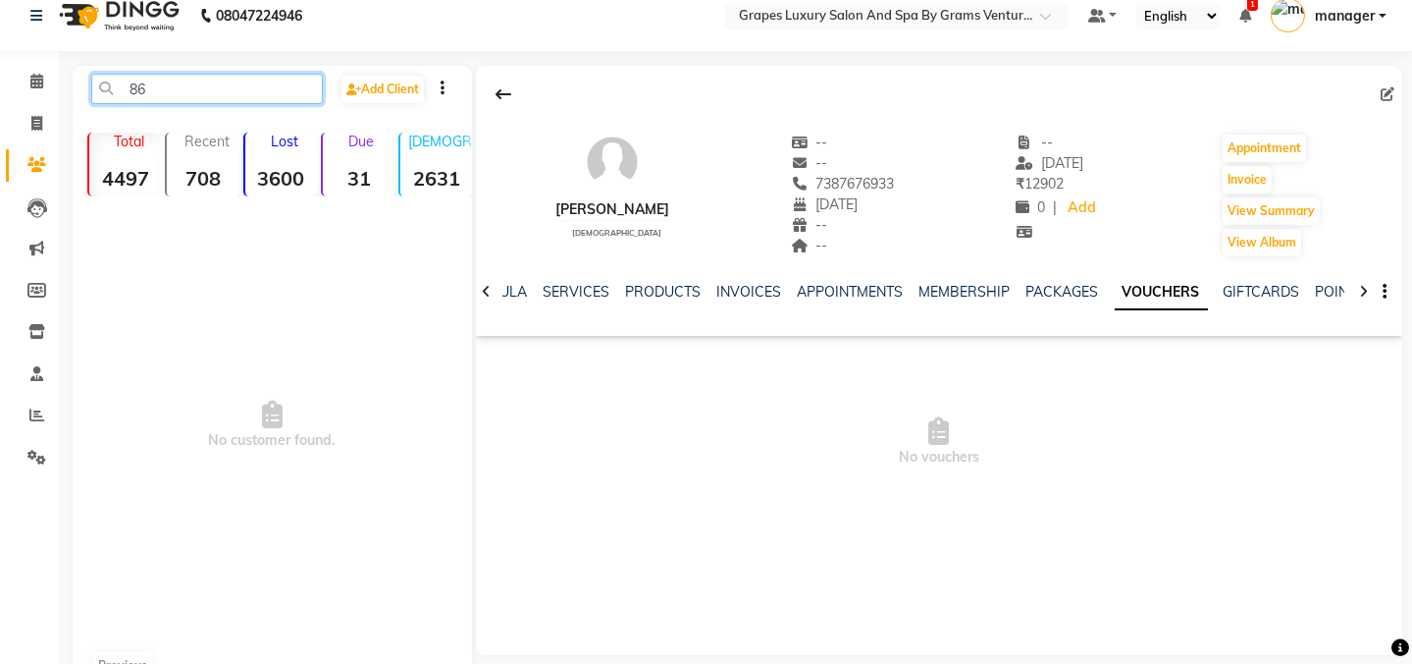
type input "8"
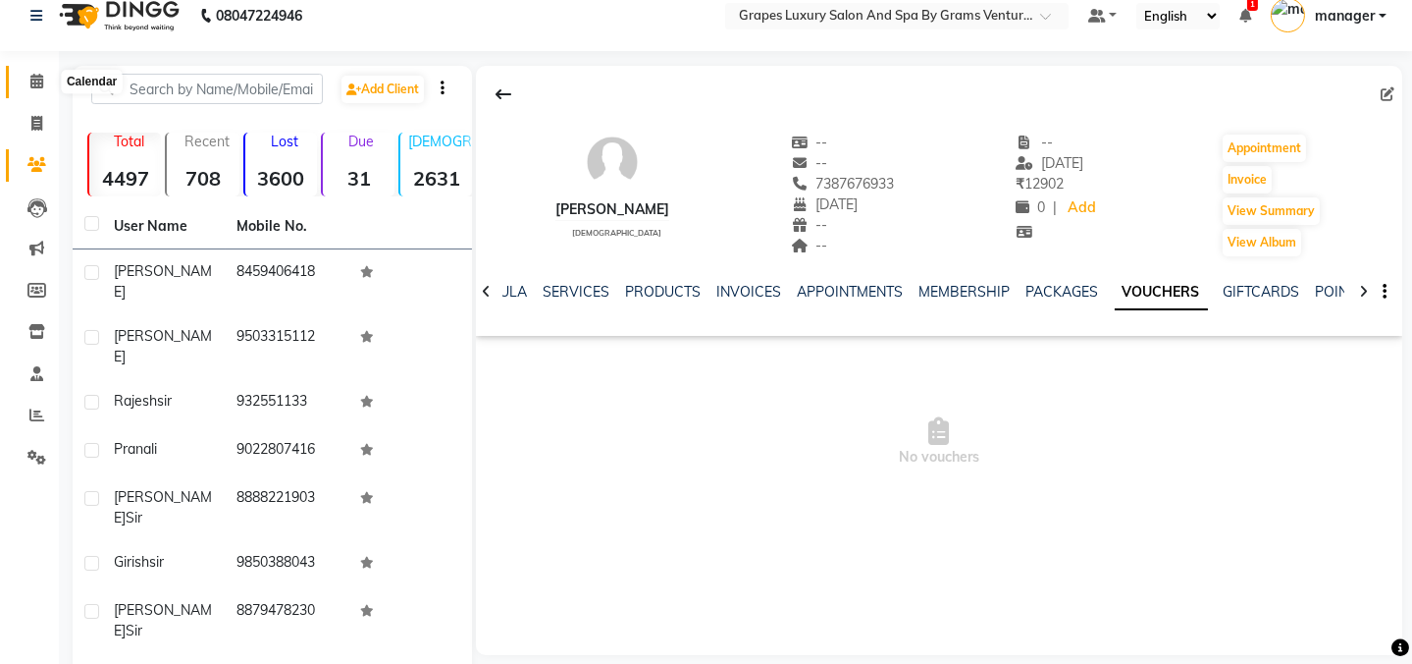
click at [30, 76] on icon at bounding box center [36, 81] width 13 height 15
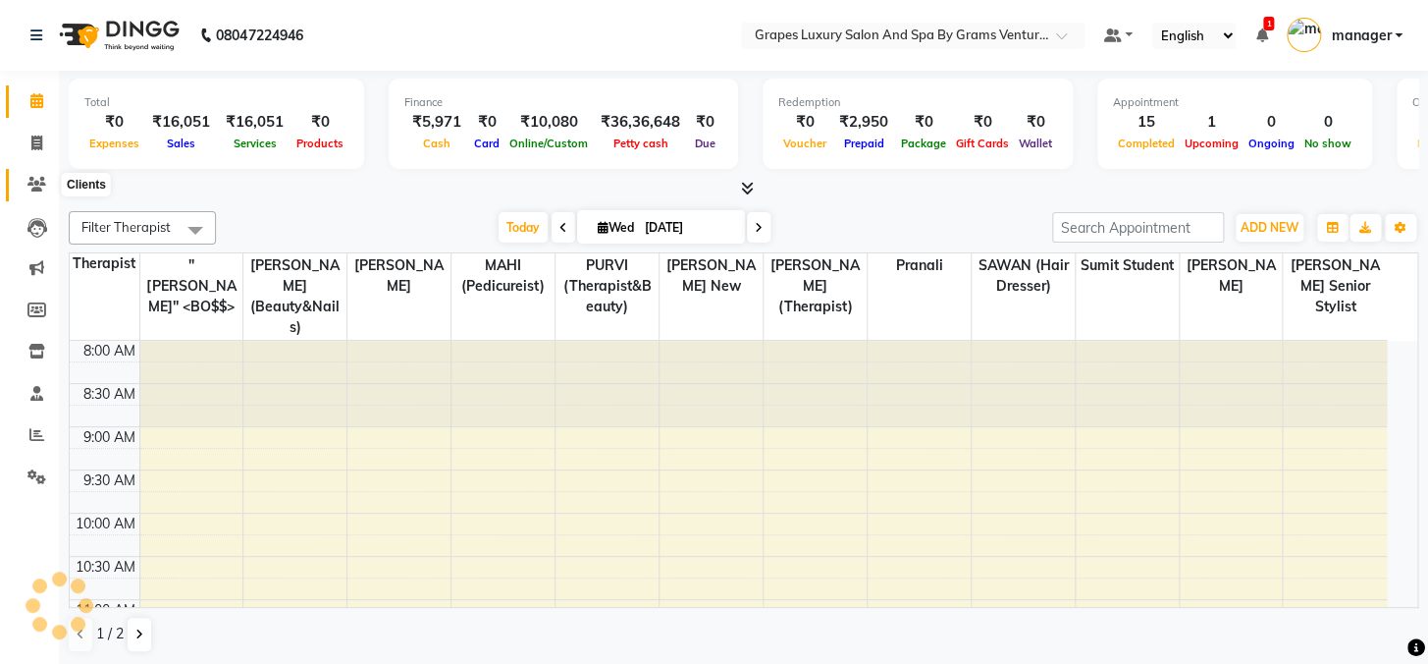
click at [36, 179] on icon at bounding box center [36, 184] width 19 height 15
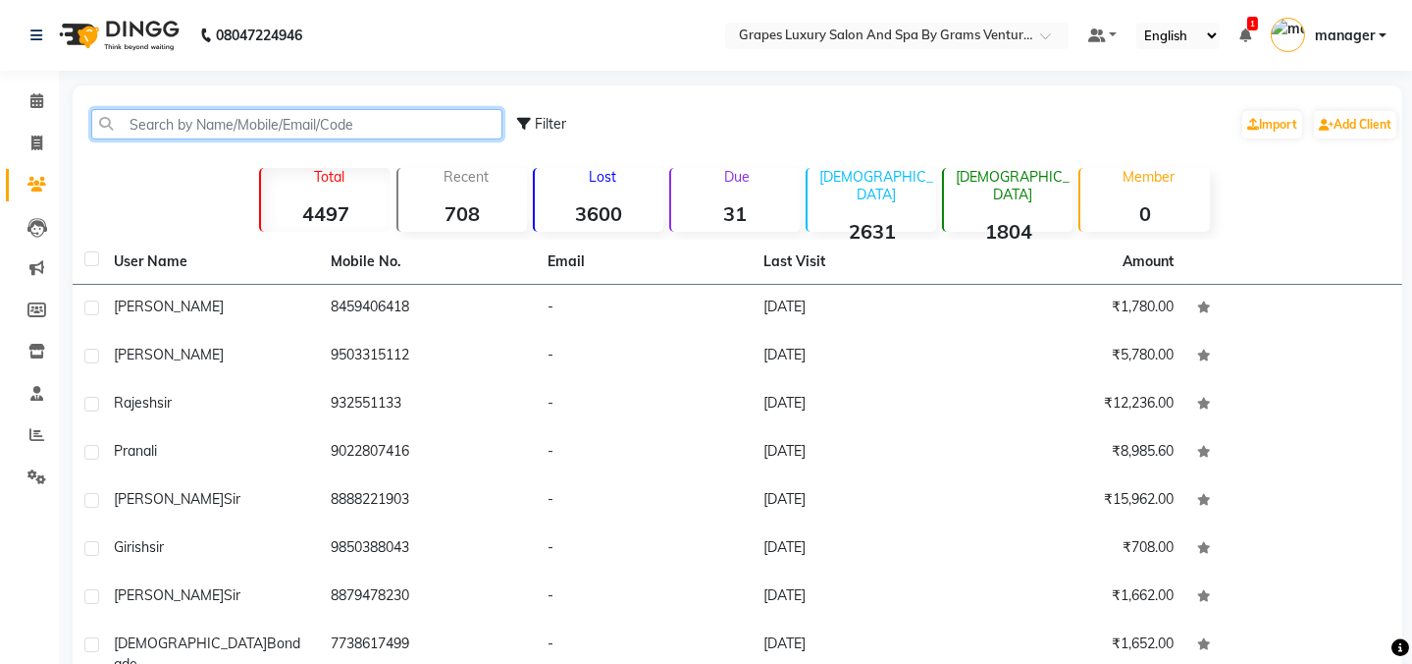
click at [133, 114] on input "text" at bounding box center [296, 124] width 411 height 30
click at [198, 113] on input "text" at bounding box center [296, 124] width 411 height 30
click at [153, 125] on input "text" at bounding box center [296, 124] width 411 height 30
click at [195, 129] on input "text" at bounding box center [296, 124] width 411 height 30
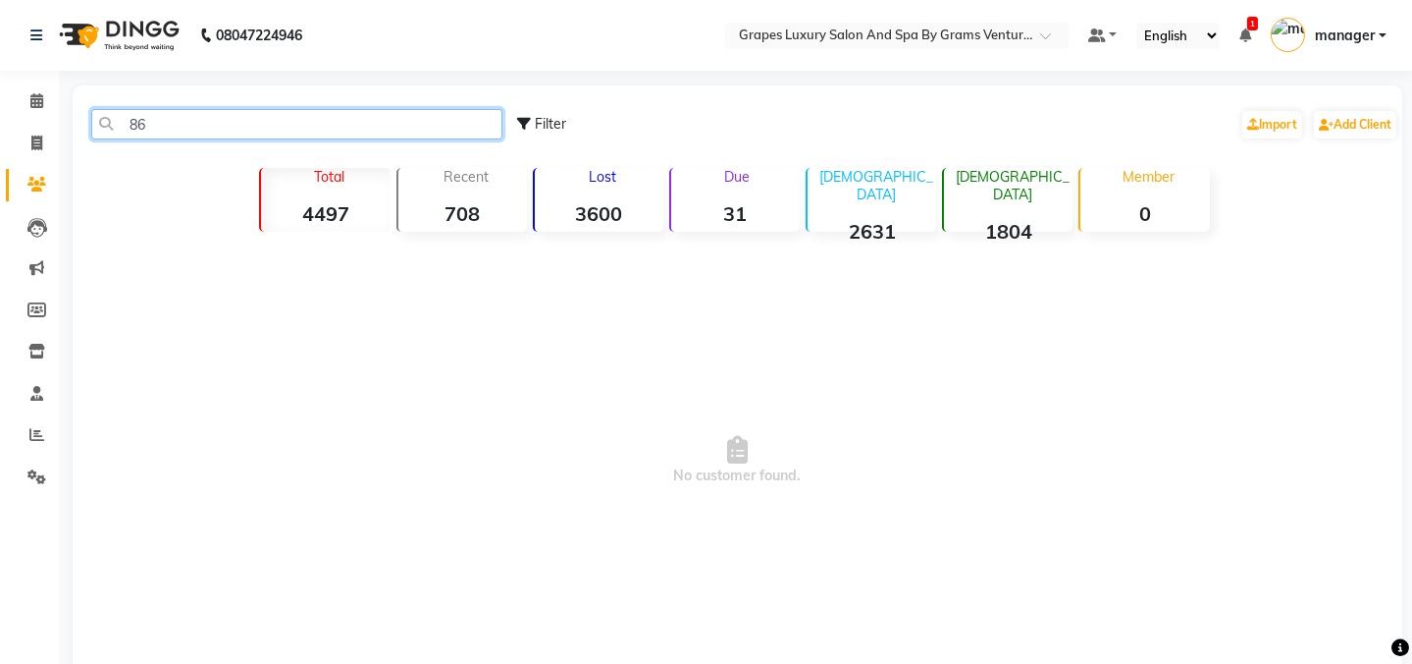
type input "8"
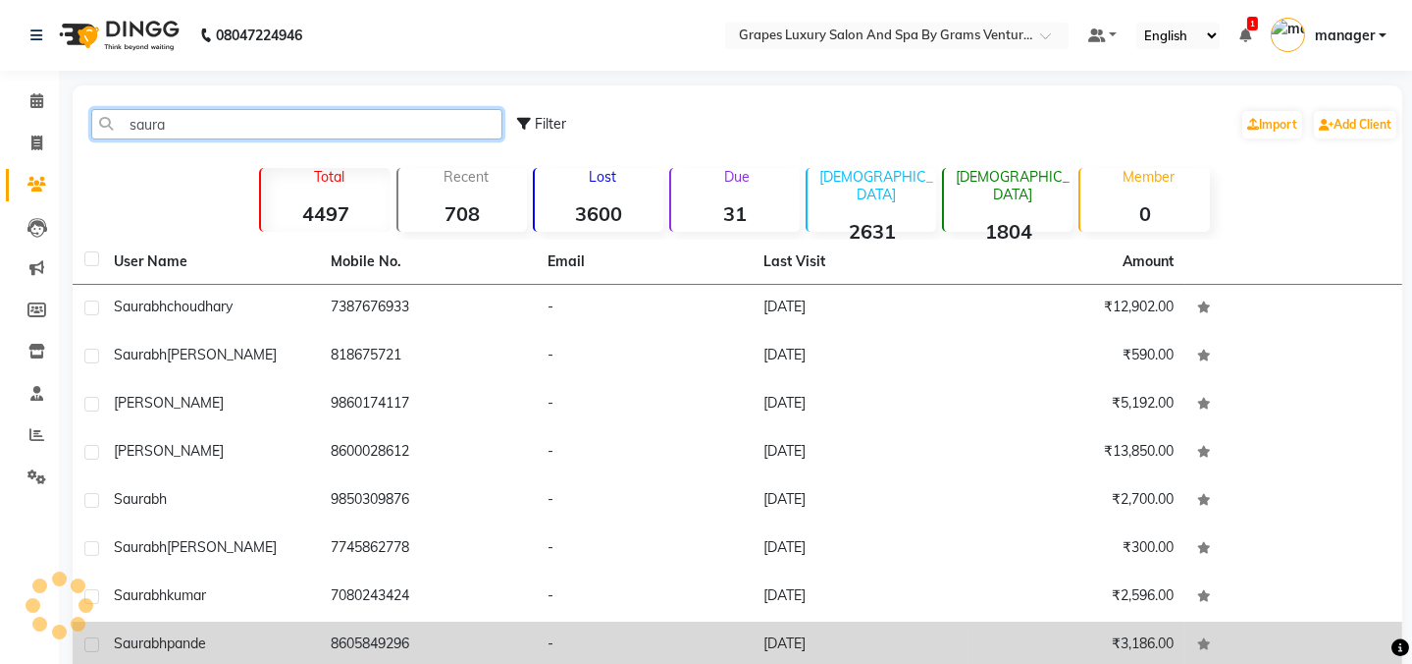
type input "saura"
click at [218, 649] on div "saurabh pande" at bounding box center [210, 643] width 193 height 21
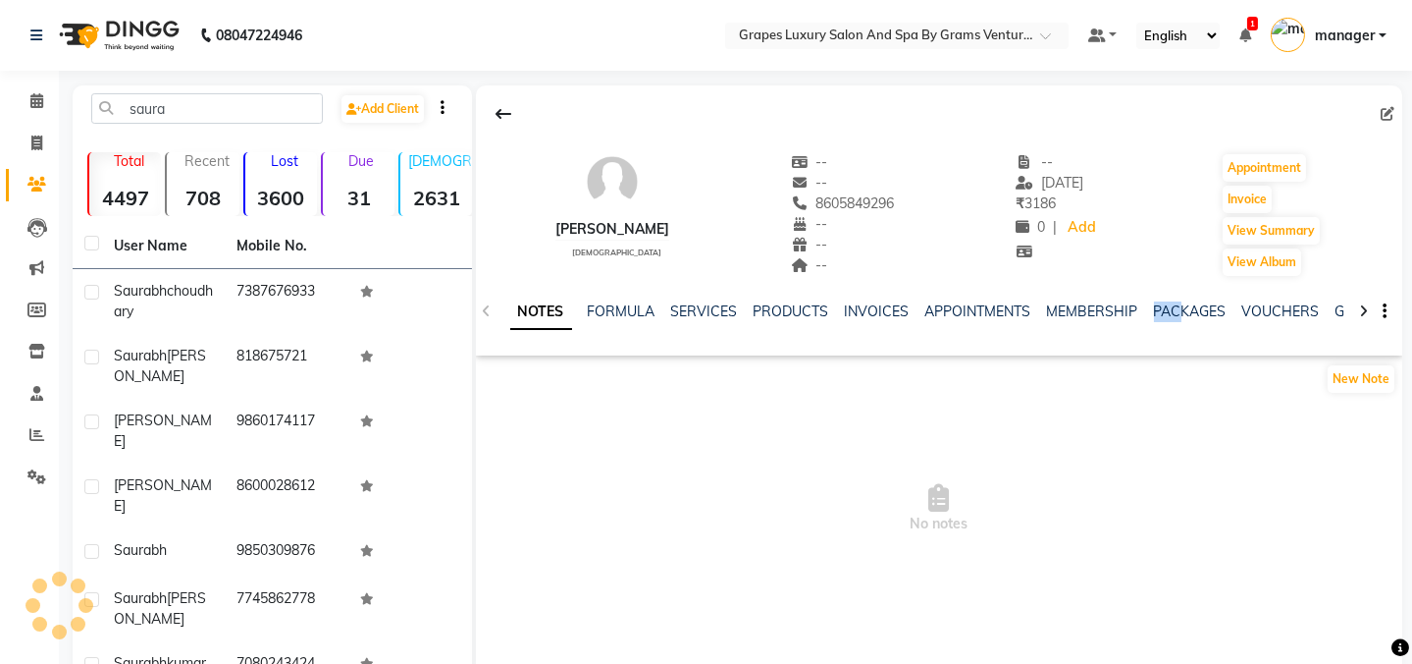
drag, startPoint x: 1148, startPoint y: 299, endPoint x: 1176, endPoint y: 322, distance: 35.6
click at [1176, 322] on div "NOTES FORMULA SERVICES PRODUCTS INVOICES APPOINTMENTS MEMBERSHIP PACKAGES VOUCH…" at bounding box center [940, 312] width 928 height 68
drag, startPoint x: 1168, startPoint y: 317, endPoint x: 1181, endPoint y: 290, distance: 30.3
click at [1169, 316] on link "PACKAGES" at bounding box center [1190, 311] width 73 height 18
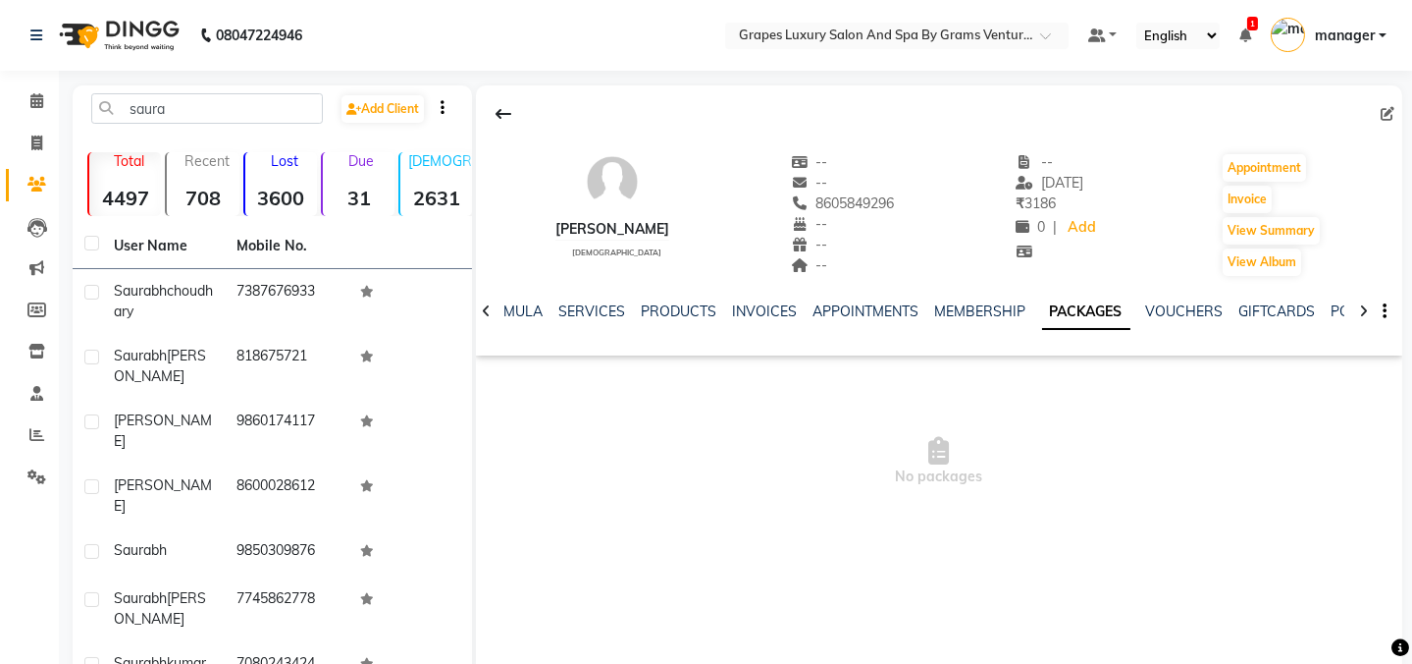
click at [1106, 335] on div "NOTES FORMULA SERVICES PRODUCTS INVOICES APPOINTMENTS MEMBERSHIP PACKAGES VOUCH…" at bounding box center [916, 319] width 812 height 36
click at [1098, 309] on link "PACKAGES" at bounding box center [1086, 311] width 88 height 35
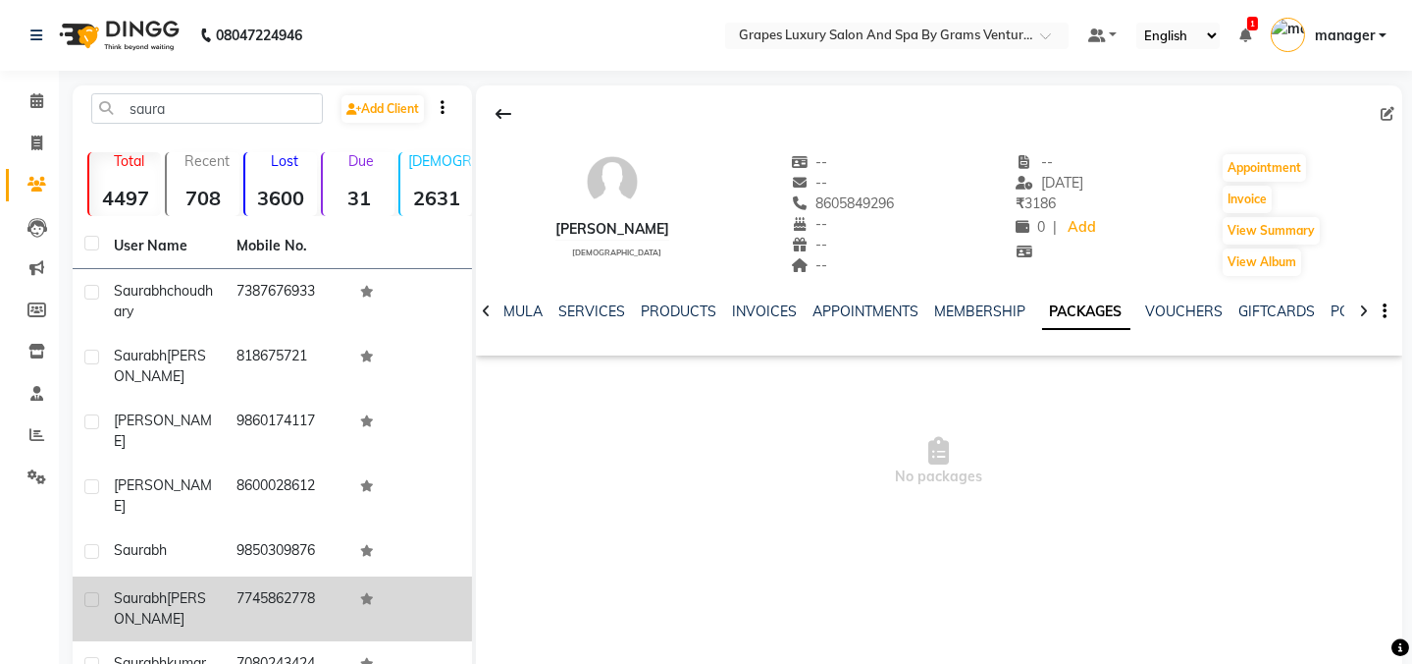
click at [187, 589] on span "ghate" at bounding box center [160, 608] width 92 height 38
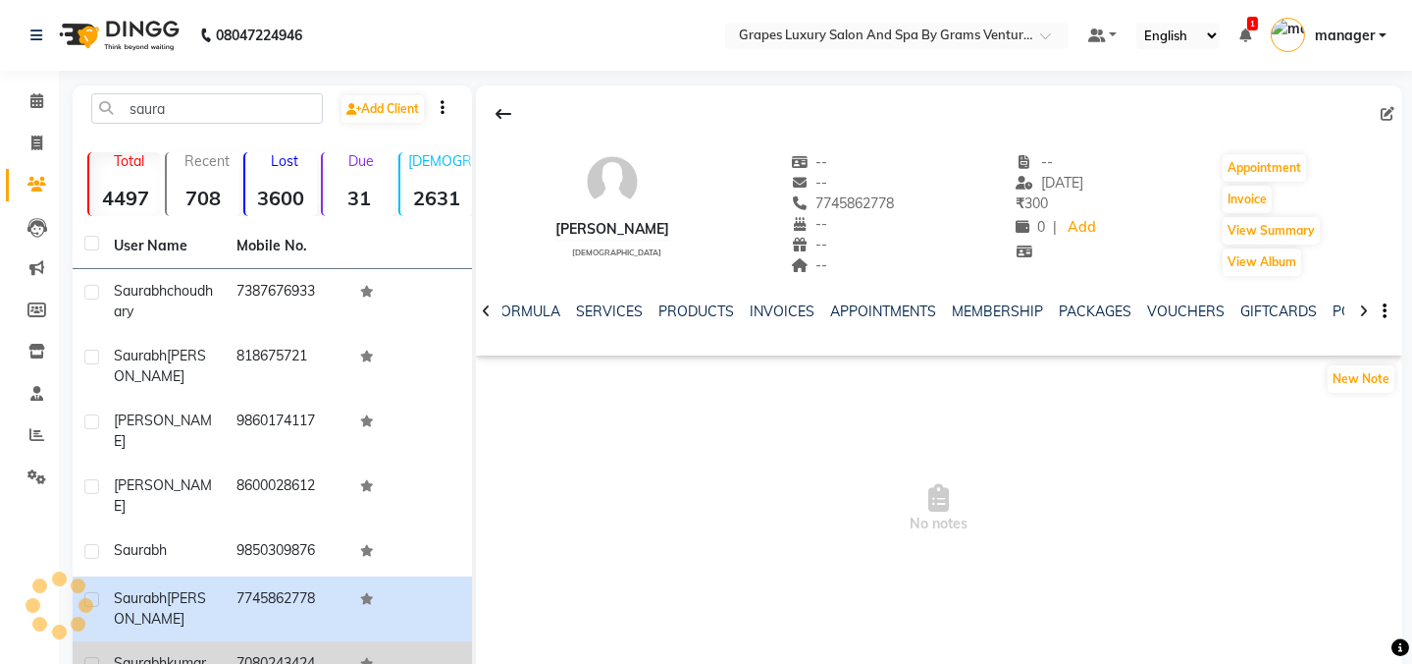
click at [149, 654] on span "saurabh" at bounding box center [140, 663] width 53 height 18
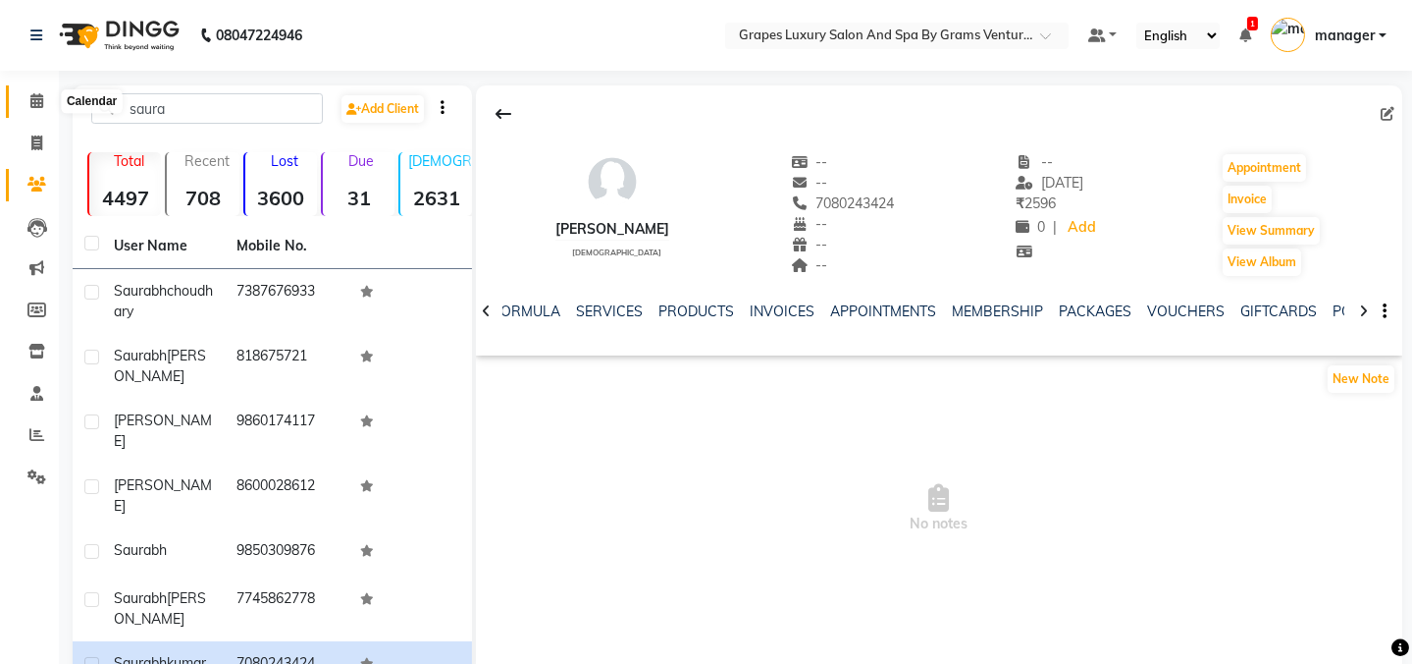
click at [33, 98] on icon at bounding box center [36, 100] width 13 height 15
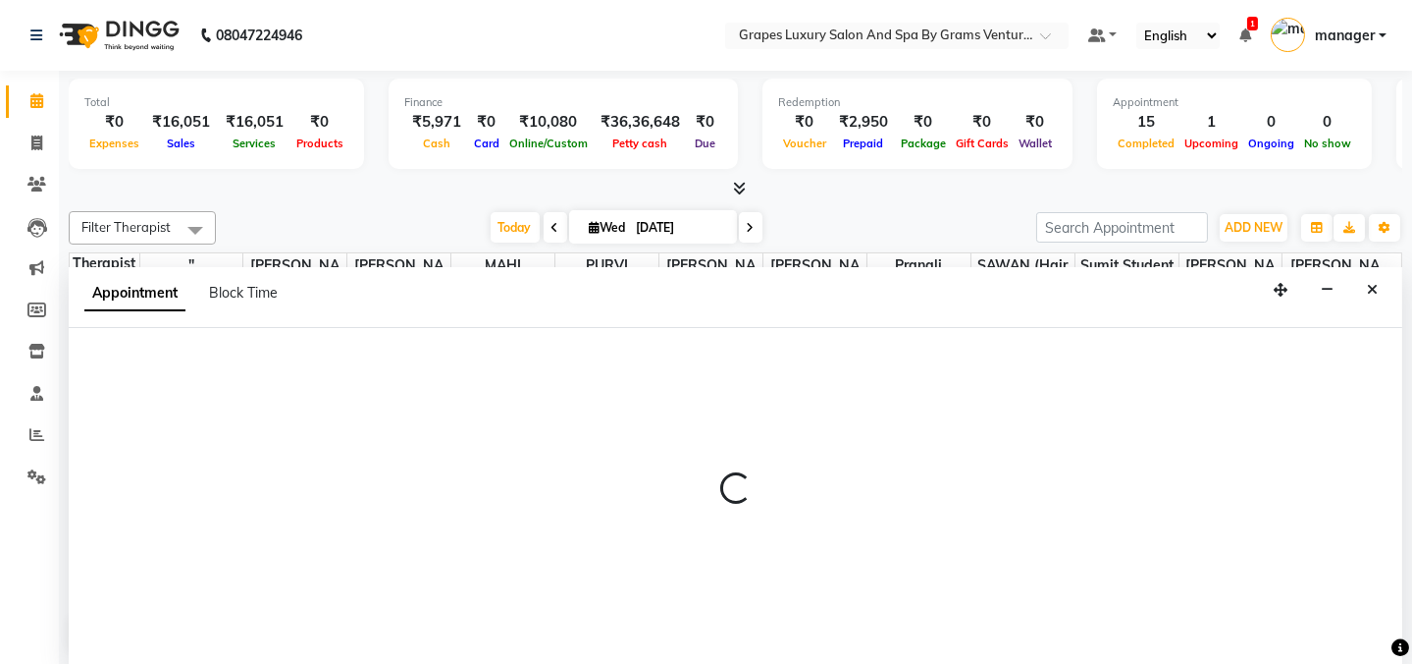
select select "79782"
select select "tentative"
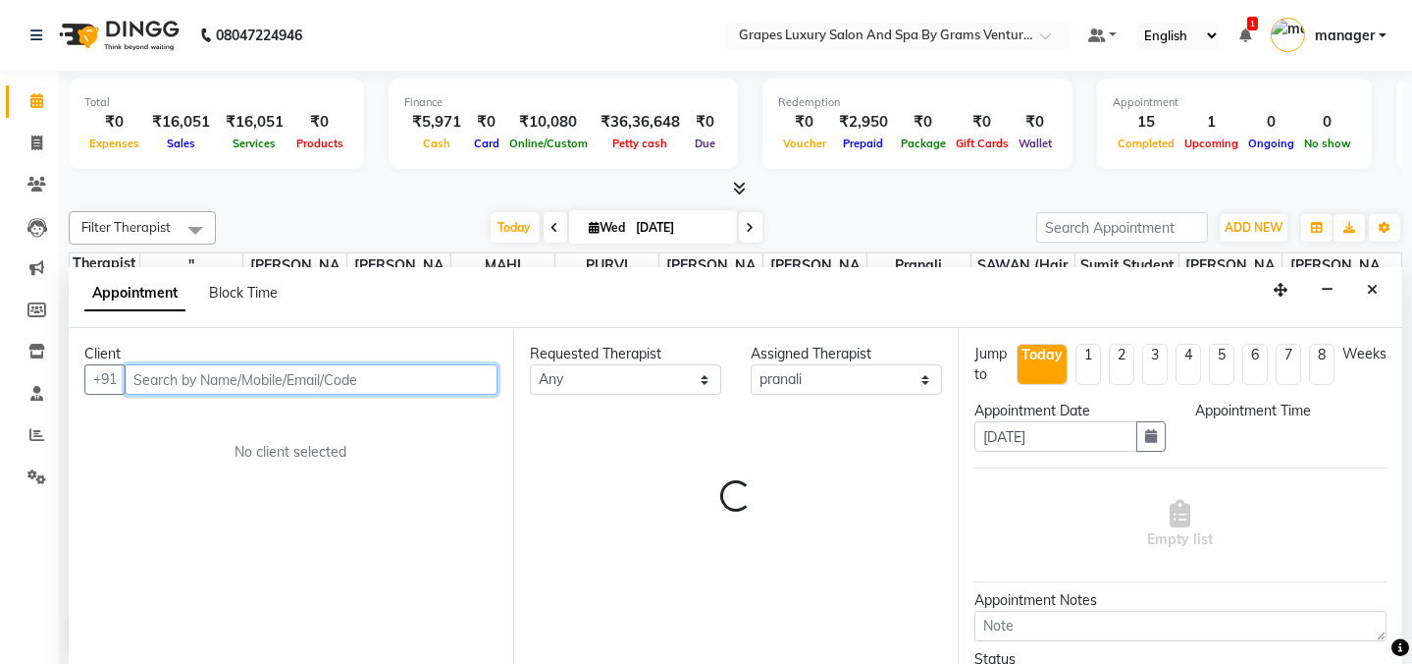
select select "585"
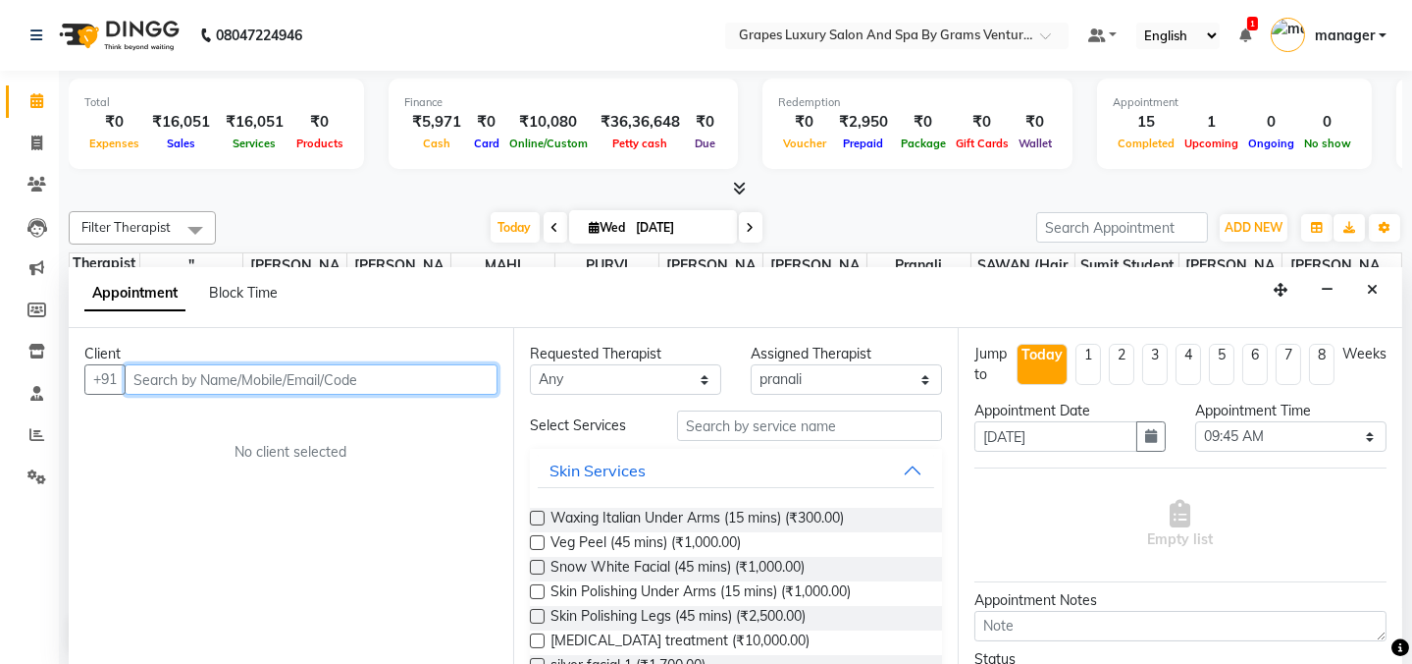
paste input "8605869296"
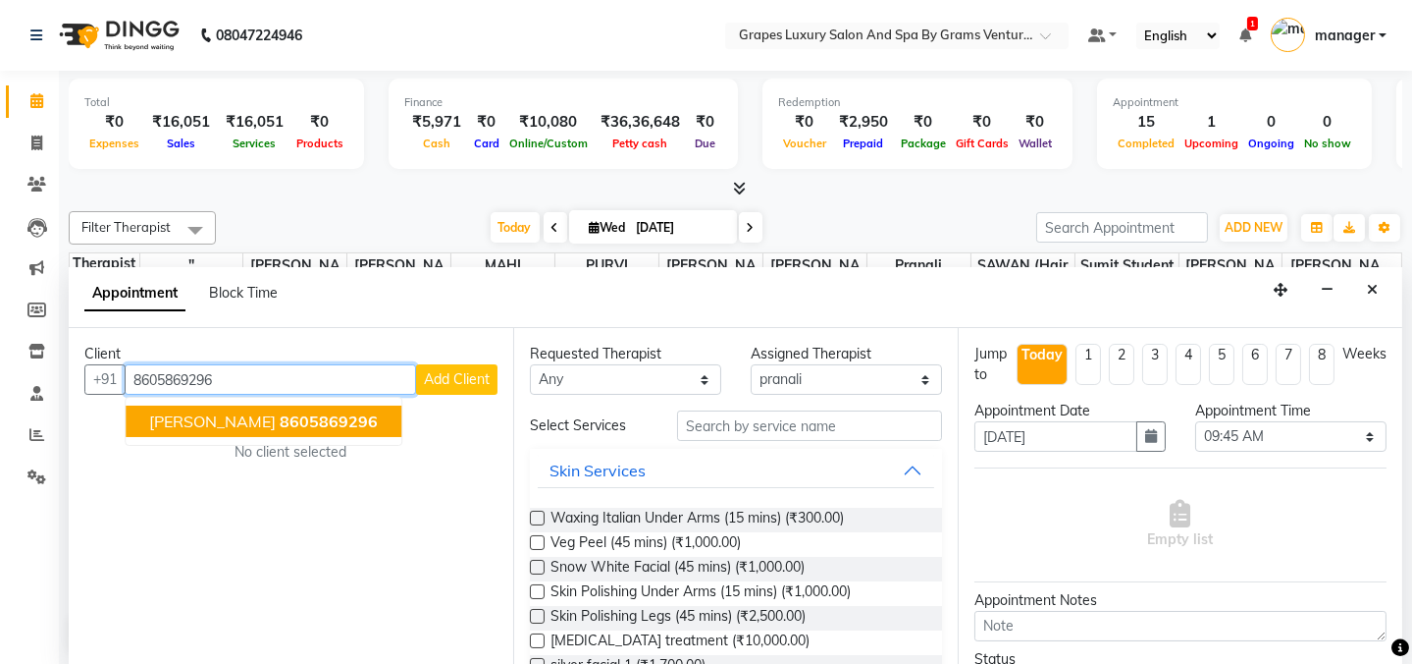
click at [191, 423] on span "Sourabh Pande" at bounding box center [212, 421] width 127 height 20
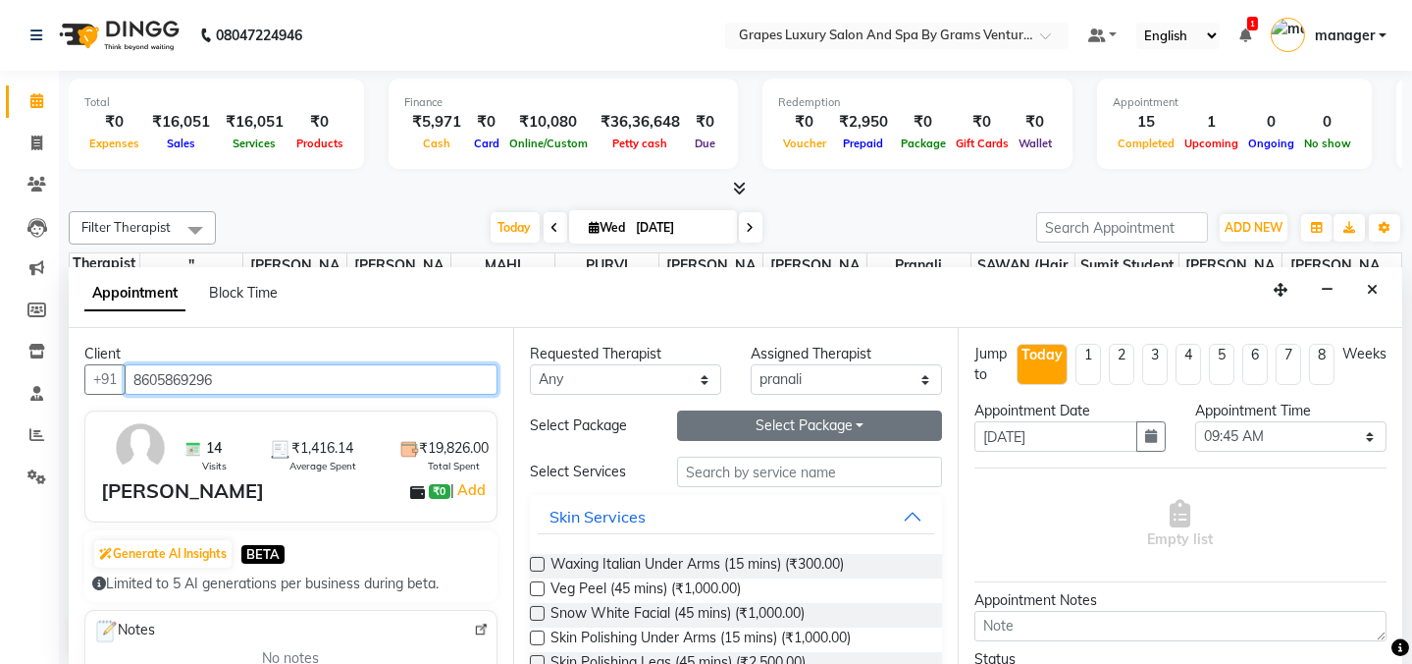
type input "8605869296"
click at [784, 425] on button "Select Package Toggle Dropdown" at bounding box center [809, 425] width 265 height 30
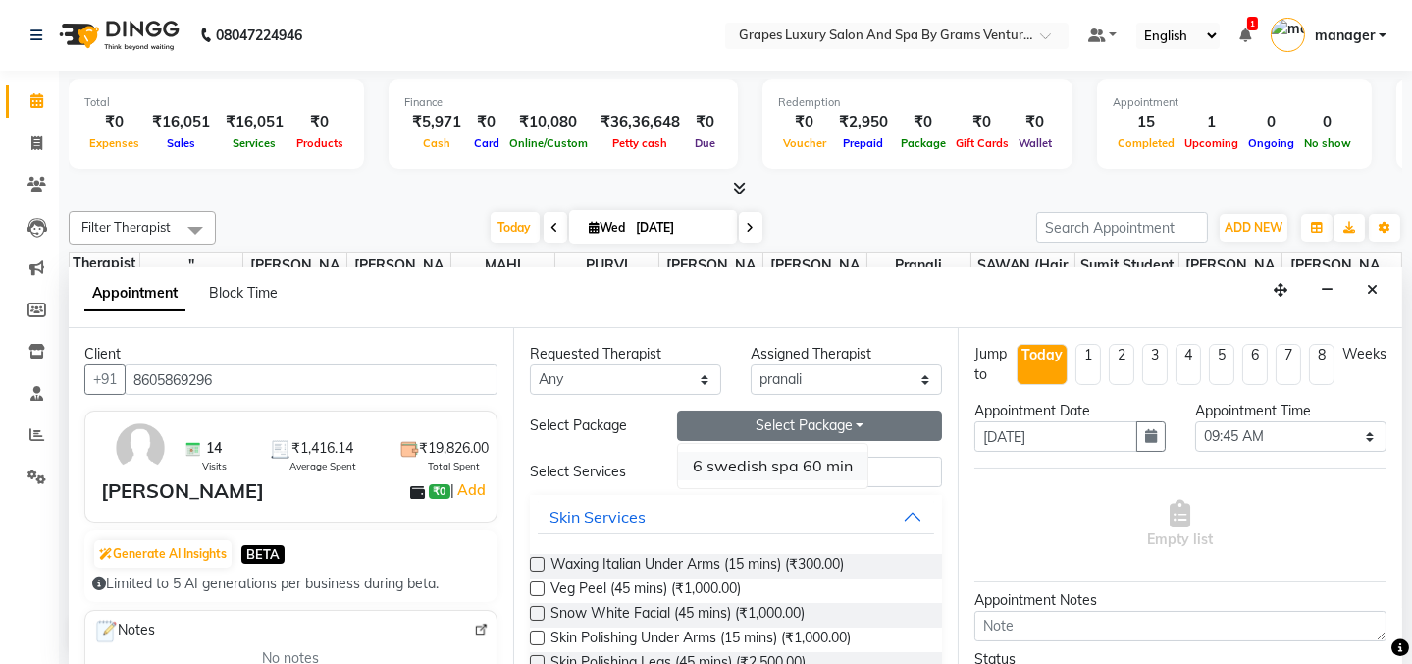
click at [762, 470] on li "6 swedish spa 60 min" at bounding box center [772, 466] width 189 height 28
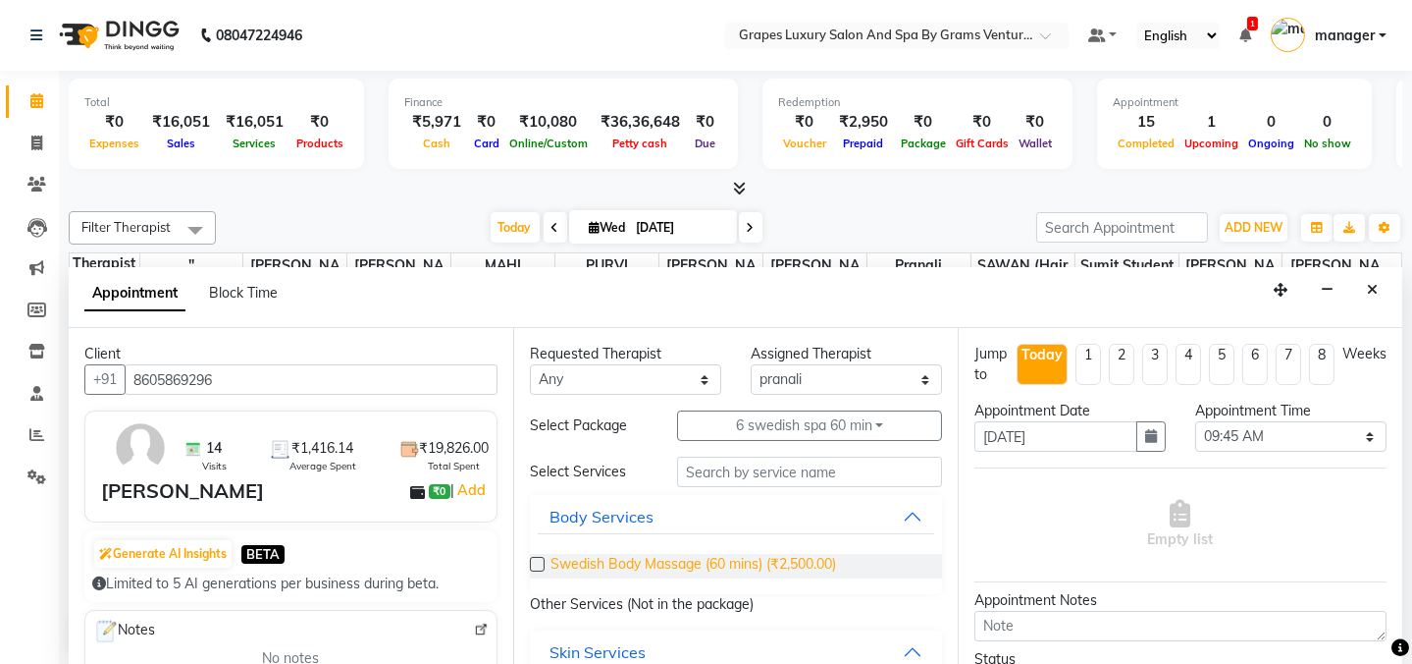
click at [719, 560] on span "Swedish Body Massage (60 mins) (₹2,500.00)" at bounding box center [694, 566] width 286 height 25
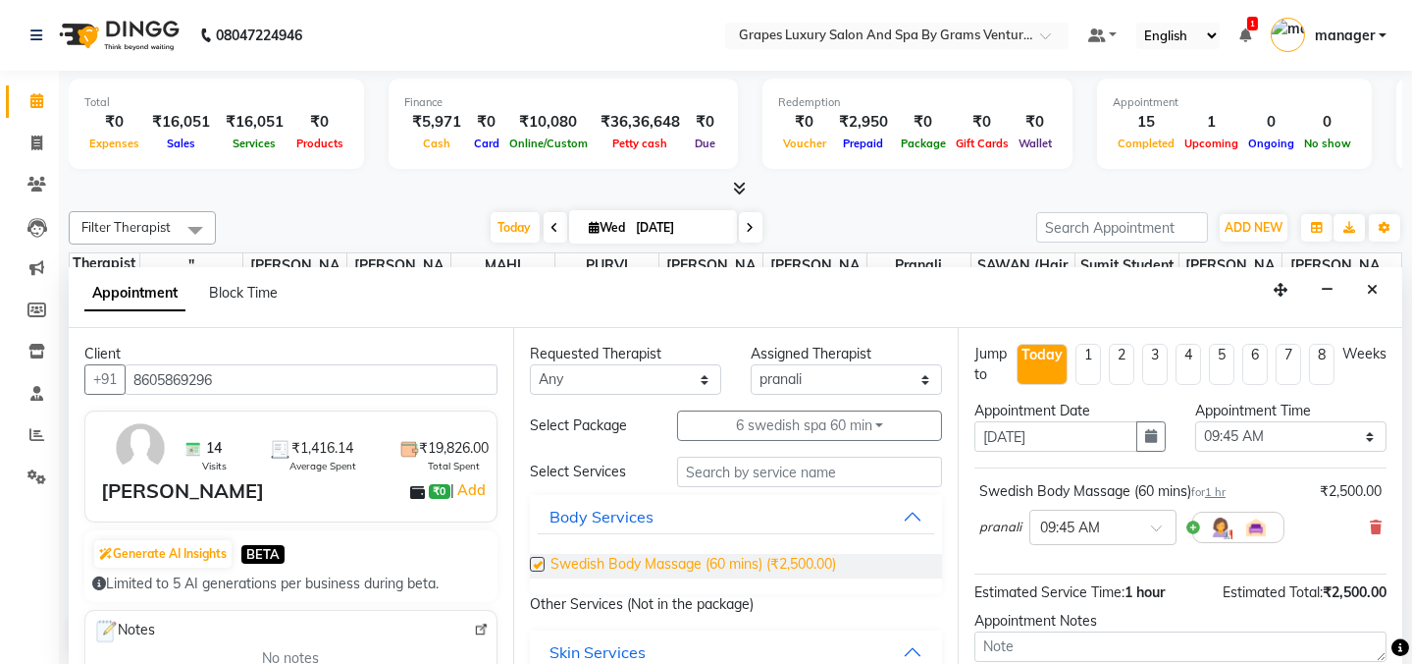
checkbox input "false"
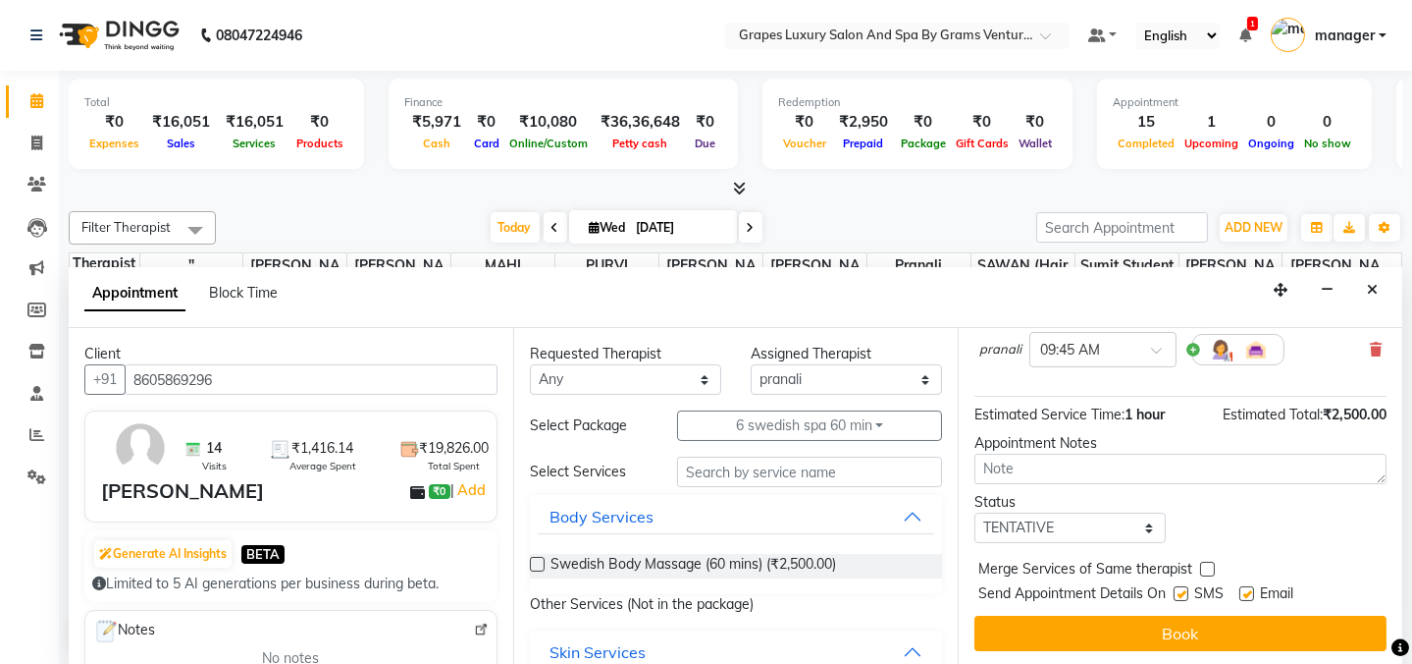
click at [1178, 591] on label at bounding box center [1181, 593] width 15 height 15
click at [1178, 591] on input "checkbox" at bounding box center [1180, 595] width 13 height 13
checkbox input "false"
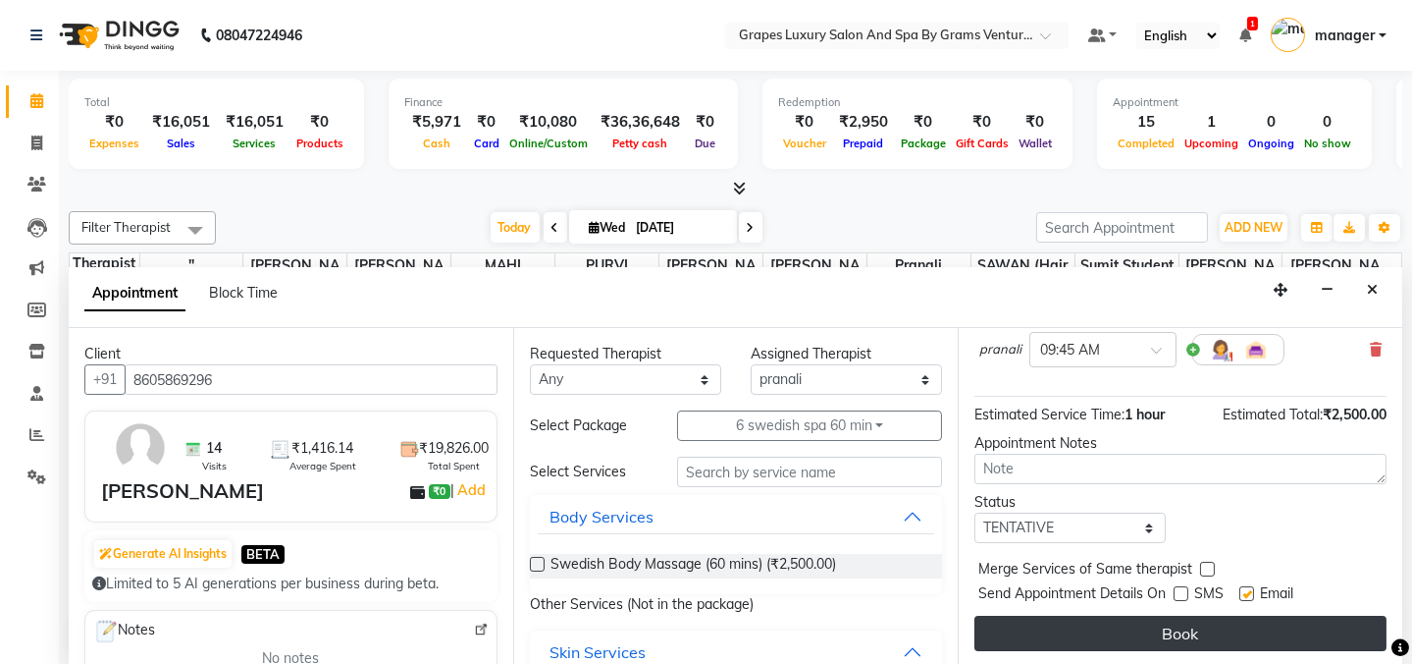
click at [1151, 624] on button "Book" at bounding box center [1181, 632] width 412 height 35
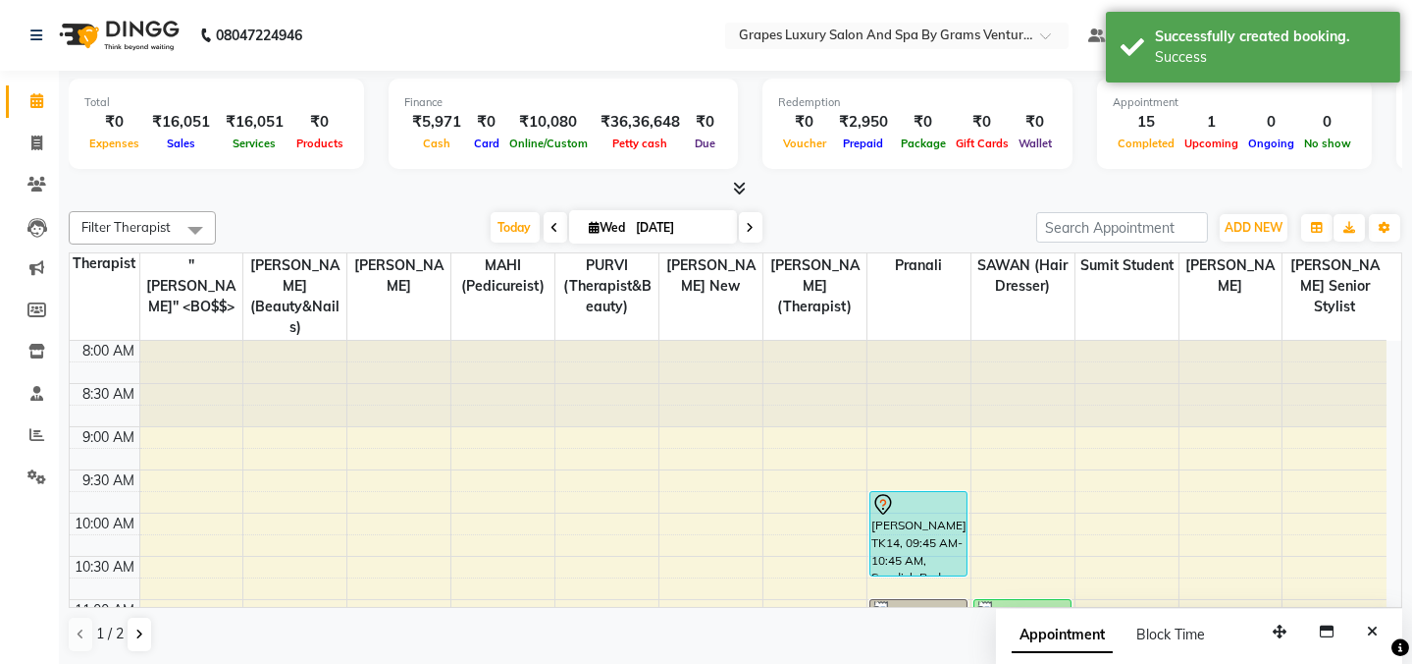
scroll to position [0, 0]
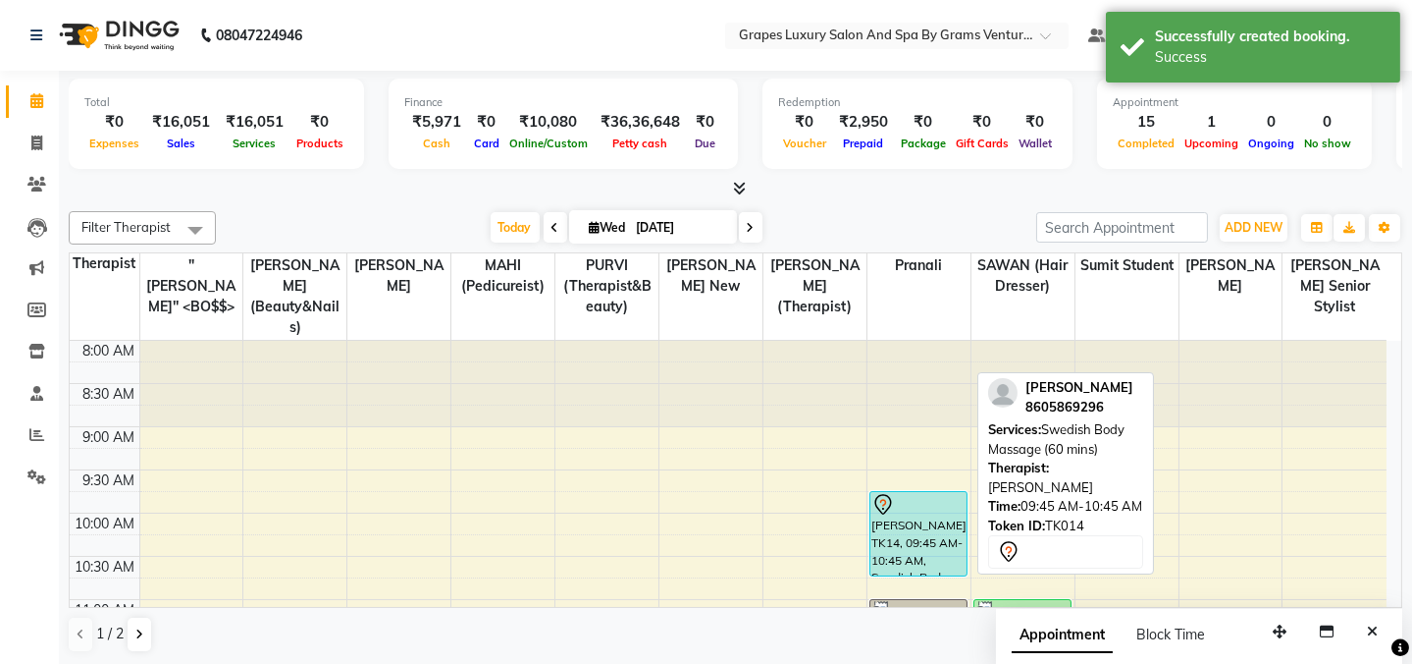
click at [932, 528] on div "Sourabh Pande, TK14, 09:45 AM-10:45 AM, Swedish Body Massage (60 mins)" at bounding box center [919, 533] width 96 height 83
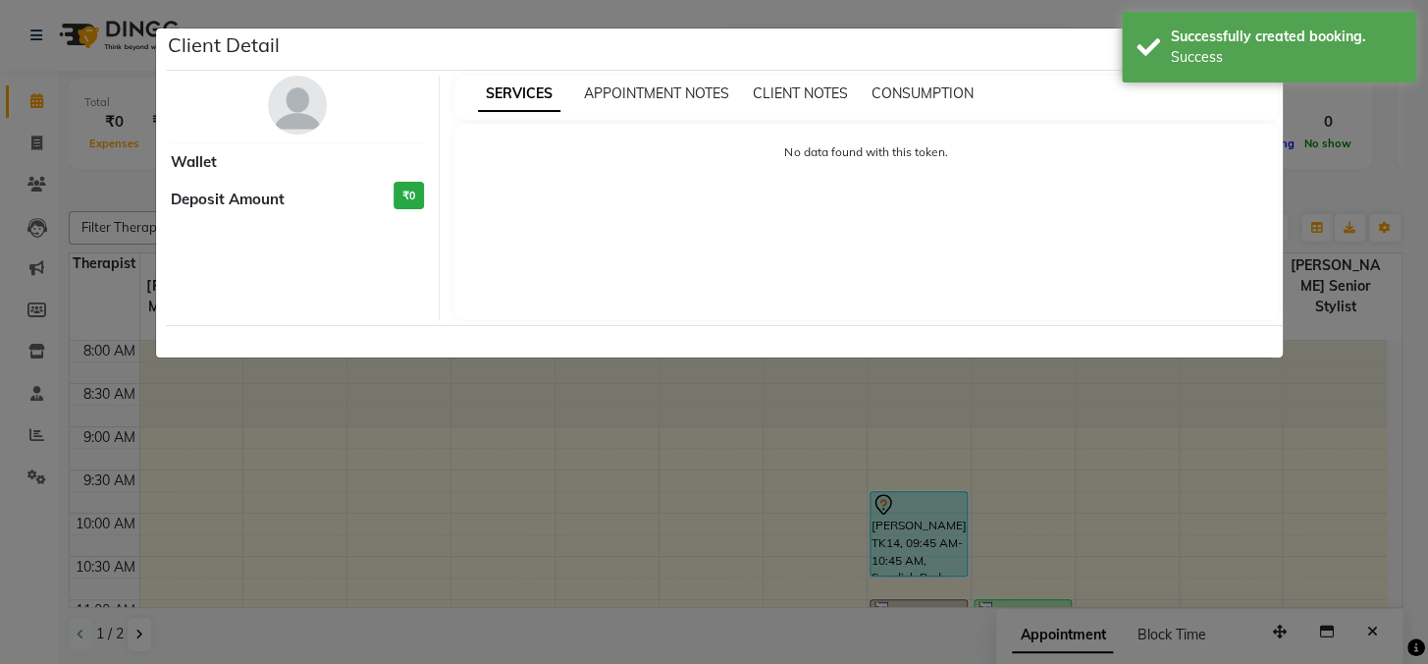
select select "7"
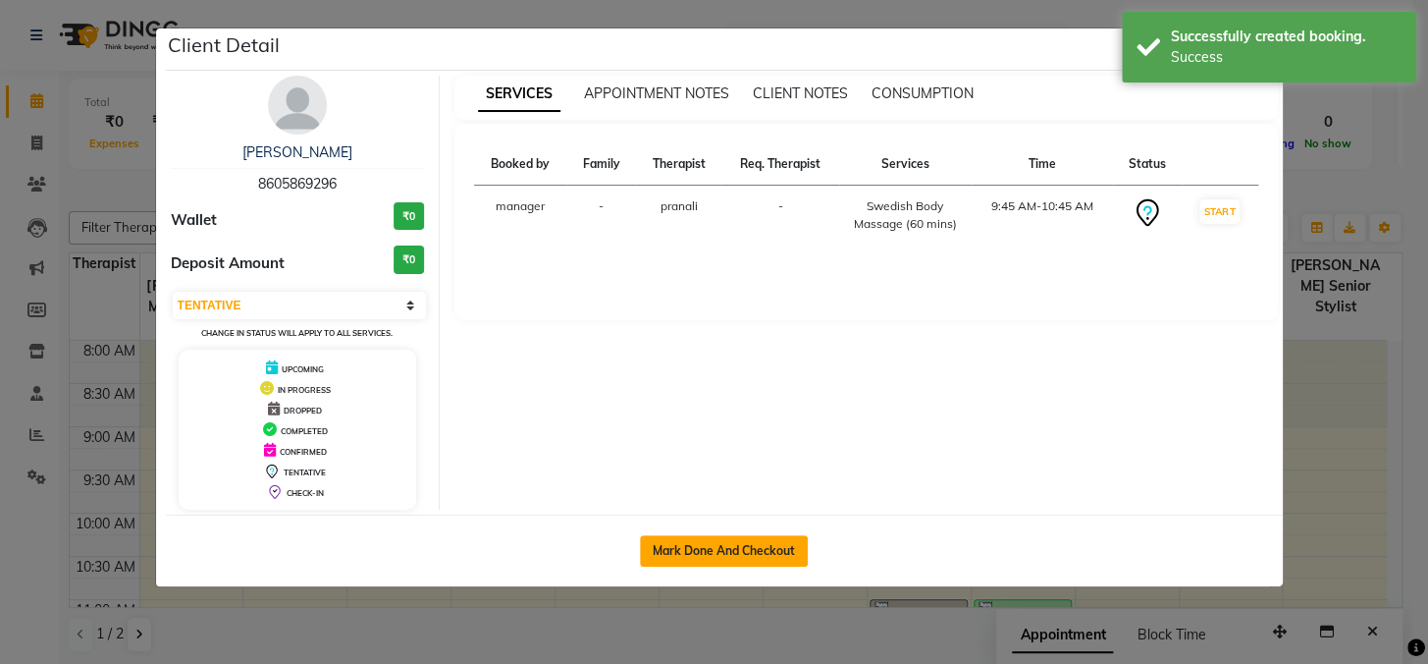
click at [762, 540] on button "Mark Done And Checkout" at bounding box center [724, 550] width 168 height 31
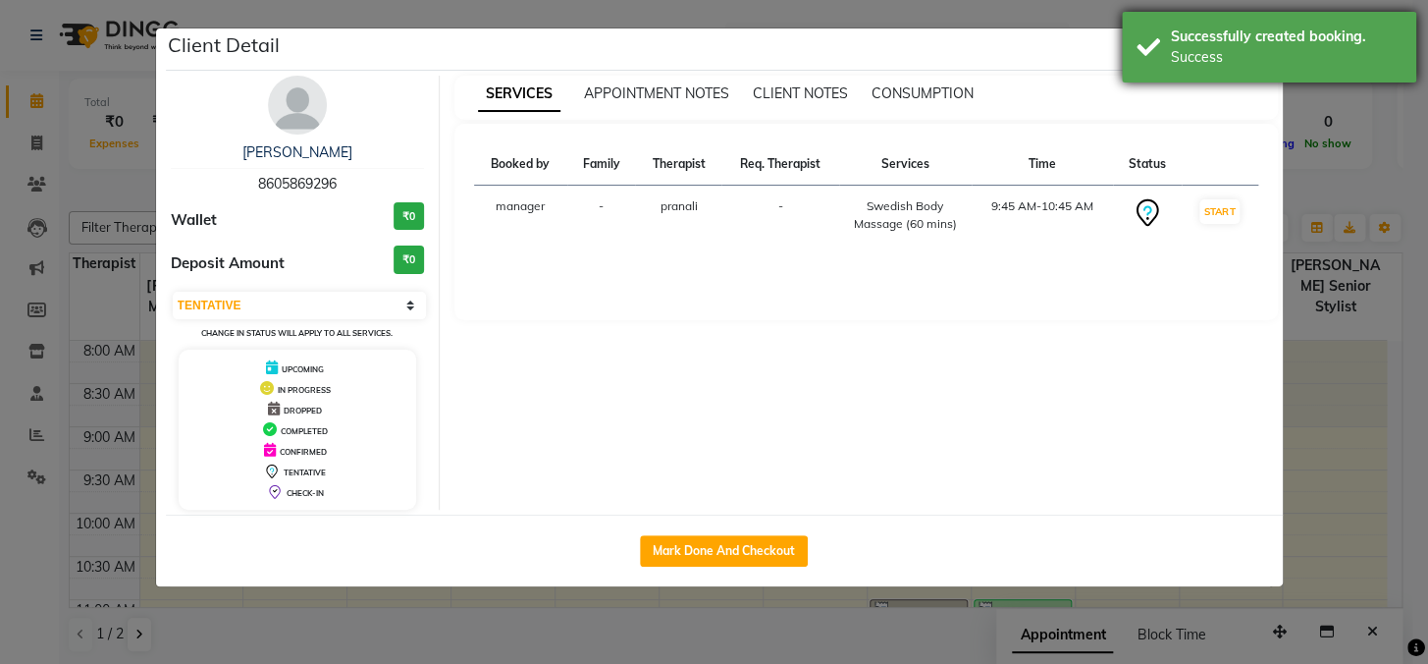
select select "service"
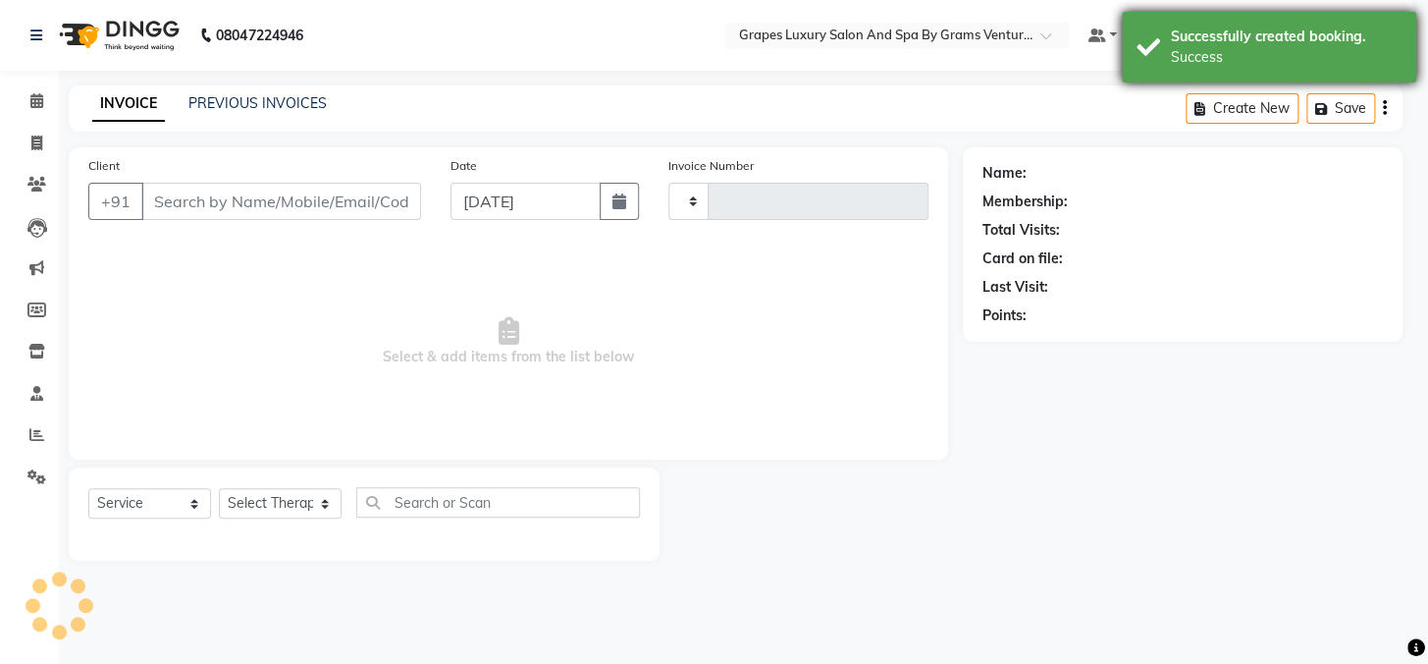
click at [1201, 63] on div "Success" at bounding box center [1286, 57] width 231 height 21
type input "2395"
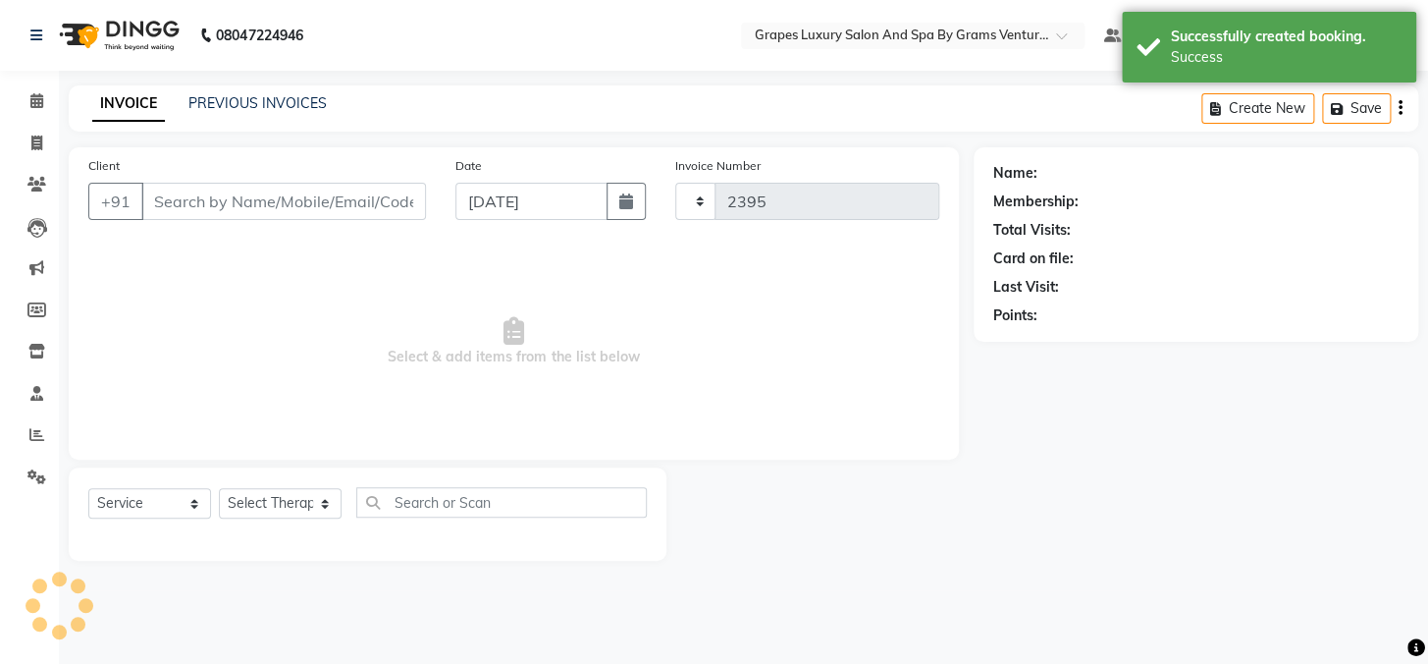
select select "3585"
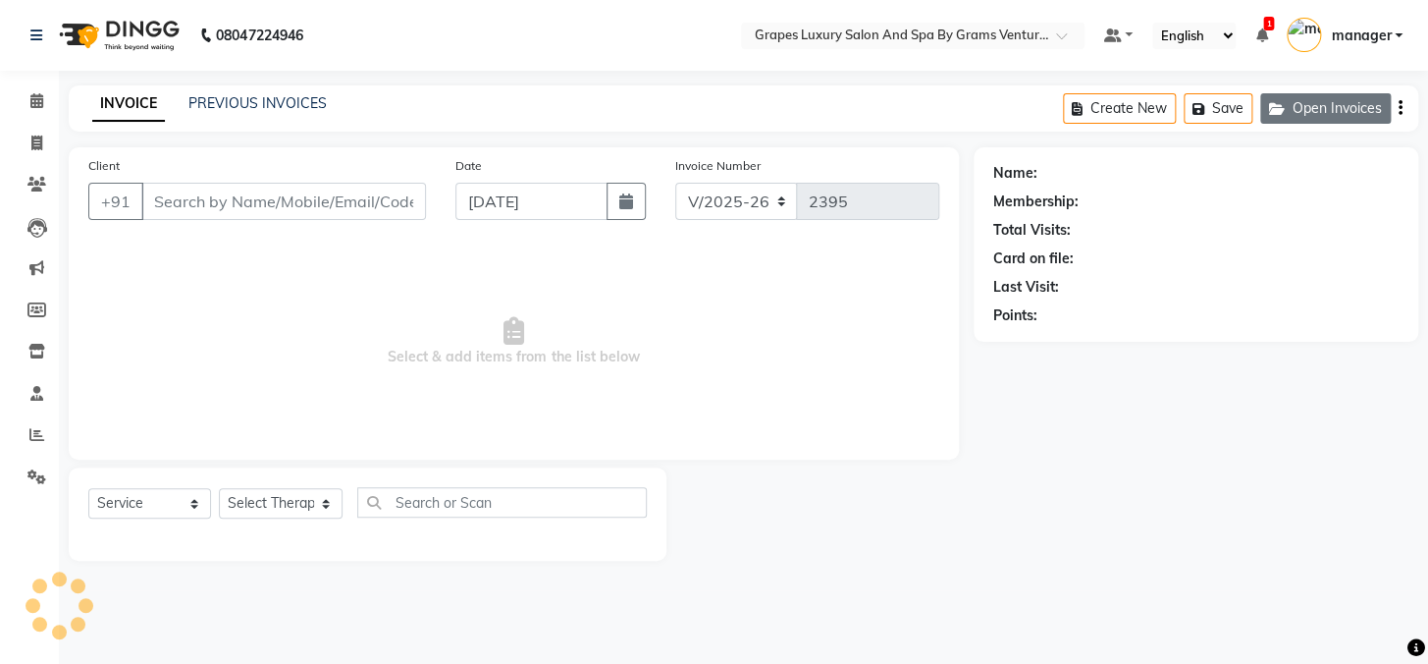
type input "8605869296"
select select "79782"
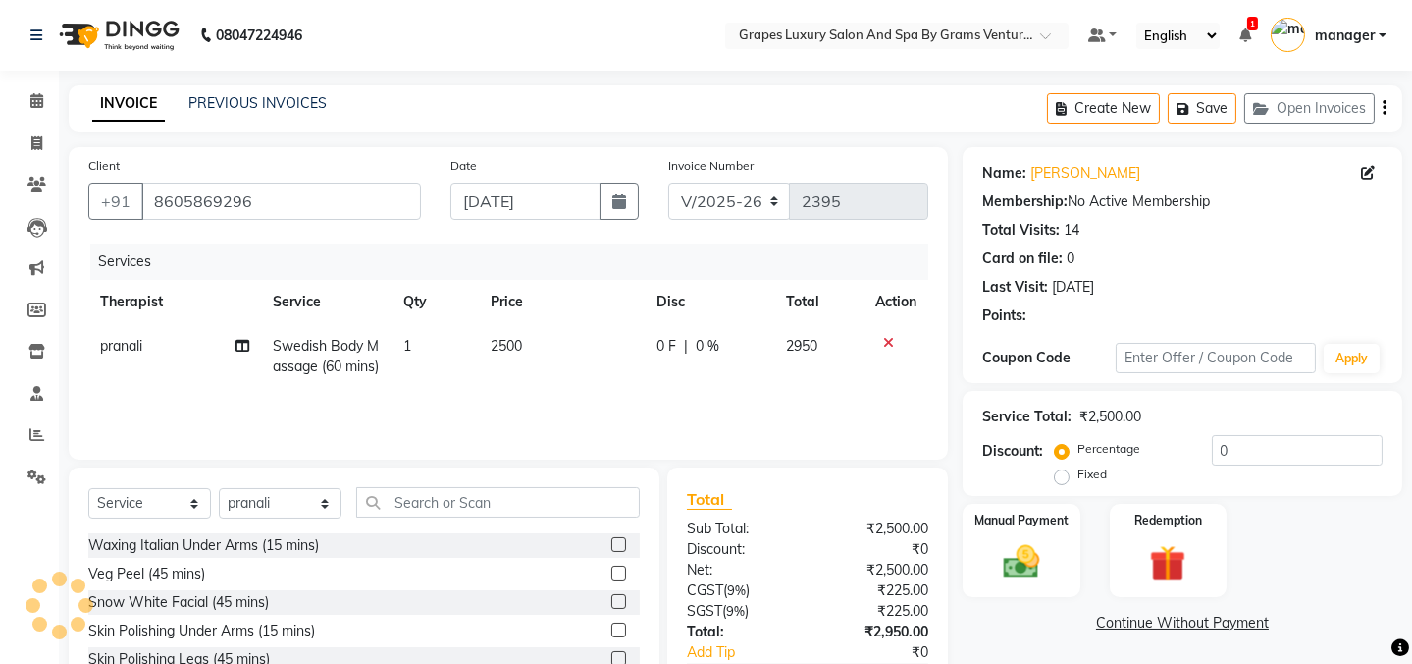
click at [1158, 437] on div "Percentage Fixed" at bounding box center [1135, 462] width 153 height 51
click at [1165, 504] on div "Redemption" at bounding box center [1169, 551] width 118 height 94
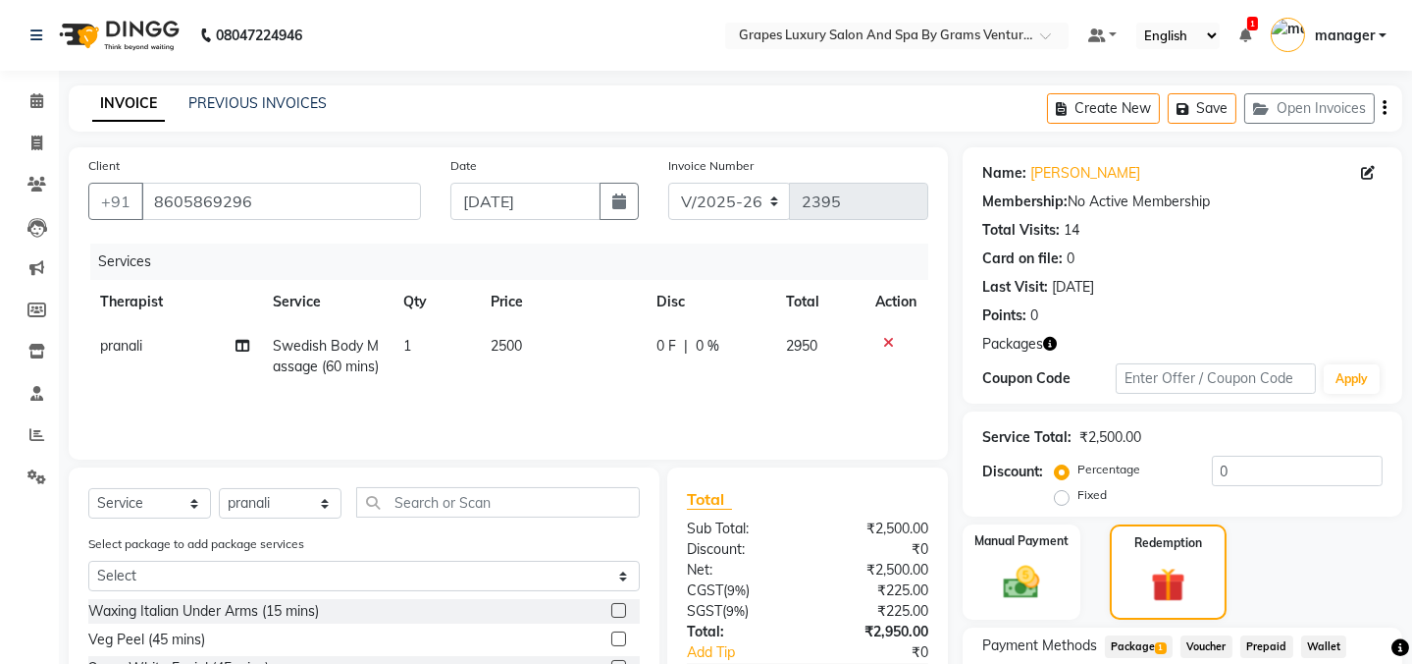
click at [1146, 635] on span "Package 1" at bounding box center [1139, 646] width 68 height 23
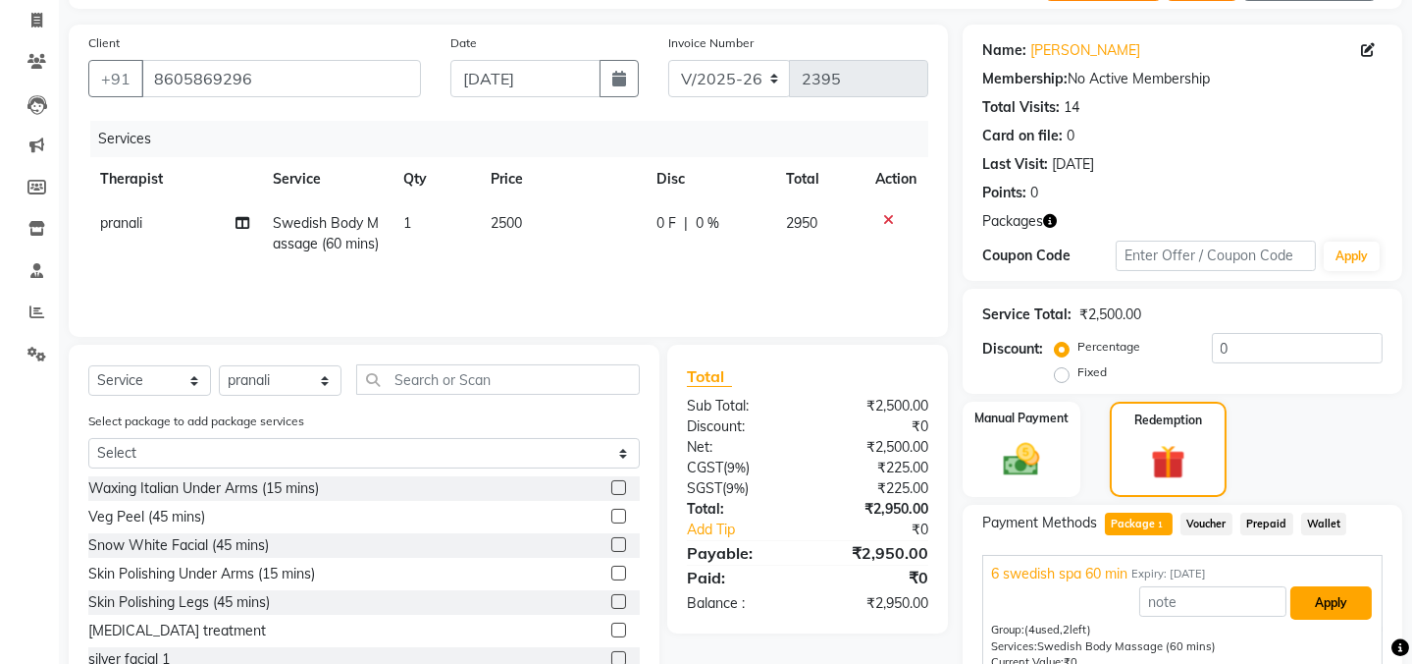
click at [1335, 608] on button "Apply" at bounding box center [1331, 602] width 81 height 33
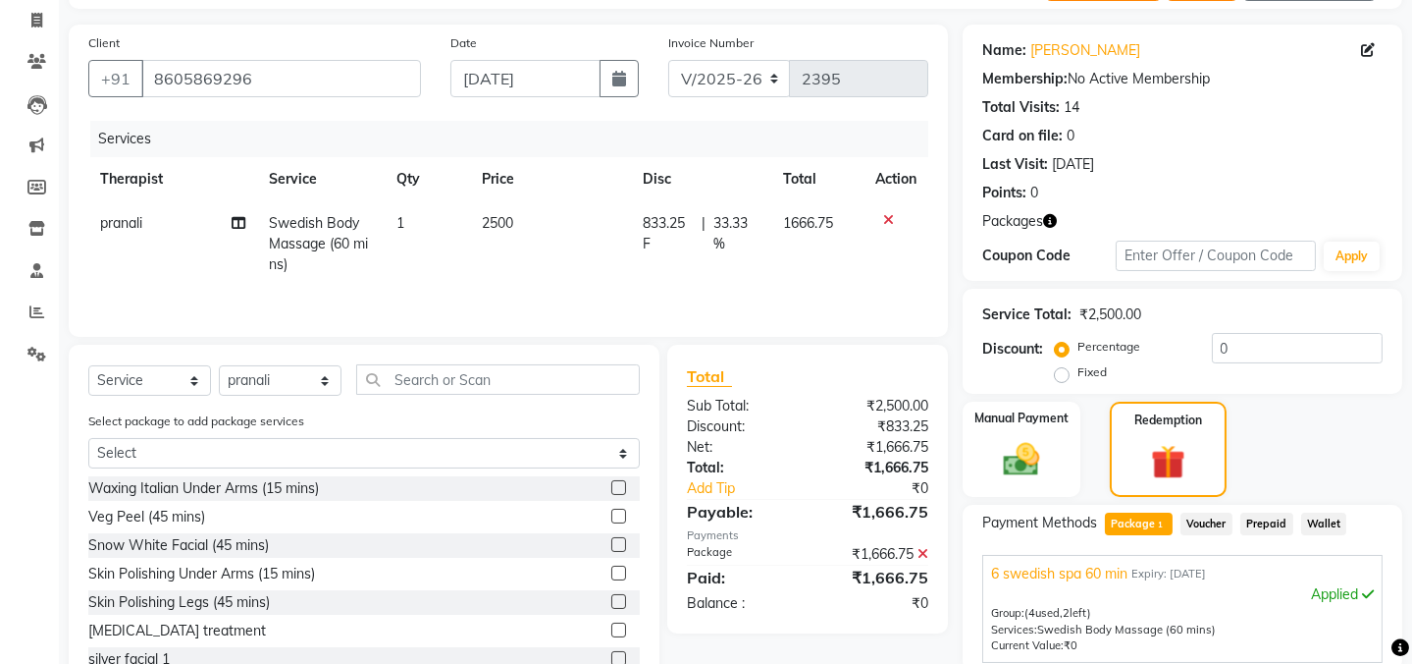
checkbox input "false"
drag, startPoint x: 1088, startPoint y: 614, endPoint x: 1099, endPoint y: 601, distance: 18.1
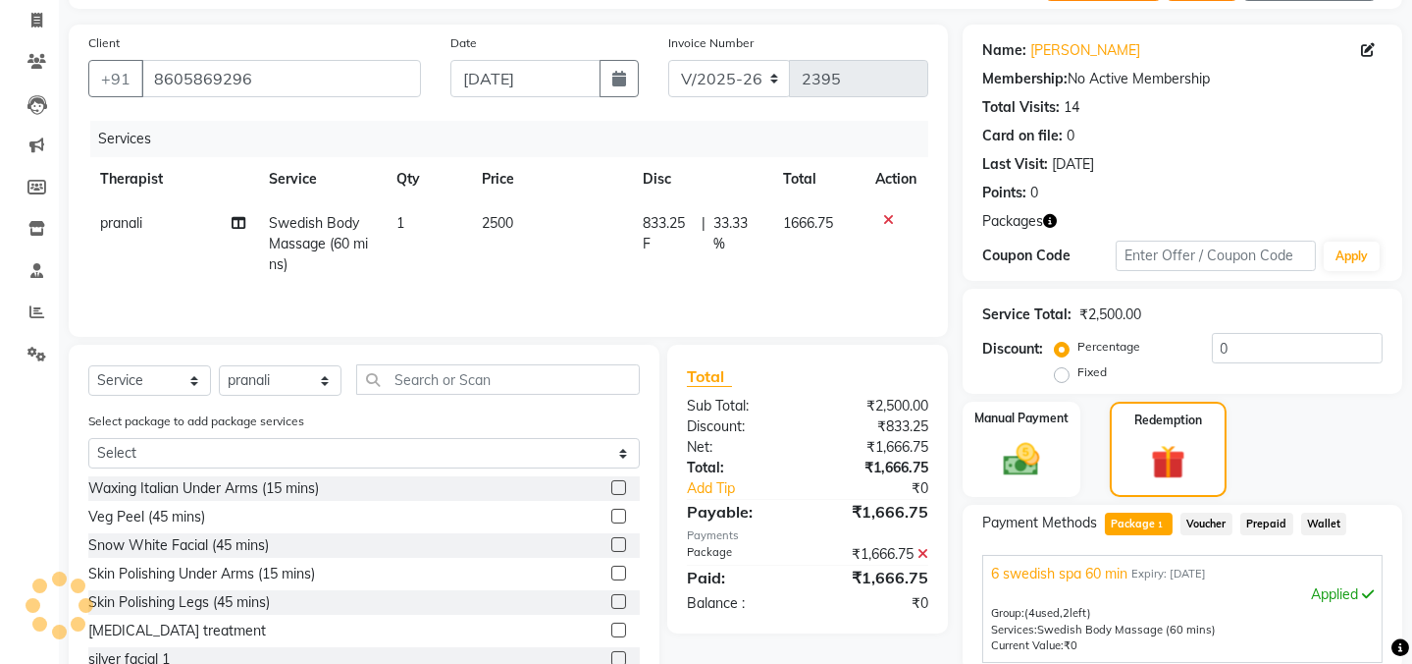
scroll to position [308, 0]
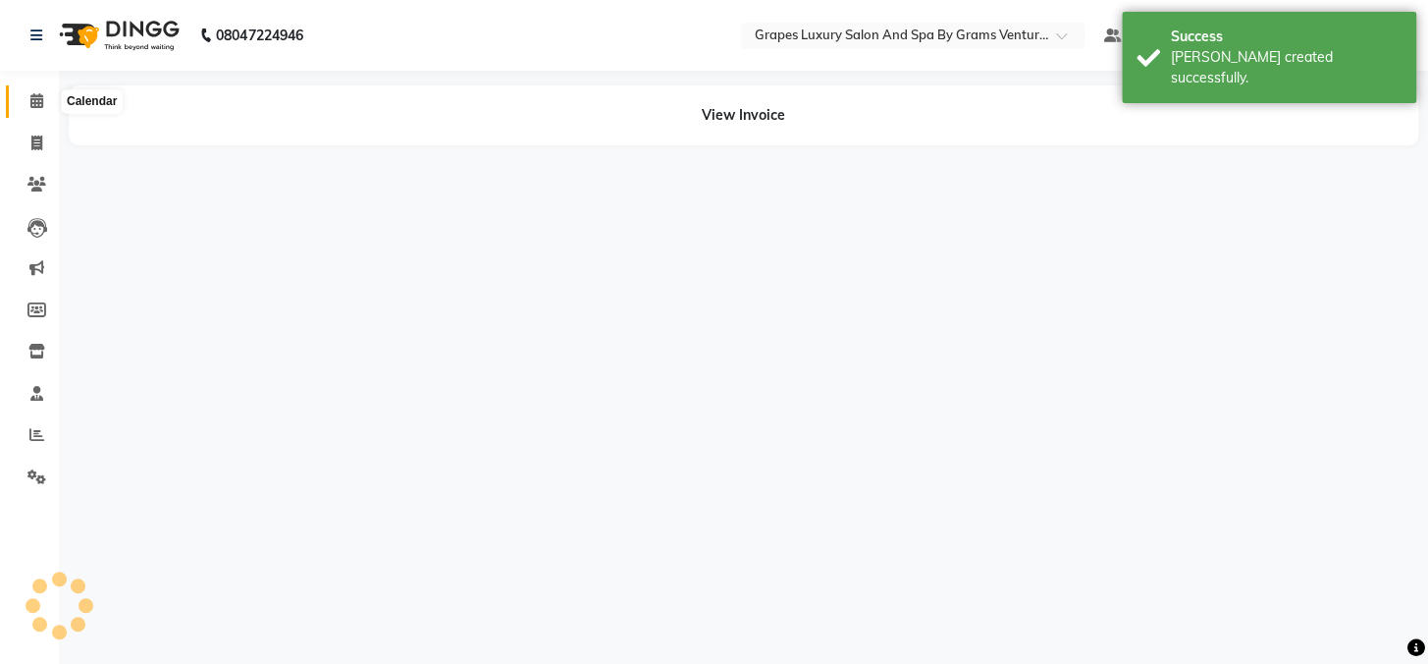
click at [34, 105] on icon at bounding box center [36, 100] width 13 height 15
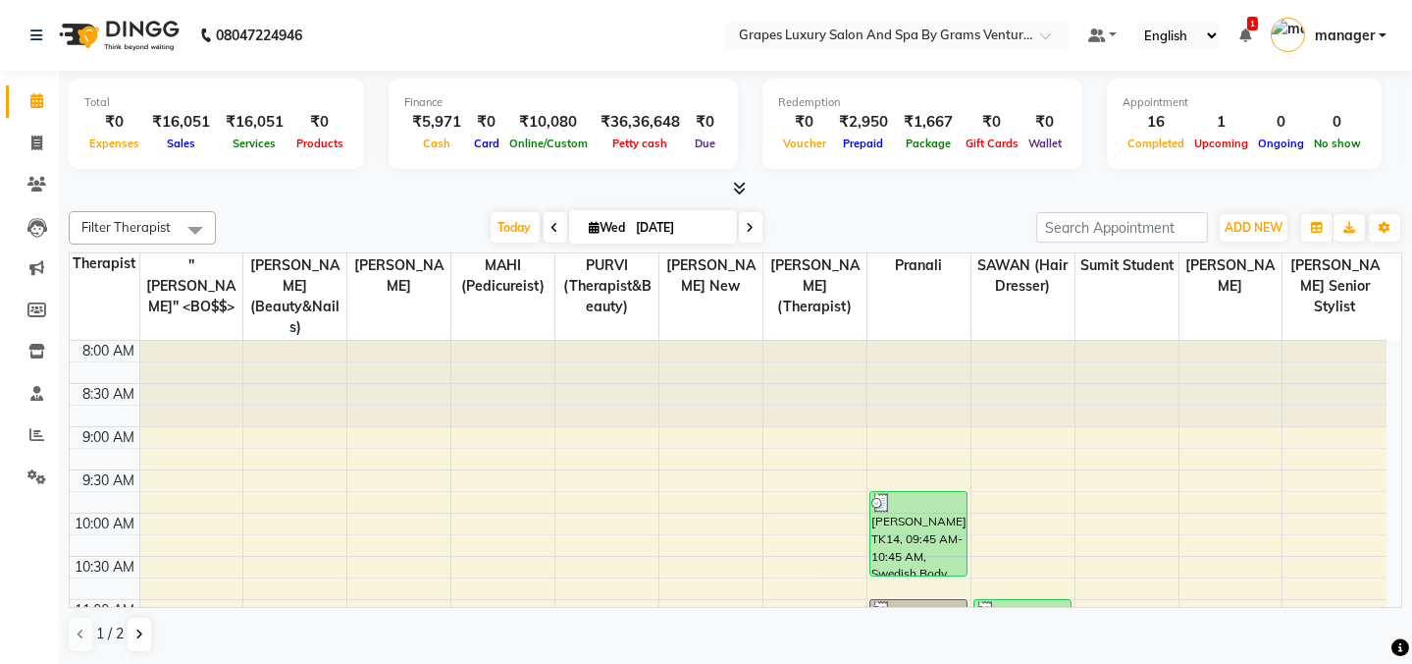
scroll to position [830, 0]
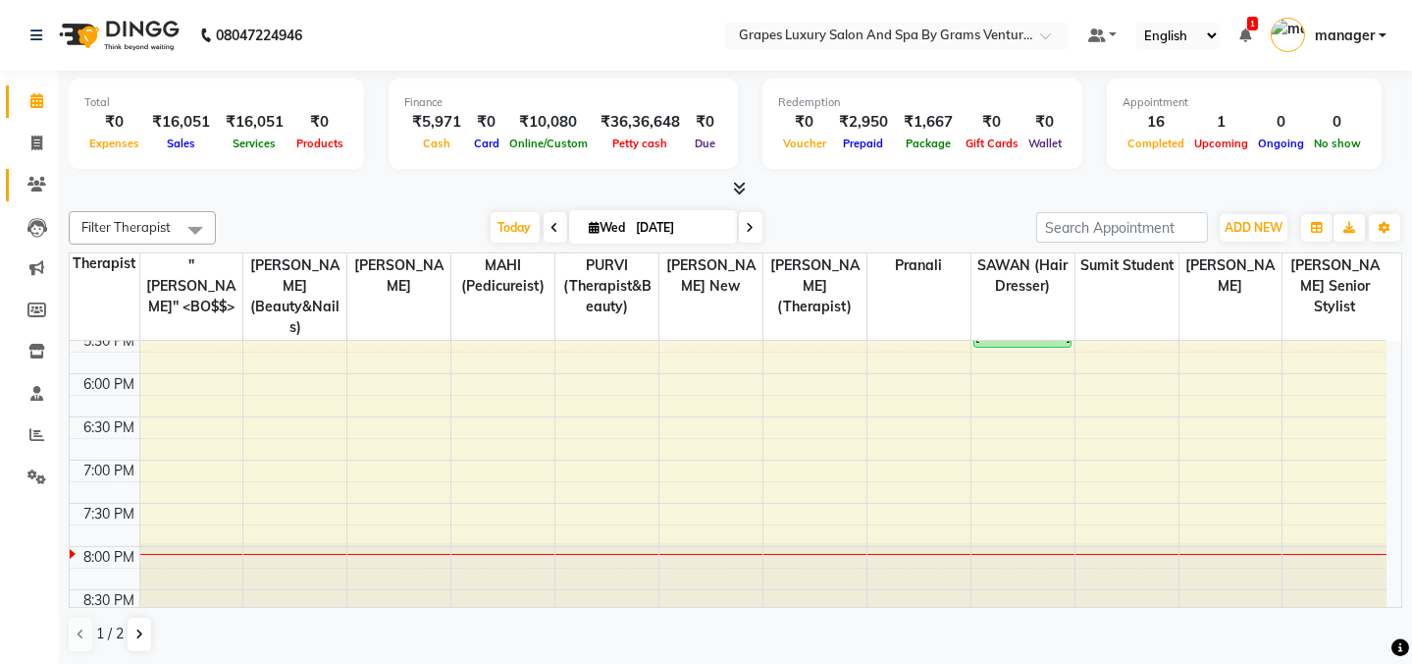
click at [42, 195] on link "Clients" at bounding box center [29, 185] width 47 height 32
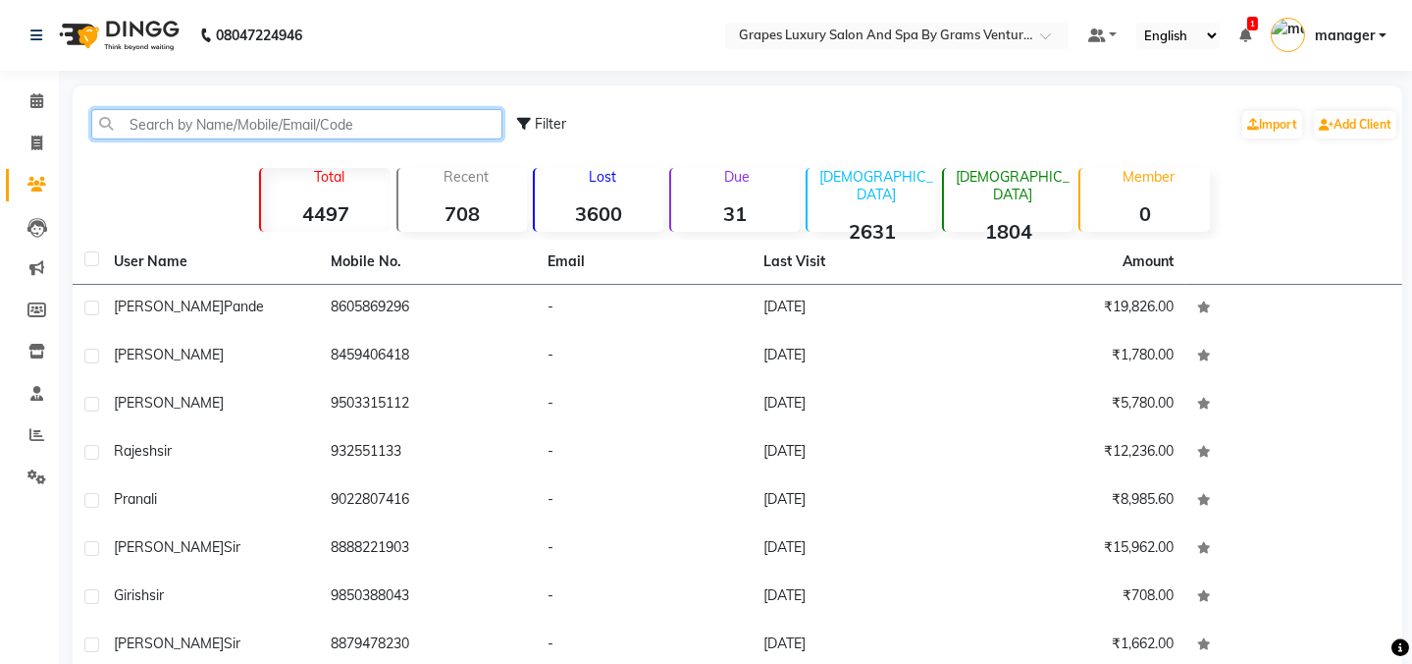
click at [139, 120] on input "text" at bounding box center [296, 124] width 411 height 30
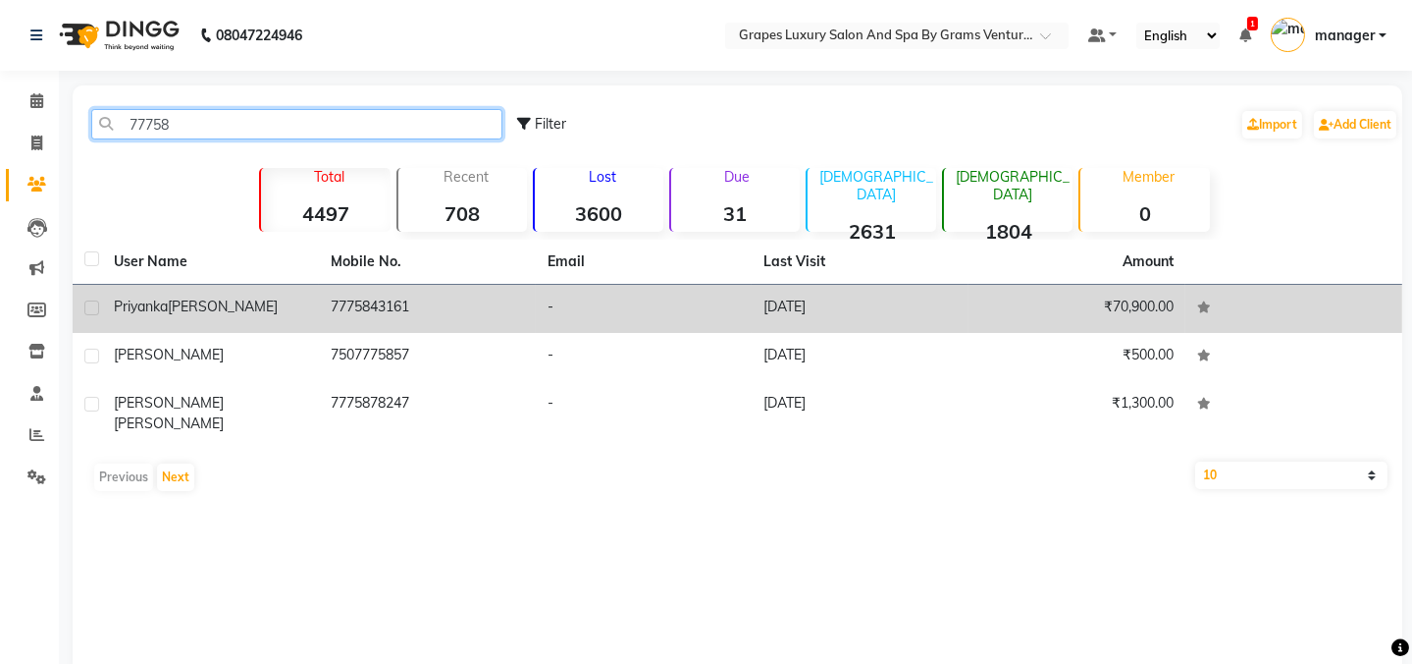
type input "77758"
click at [520, 294] on td "7775843161" at bounding box center [427, 309] width 217 height 48
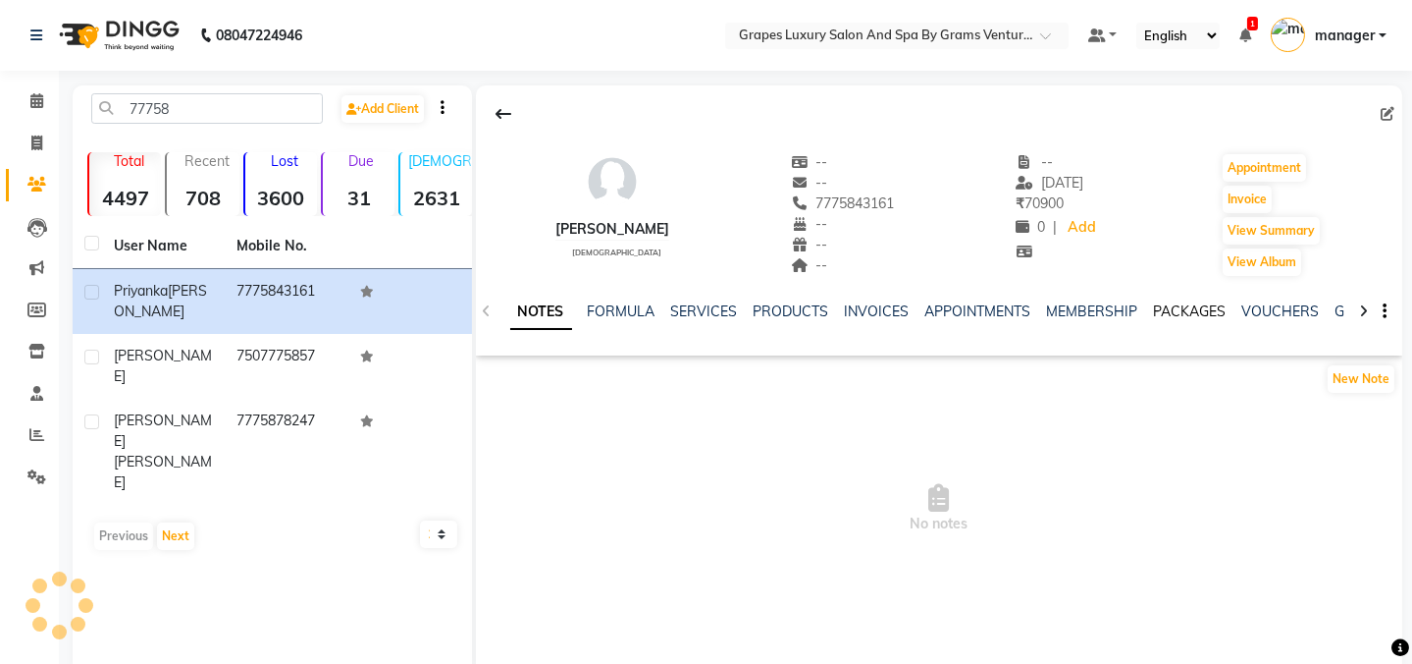
click at [1166, 305] on link "PACKAGES" at bounding box center [1190, 311] width 73 height 18
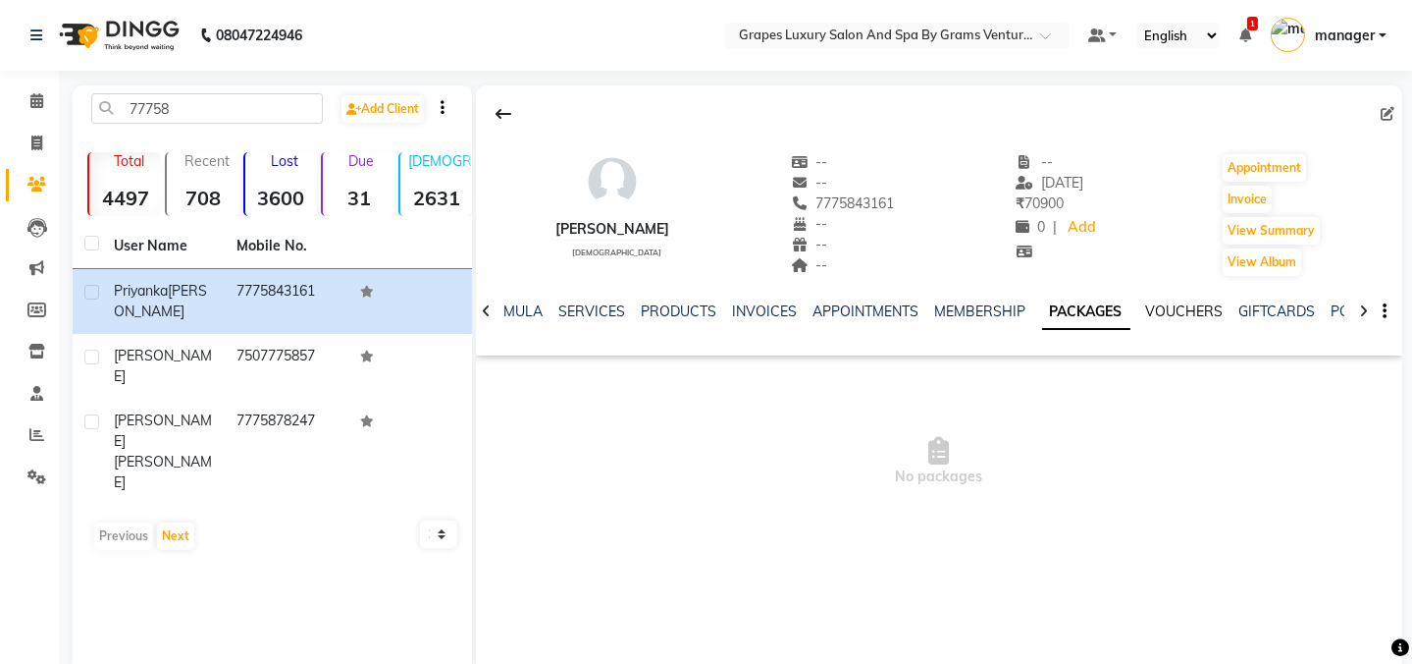
click at [1174, 314] on link "VOUCHERS" at bounding box center [1185, 311] width 78 height 18
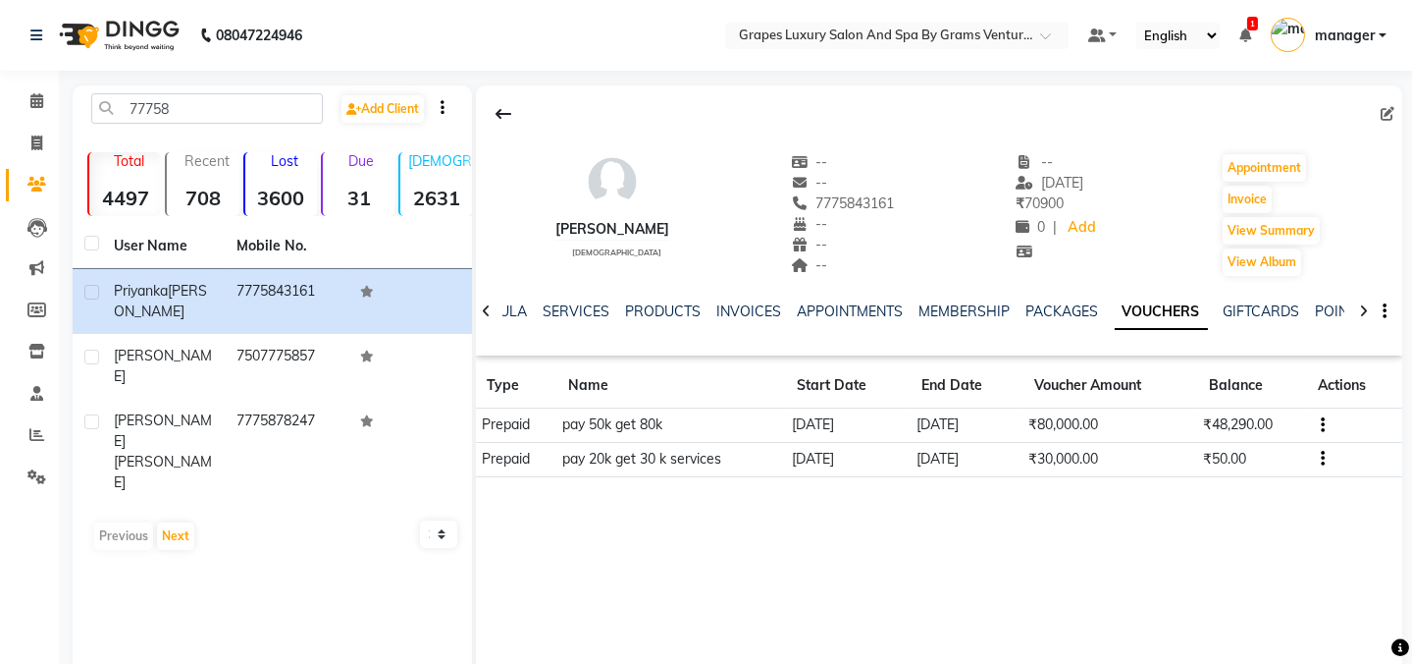
drag, startPoint x: 815, startPoint y: 198, endPoint x: 913, endPoint y: 196, distance: 98.2
click at [913, 196] on div "priyanka dahat female -- -- 7775843161 Mobile No. -- -- -- -- 06-08-2025 ₹ 7090…" at bounding box center [940, 205] width 928 height 145
copy span "7775843161"
drag, startPoint x: 947, startPoint y: 233, endPoint x: 930, endPoint y: 188, distance: 47.6
click at [946, 195] on div "priyanka dahat female -- -- 7775843161 -- -- -- -- 06-08-2025 ₹ 70900 0 | Add A…" at bounding box center [940, 205] width 928 height 145
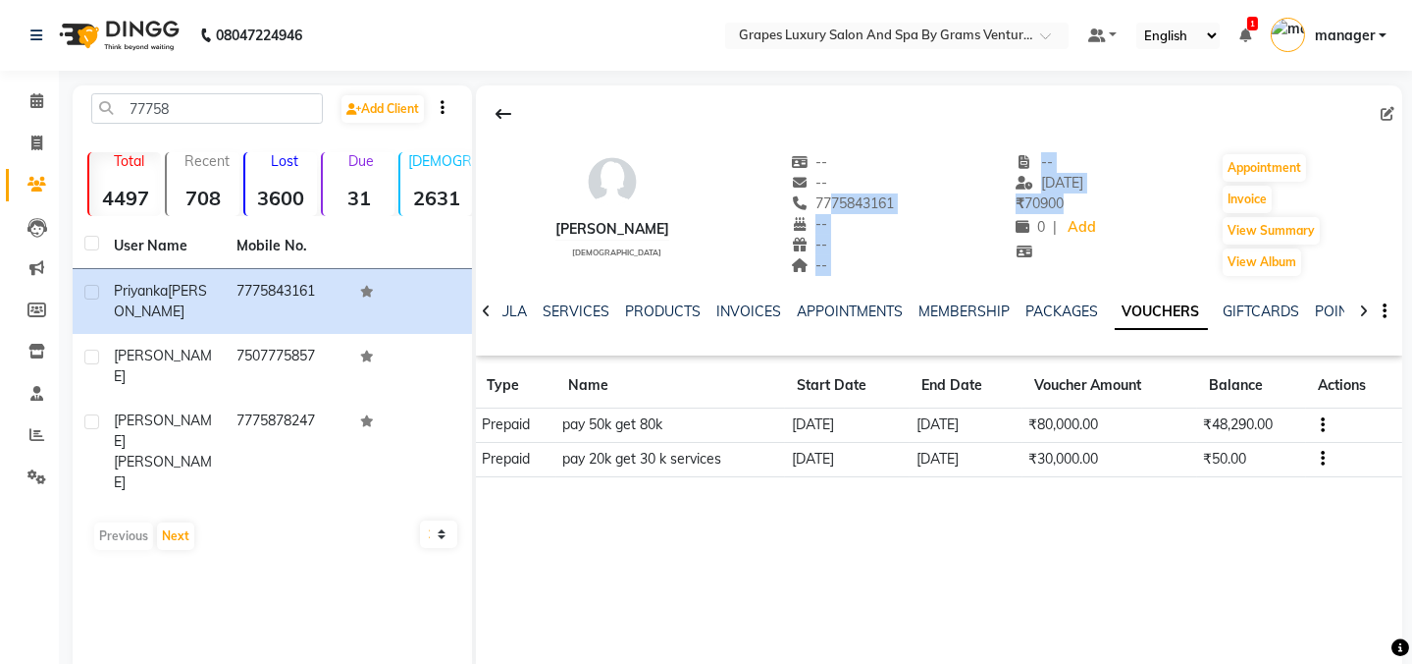
drag, startPoint x: 816, startPoint y: 203, endPoint x: 958, endPoint y: 220, distance: 143.3
click at [957, 220] on div "priyanka dahat female -- -- 7775843161 -- -- -- -- 06-08-2025 ₹ 70900 0 | Add A…" at bounding box center [940, 205] width 928 height 145
click at [951, 215] on div "priyanka dahat female -- -- 7775843161 -- -- -- -- 06-08-2025 ₹ 70900 0 | Add A…" at bounding box center [940, 205] width 928 height 145
click at [826, 211] on div "7775843161" at bounding box center [843, 203] width 104 height 21
drag, startPoint x: 813, startPoint y: 196, endPoint x: 902, endPoint y: 205, distance: 89.8
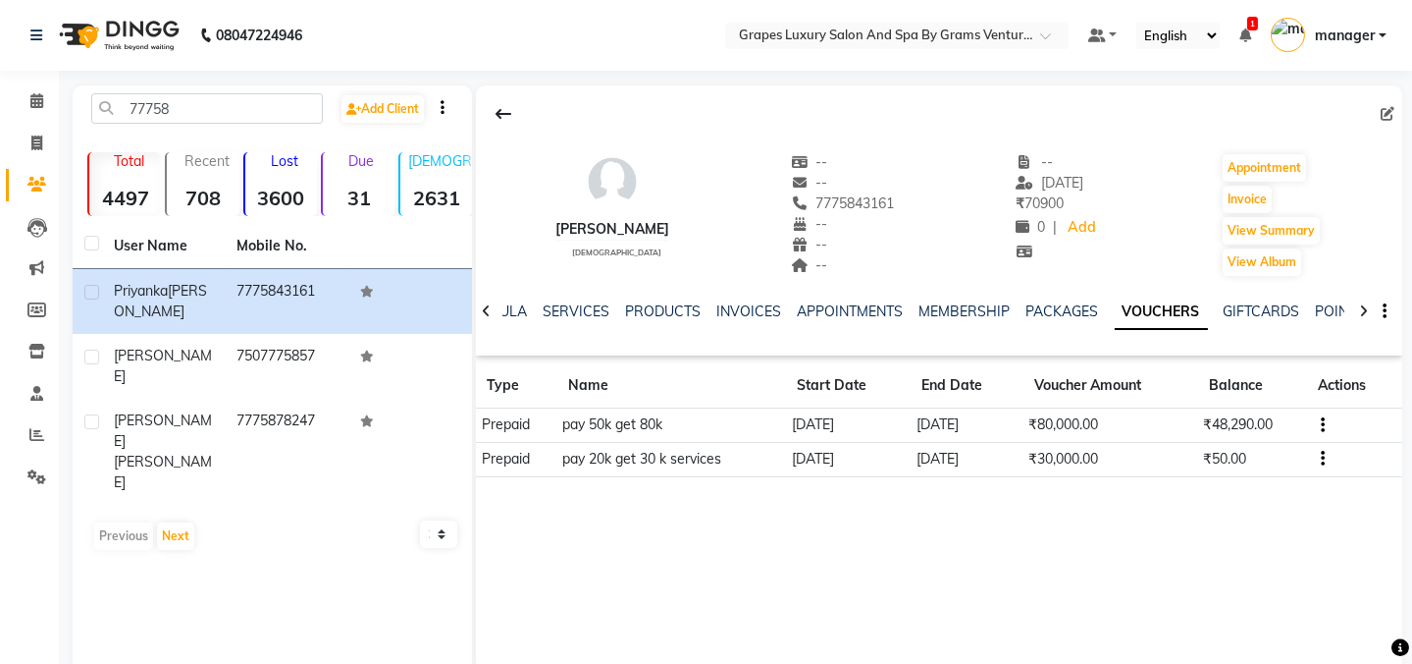
click at [902, 205] on div "priyanka dahat female -- -- 7775843161 -- -- -- -- 06-08-2025 ₹ 70900 0 | Add A…" at bounding box center [940, 205] width 928 height 145
copy span "7775843161"
click at [30, 102] on icon at bounding box center [36, 100] width 13 height 15
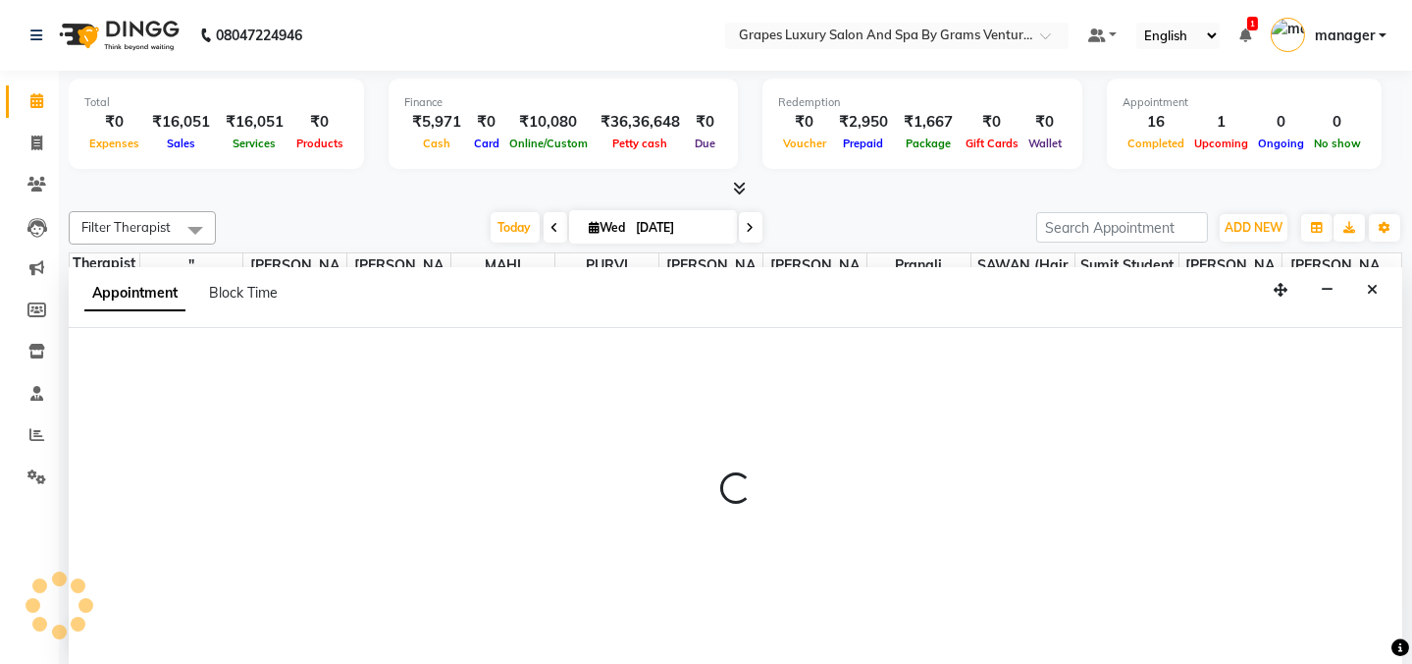
select select "47786"
select select "570"
select select "tentative"
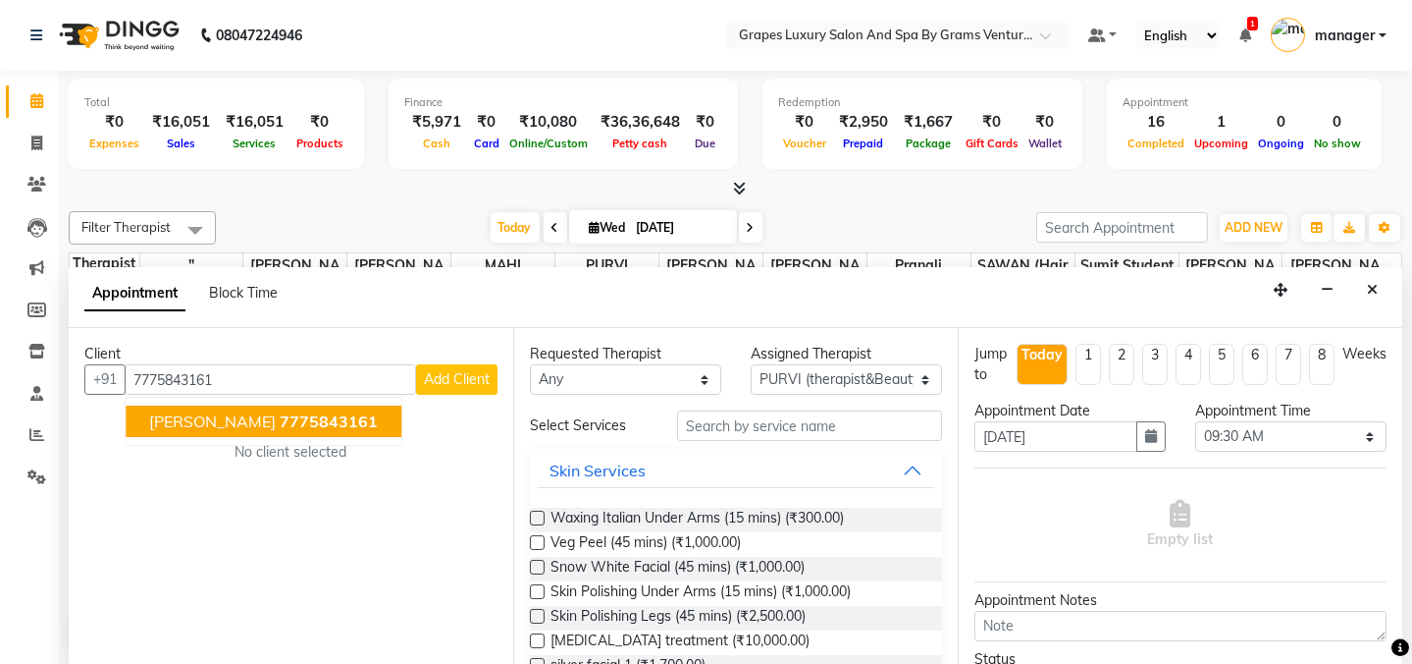
click at [211, 415] on span "priyanka dahat" at bounding box center [212, 421] width 127 height 20
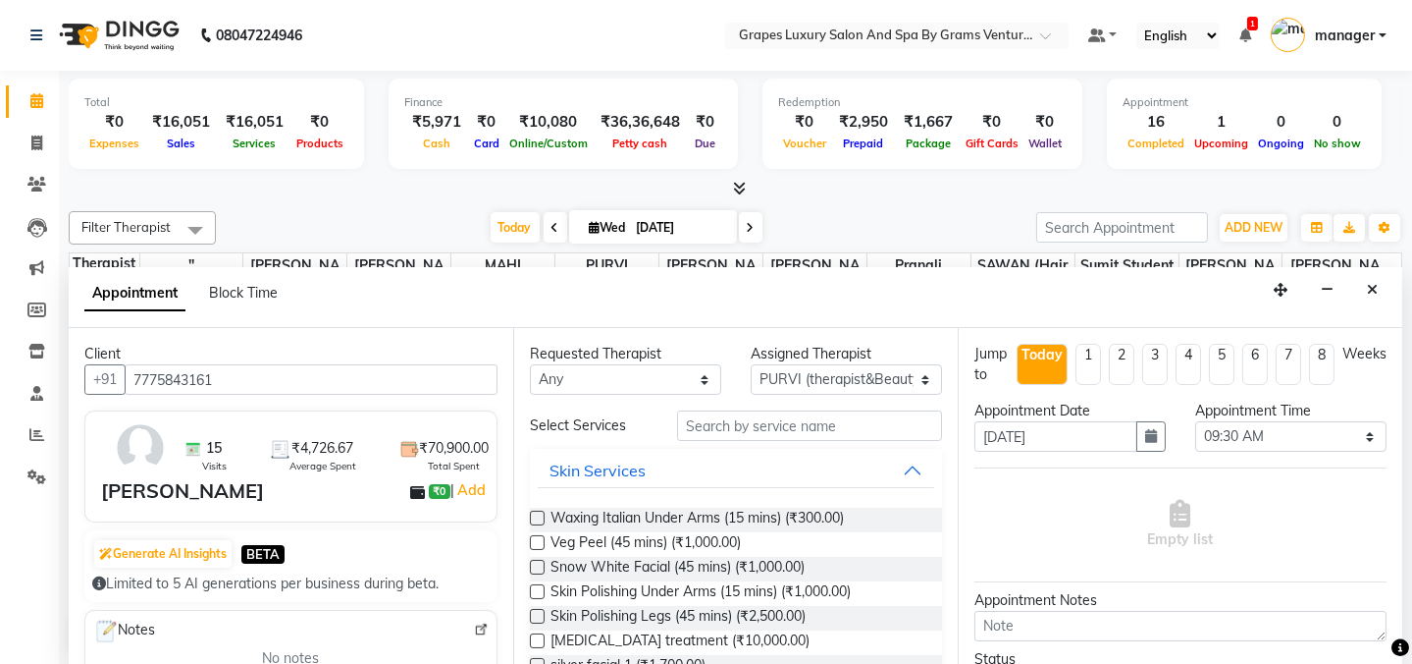
type input "7775843161"
click at [748, 430] on input "text" at bounding box center [809, 425] width 265 height 30
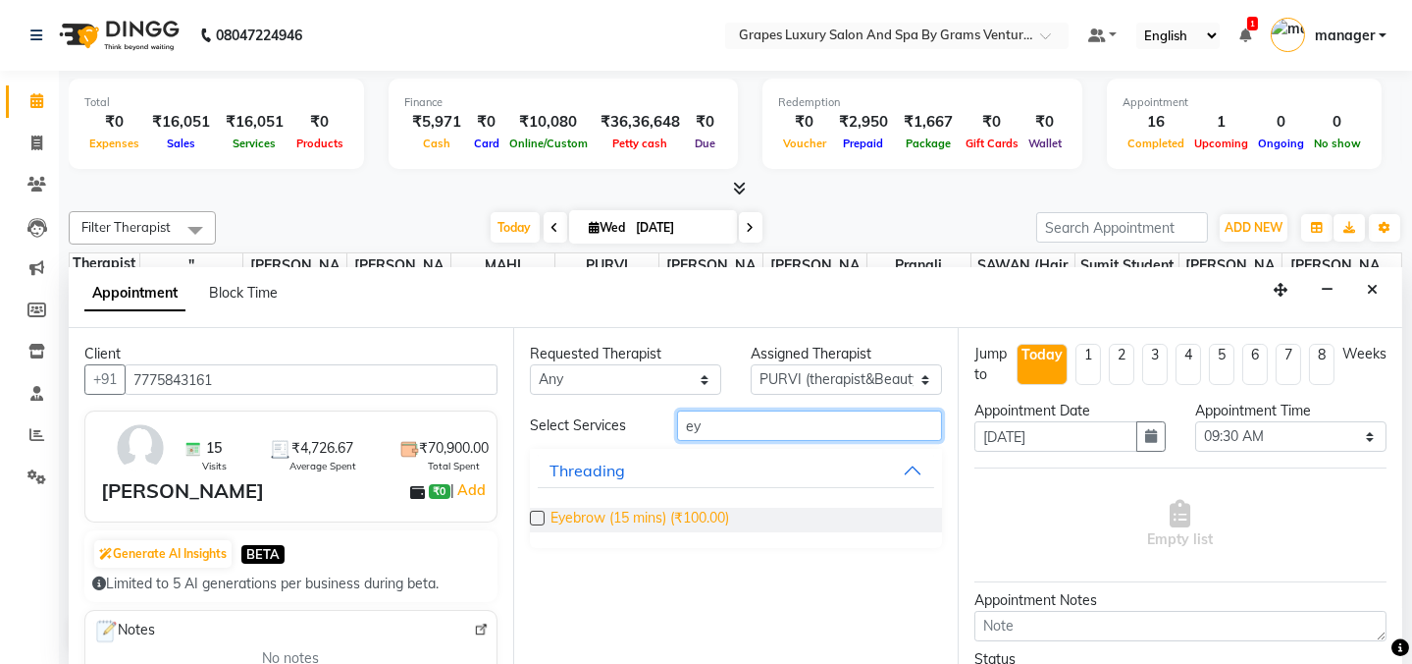
type input "ey"
click at [698, 508] on span "Eyebrow (15 mins) (₹100.00)" at bounding box center [640, 519] width 179 height 25
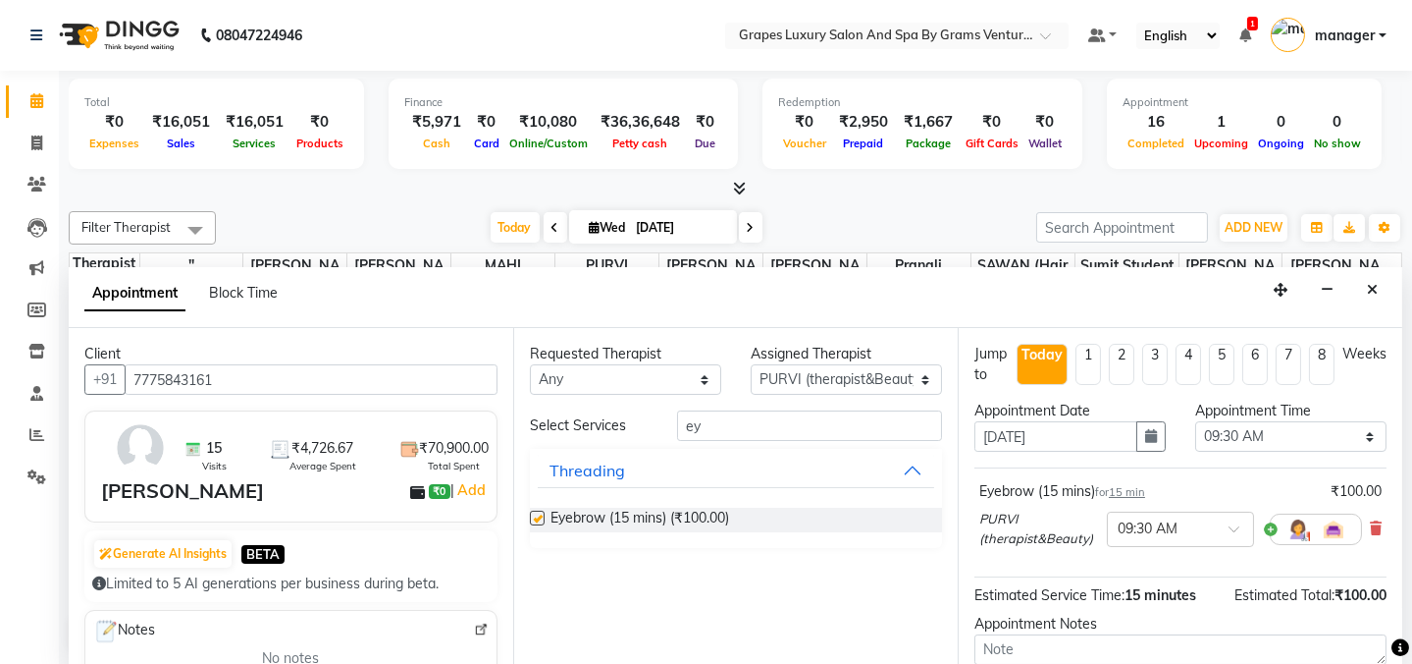
checkbox input "false"
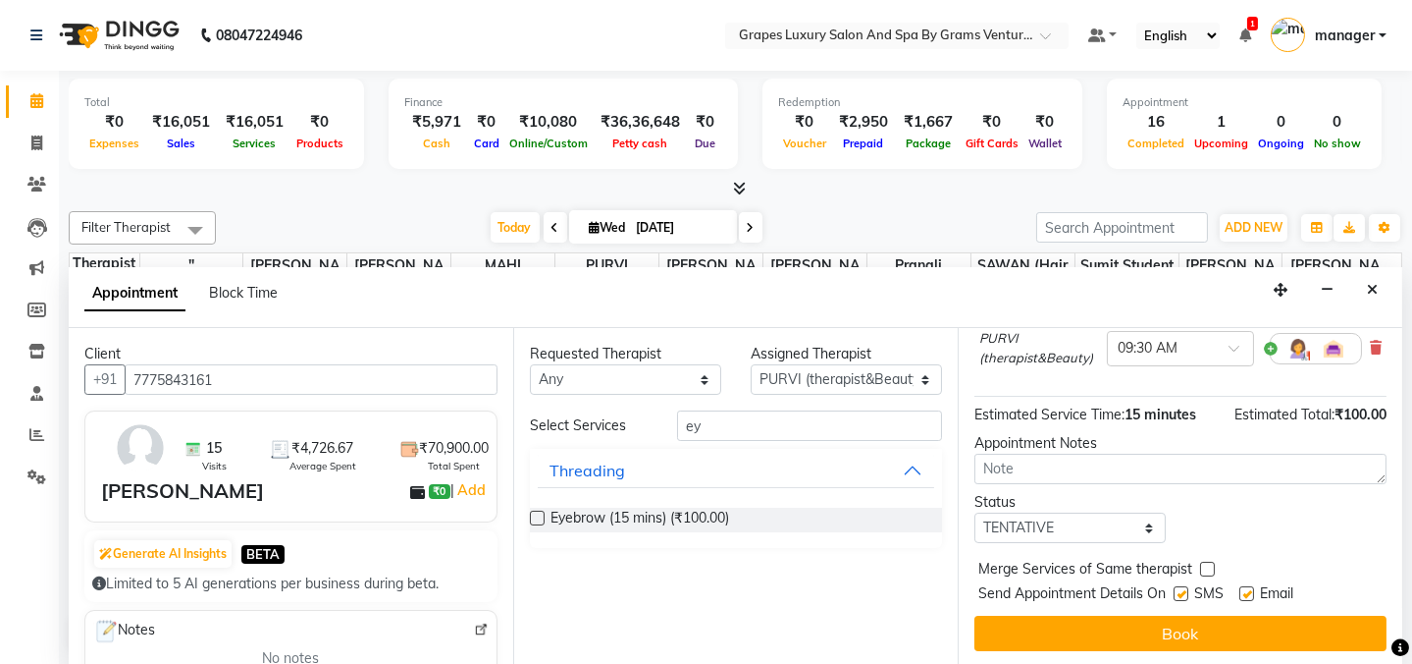
drag, startPoint x: 1180, startPoint y: 591, endPoint x: 1182, endPoint y: 603, distance: 11.9
click at [1181, 592] on label at bounding box center [1181, 593] width 15 height 15
click at [1181, 592] on input "checkbox" at bounding box center [1180, 595] width 13 height 13
checkbox input "false"
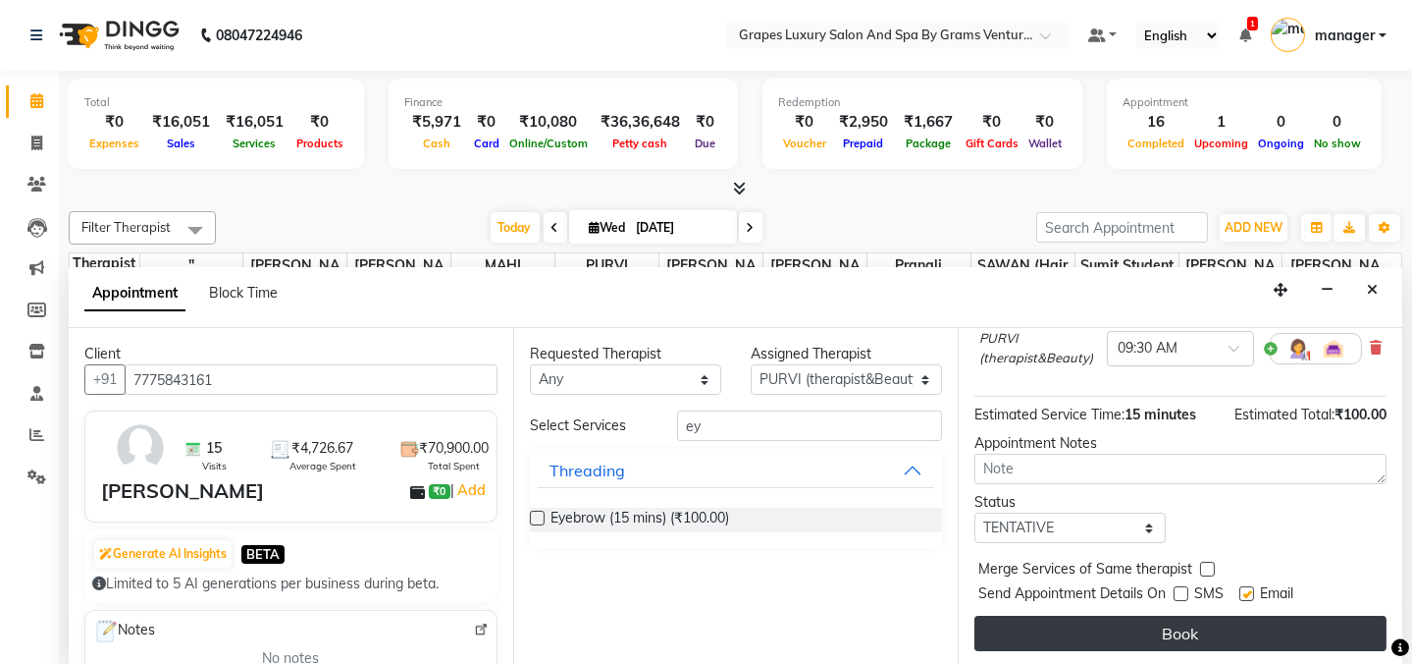
click at [1182, 631] on button "Book" at bounding box center [1181, 632] width 412 height 35
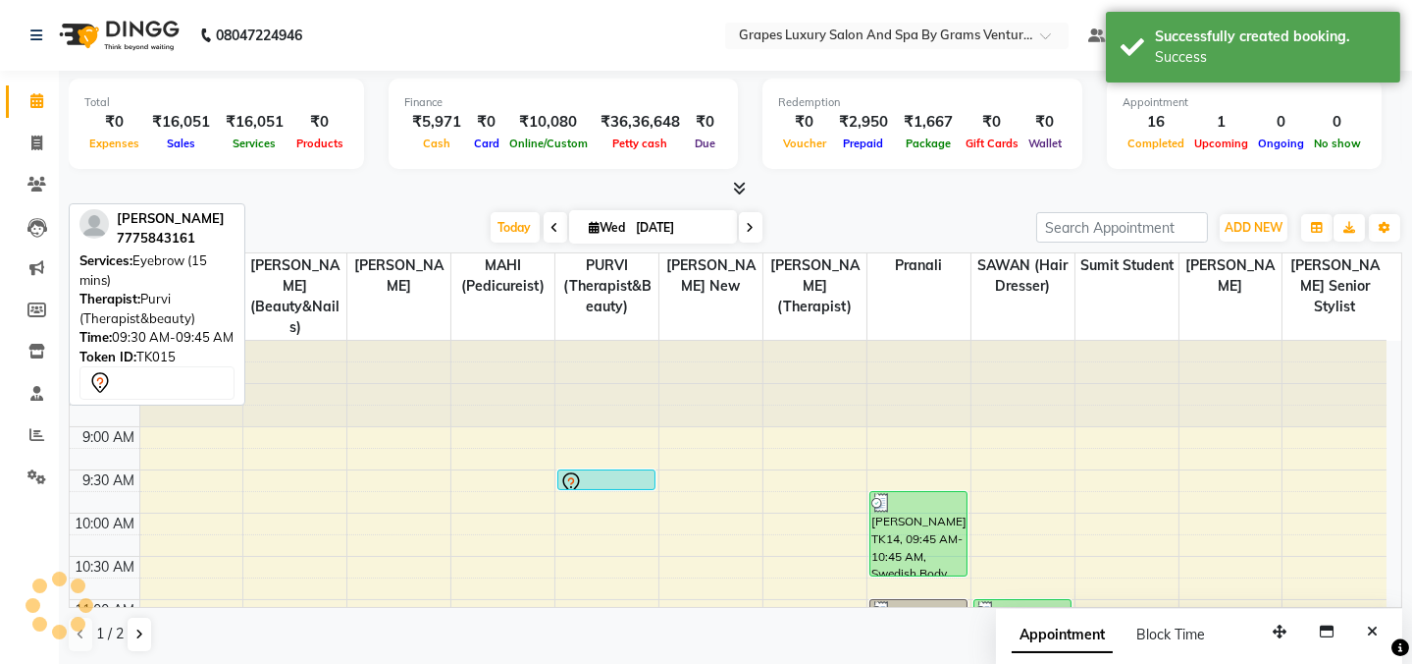
click at [638, 471] on div at bounding box center [606, 483] width 94 height 24
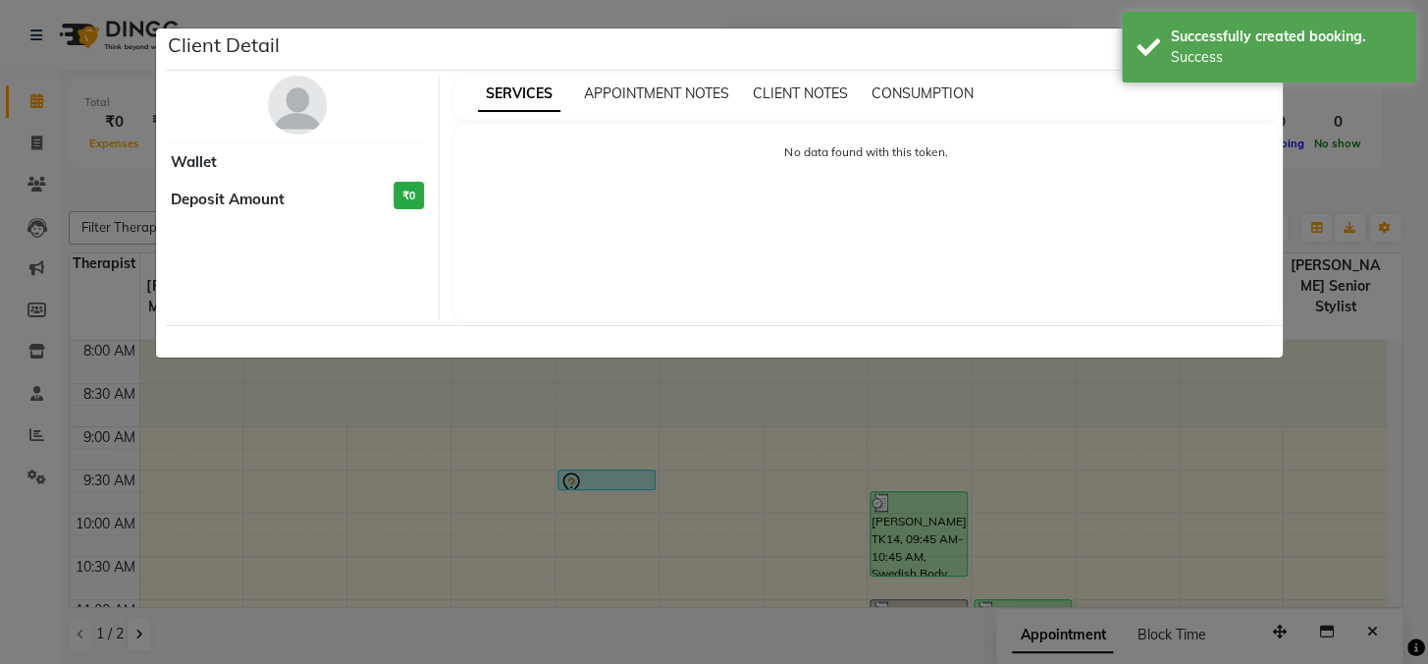
select select "7"
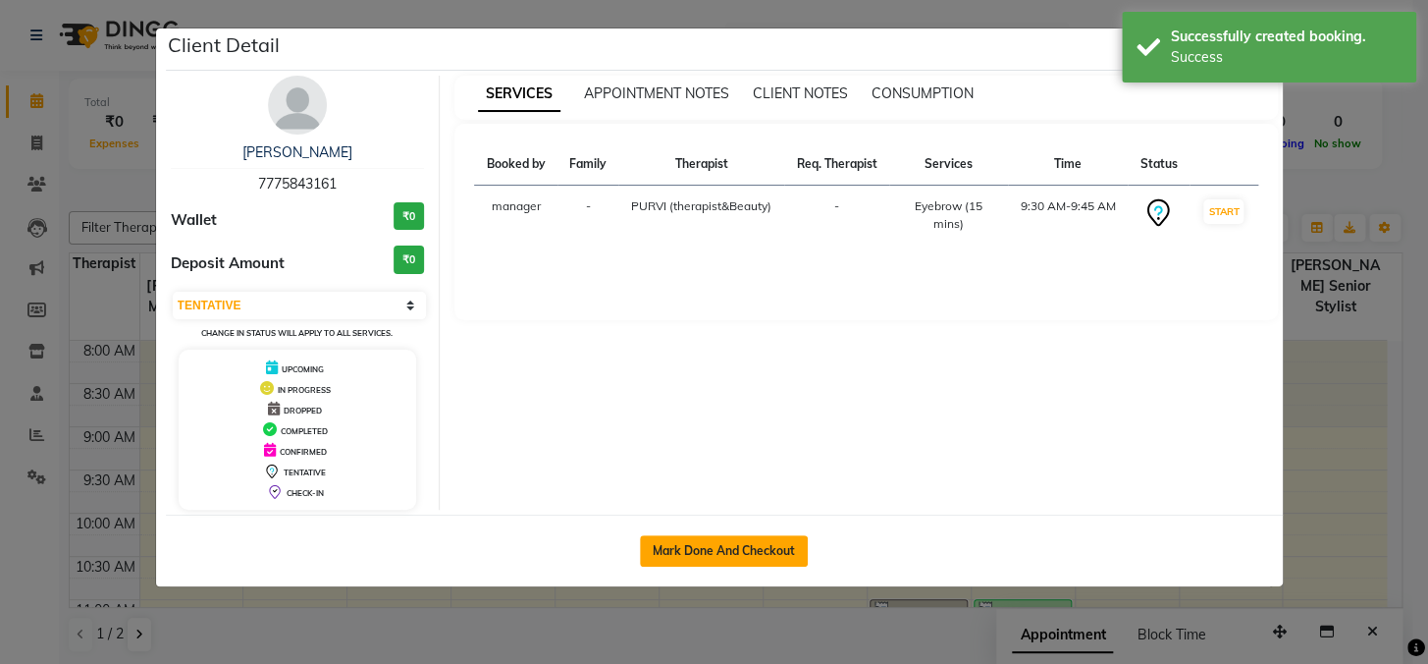
click at [681, 537] on button "Mark Done And Checkout" at bounding box center [724, 550] width 168 height 31
select select "service"
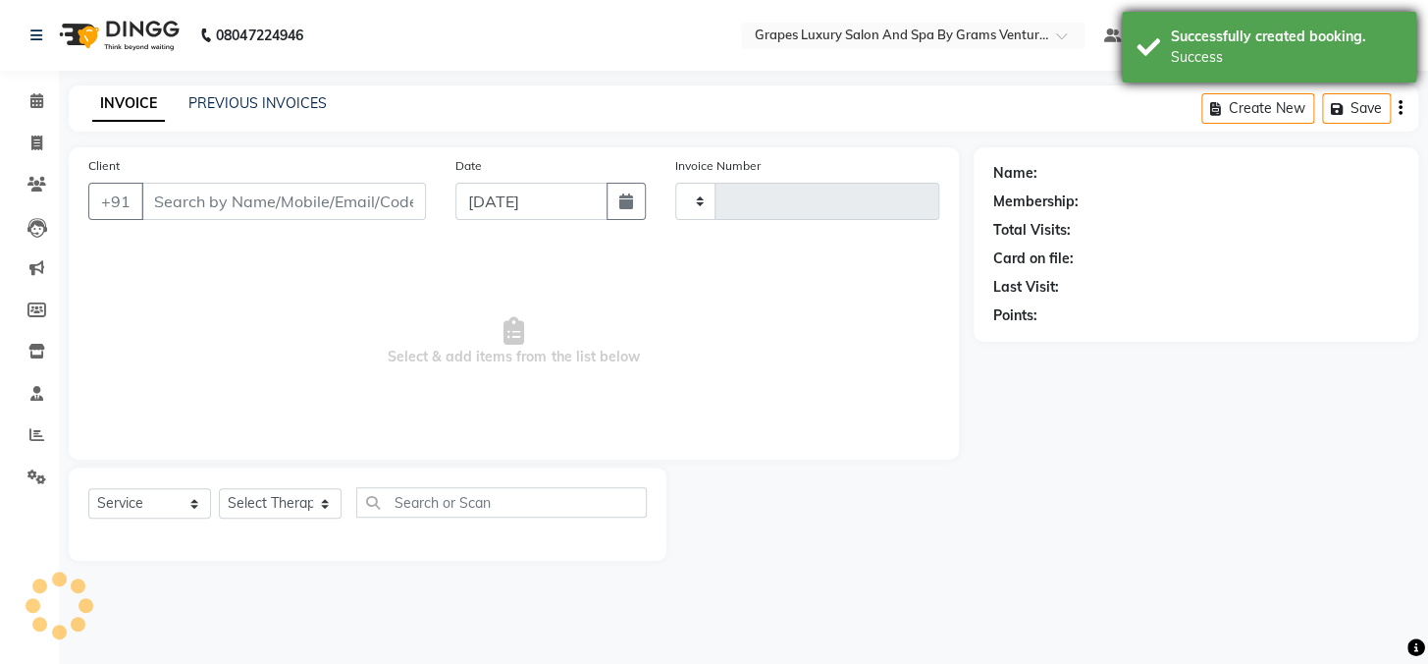
click at [1247, 58] on div "Success" at bounding box center [1286, 57] width 231 height 21
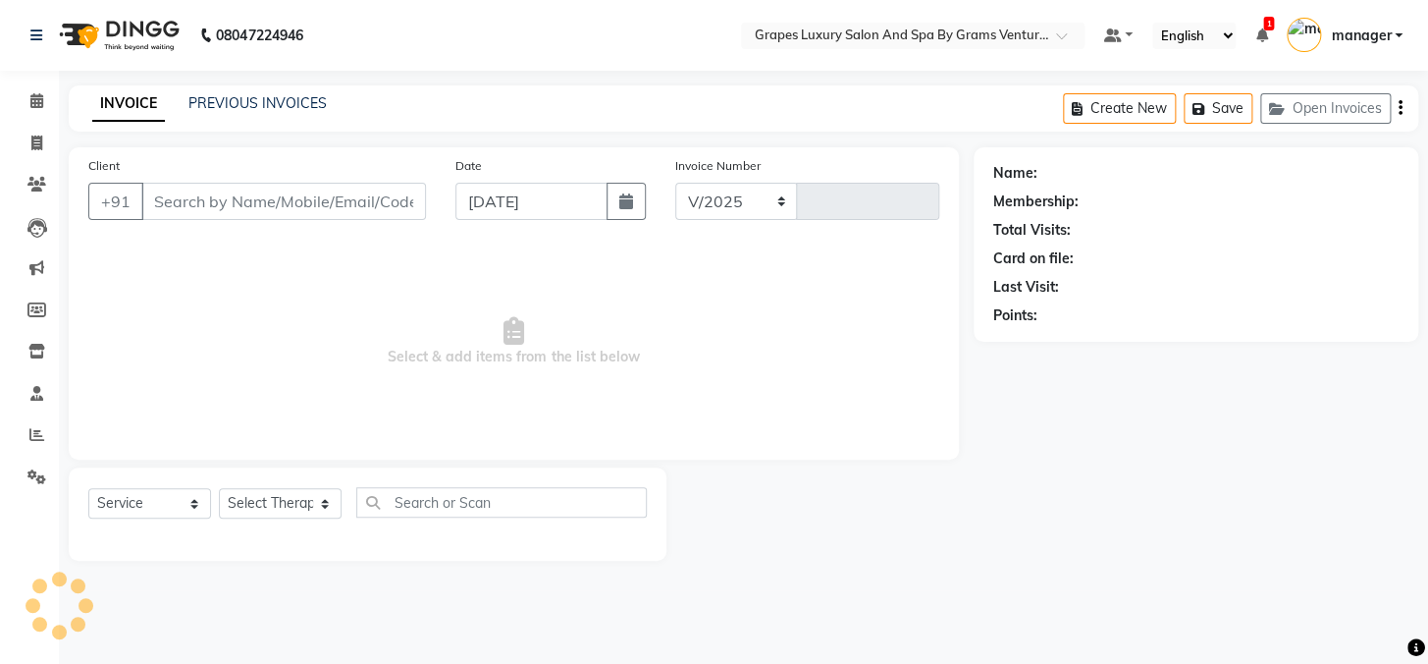
select select "3585"
type input "2396"
type input "7775843161"
select select "47786"
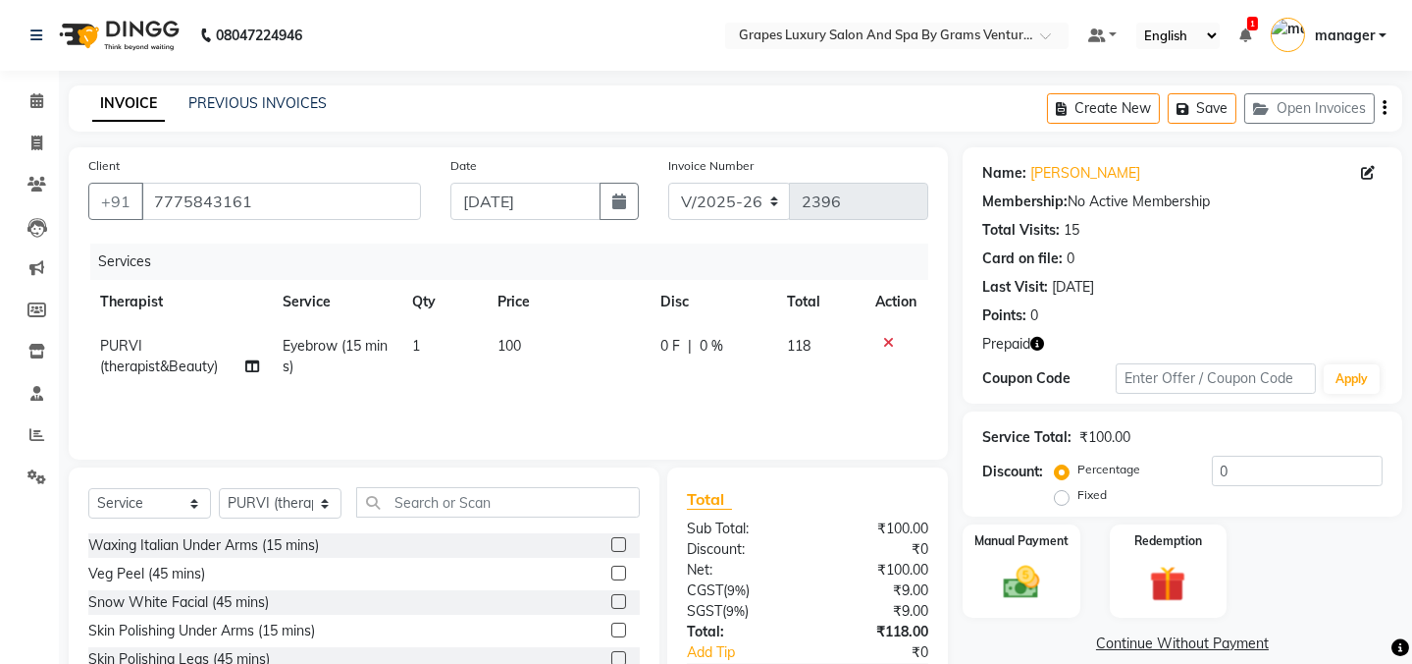
click at [534, 324] on td "100" at bounding box center [567, 356] width 163 height 65
click at [455, 487] on input "text" at bounding box center [498, 502] width 284 height 30
select select "47786"
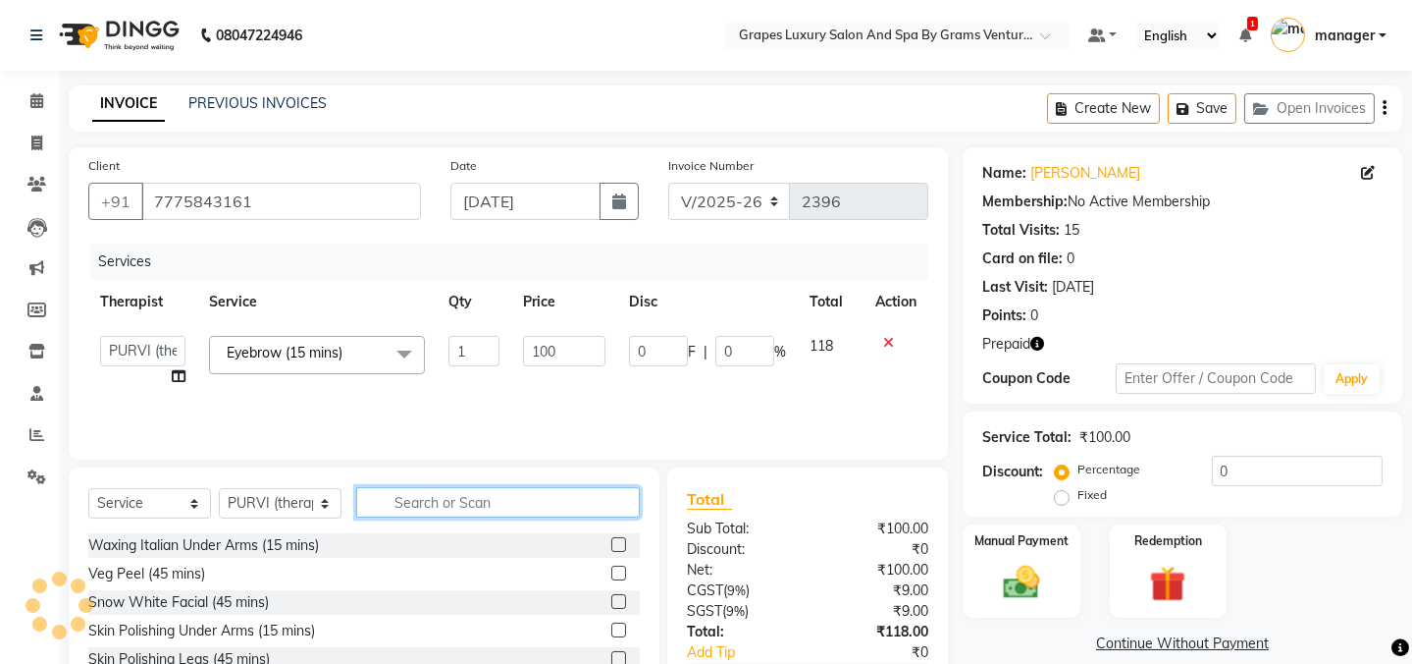
scroll to position [123, 0]
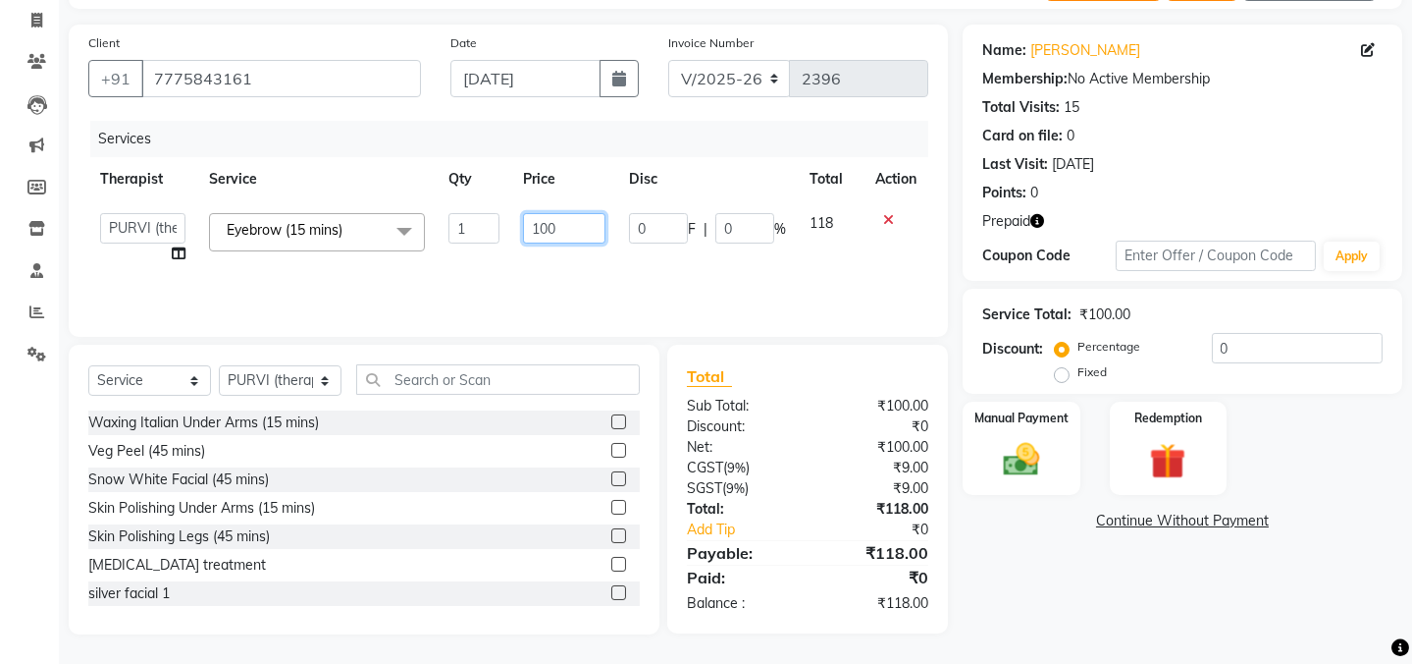
click at [557, 229] on input "100" at bounding box center [564, 228] width 82 height 30
type input "1"
type input "160"
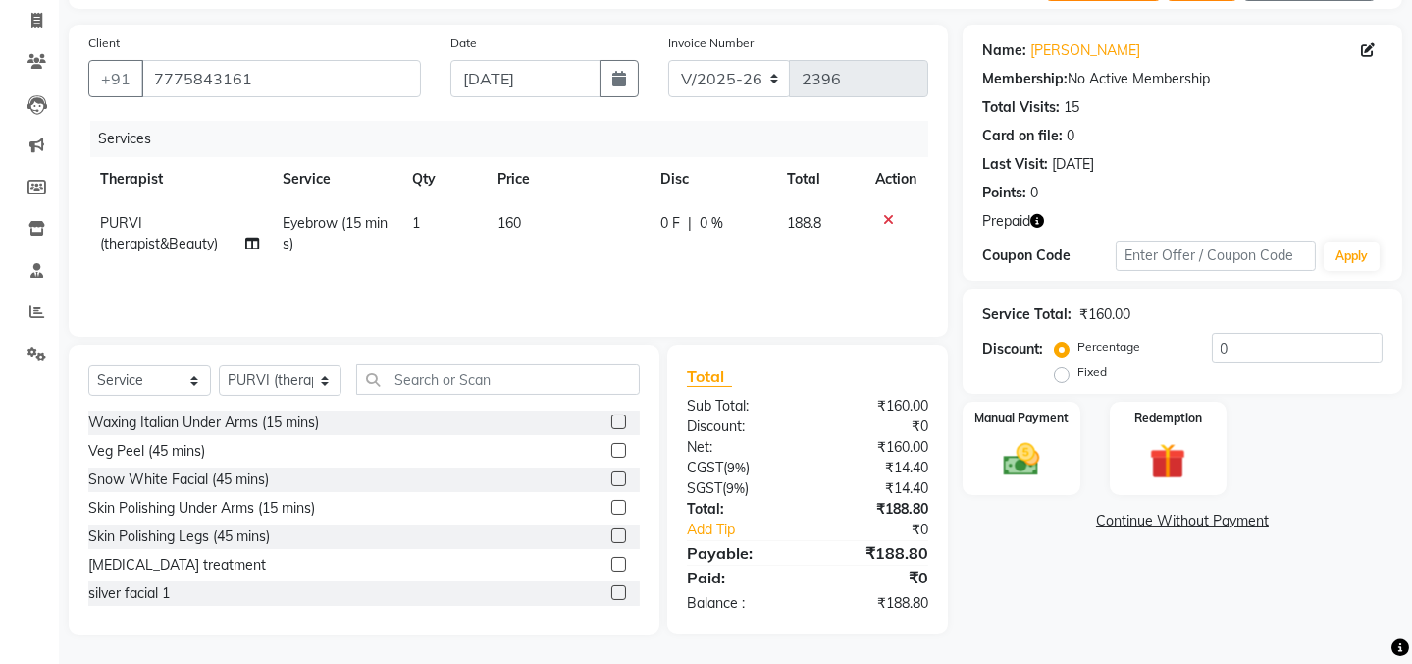
drag, startPoint x: 1176, startPoint y: 618, endPoint x: 910, endPoint y: 539, distance: 277.6
click at [1172, 618] on div "Name: Priyanka Dahat Membership: No Active Membership Total Visits: 15 Card on …" at bounding box center [1190, 330] width 454 height 610
click at [456, 380] on input "text" at bounding box center [498, 379] width 284 height 30
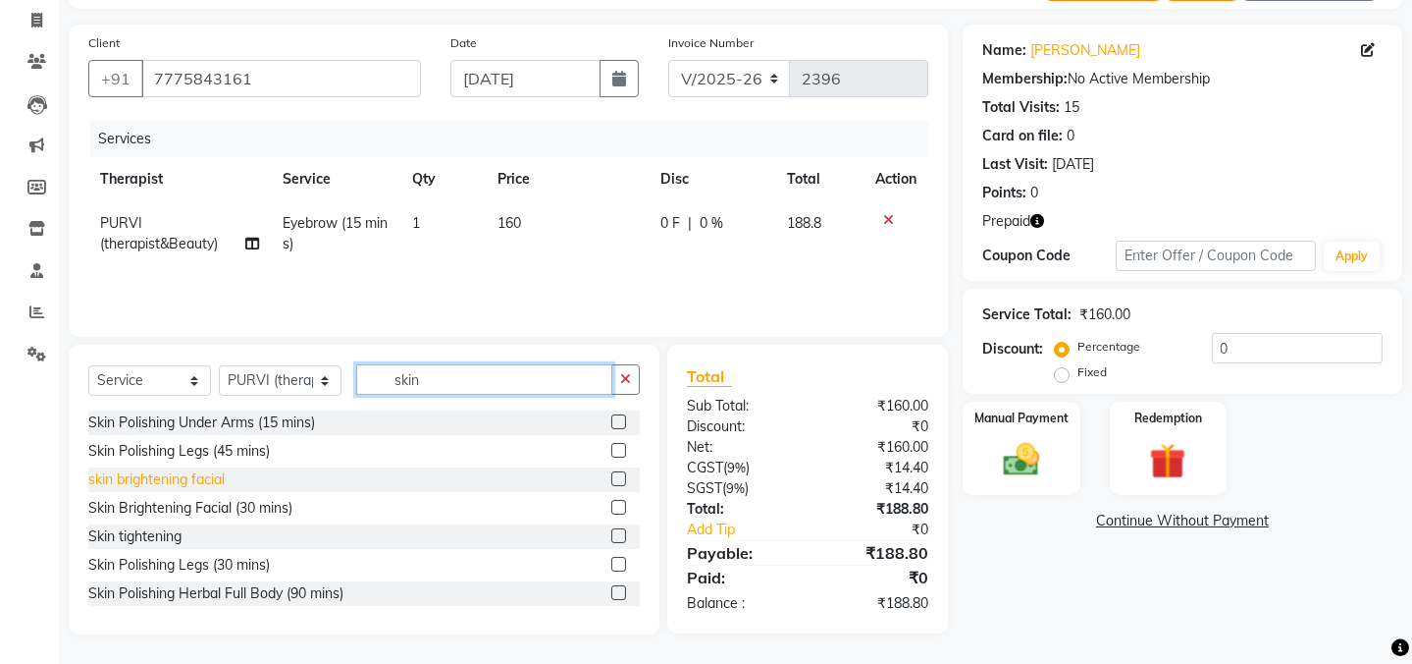
type input "skin"
click at [169, 490] on div "skin brightening facial" at bounding box center [156, 479] width 136 height 21
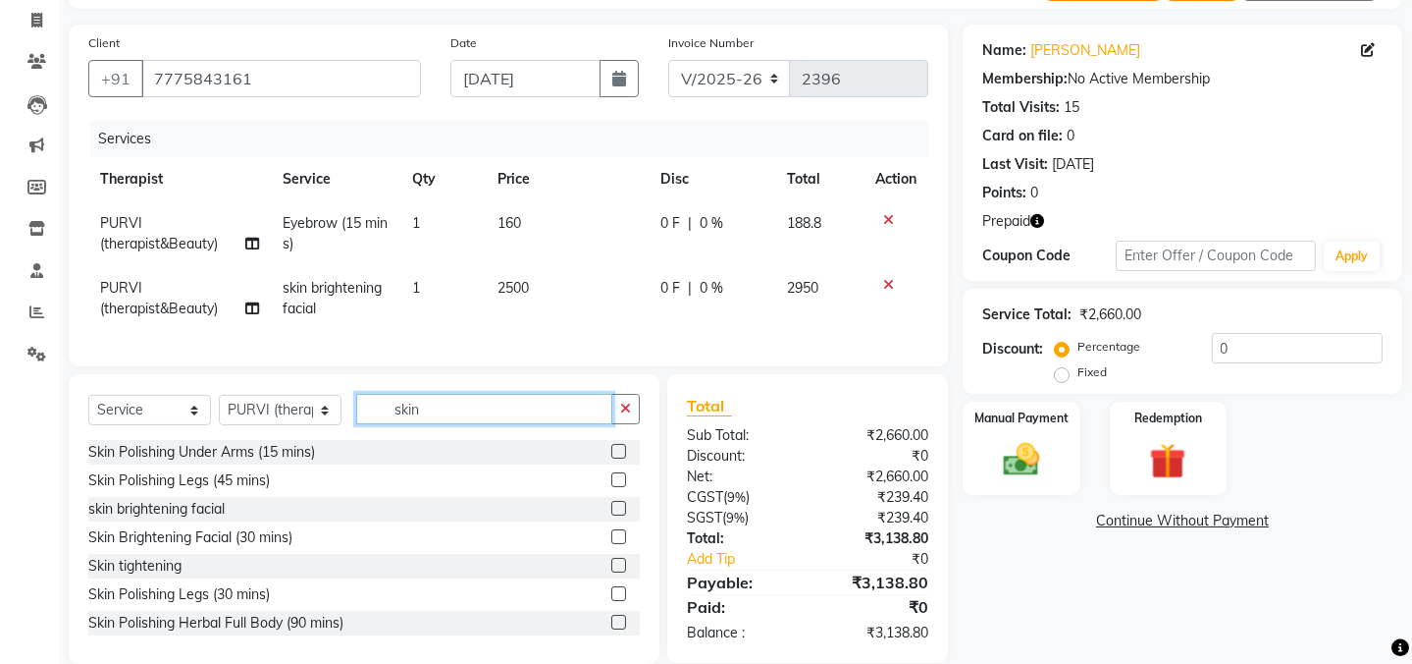
checkbox input "false"
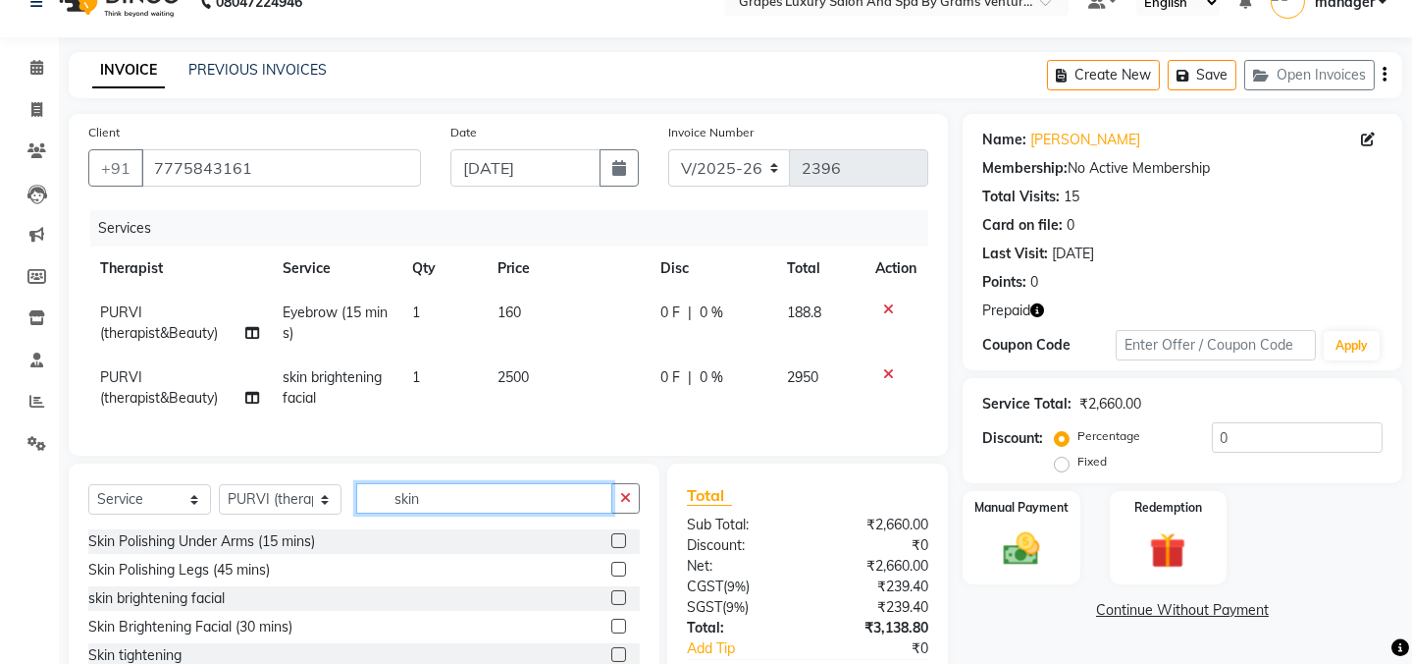
click at [470, 511] on input "skin" at bounding box center [484, 498] width 256 height 30
type input "s"
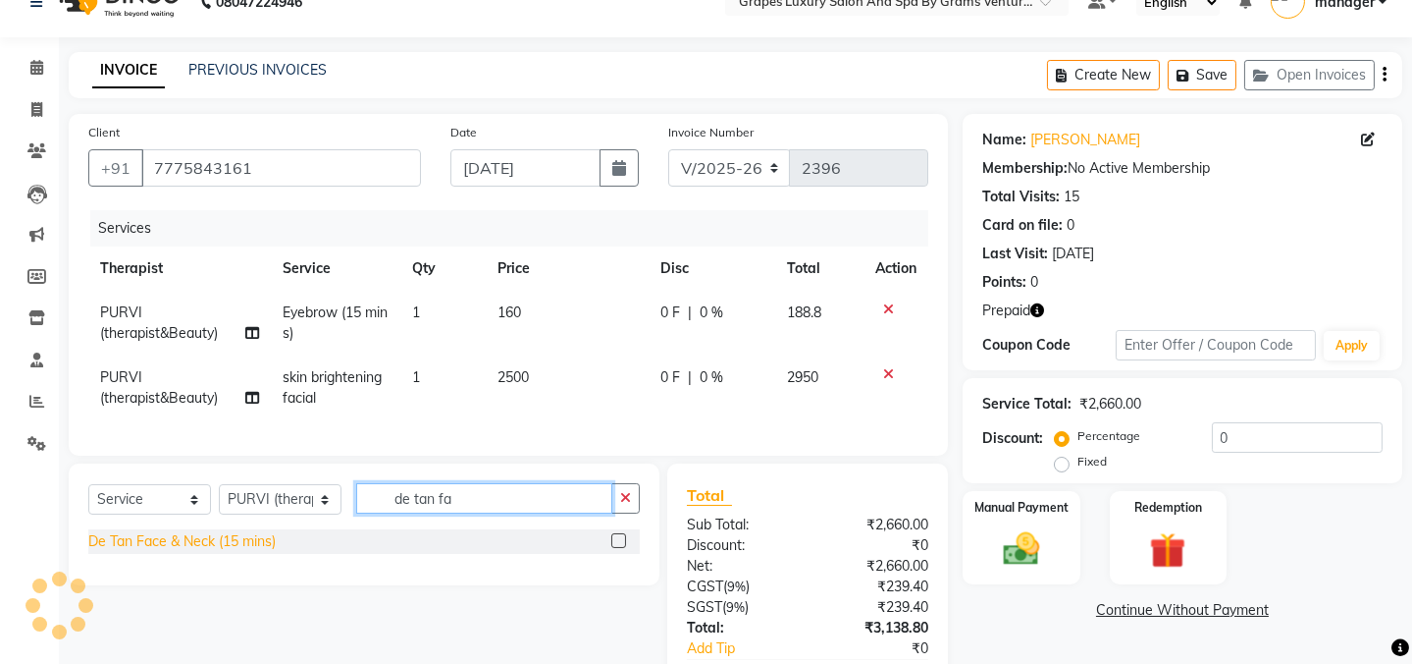
type input "de tan fa"
click at [242, 546] on div "De Tan Face & Neck (15 mins)" at bounding box center [181, 541] width 187 height 21
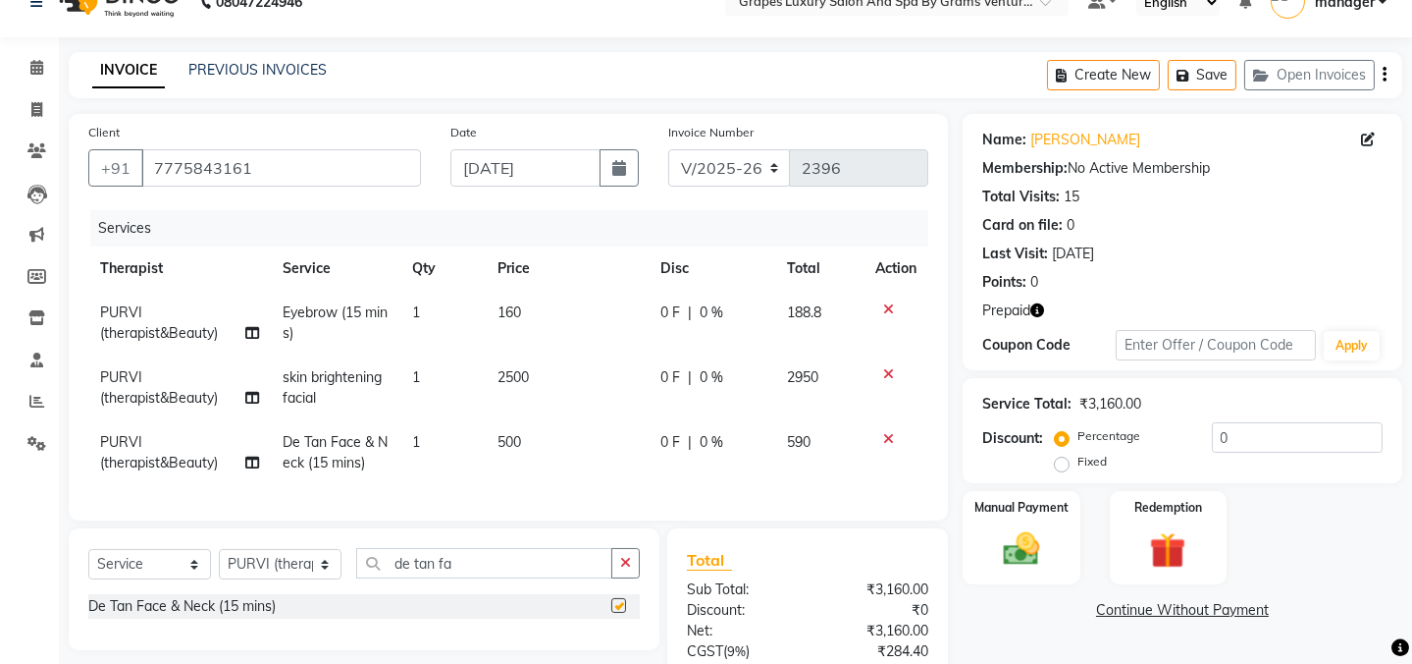
checkbox input "false"
click at [462, 578] on input "de tan fa" at bounding box center [484, 563] width 256 height 30
type input "d"
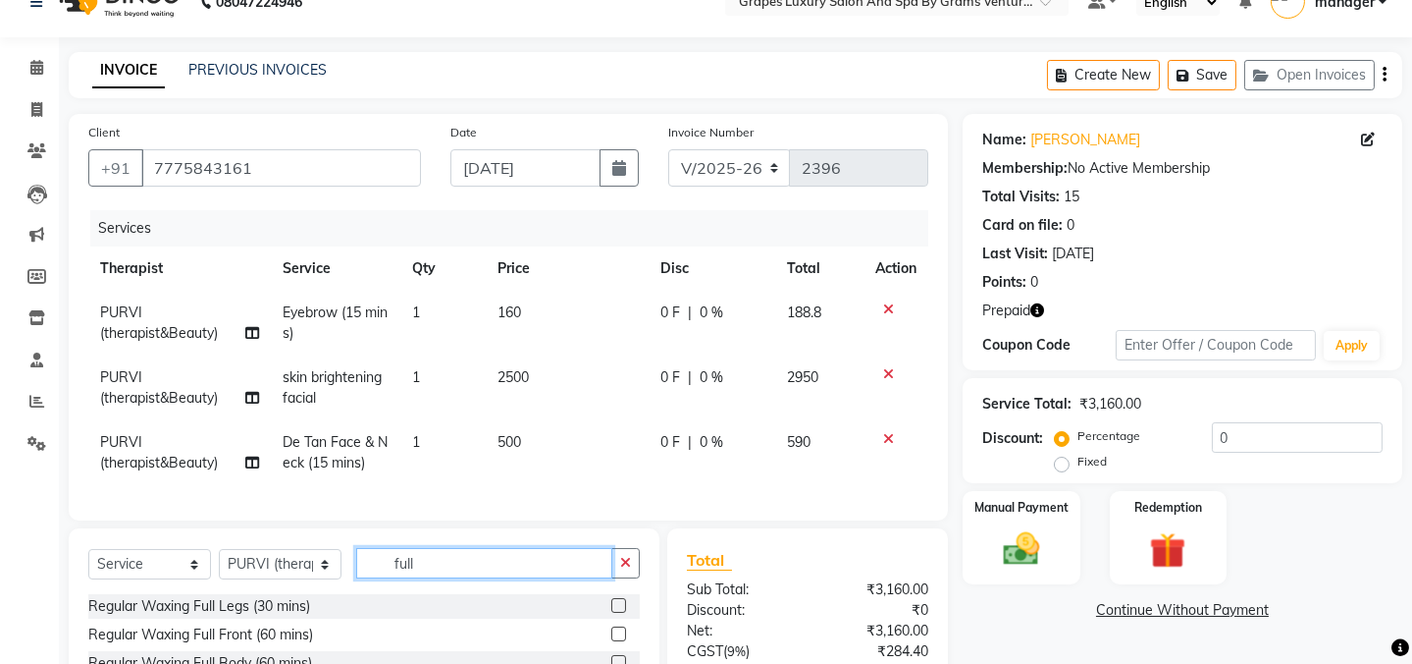
scroll to position [232, 0]
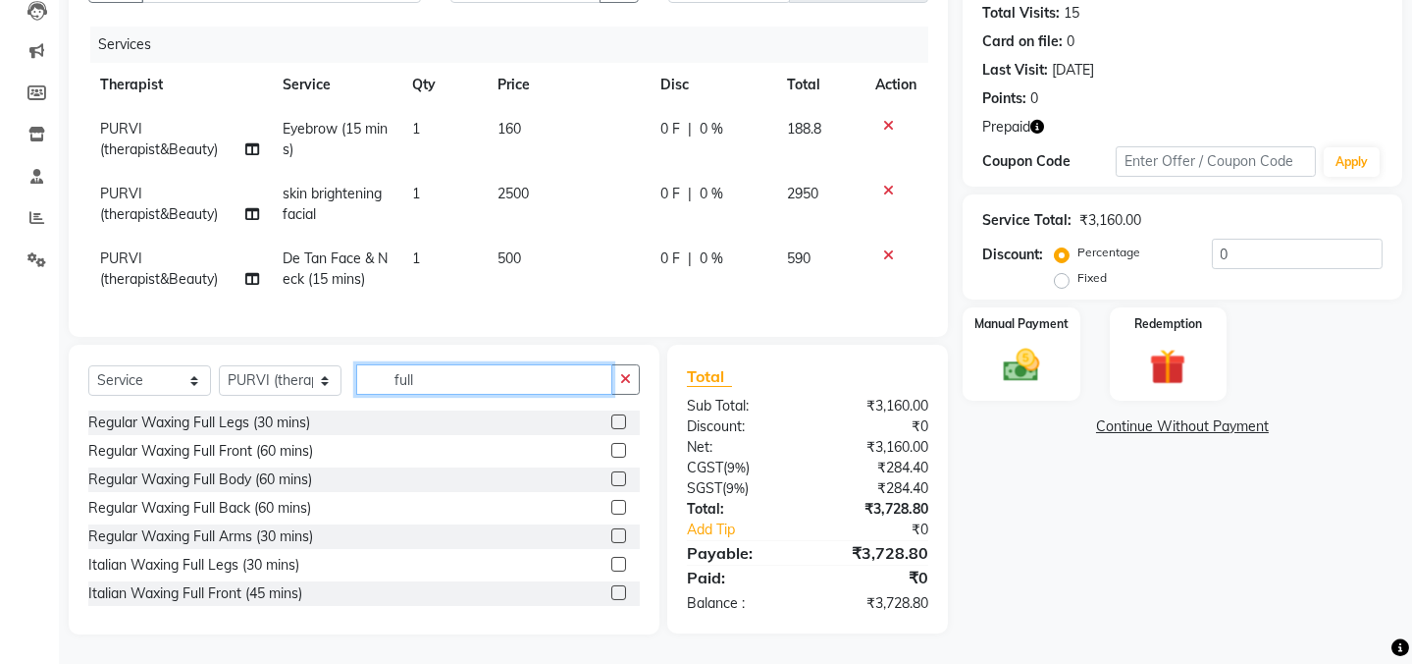
click at [451, 386] on input "full" at bounding box center [484, 379] width 256 height 30
type input "f"
click at [418, 383] on input "text" at bounding box center [498, 379] width 284 height 30
click at [487, 388] on input "text" at bounding box center [498, 379] width 284 height 30
type input "full"
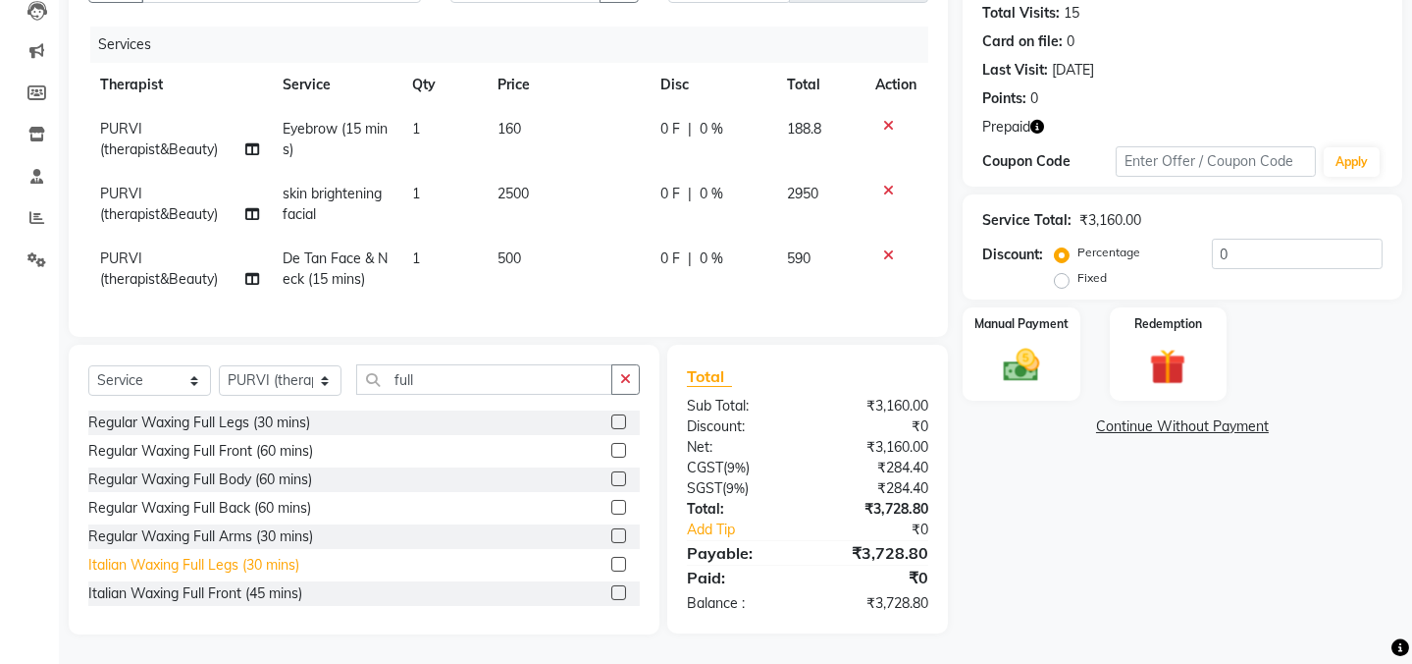
click at [214, 567] on div "Italian Waxing Full Legs (30 mins)" at bounding box center [193, 565] width 211 height 21
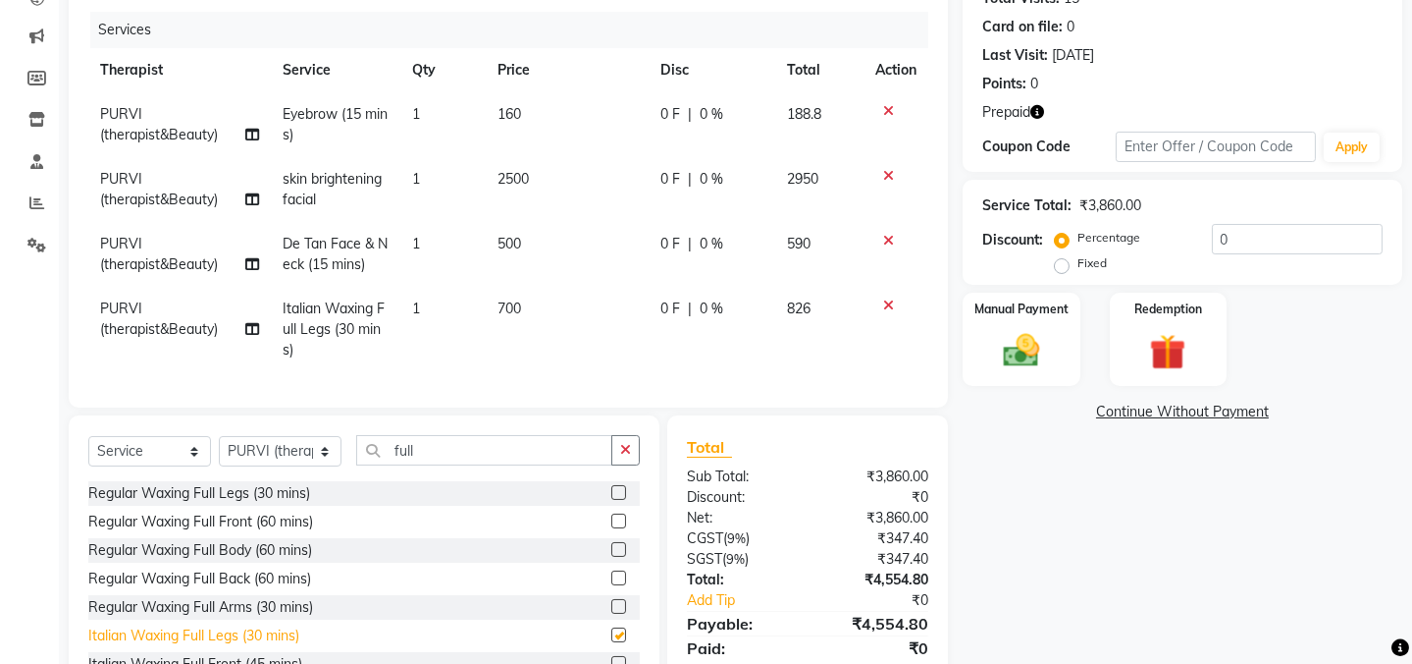
checkbox input "false"
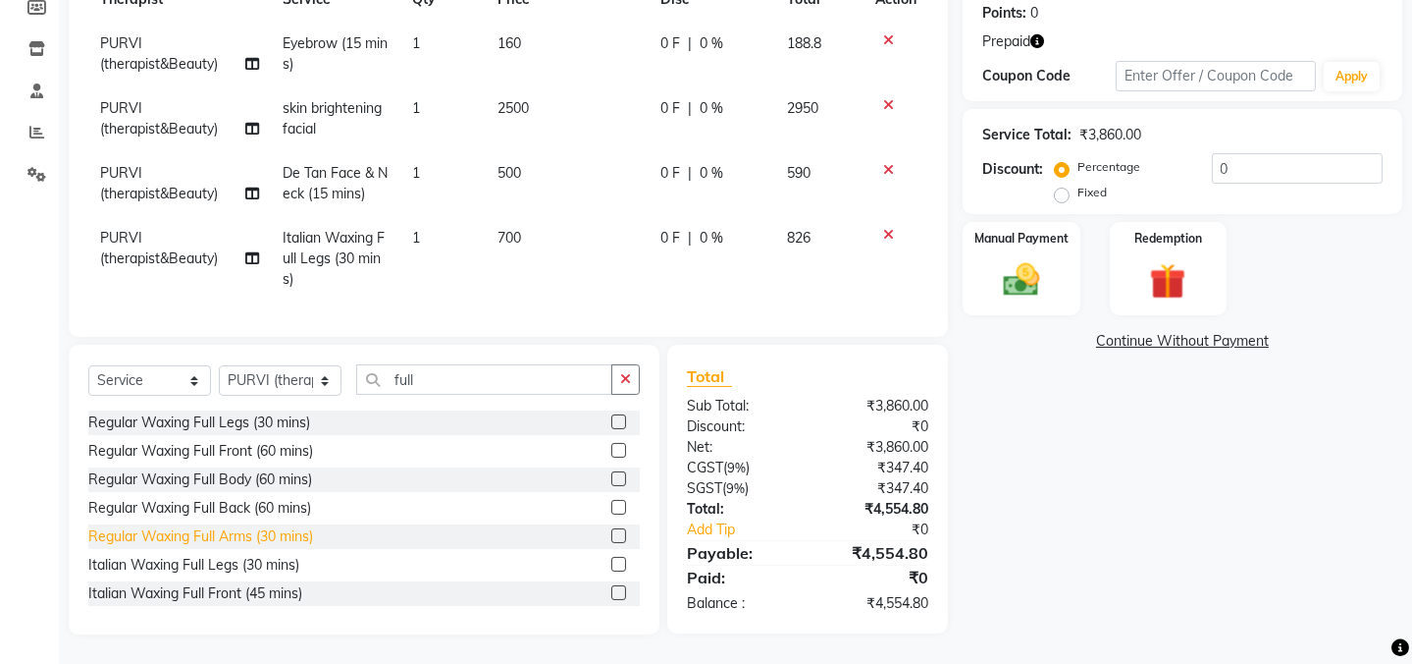
click at [219, 543] on div "Regular Waxing Full Arms (30 mins)" at bounding box center [200, 536] width 225 height 21
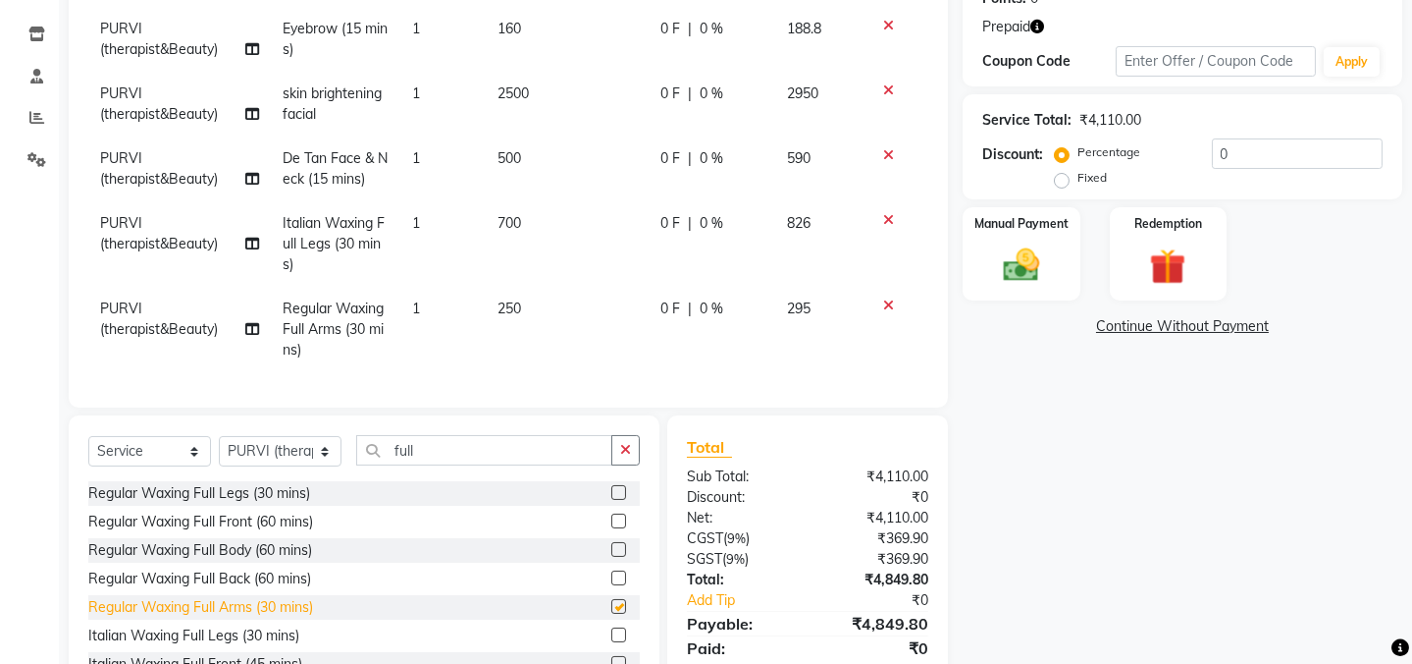
checkbox input "false"
click at [886, 303] on icon at bounding box center [888, 305] width 11 height 14
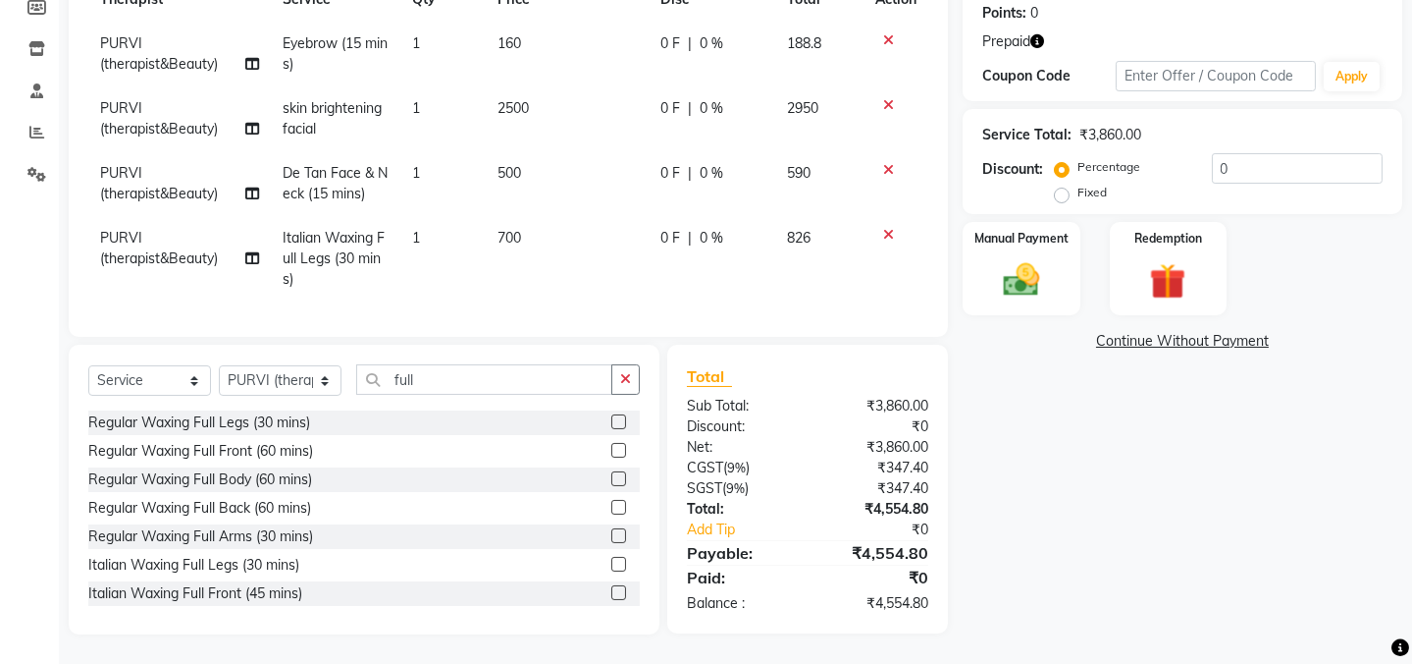
click at [883, 228] on icon at bounding box center [888, 235] width 11 height 14
click at [884, 151] on td at bounding box center [896, 118] width 65 height 65
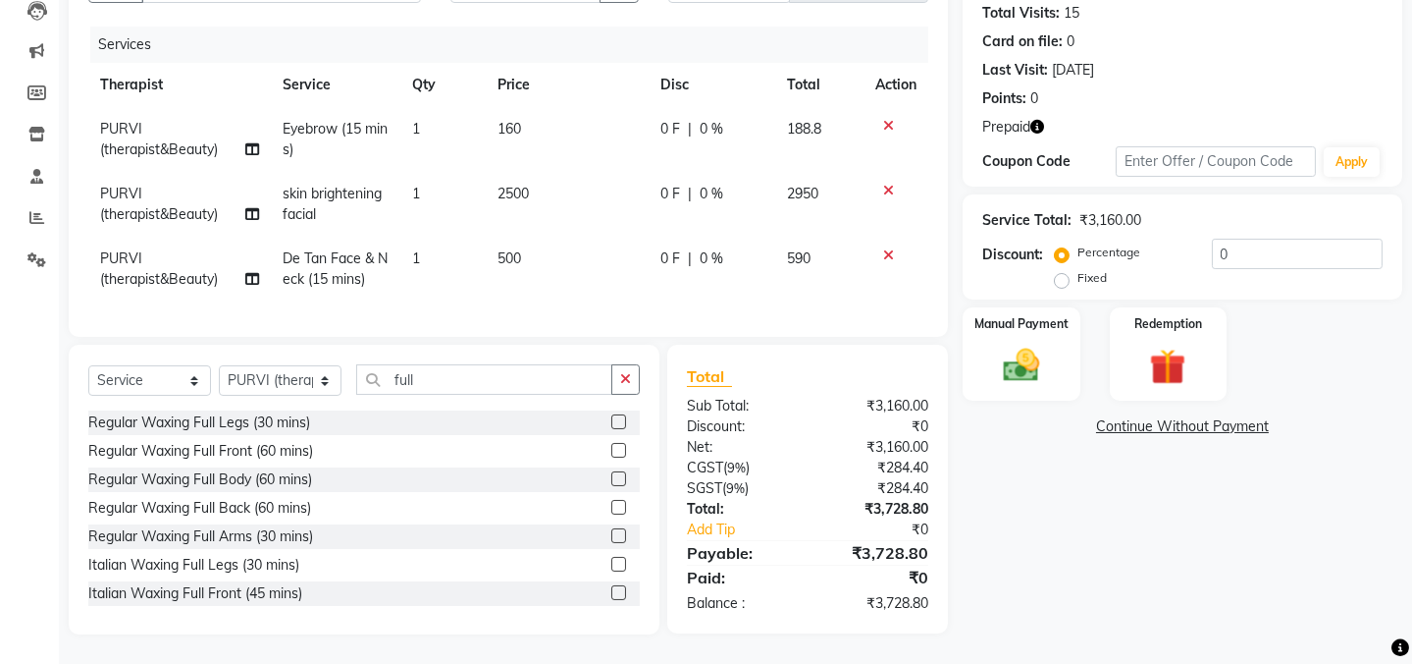
scroll to position [232, 0]
click at [473, 385] on input "full" at bounding box center [484, 379] width 256 height 30
type input "f"
type input "hal"
click at [241, 510] on div "Italian Waxing Half Legs (30 mins)" at bounding box center [196, 508] width 216 height 21
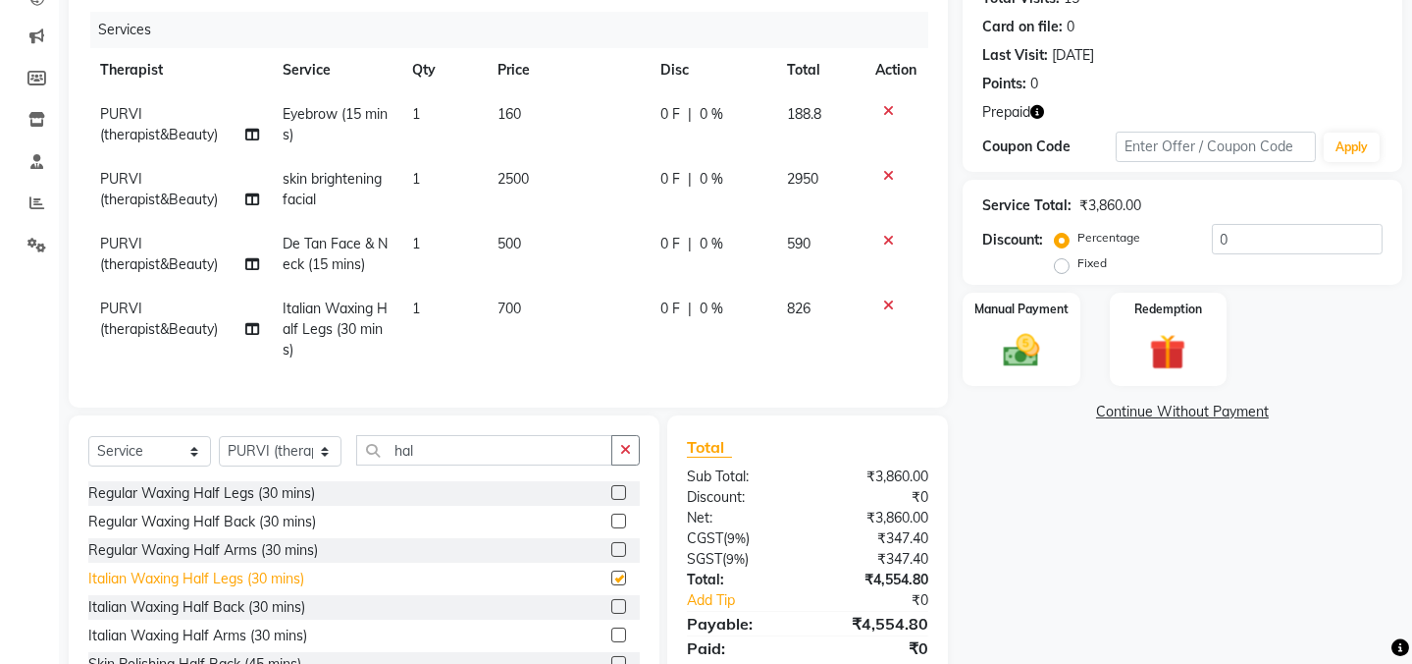
checkbox input "false"
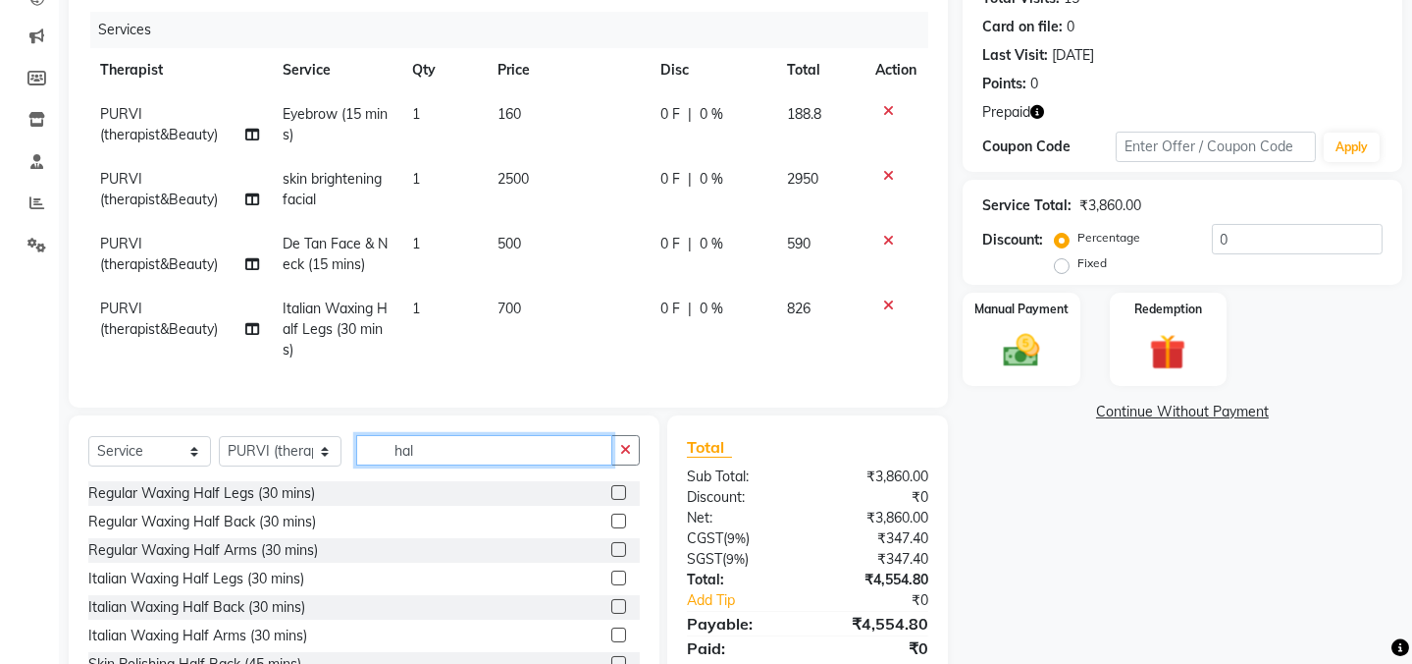
click at [447, 465] on input "hal" at bounding box center [484, 450] width 256 height 30
type input "h"
type input "full a"
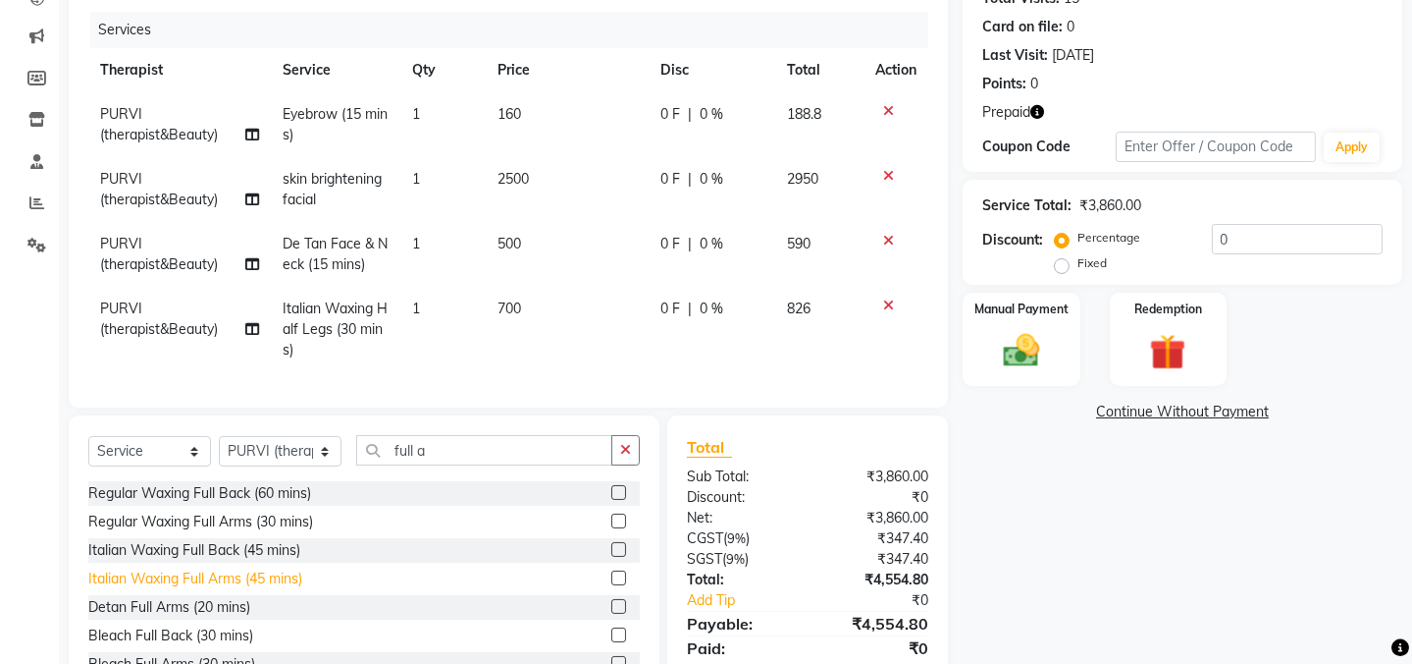
click at [196, 589] on div "Italian Waxing Full Arms (45 mins)" at bounding box center [195, 578] width 214 height 21
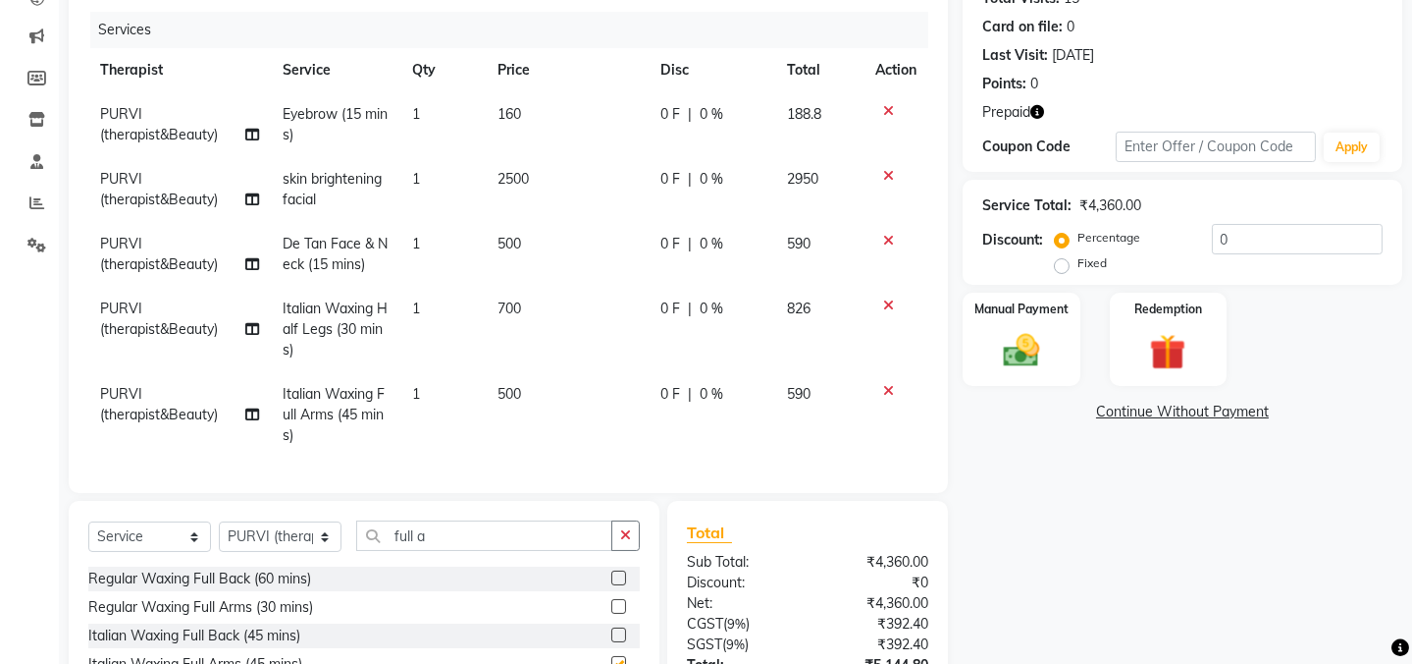
checkbox input "false"
click at [506, 297] on td "700" at bounding box center [567, 329] width 162 height 85
select select "47786"
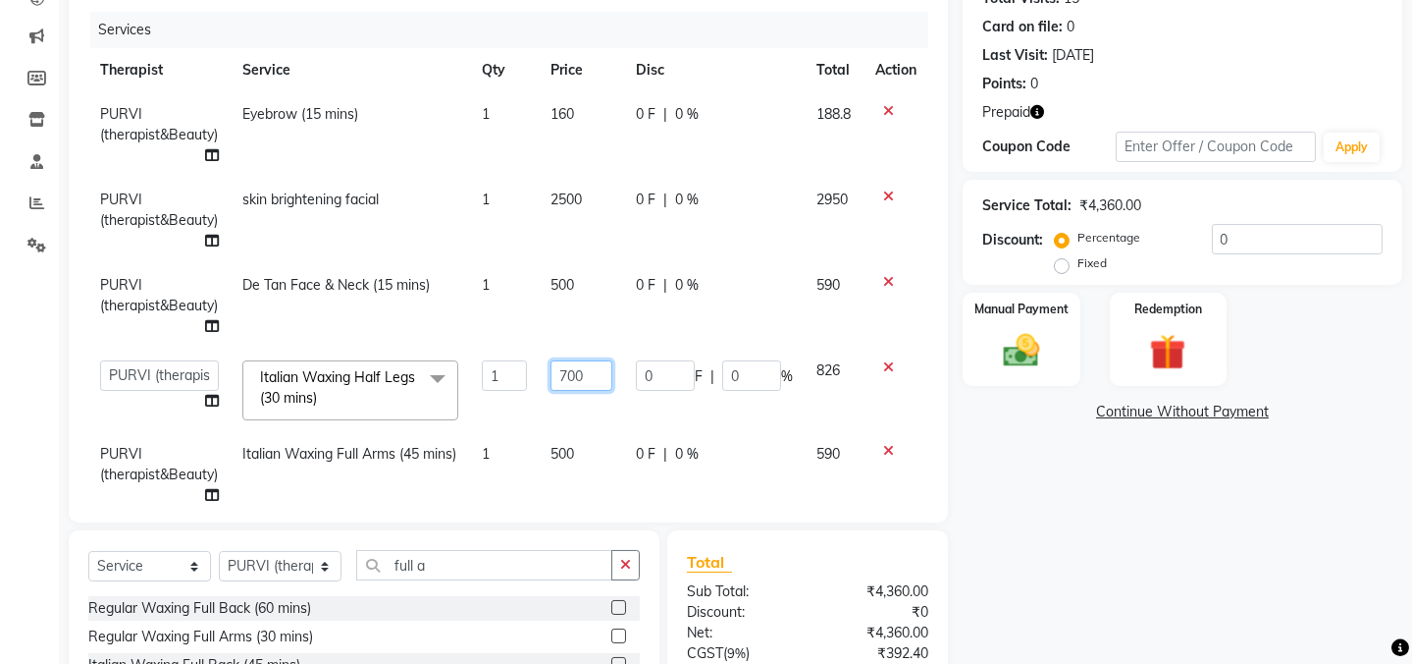
click at [569, 382] on input "700" at bounding box center [582, 375] width 62 height 30
drag, startPoint x: 563, startPoint y: 363, endPoint x: 560, endPoint y: 373, distance: 10.2
click at [562, 363] on input "700" at bounding box center [582, 375] width 62 height 30
type input "800"
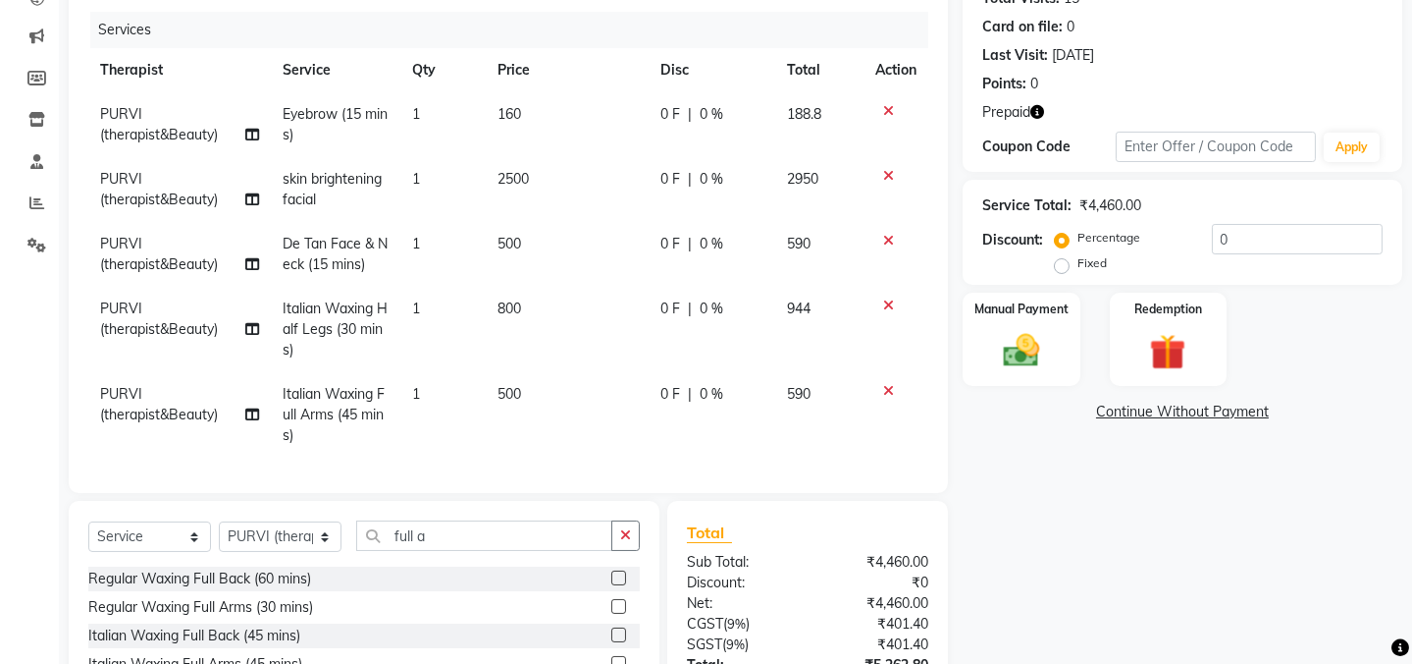
click at [1024, 510] on div "Name: Priyanka Dahat Membership: No Active Membership Total Visits: 15 Card on …" at bounding box center [1190, 353] width 454 height 875
click at [526, 395] on td "500" at bounding box center [567, 414] width 162 height 85
select select "47786"
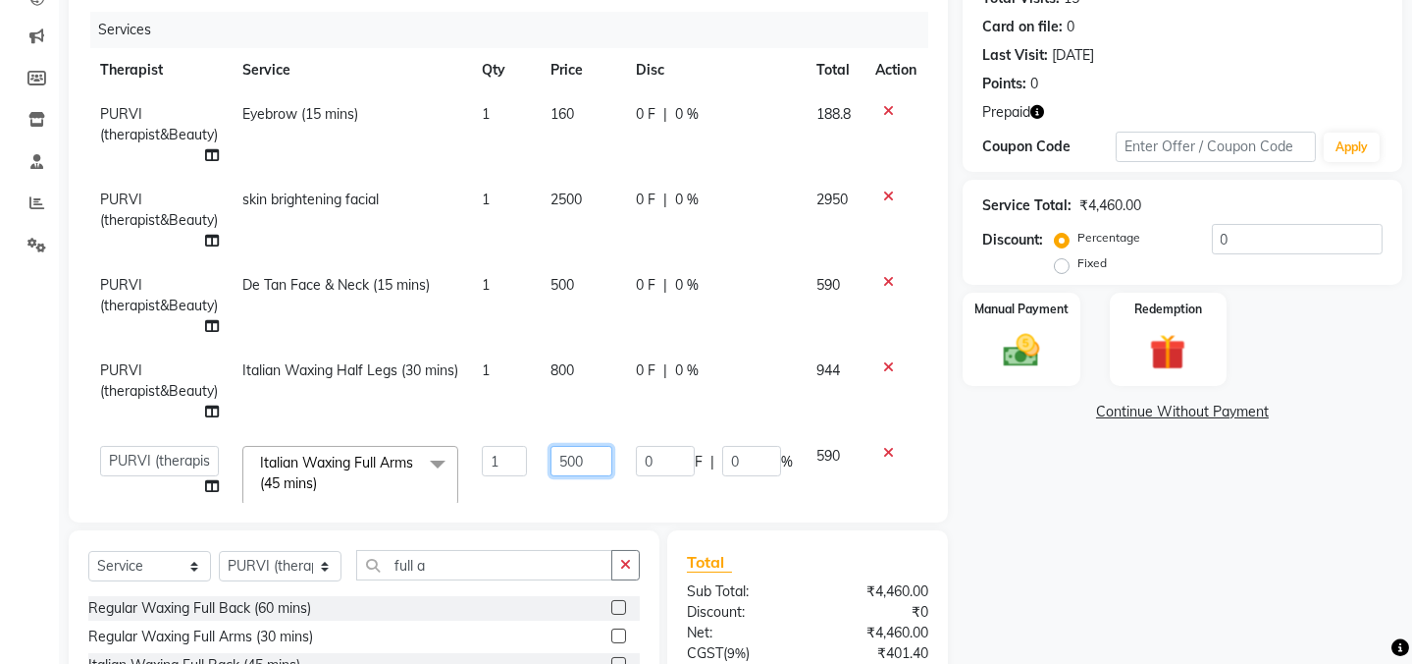
click at [565, 459] on input "500" at bounding box center [582, 461] width 62 height 30
type input "600"
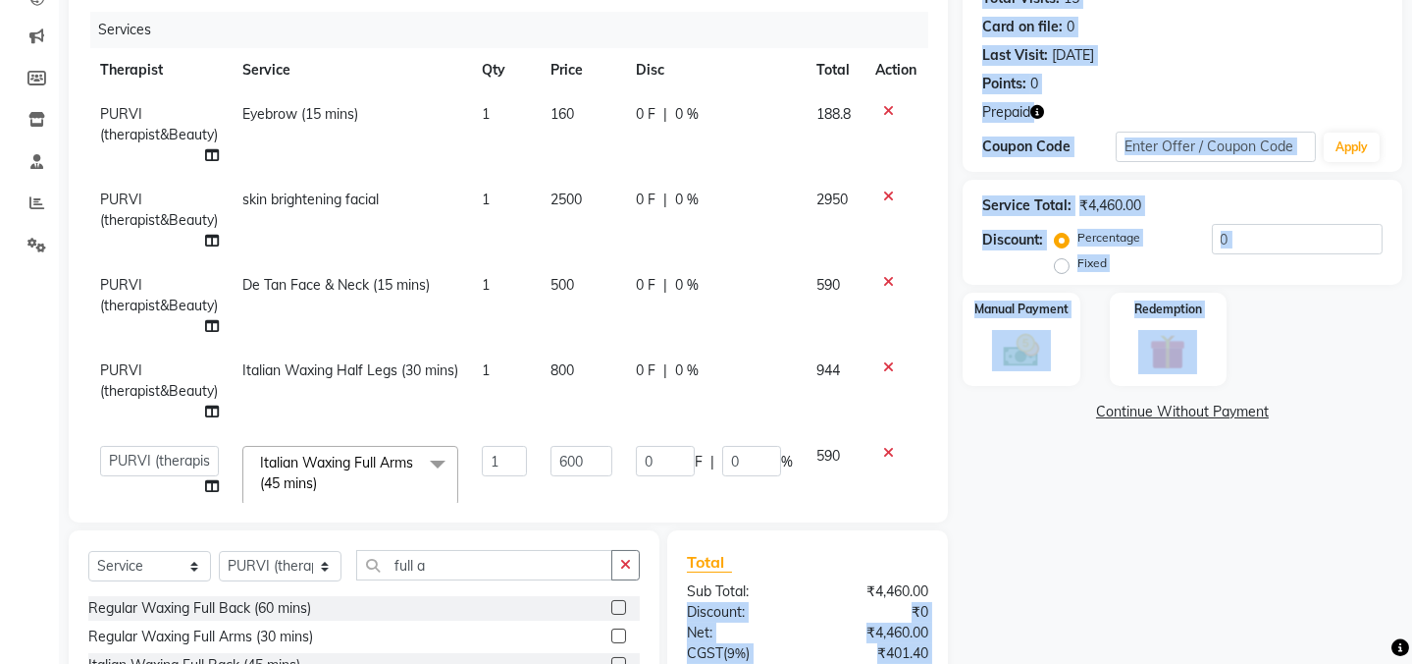
click at [960, 567] on div "Client +91 7775843161 Date 03-09-2025 Invoice Number V/2025 V/2025-26 2396 Serv…" at bounding box center [735, 368] width 1363 height 904
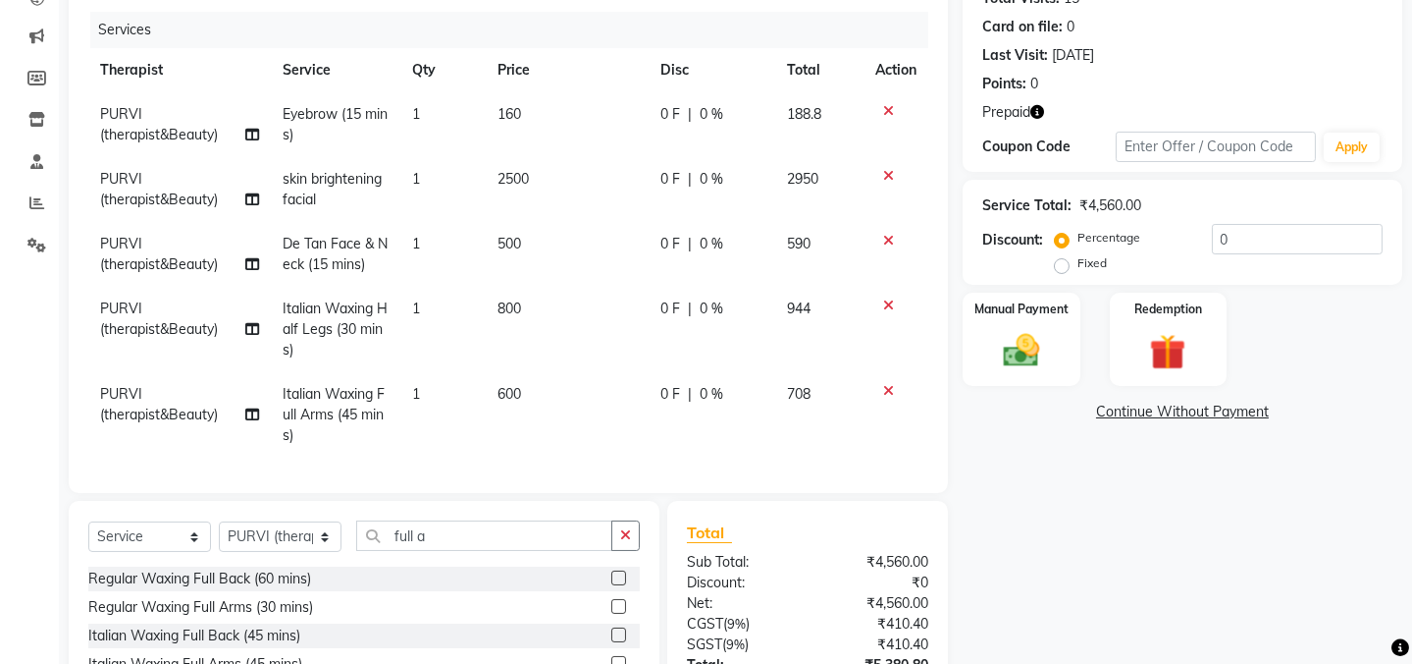
click at [1051, 534] on div "Name: Priyanka Dahat Membership: No Active Membership Total Visits: 15 Card on …" at bounding box center [1190, 353] width 454 height 875
click at [1118, 533] on div "Name: Priyanka Dahat Membership: No Active Membership Total Visits: 15 Card on …" at bounding box center [1190, 353] width 454 height 875
click at [443, 522] on input "full a" at bounding box center [484, 535] width 256 height 30
type input "f"
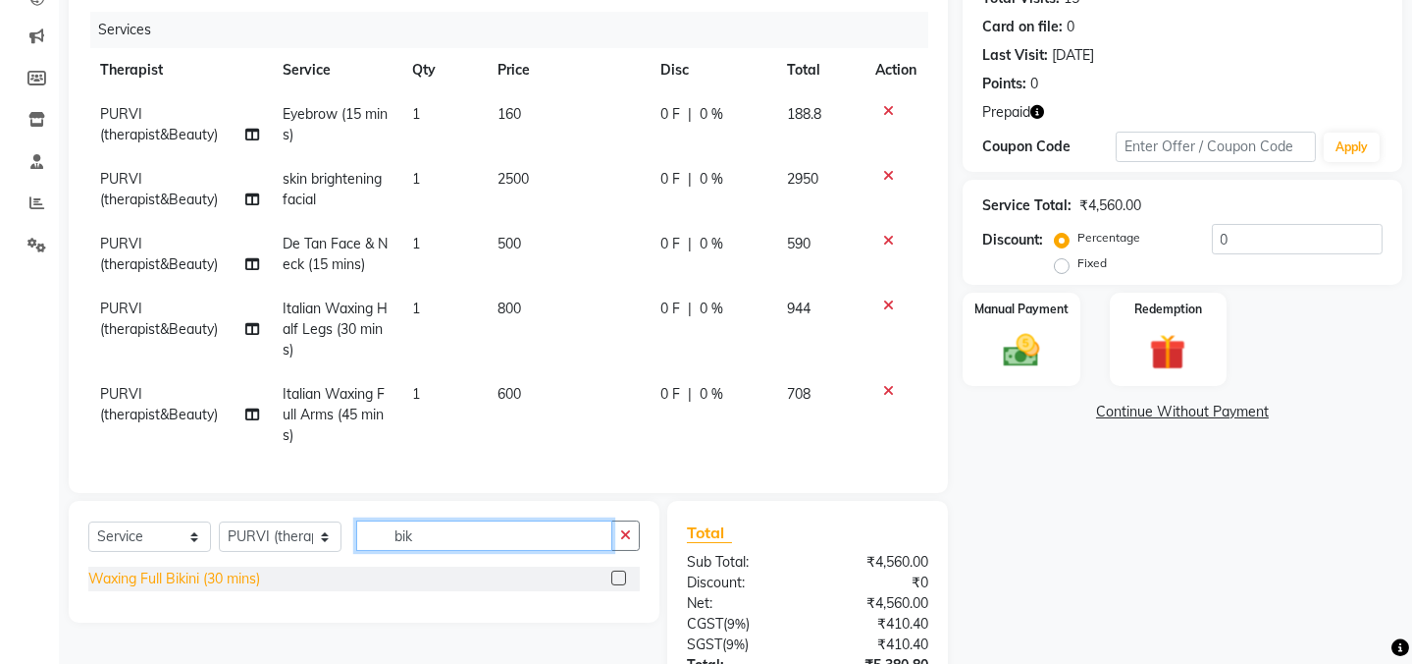
type input "bik"
click at [202, 579] on div "Waxing Full Bikini (30 mins)" at bounding box center [174, 578] width 172 height 21
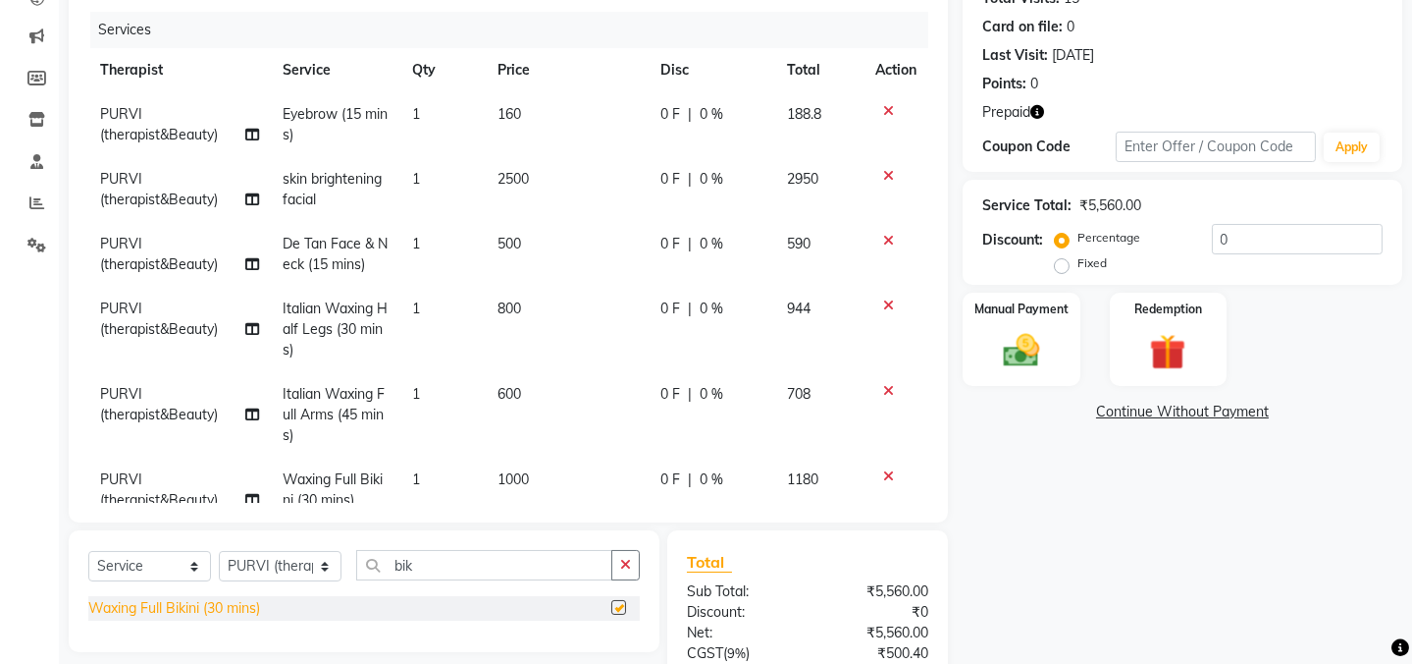
checkbox input "false"
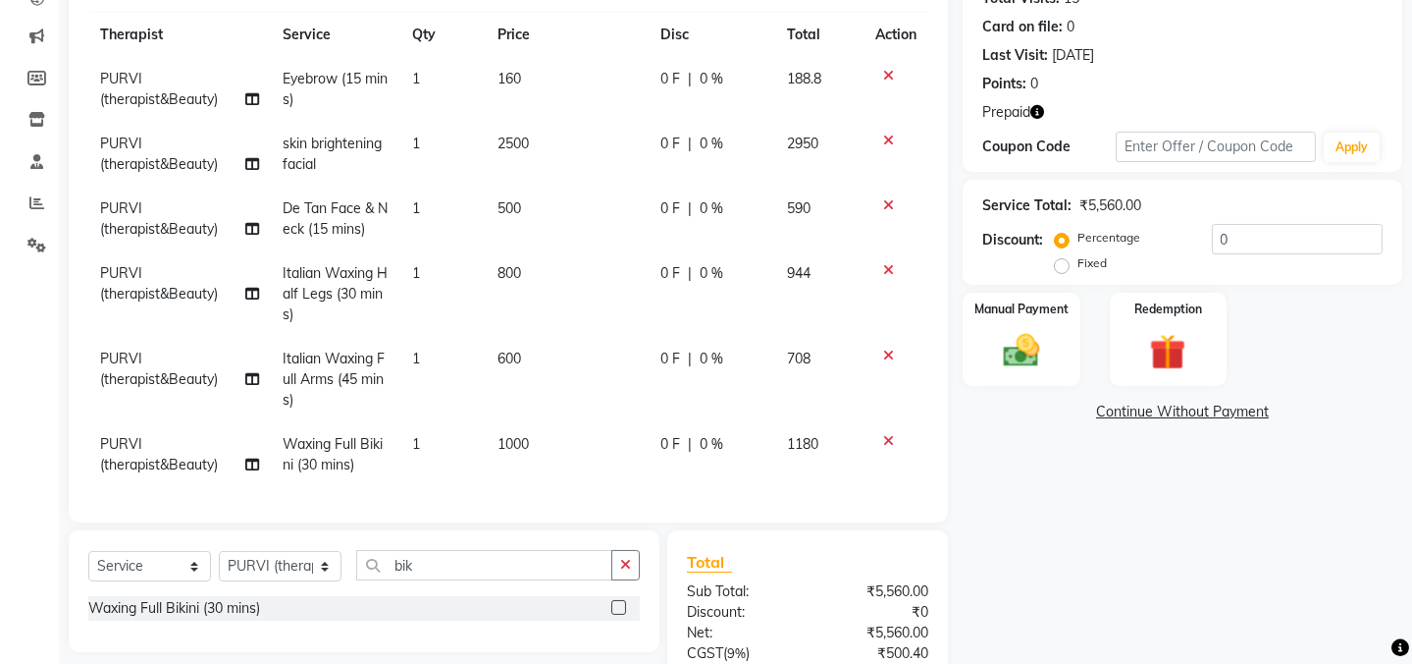
click at [508, 435] on span "1000" at bounding box center [513, 444] width 31 height 18
select select "47786"
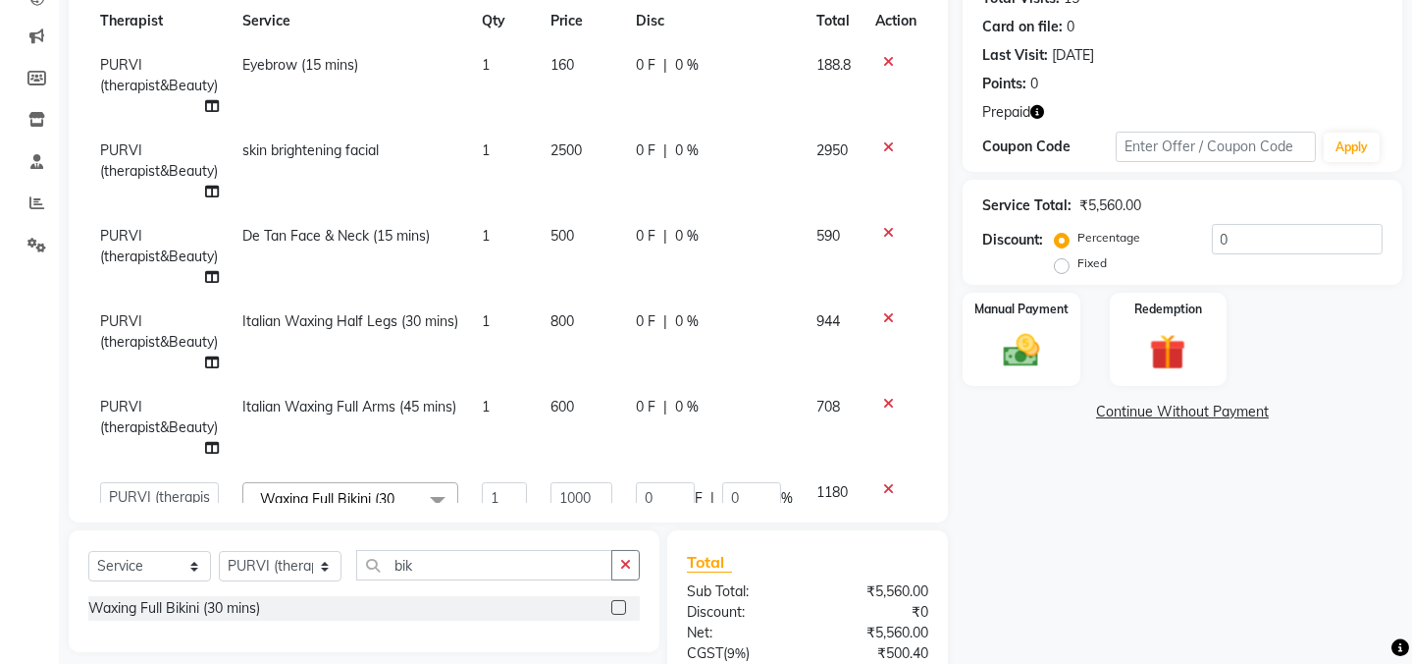
scroll to position [130, 0]
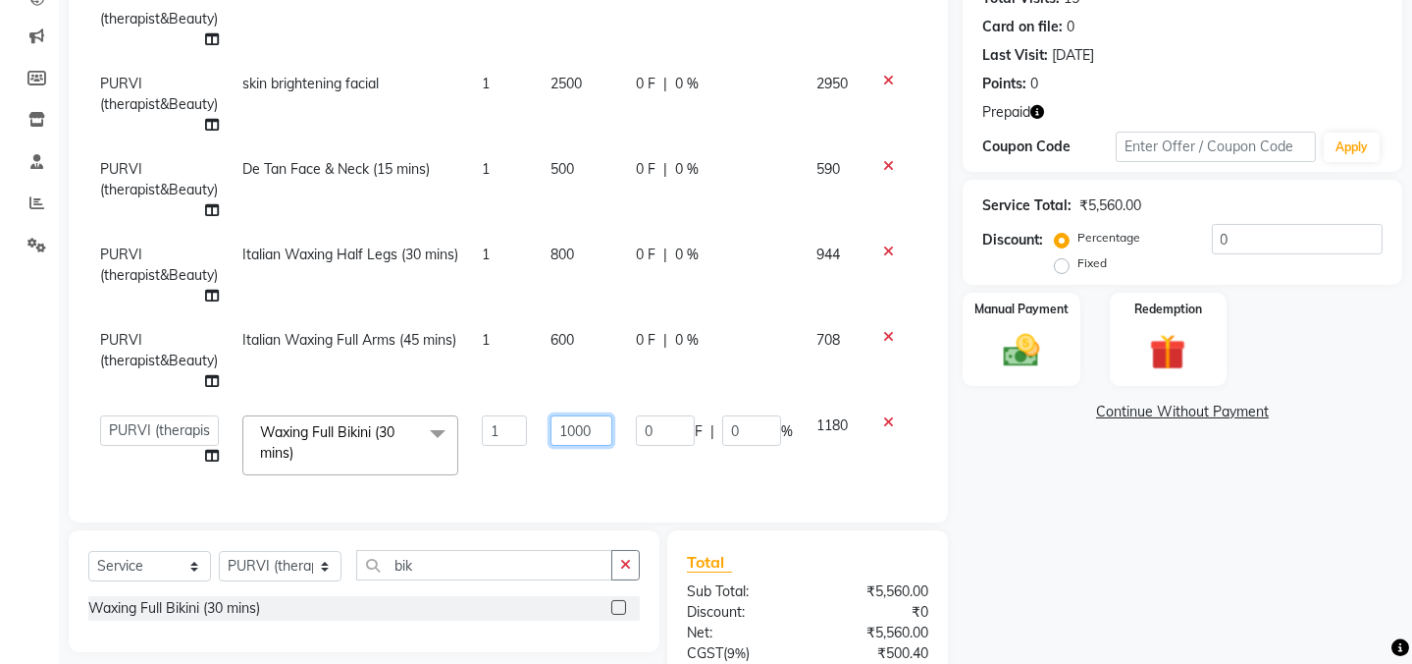
click at [573, 415] on input "1000" at bounding box center [582, 430] width 62 height 30
type input "1500"
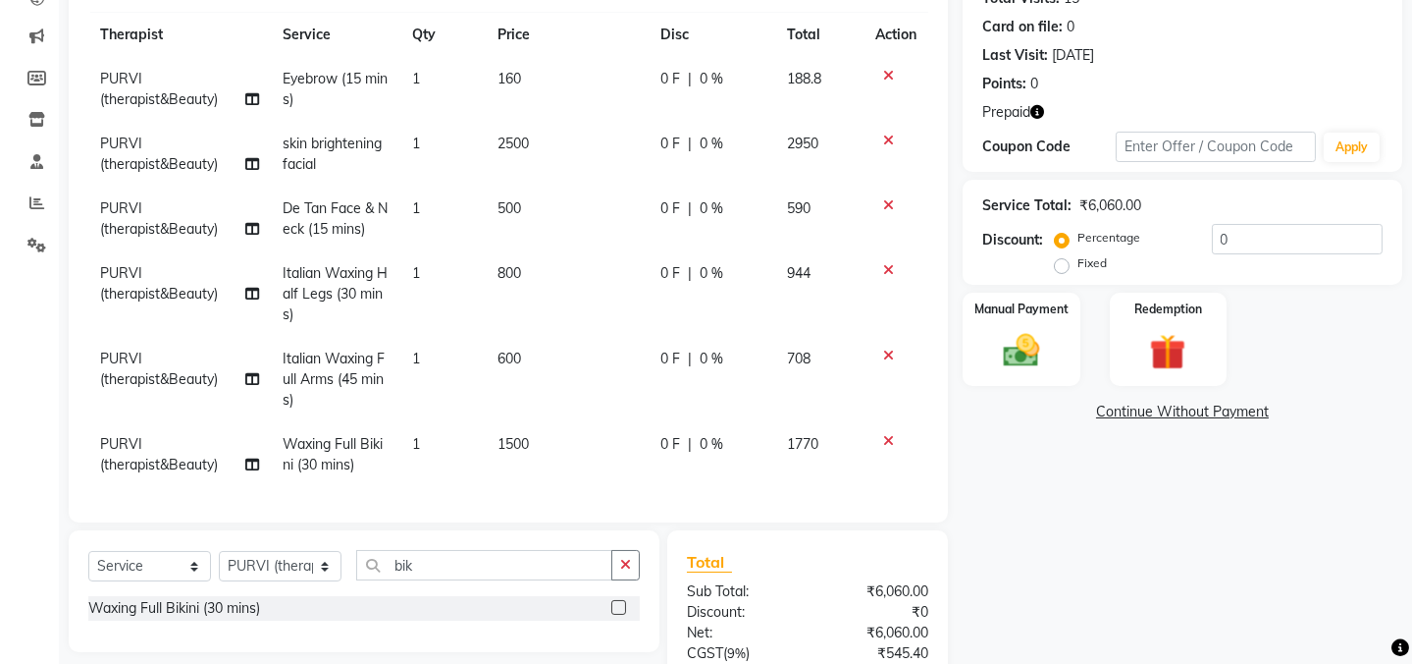
scroll to position [49, 0]
click at [1068, 510] on div "Name: Priyanka Dahat Membership: No Active Membership Total Visits: 15 Card on …" at bounding box center [1190, 367] width 454 height 903
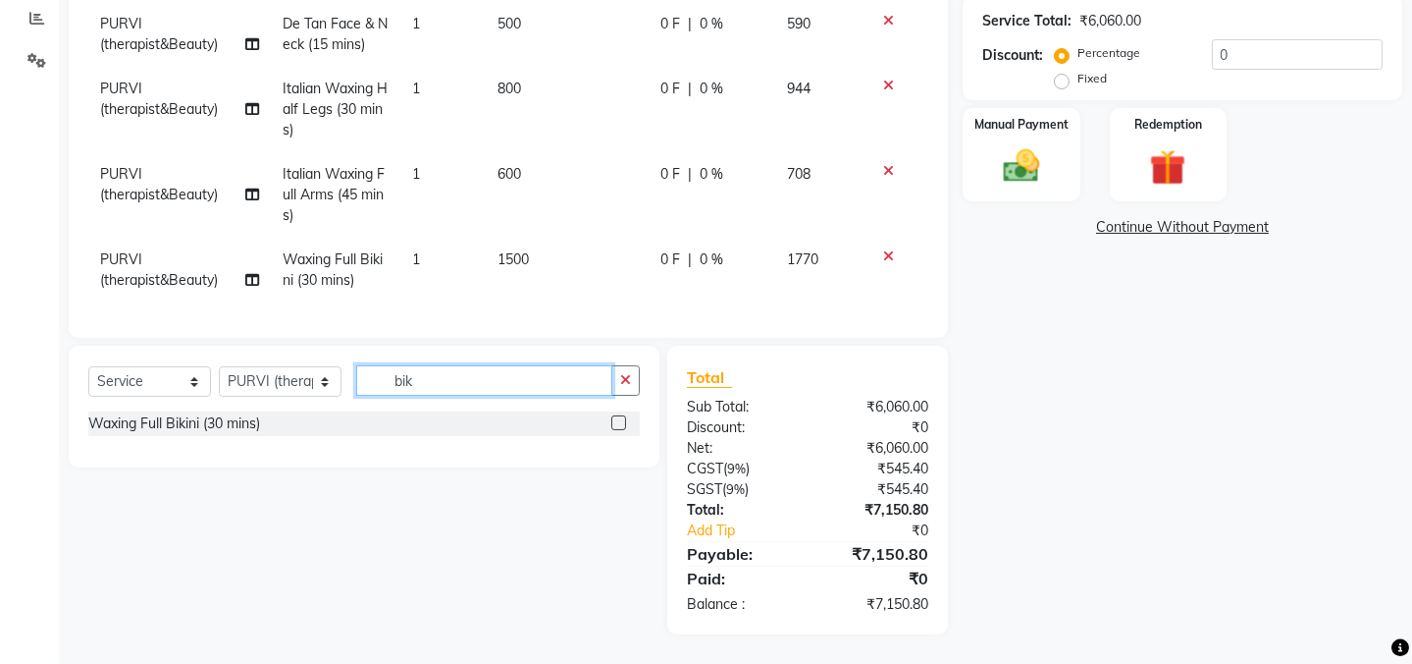
click at [448, 374] on input "bik" at bounding box center [484, 380] width 256 height 30
type input "b"
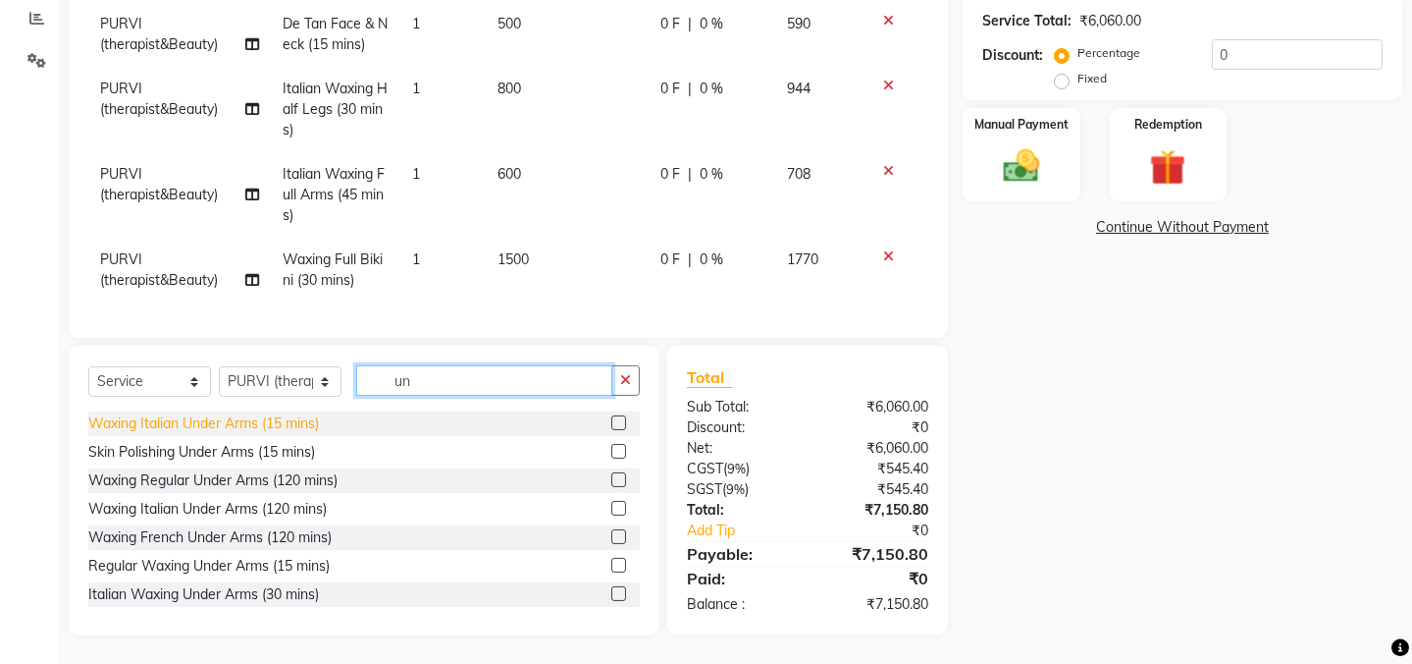
type input "un"
click at [225, 425] on div "Waxing Italian Under Arms (15 mins)" at bounding box center [203, 423] width 231 height 21
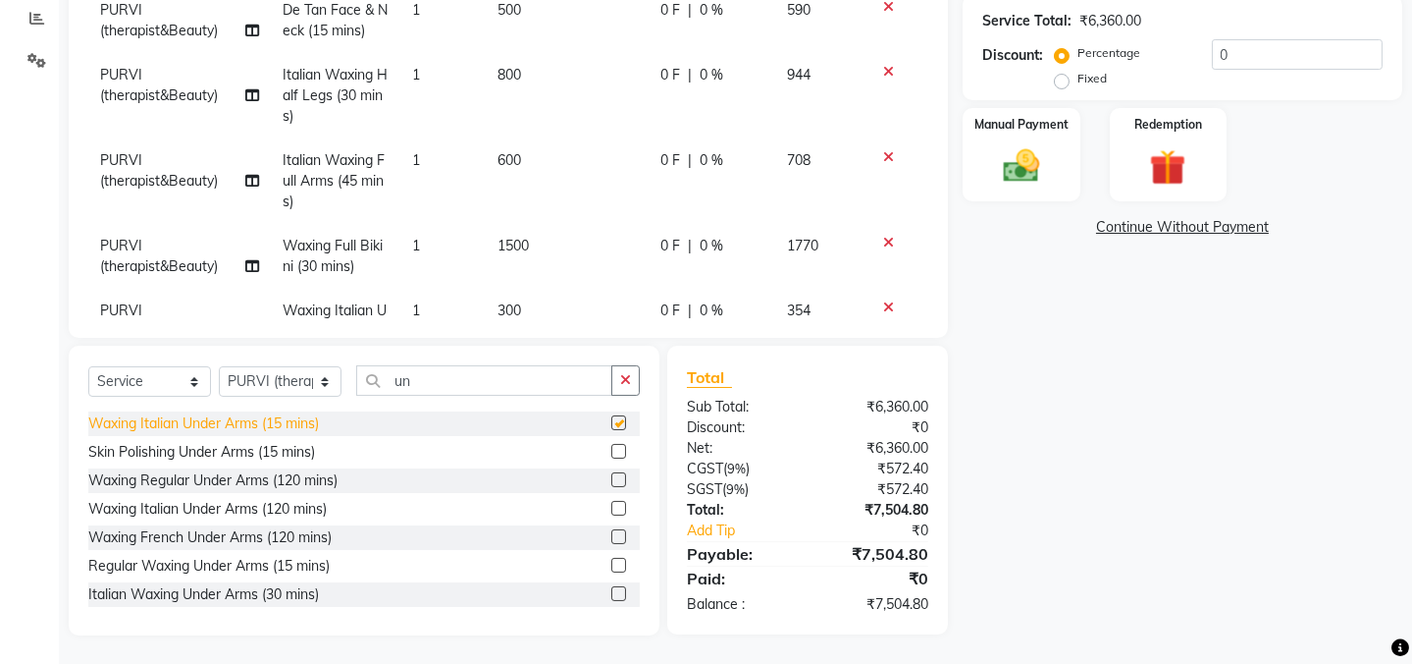
scroll to position [130, 0]
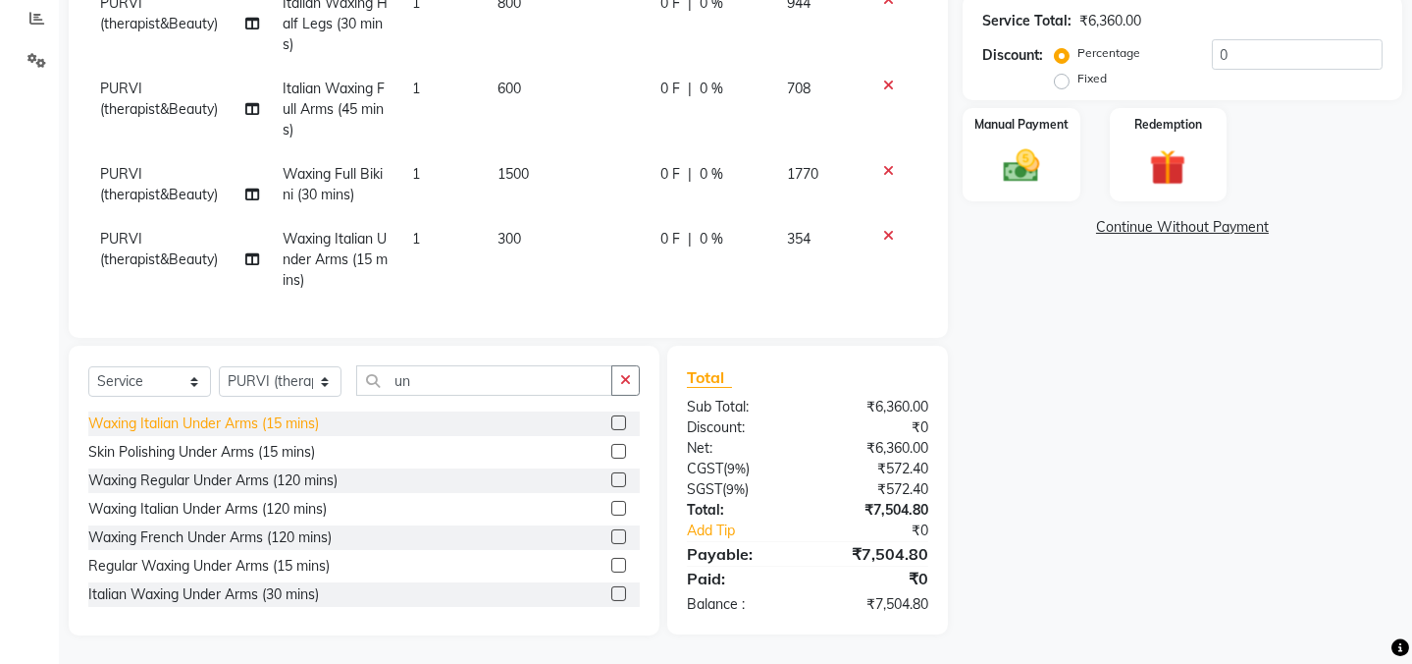
checkbox input "false"
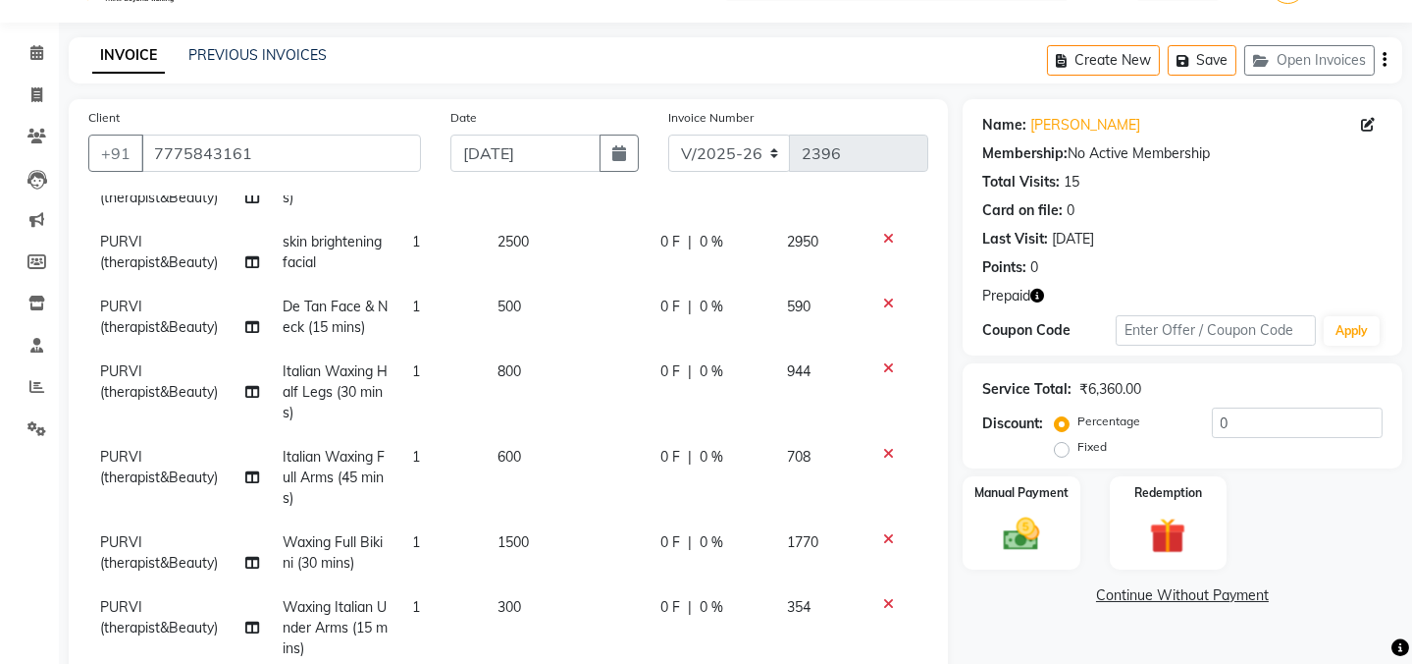
scroll to position [417, 0]
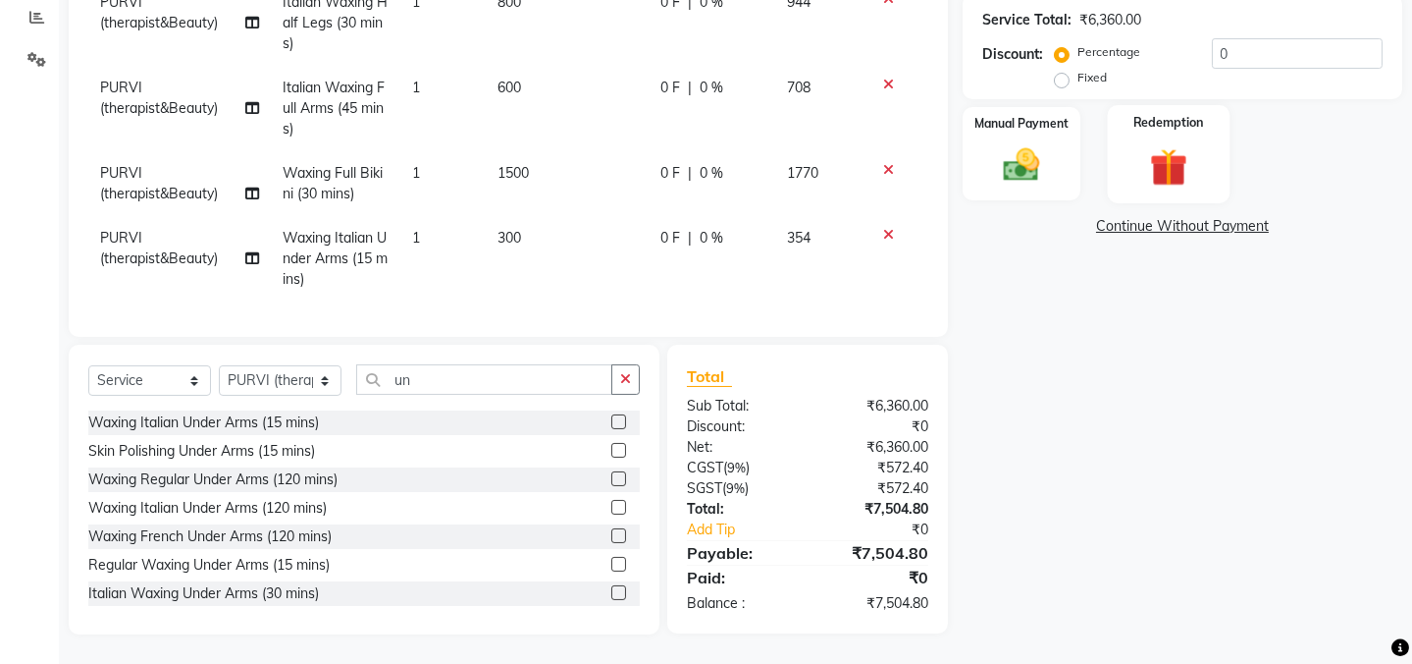
click at [1140, 169] on img at bounding box center [1168, 166] width 61 height 46
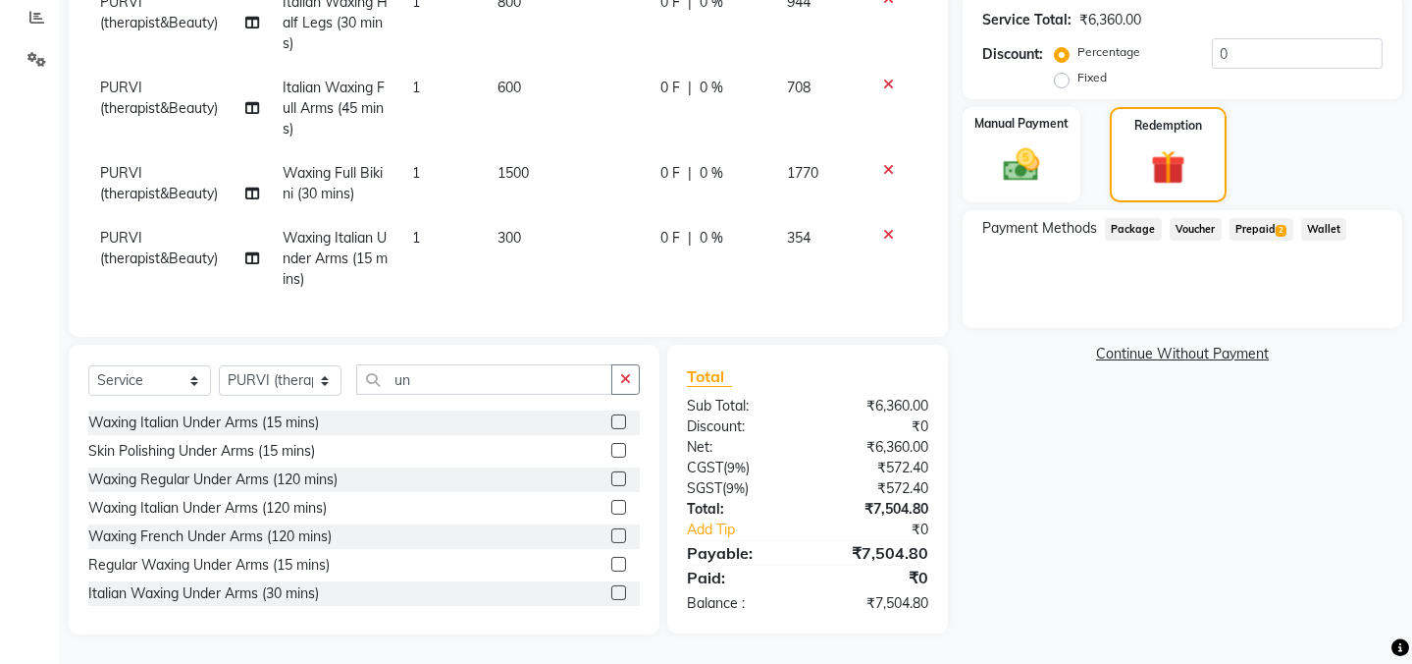
click at [1260, 225] on span "Prepaid 2" at bounding box center [1262, 229] width 64 height 23
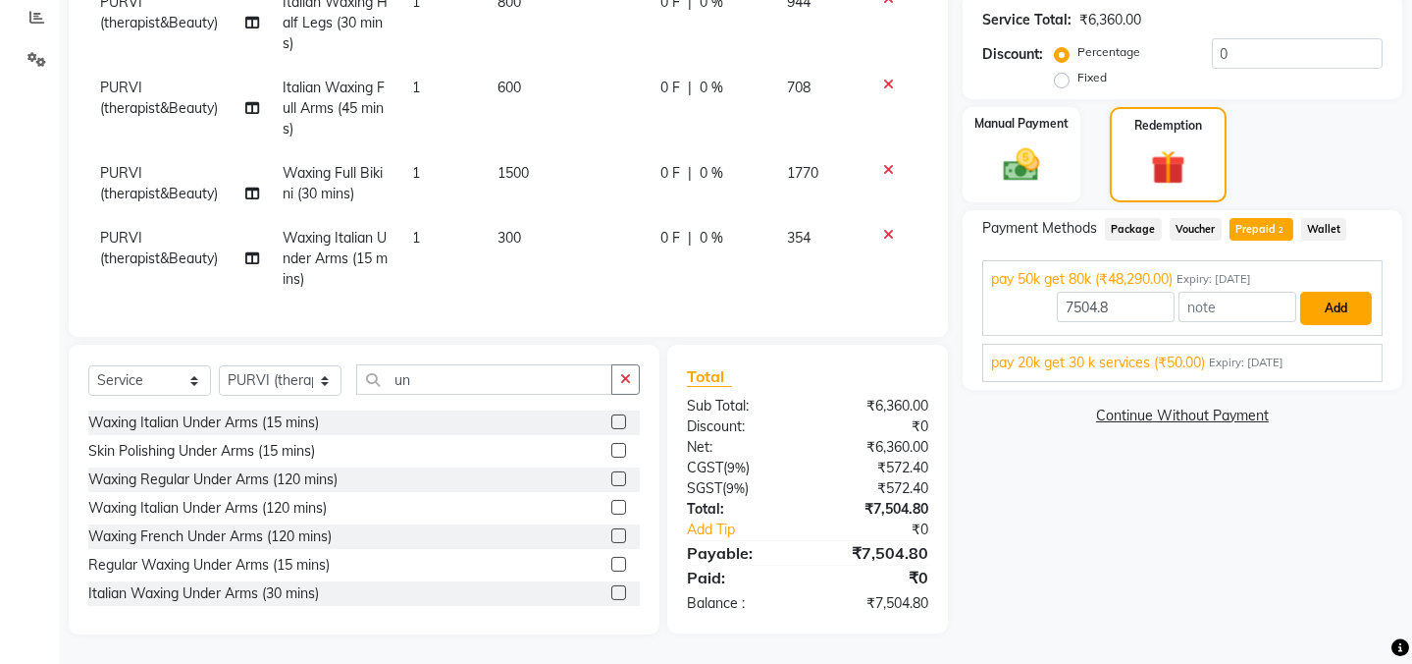
click at [1336, 301] on button "Add" at bounding box center [1337, 308] width 72 height 33
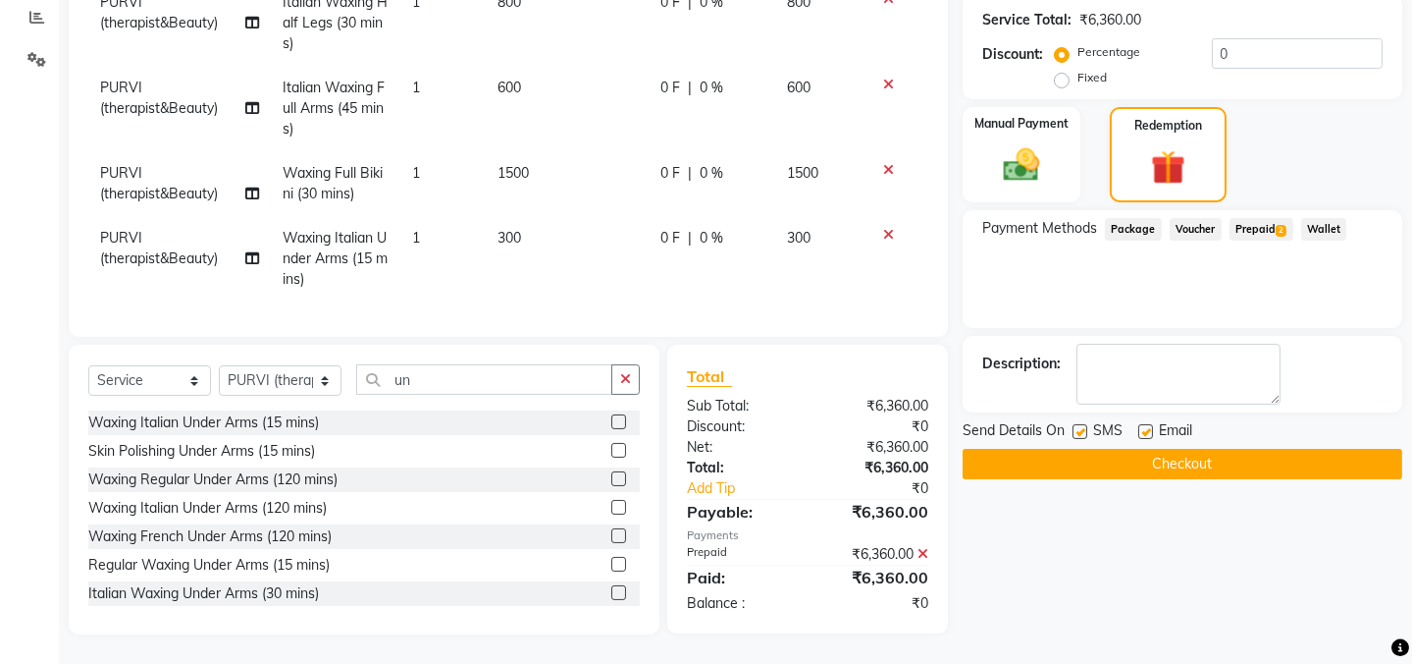
click at [1130, 460] on button "Checkout" at bounding box center [1183, 464] width 440 height 30
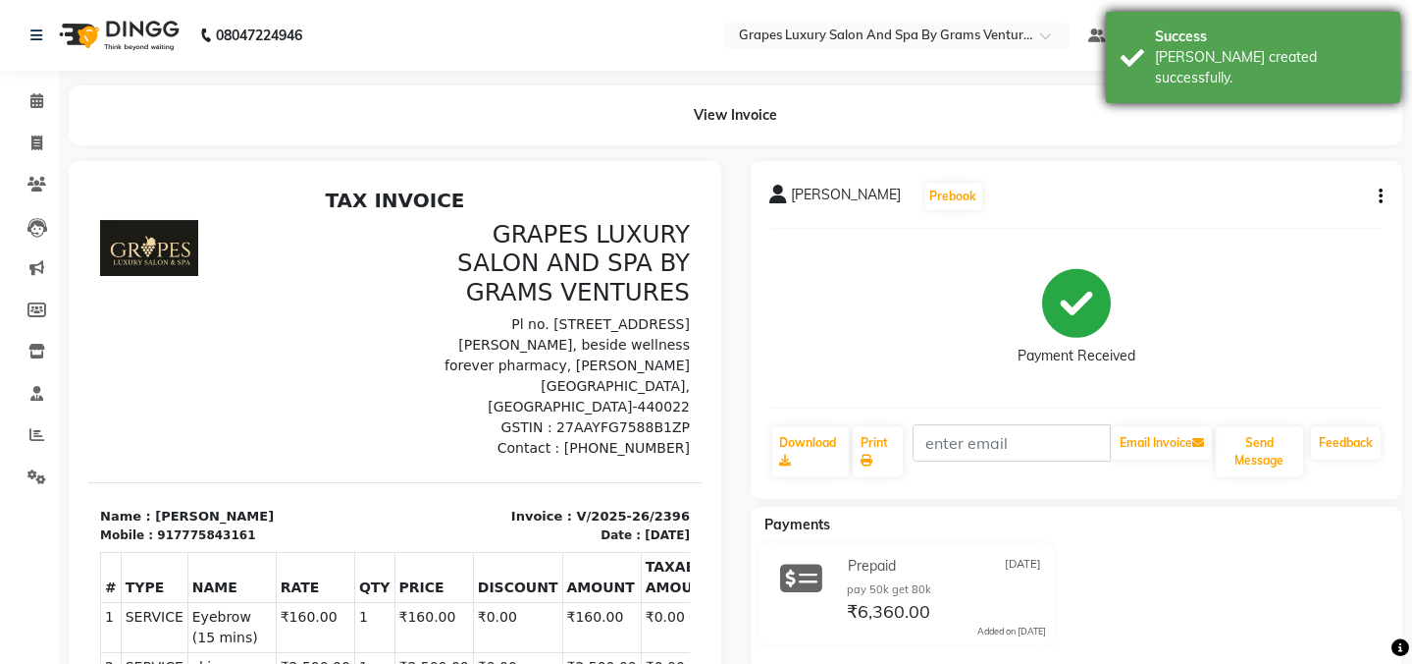
click at [1151, 39] on div "Success Bill created successfully." at bounding box center [1253, 57] width 294 height 91
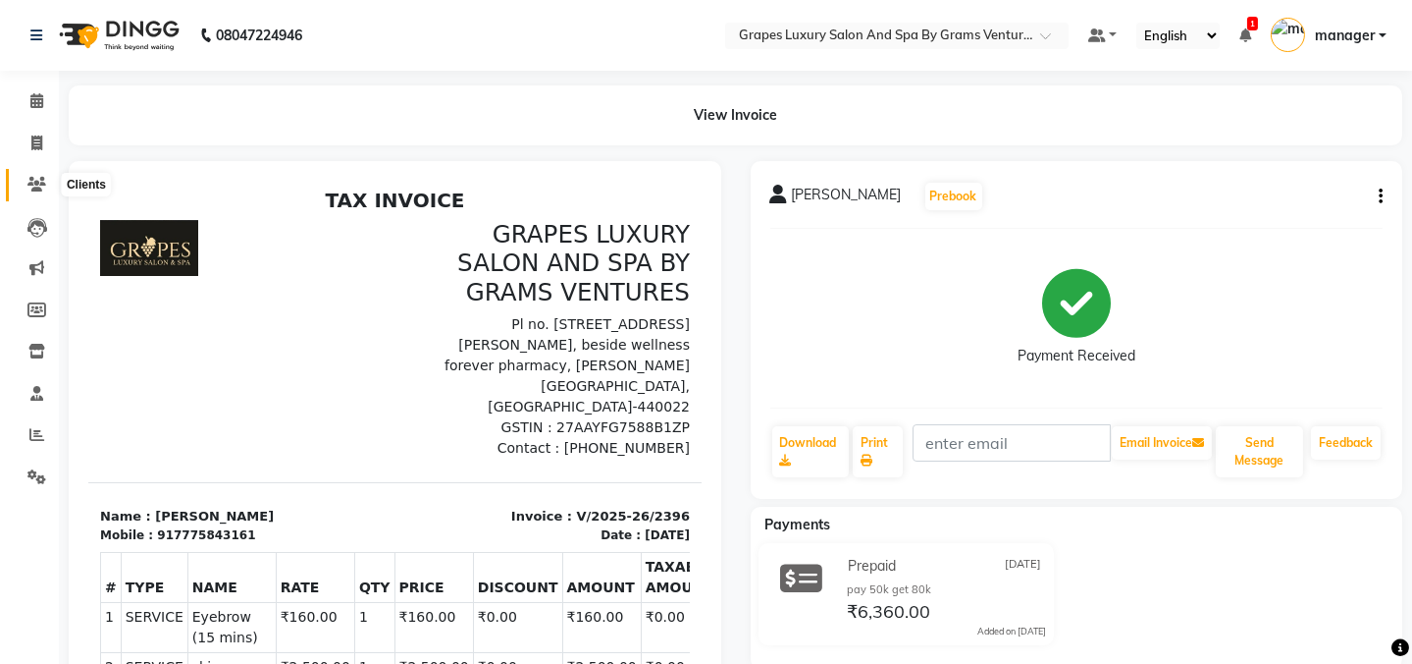
click at [33, 186] on icon at bounding box center [36, 184] width 19 height 15
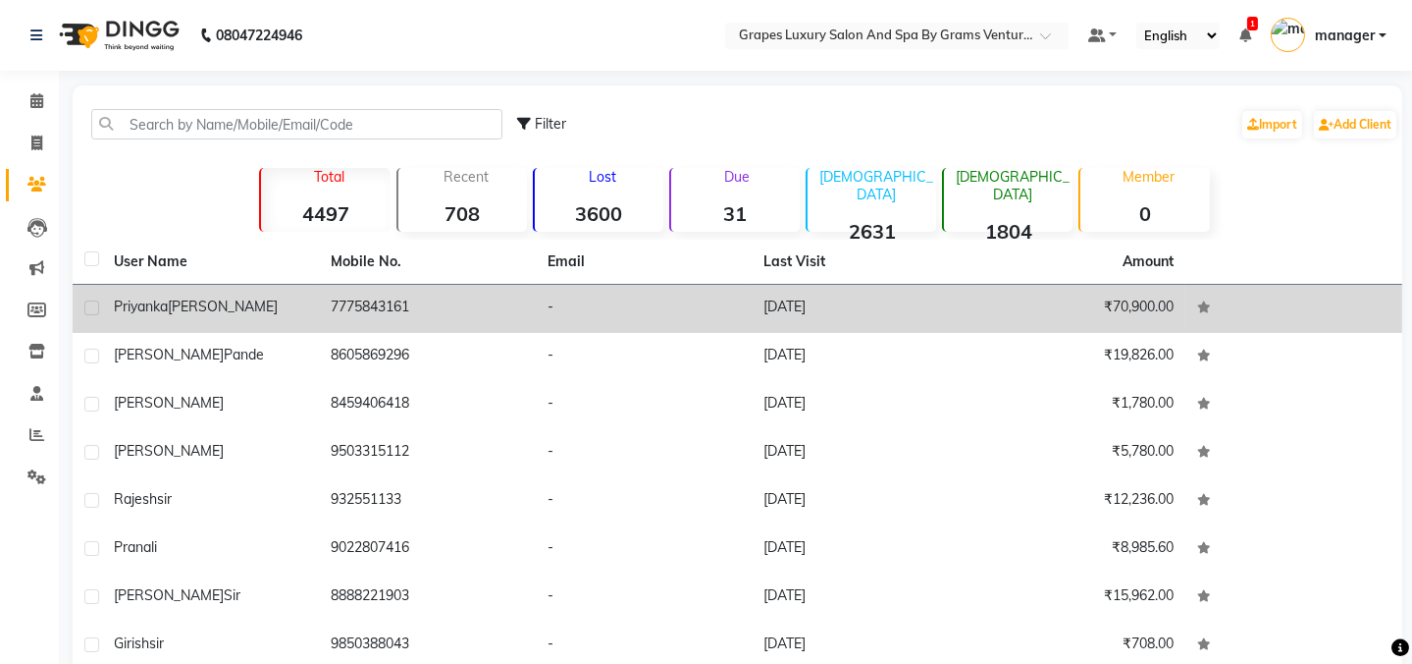
drag, startPoint x: 215, startPoint y: 316, endPoint x: 253, endPoint y: 315, distance: 38.3
click at [217, 317] on td "priyanka dahat" at bounding box center [210, 309] width 217 height 48
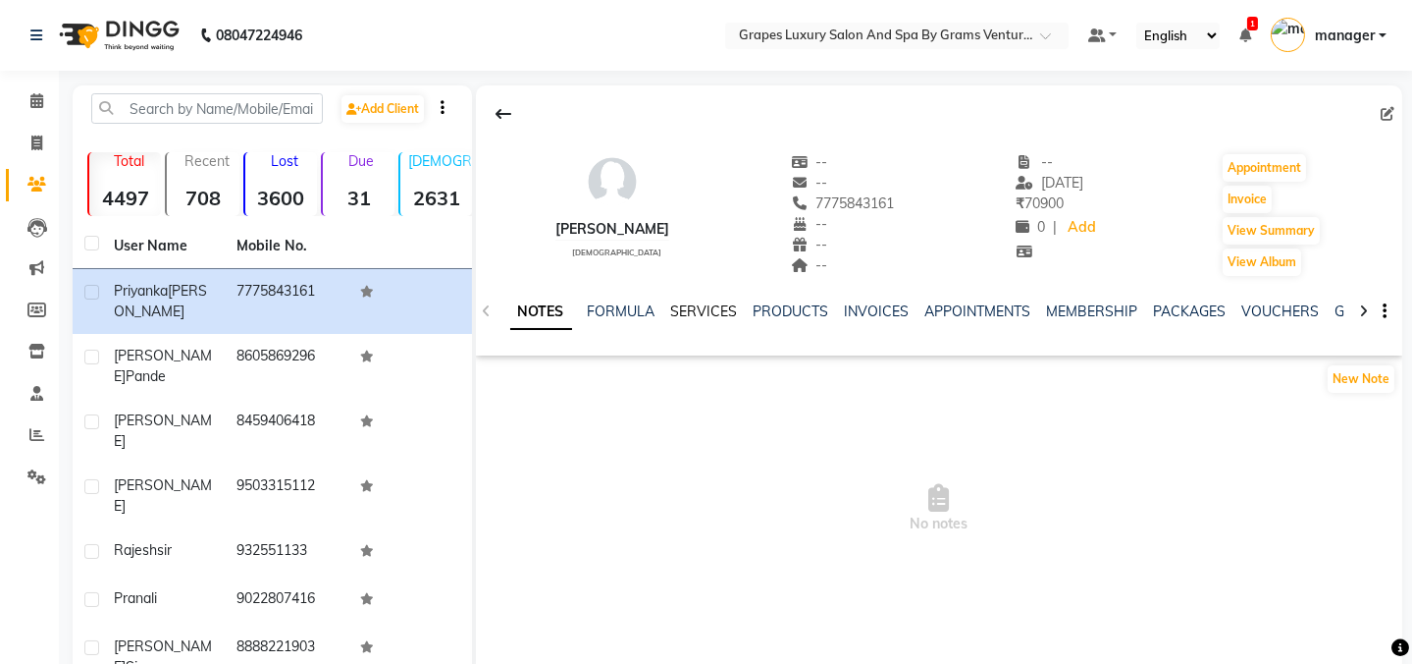
click at [695, 315] on link "SERVICES" at bounding box center [704, 311] width 67 height 18
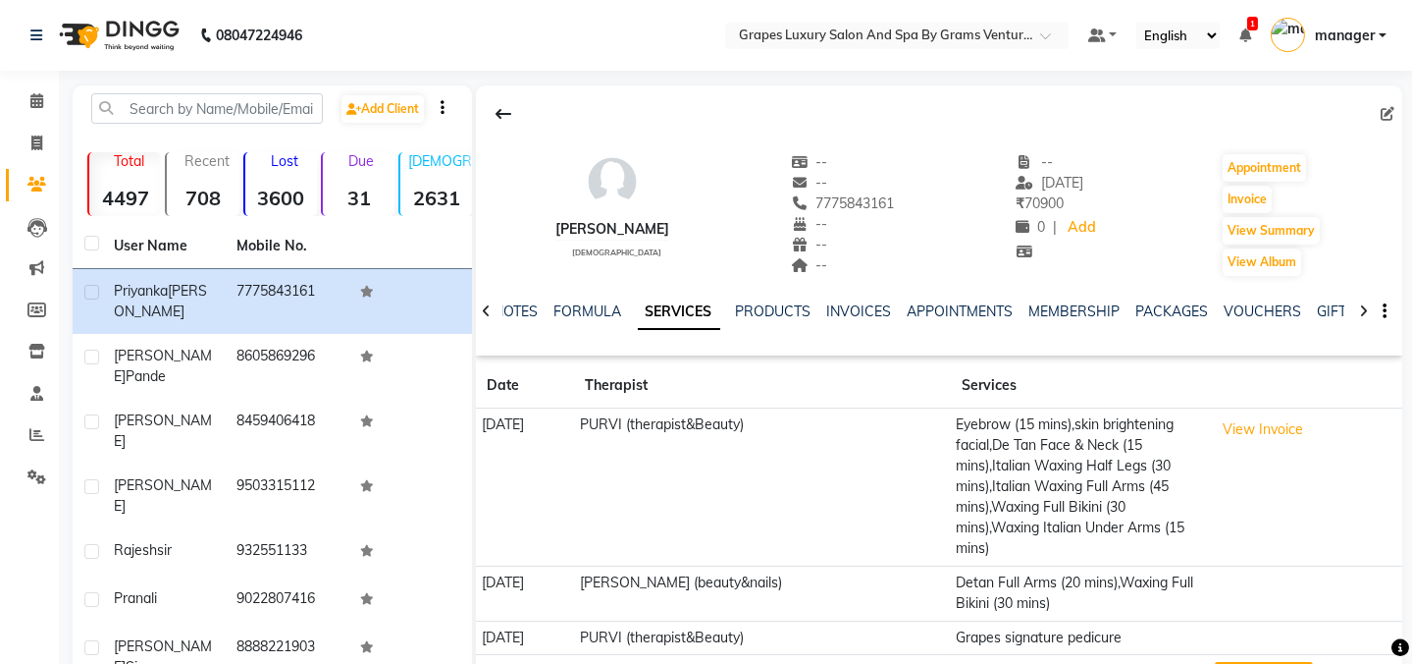
click at [1254, 662] on button "View Invoice" at bounding box center [1264, 677] width 98 height 30
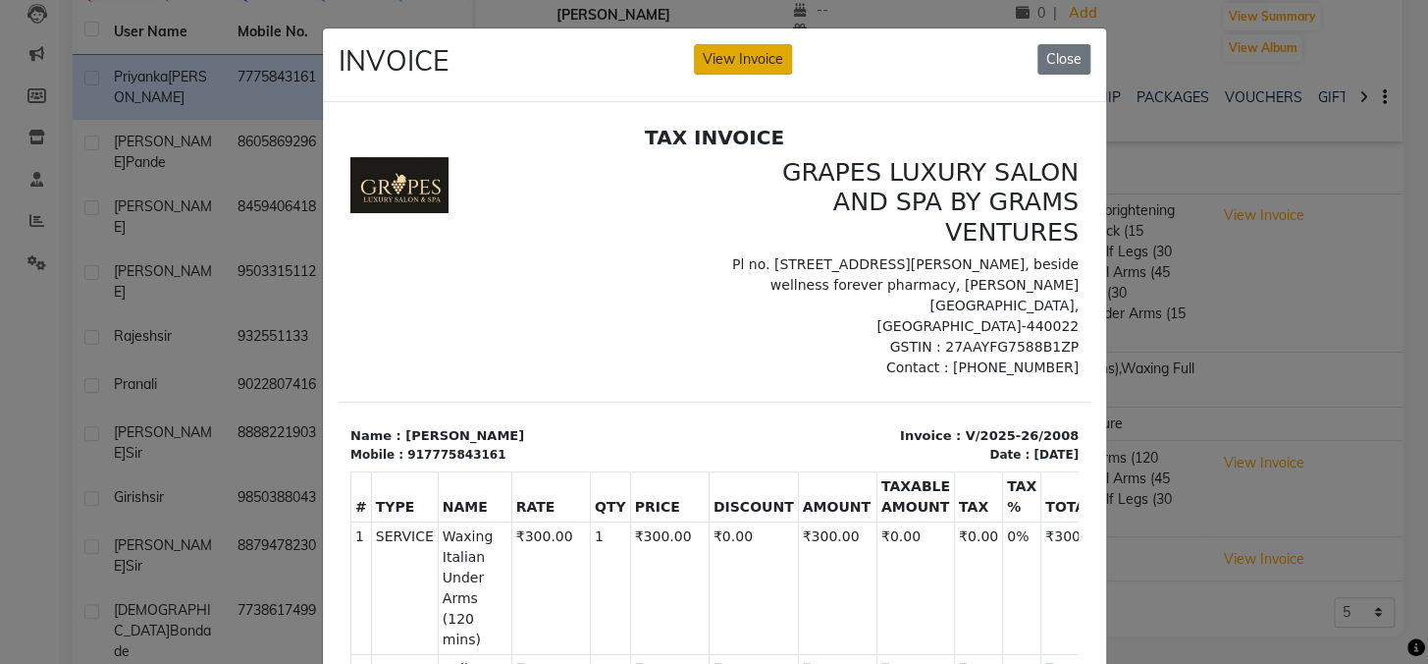
click at [743, 46] on button "View Invoice" at bounding box center [743, 59] width 98 height 30
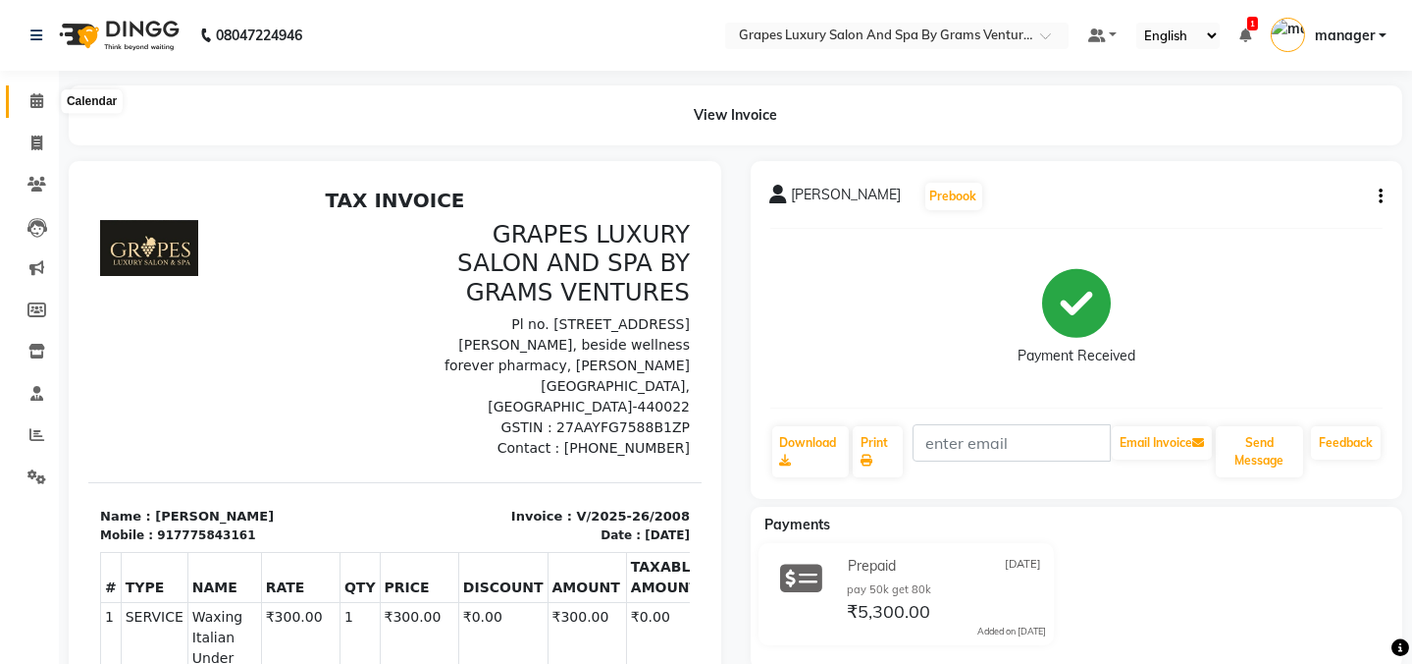
click at [47, 98] on span at bounding box center [37, 101] width 34 height 23
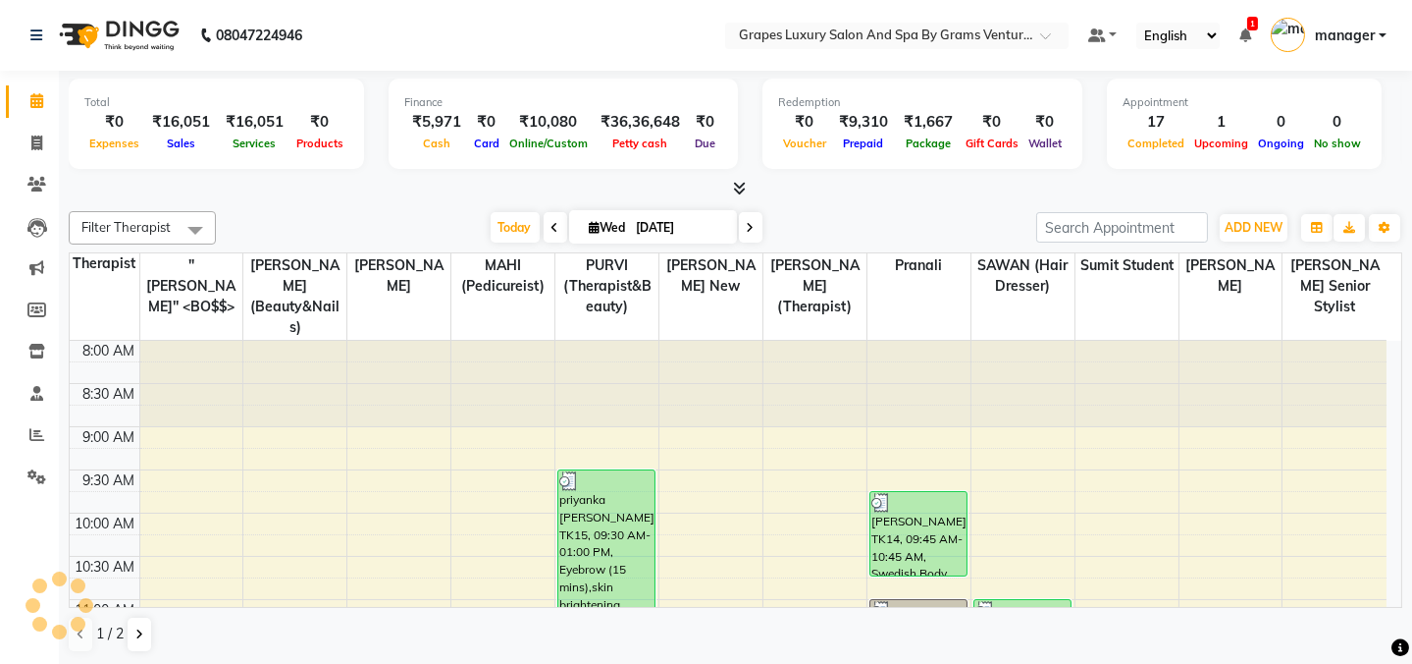
scroll to position [794, 0]
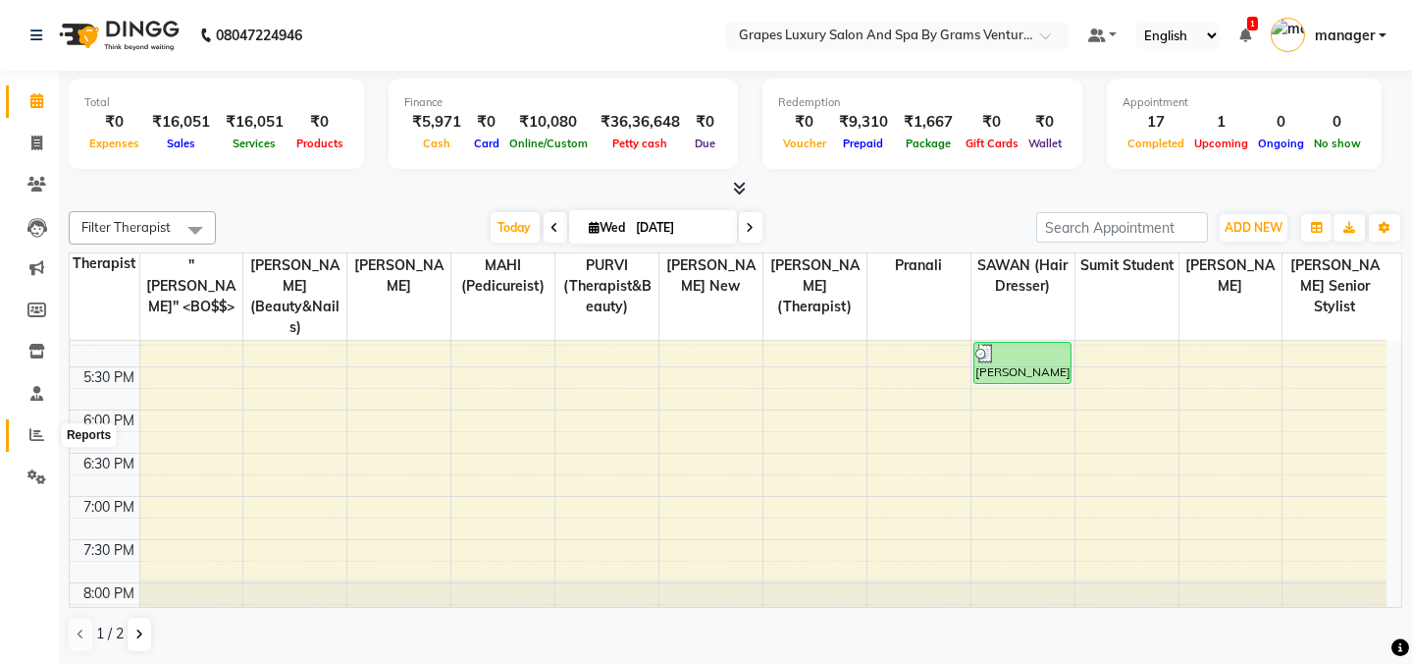
click at [31, 438] on icon at bounding box center [36, 434] width 15 height 15
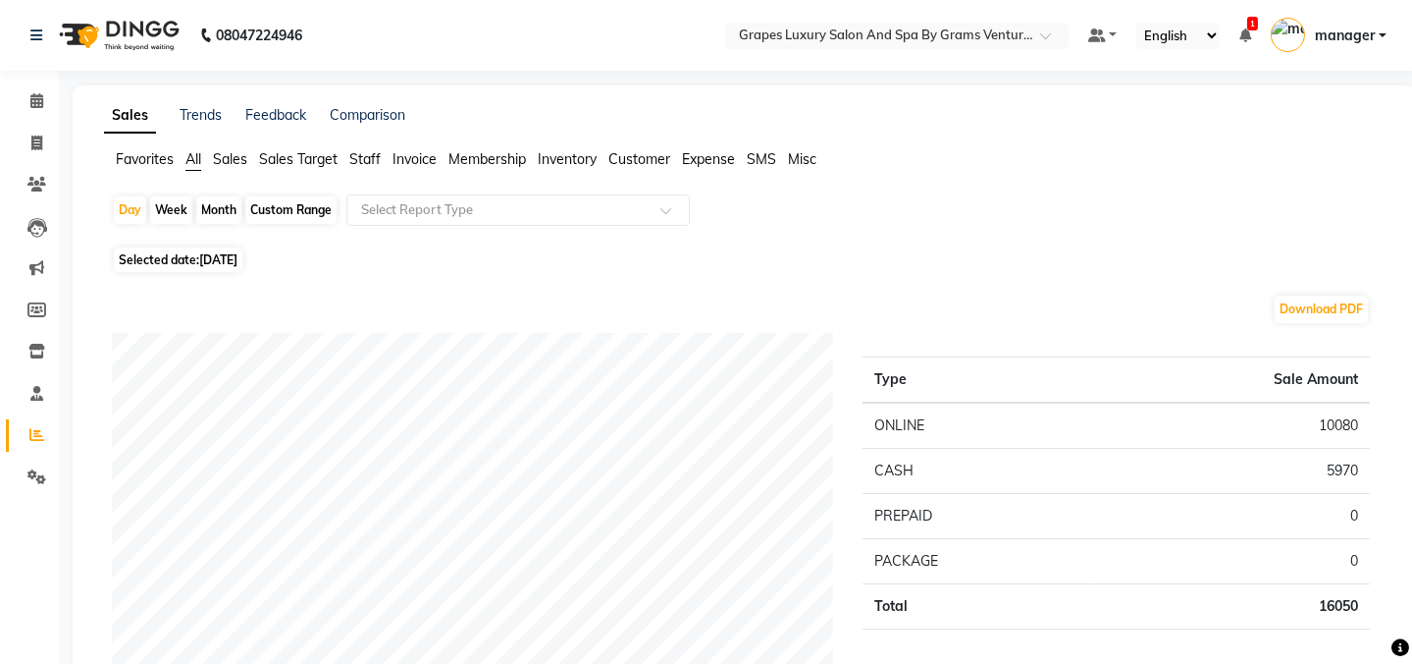
click at [220, 200] on div "Month" at bounding box center [218, 209] width 45 height 27
select select "9"
select select "2025"
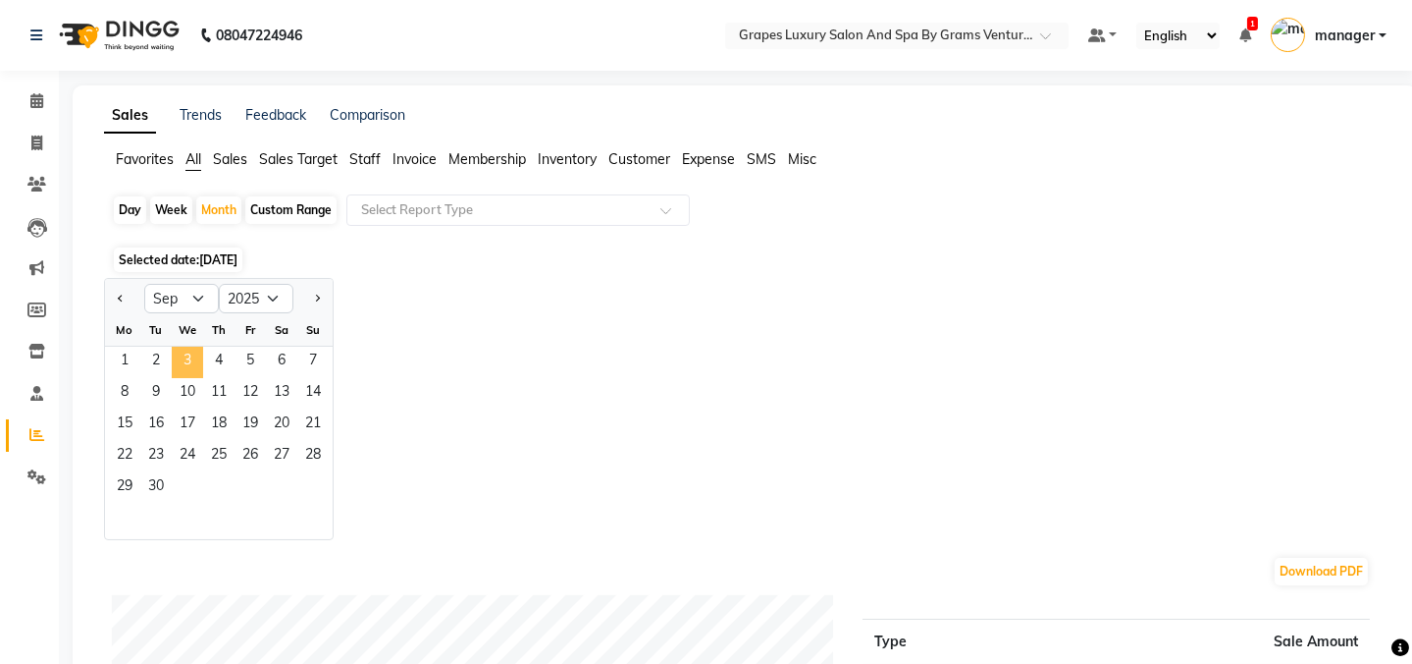
click at [184, 353] on span "3" at bounding box center [187, 361] width 31 height 31
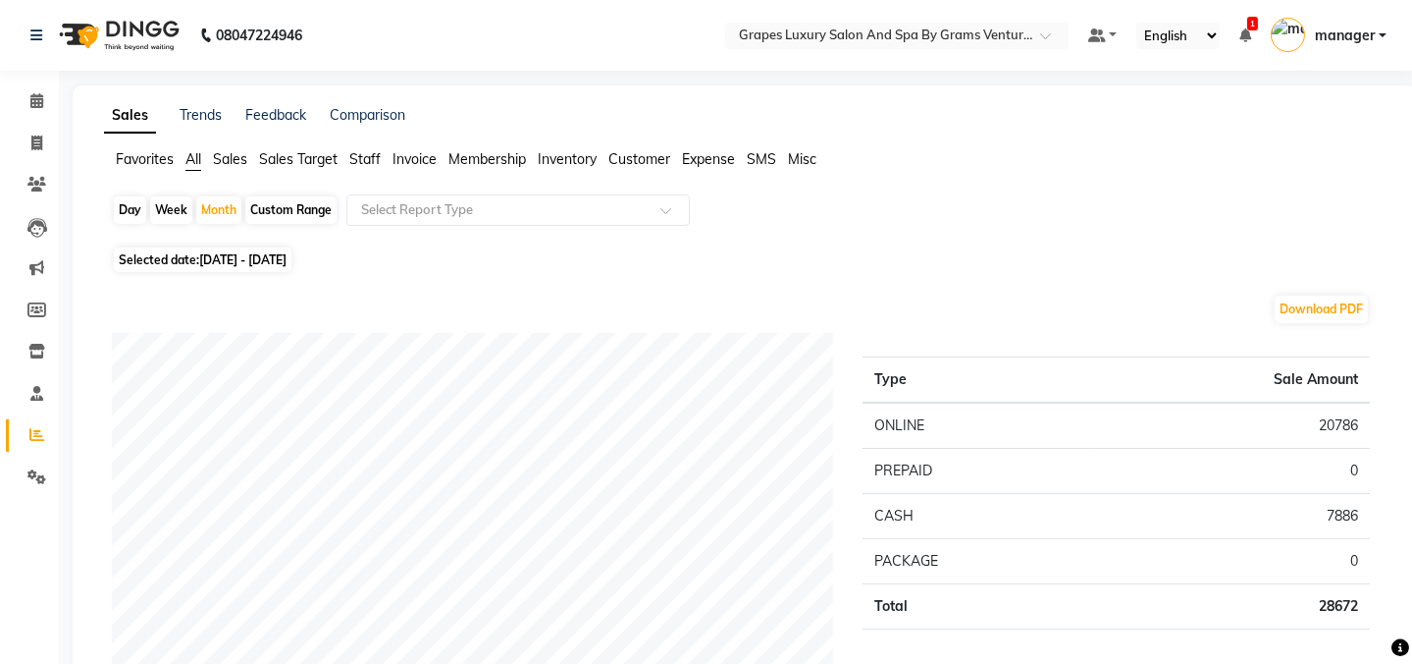
scroll to position [730, 0]
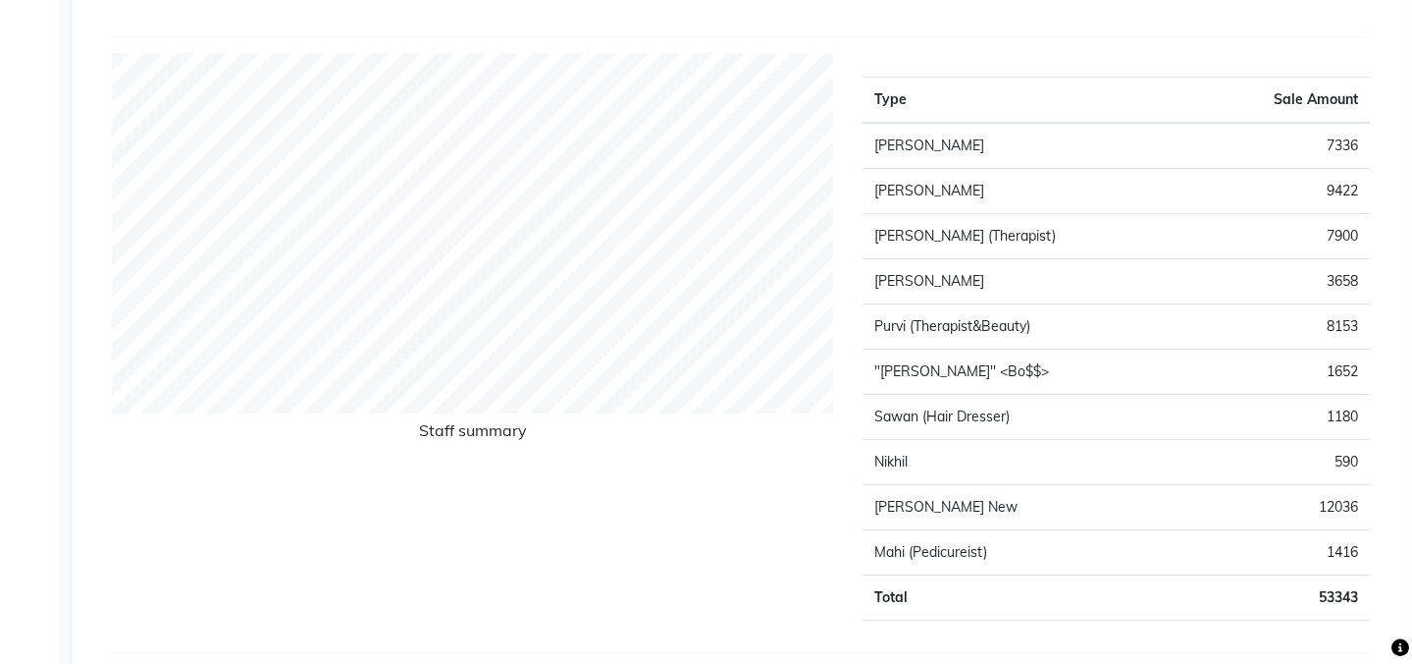
click at [1339, 209] on td "9422" at bounding box center [1283, 191] width 175 height 45
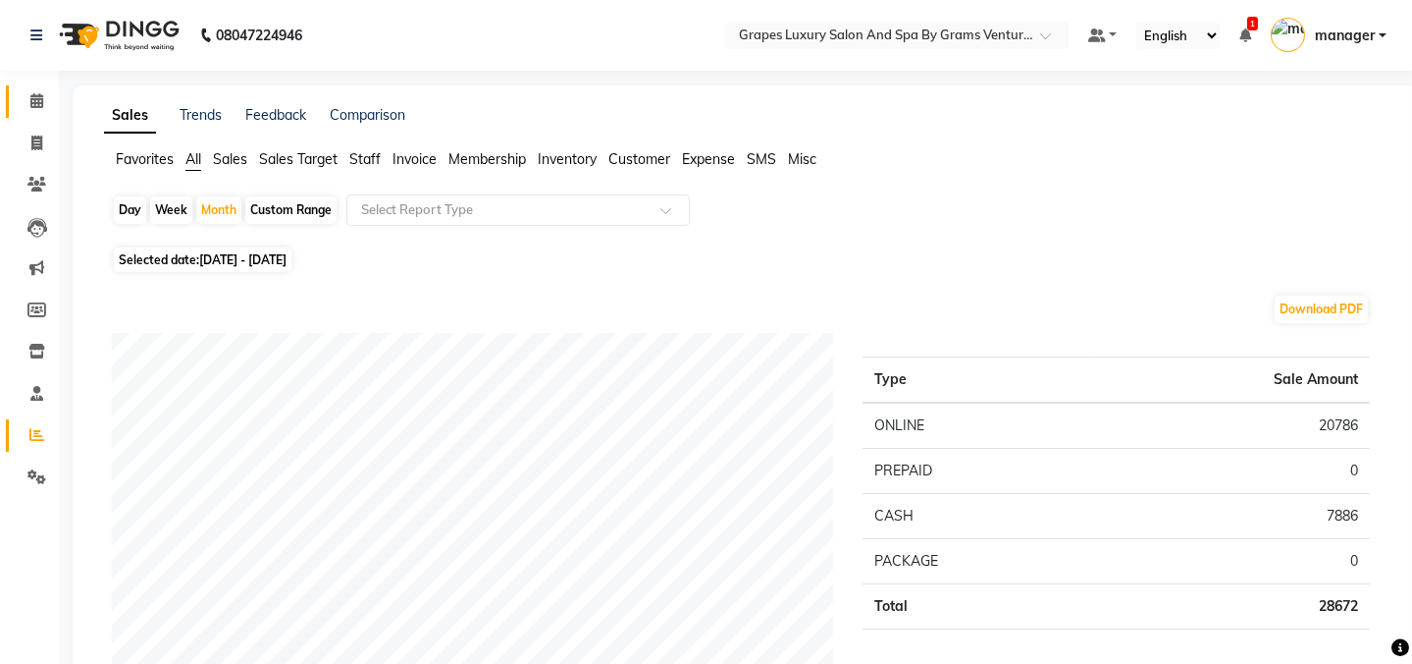
click at [35, 91] on span at bounding box center [37, 101] width 34 height 23
